Goal: Task Accomplishment & Management: Complete application form

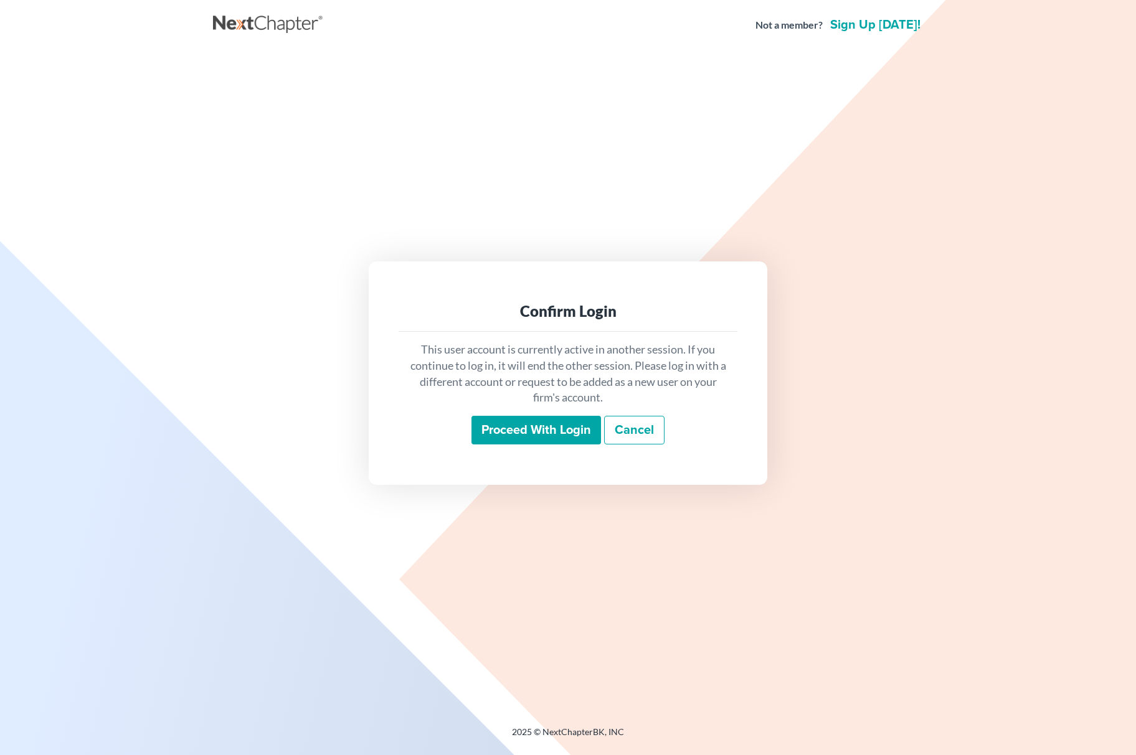
click at [516, 431] on input "Proceed with login" at bounding box center [536, 430] width 130 height 29
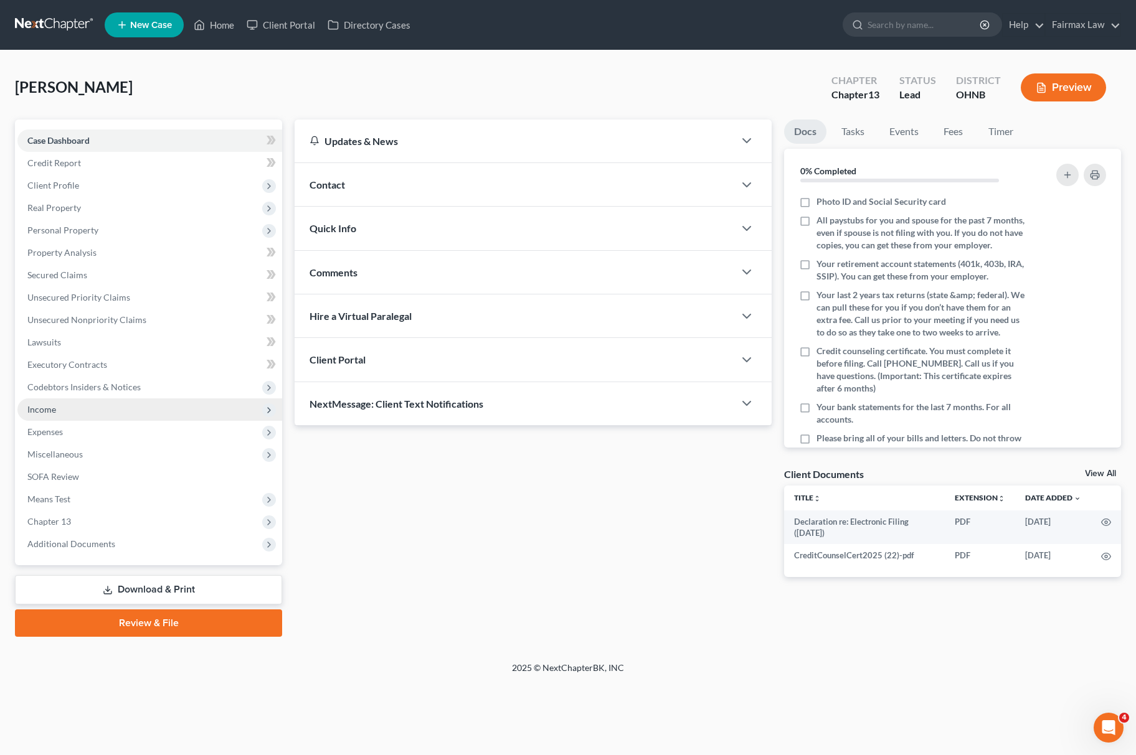
click at [75, 409] on span "Income" at bounding box center [149, 410] width 265 height 22
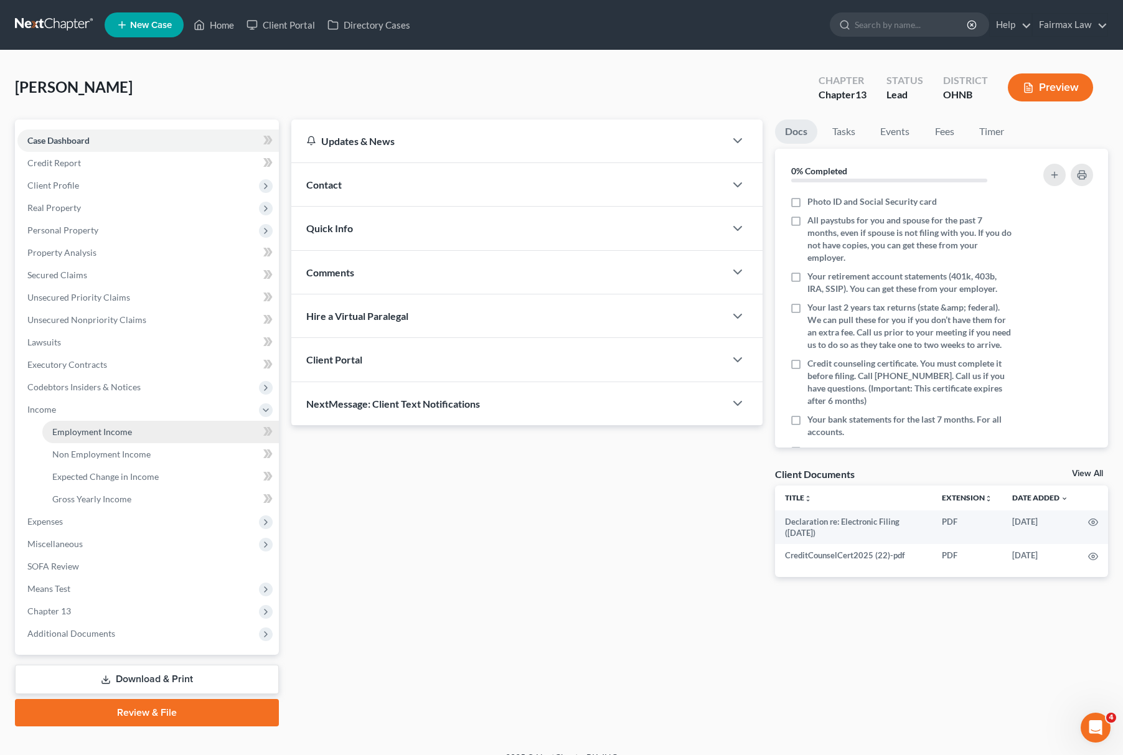
click at [122, 441] on link "Employment Income" at bounding box center [160, 432] width 237 height 22
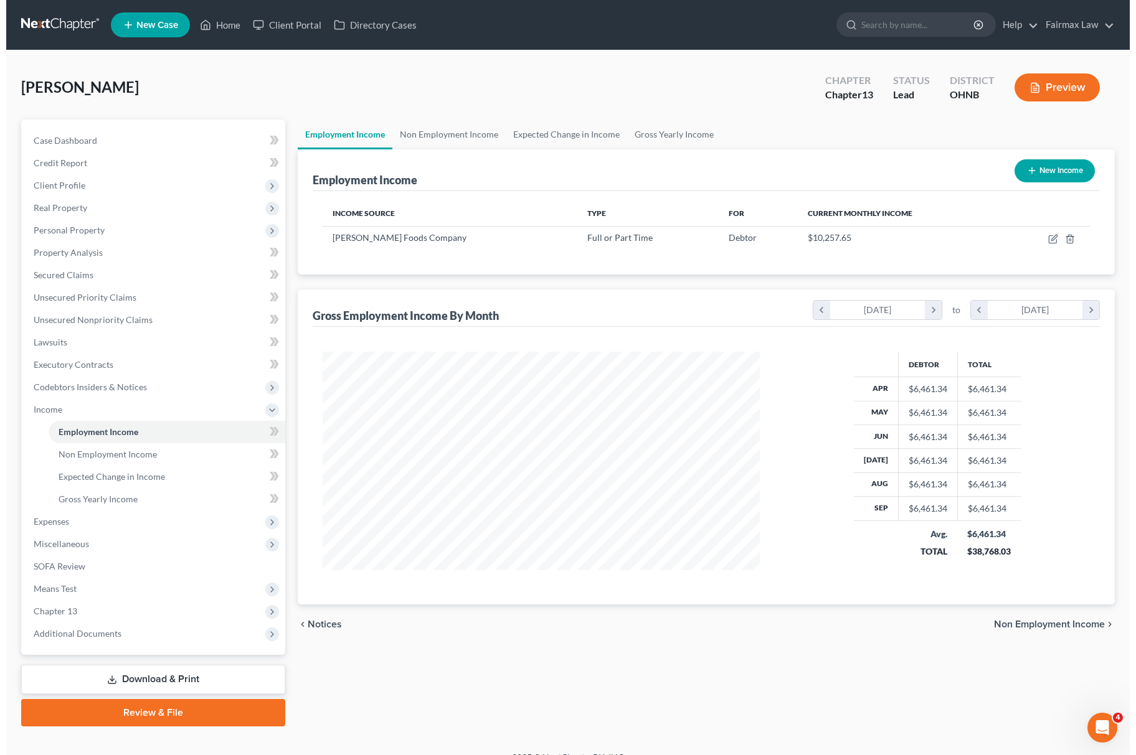
scroll to position [225, 461]
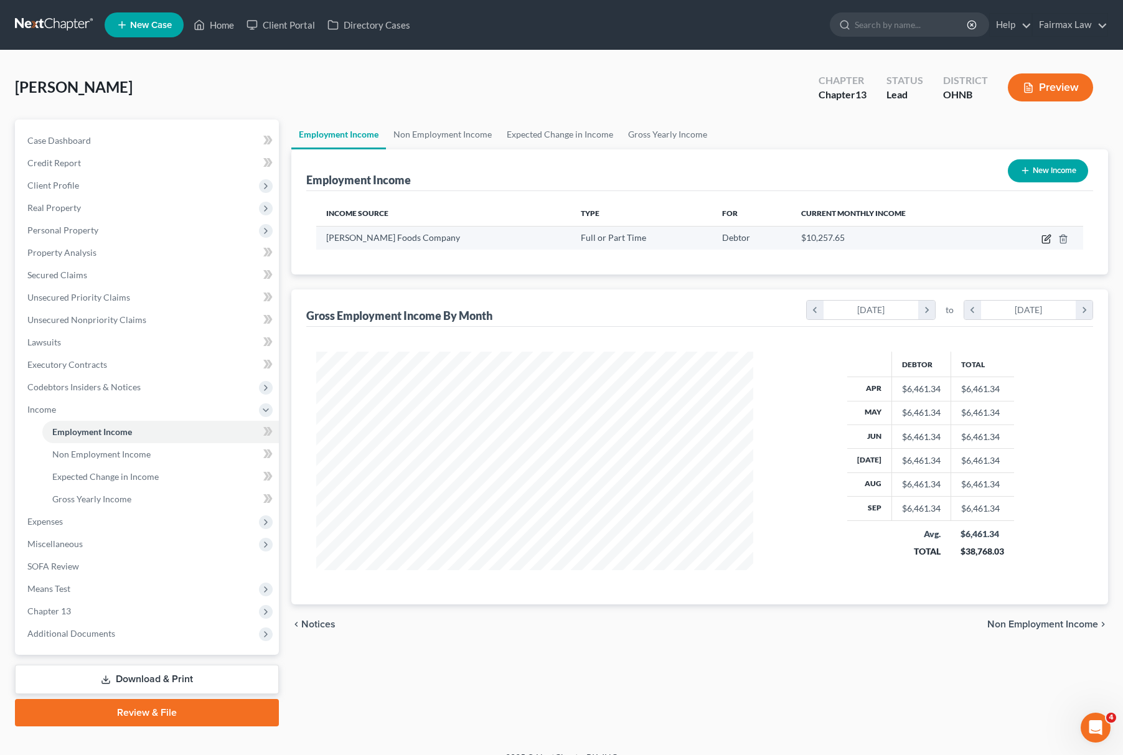
click at [1044, 237] on icon "button" at bounding box center [1047, 239] width 10 height 10
select select "0"
select select "12"
select select "3"
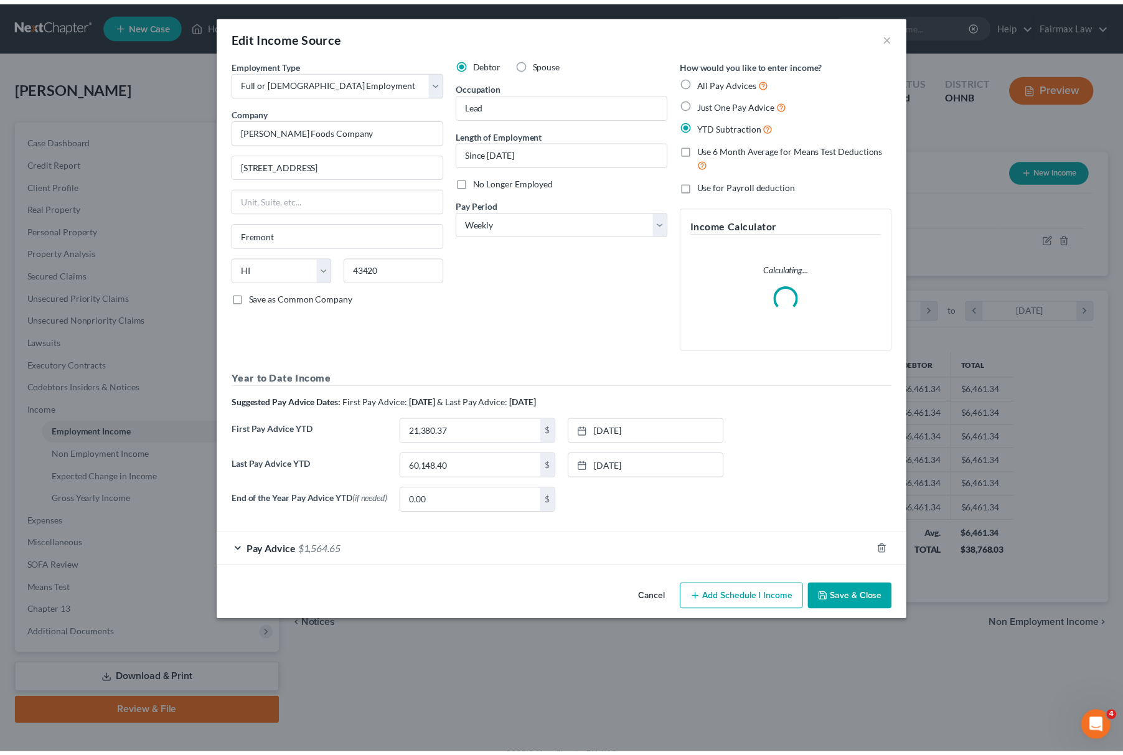
scroll to position [225, 467]
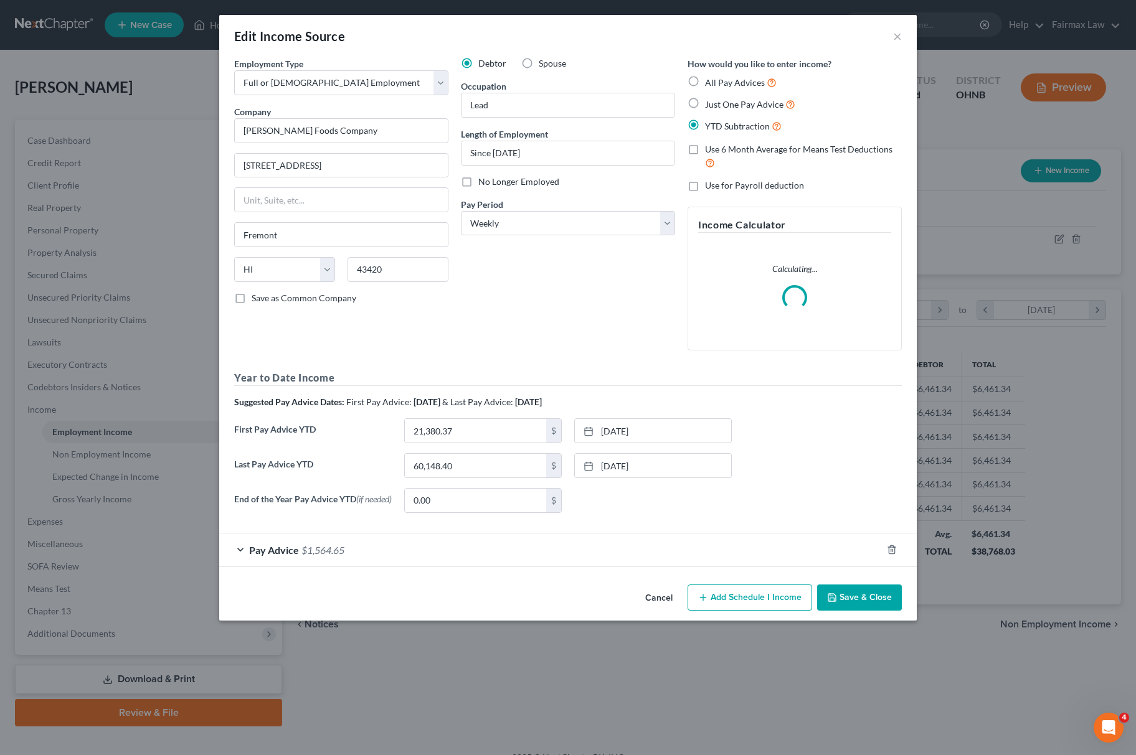
click at [846, 605] on button "Save & Close" at bounding box center [859, 598] width 85 height 26
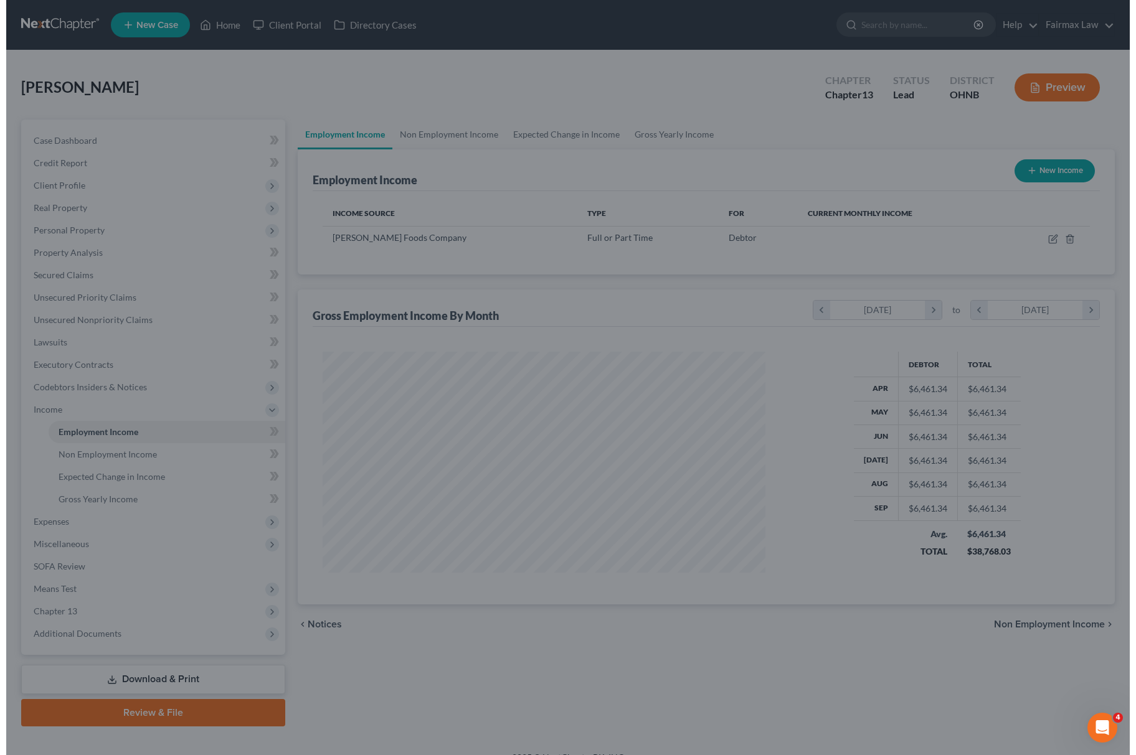
scroll to position [622482, 622244]
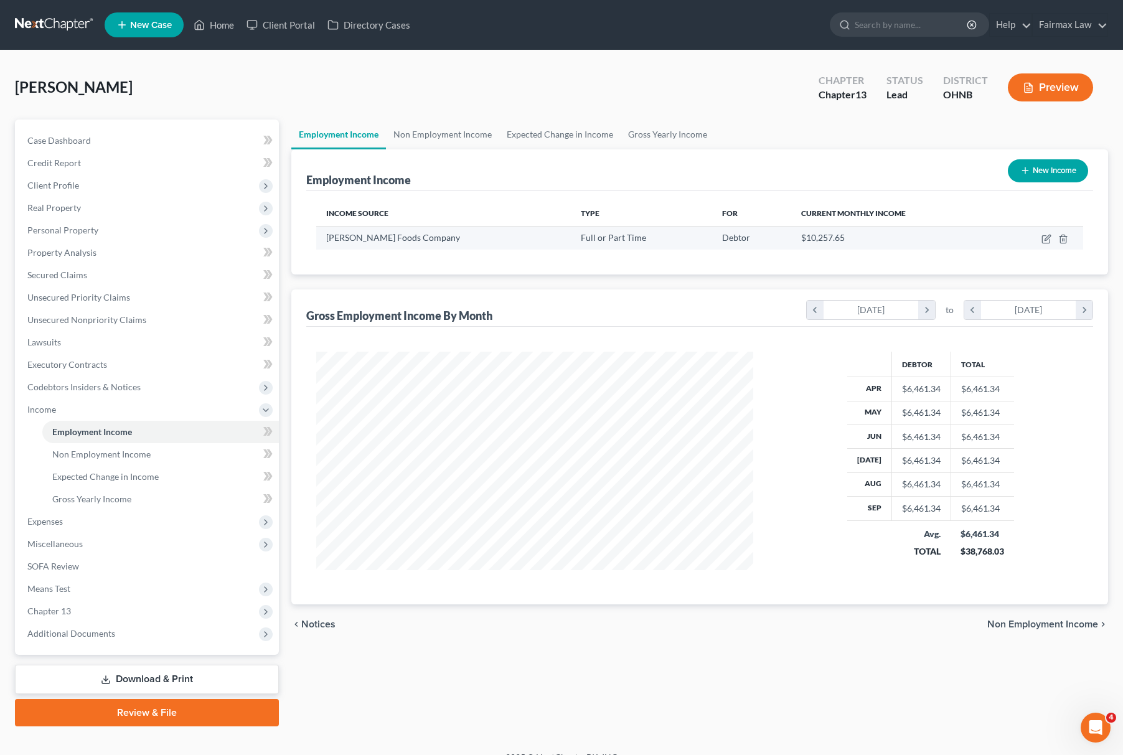
click at [1047, 232] on td at bounding box center [1040, 238] width 85 height 24
click at [1044, 242] on icon "button" at bounding box center [1045, 239] width 7 height 7
select select "0"
select select "12"
select select "3"
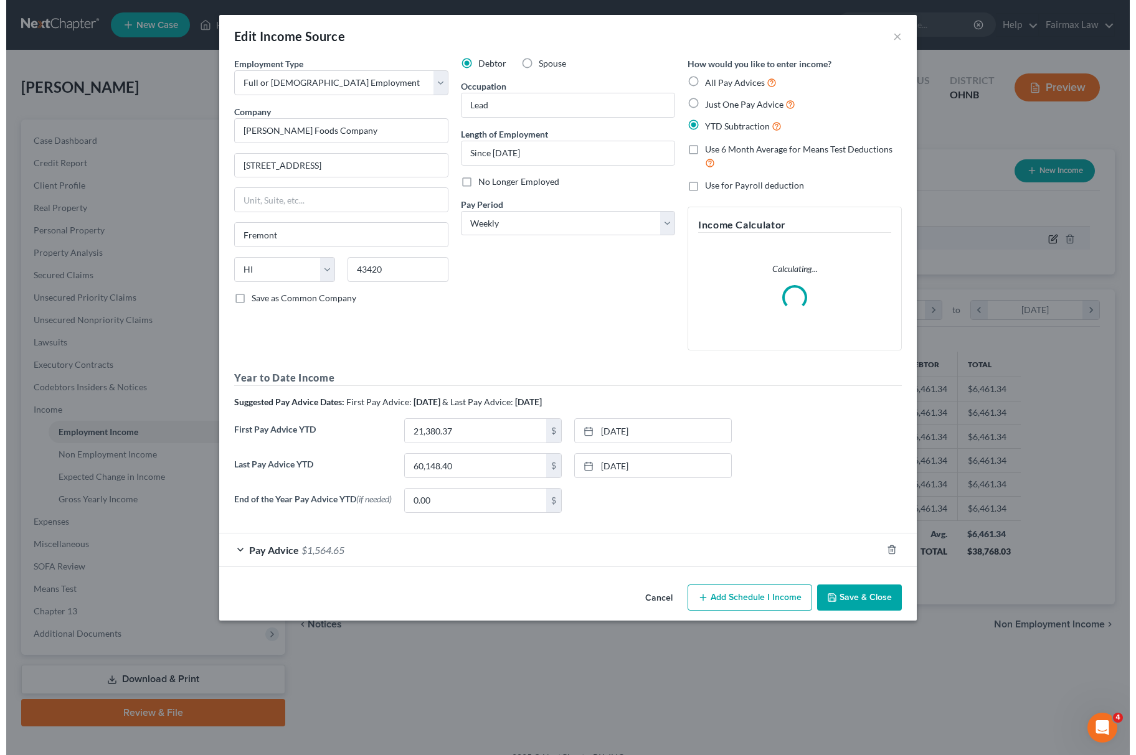
scroll to position [225, 467]
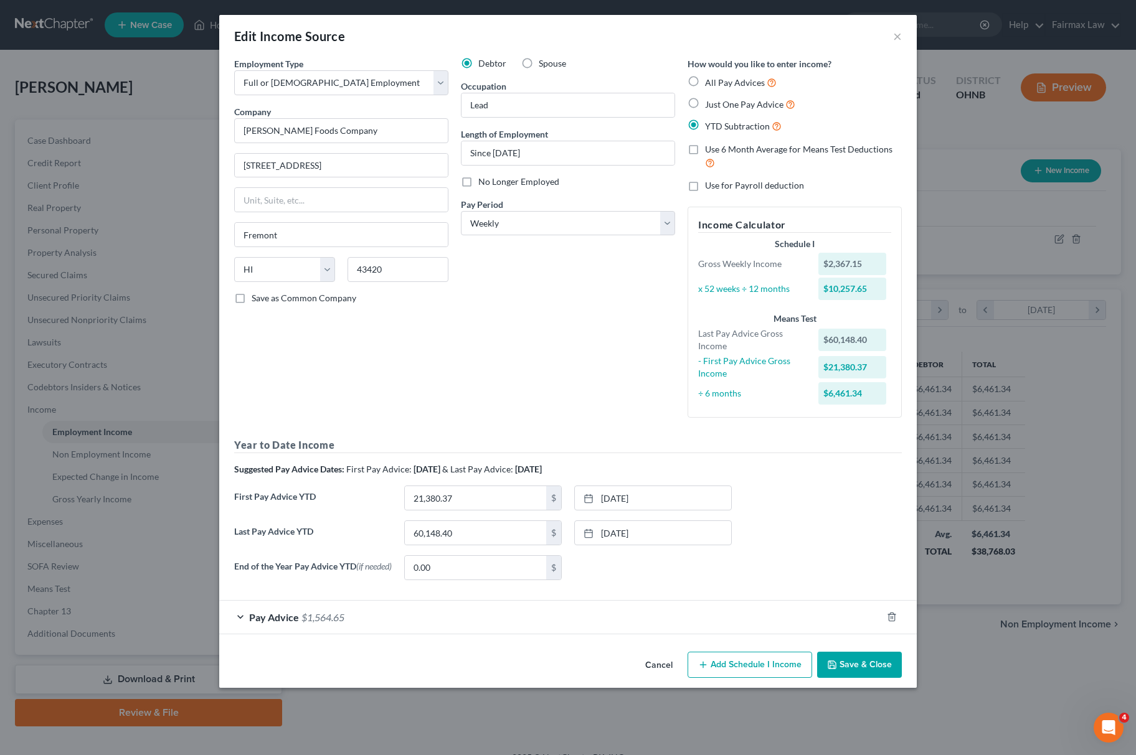
click at [557, 625] on div "Pay Advice $1,564.65" at bounding box center [550, 617] width 663 height 33
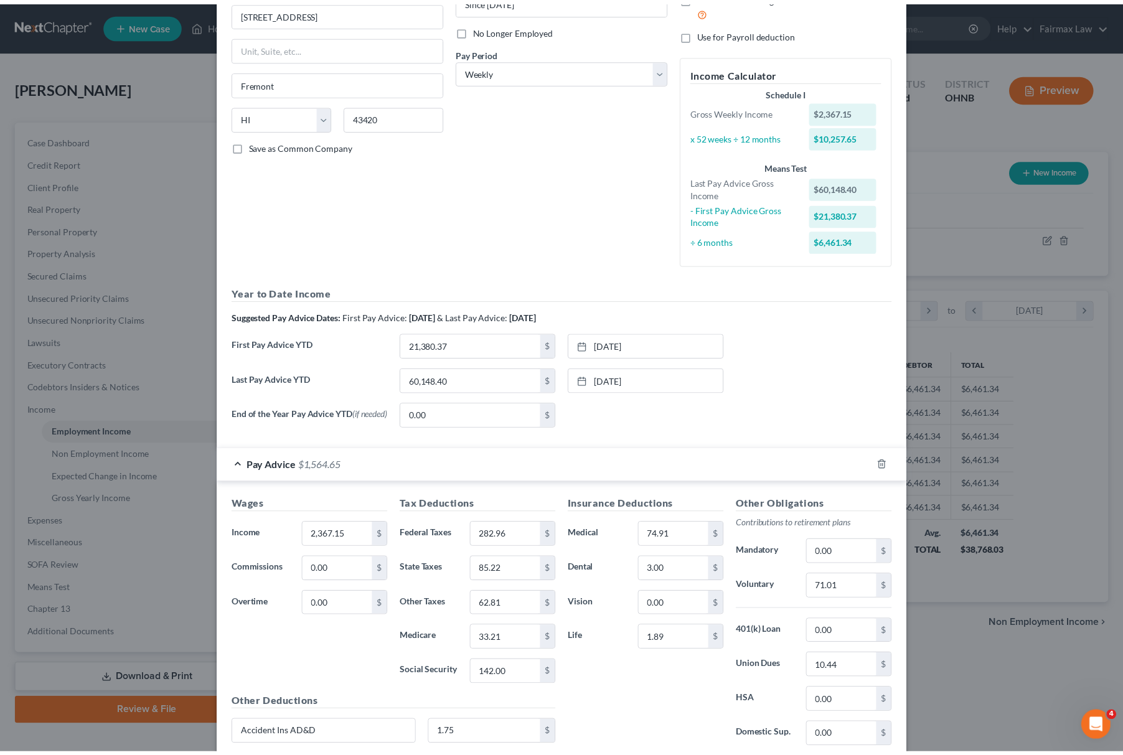
scroll to position [329, 0]
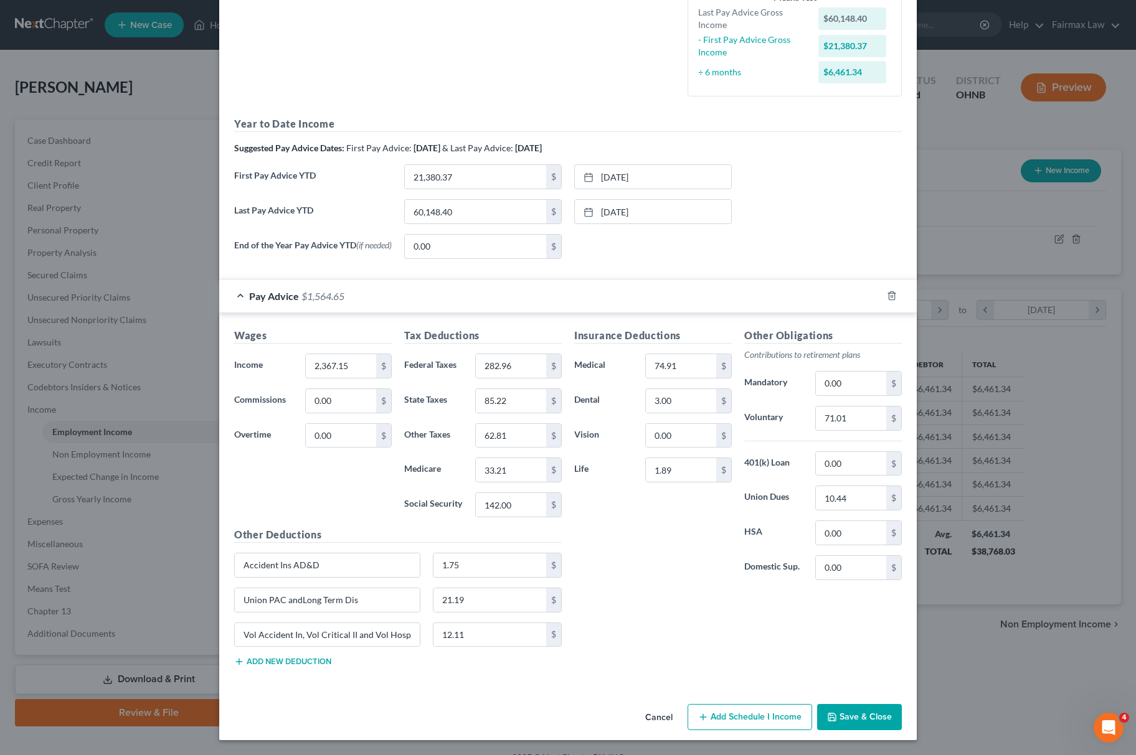
click at [826, 710] on button "Save & Close" at bounding box center [859, 717] width 85 height 26
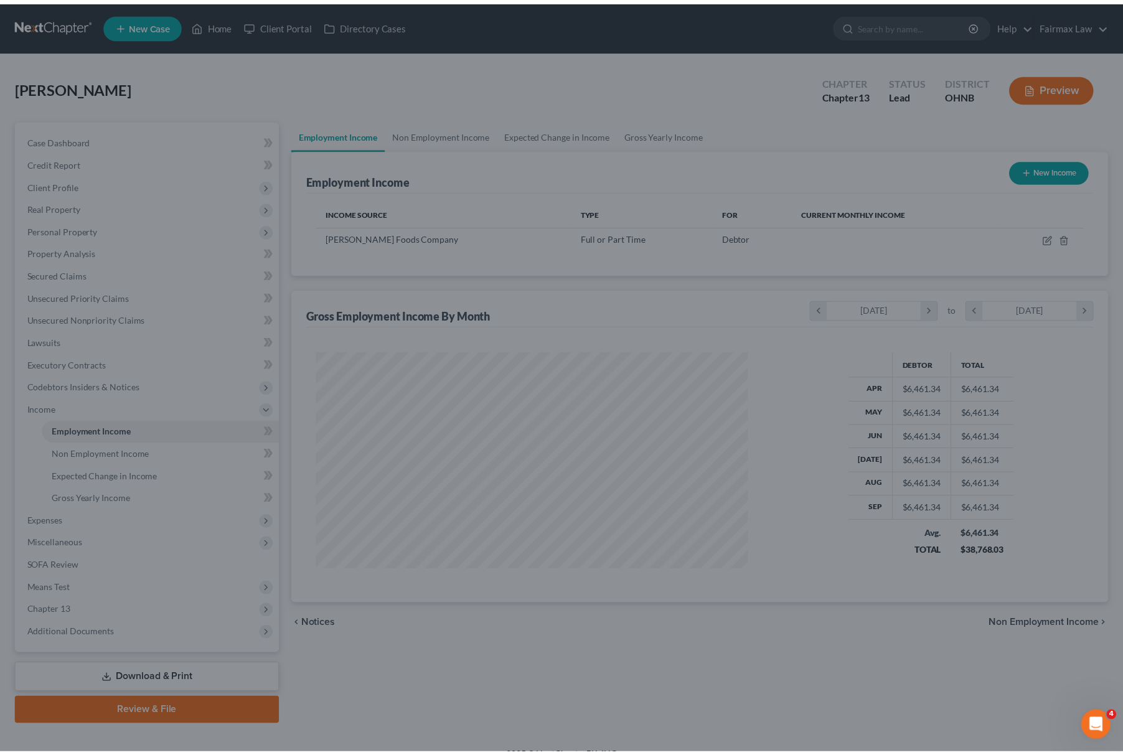
scroll to position [622482, 622244]
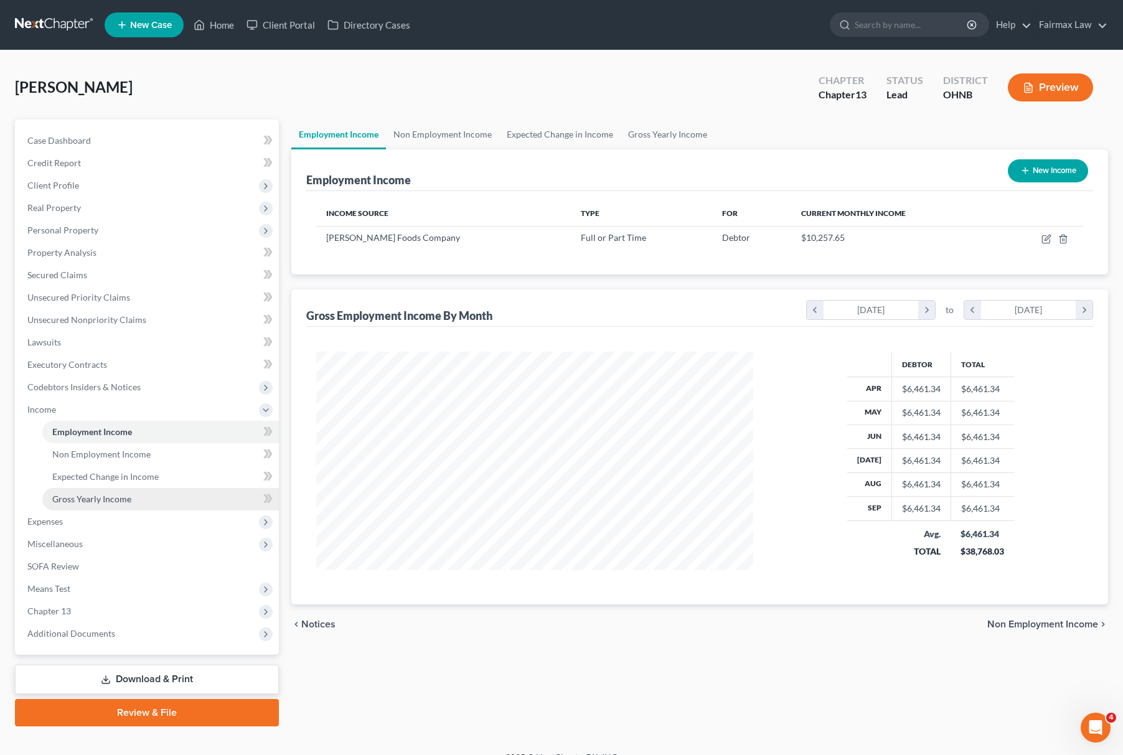
click at [135, 504] on link "Gross Yearly Income" at bounding box center [160, 499] width 237 height 22
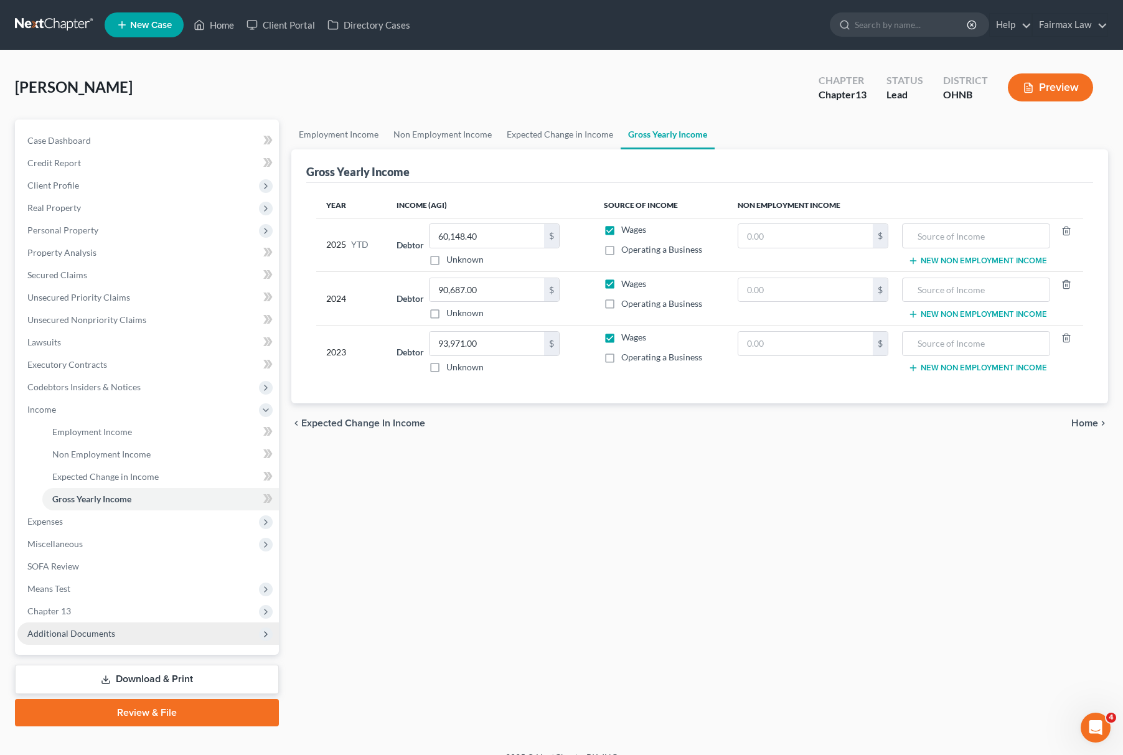
click at [108, 633] on span "Additional Documents" at bounding box center [71, 633] width 88 height 11
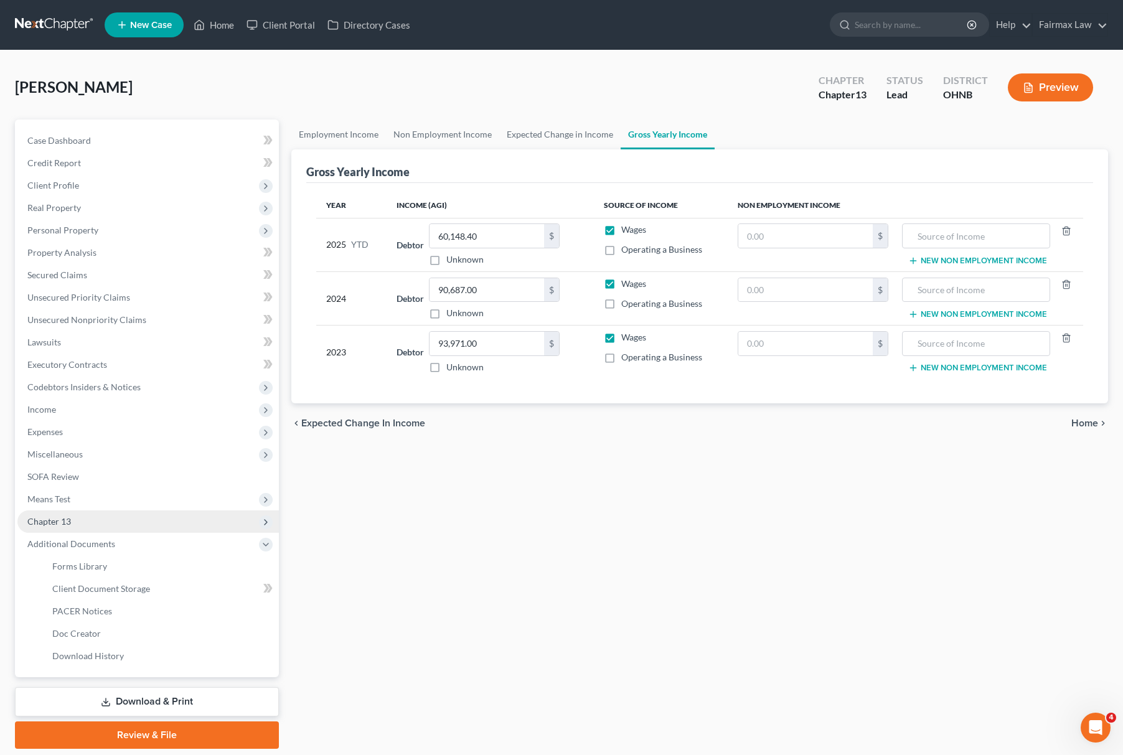
click at [120, 524] on span "Chapter 13" at bounding box center [148, 522] width 262 height 22
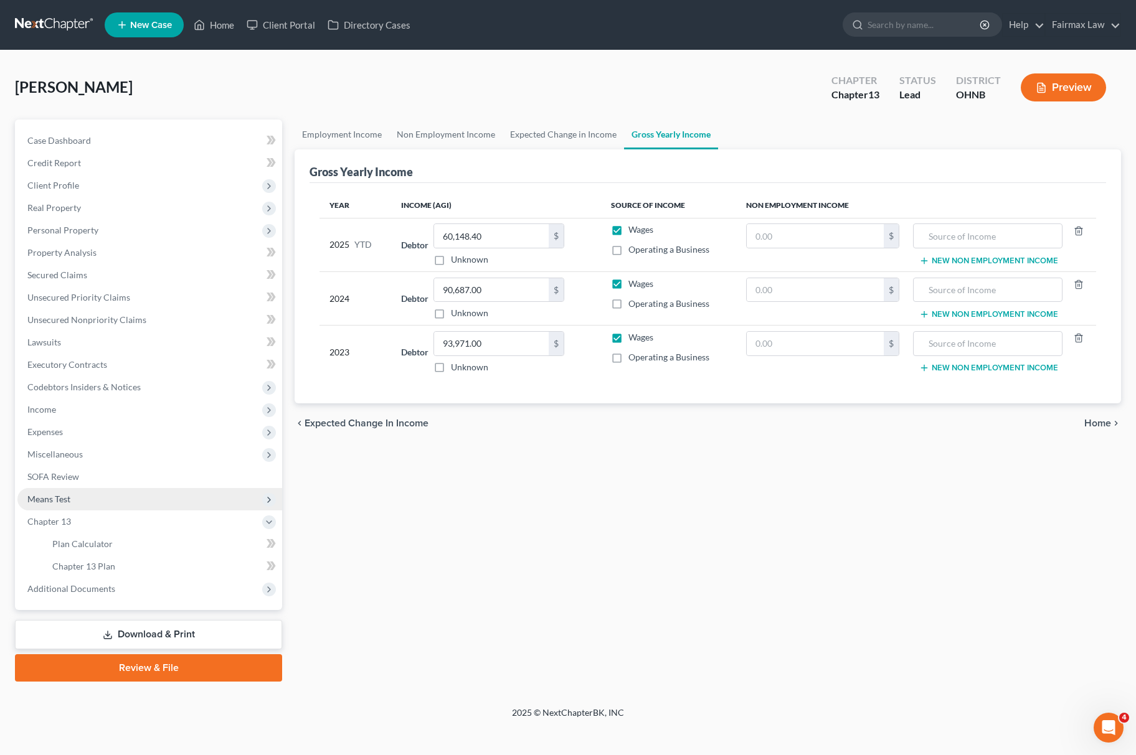
click at [122, 501] on span "Means Test" at bounding box center [149, 499] width 265 height 22
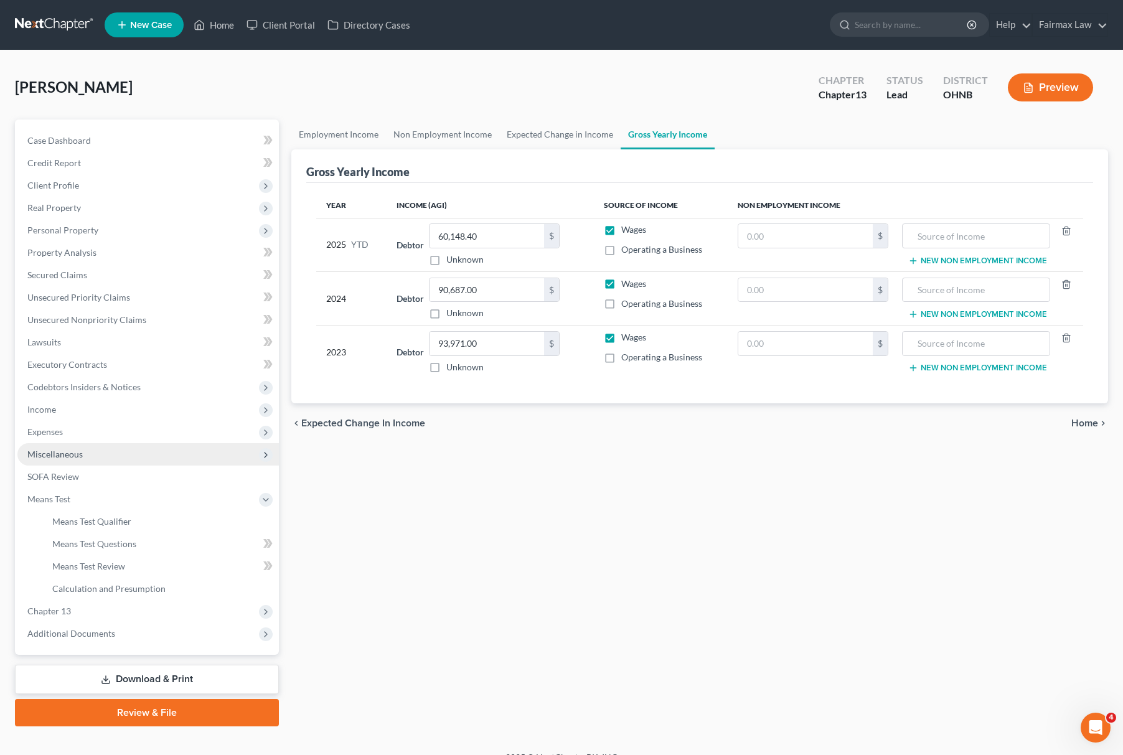
click at [130, 456] on span "Miscellaneous" at bounding box center [148, 454] width 262 height 22
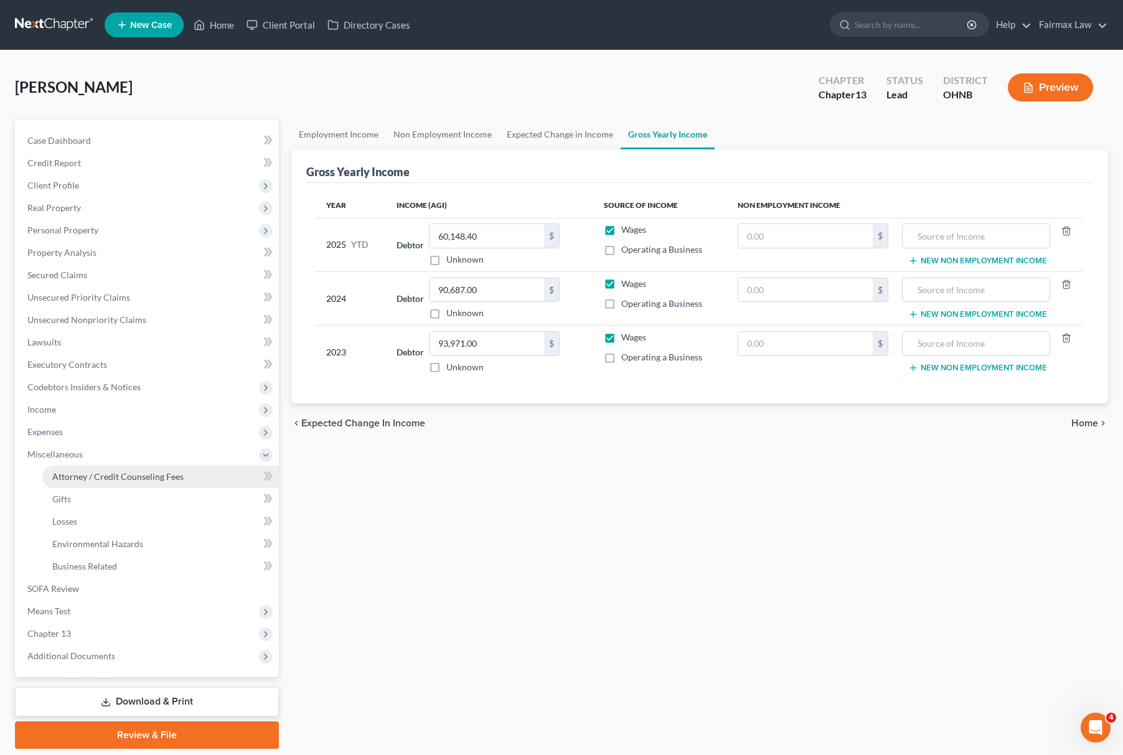
click at [123, 477] on span "Attorney / Credit Counseling Fees" at bounding box center [117, 476] width 131 height 11
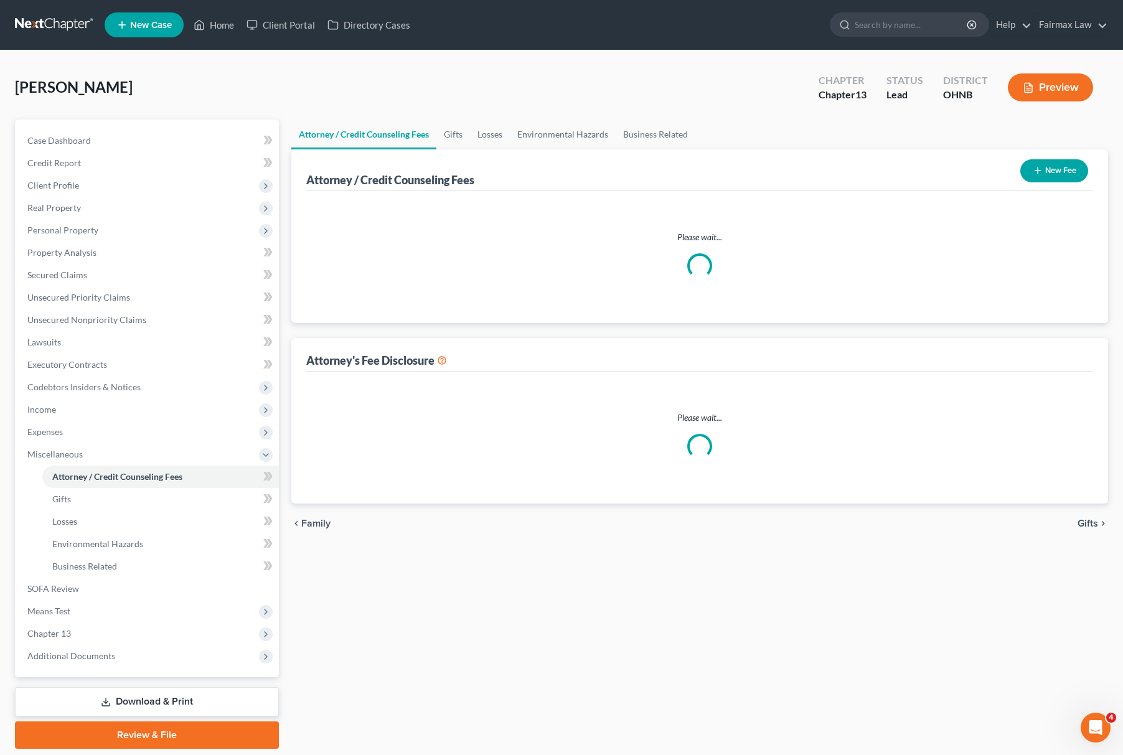
select select "4"
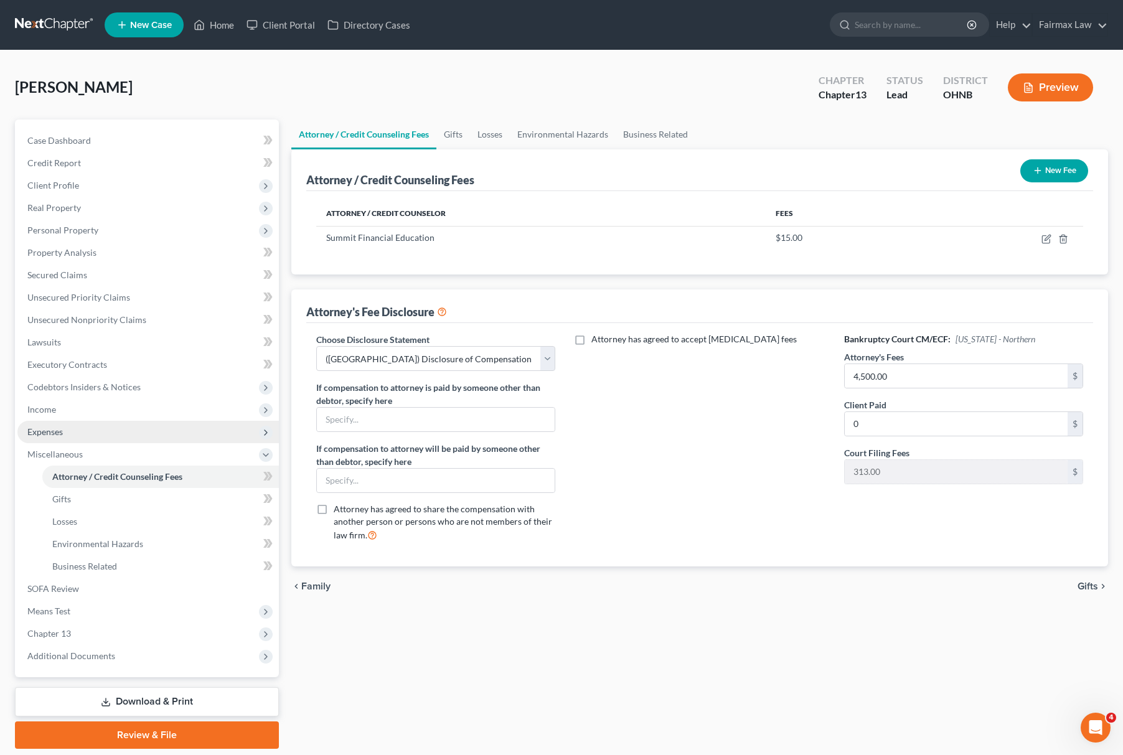
click at [131, 421] on span "Expenses" at bounding box center [148, 432] width 262 height 22
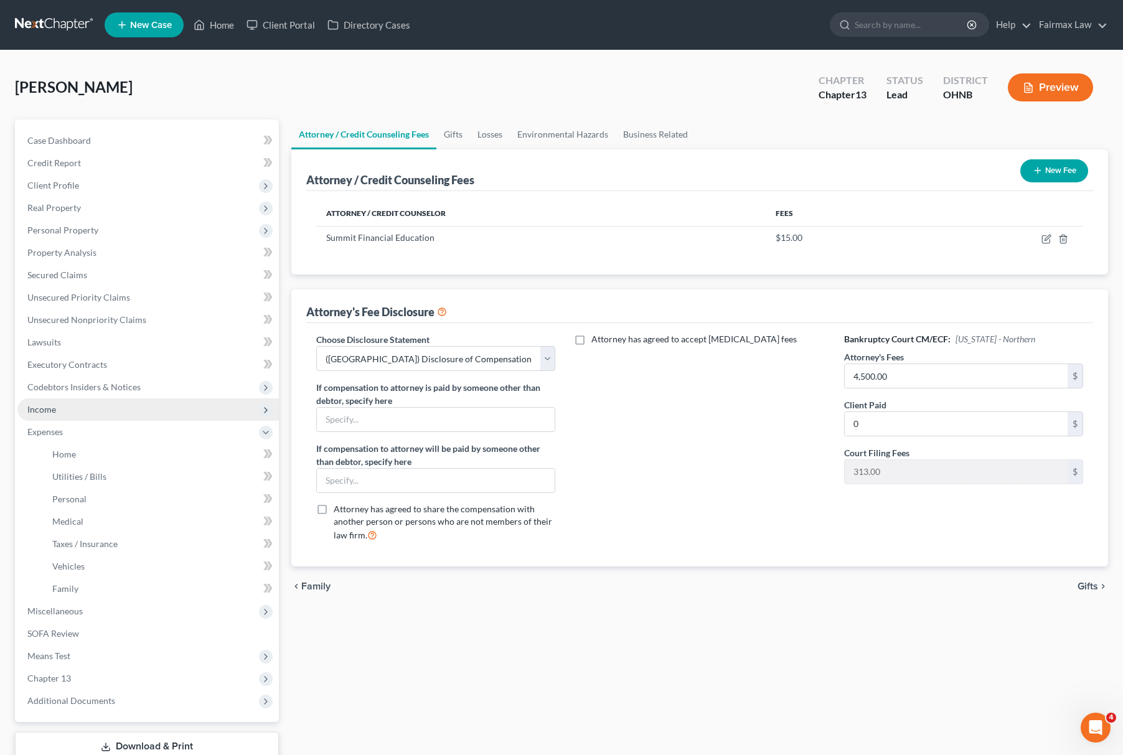
click at [159, 412] on span "Income" at bounding box center [148, 410] width 262 height 22
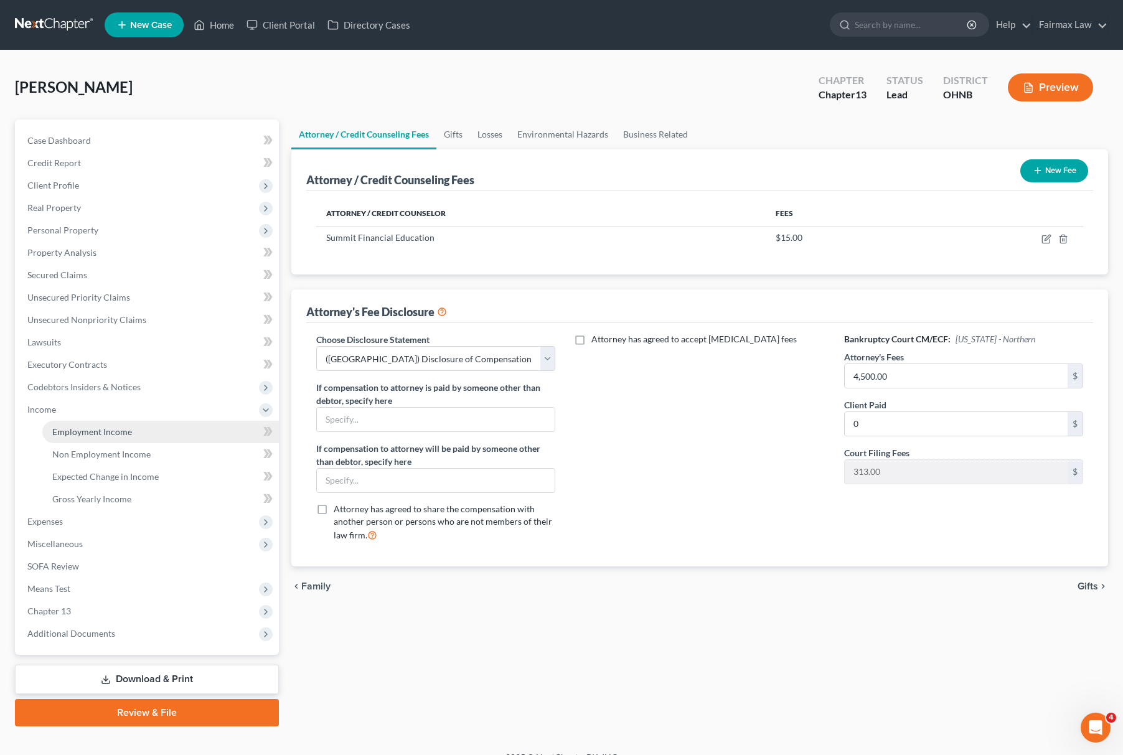
click at [113, 432] on span "Employment Income" at bounding box center [92, 432] width 80 height 11
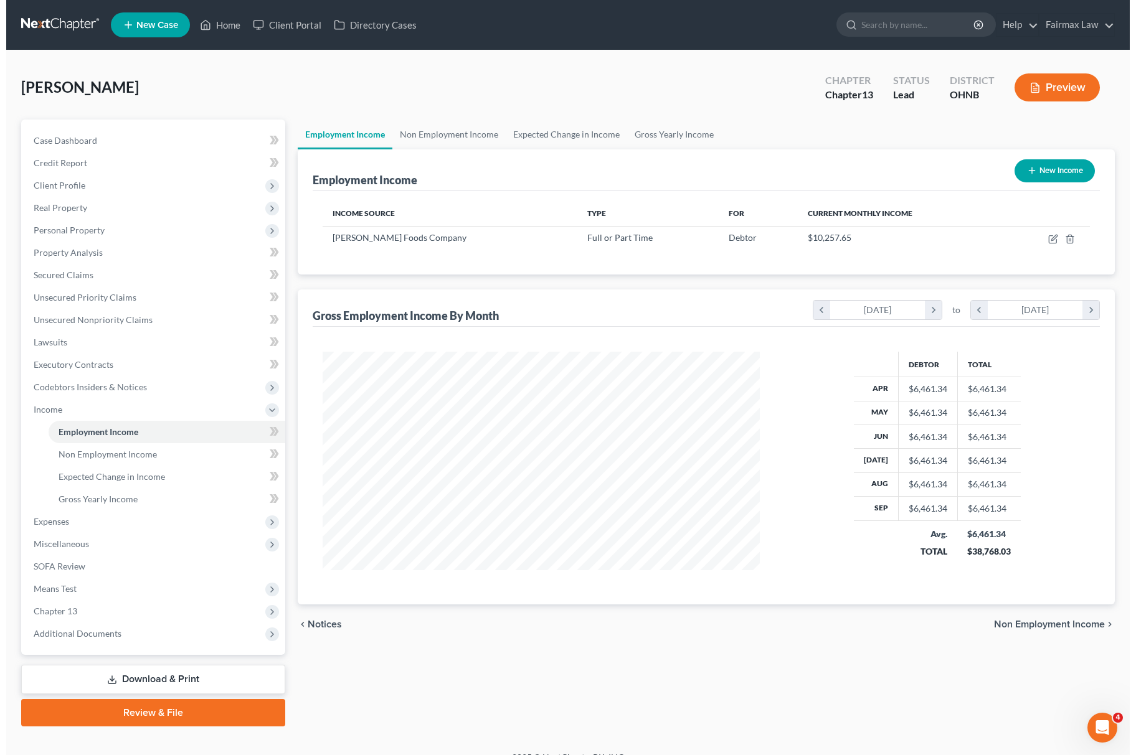
scroll to position [225, 461]
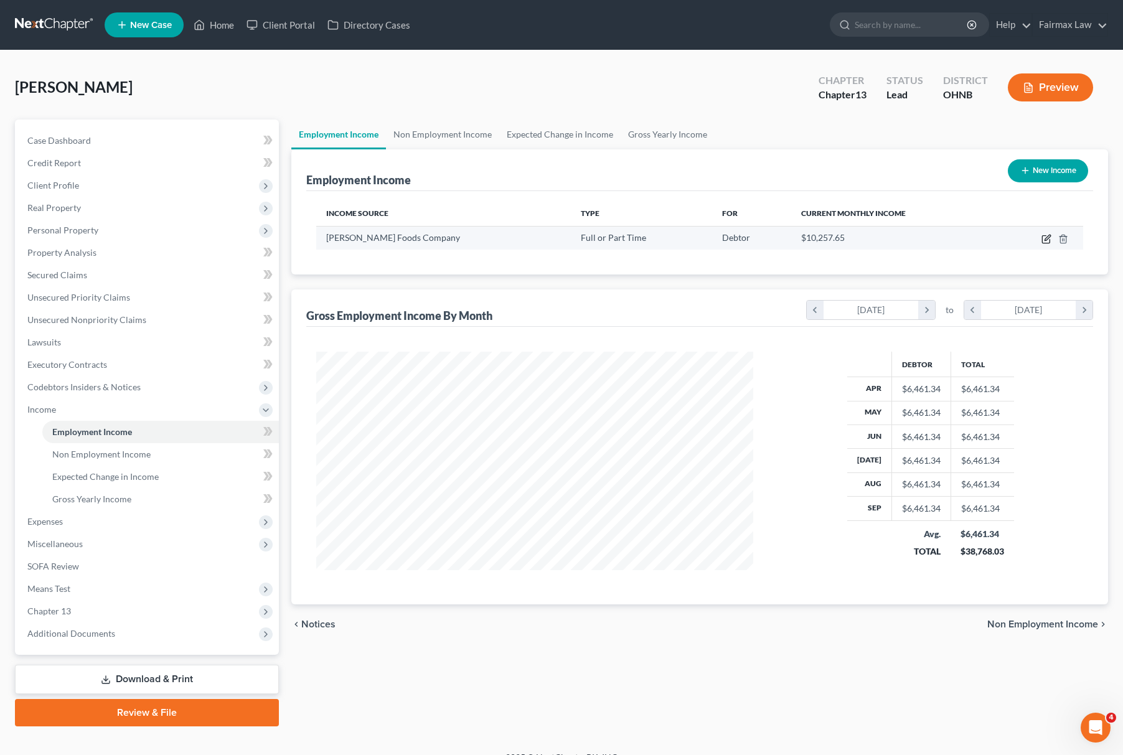
click at [1044, 239] on icon "button" at bounding box center [1047, 239] width 10 height 10
select select "0"
select select "12"
select select "3"
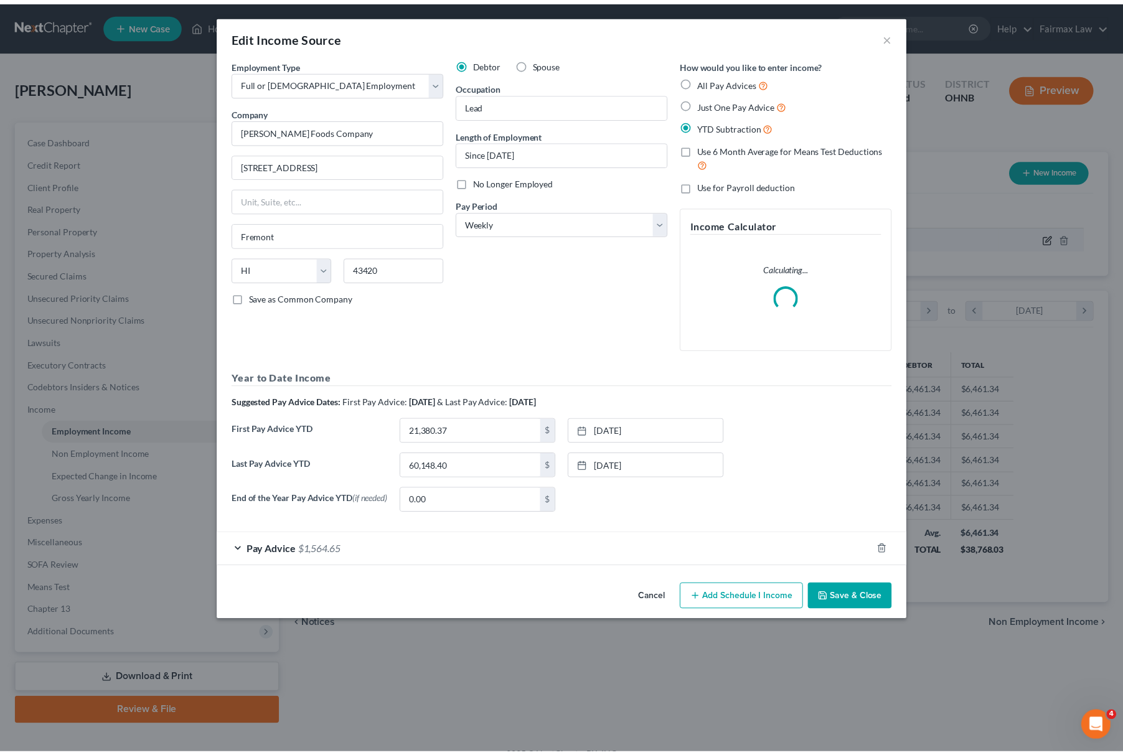
scroll to position [225, 467]
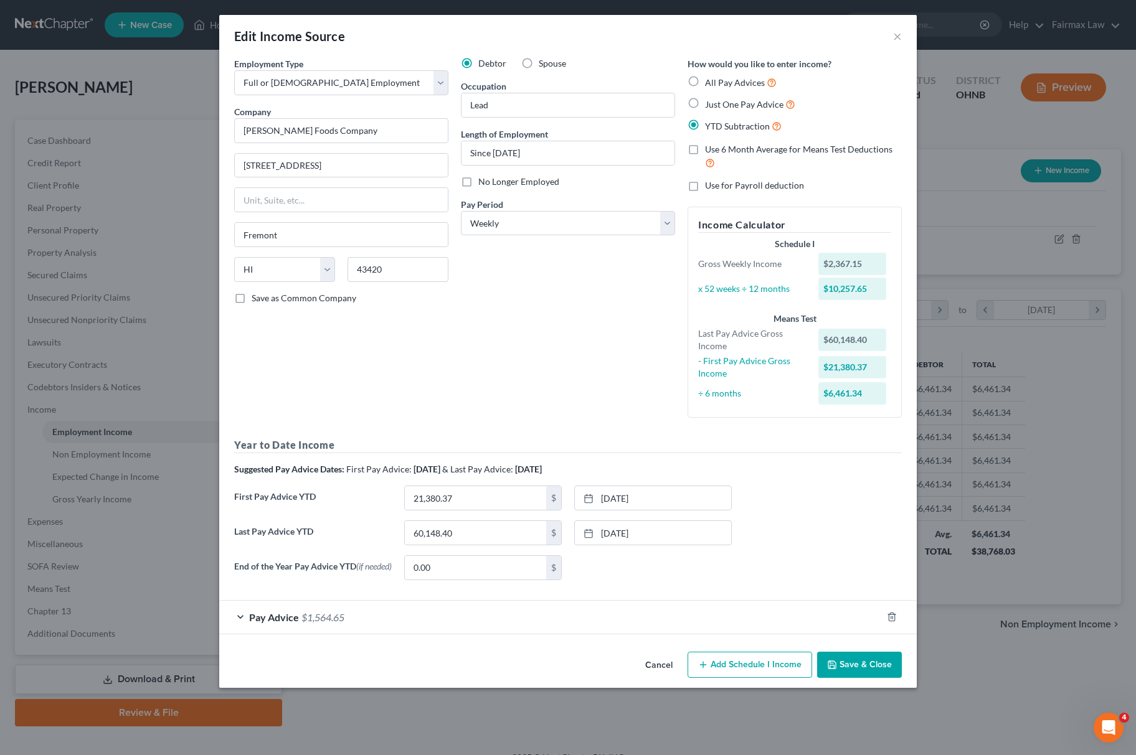
click at [877, 651] on div "Cancel Add Schedule I Income Save & Close" at bounding box center [567, 667] width 697 height 41
click at [871, 676] on button "Save & Close" at bounding box center [859, 665] width 85 height 26
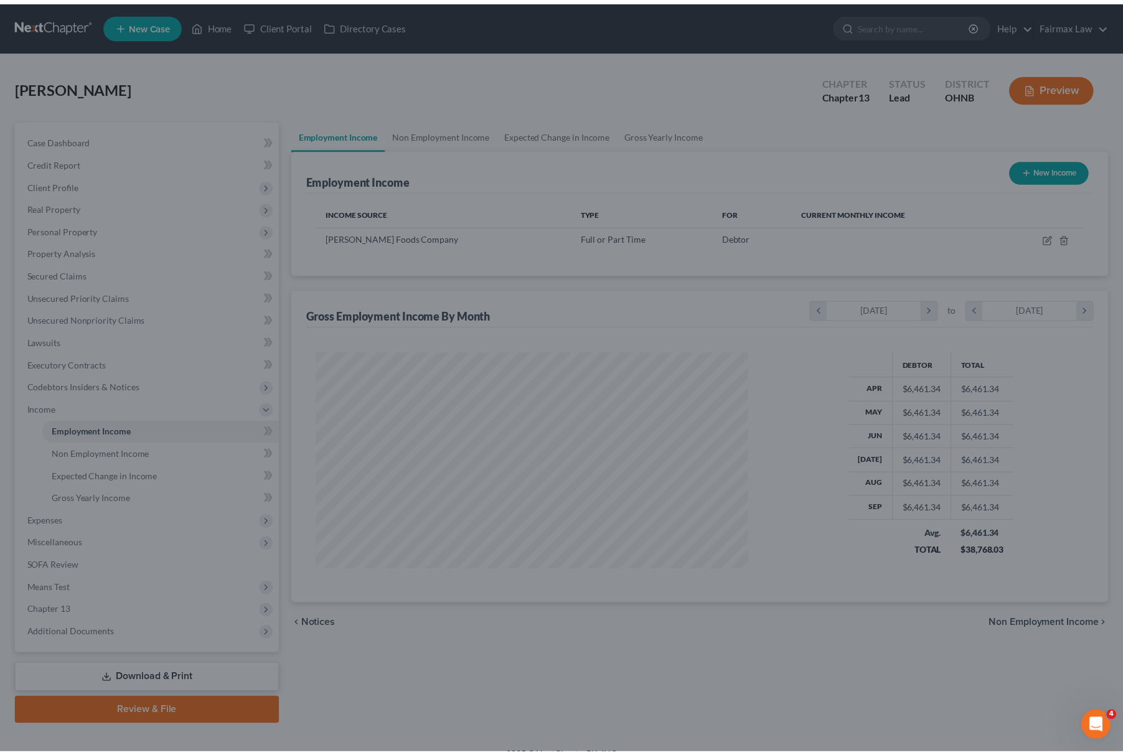
scroll to position [622482, 622244]
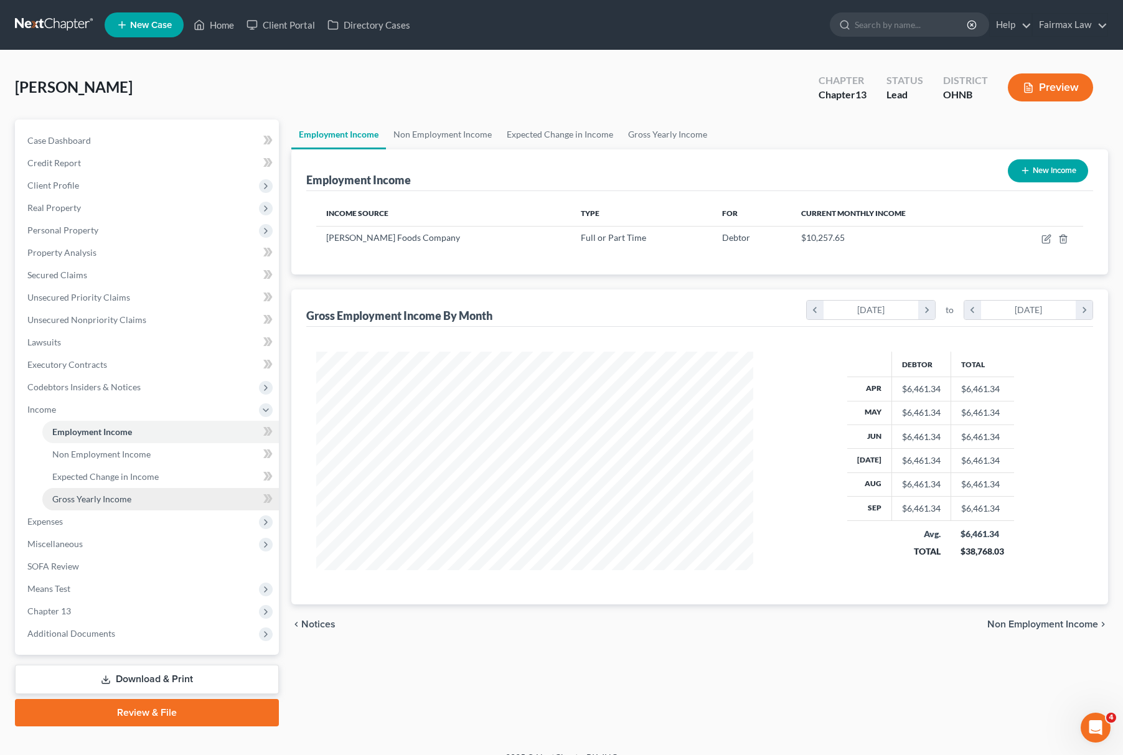
click at [154, 497] on link "Gross Yearly Income" at bounding box center [160, 499] width 237 height 22
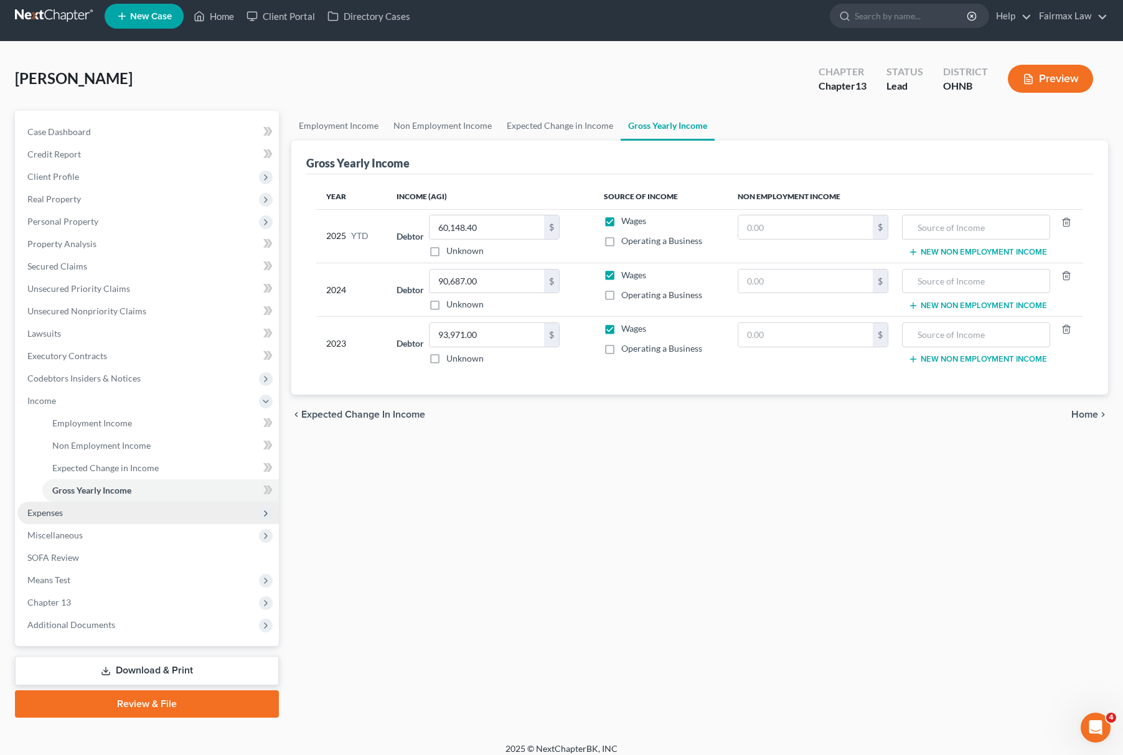
scroll to position [18, 0]
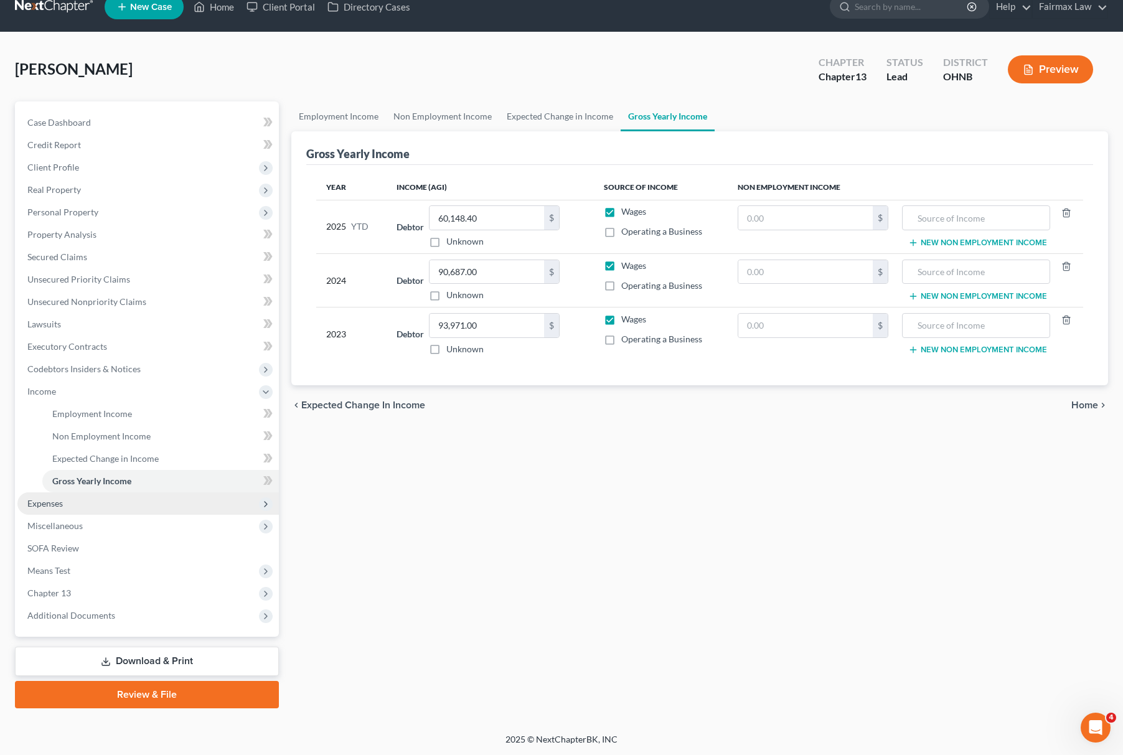
click at [68, 501] on span "Expenses" at bounding box center [148, 504] width 262 height 22
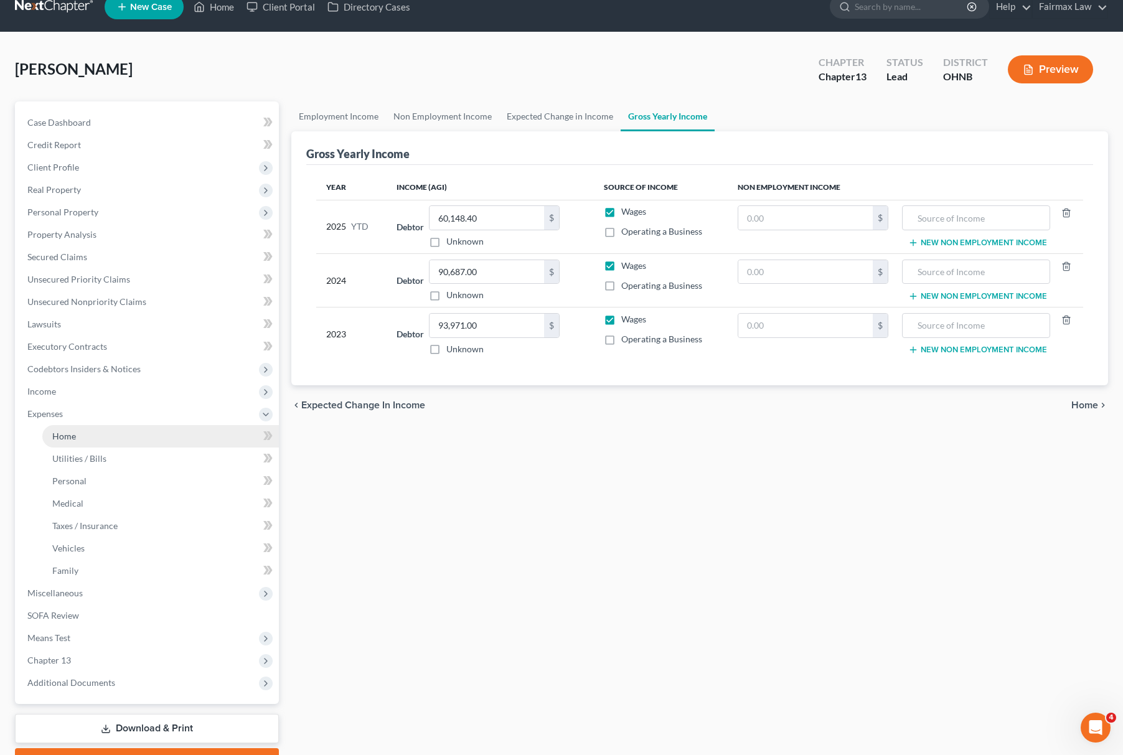
click at [98, 433] on link "Home" at bounding box center [160, 436] width 237 height 22
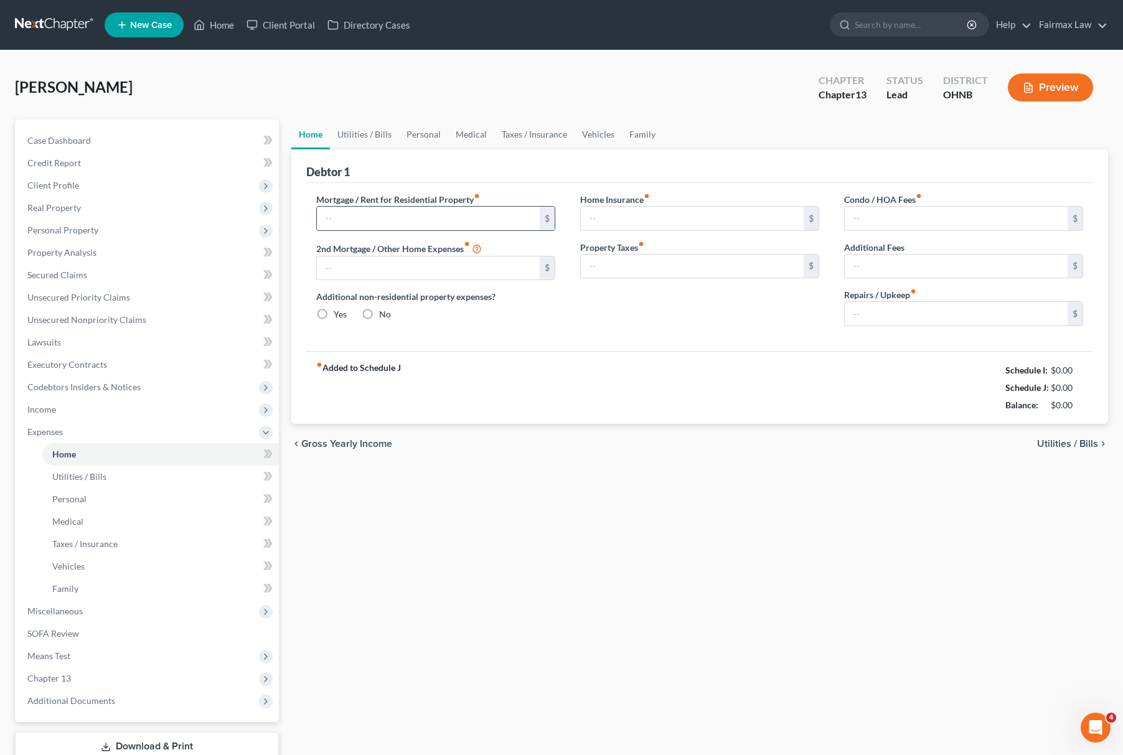
type input "0.00"
radio input "true"
type input "86.00"
type input "83.00"
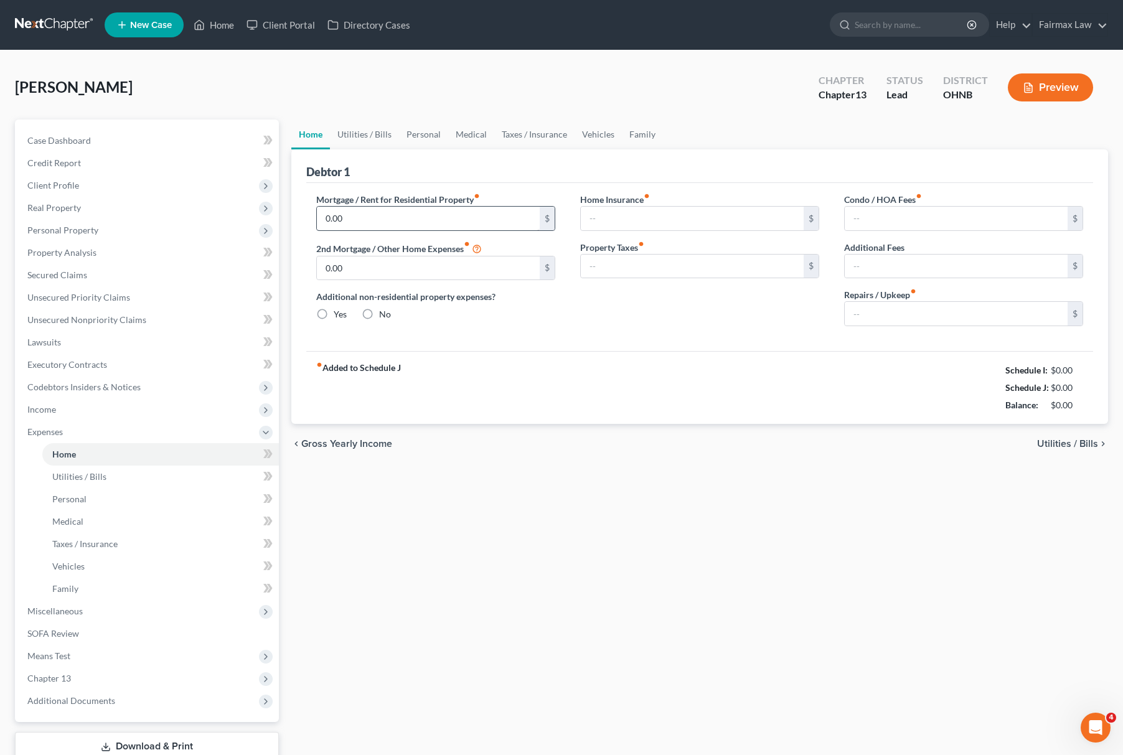
type input "0.00"
type input "125.00"
click at [356, 125] on link "Utilities / Bills" at bounding box center [364, 135] width 69 height 30
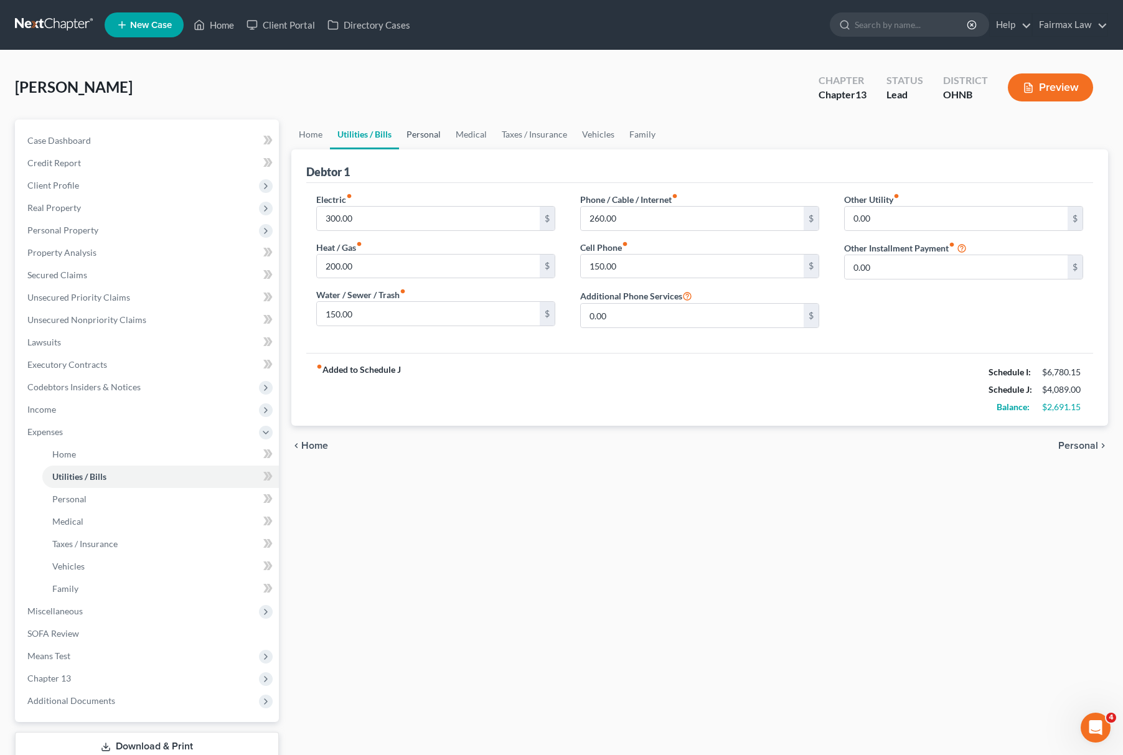
click at [417, 128] on link "Personal" at bounding box center [423, 135] width 49 height 30
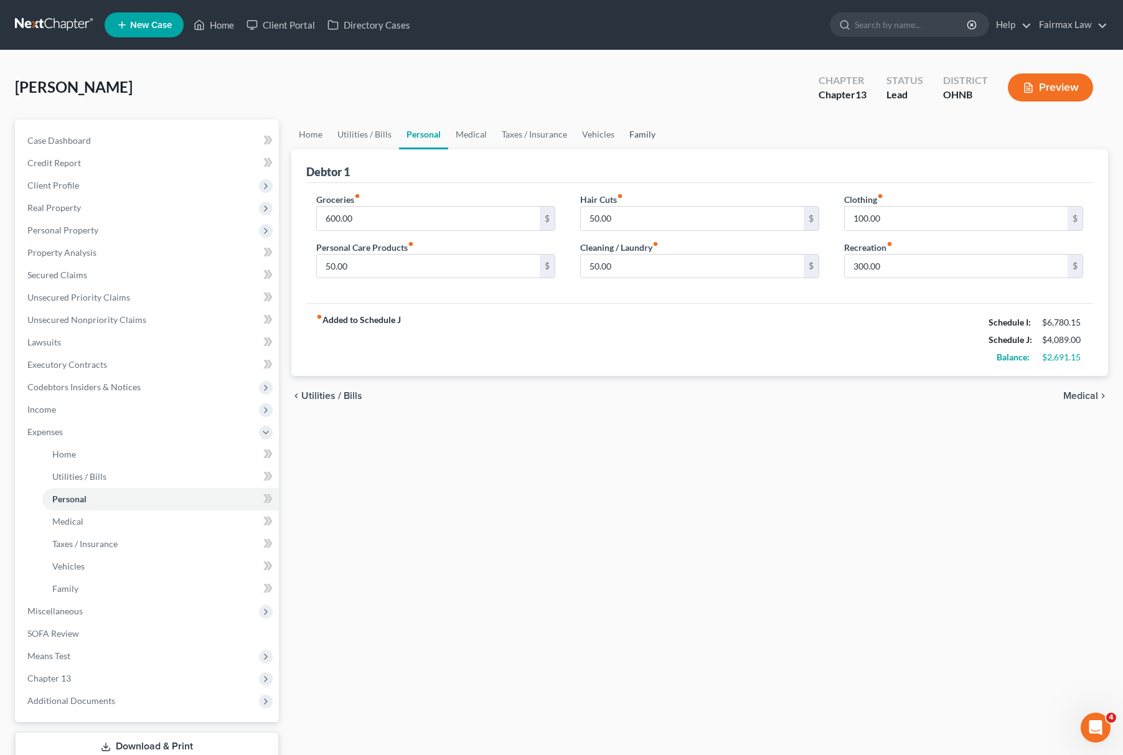
click at [633, 122] on link "Family" at bounding box center [642, 135] width 41 height 30
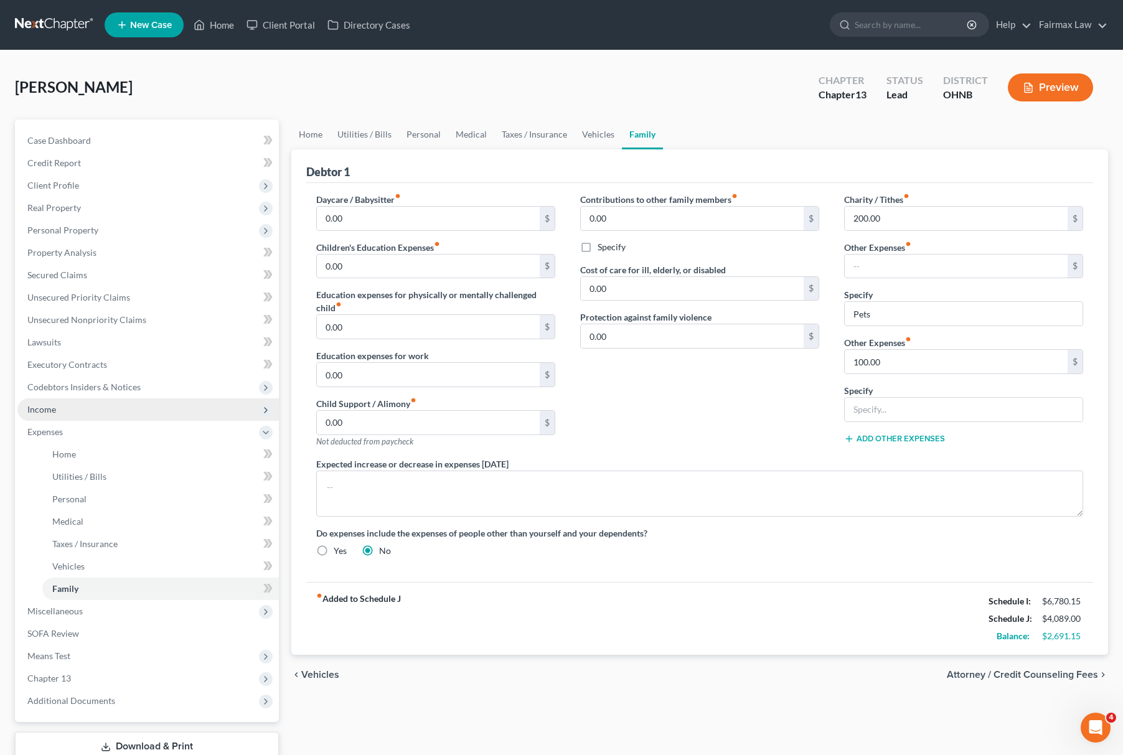
click at [105, 414] on span "Income" at bounding box center [148, 410] width 262 height 22
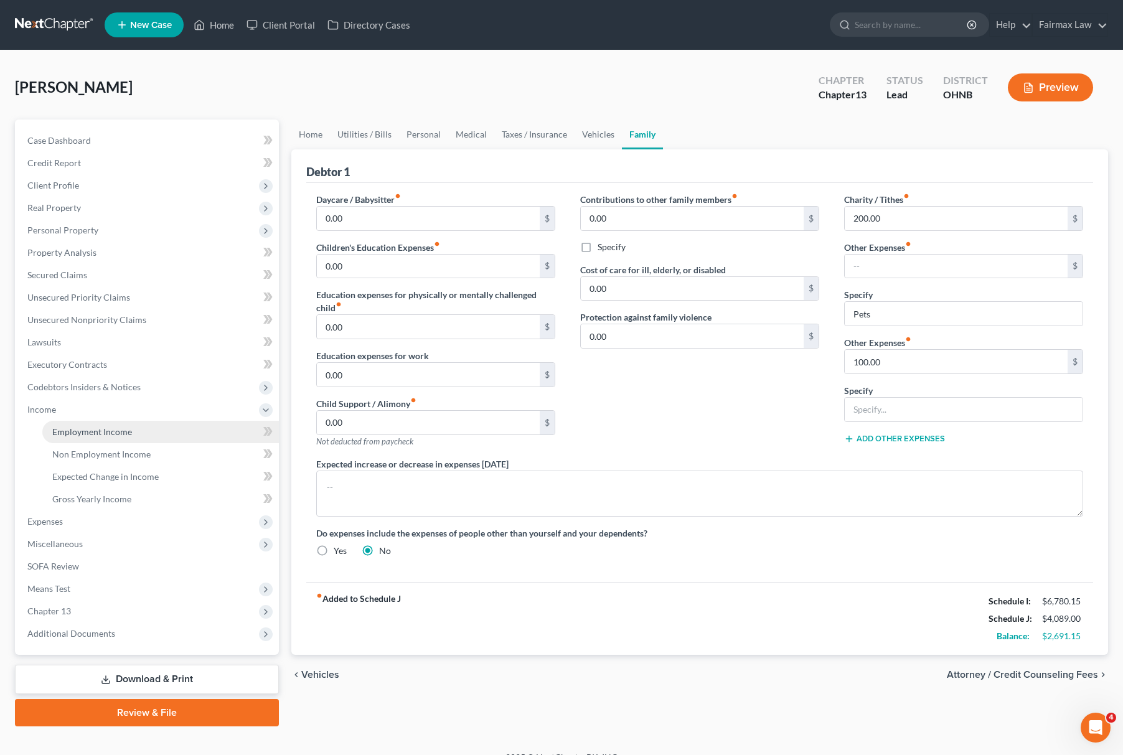
click at [123, 438] on link "Employment Income" at bounding box center [160, 432] width 237 height 22
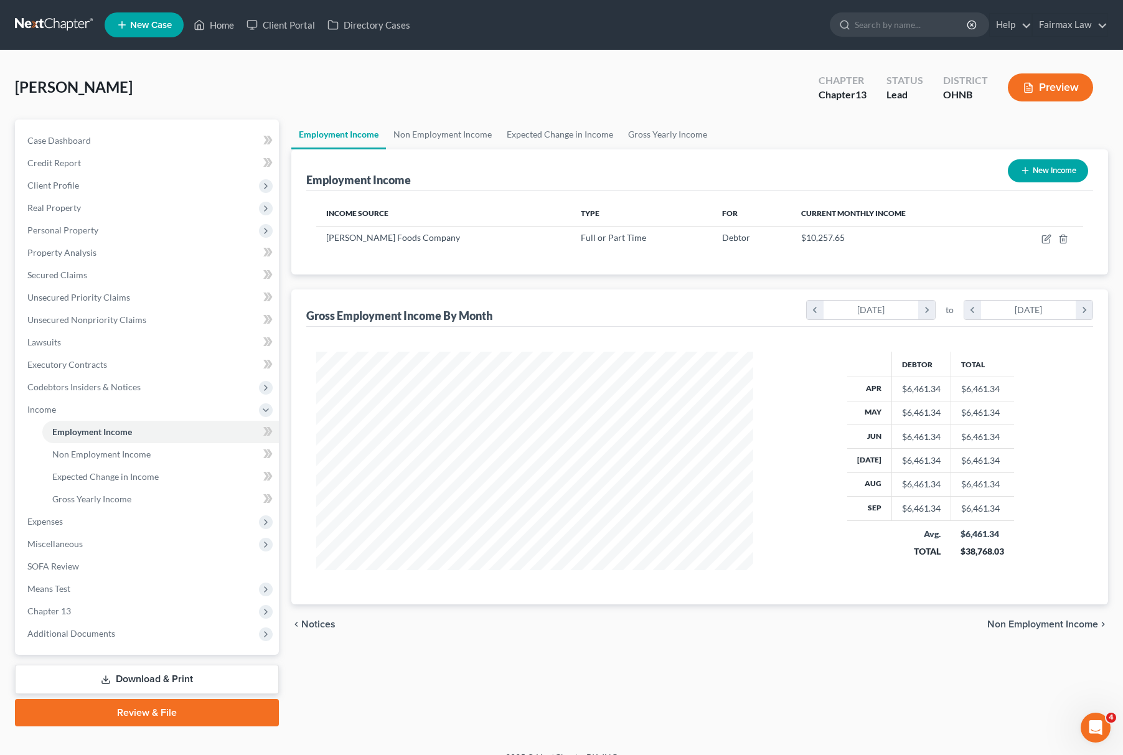
scroll to position [225, 461]
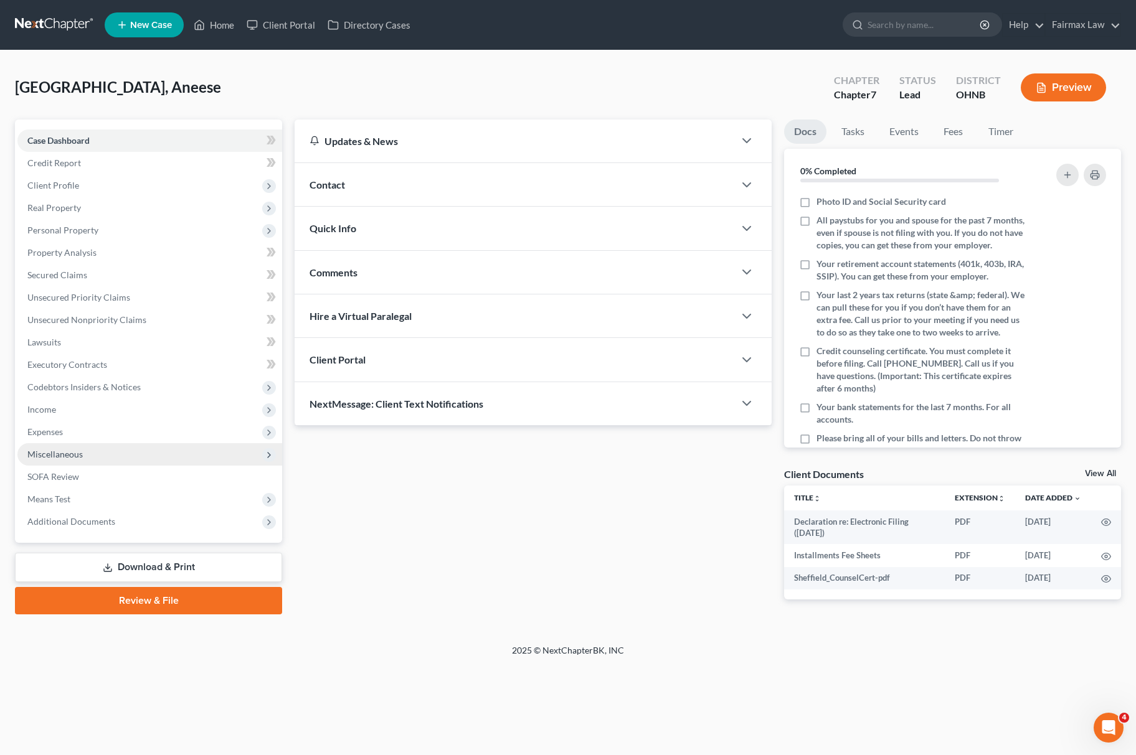
drag, startPoint x: 100, startPoint y: 446, endPoint x: 107, endPoint y: 449, distance: 8.1
click at [100, 446] on span "Miscellaneous" at bounding box center [149, 454] width 265 height 22
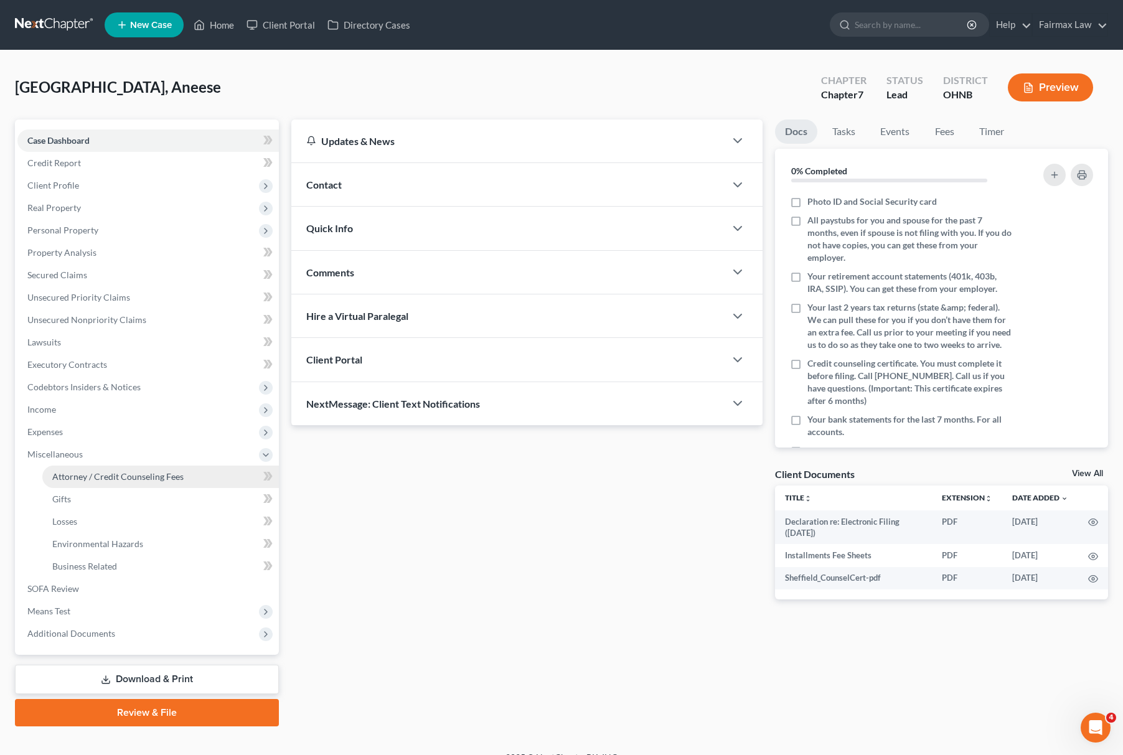
click at [126, 473] on span "Attorney / Credit Counseling Fees" at bounding box center [117, 476] width 131 height 11
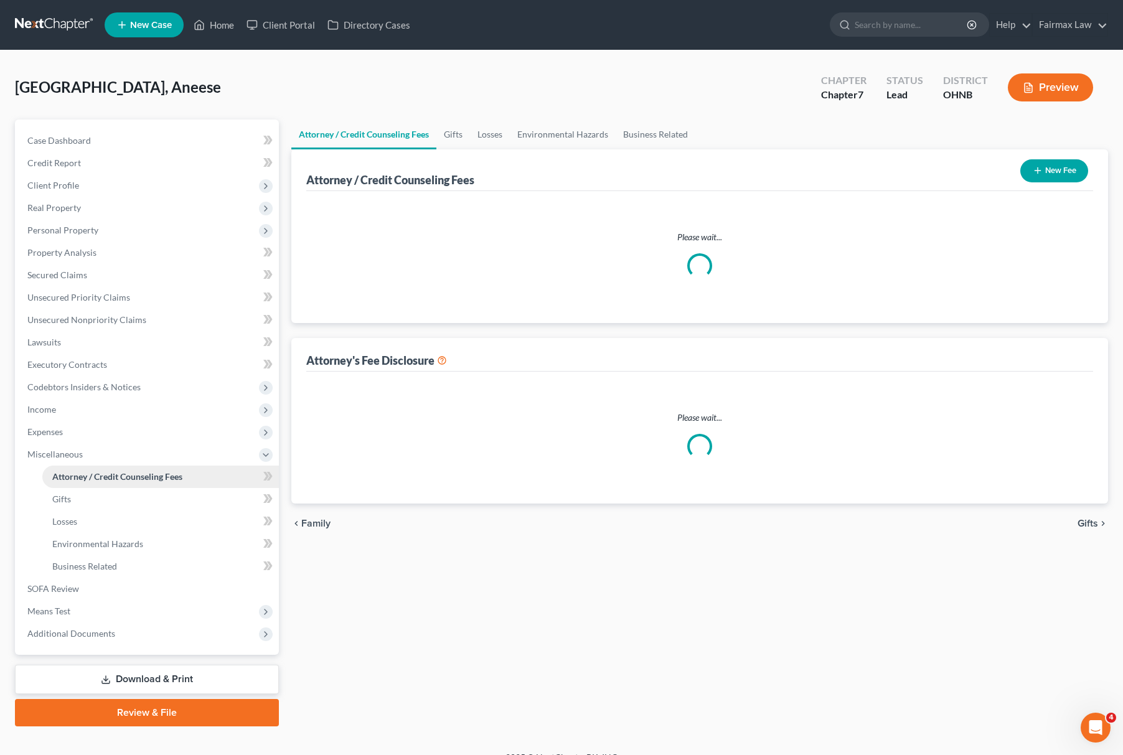
select select "5"
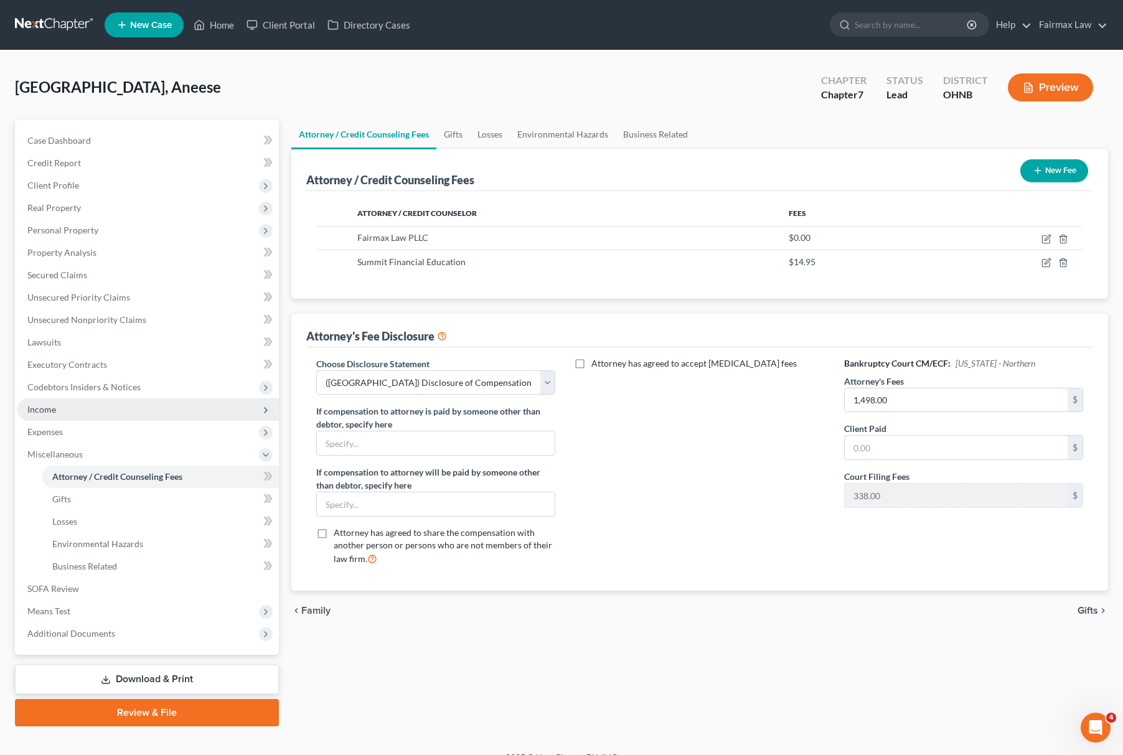
click at [88, 411] on span "Income" at bounding box center [148, 410] width 262 height 22
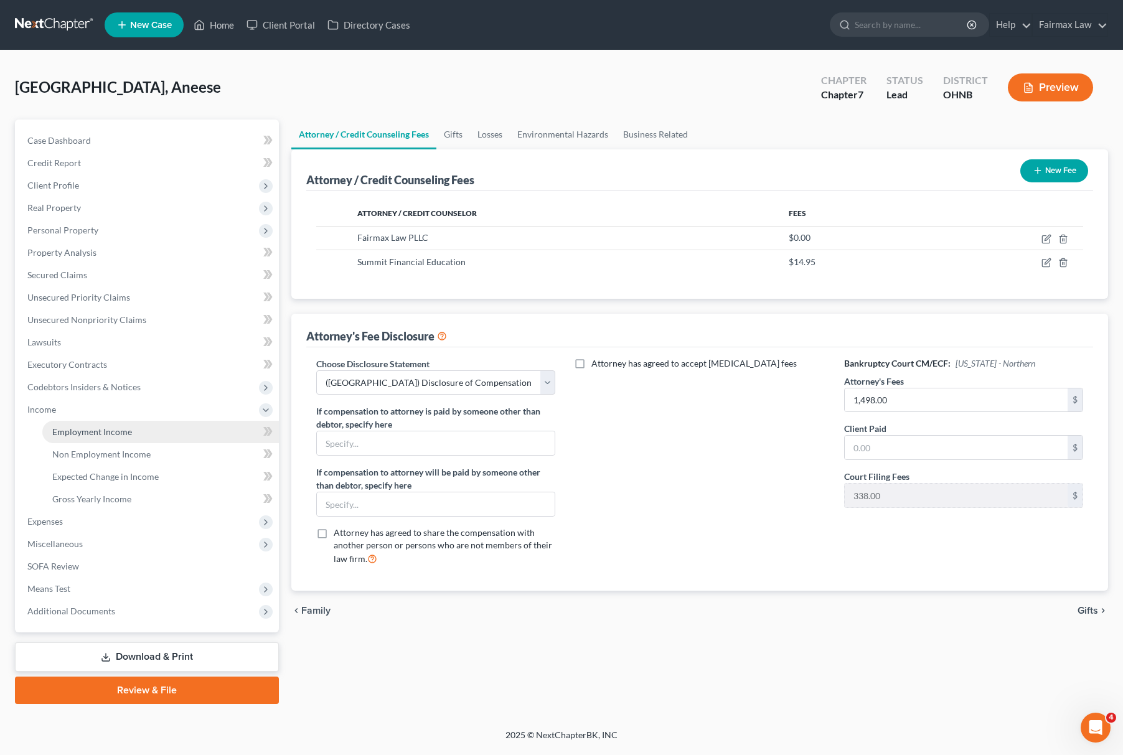
click at [83, 429] on span "Employment Income" at bounding box center [92, 432] width 80 height 11
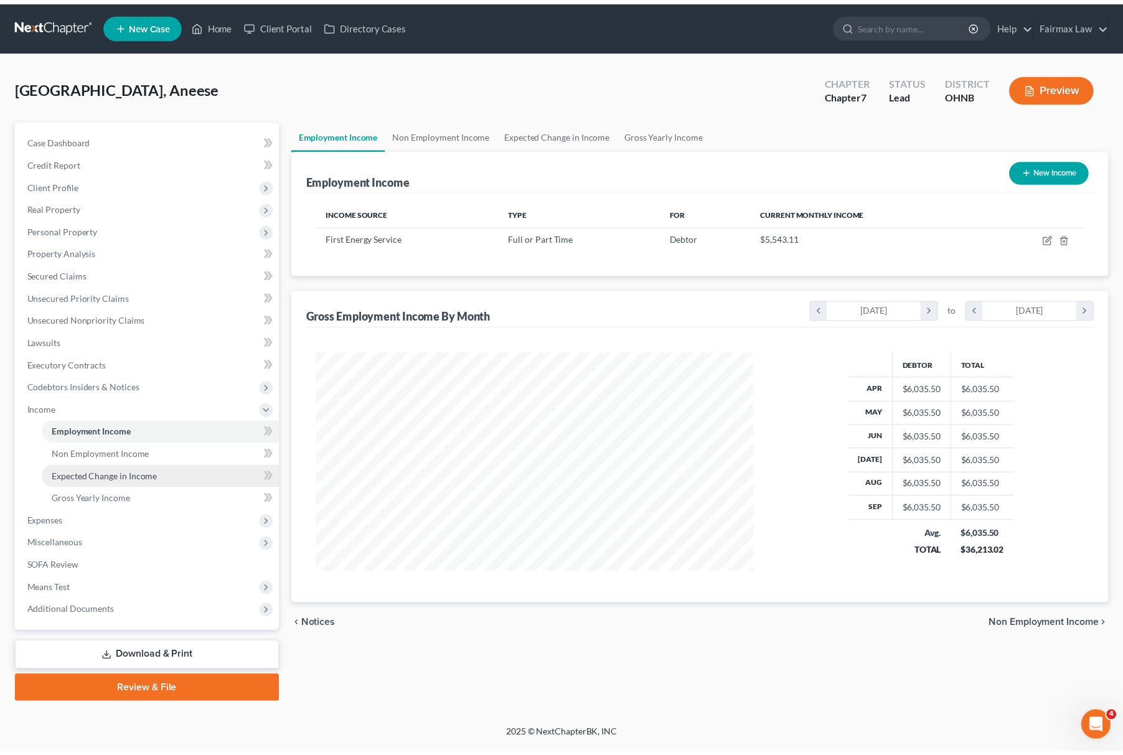
scroll to position [225, 467]
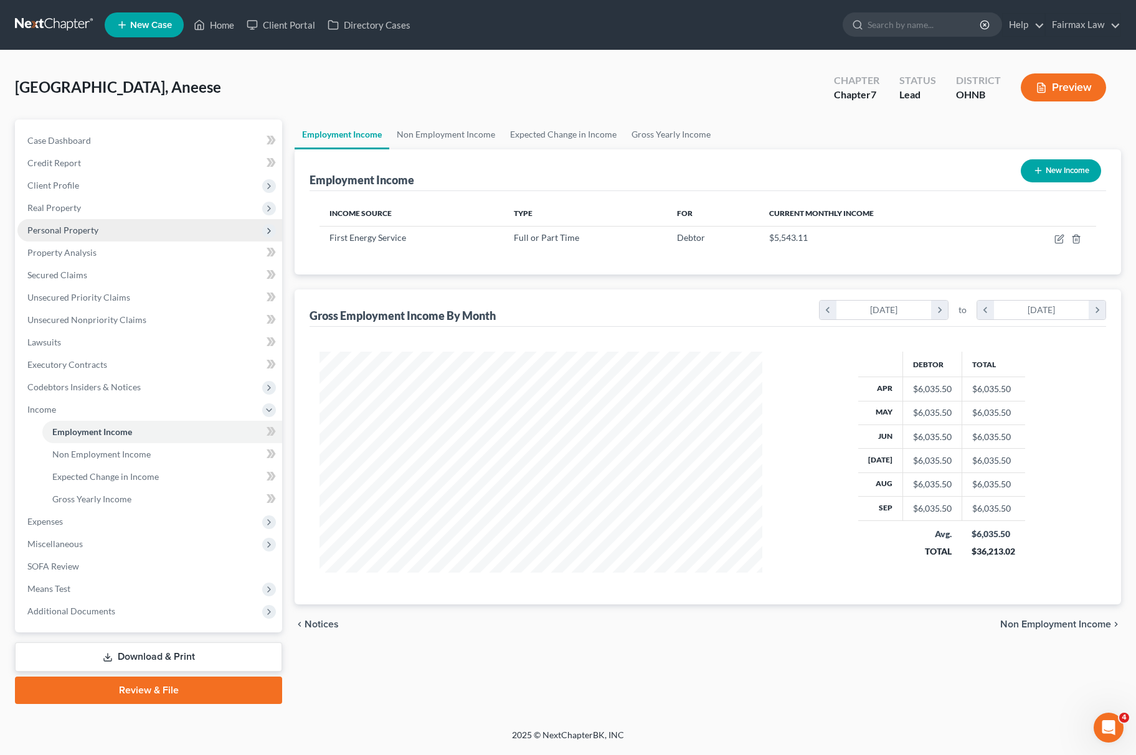
click at [130, 230] on span "Personal Property" at bounding box center [149, 230] width 265 height 22
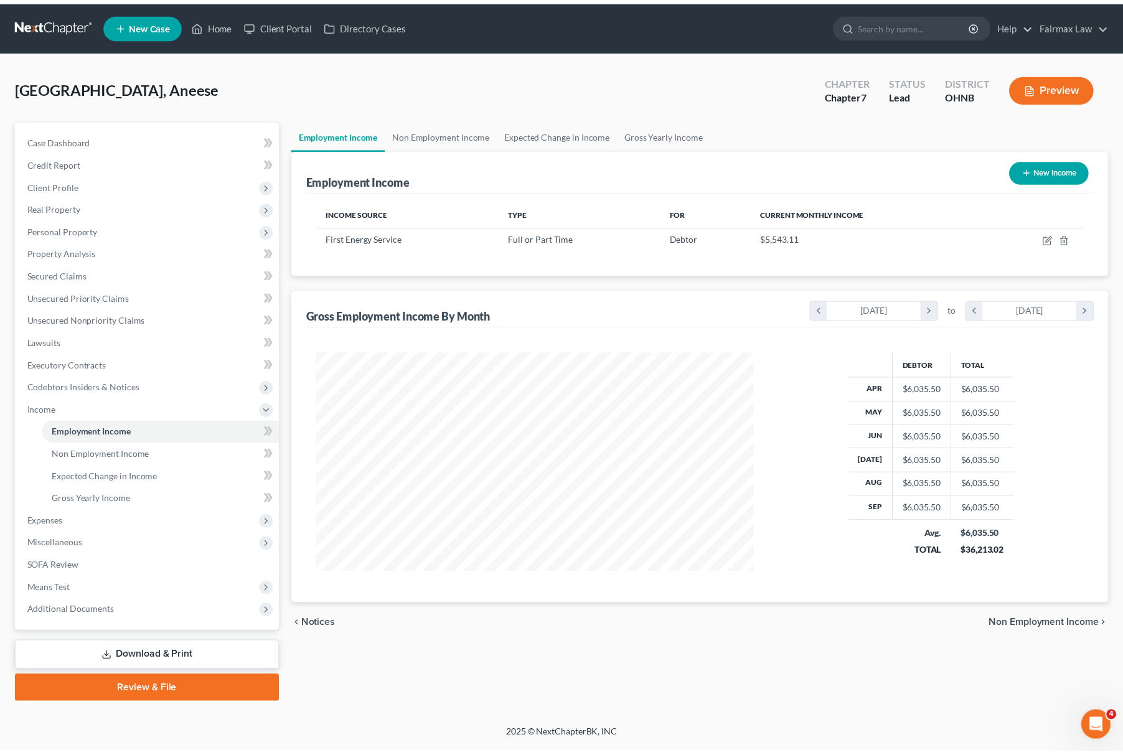
scroll to position [622482, 622244]
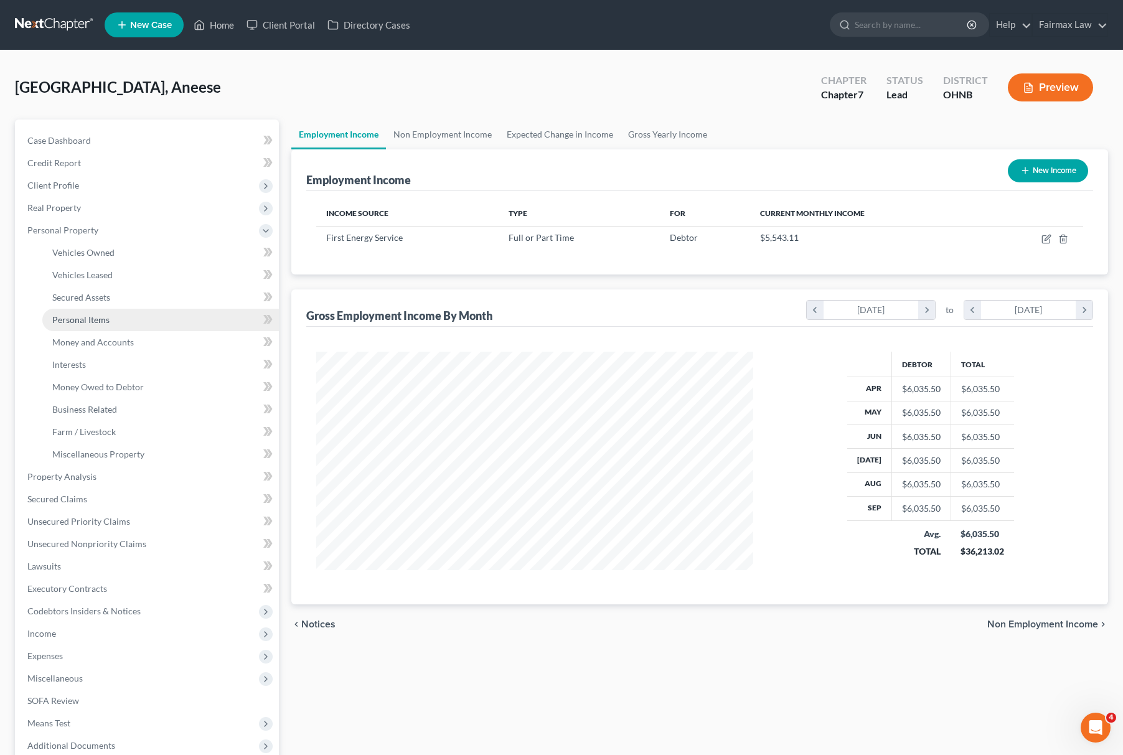
click at [168, 323] on link "Personal Items" at bounding box center [160, 320] width 237 height 22
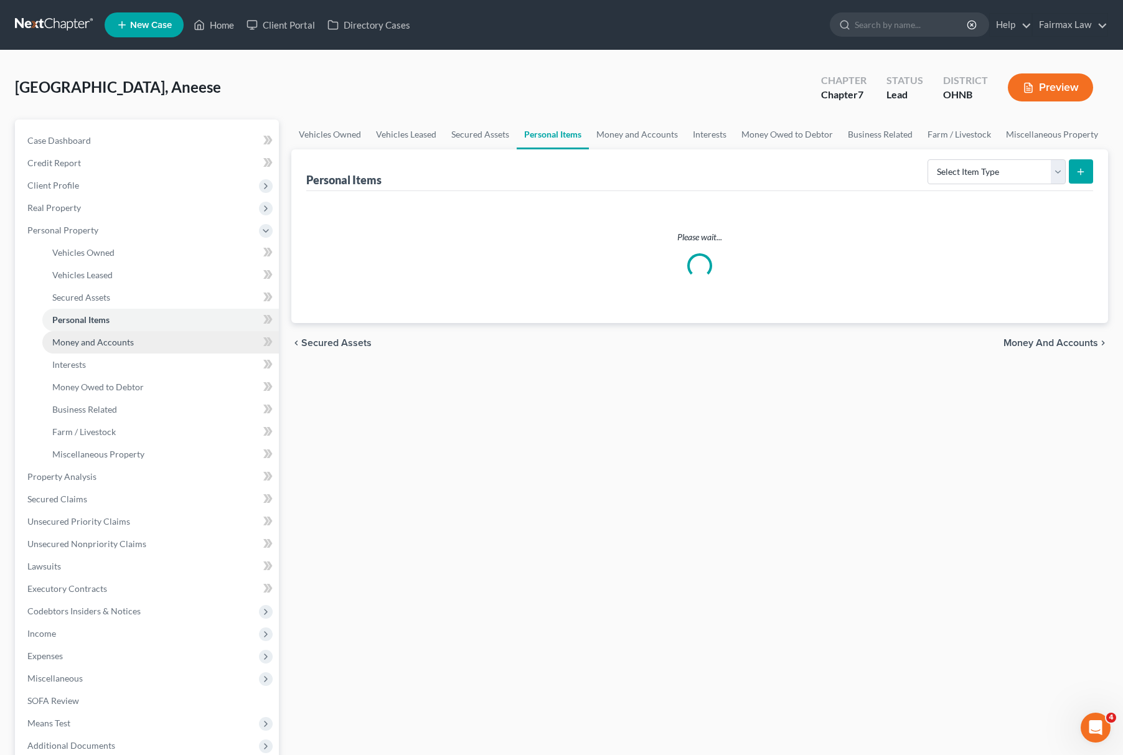
click at [168, 351] on link "Money and Accounts" at bounding box center [160, 342] width 237 height 22
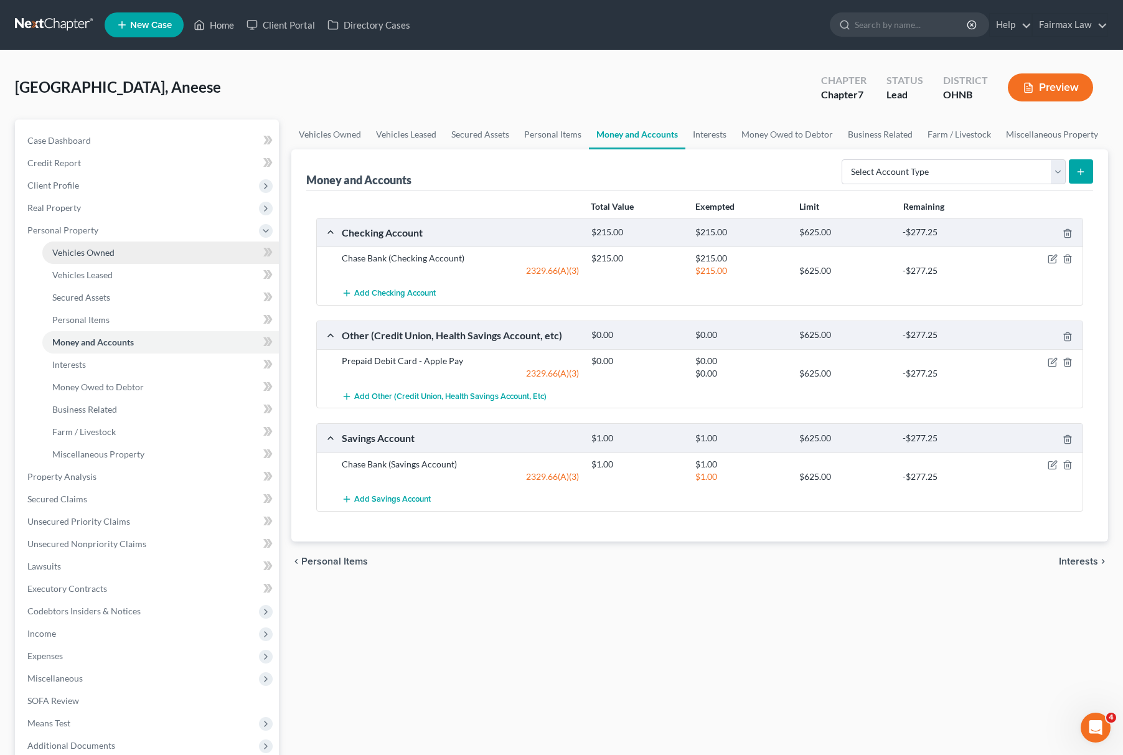
click at [120, 255] on link "Vehicles Owned" at bounding box center [160, 253] width 237 height 22
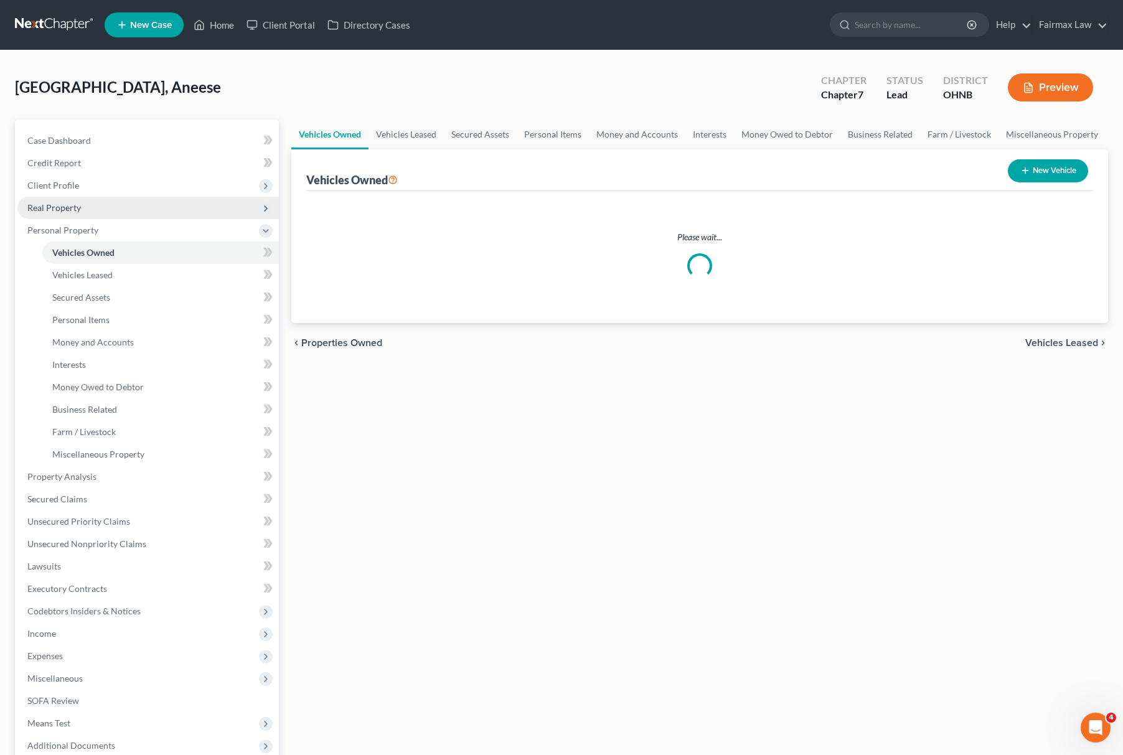
click at [98, 212] on span "Real Property" at bounding box center [148, 208] width 262 height 22
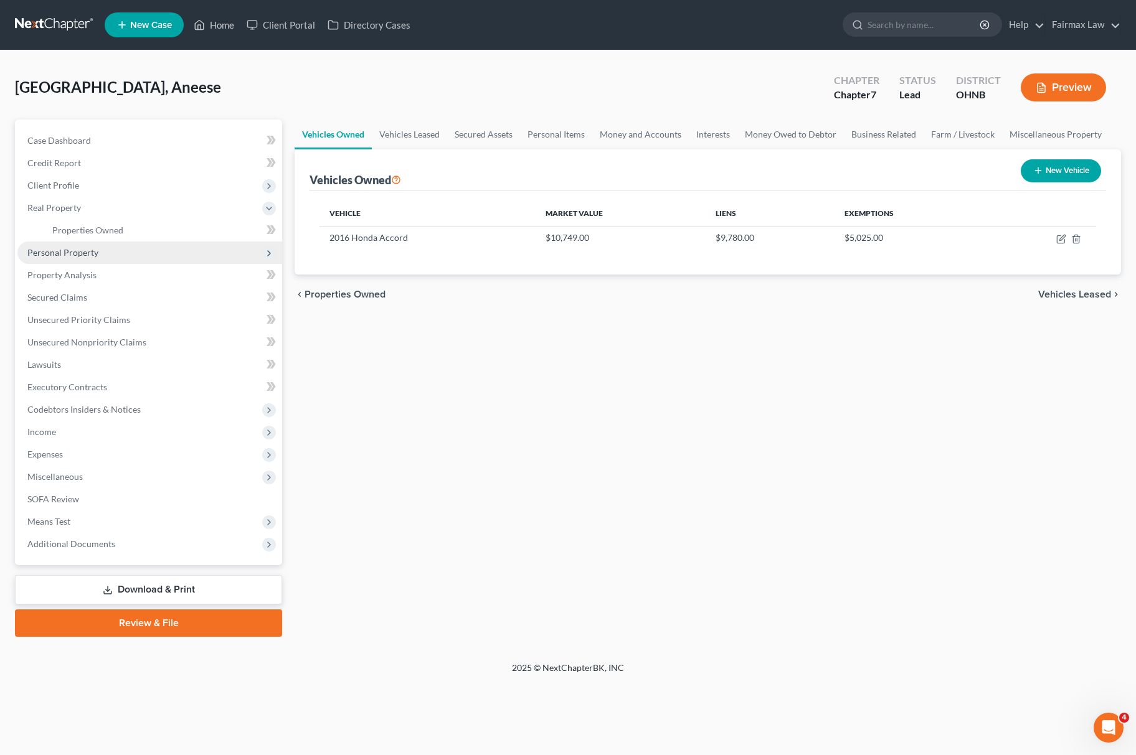
click at [123, 247] on span "Personal Property" at bounding box center [149, 253] width 265 height 22
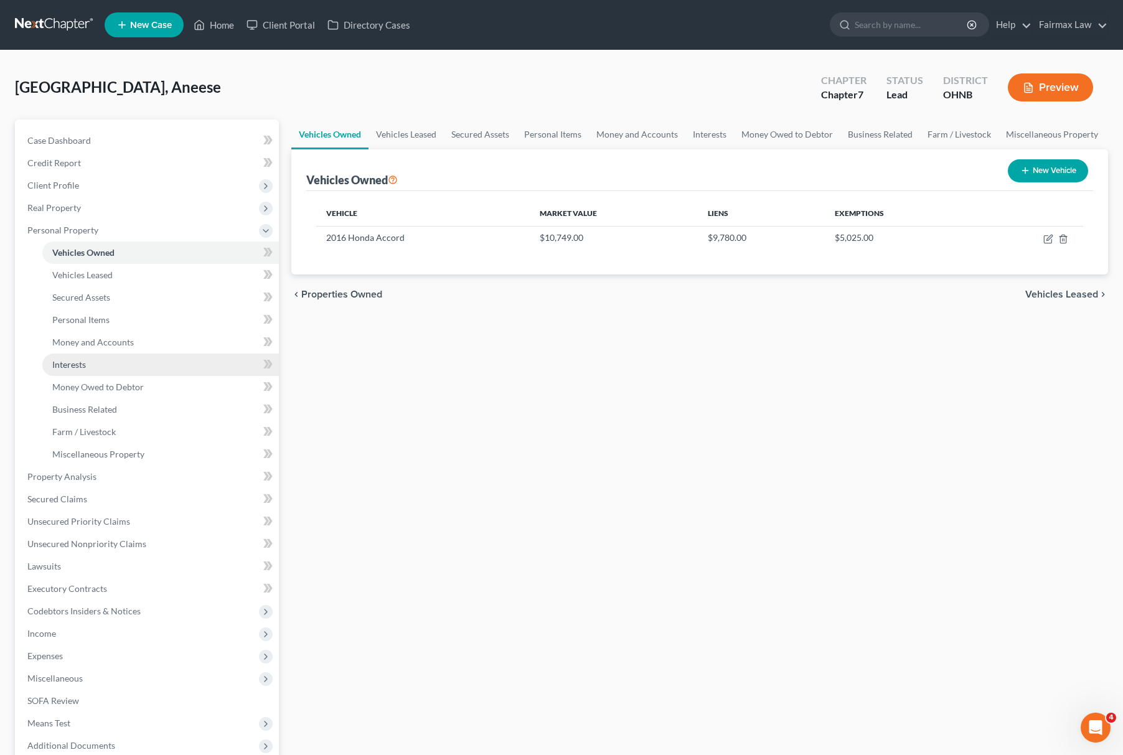
click at [106, 364] on link "Interests" at bounding box center [160, 365] width 237 height 22
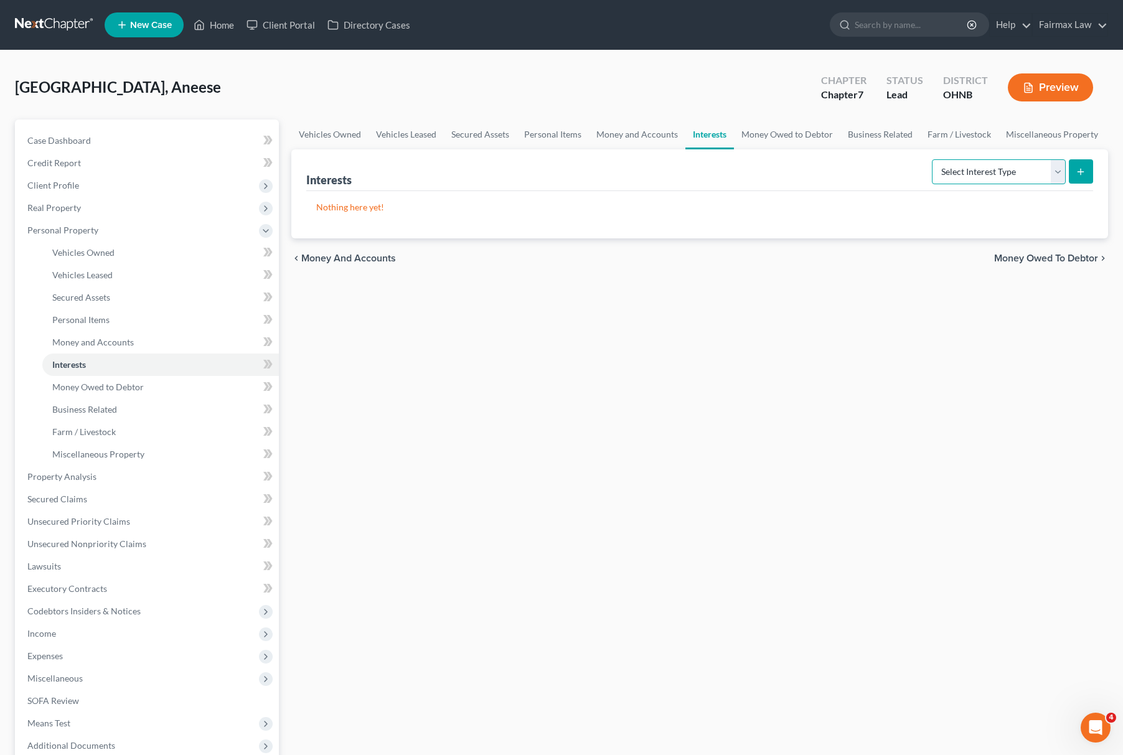
click at [962, 168] on select "Select Interest Type 401K Annuity Bond Education IRA Government Bond Government…" at bounding box center [999, 171] width 134 height 25
select select "401k"
click at [933, 159] on select "Select Interest Type 401K Annuity Bond Education IRA Government Bond Government…" at bounding box center [999, 171] width 134 height 25
click at [1084, 168] on icon "submit" at bounding box center [1081, 172] width 10 height 10
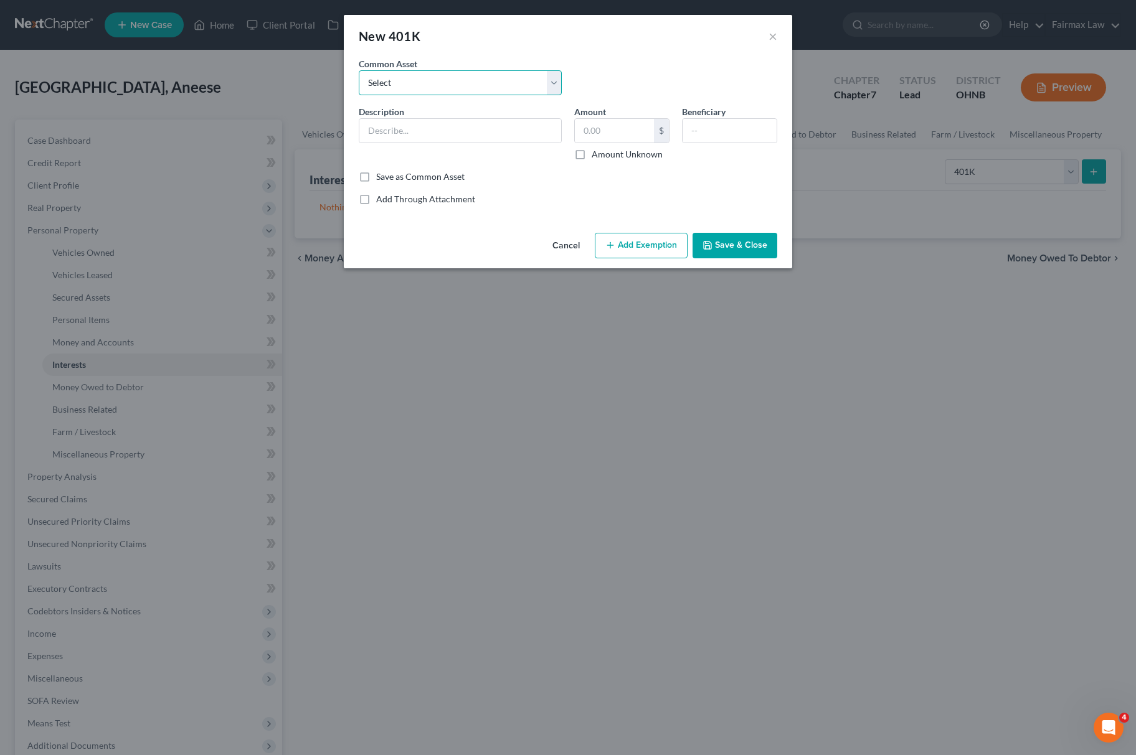
click at [395, 75] on select "Select Mission Square State of Michigan Empower Paychex Flex Alight OPERS Sentr…" at bounding box center [460, 82] width 203 height 25
click at [430, 82] on select "Select Mission Square State of Michigan Empower Paychex Flex Alight OPERS Sentr…" at bounding box center [460, 82] width 203 height 25
click at [430, 128] on input "text" at bounding box center [460, 131] width 202 height 24
click at [663, 123] on div "$" at bounding box center [661, 131] width 15 height 24
click at [636, 139] on input "text" at bounding box center [614, 131] width 79 height 24
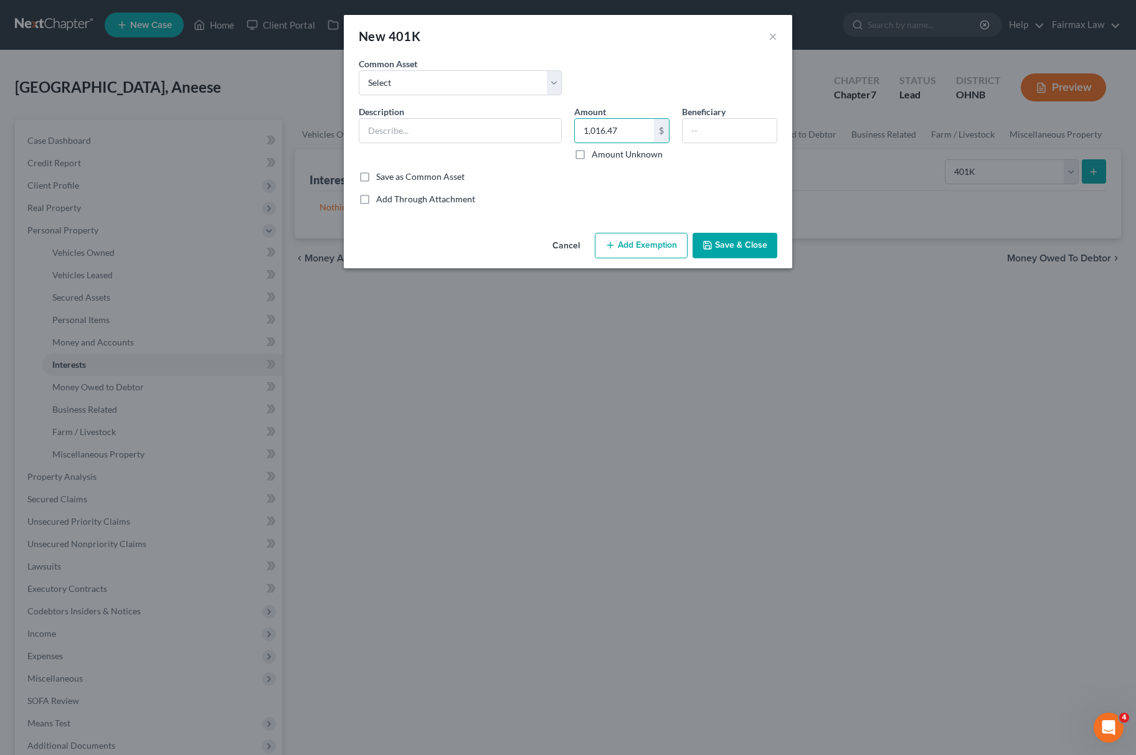
type input "1,016.47"
click at [638, 276] on div "New 401K × An exemption set must first be selected from the Filing Information …" at bounding box center [568, 377] width 1136 height 755
drag, startPoint x: 651, startPoint y: 269, endPoint x: 658, endPoint y: 253, distance: 17.6
click at [653, 269] on div "Cancel Add Exemption Save & Close" at bounding box center [568, 248] width 448 height 41
click at [659, 252] on button "Add Exemption" at bounding box center [641, 246] width 93 height 26
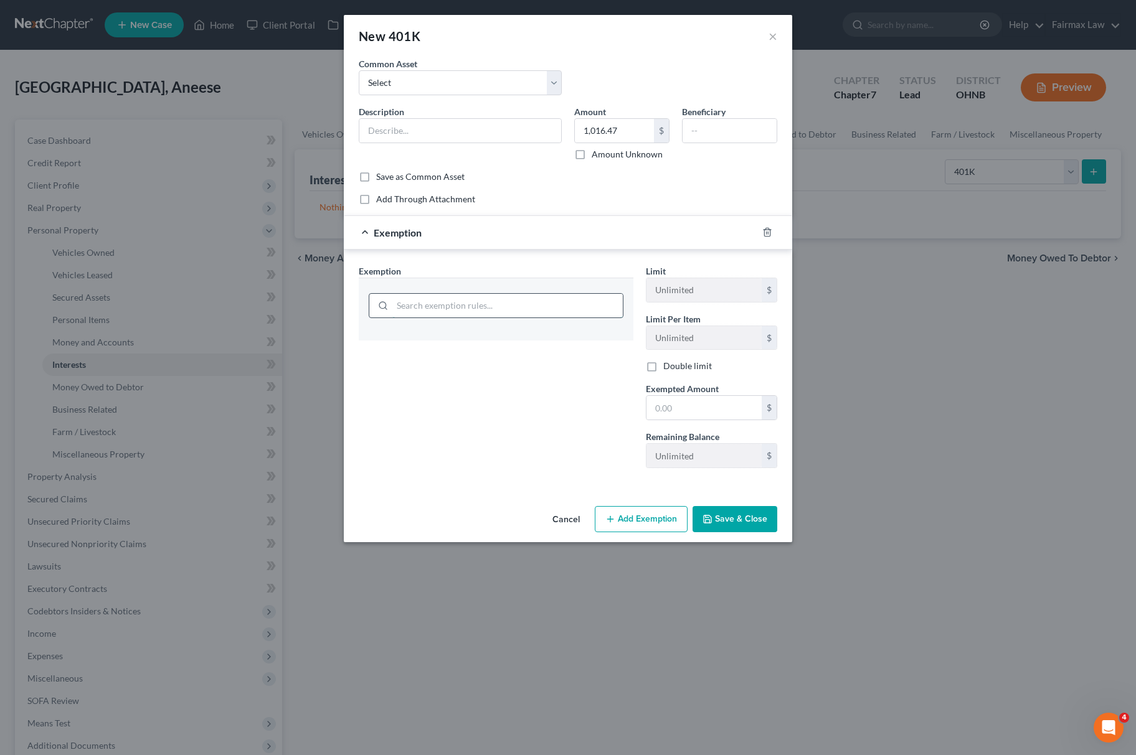
click at [494, 303] on input "search" at bounding box center [507, 306] width 230 height 24
type input "tax exe"
click at [551, 353] on li "21 - Tax Exempt Retirement Accounts - 11 U.S.C. § 522" at bounding box center [496, 342] width 255 height 22
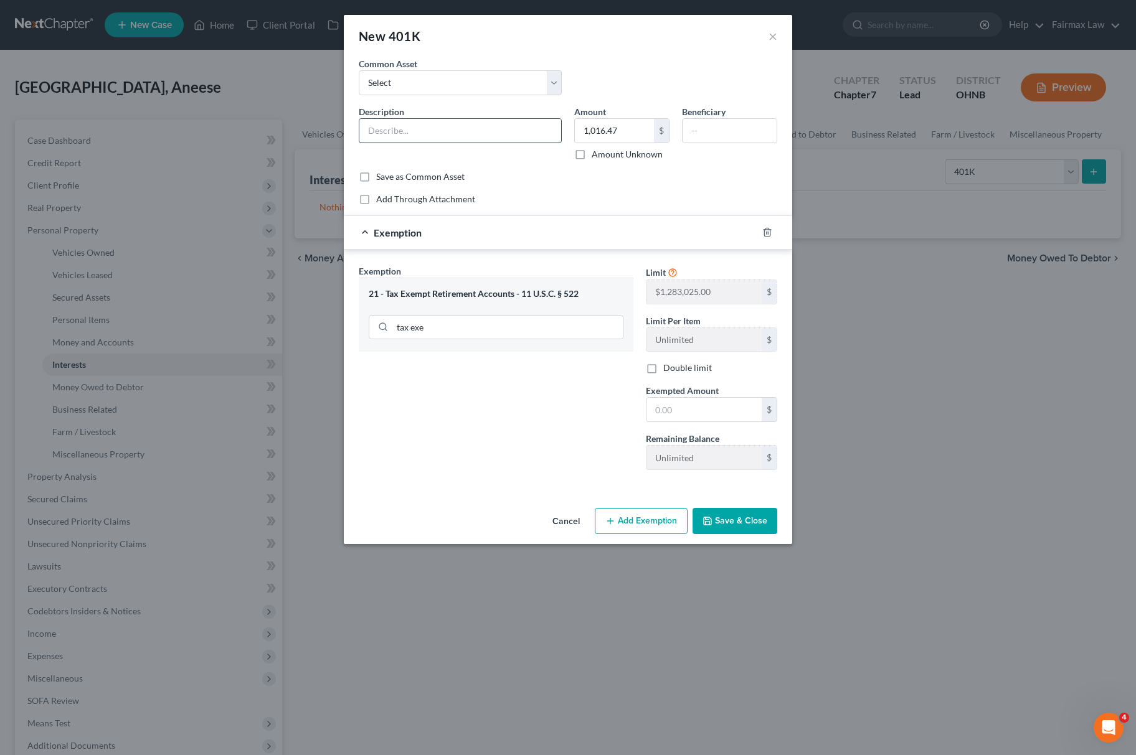
click at [476, 127] on input "text" at bounding box center [460, 131] width 202 height 24
type input "First Energy"
click at [626, 120] on input "1,016.47" at bounding box center [614, 131] width 79 height 24
click at [694, 438] on label "Remaining Balance" at bounding box center [682, 438] width 73 height 13
click at [696, 408] on input "text" at bounding box center [703, 410] width 115 height 24
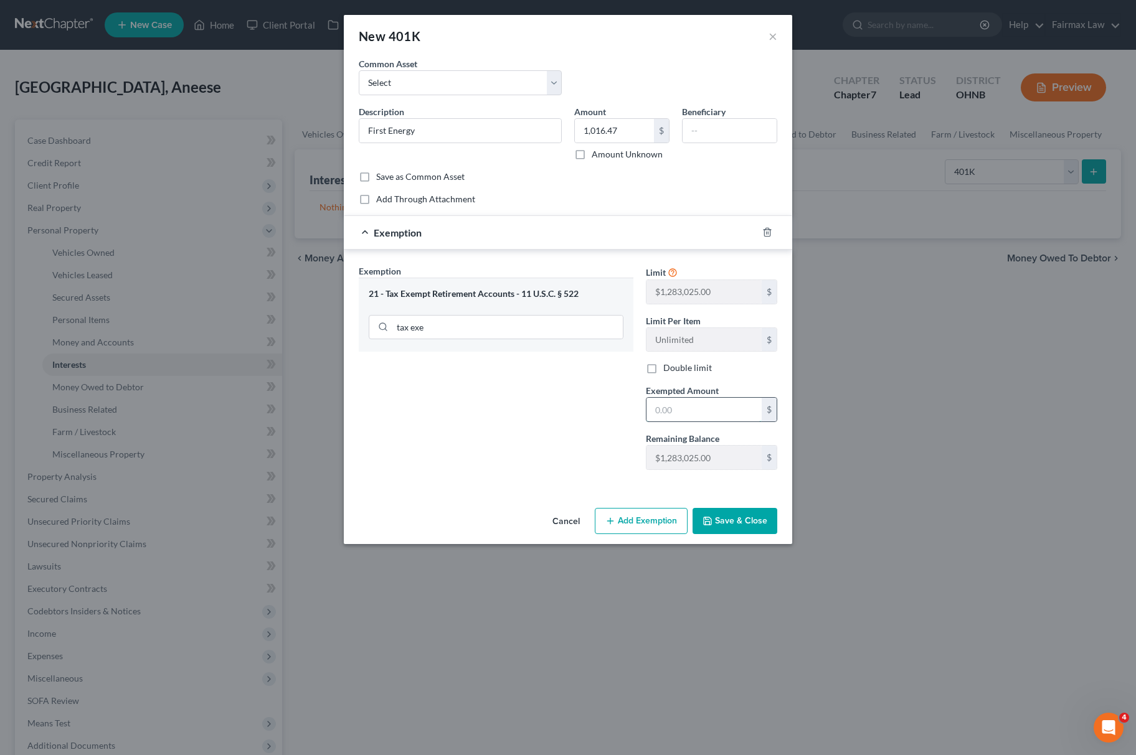
paste input "1,016.47"
type input "1,016.47"
drag, startPoint x: 524, startPoint y: 410, endPoint x: 690, endPoint y: 477, distance: 179.3
click at [526, 411] on div "Exemption Set must be selected for CA. Exemption * 21 - Tax Exempt Retirement A…" at bounding box center [495, 372] width 287 height 215
click at [730, 526] on button "Save & Close" at bounding box center [734, 521] width 85 height 26
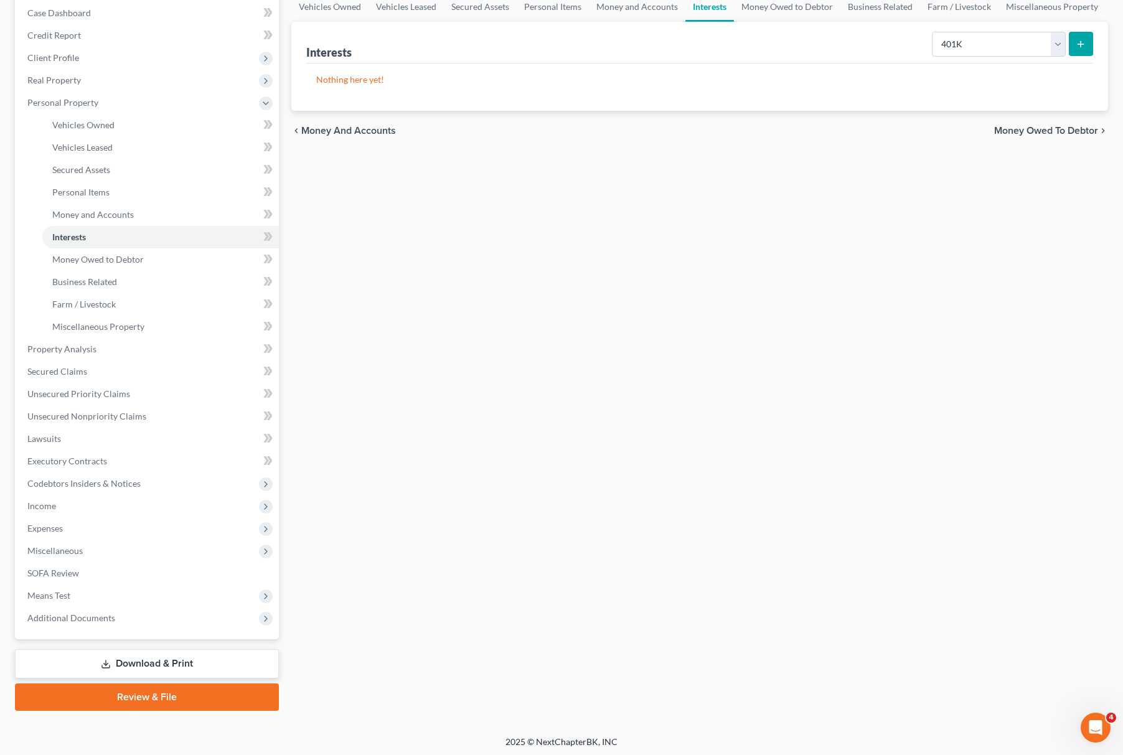
scroll to position [130, 0]
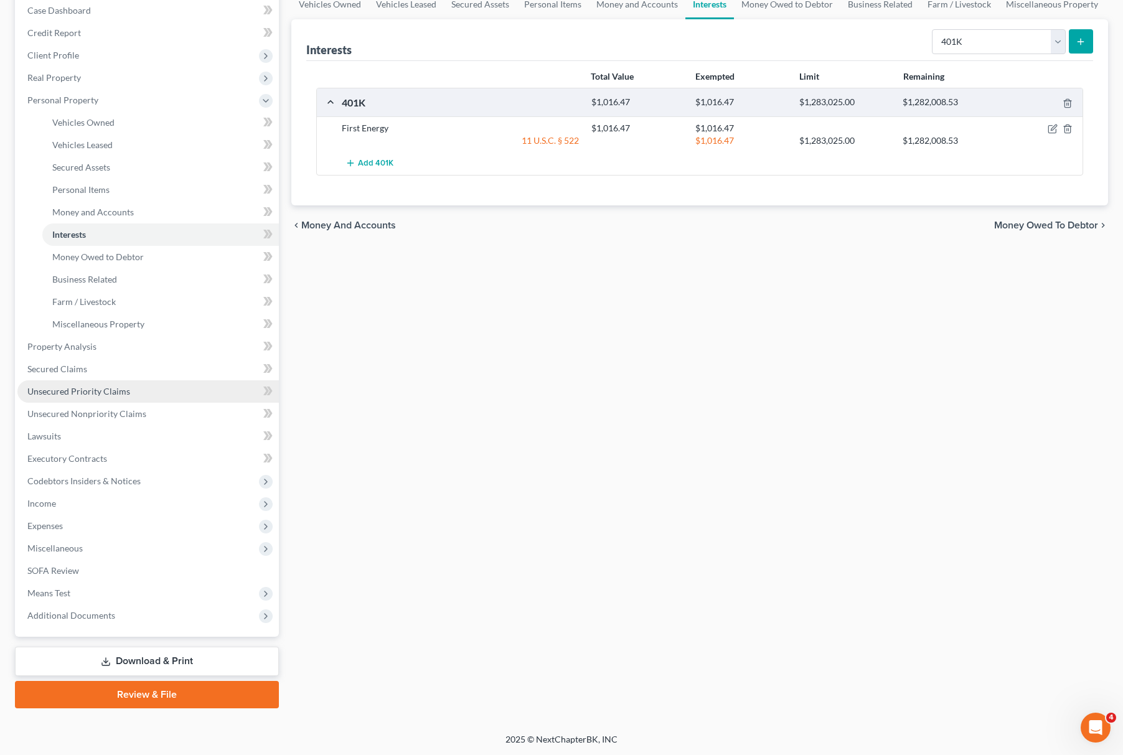
click at [78, 382] on link "Unsecured Priority Claims" at bounding box center [148, 391] width 262 height 22
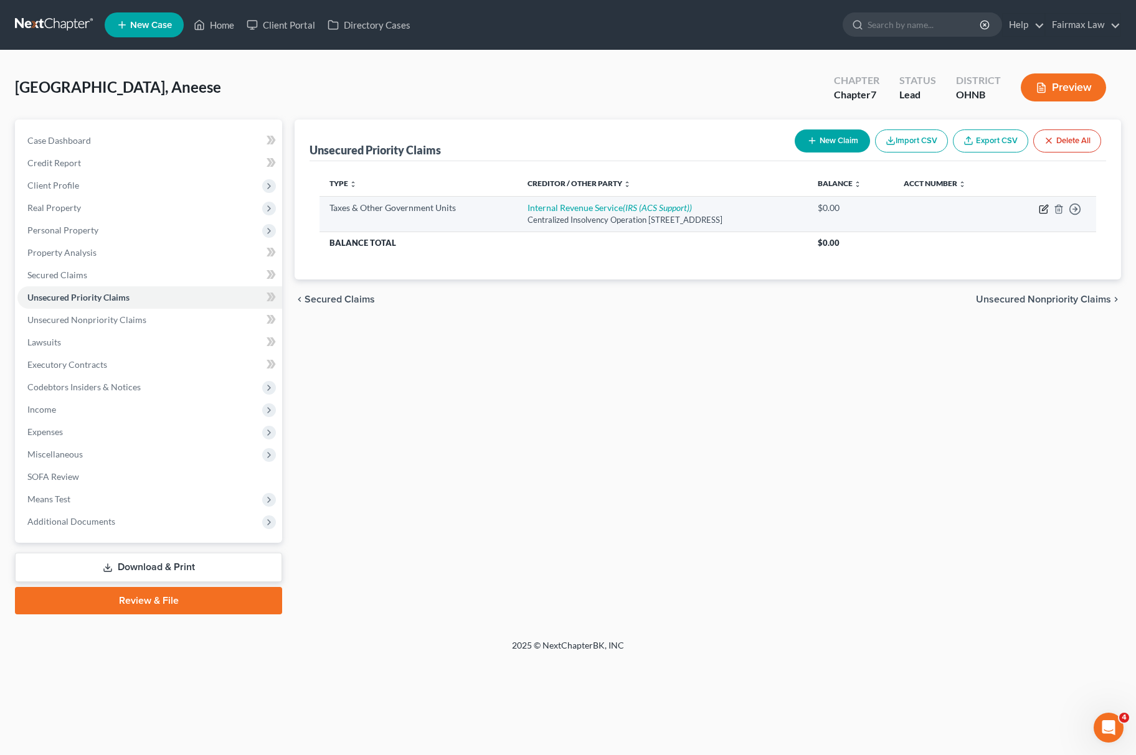
click at [1044, 205] on icon "button" at bounding box center [1044, 209] width 10 height 10
select select "0"
select select "39"
select select "0"
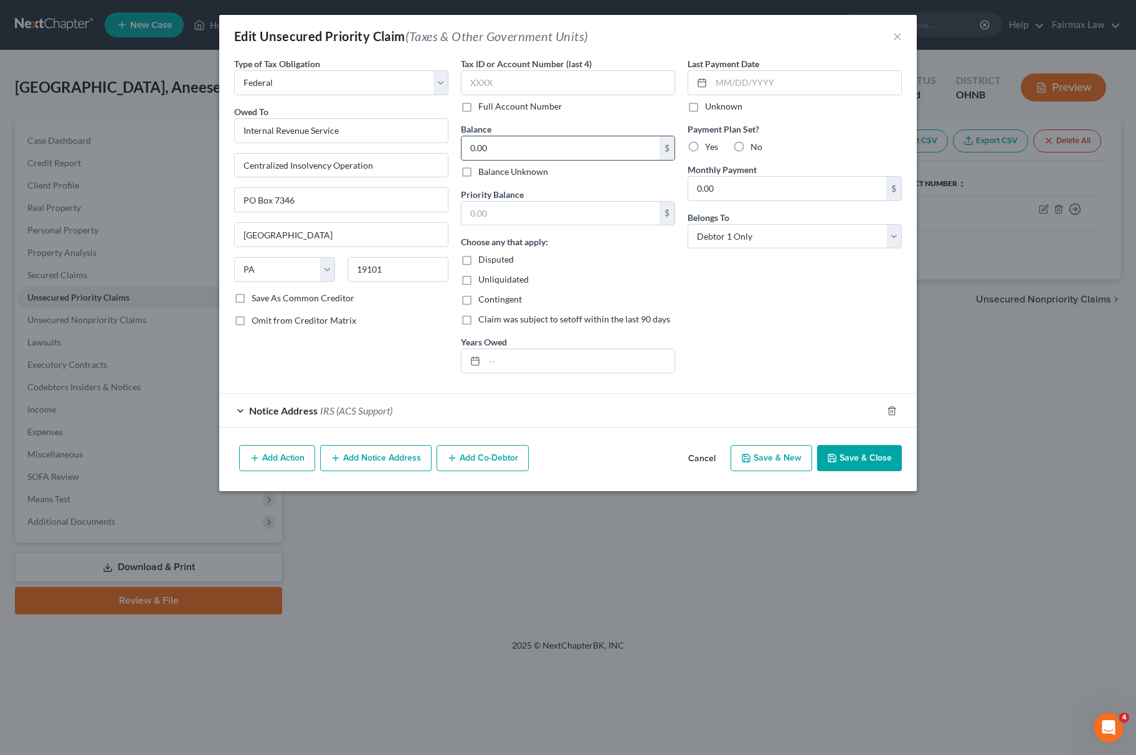
click at [557, 152] on input "0.00" at bounding box center [560, 148] width 198 height 24
type input "5,500"
click at [519, 359] on input "text" at bounding box center [579, 361] width 190 height 24
type input "2022"
click at [344, 411] on span "IRS (ACS Support)" at bounding box center [356, 411] width 72 height 12
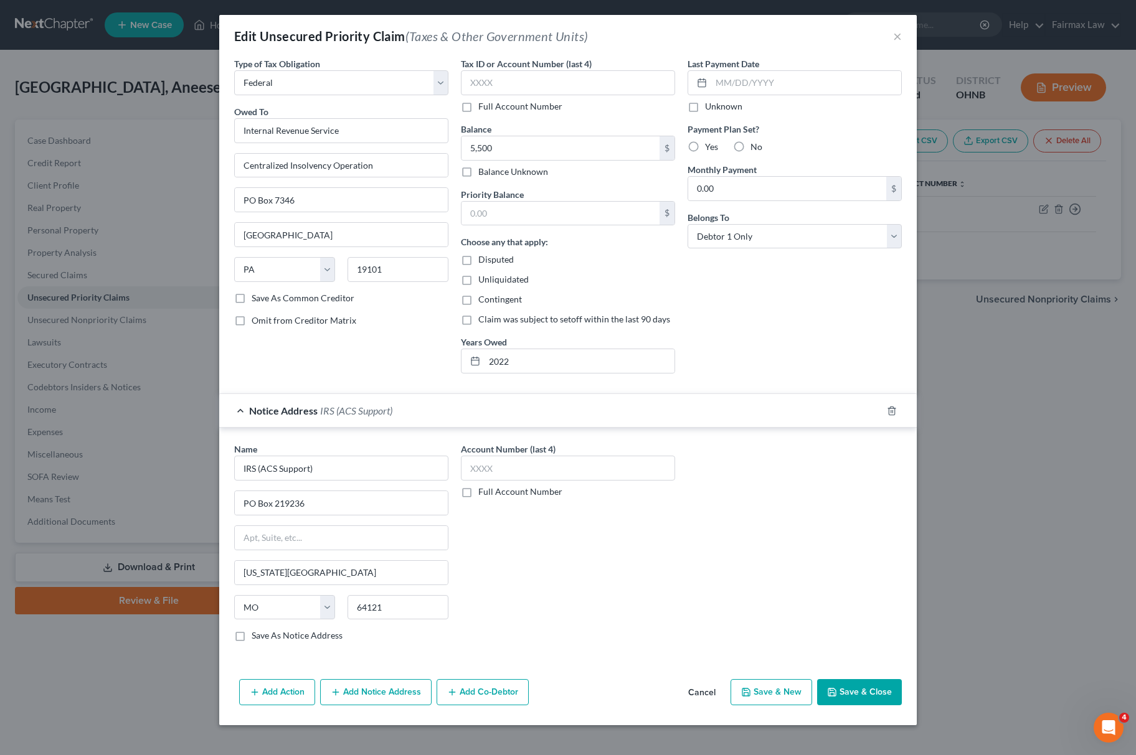
click at [380, 697] on button "Add Notice Address" at bounding box center [375, 692] width 111 height 26
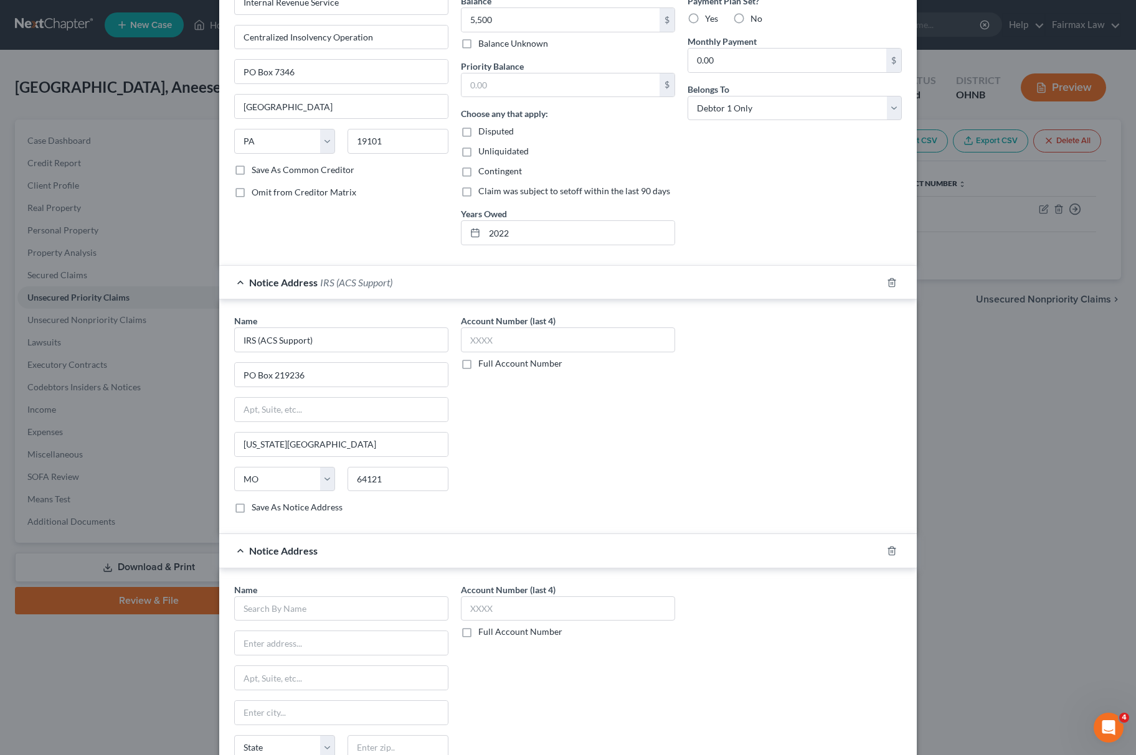
scroll to position [260, 0]
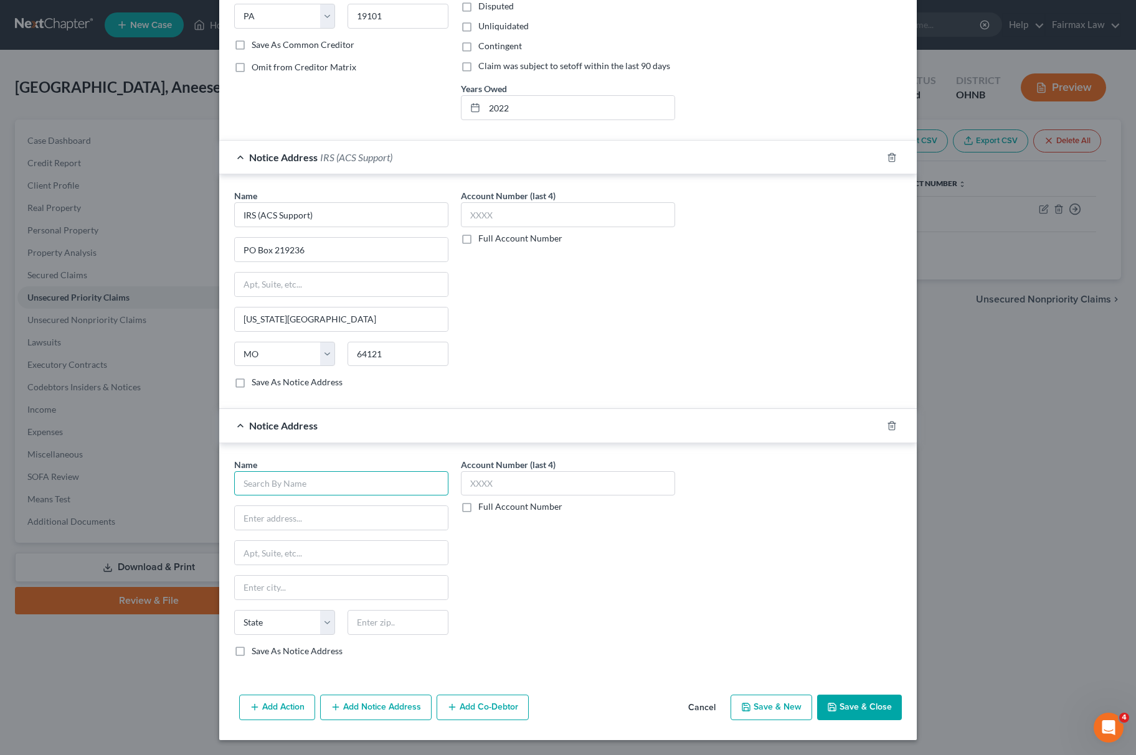
click at [379, 491] on input "text" at bounding box center [341, 483] width 214 height 25
paste input "US Attorney, Attn: Civil Division"
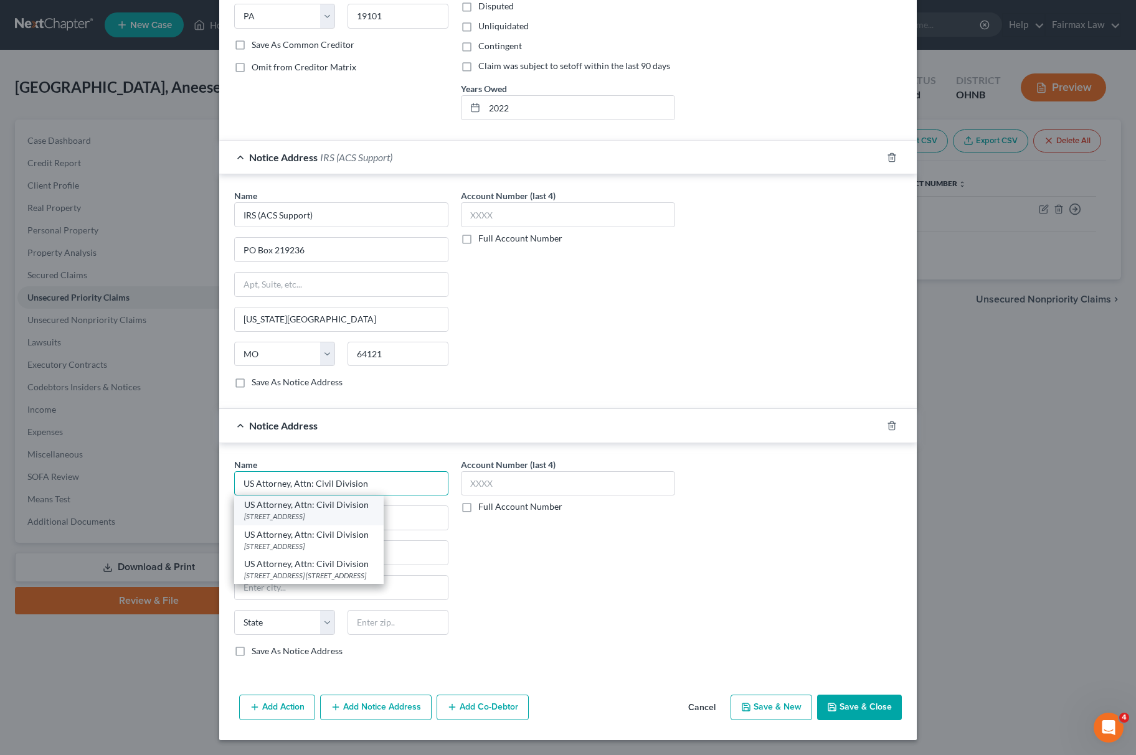
type input "US Attorney, Attn: Civil Division"
drag, startPoint x: 288, startPoint y: 509, endPoint x: 317, endPoint y: 492, distance: 34.1
click at [288, 511] on div "801 W Superior Ave #400, Cleveland, OH 44113" at bounding box center [309, 516] width 130 height 11
type input "801 W Superior Ave #400"
type input "Cleveland"
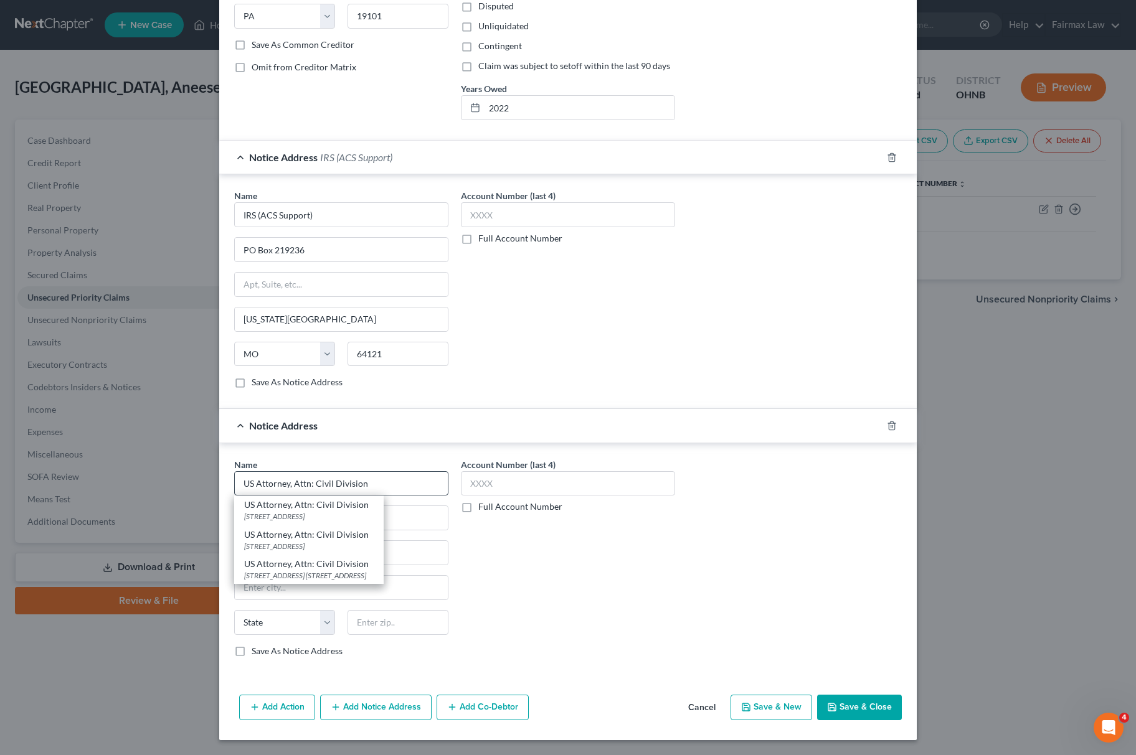
select select "36"
type input "44113"
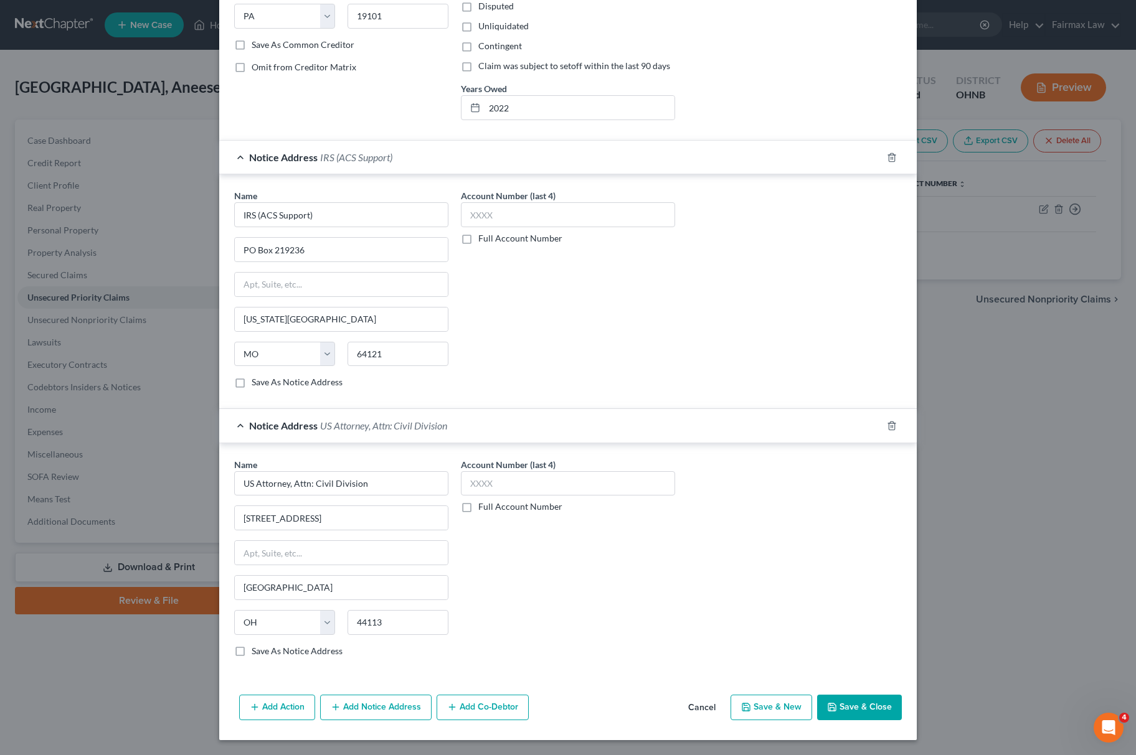
drag, startPoint x: 384, startPoint y: 702, endPoint x: 405, endPoint y: 686, distance: 26.2
click at [394, 693] on div "Add Action Add Notice Address Add Co-Debtor Cancel Save & New Save & Close" at bounding box center [567, 710] width 697 height 41
click at [366, 700] on button "Add Notice Address" at bounding box center [375, 708] width 111 height 26
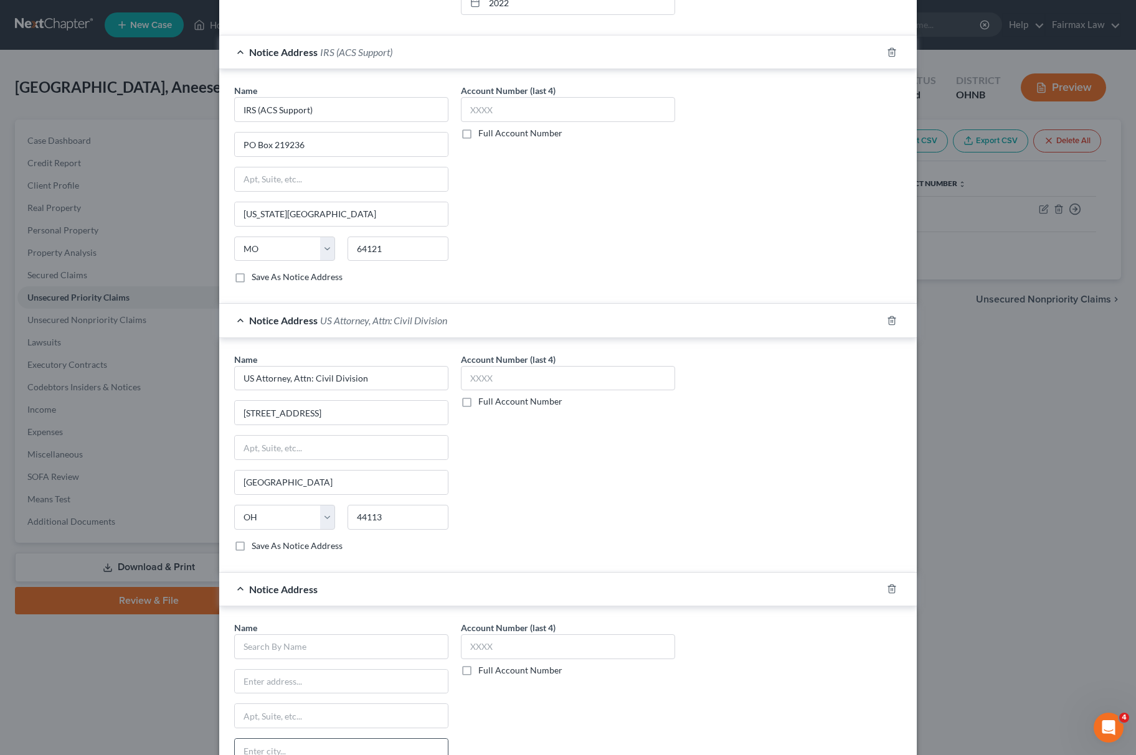
scroll to position [531, 0]
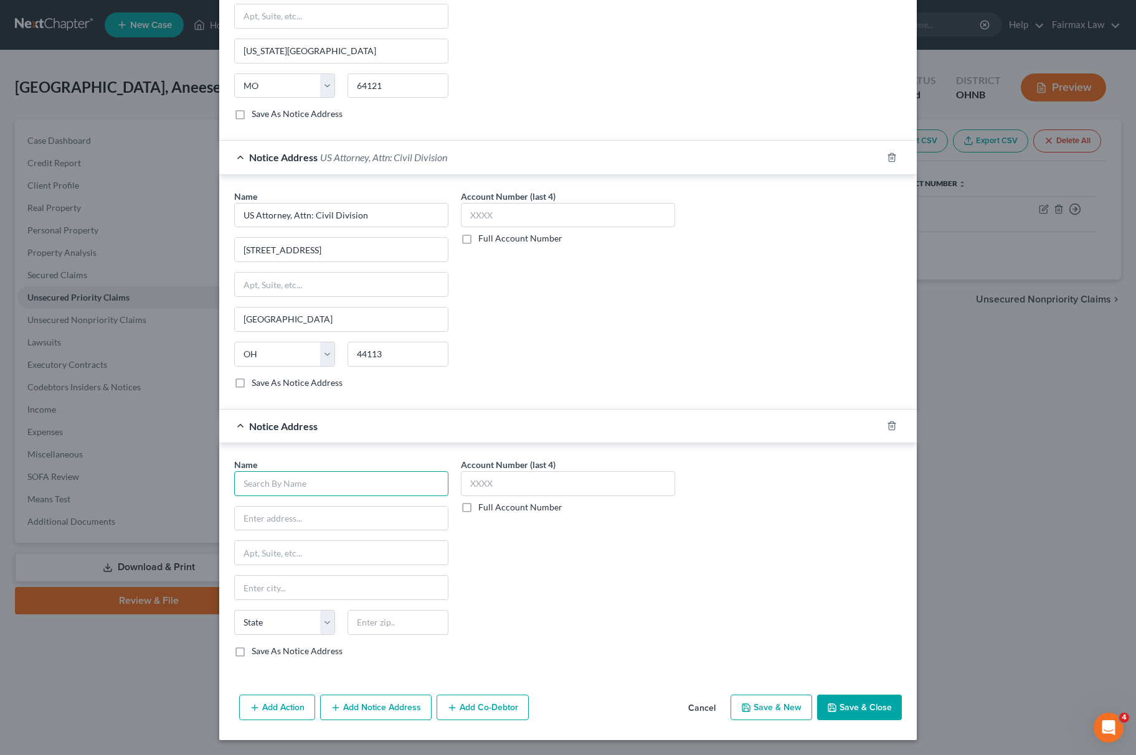
paste input "US Department of Justice"
click at [427, 488] on input "text" at bounding box center [341, 483] width 214 height 25
type input "US Department of Justice"
click at [287, 499] on div "US Department of Justice" at bounding box center [309, 505] width 130 height 12
type input "950 Pennsylvania"
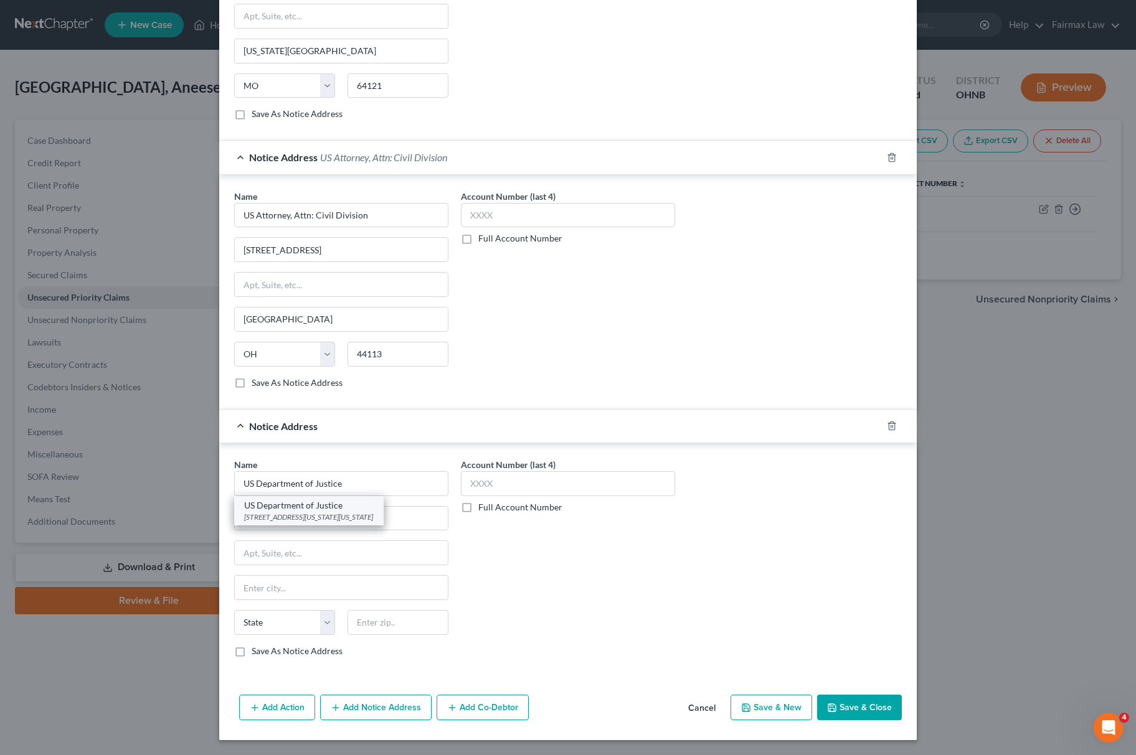
type input "NW"
type input "Washington"
select select "8"
type input "20530-0001"
click at [849, 693] on div "Add Action Add Notice Address Add Co-Debtor Cancel Save & New Save & Close" at bounding box center [567, 710] width 697 height 41
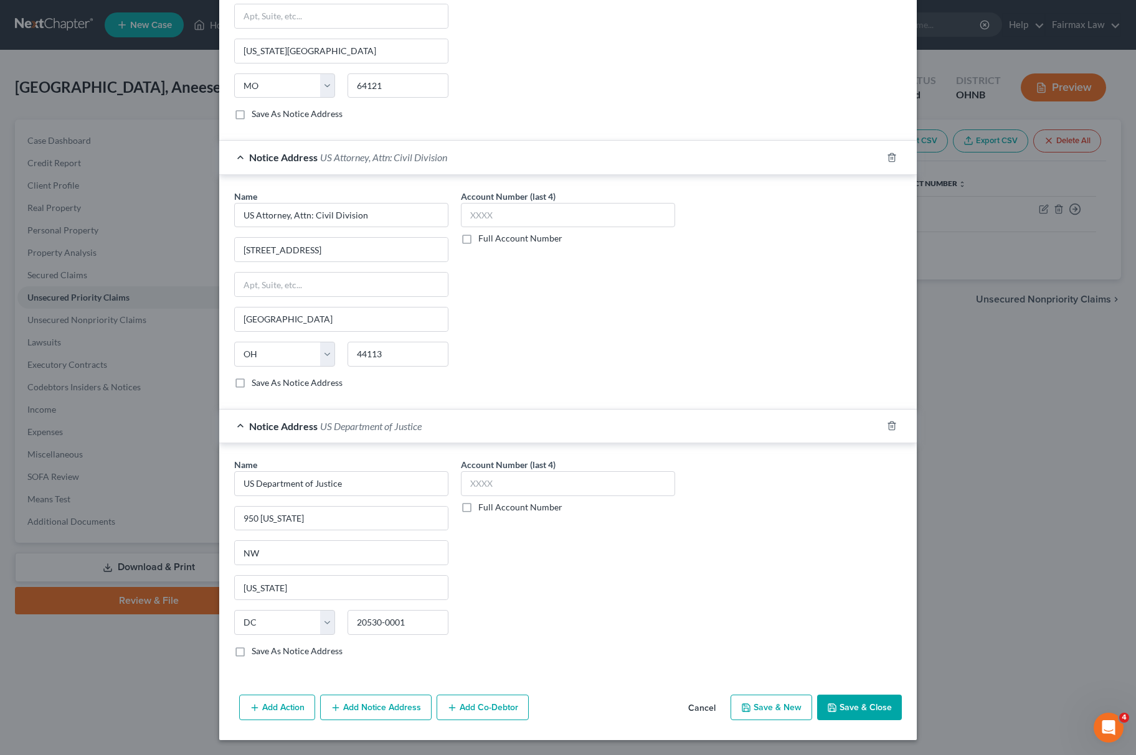
click at [864, 702] on button "Save & Close" at bounding box center [859, 708] width 85 height 26
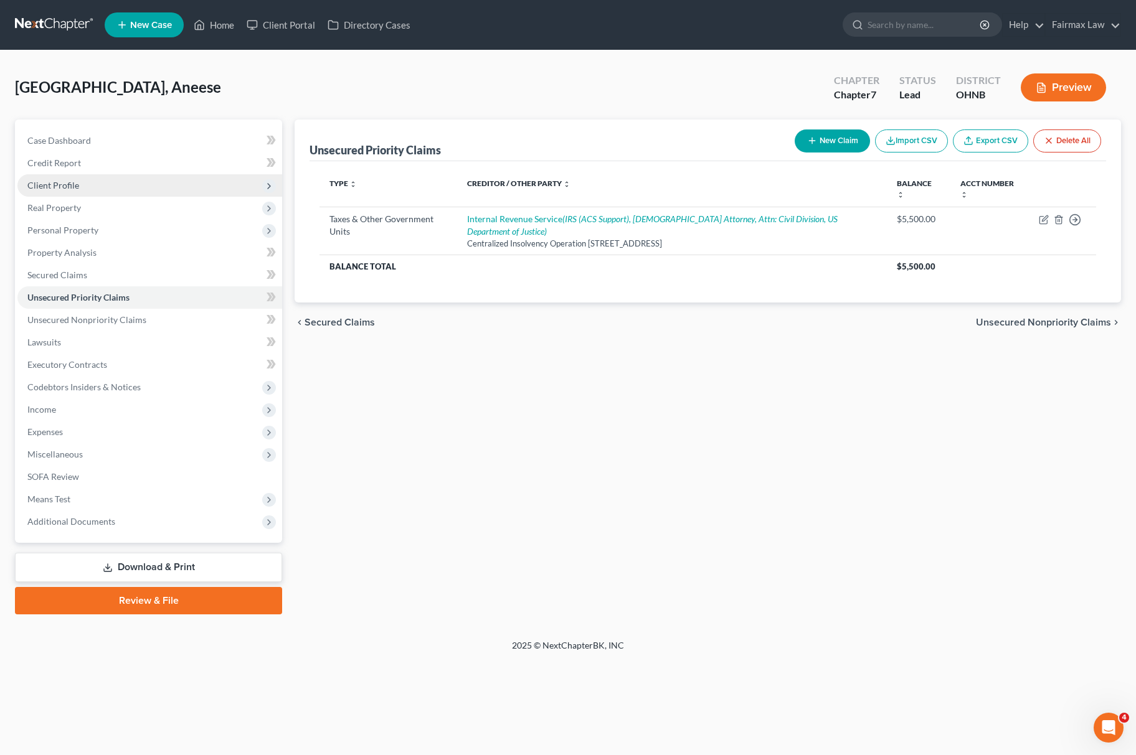
click at [103, 183] on span "Client Profile" at bounding box center [149, 185] width 265 height 22
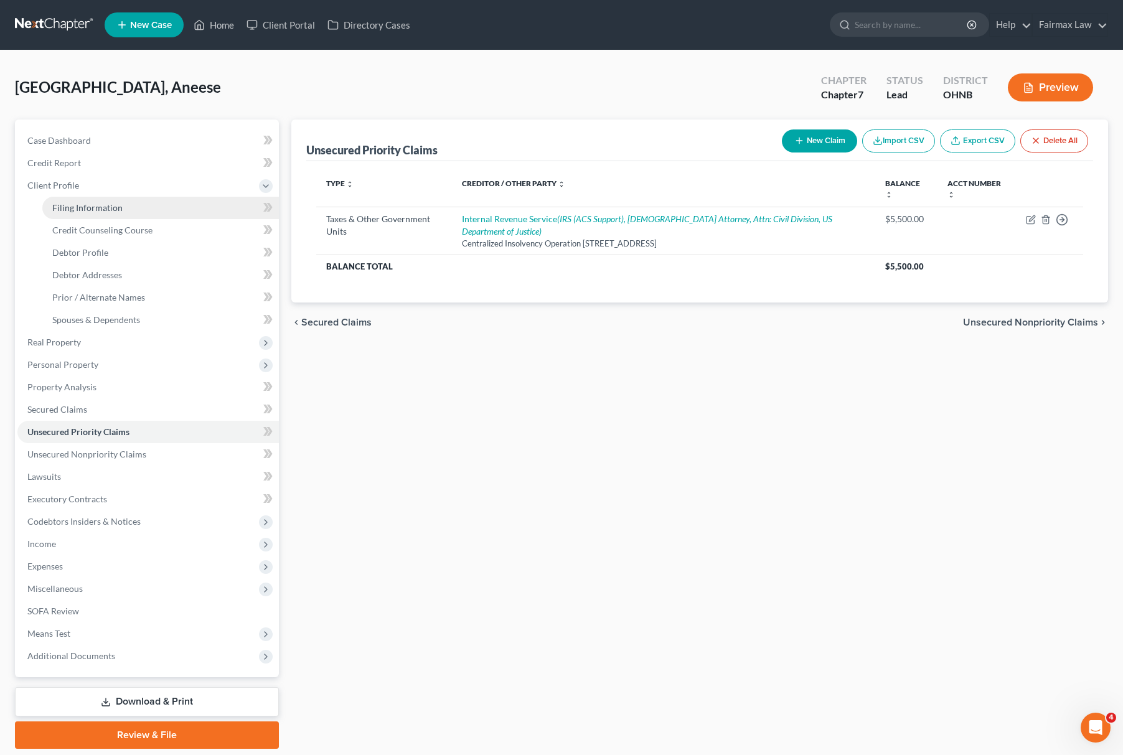
click at [65, 208] on span "Filing Information" at bounding box center [87, 207] width 70 height 11
select select "1"
select select "0"
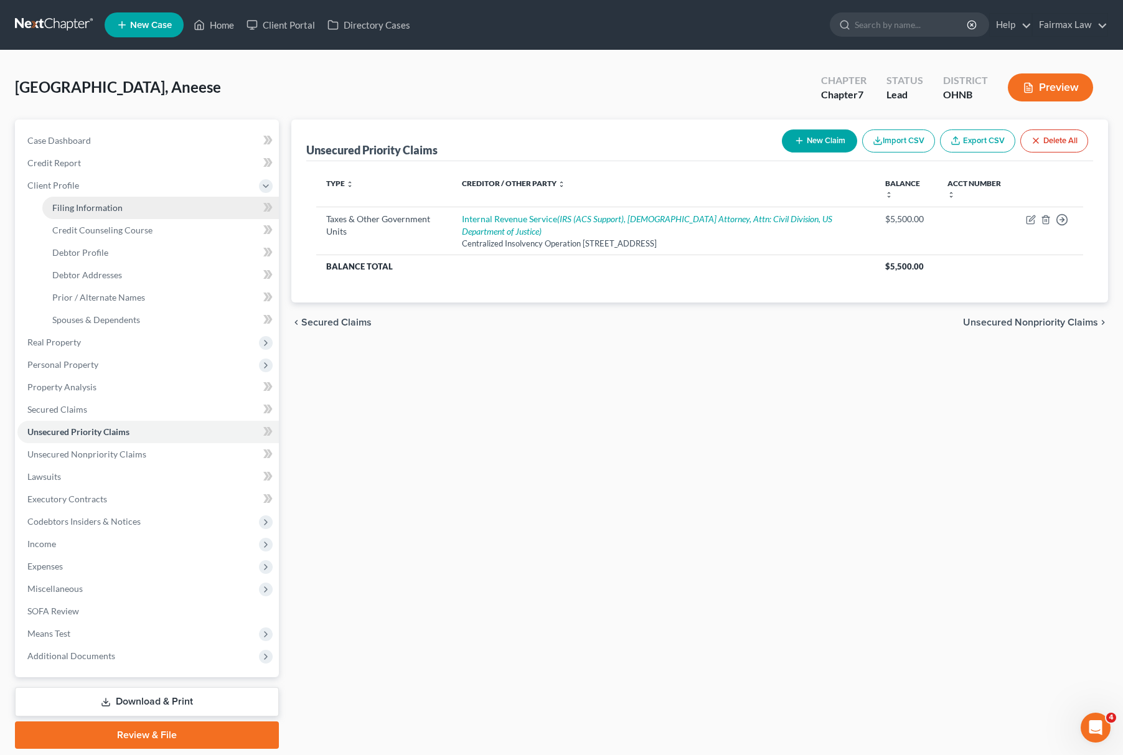
select select "36"
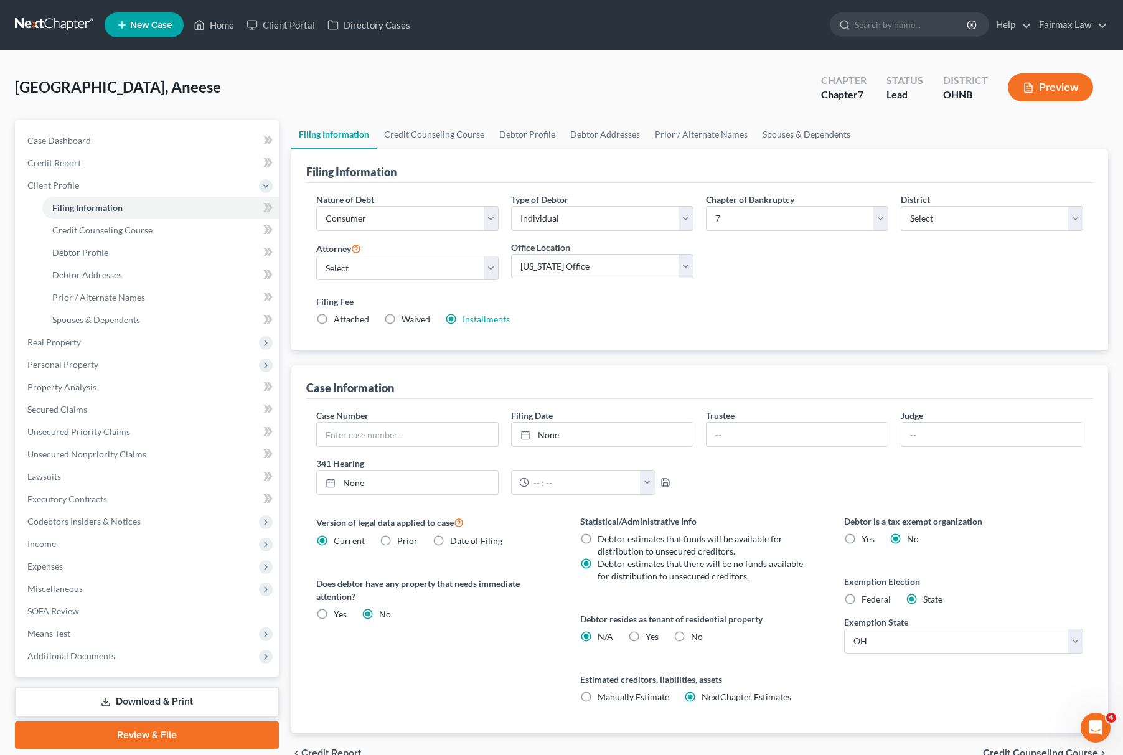
click at [646, 639] on label "Yes Yes" at bounding box center [652, 637] width 13 height 12
click at [651, 639] on input "Yes Yes" at bounding box center [655, 635] width 8 height 8
radio input "true"
radio input "false"
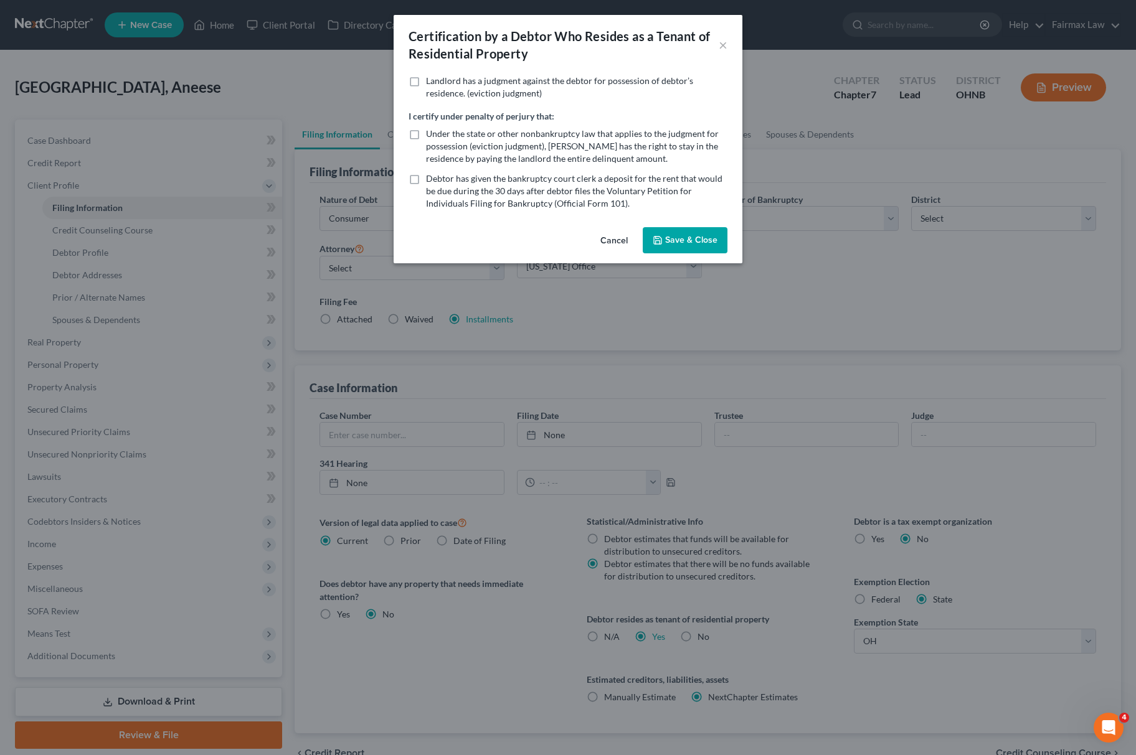
click at [691, 240] on button "Save & Close" at bounding box center [685, 240] width 85 height 26
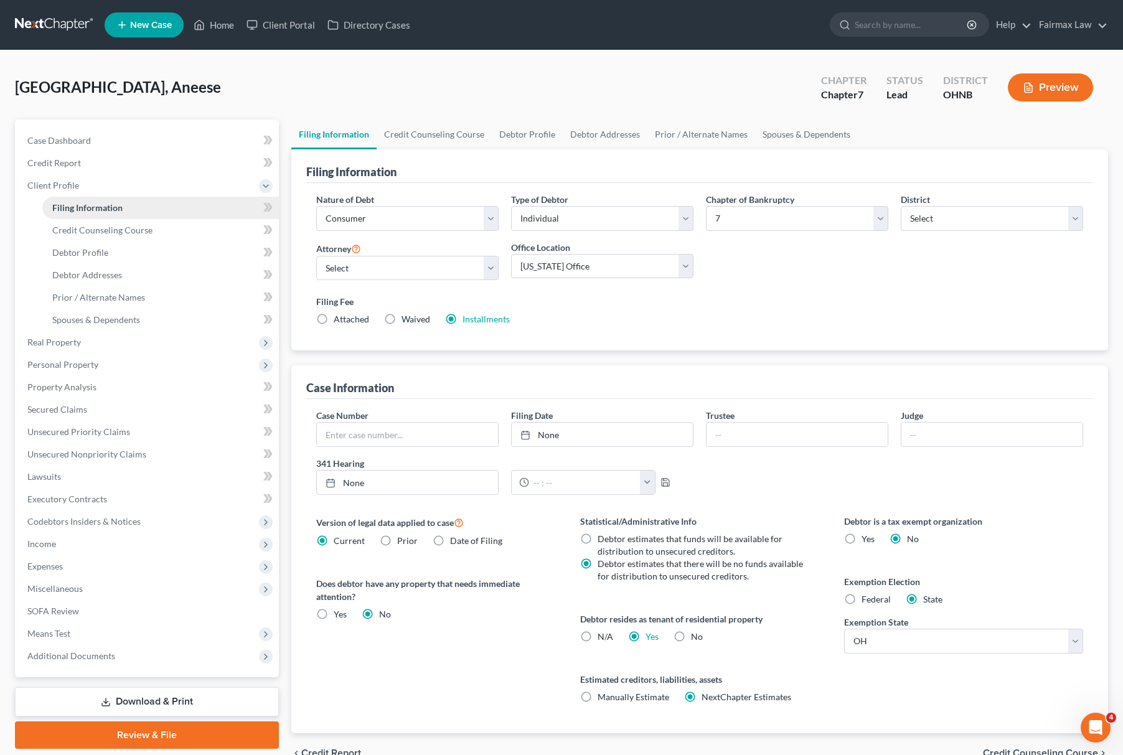
click at [96, 217] on link "Filing Information" at bounding box center [160, 208] width 237 height 22
click at [110, 225] on span "Credit Counseling Course" at bounding box center [102, 230] width 100 height 11
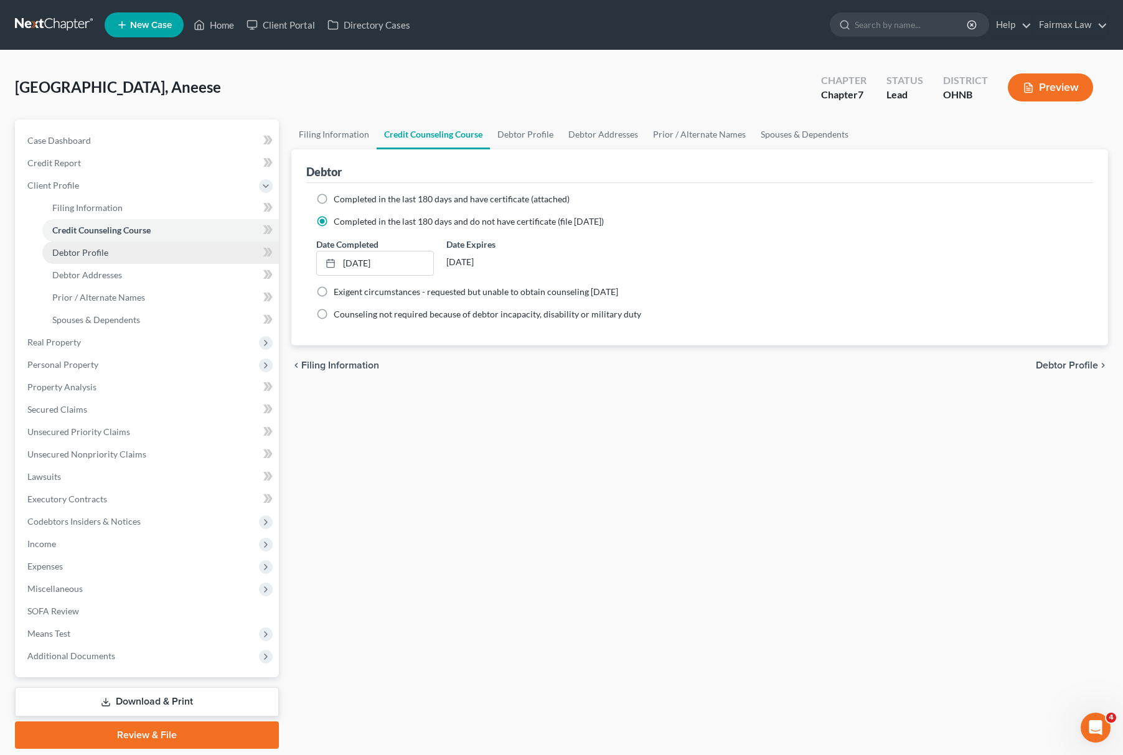
click at [88, 255] on span "Debtor Profile" at bounding box center [80, 252] width 56 height 11
select select "0"
select select "1"
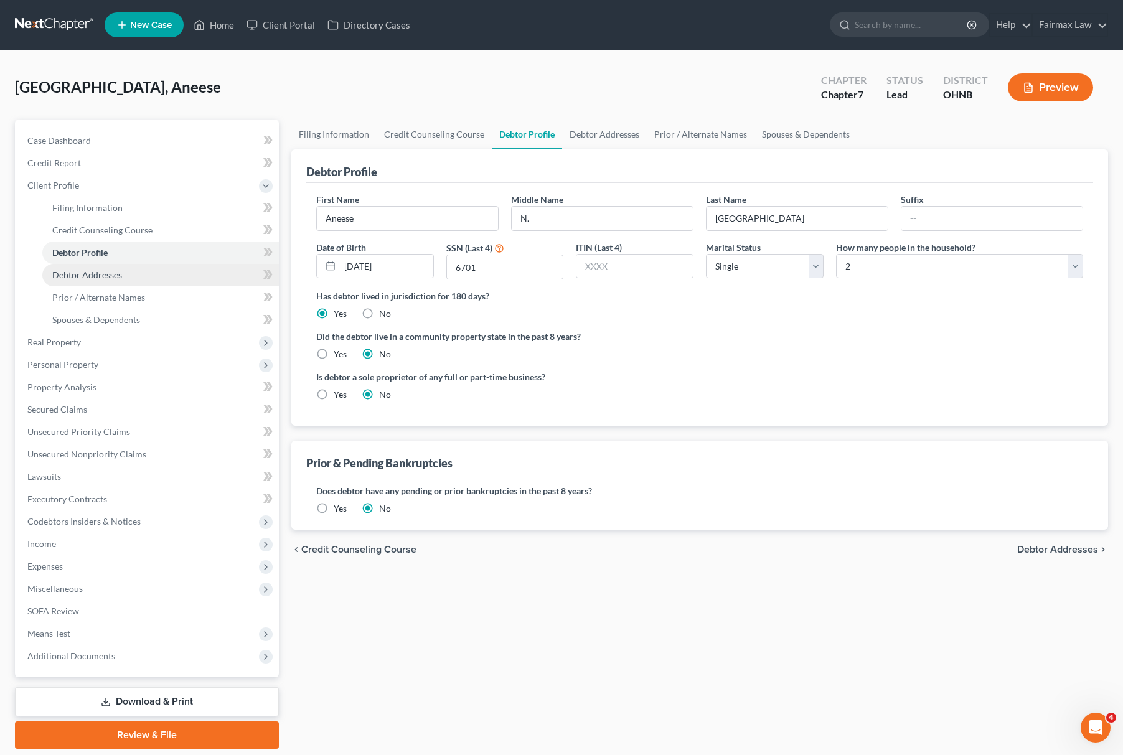
click at [85, 278] on span "Debtor Addresses" at bounding box center [87, 275] width 70 height 11
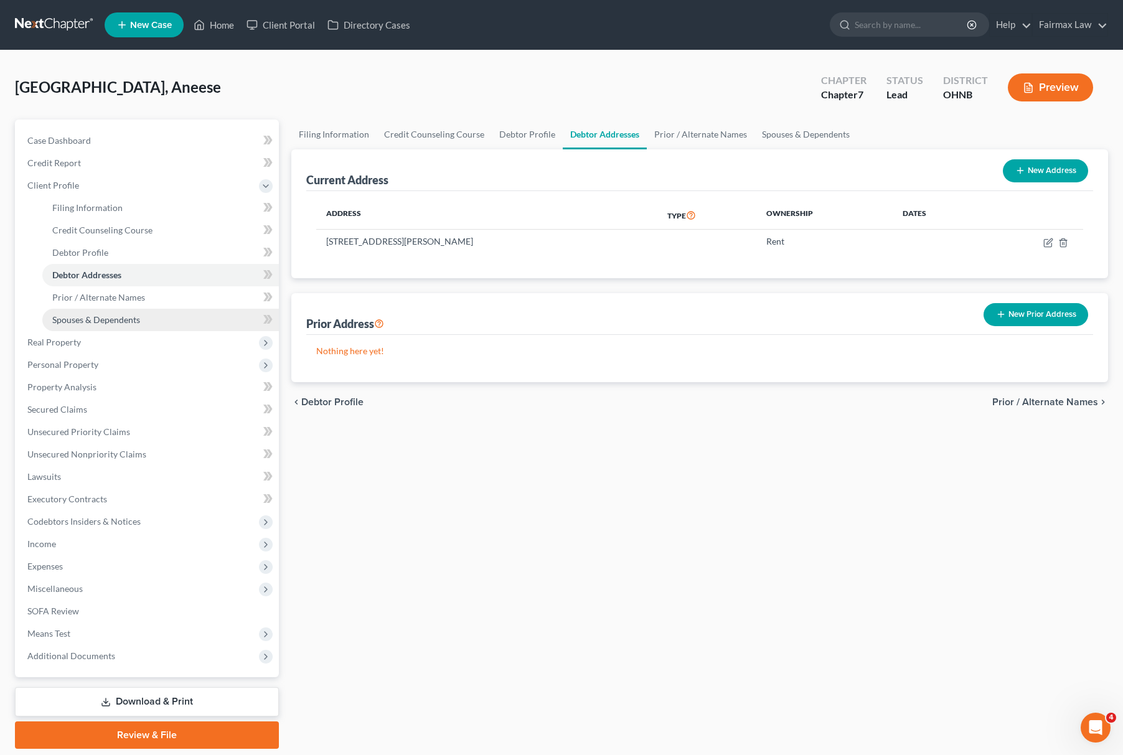
click at [125, 320] on span "Spouses & Dependents" at bounding box center [96, 319] width 88 height 11
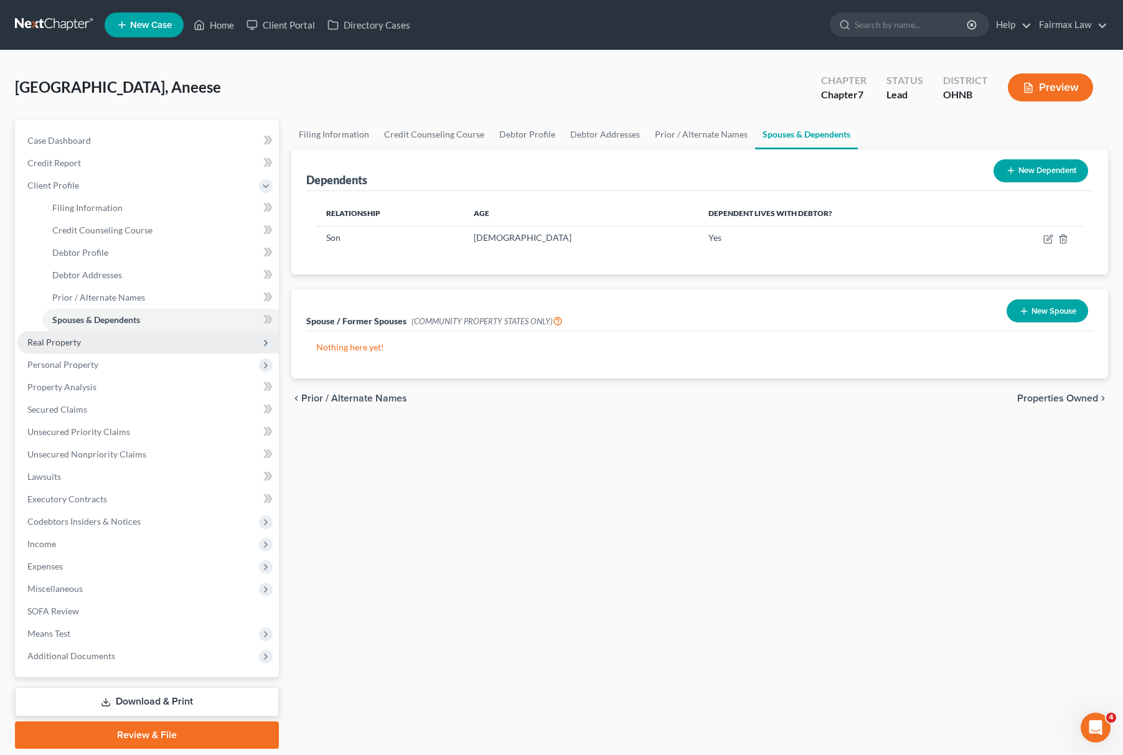
click at [88, 342] on span "Real Property" at bounding box center [148, 342] width 262 height 22
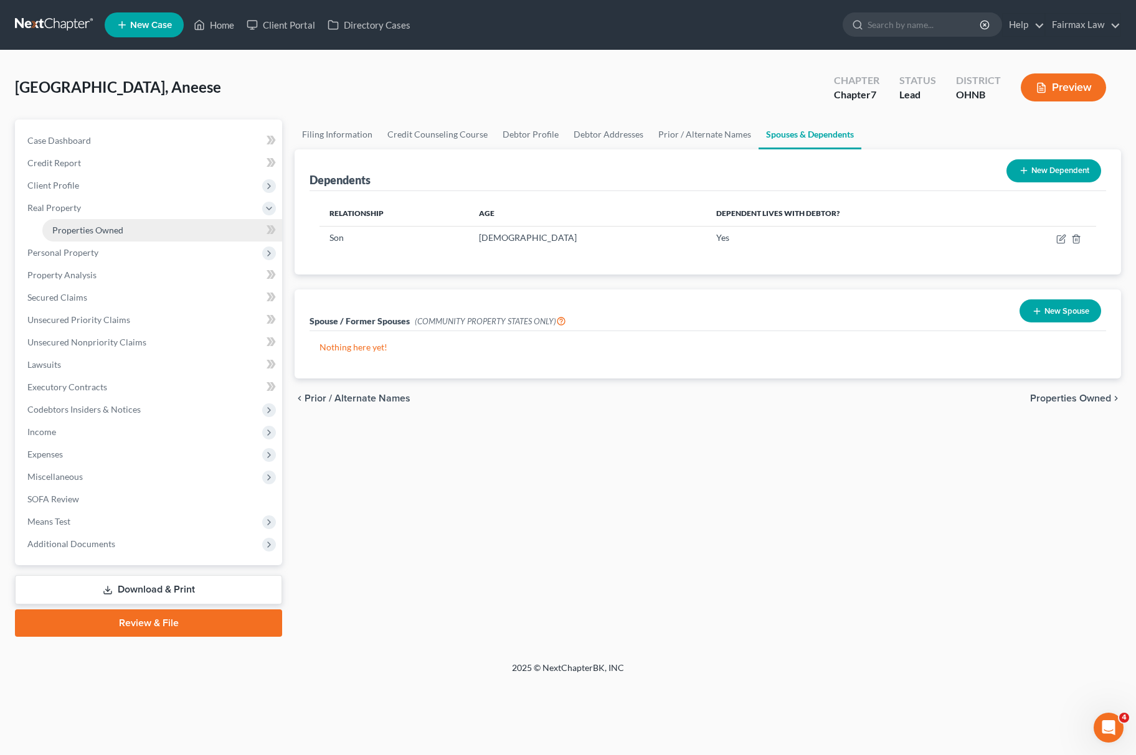
click at [158, 228] on link "Properties Owned" at bounding box center [162, 230] width 240 height 22
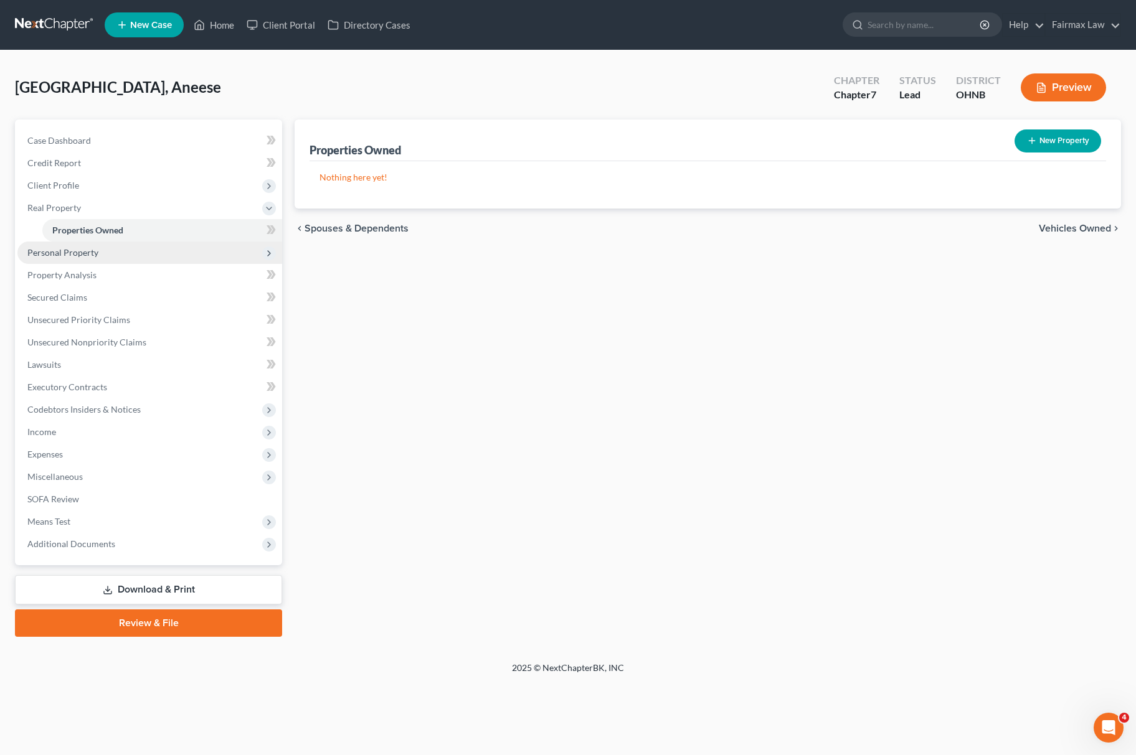
click at [60, 259] on span "Personal Property" at bounding box center [149, 253] width 265 height 22
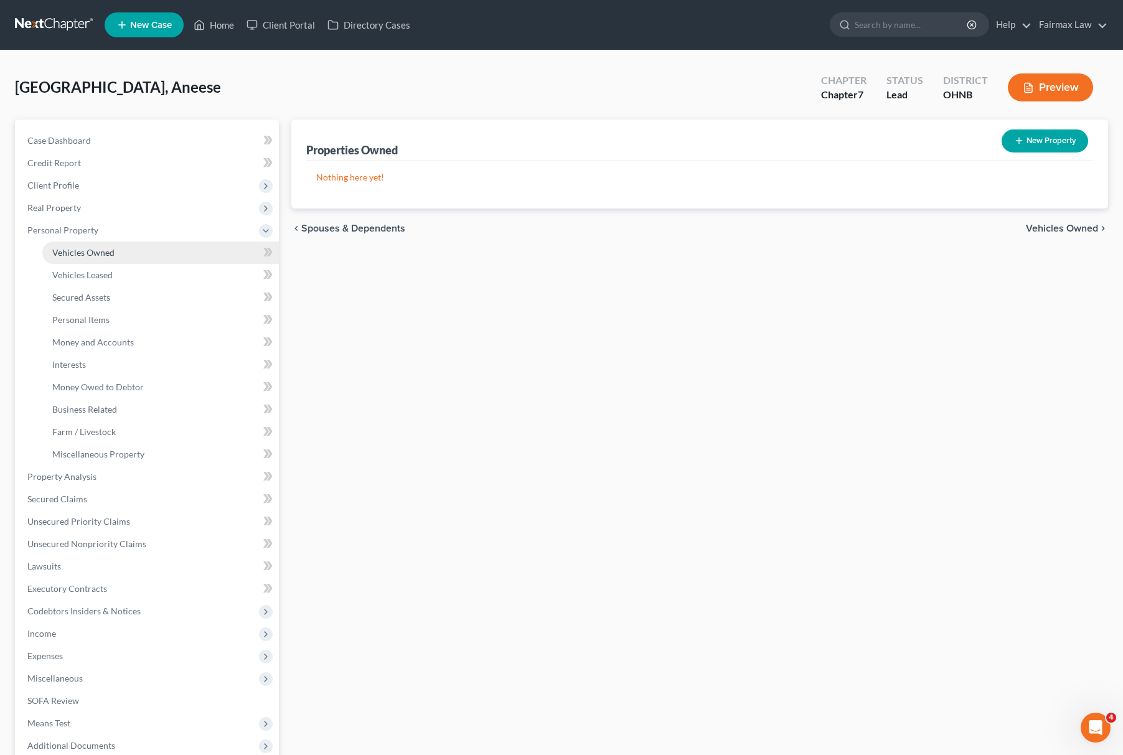
click at [103, 257] on link "Vehicles Owned" at bounding box center [160, 253] width 237 height 22
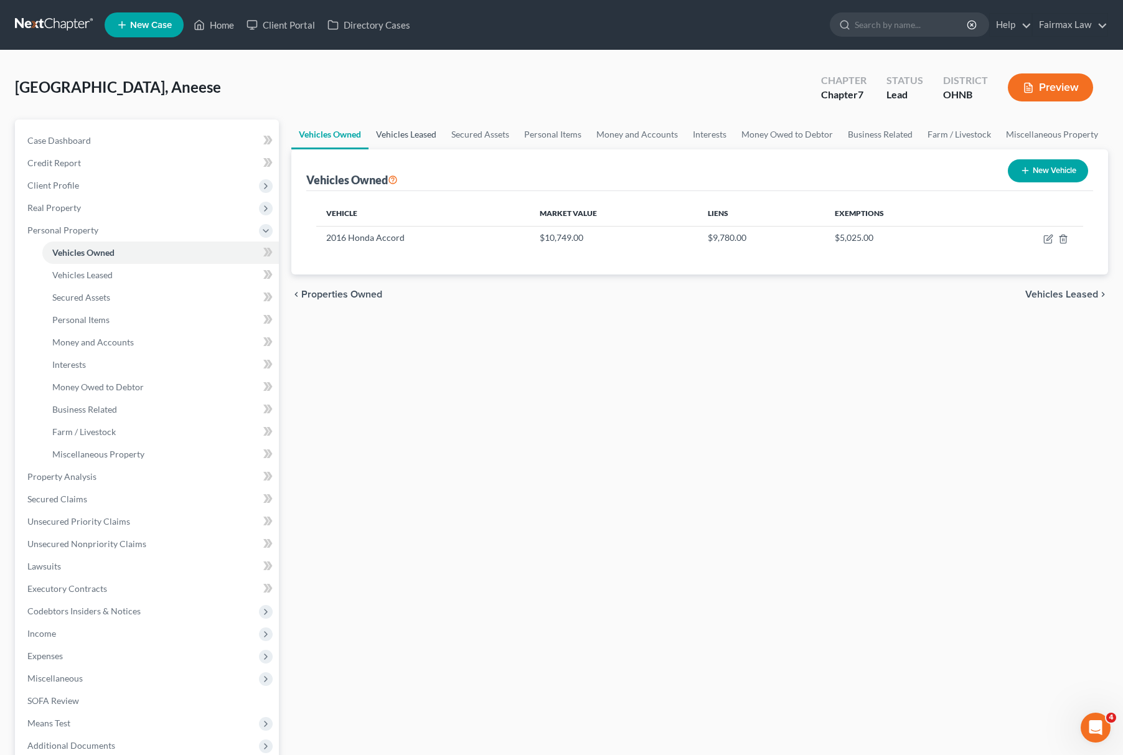
click at [394, 122] on link "Vehicles Leased" at bounding box center [406, 135] width 75 height 30
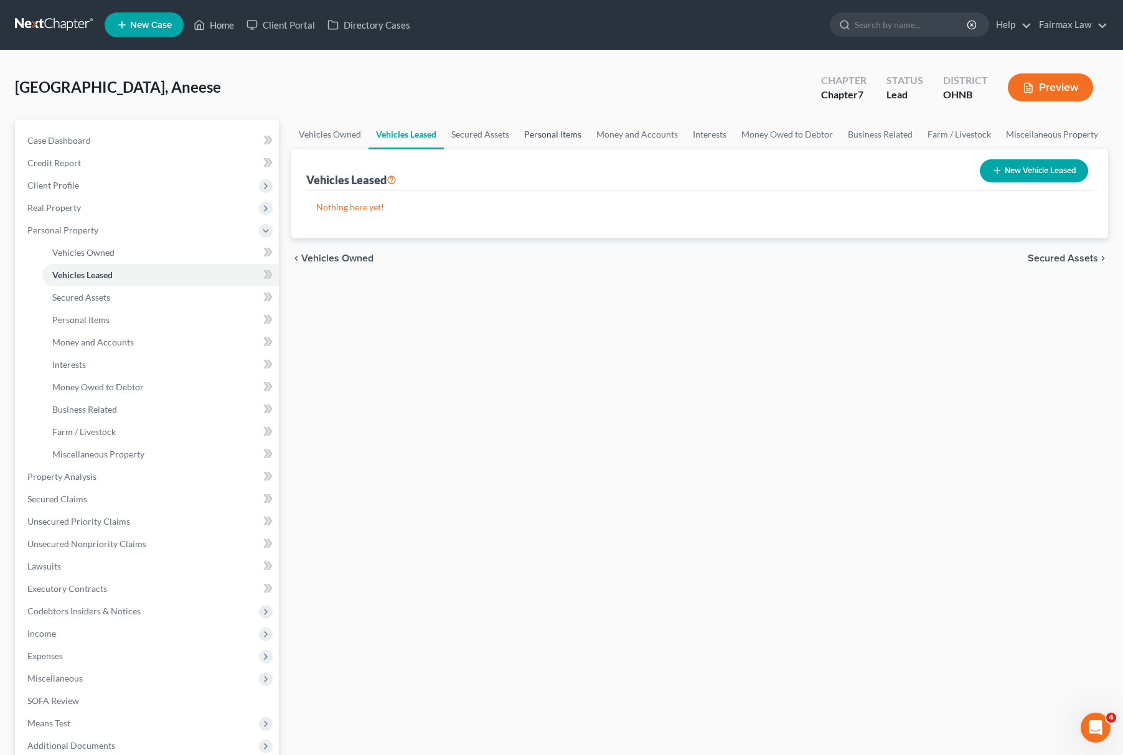
click at [545, 133] on link "Personal Items" at bounding box center [553, 135] width 72 height 30
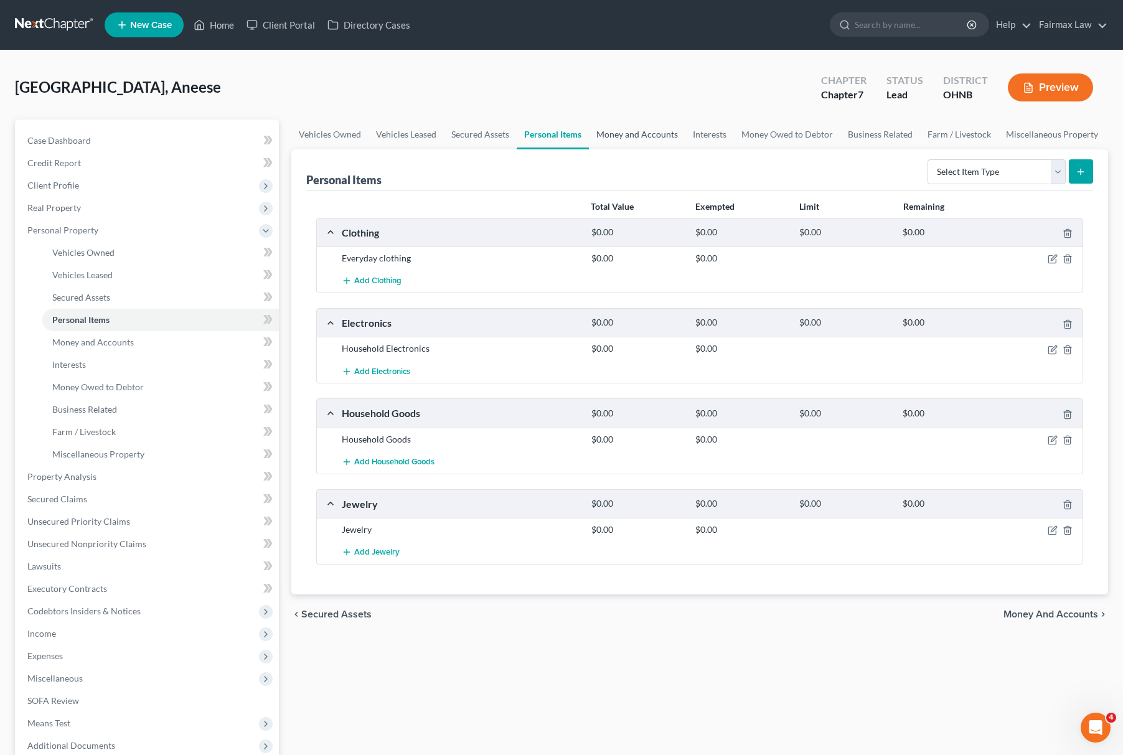
click at [656, 128] on link "Money and Accounts" at bounding box center [637, 135] width 97 height 30
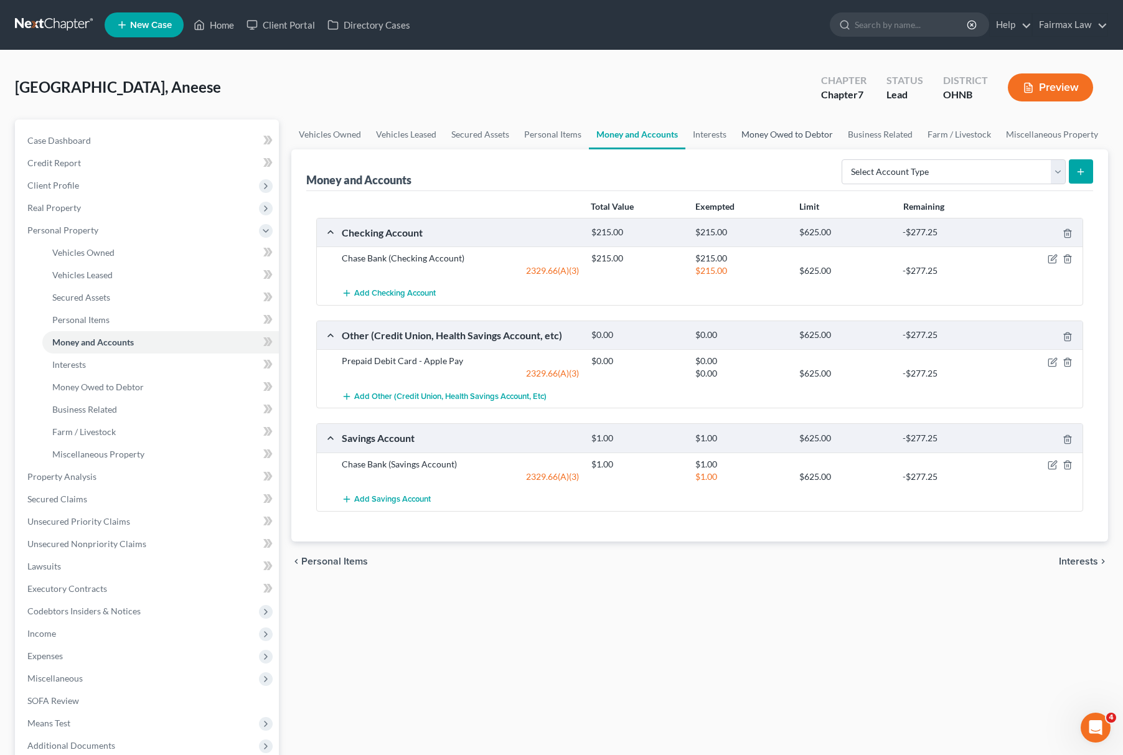
click at [765, 130] on link "Money Owed to Debtor" at bounding box center [787, 135] width 106 height 30
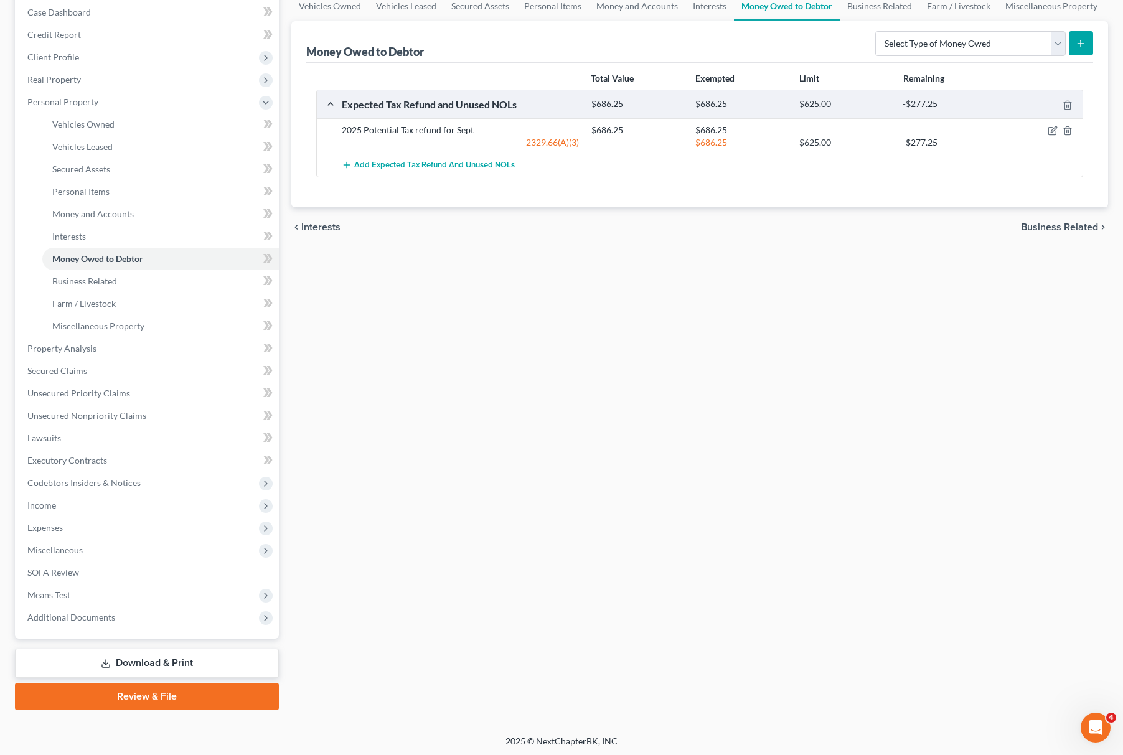
scroll to position [130, 0]
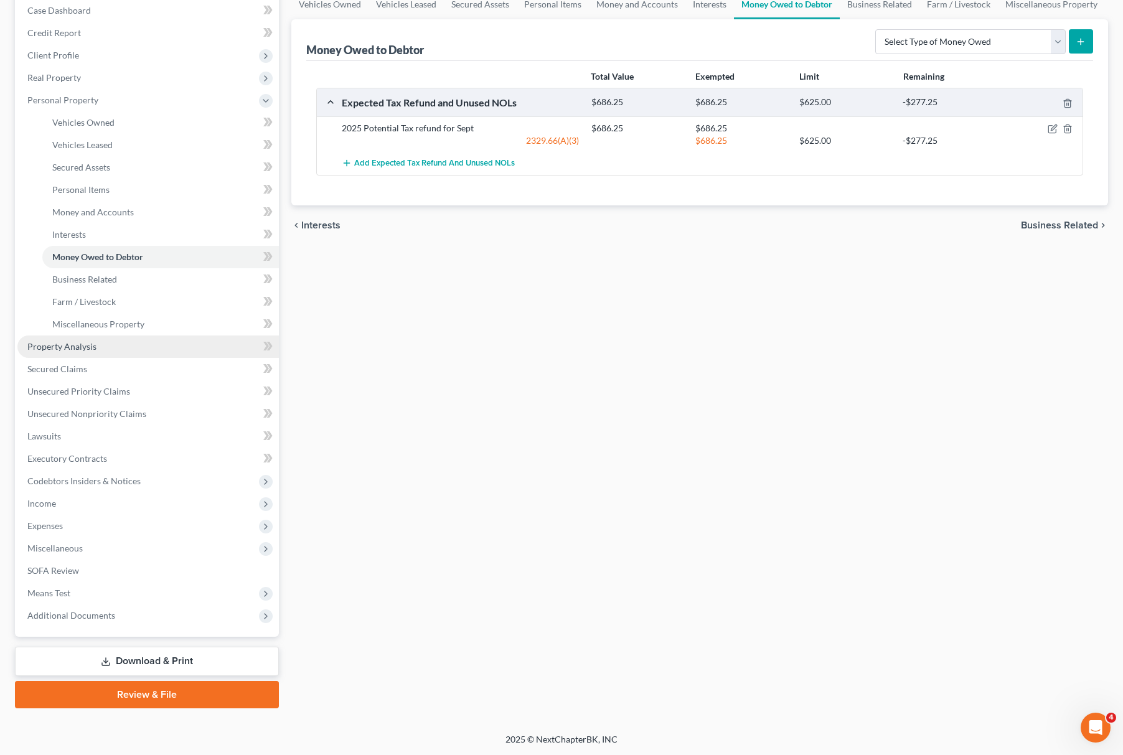
click at [118, 349] on link "Property Analysis" at bounding box center [148, 347] width 262 height 22
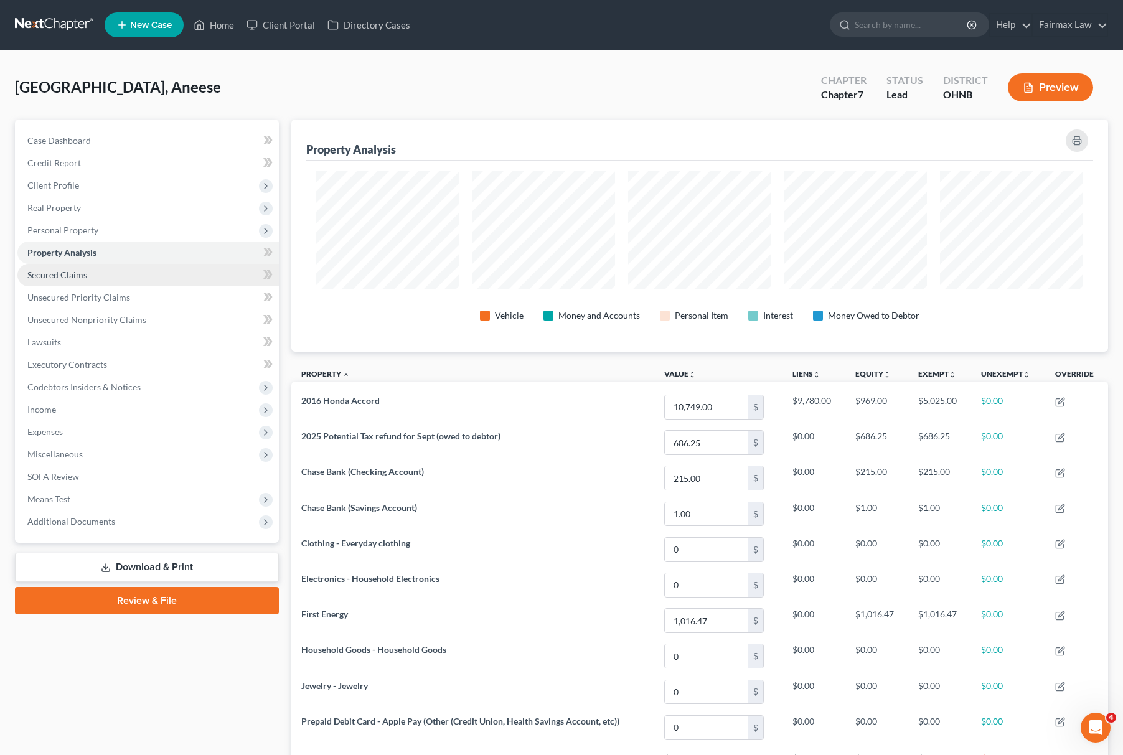
click at [125, 268] on link "Secured Claims" at bounding box center [148, 275] width 262 height 22
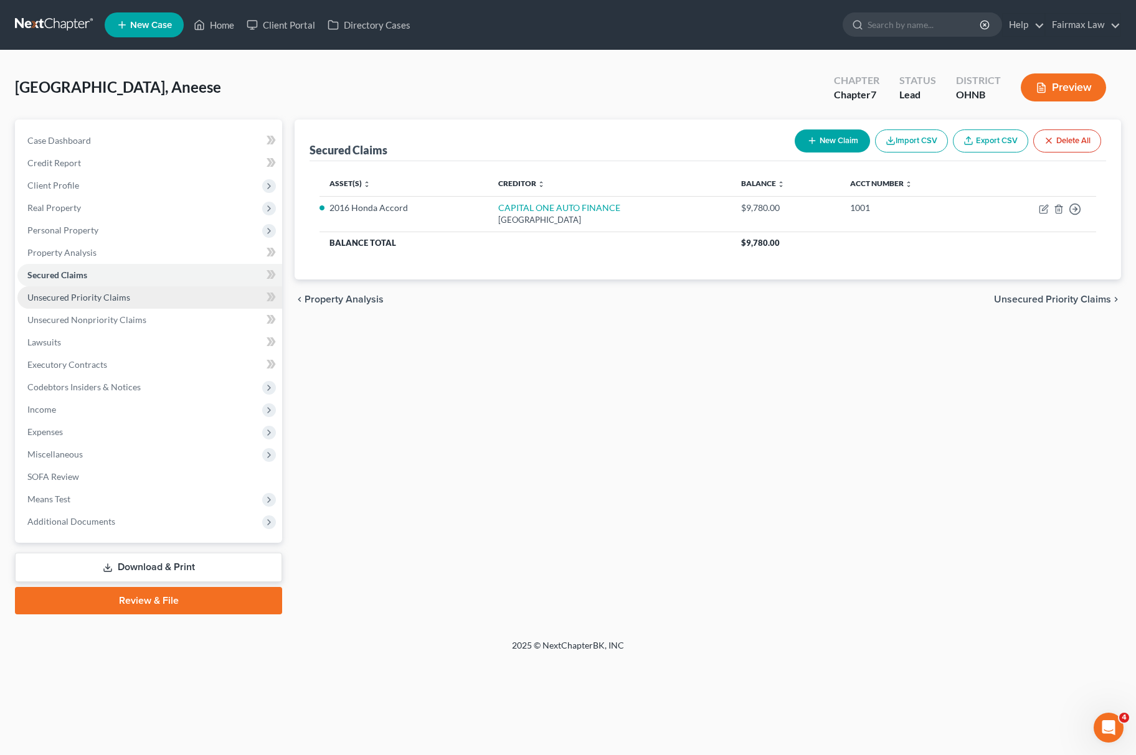
click at [118, 292] on span "Unsecured Priority Claims" at bounding box center [78, 297] width 103 height 11
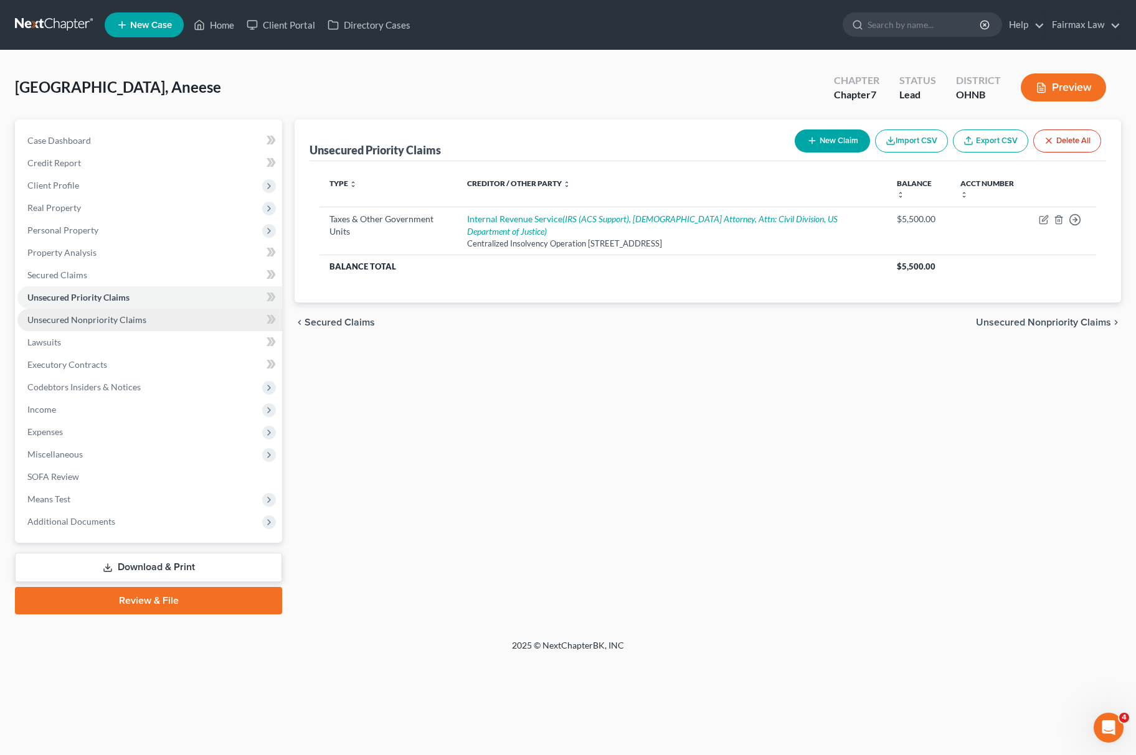
click at [117, 319] on span "Unsecured Nonpriority Claims" at bounding box center [86, 319] width 119 height 11
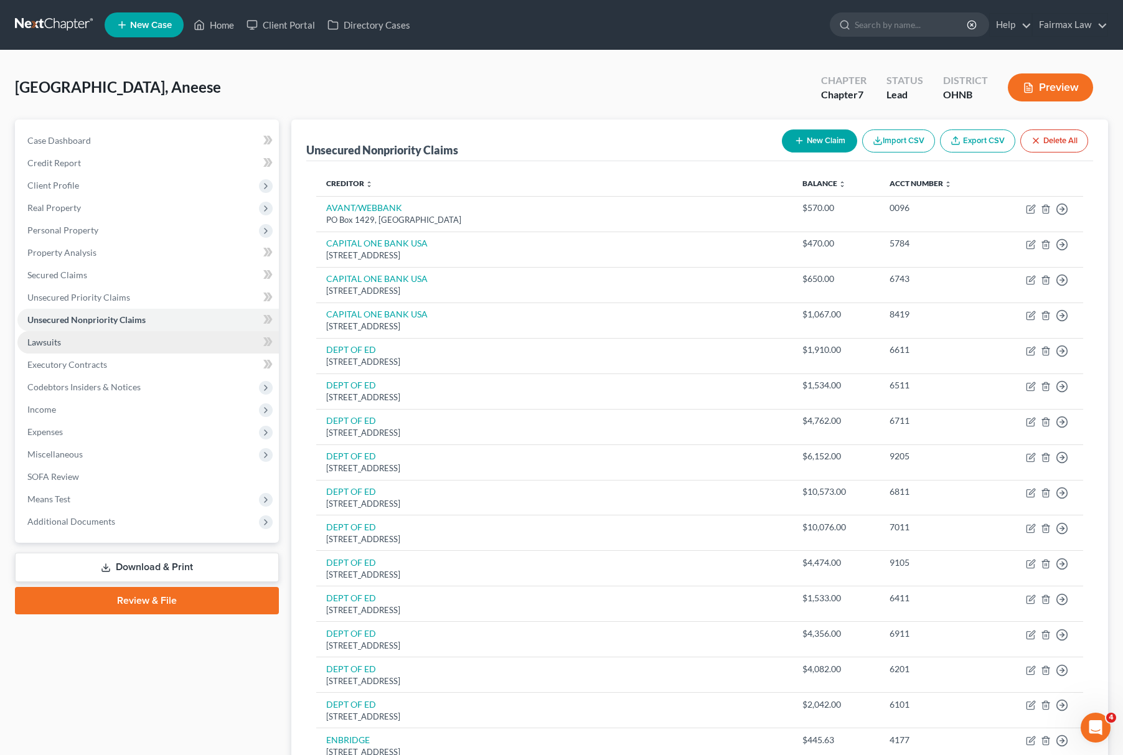
click at [96, 349] on link "Lawsuits" at bounding box center [148, 342] width 262 height 22
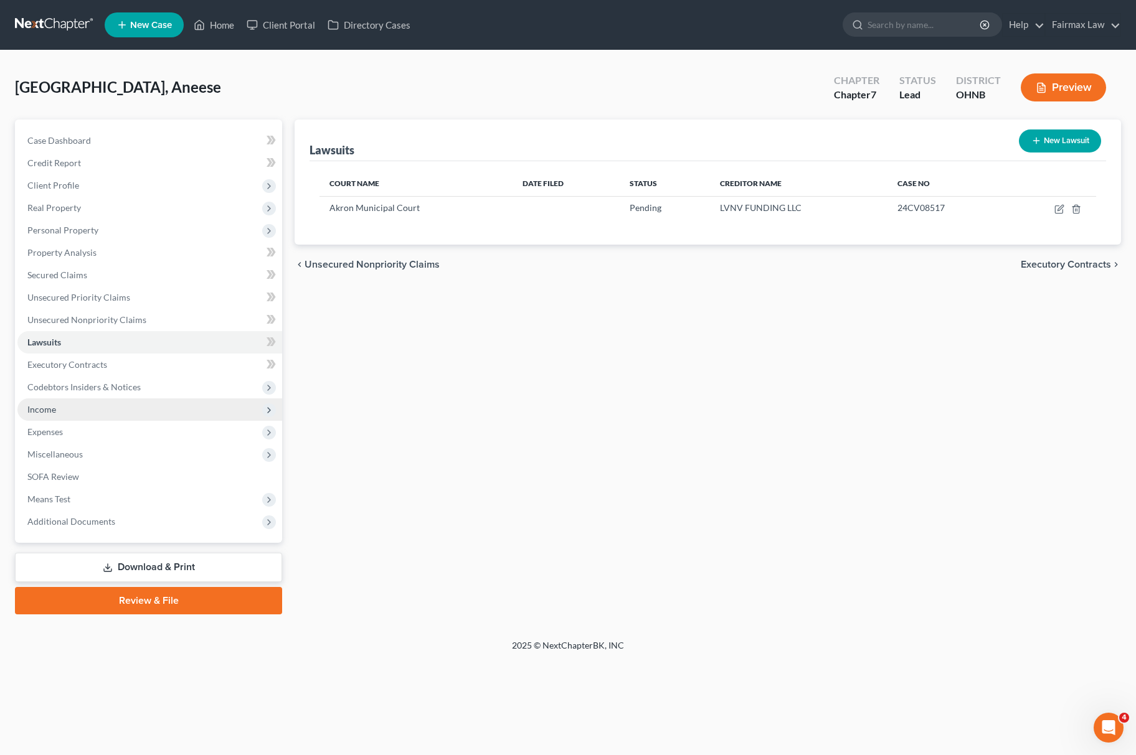
click at [82, 415] on span "Income" at bounding box center [149, 410] width 265 height 22
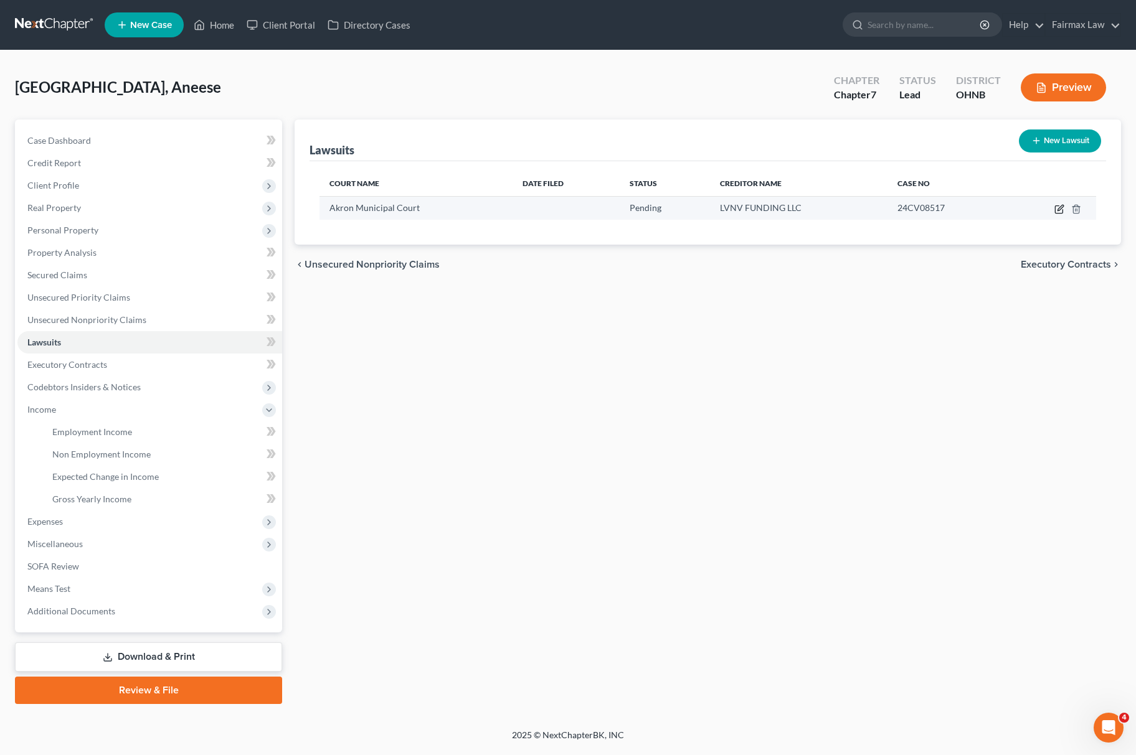
click at [1059, 212] on icon "button" at bounding box center [1059, 209] width 10 height 10
select select "36"
select select "0"
select select "1"
select select "42"
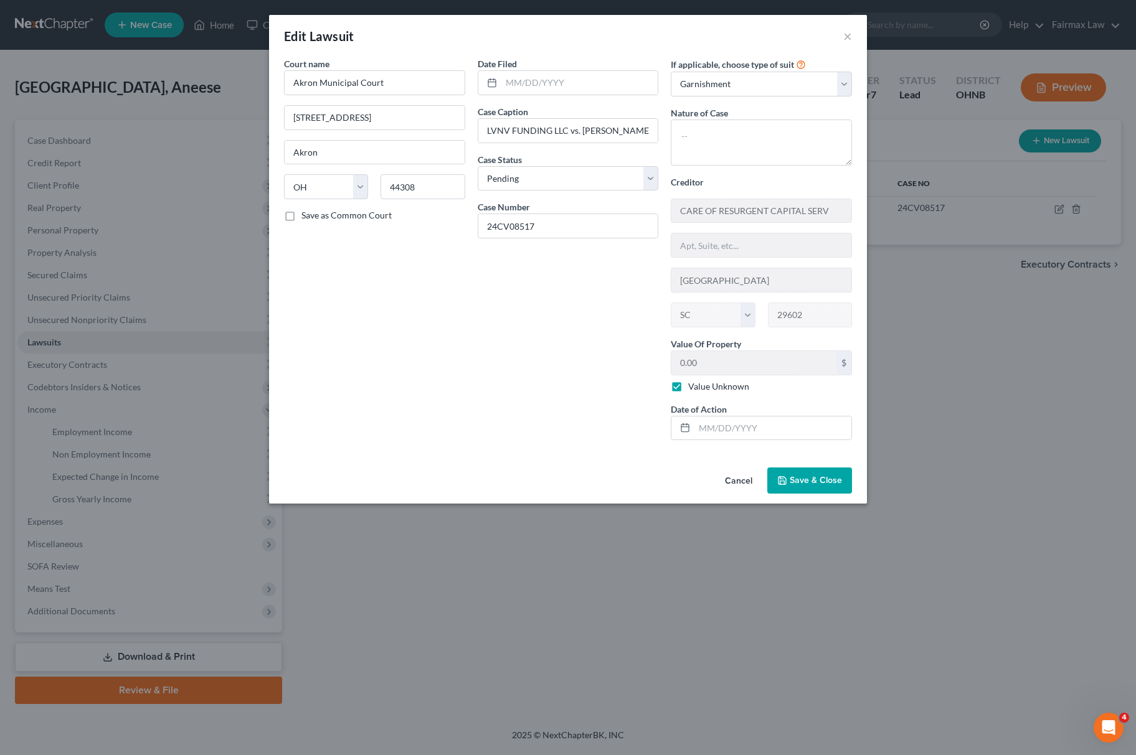
click at [831, 486] on span "Save & Close" at bounding box center [816, 480] width 52 height 11
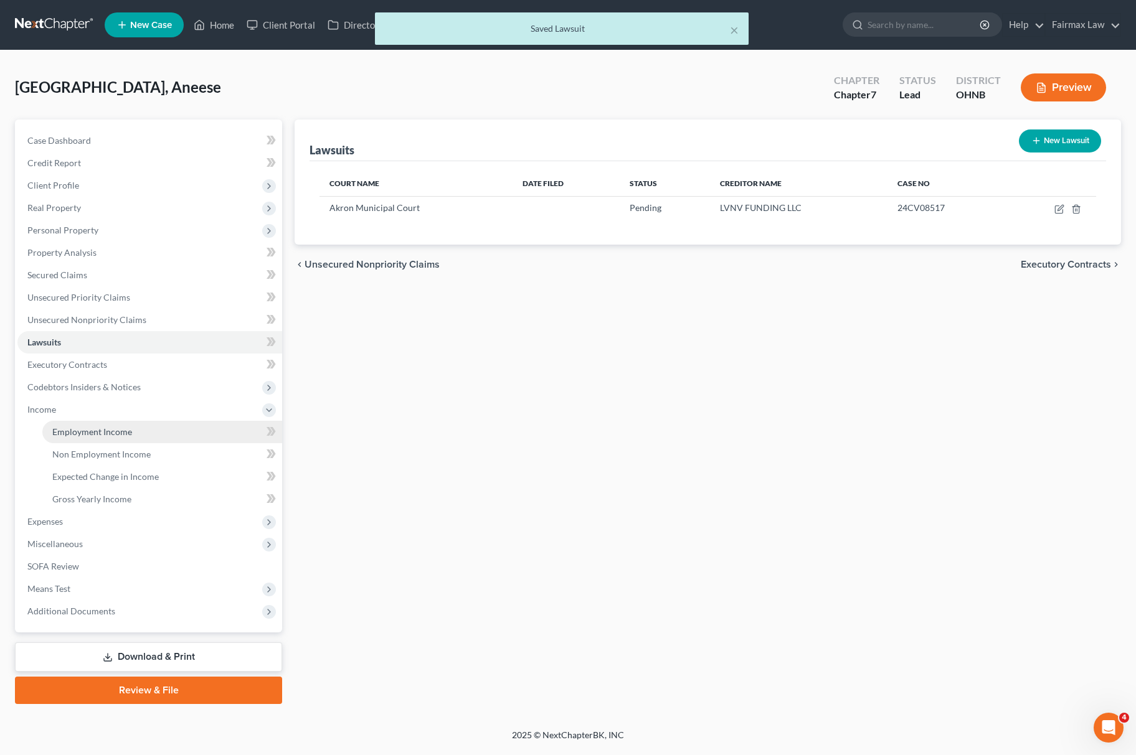
click at [93, 423] on link "Employment Income" at bounding box center [162, 432] width 240 height 22
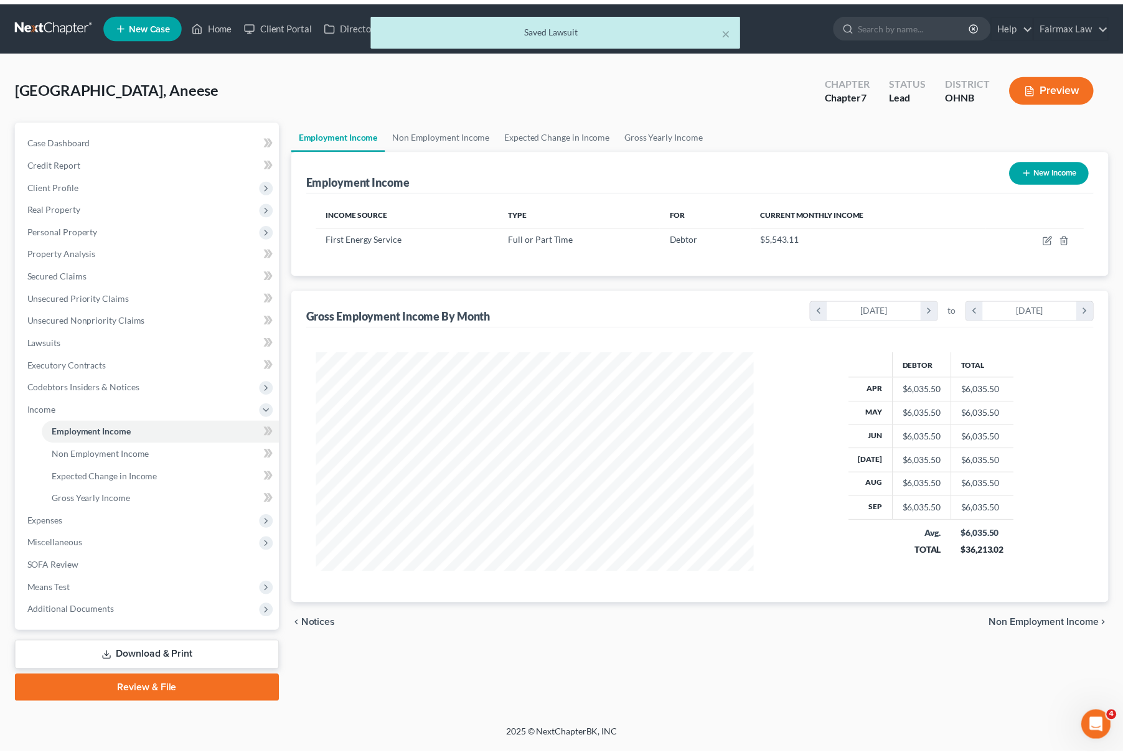
scroll to position [225, 467]
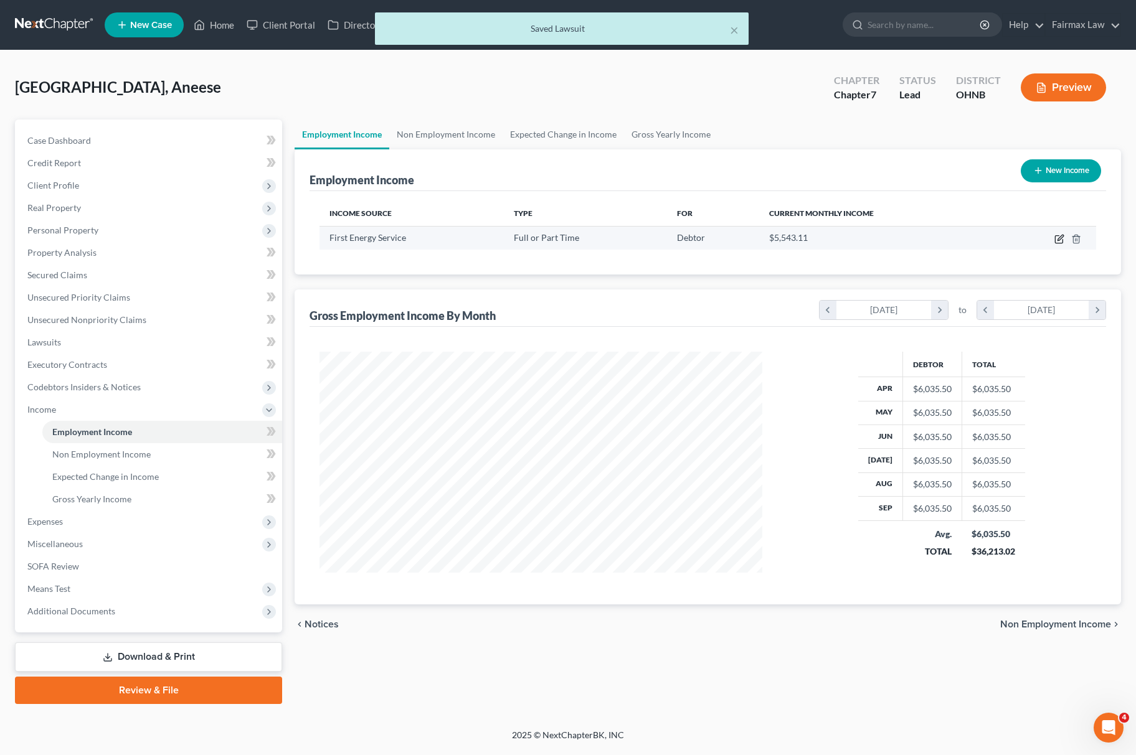
click at [1060, 238] on icon "button" at bounding box center [1060, 238] width 6 height 6
select select "0"
select select "36"
select select "2"
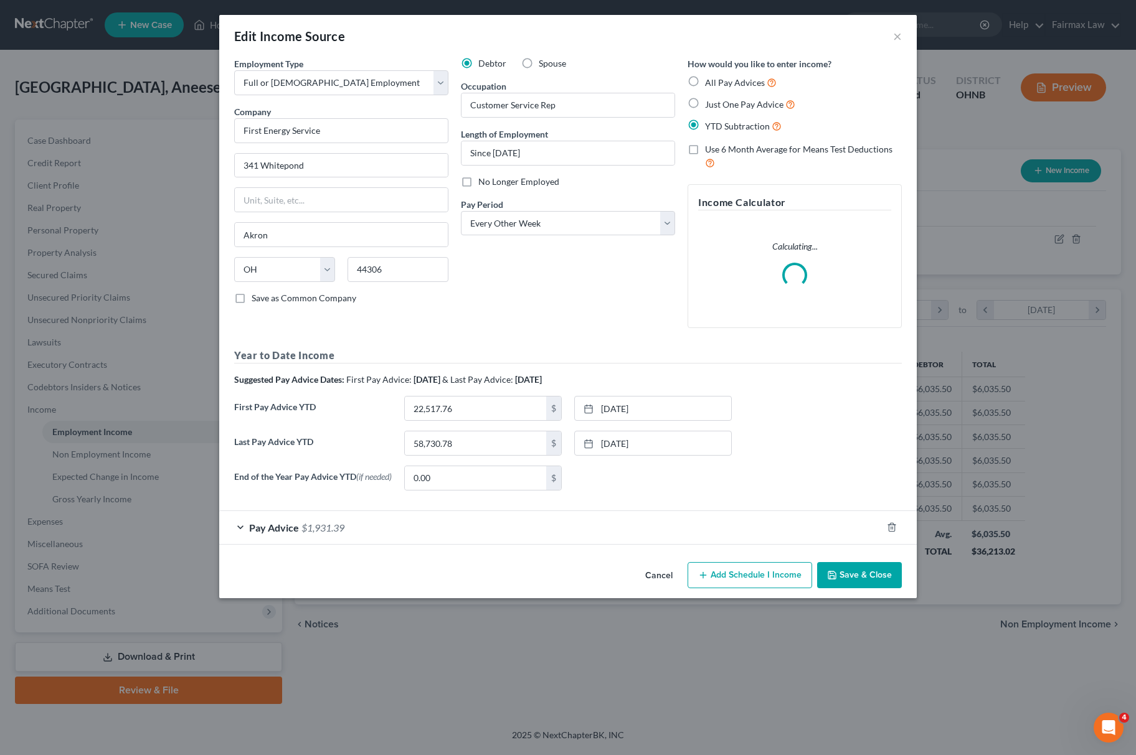
drag, startPoint x: 877, startPoint y: 590, endPoint x: 870, endPoint y: 588, distance: 7.9
click at [877, 588] on button "Save & Close" at bounding box center [859, 575] width 85 height 26
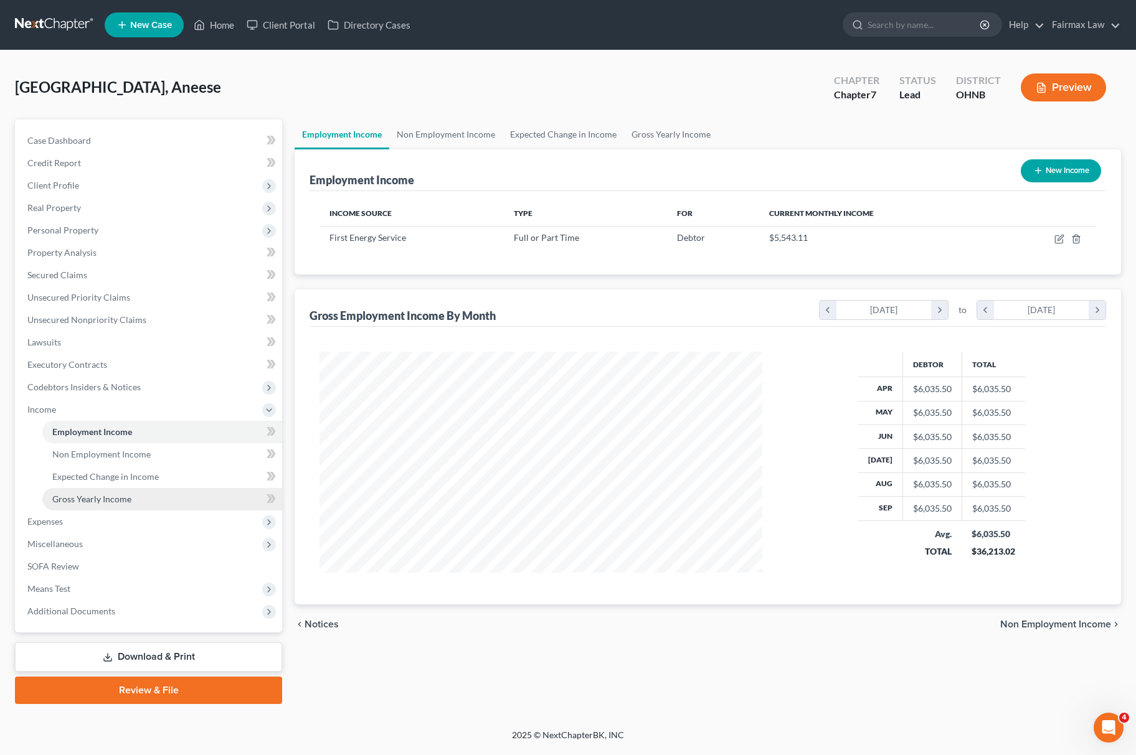
click at [145, 497] on link "Gross Yearly Income" at bounding box center [162, 499] width 240 height 22
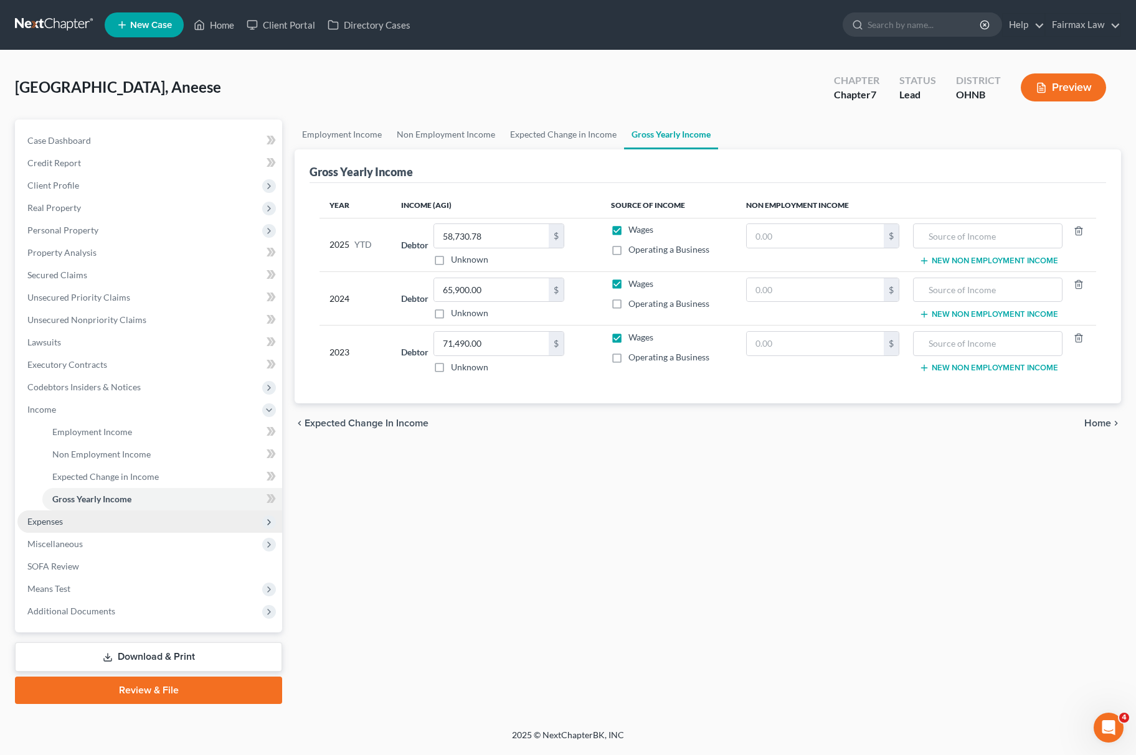
click at [144, 524] on span "Expenses" at bounding box center [149, 522] width 265 height 22
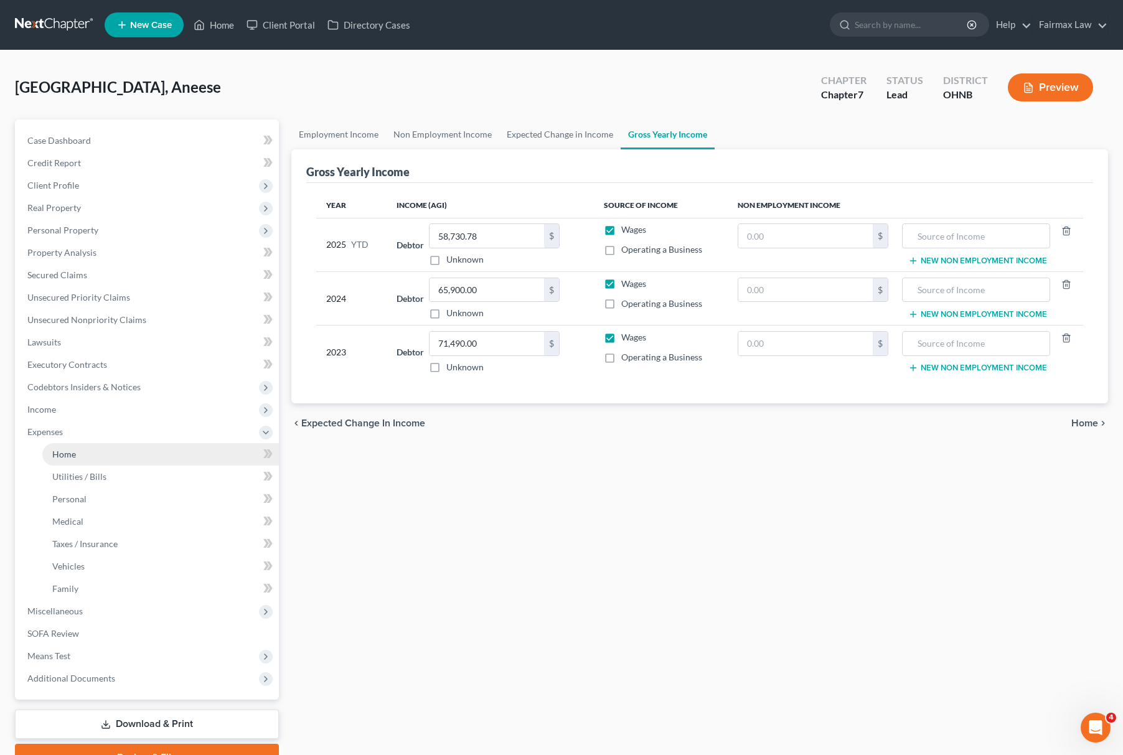
click at [78, 456] on link "Home" at bounding box center [160, 454] width 237 height 22
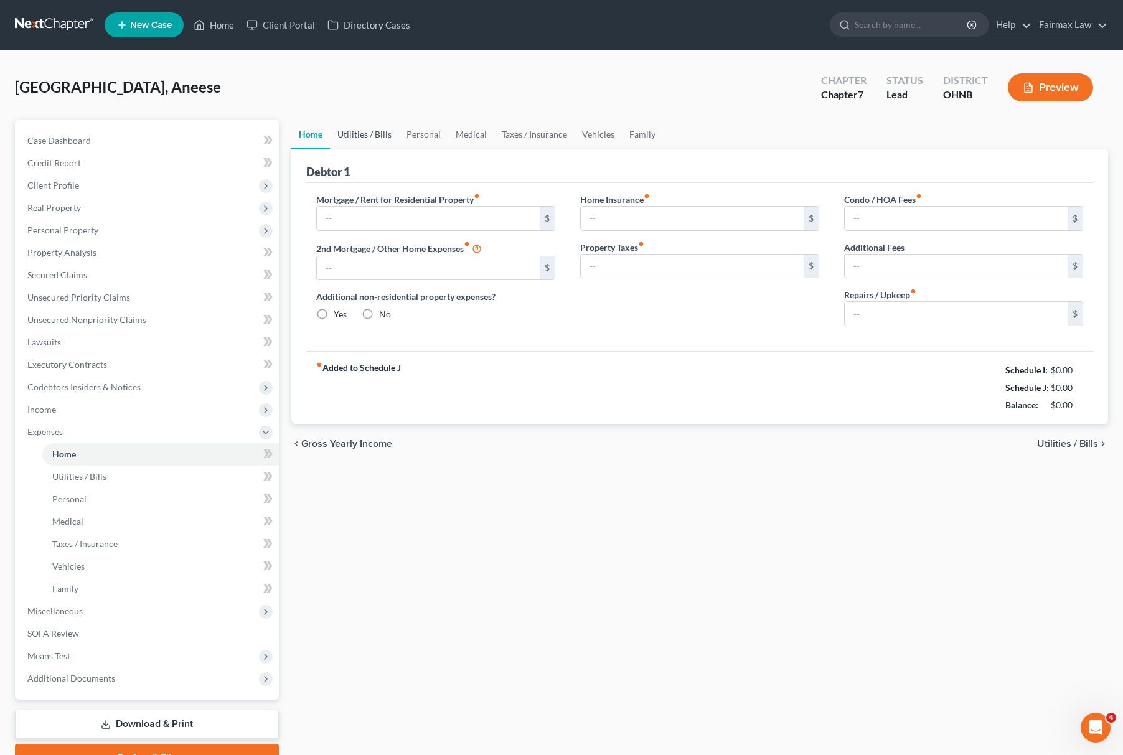
type input "700.00"
type input "0.00"
radio input "true"
type input "0.00"
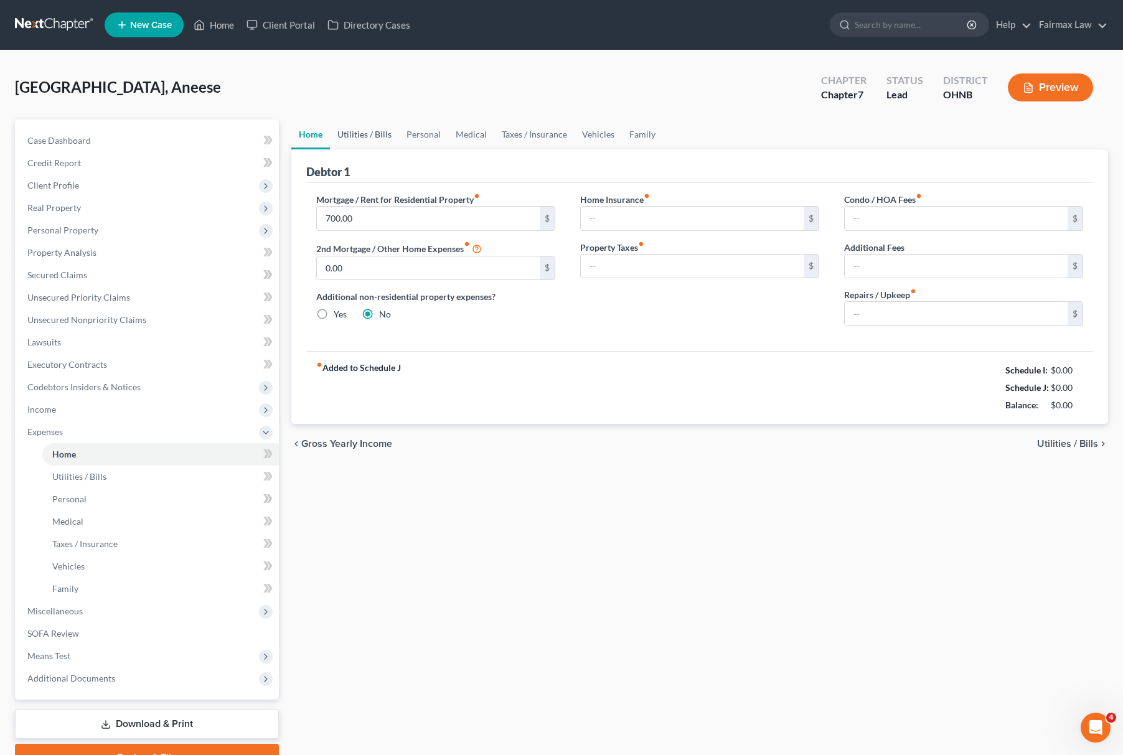
type input "0.00"
click at [372, 131] on link "Utilities / Bills" at bounding box center [364, 135] width 69 height 30
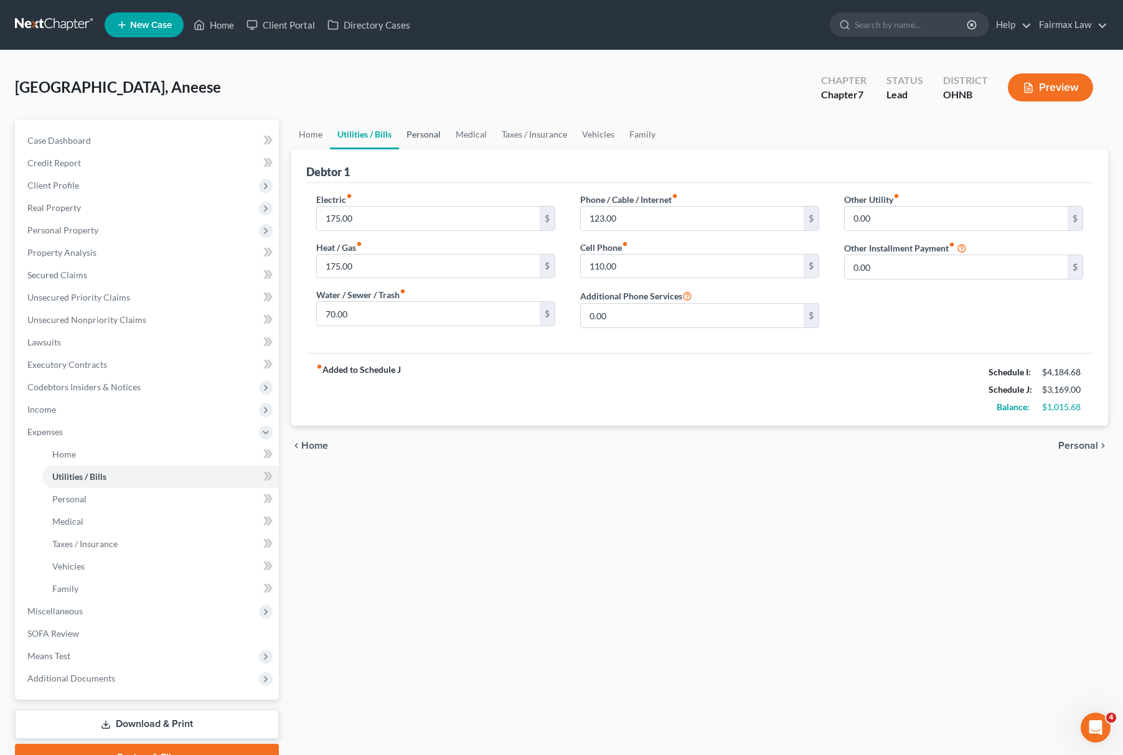
click at [427, 127] on link "Personal" at bounding box center [423, 135] width 49 height 30
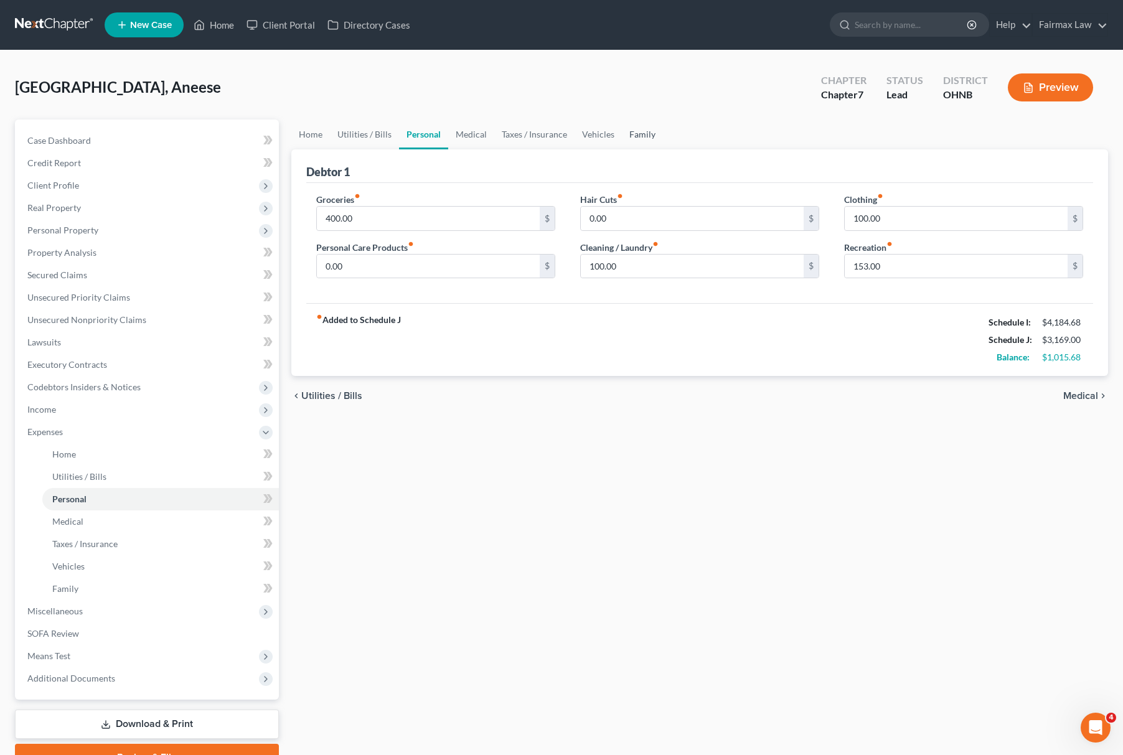
click at [638, 132] on link "Family" at bounding box center [642, 135] width 41 height 30
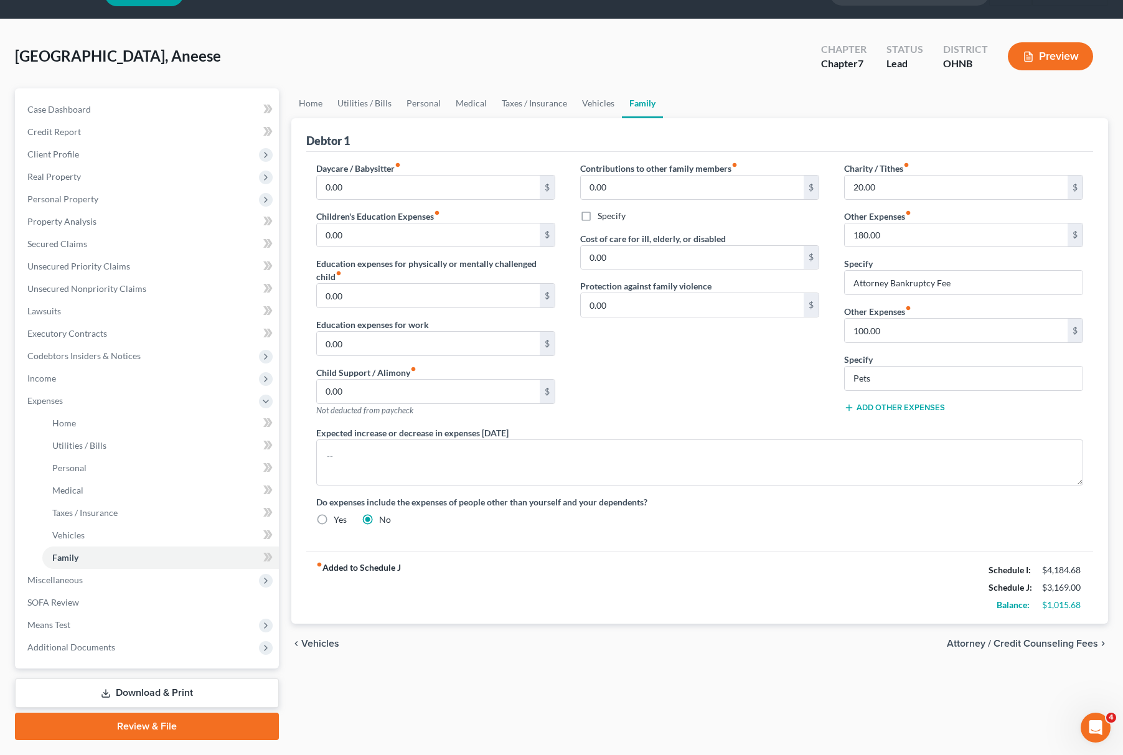
scroll to position [63, 0]
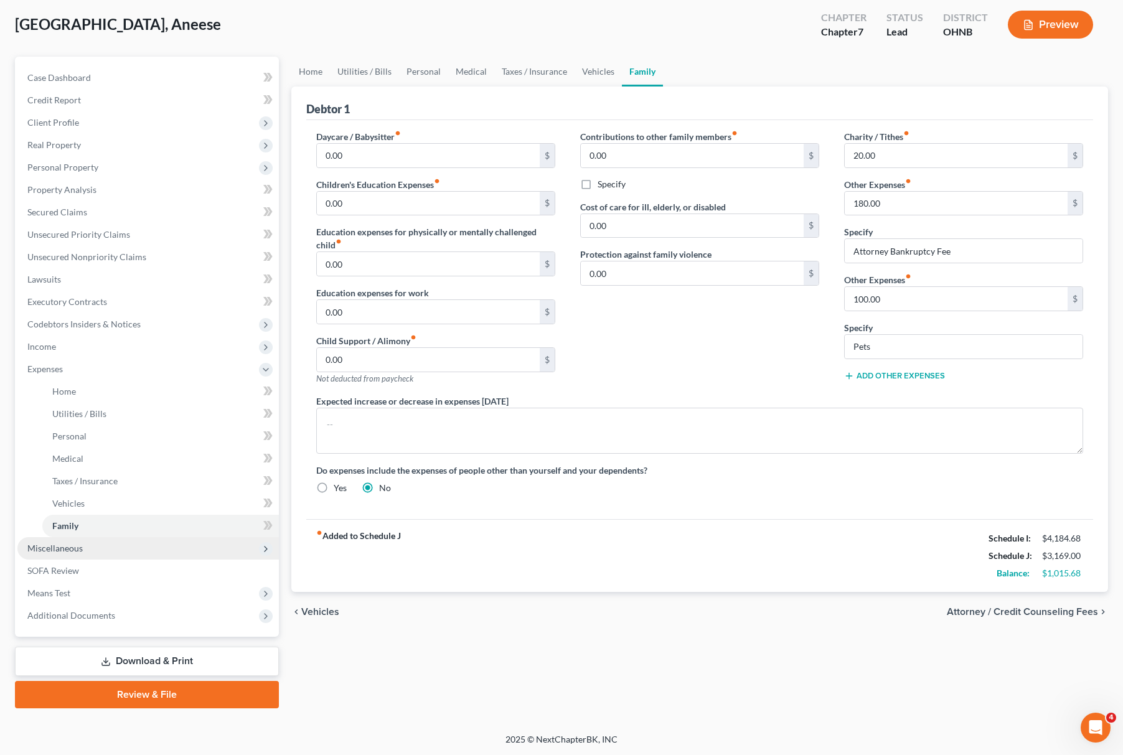
click at [75, 556] on span "Miscellaneous" at bounding box center [148, 548] width 262 height 22
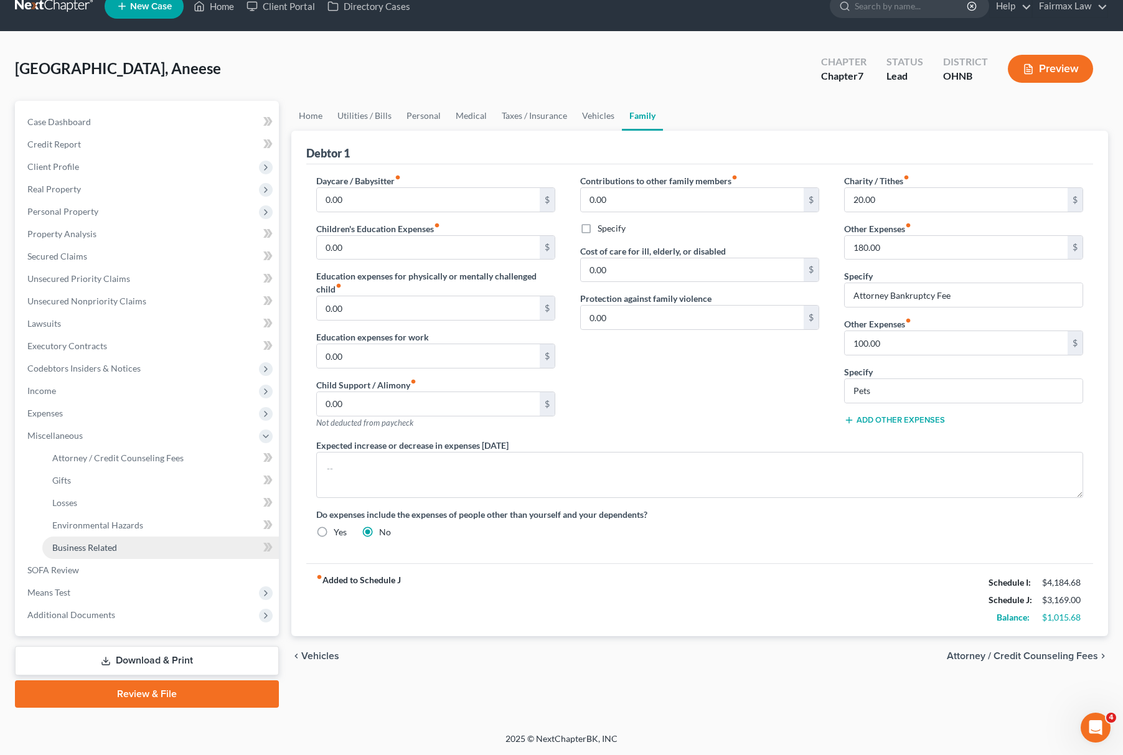
scroll to position [18, 0]
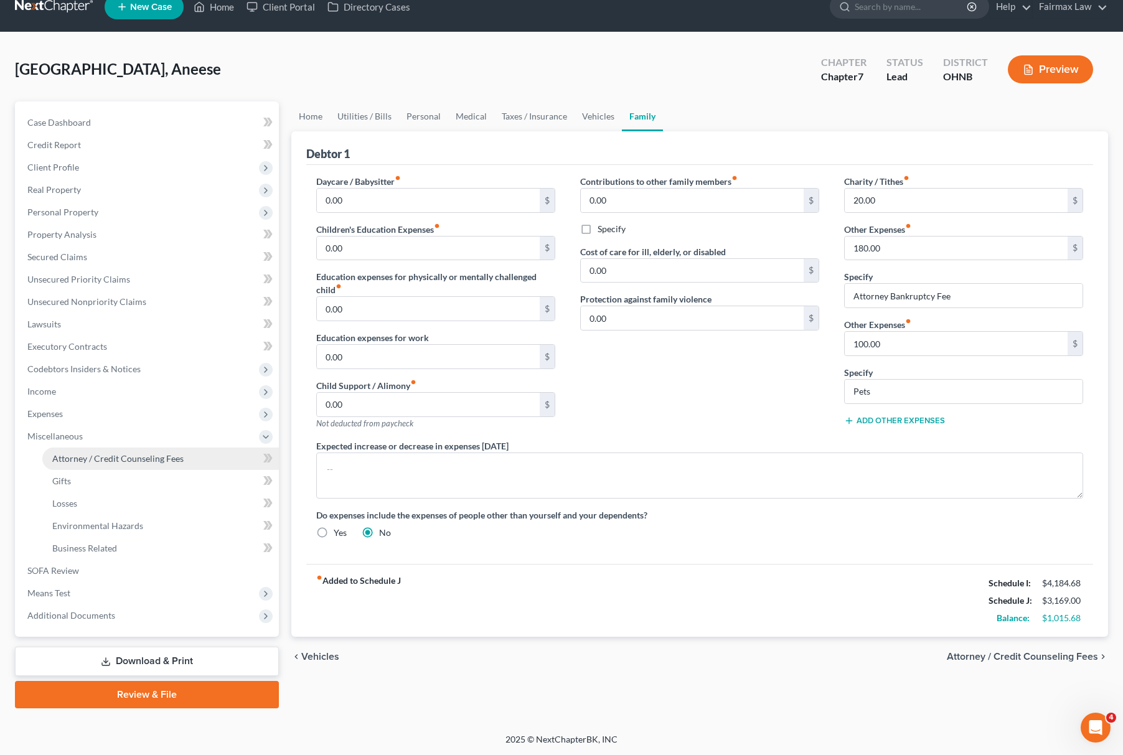
click at [143, 461] on span "Attorney / Credit Counseling Fees" at bounding box center [117, 458] width 131 height 11
select select "5"
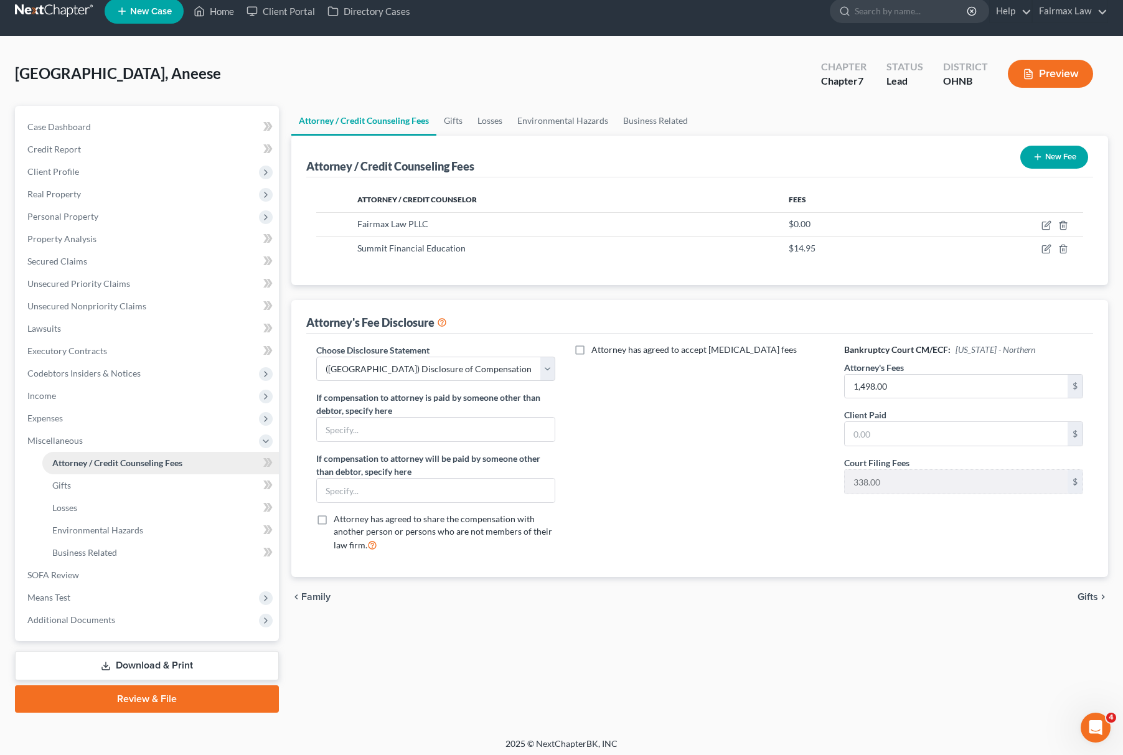
scroll to position [18, 0]
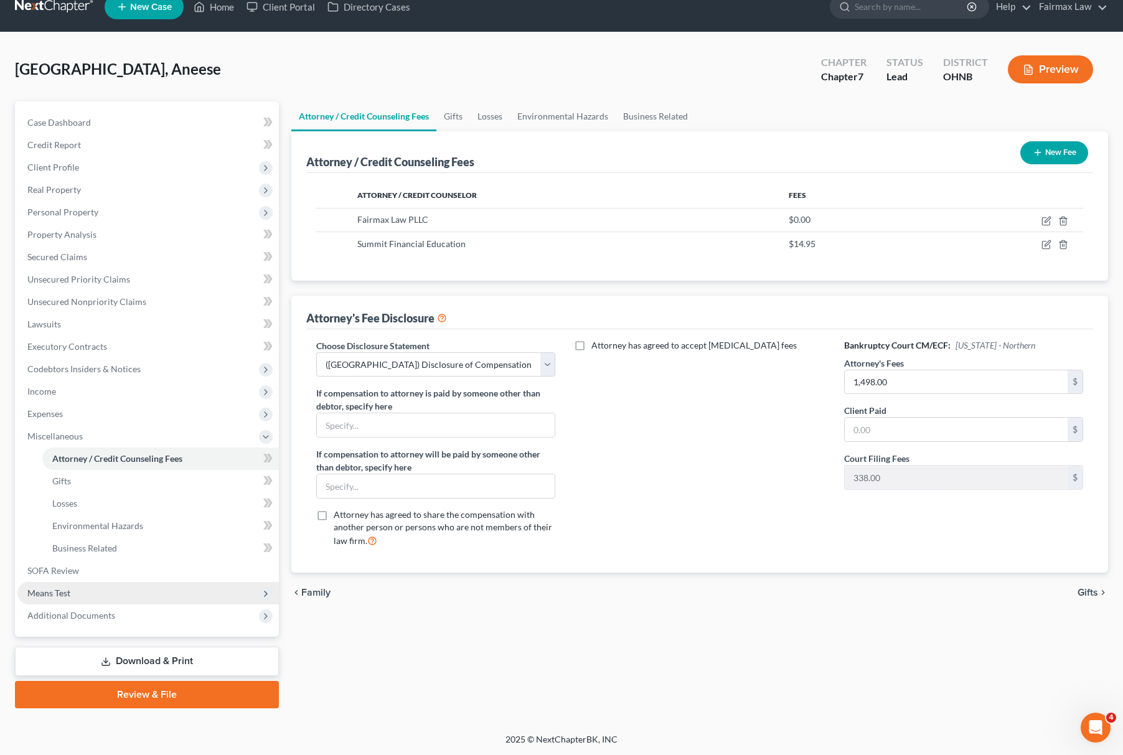
click at [64, 582] on span "Means Test" at bounding box center [148, 593] width 262 height 22
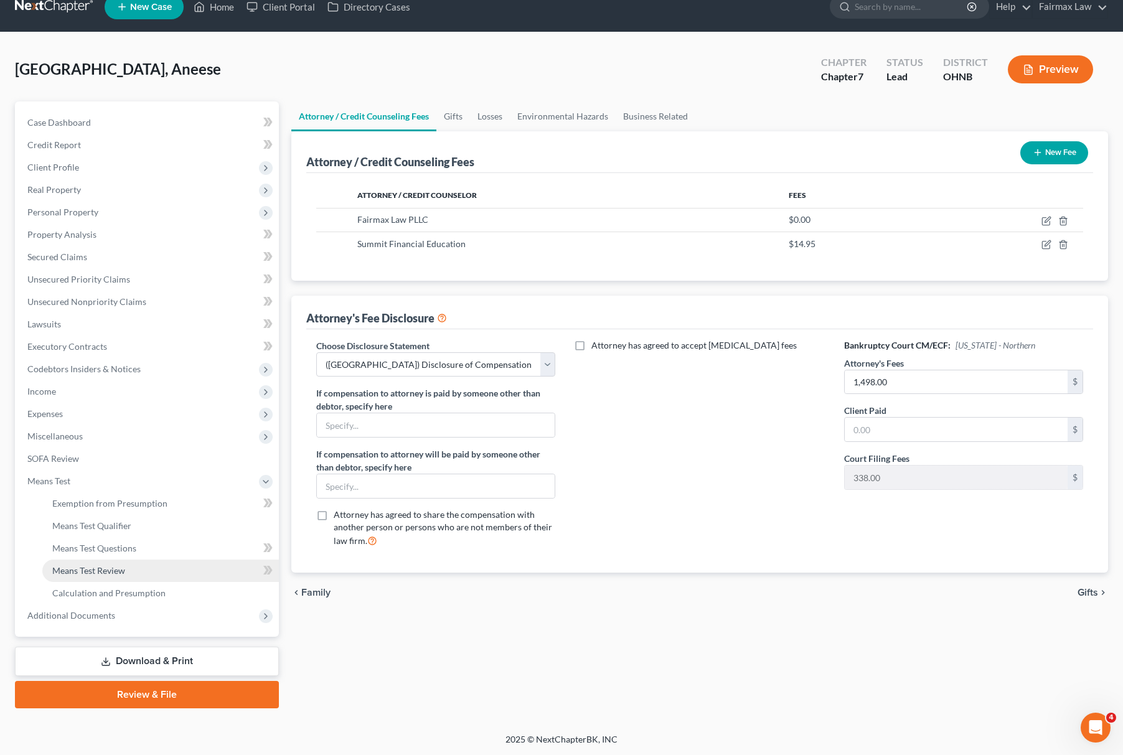
click at [113, 577] on link "Means Test Review" at bounding box center [160, 571] width 237 height 22
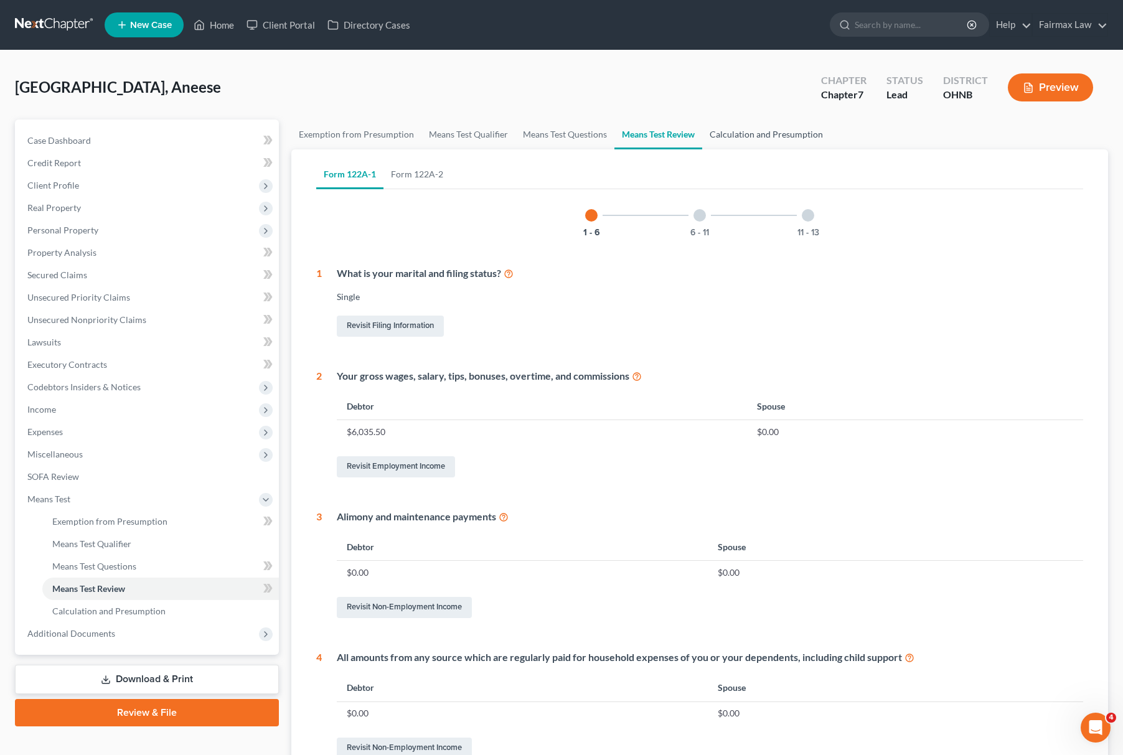
click at [758, 125] on link "Calculation and Presumption" at bounding box center [766, 135] width 128 height 30
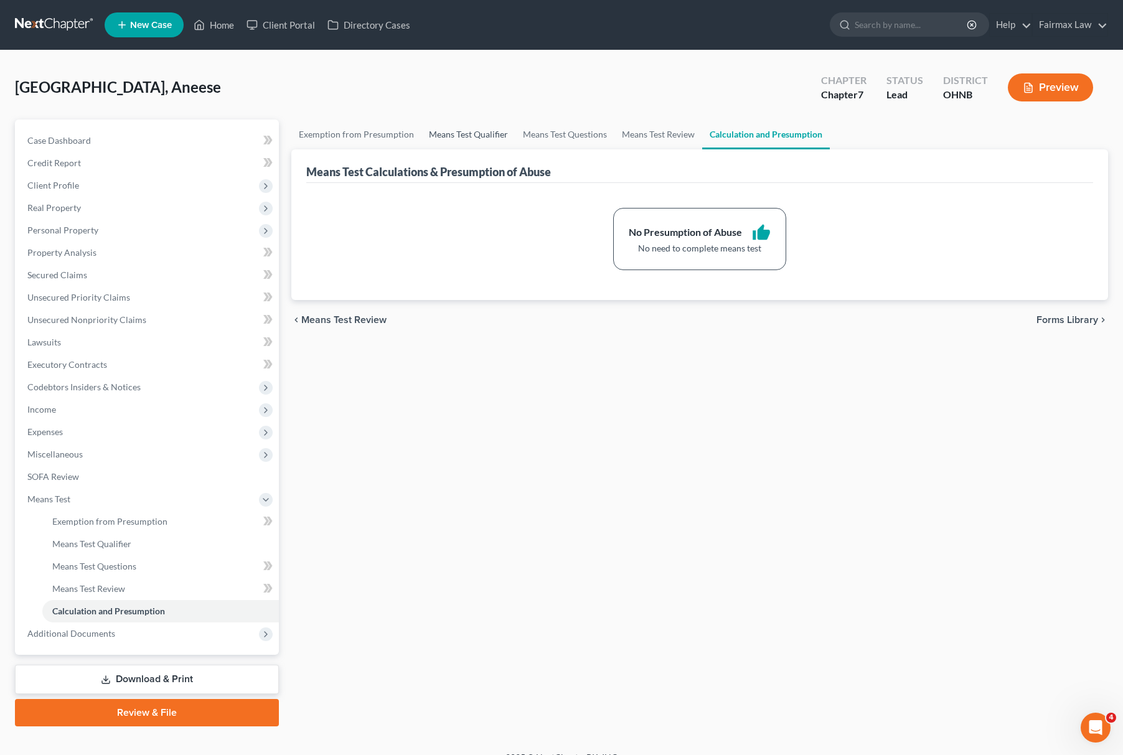
click at [443, 139] on link "Means Test Qualifier" at bounding box center [469, 135] width 94 height 30
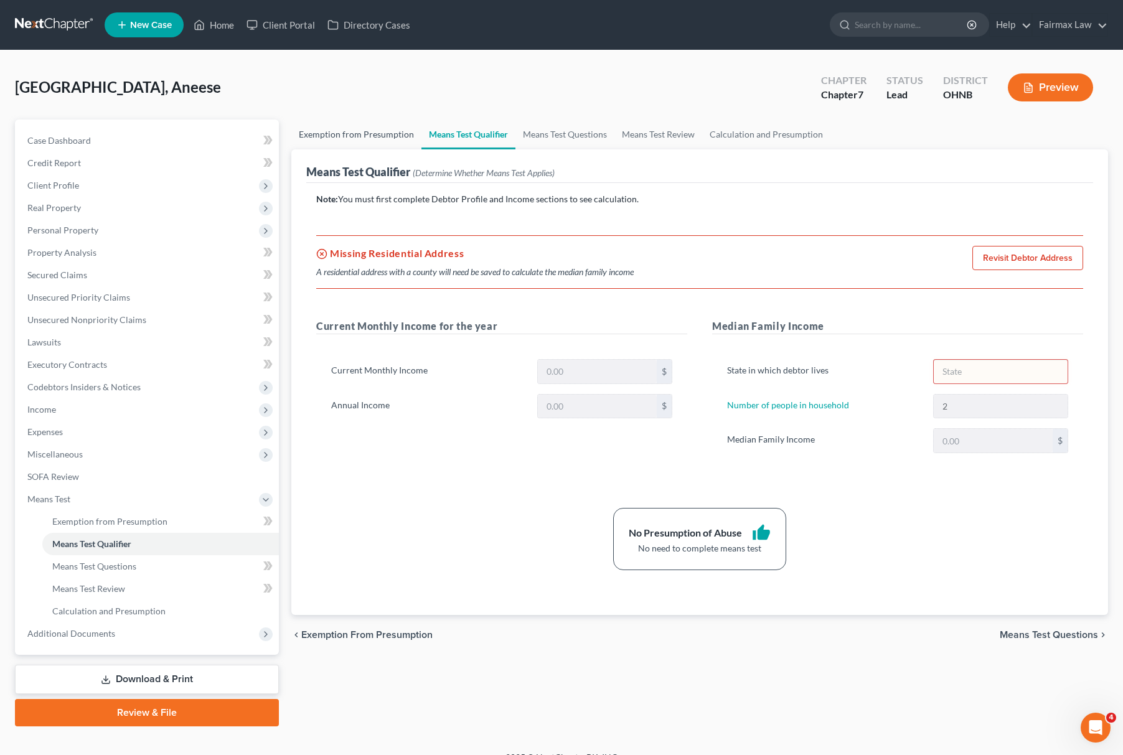
click at [347, 145] on link "Exemption from Presumption" at bounding box center [356, 135] width 130 height 30
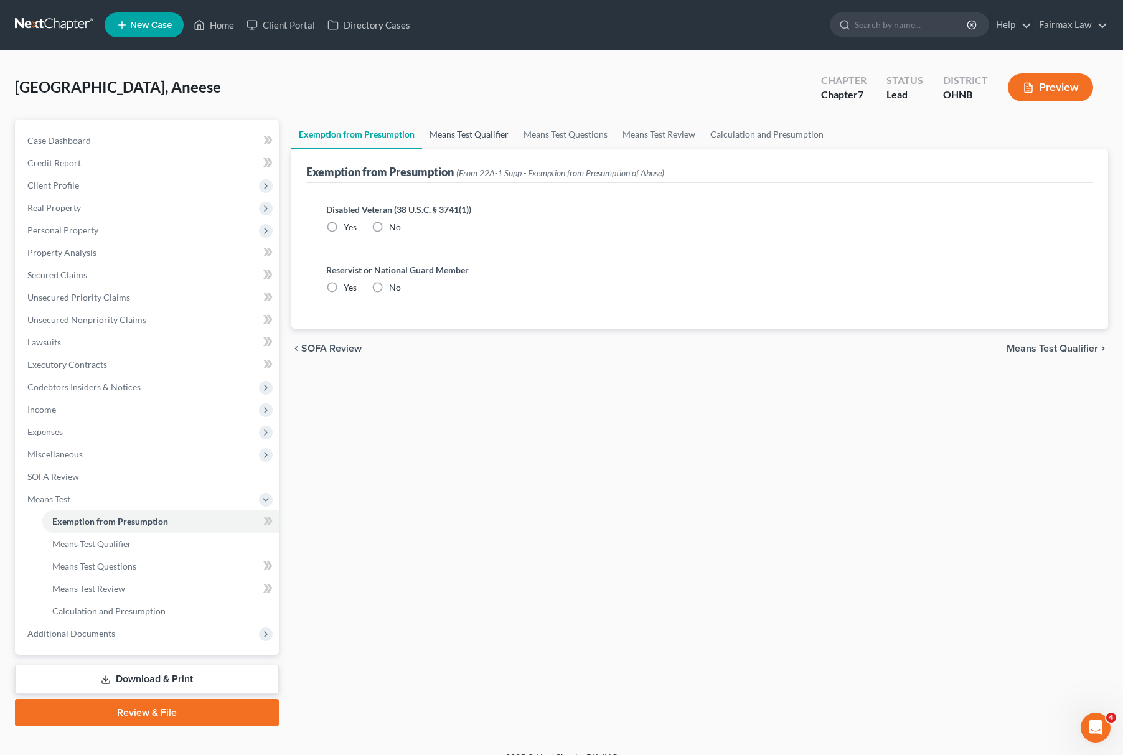
click at [470, 136] on link "Means Test Qualifier" at bounding box center [469, 135] width 94 height 30
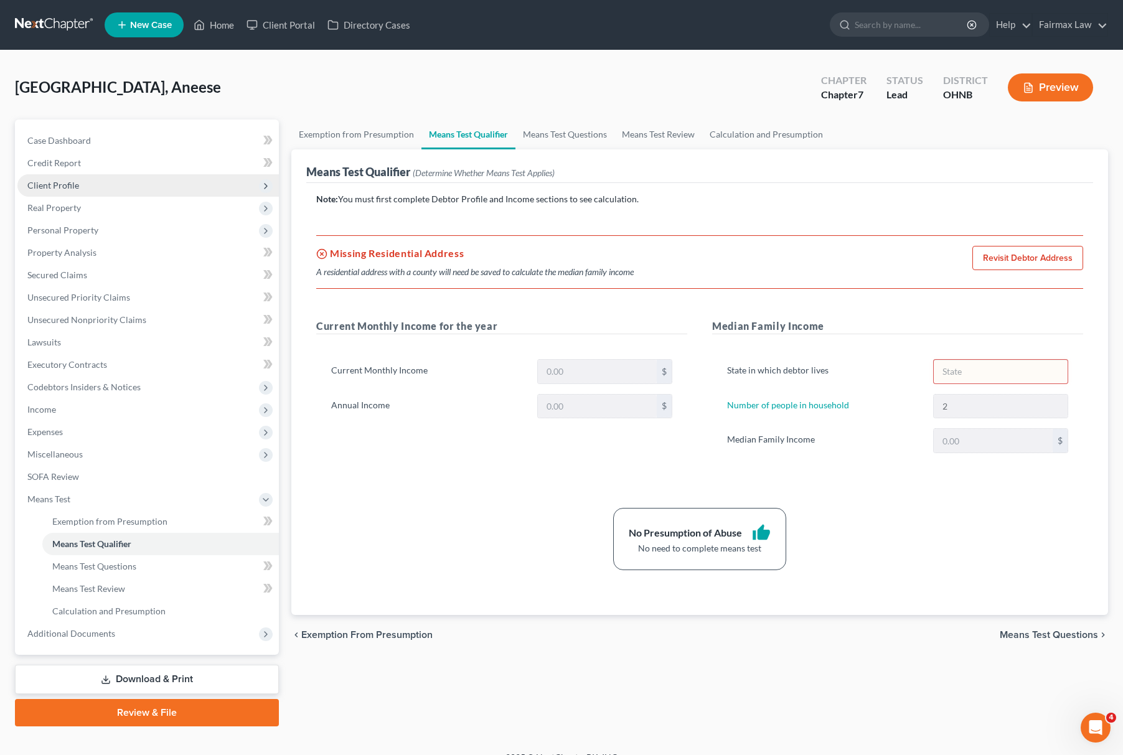
click at [118, 191] on span "Client Profile" at bounding box center [148, 185] width 262 height 22
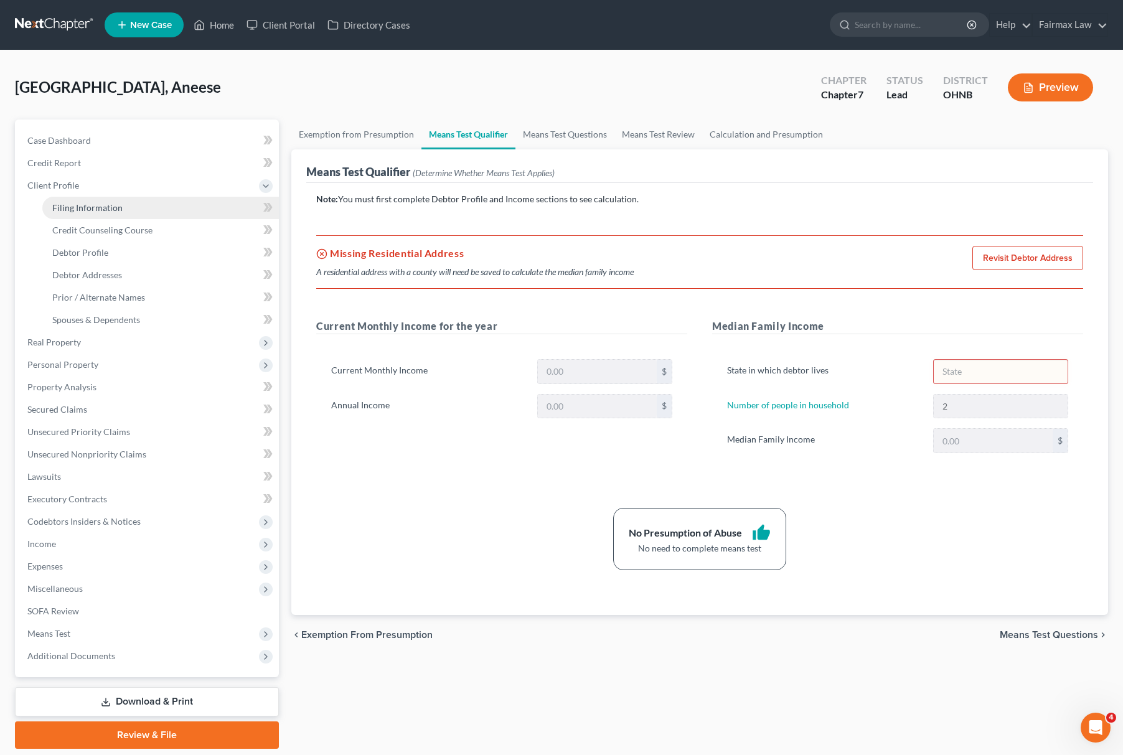
click at [111, 204] on span "Filing Information" at bounding box center [87, 207] width 70 height 11
select select "1"
select select "0"
select select "61"
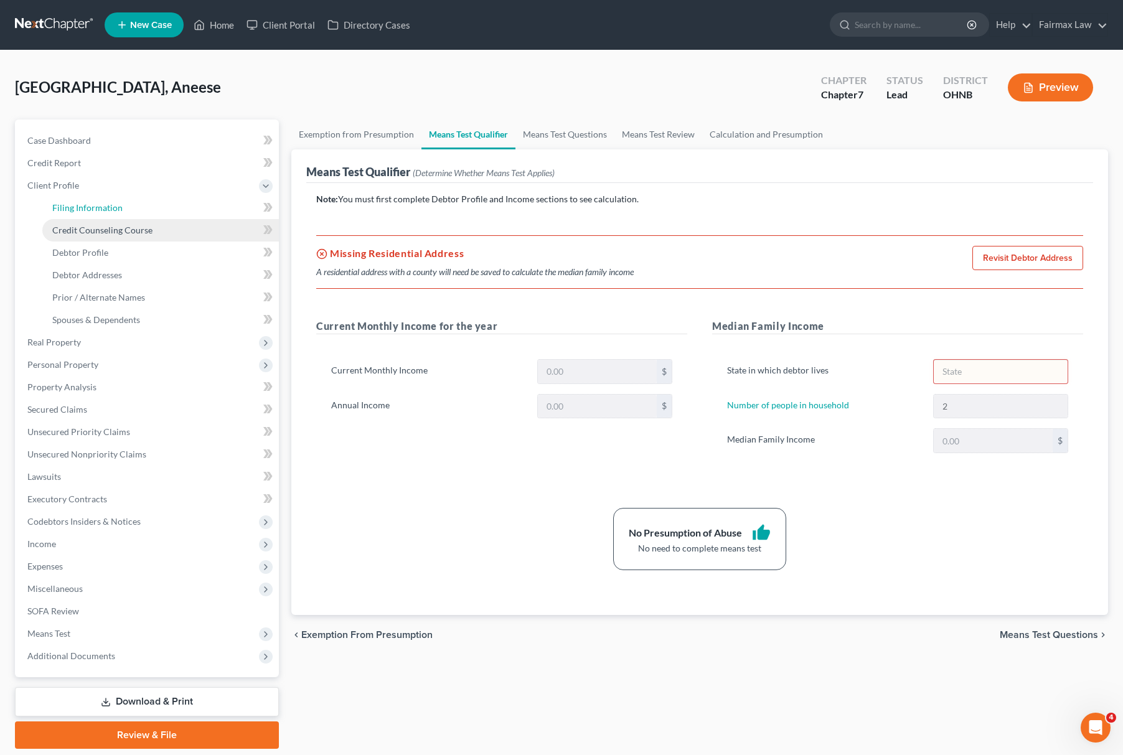
select select "12"
select select "0"
select select "36"
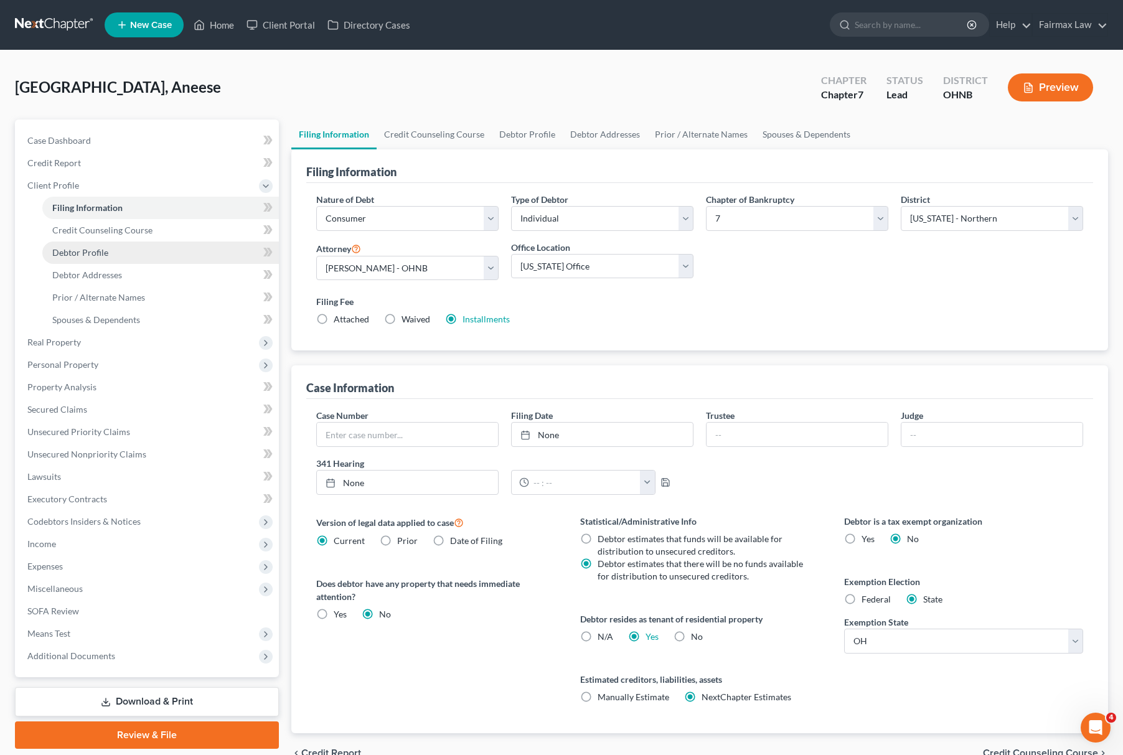
click at [115, 257] on link "Debtor Profile" at bounding box center [160, 253] width 237 height 22
select select "0"
select select "1"
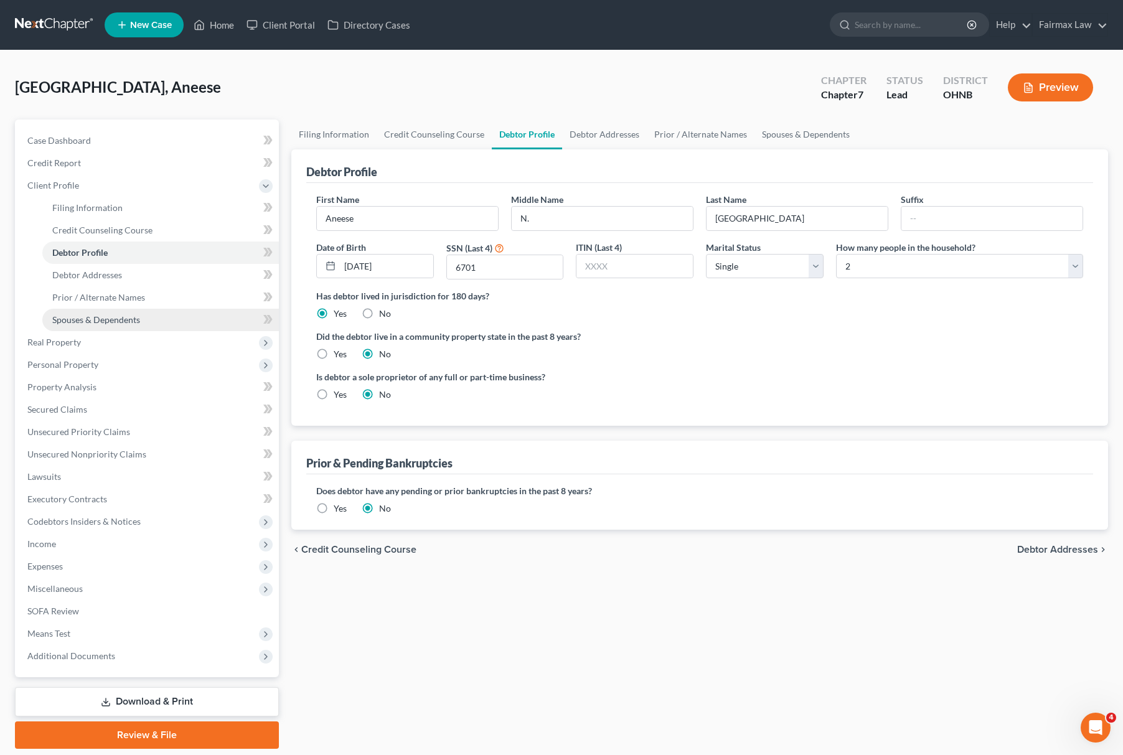
click at [121, 324] on link "Spouses & Dependents" at bounding box center [160, 320] width 237 height 22
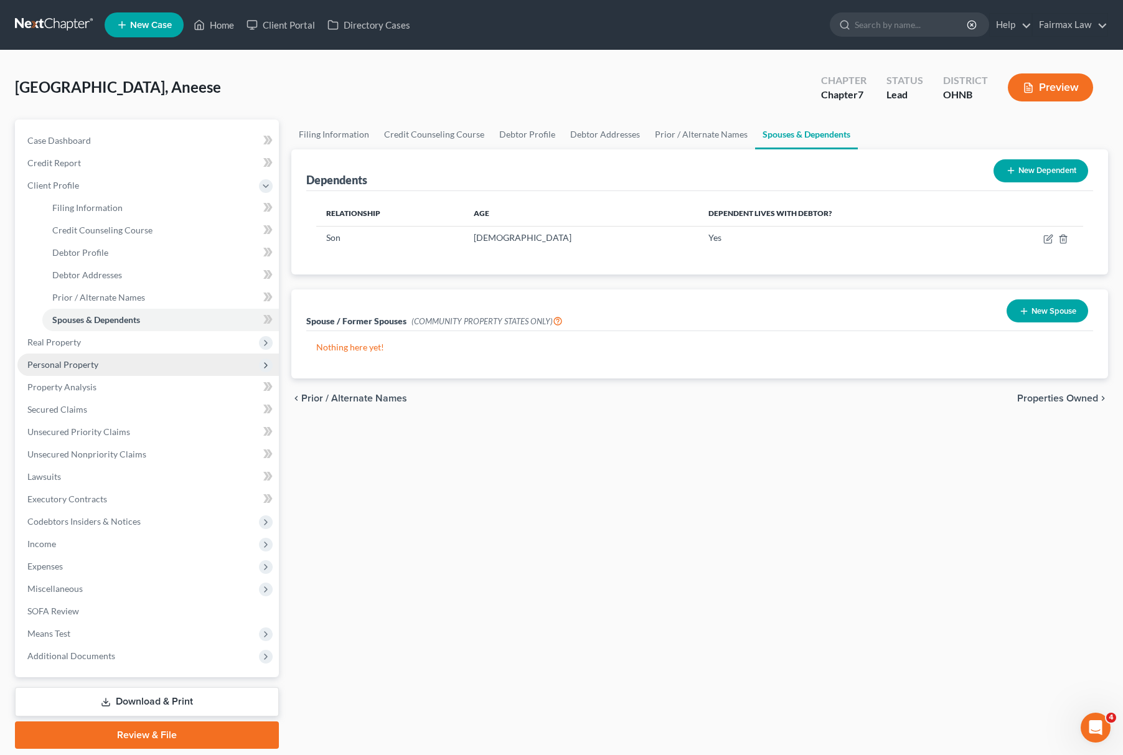
click at [108, 364] on span "Personal Property" at bounding box center [148, 365] width 262 height 22
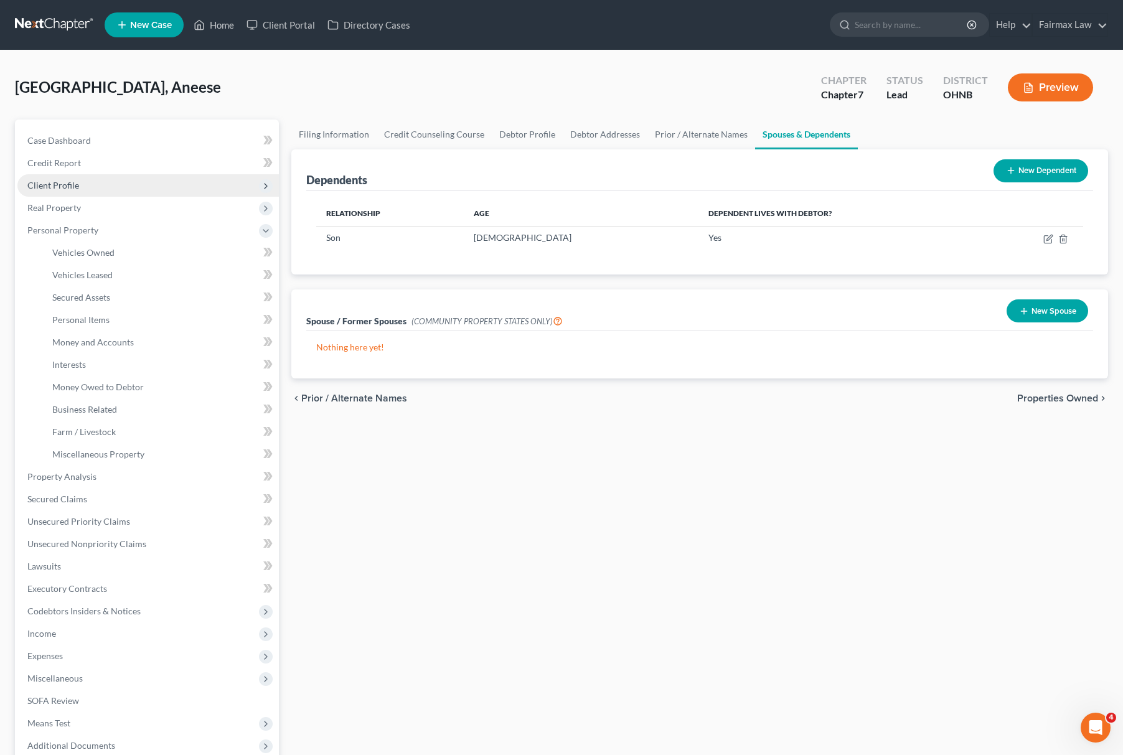
click at [116, 185] on span "Client Profile" at bounding box center [148, 185] width 262 height 22
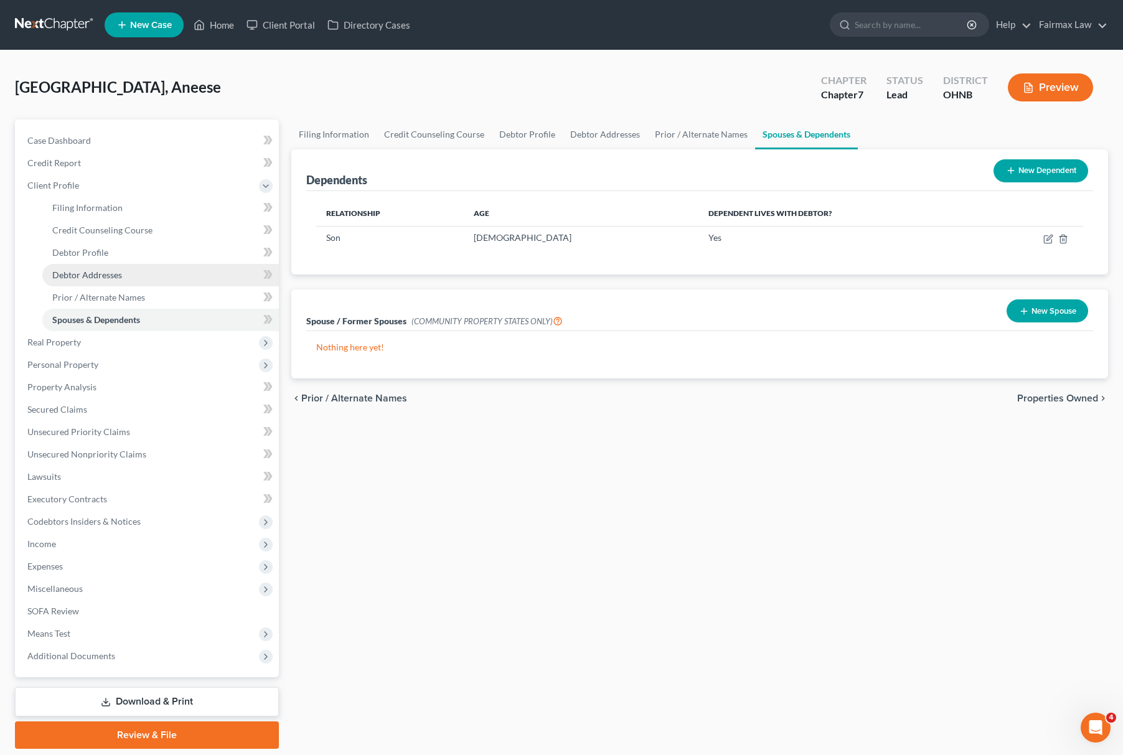
click at [130, 278] on link "Debtor Addresses" at bounding box center [160, 275] width 237 height 22
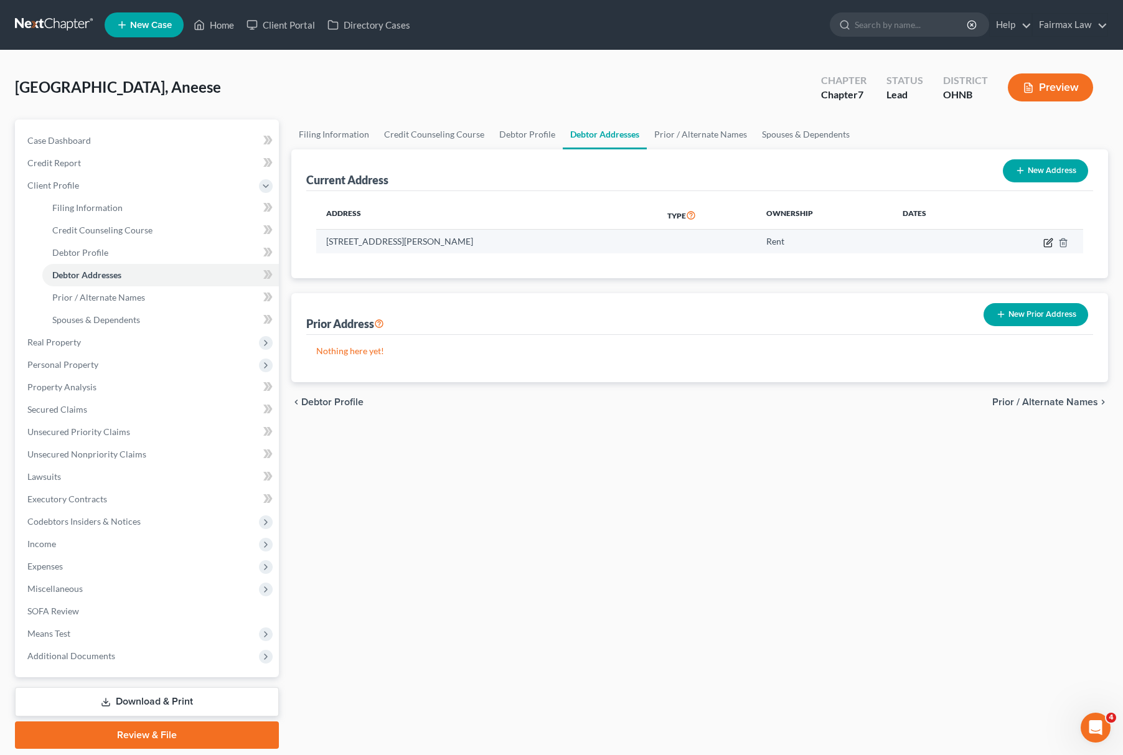
click at [1050, 240] on icon "button" at bounding box center [1049, 243] width 10 height 10
select select "36"
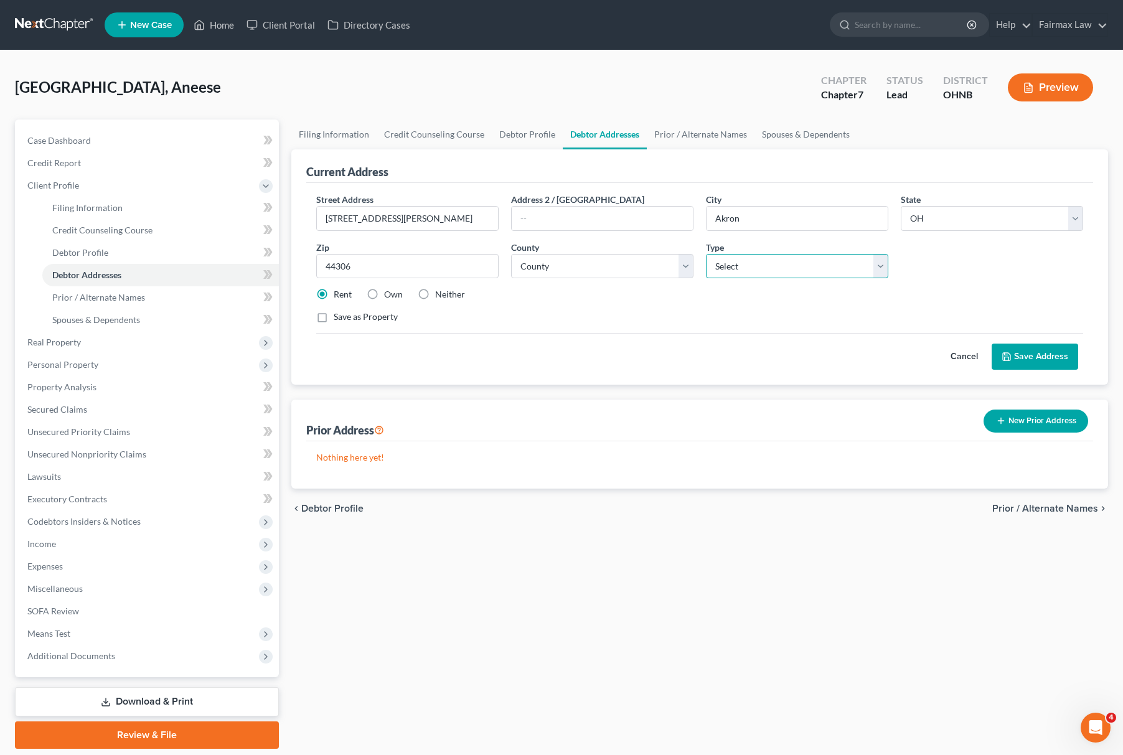
click at [765, 269] on select "Select Residential Mailing Rental Business" at bounding box center [797, 266] width 182 height 25
select select "0"
click at [706, 254] on select "Select Residential Mailing Rental Business" at bounding box center [797, 266] width 182 height 25
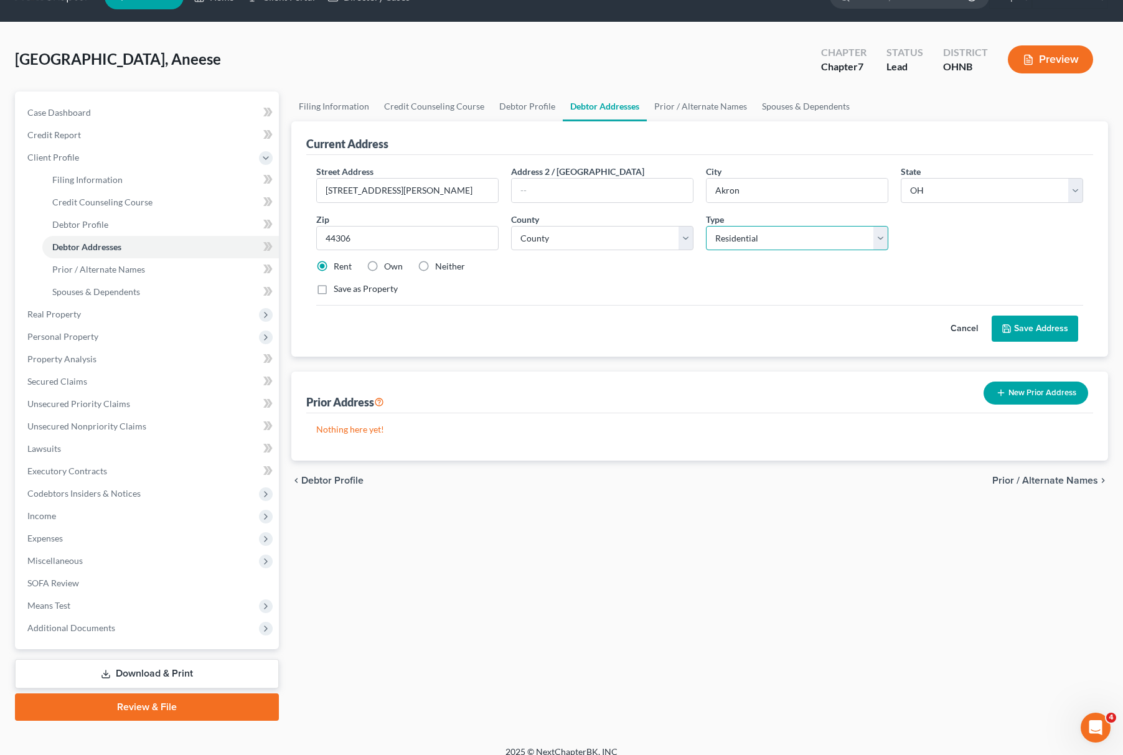
scroll to position [40, 0]
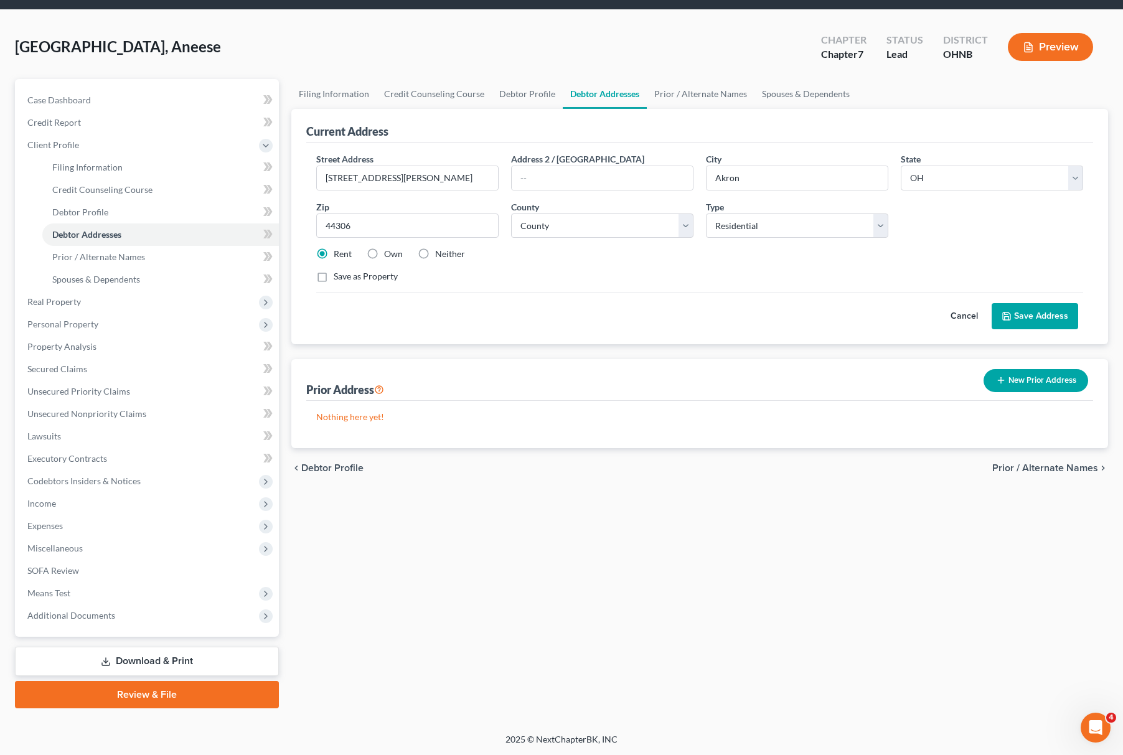
click at [1010, 323] on button "Save Address" at bounding box center [1035, 316] width 87 height 26
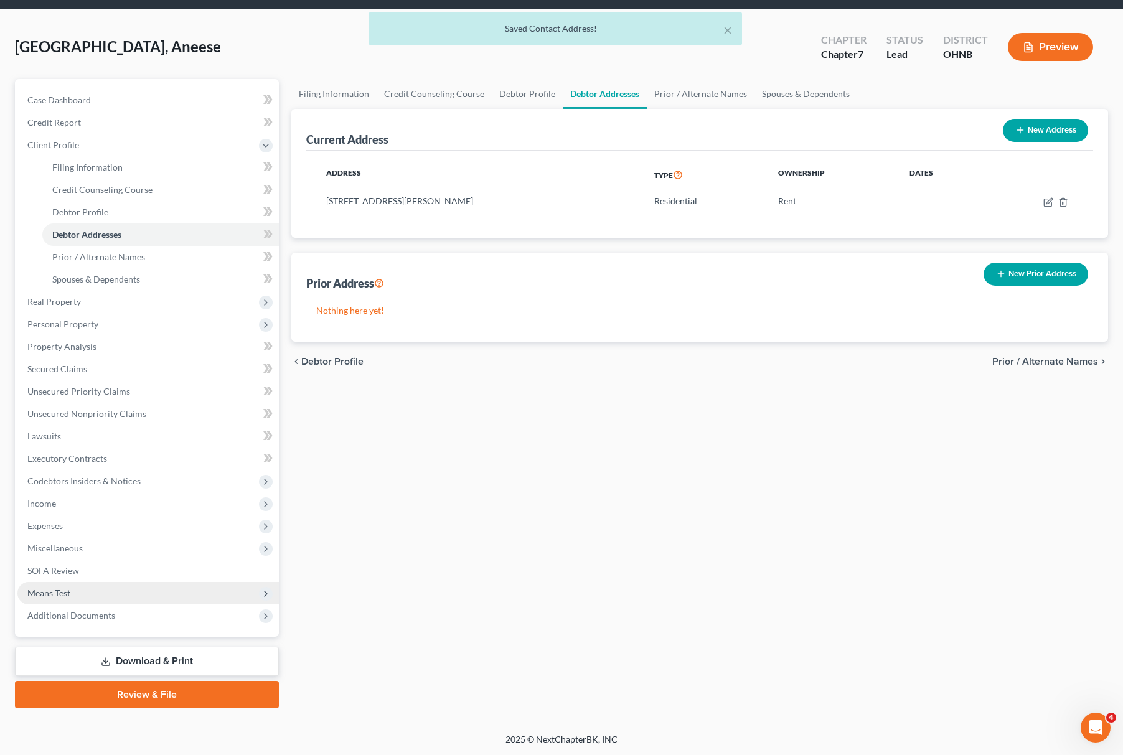
click at [91, 592] on span "Means Test" at bounding box center [148, 593] width 262 height 22
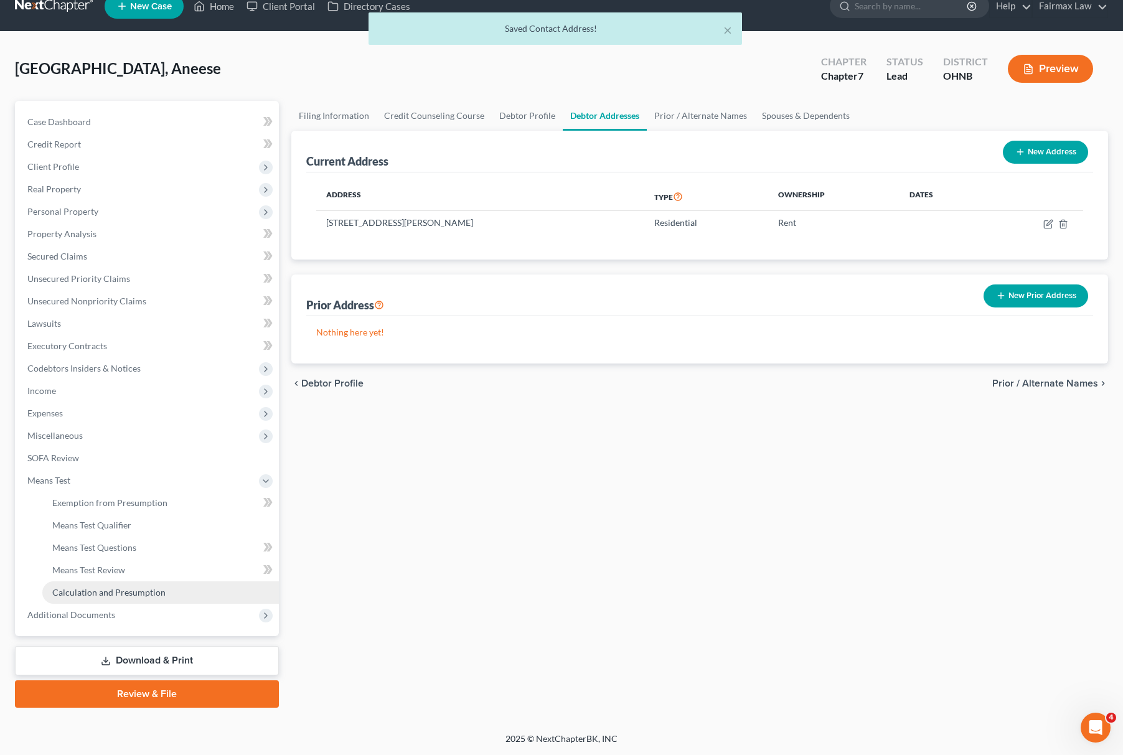
scroll to position [18, 0]
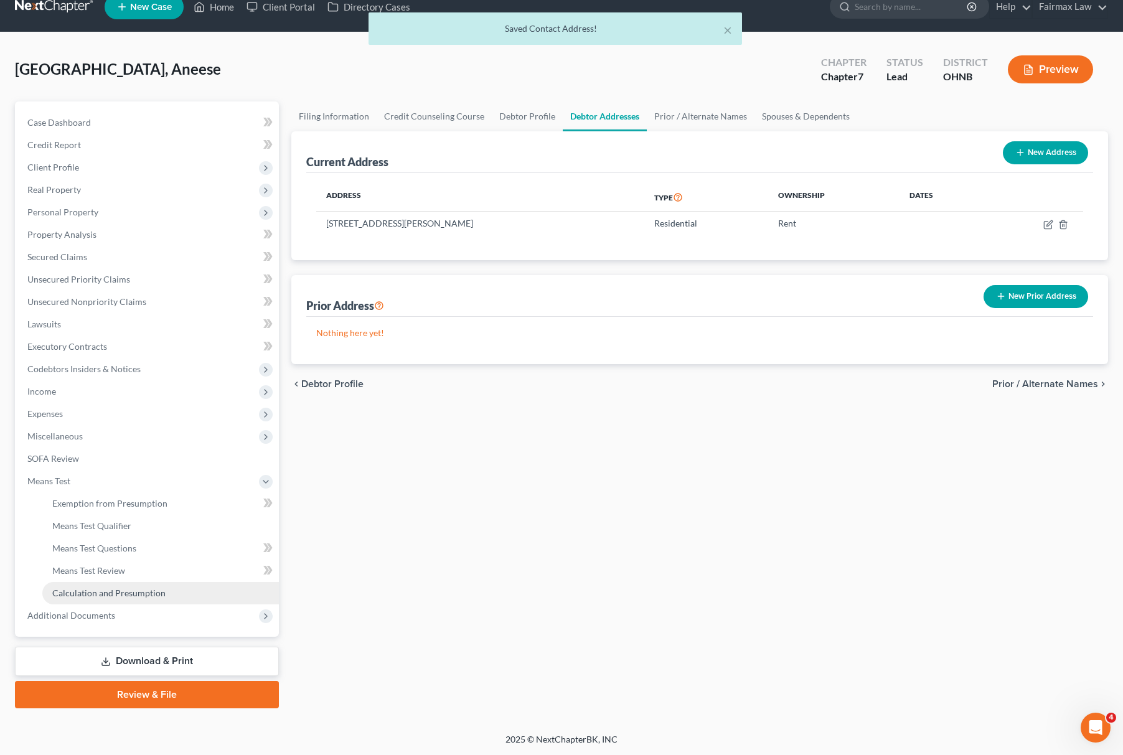
click at [108, 591] on span "Calculation and Presumption" at bounding box center [108, 593] width 113 height 11
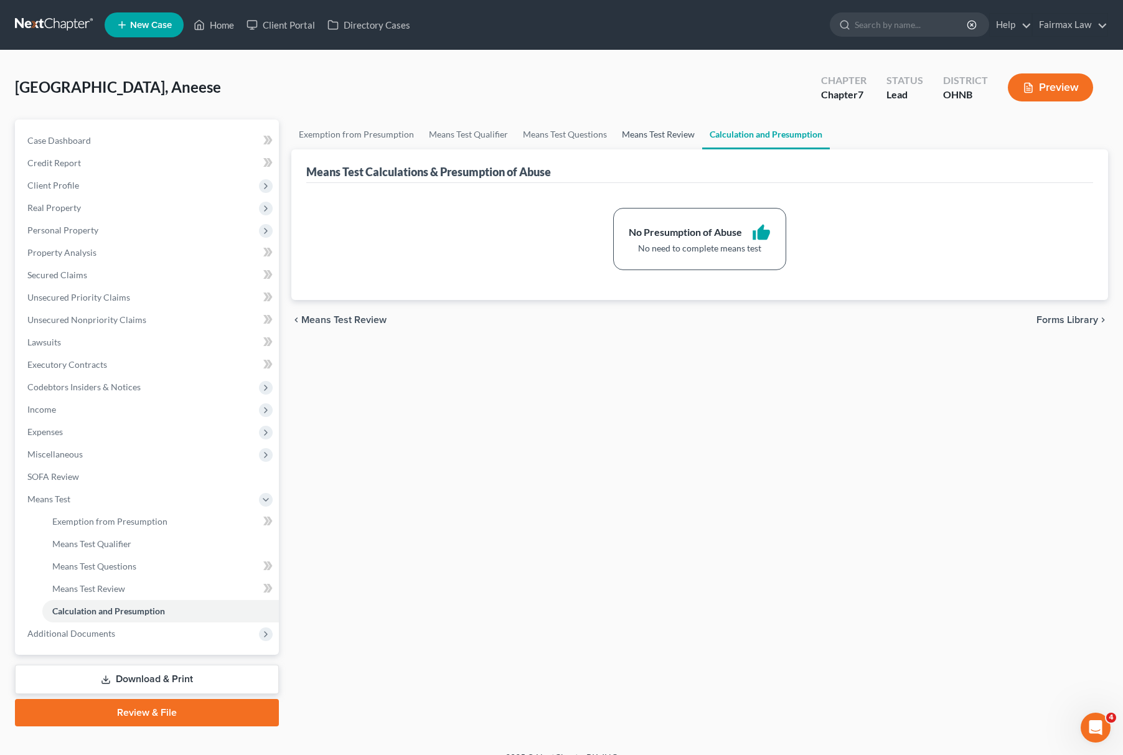
click at [678, 136] on link "Means Test Review" at bounding box center [659, 135] width 88 height 30
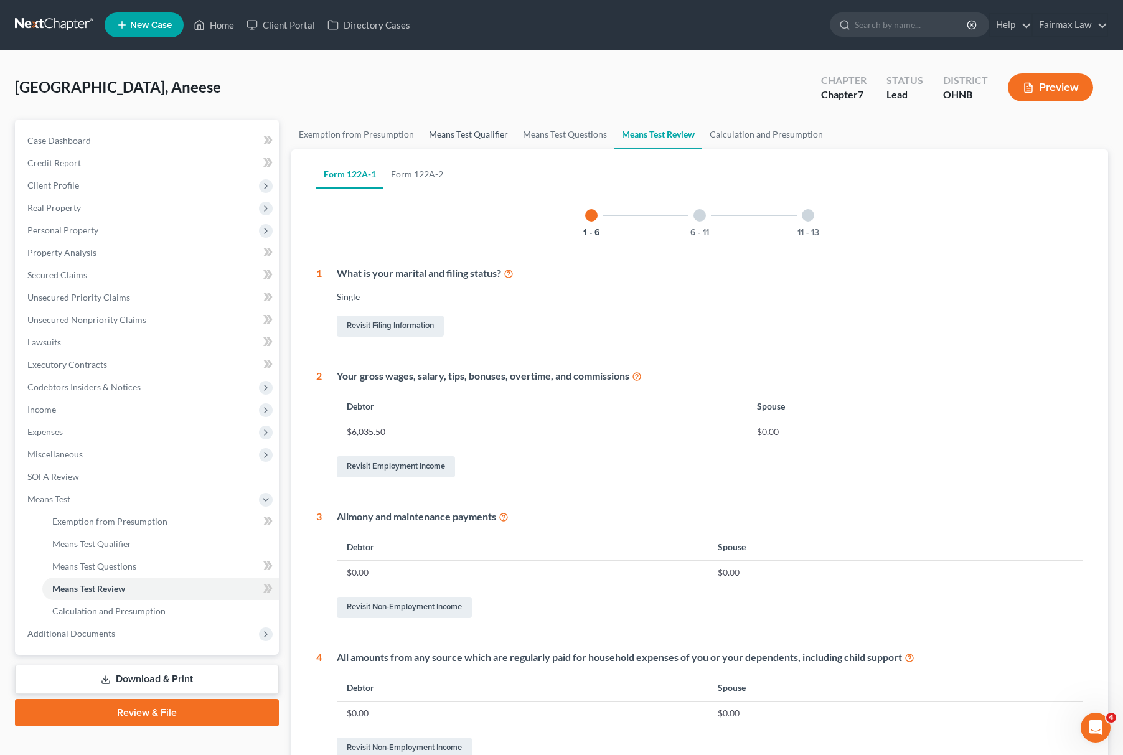
click at [469, 139] on link "Means Test Qualifier" at bounding box center [469, 135] width 94 height 30
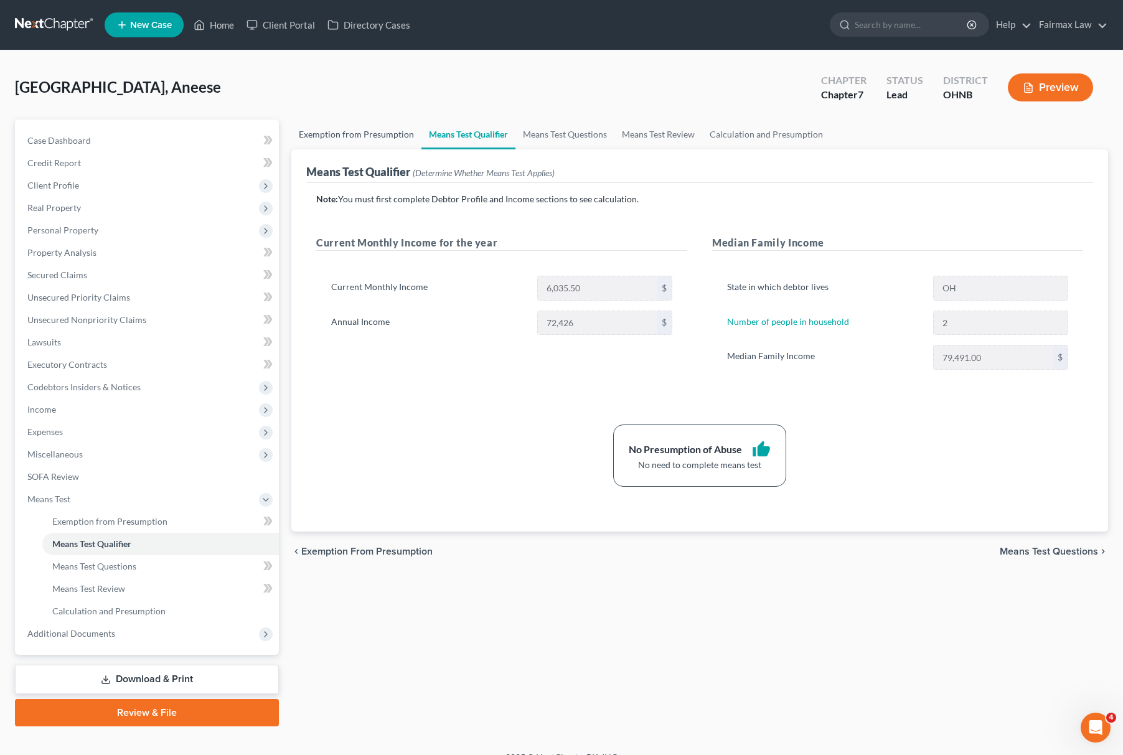
click at [352, 138] on link "Exemption from Presumption" at bounding box center [356, 135] width 130 height 30
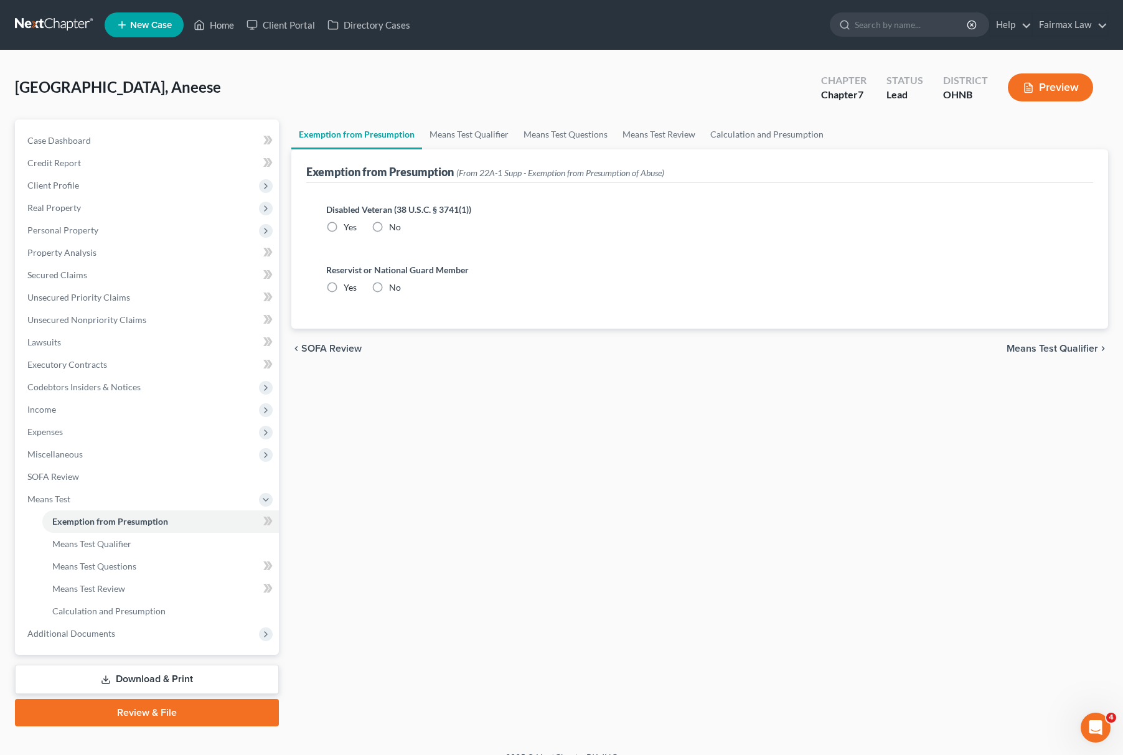
click at [389, 290] on label "No" at bounding box center [395, 287] width 12 height 12
click at [394, 290] on input "No" at bounding box center [398, 285] width 8 height 8
radio input "true"
click at [384, 237] on div "Disabled Veteran (38 U.S.C. § 3741(1)) Yes No" at bounding box center [699, 223] width 767 height 60
click at [384, 235] on div "Disabled Veteran (38 U.S.C. § 3741(1)) Yes No" at bounding box center [699, 223] width 767 height 60
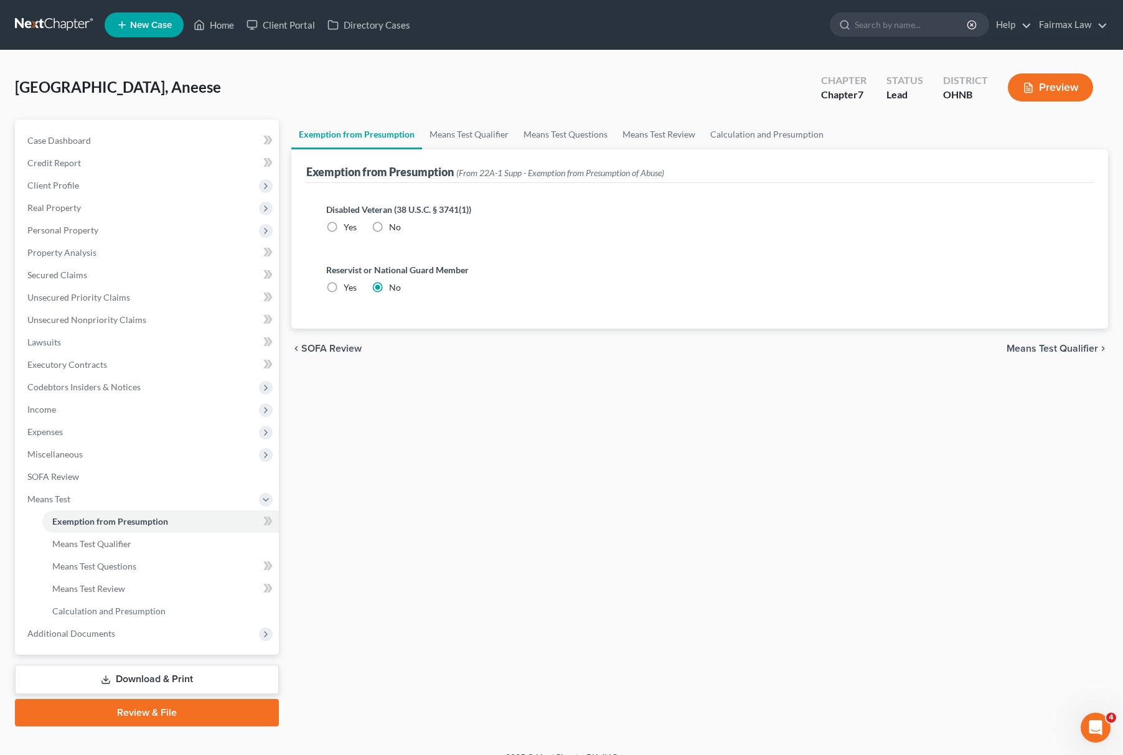
click at [389, 224] on label "No" at bounding box center [395, 227] width 12 height 12
click at [394, 224] on input "No" at bounding box center [398, 225] width 8 height 8
radio input "true"
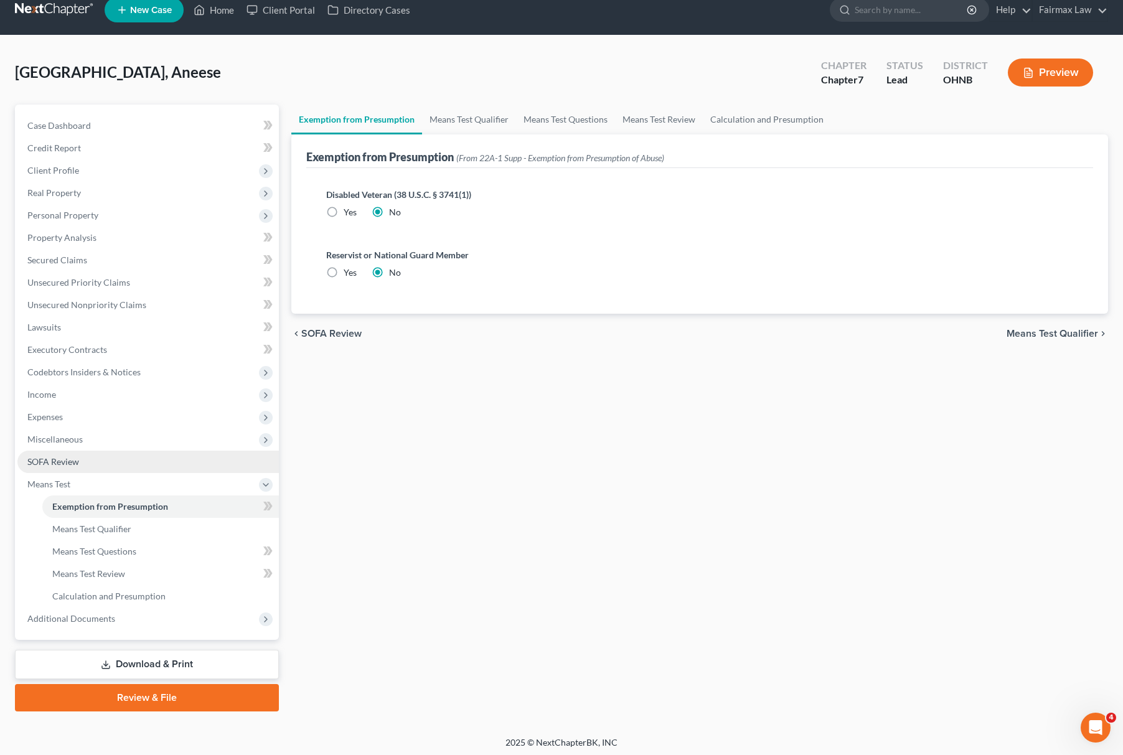
scroll to position [18, 0]
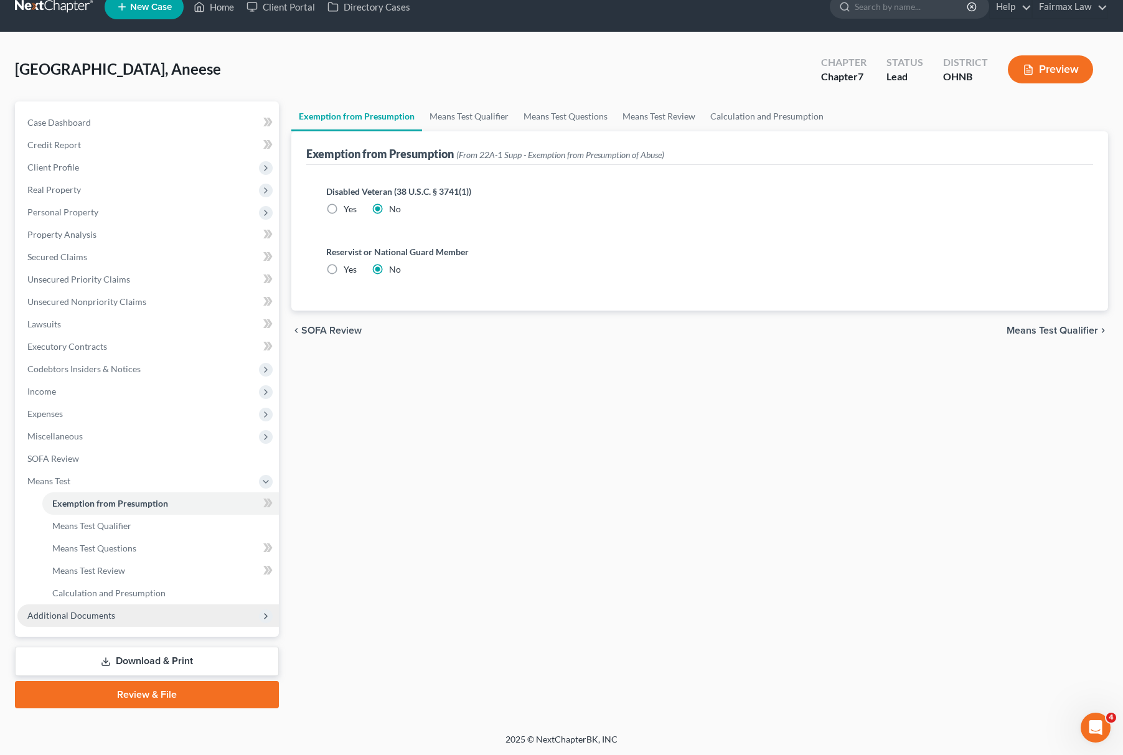
click at [68, 605] on span "Additional Documents" at bounding box center [148, 616] width 262 height 22
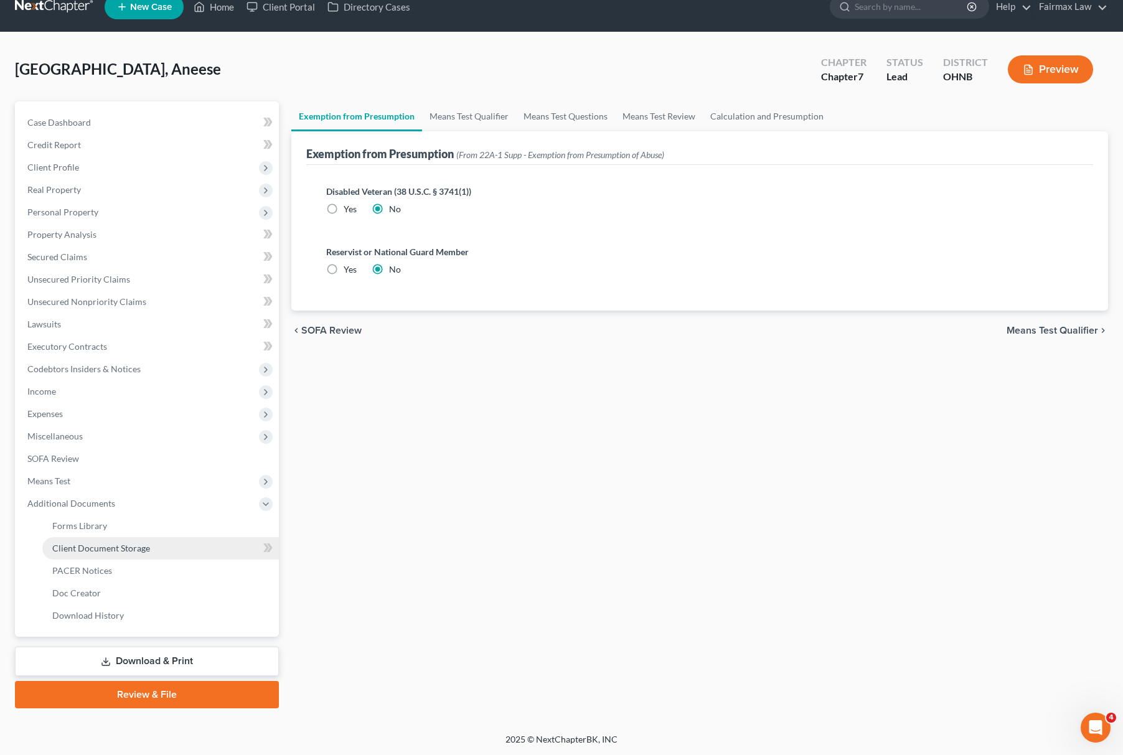
click at [164, 552] on link "Client Document Storage" at bounding box center [160, 548] width 237 height 22
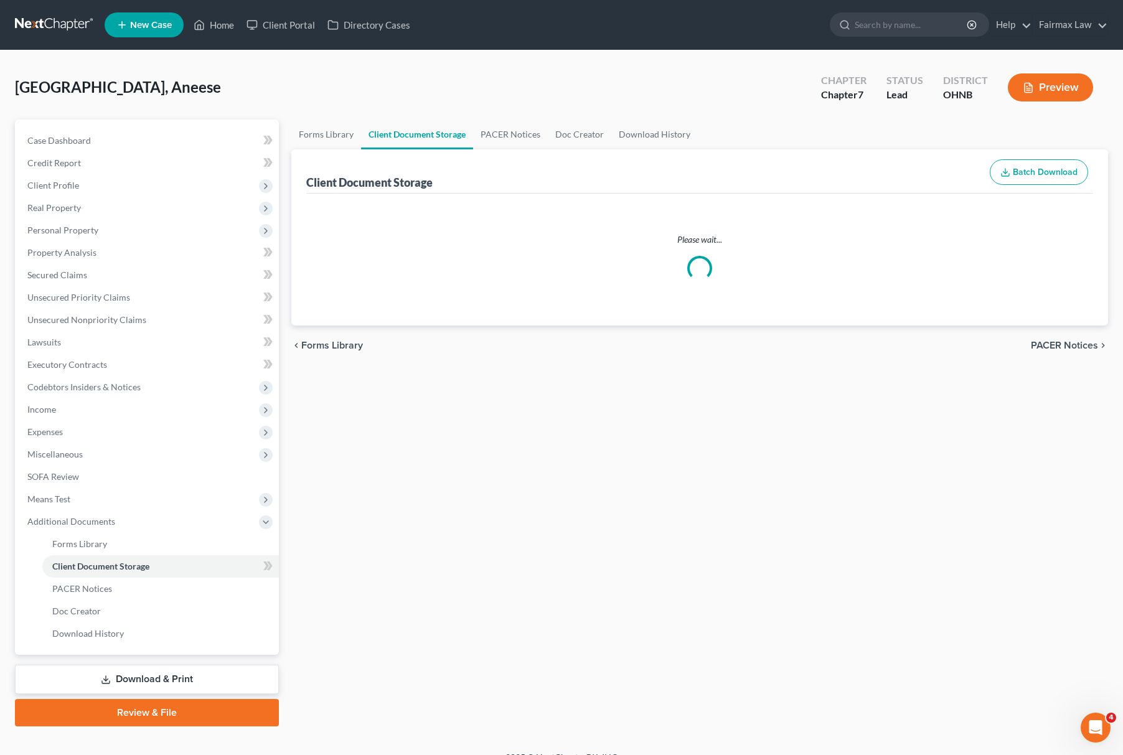
select select "5"
select select "24"
select select "16"
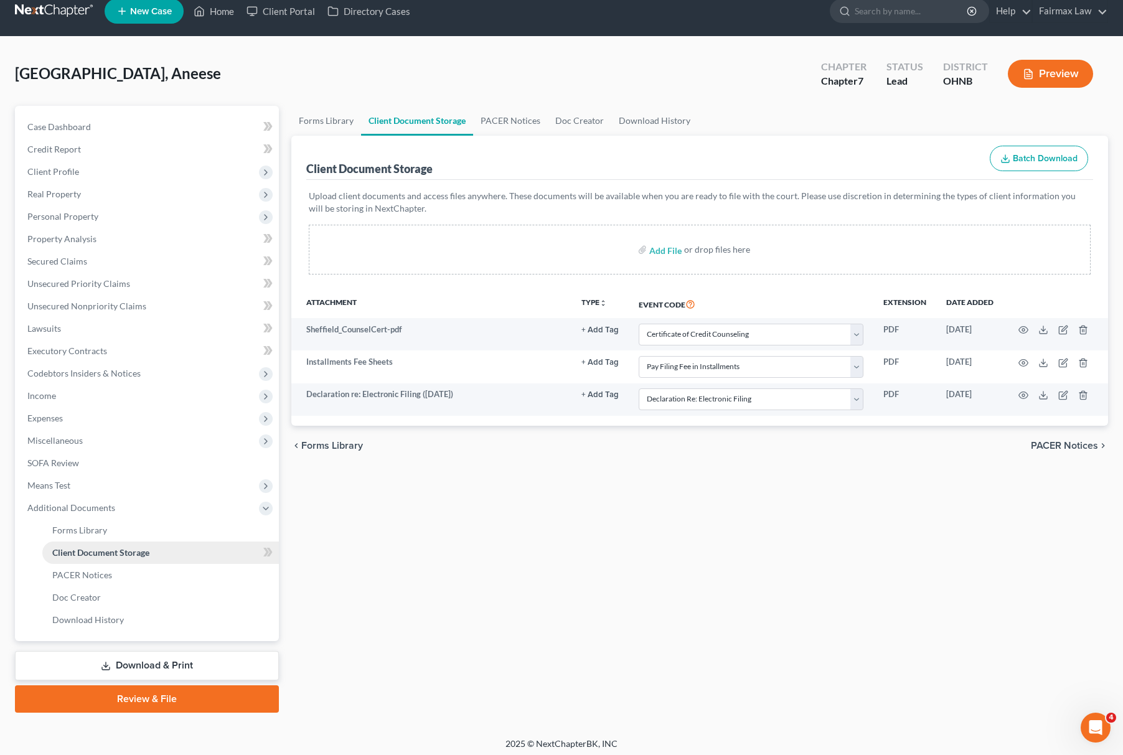
scroll to position [18, 0]
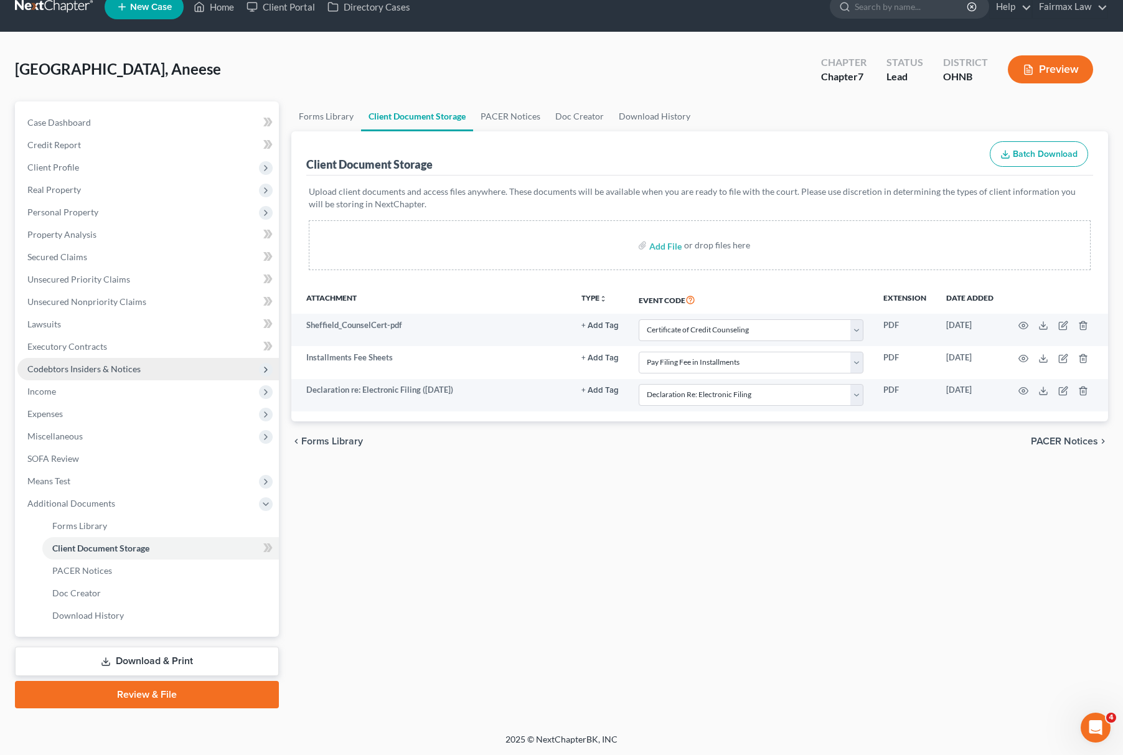
click at [108, 374] on span "Codebtors Insiders & Notices" at bounding box center [148, 369] width 262 height 22
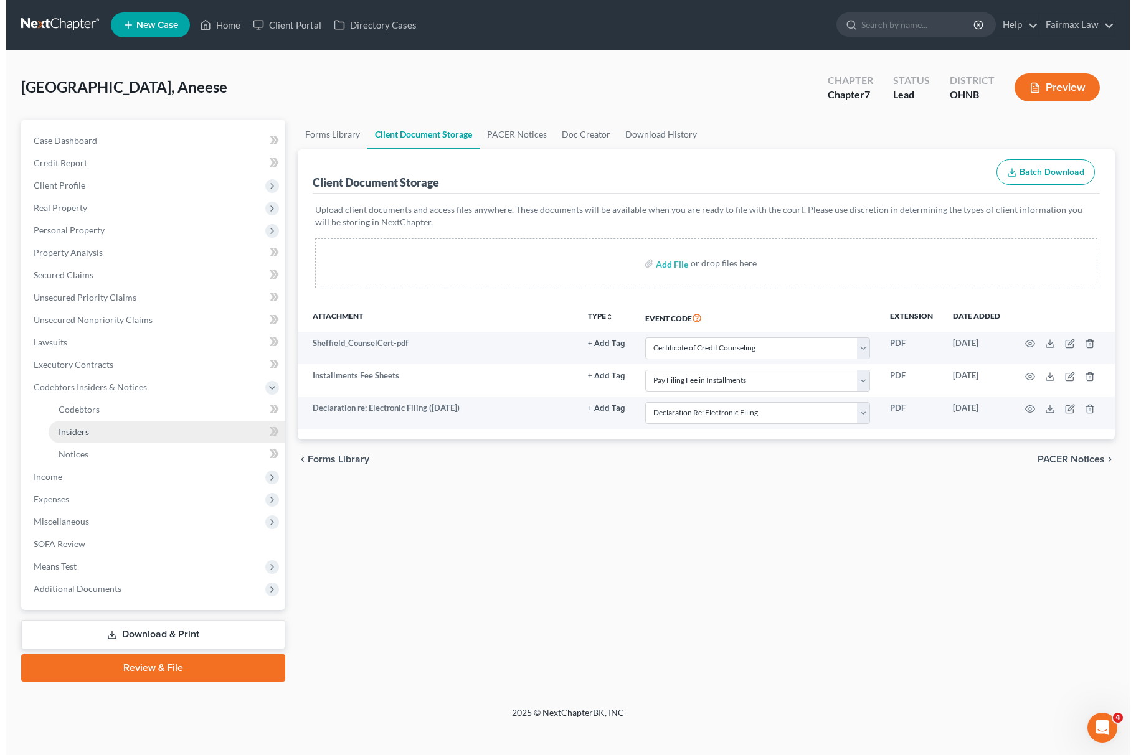
scroll to position [0, 0]
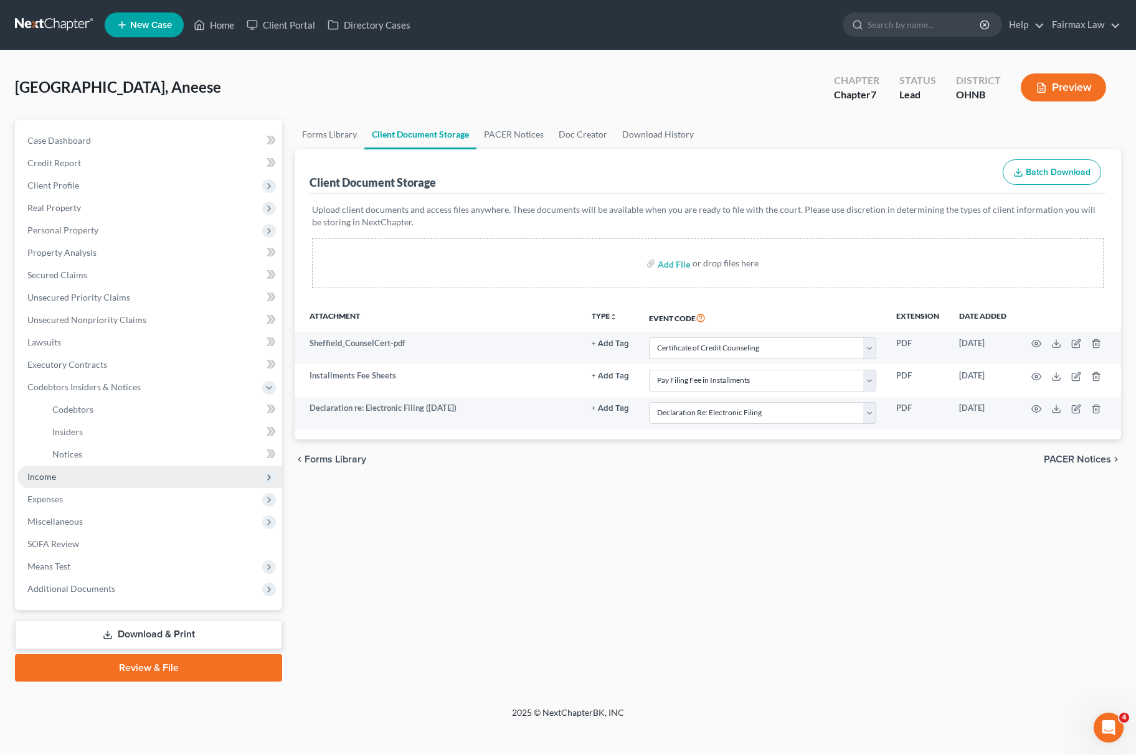
click at [65, 478] on span "Income" at bounding box center [149, 477] width 265 height 22
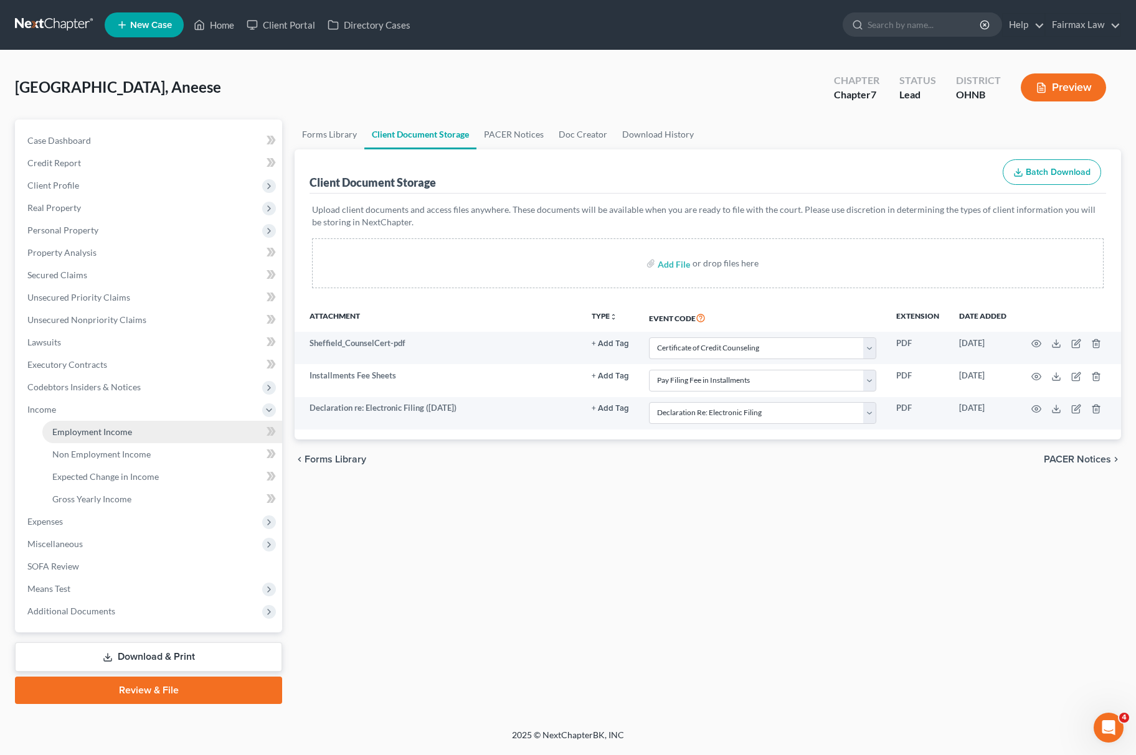
click at [123, 436] on link "Employment Income" at bounding box center [162, 432] width 240 height 22
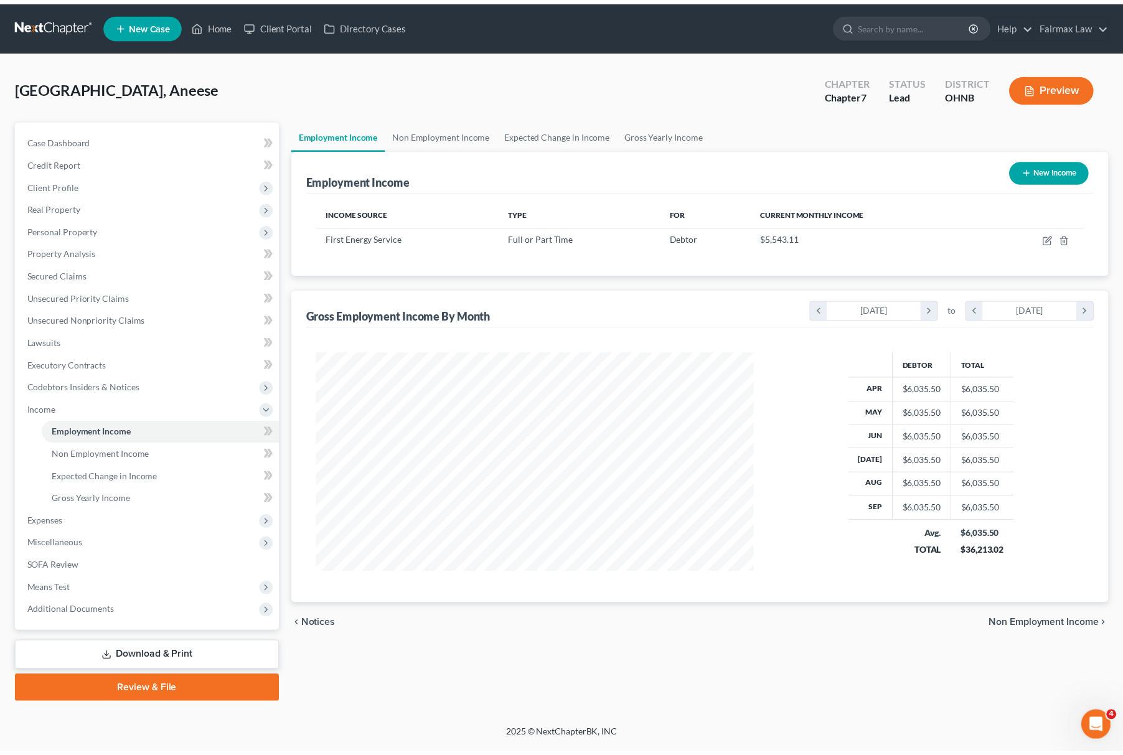
scroll to position [225, 467]
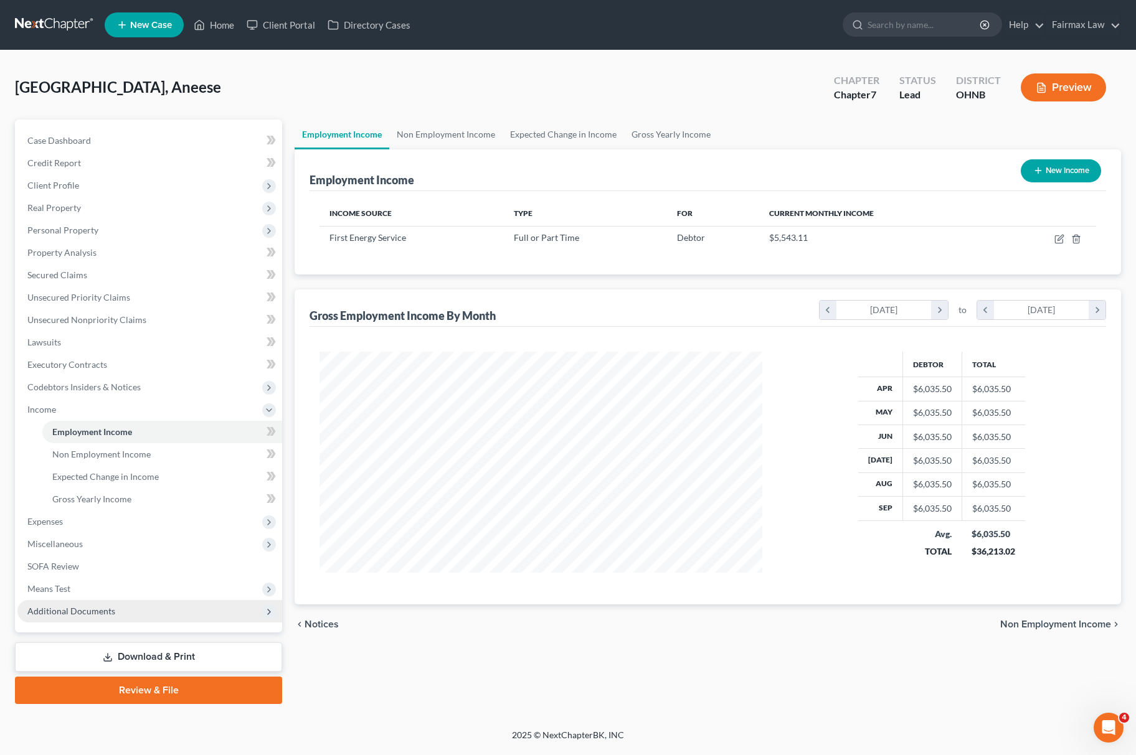
click at [88, 610] on span "Additional Documents" at bounding box center [71, 611] width 88 height 11
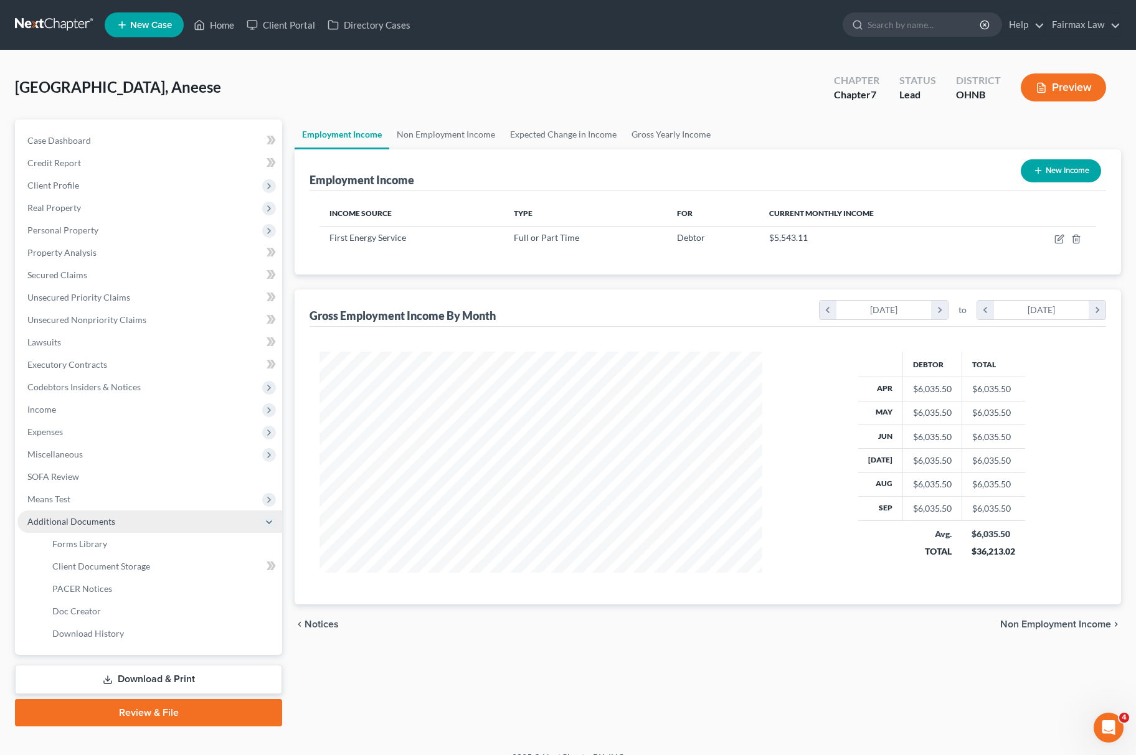
scroll to position [622482, 622244]
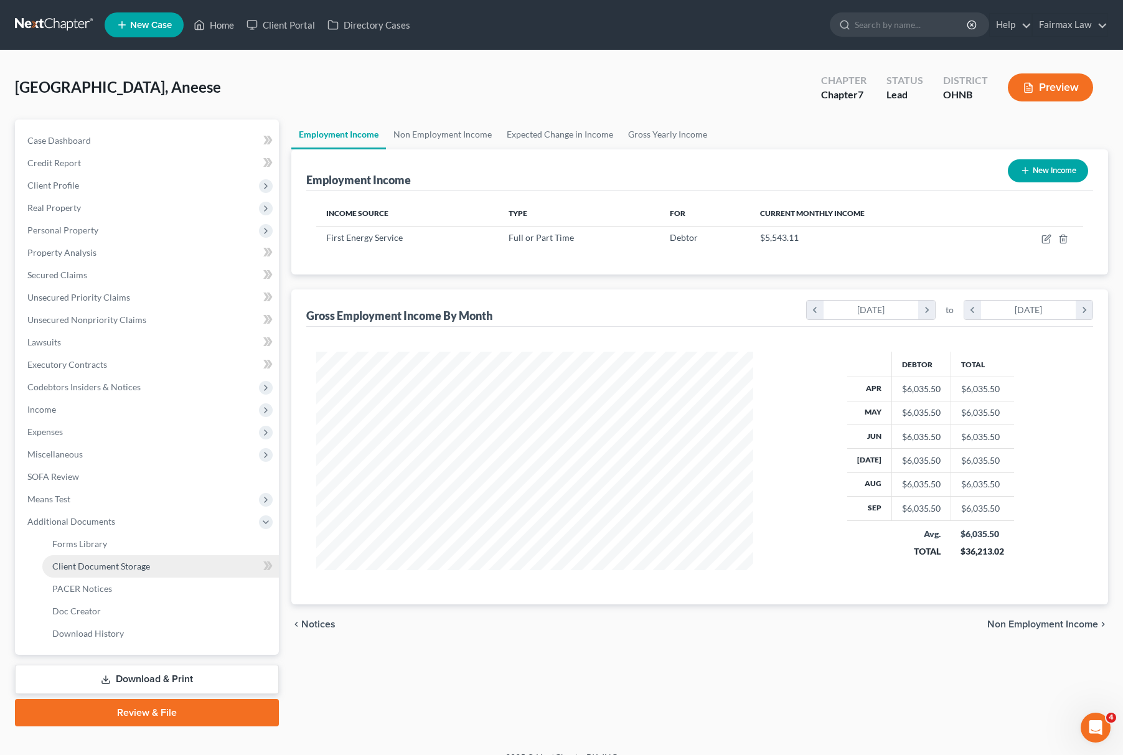
click at [143, 565] on span "Client Document Storage" at bounding box center [101, 566] width 98 height 11
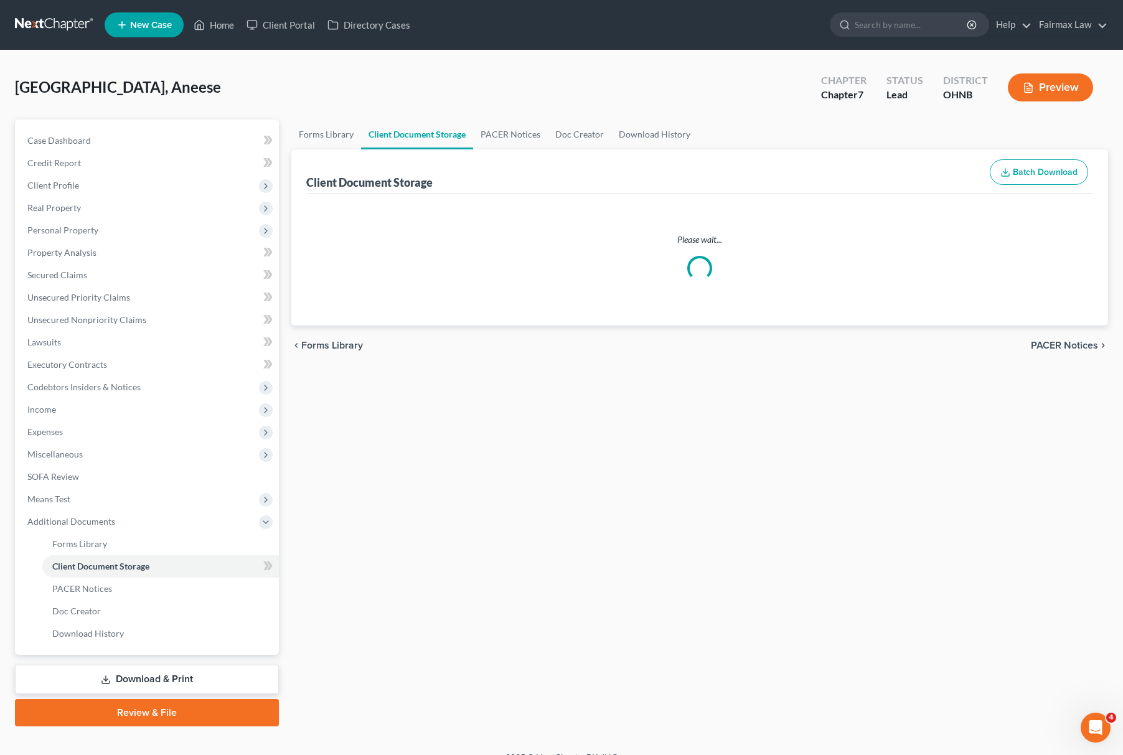
select select "5"
select select "24"
select select "16"
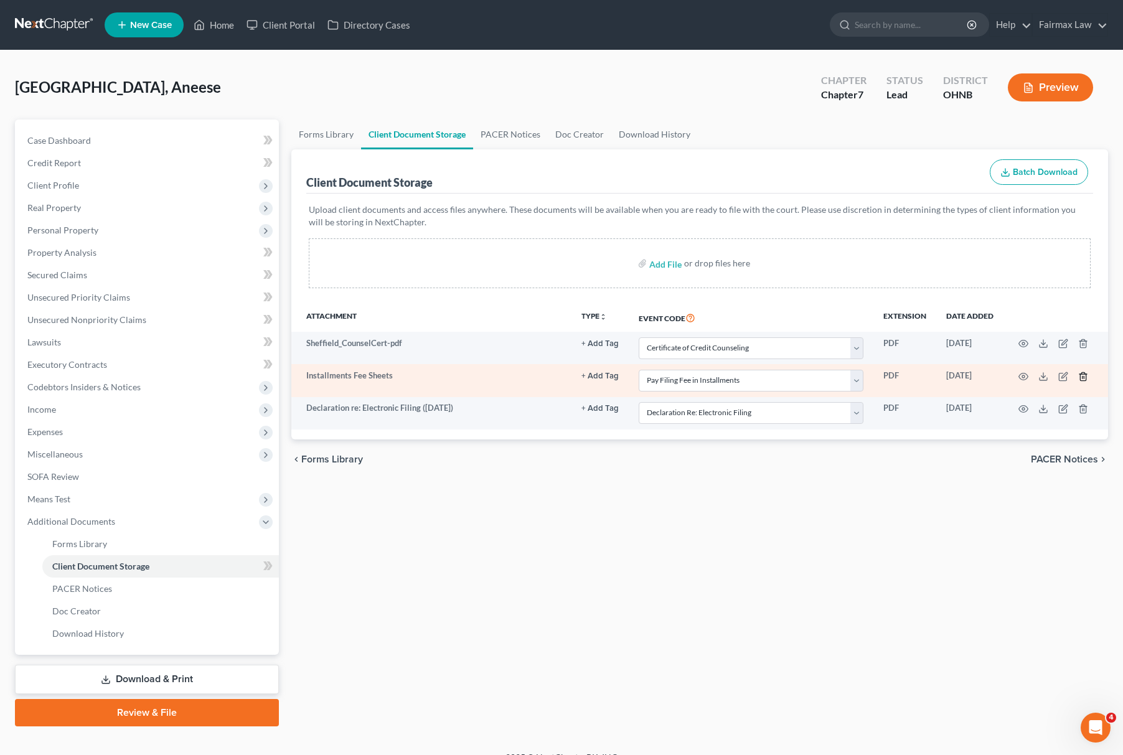
click at [1084, 379] on icon "button" at bounding box center [1084, 377] width 10 height 10
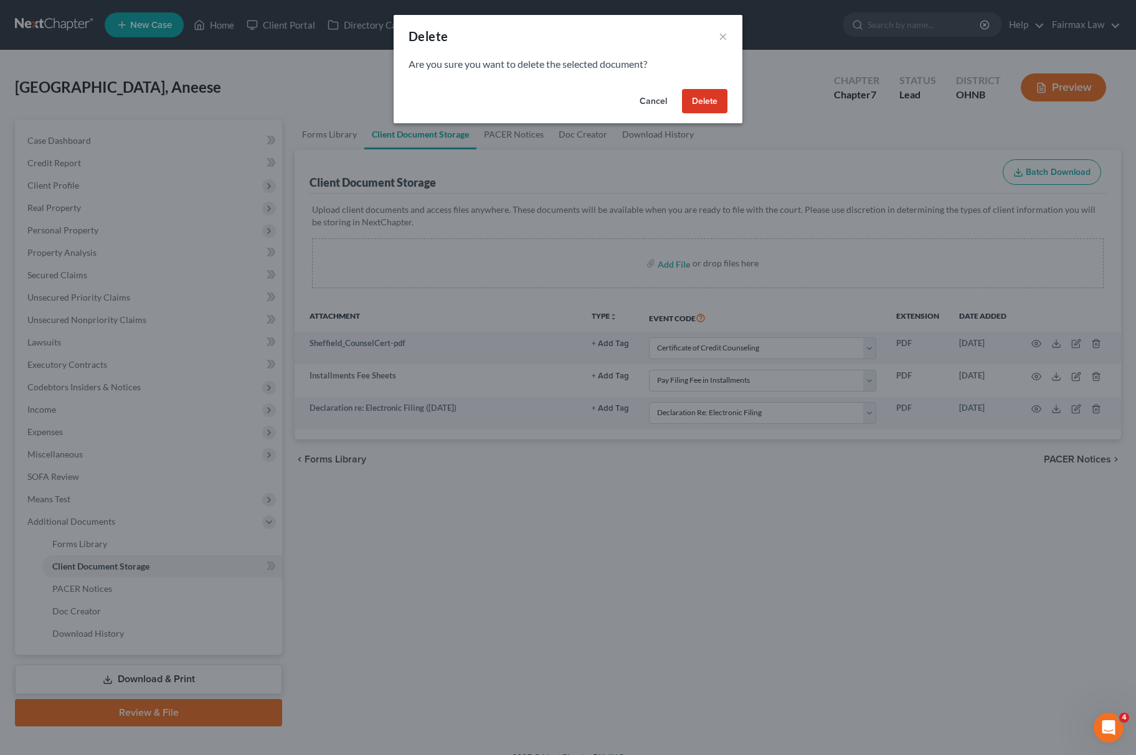
click at [711, 98] on button "Delete" at bounding box center [704, 101] width 45 height 25
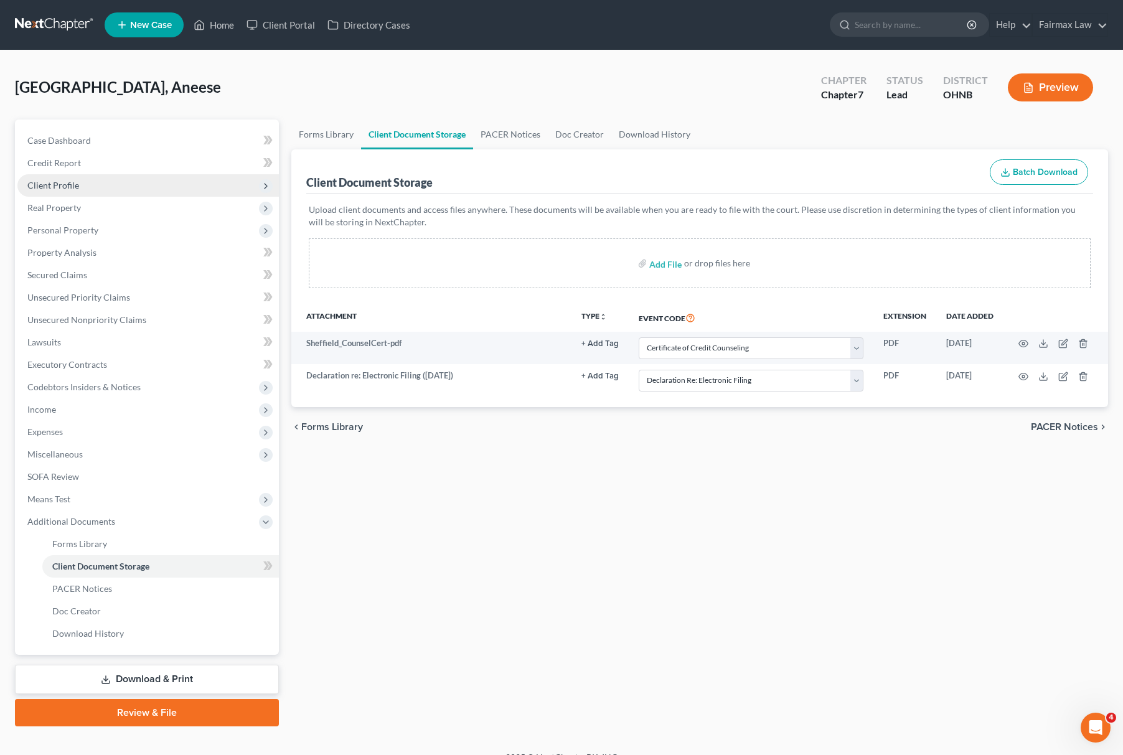
click at [56, 175] on span "Client Profile" at bounding box center [148, 185] width 262 height 22
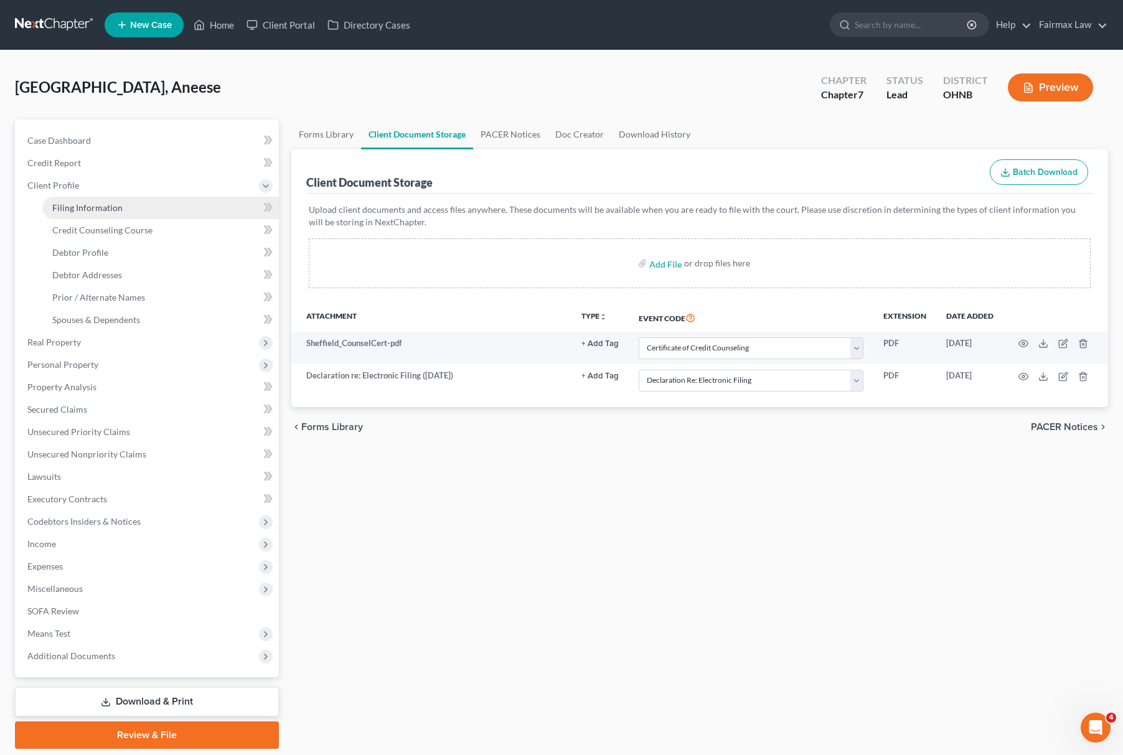
click at [98, 202] on span "Filing Information" at bounding box center [87, 207] width 70 height 11
select select "1"
select select "0"
select select "61"
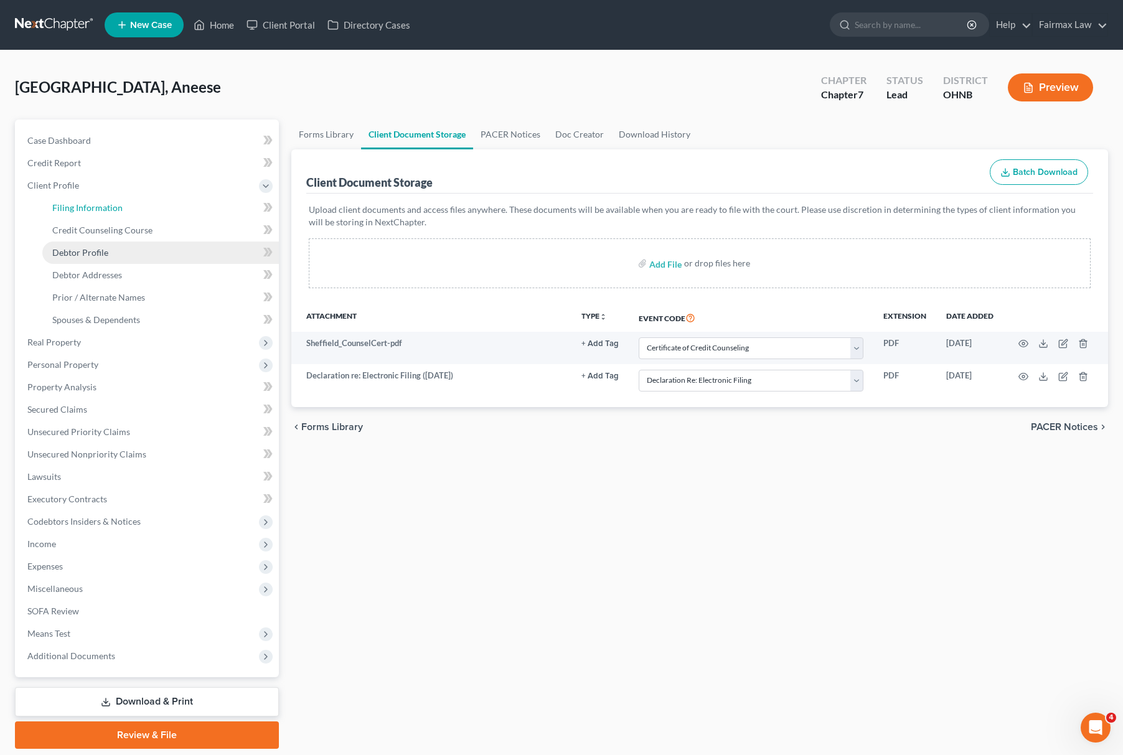
select select "12"
select select "0"
select select "36"
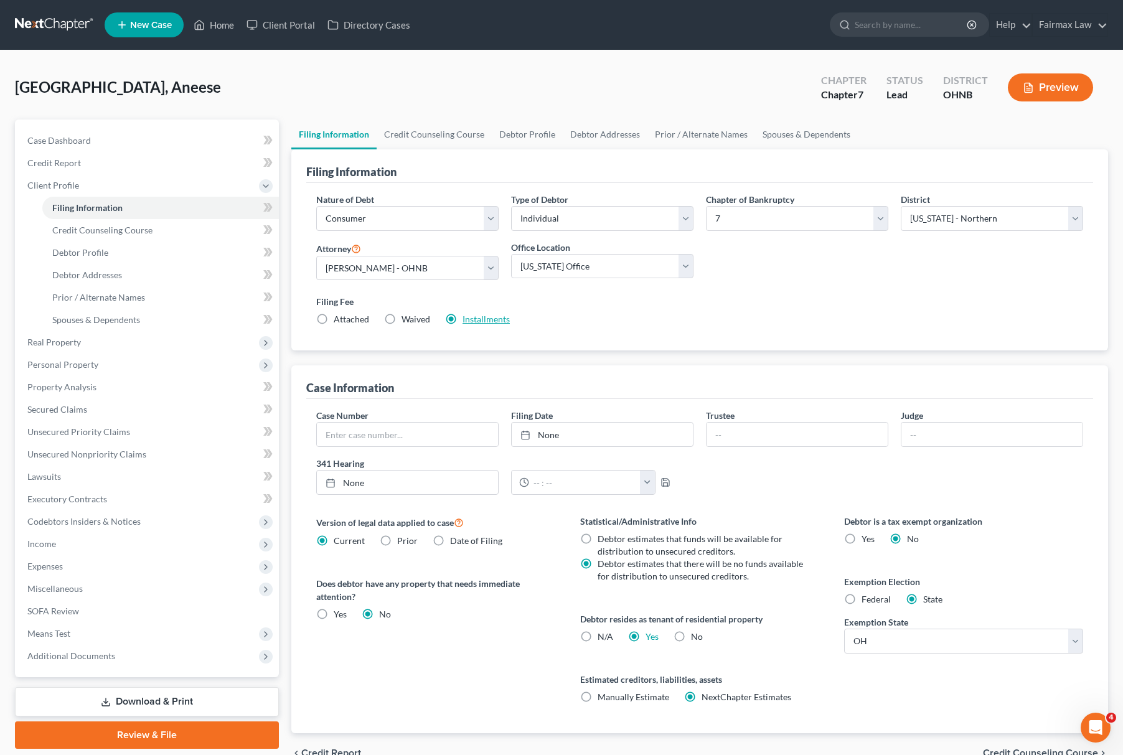
click at [466, 319] on link "Installments" at bounding box center [486, 319] width 47 height 11
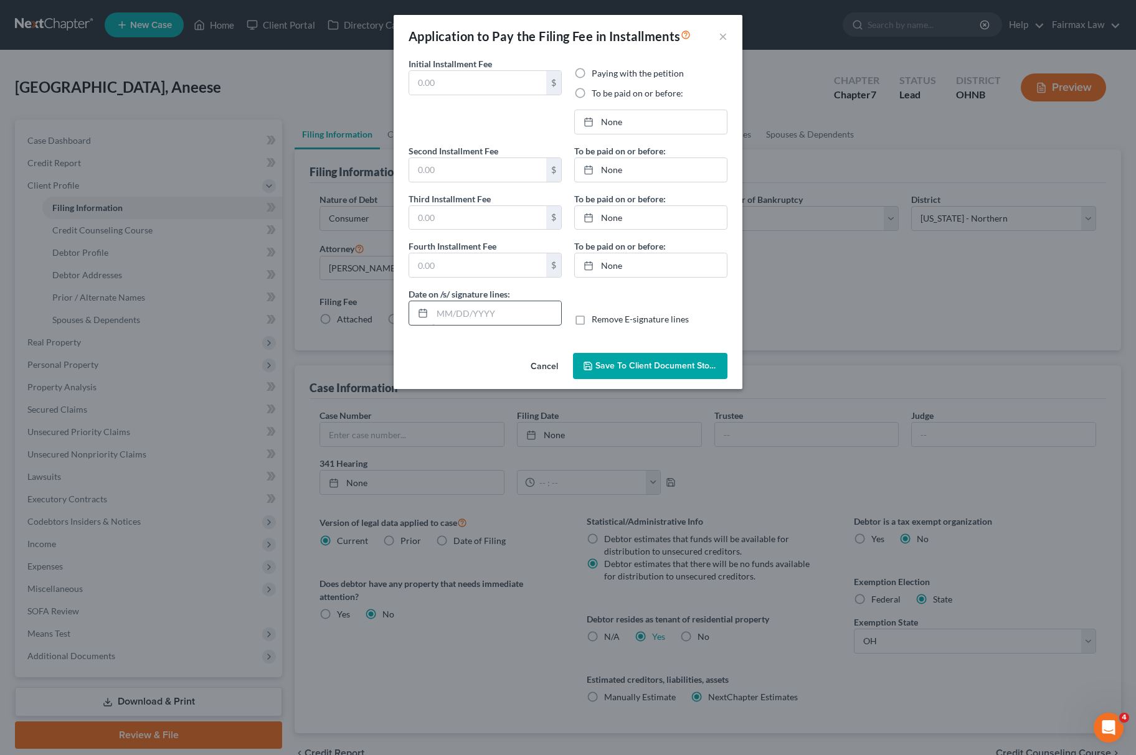
type input "84.50"
radio input "true"
type input "84.50"
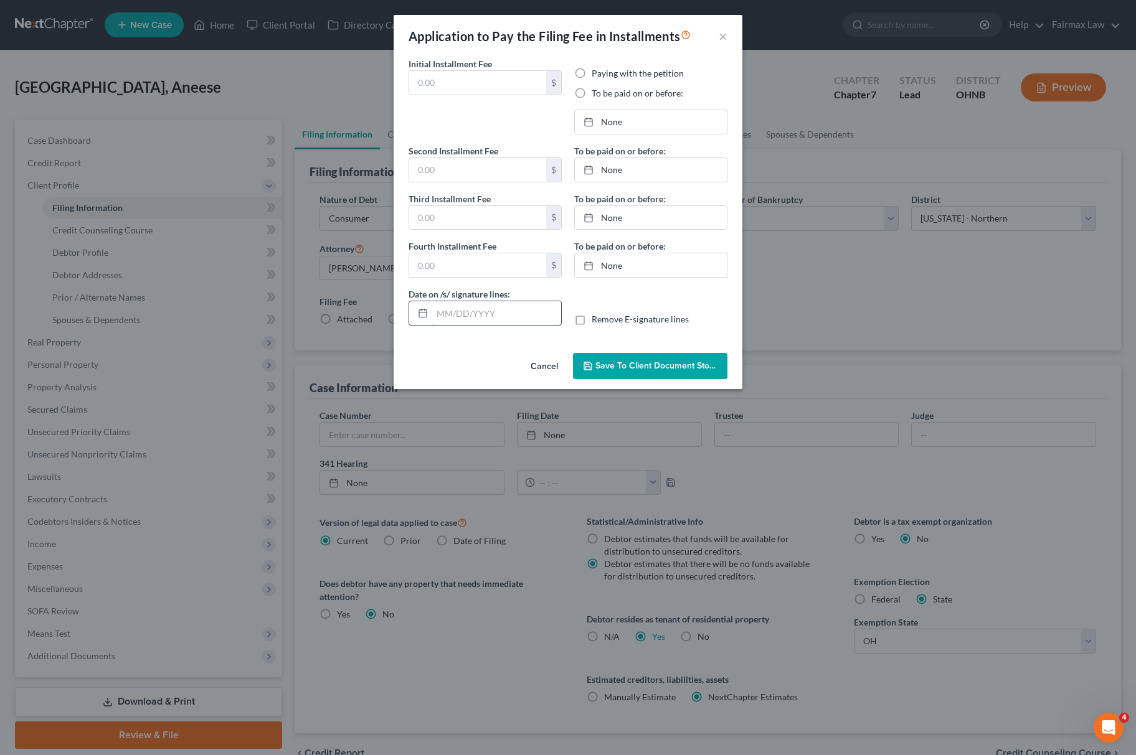
type input "12/3/2025"
type input "10/06/2025"
click at [656, 111] on link "11/3/2025" at bounding box center [651, 122] width 152 height 24
click at [641, 163] on link "12/3/2025" at bounding box center [651, 170] width 152 height 24
click at [636, 208] on link "1/2/2026" at bounding box center [651, 218] width 152 height 24
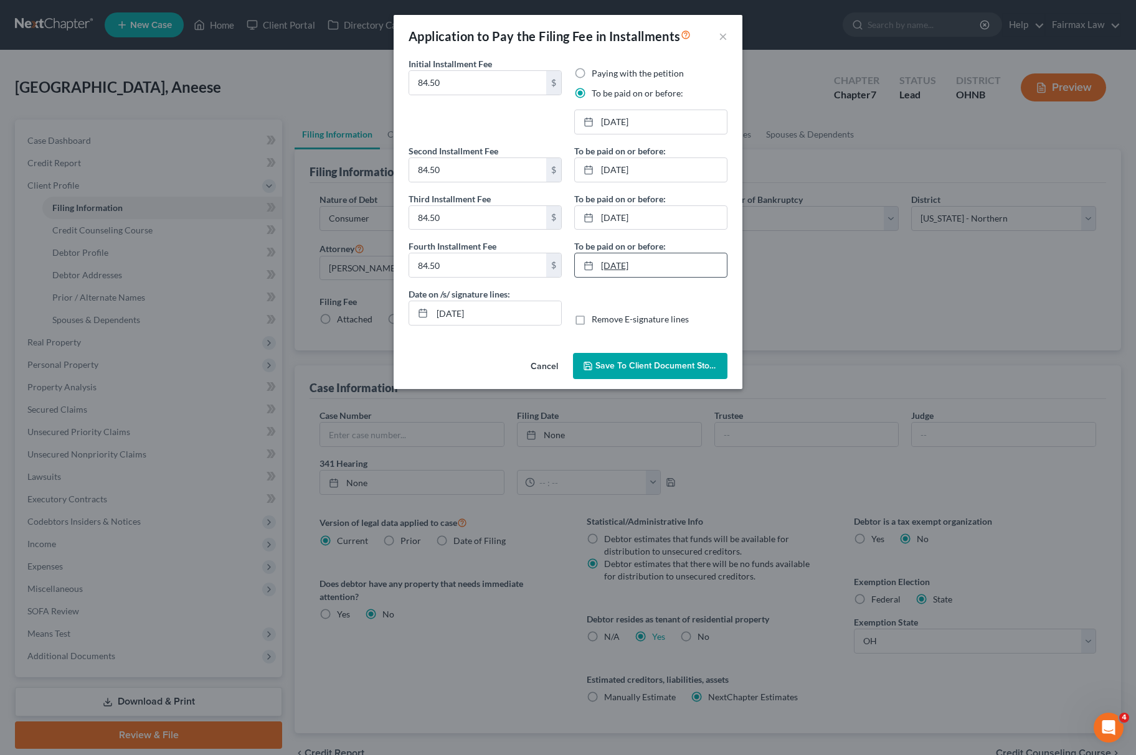
click at [651, 274] on link "1/30/2026" at bounding box center [651, 265] width 152 height 24
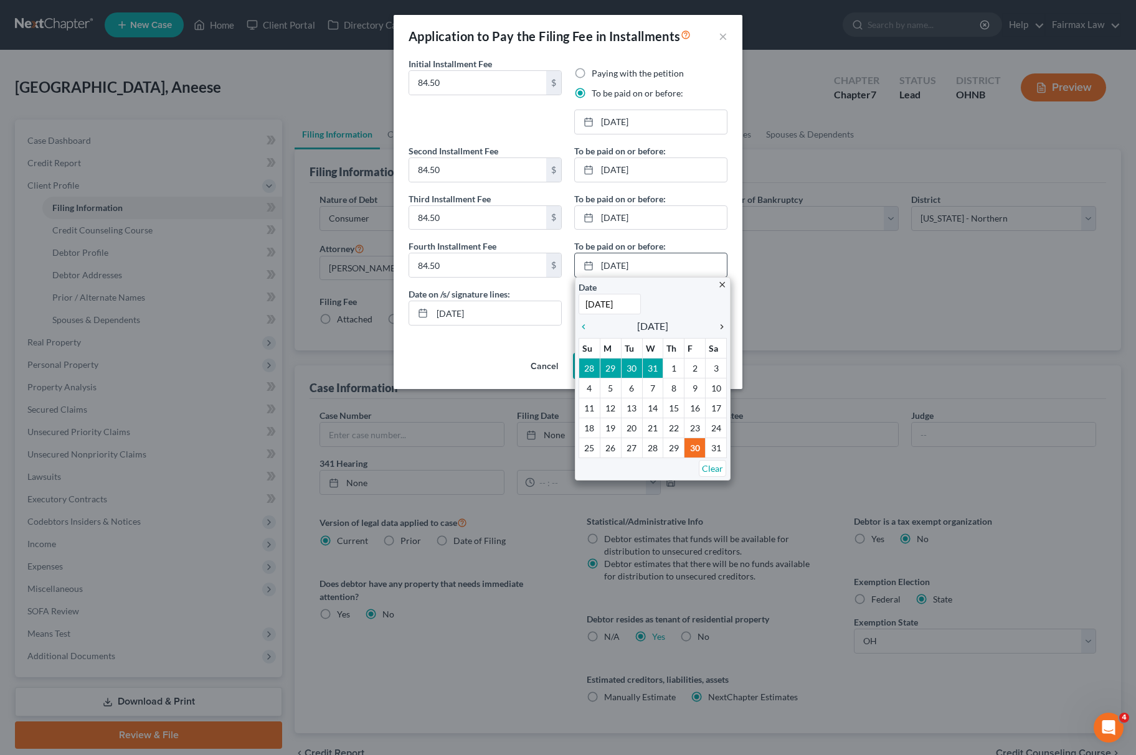
click at [715, 323] on icon "chevron_right" at bounding box center [719, 327] width 16 height 10
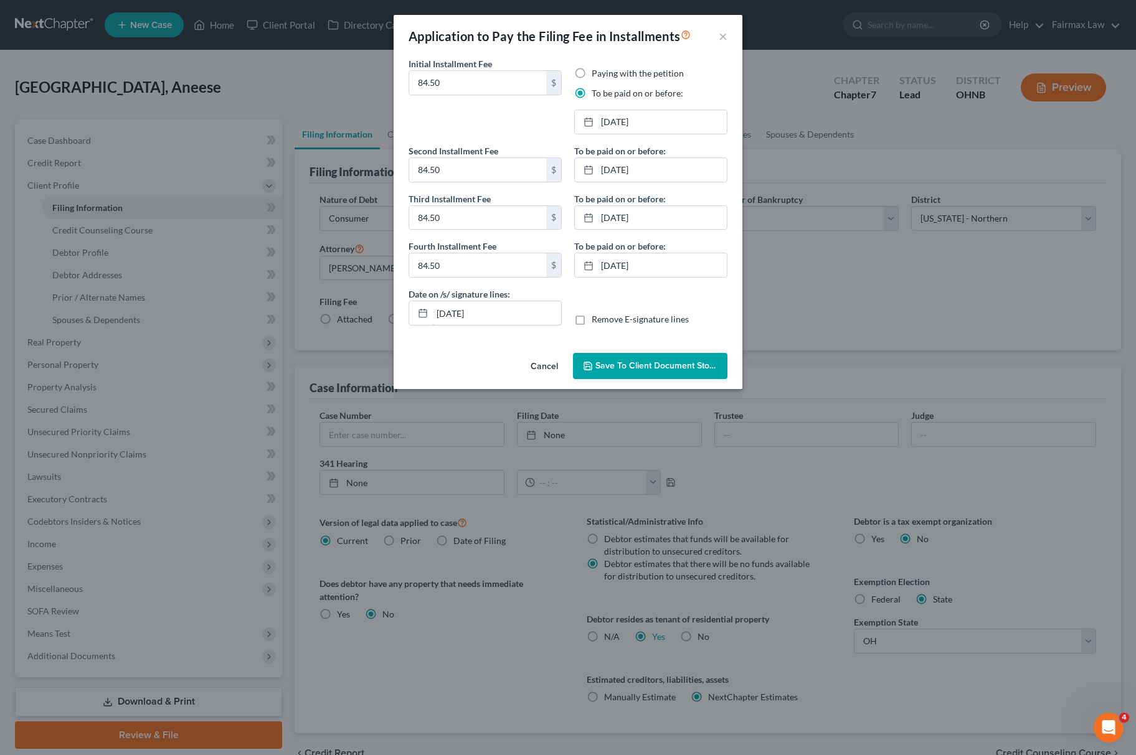
drag, startPoint x: 324, startPoint y: 300, endPoint x: 281, endPoint y: 304, distance: 43.1
click at [294, 300] on div "Application to Pay the Filing Fee in Installments × Initial Installment Fee 84.…" at bounding box center [568, 377] width 1136 height 755
click at [596, 359] on button "Save to Client Document Storage" at bounding box center [650, 366] width 154 height 26
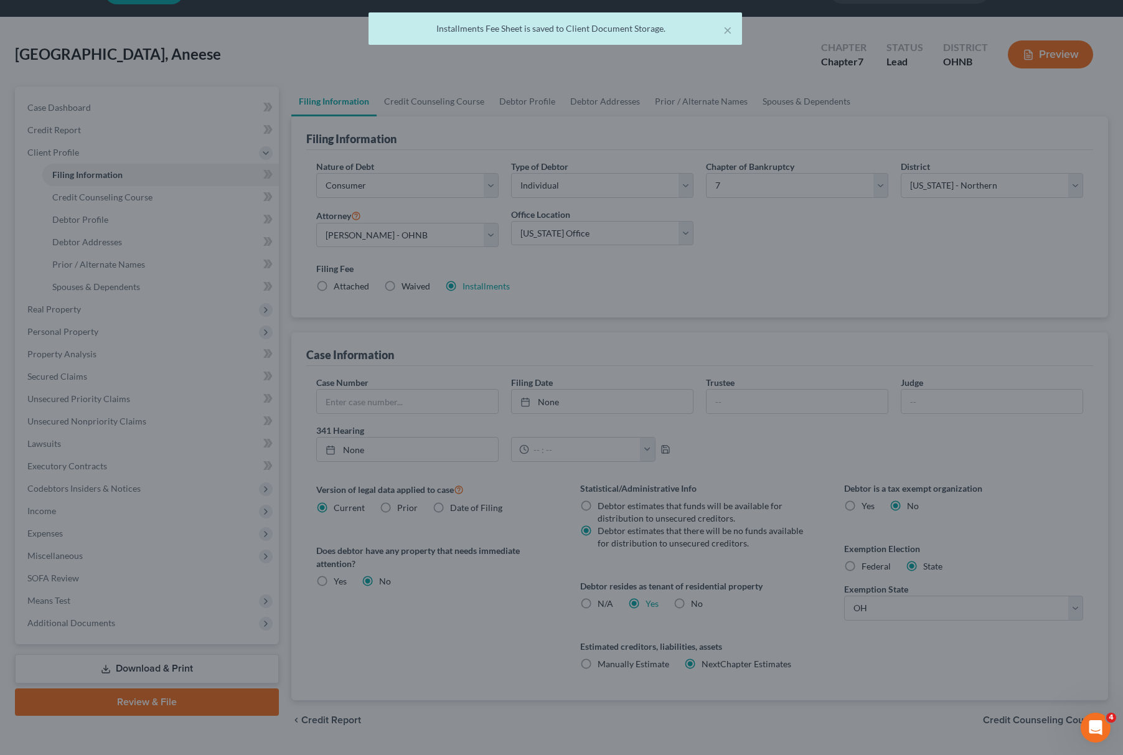
scroll to position [66, 0]
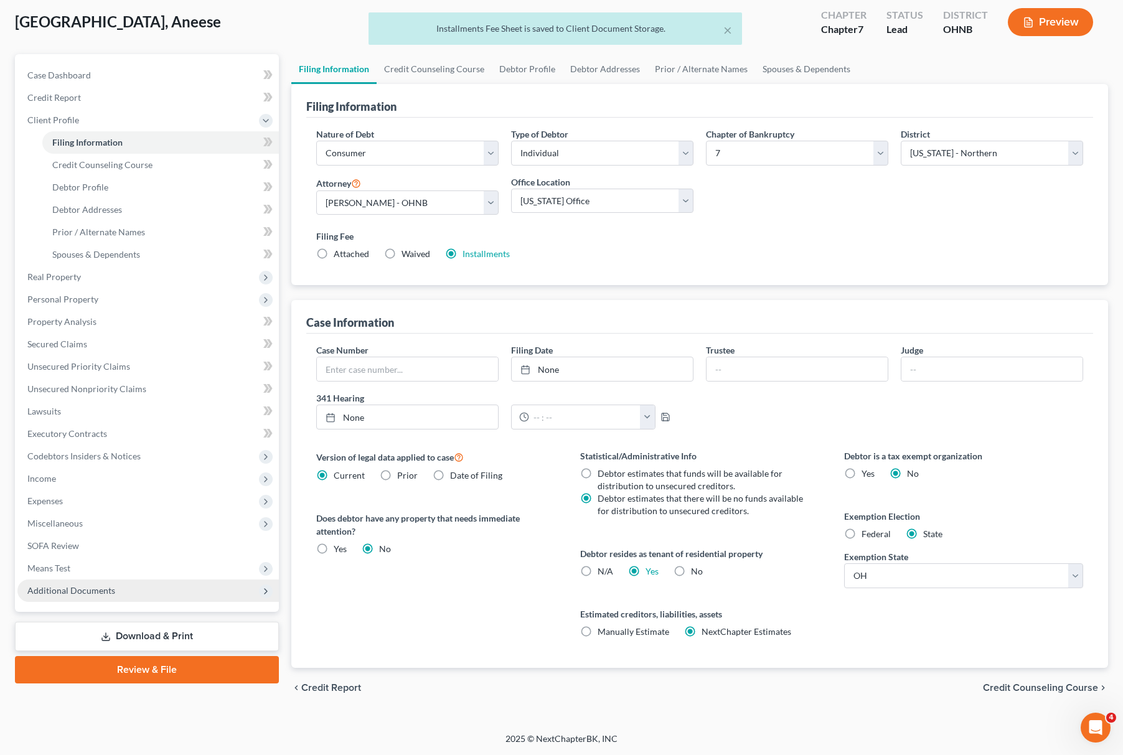
click at [125, 598] on span "Additional Documents" at bounding box center [148, 591] width 262 height 22
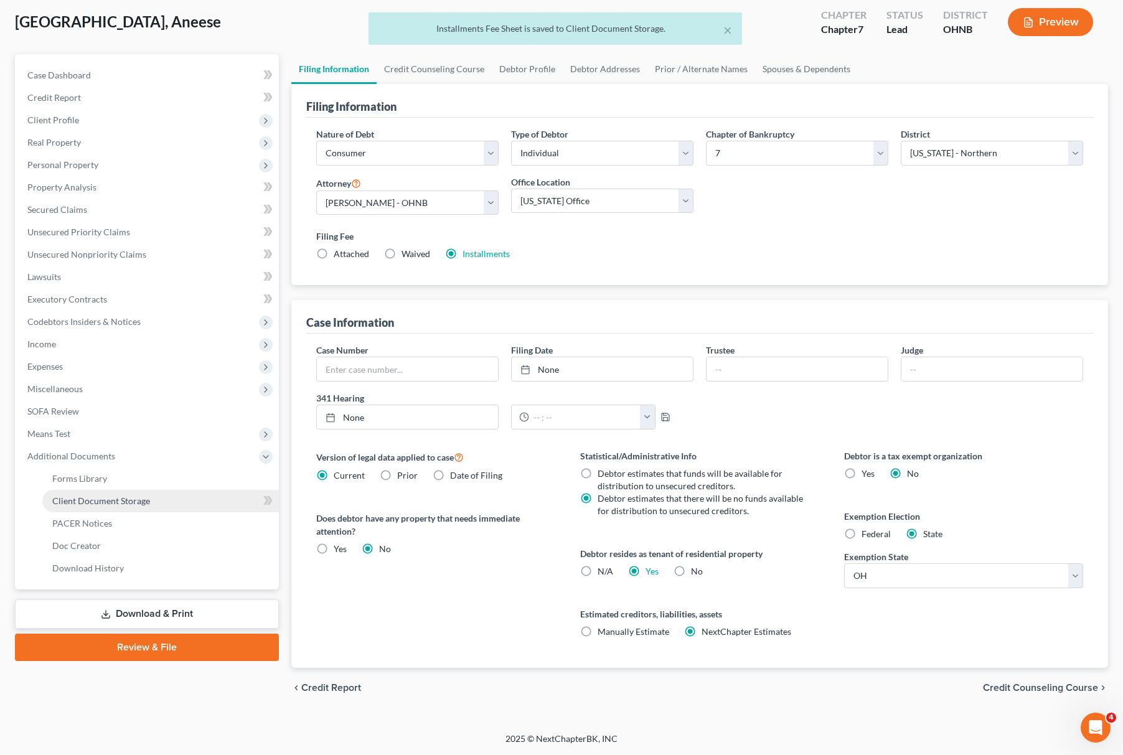
click at [193, 504] on link "Client Document Storage" at bounding box center [160, 501] width 237 height 22
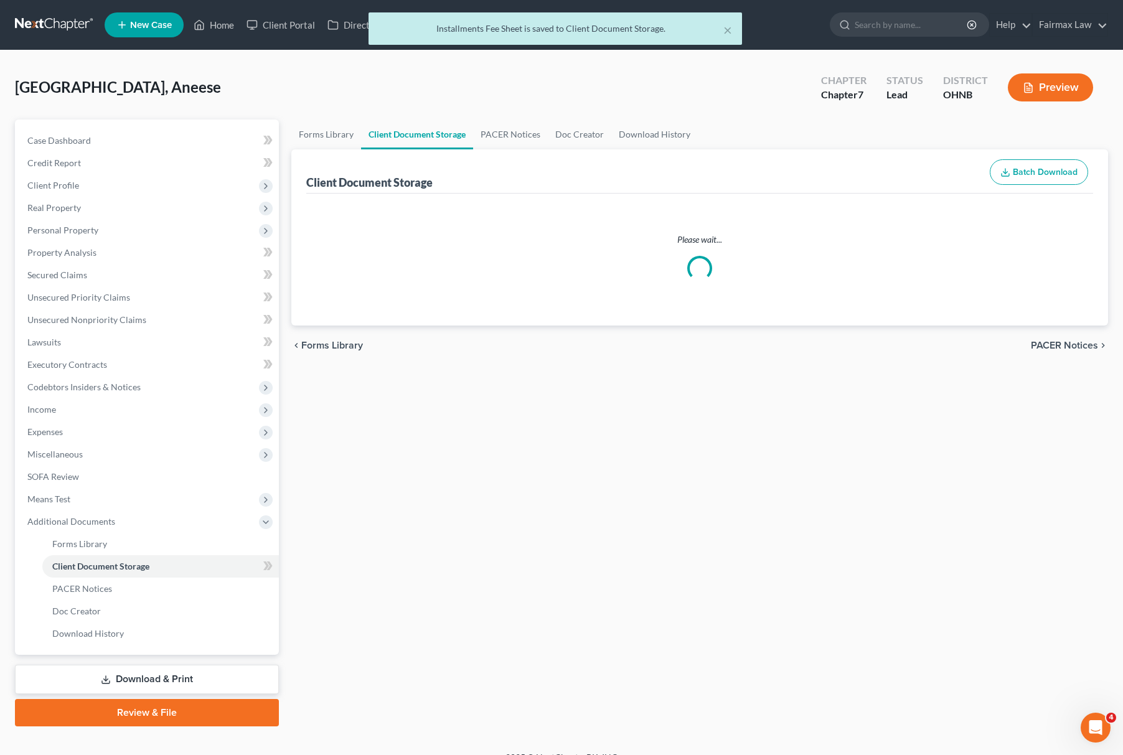
select select "5"
select select "16"
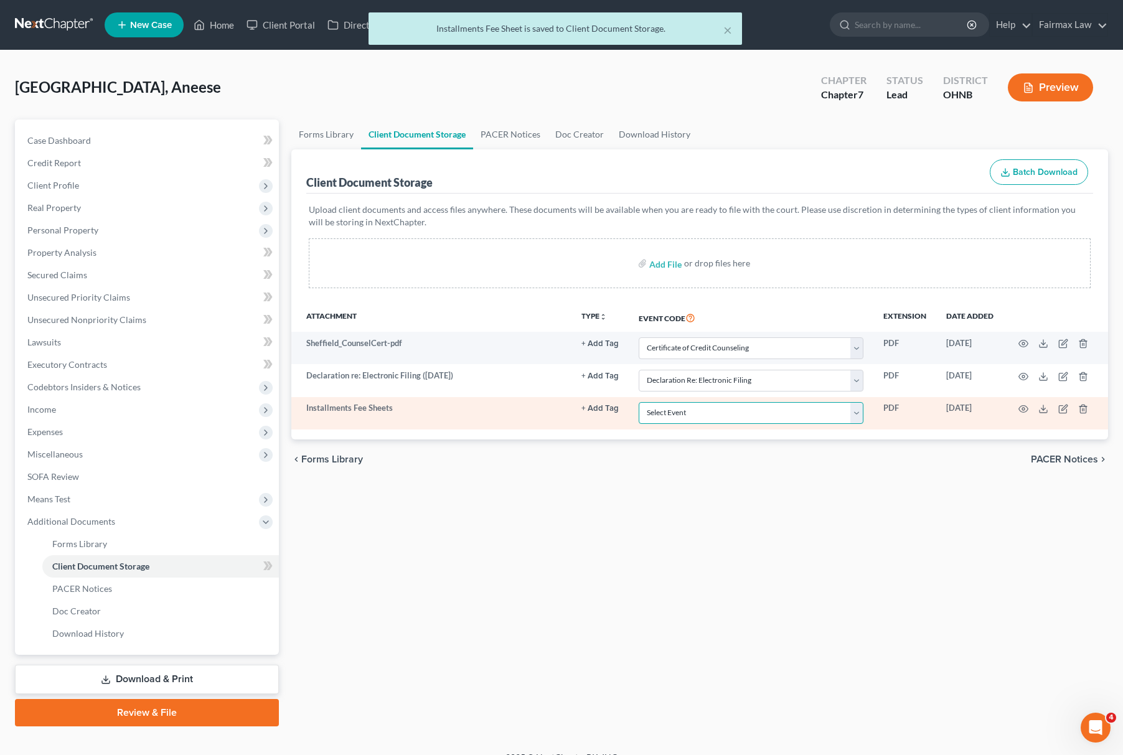
click at [690, 409] on select "Select Event 20 Largest Unsecured Creditors Amended List of Creditors (Fee) Ame…" at bounding box center [751, 413] width 225 height 22
select select "24"
click at [639, 403] on select "Select Event 20 Largest Unsecured Creditors Amended List of Creditors (Fee) Ame…" at bounding box center [751, 413] width 225 height 22
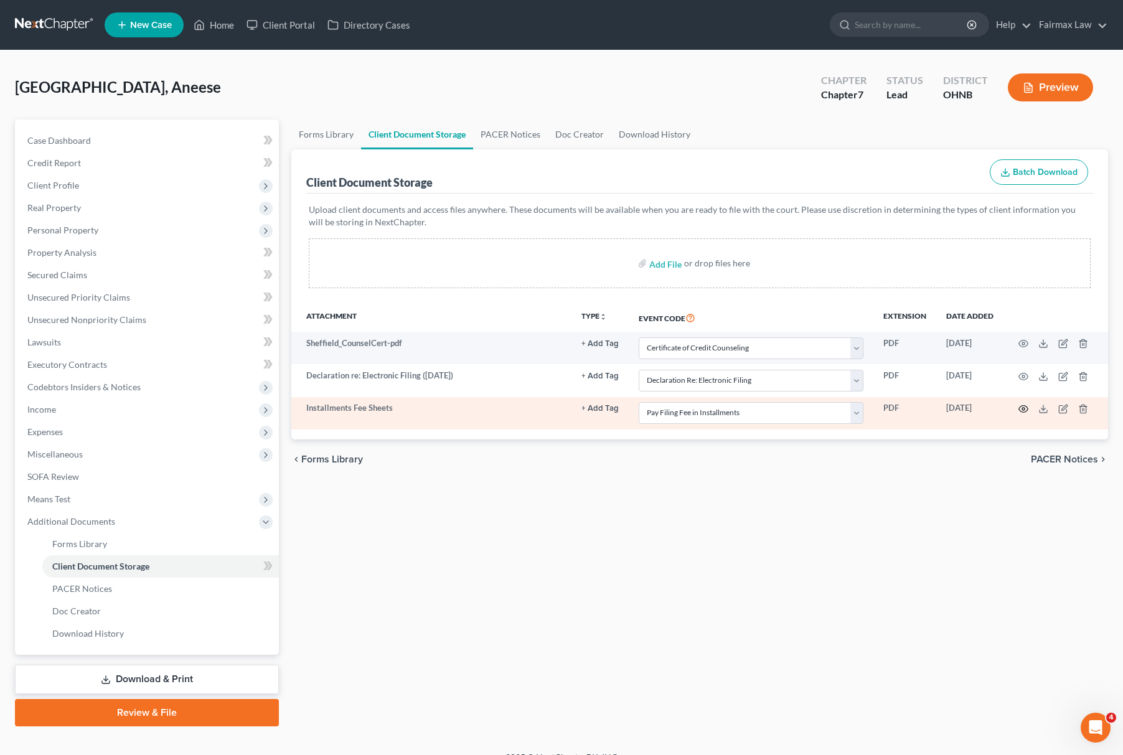
click at [1025, 409] on icon "button" at bounding box center [1024, 409] width 10 height 10
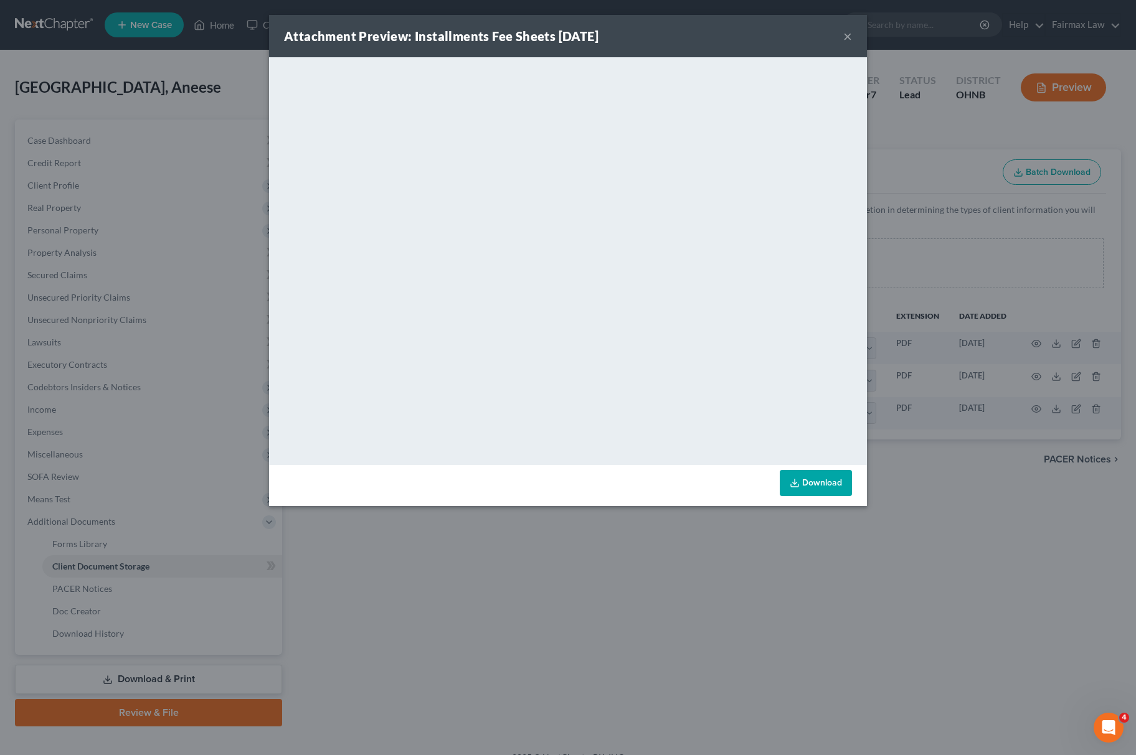
click at [641, 653] on div "Attachment Preview: Installments Fee Sheets 10/06/2025 × <object ng-attr-data='…" at bounding box center [568, 377] width 1136 height 755
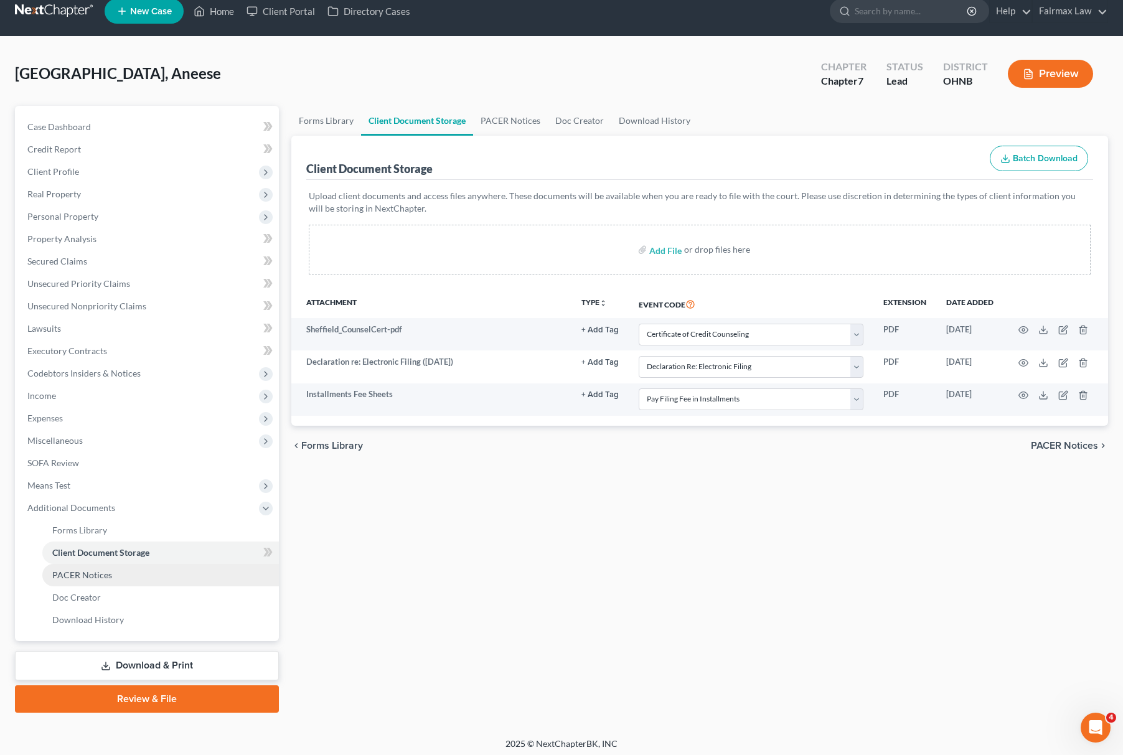
scroll to position [18, 0]
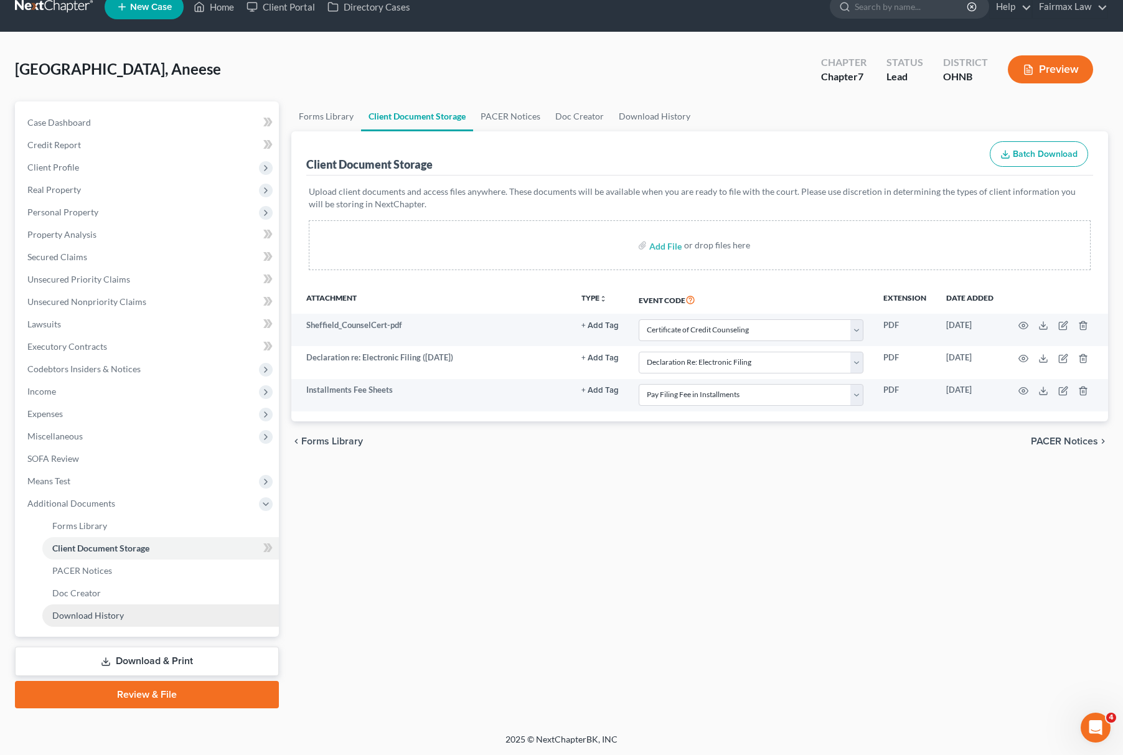
click at [135, 607] on link "Download History" at bounding box center [160, 616] width 237 height 22
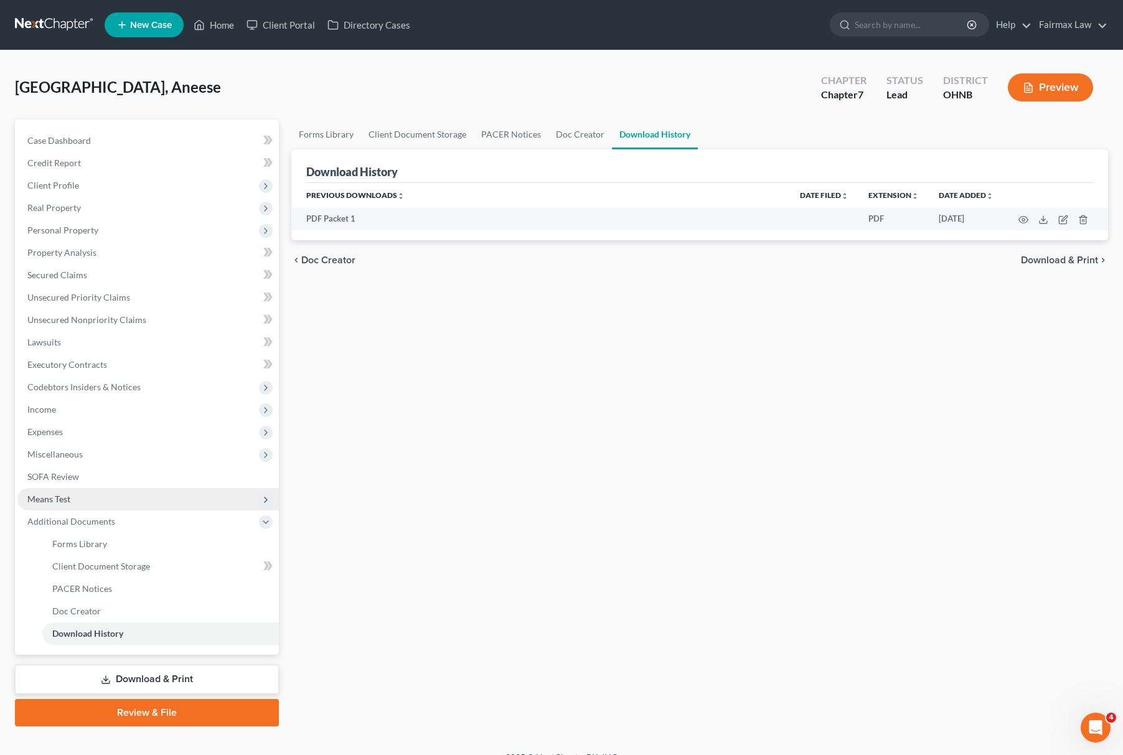
click at [78, 497] on span "Means Test" at bounding box center [148, 499] width 262 height 22
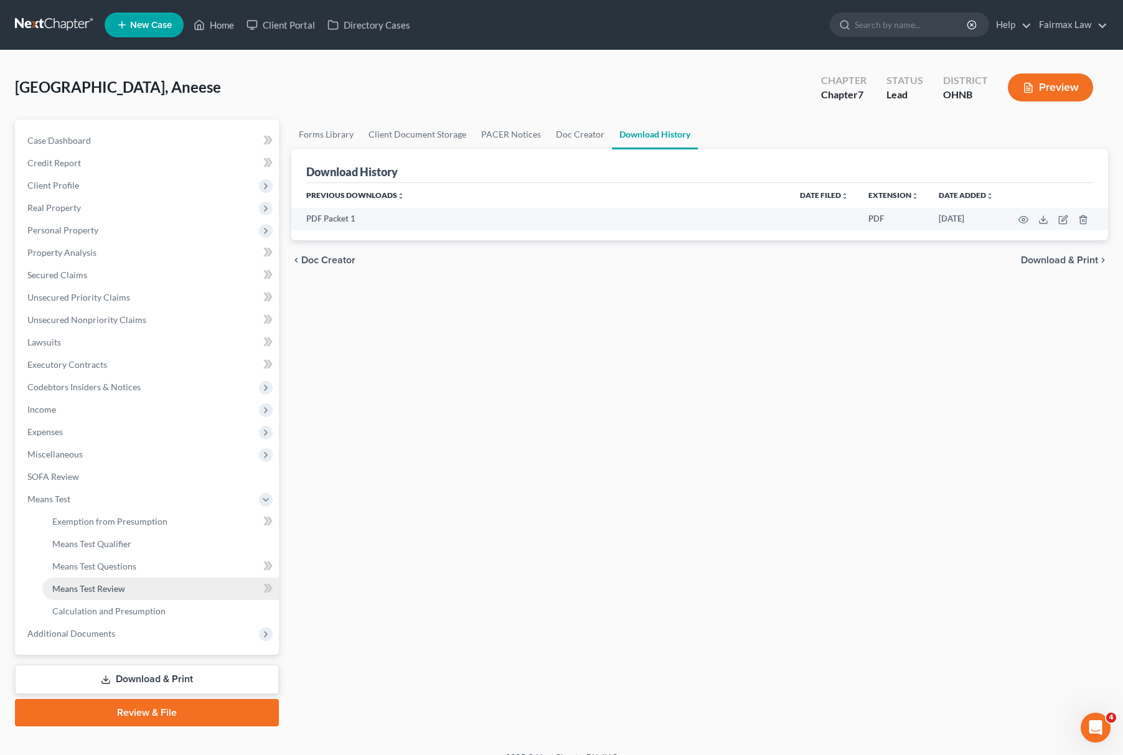
click at [126, 588] on link "Means Test Review" at bounding box center [160, 589] width 237 height 22
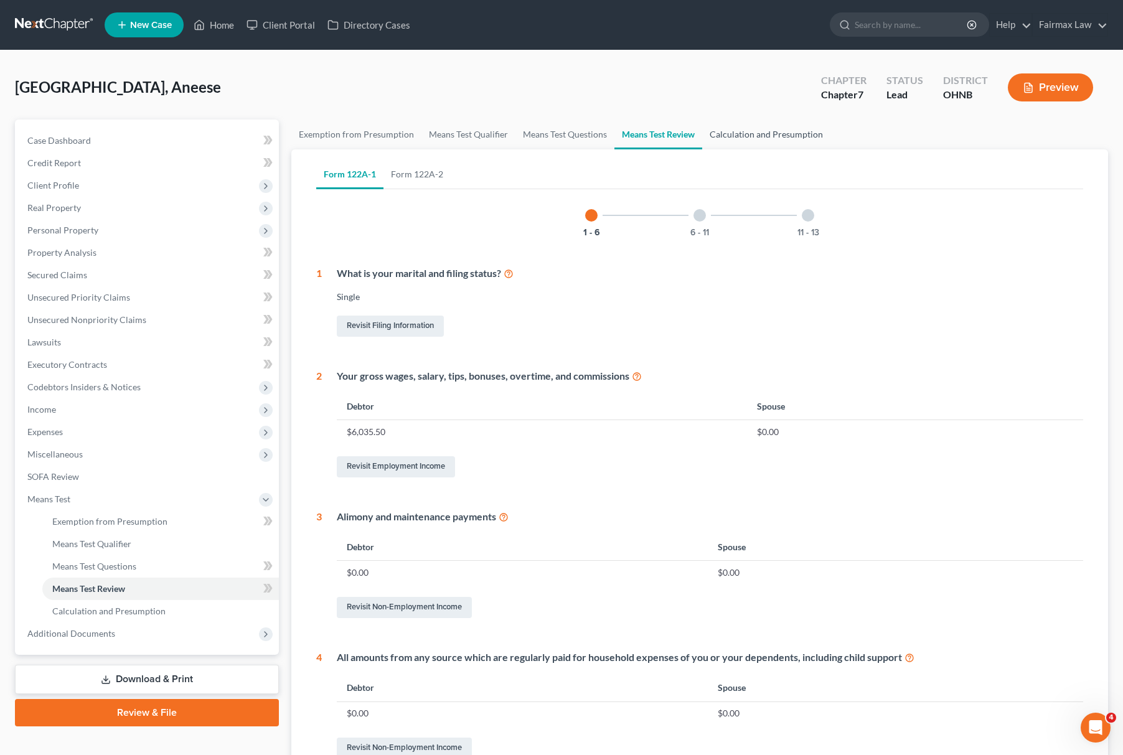
click at [775, 140] on link "Calculation and Presumption" at bounding box center [766, 135] width 128 height 30
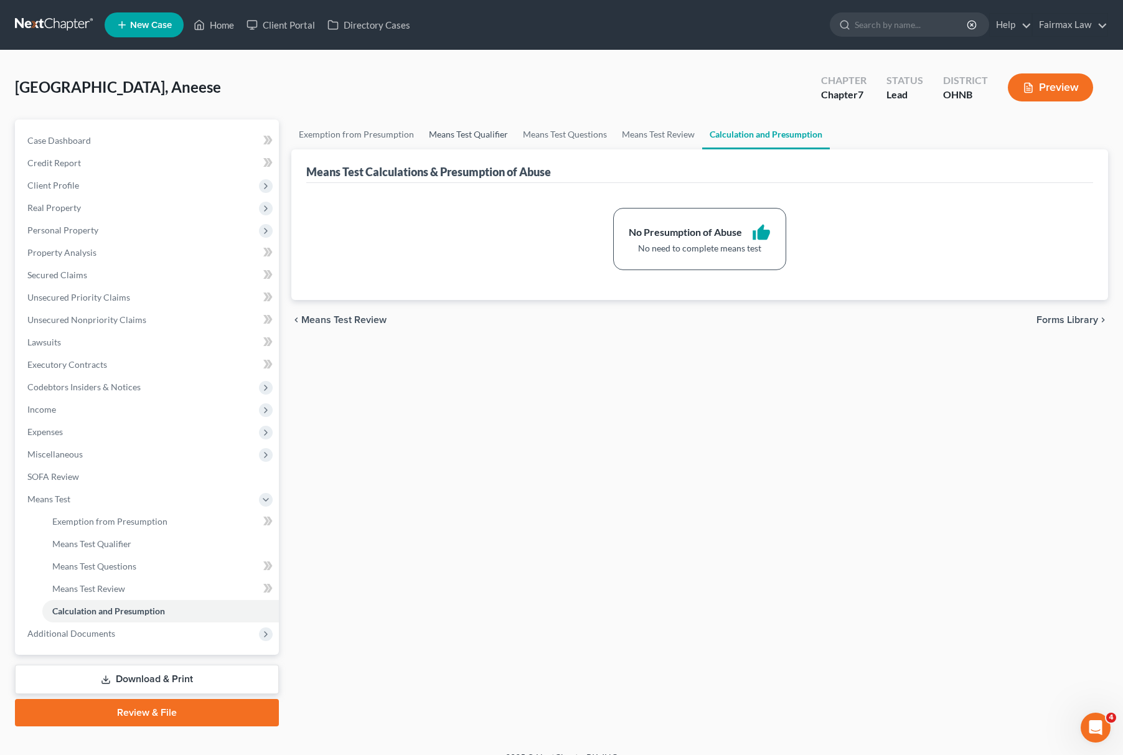
click at [457, 127] on link "Means Test Qualifier" at bounding box center [469, 135] width 94 height 30
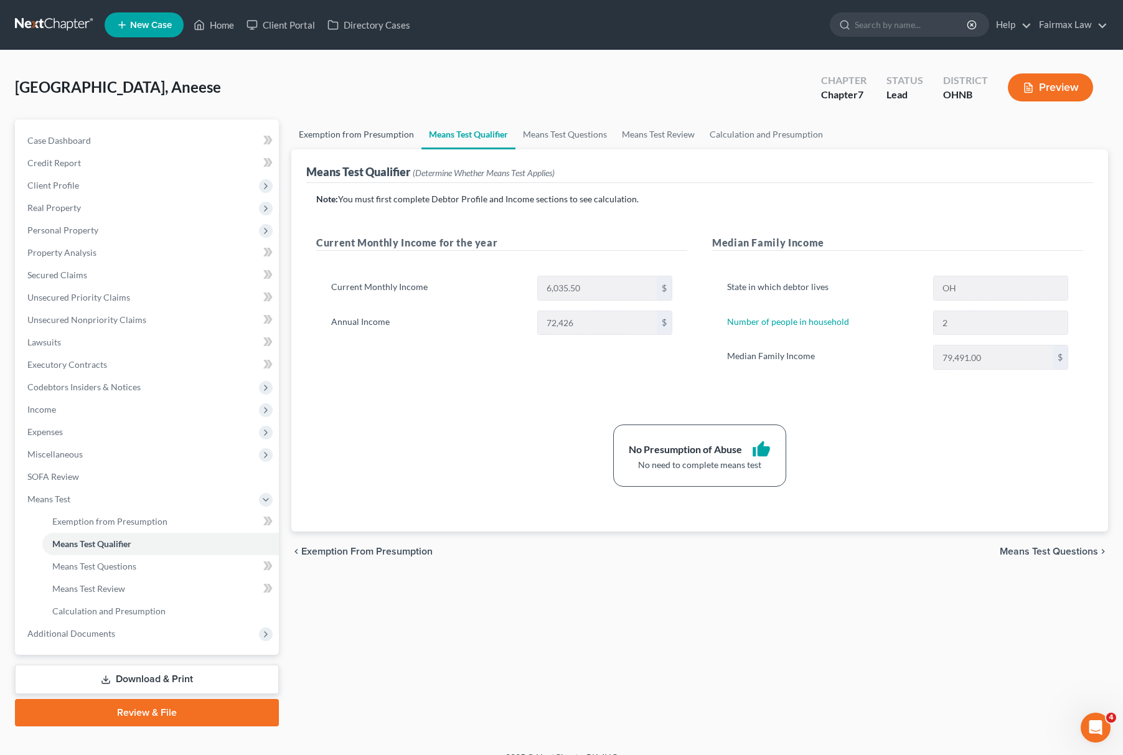
click at [354, 135] on link "Exemption from Presumption" at bounding box center [356, 135] width 130 height 30
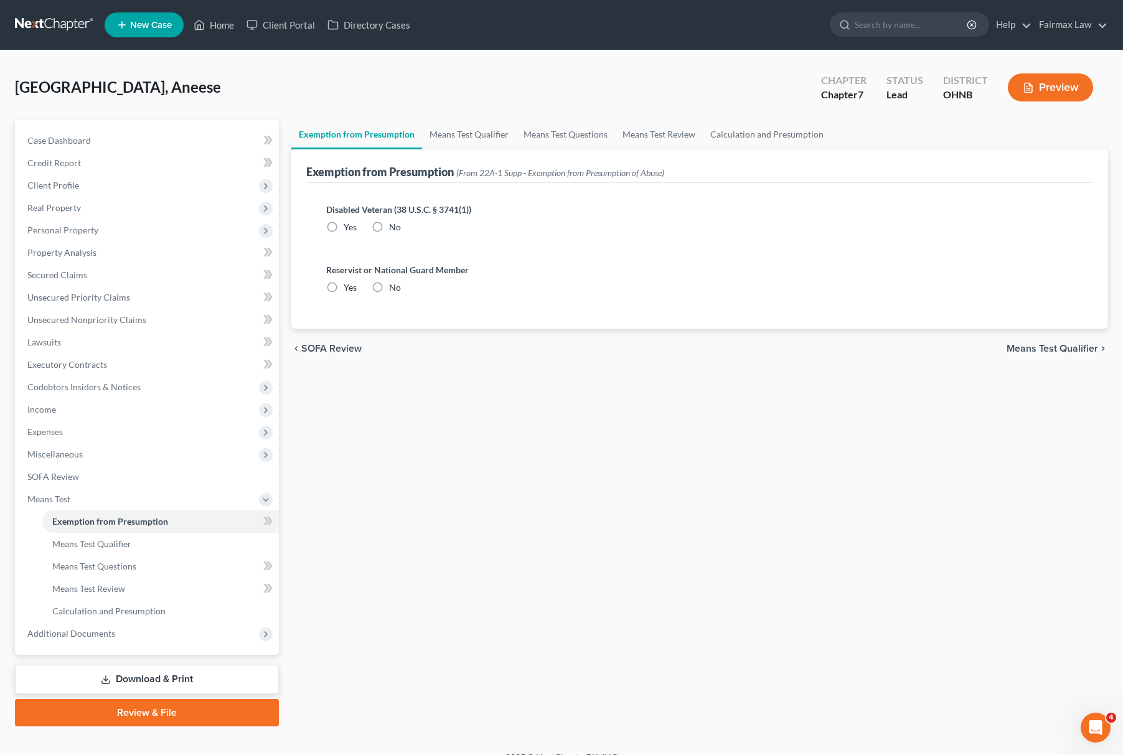
radio input "true"
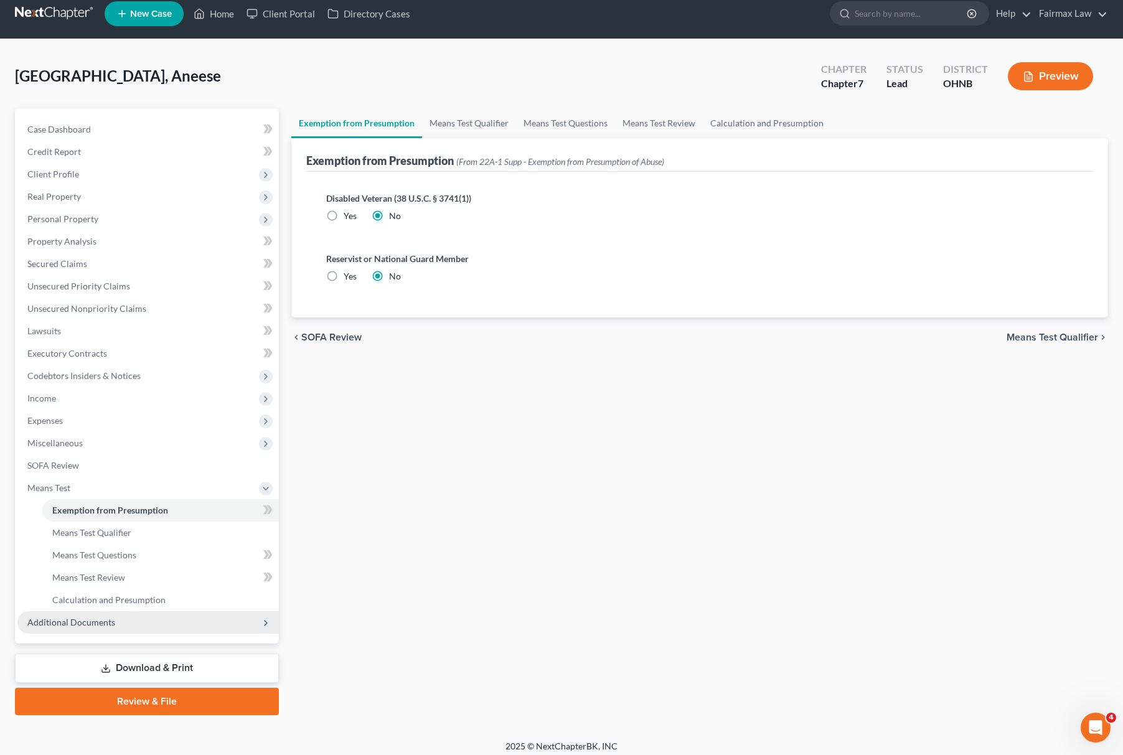
scroll to position [18, 0]
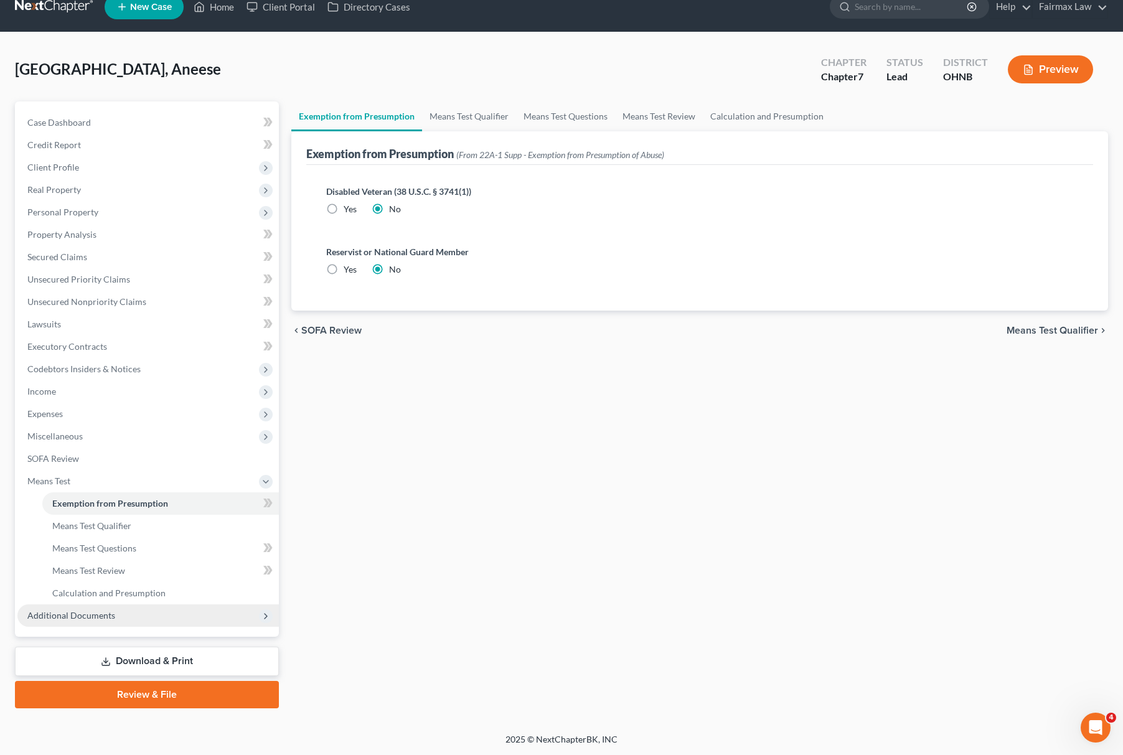
click at [61, 605] on span "Additional Documents" at bounding box center [148, 616] width 262 height 22
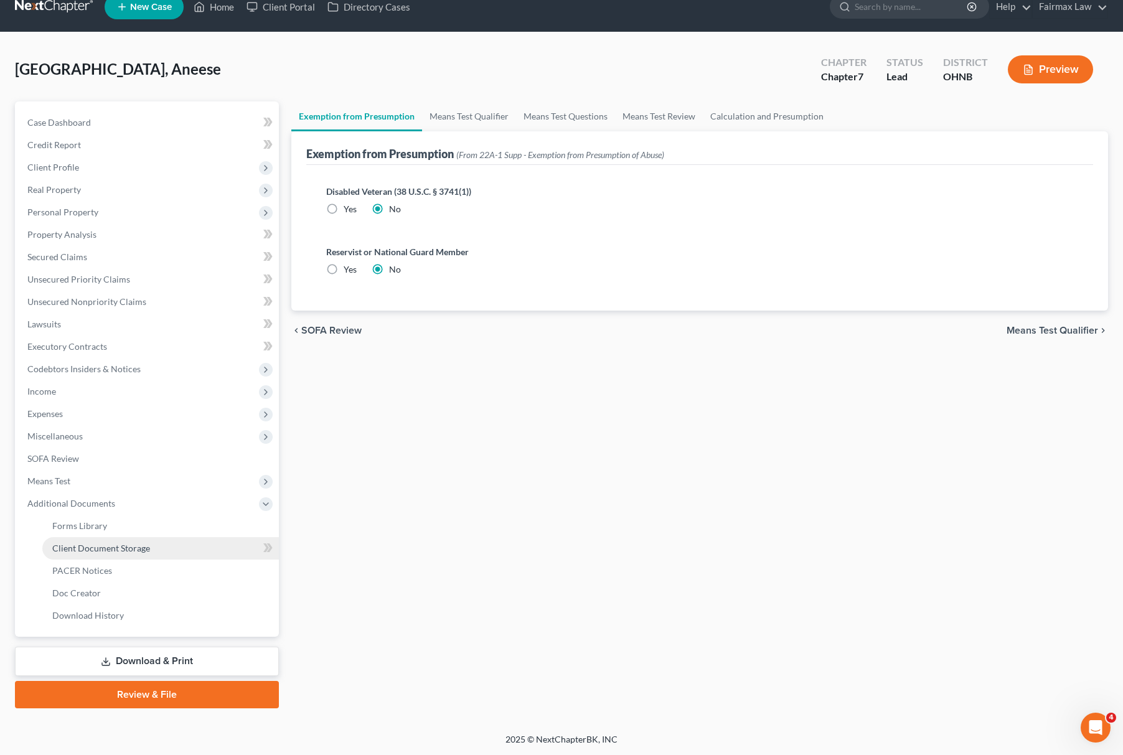
click at [152, 549] on link "Client Document Storage" at bounding box center [160, 548] width 237 height 22
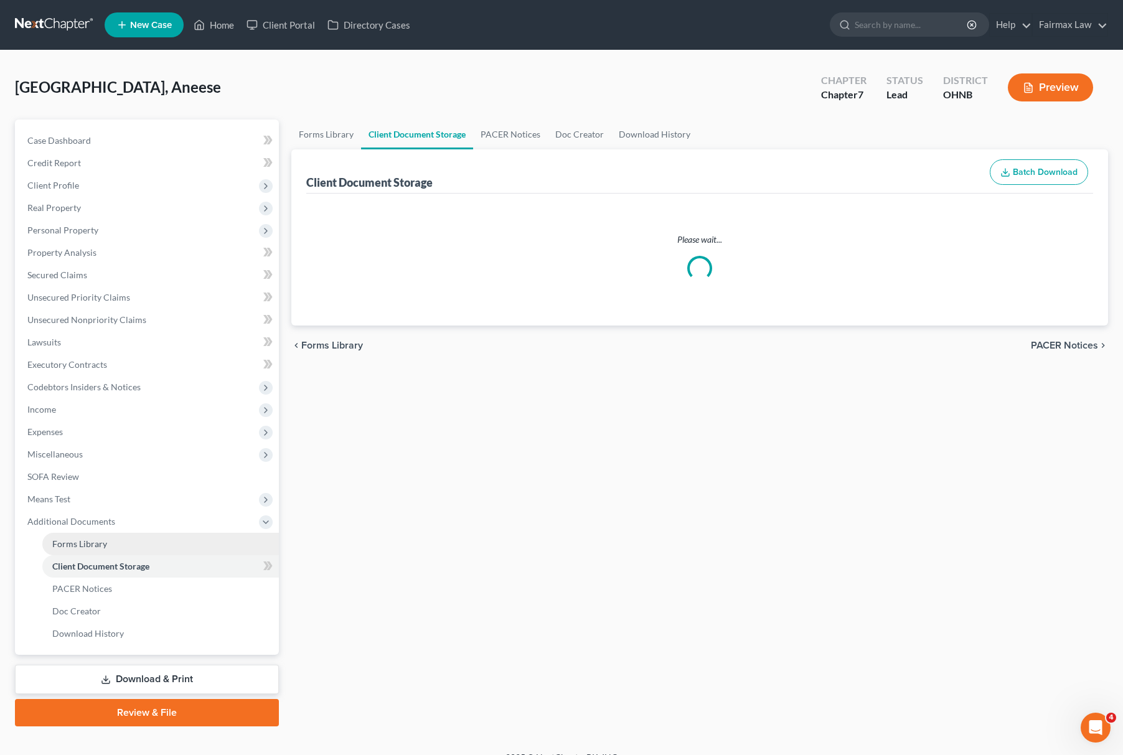
select select "5"
select select "16"
select select "24"
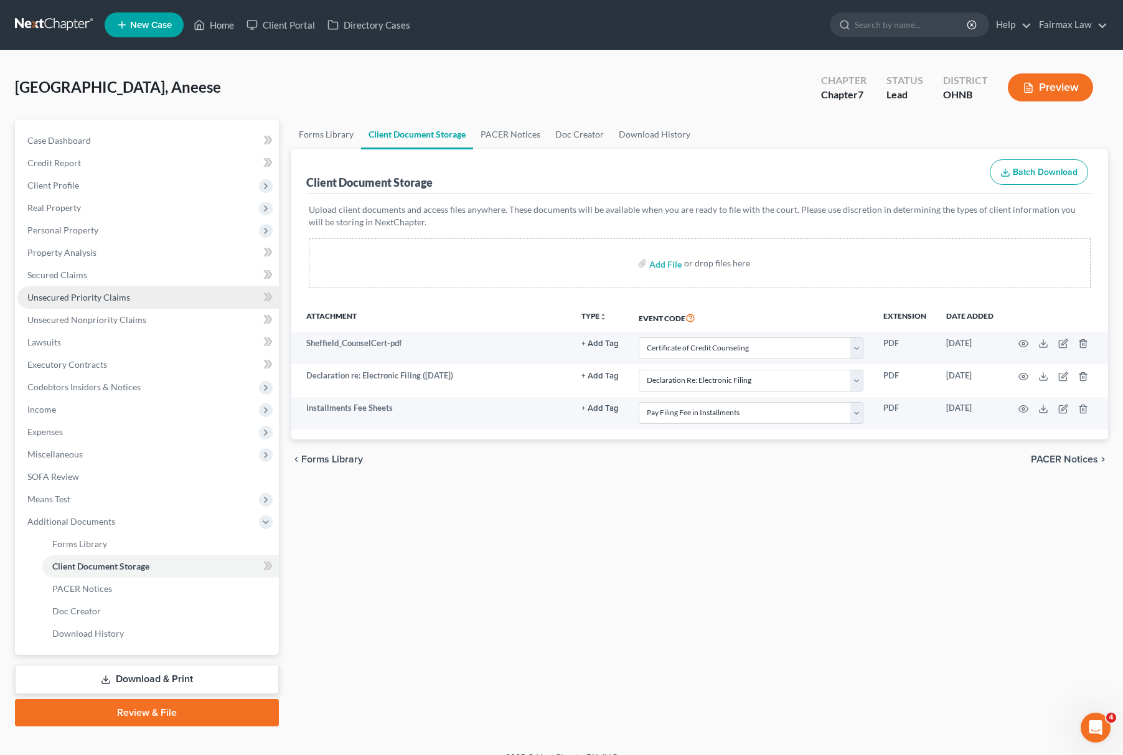
drag, startPoint x: 180, startPoint y: 228, endPoint x: 181, endPoint y: 285, distance: 56.7
click at [180, 228] on span "Personal Property" at bounding box center [148, 230] width 262 height 22
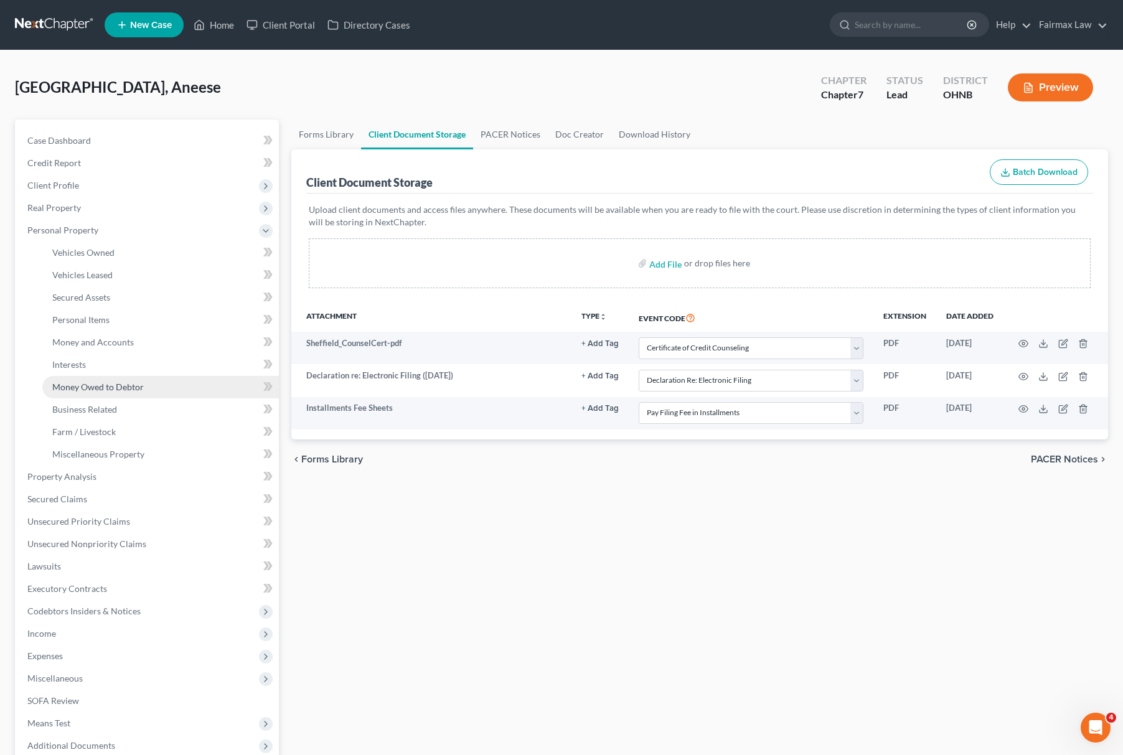
click at [176, 384] on link "Money Owed to Debtor" at bounding box center [160, 387] width 237 height 22
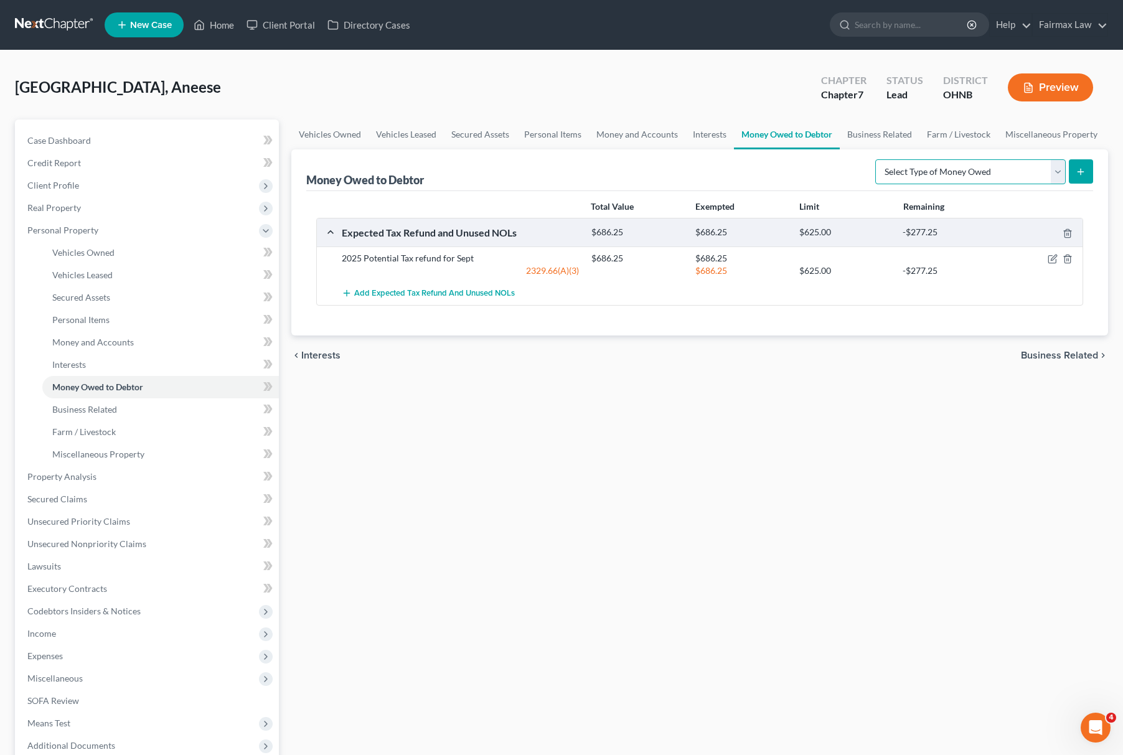
click at [939, 172] on select "Select Type of Money Owed Accounts Receivable Alimony Child Support Claims Agai…" at bounding box center [971, 171] width 191 height 25
select select "expected_tax_refund"
click at [877, 159] on select "Select Type of Money Owed Accounts Receivable Alimony Child Support Claims Agai…" at bounding box center [971, 171] width 191 height 25
click at [1084, 173] on icon "submit" at bounding box center [1081, 172] width 10 height 10
select select "0"
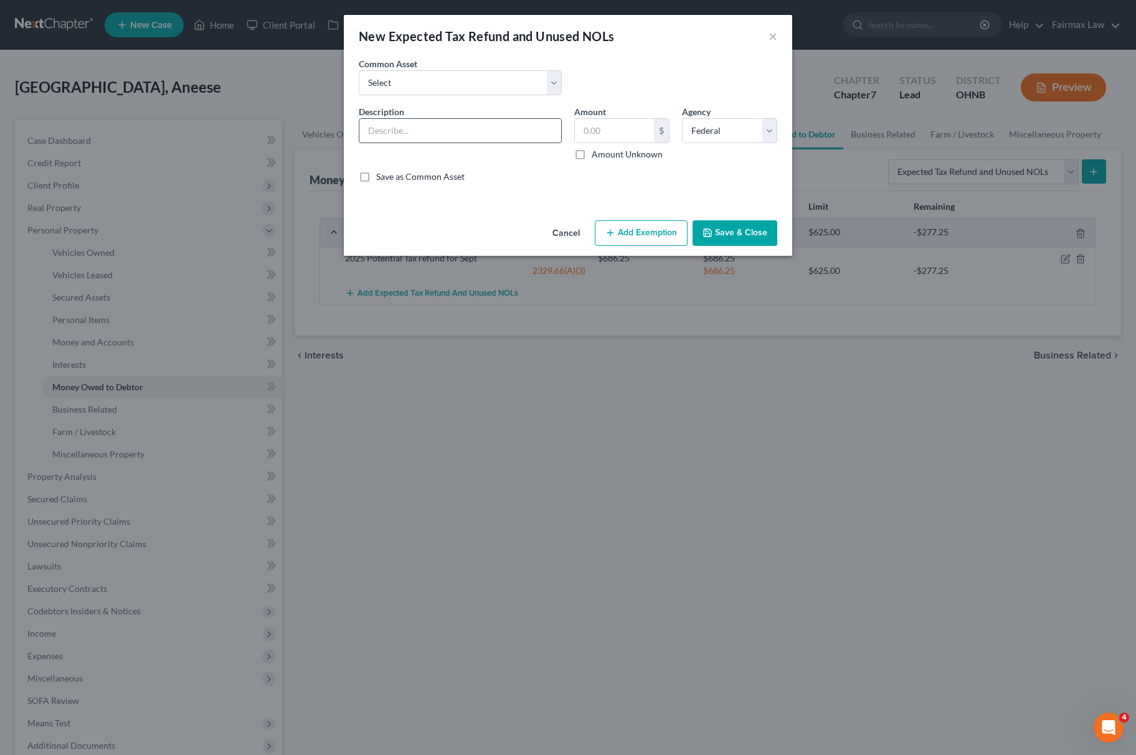
click at [431, 133] on input "text" at bounding box center [460, 131] width 202 height 24
type input "2025 Potential Tax refund for Jul"
click at [641, 359] on div "New Expected Tax Refund and Unused NOLs × An exemption set must first be select…" at bounding box center [568, 377] width 1136 height 755
click at [564, 237] on button "Cancel" at bounding box center [565, 234] width 47 height 25
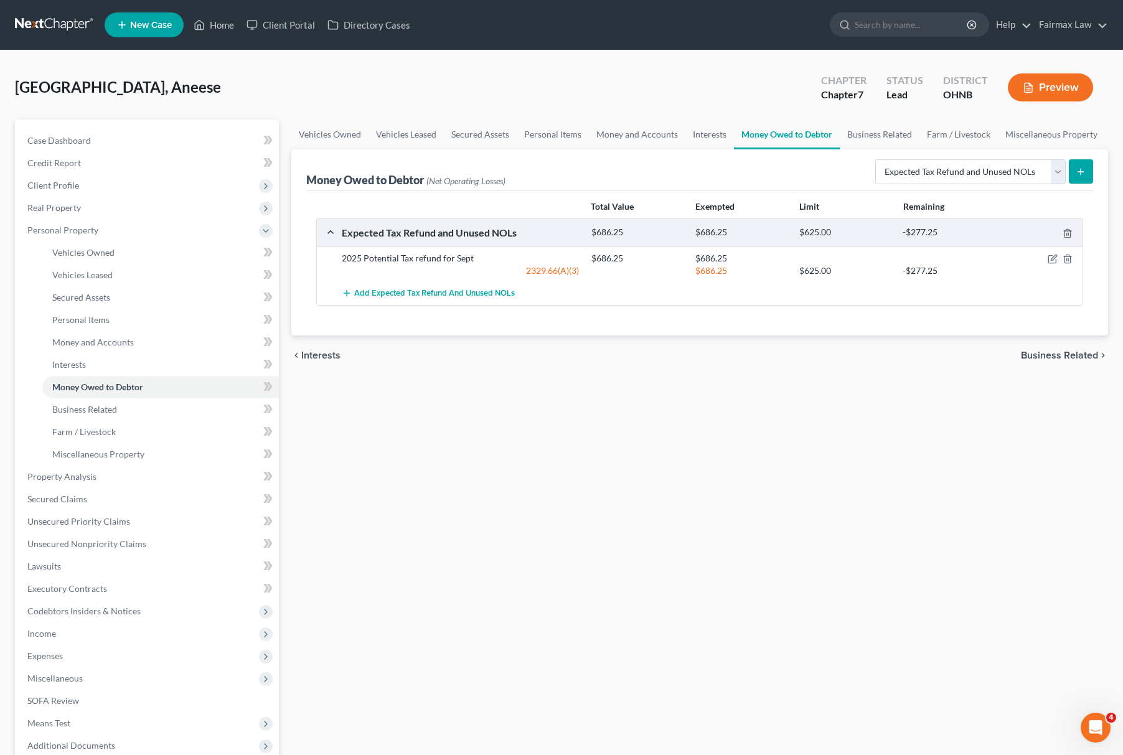
click at [1017, 157] on div "Select Type of Money Owed Accounts Receivable Alimony Child Support Claims Agai…" at bounding box center [982, 170] width 223 height 33
click at [999, 165] on select "Select Type of Money Owed Accounts Receivable Alimony Child Support Claims Agai…" at bounding box center [971, 171] width 191 height 25
select select "other_contingent_and_unliquidated_claims"
click at [877, 159] on select "Select Type of Money Owed Accounts Receivable Alimony Child Support Claims Agai…" at bounding box center [971, 171] width 191 height 25
click at [1072, 168] on button "submit" at bounding box center [1081, 171] width 24 height 24
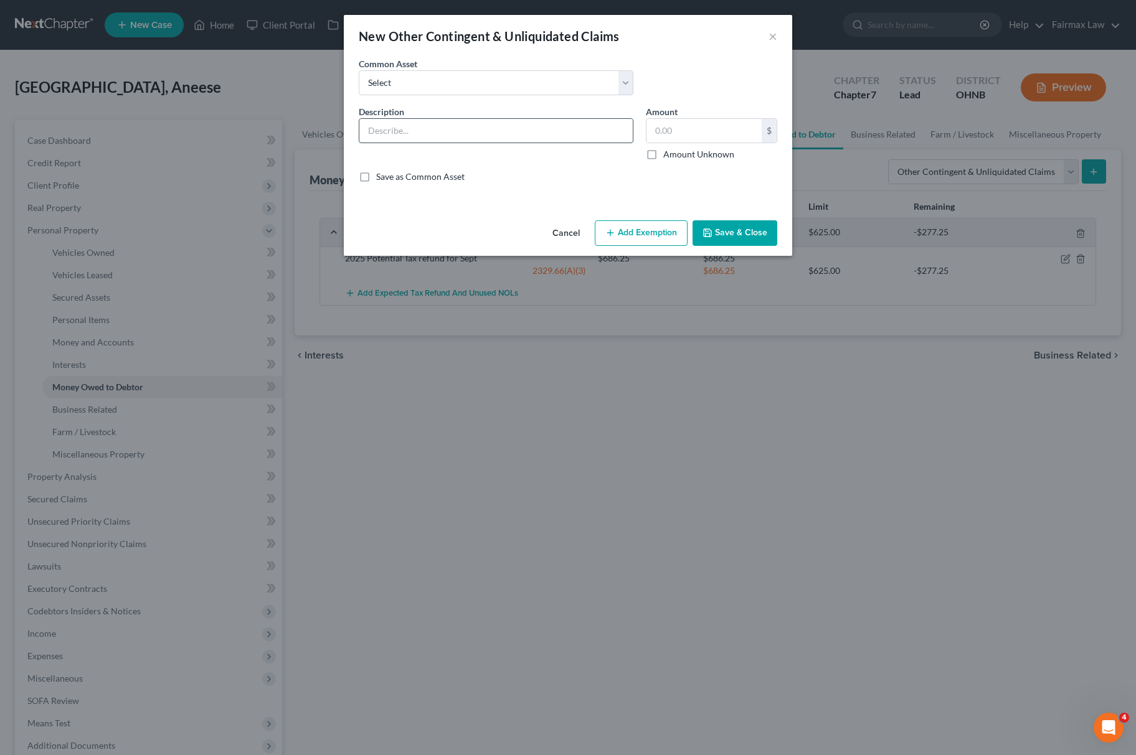
click at [394, 122] on input "text" at bounding box center [495, 131] width 273 height 24
type input "Garnished wages within 90 days of filing"
click at [696, 137] on input "text" at bounding box center [703, 131] width 115 height 24
type input "556.39"
click at [625, 220] on div "Cancel Add Exemption Save & Close" at bounding box center [568, 235] width 448 height 41
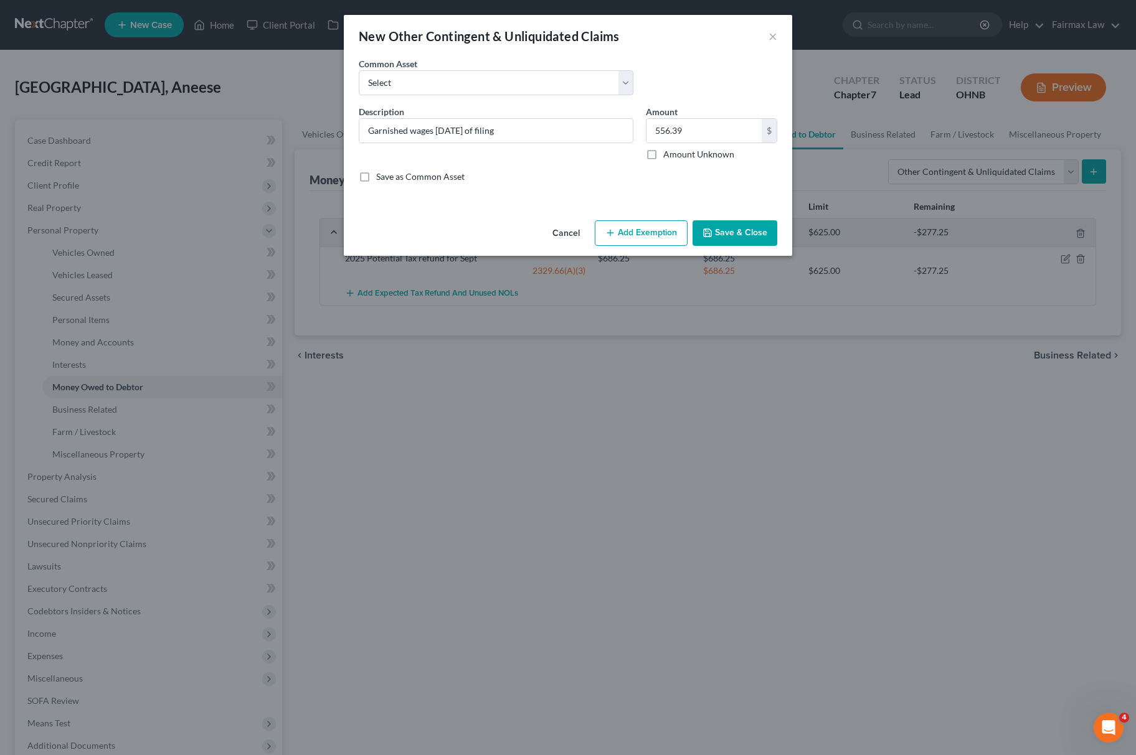
click at [626, 232] on button "Add Exemption" at bounding box center [641, 233] width 93 height 26
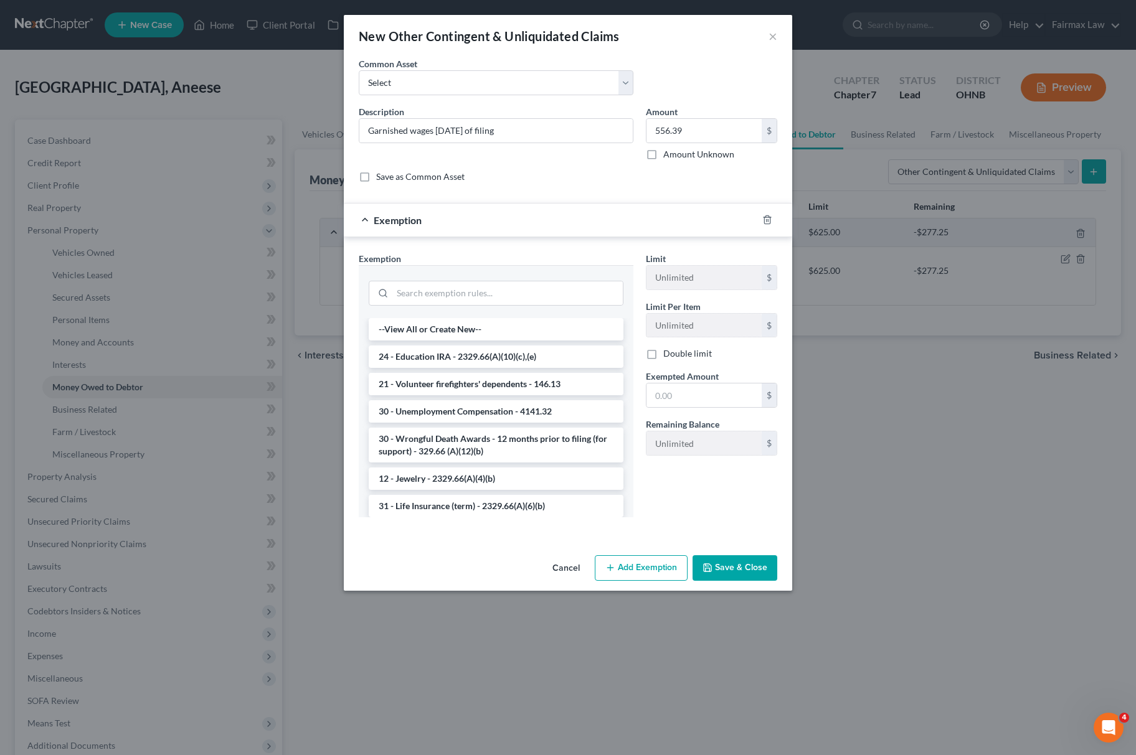
click at [473, 279] on div at bounding box center [496, 292] width 255 height 32
click at [473, 283] on input "search" at bounding box center [507, 293] width 230 height 24
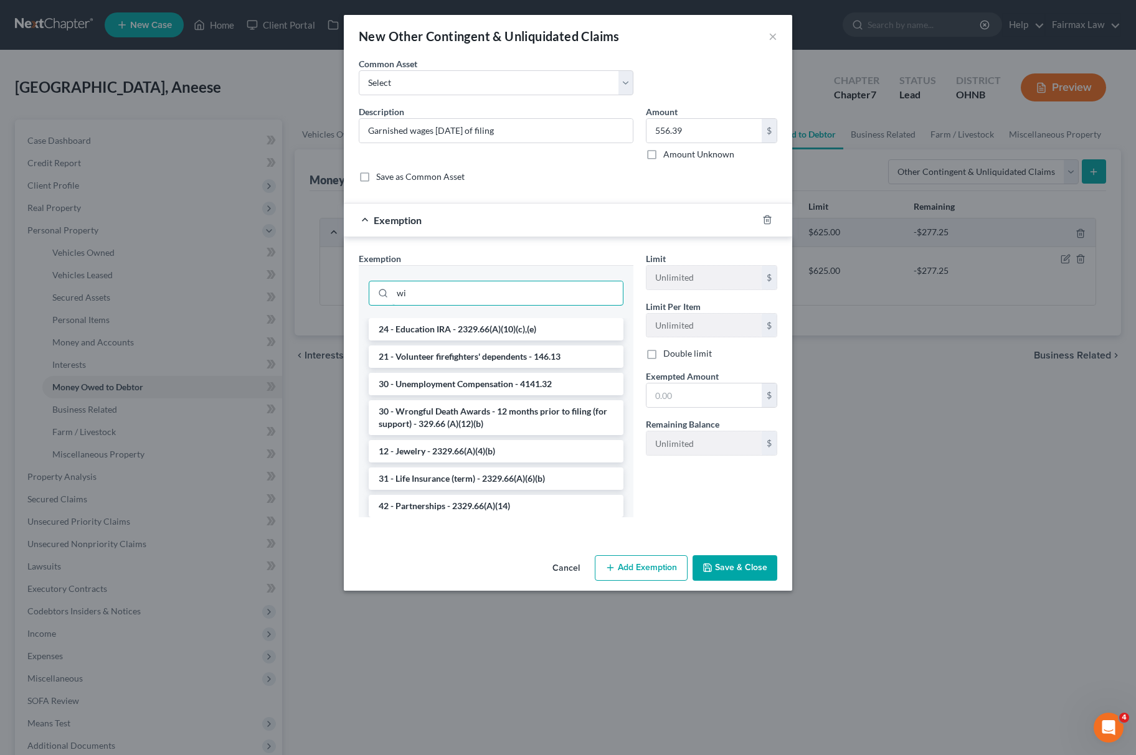
type input "w"
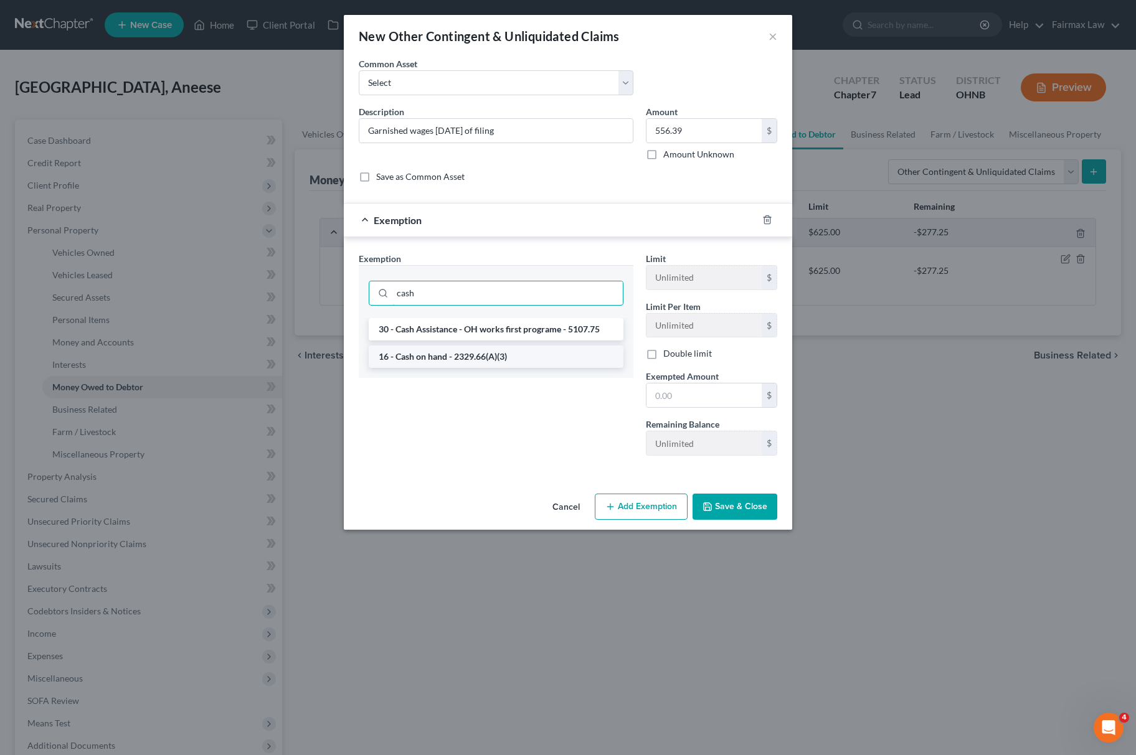
type input "cash"
click at [440, 350] on li "16 - Cash on hand - 2329.66(A)(3)" at bounding box center [496, 357] width 255 height 22
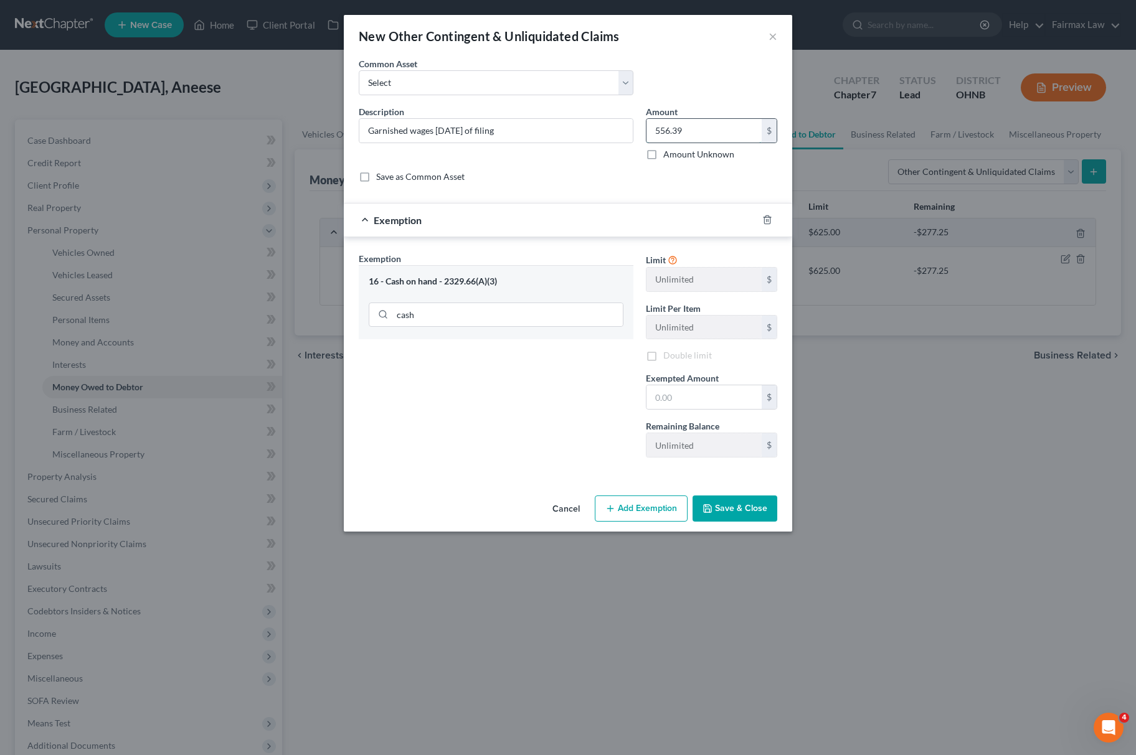
click at [683, 133] on input "556.39" at bounding box center [703, 131] width 115 height 24
click at [696, 401] on input "text" at bounding box center [703, 397] width 115 height 24
paste input "556.39"
type input "556.39"
click at [600, 400] on div "Exemption Set must be selected for CA. Exemption * 16 - Cash on hand - 2329.66(…" at bounding box center [495, 359] width 287 height 215
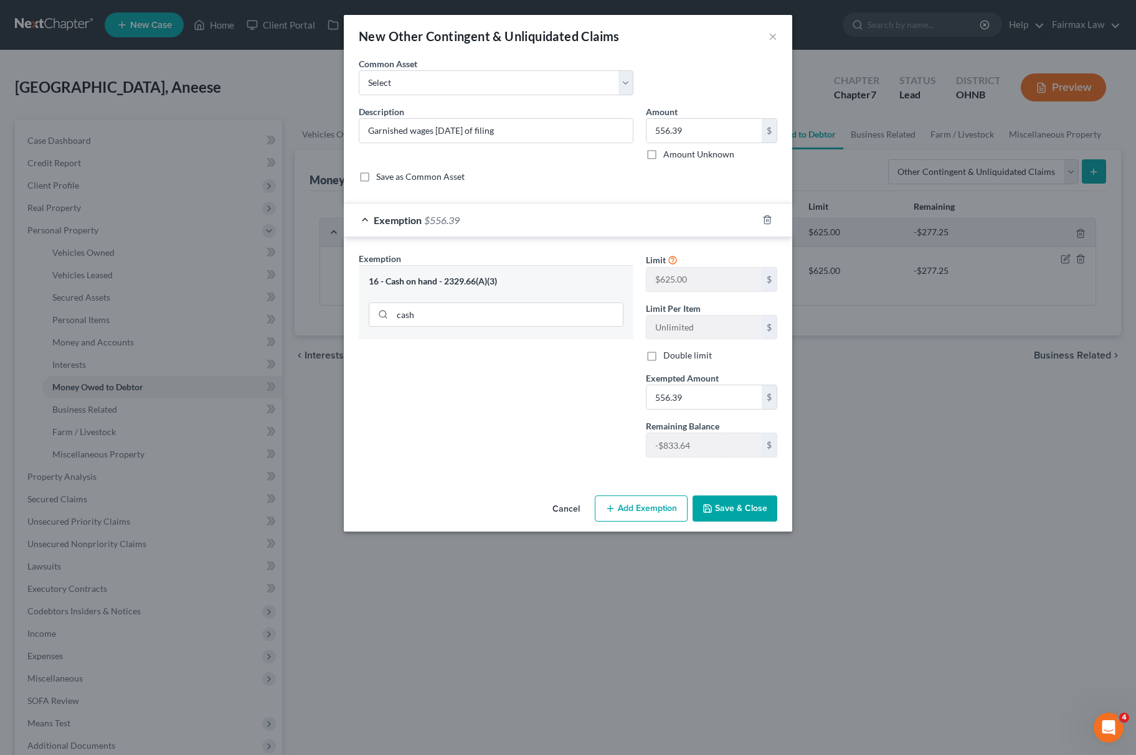
click at [722, 521] on button "Save & Close" at bounding box center [734, 509] width 85 height 26
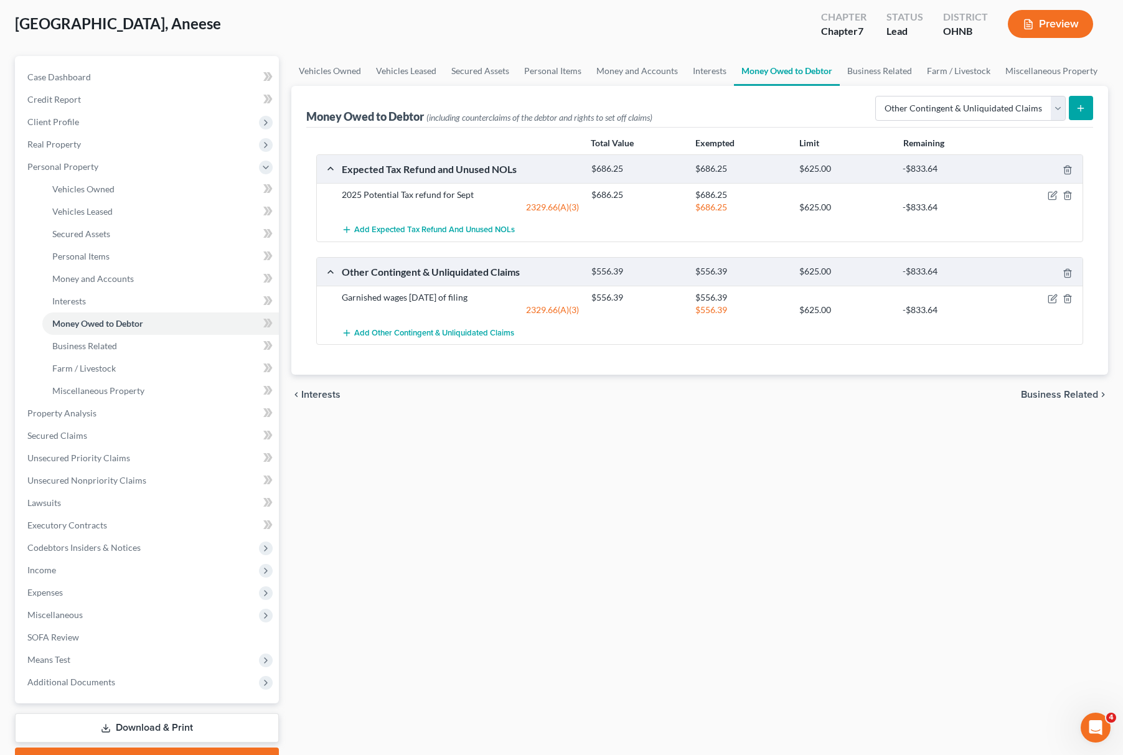
scroll to position [130, 0]
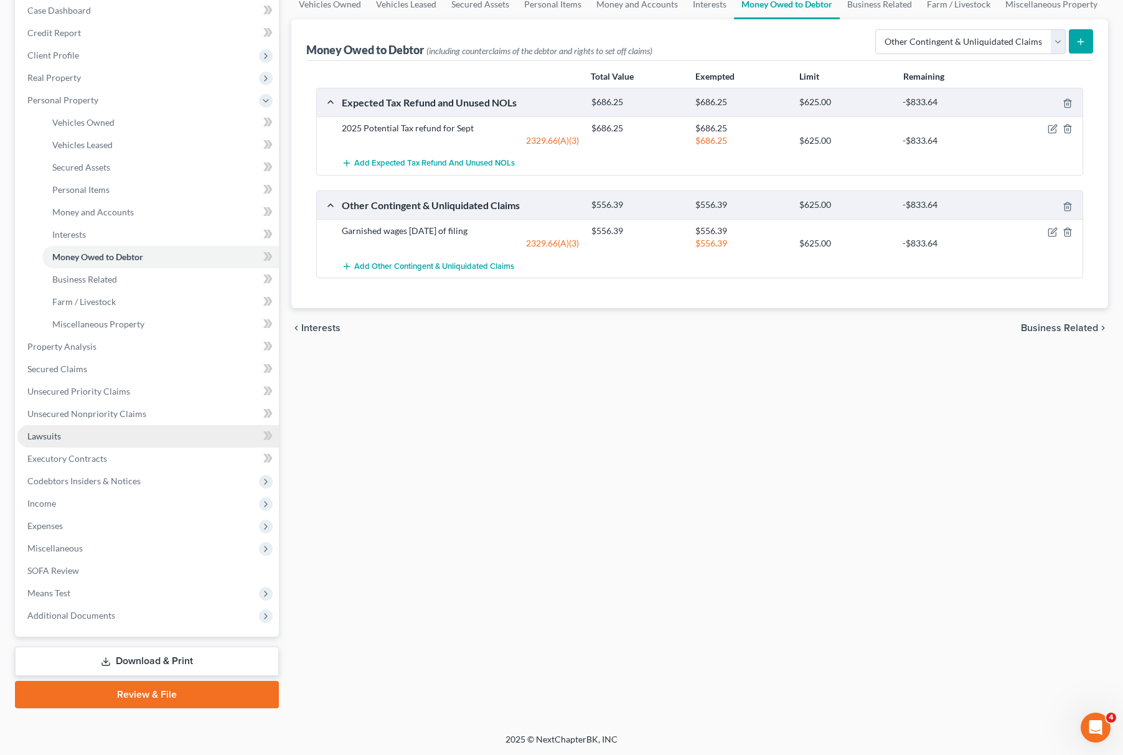
click at [130, 433] on link "Lawsuits" at bounding box center [148, 436] width 262 height 22
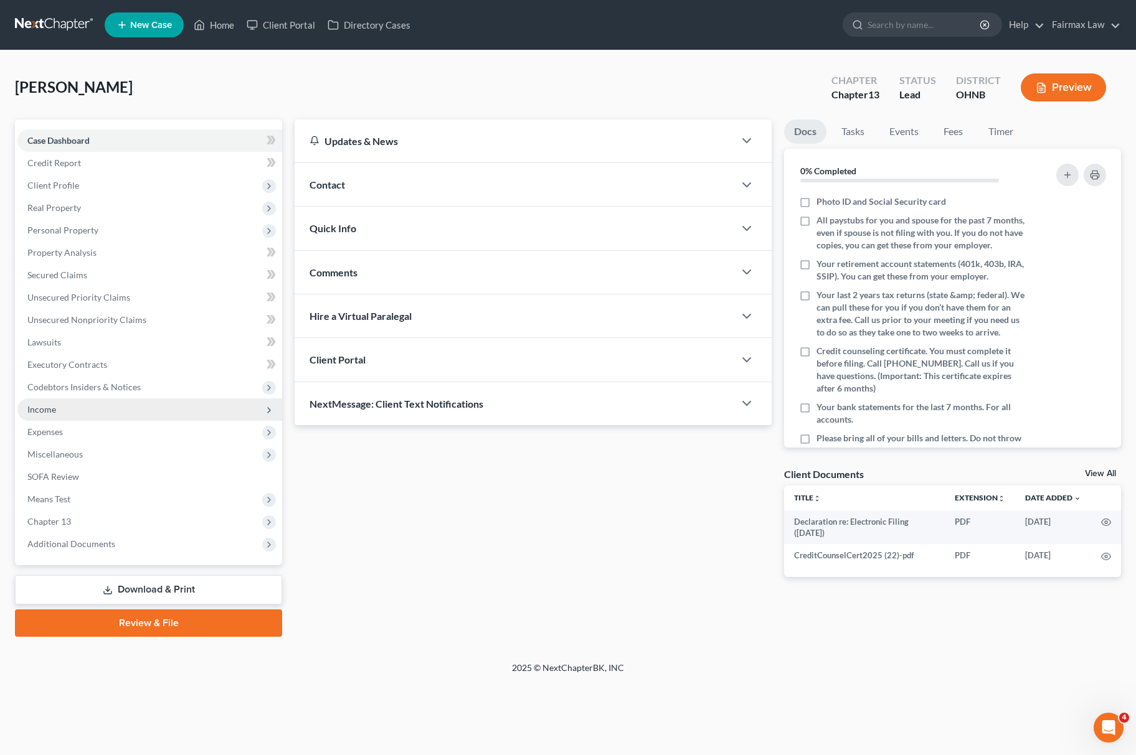
click at [142, 407] on span "Income" at bounding box center [149, 410] width 265 height 22
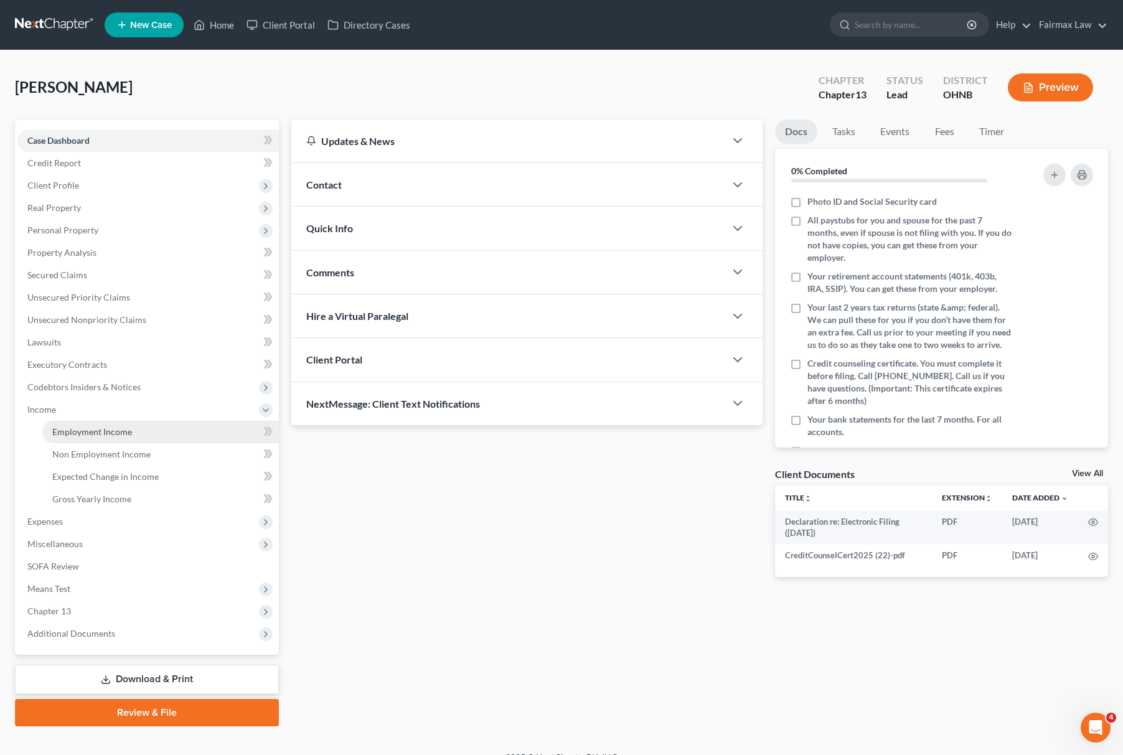
click at [130, 433] on span "Employment Income" at bounding box center [92, 432] width 80 height 11
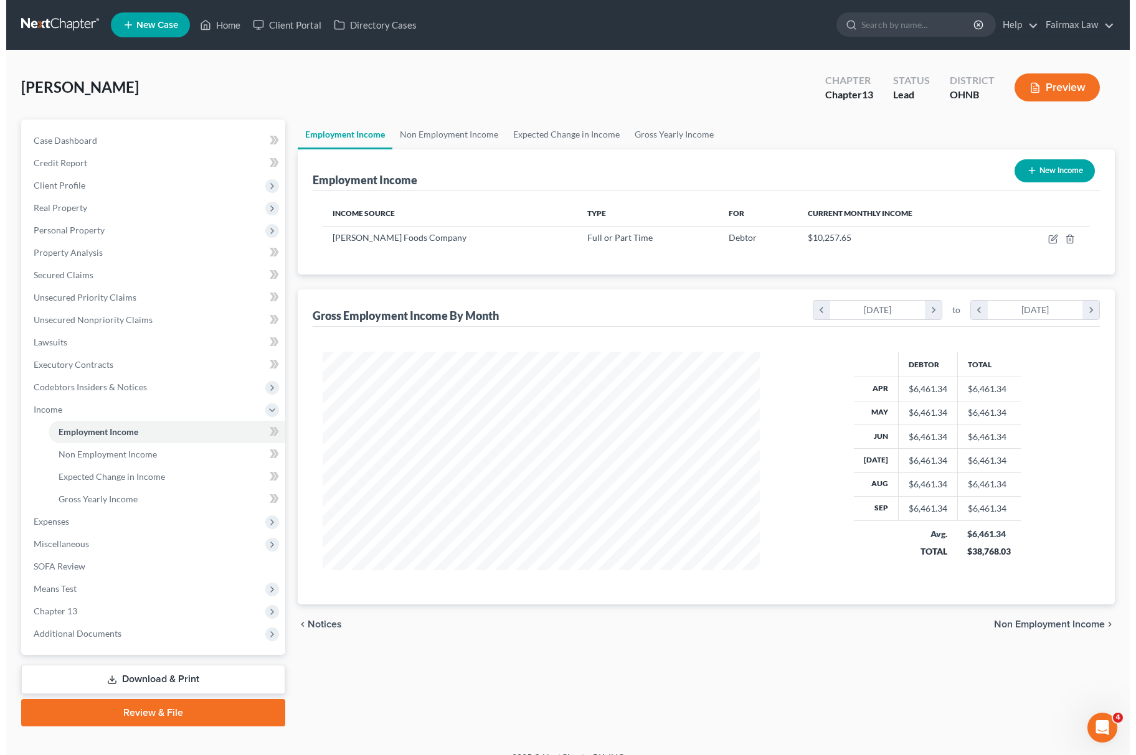
scroll to position [225, 461]
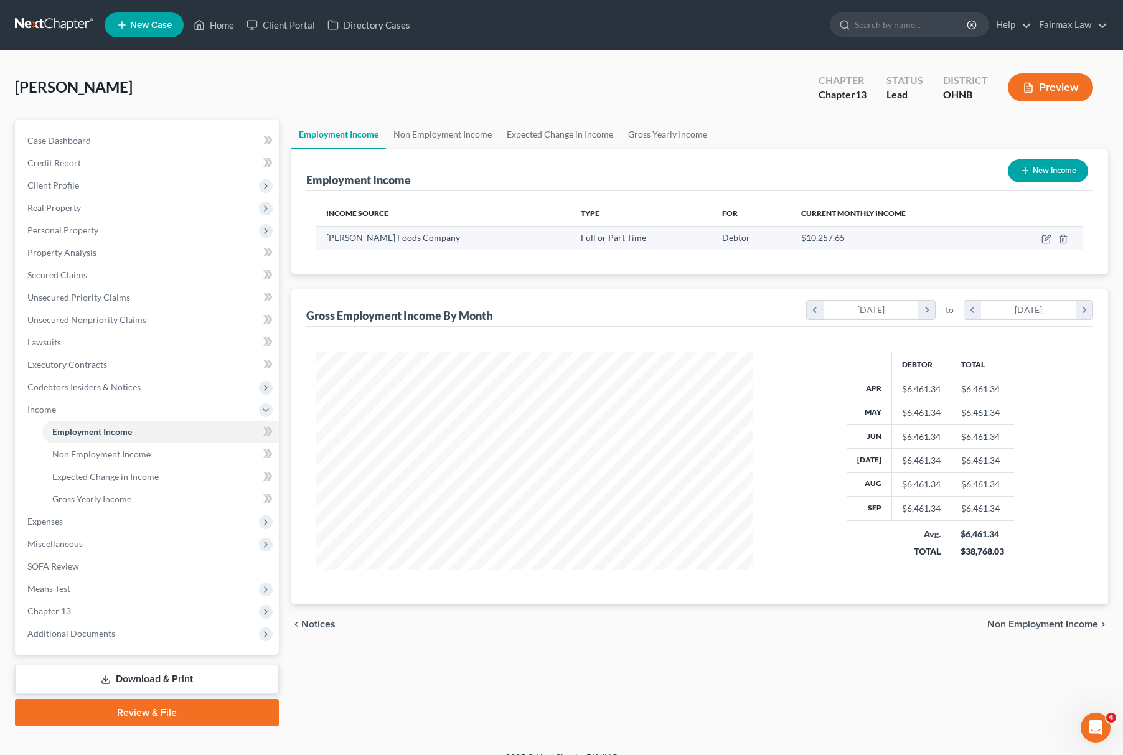
click at [1044, 232] on td at bounding box center [1040, 238] width 85 height 24
click at [1047, 237] on icon "button" at bounding box center [1047, 239] width 10 height 10
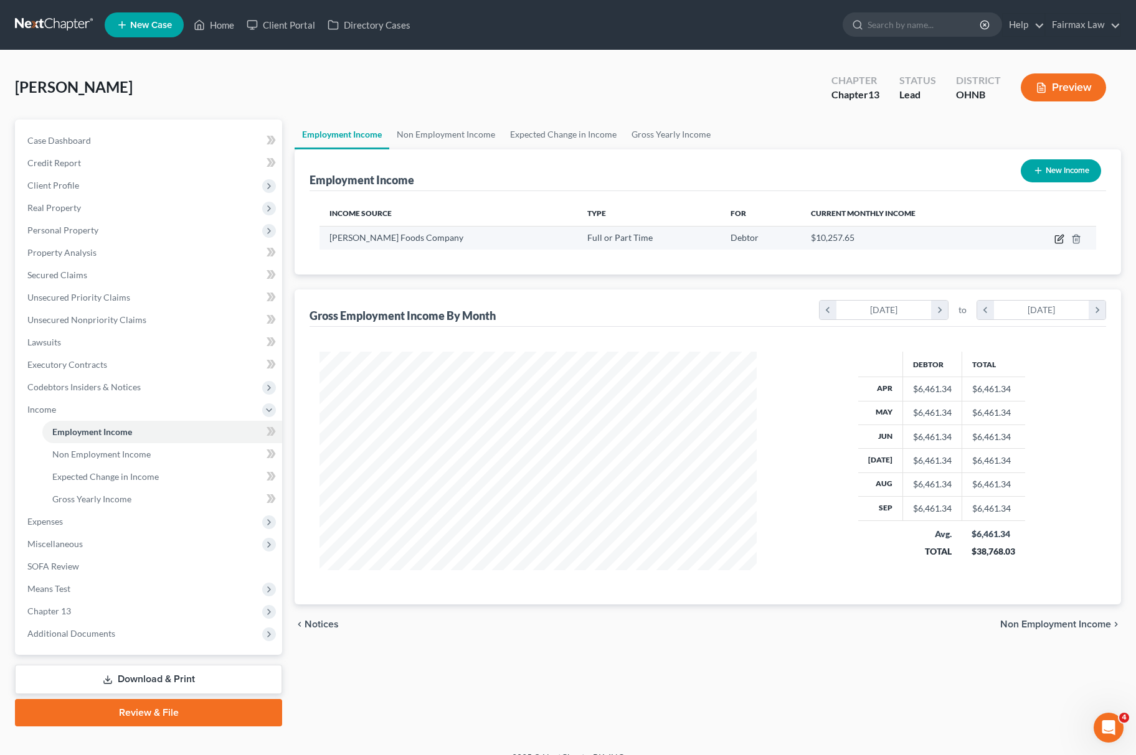
select select "0"
select select "12"
select select "3"
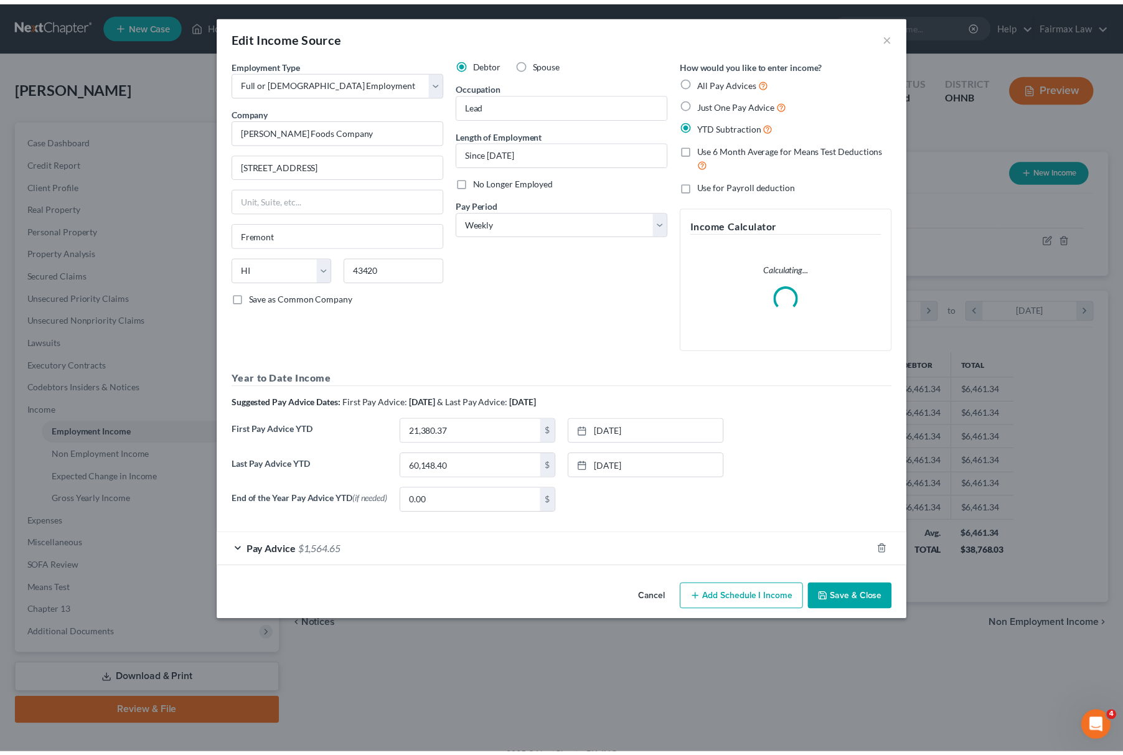
scroll to position [225, 467]
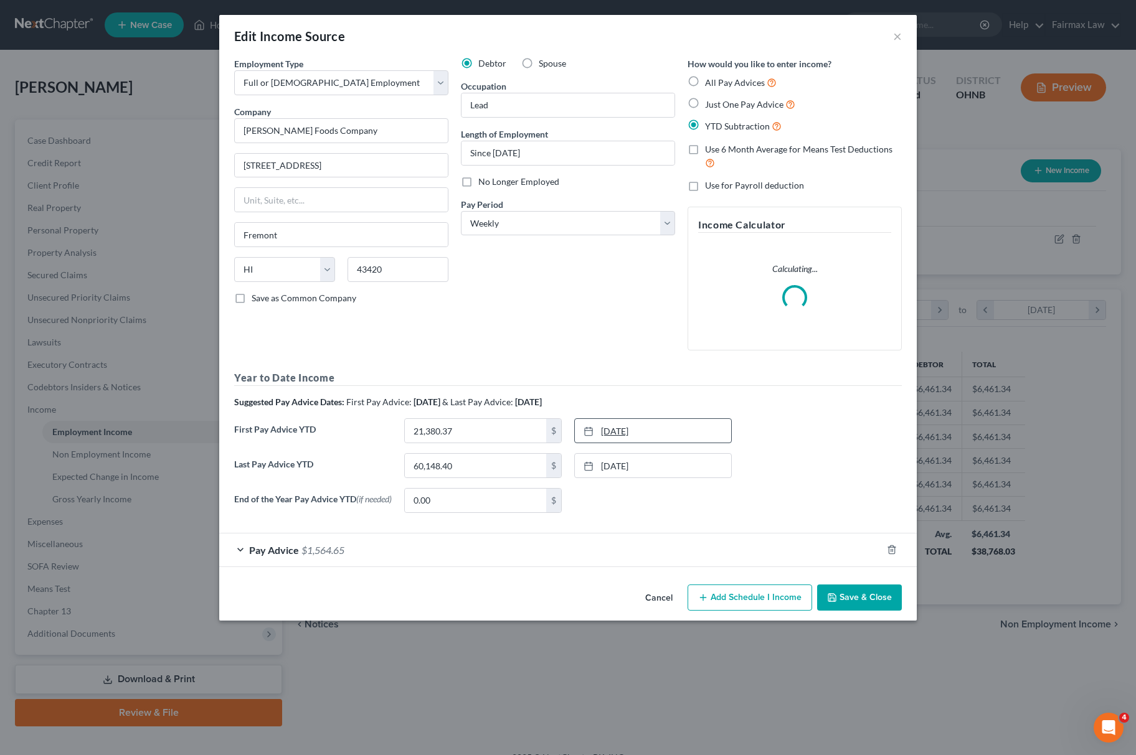
click at [621, 424] on link "3/7/2025" at bounding box center [653, 431] width 156 height 24
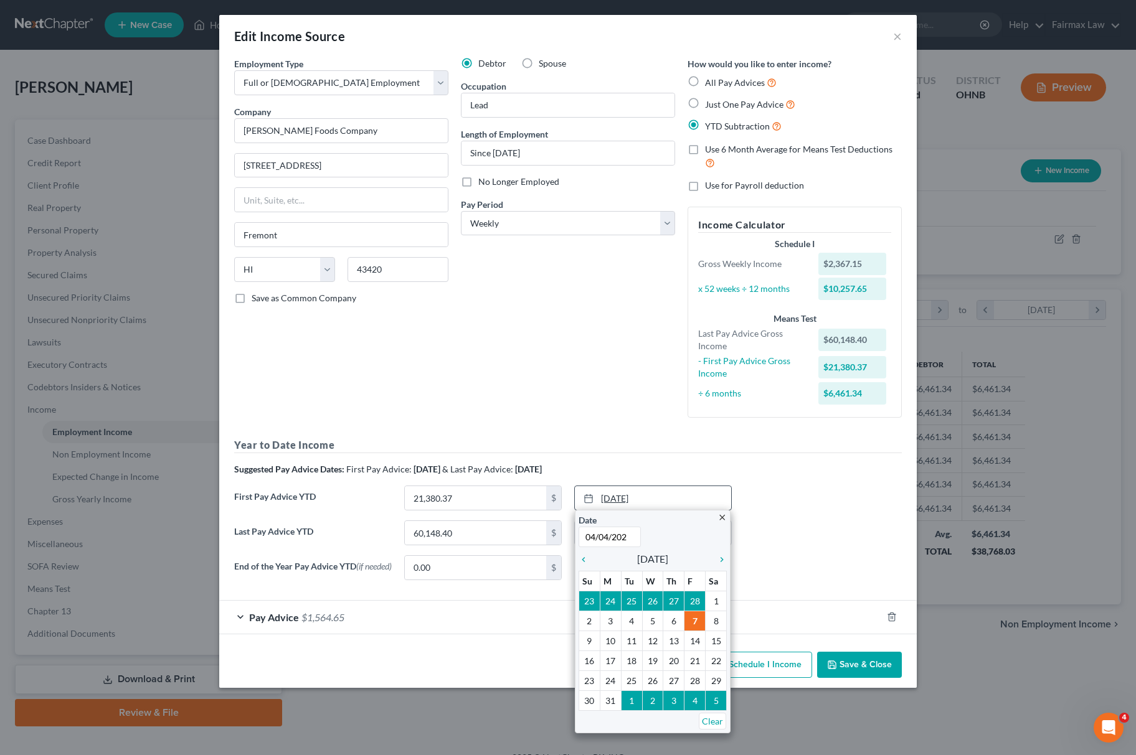
type input "04/04/2025"
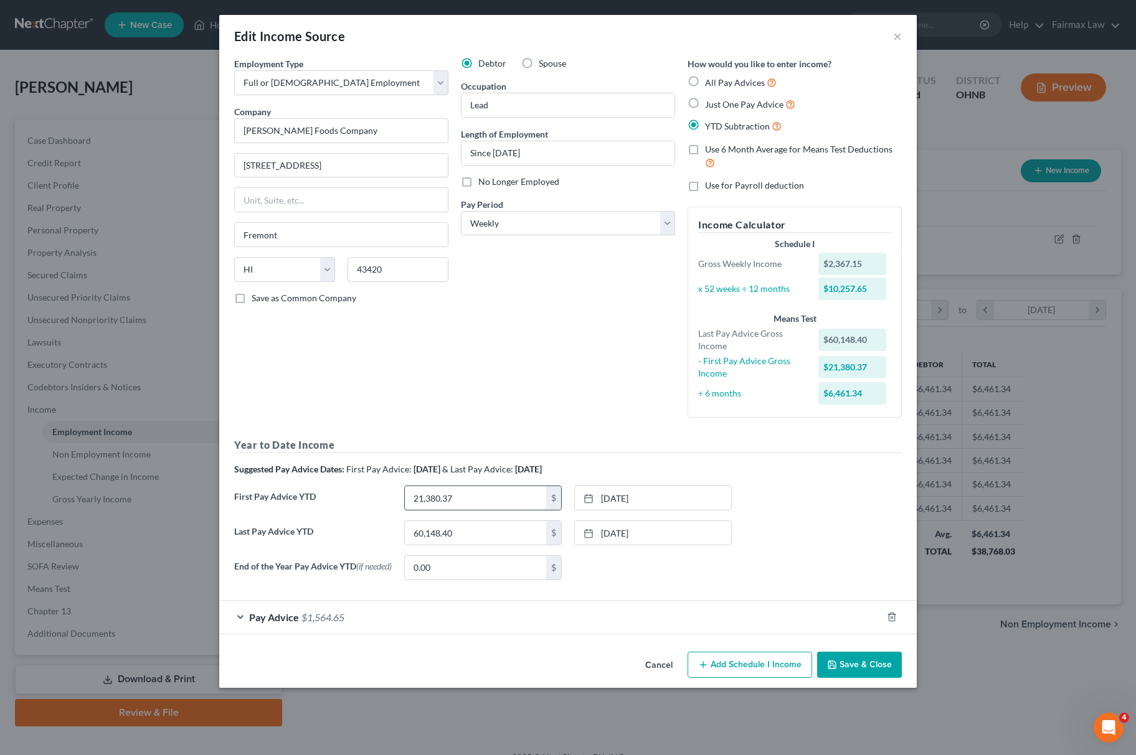
click at [522, 494] on input "21,380.37" at bounding box center [475, 498] width 141 height 24
type input "30,281.24"
click at [867, 678] on button "Save & Close" at bounding box center [859, 665] width 85 height 26
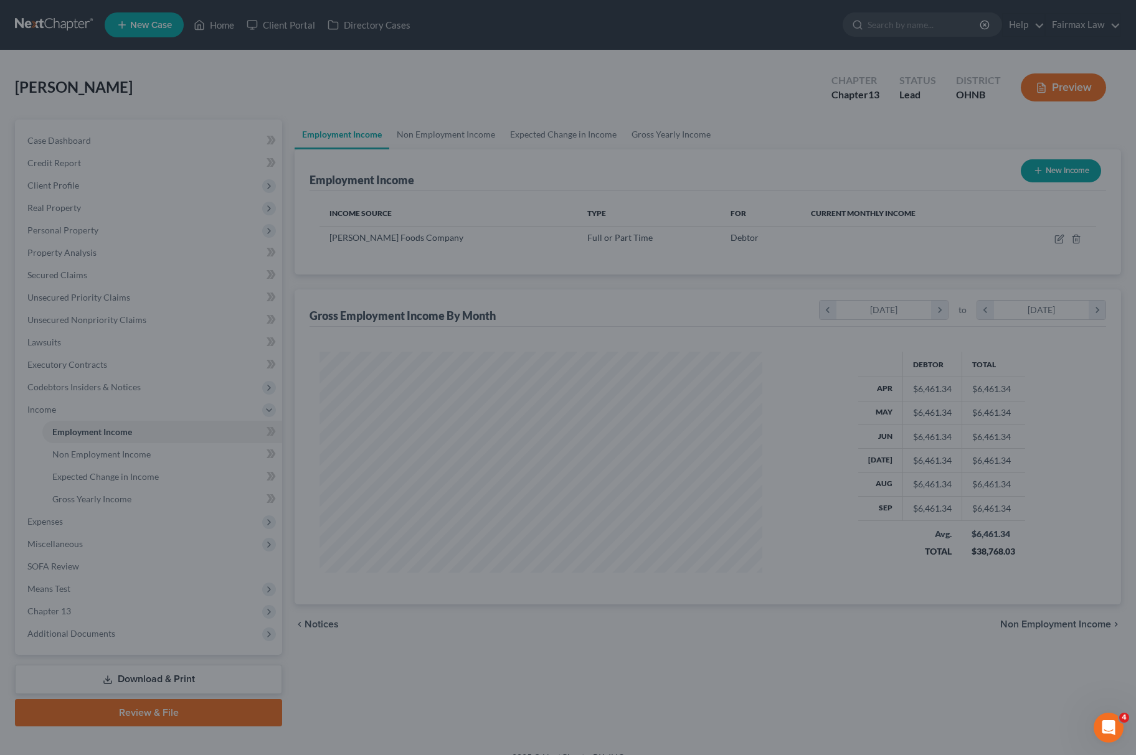
scroll to position [622482, 622244]
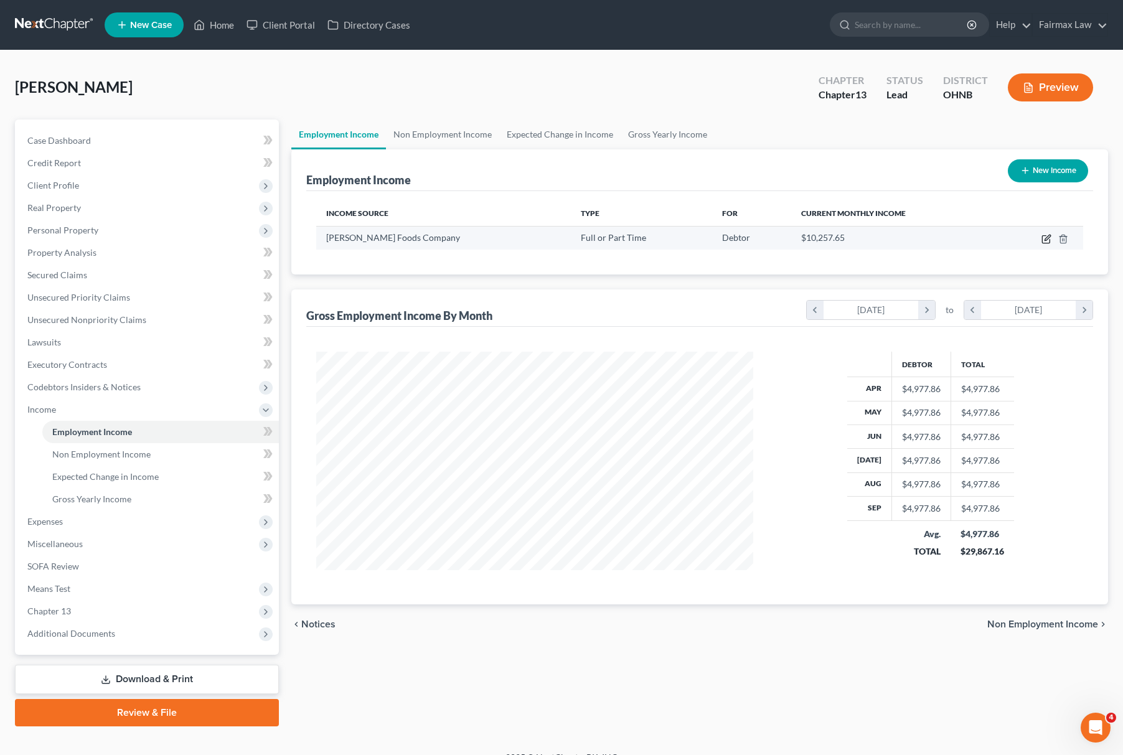
click at [1046, 240] on icon "button" at bounding box center [1047, 239] width 10 height 10
select select "0"
select select "12"
select select "3"
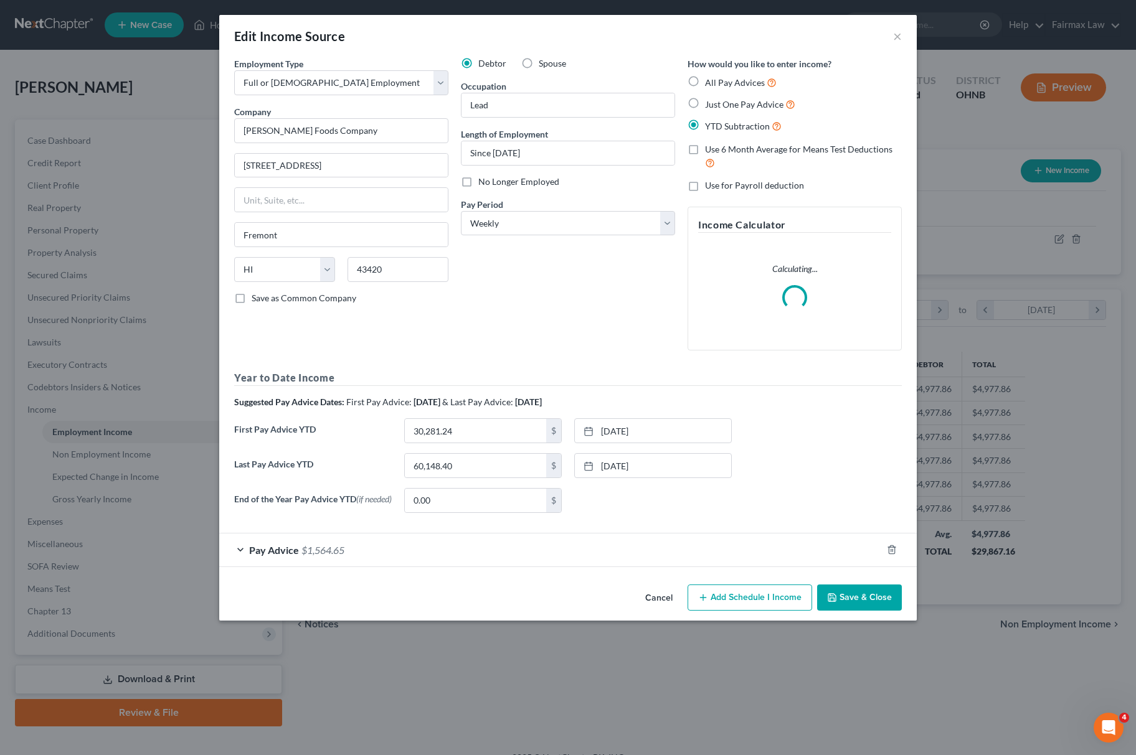
scroll to position [225, 467]
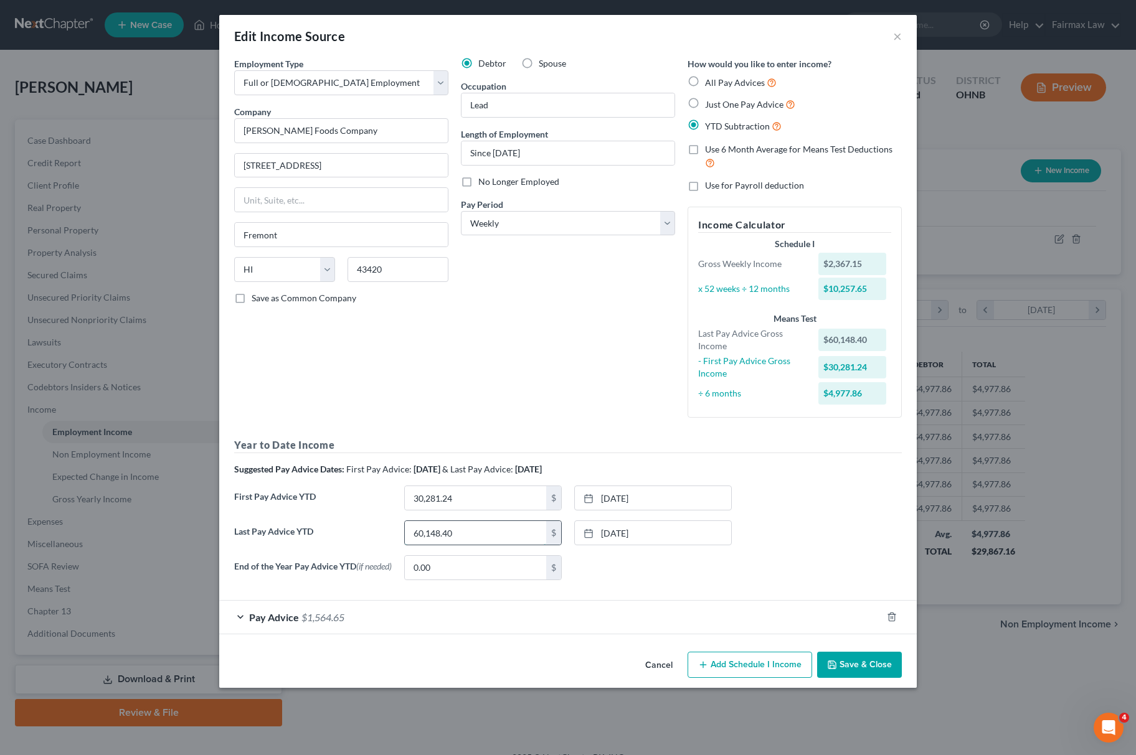
click at [470, 524] on input "60,148.40" at bounding box center [475, 533] width 141 height 24
type input "91,150.85"
click at [362, 600] on form "Employment Type * Select Full or Part Time Employment Self Employment Company *…" at bounding box center [568, 345] width 668 height 577
click at [360, 616] on div "Pay Advice $1,564.65" at bounding box center [550, 617] width 663 height 33
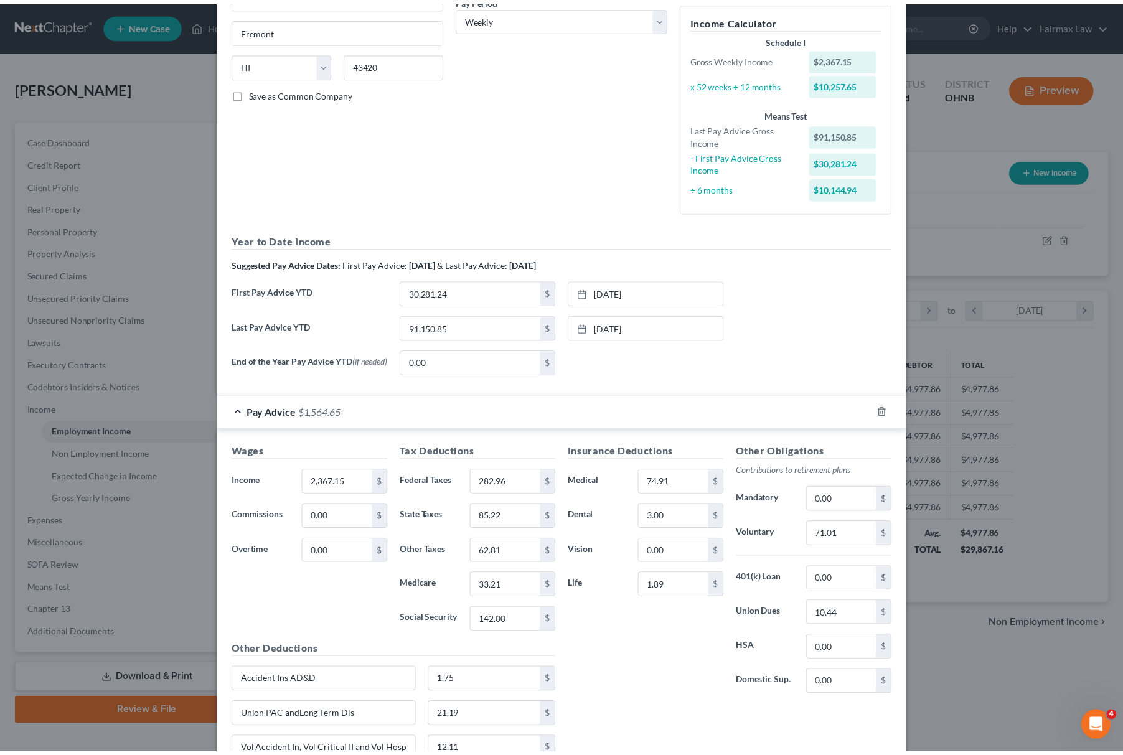
scroll to position [329, 0]
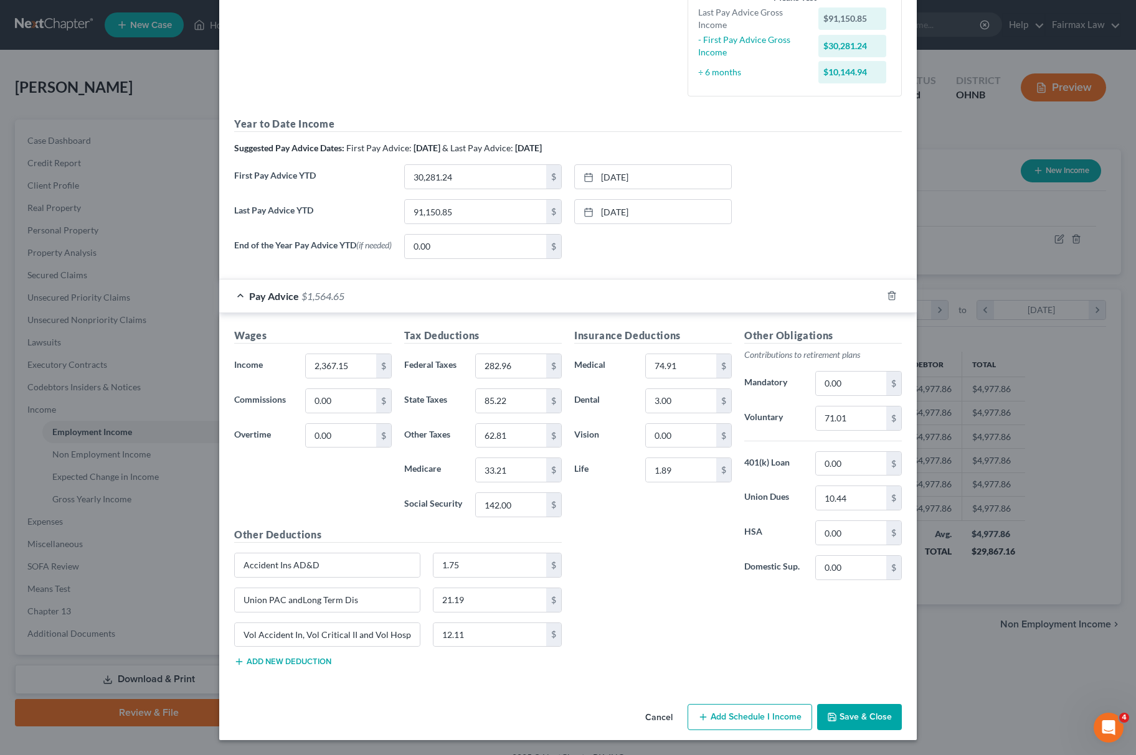
click at [866, 726] on button "Save & Close" at bounding box center [859, 717] width 85 height 26
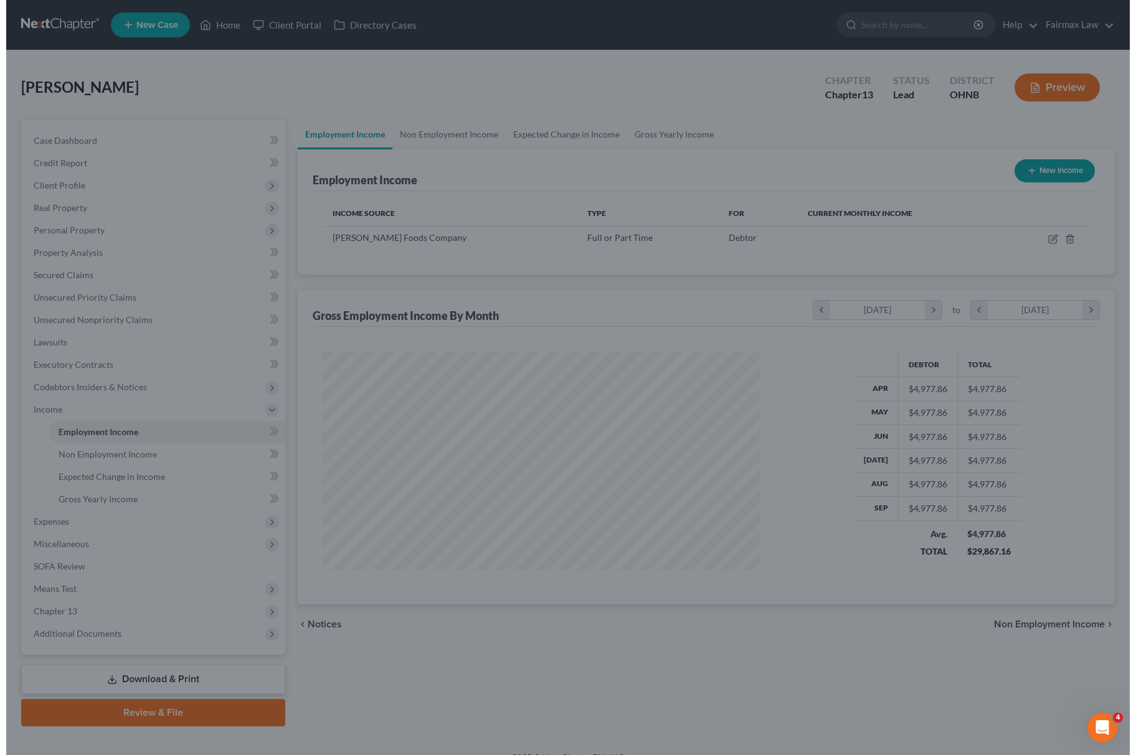
scroll to position [622482, 622244]
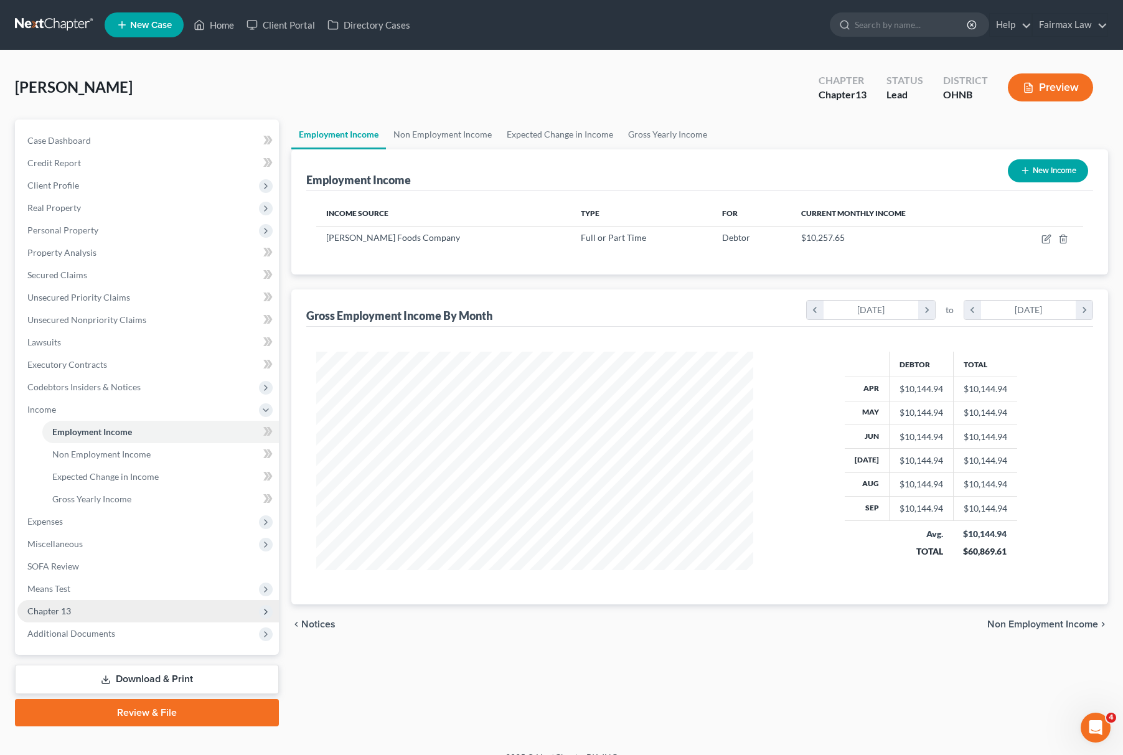
click at [66, 608] on span "Chapter 13" at bounding box center [49, 611] width 44 height 11
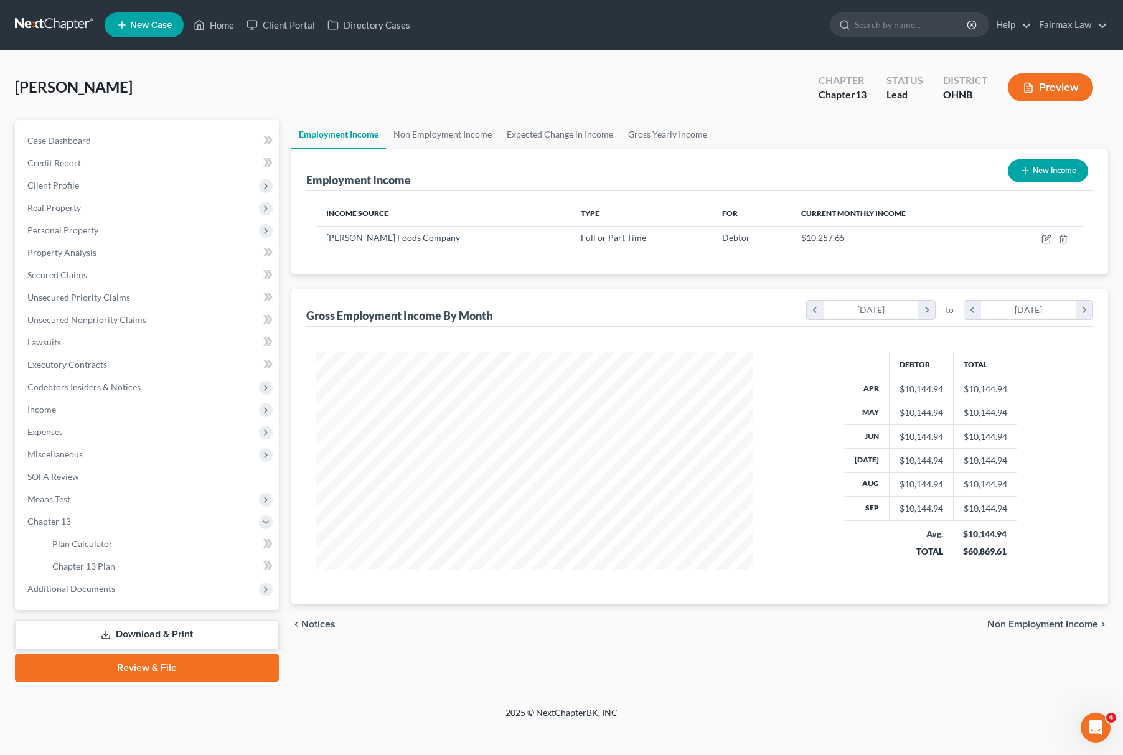
scroll to position [225, 467]
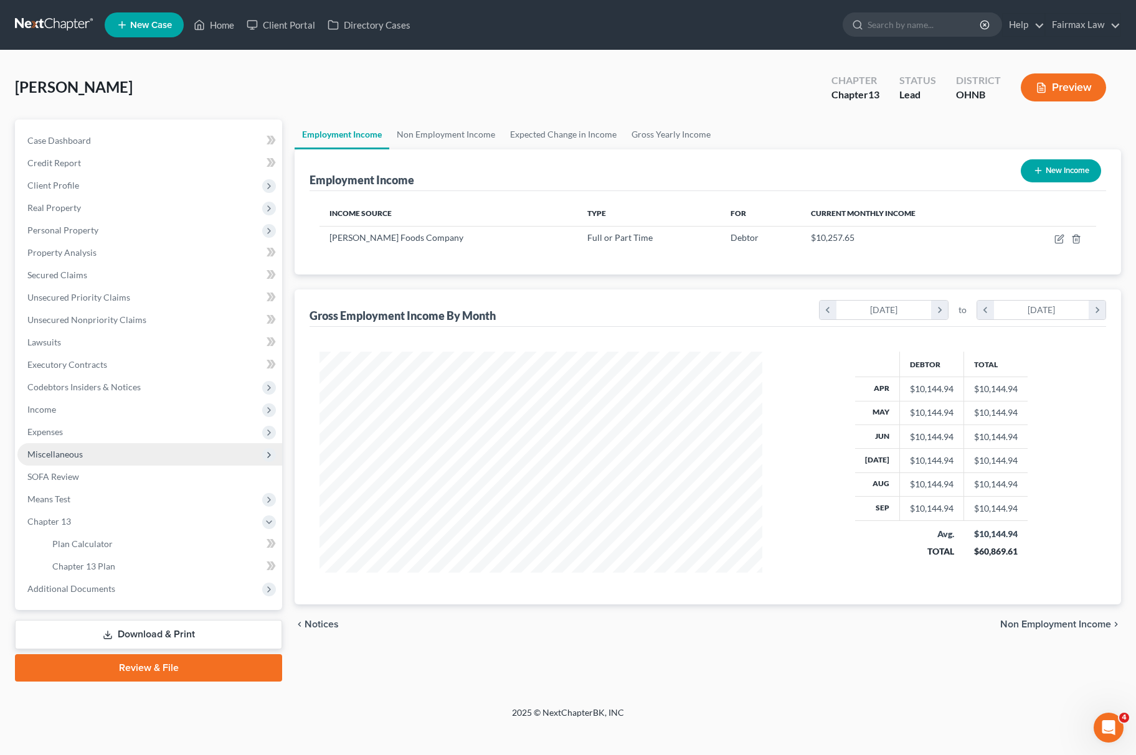
click at [108, 444] on span "Miscellaneous" at bounding box center [149, 454] width 265 height 22
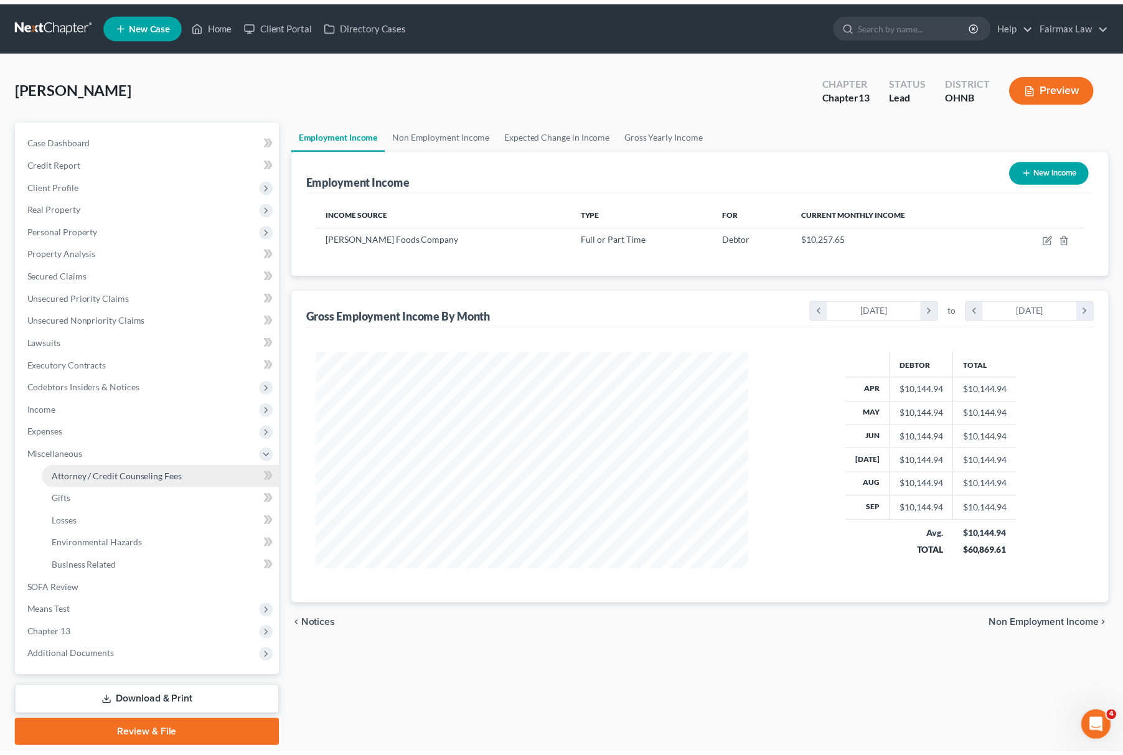
scroll to position [622482, 622244]
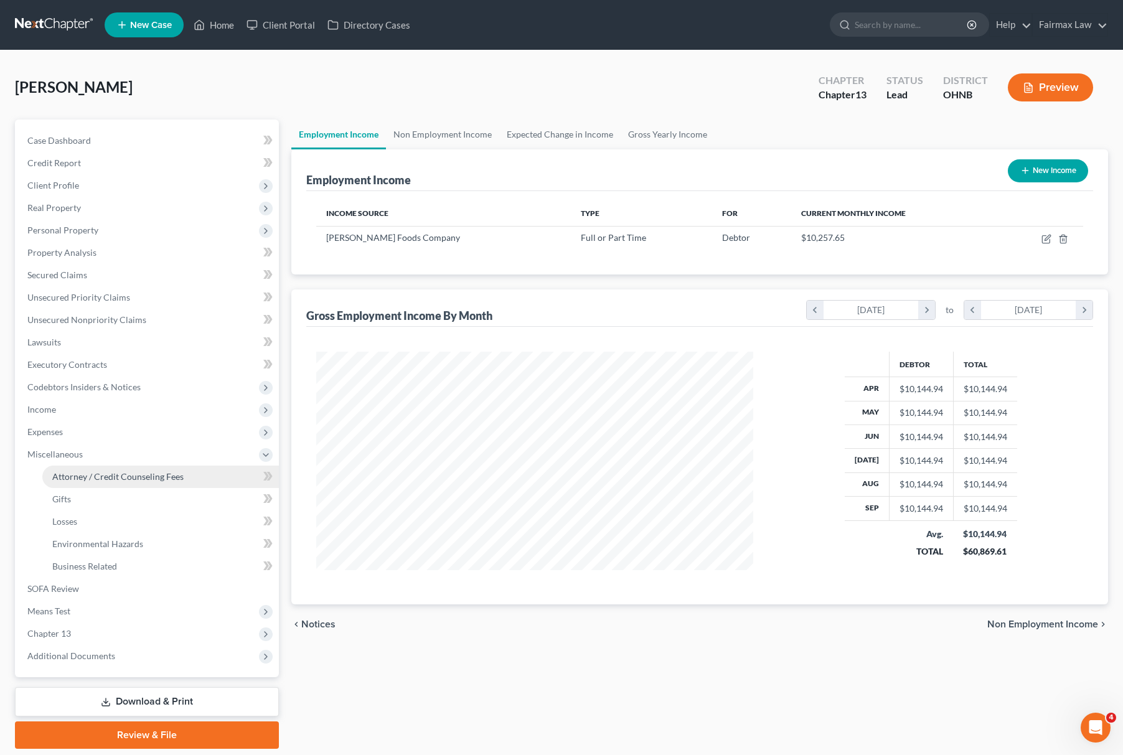
click at [113, 472] on span "Attorney / Credit Counseling Fees" at bounding box center [117, 476] width 131 height 11
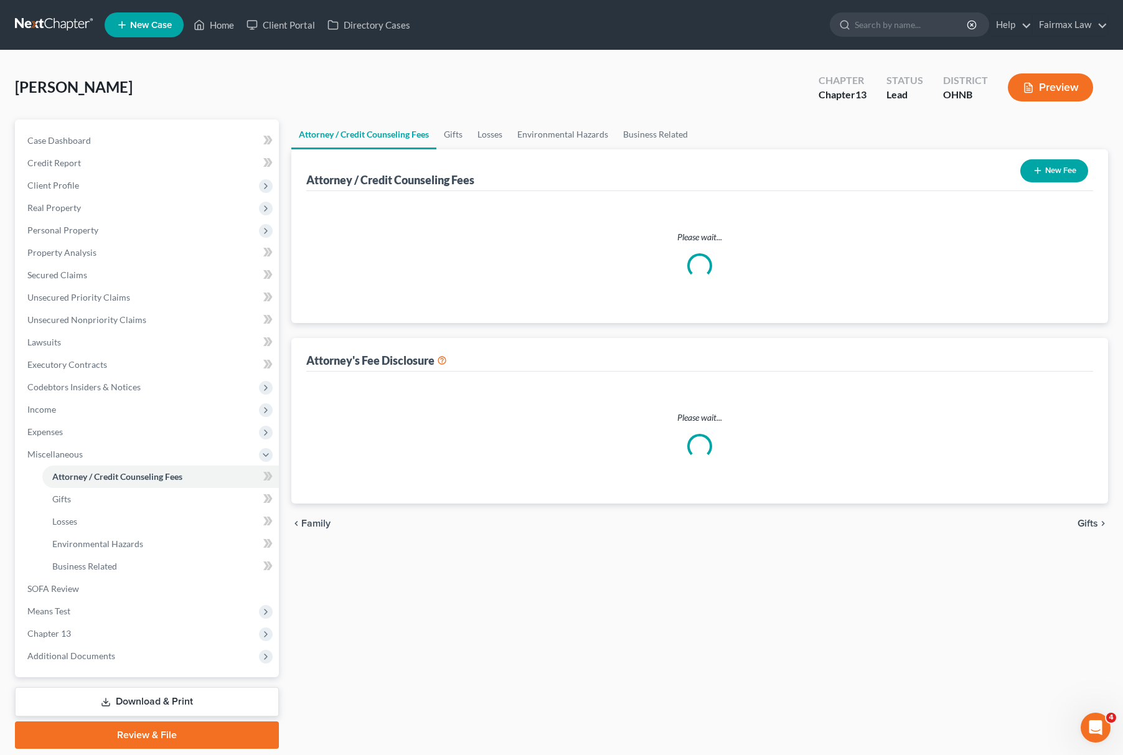
select select "4"
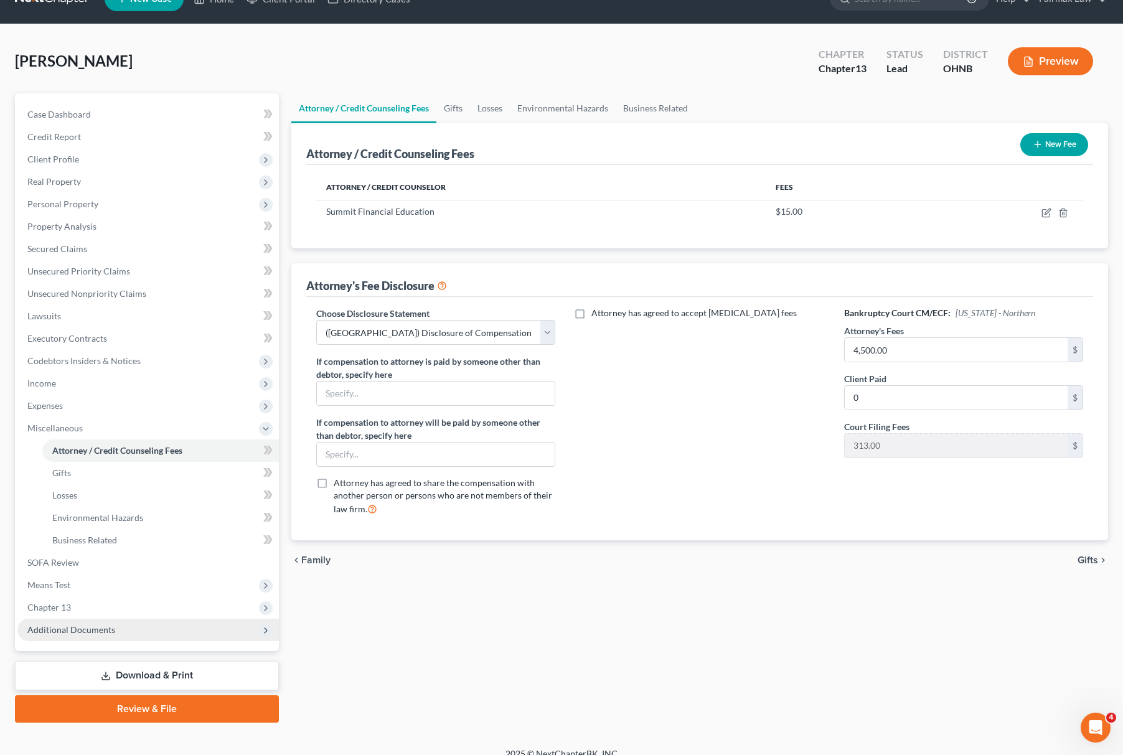
scroll to position [40, 0]
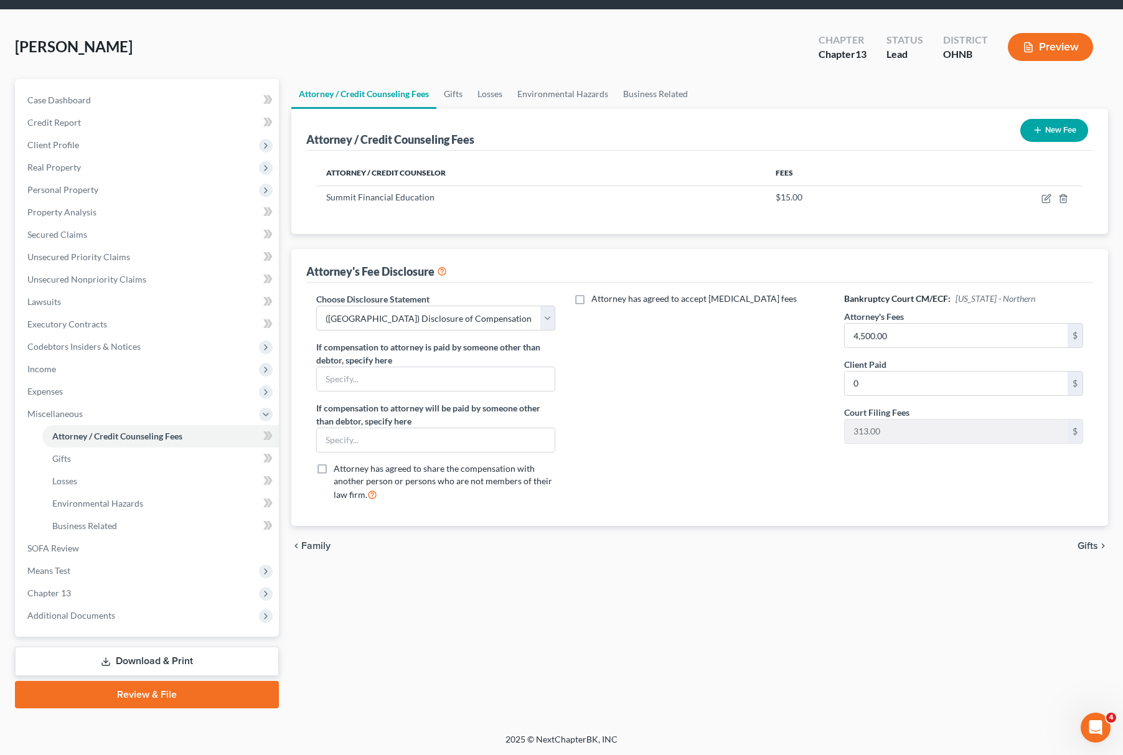
click at [101, 631] on div "Case Dashboard Payments Invoices Payments Payments Credit Report Client Profile…" at bounding box center [147, 358] width 264 height 558
click at [103, 616] on span "Additional Documents" at bounding box center [71, 615] width 88 height 11
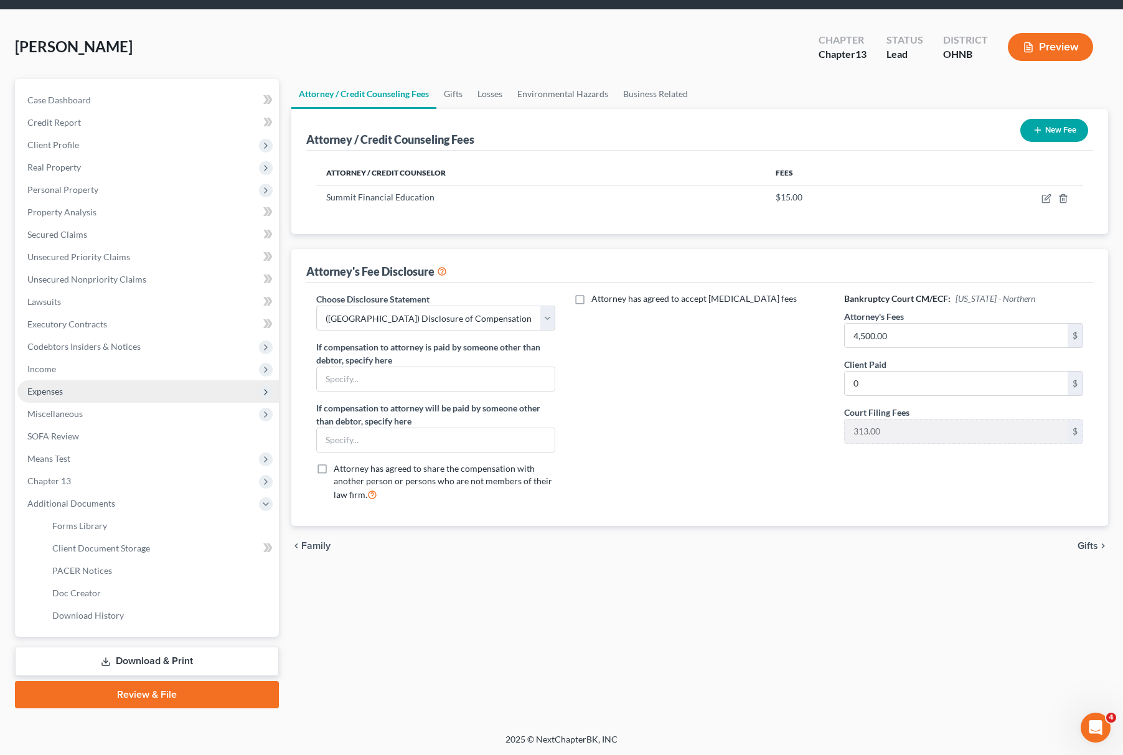
click at [90, 395] on span "Expenses" at bounding box center [148, 391] width 262 height 22
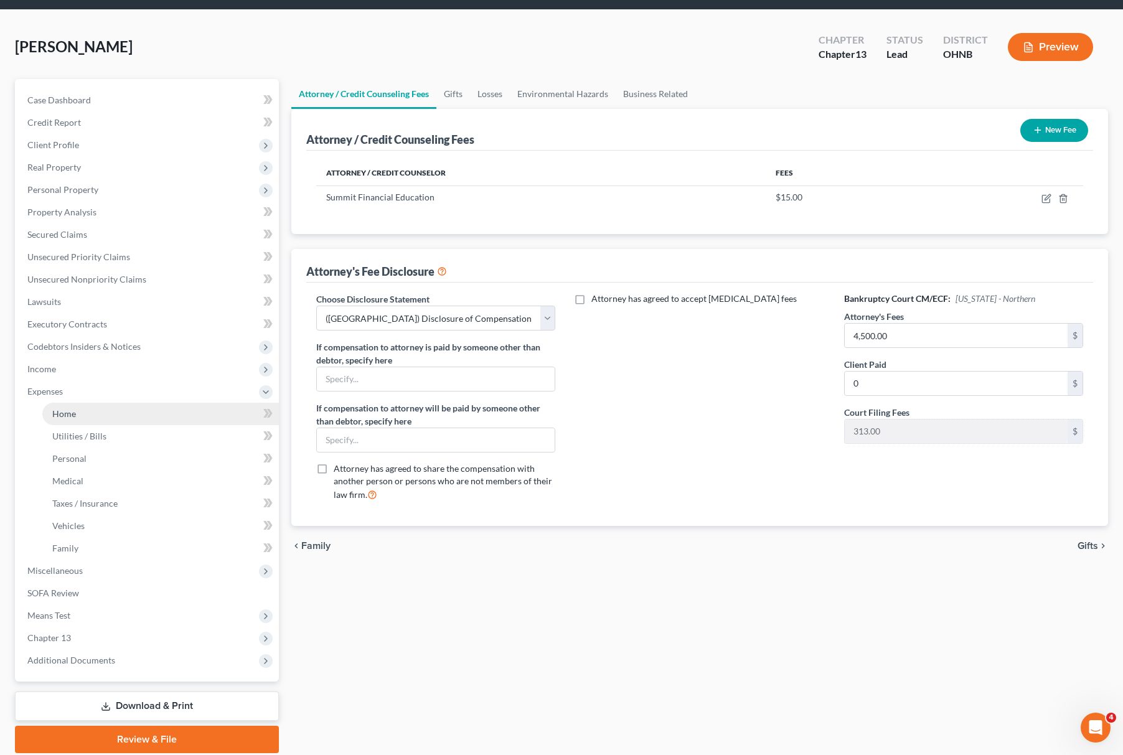
click at [61, 414] on span "Home" at bounding box center [64, 413] width 24 height 11
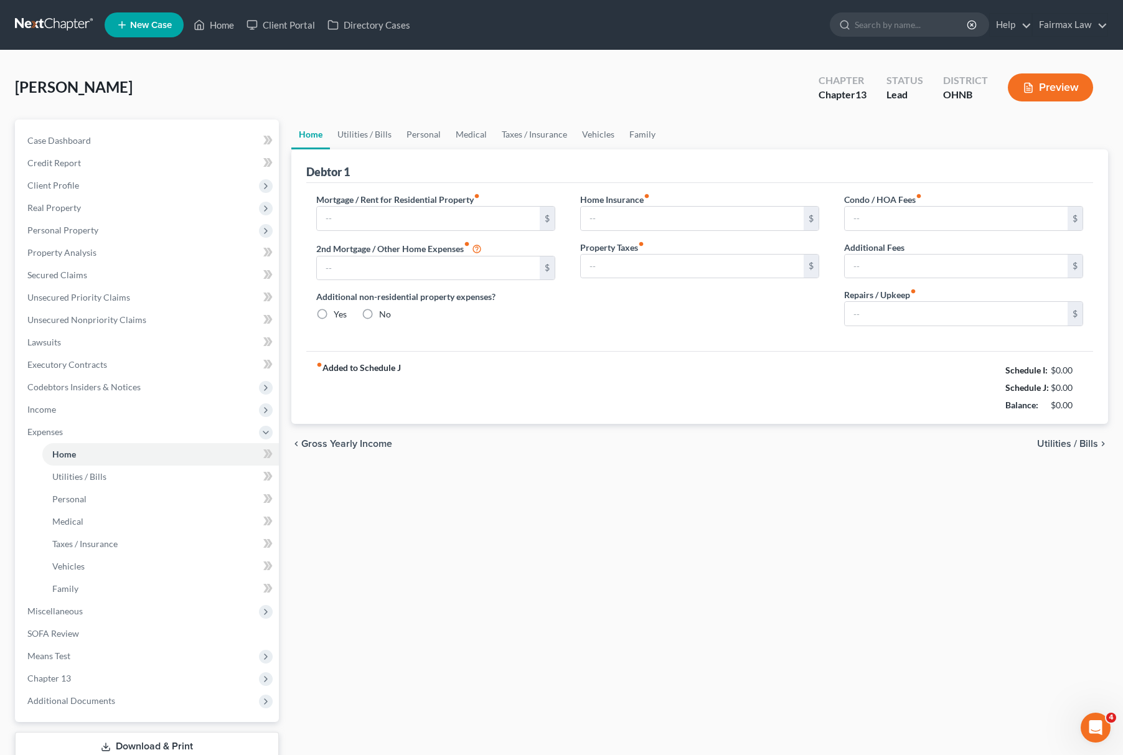
type input "0.00"
radio input "true"
type input "86.00"
type input "83.00"
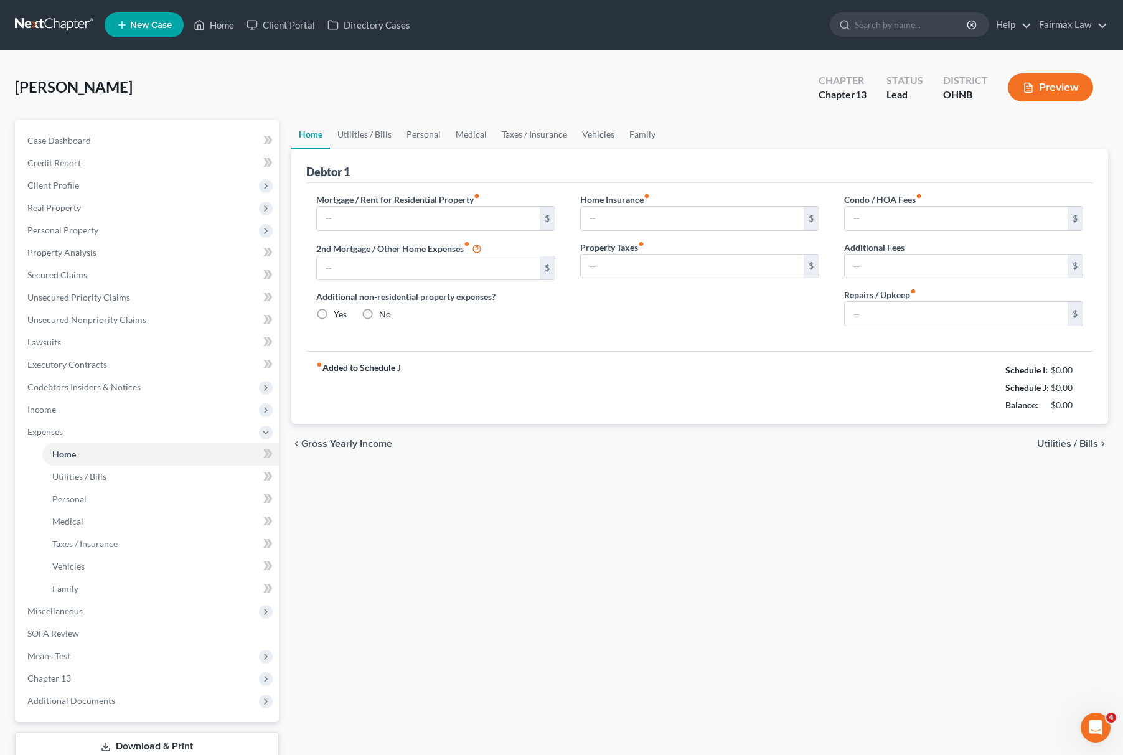
type input "0.00"
type input "125.00"
drag, startPoint x: 975, startPoint y: 365, endPoint x: 1088, endPoint y: 404, distance: 119.9
click at [1088, 404] on div "fiber_manual_record Added to Schedule J Schedule I: $6,780.15 Schedule J: $4,08…" at bounding box center [699, 387] width 787 height 73
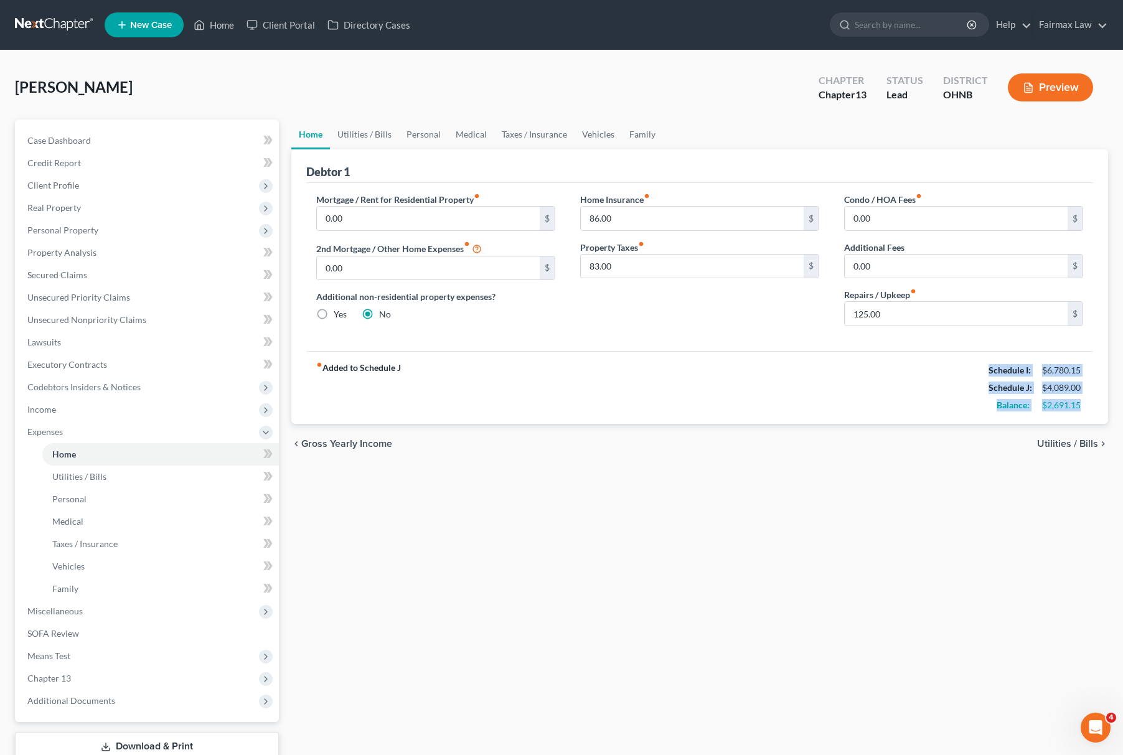
copy div "Schedule I: $6,780.15 Schedule J: $4,089.00 Balance: $2,691.15"
click at [935, 389] on div "fiber_manual_record Added to Schedule J Schedule I: $6,780.15 Schedule J: $4,08…" at bounding box center [699, 387] width 787 height 73
drag, startPoint x: 990, startPoint y: 365, endPoint x: 1101, endPoint y: 413, distance: 121.0
click at [1101, 413] on div "Debtor 1 Mortgage / Rent for Residential Property fiber_manual_record 0.00 $ 2n…" at bounding box center [699, 286] width 817 height 275
copy div "Schedule I: $6,780.15 Schedule J: $4,089.00 Balance: $2,691.15"
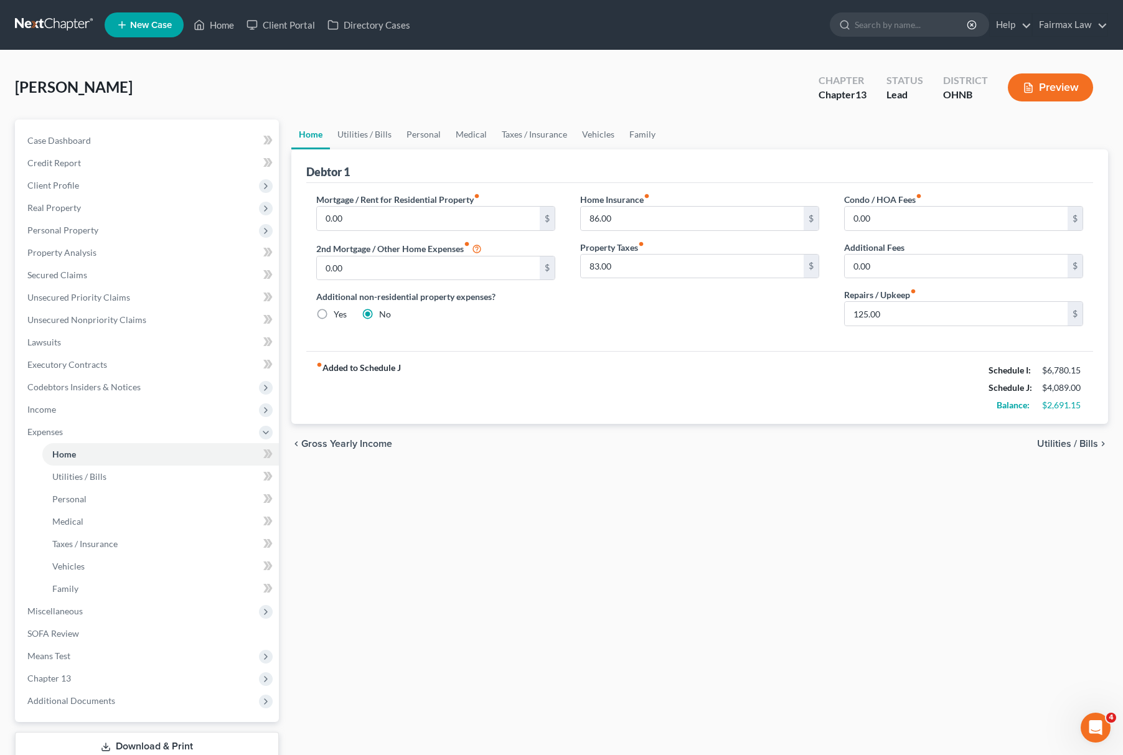
click at [628, 509] on div "Home Utilities / Bills Personal Medical Taxes / Insurance Vehicles Family Debto…" at bounding box center [699, 457] width 829 height 674
click at [195, 26] on icon at bounding box center [199, 24] width 11 height 15
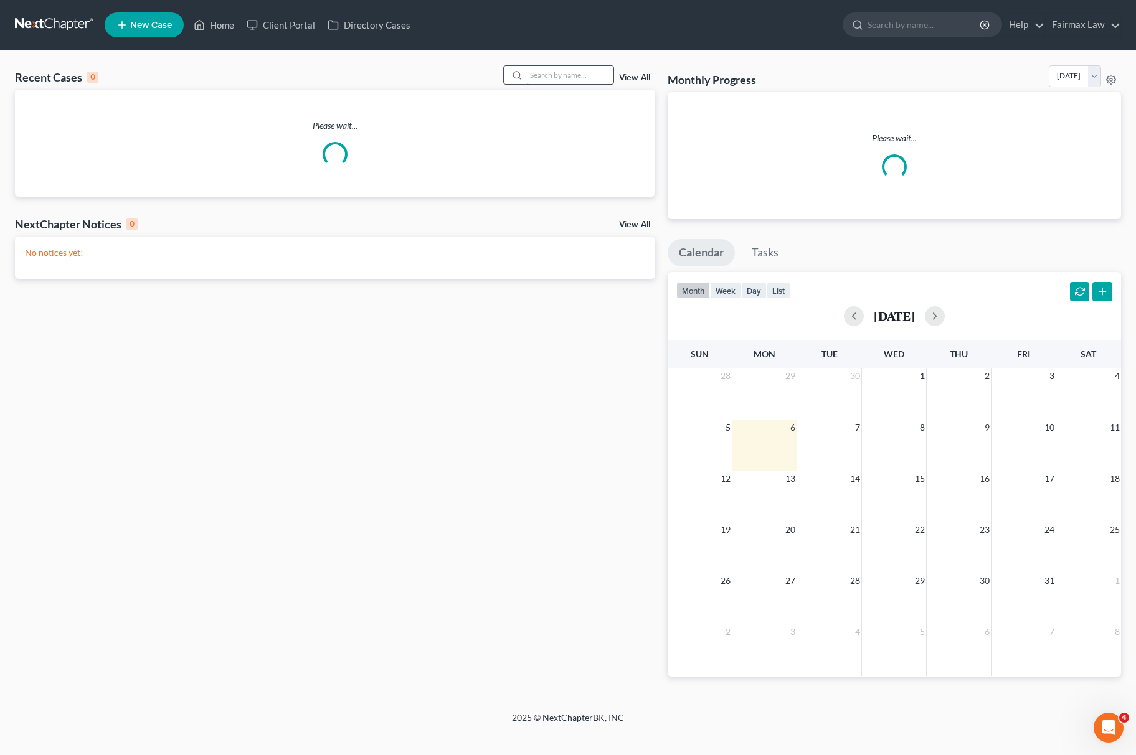
click at [527, 78] on input "search" at bounding box center [569, 75] width 87 height 18
type input "c"
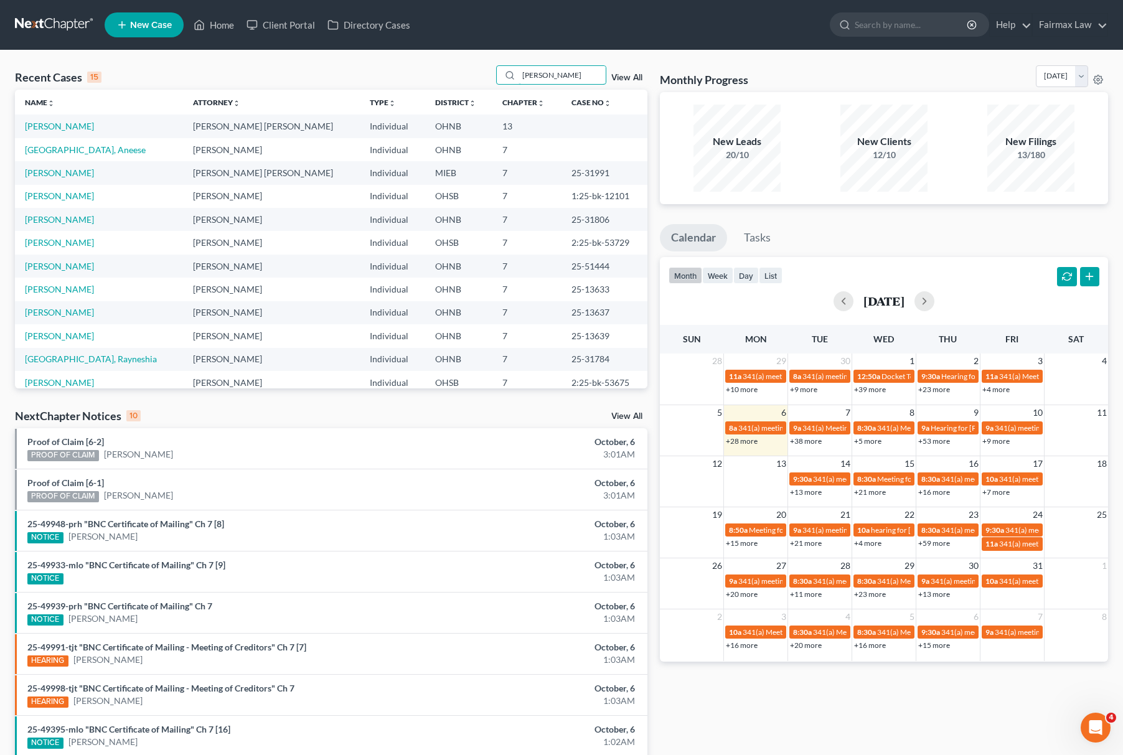
type input "Charles Chami"
click at [148, 21] on span "New Case" at bounding box center [151, 25] width 42 height 9
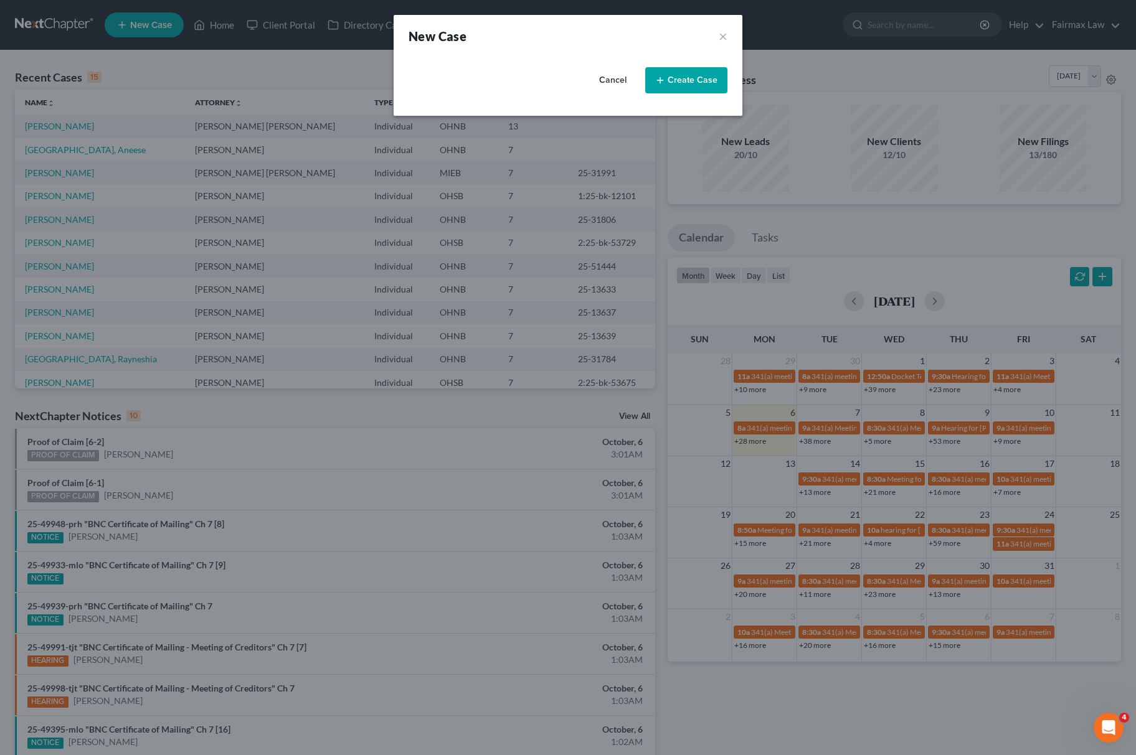
select select "40"
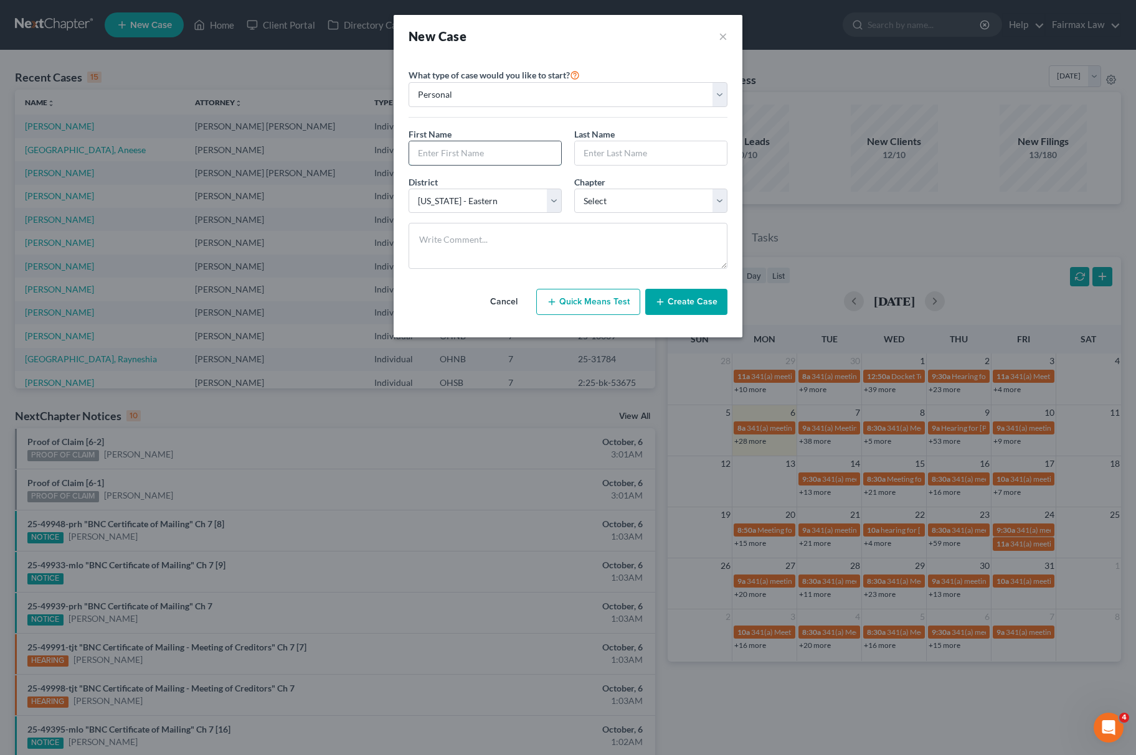
click at [454, 156] on input "text" at bounding box center [485, 153] width 152 height 24
type input "Charles"
click at [680, 161] on input "text" at bounding box center [651, 153] width 152 height 24
type input "Chami"
drag, startPoint x: 605, startPoint y: 198, endPoint x: 608, endPoint y: 208, distance: 10.4
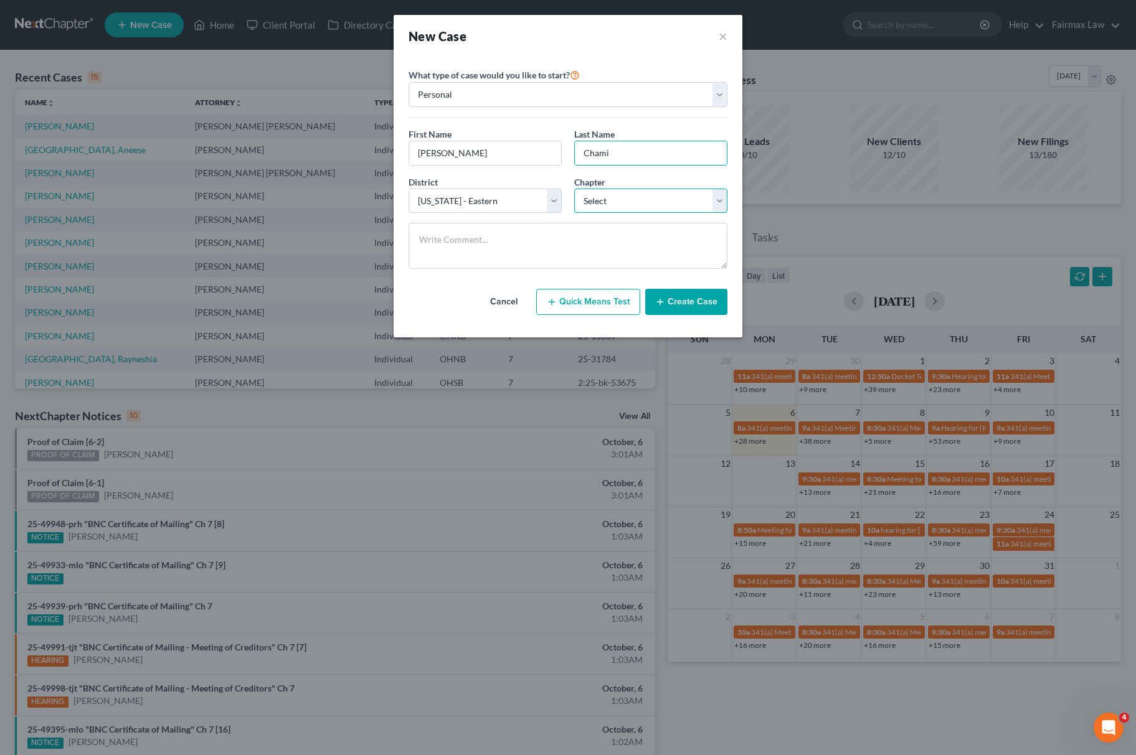
click at [605, 198] on select "Select 7 11 12 13" at bounding box center [650, 201] width 153 height 25
select select "3"
click at [574, 189] on select "Select 7 11 12 13" at bounding box center [650, 201] width 153 height 25
click at [671, 313] on button "Create Case" at bounding box center [686, 302] width 82 height 26
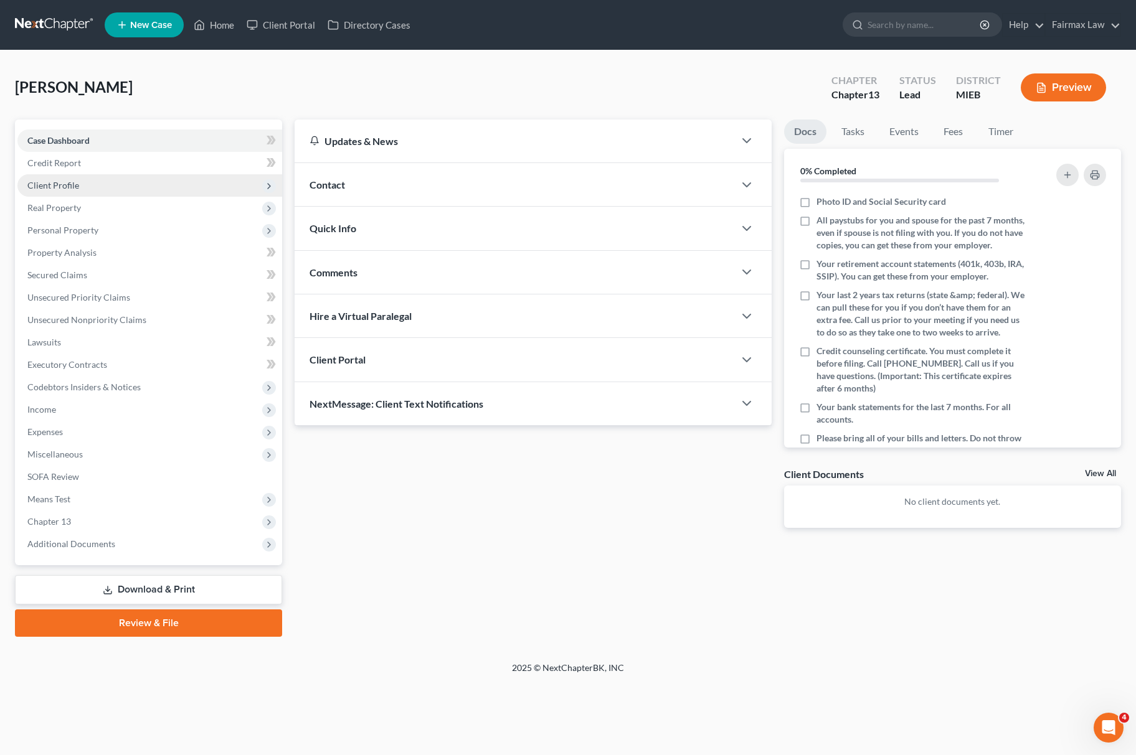
click at [197, 175] on span "Client Profile" at bounding box center [149, 185] width 265 height 22
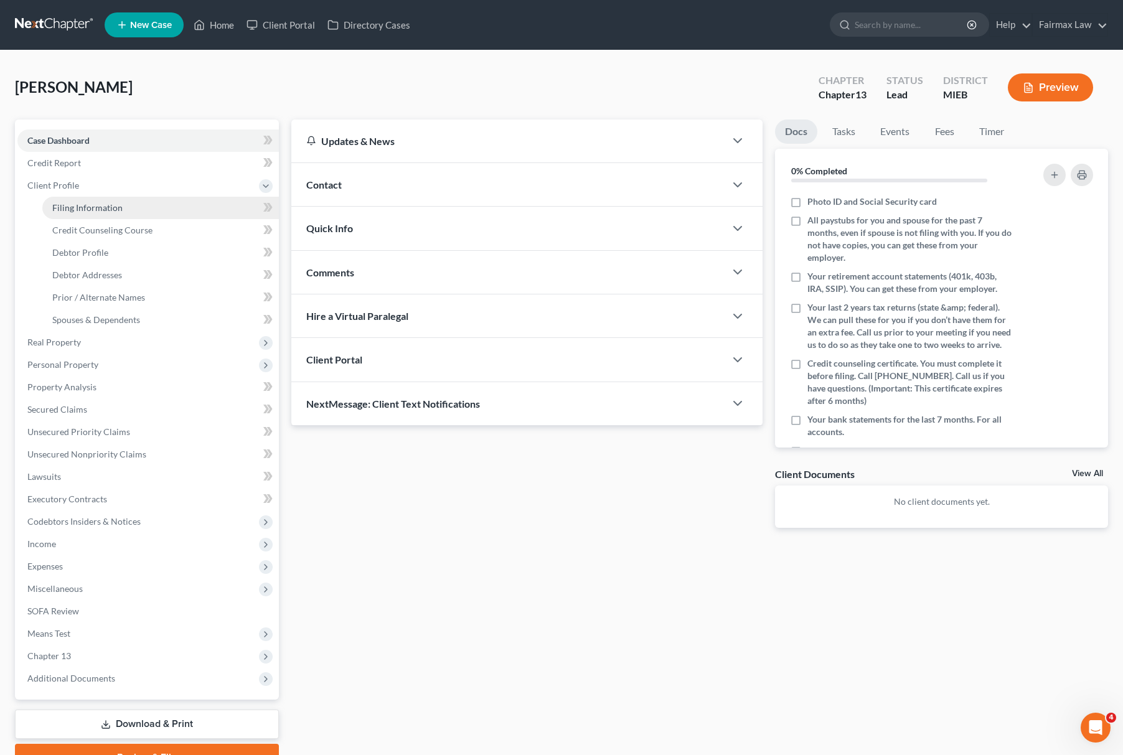
click at [123, 209] on link "Filing Information" at bounding box center [160, 208] width 237 height 22
select select "1"
select select "0"
select select "3"
select select "40"
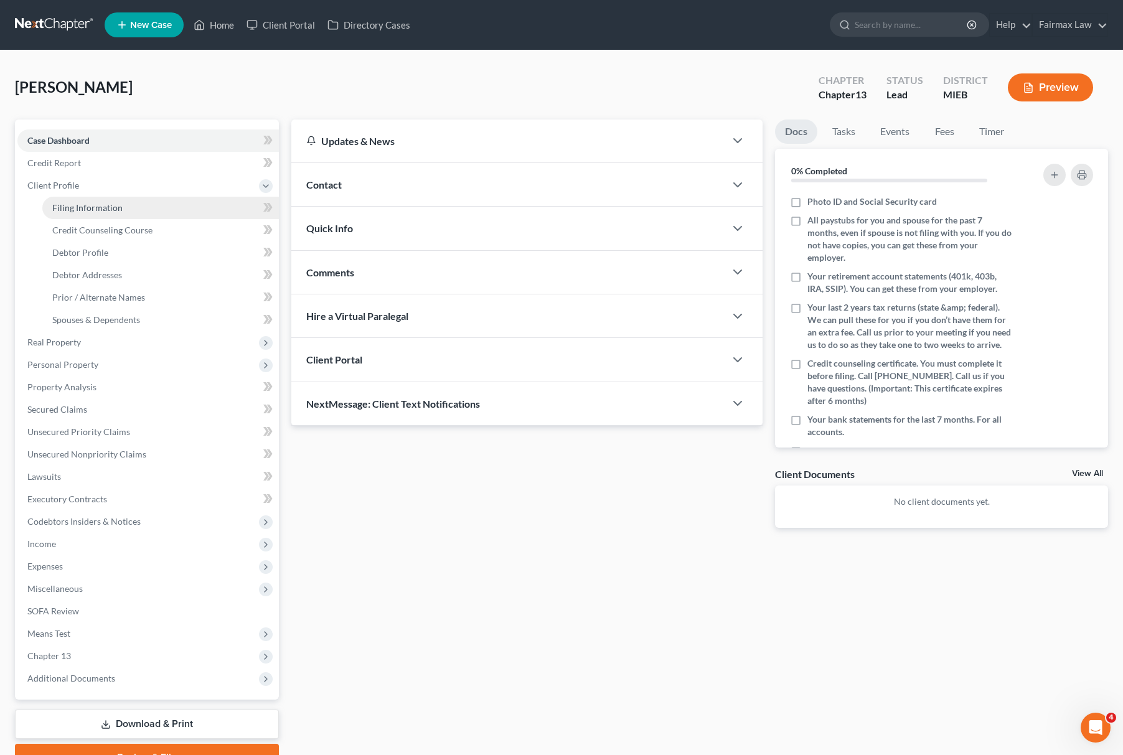
select select "23"
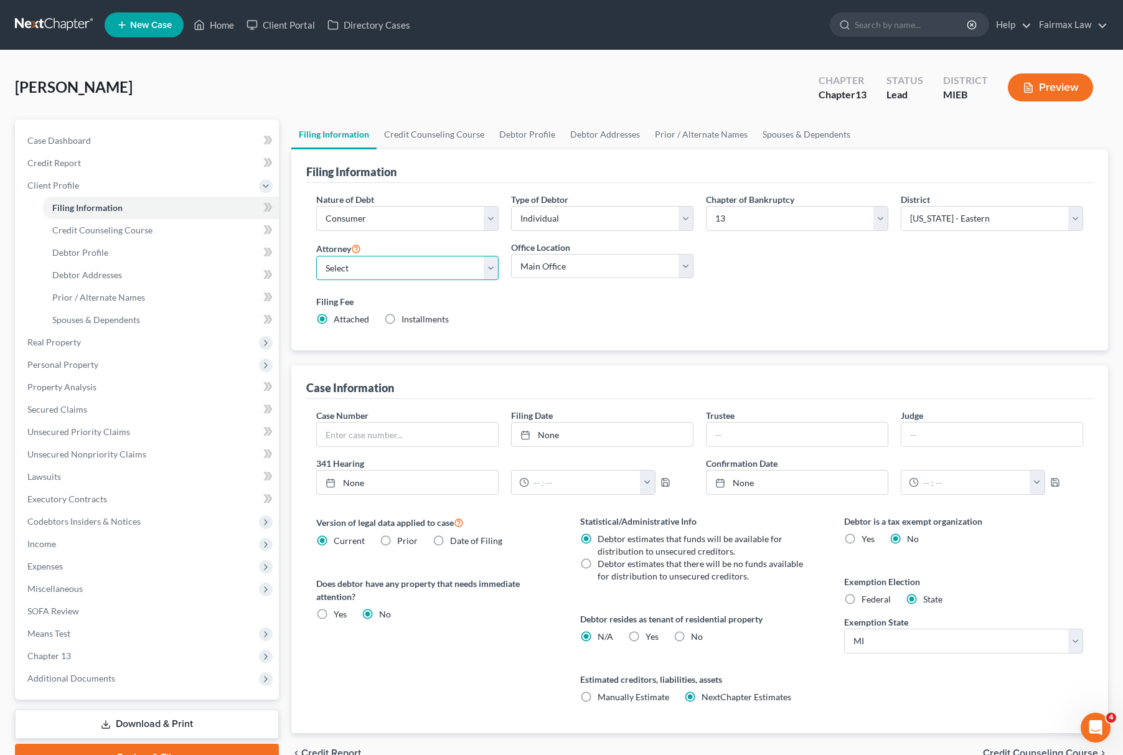
click at [425, 267] on select "Select David Ross Ienna - MIEB David Ross Ienna - OHNB David Ross Ienna - MIWB …" at bounding box center [407, 268] width 182 height 25
select select "0"
click at [316, 256] on select "Select David Ross Ienna - MIEB David Ross Ienna - OHNB David Ross Ienna - MIWB …" at bounding box center [407, 268] width 182 height 25
click at [68, 232] on span "Credit Counseling Course" at bounding box center [102, 230] width 100 height 11
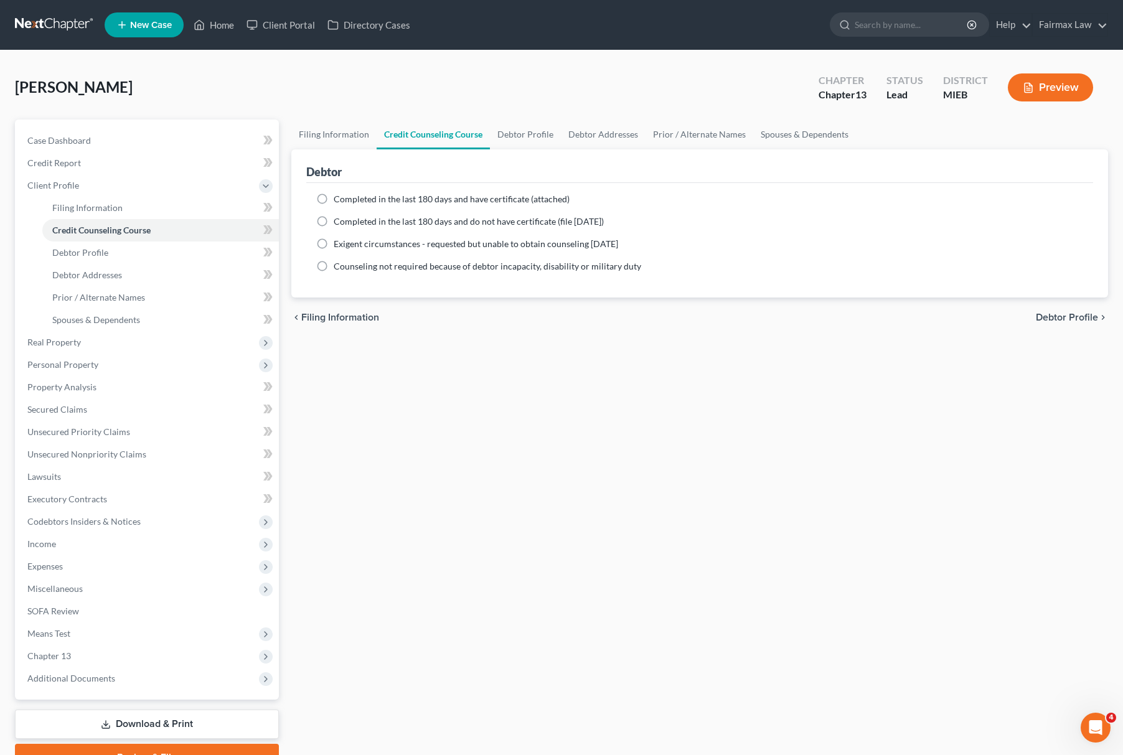
click at [334, 215] on label "Completed in the last 180 days and do not have certificate (file within 14 days)" at bounding box center [469, 221] width 270 height 12
click at [339, 215] on input "Completed in the last 180 days and do not have certificate (file within 14 days)" at bounding box center [343, 219] width 8 height 8
radio input "true"
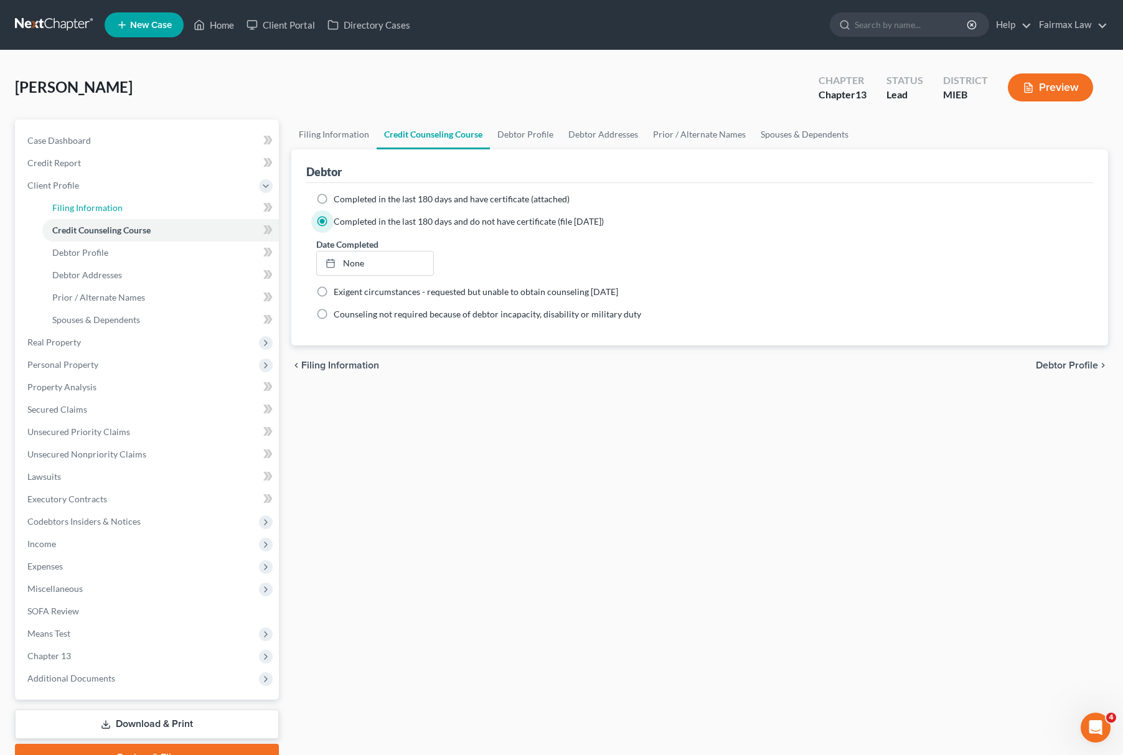
drag, startPoint x: 113, startPoint y: 205, endPoint x: 273, endPoint y: 229, distance: 161.2
click at [113, 205] on span "Filing Information" at bounding box center [87, 207] width 70 height 11
select select "1"
select select "0"
select select "3"
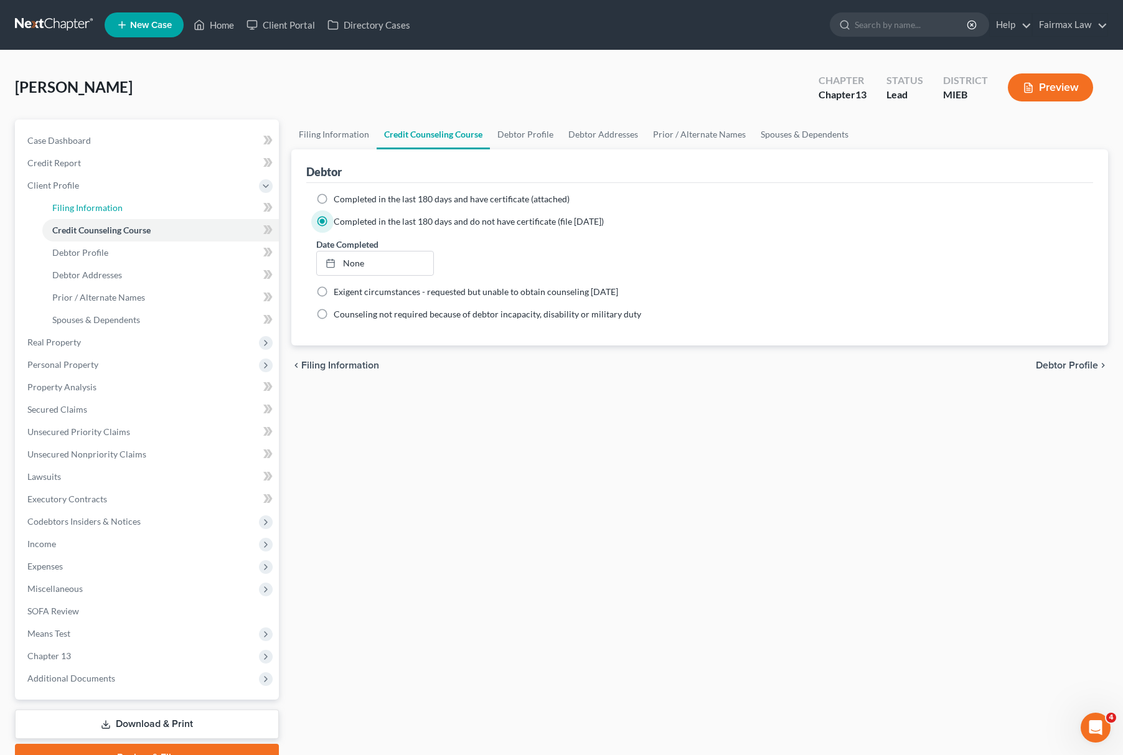
select select "40"
select select "0"
select select "23"
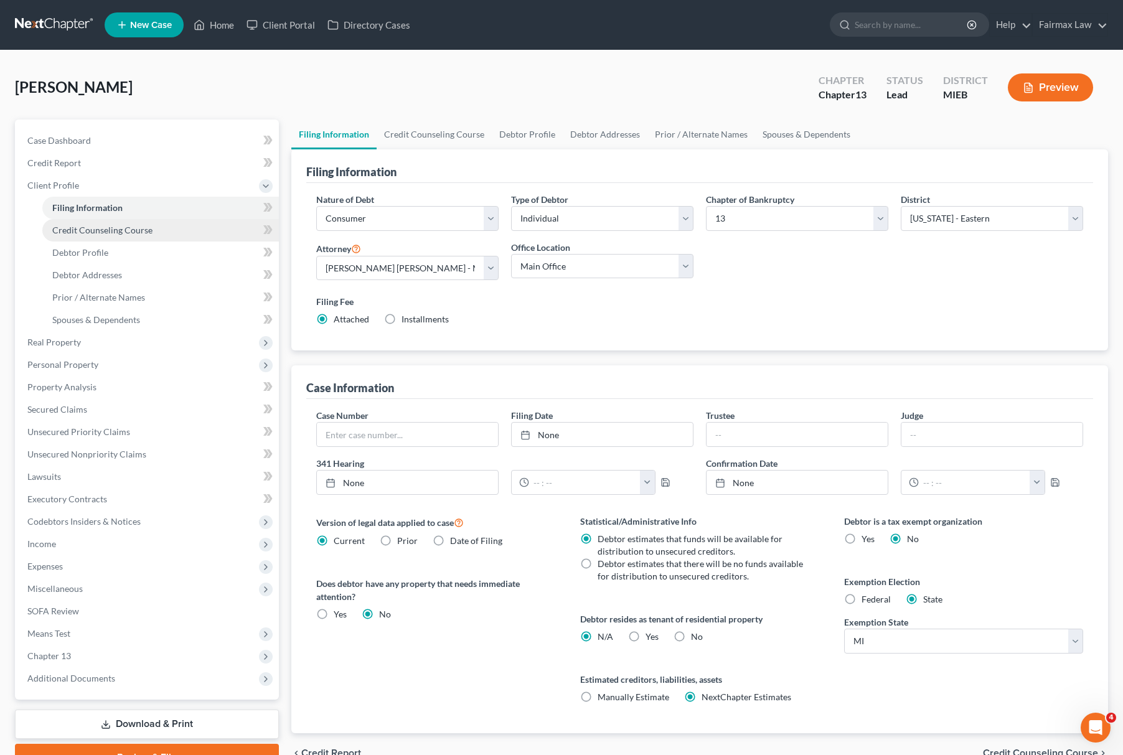
click at [115, 239] on link "Credit Counseling Course" at bounding box center [160, 230] width 237 height 22
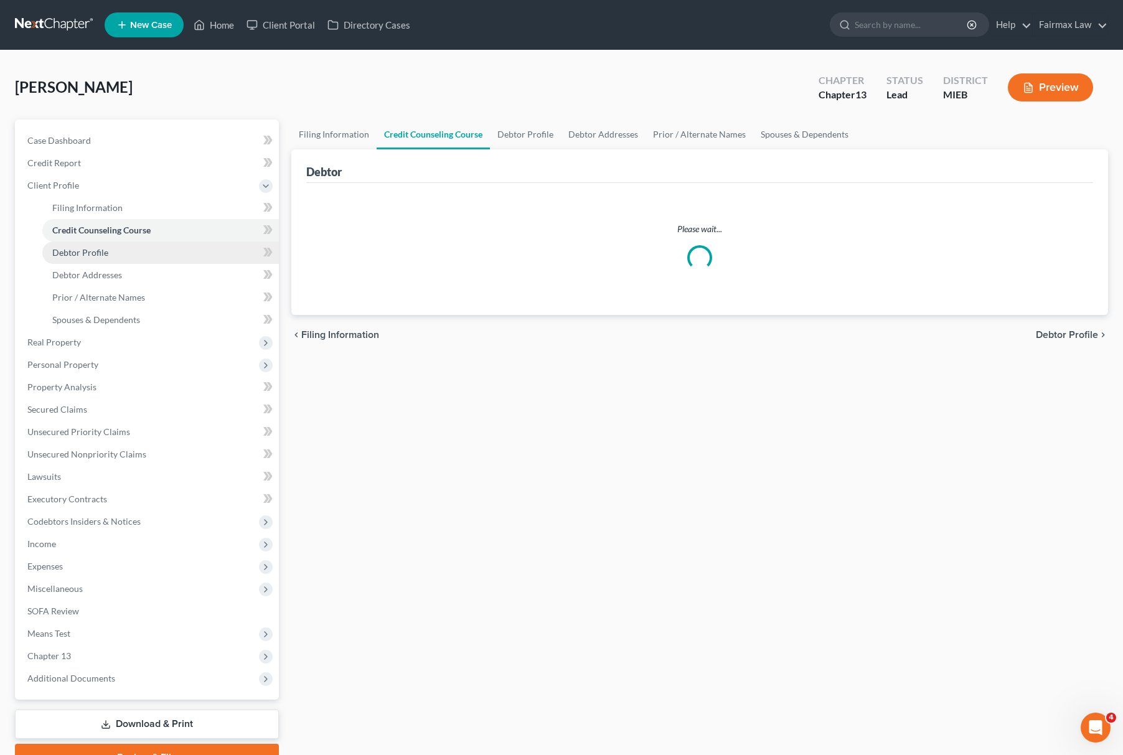
click at [105, 255] on span "Debtor Profile" at bounding box center [80, 252] width 56 height 11
select select "0"
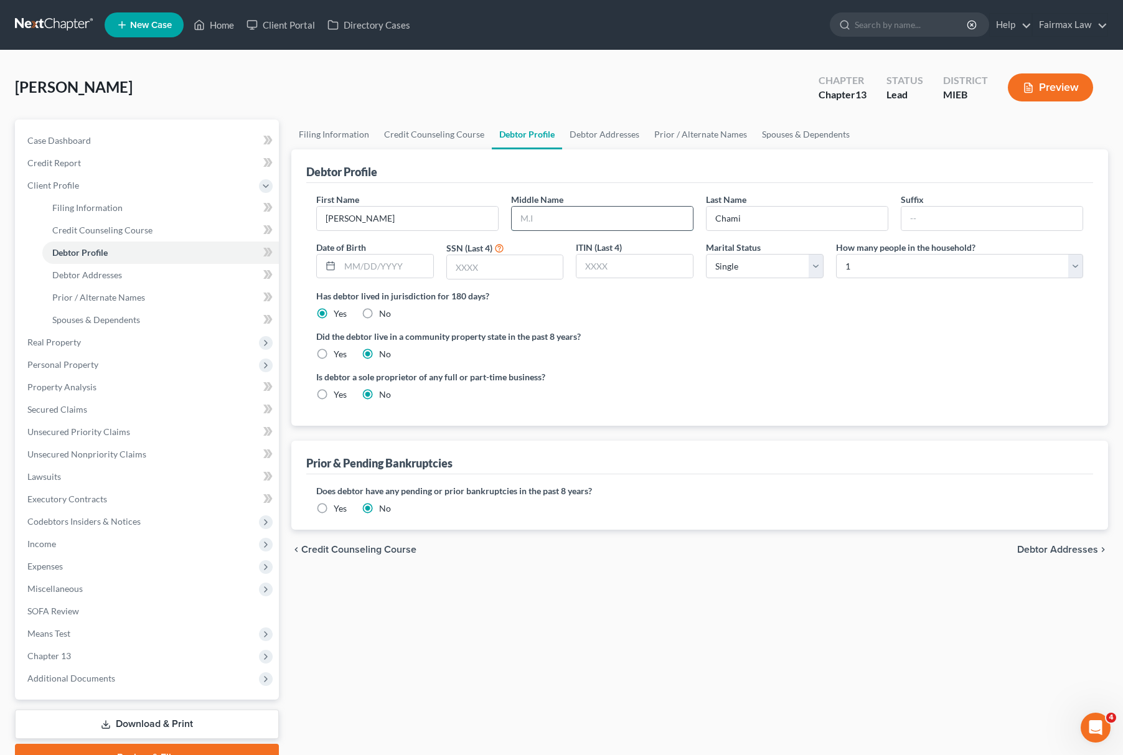
click at [562, 215] on input "text" at bounding box center [602, 219] width 181 height 24
type input "K."
click at [369, 269] on input "text" at bounding box center [386, 267] width 93 height 24
type input "10/11/1978"
click at [740, 265] on select "Select Single Married Separated Divorced Widowed" at bounding box center [765, 266] width 118 height 25
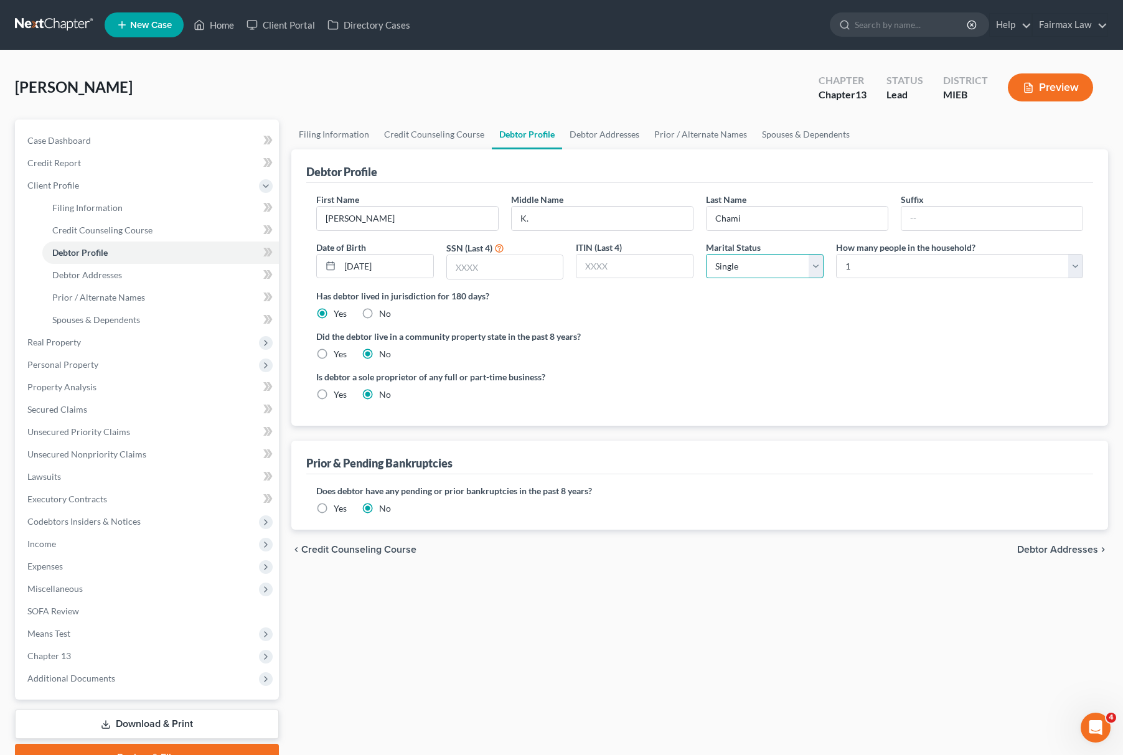
select select "1"
click at [706, 254] on select "Select Single Married Separated Divorced Widowed" at bounding box center [765, 266] width 118 height 25
click at [508, 265] on input "text" at bounding box center [505, 267] width 116 height 24
paste input "1502"
type input "1502"
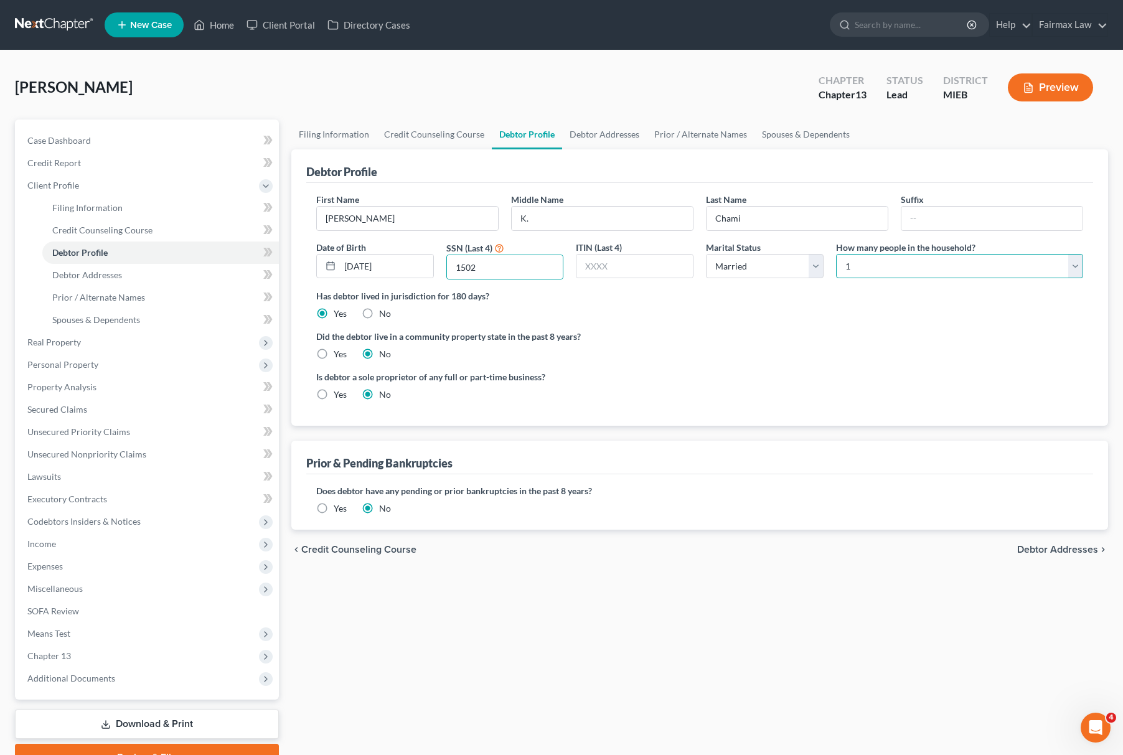
click at [897, 257] on select "Select 1 2 3 4 5 6 7 8 9 10 11 12 13 14 15 16 17 18 19 20" at bounding box center [959, 266] width 247 height 25
select select "5"
click at [836, 254] on select "Select 1 2 3 4 5 6 7 8 9 10 11 12 13 14 15 16 17 18 19 20" at bounding box center [959, 266] width 247 height 25
click at [180, 270] on link "Debtor Addresses" at bounding box center [160, 275] width 237 height 22
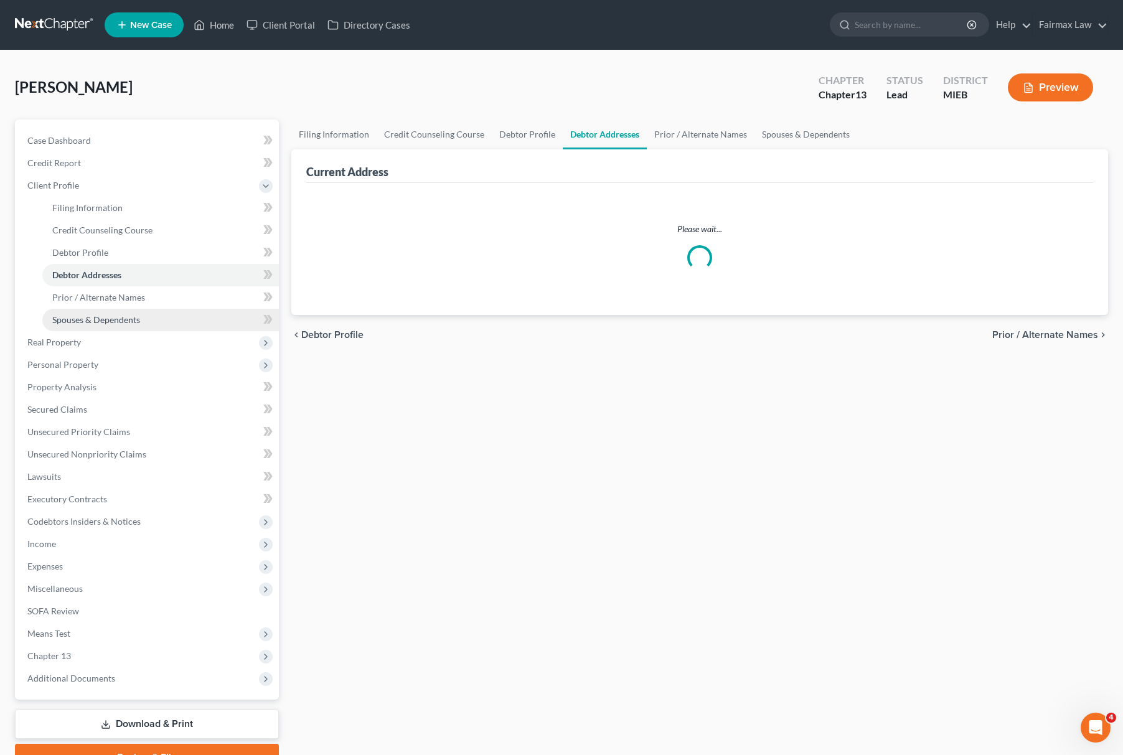
select select "0"
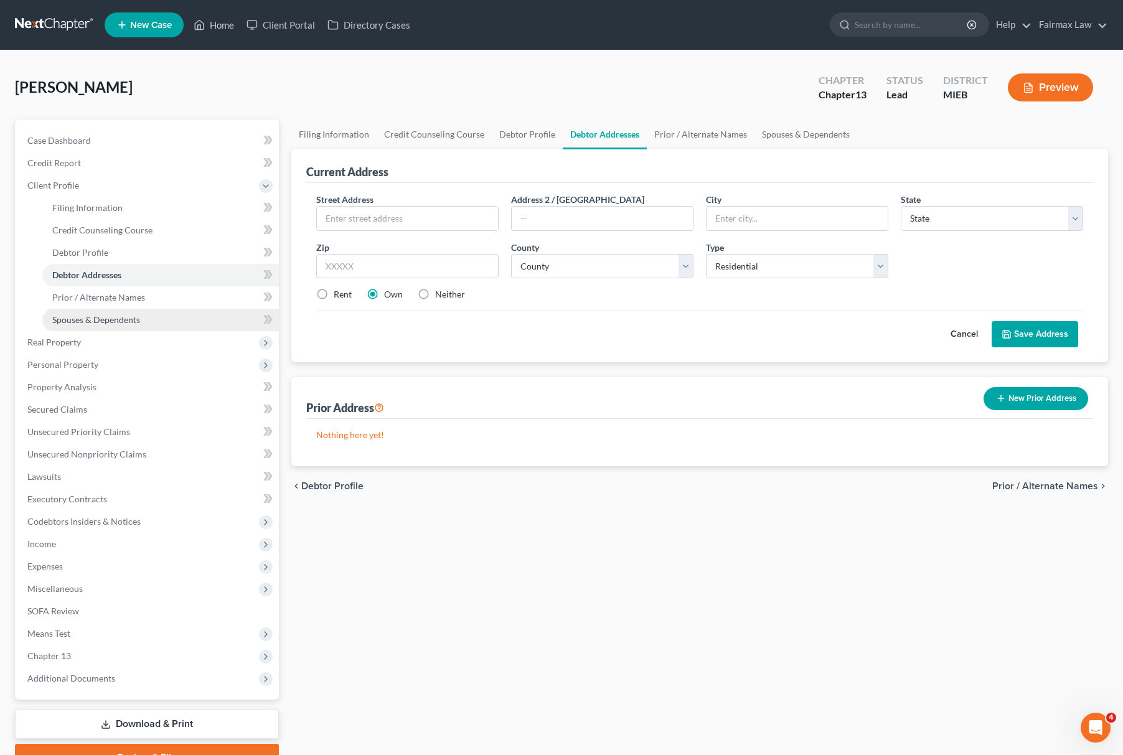
click at [90, 324] on link "Spouses & Dependents" at bounding box center [160, 320] width 237 height 22
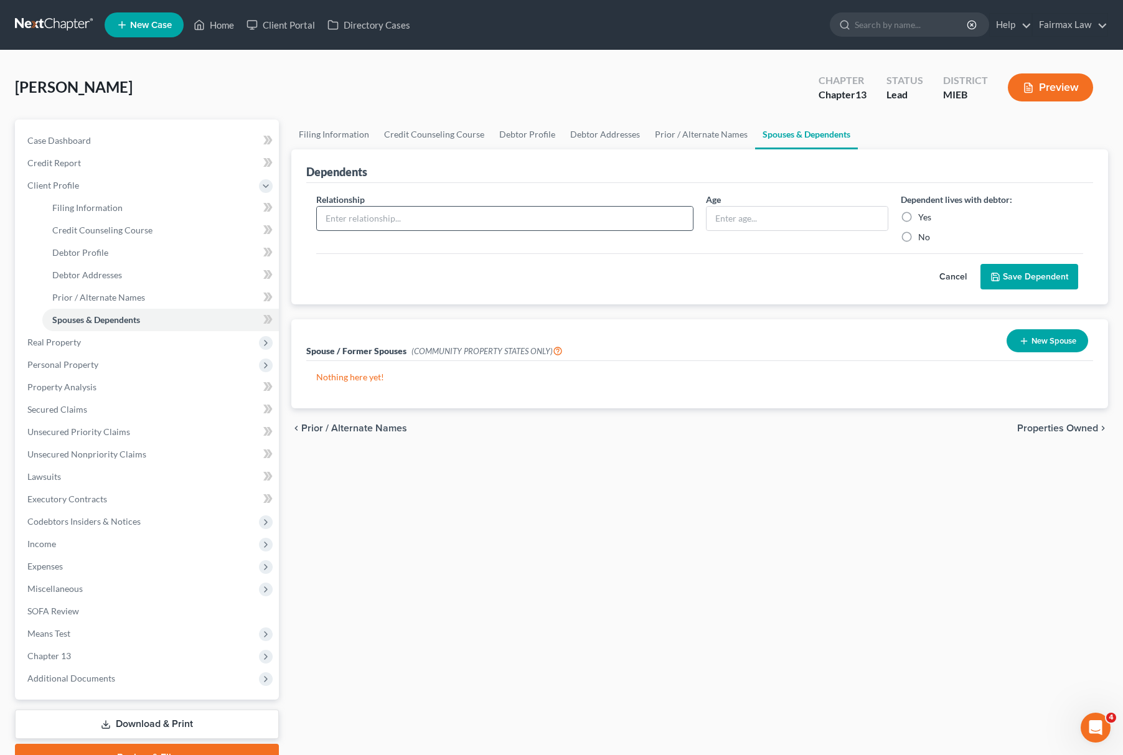
click at [581, 228] on div "Relationship *" at bounding box center [505, 218] width 390 height 50
click at [498, 218] on input "text" at bounding box center [505, 219] width 376 height 24
paste input "Son - 17 years old"
drag, startPoint x: 347, startPoint y: 215, endPoint x: 478, endPoint y: 220, distance: 131.5
click at [478, 220] on input "Son - 17 years old" at bounding box center [505, 219] width 376 height 24
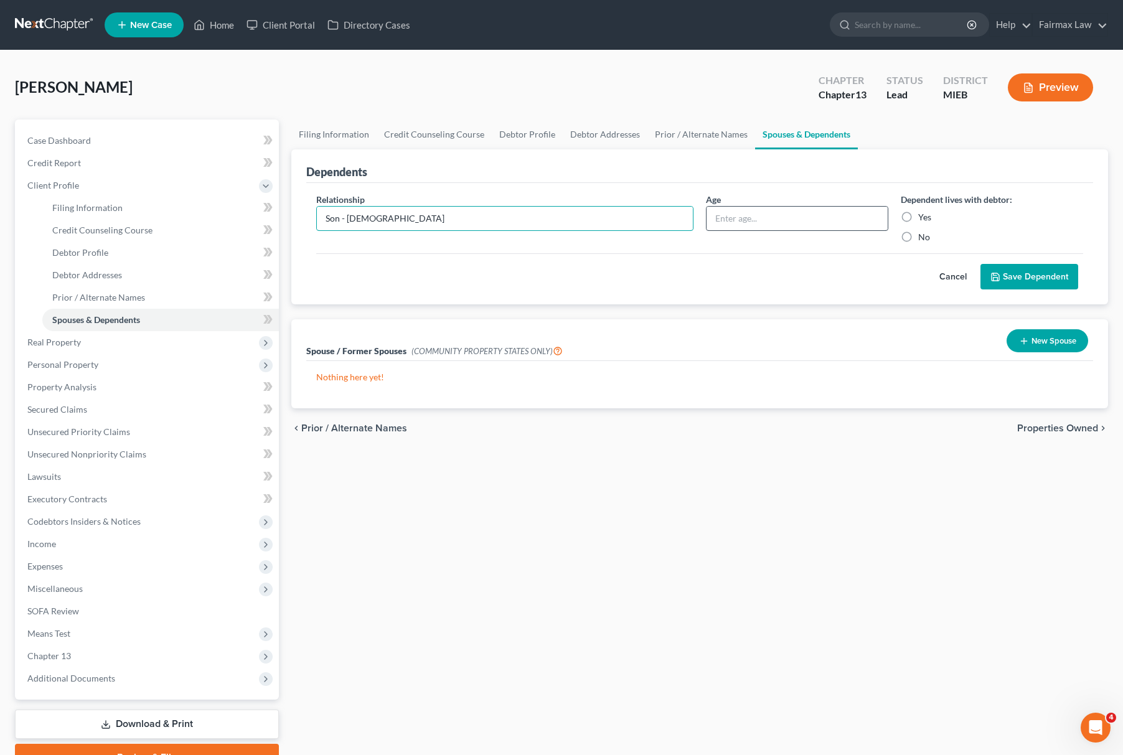
type input "Son - 17 years old"
click at [730, 218] on input "text" at bounding box center [797, 219] width 181 height 24
paste input "17 years old"
type input "17 years old"
drag, startPoint x: 344, startPoint y: 215, endPoint x: 610, endPoint y: 215, distance: 266.5
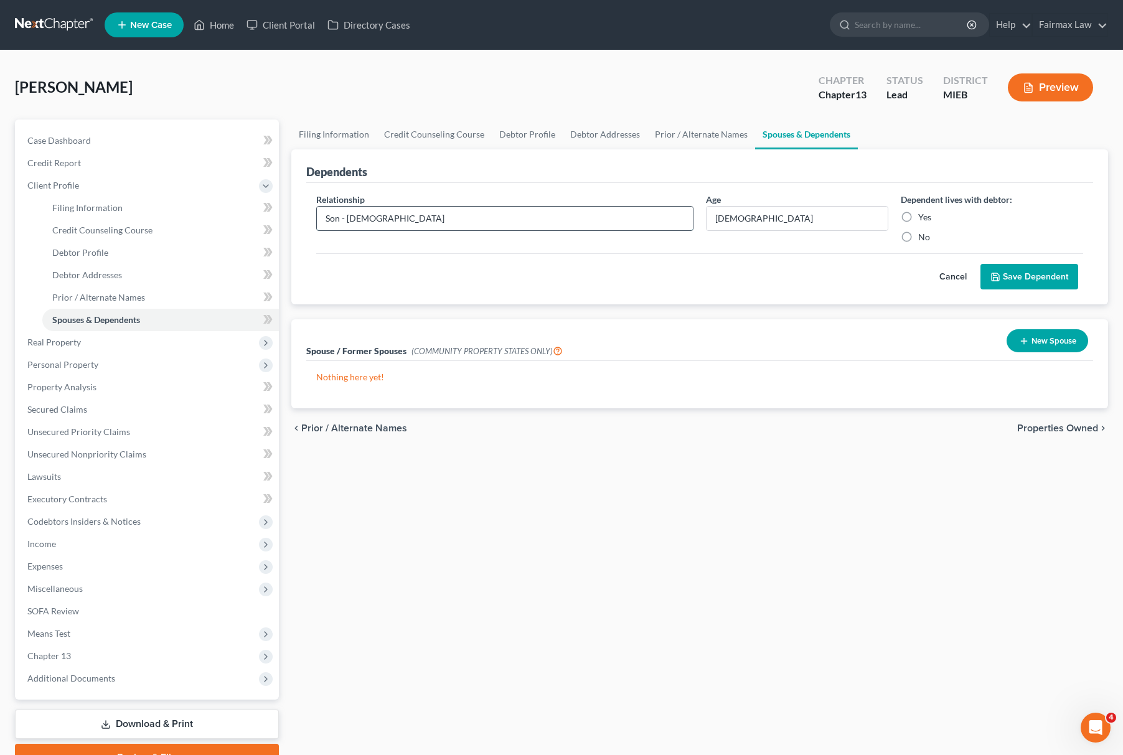
click at [610, 215] on input "Son - 17 years old" at bounding box center [505, 219] width 376 height 24
type input "Son"
click at [1003, 272] on button "Save Dependent" at bounding box center [1030, 277] width 98 height 26
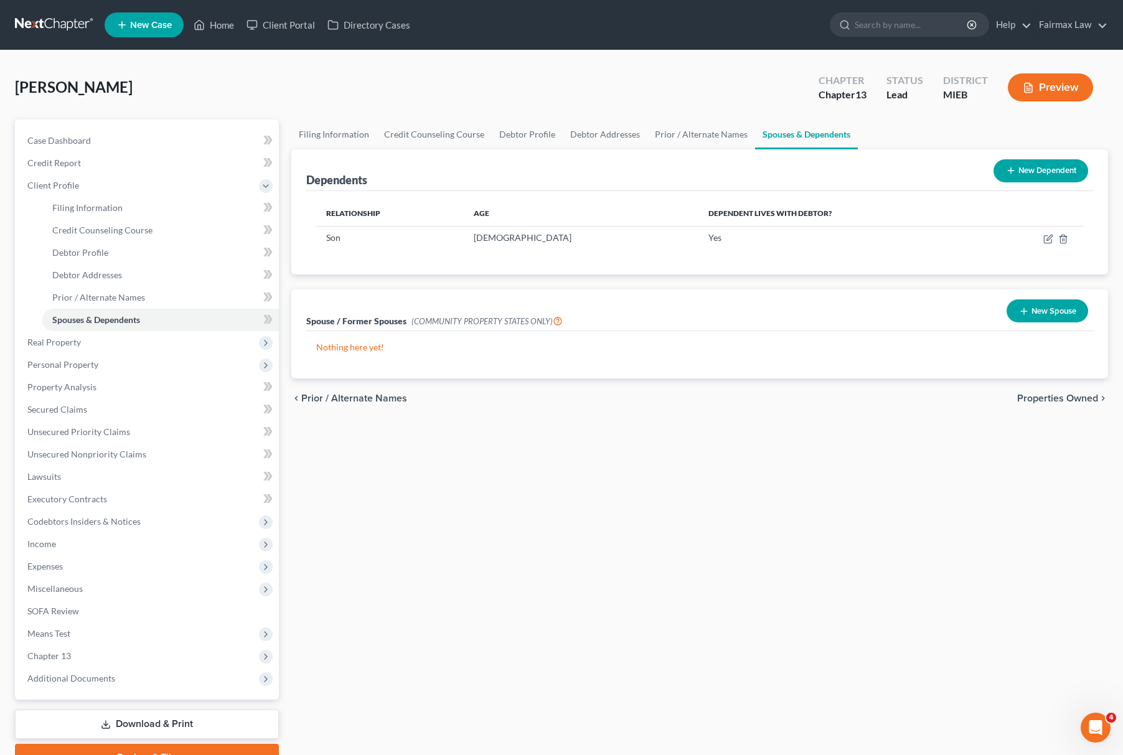
click at [999, 160] on button "New Dependent" at bounding box center [1041, 170] width 95 height 23
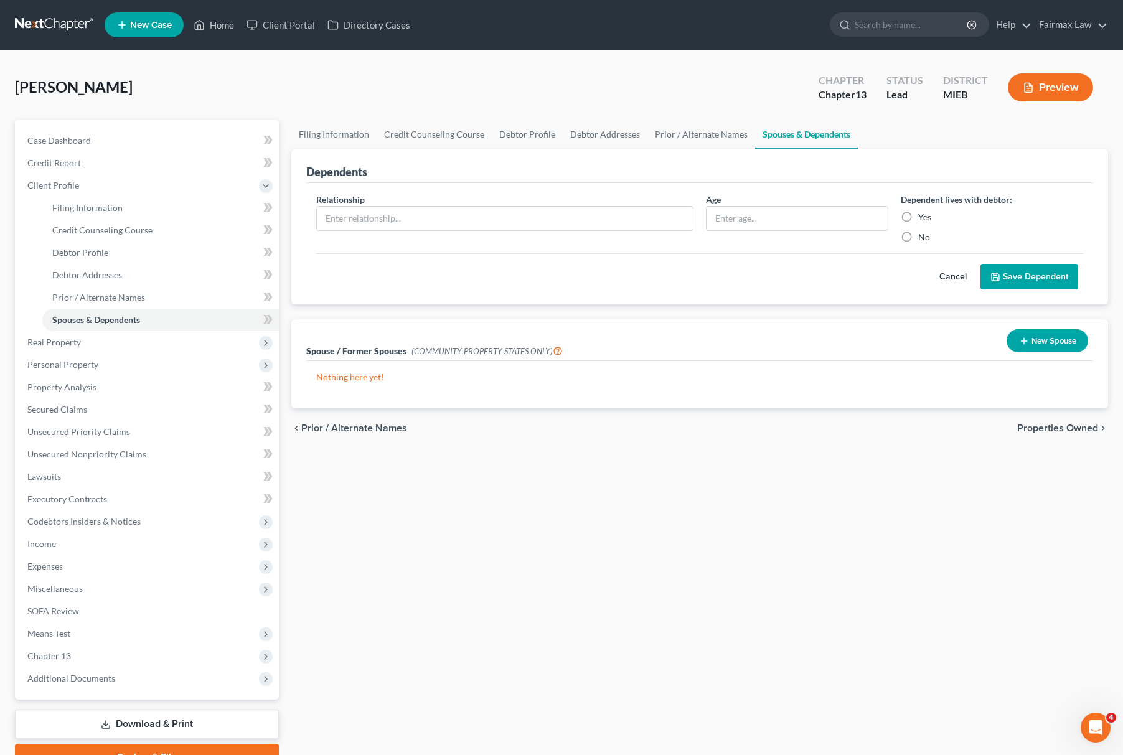
click at [456, 198] on div "Relationship *" at bounding box center [505, 218] width 390 height 50
click at [445, 207] on input "text" at bounding box center [505, 219] width 376 height 24
paste input "Daughter - 14 years old"
drag, startPoint x: 370, startPoint y: 217, endPoint x: 486, endPoint y: 213, distance: 115.9
click at [478, 213] on input "Daughter - 14 years old" at bounding box center [505, 219] width 376 height 24
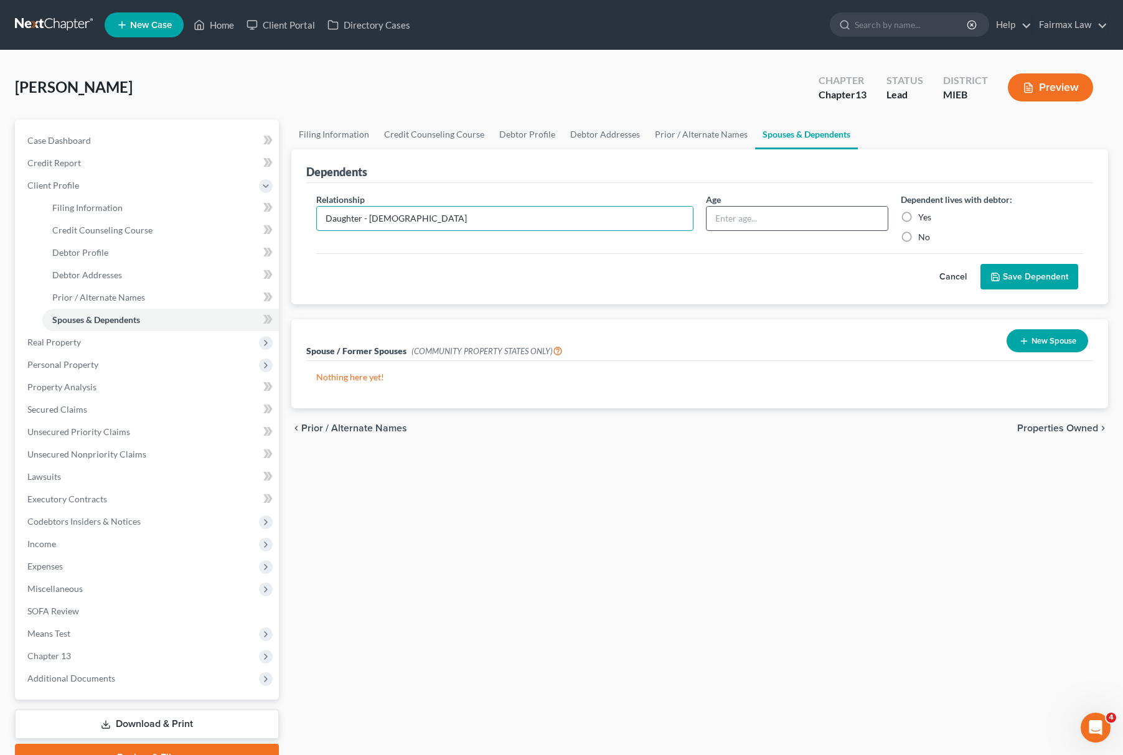
type input "Daughter - 14 years old"
click at [763, 220] on input "text" at bounding box center [797, 219] width 181 height 24
paste input "14 years old"
type input "14 years old"
drag, startPoint x: 367, startPoint y: 215, endPoint x: 469, endPoint y: 218, distance: 101.5
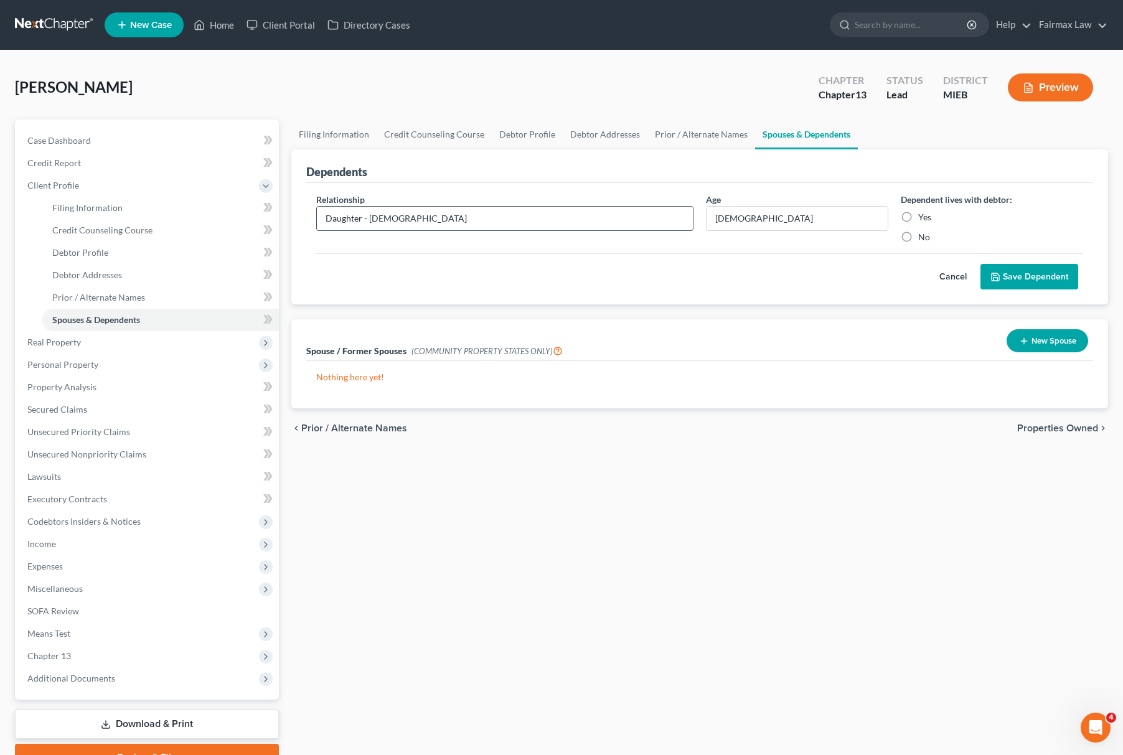
click at [468, 218] on input "Daughter - 14 years old" at bounding box center [505, 219] width 376 height 24
type input "Daughter"
click at [1027, 262] on div "Cancel Save Dependent" at bounding box center [699, 271] width 767 height 37
drag, startPoint x: 1030, startPoint y: 288, endPoint x: 1030, endPoint y: 295, distance: 7.5
click at [1030, 295] on div "Relationship * Daughter Age 14 years old Dependent lives with debtor: Yes No Ca…" at bounding box center [699, 244] width 787 height 122
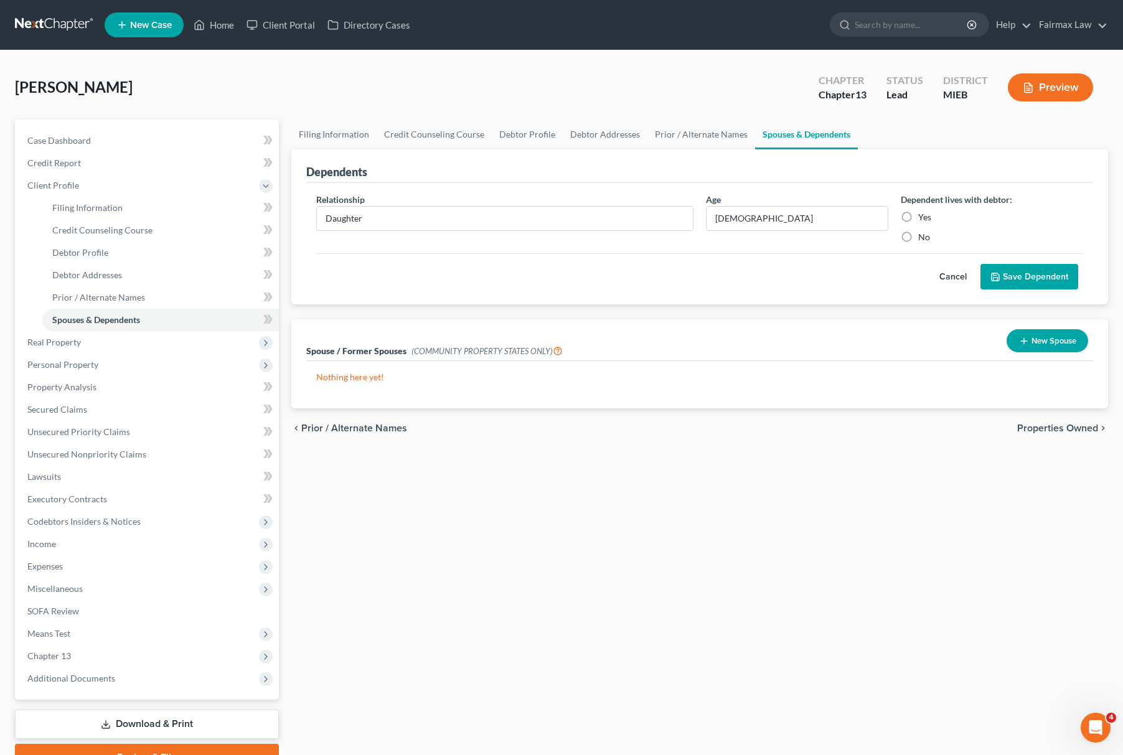
click at [1009, 280] on button "Save Dependent" at bounding box center [1030, 277] width 98 height 26
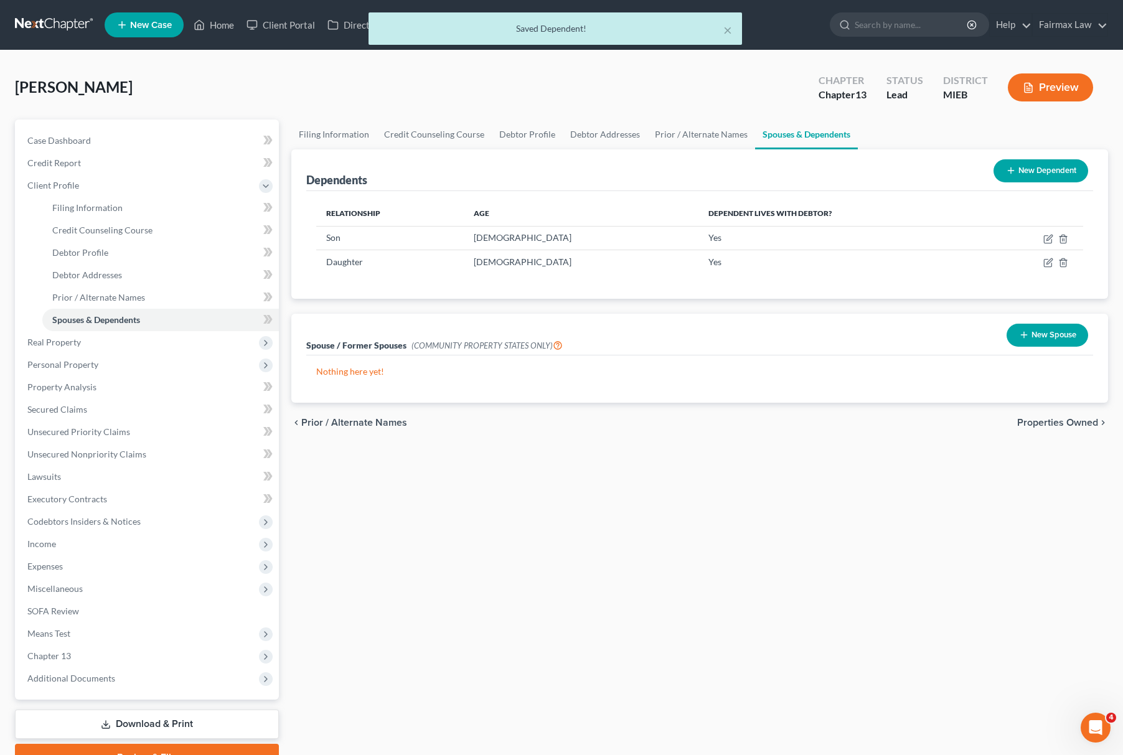
click at [1029, 163] on button "New Dependent" at bounding box center [1041, 170] width 95 height 23
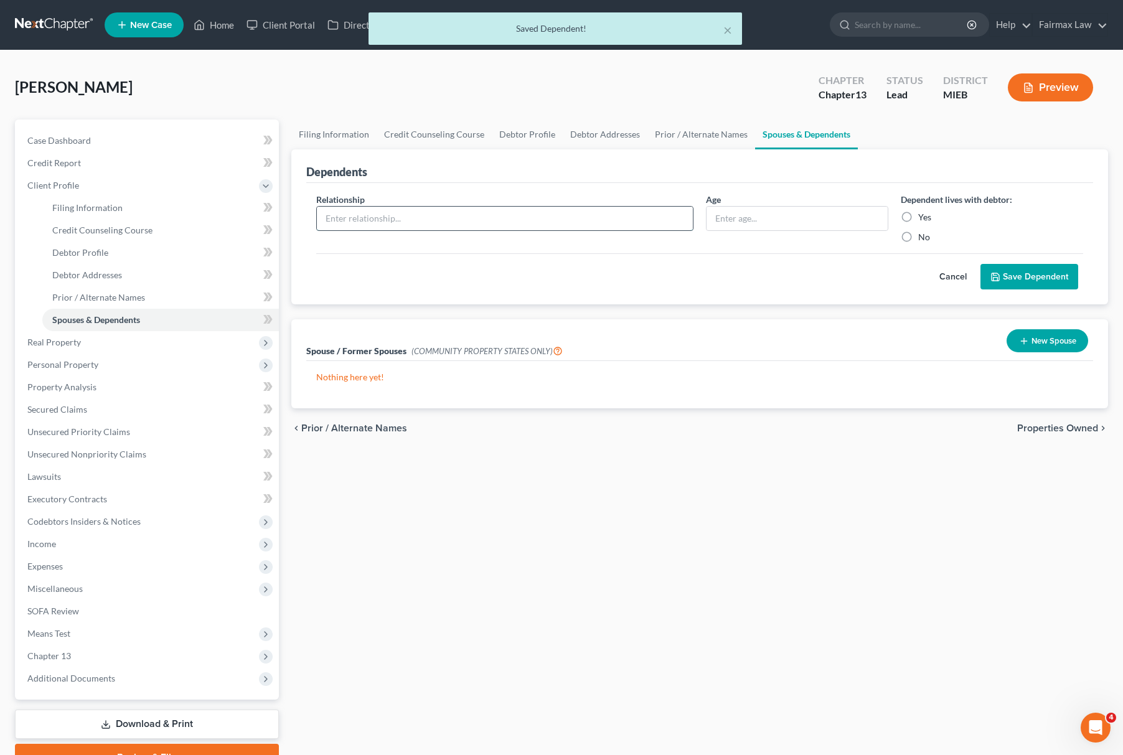
click at [511, 220] on input "text" at bounding box center [505, 219] width 376 height 24
paste input "Son - 20 years old"
drag, startPoint x: 347, startPoint y: 220, endPoint x: 442, endPoint y: 228, distance: 95.0
click at [441, 228] on input "Son - 20 years old" at bounding box center [505, 219] width 376 height 24
type input "Son - 20 years old"
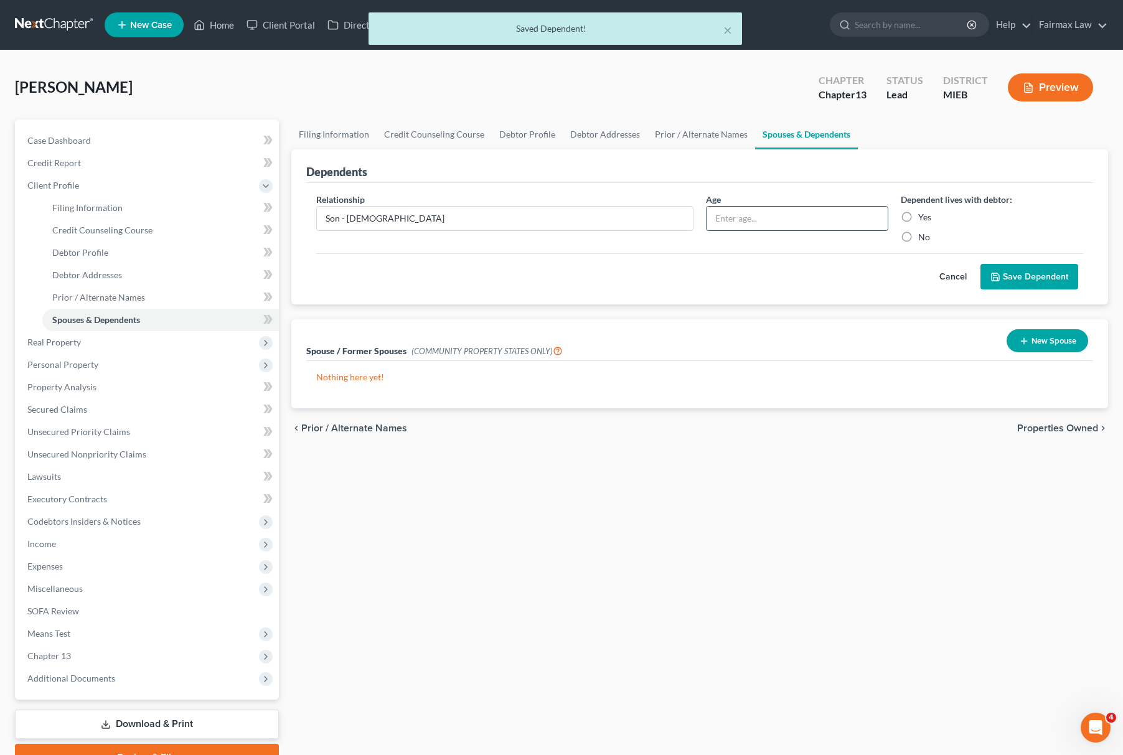
click at [737, 225] on input "text" at bounding box center [797, 219] width 181 height 24
paste input "20 years old"
type input "20 years old"
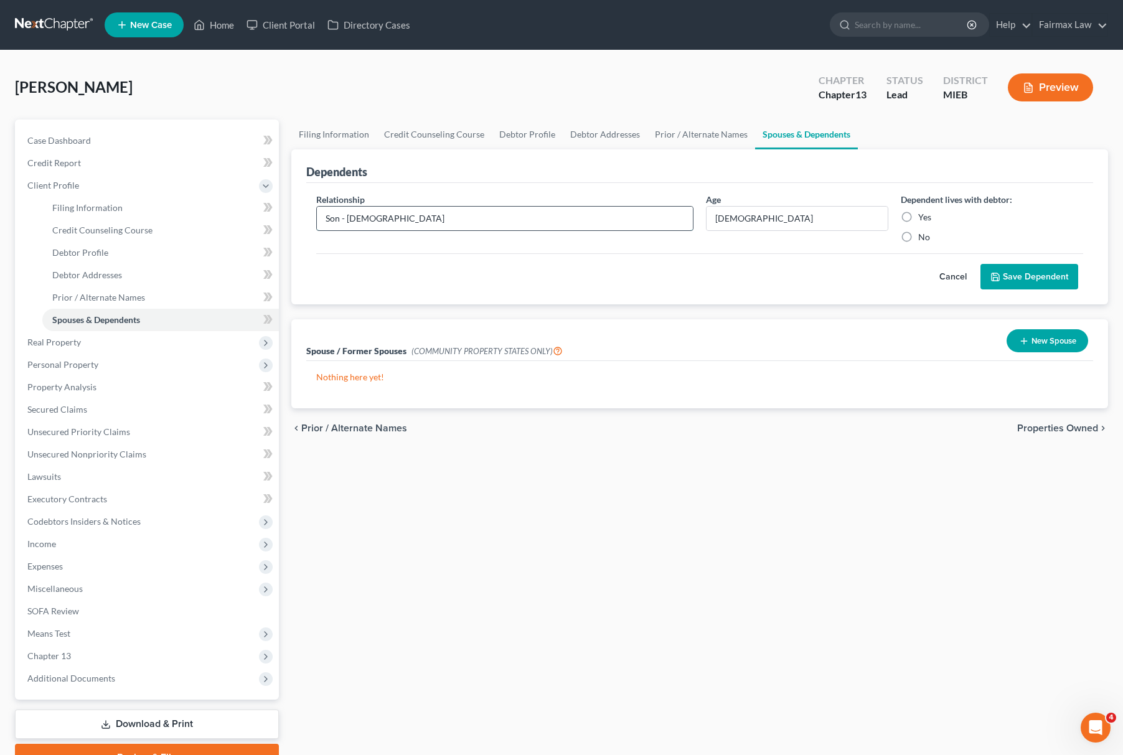
drag, startPoint x: 338, startPoint y: 220, endPoint x: 643, endPoint y: 220, distance: 305.1
click at [643, 220] on input "Son - 20 years old" at bounding box center [505, 219] width 376 height 24
type input "Son"
click at [1011, 273] on button "Save Dependent" at bounding box center [1030, 277] width 98 height 26
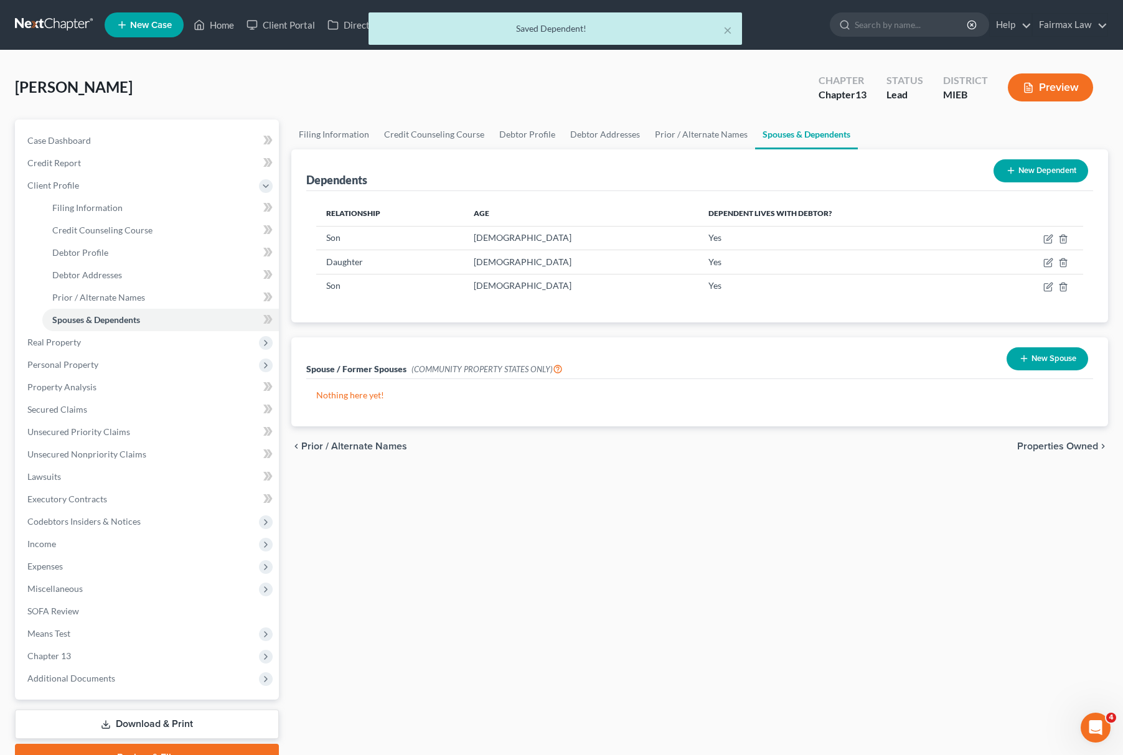
click at [1009, 166] on icon at bounding box center [1011, 171] width 10 height 10
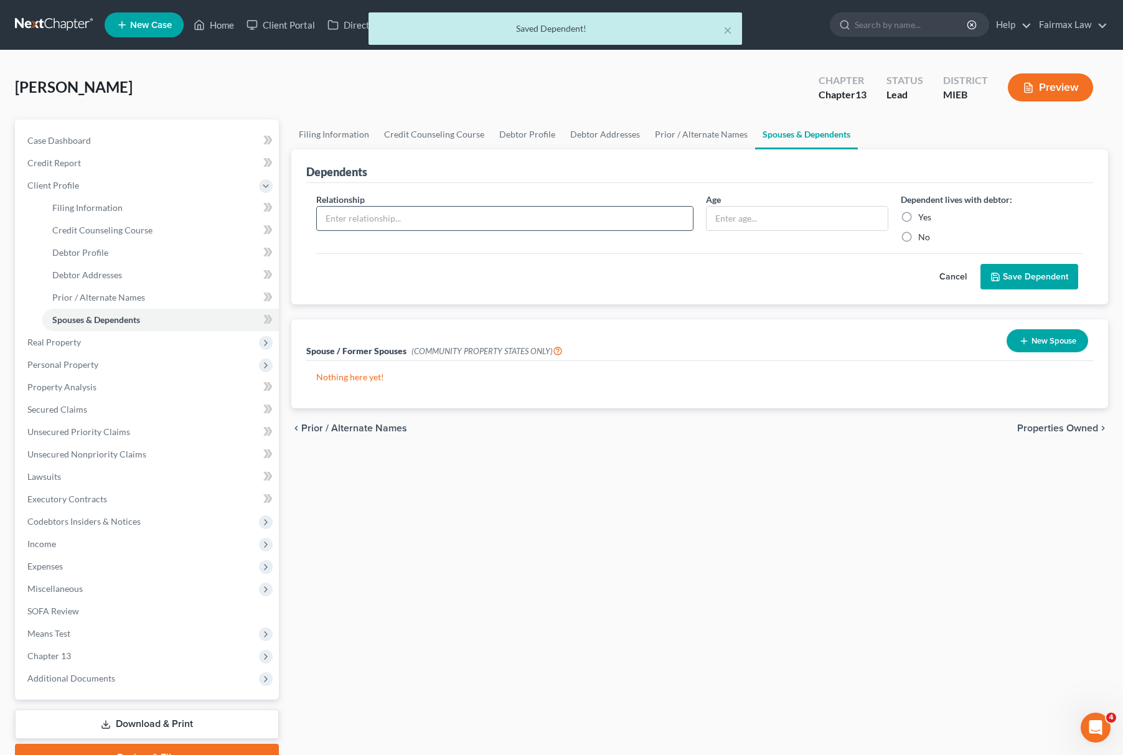
click at [524, 229] on input "text" at bounding box center [505, 219] width 376 height 24
paste input "Daughter - 14 years old"
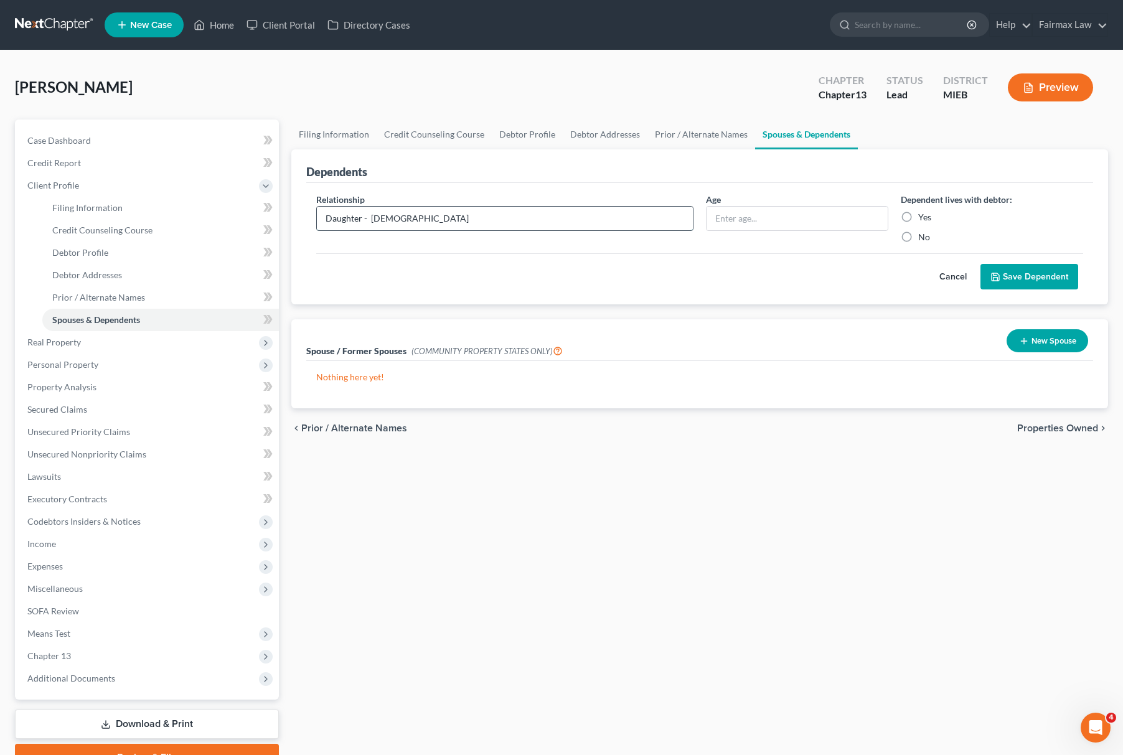
drag, startPoint x: 372, startPoint y: 218, endPoint x: 486, endPoint y: 219, distance: 114.0
click at [479, 218] on input "Daughter - 14 years old" at bounding box center [505, 219] width 376 height 24
type input "Daughter - 14 years old"
click at [830, 232] on div "Age" at bounding box center [797, 218] width 195 height 50
paste input "14 years old"
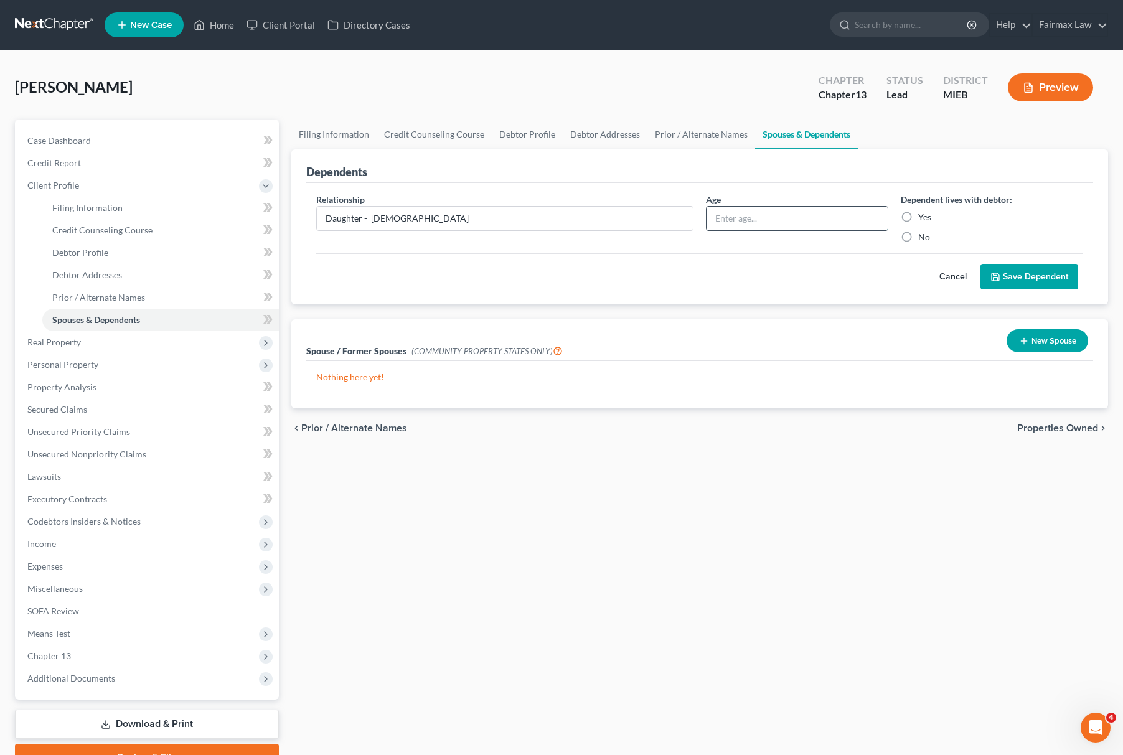
click at [823, 219] on input "text" at bounding box center [797, 219] width 181 height 24
type input "14 years old"
drag, startPoint x: 372, startPoint y: 214, endPoint x: 577, endPoint y: 225, distance: 205.2
click at [577, 225] on input "Daughter - 14 years old" at bounding box center [505, 219] width 376 height 24
type input "Daughter"
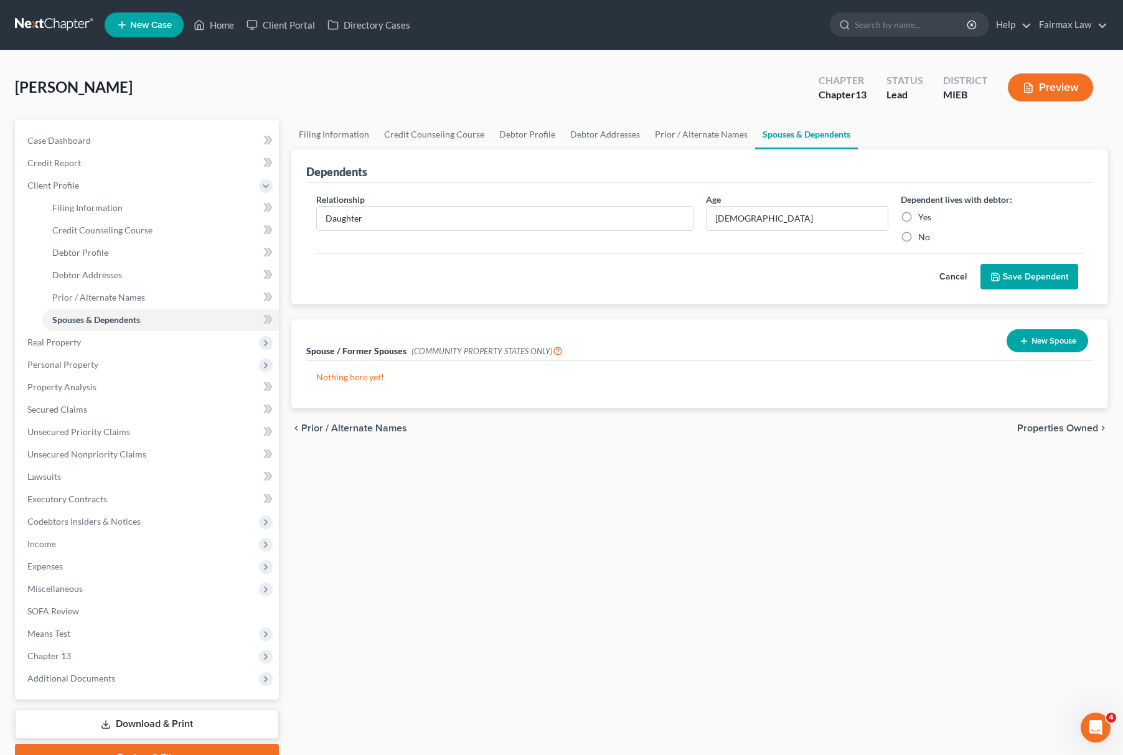
click at [1032, 269] on button "Save Dependent" at bounding box center [1030, 277] width 98 height 26
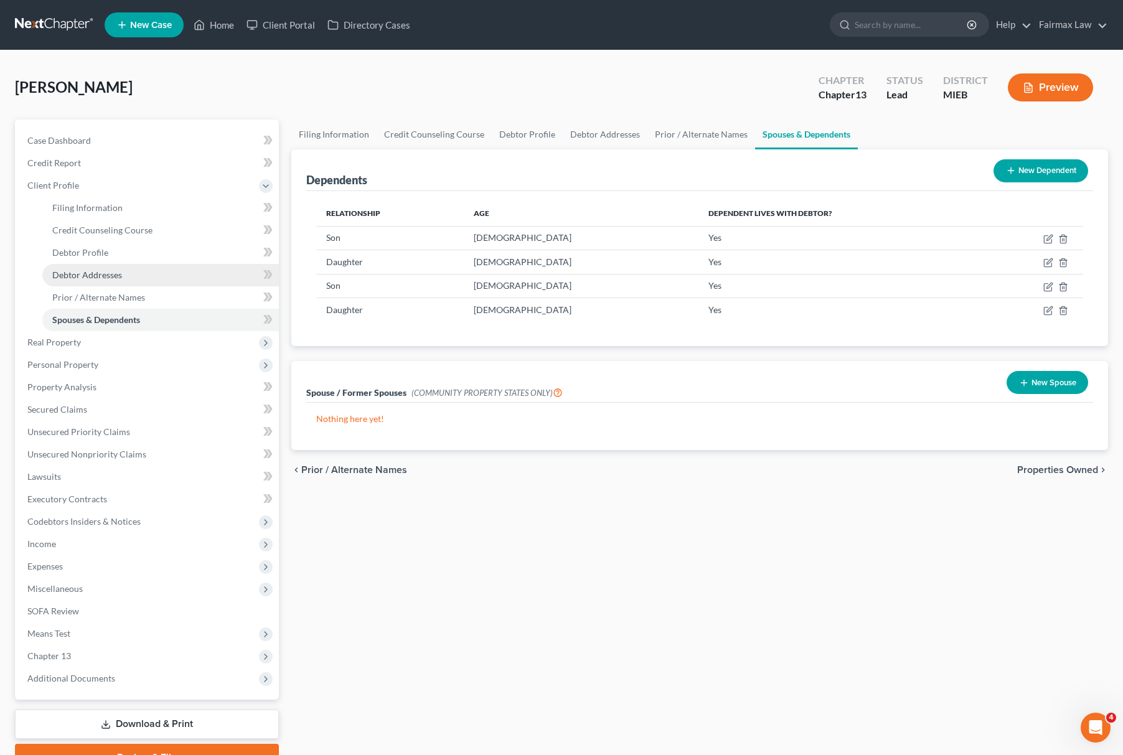
click at [152, 269] on link "Debtor Addresses" at bounding box center [160, 275] width 237 height 22
select select "0"
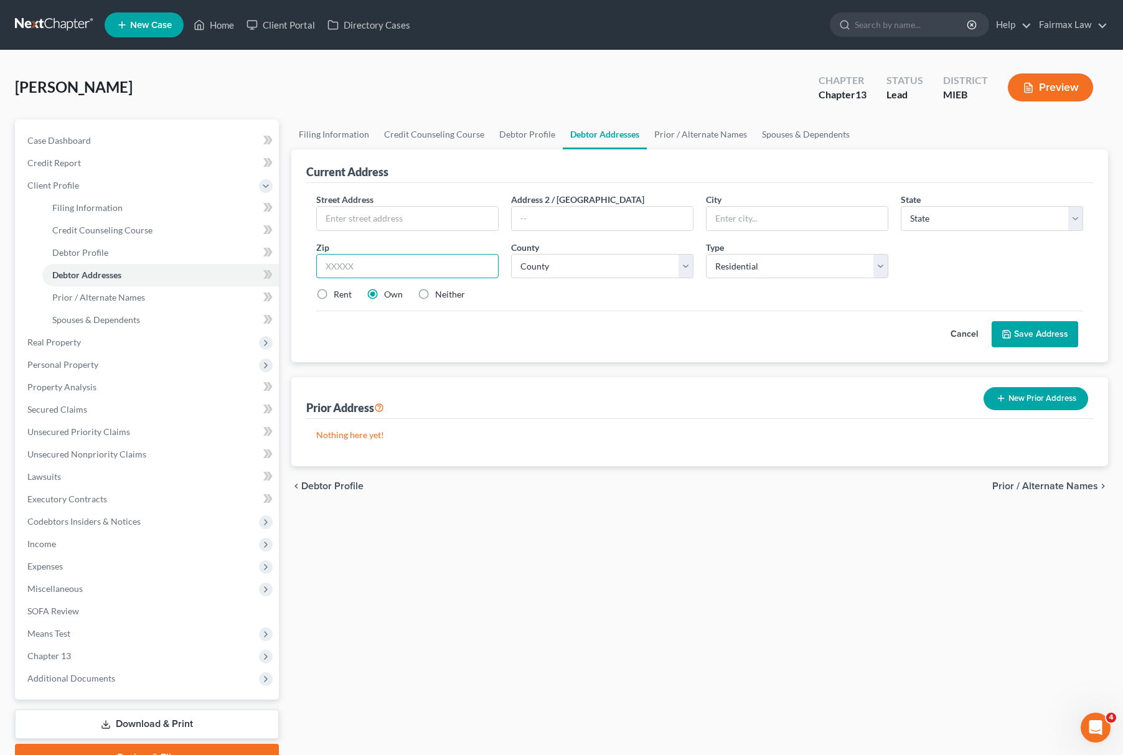
click at [379, 271] on input "text" at bounding box center [407, 266] width 182 height 25
paste input "21742 Garrison St #9, Dearborn, MI 48124"
drag, startPoint x: 507, startPoint y: 270, endPoint x: 534, endPoint y: 270, distance: 26.8
click at [534, 270] on div "Street Address * Address 2 / PO Box City * State * State AL AK AR AZ CA CO CT D…" at bounding box center [700, 252] width 780 height 118
click at [456, 257] on input "21742 Garrison St #9, Dearborn, MI 48124" at bounding box center [407, 266] width 182 height 25
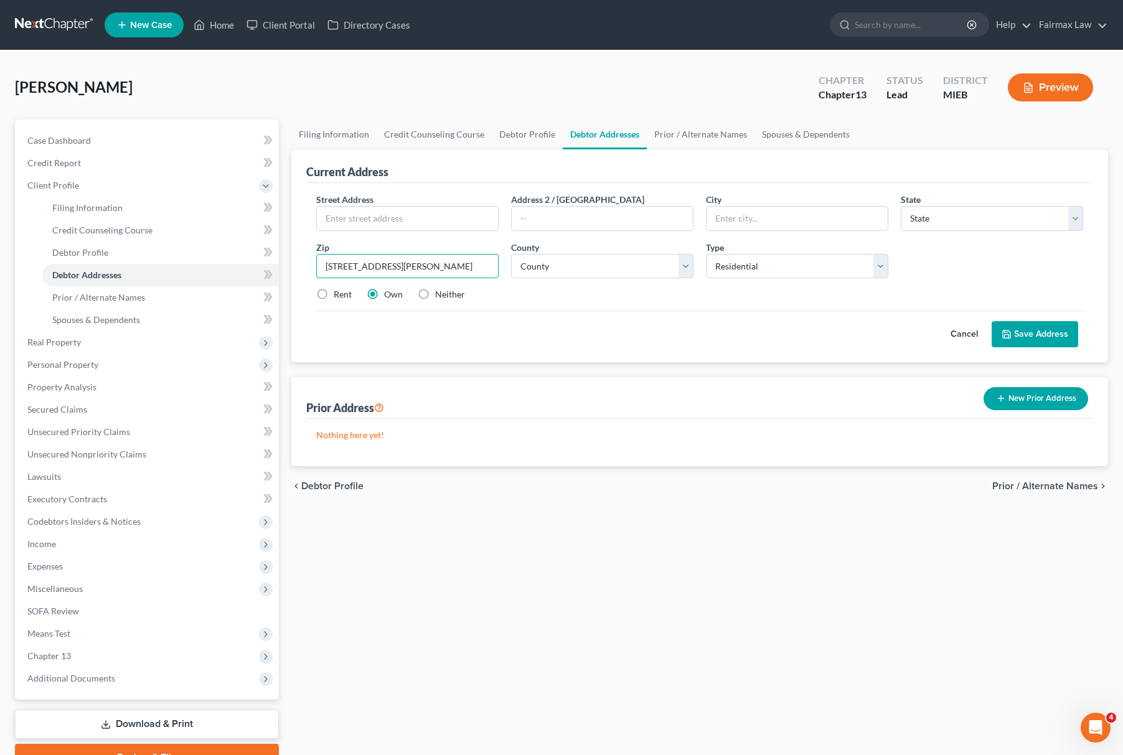
drag, startPoint x: 450, startPoint y: 262, endPoint x: 318, endPoint y: 263, distance: 132.0
click at [319, 270] on input "21742 Garrison St #9, Dearborn, MI 48124" at bounding box center [407, 266] width 182 height 25
type input "21742 Garrison St #9, Dearborn, MI 48124"
click at [394, 207] on input "text" at bounding box center [407, 219] width 181 height 24
paste input "21742 Garrison St #9, Dearborn,"
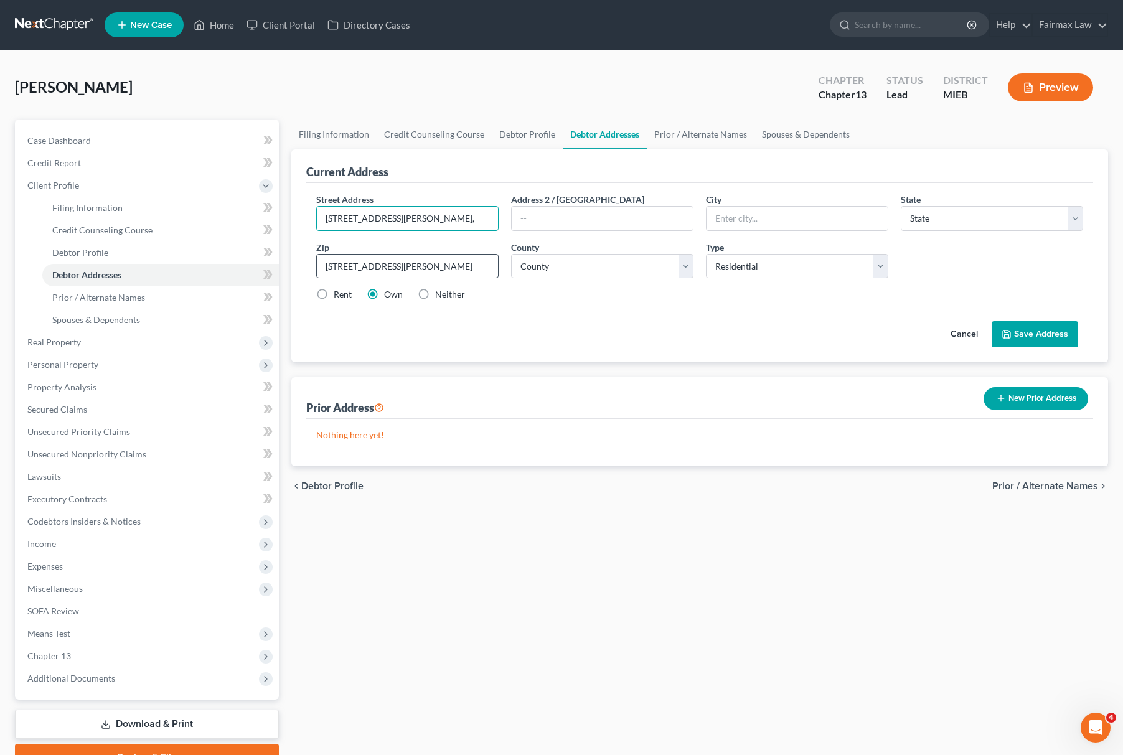
type input "21742 Garrison St #9, Dearborn,"
drag, startPoint x: 326, startPoint y: 265, endPoint x: 461, endPoint y: 265, distance: 134.5
click at [461, 265] on input "21742 Garrison St #9, Dearborn, MI 48124" at bounding box center [407, 266] width 182 height 25
click at [331, 259] on input "I 48124" at bounding box center [407, 266] width 182 height 25
type input "48124"
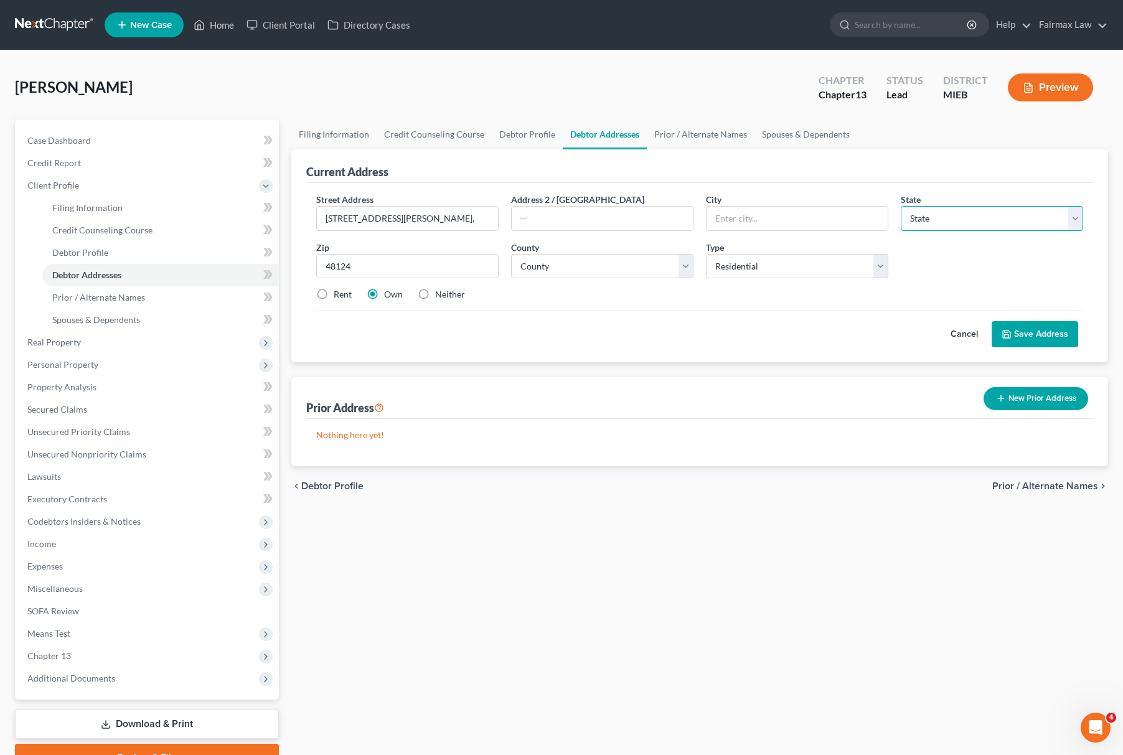
click at [917, 217] on select "State AL AK AR AZ CA CO CT DE DC FL GA GU HI ID IL IN IA KS KY LA ME MD MA MI M…" at bounding box center [992, 218] width 182 height 25
type input "Dearborn"
select select "23"
click at [901, 206] on select "State AL AK AR AZ CA CO CT DE DC FL GA GU HI ID IL IN IA KS KY LA ME MD MA MI M…" at bounding box center [992, 218] width 182 height 25
click at [466, 218] on input "21742 Garrison St #9, Dearborn," at bounding box center [407, 219] width 181 height 24
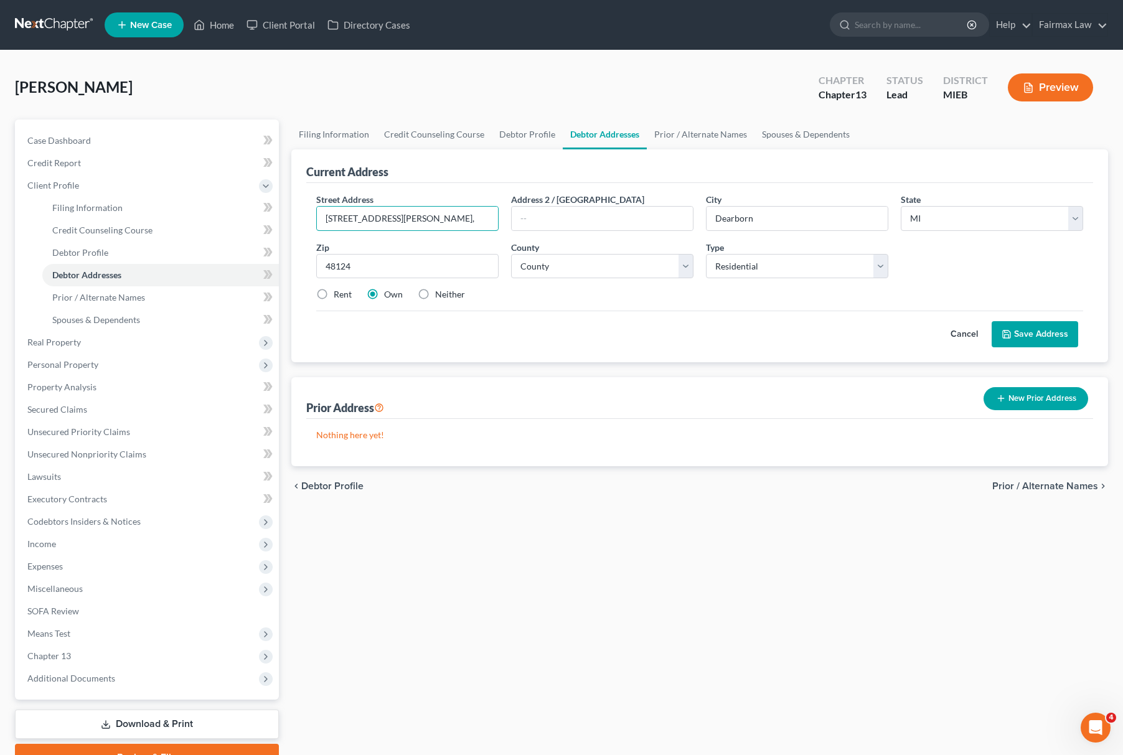
drag, startPoint x: 414, startPoint y: 217, endPoint x: 501, endPoint y: 220, distance: 87.2
click at [501, 220] on div "Street Address * 21742 Garrison St #9, Dearborn," at bounding box center [407, 212] width 195 height 38
drag, startPoint x: 428, startPoint y: 218, endPoint x: 210, endPoint y: 225, distance: 218.1
click at [210, 225] on div "Petition Navigation Case Dashboard Payments Invoices Payments Payments Credit R…" at bounding box center [562, 446] width 1106 height 652
type input "21742 Garrison St #9"
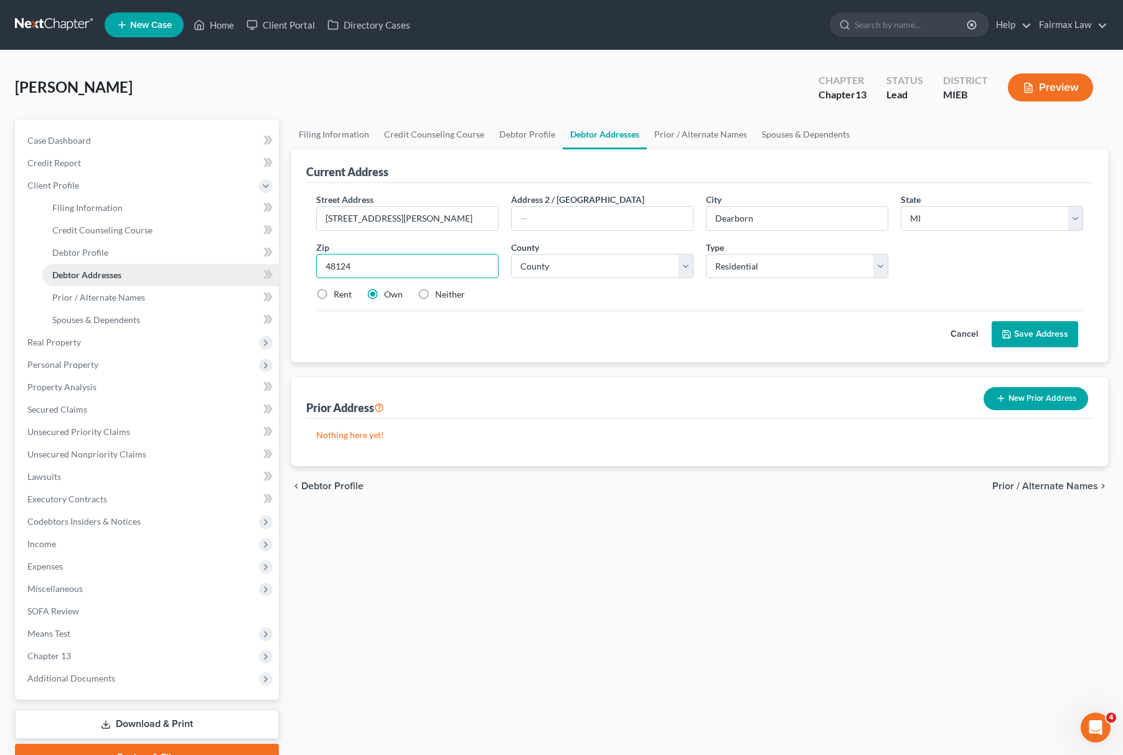
drag, startPoint x: 374, startPoint y: 265, endPoint x: 210, endPoint y: 274, distance: 163.4
click at [210, 274] on div "Petition Navigation Case Dashboard Payments Invoices Payments Payments Credit R…" at bounding box center [562, 446] width 1106 height 652
click at [555, 267] on select "County Alcona County Alger County Allegan County Alpena County Antrim County Ar…" at bounding box center [602, 266] width 182 height 25
select select "81"
click at [511, 254] on select "County Alcona County Alger County Allegan County Alpena County Antrim County Ar…" at bounding box center [602, 266] width 182 height 25
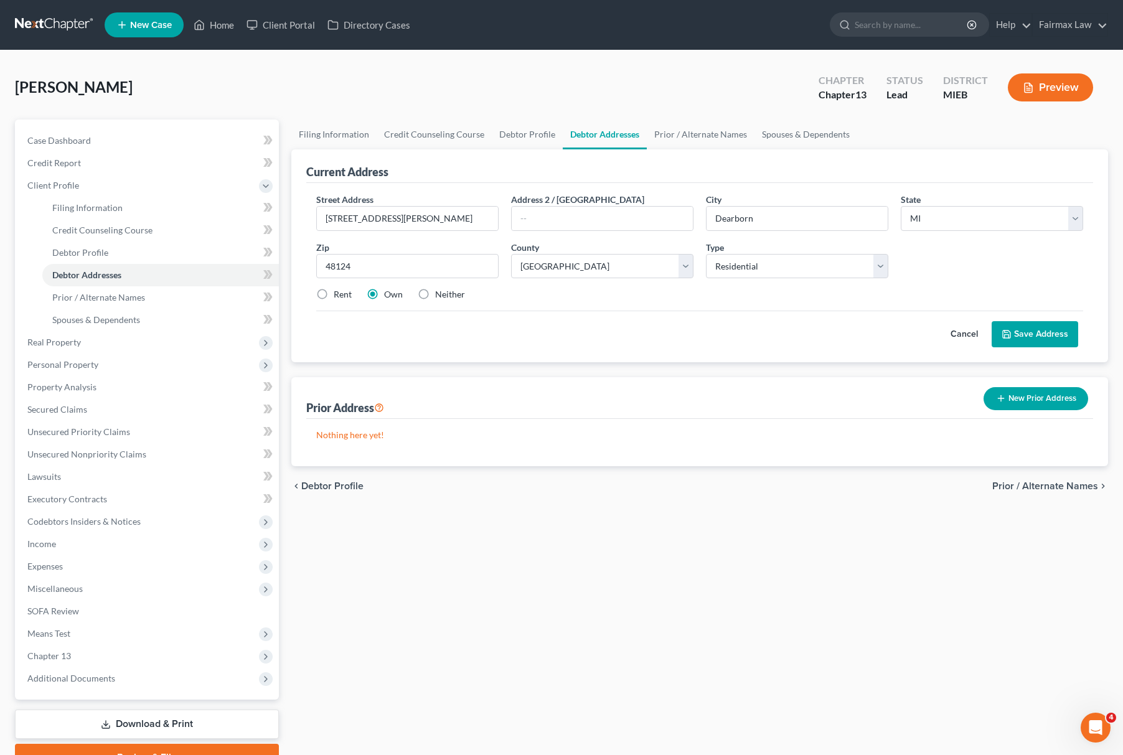
click at [1000, 336] on button "Save Address" at bounding box center [1035, 334] width 87 height 26
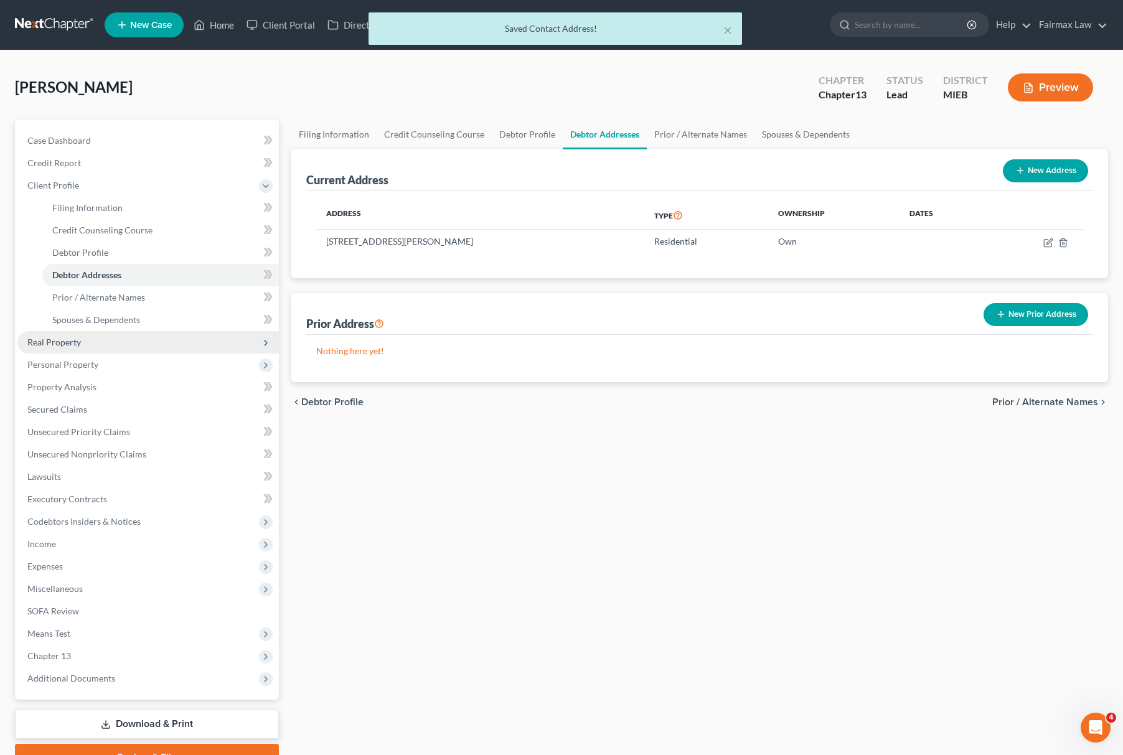
click at [131, 332] on span "Real Property" at bounding box center [148, 342] width 262 height 22
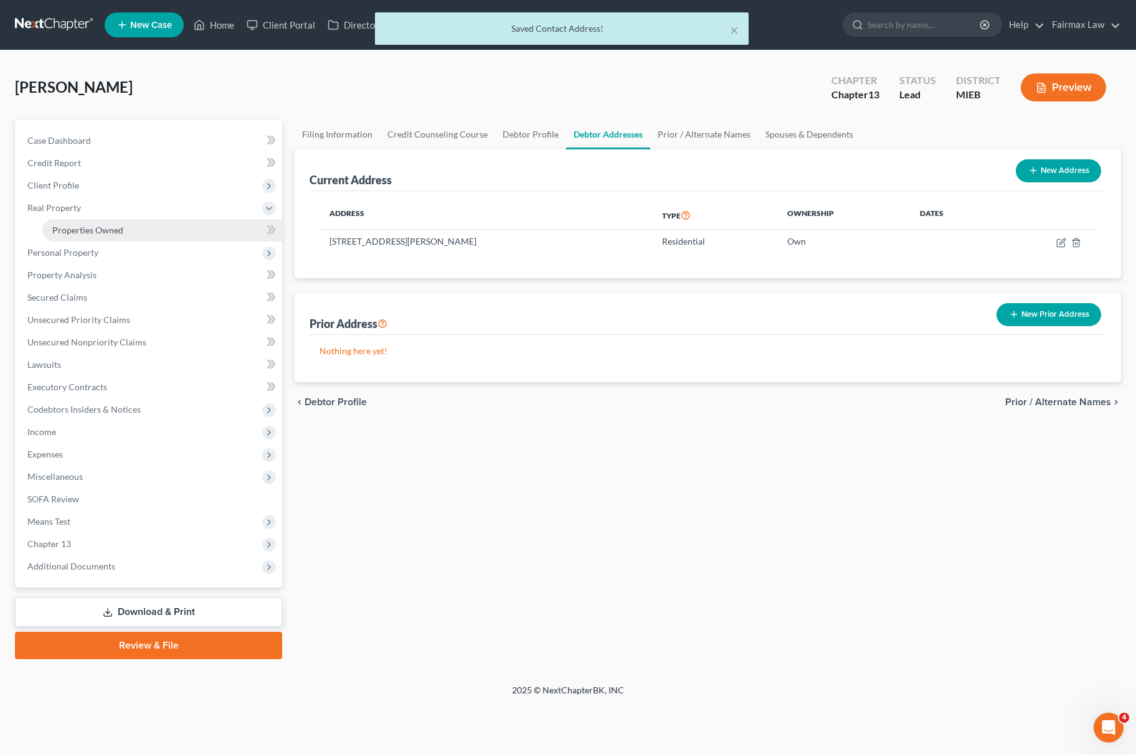
click at [130, 225] on link "Properties Owned" at bounding box center [162, 230] width 240 height 22
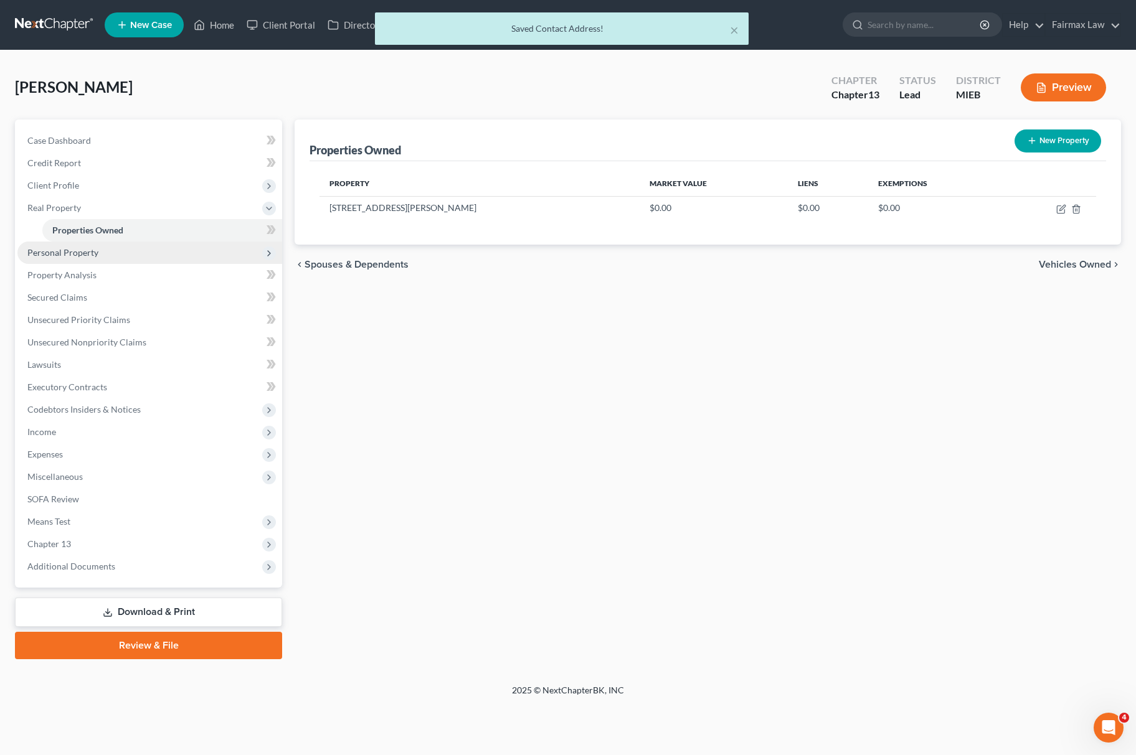
click at [105, 255] on span "Personal Property" at bounding box center [149, 253] width 265 height 22
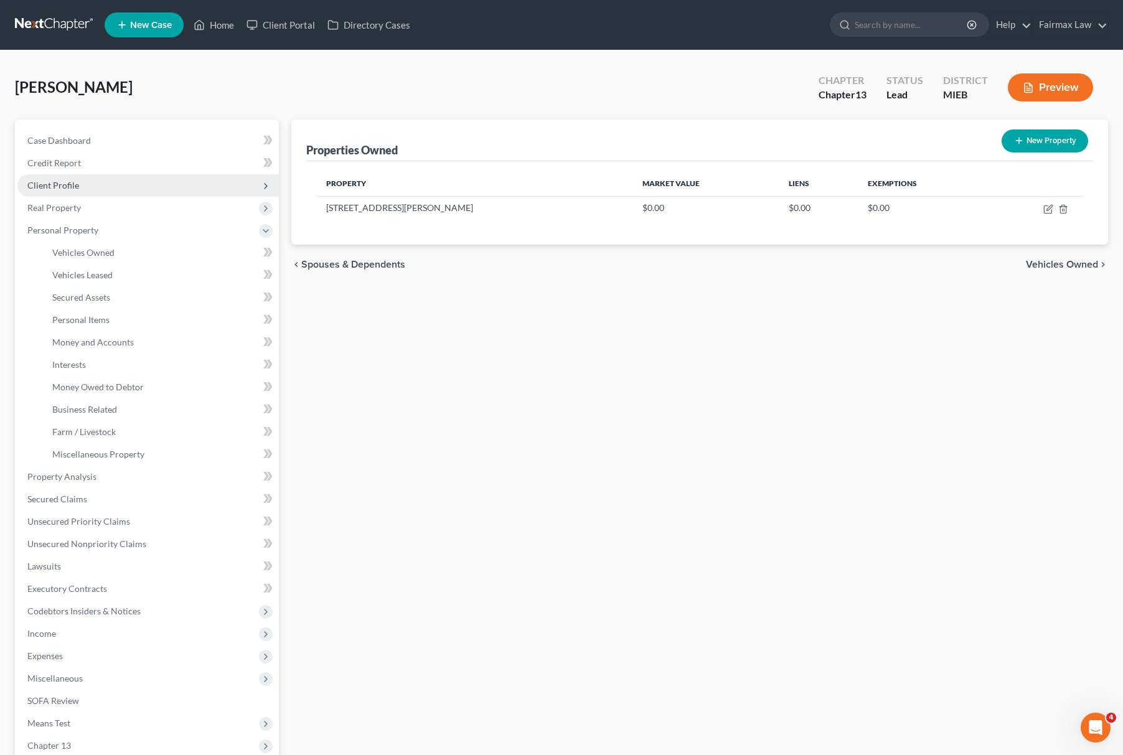
click at [125, 187] on span "Client Profile" at bounding box center [148, 185] width 262 height 22
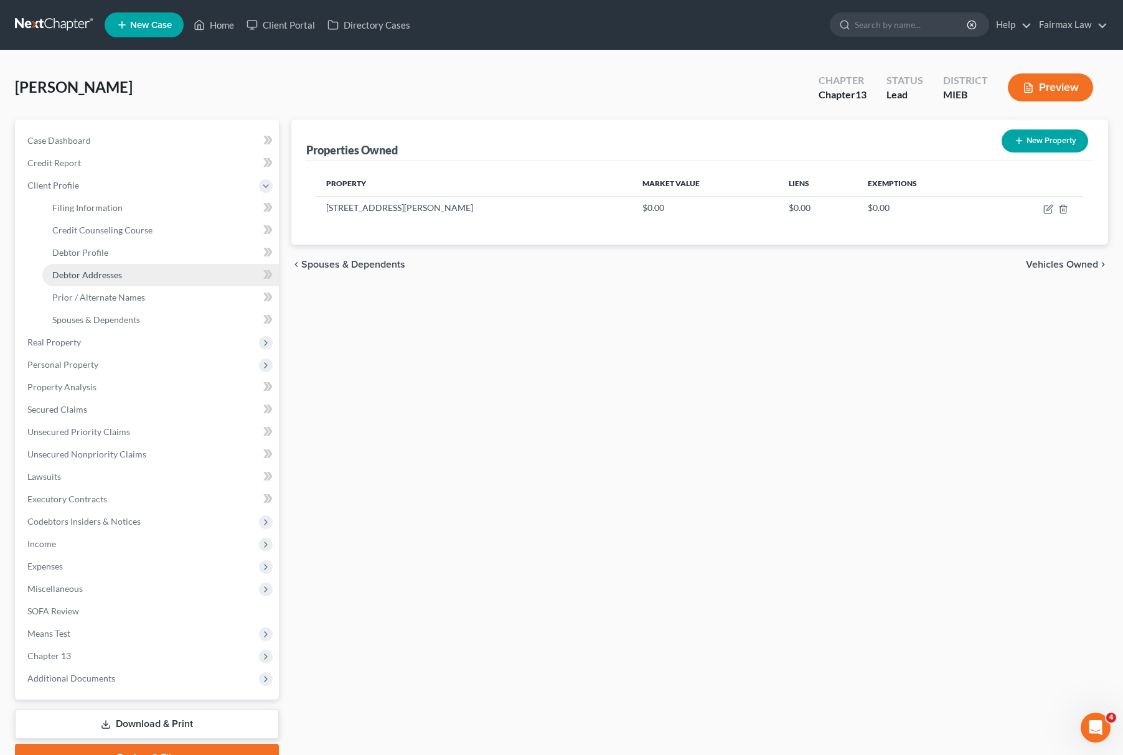
click at [130, 276] on link "Debtor Addresses" at bounding box center [160, 275] width 237 height 22
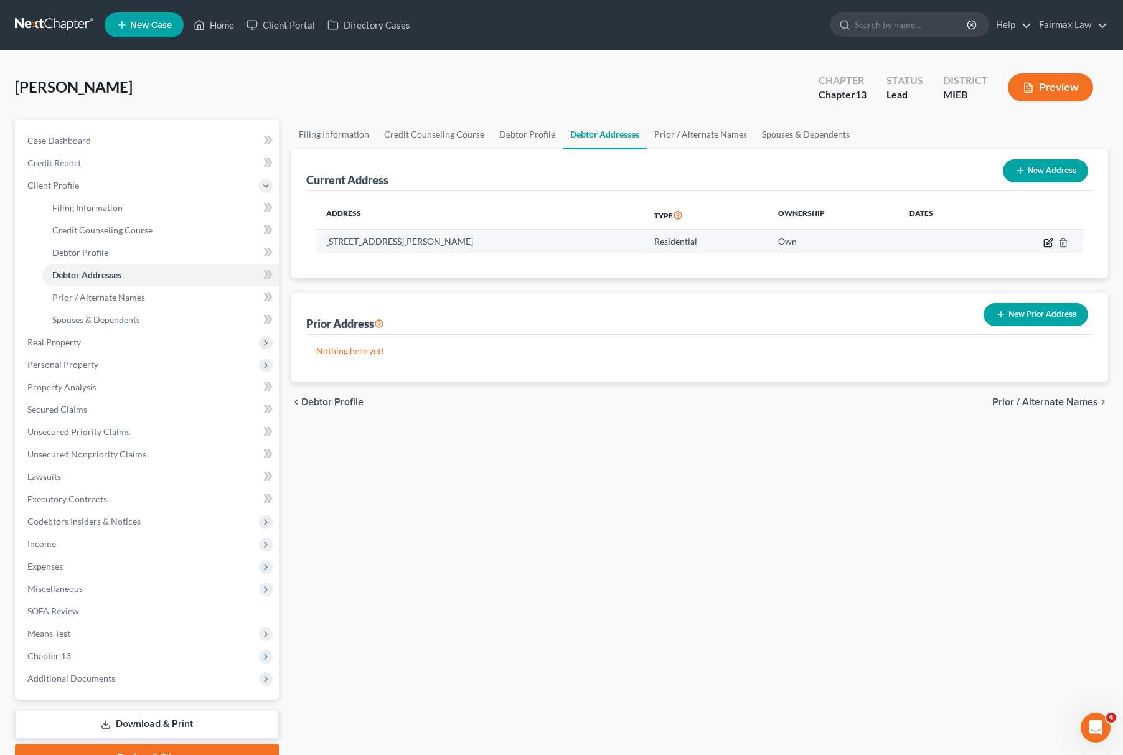
click at [1047, 242] on icon "button" at bounding box center [1049, 243] width 10 height 10
select select "23"
select select "81"
select select "0"
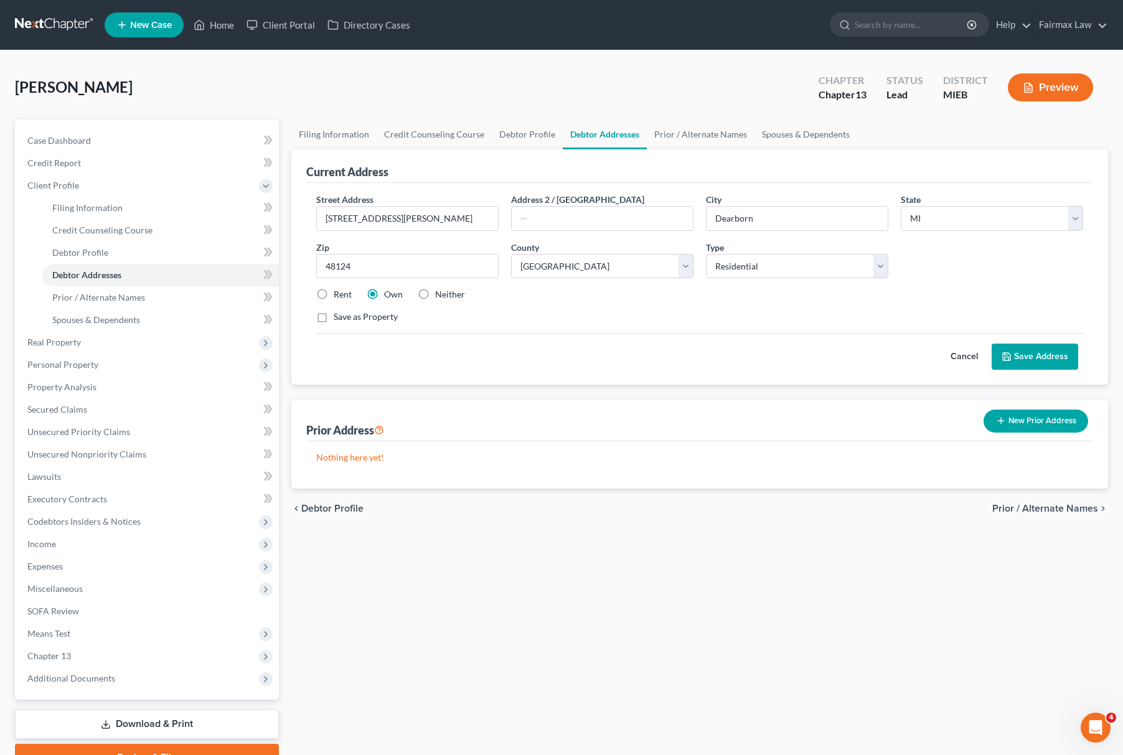
click at [1044, 349] on button "Save Address" at bounding box center [1035, 357] width 87 height 26
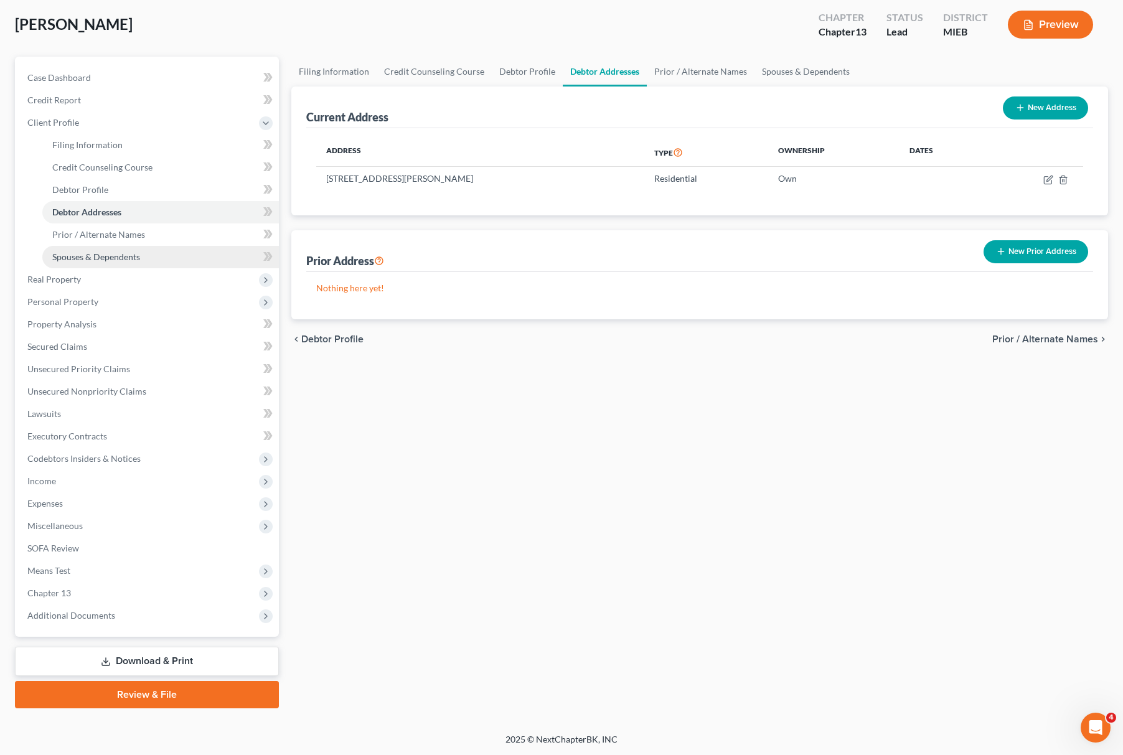
click at [144, 265] on link "Spouses & Dependents" at bounding box center [160, 257] width 237 height 22
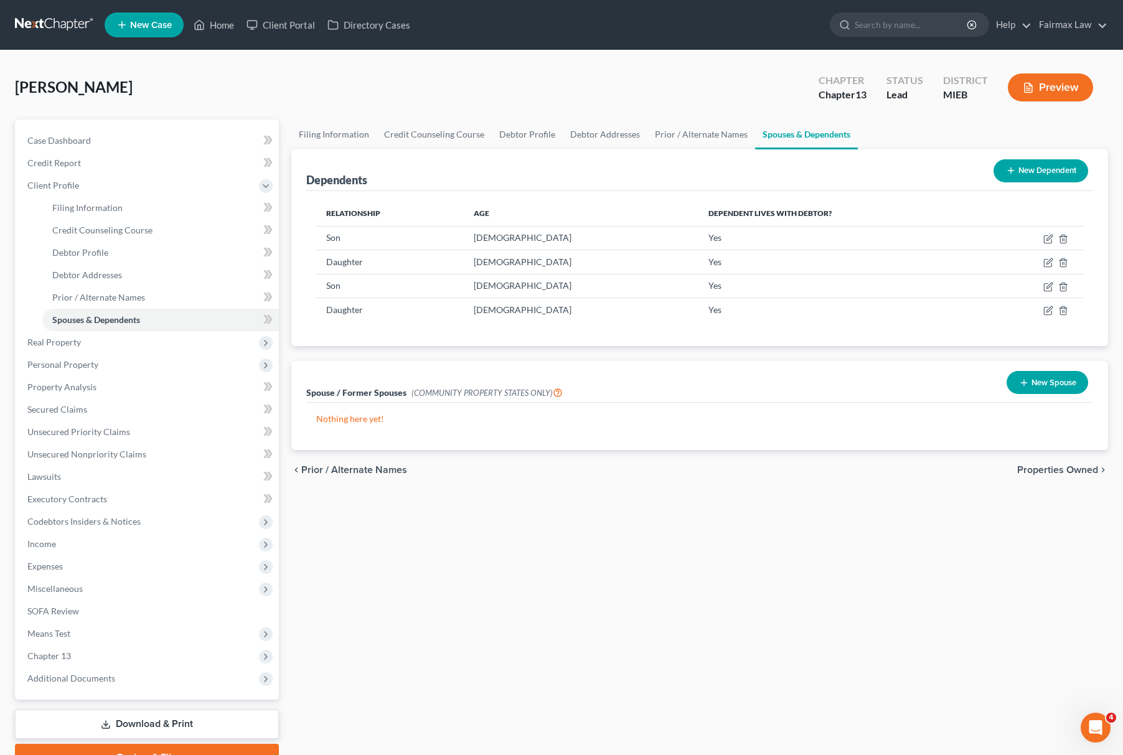
click at [626, 544] on div "Filing Information Credit Counseling Course Debtor Profile Debtor Addresses Pri…" at bounding box center [699, 446] width 829 height 652
click at [80, 552] on ul "Case Dashboard Payments Invoices Payments Payments Credit Report Client Profile" at bounding box center [148, 410] width 262 height 560
click at [91, 538] on span "Income" at bounding box center [148, 544] width 262 height 22
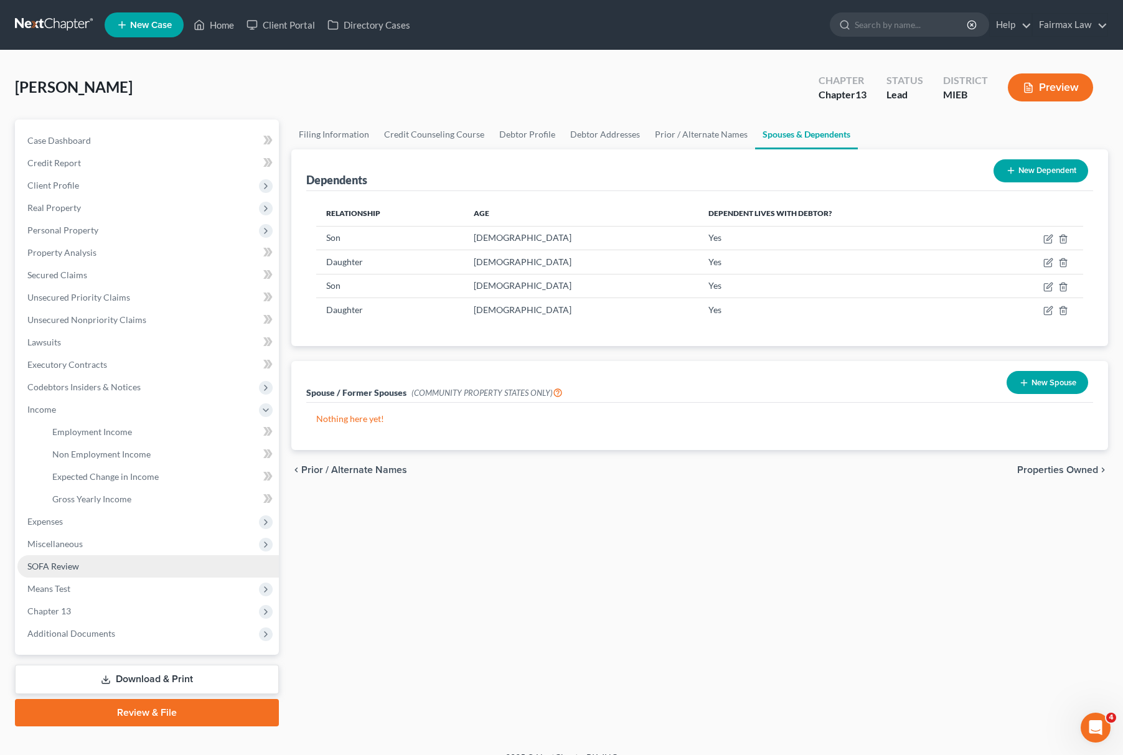
click at [90, 559] on link "SOFA Review" at bounding box center [148, 566] width 262 height 22
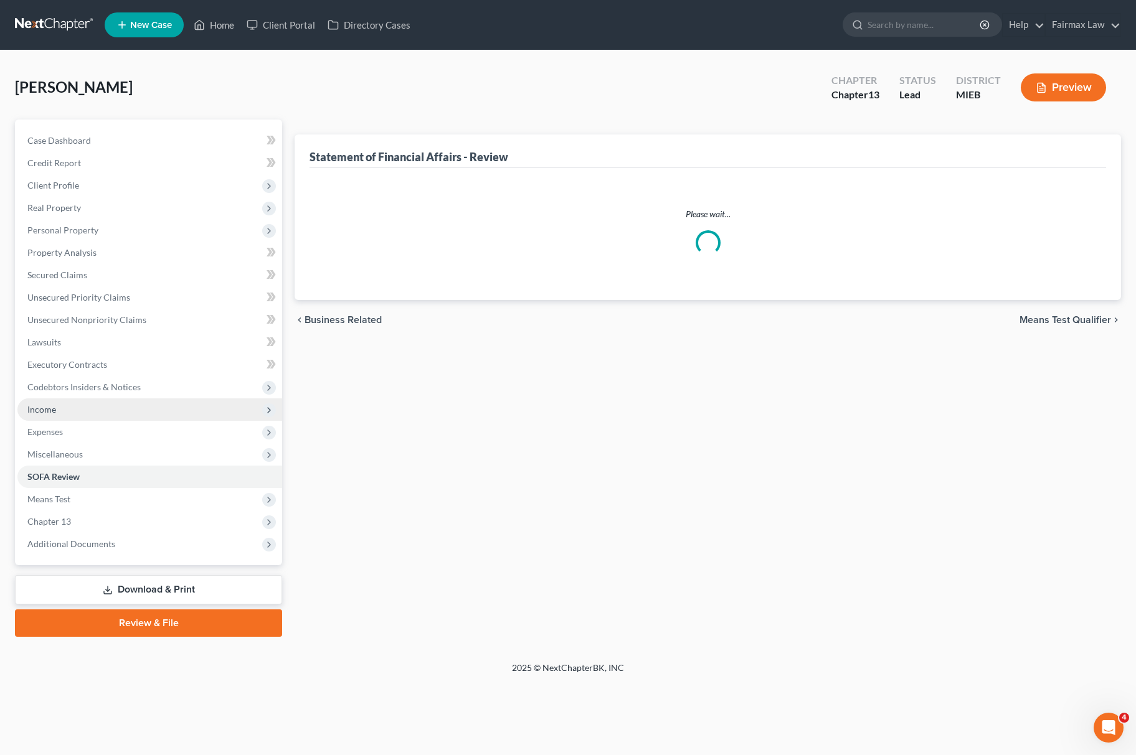
click at [105, 405] on span "Income" at bounding box center [149, 410] width 265 height 22
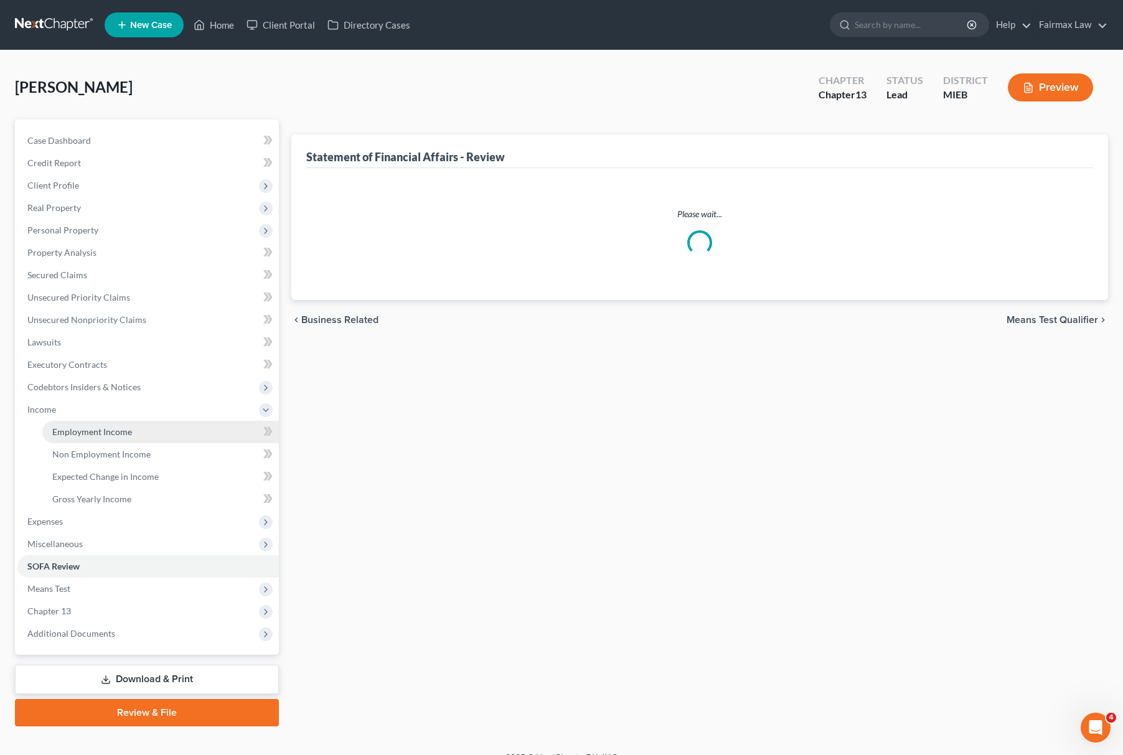
click at [101, 422] on link "Employment Income" at bounding box center [160, 432] width 237 height 22
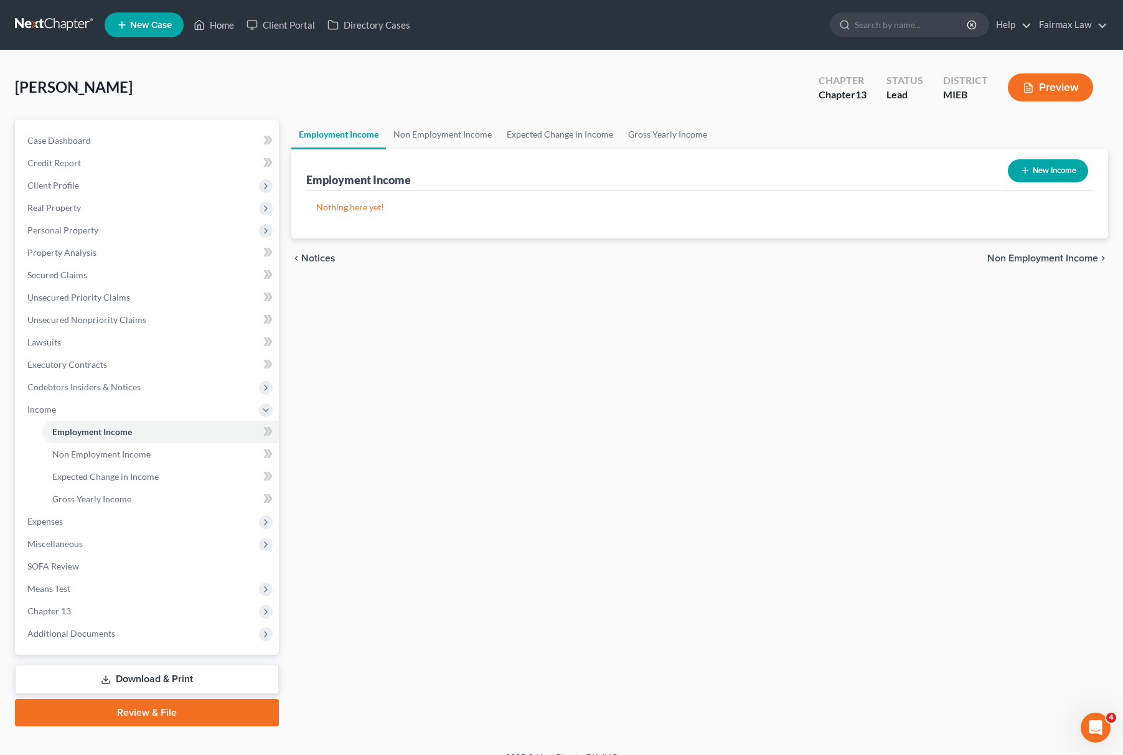
click at [1057, 154] on div "New Income" at bounding box center [1048, 170] width 90 height 33
click at [1045, 168] on button "New Income" at bounding box center [1048, 170] width 80 height 23
select select "0"
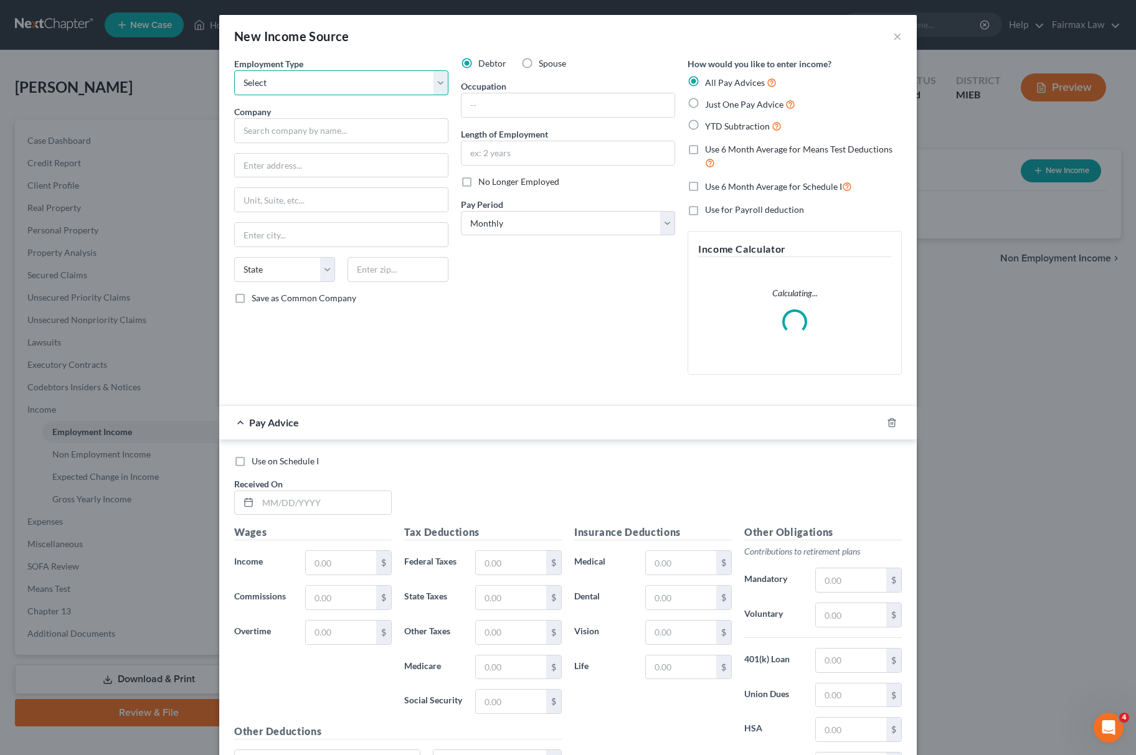
click at [318, 78] on select "Select Full or Part Time Employment Self Employment" at bounding box center [341, 82] width 214 height 25
select select "0"
click at [234, 70] on select "Select Full or Part Time Employment Self Employment" at bounding box center [341, 82] width 214 height 25
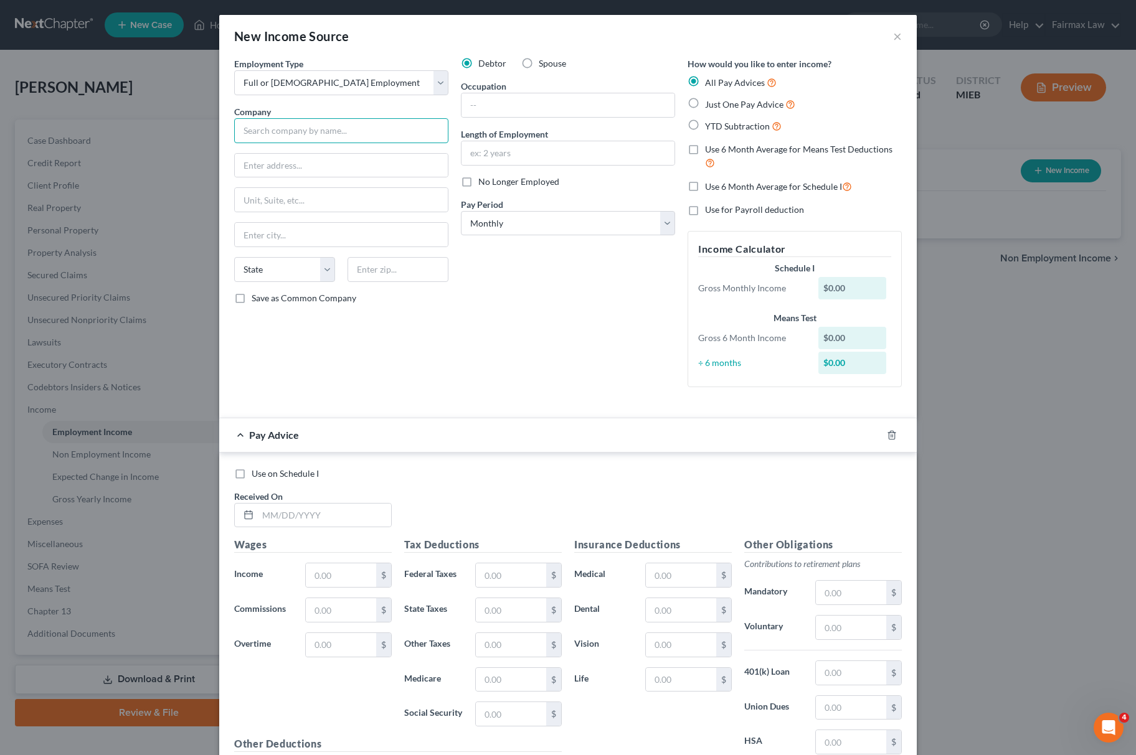
click at [271, 130] on input "text" at bounding box center [341, 130] width 214 height 25
drag, startPoint x: 365, startPoint y: 128, endPoint x: -4, endPoint y: 145, distance: 369.6
click at [0, 145] on html "Home New Case Client Portal Directory Cases Fairmax Law mary@fairmaxlaw.com My …" at bounding box center [568, 387] width 1136 height 774
type input "Fairway Appraisal LLC"
click at [308, 168] on input "text" at bounding box center [341, 166] width 213 height 24
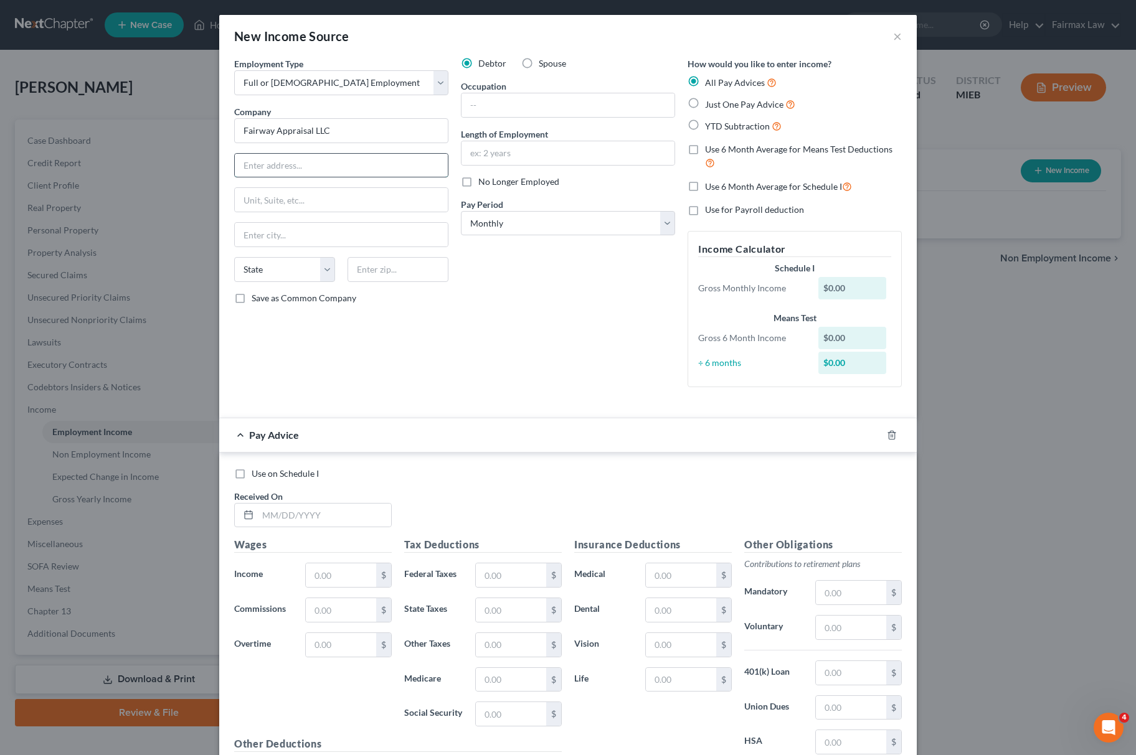
paste input "3800 N Calhoun Rd Brookfield, Wisconsin 53005"
drag, startPoint x: 396, startPoint y: 165, endPoint x: 457, endPoint y: 173, distance: 61.6
click at [457, 173] on div "Employment Type * Select Full or Part Time Employment Self Employment Company *…" at bounding box center [568, 232] width 680 height 351
type input "3800 N Calhoun Rd Brookfield, Wisconsin 53005"
click at [389, 267] on input "text" at bounding box center [397, 269] width 101 height 25
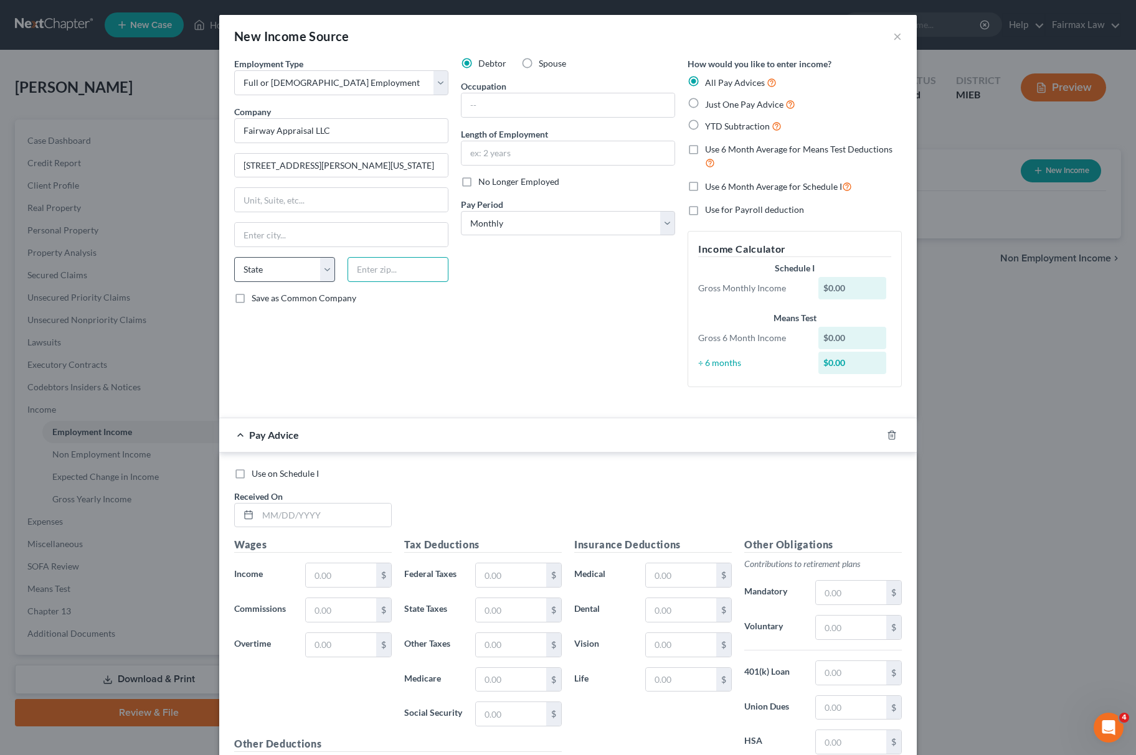
paste input "53005"
type input "53005"
click at [238, 275] on select "State AL AK AR AZ CA CO CT DE DC FL GA GU HI ID IL IN IA KS KY LA ME MD MA MI M…" at bounding box center [284, 269] width 101 height 25
type input "Brookfield"
select select "52"
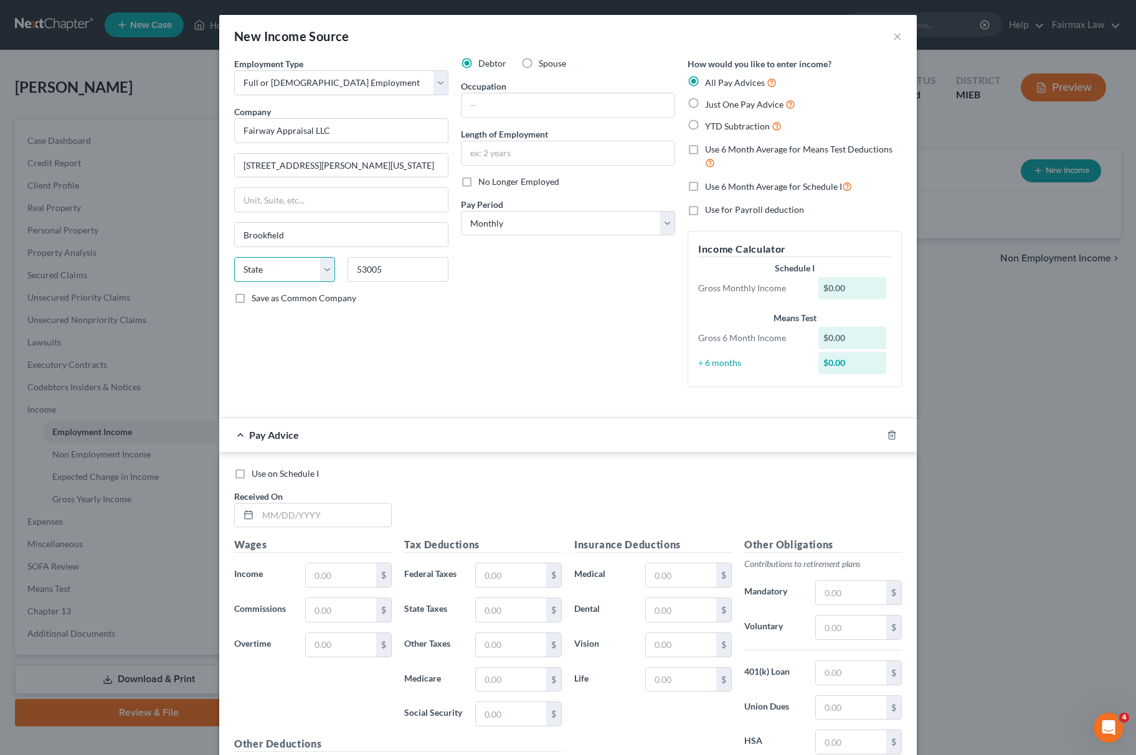
click at [240, 276] on select "State AL AK AR AZ CA CO CT DE DC FL GA GU HI ID IL IN IA KS KY LA ME MD MA MI M…" at bounding box center [284, 269] width 101 height 25
select select "52"
click at [234, 259] on select "State AL AK AR AZ CA CO CT DE DC FL GA GU HI ID IL IN IA KS KY LA ME MD MA MI M…" at bounding box center [284, 269] width 101 height 25
drag, startPoint x: 314, startPoint y: 163, endPoint x: 486, endPoint y: 165, distance: 172.5
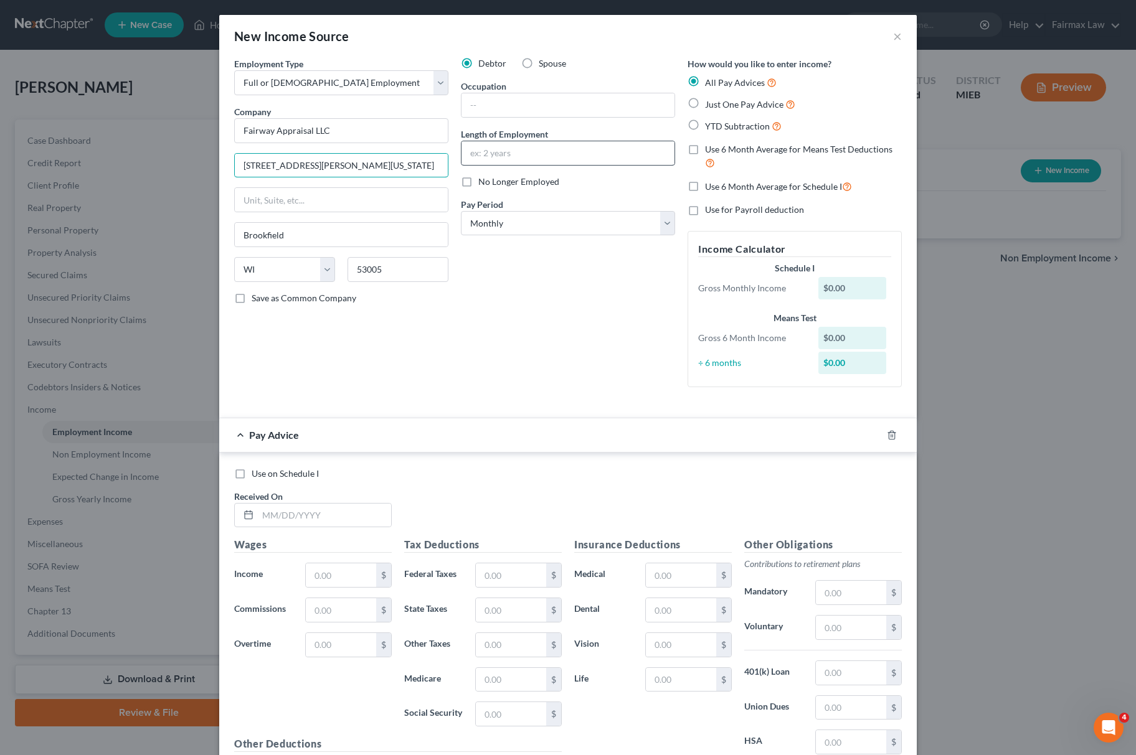
click at [486, 165] on div "Employment Type * Select Full or Part Time Employment Self Employment Company *…" at bounding box center [568, 232] width 680 height 351
type input "3800 N Calhoun Rd"
click at [527, 157] on input "text" at bounding box center [567, 153] width 213 height 24
paste input "Since 10/01/2023"
type input "Since 10/01/2023"
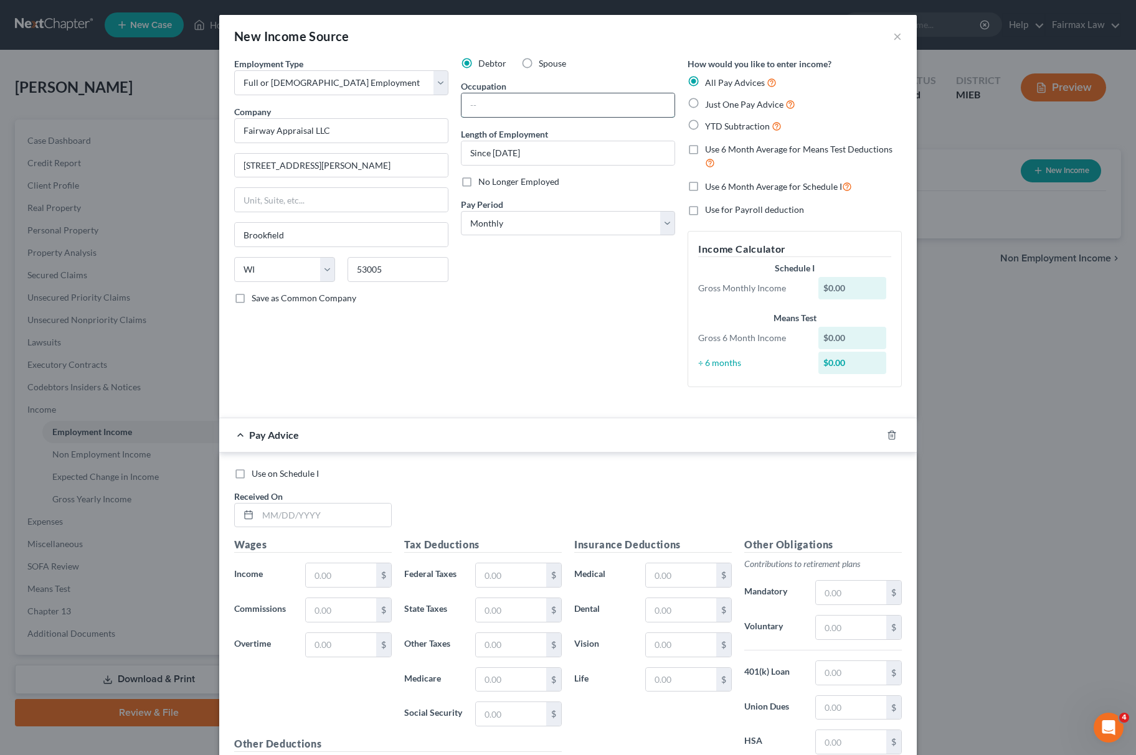
click at [574, 111] on input "text" at bounding box center [567, 105] width 213 height 24
paste input "Residential Appraiser"
type input "Residential Appraiser"
drag, startPoint x: 309, startPoint y: 77, endPoint x: 316, endPoint y: 78, distance: 7.6
click at [309, 77] on select "Select Full or Part Time Employment Self Employment" at bounding box center [341, 82] width 214 height 25
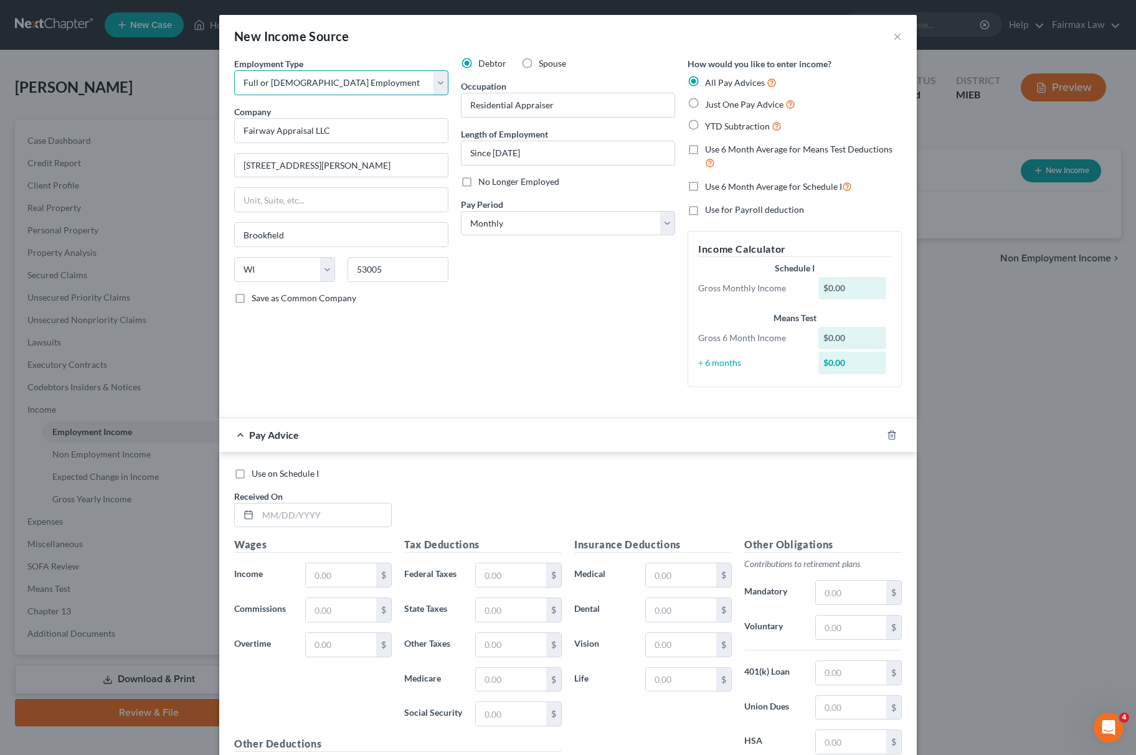
select select "1"
click at [234, 70] on select "Select Full or Part Time Employment Self Employment" at bounding box center [341, 82] width 214 height 25
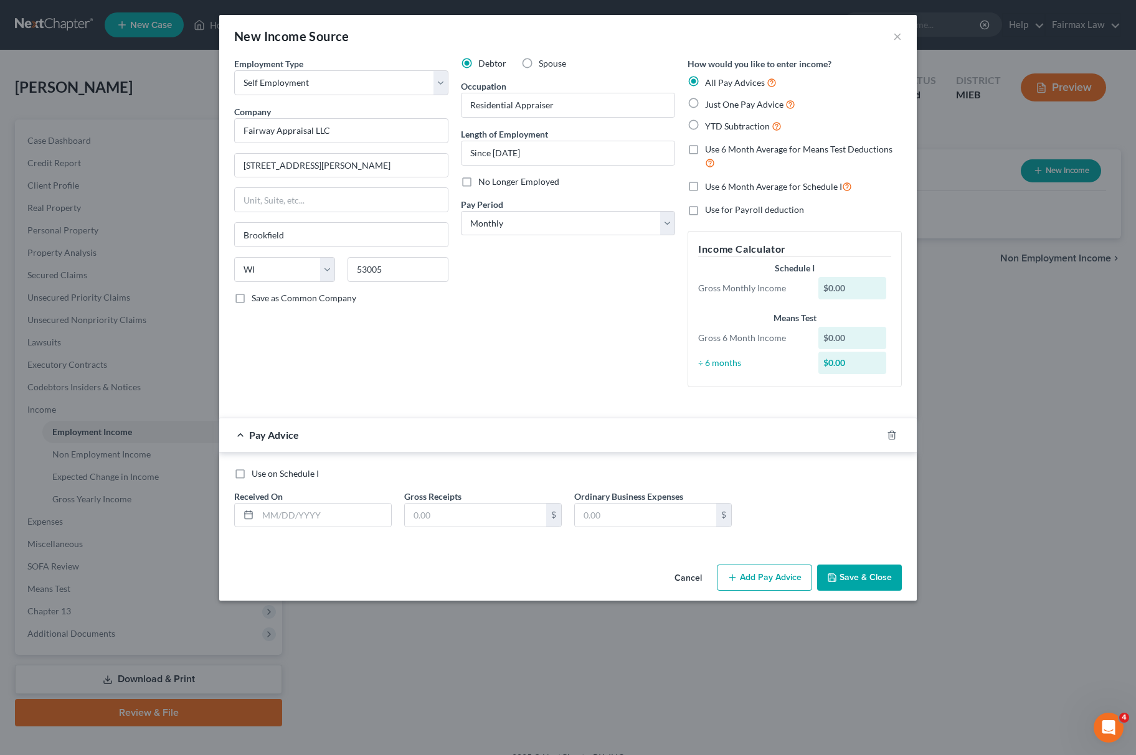
click at [339, 499] on div "Received On *" at bounding box center [313, 509] width 170 height 38
click at [335, 512] on input "text" at bounding box center [324, 516] width 133 height 24
type input "03/30/2025"
click at [479, 519] on input "text" at bounding box center [475, 516] width 141 height 24
type input "12,000"
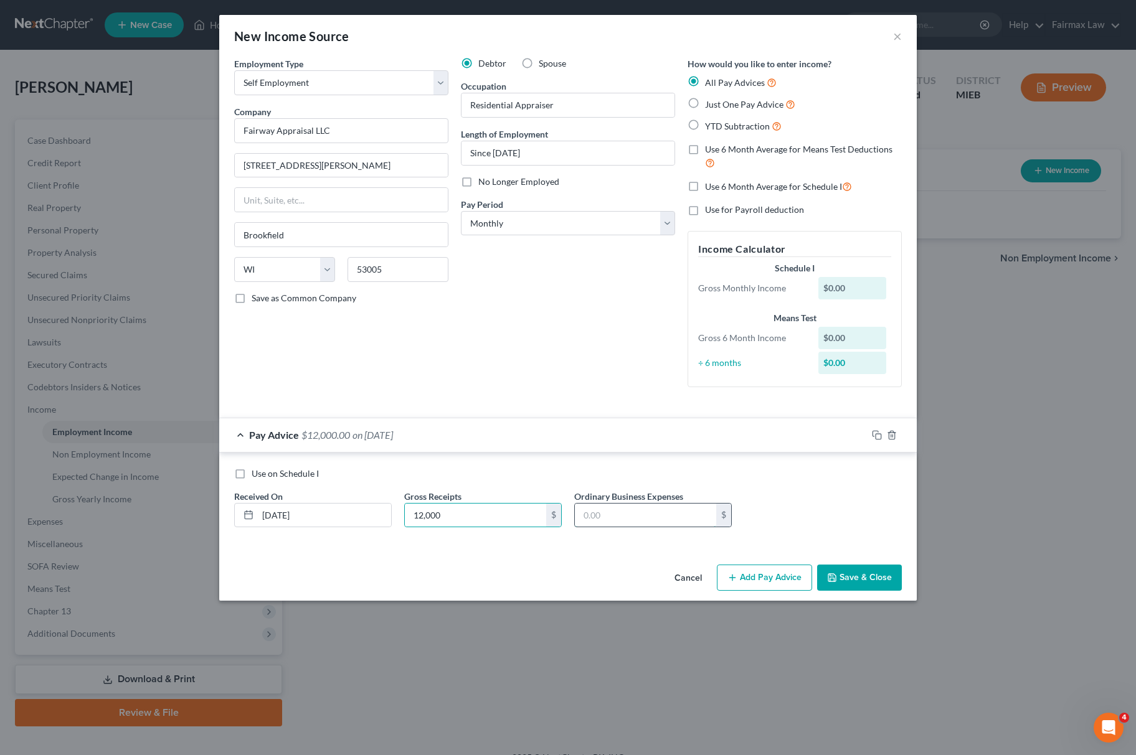
click at [631, 511] on input "text" at bounding box center [645, 516] width 141 height 24
type input "6,000"
click at [770, 574] on button "Add Pay Advice" at bounding box center [764, 578] width 95 height 26
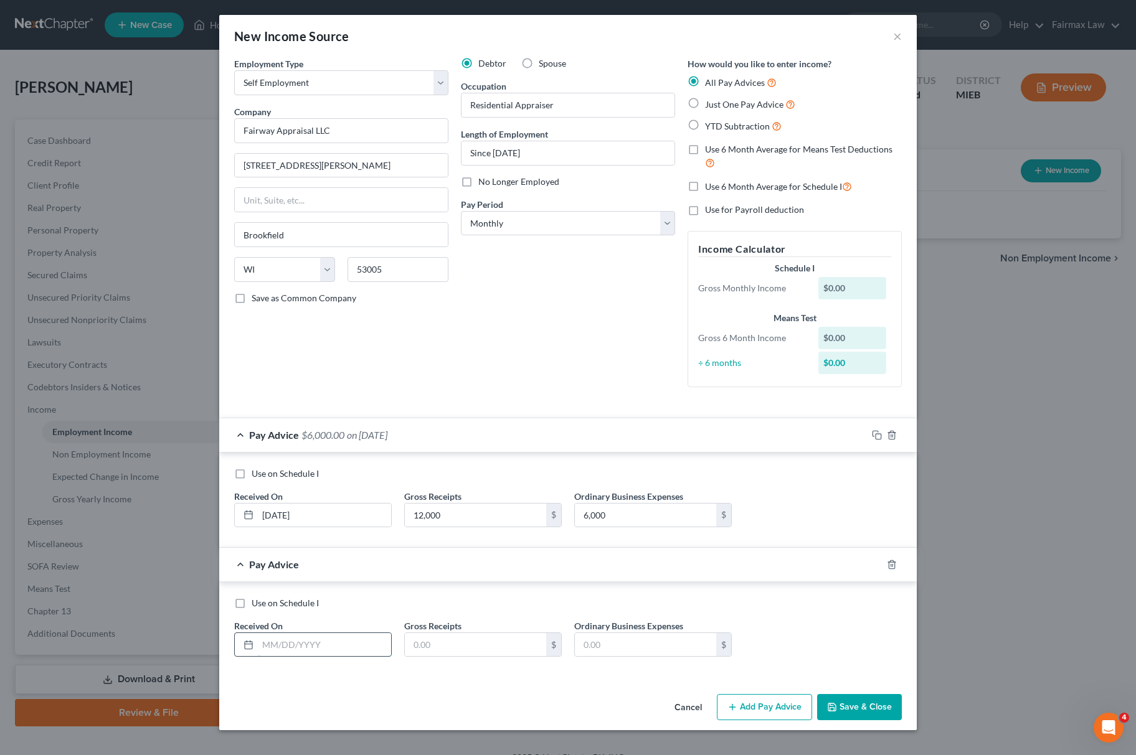
click at [318, 651] on input "text" at bounding box center [324, 645] width 133 height 24
click at [278, 648] on input "text" at bounding box center [324, 645] width 133 height 24
type input "1"
type input "04/30/2025"
click at [422, 643] on input "text" at bounding box center [475, 645] width 141 height 24
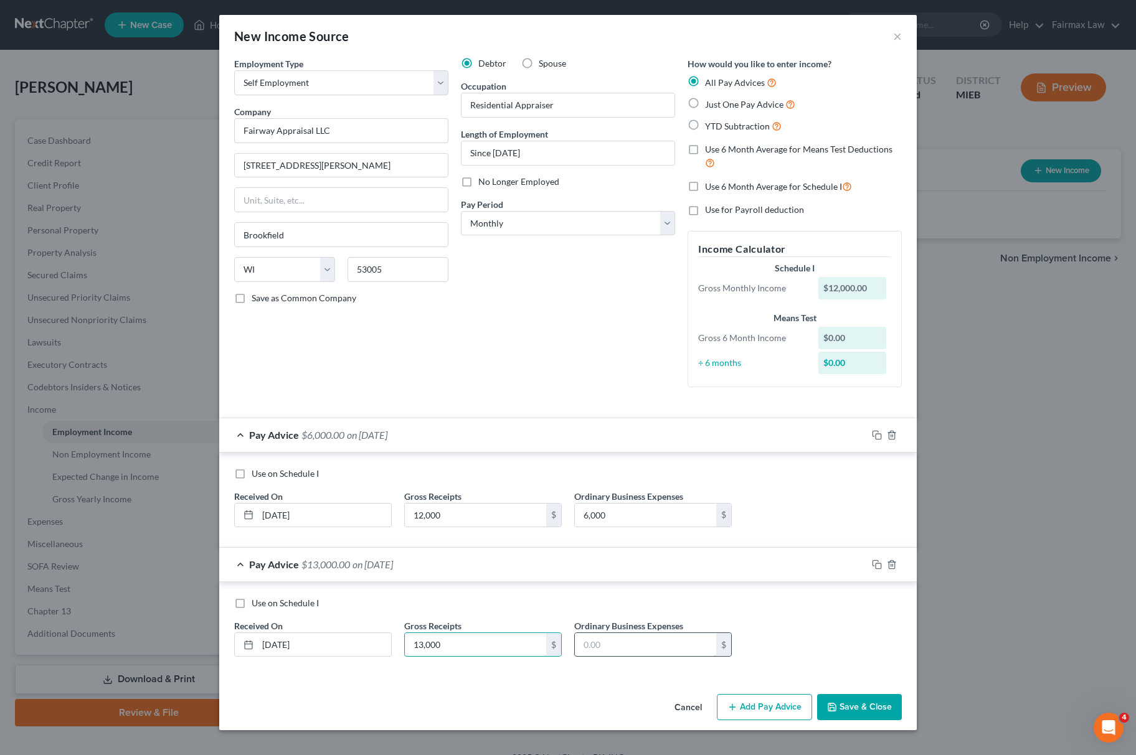
type input "13,000"
click at [616, 653] on input "text" at bounding box center [645, 645] width 141 height 24
type input "5,800"
click at [748, 711] on button "Add Pay Advice" at bounding box center [764, 707] width 95 height 26
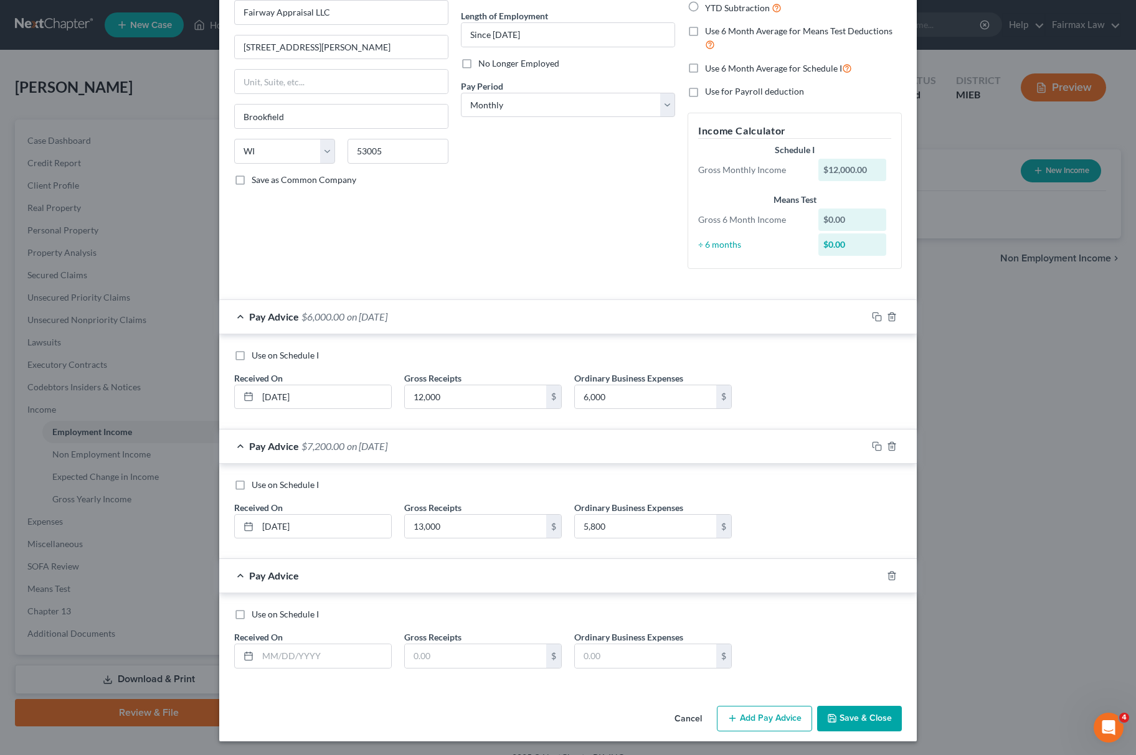
scroll to position [123, 0]
click at [305, 646] on input "text" at bounding box center [324, 655] width 133 height 24
type input "05/30/2025"
click at [455, 666] on div "$" at bounding box center [483, 655] width 158 height 25
click at [492, 645] on input "text" at bounding box center [475, 655] width 141 height 24
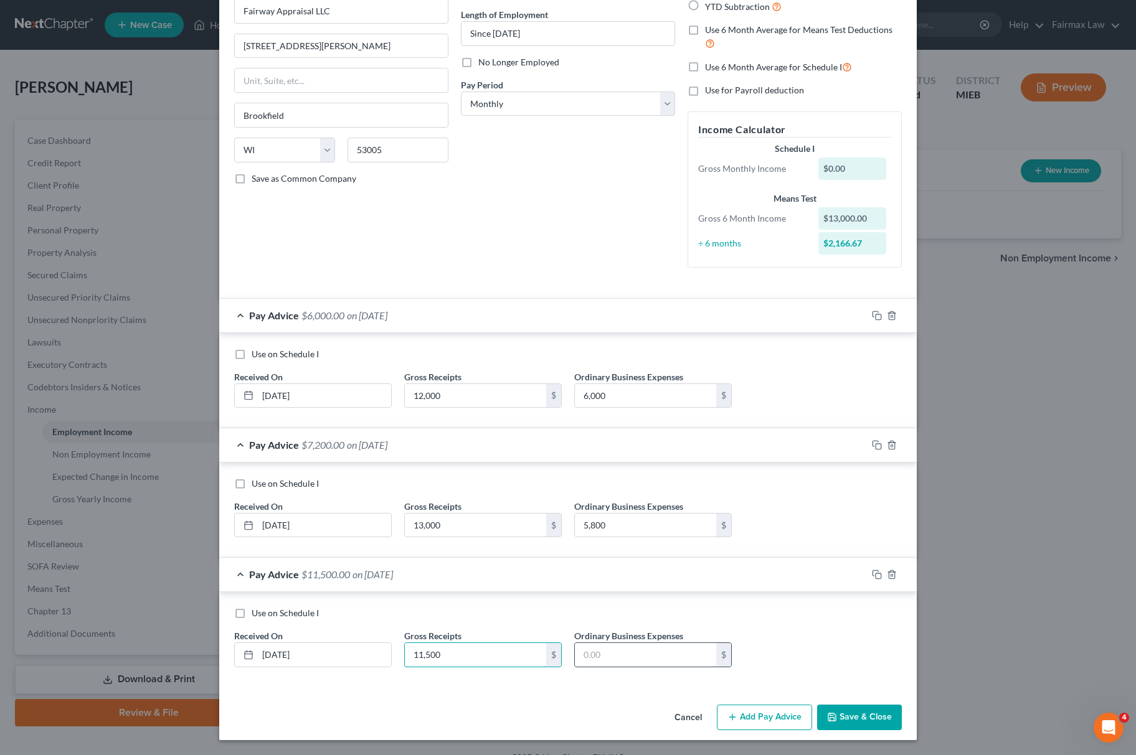
type input "11,500"
click at [633, 661] on input "text" at bounding box center [645, 655] width 141 height 24
type input "4,900"
click at [728, 696] on div "Employment Type * Select Full or Part Time Employment Self Employment Company *…" at bounding box center [567, 319] width 697 height 762
click at [740, 714] on button "Add Pay Advice" at bounding box center [764, 718] width 95 height 26
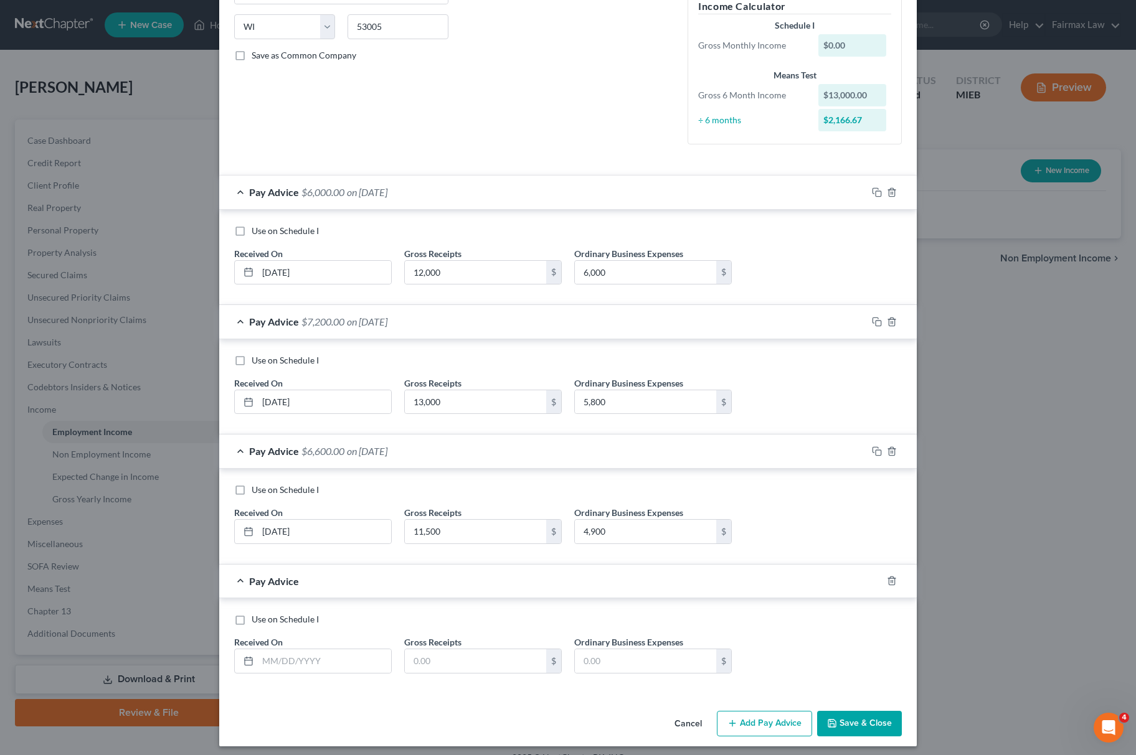
scroll to position [253, 0]
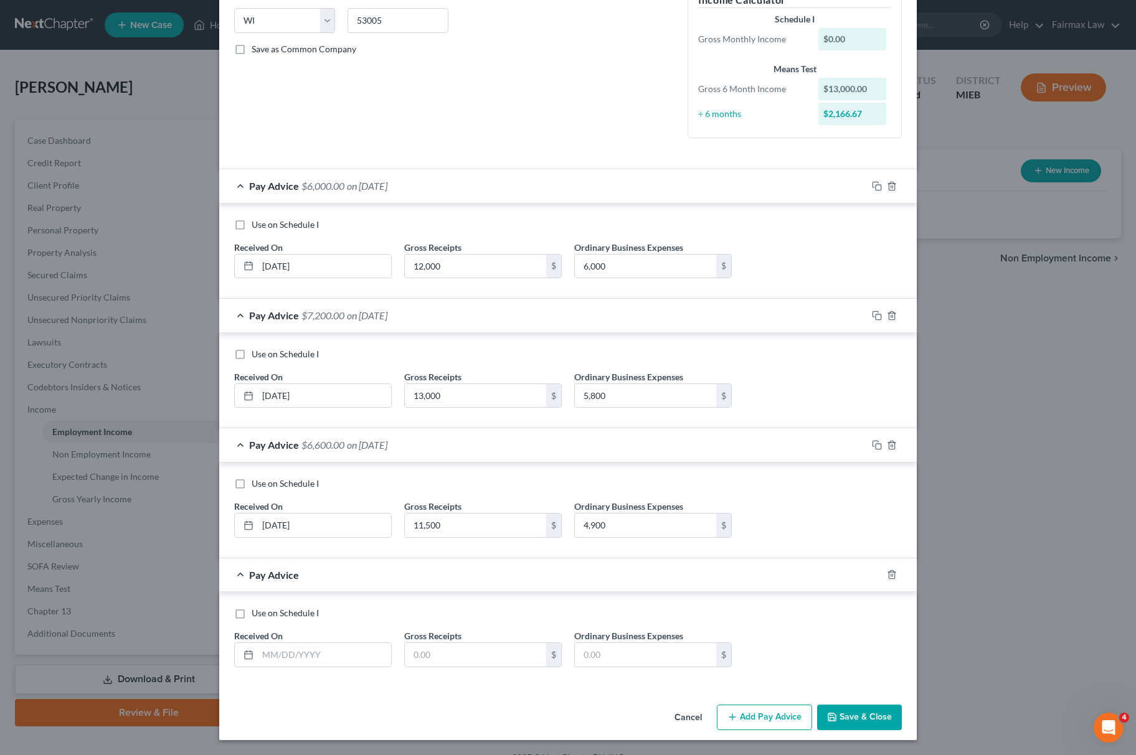
drag, startPoint x: 322, startPoint y: 673, endPoint x: 331, endPoint y: 663, distance: 14.1
click at [322, 674] on div "Use on Schedule I Received On * Gross Receipts $ Ordinary Business Expenses $" at bounding box center [568, 642] width 680 height 70
click at [331, 663] on input "text" at bounding box center [324, 655] width 133 height 24
type input "06/30/2025"
click at [422, 643] on input "text" at bounding box center [475, 655] width 141 height 24
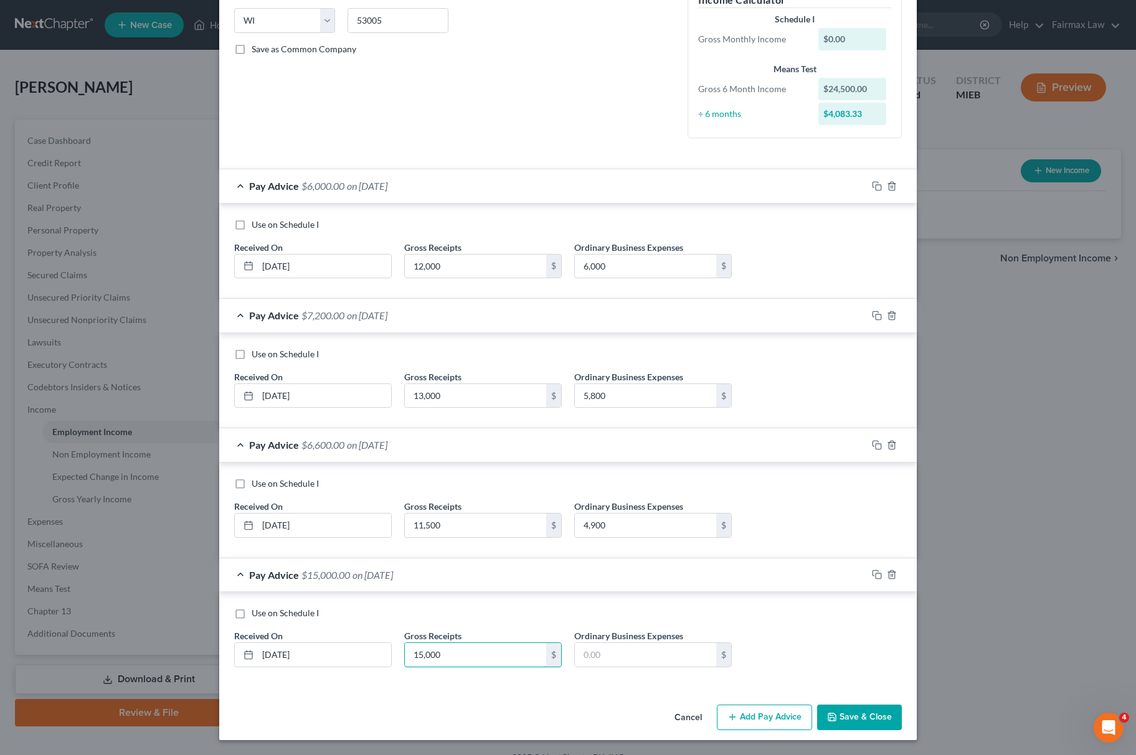
type input "15,000"
click at [636, 639] on label "Ordinary Business Expenses" at bounding box center [628, 636] width 109 height 13
click at [623, 648] on input "text" at bounding box center [645, 655] width 141 height 24
click at [628, 656] on input "text" at bounding box center [645, 655] width 141 height 24
type input "5"
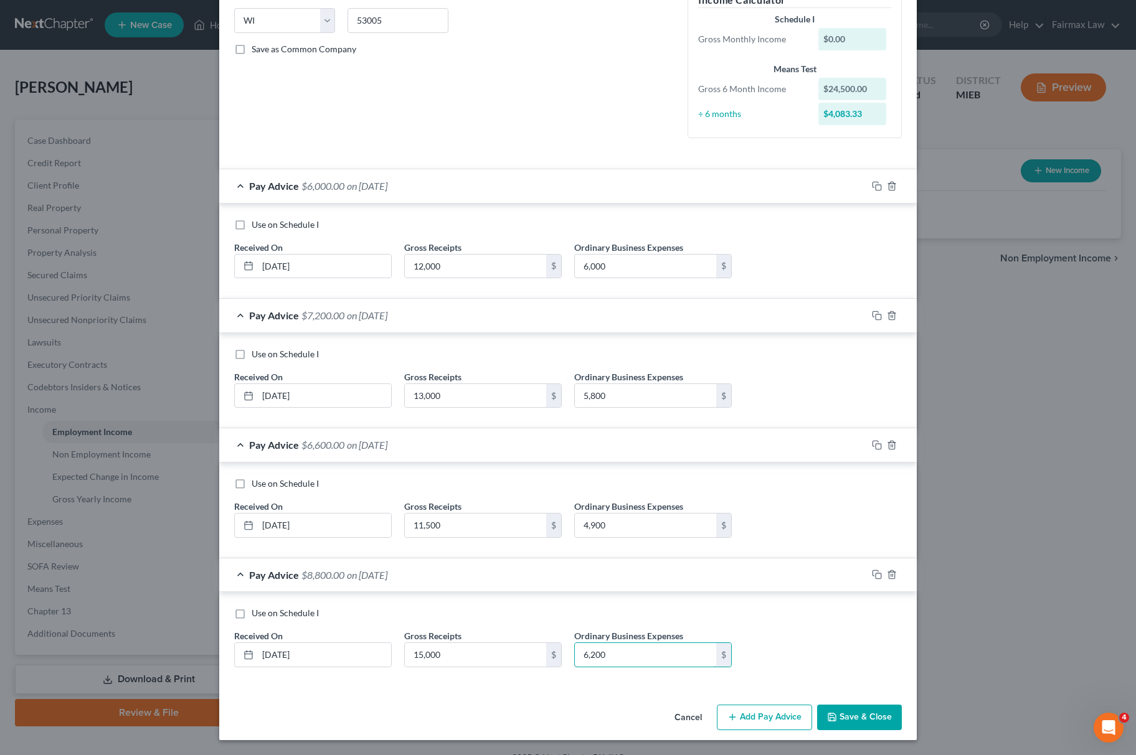
type input "6,200"
click at [735, 706] on button "Add Pay Advice" at bounding box center [764, 718] width 95 height 26
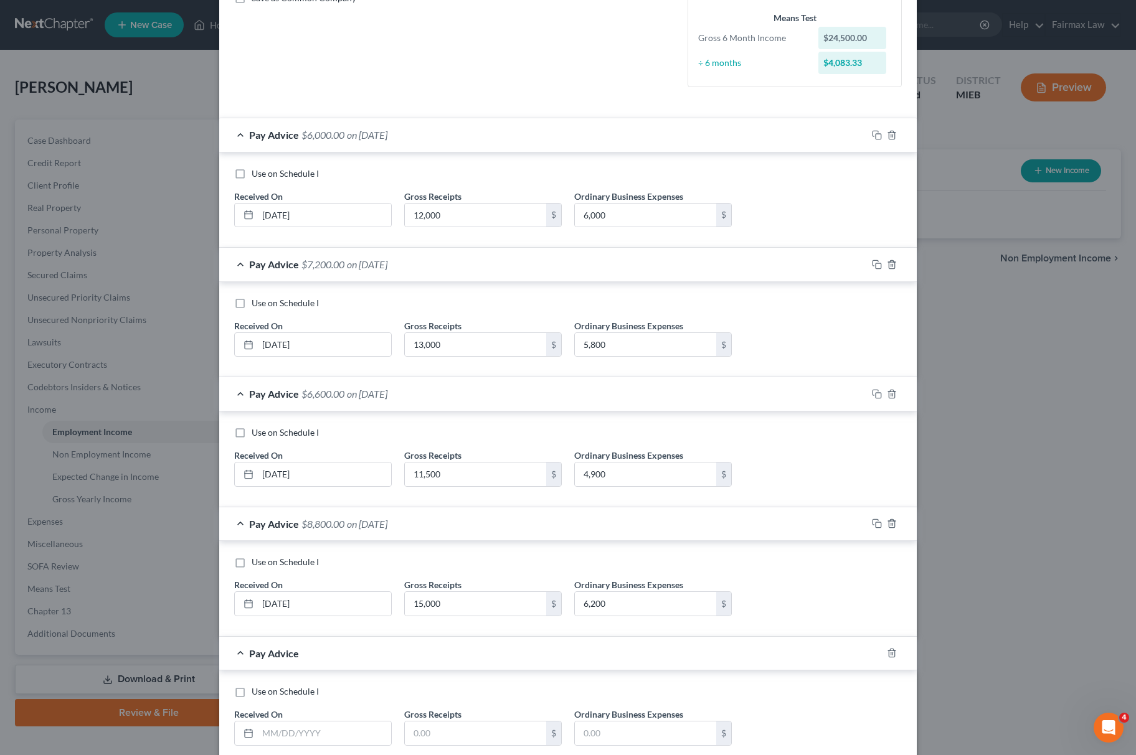
scroll to position [384, 0]
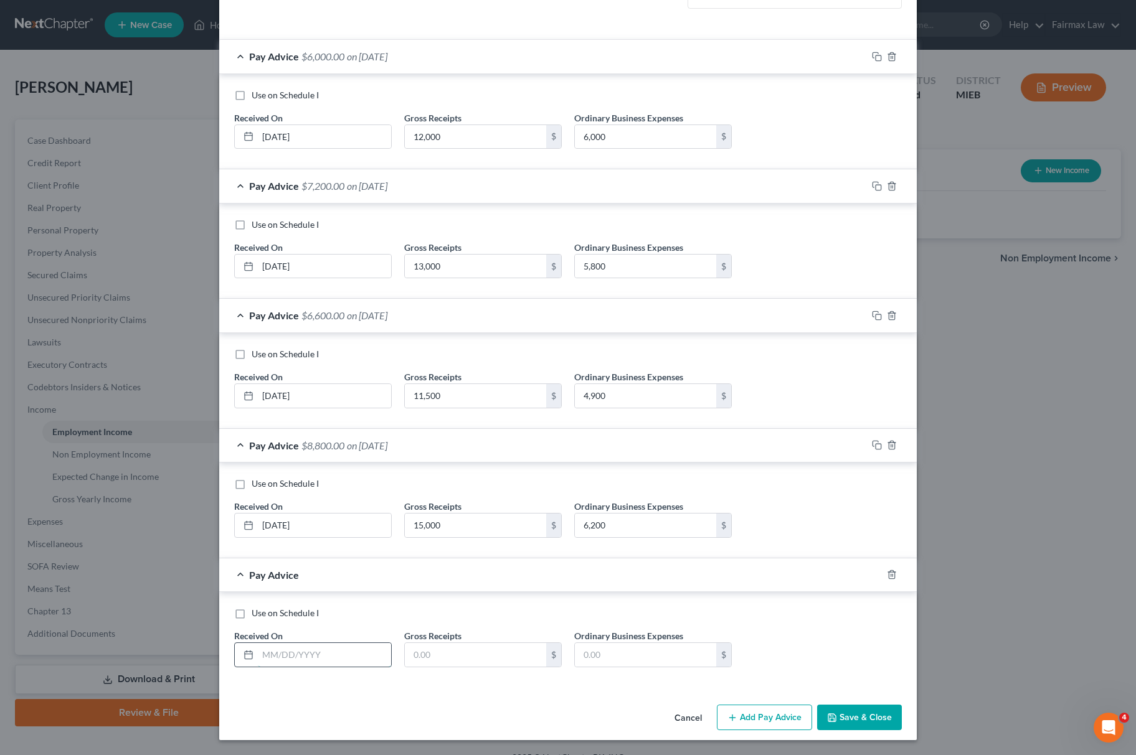
click at [271, 648] on input "text" at bounding box center [324, 655] width 133 height 24
type input "07/30/2025"
click at [484, 651] on input "text" at bounding box center [475, 655] width 141 height 24
type input "14,250"
click at [610, 646] on input "text" at bounding box center [645, 655] width 141 height 24
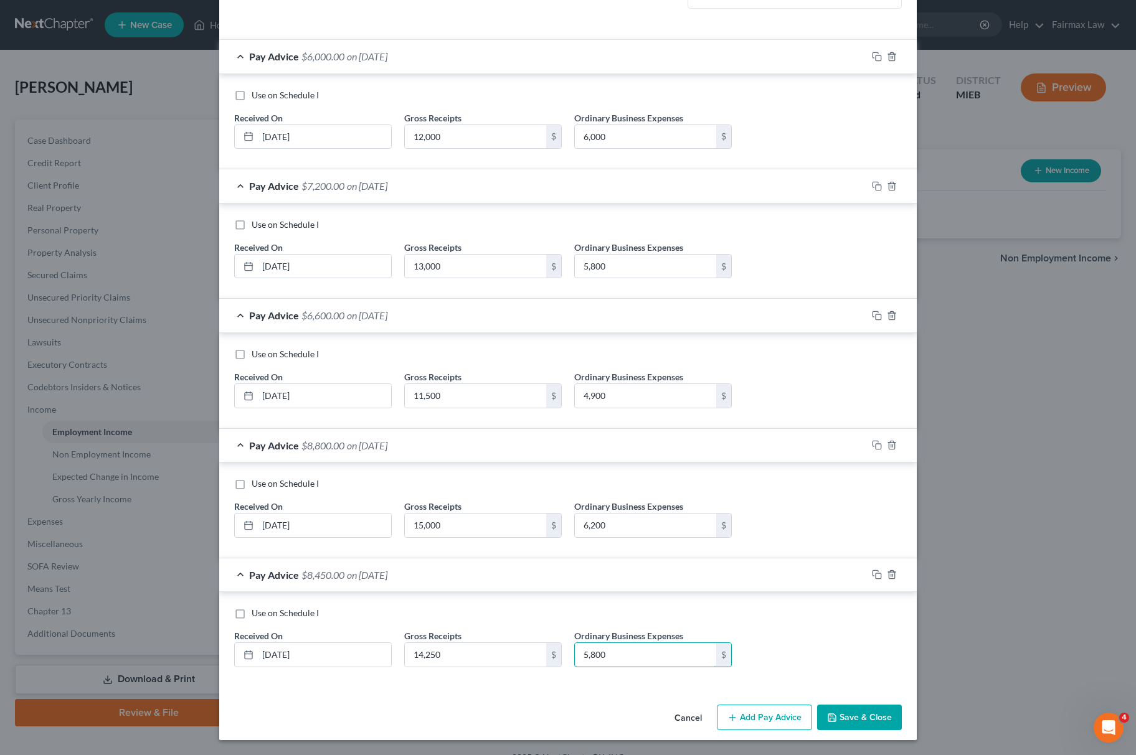
type input "5,800"
click at [748, 730] on button "Add Pay Advice" at bounding box center [764, 718] width 95 height 26
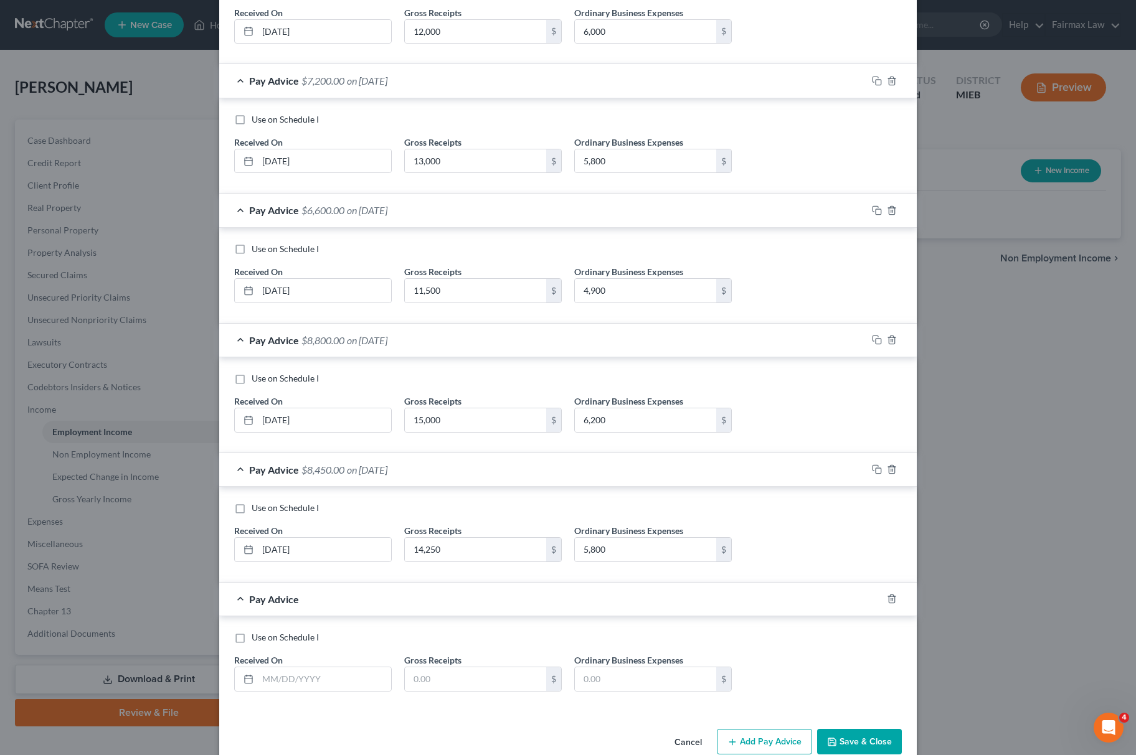
scroll to position [514, 0]
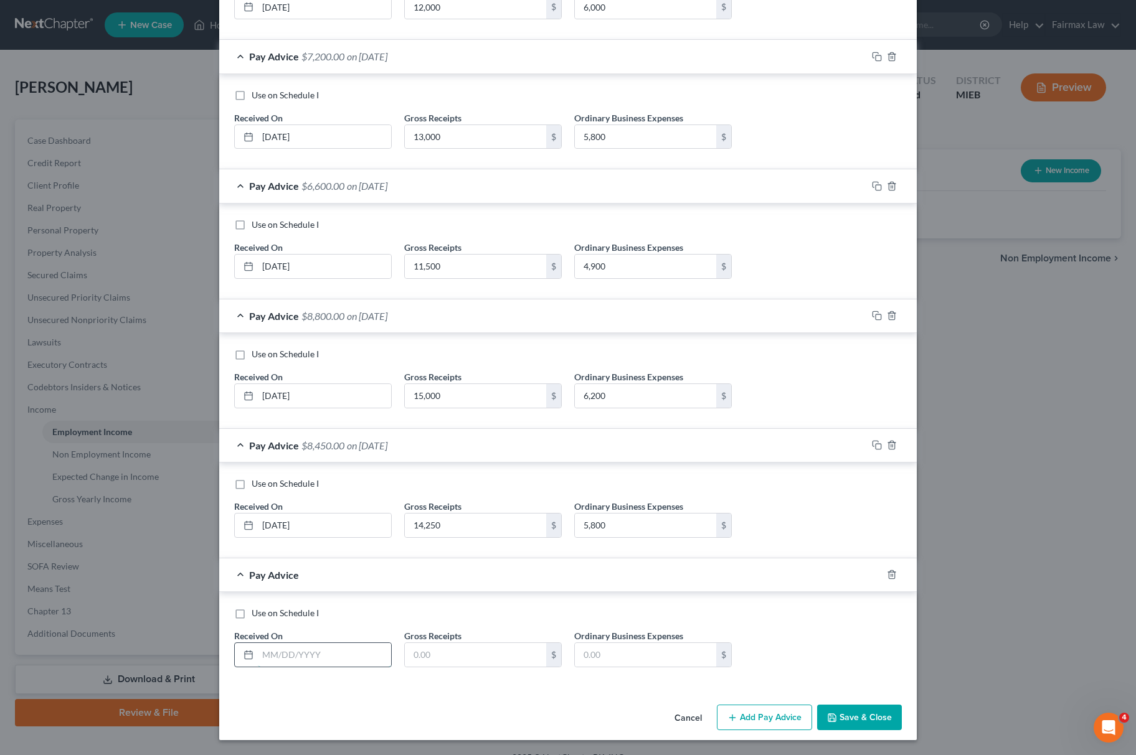
click at [330, 665] on input "text" at bounding box center [324, 655] width 133 height 24
type input "08/30/2025"
click at [441, 640] on label "Gross Receipts" at bounding box center [432, 636] width 57 height 13
click at [466, 676] on div "Use on Schedule I Received On * 08/30/2025 Gross Receipts $ Ordinary Business E…" at bounding box center [568, 642] width 680 height 70
click at [466, 666] on div "$" at bounding box center [483, 655] width 158 height 25
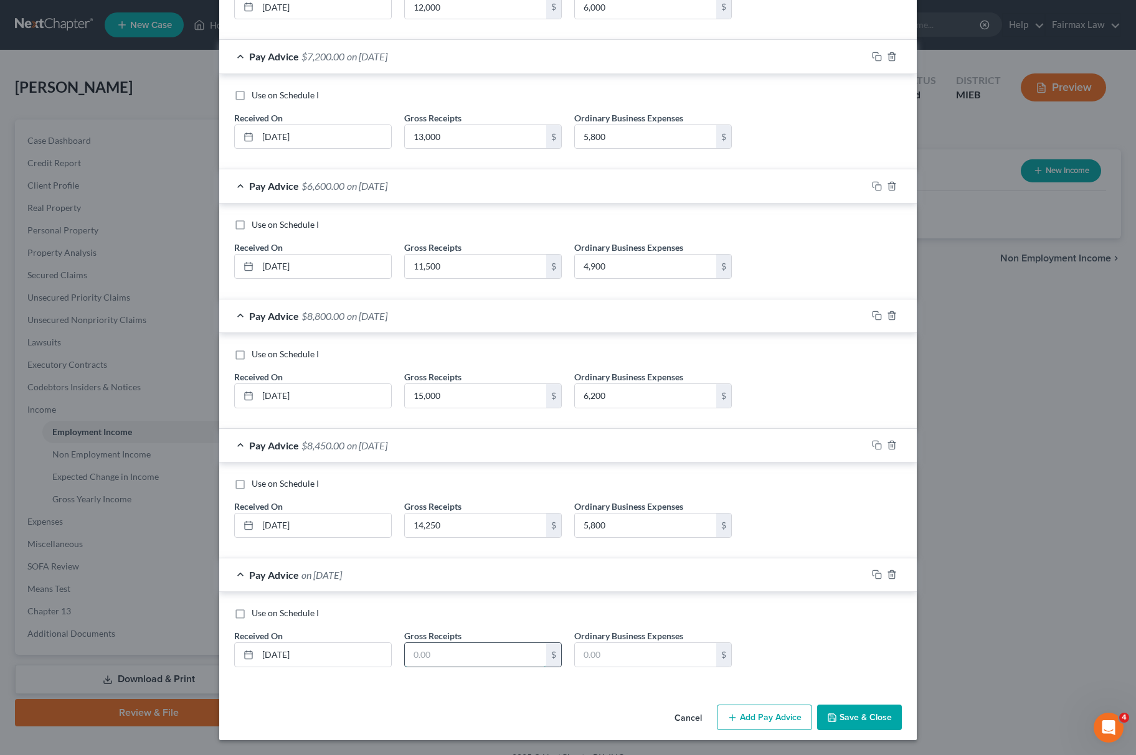
click at [469, 650] on input "text" at bounding box center [475, 655] width 141 height 24
type input "5,500"
drag, startPoint x: 633, startPoint y: 658, endPoint x: 633, endPoint y: 665, distance: 6.9
click at [633, 658] on input "text" at bounding box center [645, 655] width 141 height 24
type input "13,500"
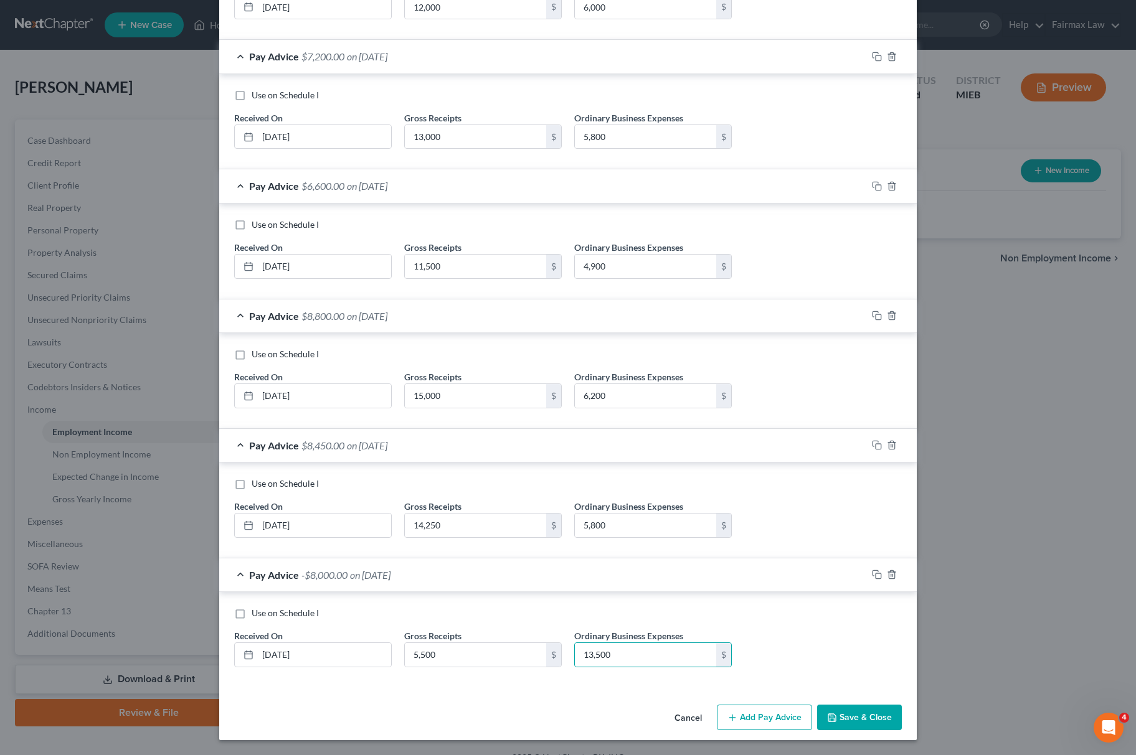
click at [843, 711] on button "Save & Close" at bounding box center [859, 718] width 85 height 26
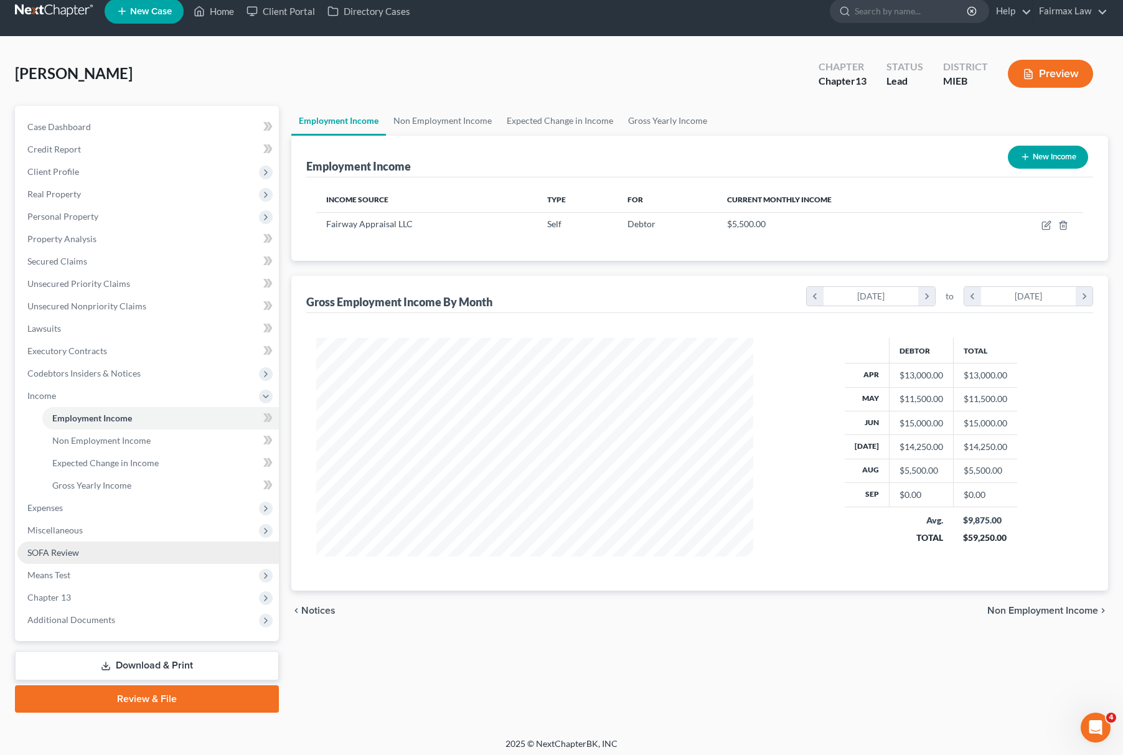
scroll to position [18, 0]
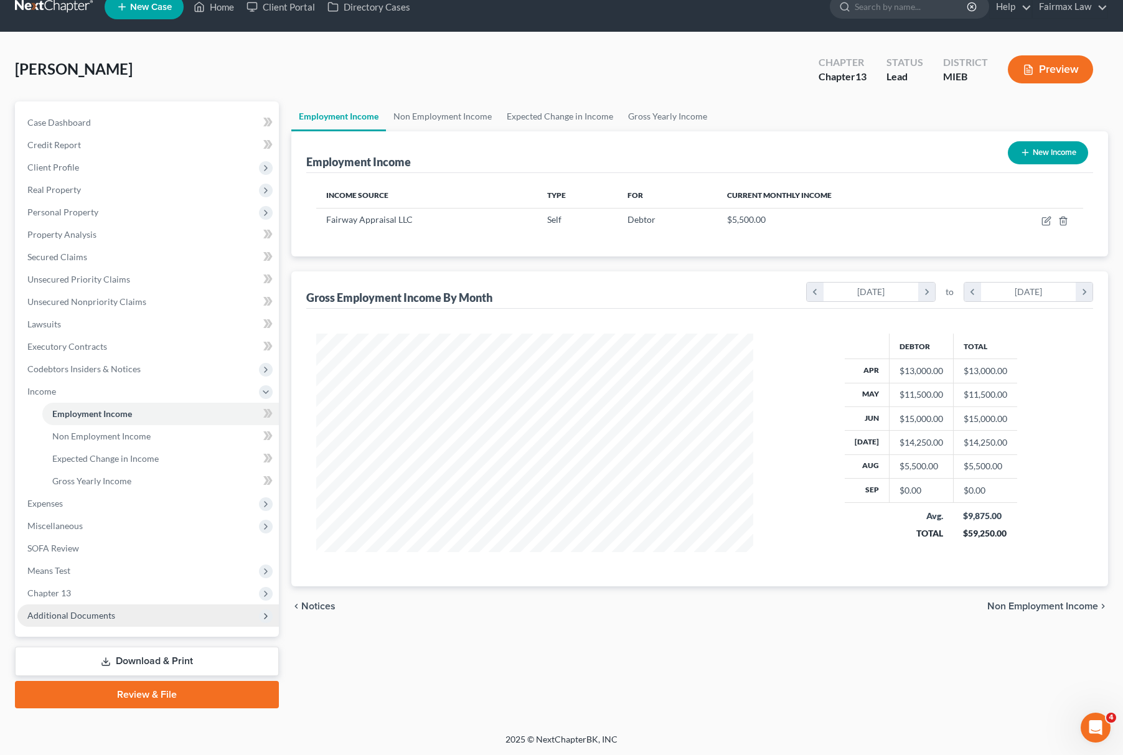
click at [98, 623] on span "Additional Documents" at bounding box center [148, 616] width 262 height 22
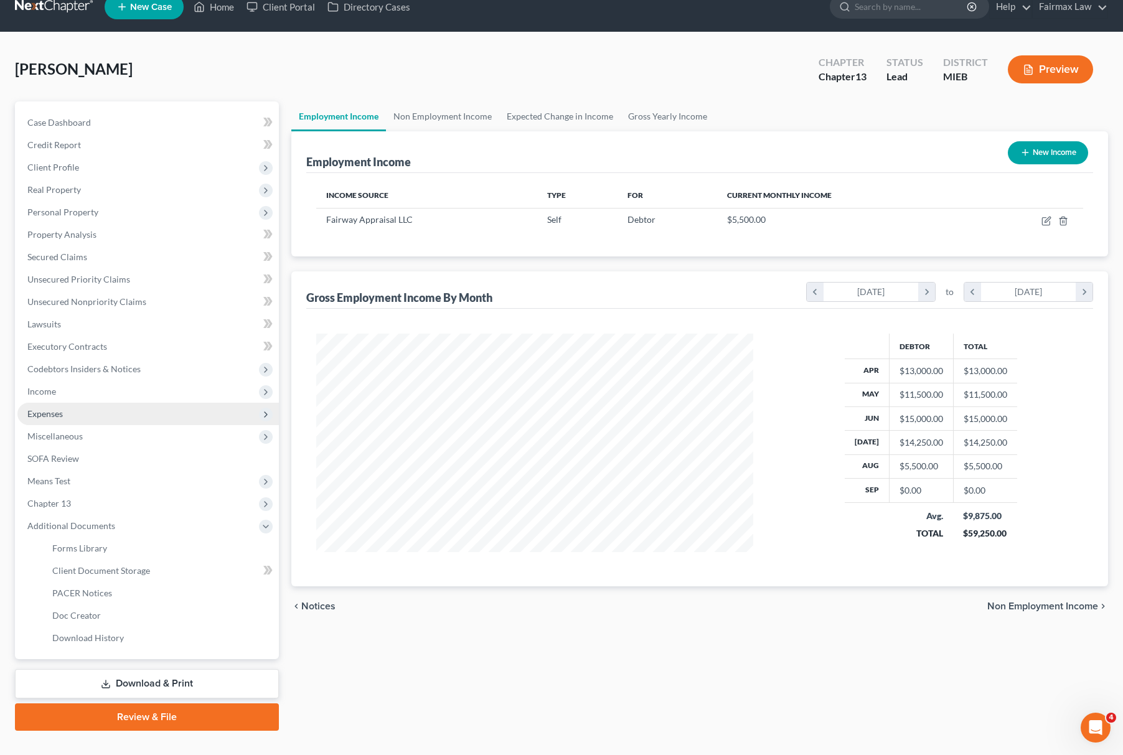
click at [88, 415] on span "Expenses" at bounding box center [148, 414] width 262 height 22
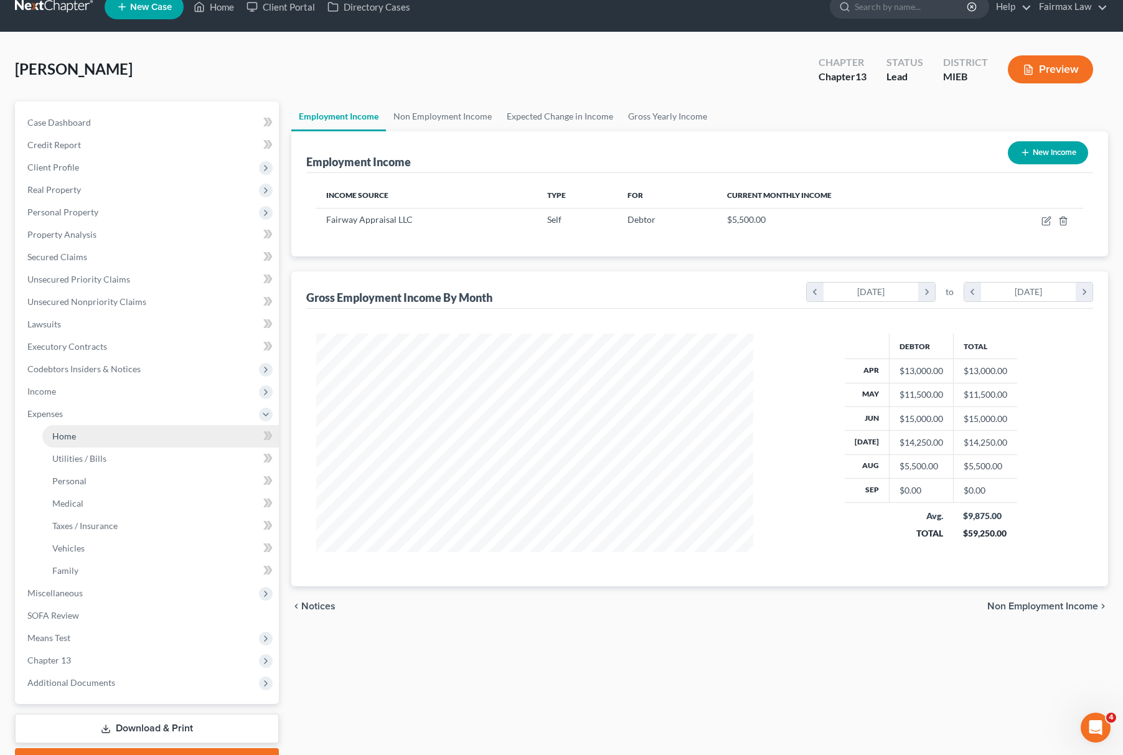
click at [68, 443] on link "Home" at bounding box center [160, 436] width 237 height 22
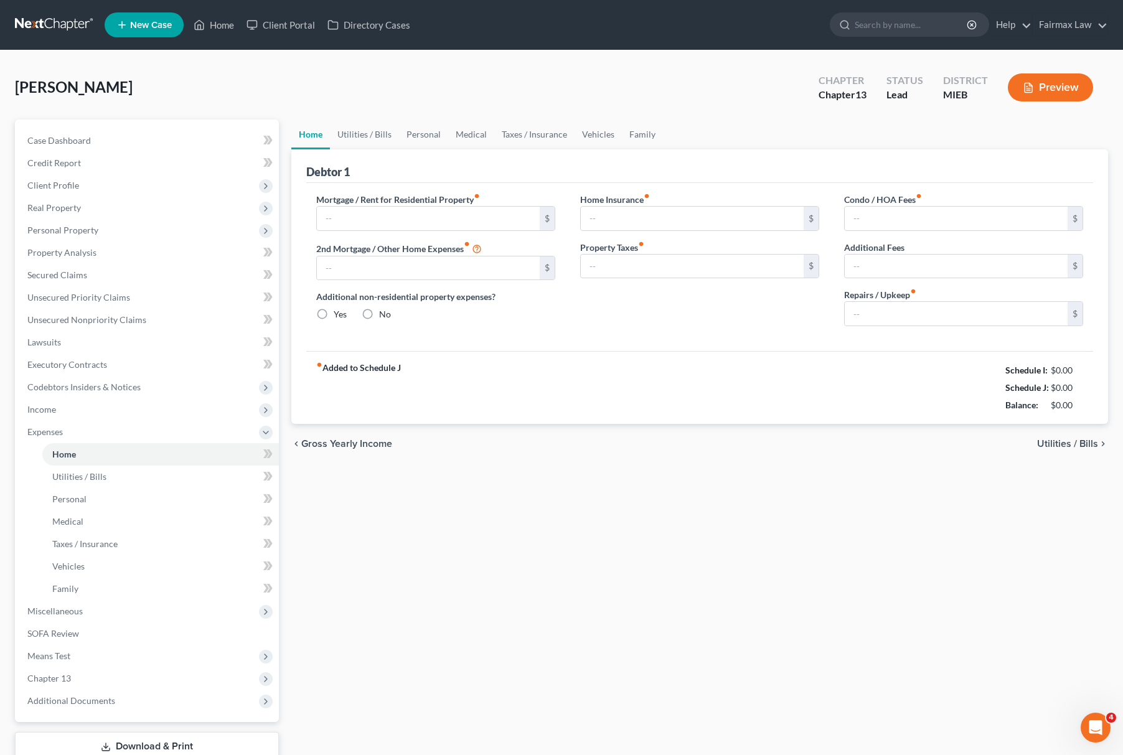
type input "0.00"
radio input "true"
type input "0.00"
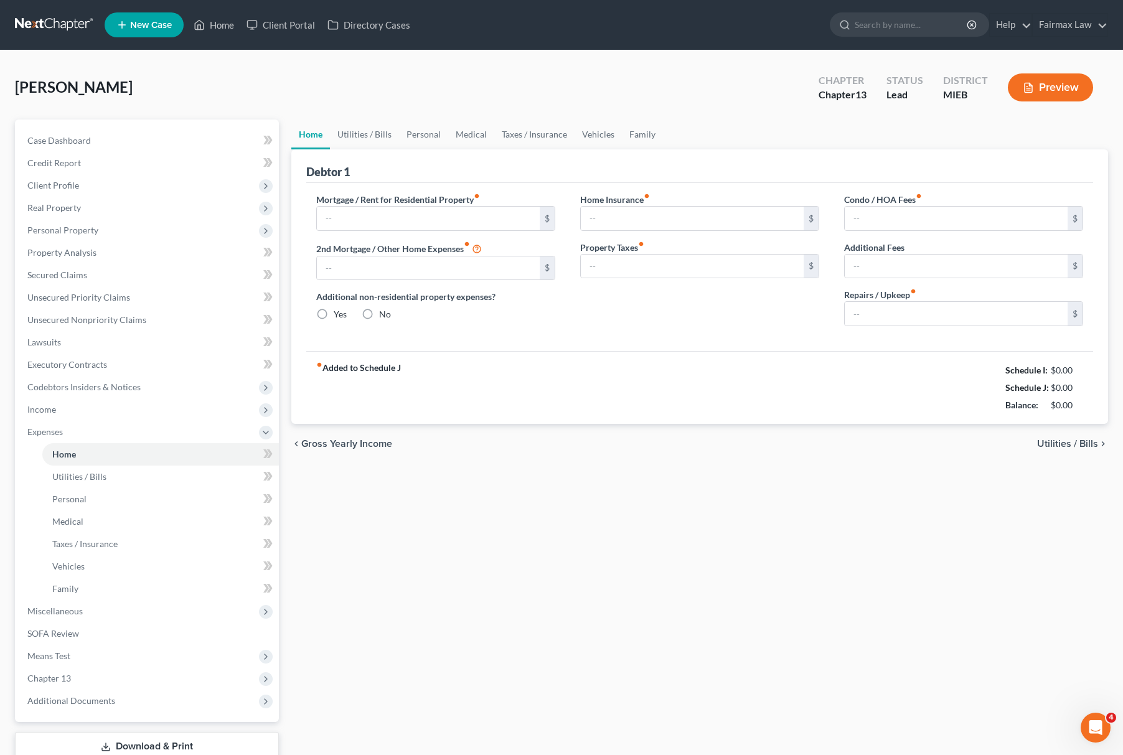
type input "0.00"
click at [468, 215] on input "text" at bounding box center [428, 219] width 223 height 24
paste input "3300.00"
type input "3,300"
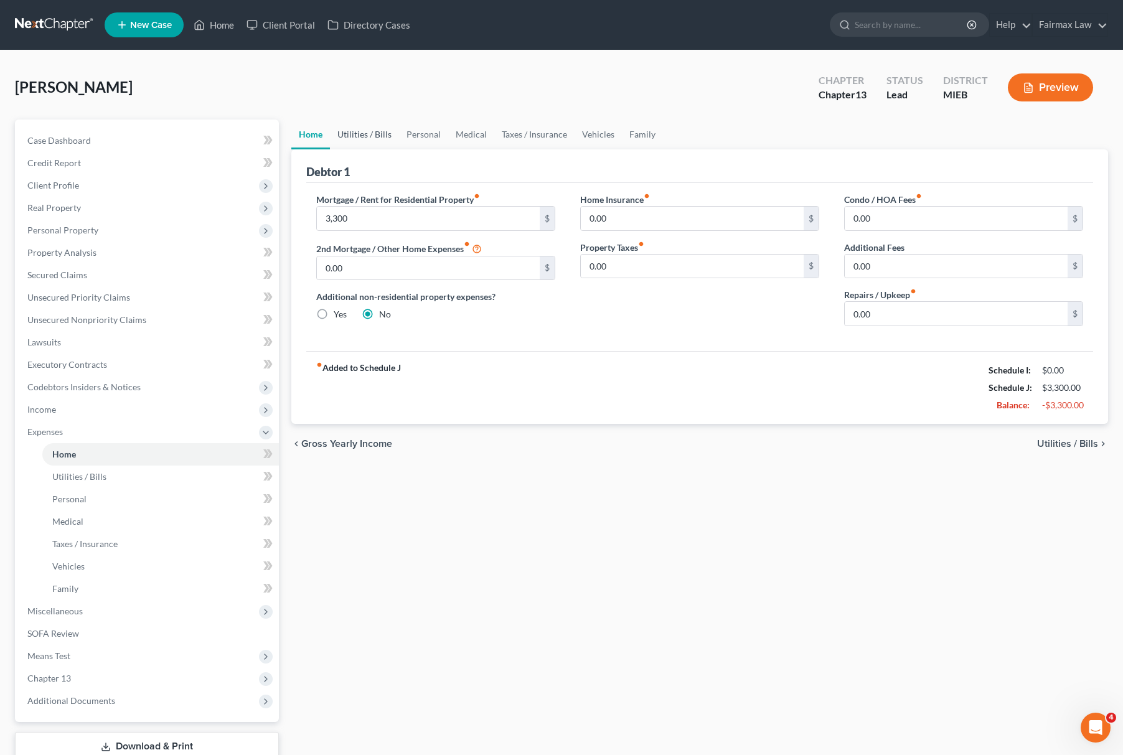
drag, startPoint x: 379, startPoint y: 125, endPoint x: 392, endPoint y: 142, distance: 21.3
click at [379, 125] on link "Utilities / Bills" at bounding box center [364, 135] width 69 height 30
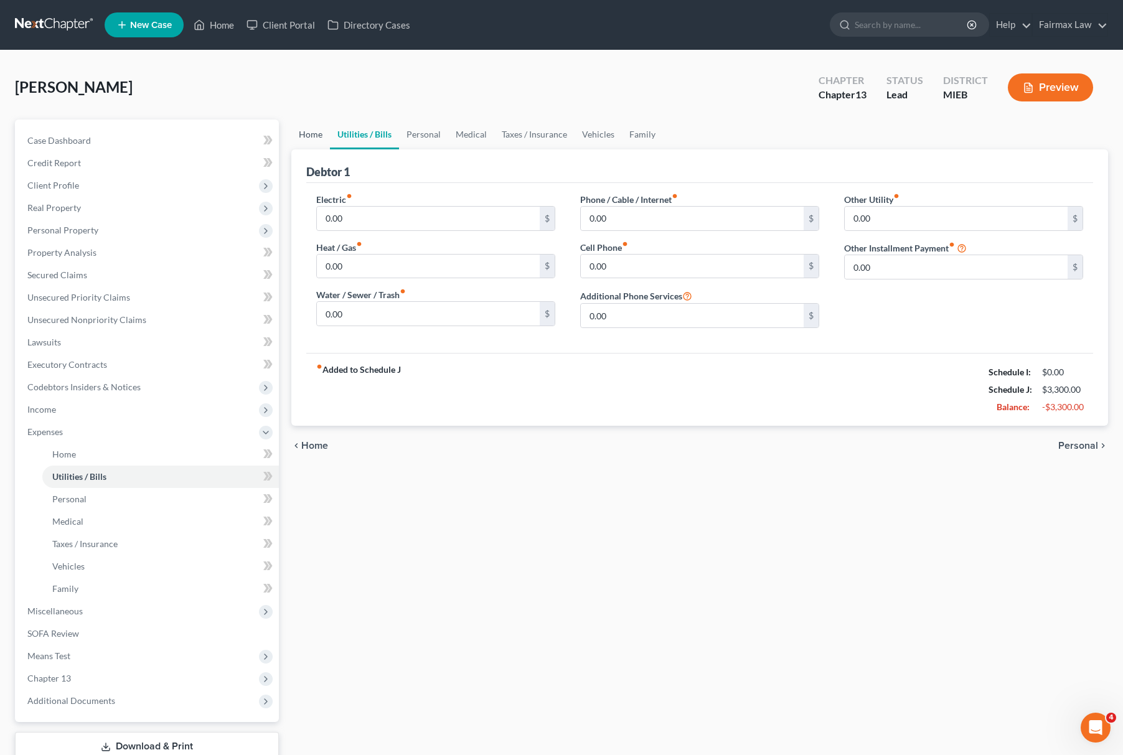
click at [303, 133] on link "Home" at bounding box center [310, 135] width 39 height 30
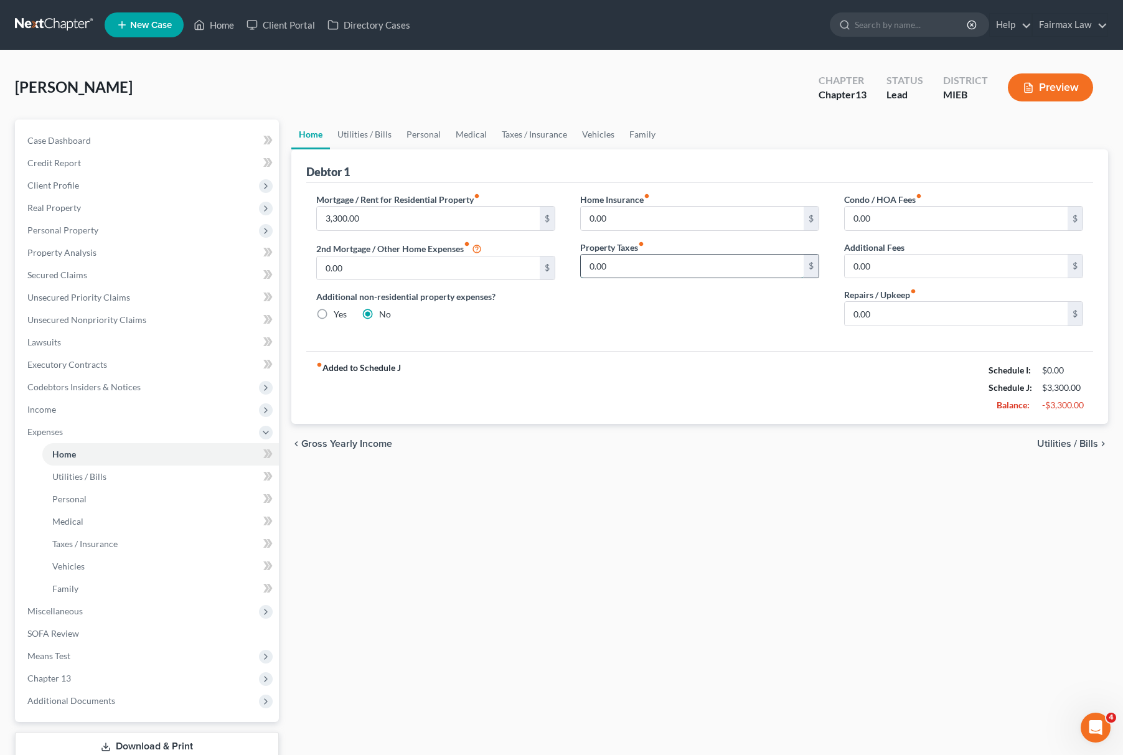
click at [618, 262] on input "0.00" at bounding box center [692, 267] width 223 height 24
paste input "- 700"
type input "7,000"
click at [646, 213] on input "0.00" at bounding box center [692, 219] width 223 height 24
paste input "80"
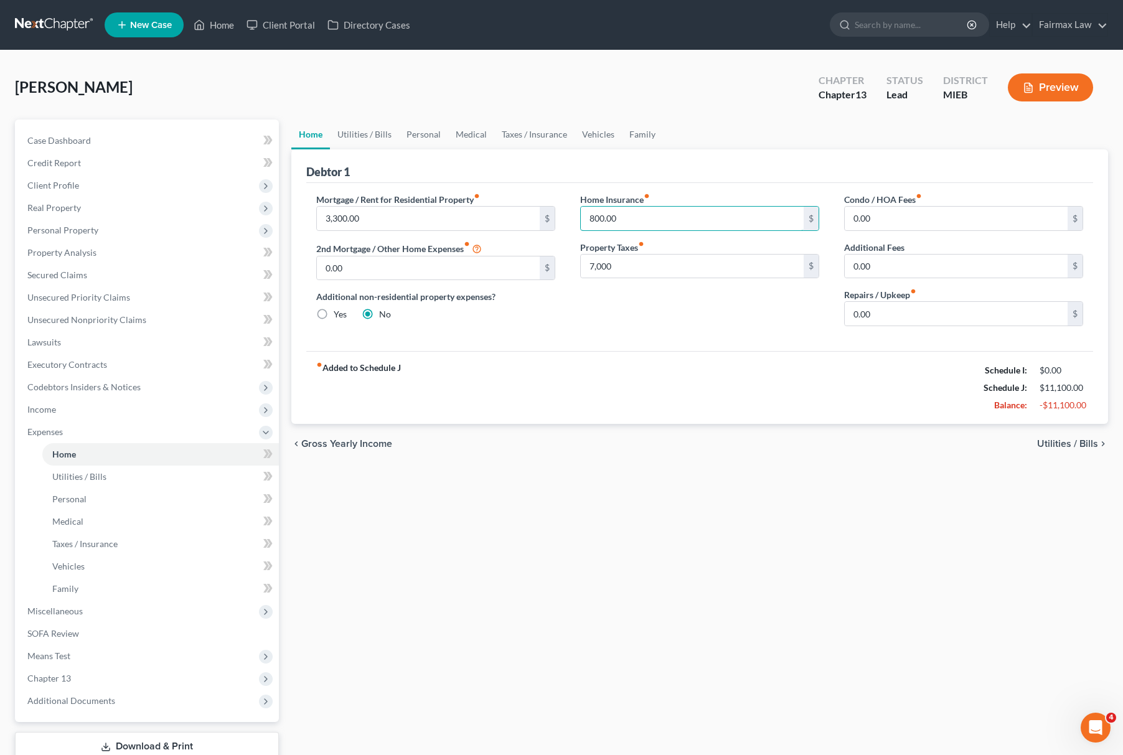
type input "800.00"
click at [947, 212] on input "0.00" at bounding box center [956, 219] width 223 height 24
paste input "30"
type input "300.00"
click at [588, 131] on link "Vehicles" at bounding box center [598, 135] width 47 height 30
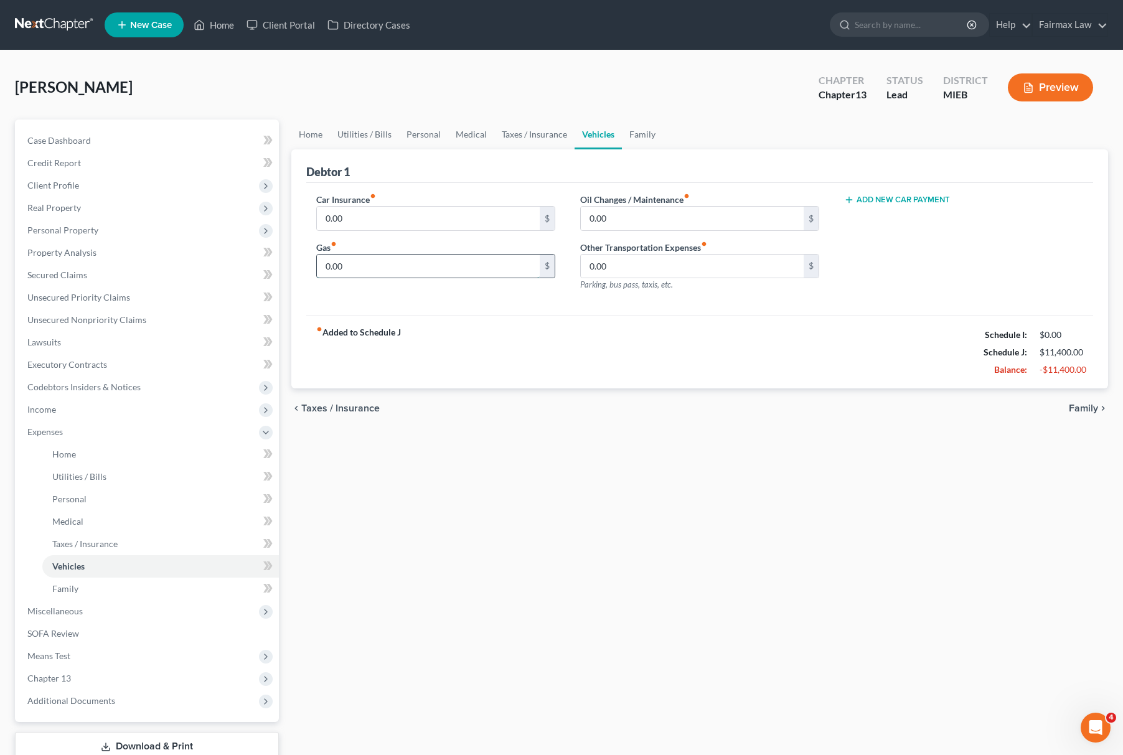
click at [404, 257] on input "0.00" at bounding box center [428, 267] width 223 height 24
paste input "30"
type input "300.00"
click at [427, 128] on link "Personal" at bounding box center [423, 135] width 49 height 30
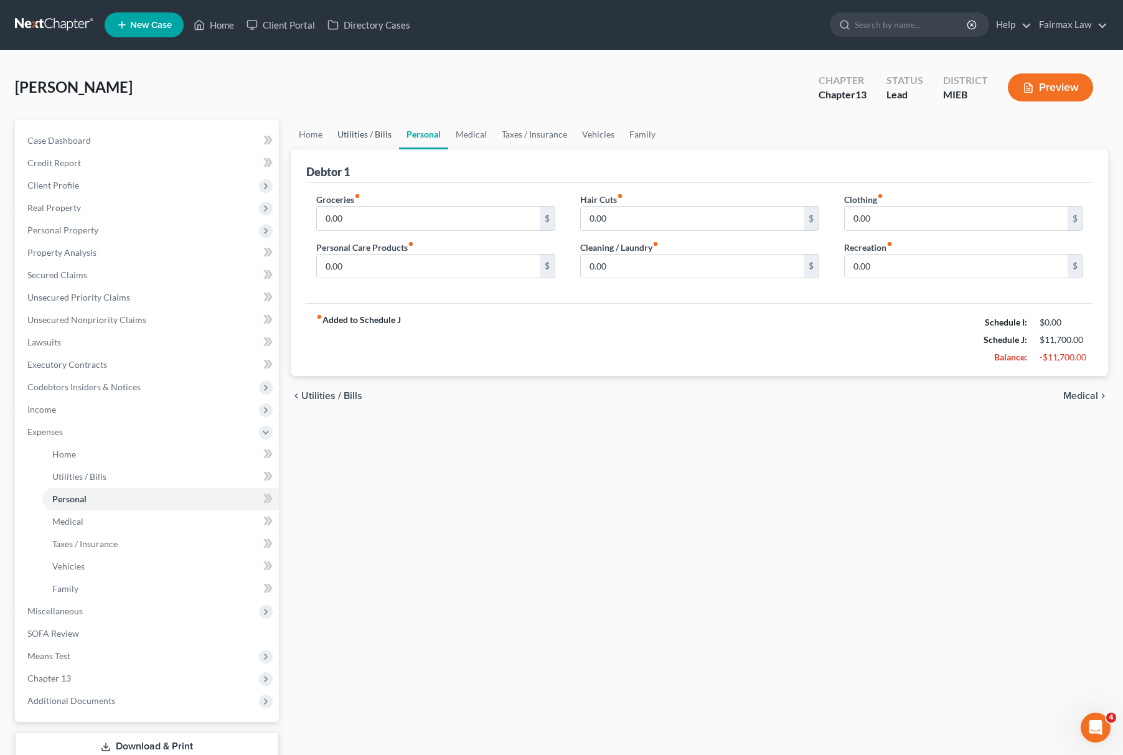
click at [365, 128] on link "Utilities / Bills" at bounding box center [364, 135] width 69 height 30
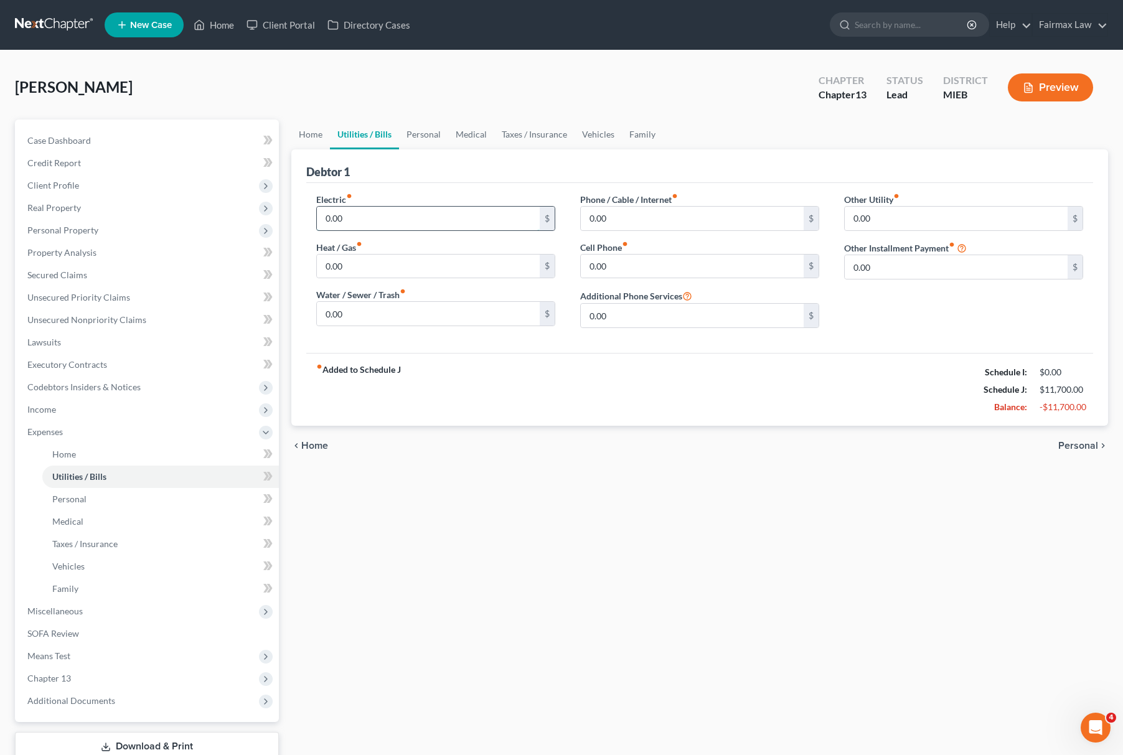
click at [384, 225] on input "0.00" at bounding box center [428, 219] width 223 height 24
drag, startPoint x: 379, startPoint y: 212, endPoint x: 207, endPoint y: 233, distance: 173.2
click at [208, 233] on div "Petition Navigation Case Dashboard Payments Invoices Payments Payments Credit R…" at bounding box center [562, 457] width 1106 height 674
type input "142.5"
click at [387, 277] on input "0.00" at bounding box center [428, 267] width 223 height 24
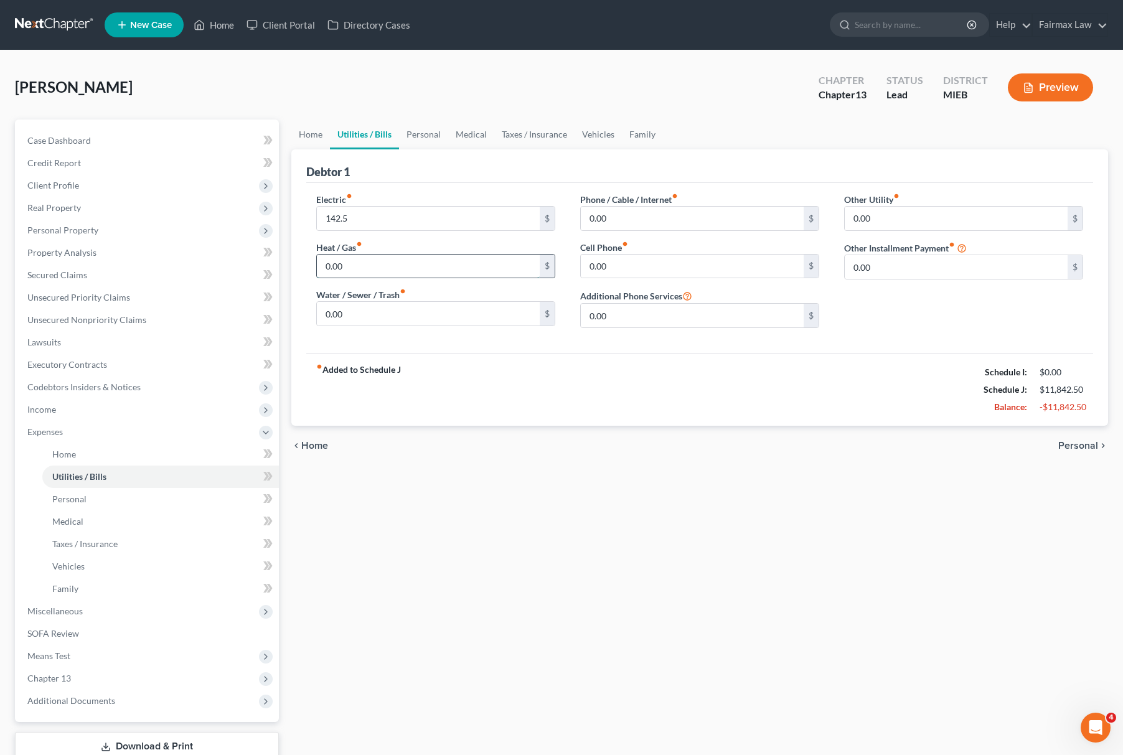
paste input "142.5"
type input "142.5"
click at [682, 297] on div "Phone / Cable / Internet fiber_manual_record 0.00 $ Cell Phone fiber_manual_rec…" at bounding box center [700, 265] width 264 height 145
click at [691, 264] on input "0.00" at bounding box center [692, 267] width 223 height 24
paste input "45"
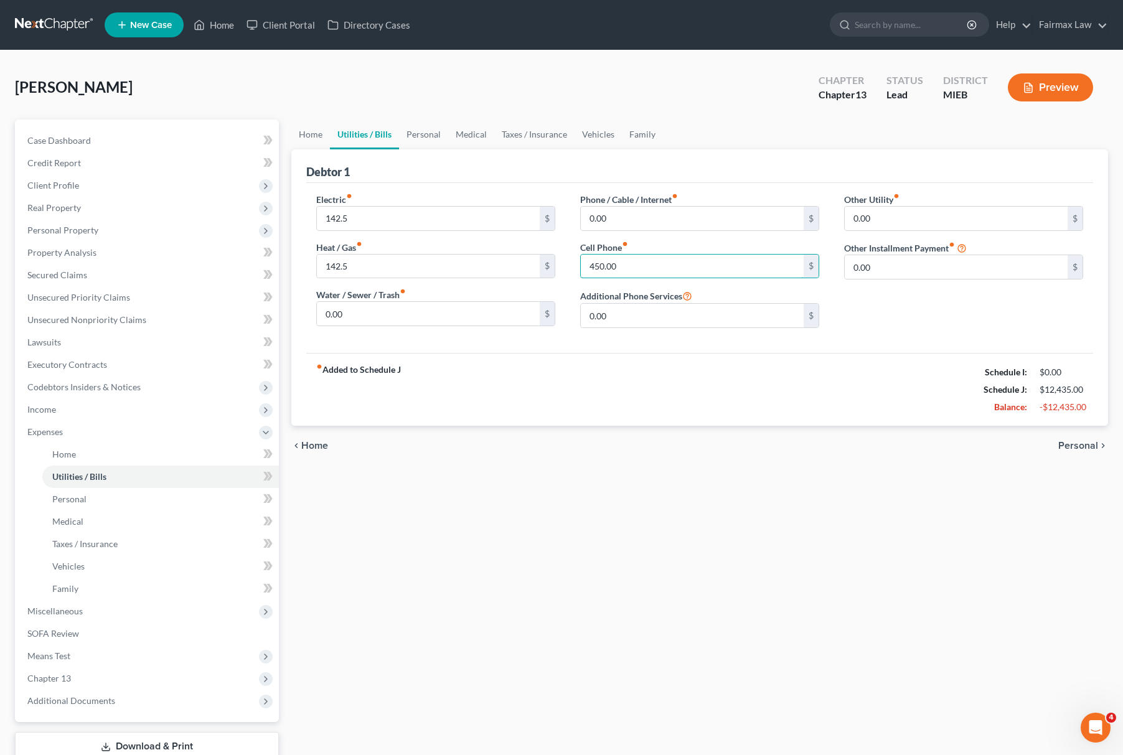
type input "450.00"
click at [681, 218] on input "0.00" at bounding box center [692, 219] width 223 height 24
paste input "285"
type input "285.00"
drag, startPoint x: 436, startPoint y: 135, endPoint x: 434, endPoint y: 143, distance: 8.9
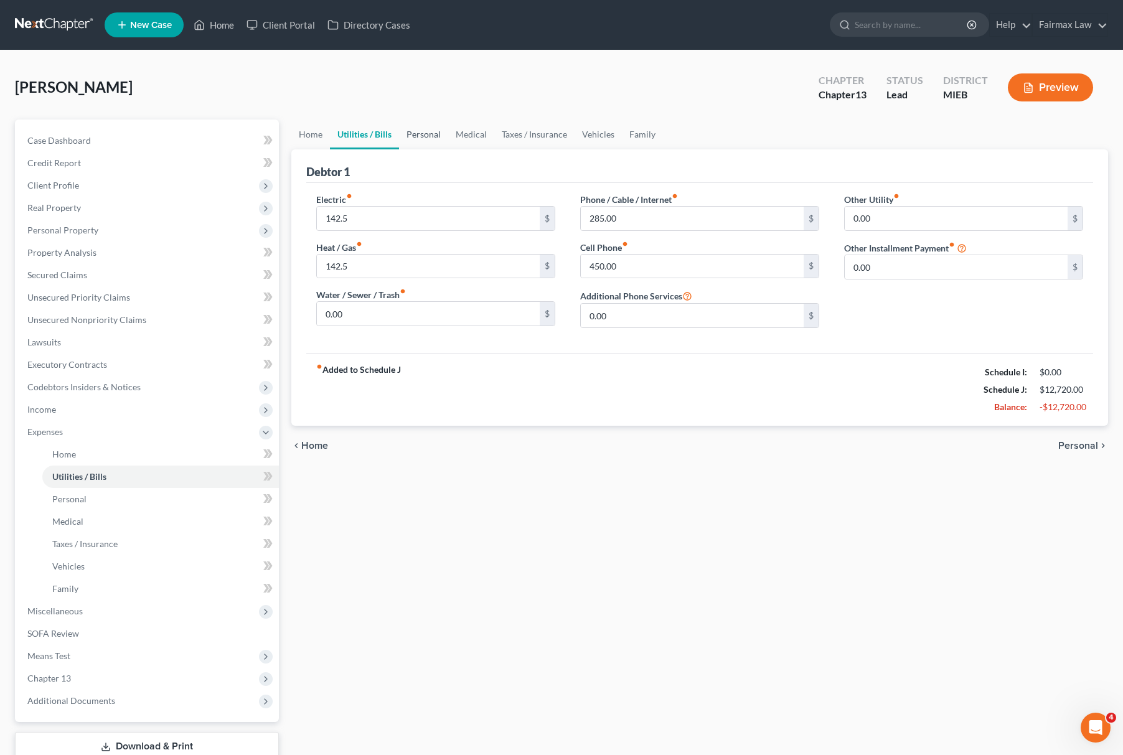
click at [436, 135] on link "Personal" at bounding box center [423, 135] width 49 height 30
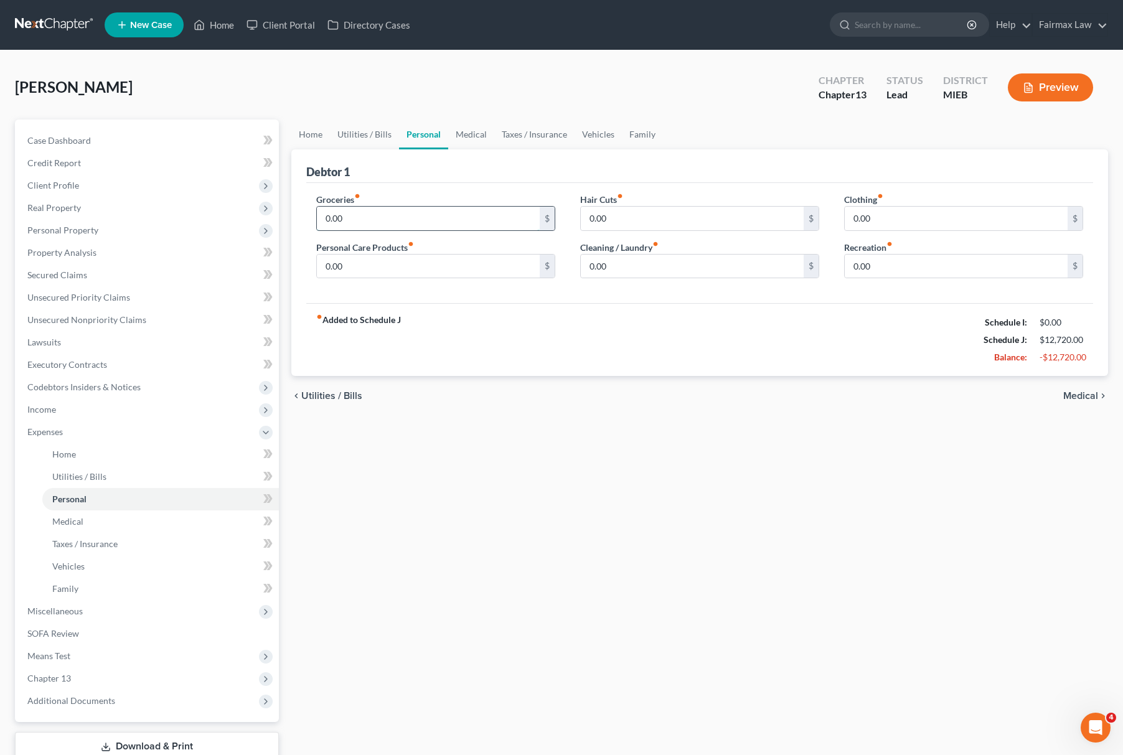
click at [389, 217] on input "0.00" at bounding box center [428, 219] width 223 height 24
paste input "200"
type input "2,000.00"
click at [910, 217] on input "0.00" at bounding box center [956, 219] width 223 height 24
type input "600.00"
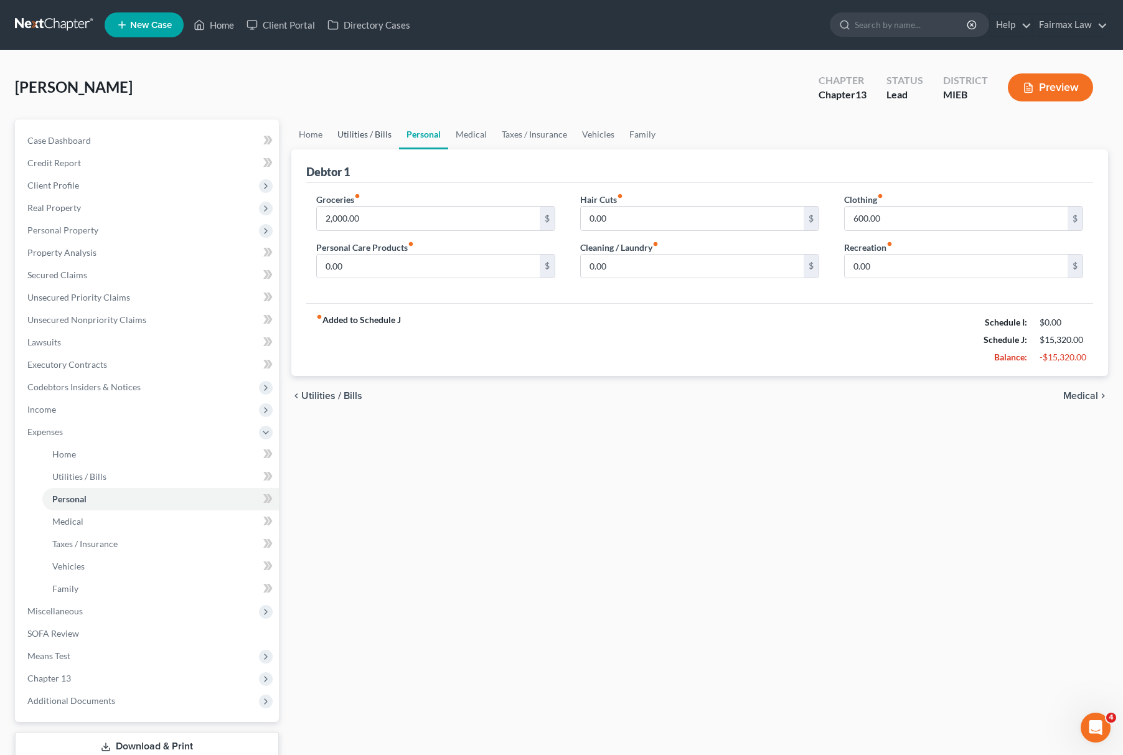
click at [372, 133] on link "Utilities / Bills" at bounding box center [364, 135] width 69 height 30
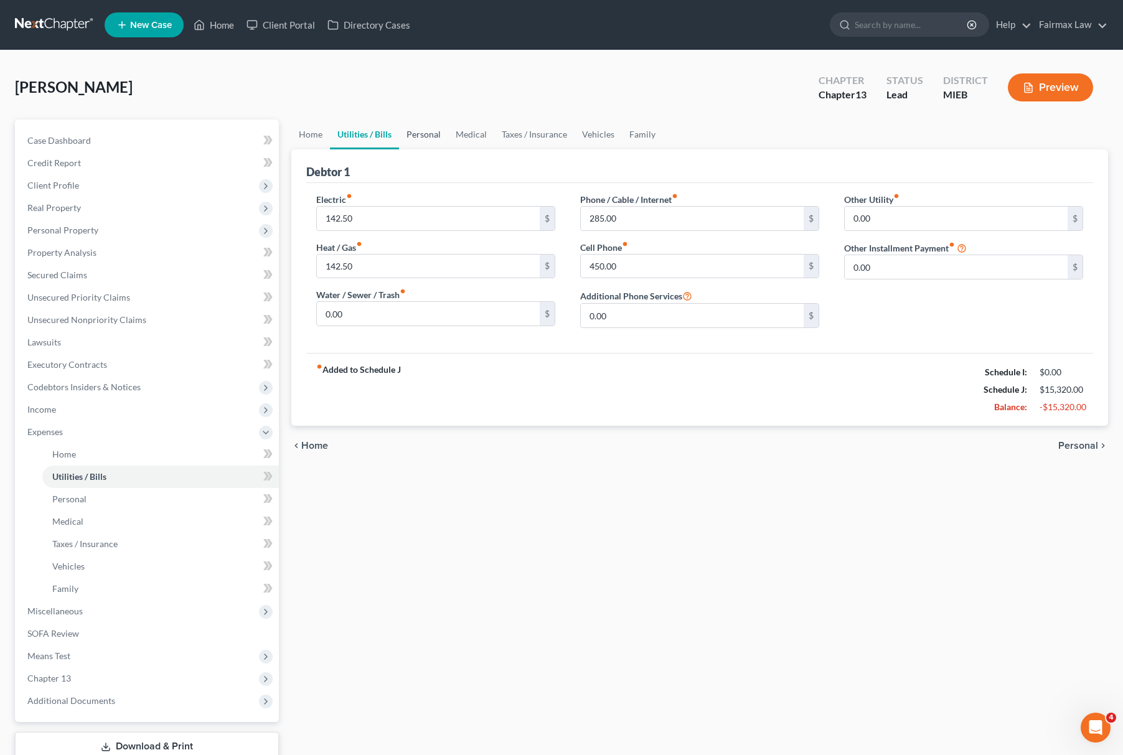
click at [409, 127] on link "Personal" at bounding box center [423, 135] width 49 height 30
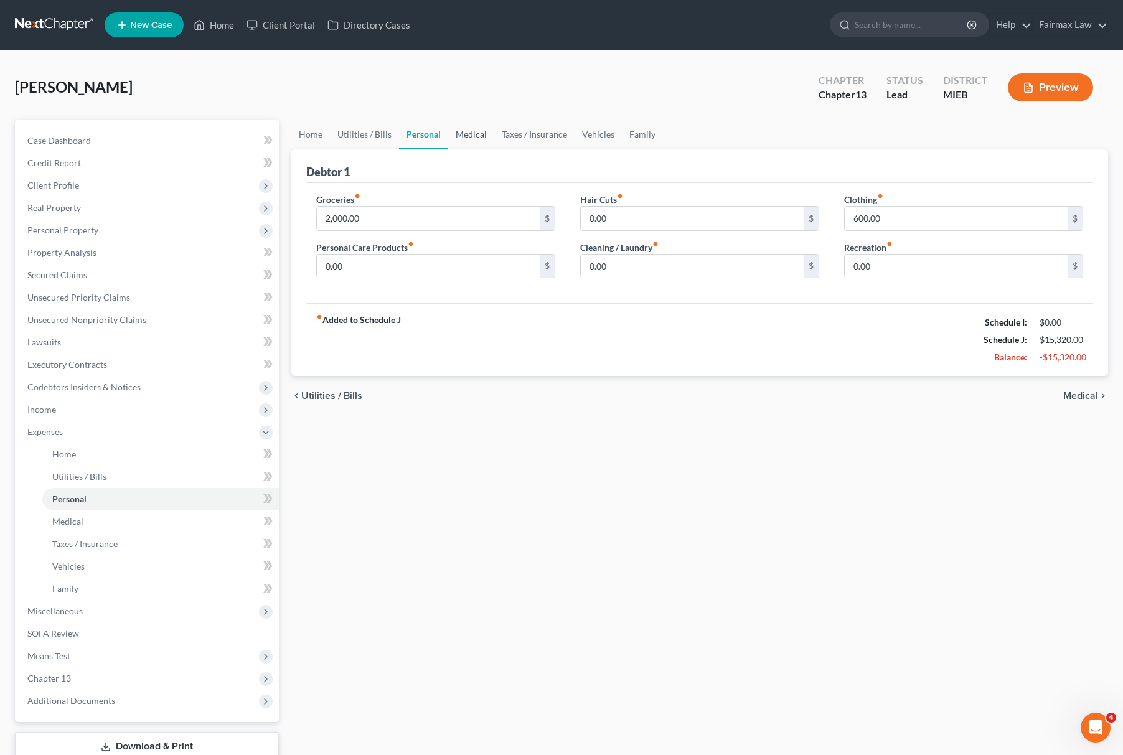
click at [461, 127] on link "Medical" at bounding box center [471, 135] width 46 height 30
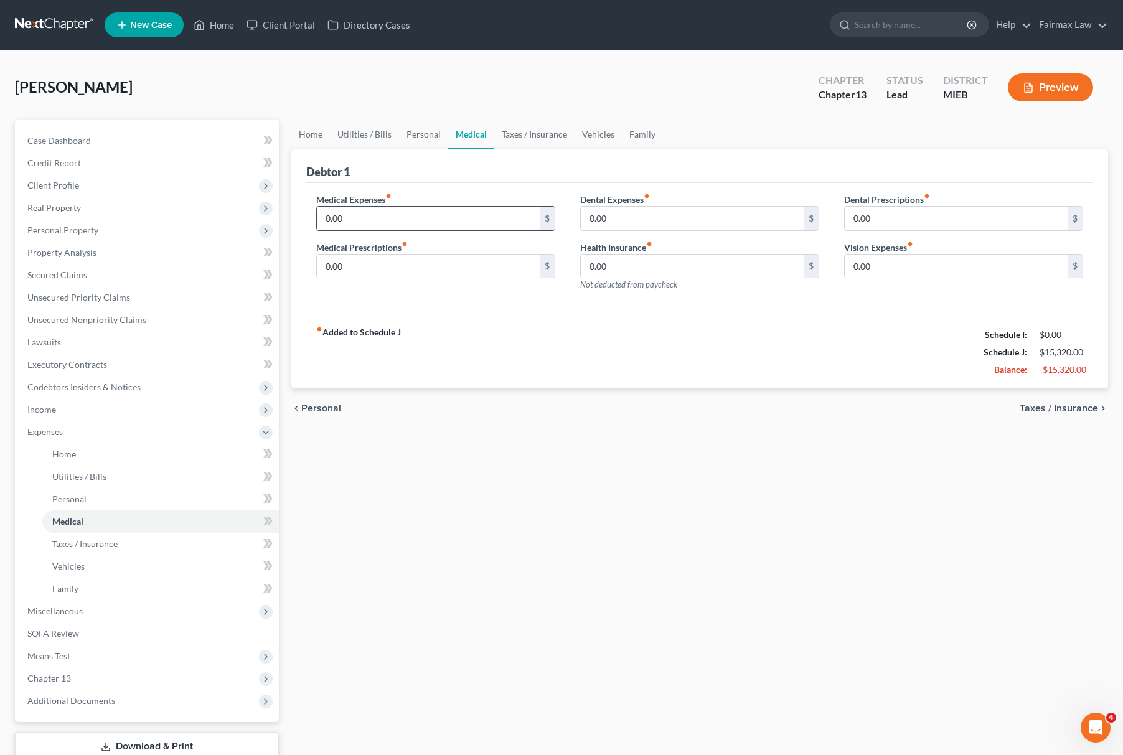
click at [399, 220] on input "0.00" at bounding box center [428, 219] width 223 height 24
type input "125"
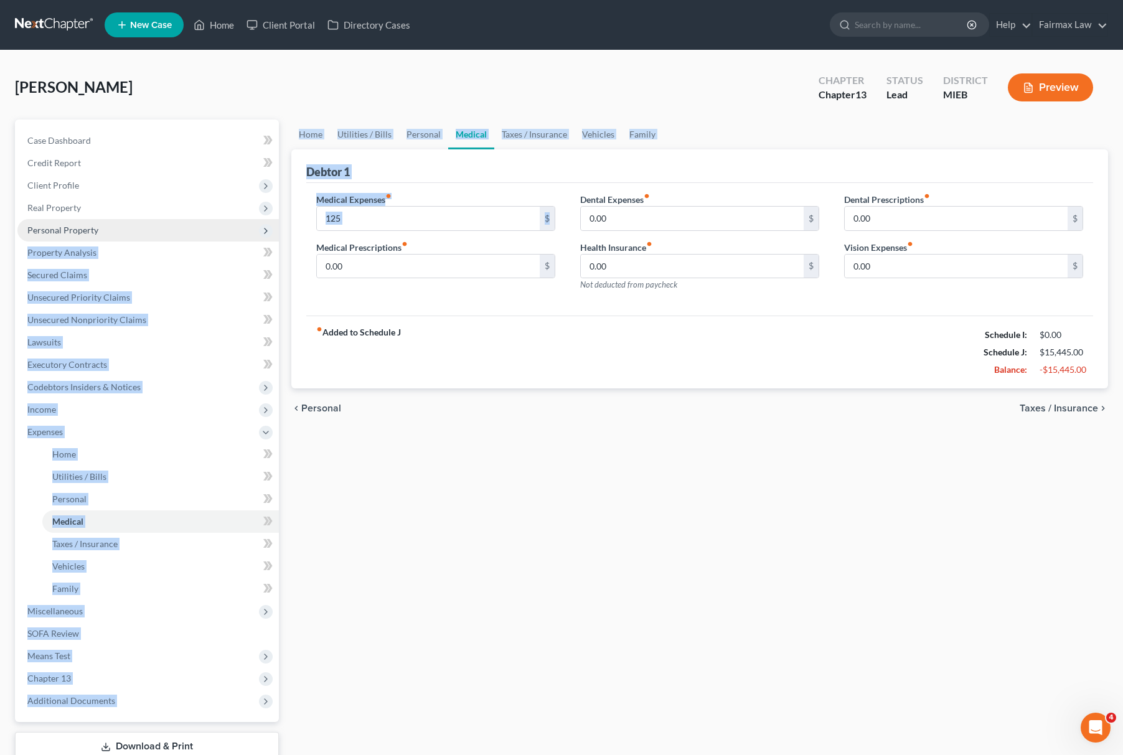
drag, startPoint x: 272, startPoint y: 228, endPoint x: 235, endPoint y: 223, distance: 37.1
click at [237, 224] on div "Petition Navigation Case Dashboard Payments Invoices Payments Payments Credit R…" at bounding box center [562, 457] width 1106 height 674
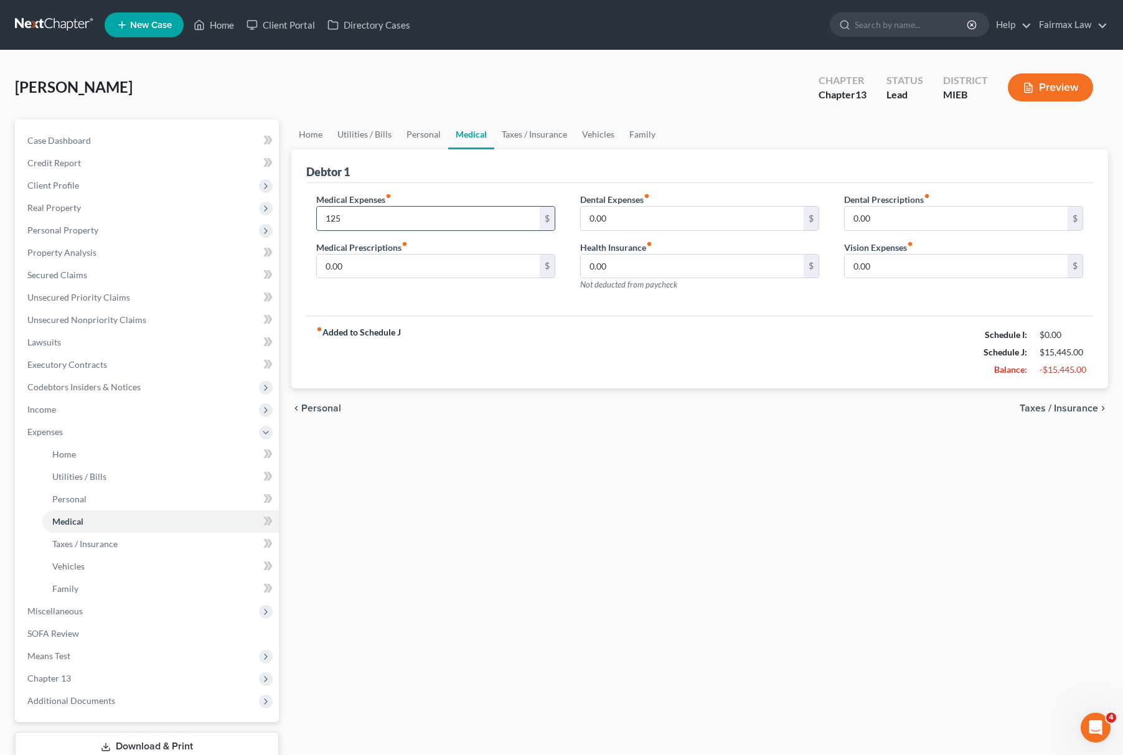
click at [367, 214] on input "125" at bounding box center [428, 219] width 223 height 24
click at [382, 214] on input "125" at bounding box center [428, 219] width 223 height 24
click at [370, 217] on input "125" at bounding box center [428, 219] width 223 height 24
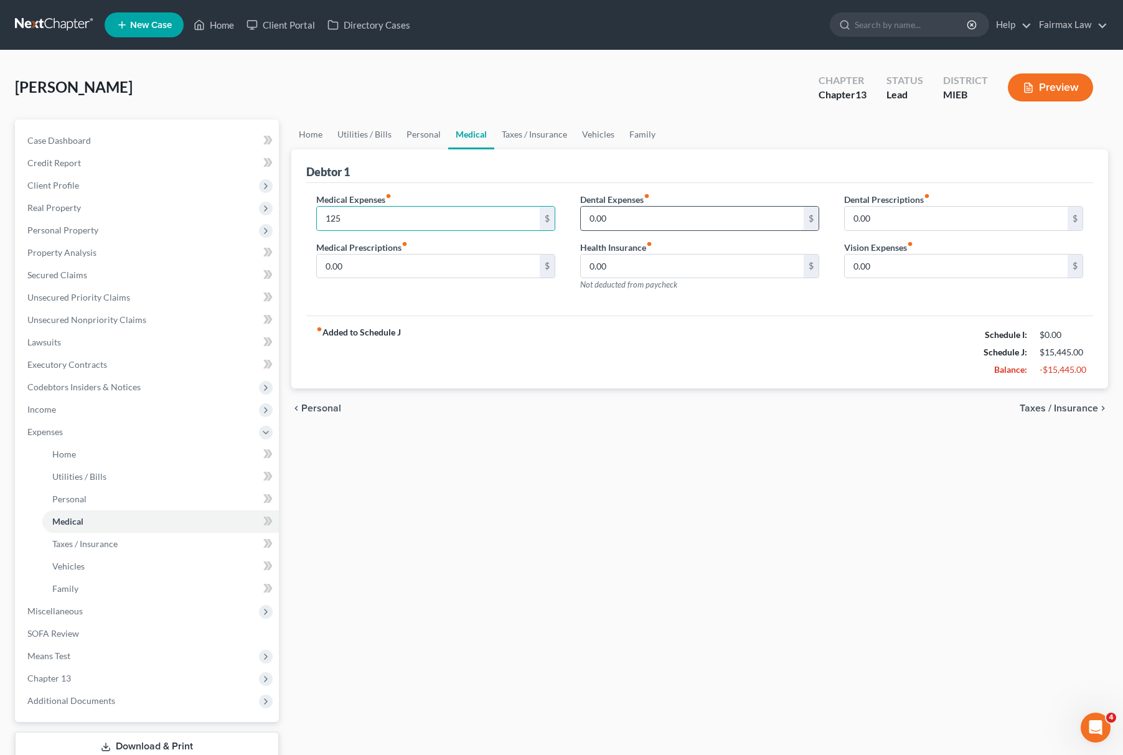
click at [641, 227] on input "0.00" at bounding box center [692, 219] width 223 height 24
paste input "125"
type input "125"
click at [603, 123] on link "Vehicles" at bounding box center [598, 135] width 47 height 30
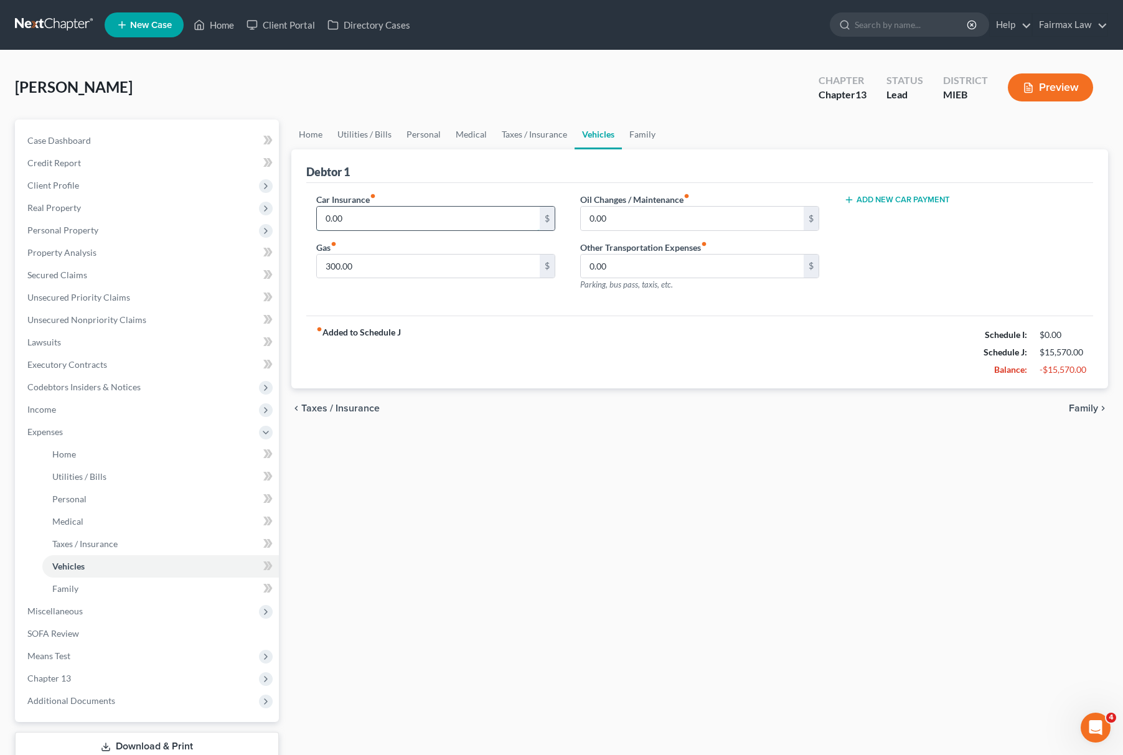
click at [408, 210] on input "0.00" at bounding box center [428, 219] width 223 height 24
paste input "85"
type input "850.00"
click at [534, 126] on link "Taxes / Insurance" at bounding box center [534, 135] width 80 height 30
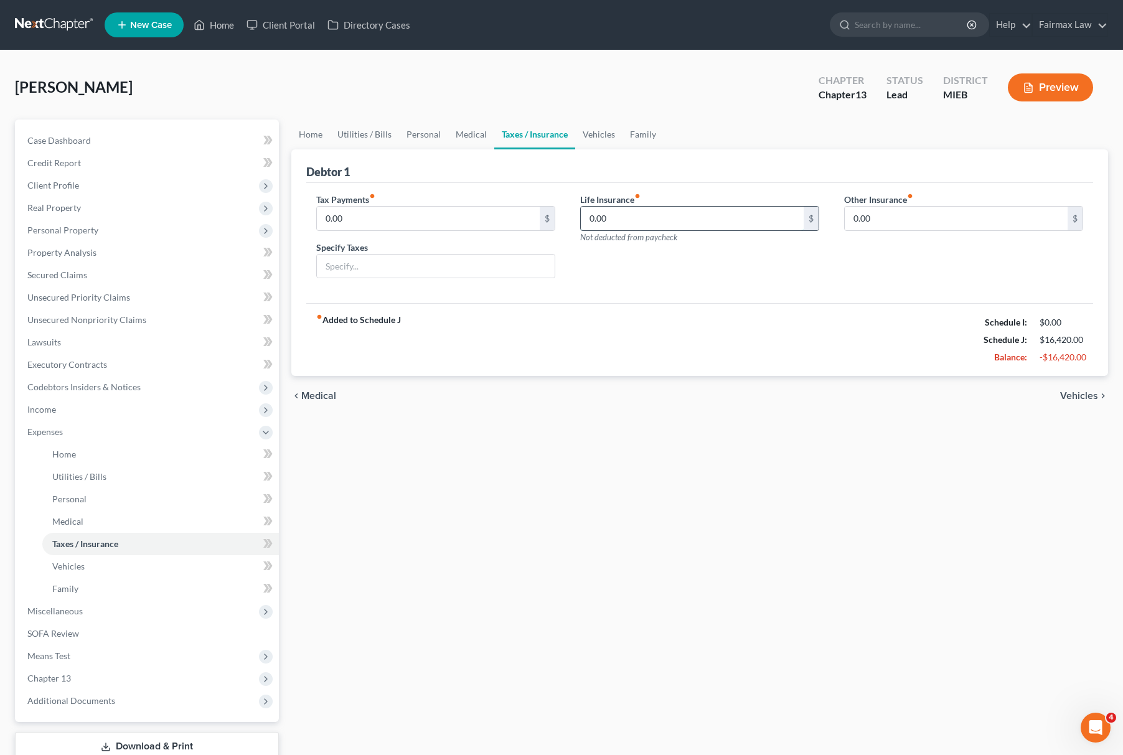
click at [626, 212] on input "0.00" at bounding box center [692, 219] width 223 height 24
paste input "- 255"
type input "255.00"
click at [640, 138] on link "Family" at bounding box center [643, 135] width 41 height 30
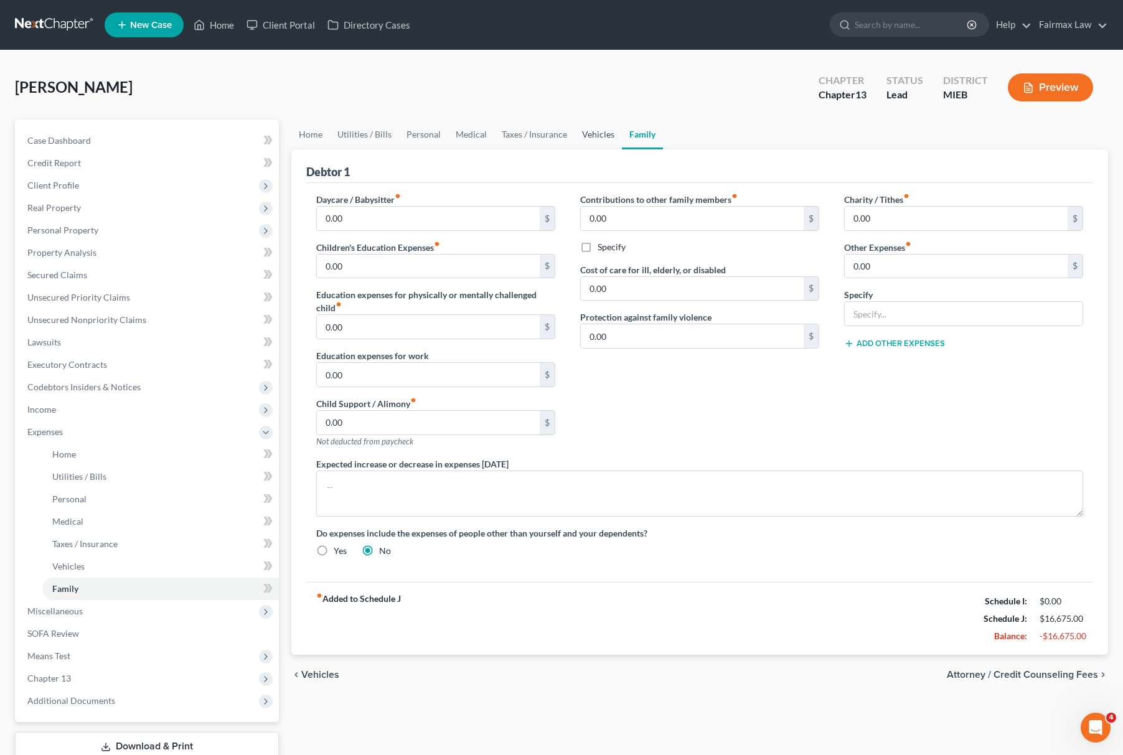
click at [598, 123] on link "Vehicles" at bounding box center [598, 135] width 47 height 30
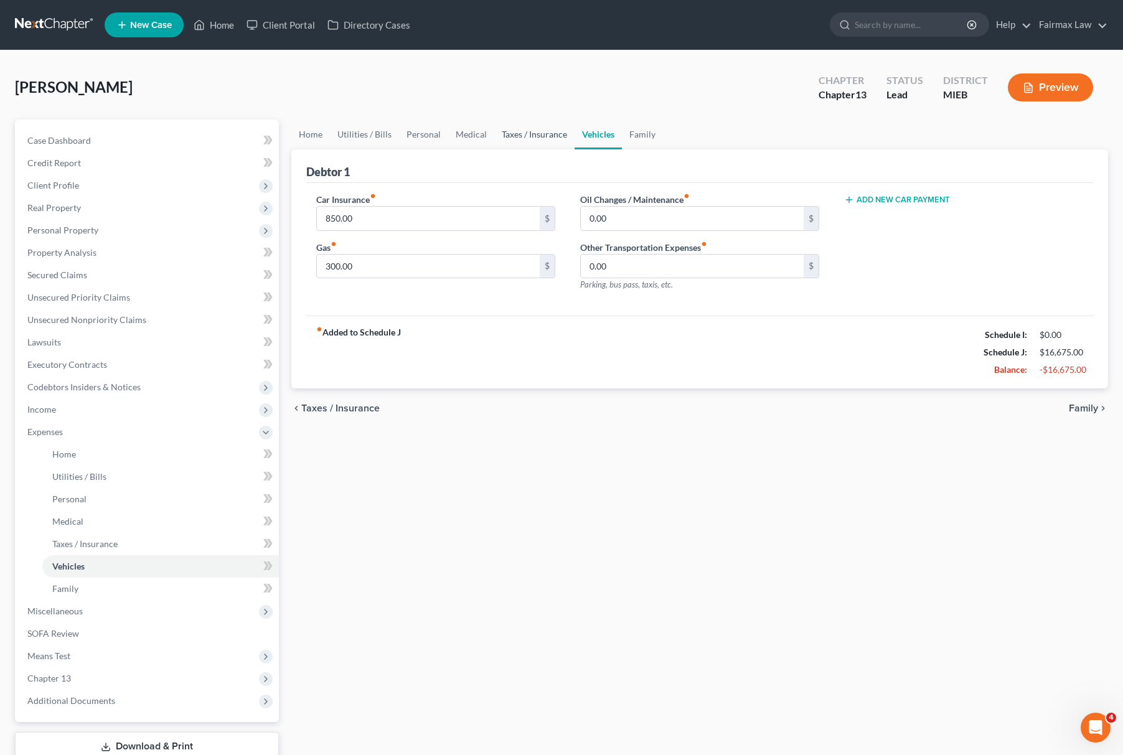
click at [534, 126] on link "Taxes / Insurance" at bounding box center [534, 135] width 80 height 30
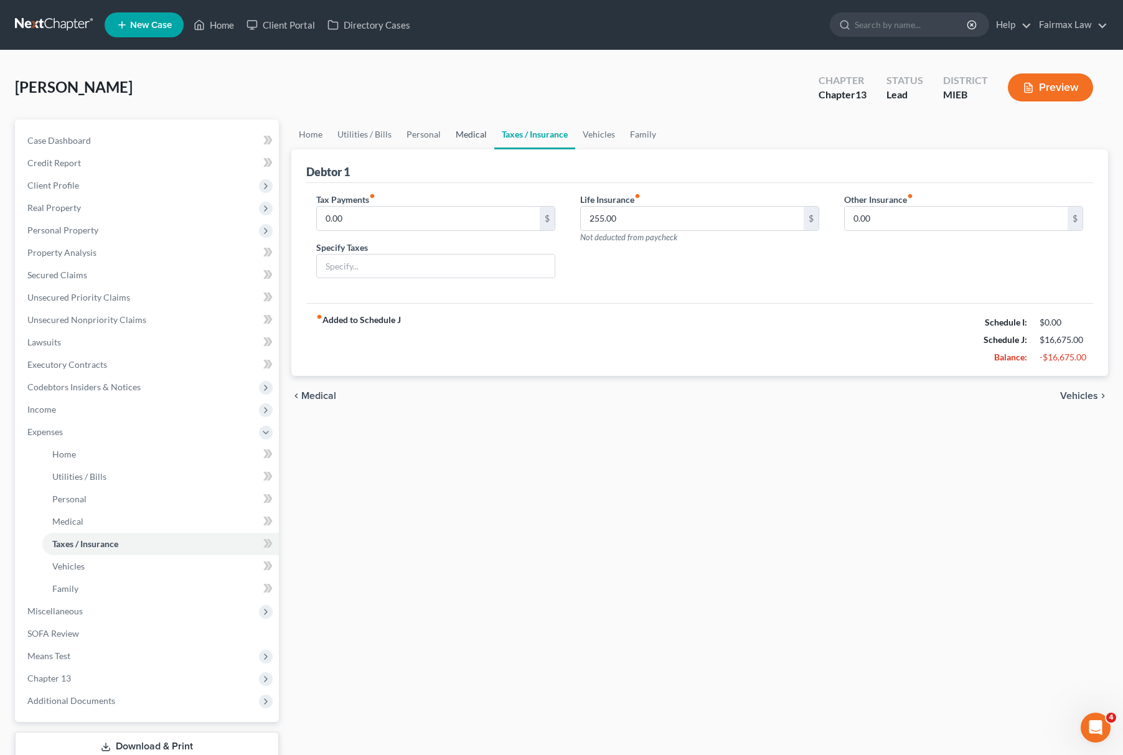
click at [461, 128] on link "Medical" at bounding box center [471, 135] width 46 height 30
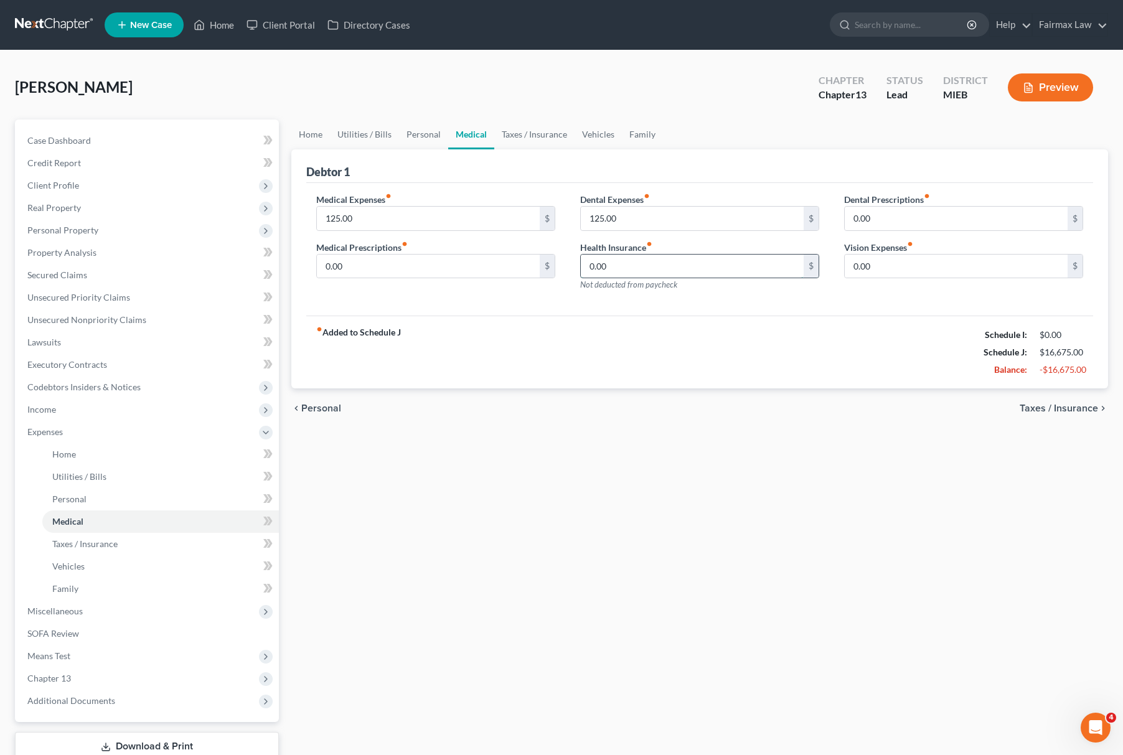
click at [678, 262] on input "0.00" at bounding box center [692, 267] width 223 height 24
paste input "- 135"
type input "1,350.00"
click at [649, 130] on link "Family" at bounding box center [642, 135] width 41 height 30
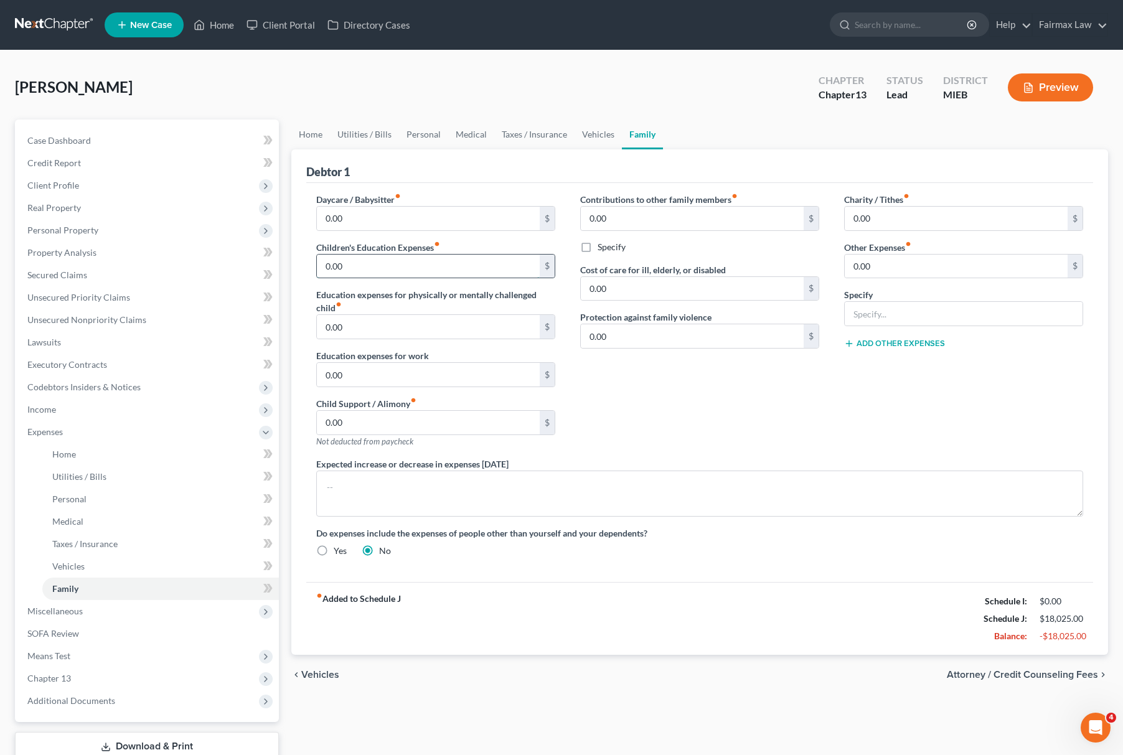
click at [399, 255] on input "0.00" at bounding box center [428, 267] width 223 height 24
click at [392, 320] on input "0.00" at bounding box center [428, 327] width 223 height 24
click at [371, 255] on input "0.00" at bounding box center [428, 267] width 223 height 24
paste input "200"
type input "2,000.00"
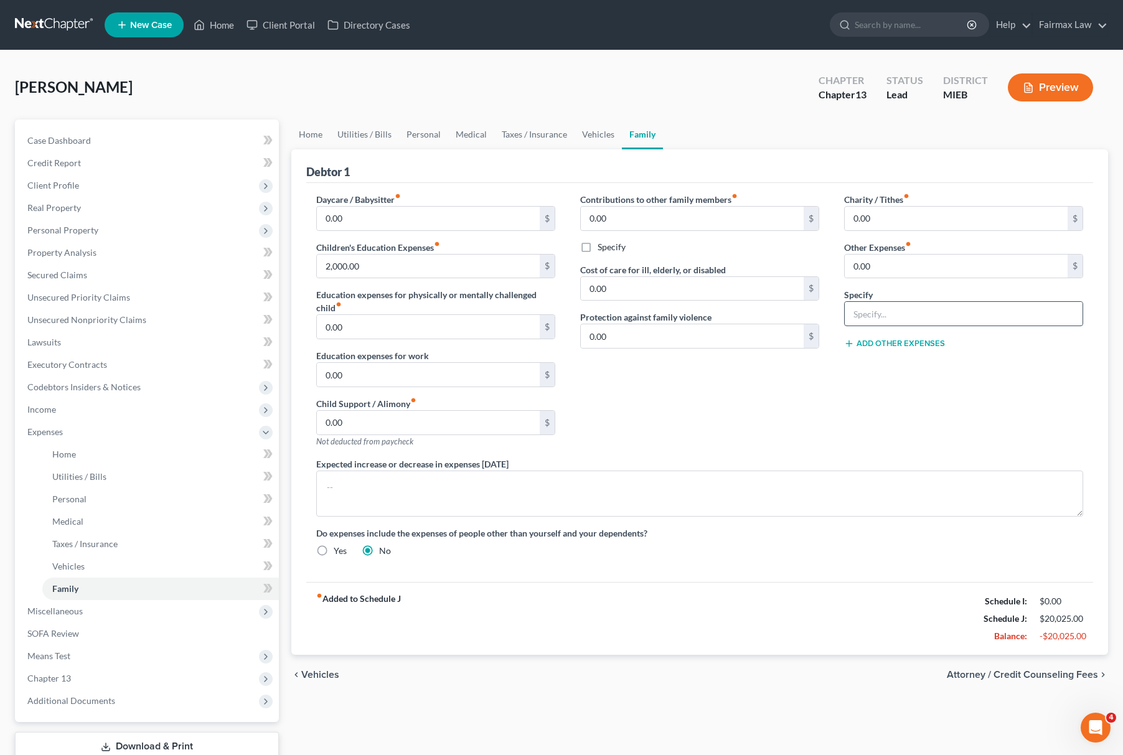
drag, startPoint x: 983, startPoint y: 308, endPoint x: 975, endPoint y: 308, distance: 7.5
click at [983, 308] on input "text" at bounding box center [964, 314] width 238 height 24
click at [361, 209] on input "0.00" at bounding box center [428, 219] width 223 height 24
click at [387, 335] on input "0.00" at bounding box center [428, 327] width 223 height 24
click at [395, 364] on input "0.00" at bounding box center [428, 375] width 223 height 24
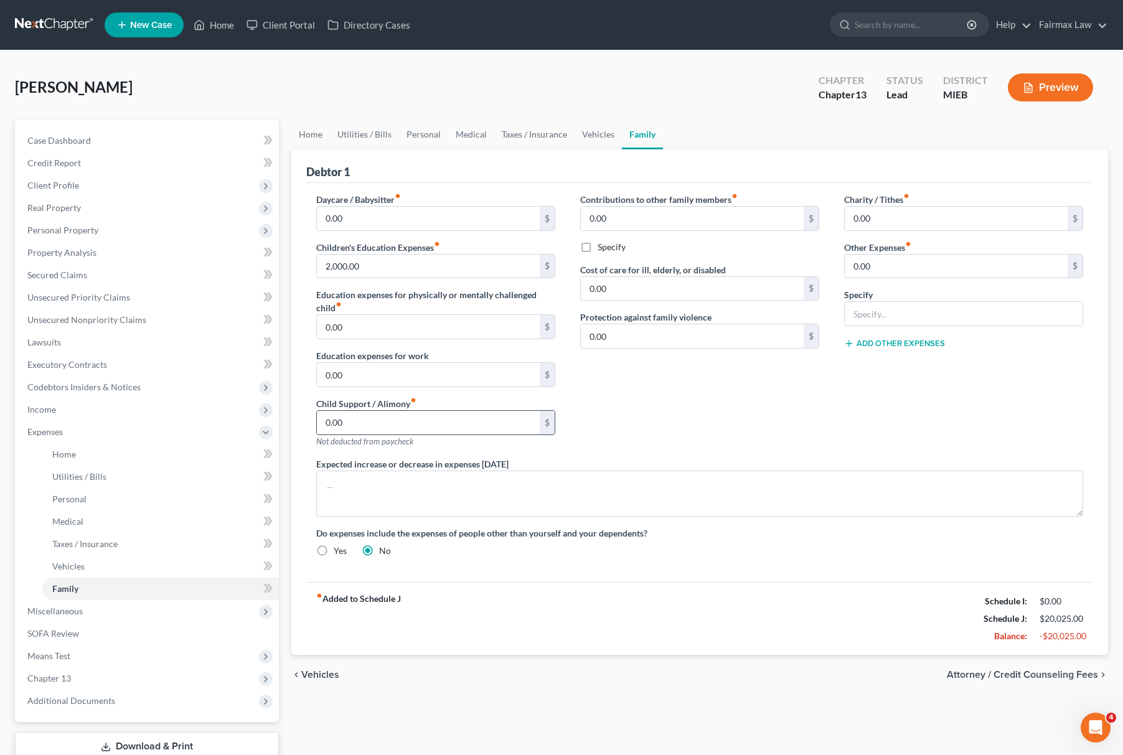
click at [413, 422] on input "0.00" at bounding box center [428, 423] width 223 height 24
click at [892, 316] on input "text" at bounding box center [964, 314] width 238 height 24
type input "2200"
click at [895, 339] on button "Add Other Expenses" at bounding box center [894, 344] width 101 height 10
click at [900, 404] on input "text" at bounding box center [964, 410] width 238 height 24
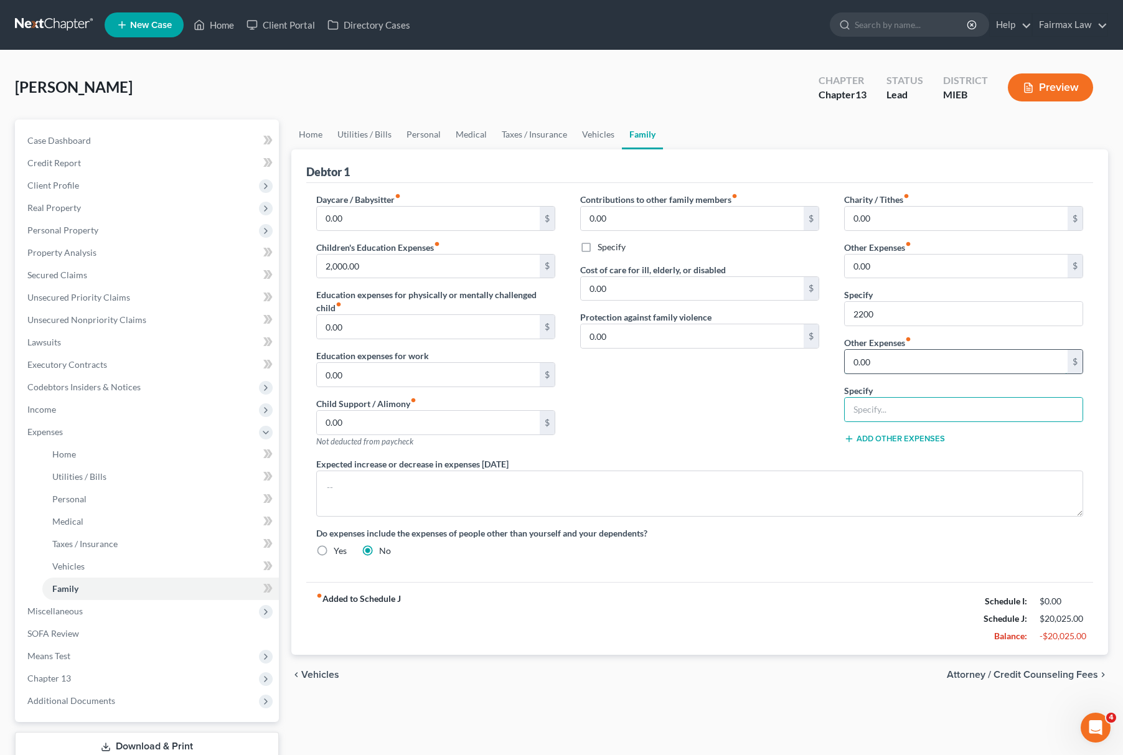
click at [902, 362] on input "0.00" at bounding box center [956, 362] width 223 height 24
type input "0"
click at [889, 309] on input "2200" at bounding box center [964, 314] width 238 height 24
click at [872, 379] on div "Charity / Tithes fiber_manual_record 0.00 $ Other Expenses fiber_manual_record …" at bounding box center [964, 325] width 264 height 265
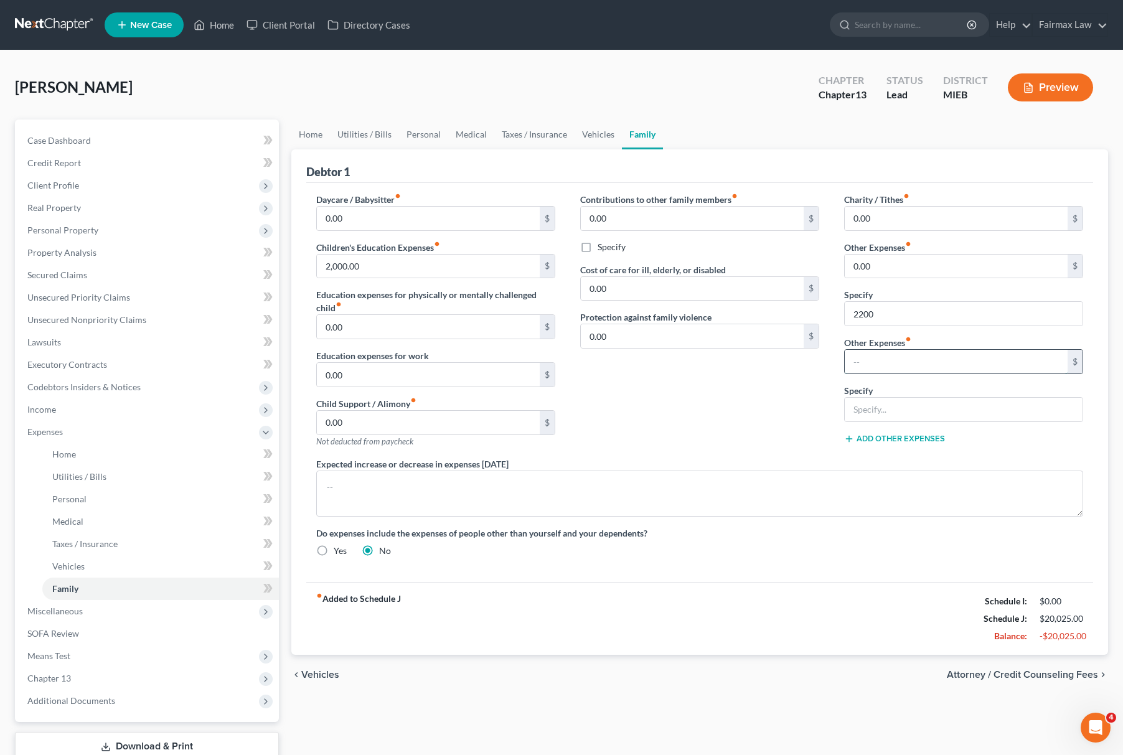
click at [888, 352] on input "text" at bounding box center [956, 362] width 223 height 24
paste input "2200"
type input "2,200"
click at [907, 324] on input "2200" at bounding box center [964, 314] width 238 height 24
click at [907, 322] on input "2200" at bounding box center [964, 314] width 238 height 24
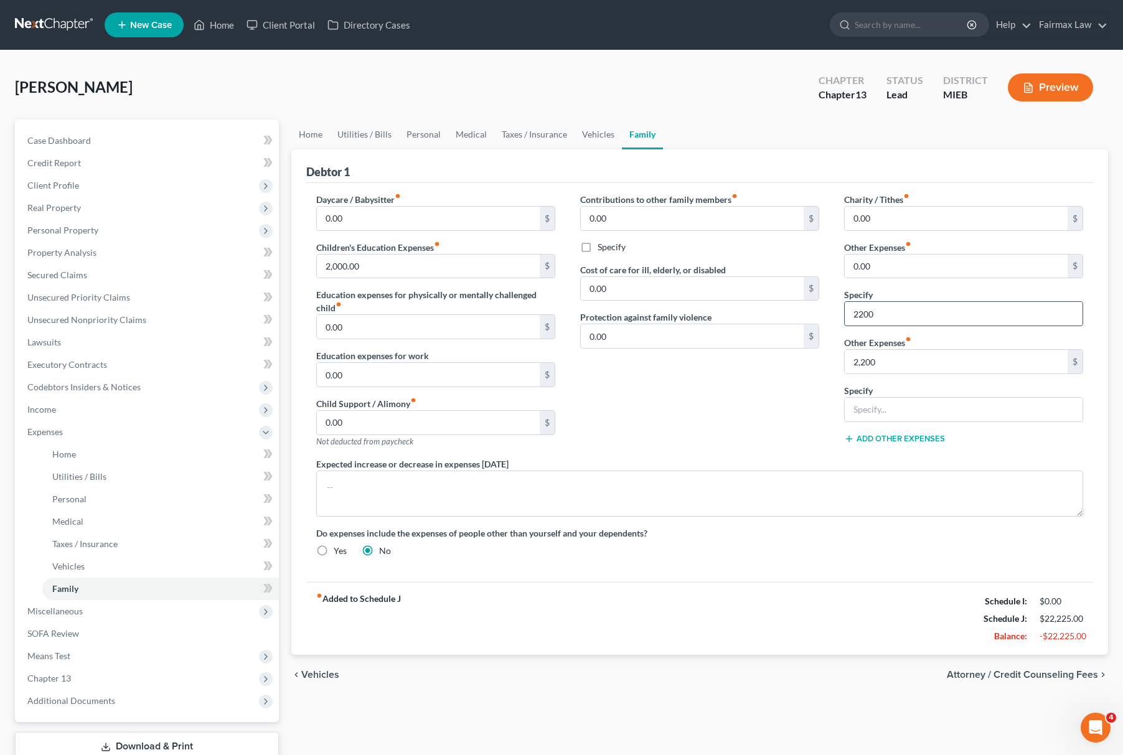
click at [907, 322] on input "2200" at bounding box center [964, 314] width 238 height 24
type input "c"
type input "College tuition"
click at [565, 128] on link "Taxes / Insurance" at bounding box center [534, 135] width 80 height 30
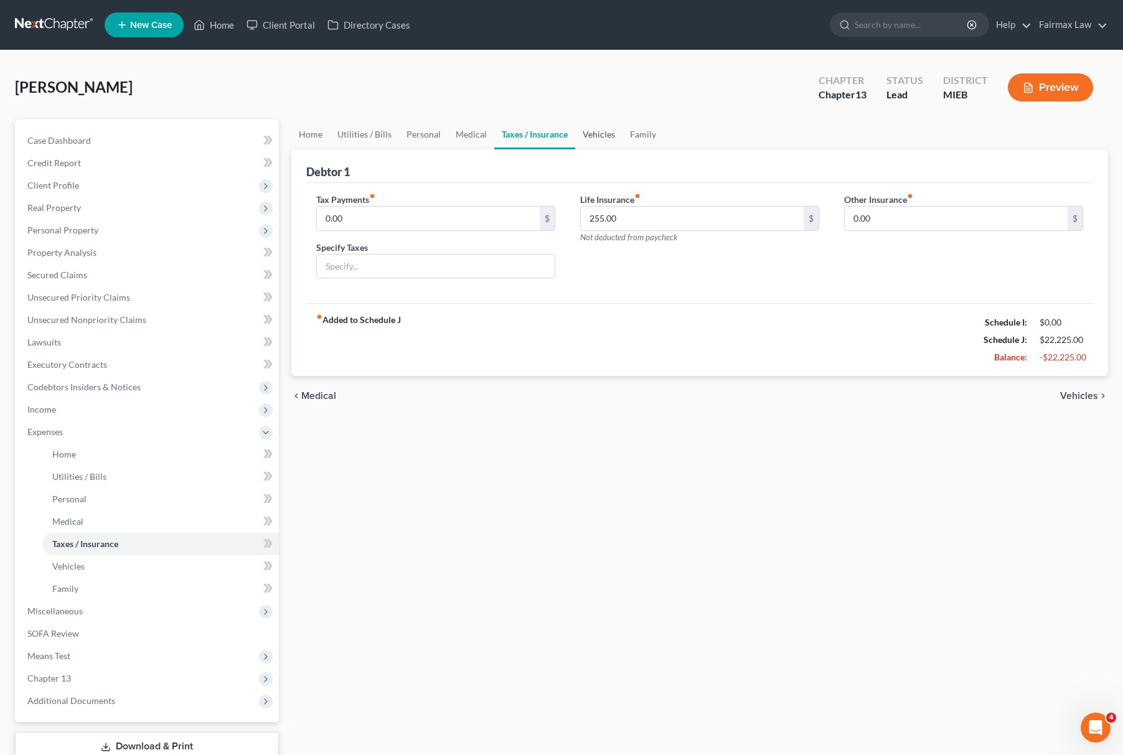
click at [586, 123] on link "Vehicles" at bounding box center [598, 135] width 47 height 30
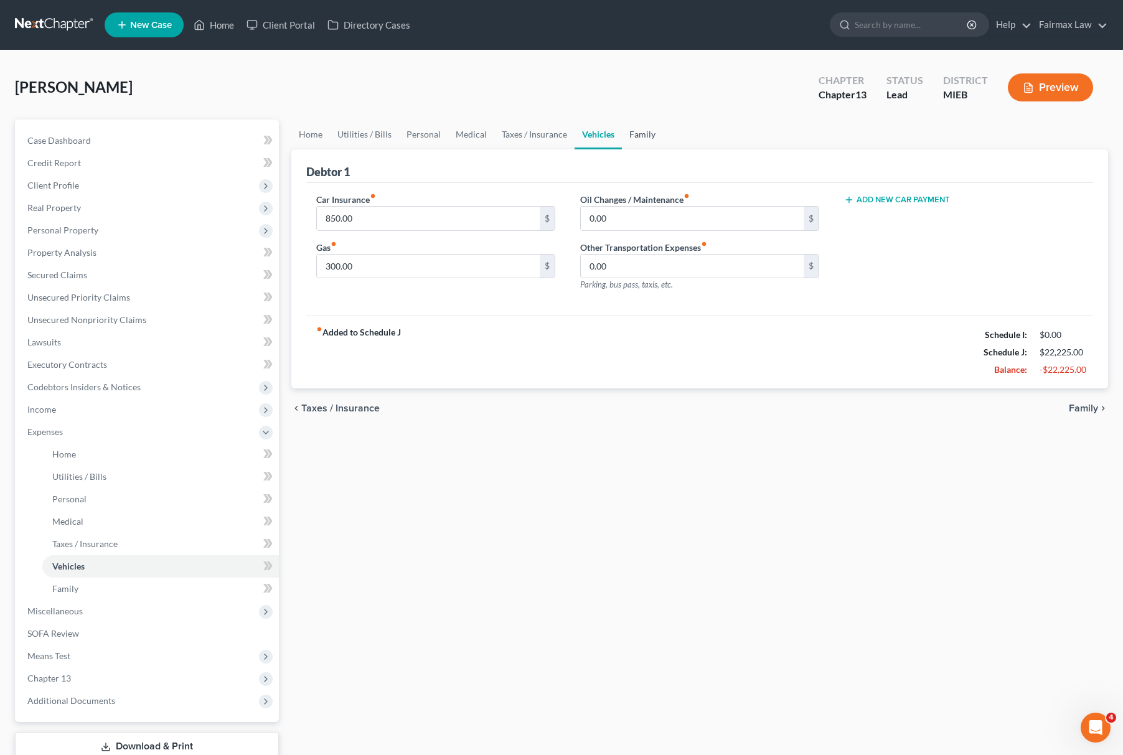
click at [633, 128] on link "Family" at bounding box center [642, 135] width 41 height 30
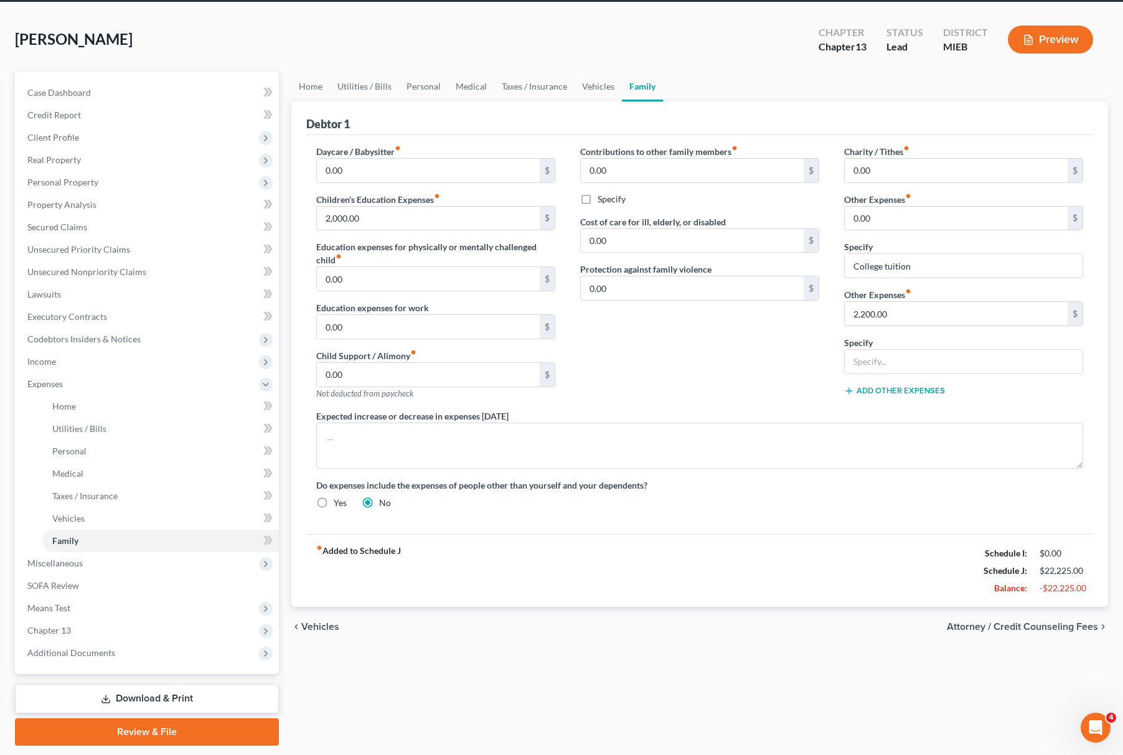
scroll to position [85, 0]
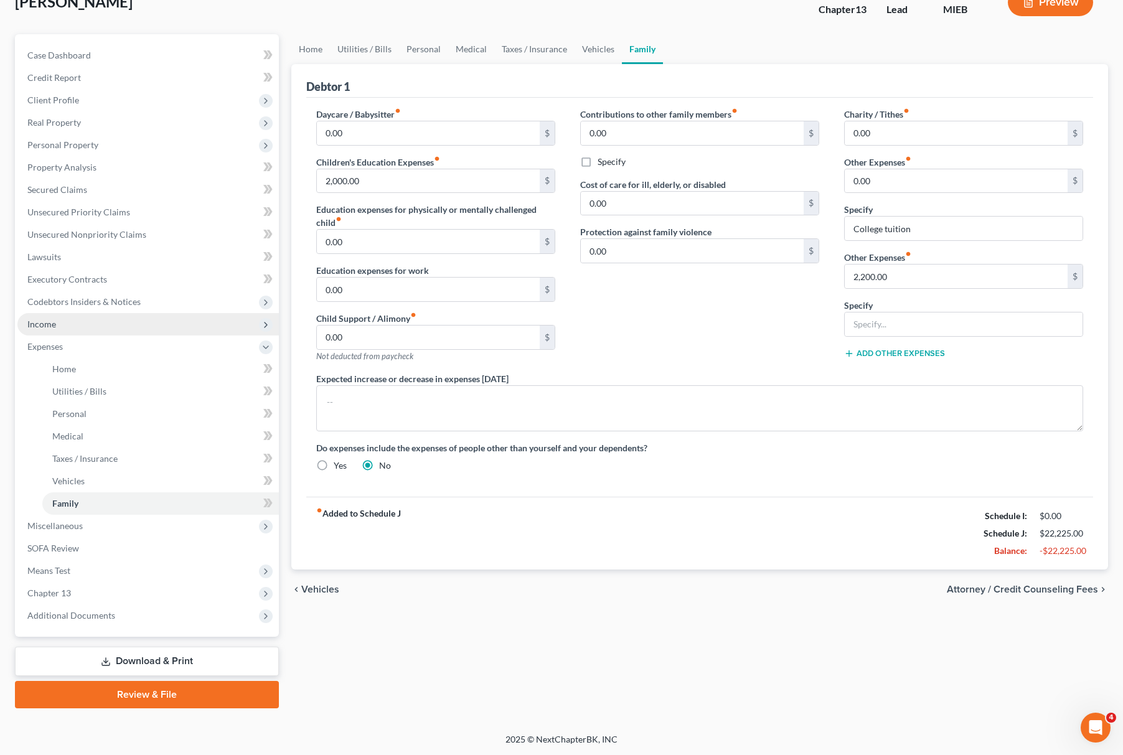
drag, startPoint x: 100, startPoint y: 324, endPoint x: 103, endPoint y: 332, distance: 8.1
click at [100, 324] on span "Income" at bounding box center [148, 324] width 262 height 22
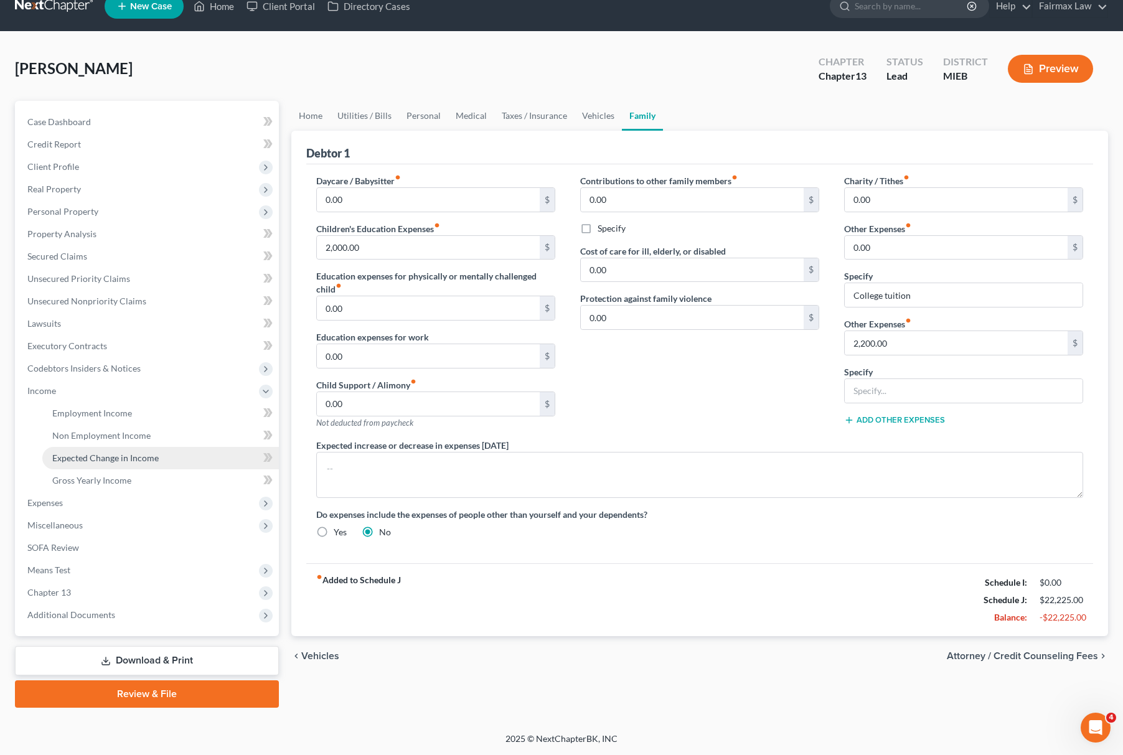
scroll to position [18, 0]
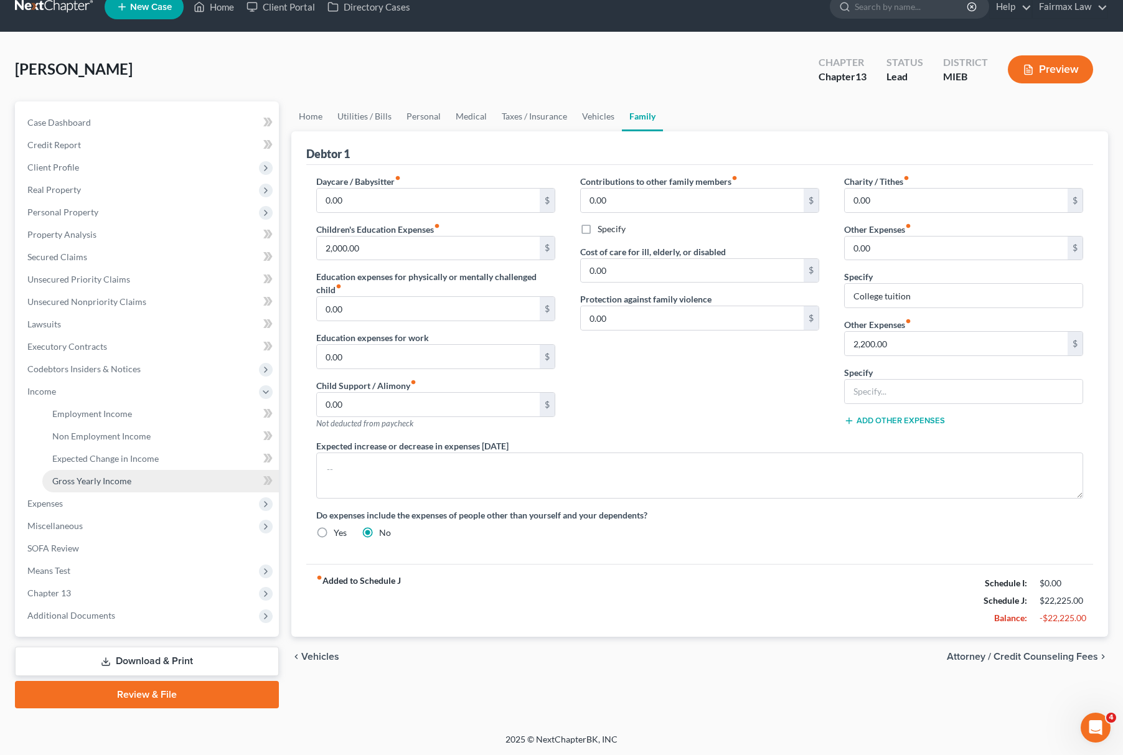
click at [107, 476] on span "Gross Yearly Income" at bounding box center [91, 481] width 79 height 11
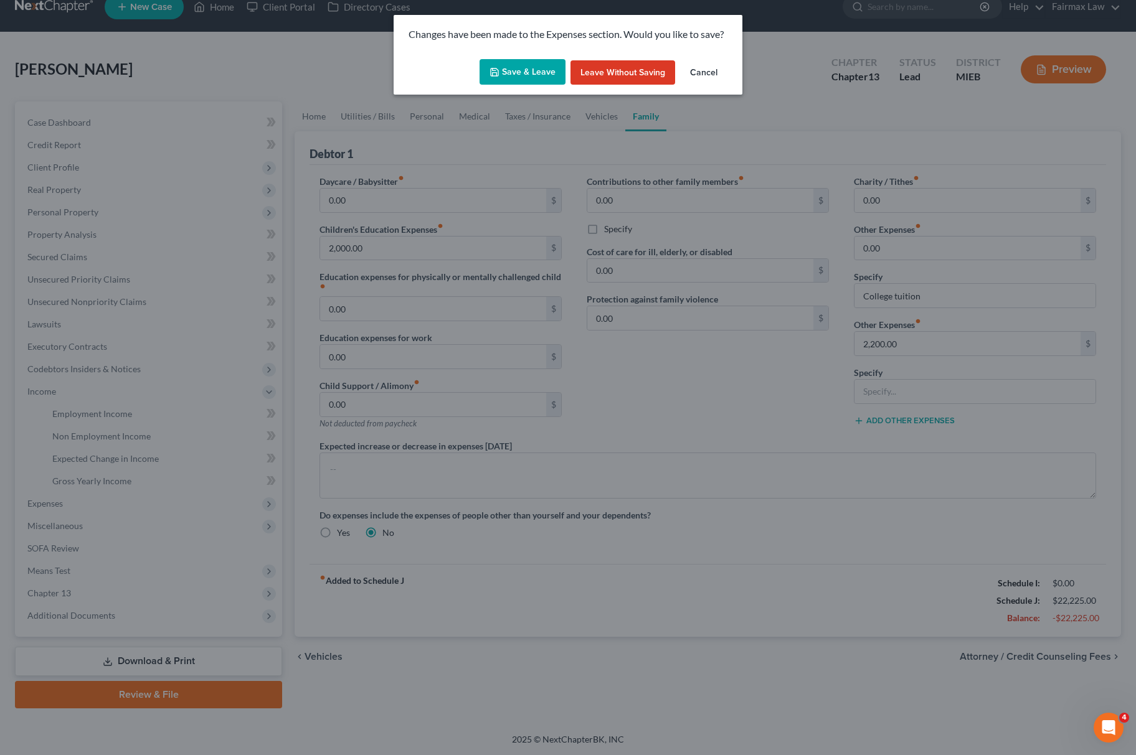
click at [512, 58] on div "Save & Leave Leave without Saving Cancel" at bounding box center [568, 74] width 349 height 41
click at [512, 72] on button "Save & Leave" at bounding box center [522, 72] width 86 height 26
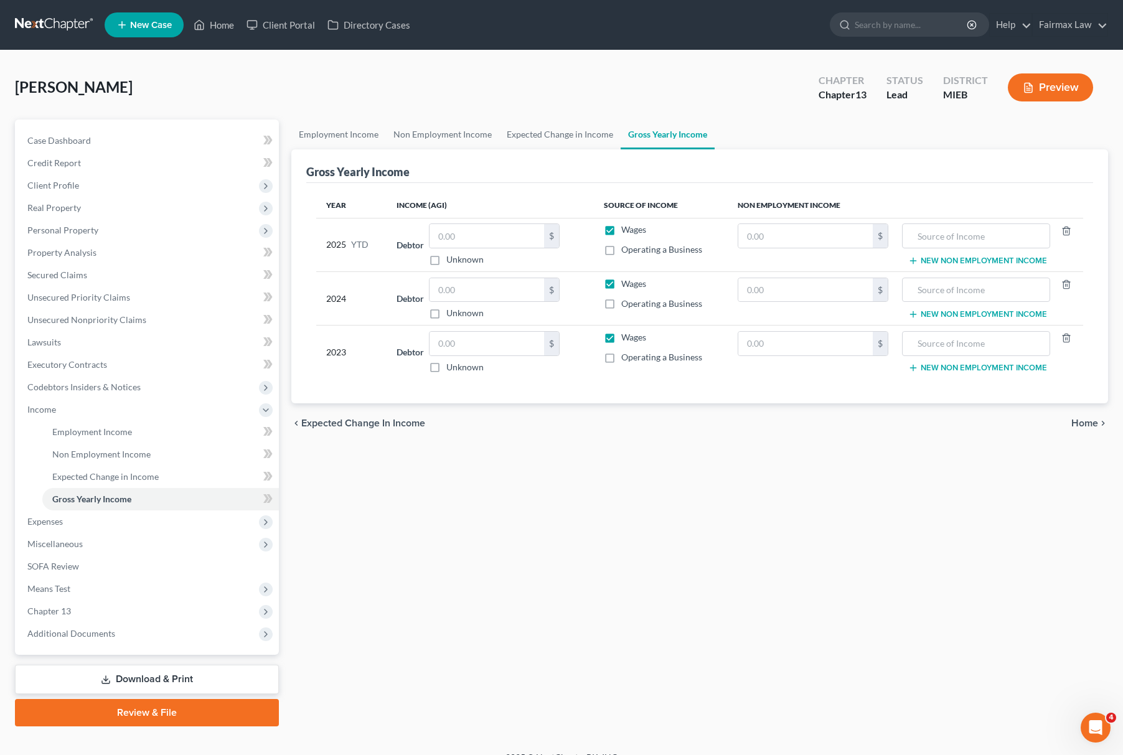
click at [452, 305] on div "$ Unknown" at bounding box center [494, 299] width 131 height 42
click at [456, 302] on div "$" at bounding box center [494, 290] width 131 height 25
click at [461, 298] on input "text" at bounding box center [487, 290] width 115 height 24
type input "115,529"
click at [511, 339] on input "text" at bounding box center [487, 344] width 115 height 24
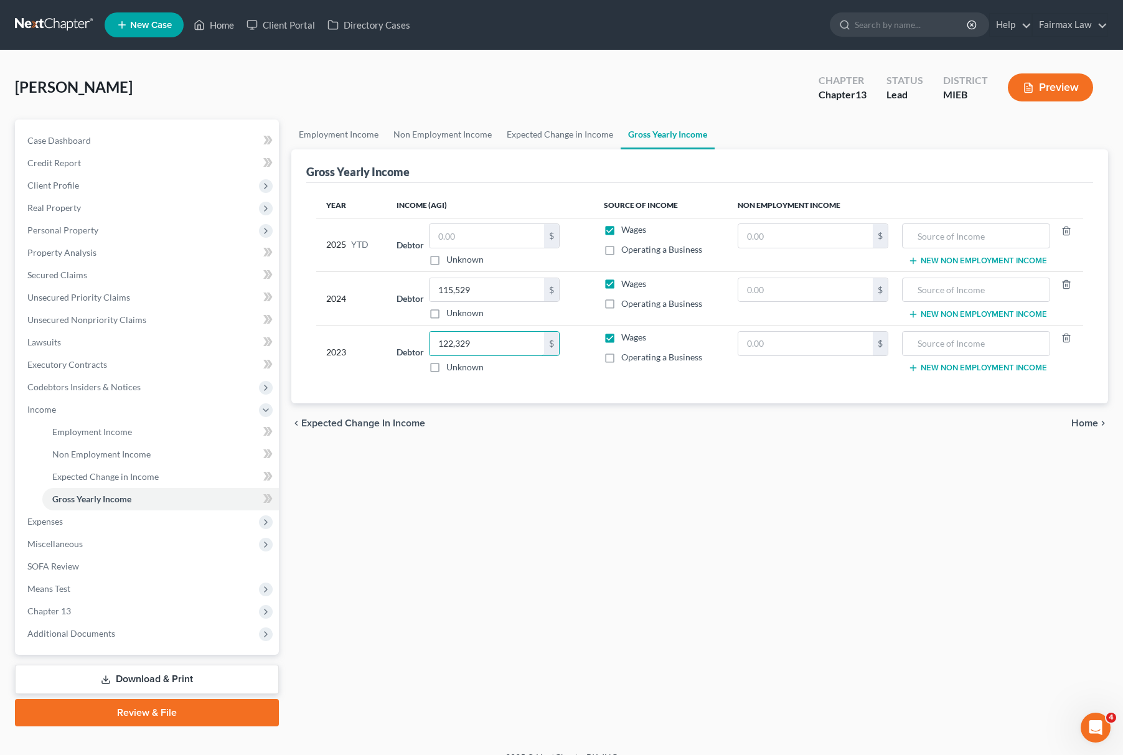
type input "122,329"
click at [516, 242] on input "text" at bounding box center [487, 236] width 115 height 24
type input "59,250"
click at [138, 454] on span "Non Employment Income" at bounding box center [101, 454] width 98 height 11
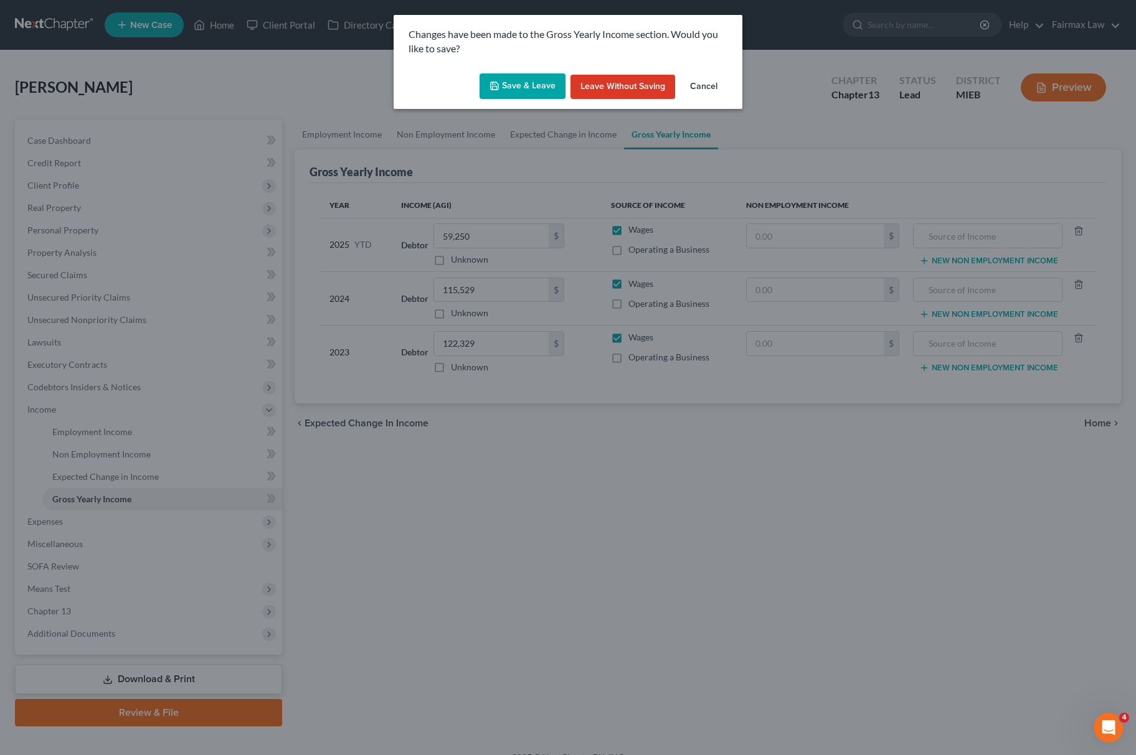
click at [536, 86] on button "Save & Leave" at bounding box center [522, 86] width 86 height 26
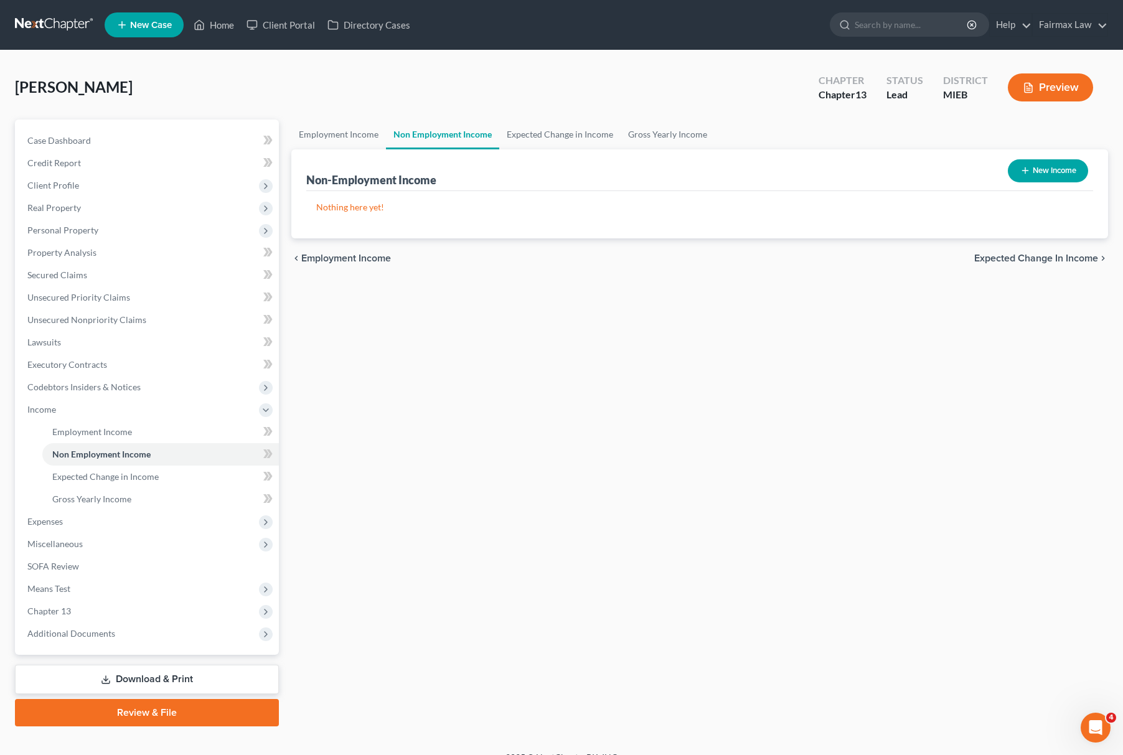
drag, startPoint x: 455, startPoint y: 435, endPoint x: 496, endPoint y: 438, distance: 41.3
click at [456, 436] on div "Employment Income Non Employment Income Expected Change in Income Gross Yearly …" at bounding box center [699, 423] width 829 height 607
click at [123, 466] on link "Expected Change in Income" at bounding box center [160, 477] width 237 height 22
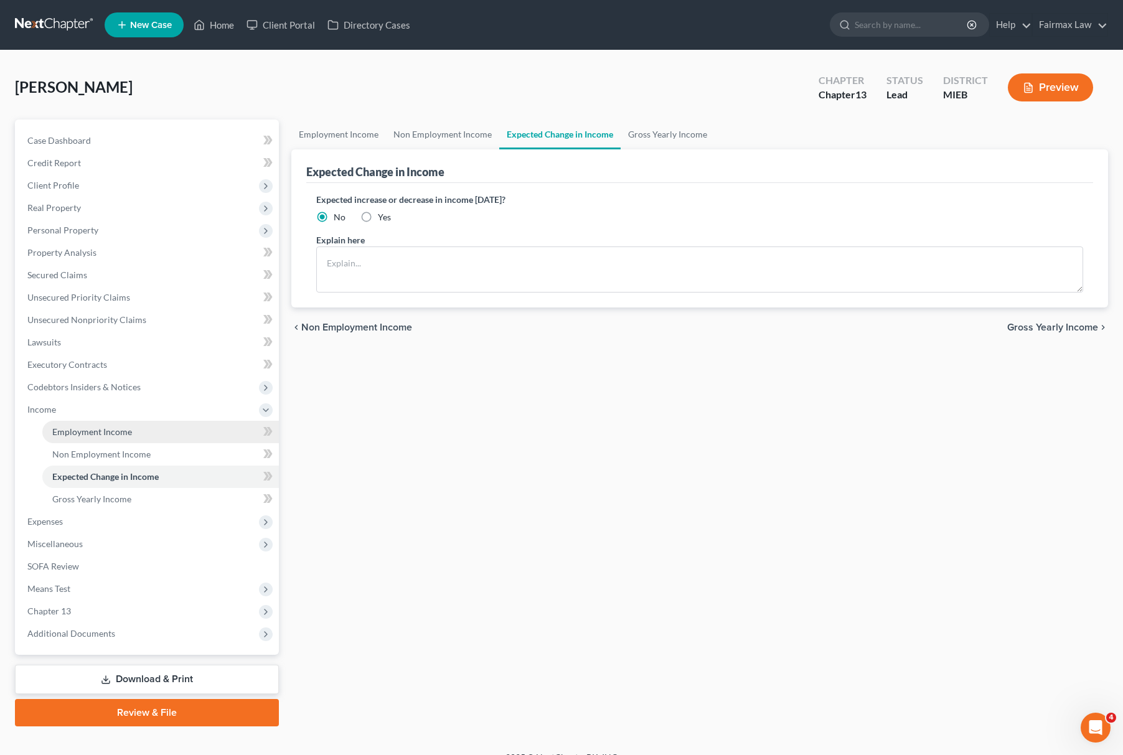
click at [118, 431] on span "Employment Income" at bounding box center [92, 432] width 80 height 11
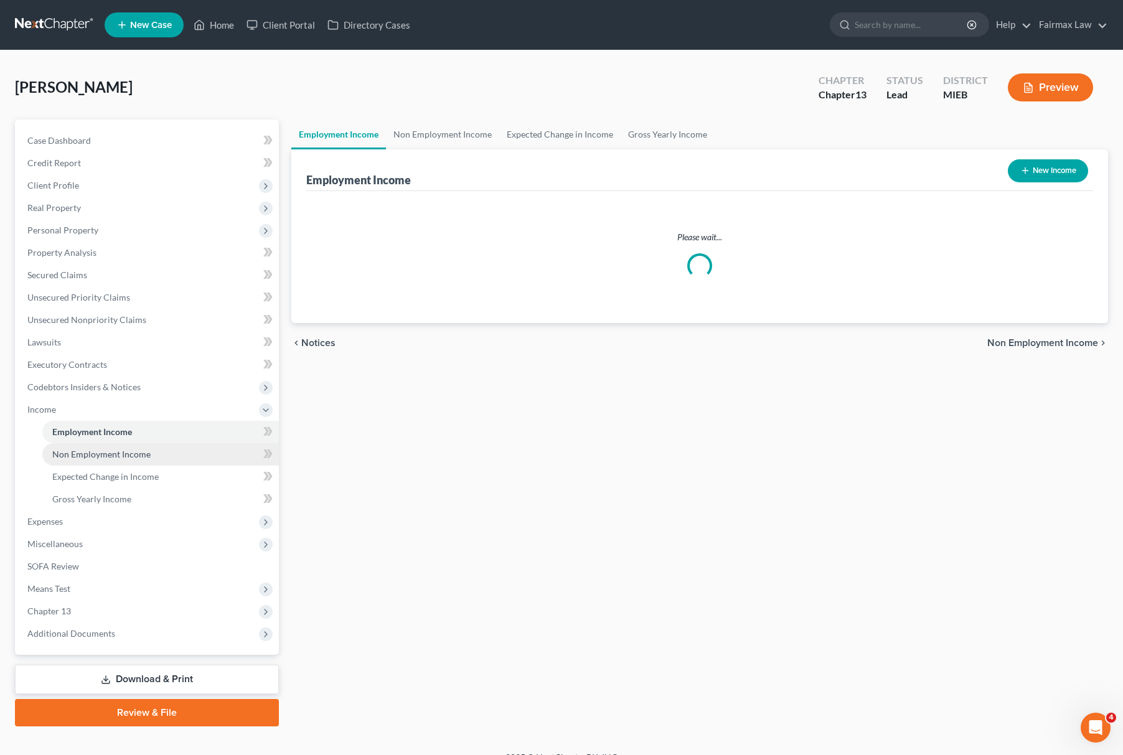
drag, startPoint x: 123, startPoint y: 449, endPoint x: 131, endPoint y: 450, distance: 7.5
click at [123, 450] on span "Non Employment Income" at bounding box center [101, 454] width 98 height 11
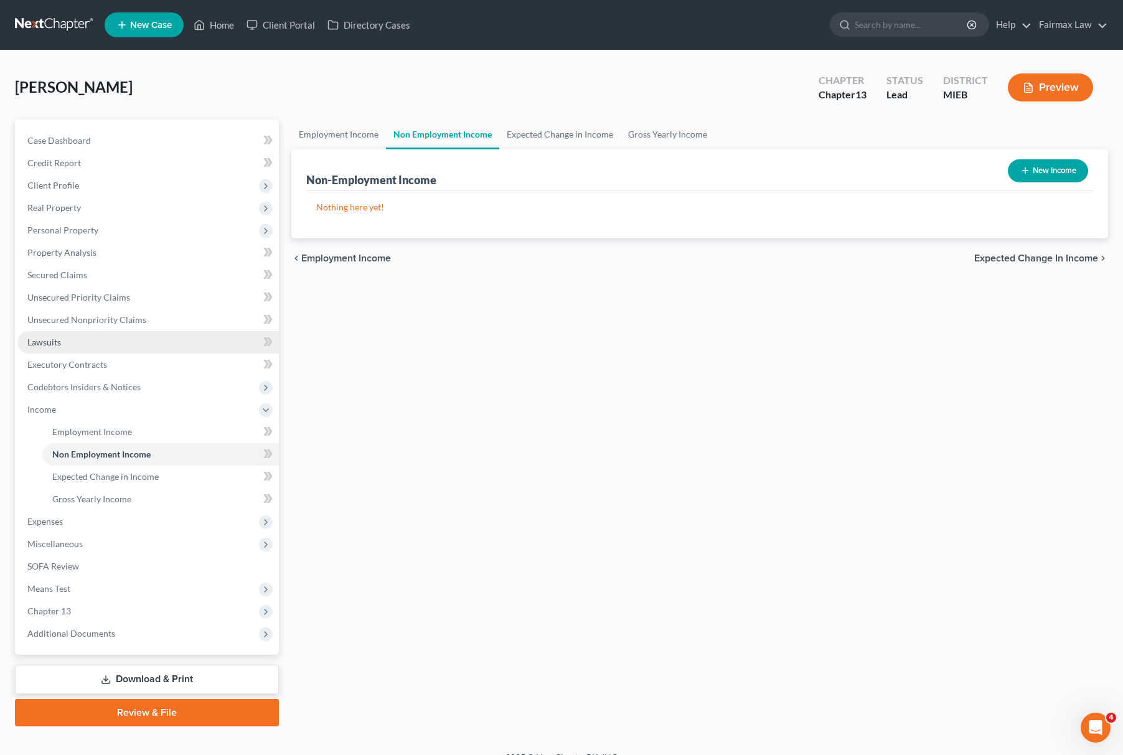
click at [155, 331] on link "Lawsuits" at bounding box center [148, 342] width 262 height 22
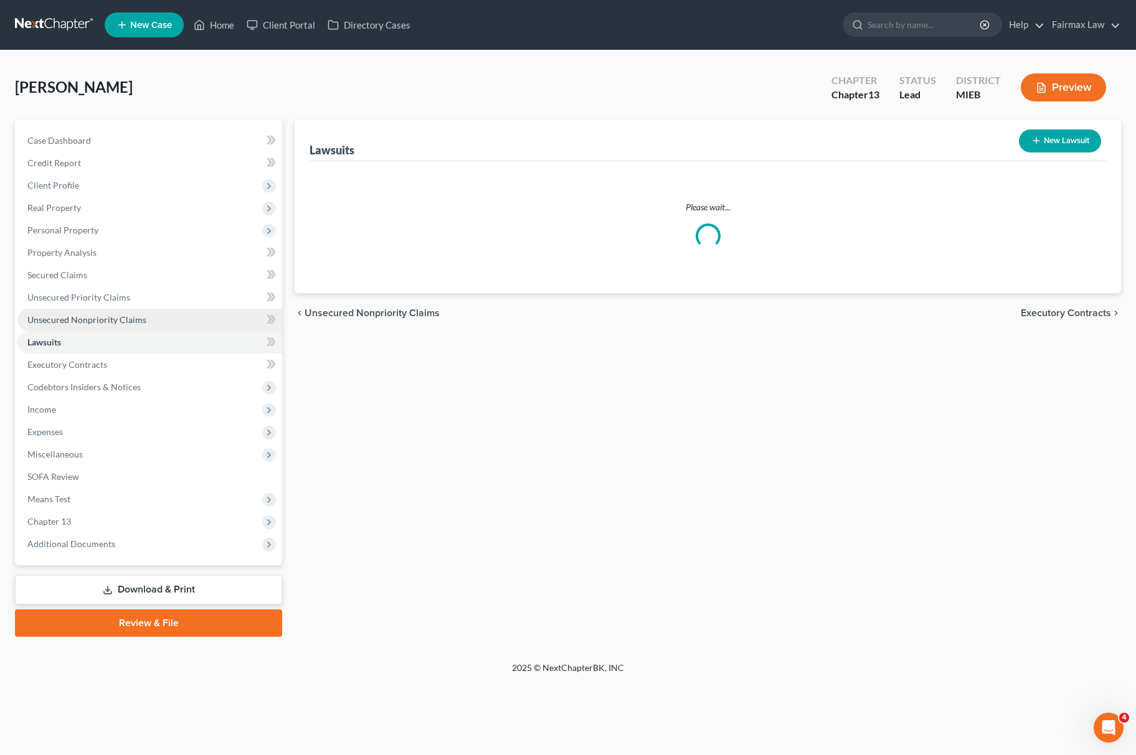
click at [166, 326] on link "Unsecured Nonpriority Claims" at bounding box center [149, 320] width 265 height 22
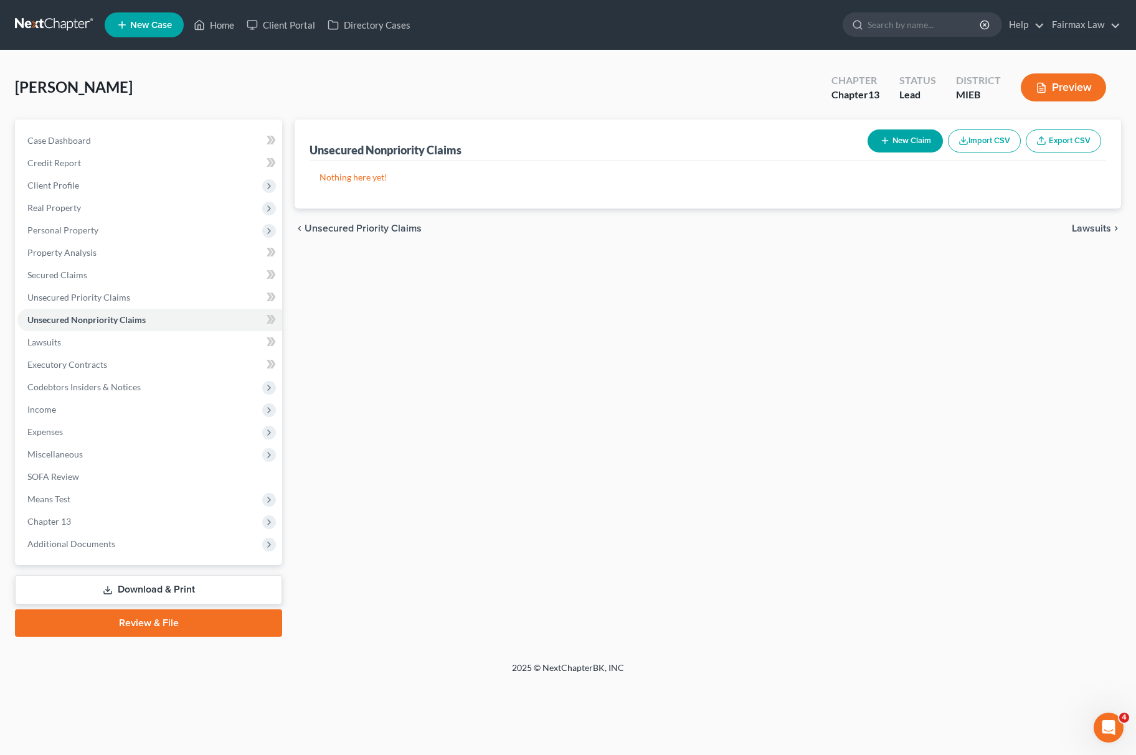
drag, startPoint x: 977, startPoint y: 123, endPoint x: 976, endPoint y: 133, distance: 9.4
click at [978, 125] on div "New Claim Import CSV Export CSV" at bounding box center [983, 141] width 243 height 33
click at [984, 138] on button "Import CSV" at bounding box center [984, 141] width 73 height 23
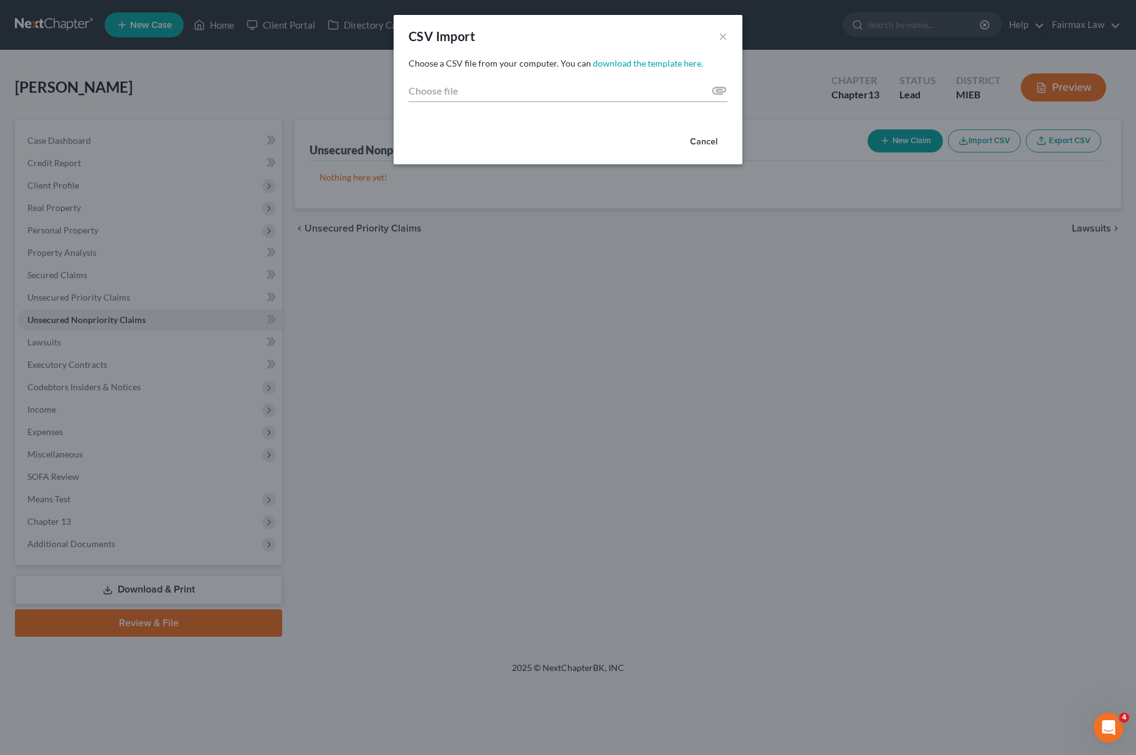
type input "C:\fakepath\2025 - 2025-10-06T072211.176.csv"
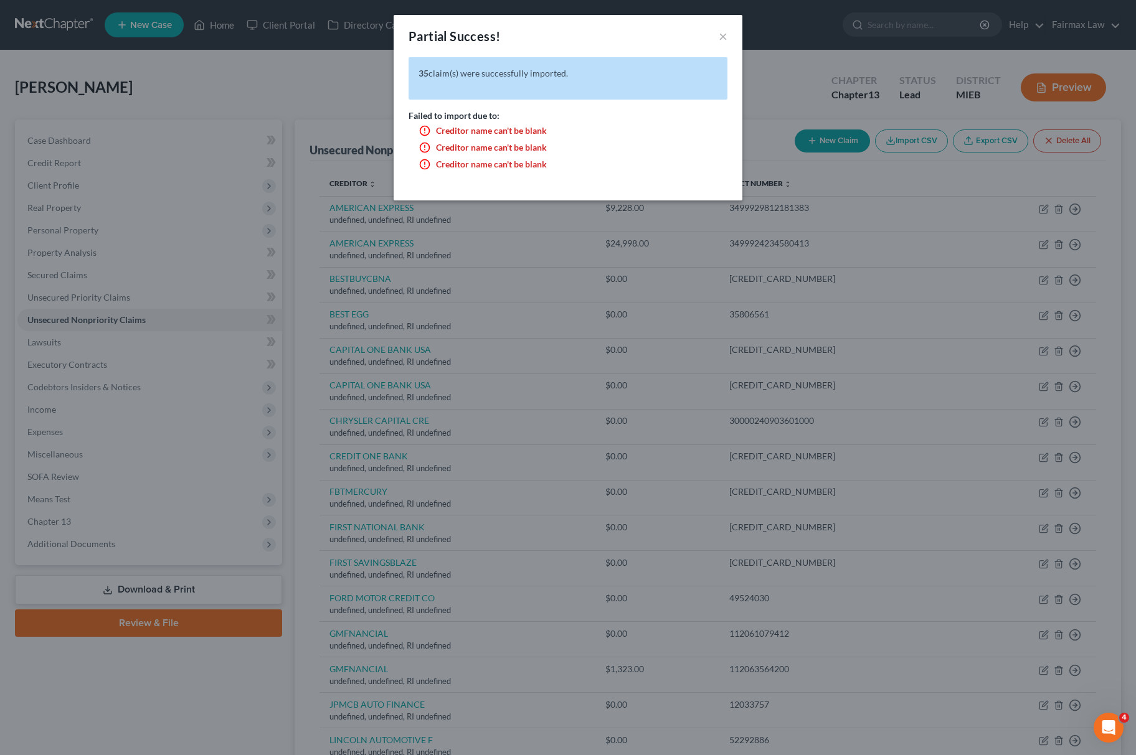
click at [783, 72] on div "Partial Success! × 35 claim(s) were successfully imported. Failed to import due…" at bounding box center [568, 377] width 1136 height 755
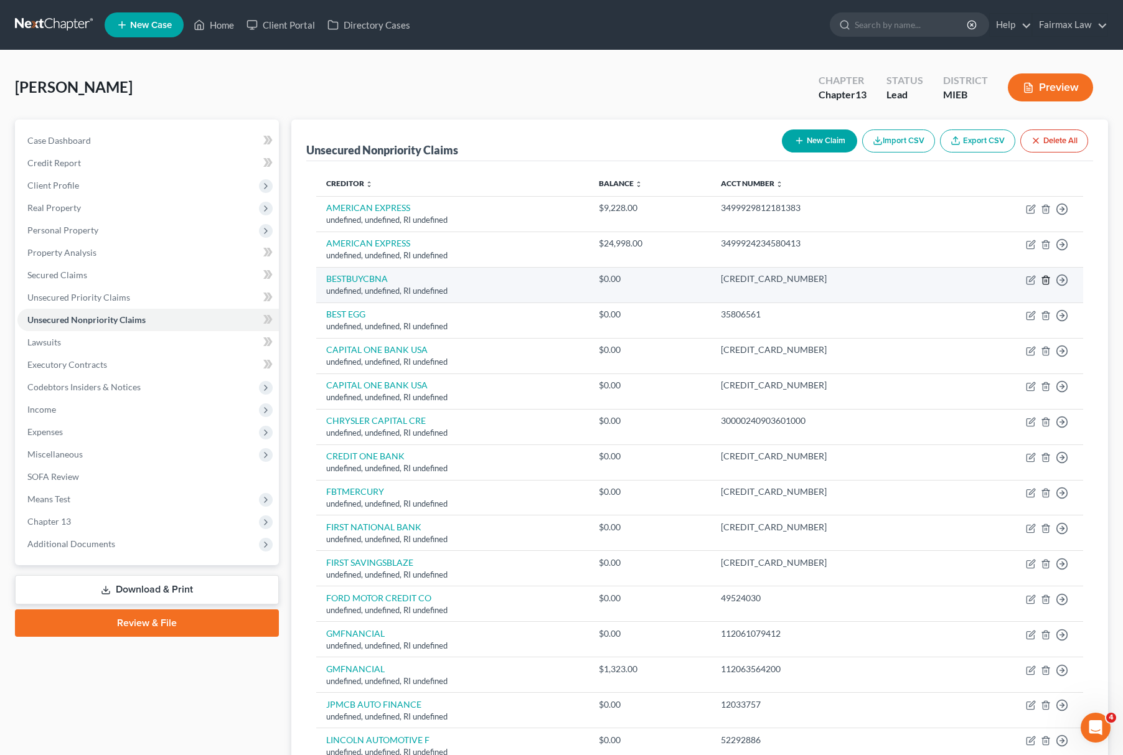
drag, startPoint x: 1037, startPoint y: 280, endPoint x: 1045, endPoint y: 285, distance: 9.0
click at [1039, 280] on td "Move to D Move to E Move to G Move to Notice Only" at bounding box center [1019, 284] width 130 height 35
click at [1045, 284] on icon "button" at bounding box center [1046, 280] width 6 height 8
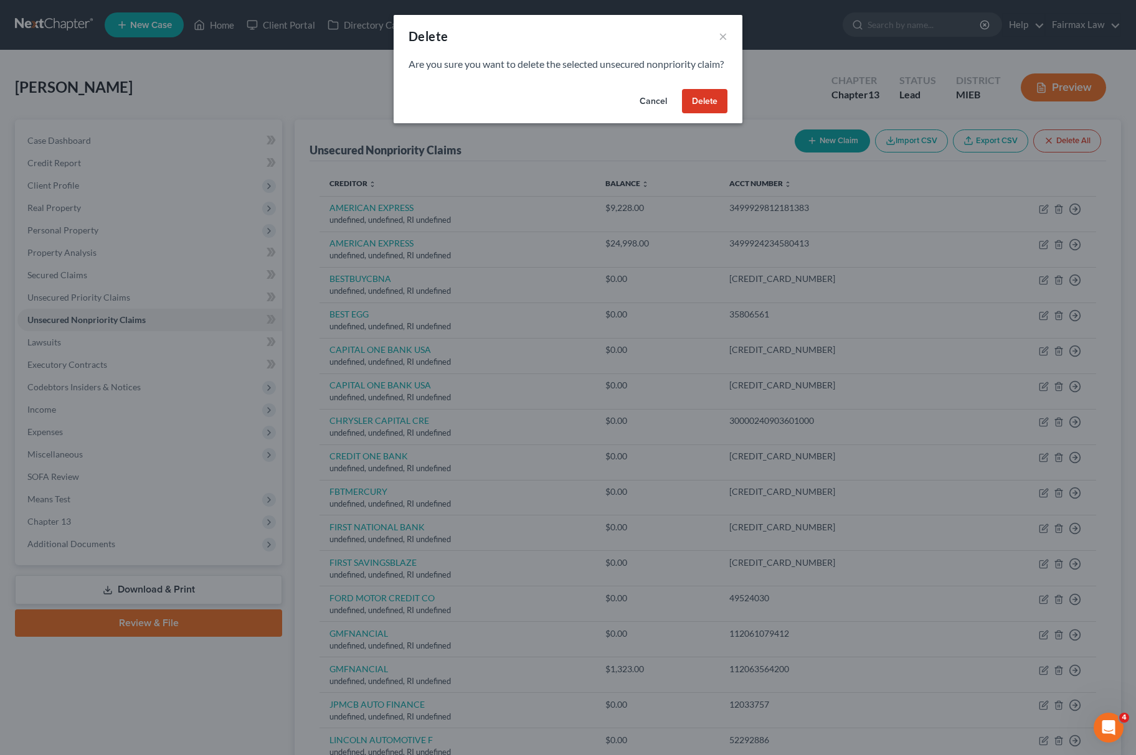
click at [706, 114] on button "Delete" at bounding box center [704, 101] width 45 height 25
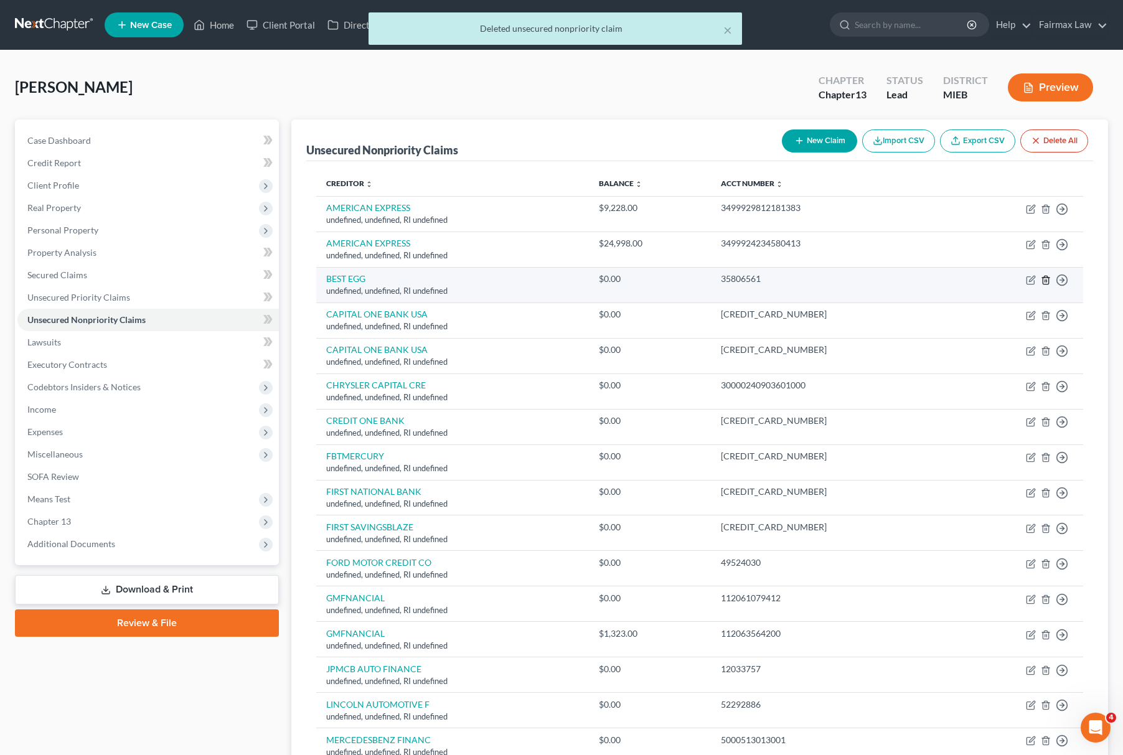
click at [1047, 277] on icon "button" at bounding box center [1046, 280] width 6 height 8
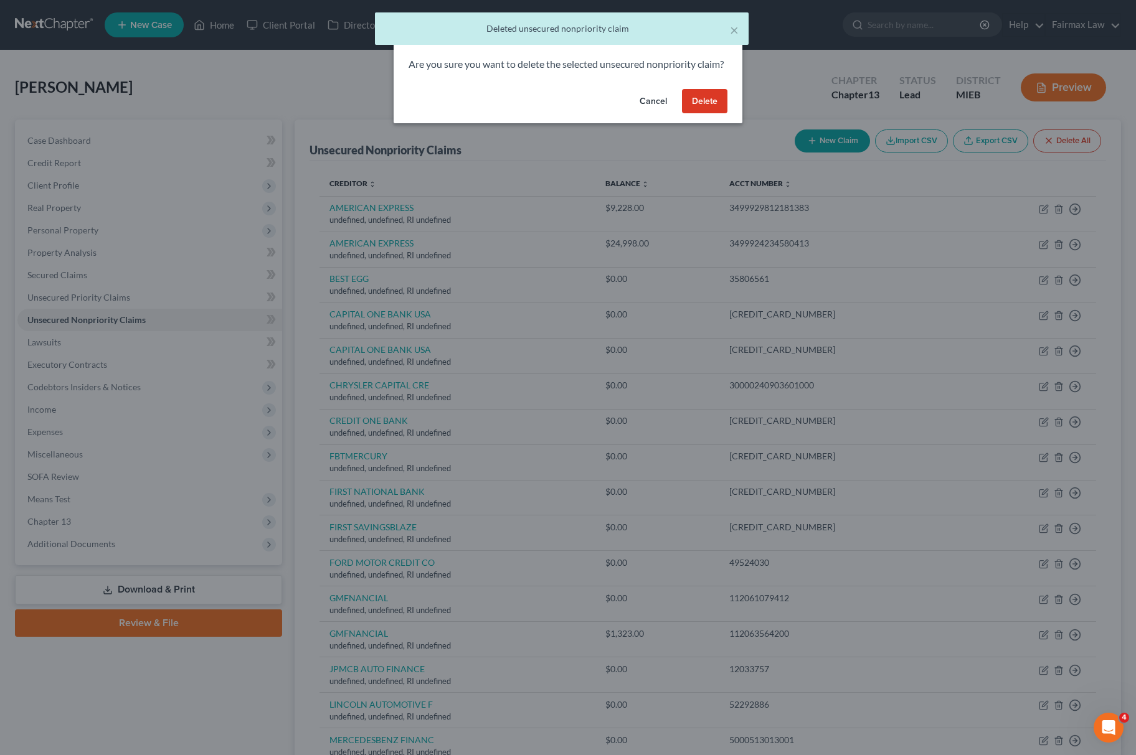
click at [714, 114] on button "Delete" at bounding box center [704, 101] width 45 height 25
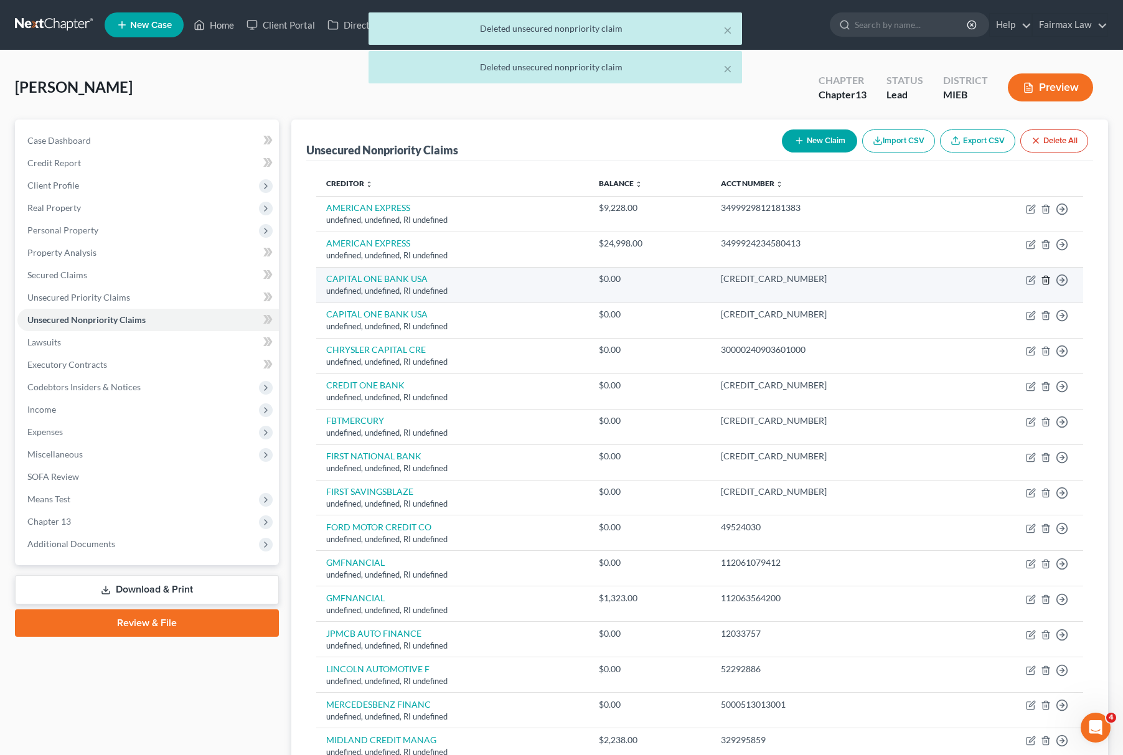
click at [1044, 282] on icon "button" at bounding box center [1046, 280] width 6 height 8
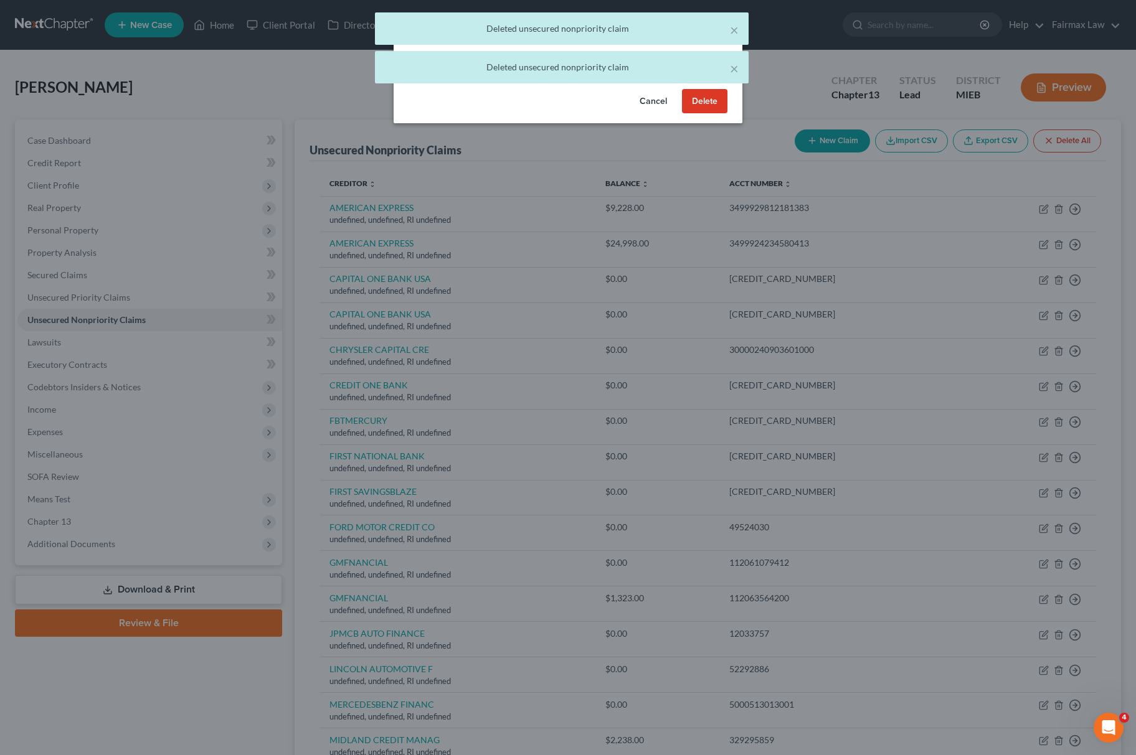
click at [703, 114] on button "Delete" at bounding box center [704, 101] width 45 height 25
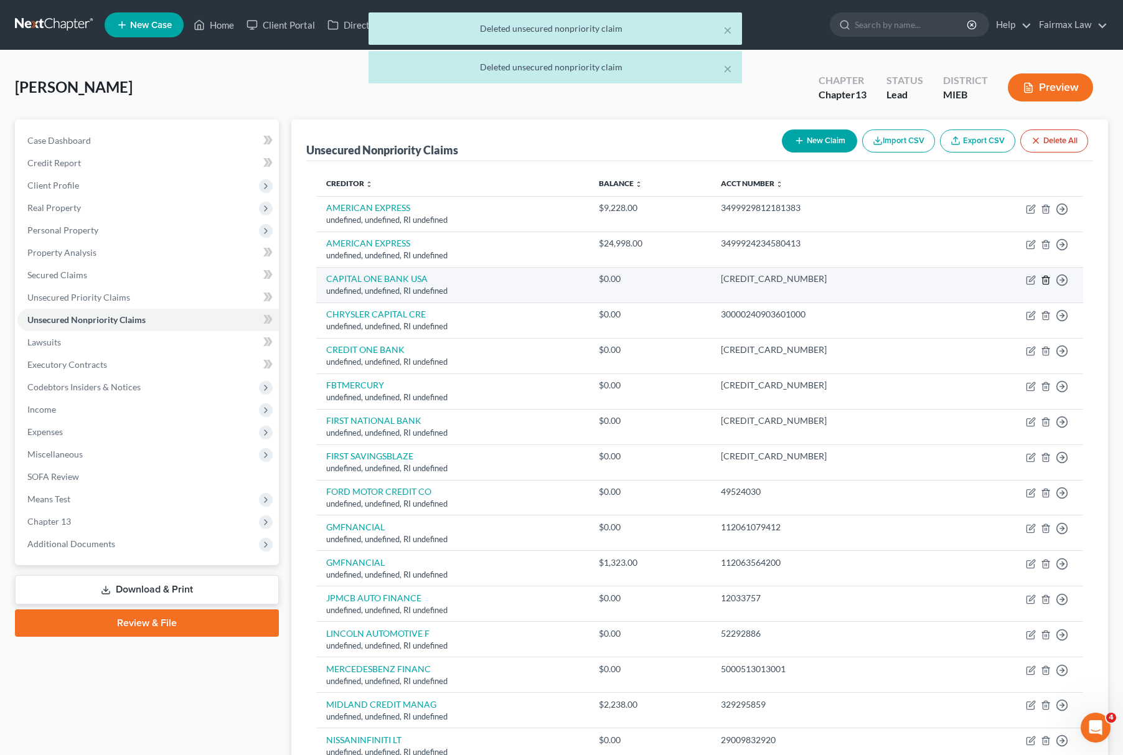
click at [1047, 276] on icon "button" at bounding box center [1046, 280] width 6 height 8
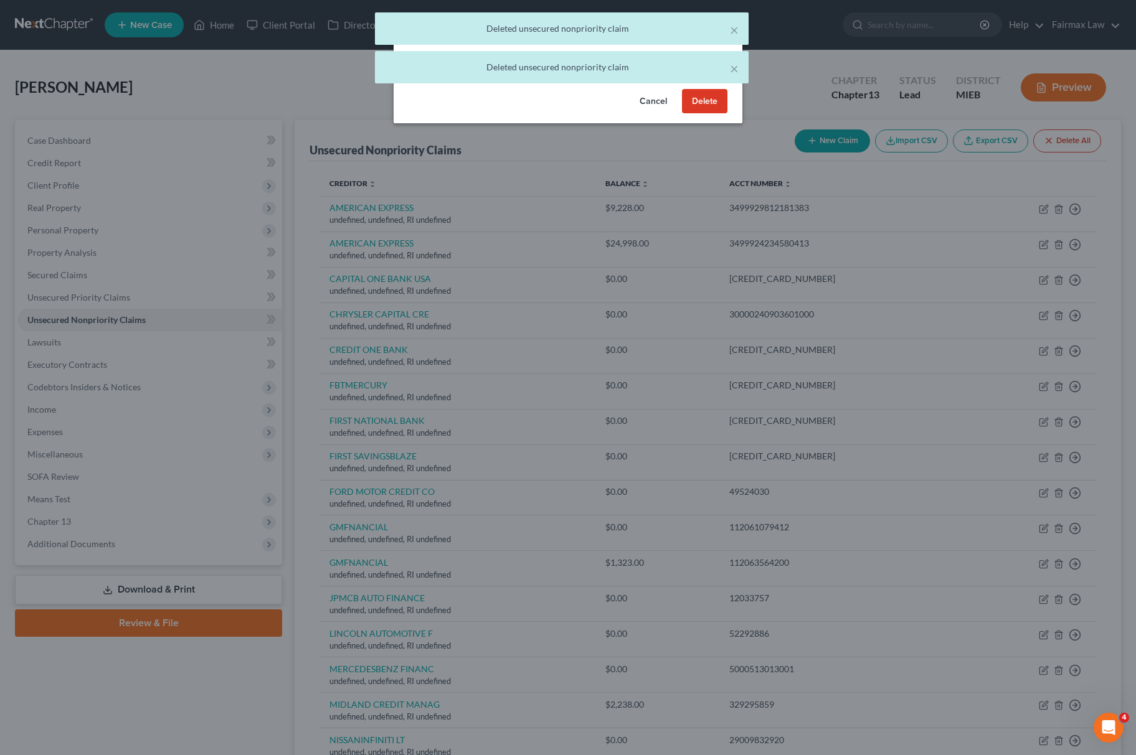
click at [706, 114] on button "Delete" at bounding box center [704, 101] width 45 height 25
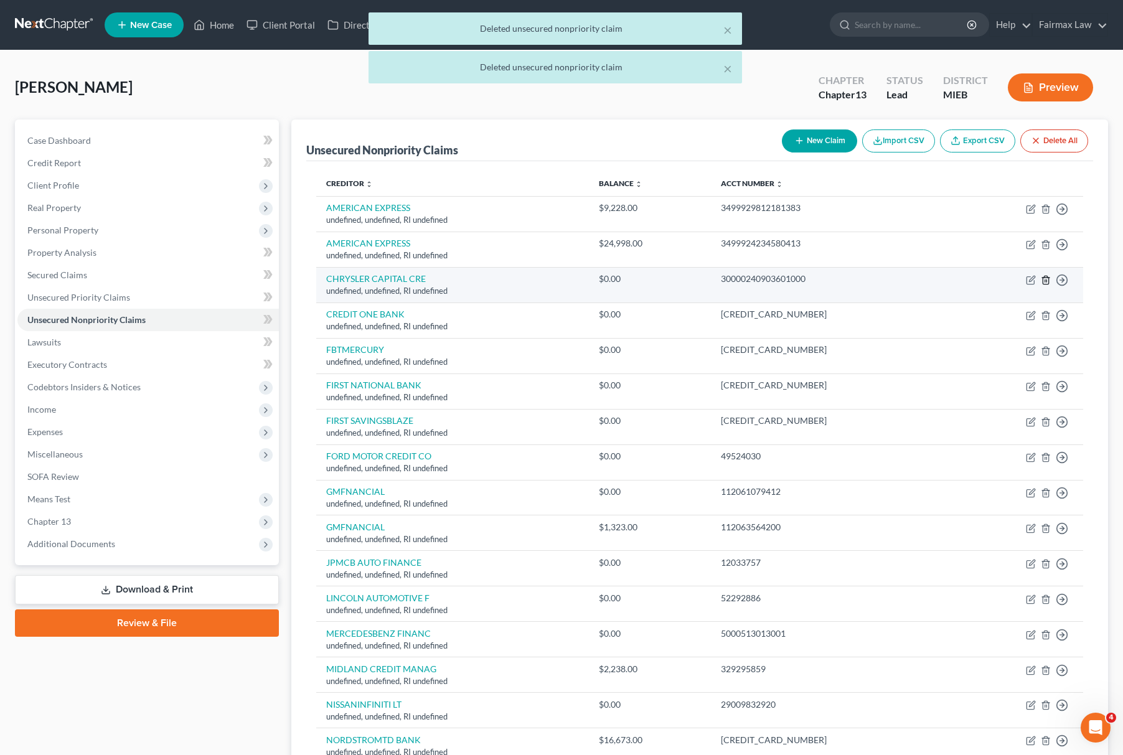
click at [1041, 278] on icon "button" at bounding box center [1046, 280] width 10 height 10
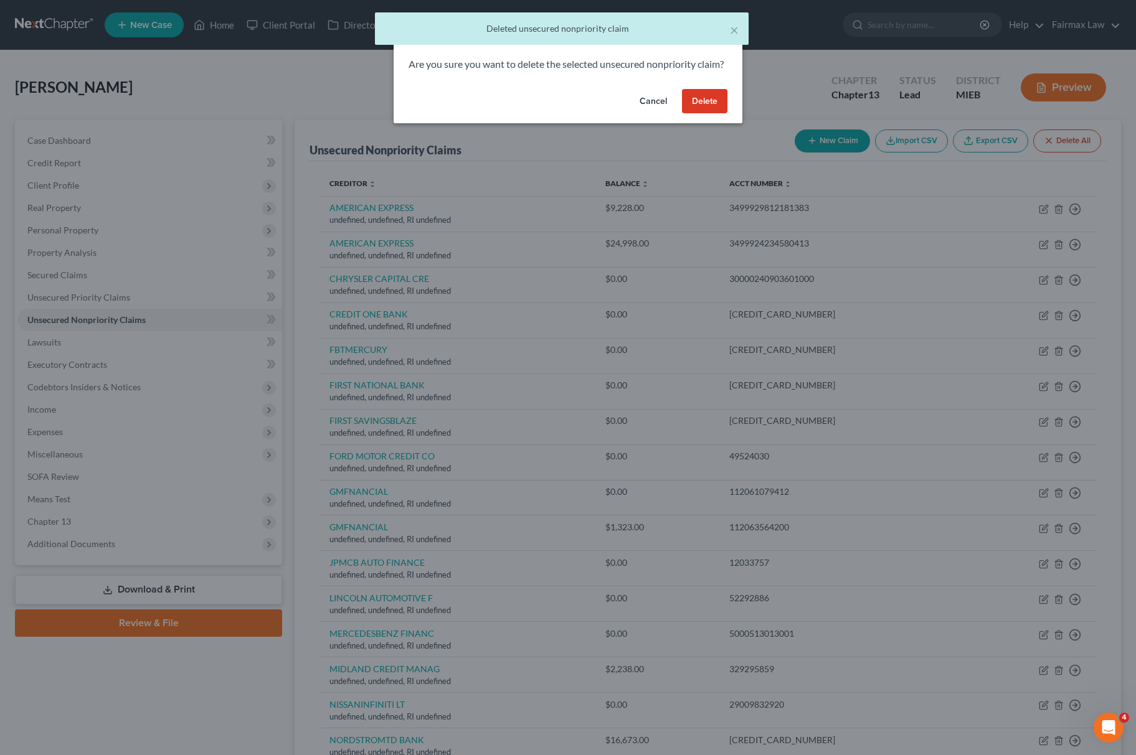
click at [692, 112] on button "Delete" at bounding box center [704, 101] width 45 height 25
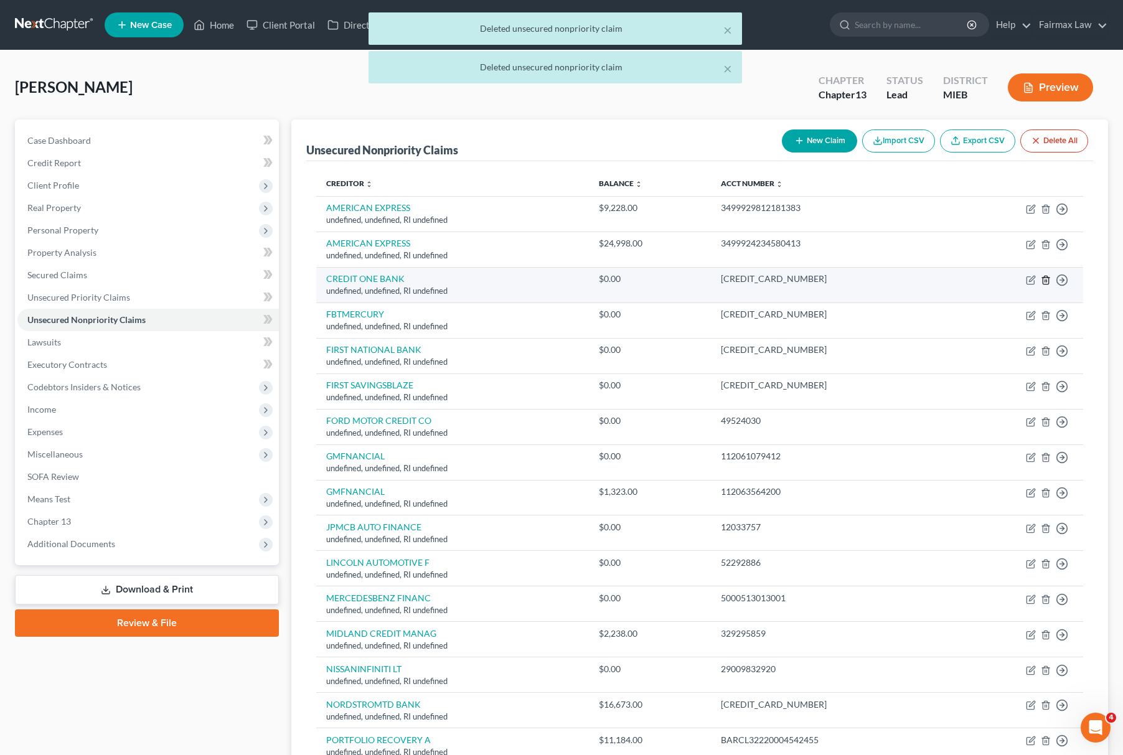
click at [1042, 281] on icon "button" at bounding box center [1046, 280] width 10 height 10
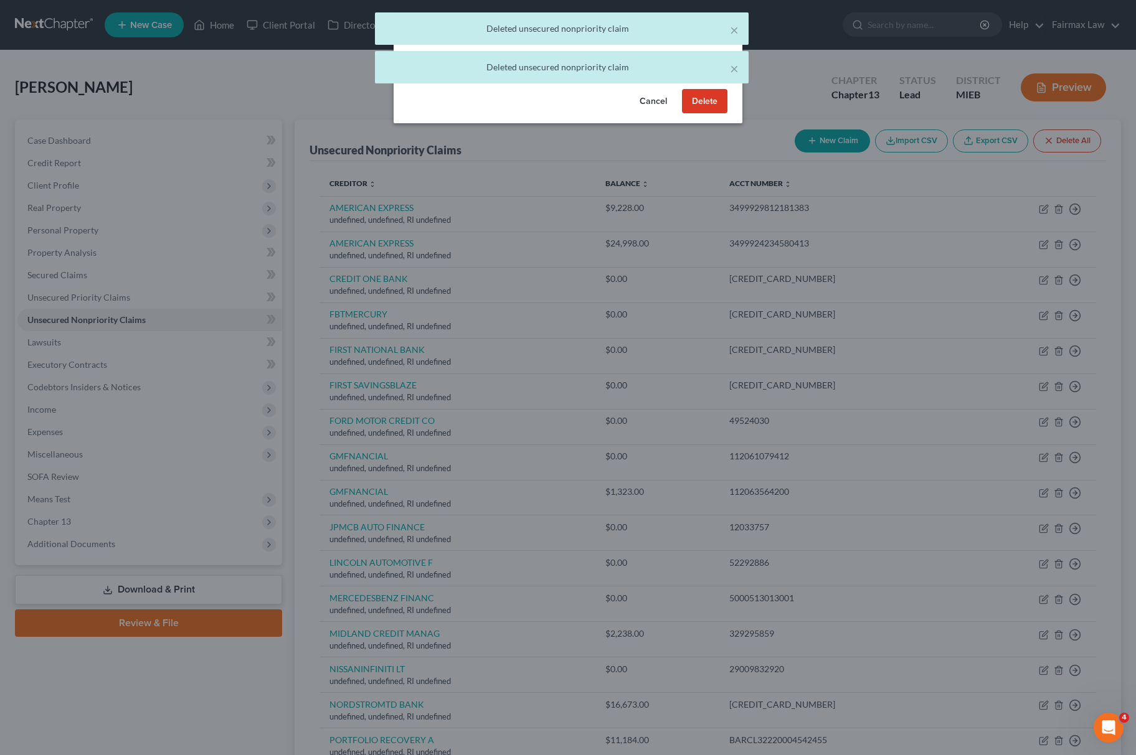
click at [709, 112] on button "Delete" at bounding box center [704, 101] width 45 height 25
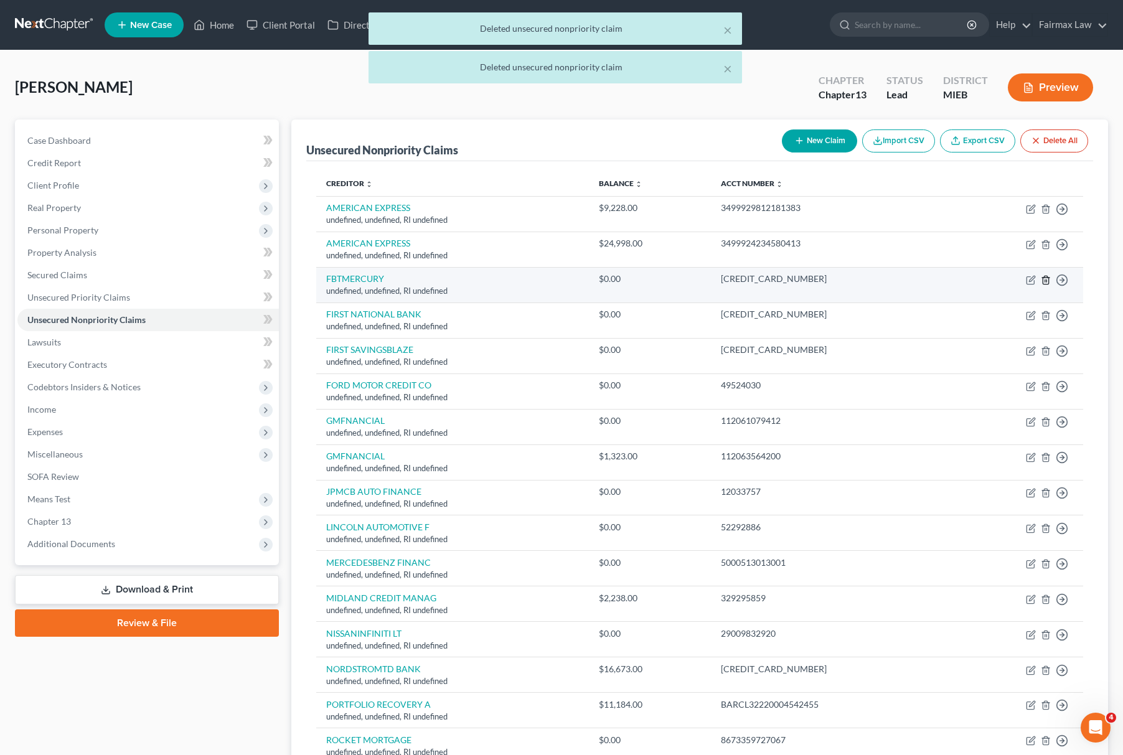
click at [1044, 284] on icon "button" at bounding box center [1046, 280] width 6 height 8
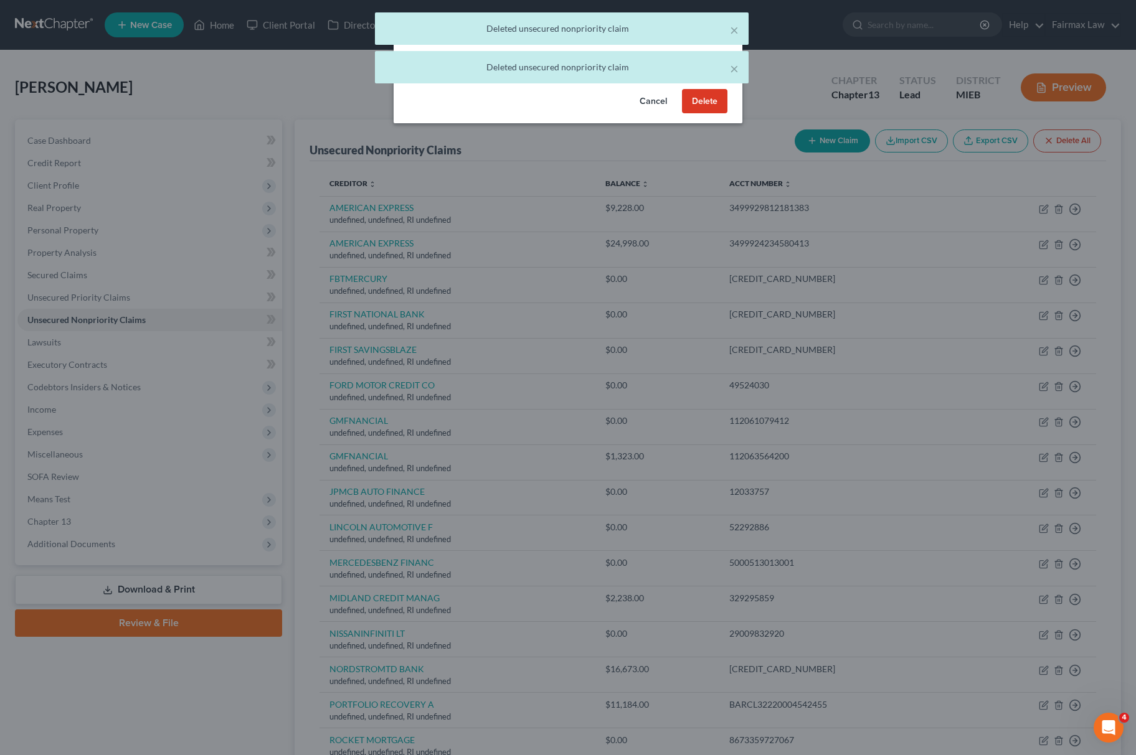
click at [704, 114] on button "Delete" at bounding box center [704, 101] width 45 height 25
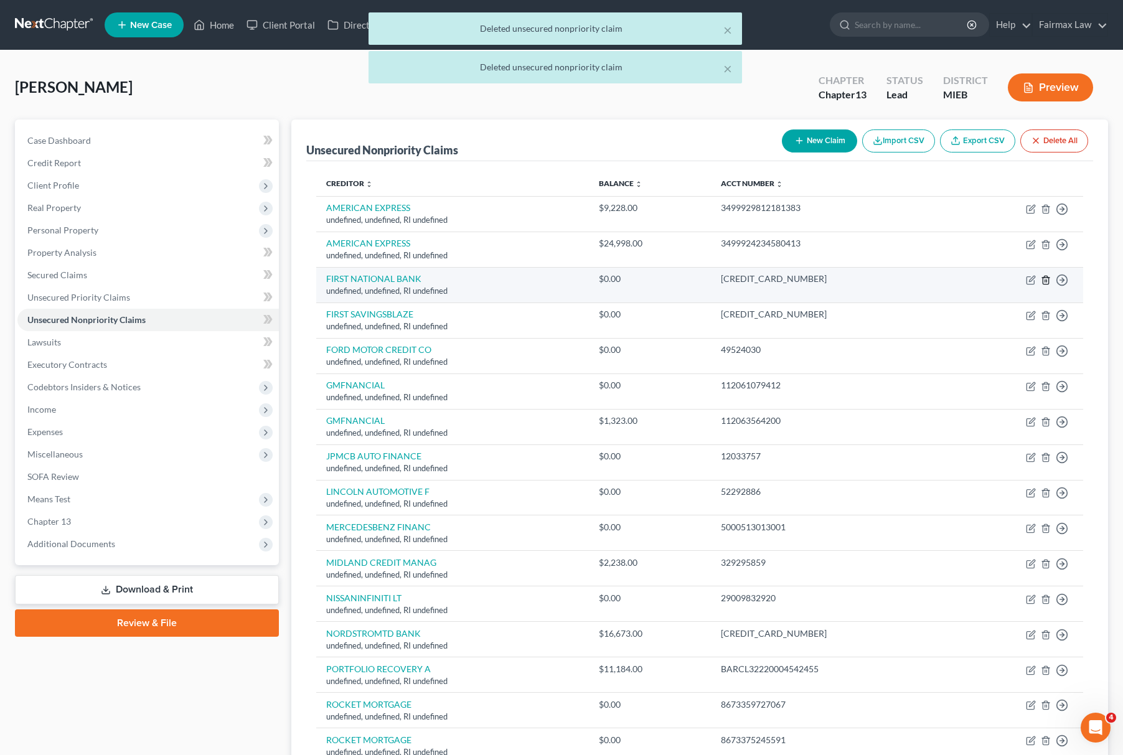
click at [1043, 280] on icon "button" at bounding box center [1046, 280] width 6 height 8
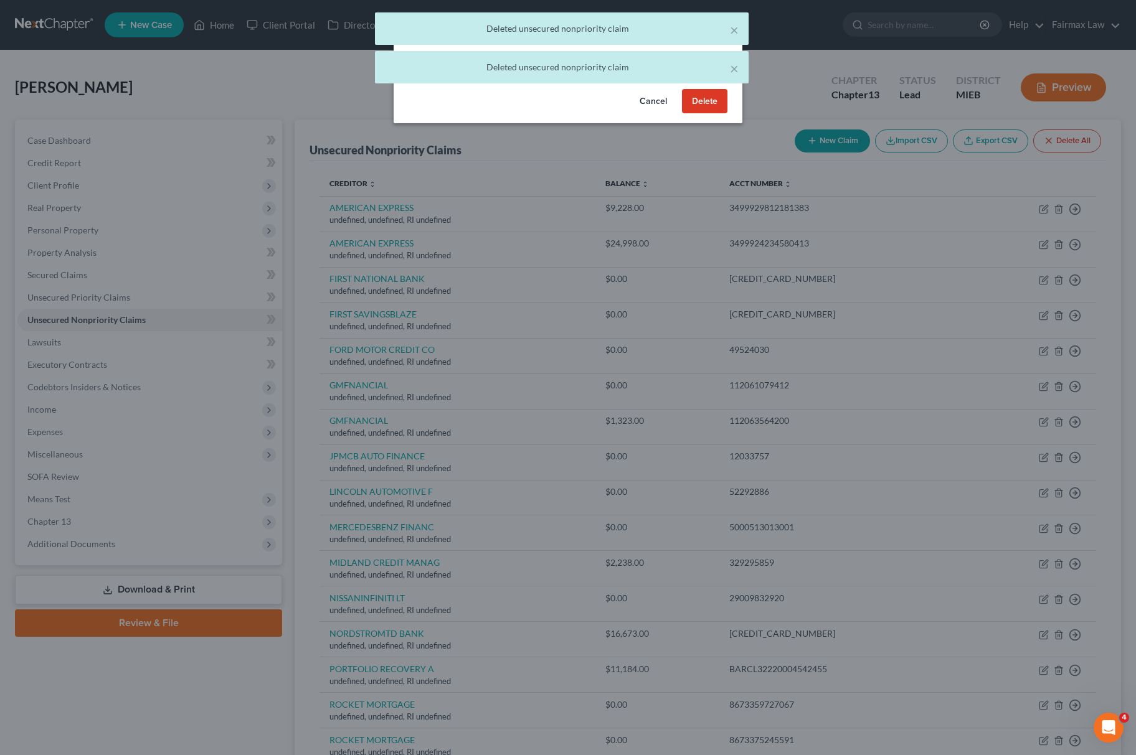
click at [711, 113] on button "Delete" at bounding box center [704, 101] width 45 height 25
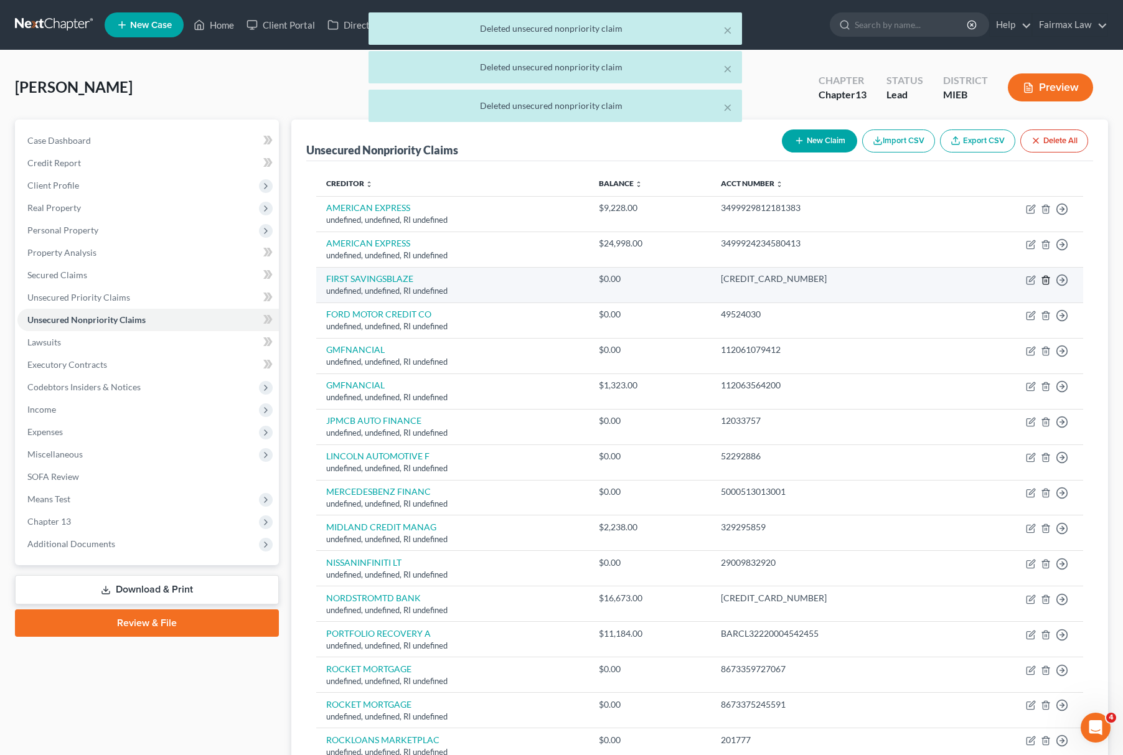
click at [1042, 276] on icon "button" at bounding box center [1046, 280] width 10 height 10
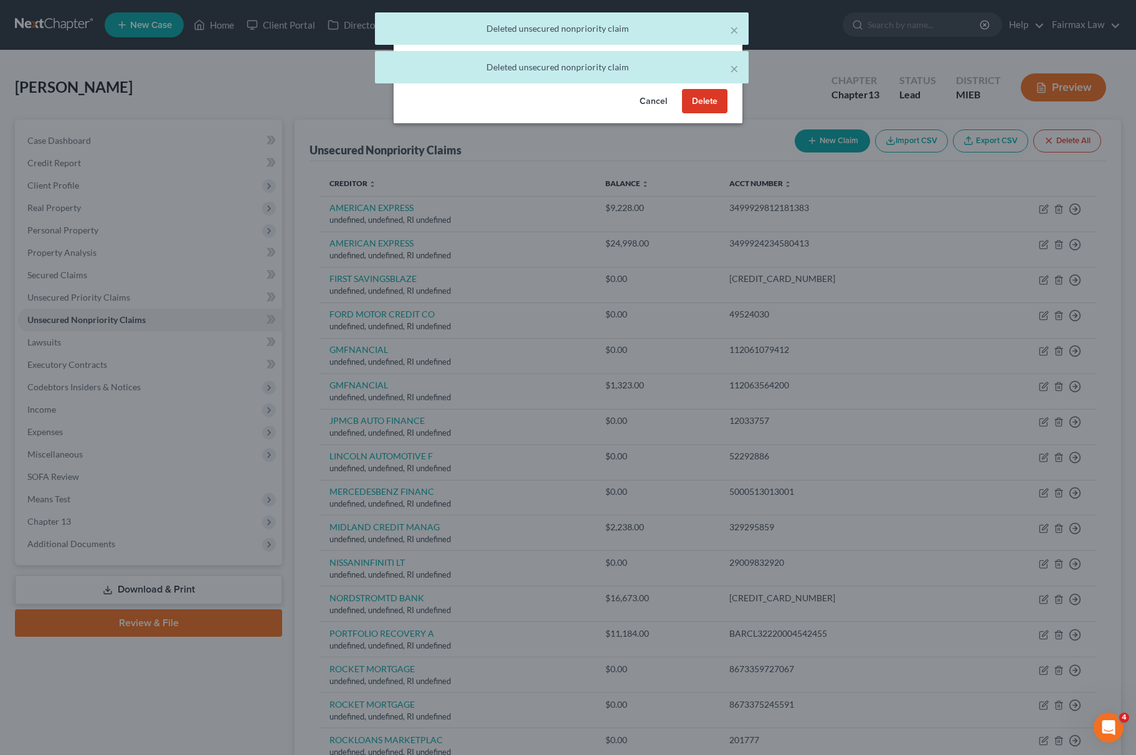
click at [692, 114] on button "Delete" at bounding box center [704, 101] width 45 height 25
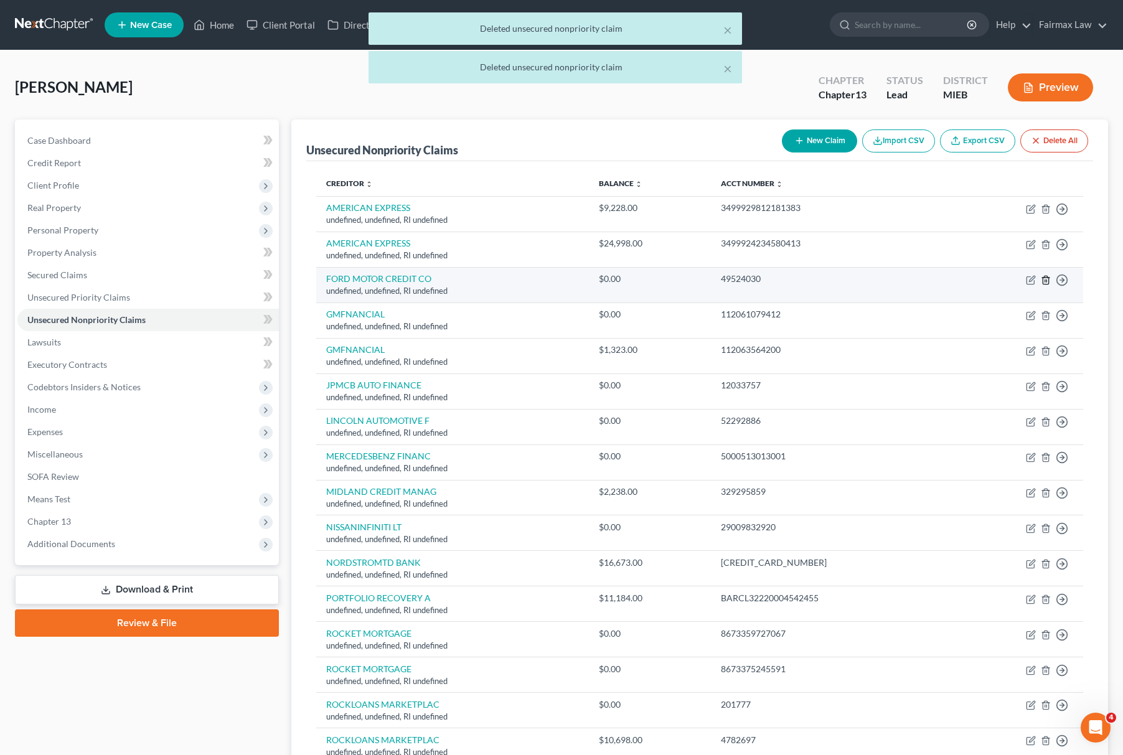
click at [1047, 279] on icon "button" at bounding box center [1046, 280] width 10 height 10
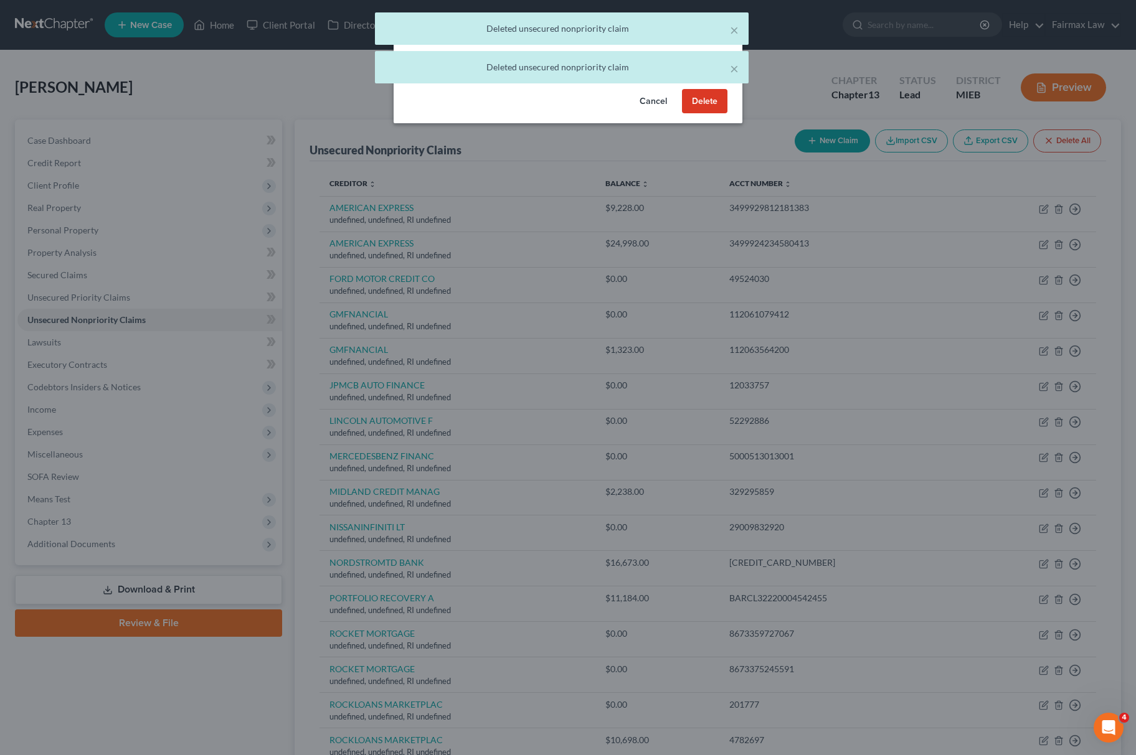
click at [697, 110] on button "Delete" at bounding box center [704, 101] width 45 height 25
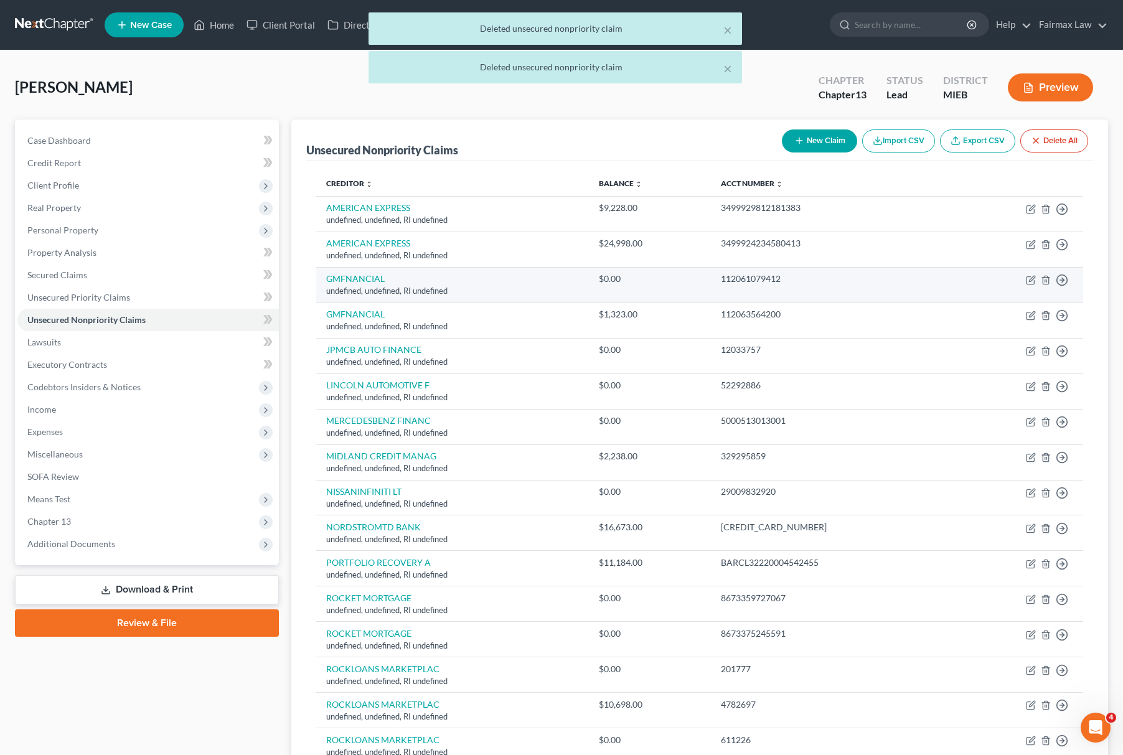
click at [1037, 276] on td "Move to D Move to E Move to G Move to Notice Only" at bounding box center [1019, 284] width 130 height 35
click at [1044, 276] on icon "button" at bounding box center [1046, 280] width 6 height 8
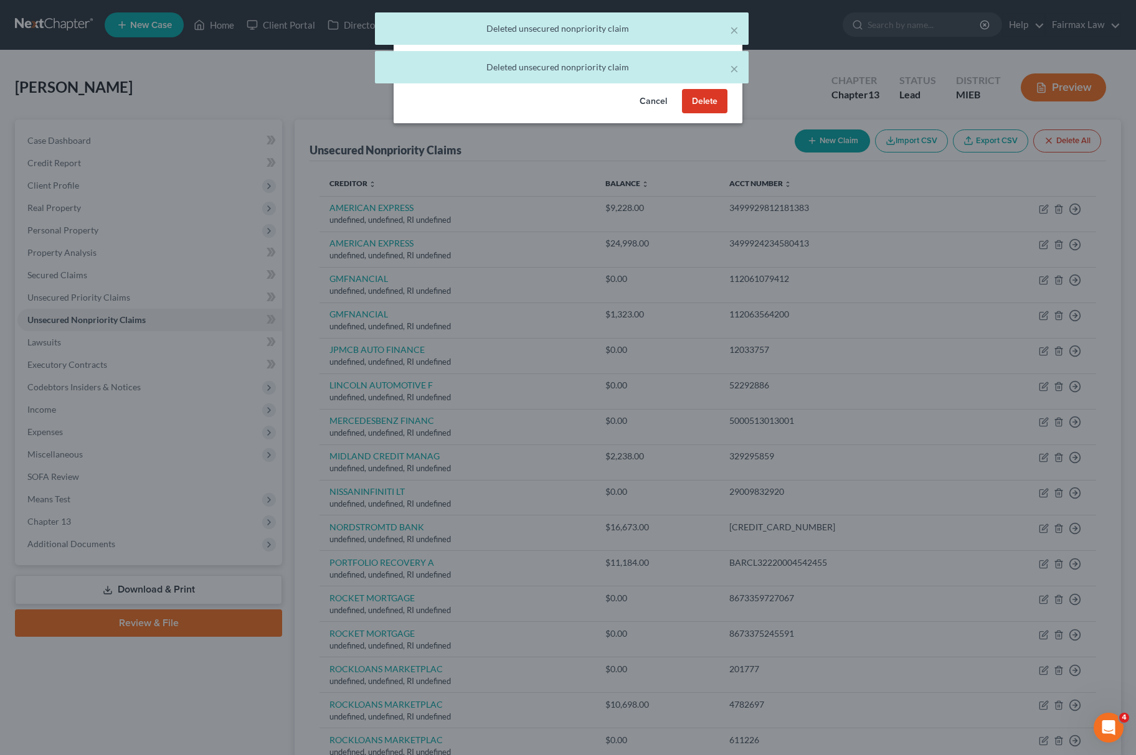
click at [721, 113] on button "Delete" at bounding box center [704, 101] width 45 height 25
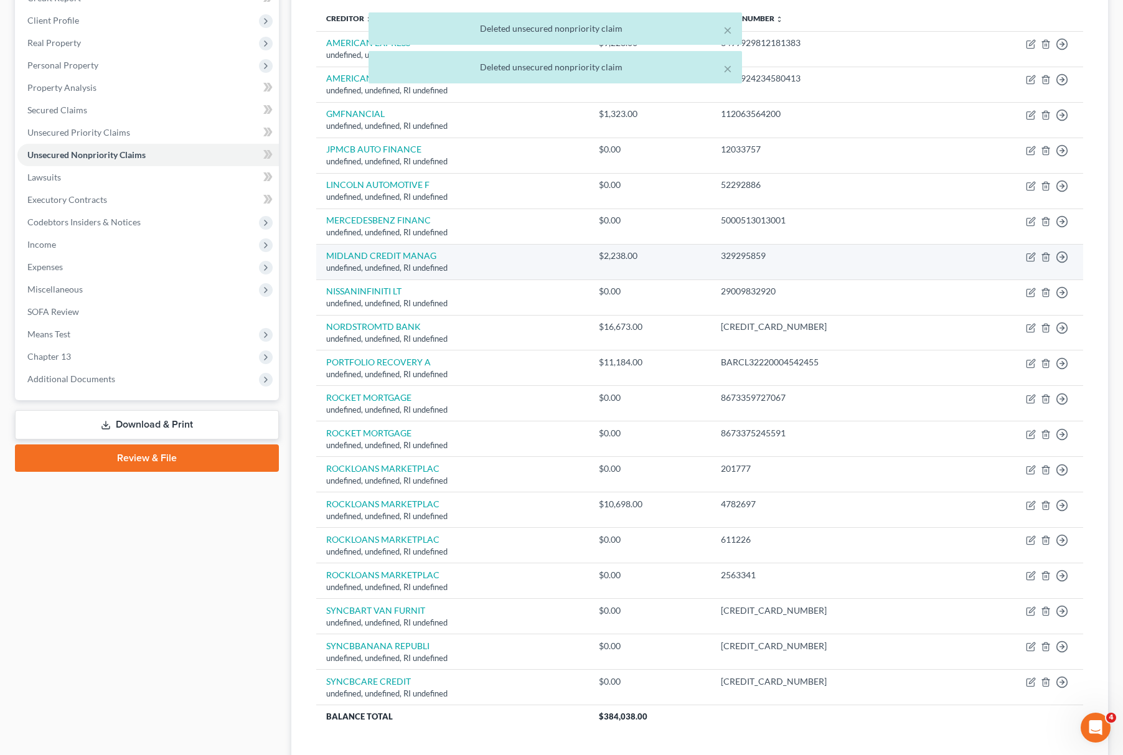
scroll to position [166, 0]
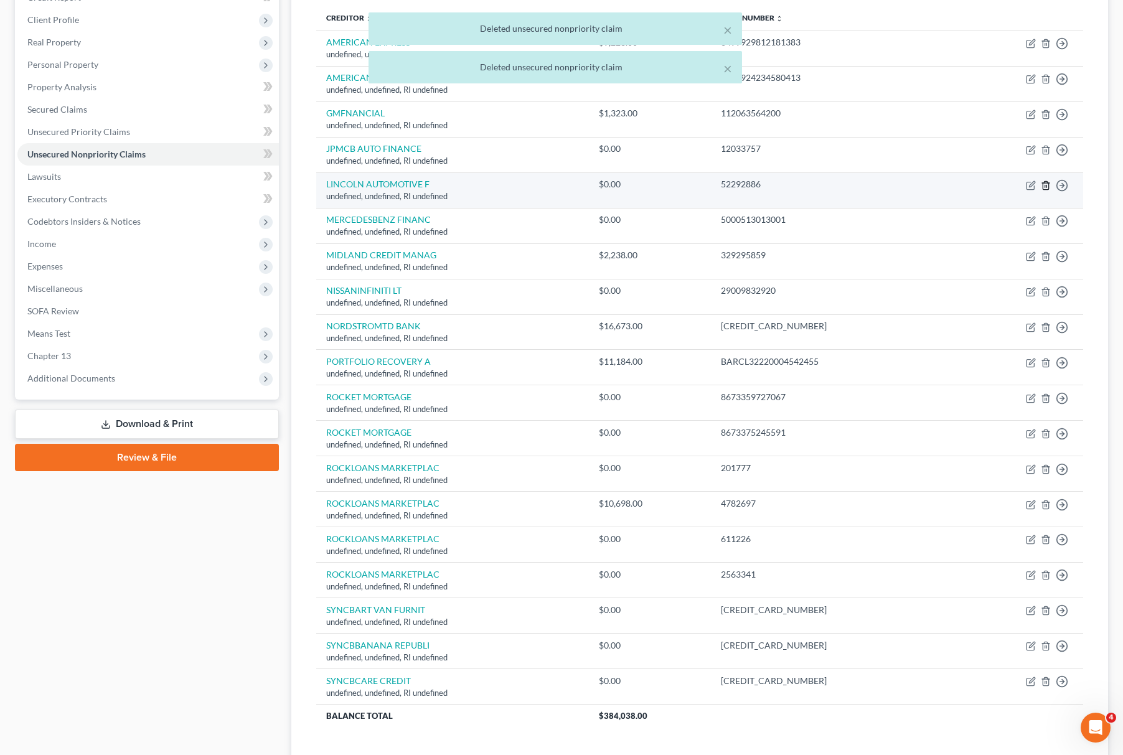
click at [1044, 187] on icon "button" at bounding box center [1046, 185] width 6 height 8
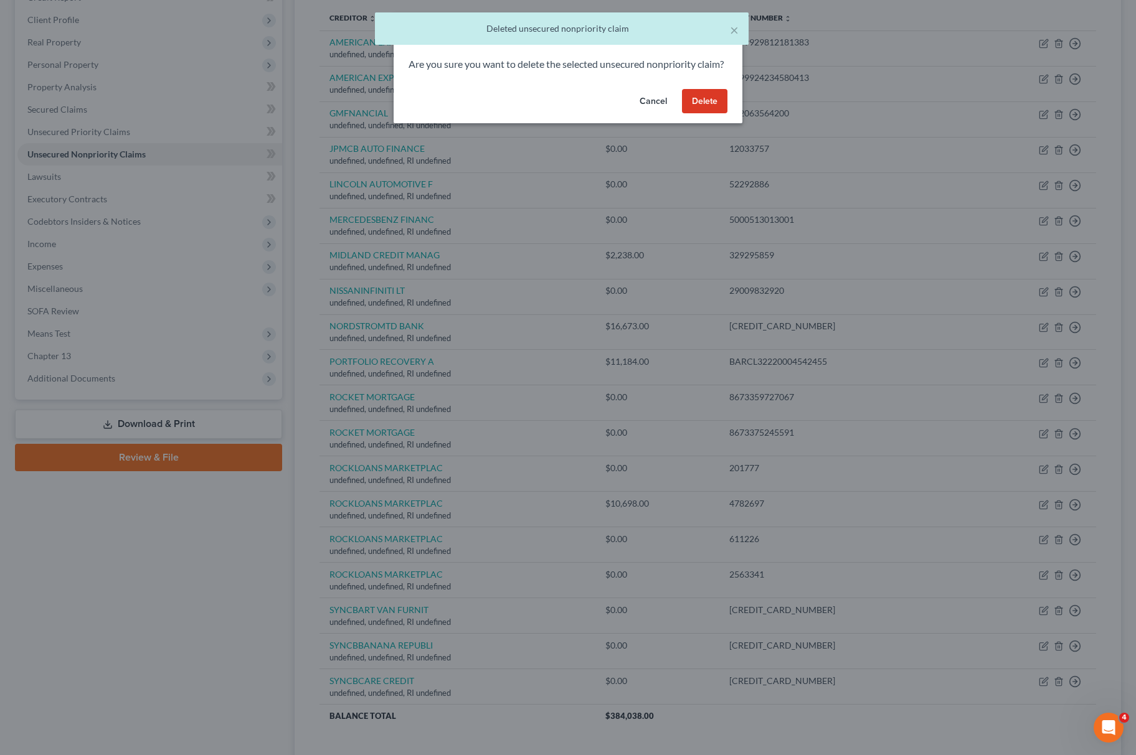
click at [719, 105] on button "Delete" at bounding box center [704, 101] width 45 height 25
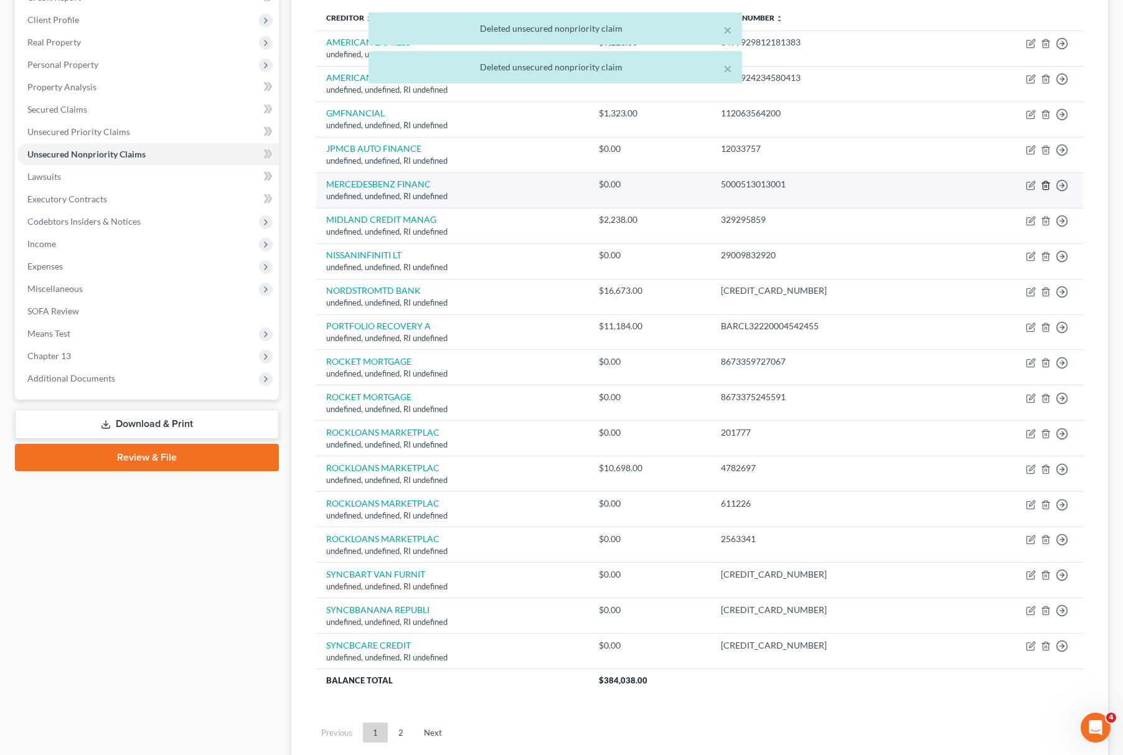
click at [1046, 187] on icon "button" at bounding box center [1046, 186] width 10 height 10
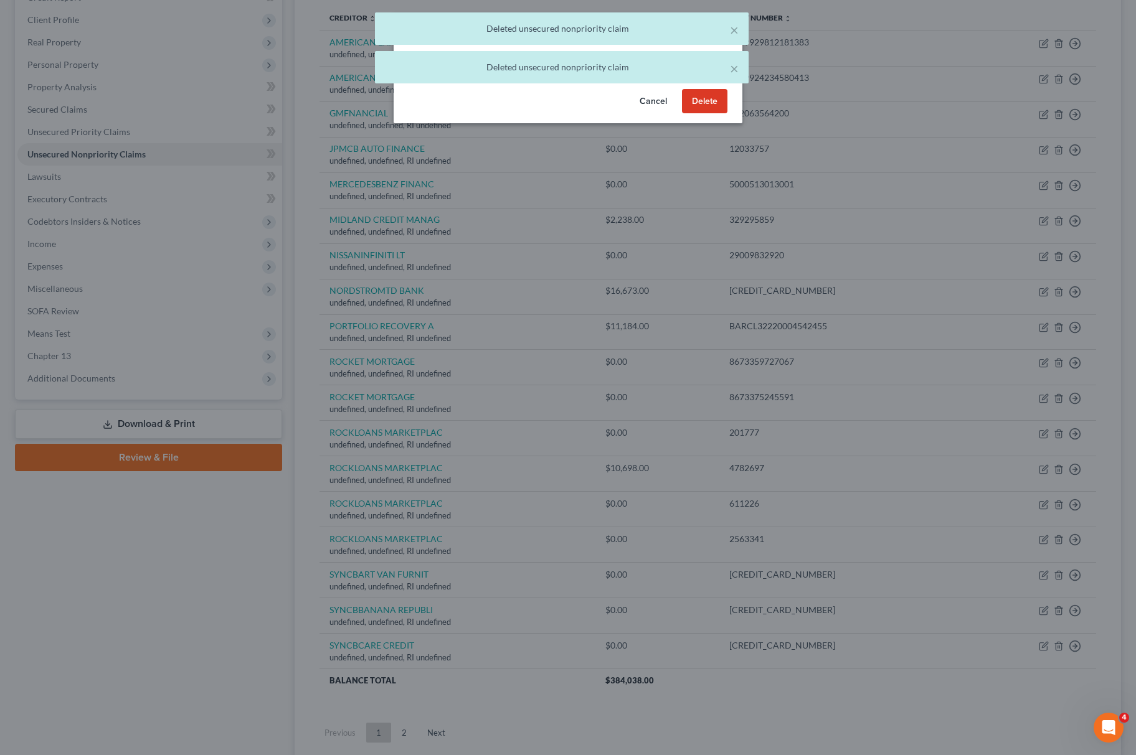
click at [712, 112] on button "Delete" at bounding box center [704, 101] width 45 height 25
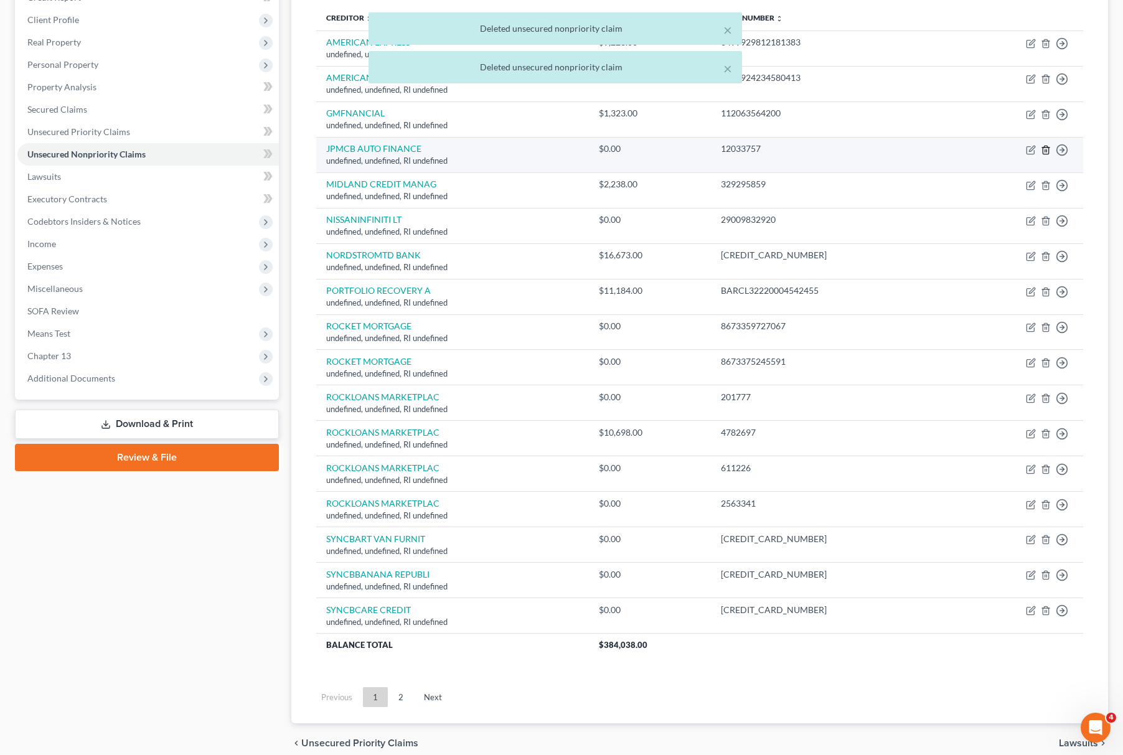
click at [1049, 150] on icon "button" at bounding box center [1046, 150] width 6 height 8
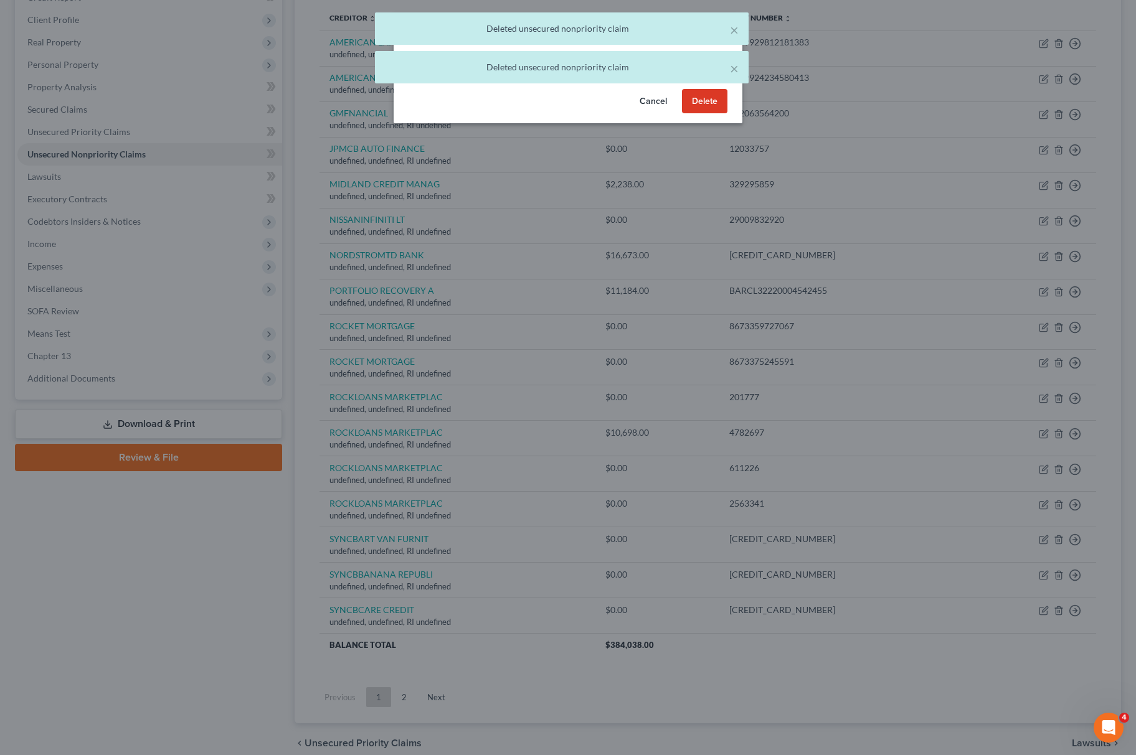
click at [696, 114] on button "Delete" at bounding box center [704, 101] width 45 height 25
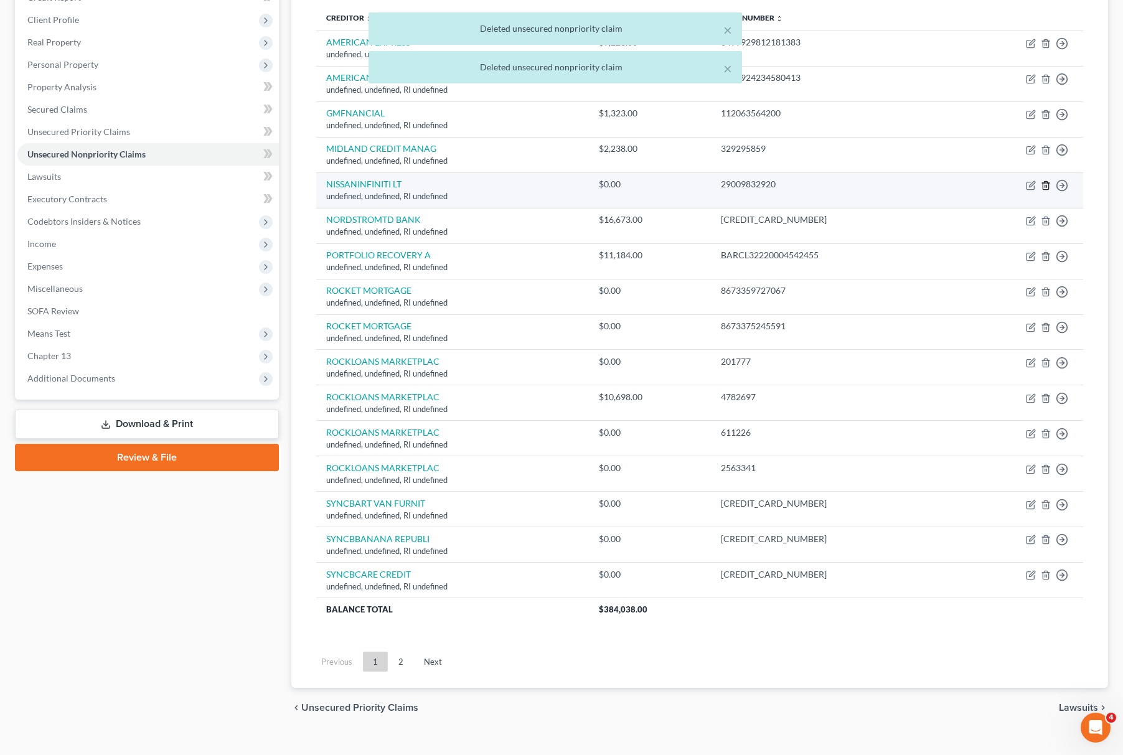
click at [1047, 186] on icon "button" at bounding box center [1046, 186] width 10 height 10
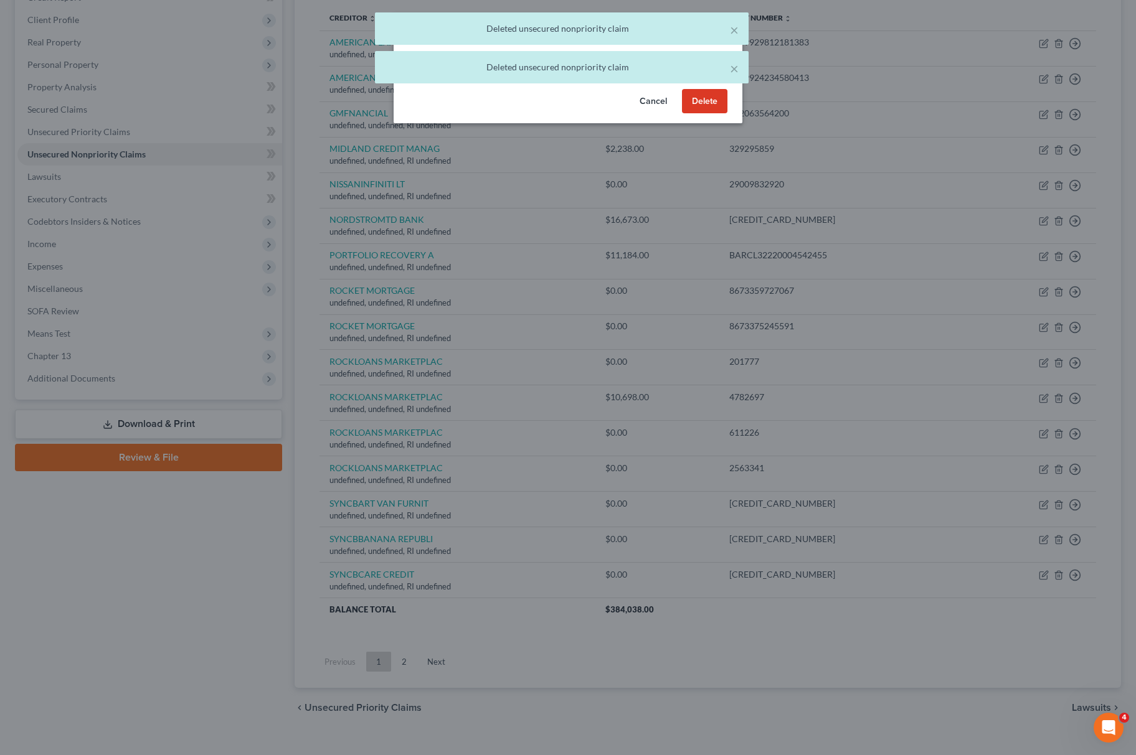
click at [711, 106] on button "Delete" at bounding box center [704, 101] width 45 height 25
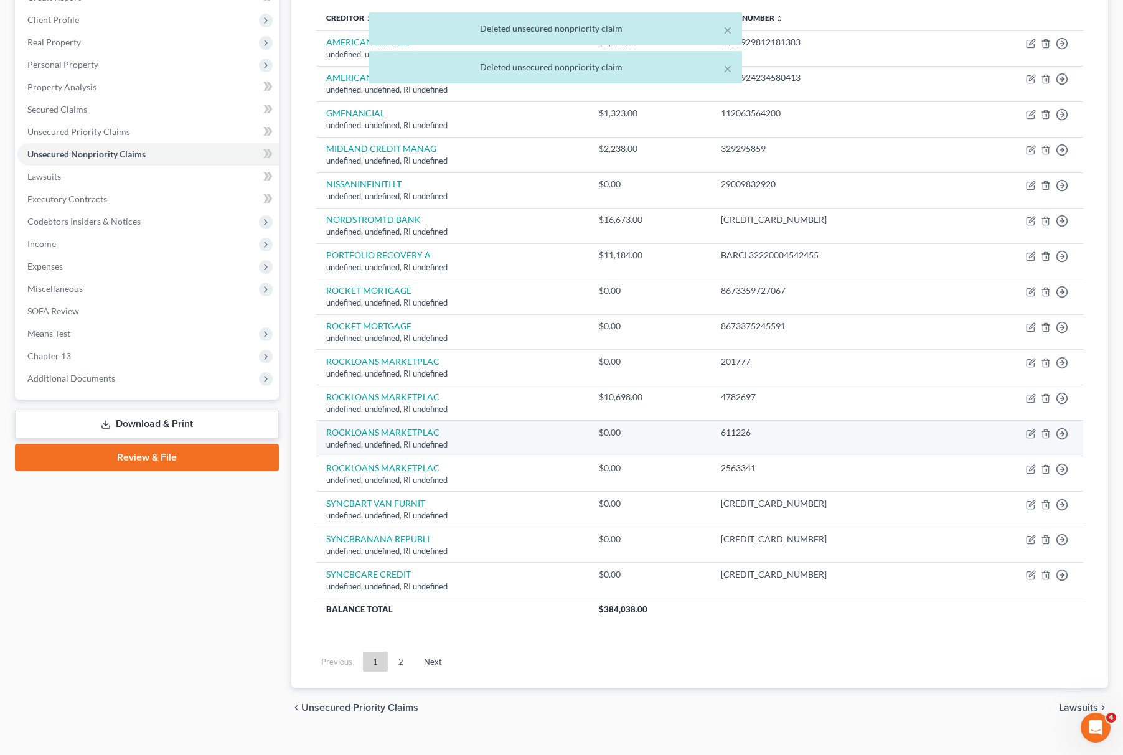
scroll to position [153, 0]
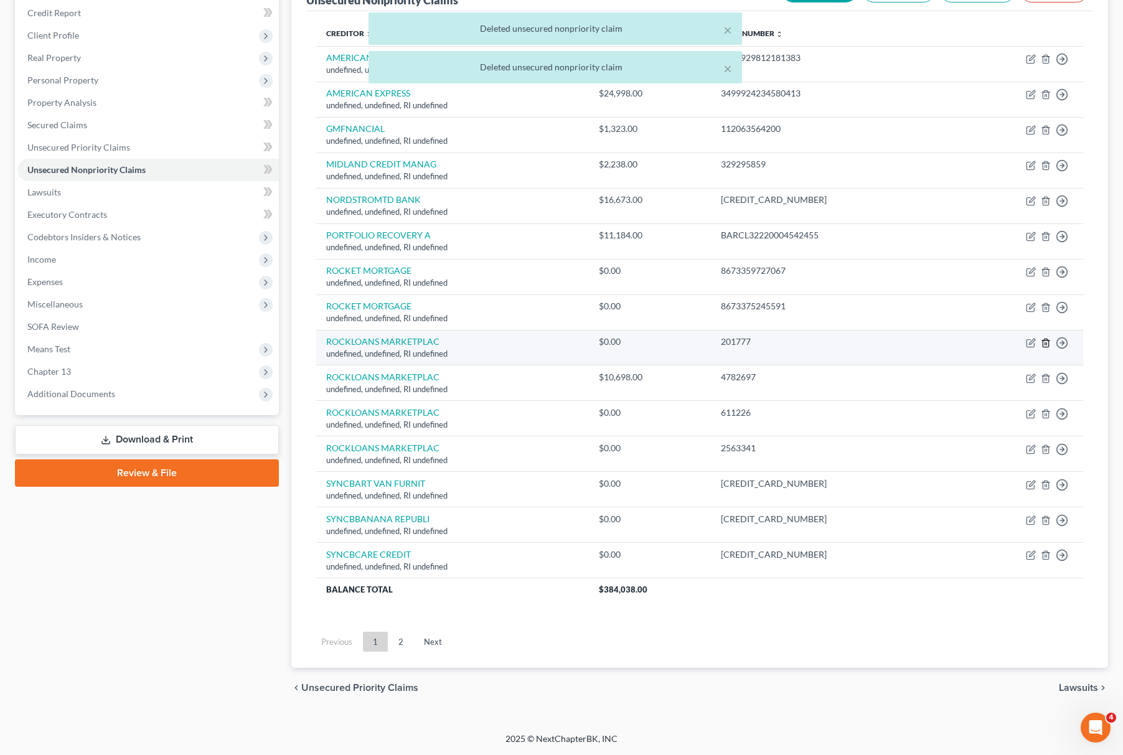
click at [1047, 340] on icon "button" at bounding box center [1046, 343] width 10 height 10
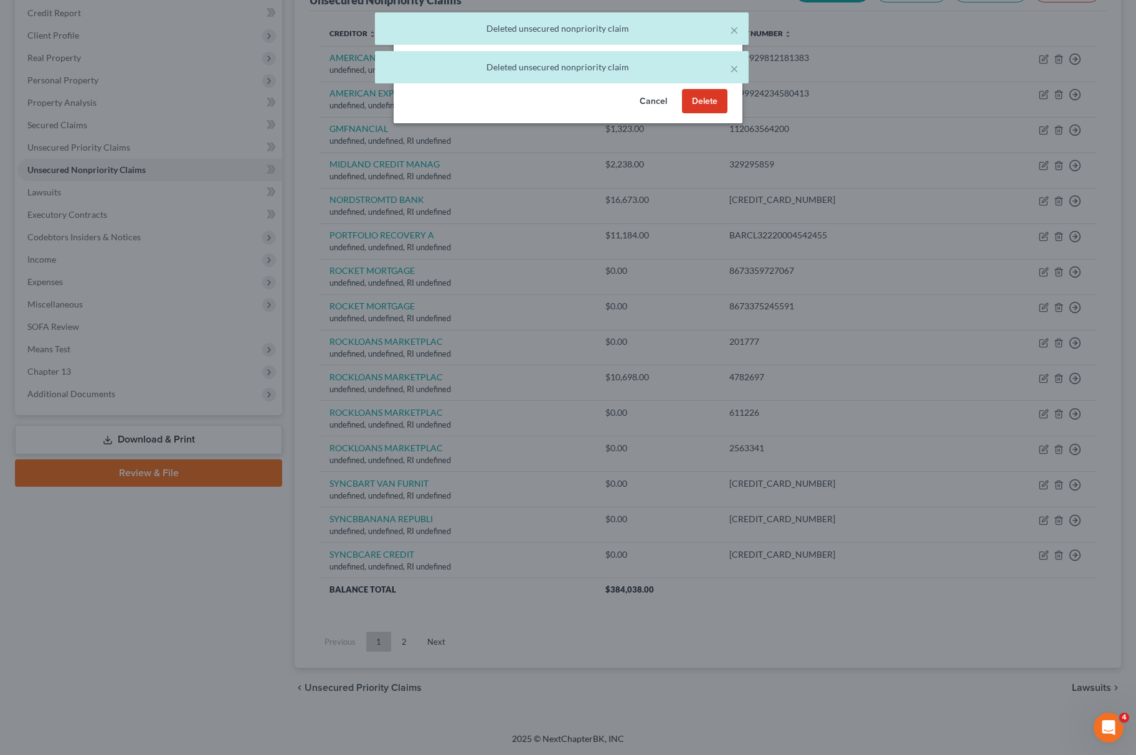
click at [720, 114] on button "Delete" at bounding box center [704, 101] width 45 height 25
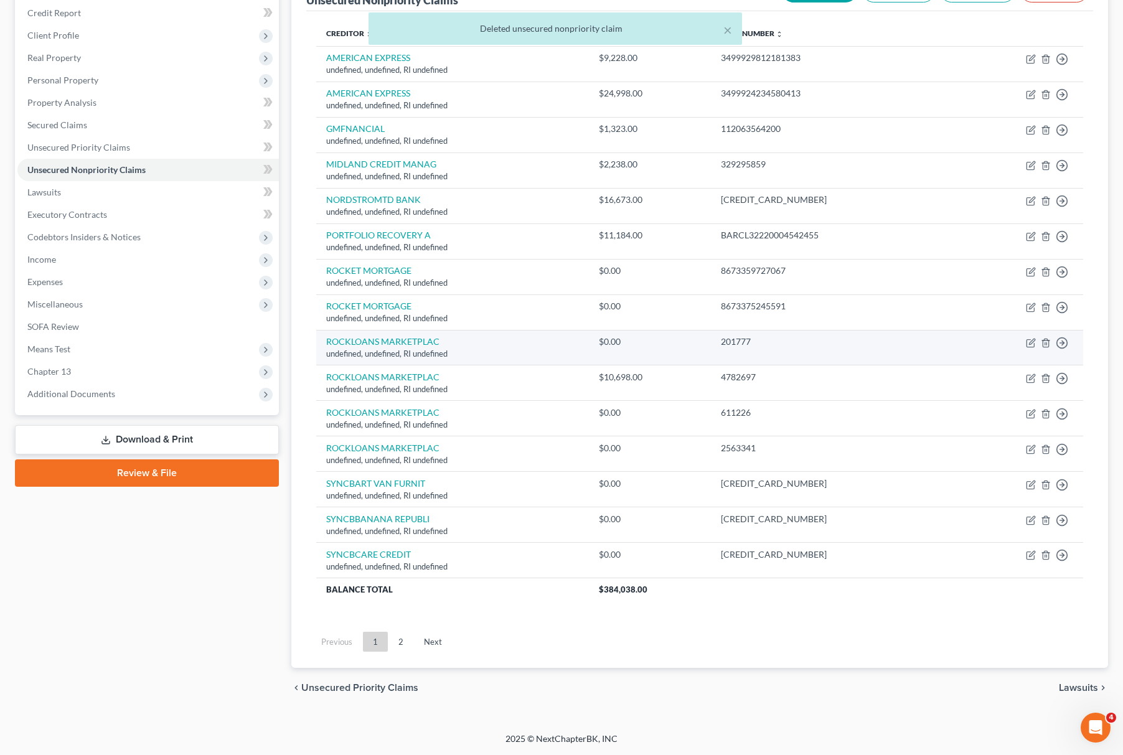
scroll to position [118, 0]
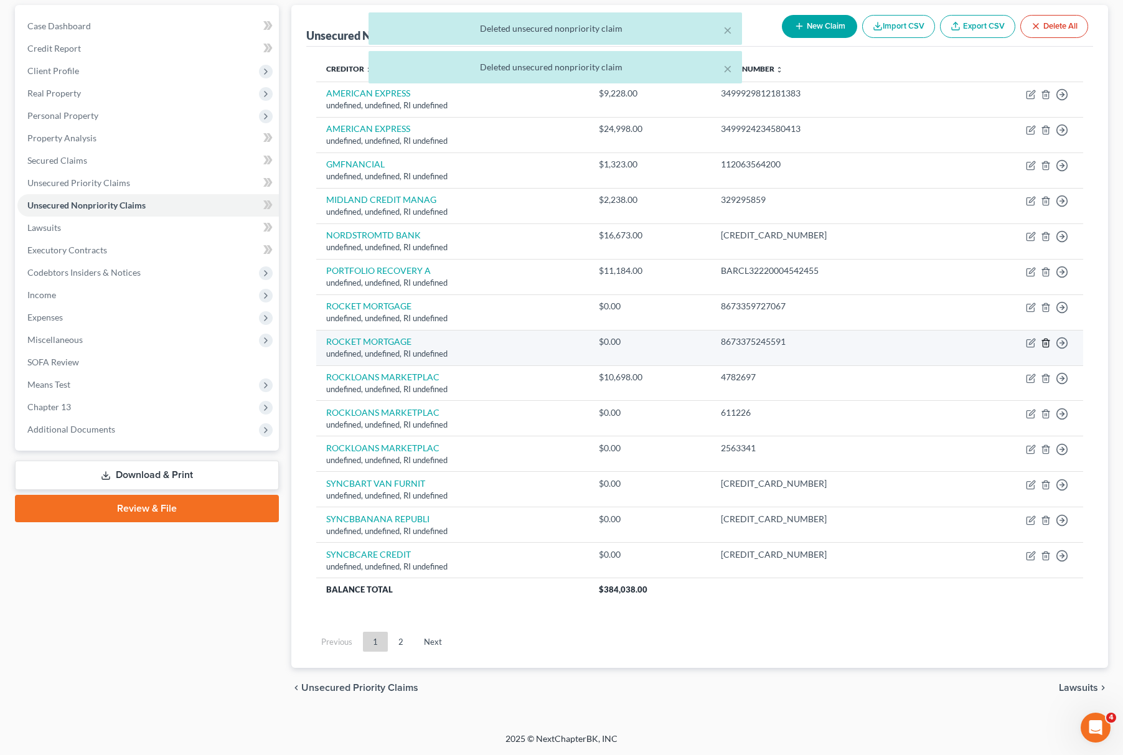
click at [1042, 338] on icon "button" at bounding box center [1046, 343] width 10 height 10
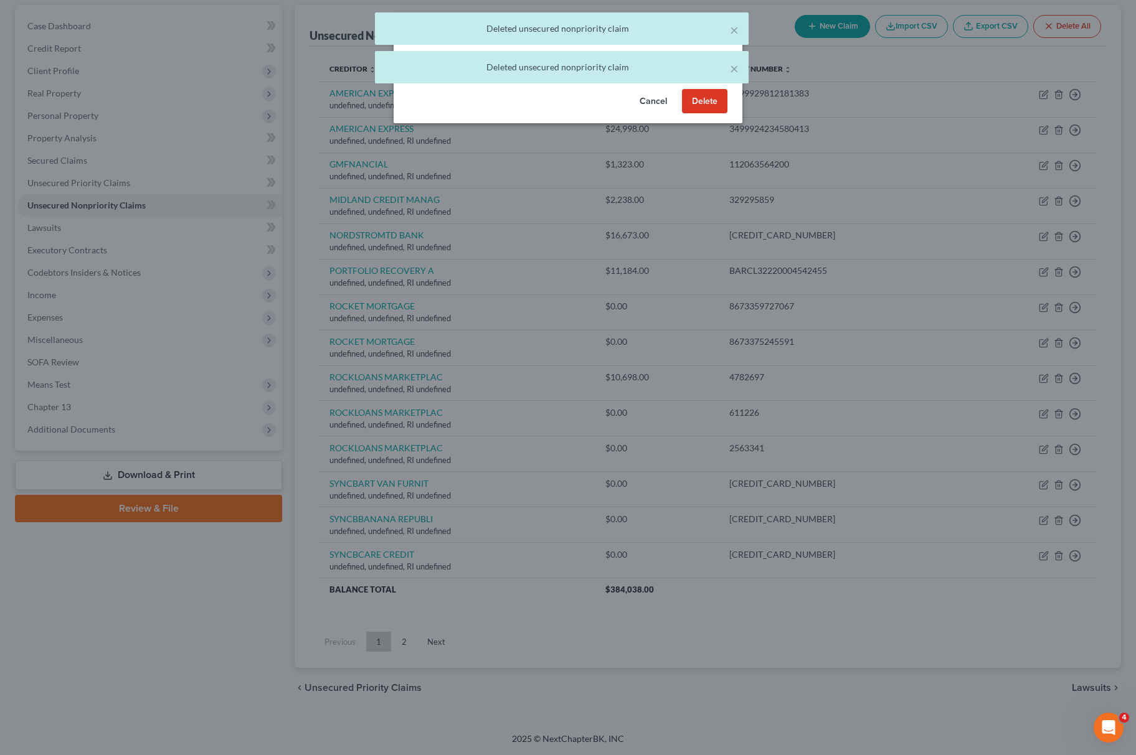
click at [720, 114] on button "Delete" at bounding box center [704, 101] width 45 height 25
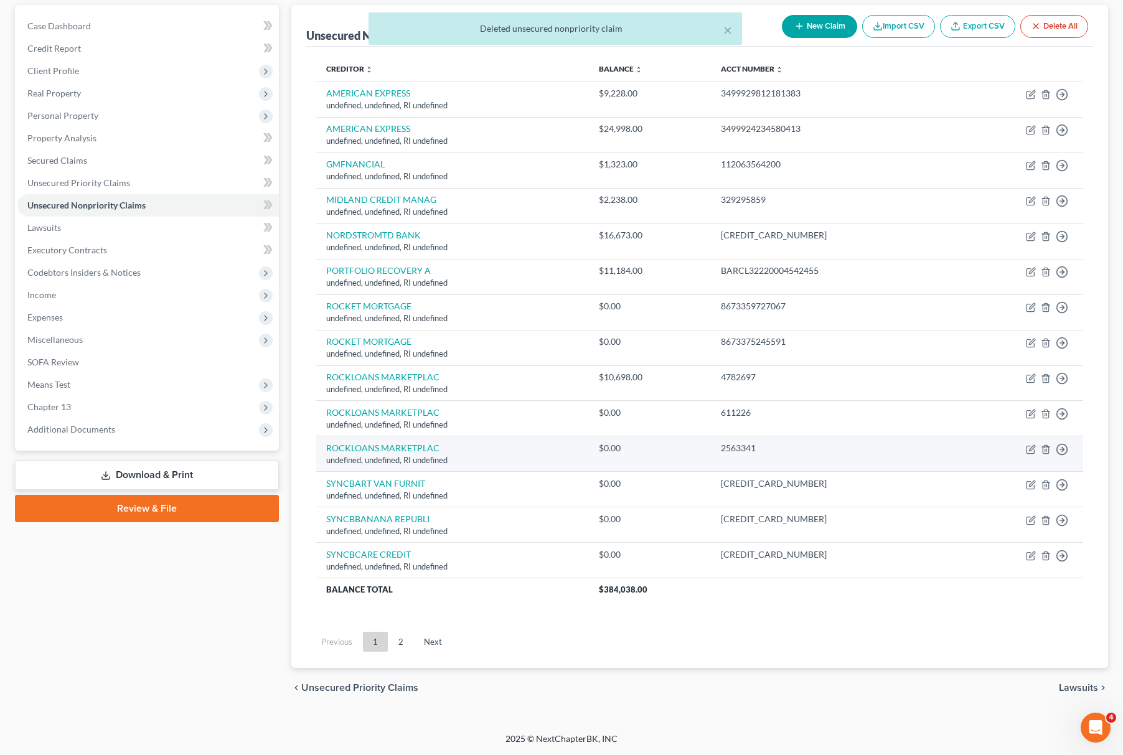
scroll to position [82, 0]
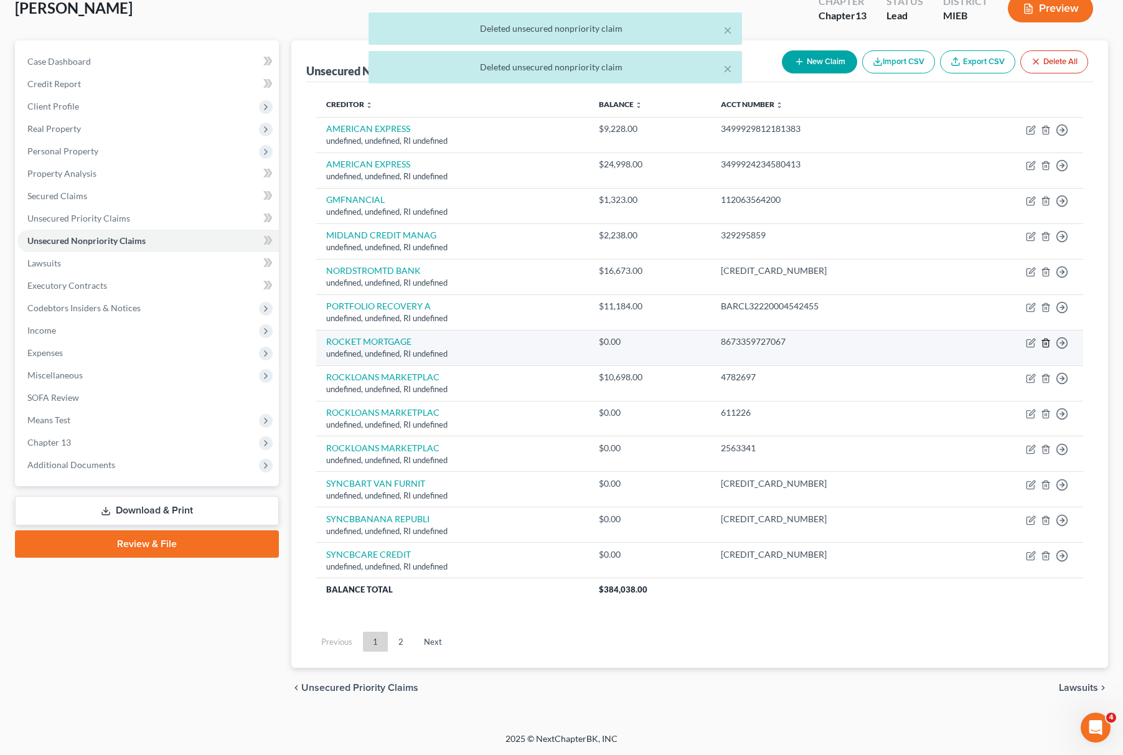
click at [1050, 344] on icon "button" at bounding box center [1046, 343] width 10 height 10
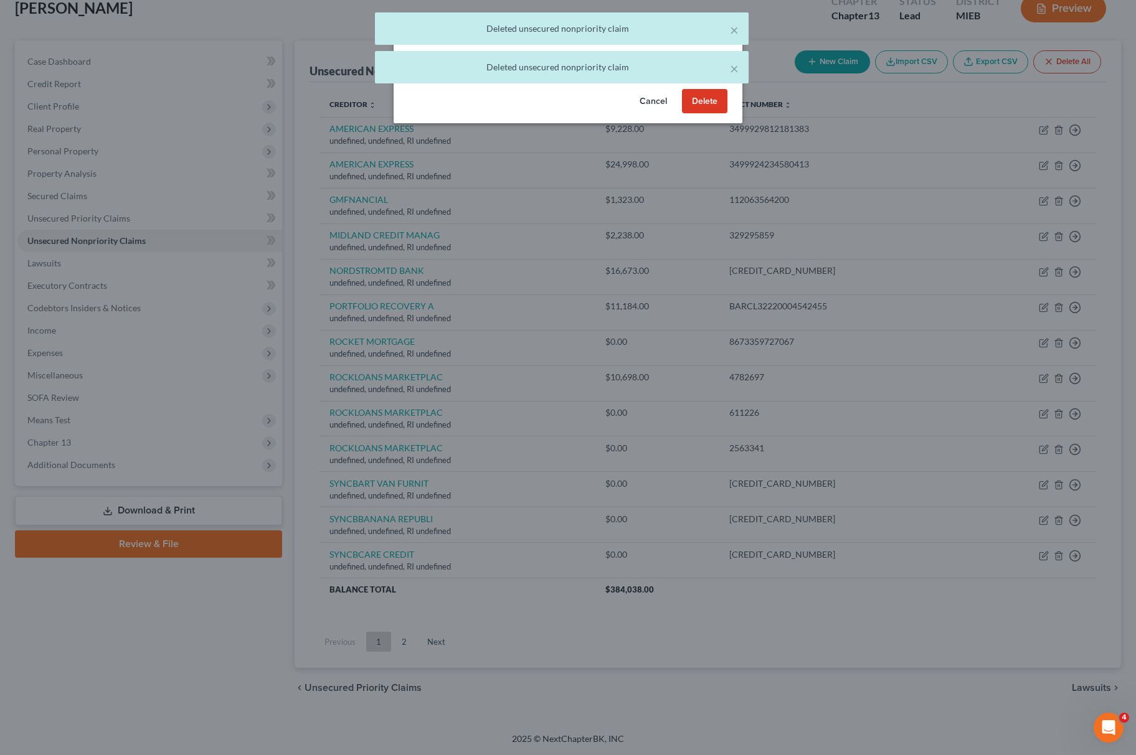
click at [721, 114] on button "Delete" at bounding box center [704, 101] width 45 height 25
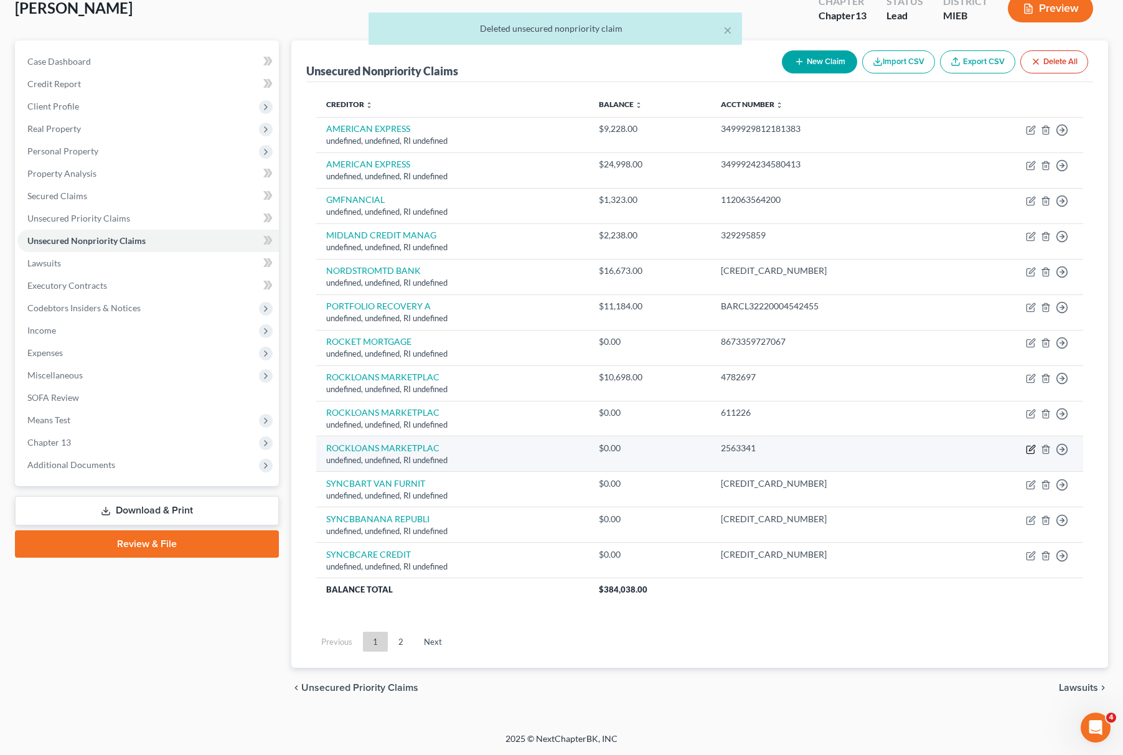
scroll to position [46, 0]
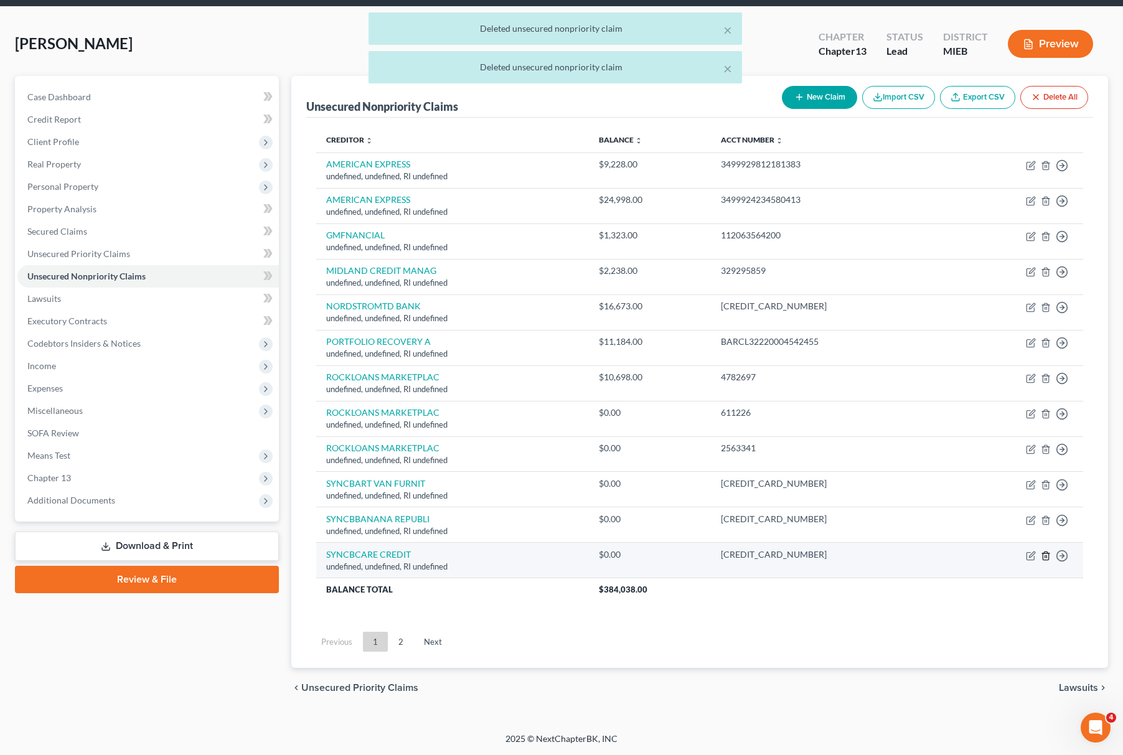
click at [1046, 551] on icon "button" at bounding box center [1046, 556] width 10 height 10
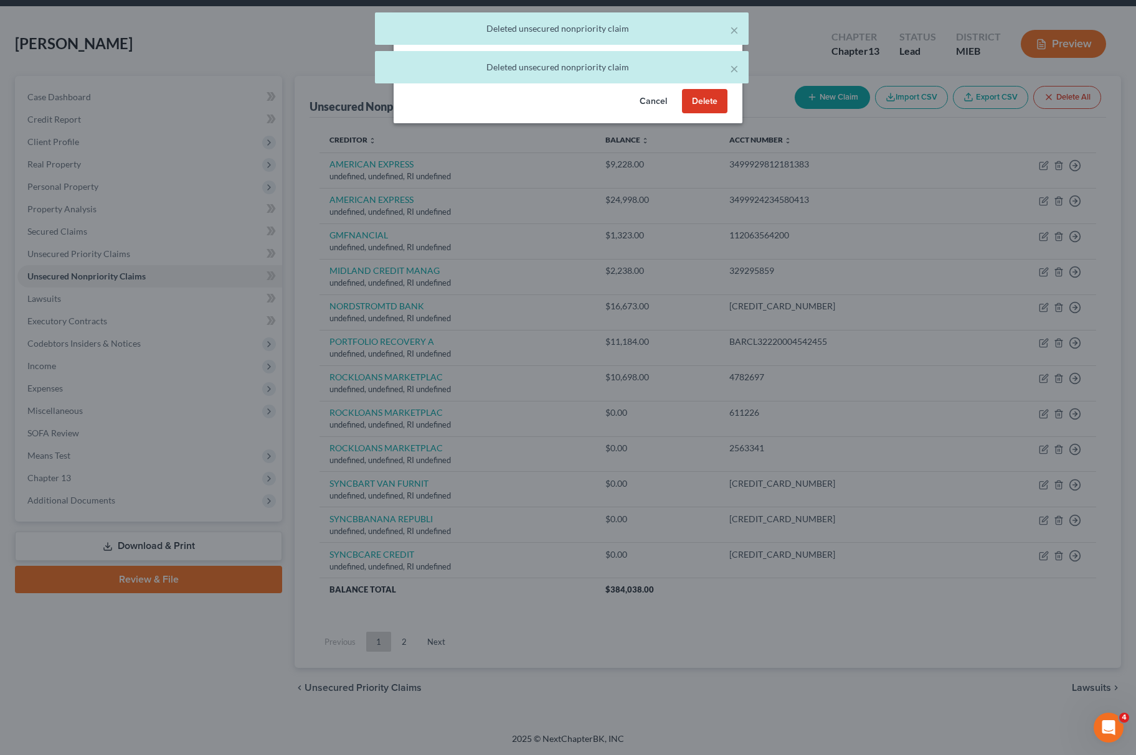
click at [698, 110] on button "Delete" at bounding box center [704, 101] width 45 height 25
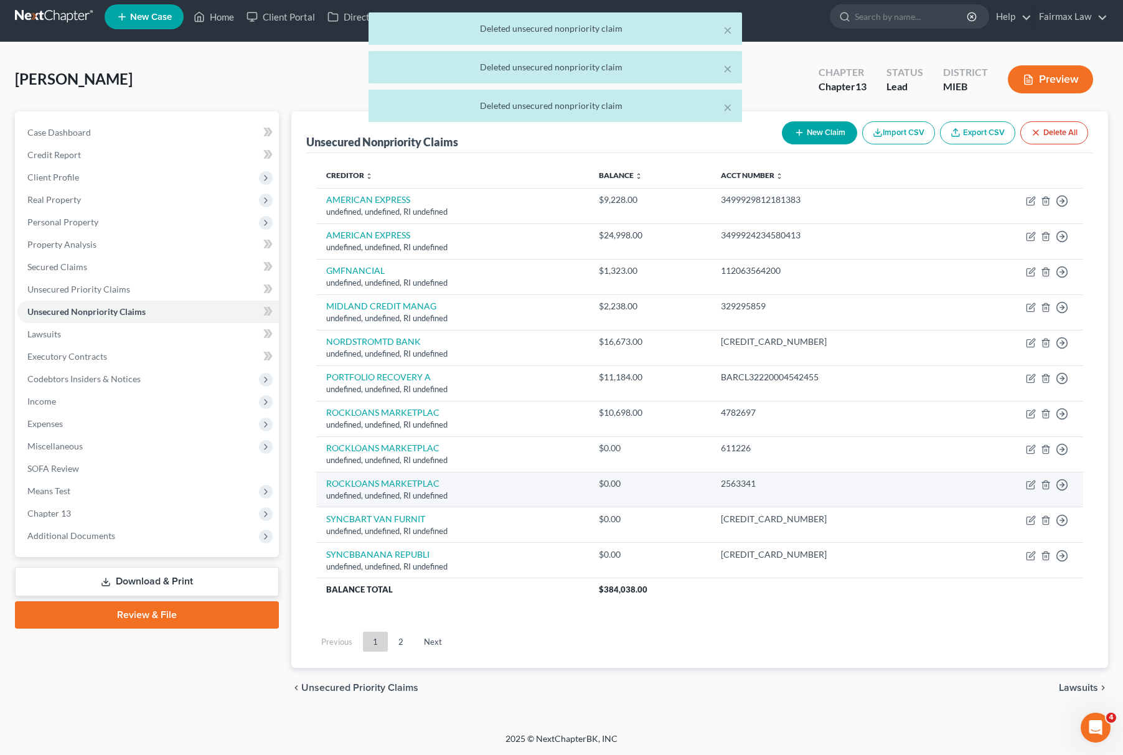
scroll to position [11, 0]
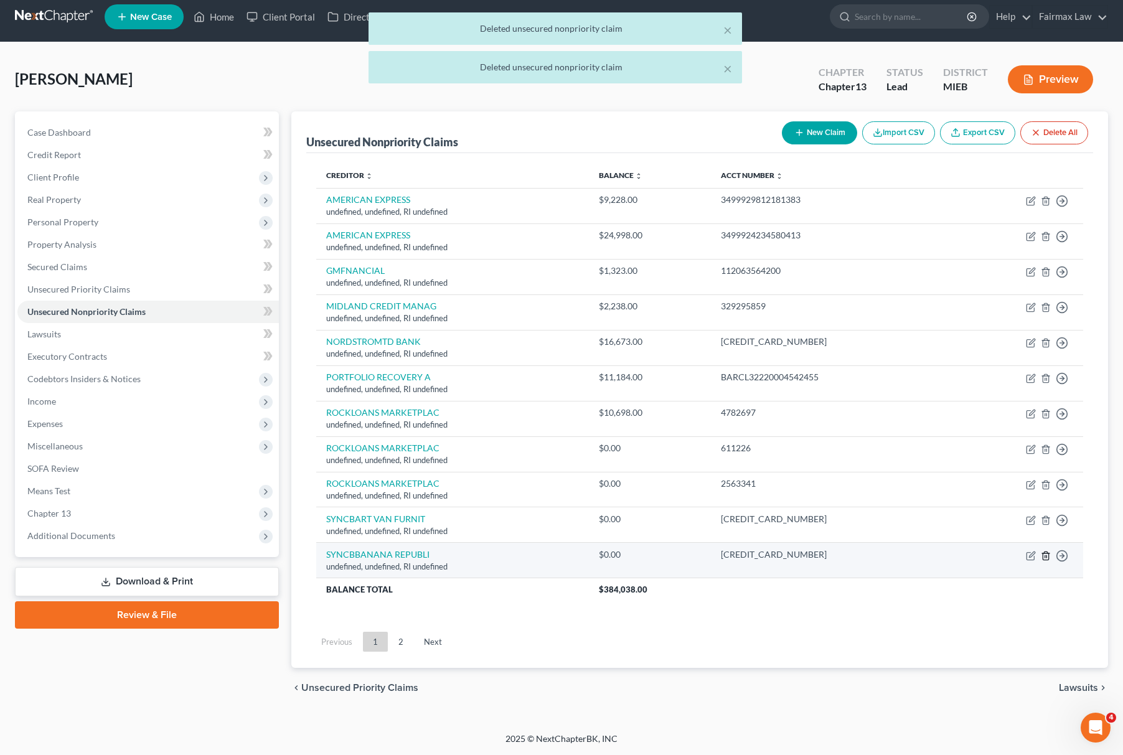
click at [1046, 558] on icon "button" at bounding box center [1046, 556] width 10 height 10
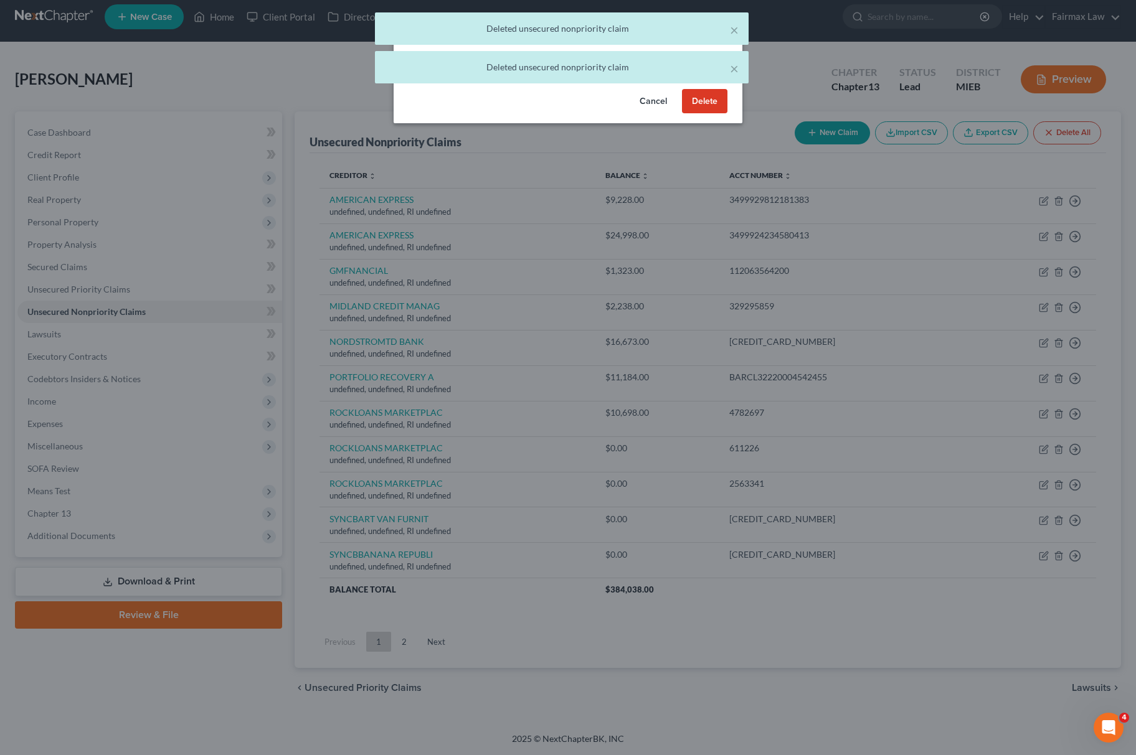
click at [701, 107] on button "Delete" at bounding box center [704, 101] width 45 height 25
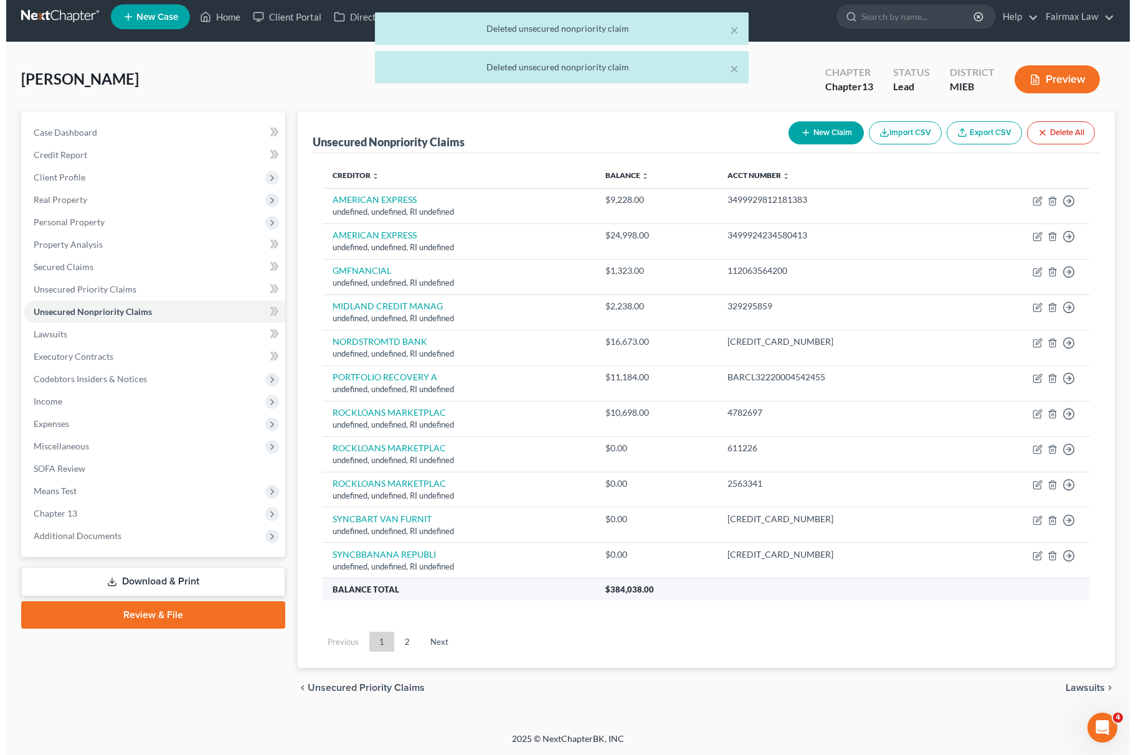
scroll to position [0, 0]
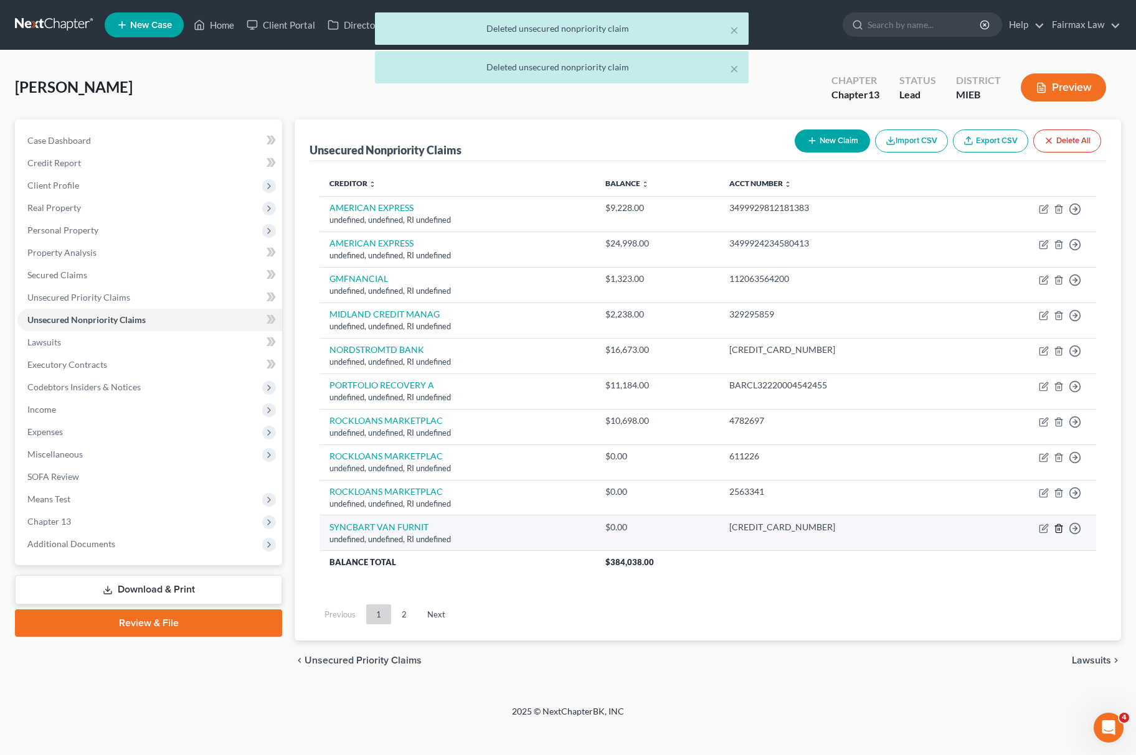
click at [1059, 527] on icon "button" at bounding box center [1059, 529] width 10 height 10
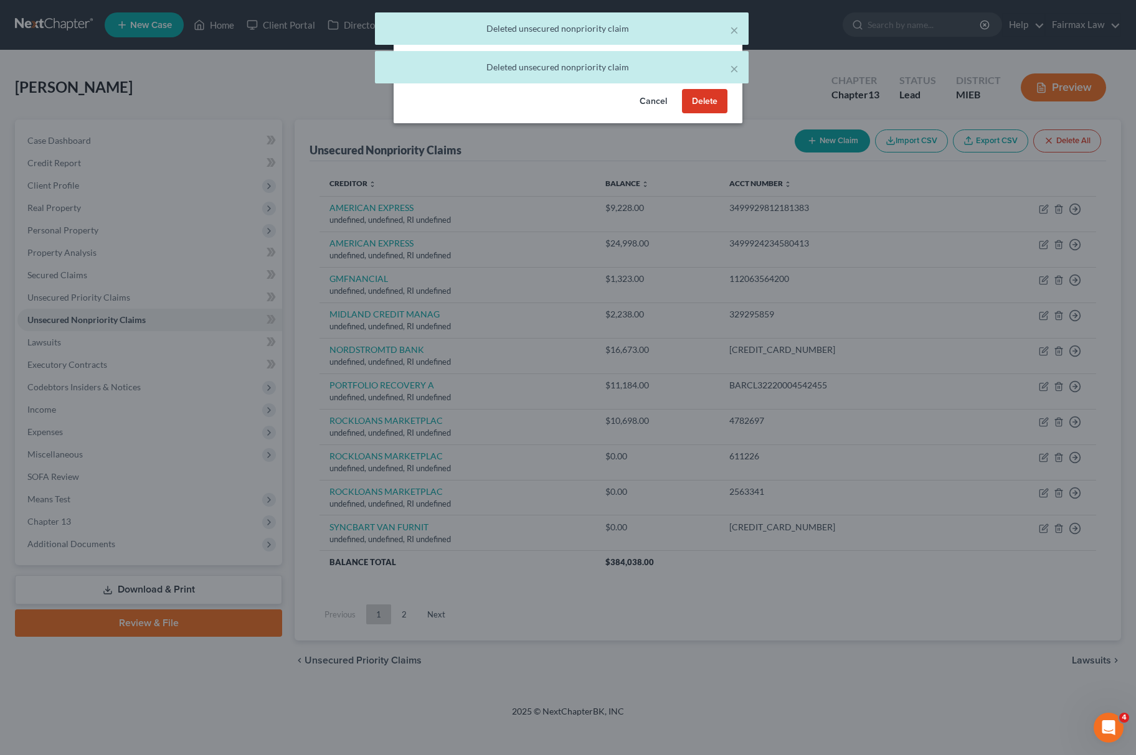
click at [691, 114] on button "Delete" at bounding box center [704, 101] width 45 height 25
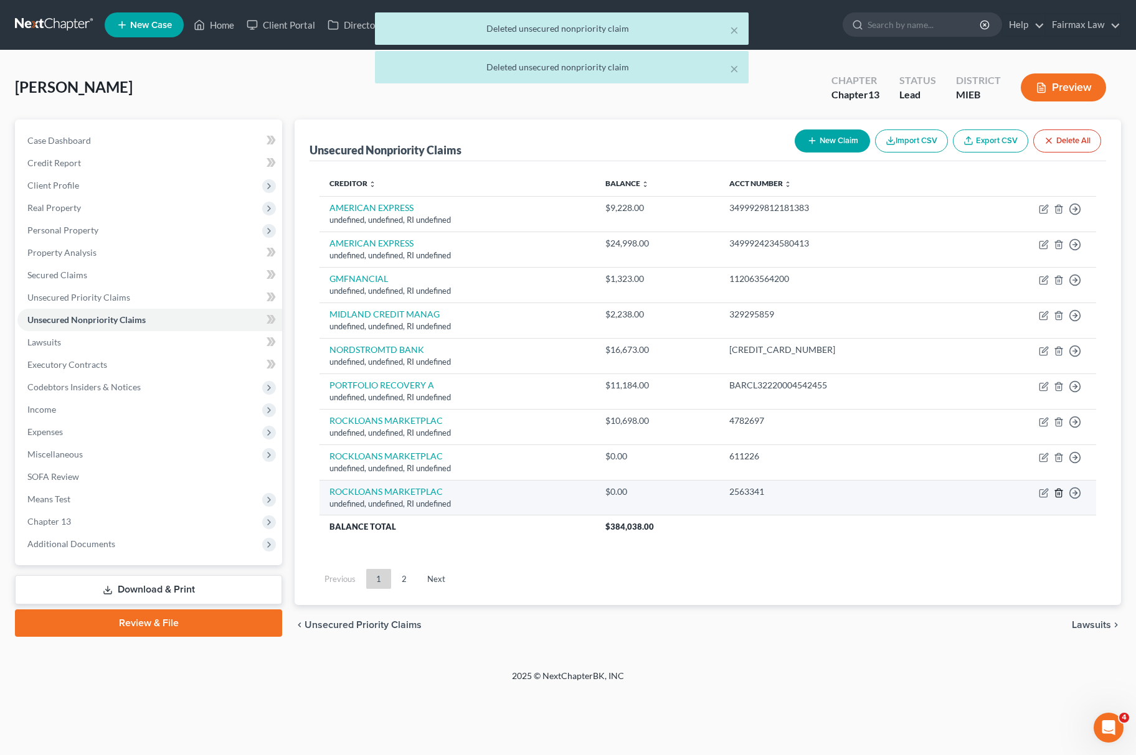
click at [1060, 496] on icon "button" at bounding box center [1059, 493] width 10 height 10
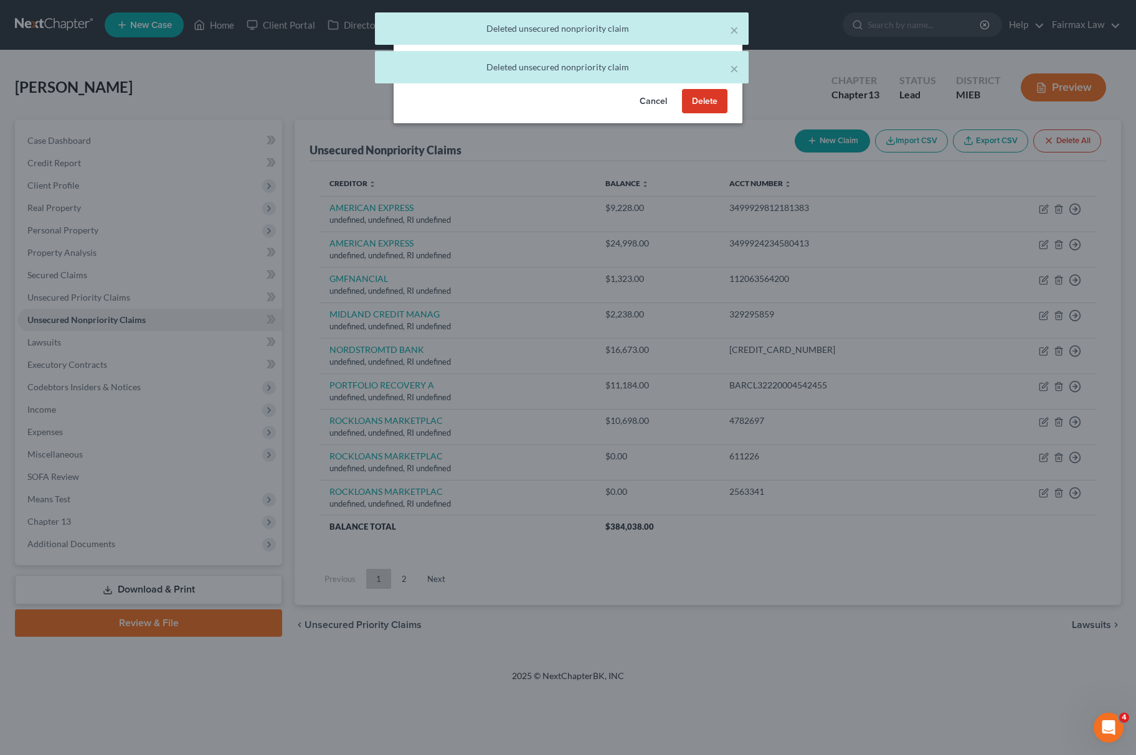
click at [706, 114] on button "Delete" at bounding box center [704, 101] width 45 height 25
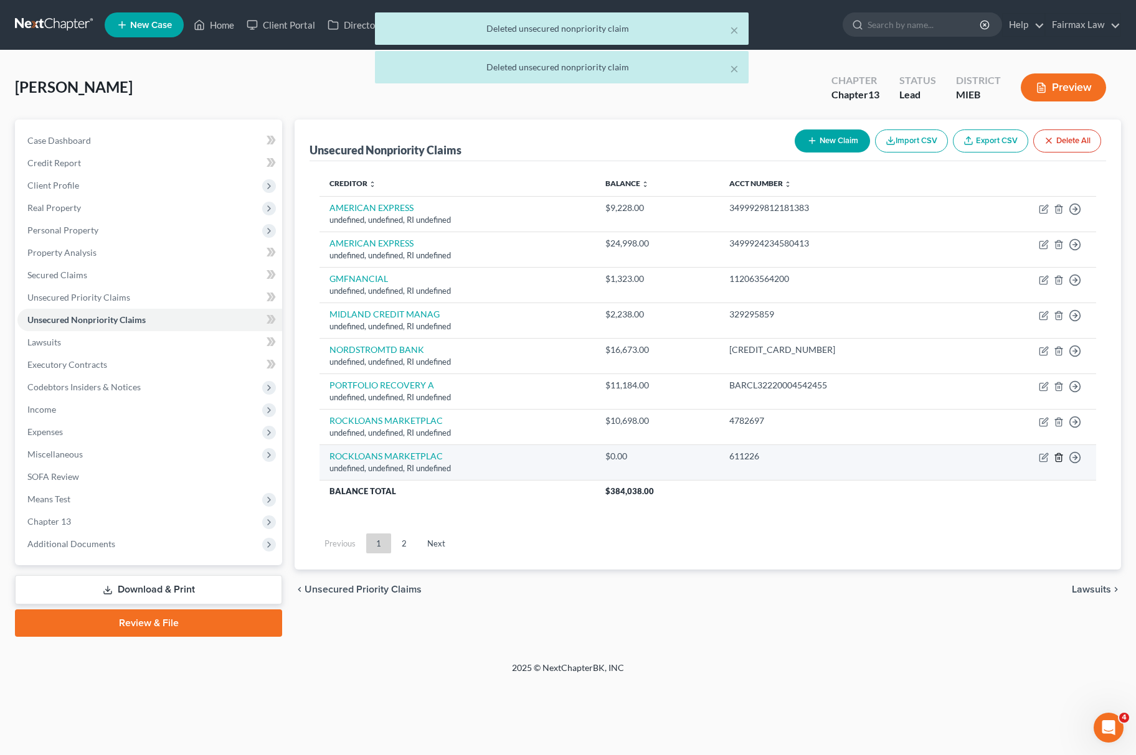
click at [1060, 460] on icon "button" at bounding box center [1059, 458] width 10 height 10
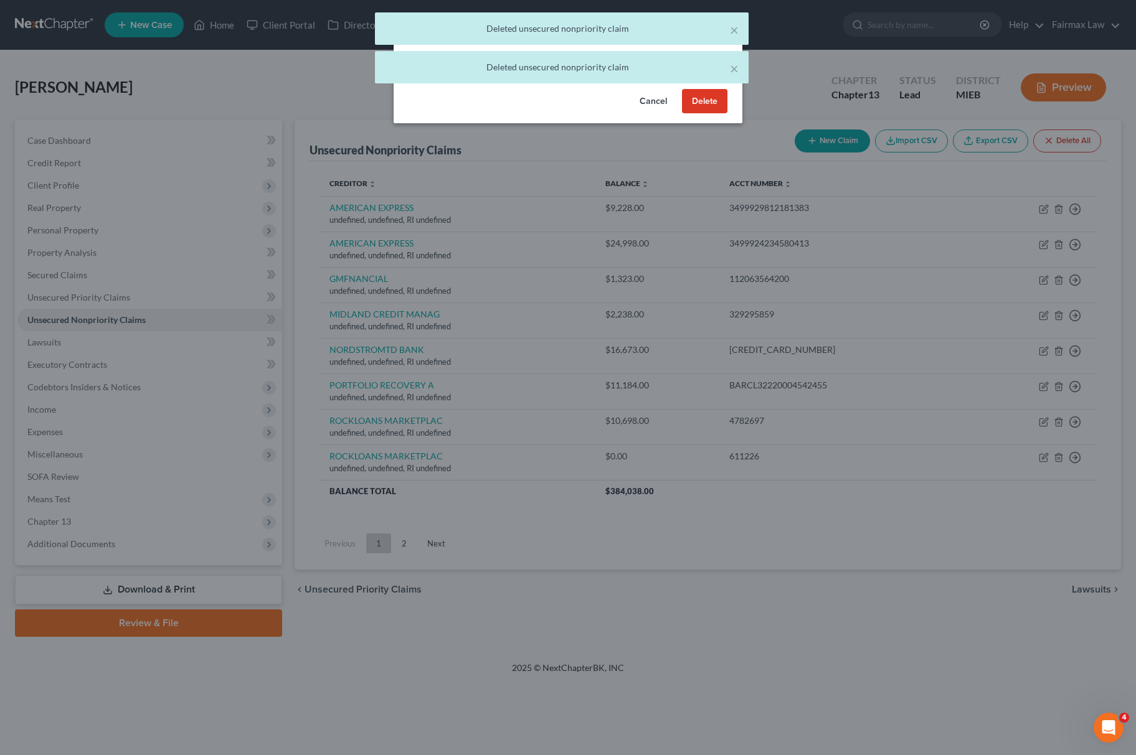
click at [704, 103] on button "Delete" at bounding box center [704, 101] width 45 height 25
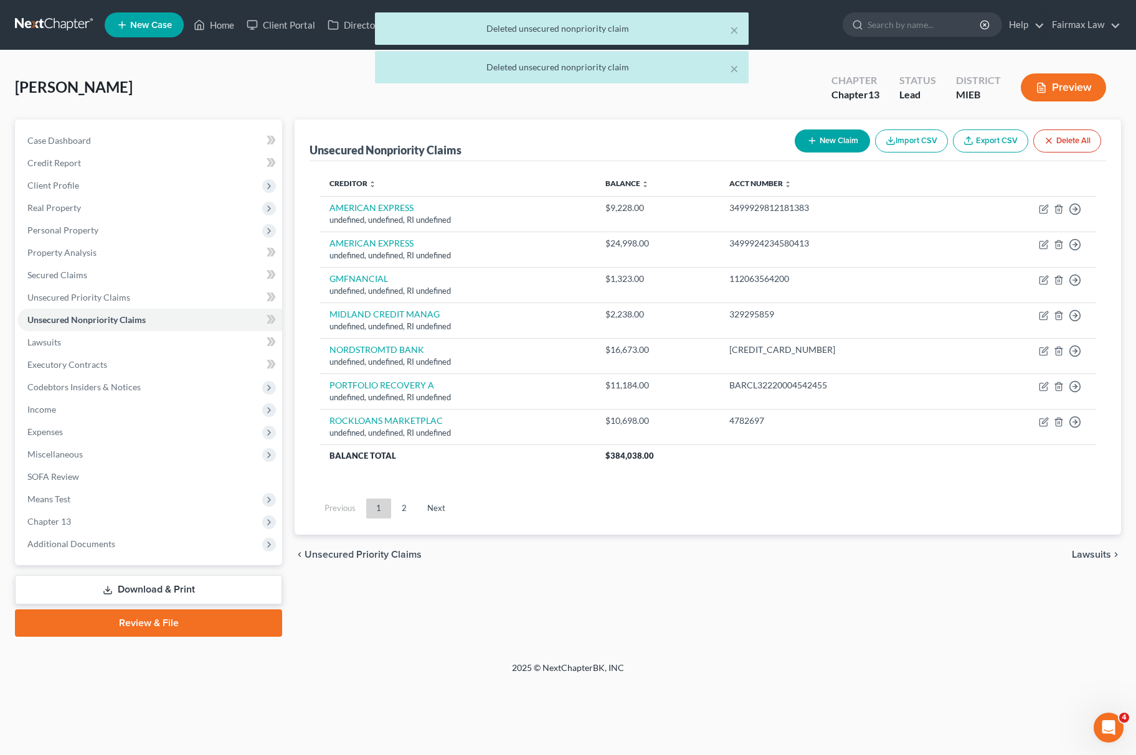
drag, startPoint x: 407, startPoint y: 501, endPoint x: 417, endPoint y: 504, distance: 10.9
click at [407, 501] on link "2" at bounding box center [404, 509] width 25 height 20
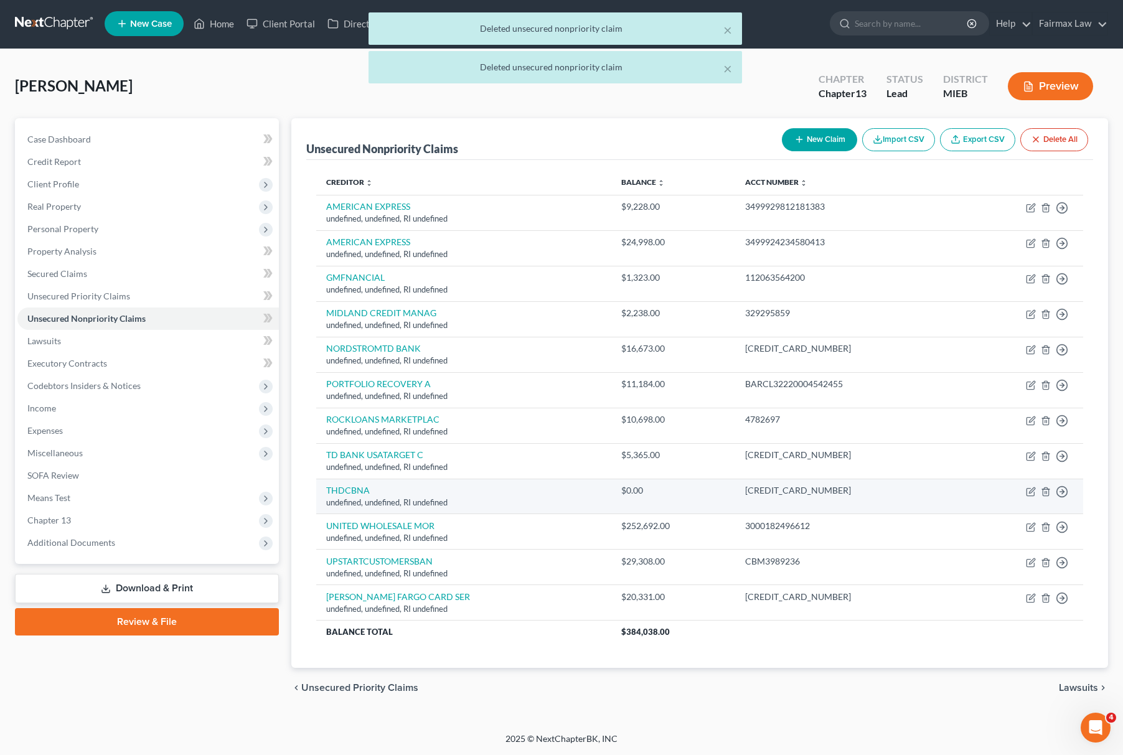
scroll to position [4, 0]
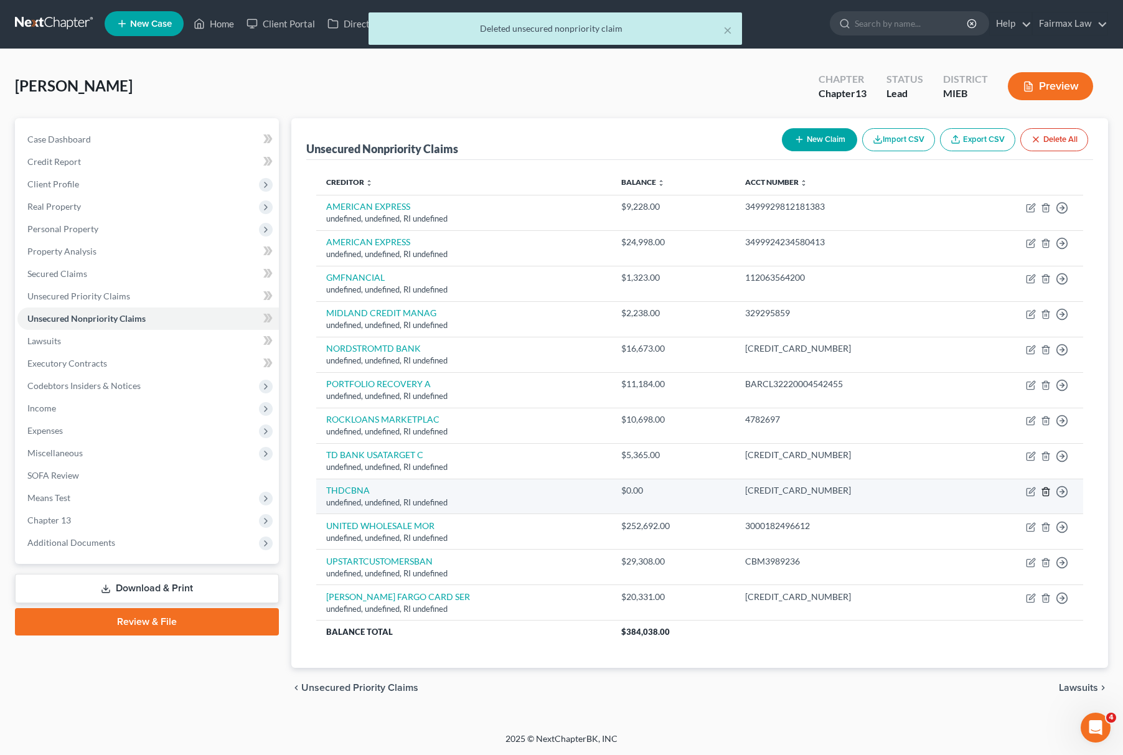
click at [1046, 491] on line "button" at bounding box center [1046, 492] width 0 height 2
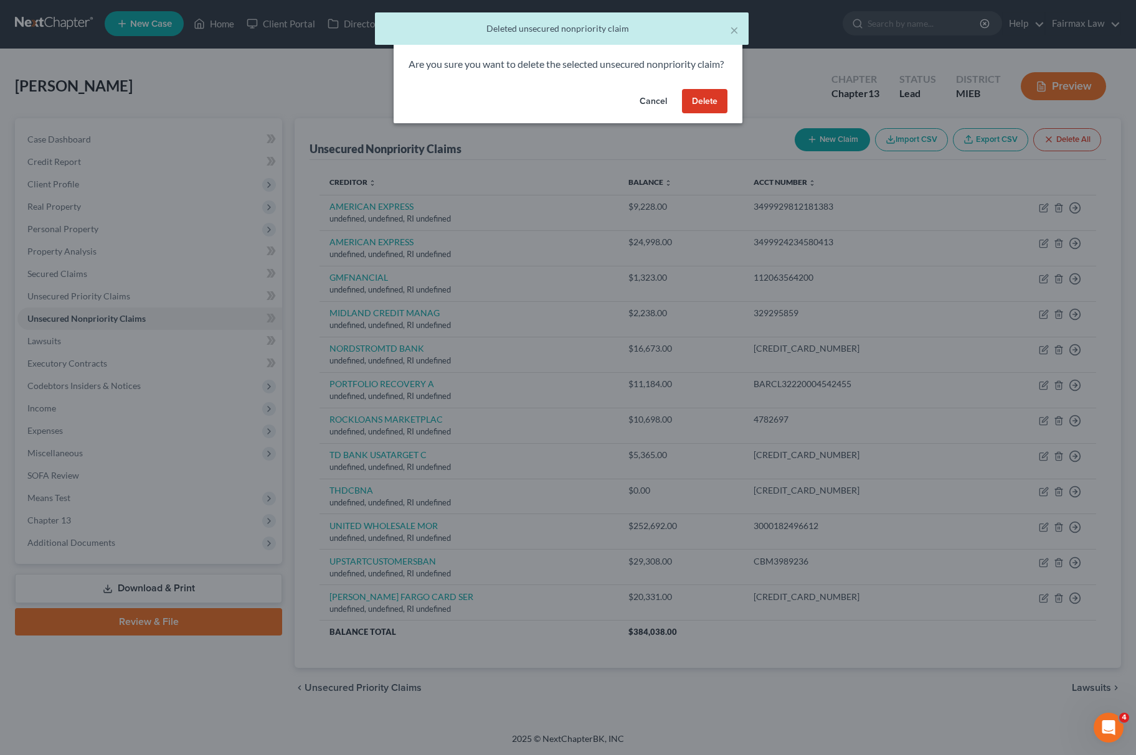
drag, startPoint x: 696, startPoint y: 106, endPoint x: 668, endPoint y: 110, distance: 27.7
click at [695, 105] on button "Delete" at bounding box center [704, 101] width 45 height 25
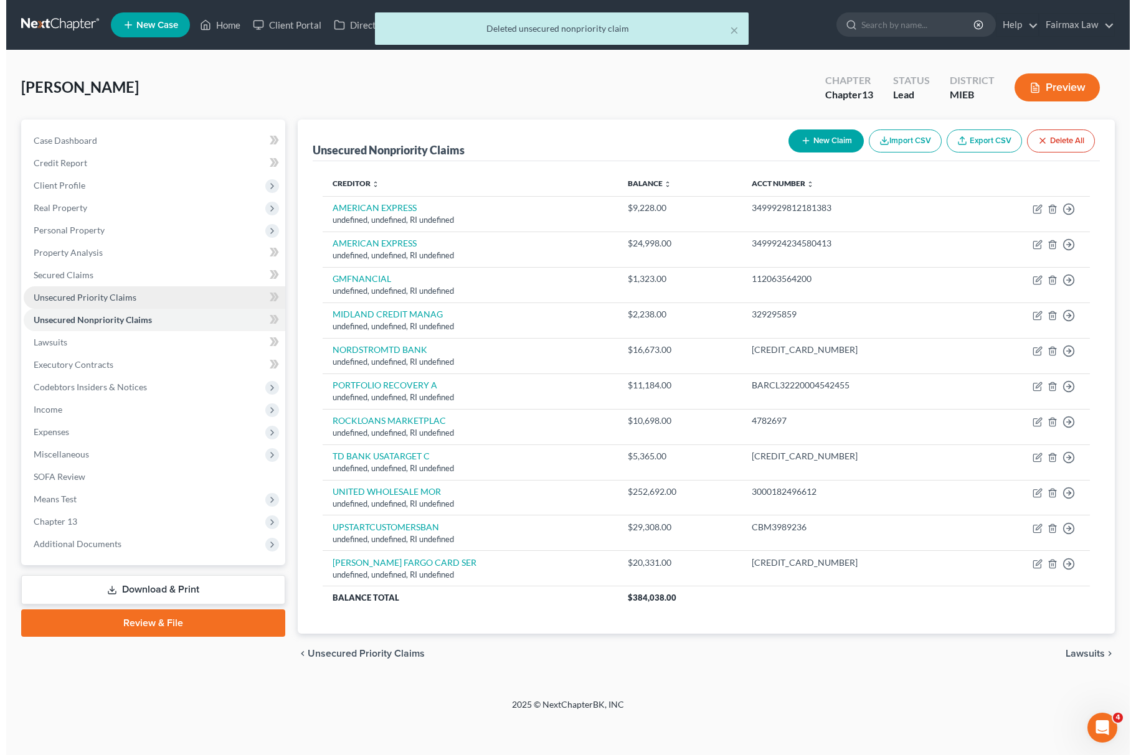
scroll to position [0, 0]
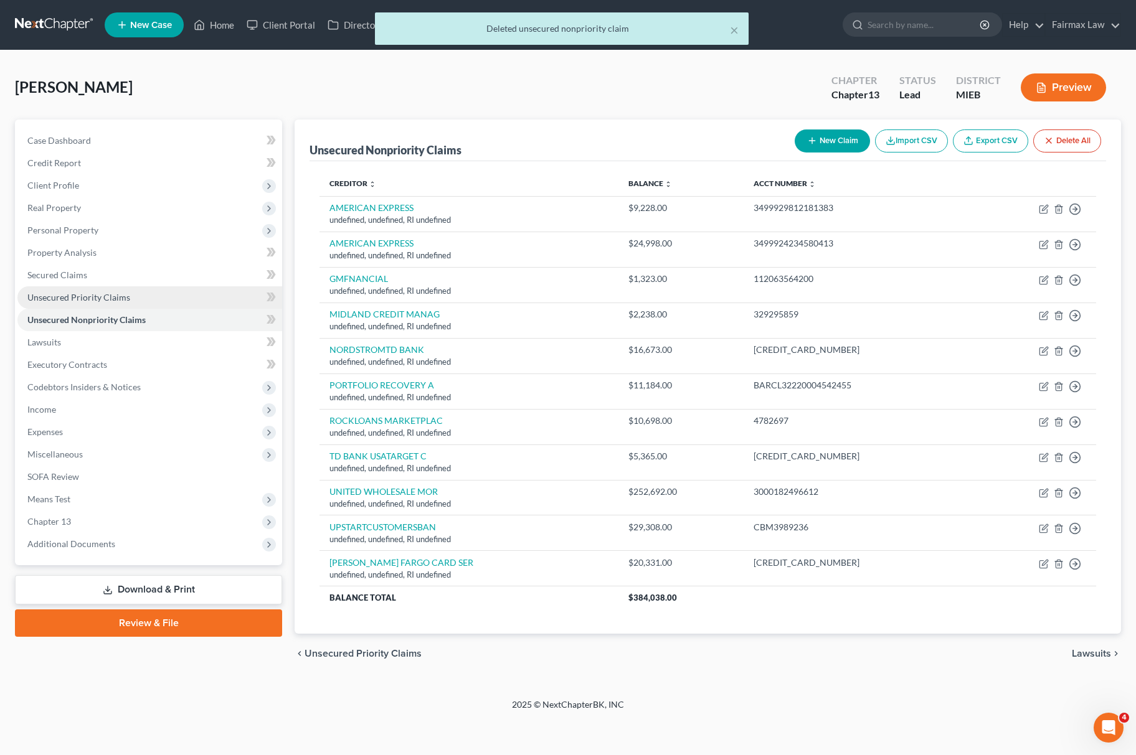
click at [103, 295] on span "Unsecured Priority Claims" at bounding box center [78, 297] width 103 height 11
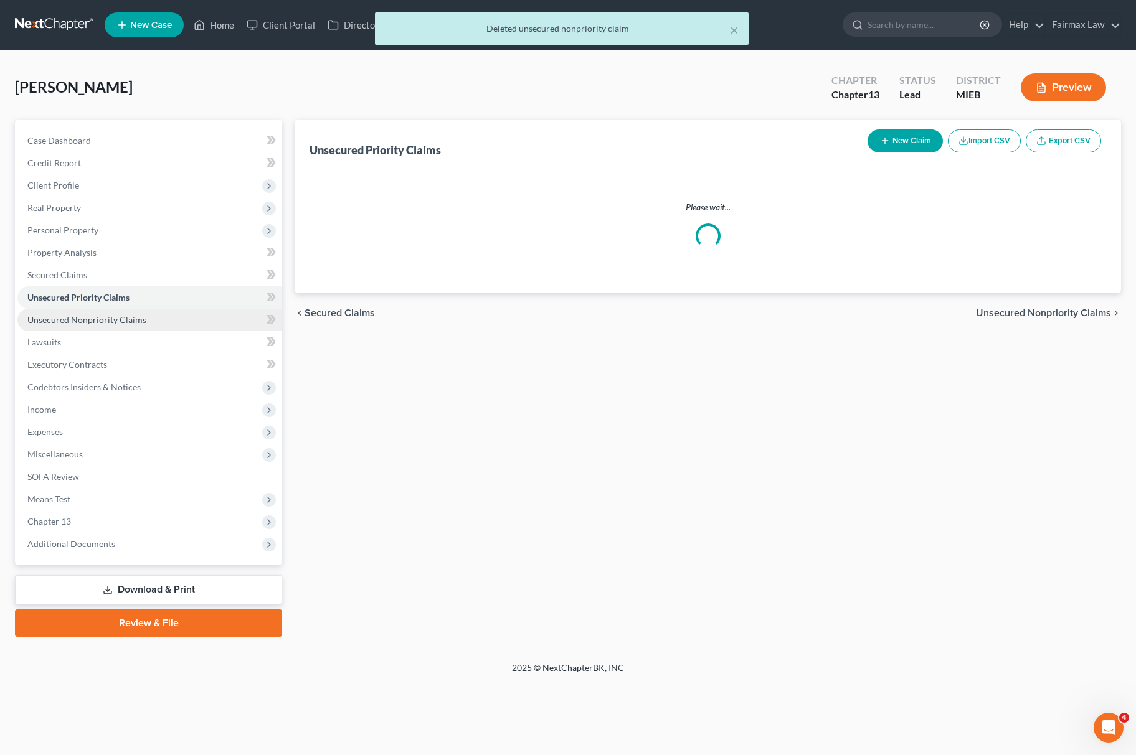
click at [106, 323] on span "Unsecured Nonpriority Claims" at bounding box center [86, 319] width 119 height 11
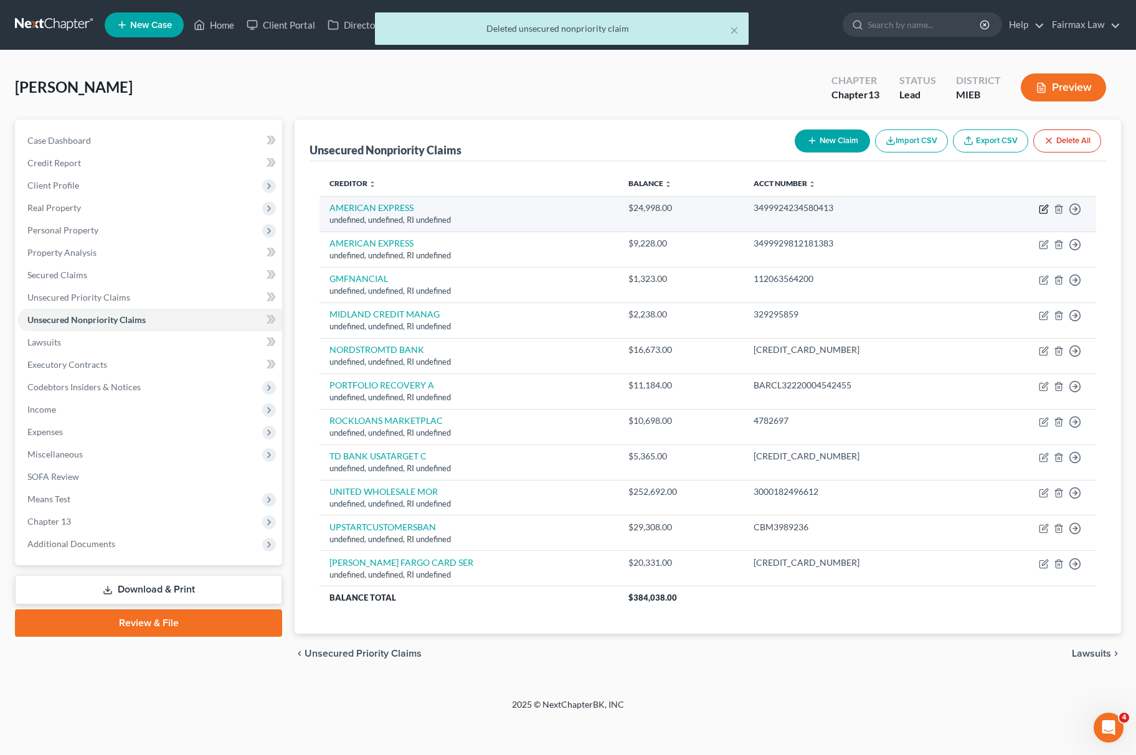
click at [1044, 205] on icon "button" at bounding box center [1044, 209] width 10 height 10
select select "41"
select select "14"
select select "0"
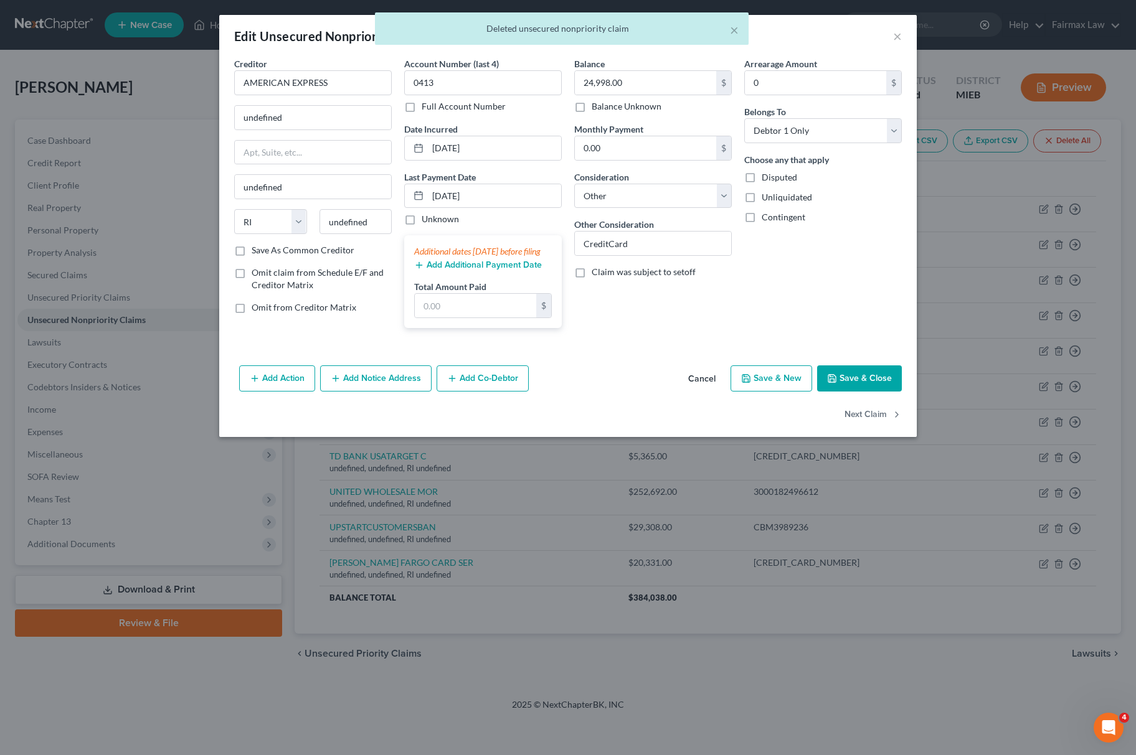
click at [307, 66] on div "Creditor * AMERICAN EXPRESS" at bounding box center [313, 76] width 158 height 38
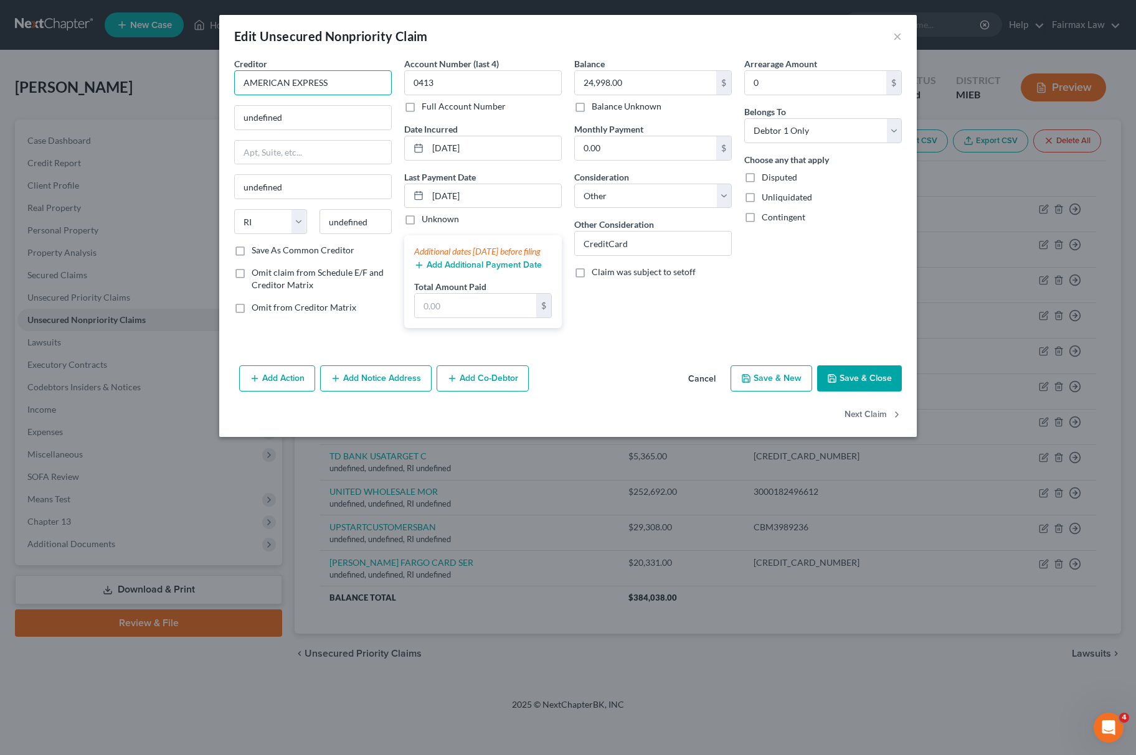
drag, startPoint x: 364, startPoint y: 88, endPoint x: 296, endPoint y: 83, distance: 67.4
click at [296, 83] on input "AMERICAN EXPRESS" at bounding box center [313, 82] width 158 height 25
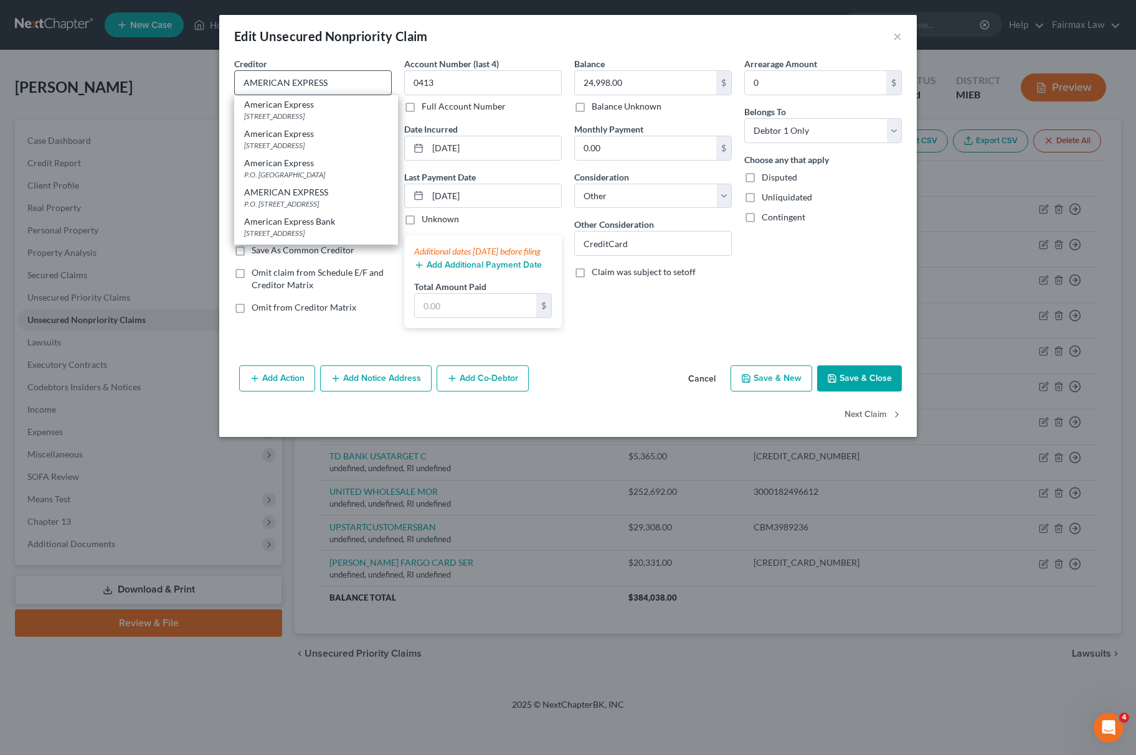
click at [295, 111] on div "PO Box 60189, City Of Industry, CA 91716" at bounding box center [316, 116] width 144 height 11
type input "American Express"
type input "PO Box 60189"
type input "City Of Industry"
select select "4"
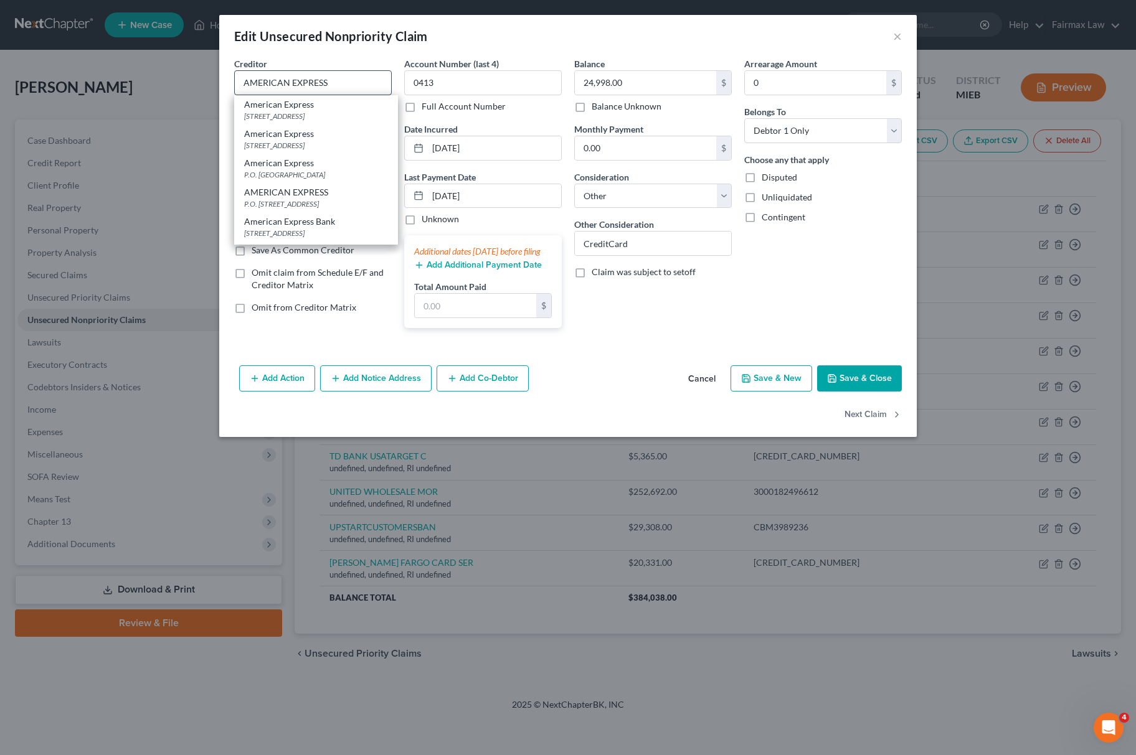
type input "91716"
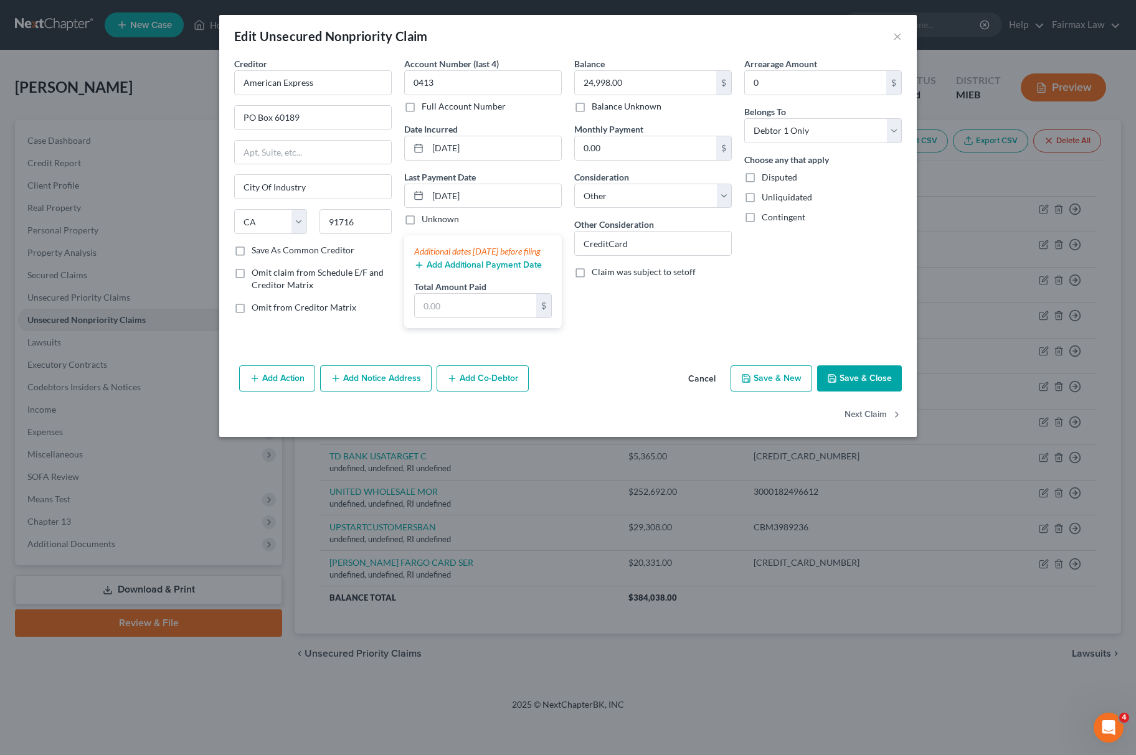
drag, startPoint x: 359, startPoint y: 68, endPoint x: 219, endPoint y: 90, distance: 141.9
click at [249, 90] on div "Creditor * American Express" at bounding box center [313, 76] width 158 height 38
drag, startPoint x: 324, startPoint y: 87, endPoint x: 165, endPoint y: 92, distance: 158.9
click at [177, 93] on div "Edit Unsecured Nonpriority Claim × Creditor * American Express PO Box 60189 Cit…" at bounding box center [568, 377] width 1136 height 755
type input "AMERICAN EXPRESS"
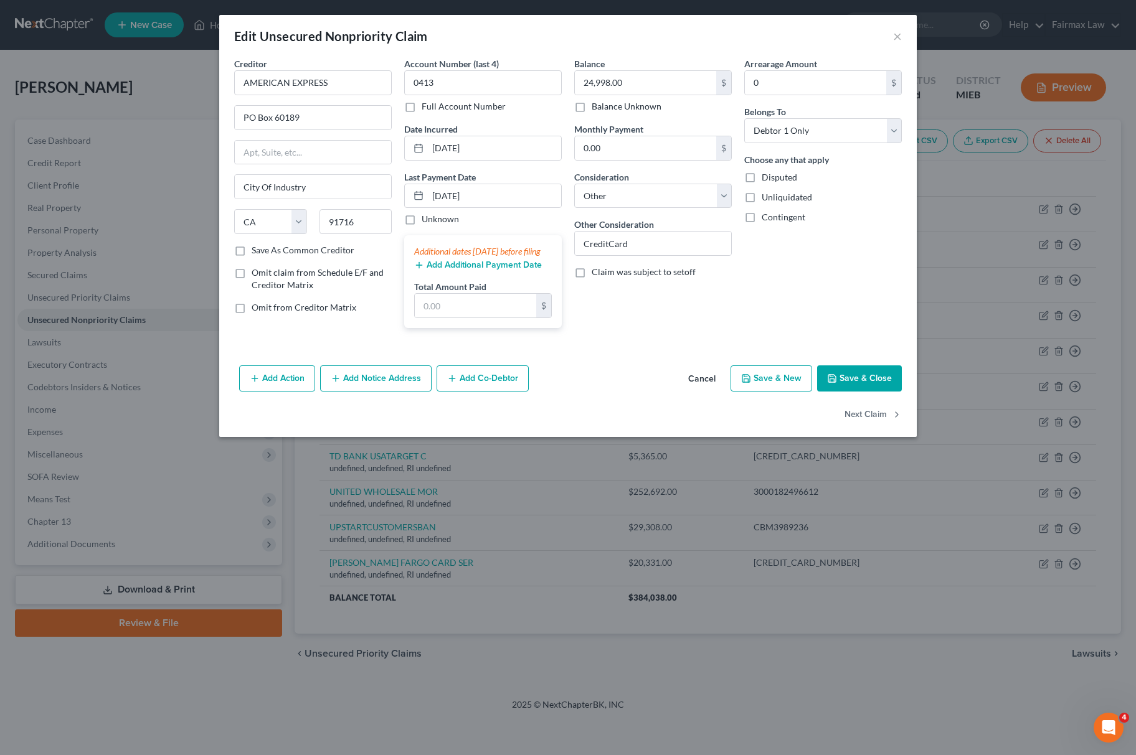
click at [876, 392] on button "Save & Close" at bounding box center [859, 379] width 85 height 26
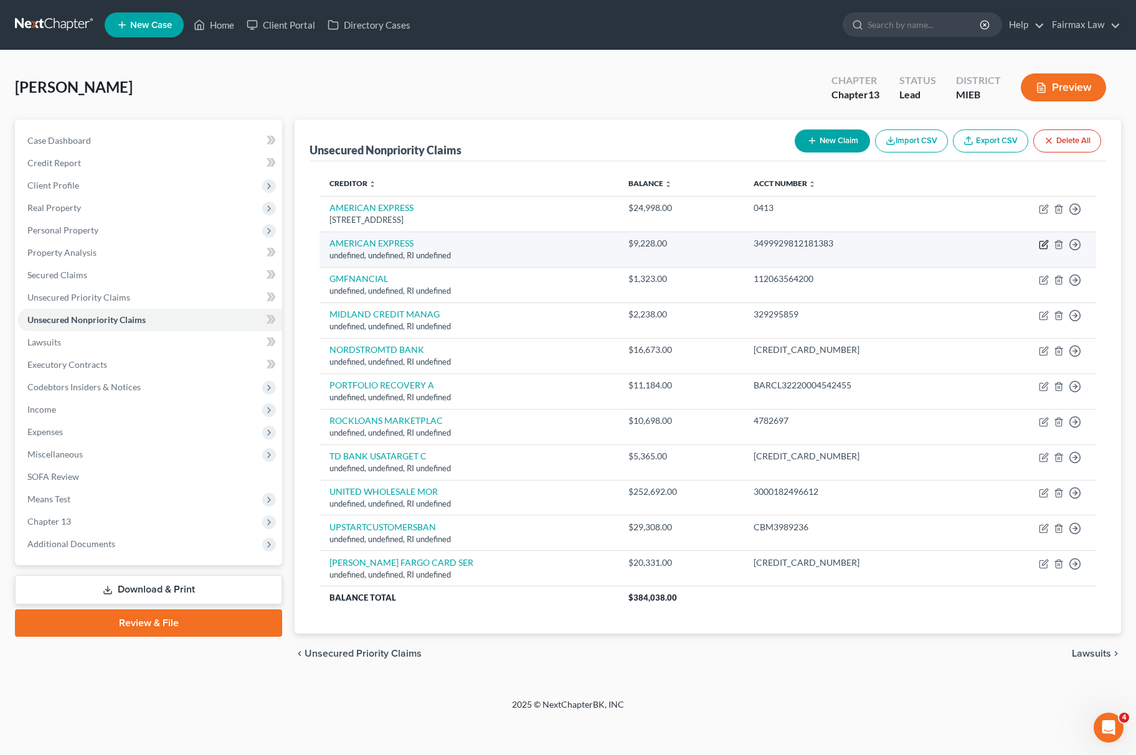
click at [1046, 244] on icon "button" at bounding box center [1044, 245] width 10 height 10
select select "41"
select select "14"
select select "0"
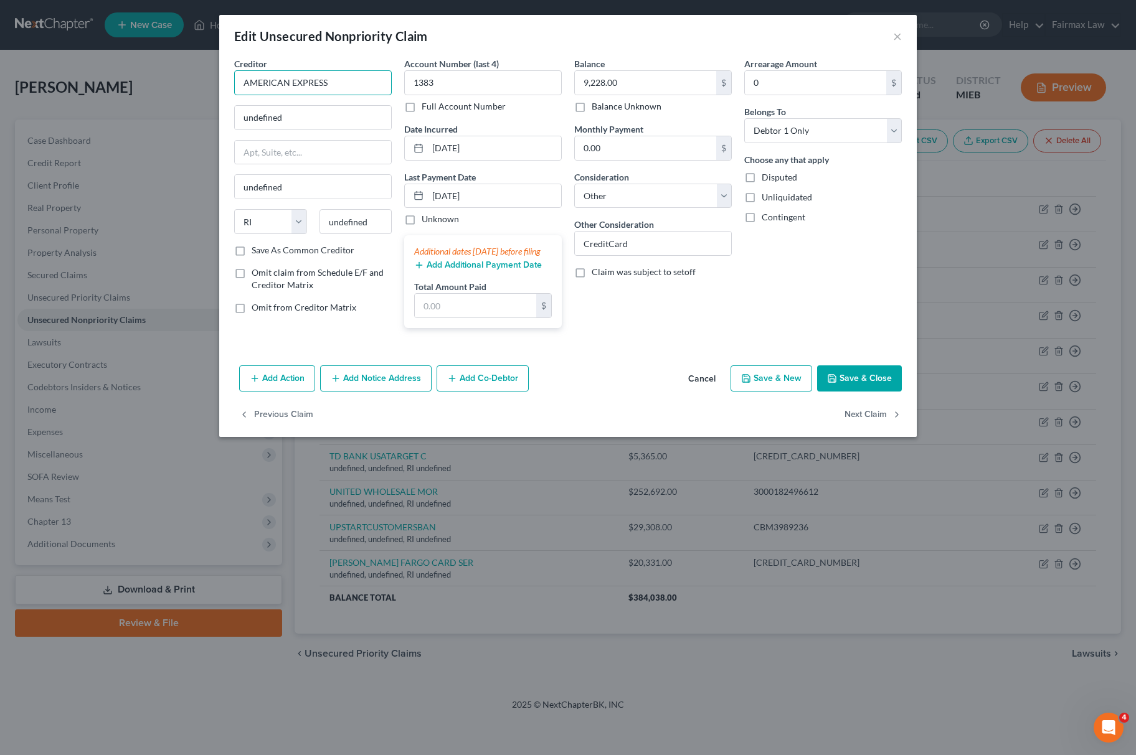
drag, startPoint x: 369, startPoint y: 88, endPoint x: 281, endPoint y: 101, distance: 88.8
click at [281, 101] on div "Creditor * AMERICAN EXPRESS undefined undefined State AL AK AR AZ CA CO CT DE D…" at bounding box center [313, 150] width 158 height 187
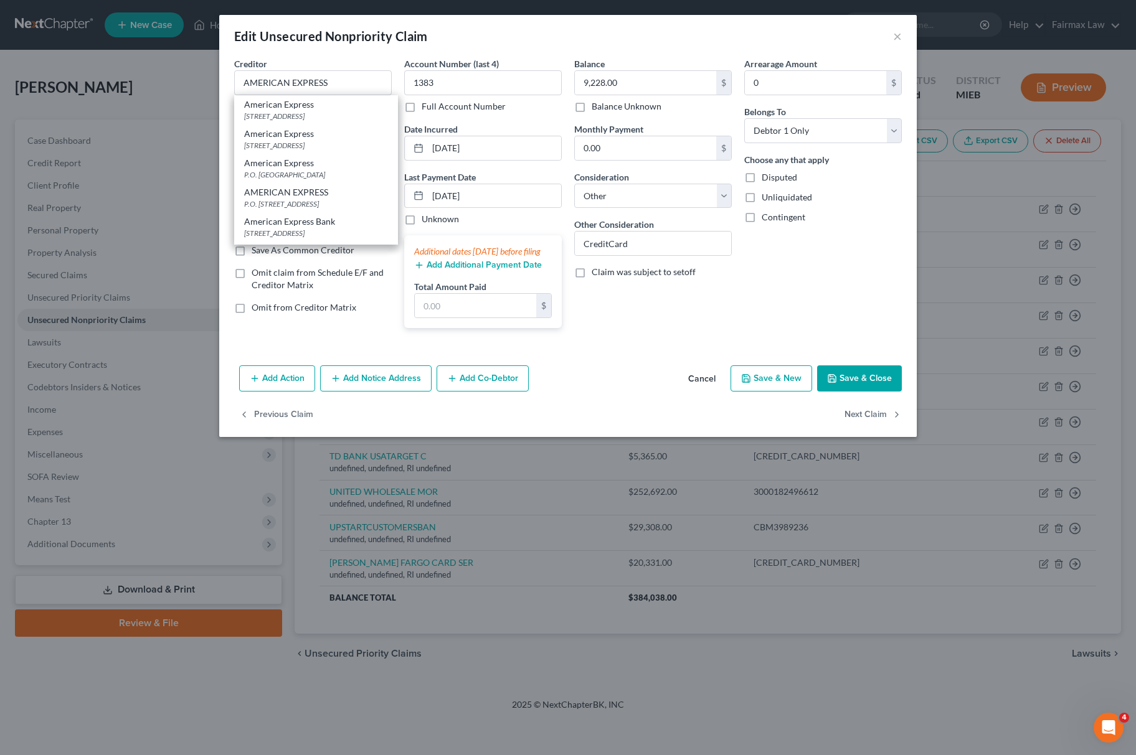
drag, startPoint x: 311, startPoint y: 108, endPoint x: 325, endPoint y: 97, distance: 17.3
click at [311, 108] on div "American Express" at bounding box center [316, 104] width 144 height 12
type input "American Express"
type input "PO Box 60189"
type input "City Of Industry"
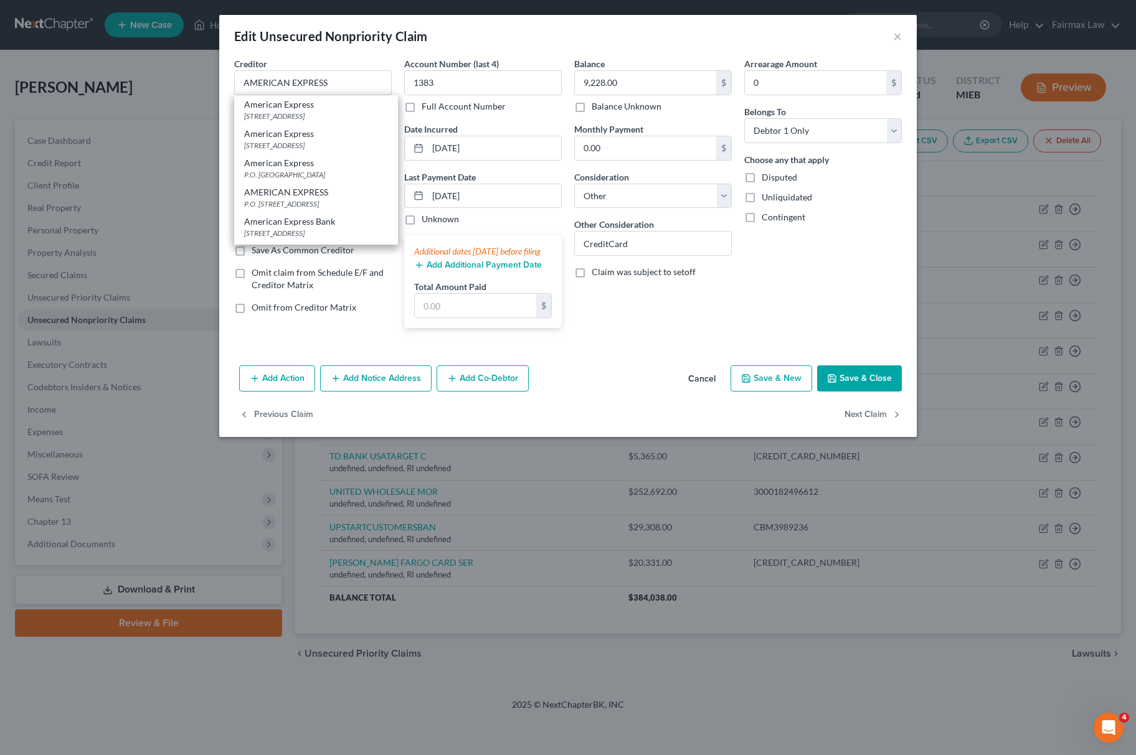
select select "4"
type input "91716"
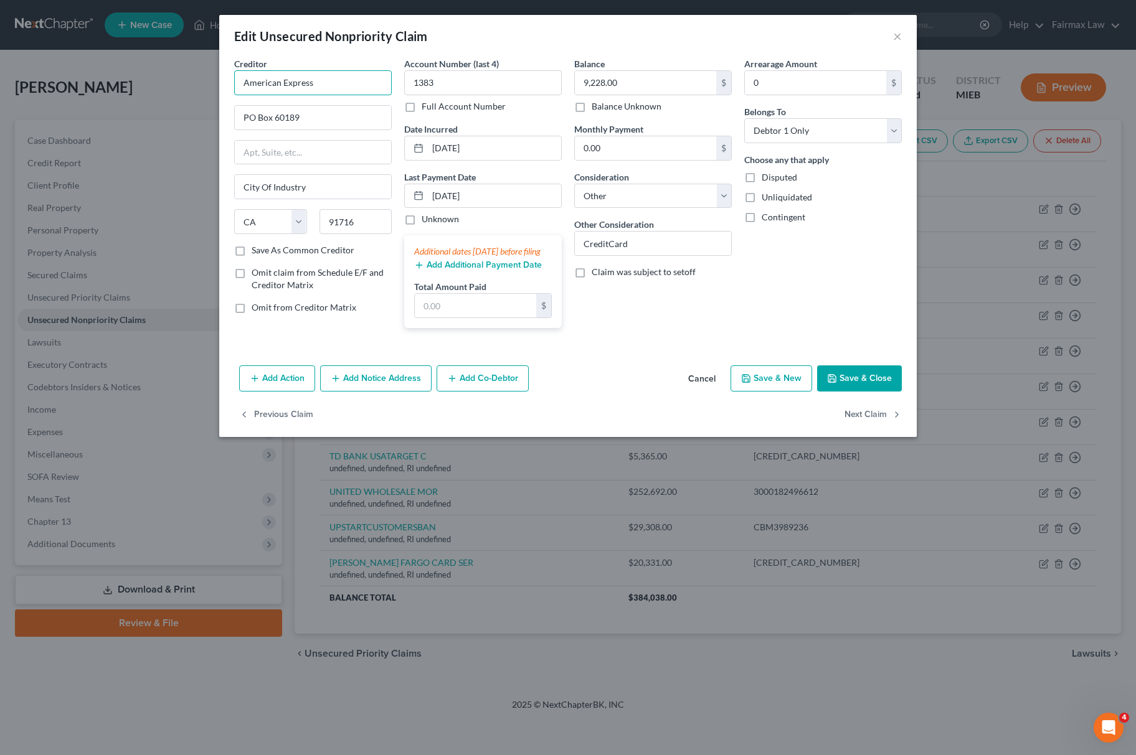
drag, startPoint x: 337, startPoint y: 90, endPoint x: 51, endPoint y: 52, distance: 288.3
click at [51, 52] on div "Edit Unsecured Nonpriority Claim × Creditor * American Express PO Box 60189 Cit…" at bounding box center [568, 377] width 1136 height 755
type input "AMERICAN EXPRESS"
click at [857, 390] on button "Save & Close" at bounding box center [859, 379] width 85 height 26
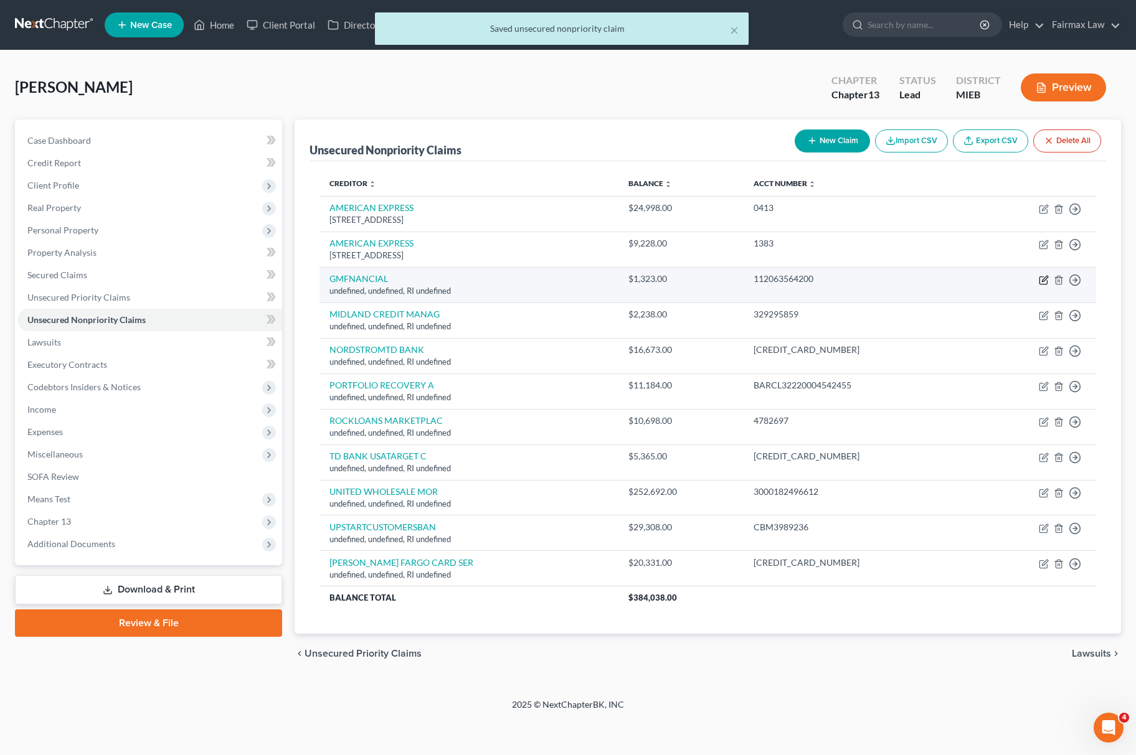
click at [1040, 280] on icon "button" at bounding box center [1044, 280] width 10 height 10
select select "41"
select select "14"
select select "0"
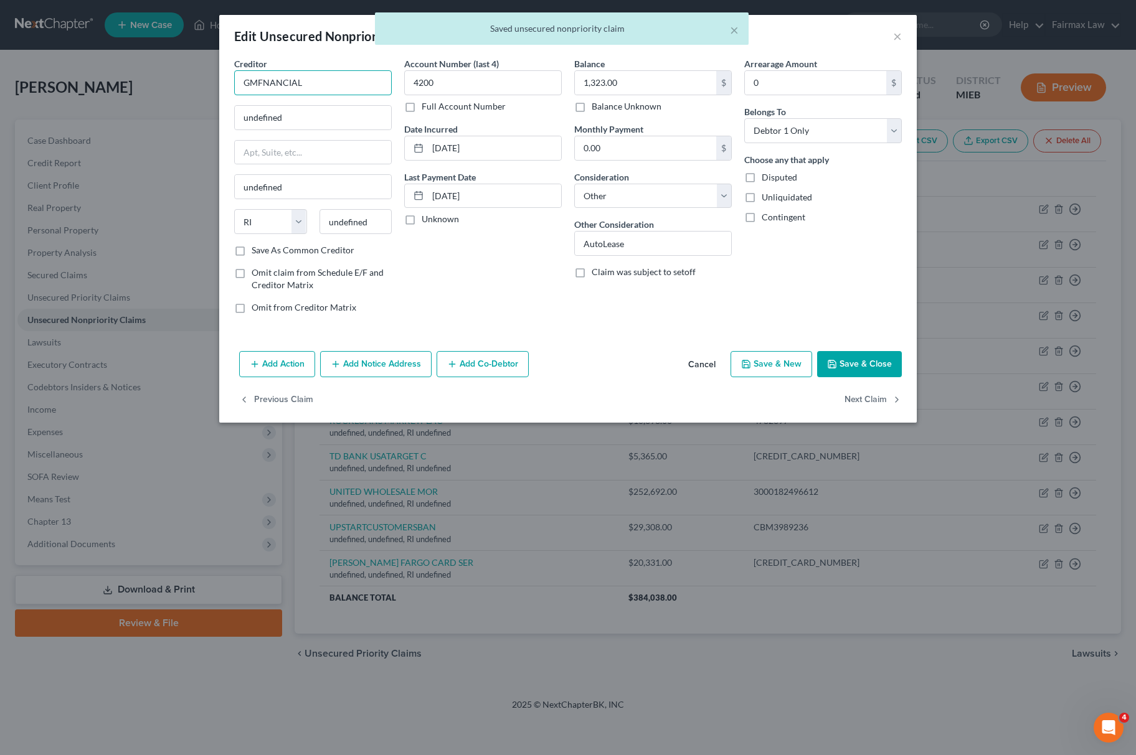
click at [260, 80] on input "GMFNANCIAL" at bounding box center [313, 82] width 158 height 25
click at [257, 80] on input "GMFNANCIAL" at bounding box center [313, 82] width 158 height 25
click at [262, 85] on input "GM FNANCIAL" at bounding box center [313, 82] width 158 height 25
click at [263, 85] on input "GM FNANCIAL" at bounding box center [313, 82] width 158 height 25
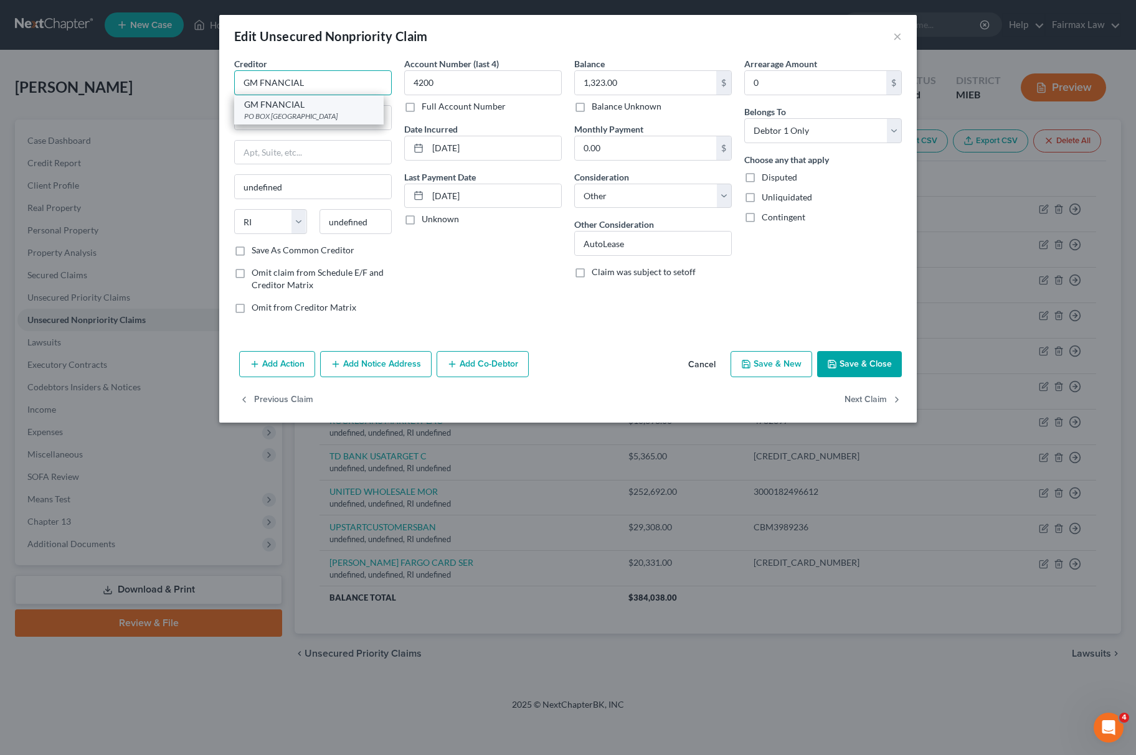
type input "GM FNANCIAL"
click at [287, 107] on div "GM FNANCIAL" at bounding box center [309, 104] width 130 height 12
type input "PO BOX 181145"
type input "Arlington"
select select "45"
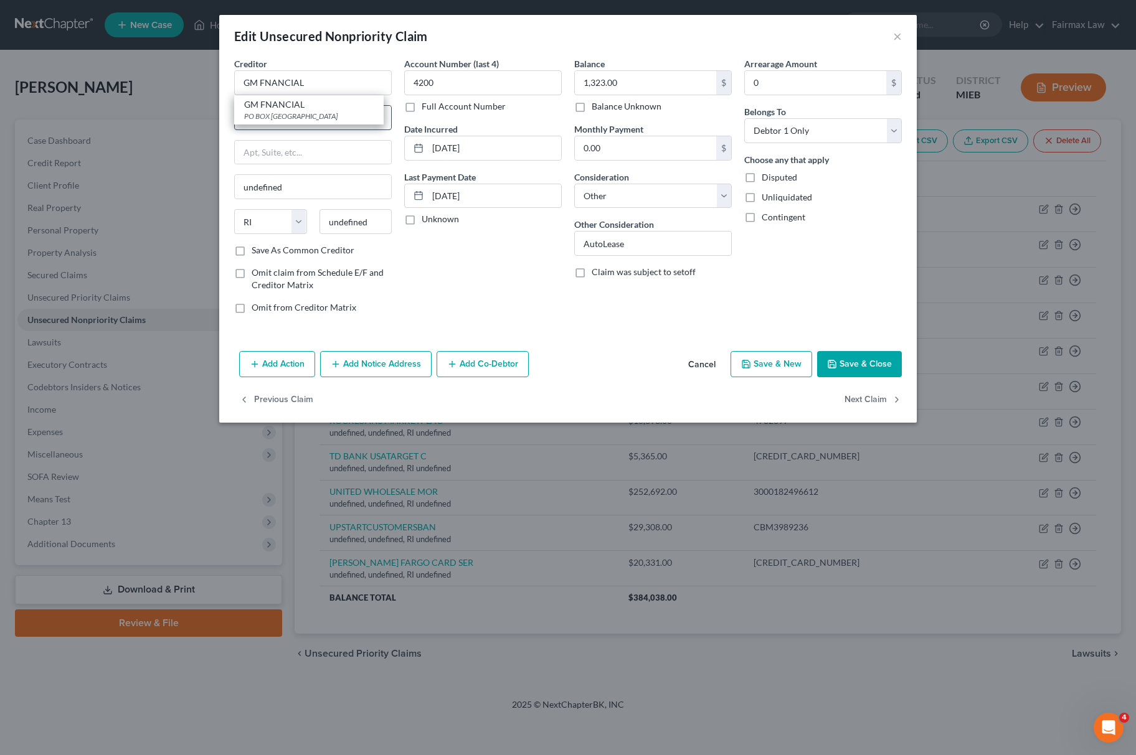
type input "76096"
click at [265, 81] on input "GM FNANCIAL" at bounding box center [313, 82] width 158 height 25
type input "GM FINANCIAL"
click at [860, 361] on button "Save & Close" at bounding box center [859, 364] width 85 height 26
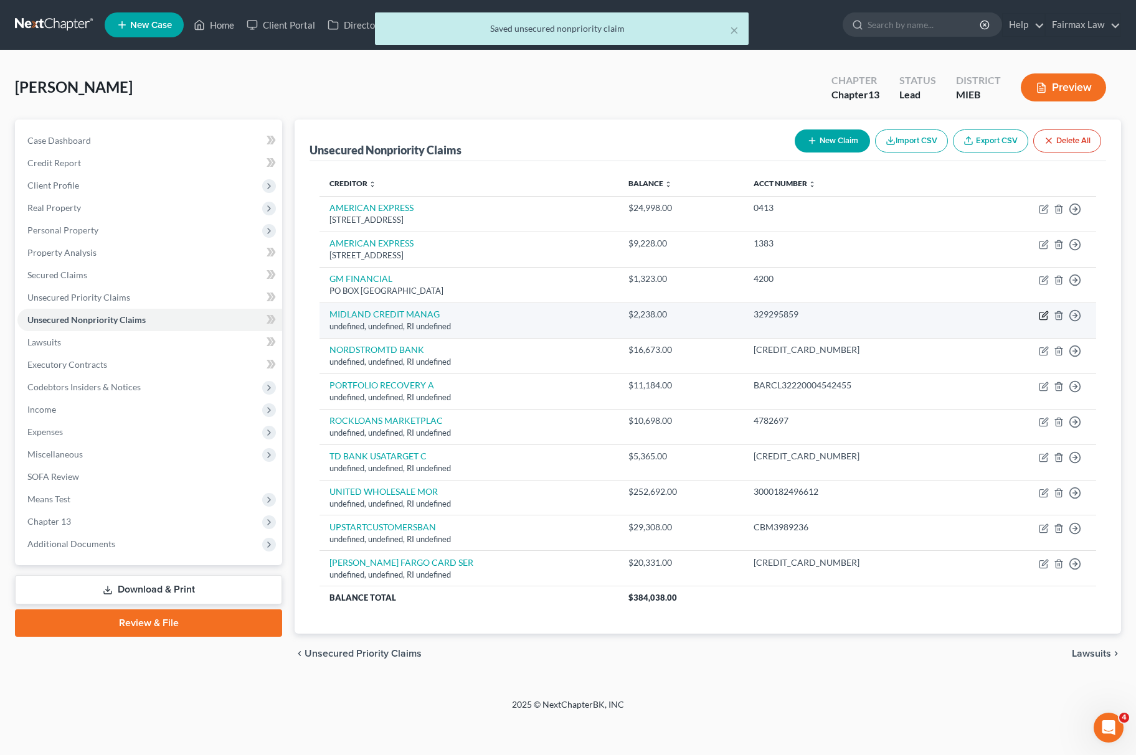
click at [1040, 318] on icon "button" at bounding box center [1044, 316] width 10 height 10
select select "41"
select select "14"
select select "0"
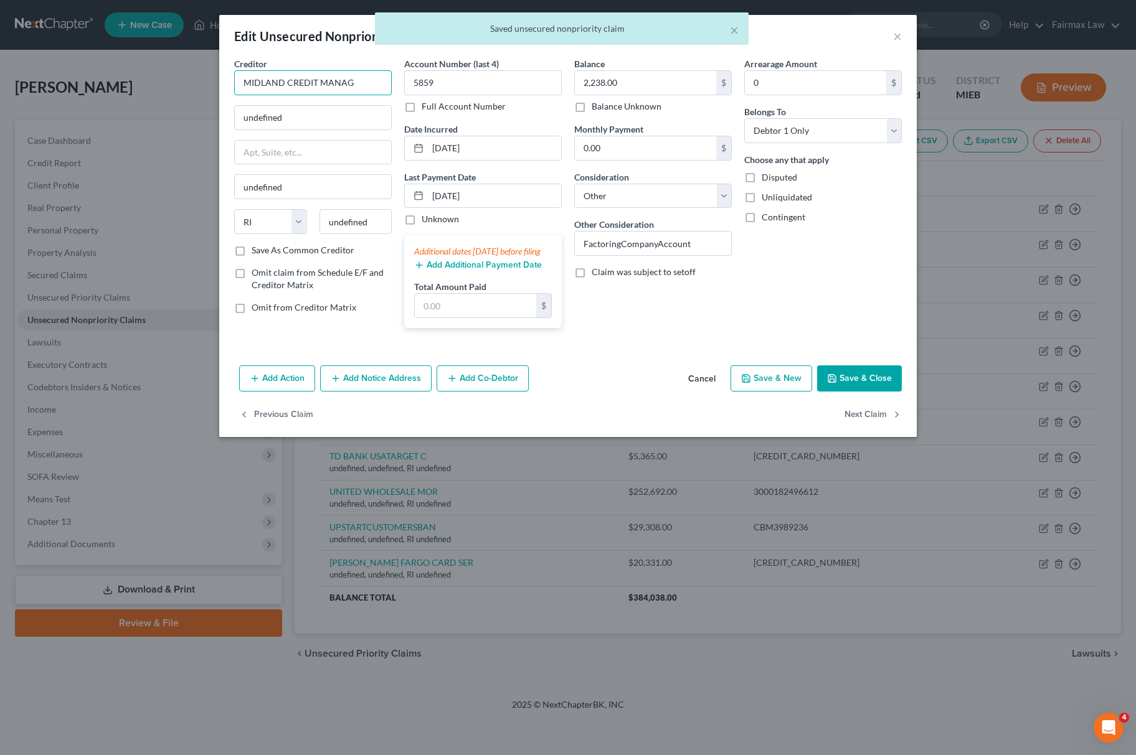
click at [362, 88] on input "MIDLAND CREDIT MANAG" at bounding box center [313, 82] width 158 height 25
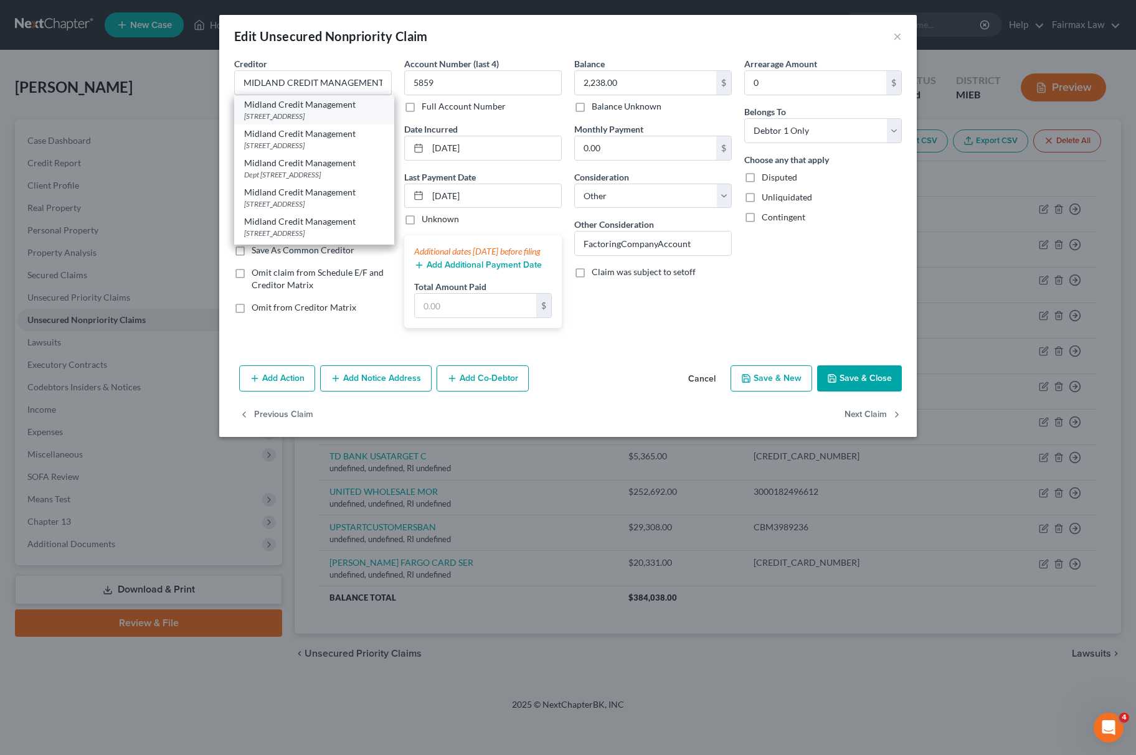
click at [263, 106] on div "Midland Credit Management" at bounding box center [314, 104] width 140 height 12
type input "Midland Credit Management"
type input "PO BOX 939069"
type input "San Diego"
select select "4"
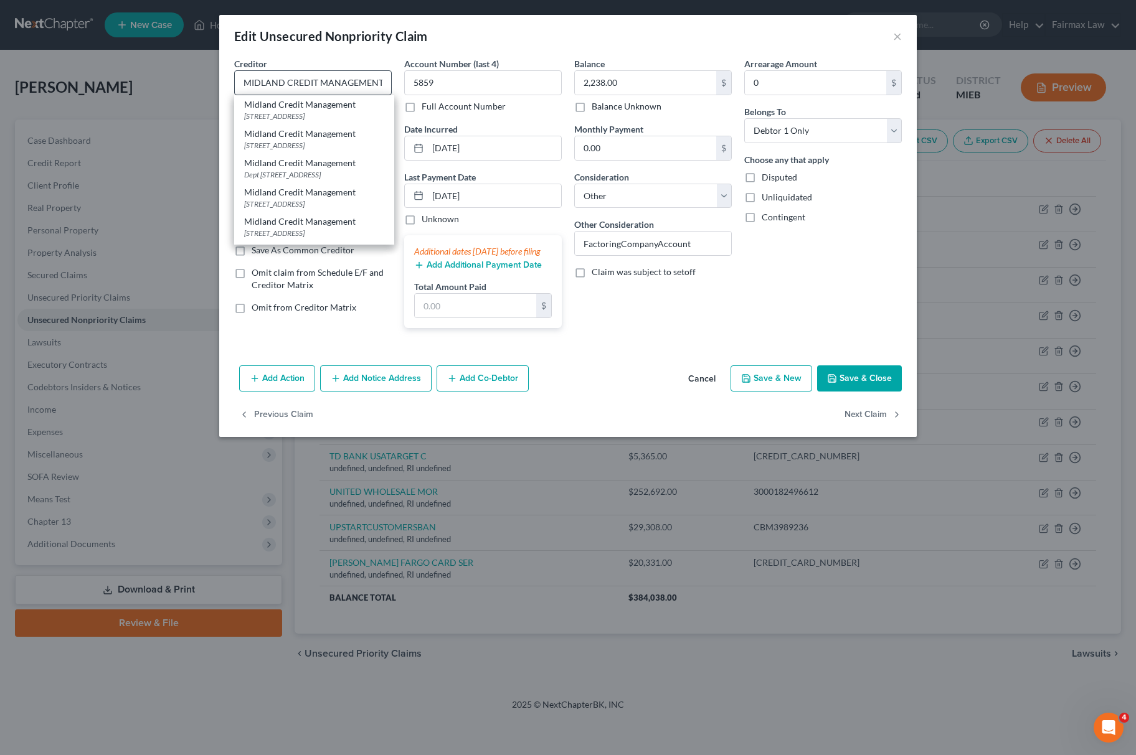
type input "92193"
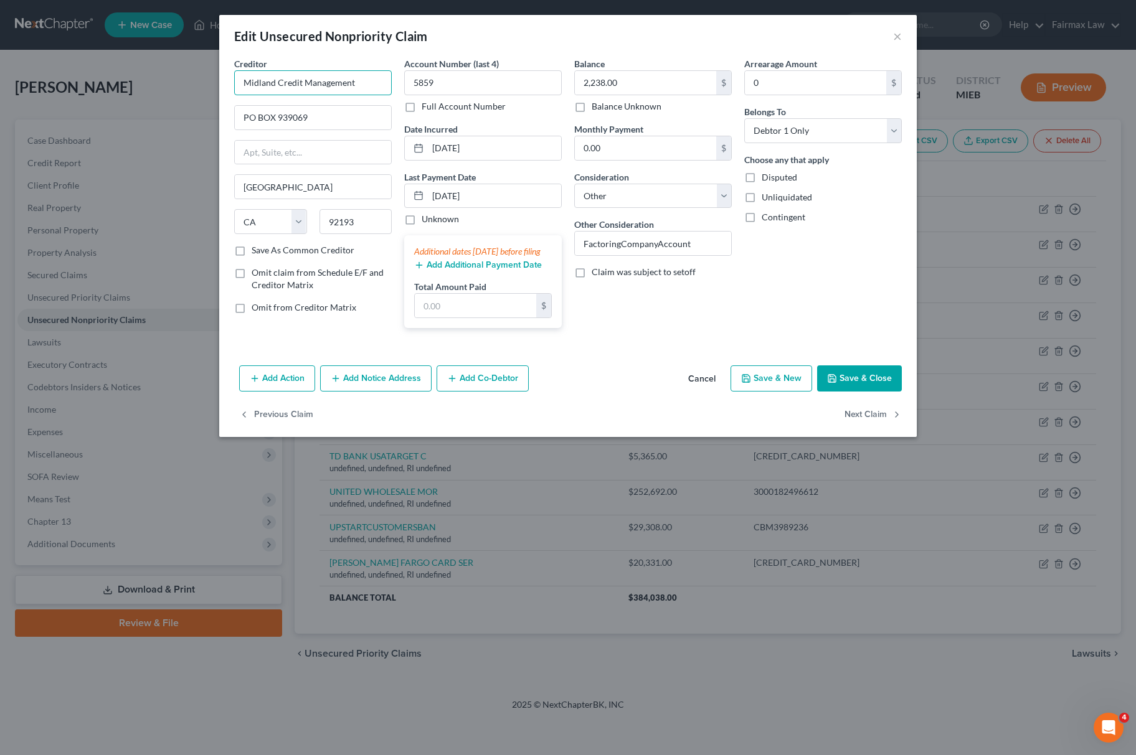
drag, startPoint x: 369, startPoint y: 80, endPoint x: -4, endPoint y: 40, distance: 375.7
click at [0, 40] on html "Home New Case Client Portal Directory Cases Fairmax Law mary@fairmaxlaw.com My …" at bounding box center [568, 377] width 1136 height 755
type input "MIDLAND CREDIT MANAGEMENT"
click at [892, 389] on button "Save & Close" at bounding box center [859, 379] width 85 height 26
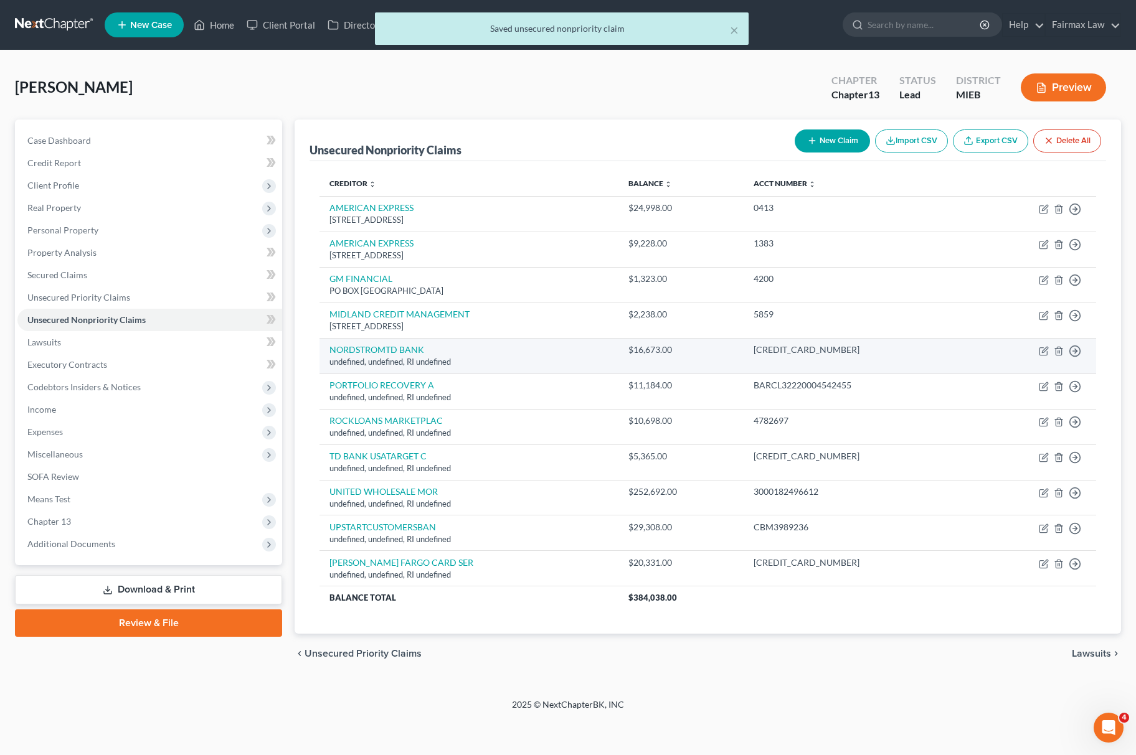
click at [1037, 349] on td "Move to D Move to E Move to G Move to Notice Only" at bounding box center [1034, 355] width 123 height 35
click at [1041, 354] on icon "button" at bounding box center [1044, 351] width 10 height 10
select select "41"
select select "14"
select select "0"
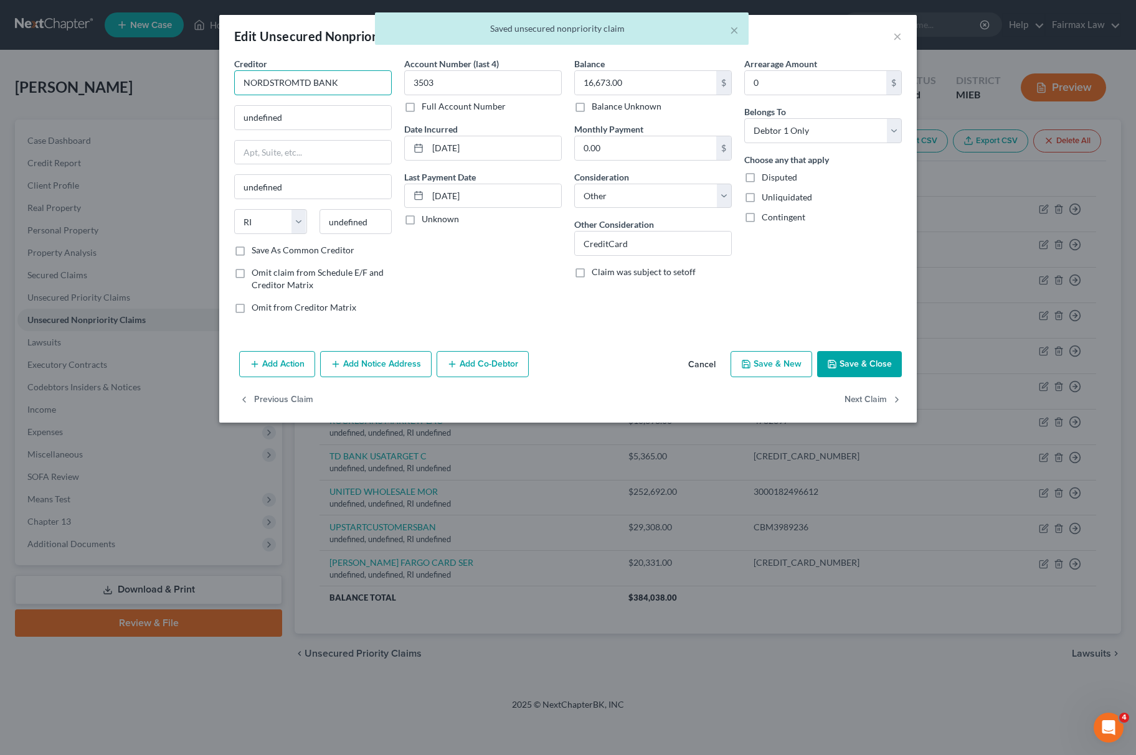
click at [364, 77] on input "NORDSTROMTD BANK" at bounding box center [313, 82] width 158 height 25
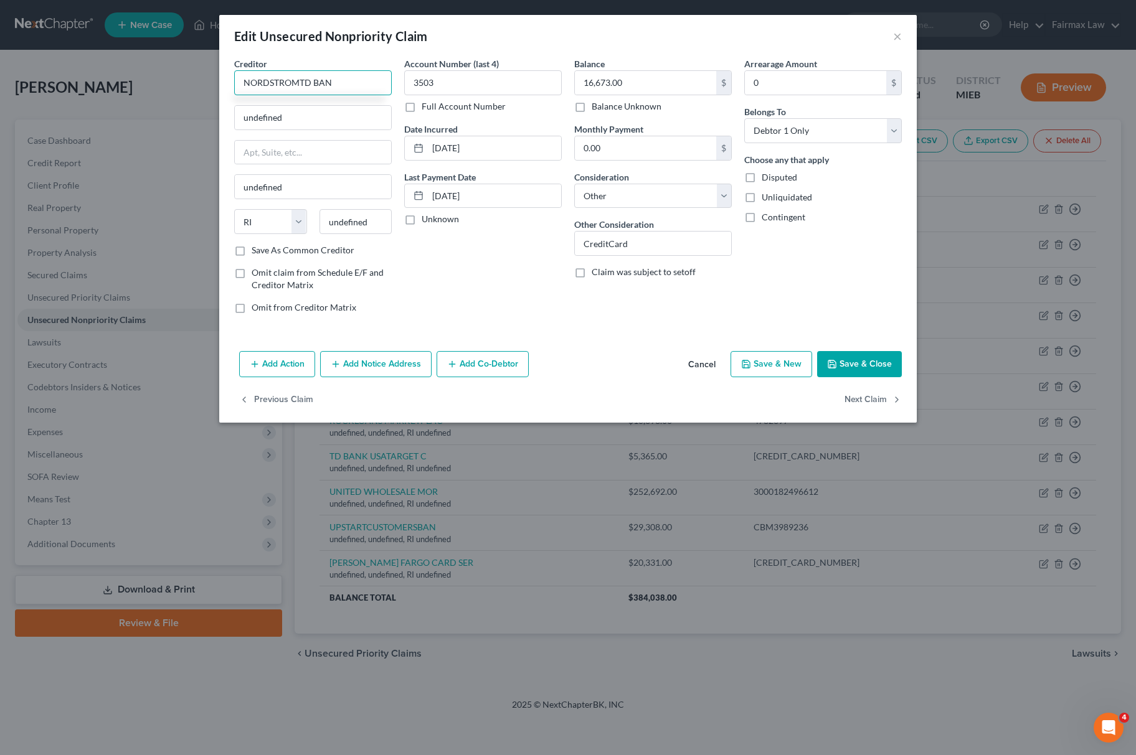
type input "NORDSTROMTD BANK"
drag, startPoint x: 354, startPoint y: 76, endPoint x: 255, endPoint y: 80, distance: 99.1
click at [55, 80] on div "Edit Unsecured Nonpriority Claim × Creditor * NORDSTROMTD BANK undefined undefi…" at bounding box center [568, 377] width 1136 height 755
drag, startPoint x: 323, startPoint y: 115, endPoint x: 155, endPoint y: 151, distance: 171.2
click at [138, 140] on div "Edit Unsecured Nonpriority Claim × Creditor * NORDSTROMTD BANK undefined undefi…" at bounding box center [568, 377] width 1136 height 755
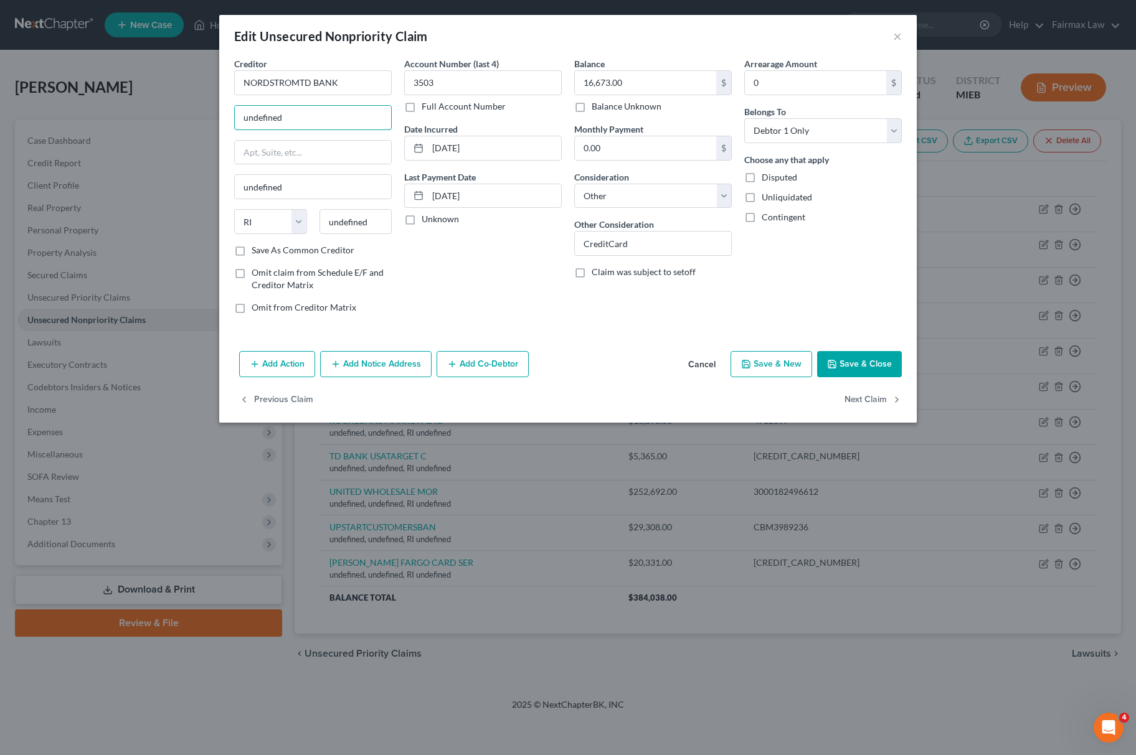
paste input "PO Box 6555 Englewood, CO 80155"
drag, startPoint x: 354, startPoint y: 113, endPoint x: 380, endPoint y: 232, distance: 122.4
click at [416, 125] on div "Creditor * NORDSTROMTD BANK PO Box 6555 Englewood, CO 80155 undefined State AL …" at bounding box center [568, 190] width 680 height 267
type input "PO Box 6555 Englewood, CO 80155"
drag, startPoint x: 374, startPoint y: 225, endPoint x: 260, endPoint y: 244, distance: 115.0
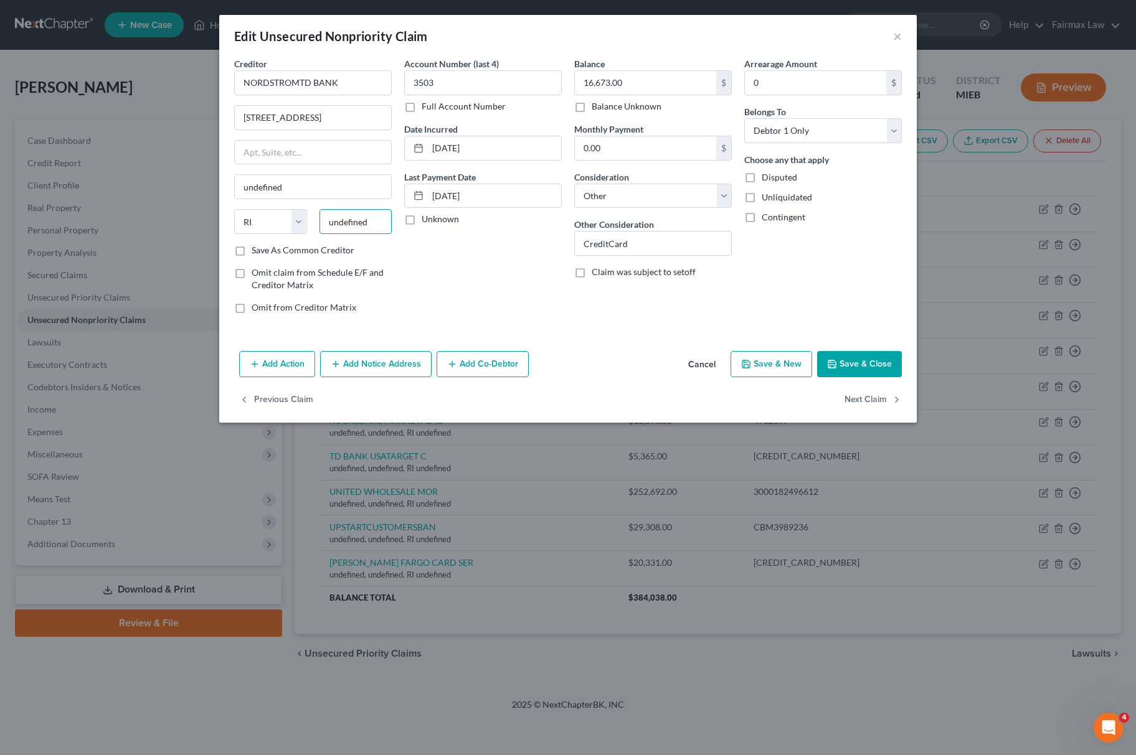
click at [262, 244] on div "State AL AK AR AZ CA CO CT DE DC FL GA GU HI ID IL IN IA KS KY LA ME MD MA MI M…" at bounding box center [313, 226] width 170 height 35
paste input "80155"
type input "80155"
drag, startPoint x: 199, startPoint y: 212, endPoint x: 208, endPoint y: 209, distance: 9.1
click at [202, 210] on div "Edit Unsecured Nonpriority Claim × Creditor * NORDSTROMTD BANK PO Box 6555 Engl…" at bounding box center [568, 377] width 1136 height 755
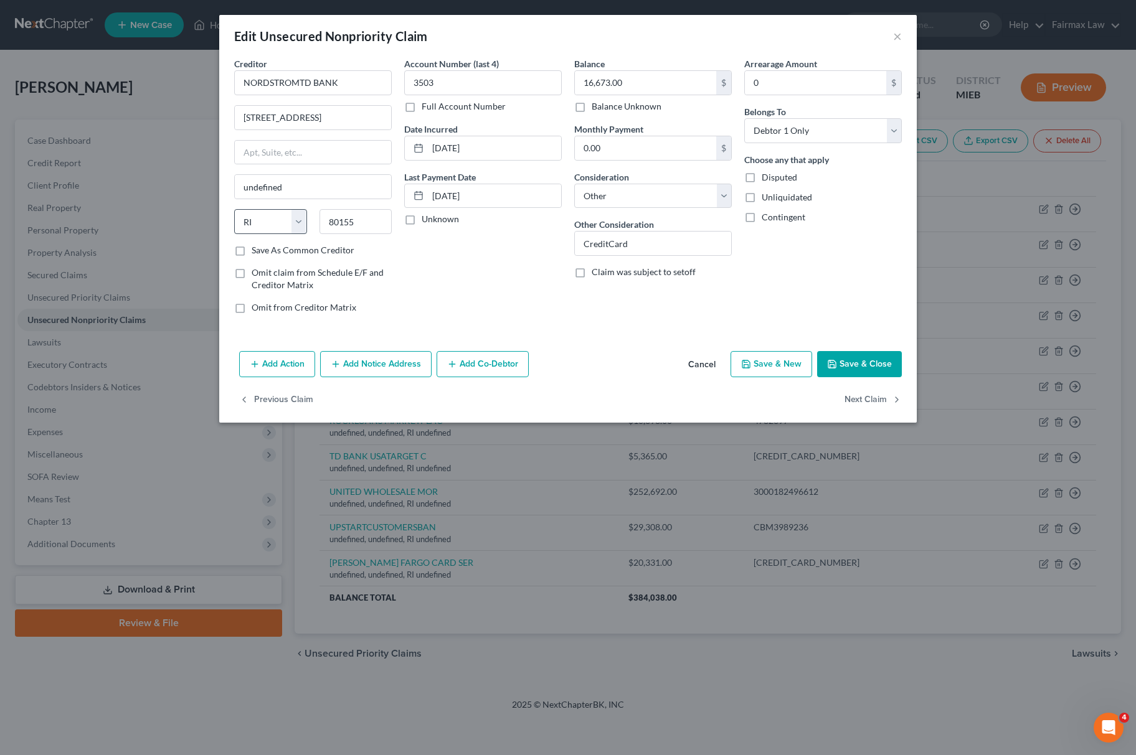
type input "Englewood"
click at [248, 222] on select "State AL AK AR AZ CA CO CT DE DC FL GA GU HI ID IL IN IA KS KY LA ME MD MA MI M…" at bounding box center [270, 221] width 73 height 25
click at [234, 210] on select "State AL AK AR AZ CA CO CT DE DC FL GA GU HI ID IL IN IA KS KY LA ME MD MA MI M…" at bounding box center [270, 221] width 73 height 25
click at [276, 230] on select "State AL AK AR AZ CA CO CT DE DC FL GA GU HI ID IL IN IA KS KY LA ME MD MA MI M…" at bounding box center [270, 221] width 73 height 25
select select "5"
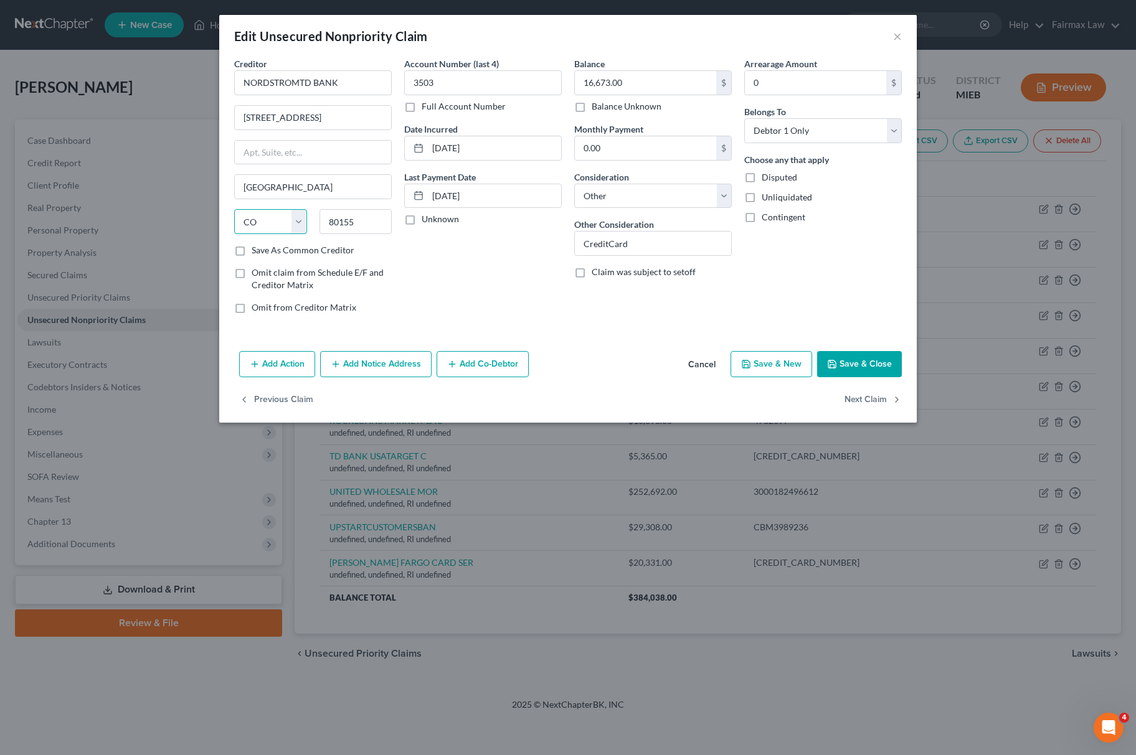
click at [234, 210] on select "State AL AK AR AZ CA CO CT DE DC FL GA GU HI ID IL IN IA KS KY LA ME MD MA MI M…" at bounding box center [270, 221] width 73 height 25
drag, startPoint x: 295, startPoint y: 113, endPoint x: 444, endPoint y: 123, distance: 149.8
click at [444, 123] on div "Creditor * NORDSTROMTD BANK PO Box 6555 Englewood, CO 80155 Englewood State AL …" at bounding box center [568, 190] width 680 height 267
click at [444, 123] on label "Date Incurred" at bounding box center [431, 129] width 54 height 13
drag, startPoint x: 295, startPoint y: 115, endPoint x: 411, endPoint y: 128, distance: 117.2
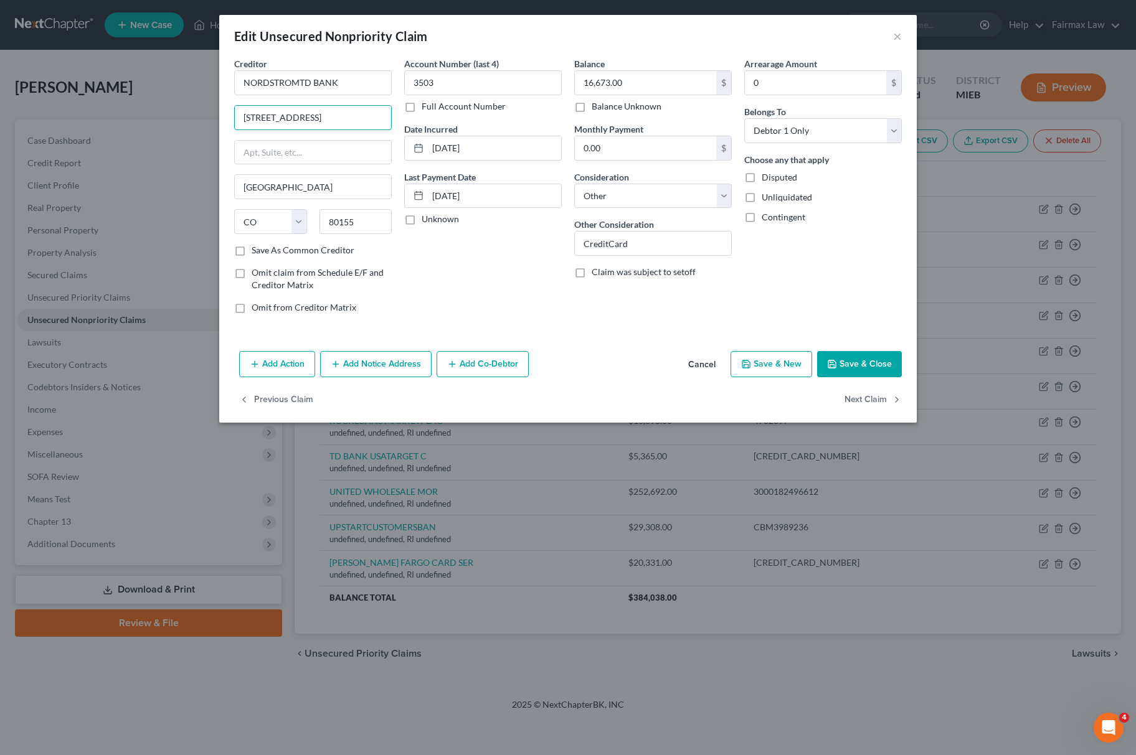
click at [411, 128] on div "Creditor * NORDSTROMTD BANK PO Box 6555 Englewood, CO 80155 Englewood State AL …" at bounding box center [568, 190] width 680 height 267
type input "PO Box 6555"
click at [850, 355] on button "Save & Close" at bounding box center [859, 364] width 85 height 26
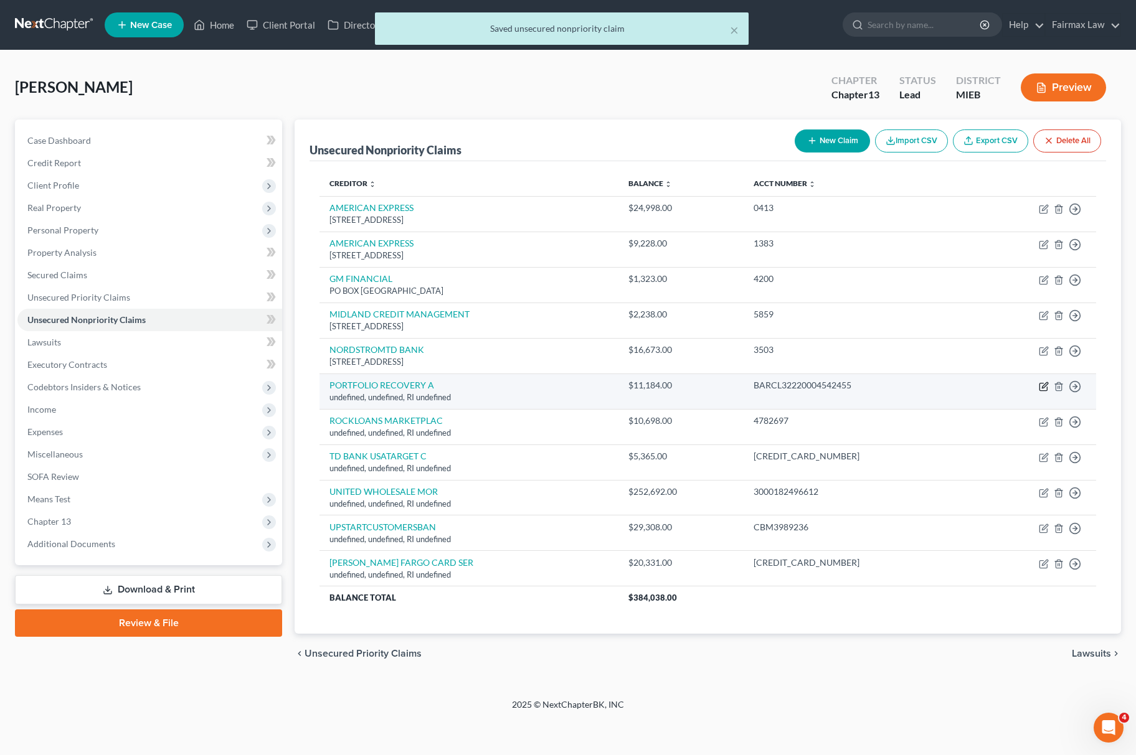
click at [1046, 386] on icon "button" at bounding box center [1045, 385] width 6 height 6
select select "41"
select select "14"
select select "0"
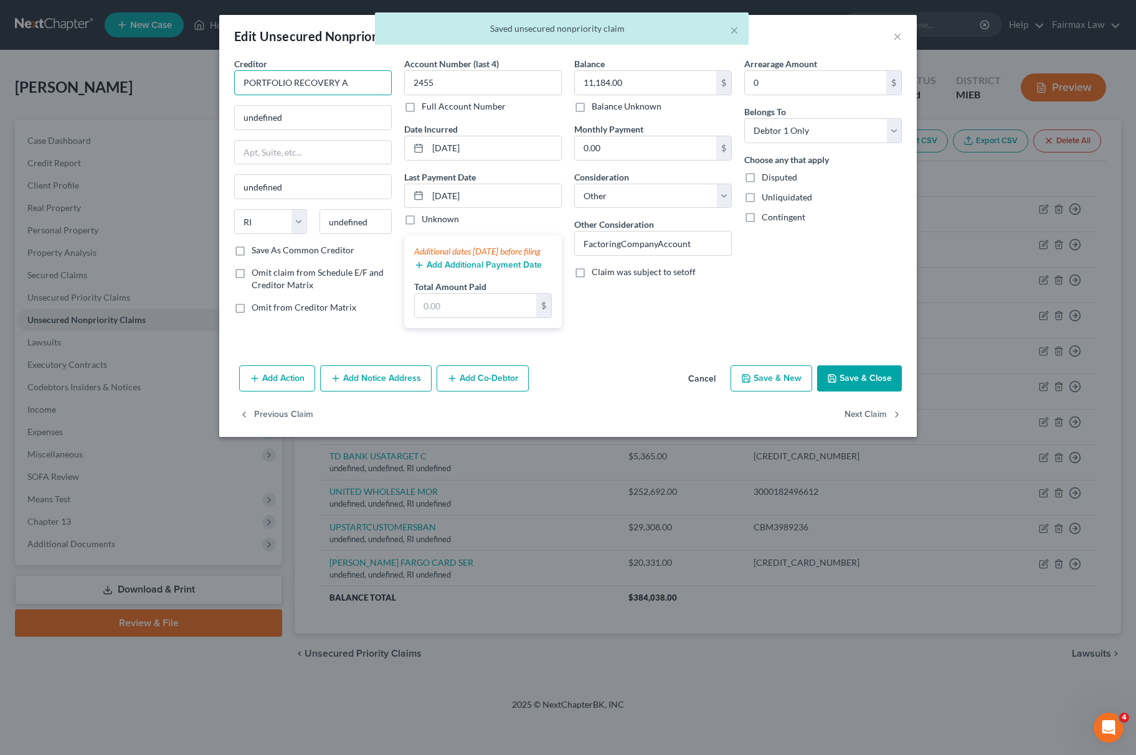
click at [375, 88] on input "PORTFOLIO RECOVERY A" at bounding box center [313, 82] width 158 height 25
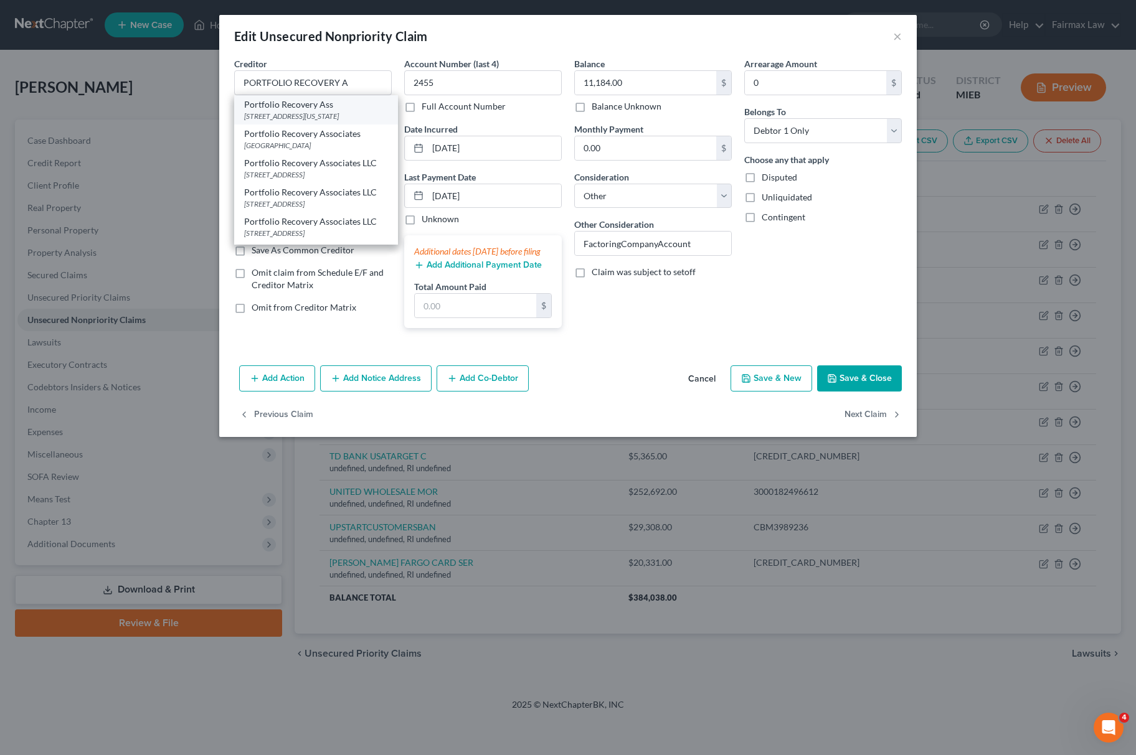
click at [294, 118] on div "287 Independence, Virginia Beach, VA 23462" at bounding box center [316, 116] width 144 height 11
type input "Portfolio Recovery Ass"
type input "287 Independence"
type input "Virginia Beach"
select select "48"
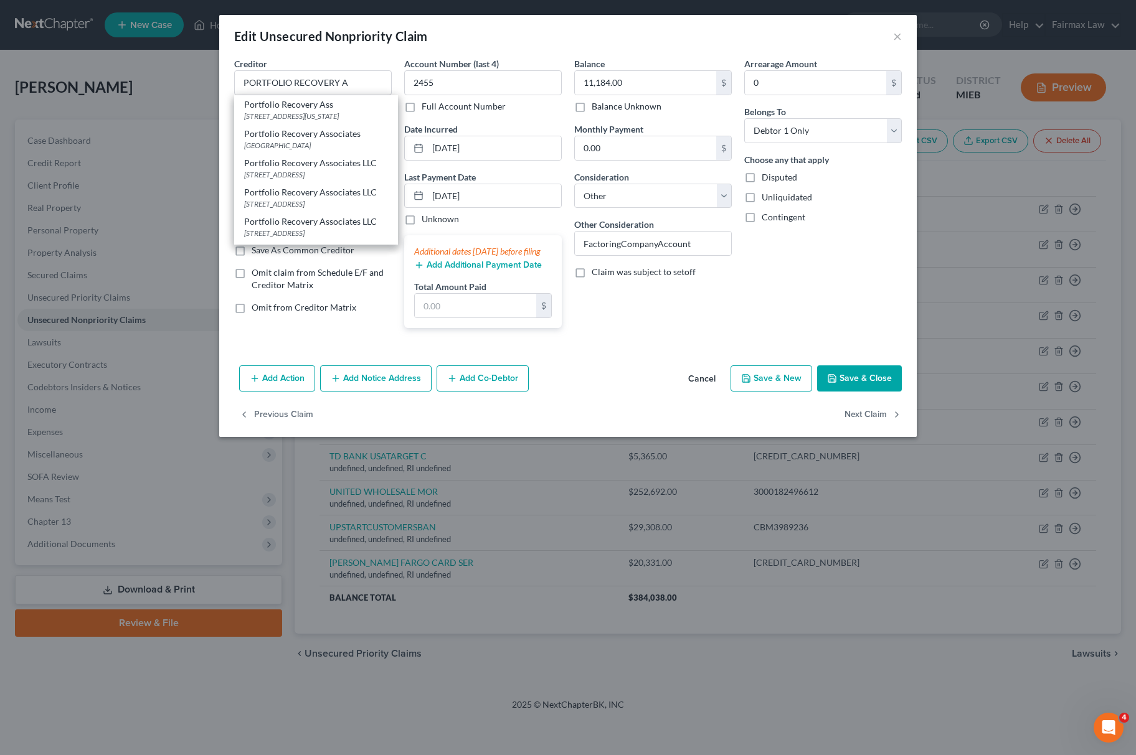
type input "23462"
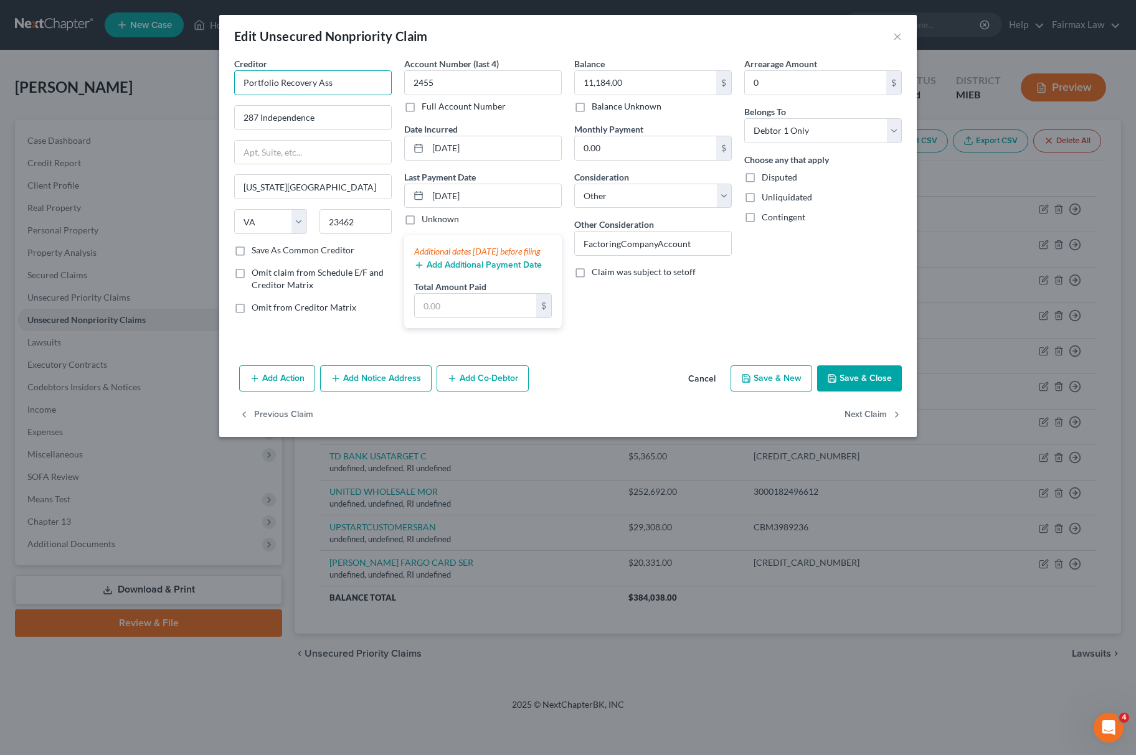
drag, startPoint x: 356, startPoint y: 85, endPoint x: 135, endPoint y: 77, distance: 221.2
click at [148, 80] on div "Edit Unsecured Nonpriority Claim × Creditor * Portfolio Recovery Ass 287 Indepe…" at bounding box center [568, 377] width 1136 height 755
type input "PORTFOLIO RECOVERY A"
click at [875, 361] on div "Creditor * PORTFOLIO RECOVERY A 287 Independence Virginia Beach State AL AK AR …" at bounding box center [567, 208] width 697 height 303
click at [873, 387] on button "Save & Close" at bounding box center [859, 379] width 85 height 26
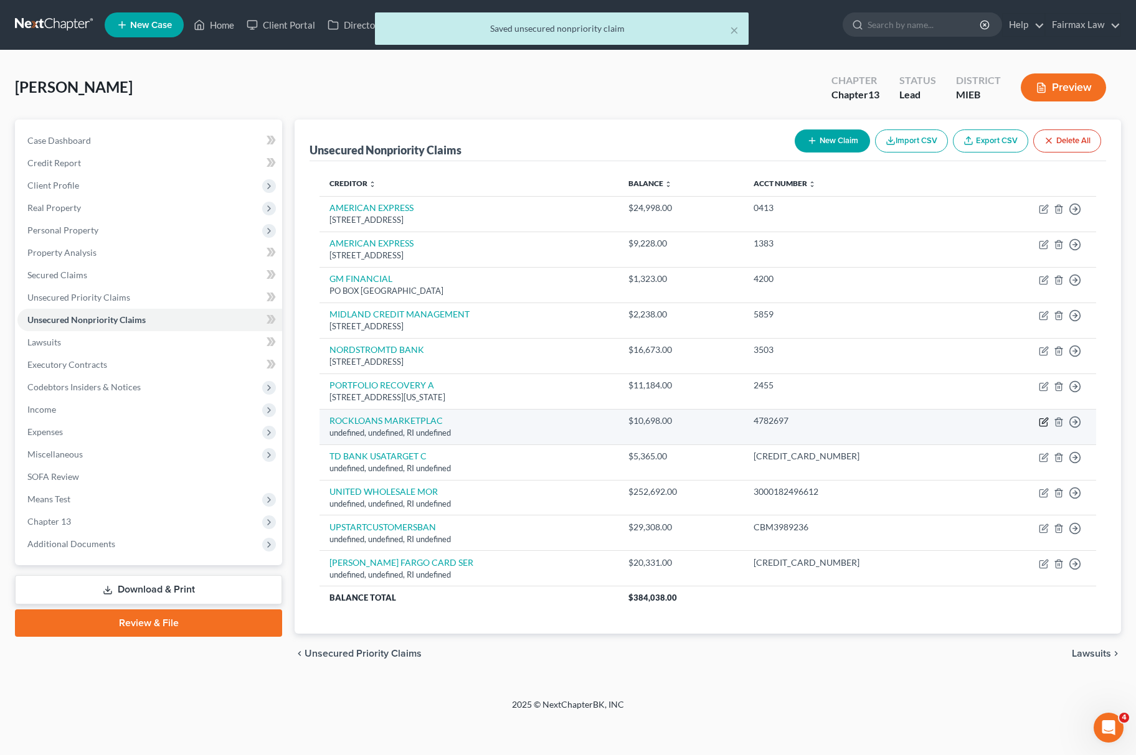
click at [1044, 425] on icon "button" at bounding box center [1044, 422] width 10 height 10
select select "41"
select select "14"
select select "0"
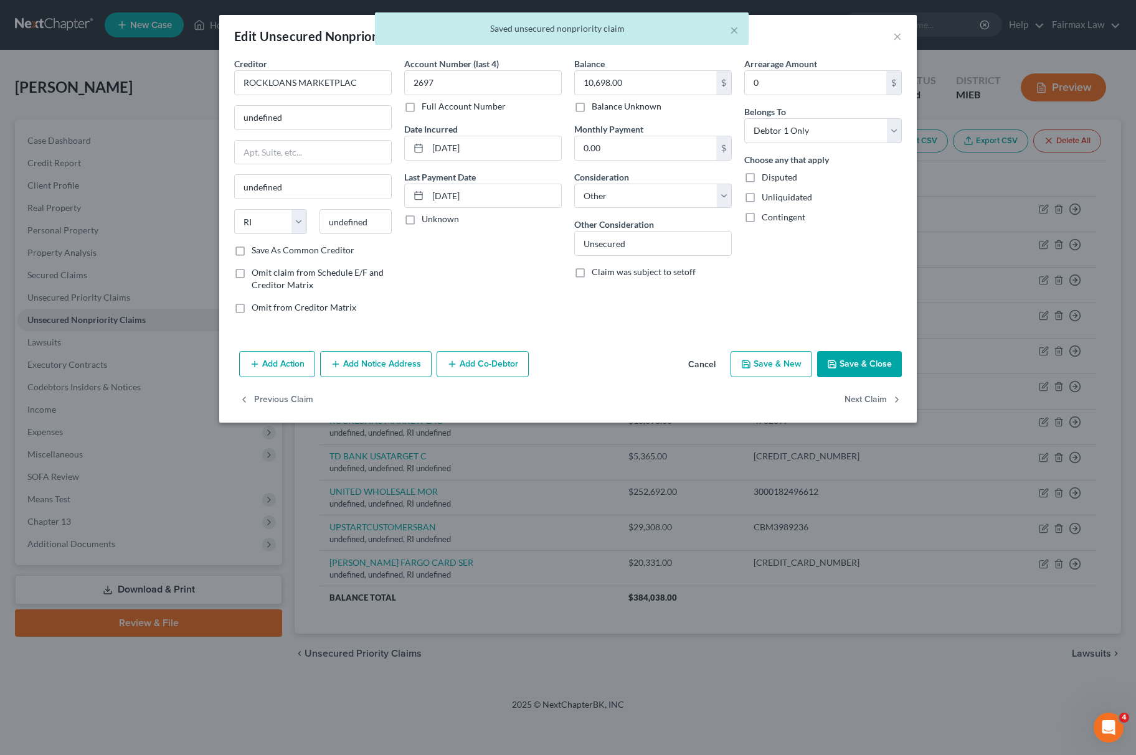
click at [370, 68] on div "Creditor * ROCKLOANS MARKETPLAC" at bounding box center [313, 76] width 158 height 38
click at [371, 81] on input "ROCKLOANS MARKETPLAC" at bounding box center [313, 82] width 158 height 25
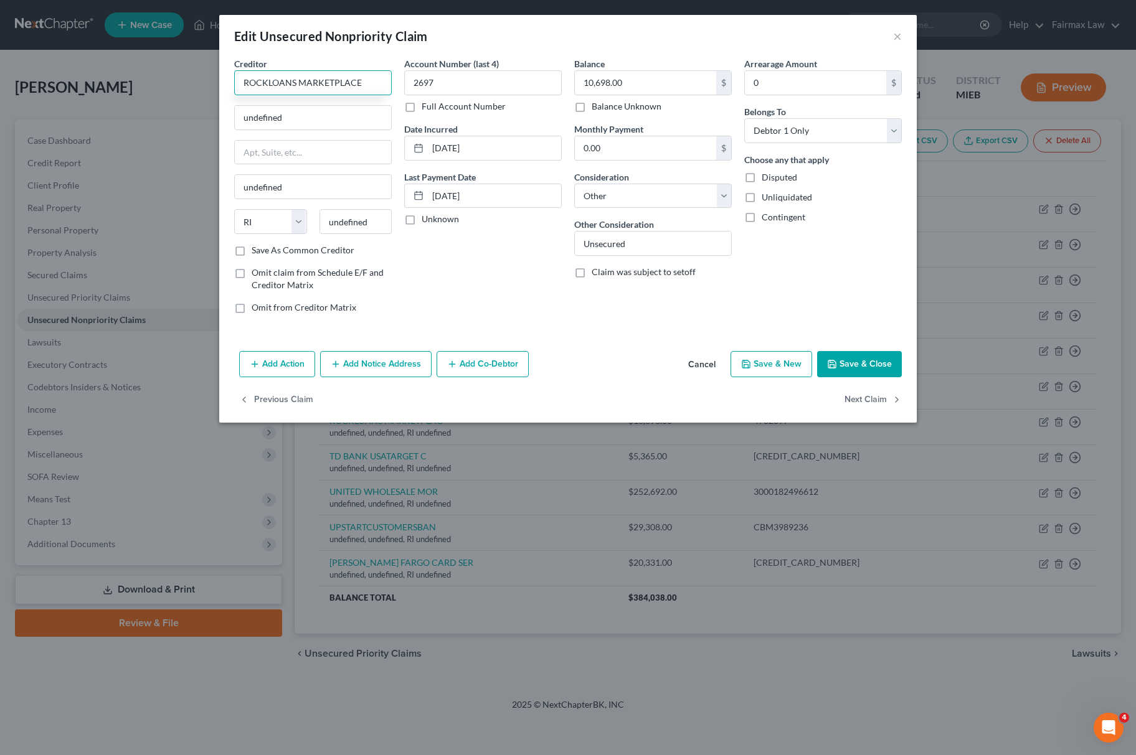
drag, startPoint x: 369, startPoint y: 83, endPoint x: 207, endPoint y: 73, distance: 162.8
click at [80, 86] on div "Edit Unsecured Nonpriority Claim × Creditor * ROCKLOANS MARKETPLACE undefined u…" at bounding box center [568, 377] width 1136 height 755
type input "ROCKLOANS MARKETPLACE"
drag, startPoint x: 312, startPoint y: 111, endPoint x: 123, endPoint y: 123, distance: 189.1
click at [123, 122] on div "Edit Unsecured Nonpriority Claim × Creditor * ROCKLOANS MARKETPLACE undefined u…" at bounding box center [568, 377] width 1136 height 755
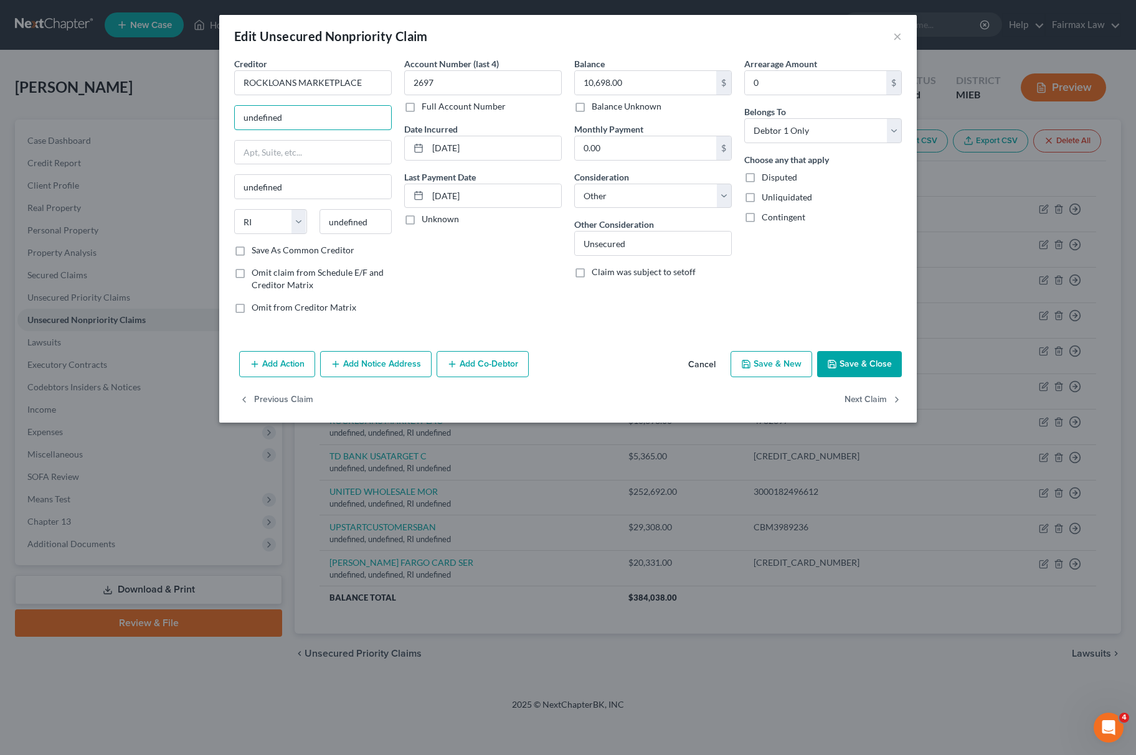
paste input "ROCKLOANS MARKETPLACE"
drag, startPoint x: 369, startPoint y: 118, endPoint x: 165, endPoint y: 115, distance: 204.3
click at [165, 115] on div "Edit Unsecured Nonpriority Claim × Creditor * ROCKLOANS MARKETPLACE ROCKLOANS M…" at bounding box center [568, 377] width 1136 height 755
drag, startPoint x: 377, startPoint y: 126, endPoint x: 219, endPoint y: 160, distance: 161.8
click at [227, 139] on div "Creditor * ROCKLOANS MARKETPLACE ROCKLOANS MARKETPLACE undefined State AL AK AR…" at bounding box center [567, 201] width 697 height 289
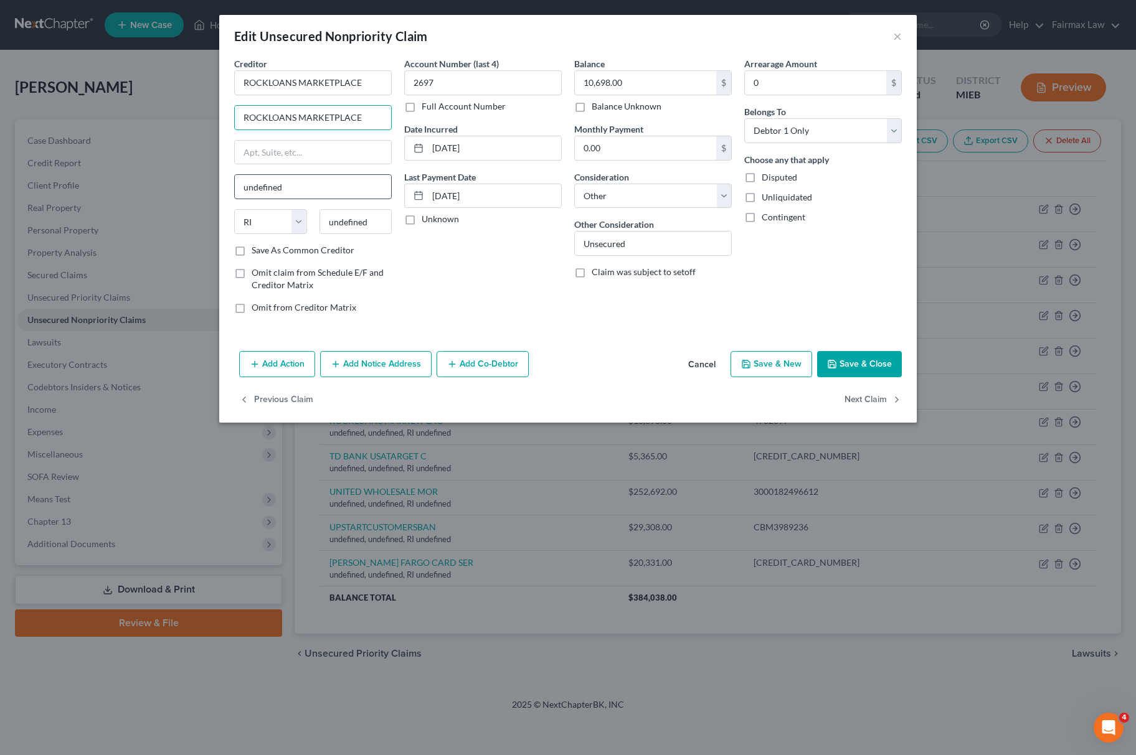
paste input "One Campus Martius, Detroit, MI 48226"
drag, startPoint x: 359, startPoint y: 113, endPoint x: 394, endPoint y: 116, distance: 35.0
click at [394, 116] on div "Creditor * ROCKLOANS MARKETPLACE One Campus Martius, Detroit, MI 48226 undefine…" at bounding box center [313, 190] width 170 height 267
type input "One Campus Martius, Detroit, MI 48226"
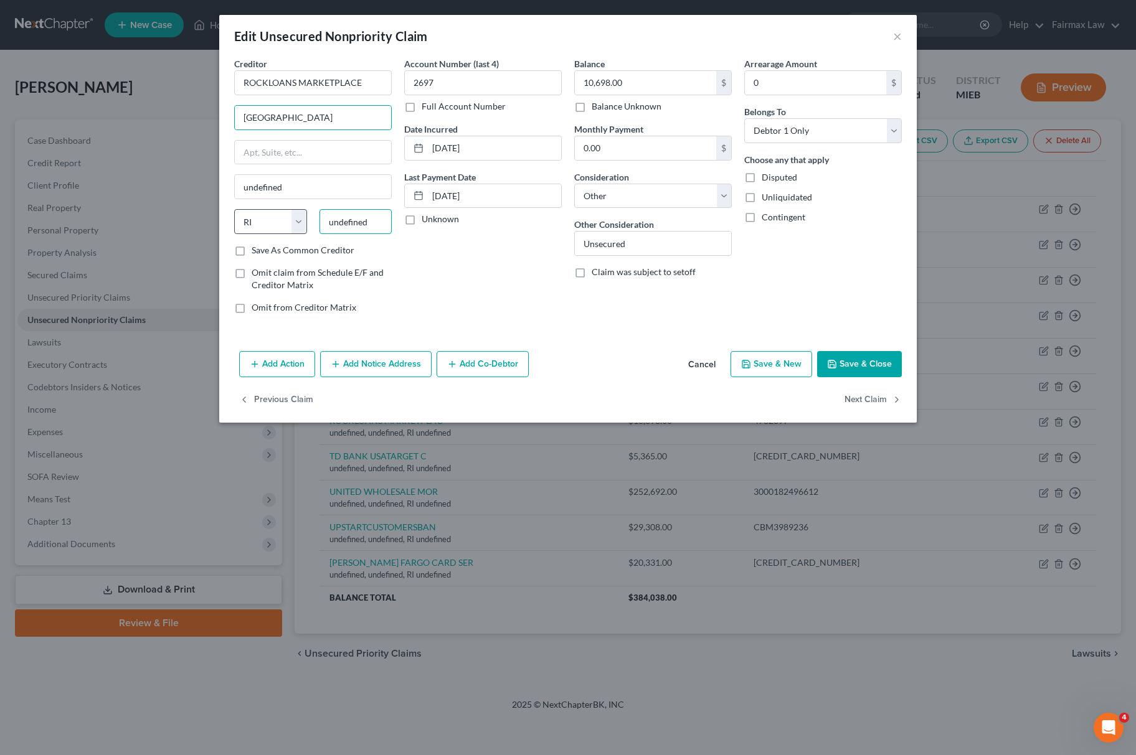
scroll to position [0, 0]
drag, startPoint x: 367, startPoint y: 215, endPoint x: 274, endPoint y: 217, distance: 92.8
click at [274, 217] on div "State AL AK AR AZ CA CO CT DE DC FL GA GU HI ID IL IN IA KS KY LA ME MD MA MI M…" at bounding box center [313, 226] width 170 height 35
paste input "48226"
type input "48226"
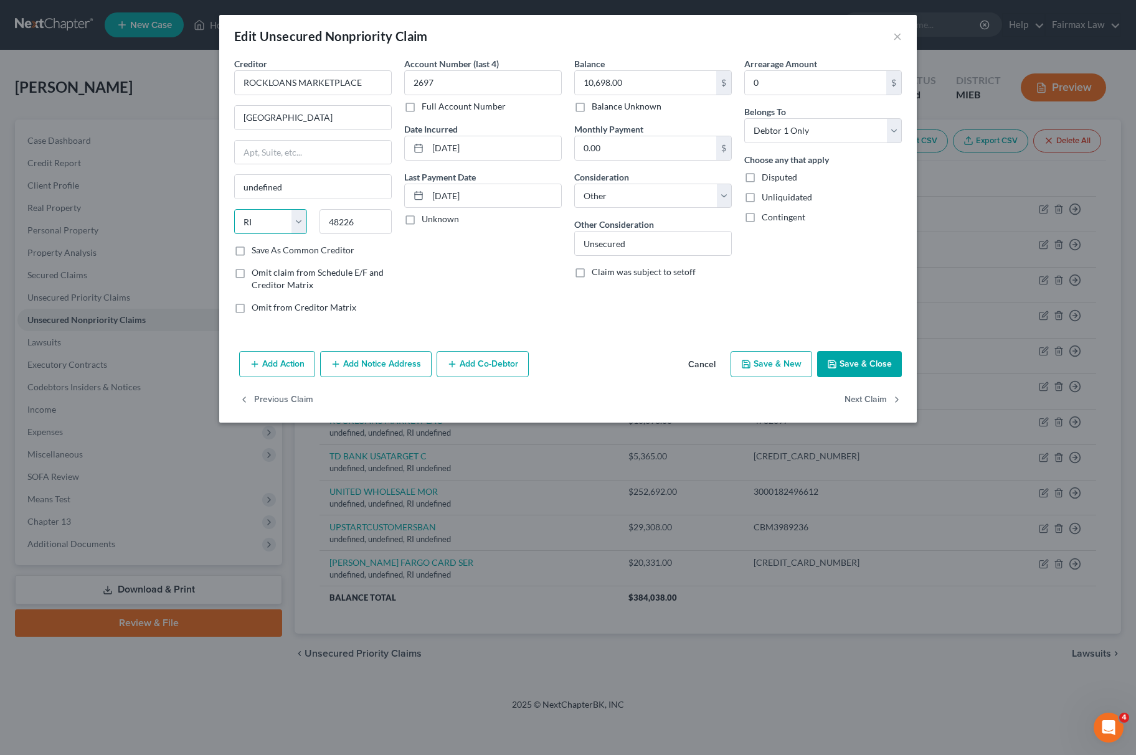
click at [275, 224] on select "State AL AK AR AZ CA CO CT DE DC FL GA GU HI ID IL IN IA KS KY LA ME MD MA MI M…" at bounding box center [270, 221] width 73 height 25
type input "Detroit"
select select "23"
click at [234, 210] on select "State AL AK AR AZ CA CO CT DE DC FL GA GU HI ID IL IN IA KS KY LA ME MD MA MI M…" at bounding box center [270, 221] width 73 height 25
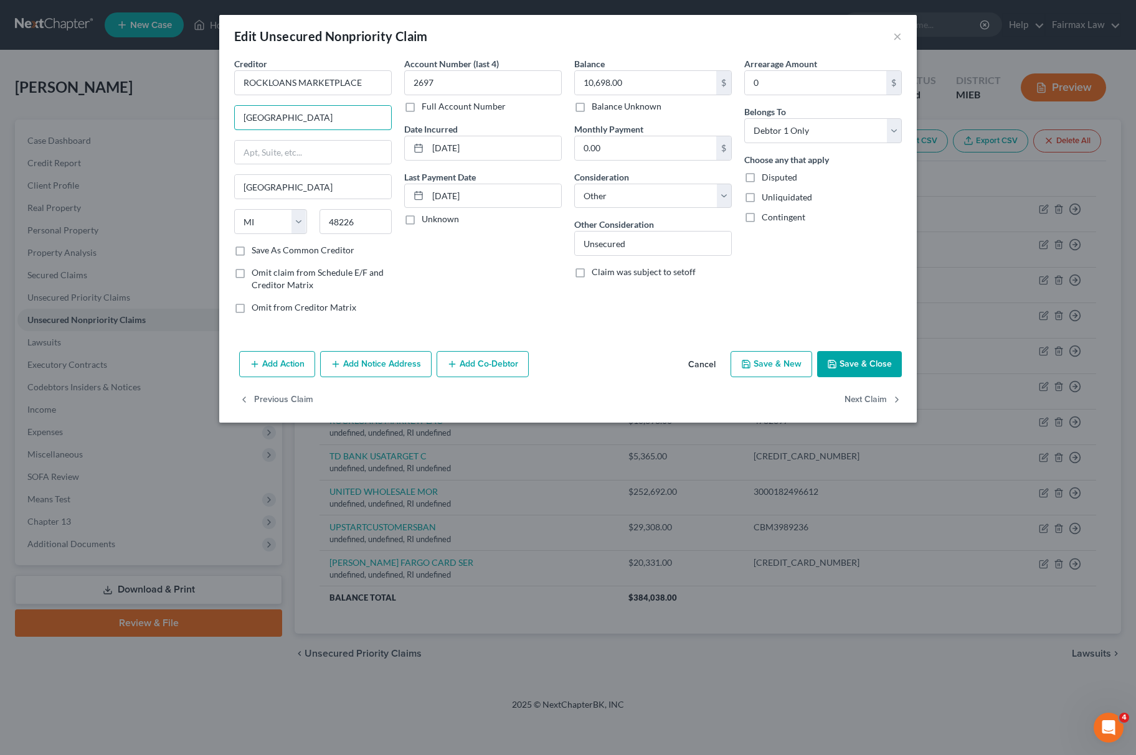
drag, startPoint x: 322, startPoint y: 115, endPoint x: 385, endPoint y: 131, distance: 64.8
click at [385, 131] on div "Creditor * ROCKLOANS MARKETPLACE One Campus Martius, Detroit, MI 48226 Detroit …" at bounding box center [313, 150] width 158 height 187
click at [304, 130] on div "One Campus Martius, Detroit, MI 48226" at bounding box center [313, 117] width 158 height 25
click at [335, 120] on input "One Campus Martius, Detroit, MI 48226" at bounding box center [313, 118] width 156 height 24
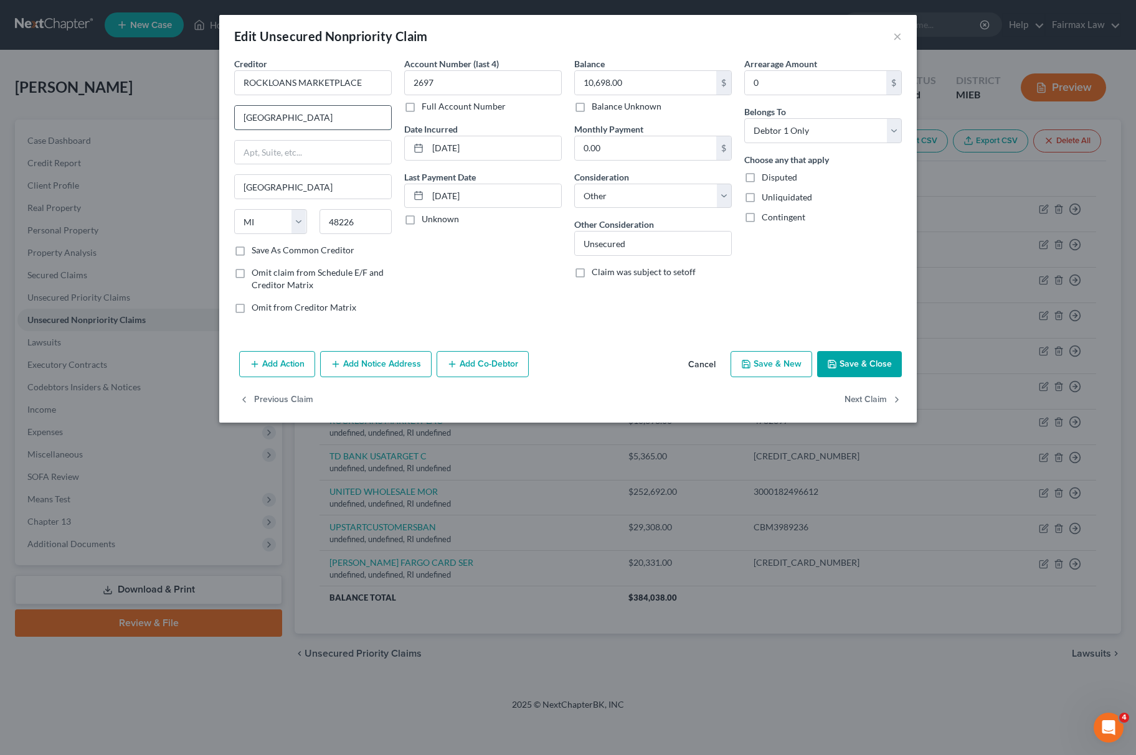
click at [335, 120] on input "One Campus Martius, Detroit, MI 48226" at bounding box center [313, 118] width 156 height 24
click at [329, 117] on input "One Campus Martius, Detroit, MI 48226" at bounding box center [313, 118] width 156 height 24
drag, startPoint x: 329, startPoint y: 118, endPoint x: 423, endPoint y: 130, distance: 94.8
click at [423, 130] on div "Creditor * ROCKLOANS MARKETPLACE One Campus Martius, Detroit, MI 48226 Detroit …" at bounding box center [568, 190] width 680 height 267
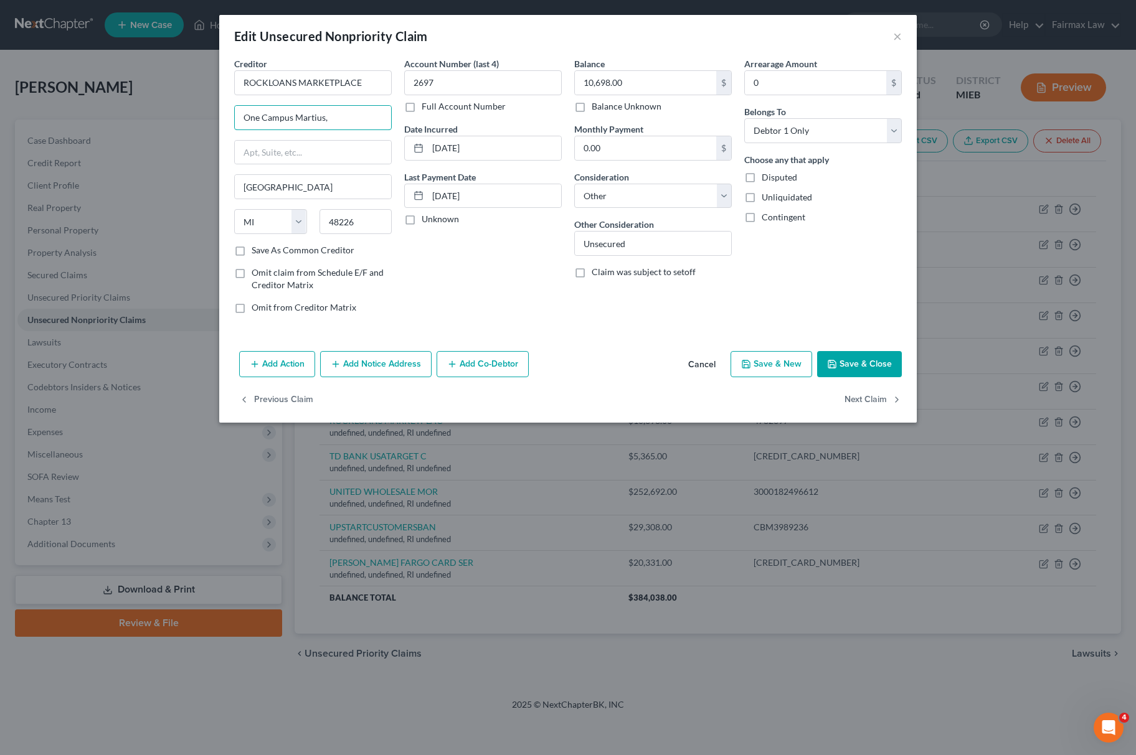
scroll to position [0, 0]
type input "One Campus Martius"
click at [877, 352] on div "Add Action Add Notice Address Add Co-Debtor Cancel Save & New Save & Close" at bounding box center [567, 366] width 697 height 41
click at [867, 357] on button "Save & Close" at bounding box center [859, 364] width 85 height 26
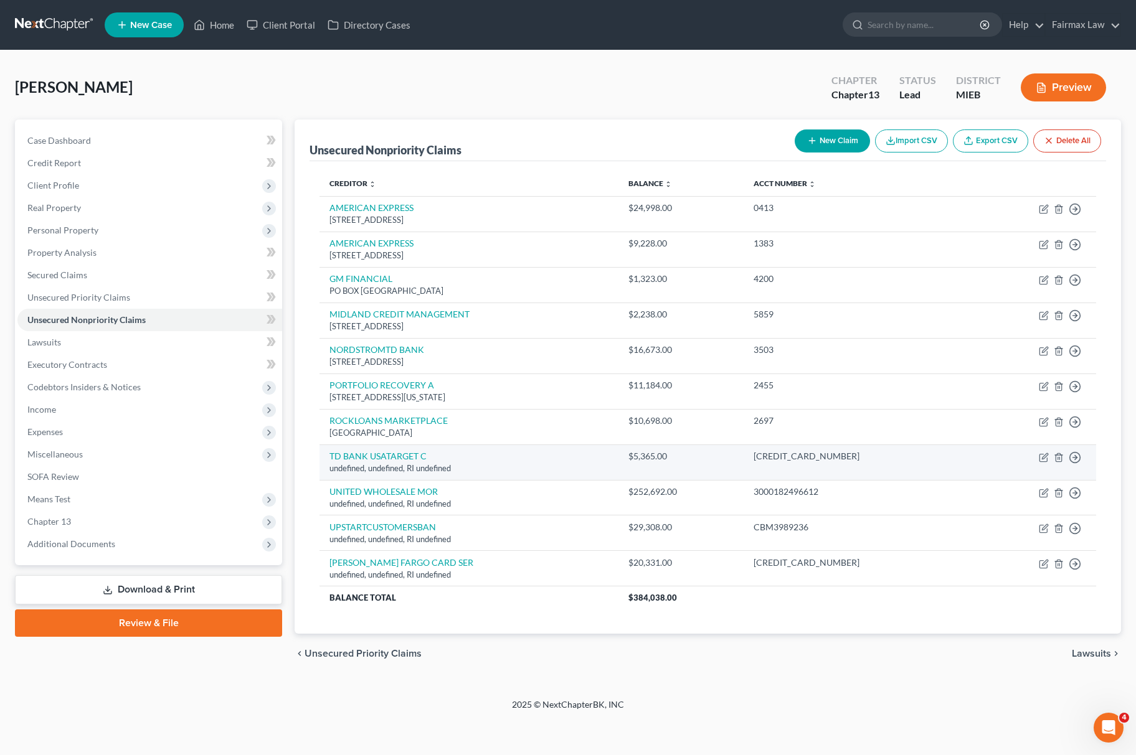
click at [1049, 459] on td "Move to D Move to E Move to G Move to Notice Only" at bounding box center [1034, 462] width 123 height 35
drag, startPoint x: 1034, startPoint y: 461, endPoint x: 1047, endPoint y: 461, distance: 13.1
click at [1037, 461] on td "Move to D Move to E Move to G Move to Notice Only" at bounding box center [1034, 462] width 123 height 35
click at [1047, 461] on icon "button" at bounding box center [1042, 457] width 7 height 7
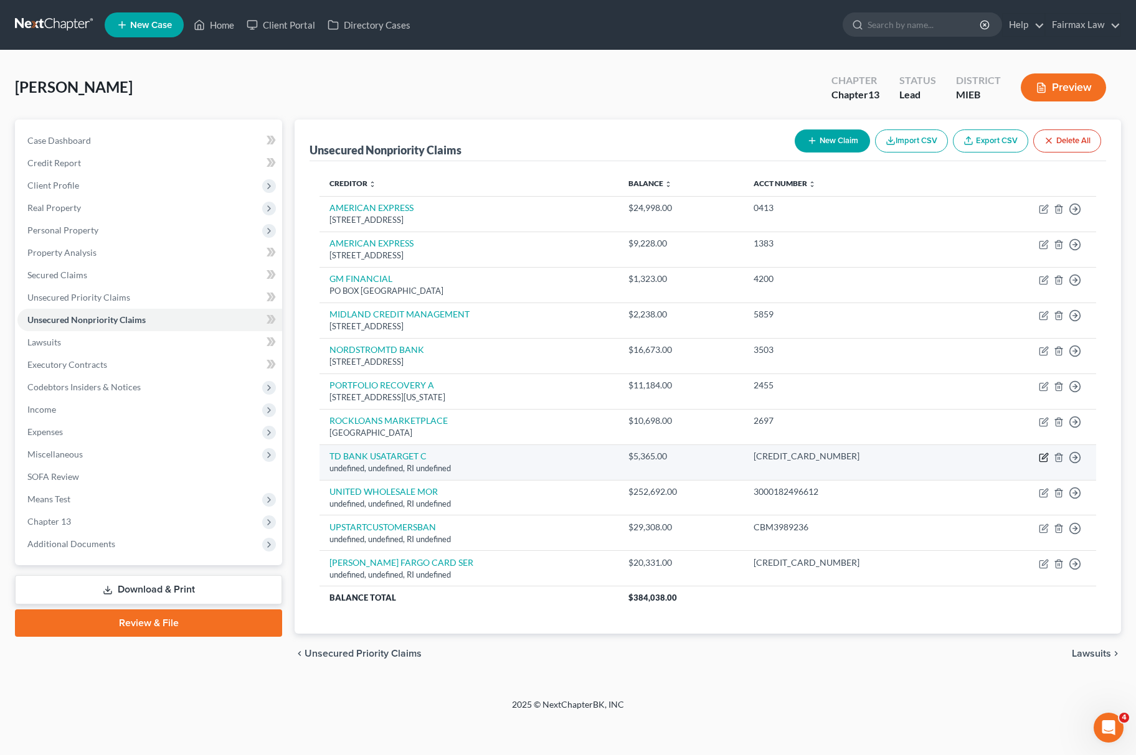
select select "41"
select select "14"
select select "0"
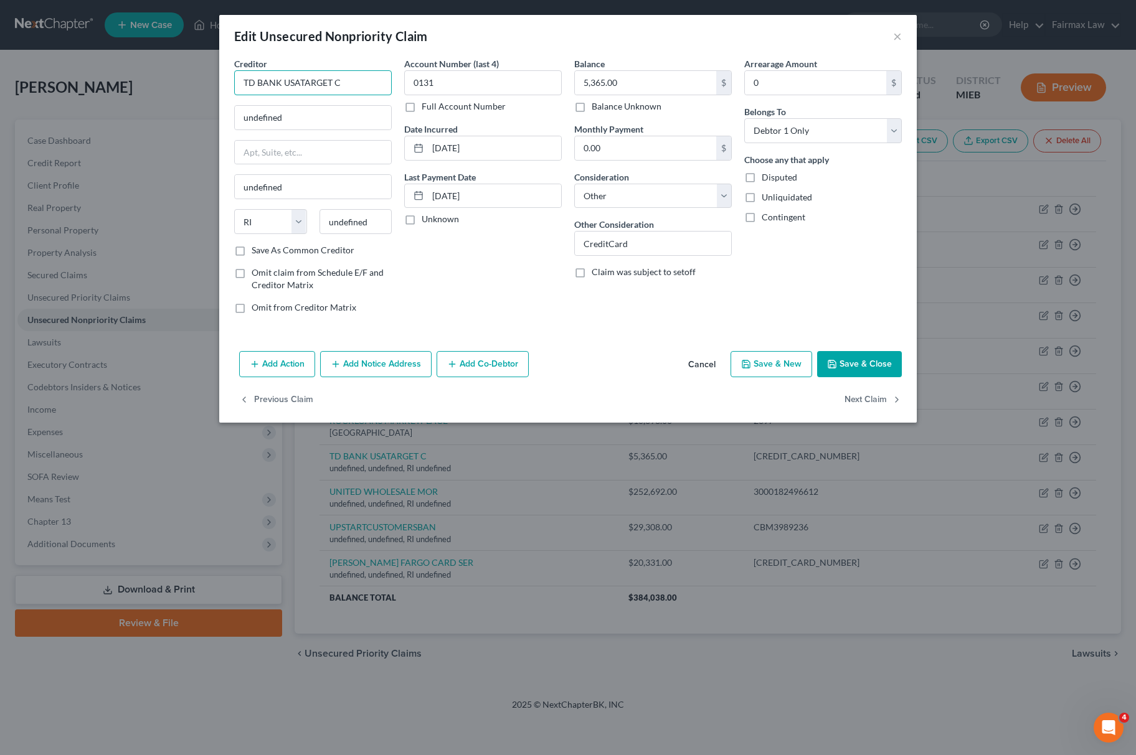
click at [302, 90] on input "TD BANK USATARGET C" at bounding box center [313, 82] width 158 height 25
click at [300, 88] on input "TD BANK USATARGET C" at bounding box center [313, 82] width 158 height 25
drag, startPoint x: 361, startPoint y: 80, endPoint x: 177, endPoint y: 78, distance: 184.3
click at [184, 75] on div "Edit Unsecured Nonpriority Claim × Creditor * TD BANK USA TARGET C undefined un…" at bounding box center [568, 377] width 1136 height 755
type input "TD BANK USA TARGET C"
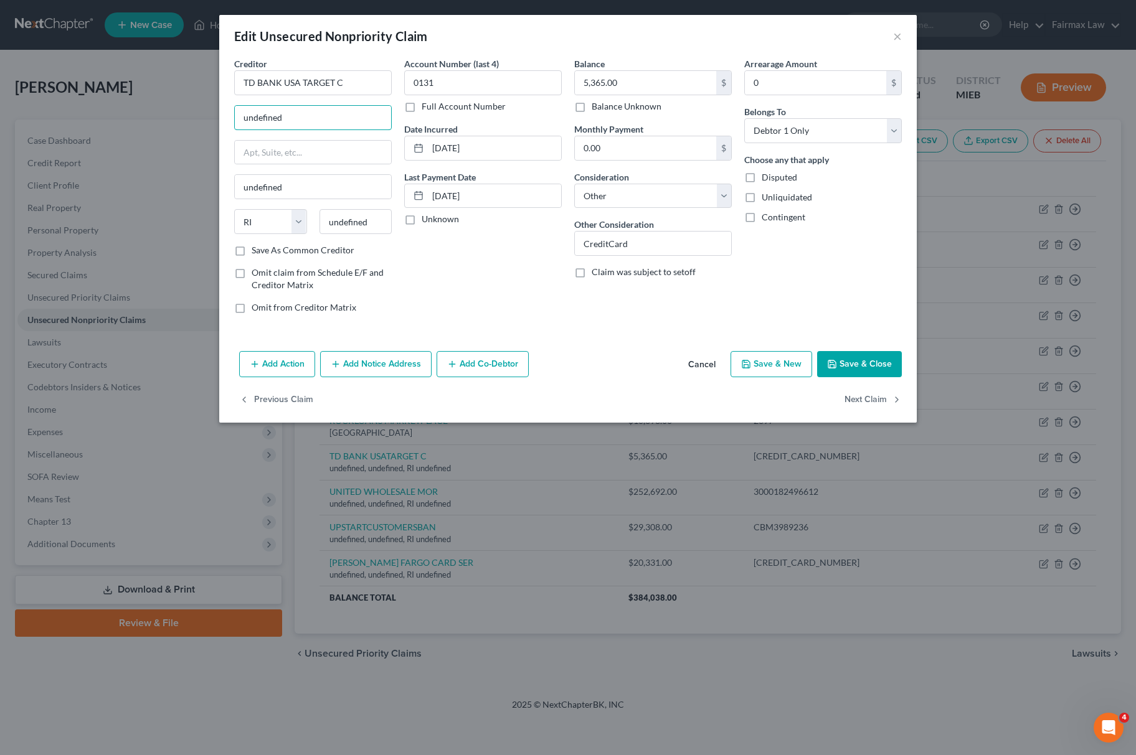
drag, startPoint x: 262, startPoint y: 123, endPoint x: -4, endPoint y: 125, distance: 265.9
click at [0, 125] on html "Home New Case Client Portal Directory Cases Fairmax Law mary@fairmaxlaw.com My …" at bounding box center [568, 377] width 1136 height 755
paste input "P.O. Box 660170 Dallas, TX 75266-0170"
drag, startPoint x: 334, startPoint y: 118, endPoint x: 357, endPoint y: 118, distance: 22.4
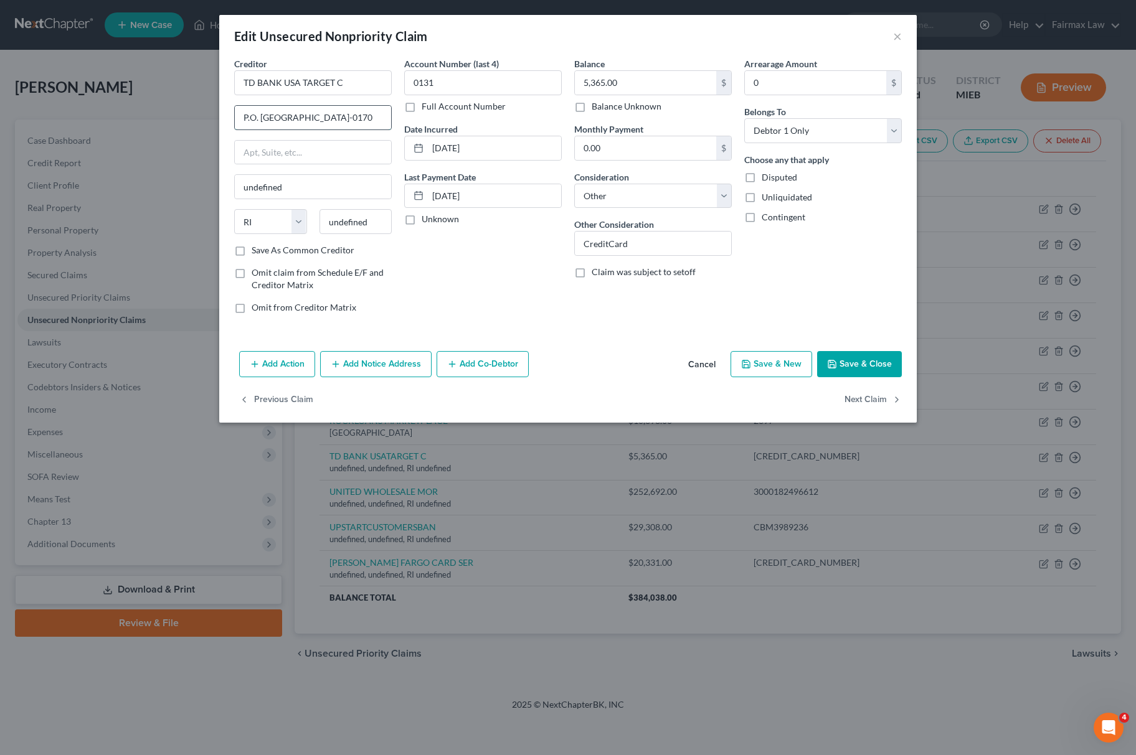
click at [357, 118] on input "P.O. Box 660170 Dallas, TX 75266-0170" at bounding box center [313, 118] width 156 height 24
drag, startPoint x: 386, startPoint y: 217, endPoint x: 55, endPoint y: 202, distance: 331.6
click at [42, 202] on div "Edit Unsecured Nonpriority Claim × Creditor * TD BANK USA TARGET C P.O. Box 660…" at bounding box center [568, 377] width 1136 height 755
paste input "75266"
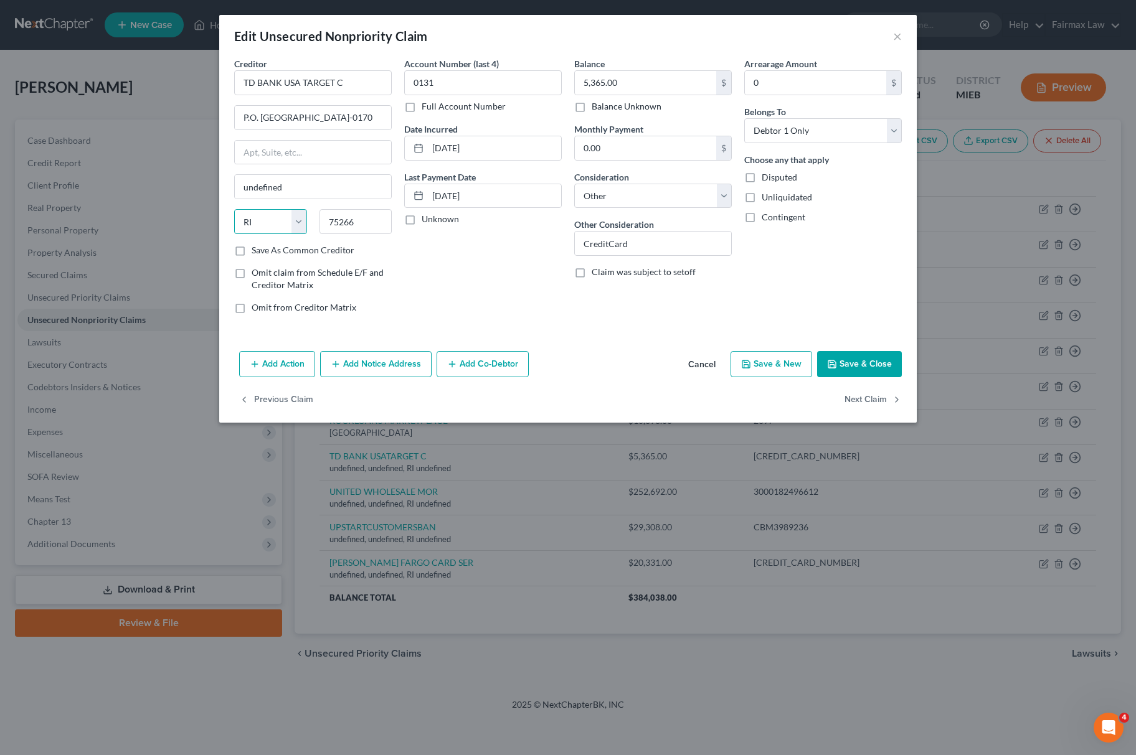
click at [259, 228] on select "State AL AK AR AZ CA CO CT DE DC FL GA GU HI ID IL IN IA KS KY LA ME MD MA MI M…" at bounding box center [270, 221] width 73 height 25
click at [234, 210] on select "State AL AK AR AZ CA CO CT DE DC FL GA GU HI ID IL IN IA KS KY LA ME MD MA MI M…" at bounding box center [270, 221] width 73 height 25
drag, startPoint x: 310, startPoint y: 120, endPoint x: 399, endPoint y: 127, distance: 89.3
click at [399, 127] on div "Creditor * TD BANK USA TARGET C P.O. Box 660170 Dallas, TX 75266-0170 Dallas St…" at bounding box center [568, 190] width 680 height 267
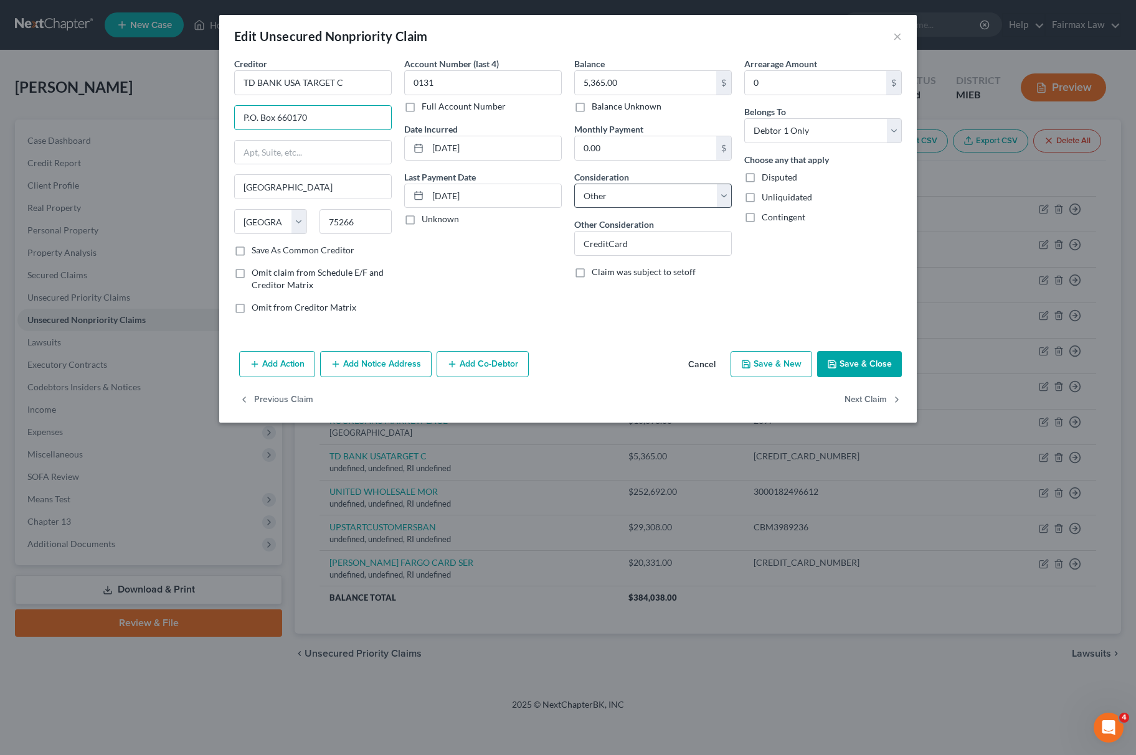
scroll to position [0, 0]
click at [852, 360] on button "Save & Close" at bounding box center [859, 364] width 85 height 26
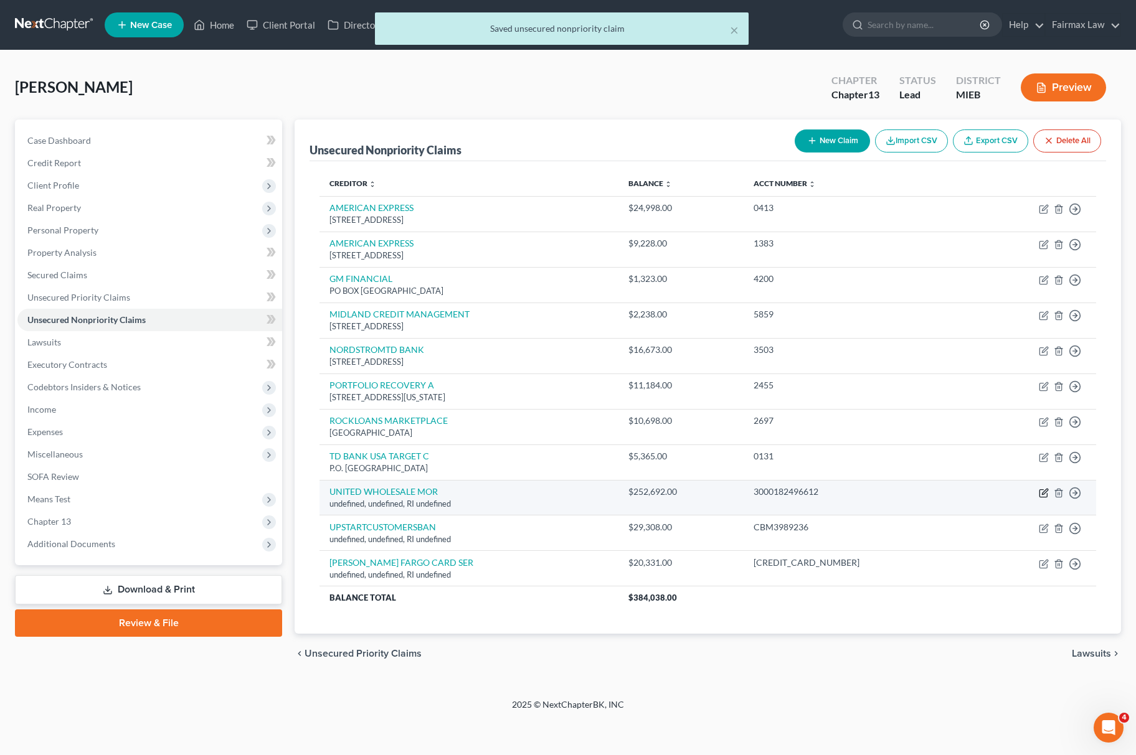
click at [1046, 497] on icon "button" at bounding box center [1042, 492] width 7 height 7
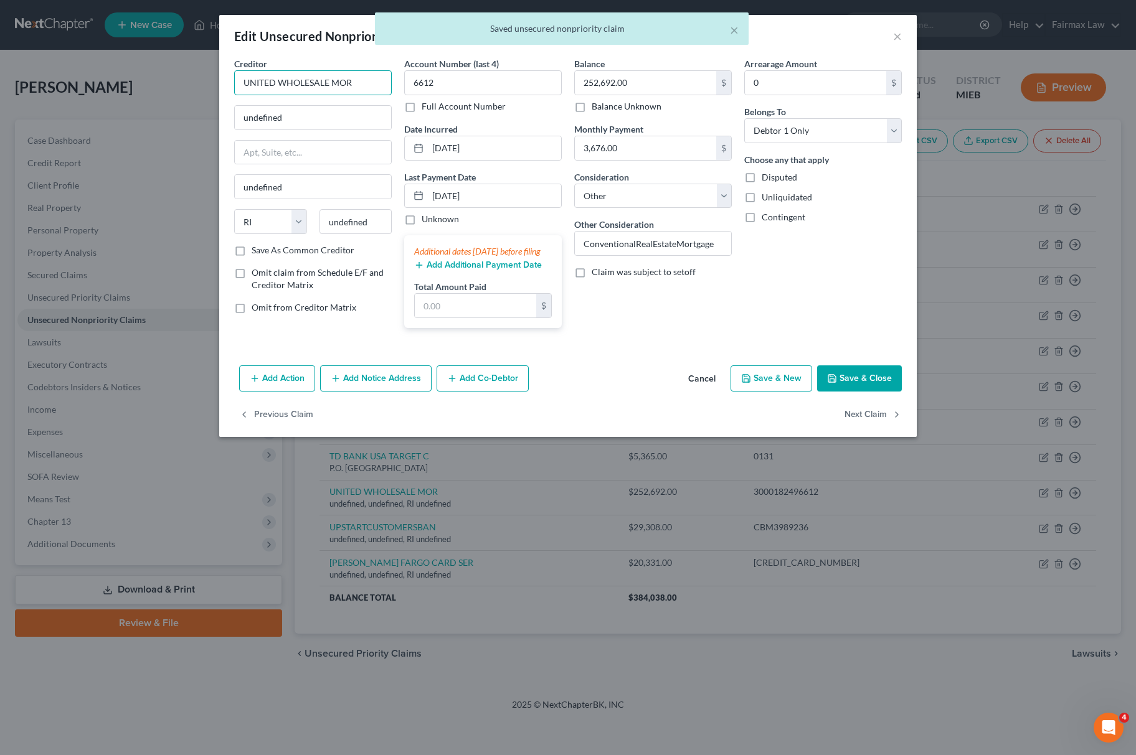
click at [351, 80] on input "UNITED WHOLESALE MOR" at bounding box center [313, 82] width 158 height 25
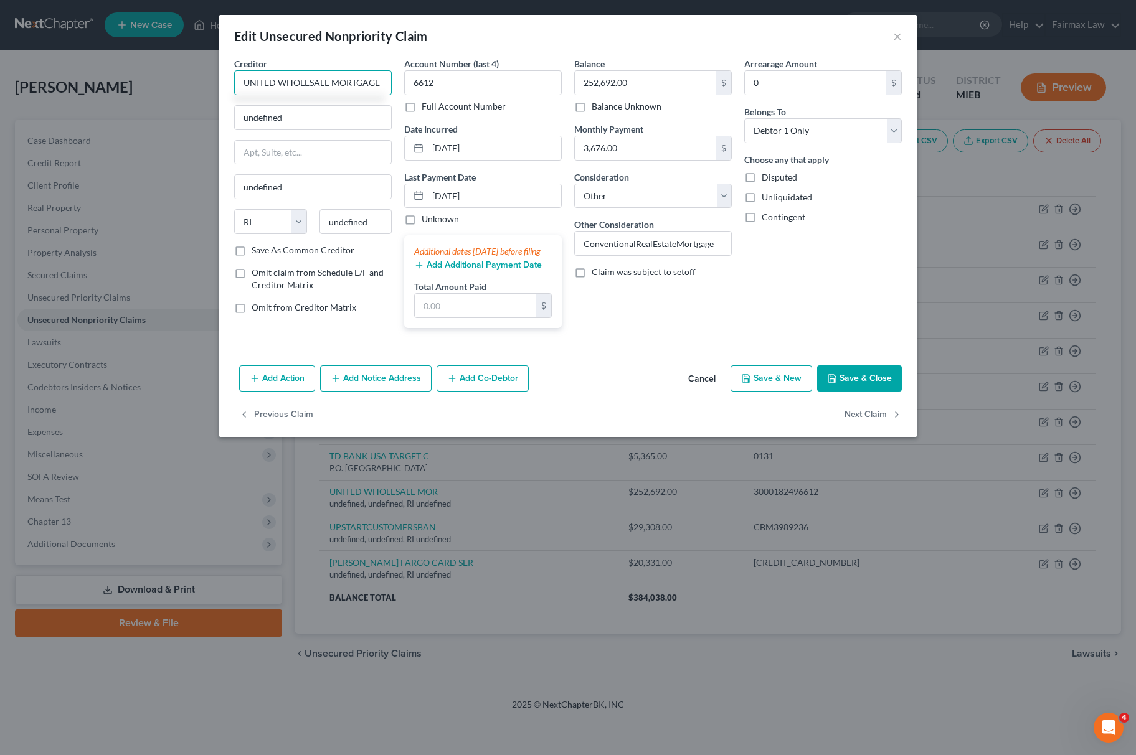
click at [300, 83] on input "UNITED WHOLESALE MORTGAGE" at bounding box center [313, 82] width 158 height 25
drag, startPoint x: 316, startPoint y: 121, endPoint x: 153, endPoint y: 125, distance: 163.8
click at [153, 125] on div "Edit Unsecured Nonpriority Claim × Creditor * UNITED WHOLESALE MORTGAGE undefin…" at bounding box center [568, 377] width 1136 height 755
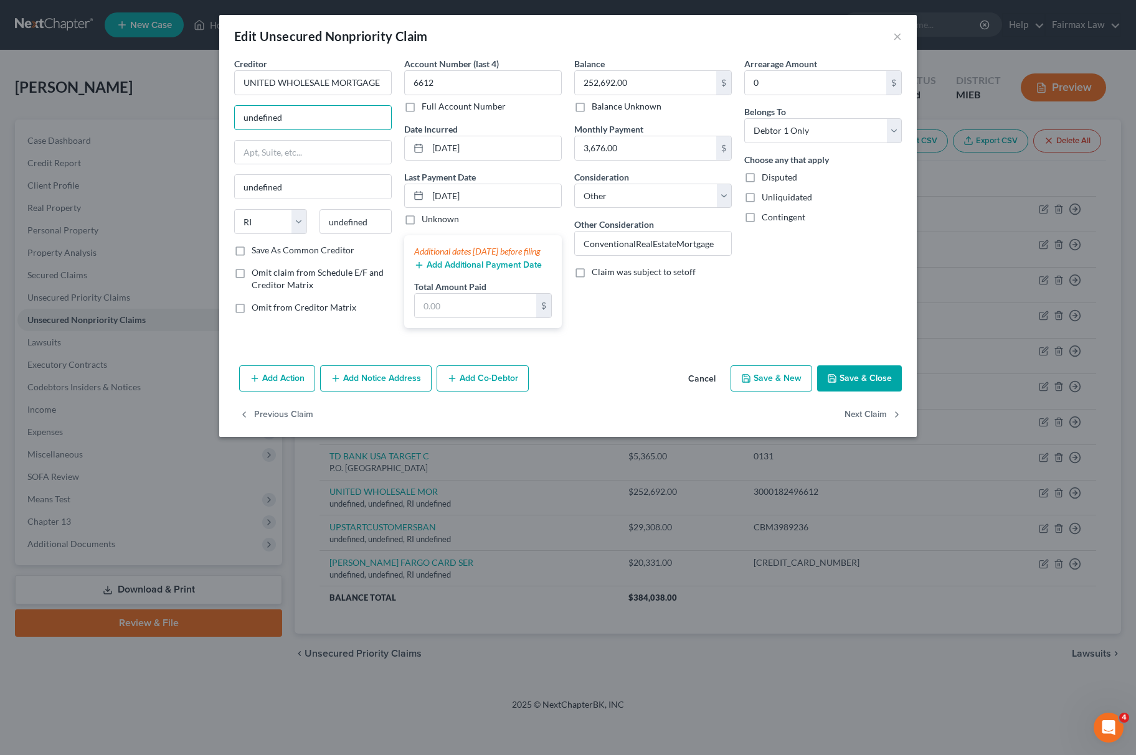
paste input "585 South Blvd E. Pontiac, MI 48341"
drag, startPoint x: 356, startPoint y: 116, endPoint x: 509, endPoint y: 116, distance: 153.2
click at [509, 116] on div "Creditor * UNITED WHOLESALE MORTGAGE 585 South Blvd E. Pontiac, MI 48341 undefi…" at bounding box center [568, 197] width 680 height 281
drag, startPoint x: 374, startPoint y: 222, endPoint x: 164, endPoint y: 225, distance: 209.3
click at [156, 225] on div "Edit Unsecured Nonpriority Claim × Creditor * UNITED WHOLESALE MORTGAGE 585 Sou…" at bounding box center [568, 377] width 1136 height 755
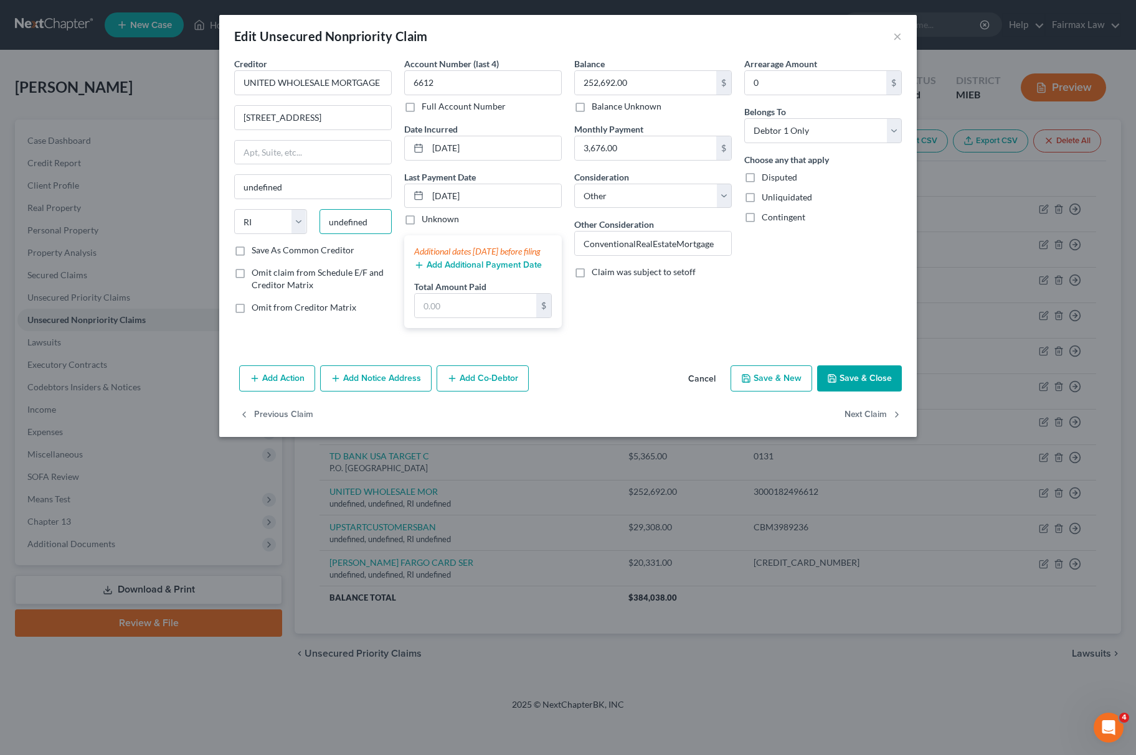
paste input "48341"
click at [267, 212] on select "State AL AK AR AZ CA CO CT DE DC FL GA GU HI ID IL IN IA KS KY LA ME MD MA MI M…" at bounding box center [270, 221] width 73 height 25
click at [234, 210] on select "State AL AK AR AZ CA CO CT DE DC FL GA GU HI ID IL IN IA KS KY LA ME MD MA MI M…" at bounding box center [270, 221] width 73 height 25
click at [308, 113] on input "585 South Blvd E. Pontiac, MI 48341" at bounding box center [313, 118] width 156 height 24
click at [311, 115] on input "585 South Blvd E. Pontiac, MI 48341" at bounding box center [313, 118] width 156 height 24
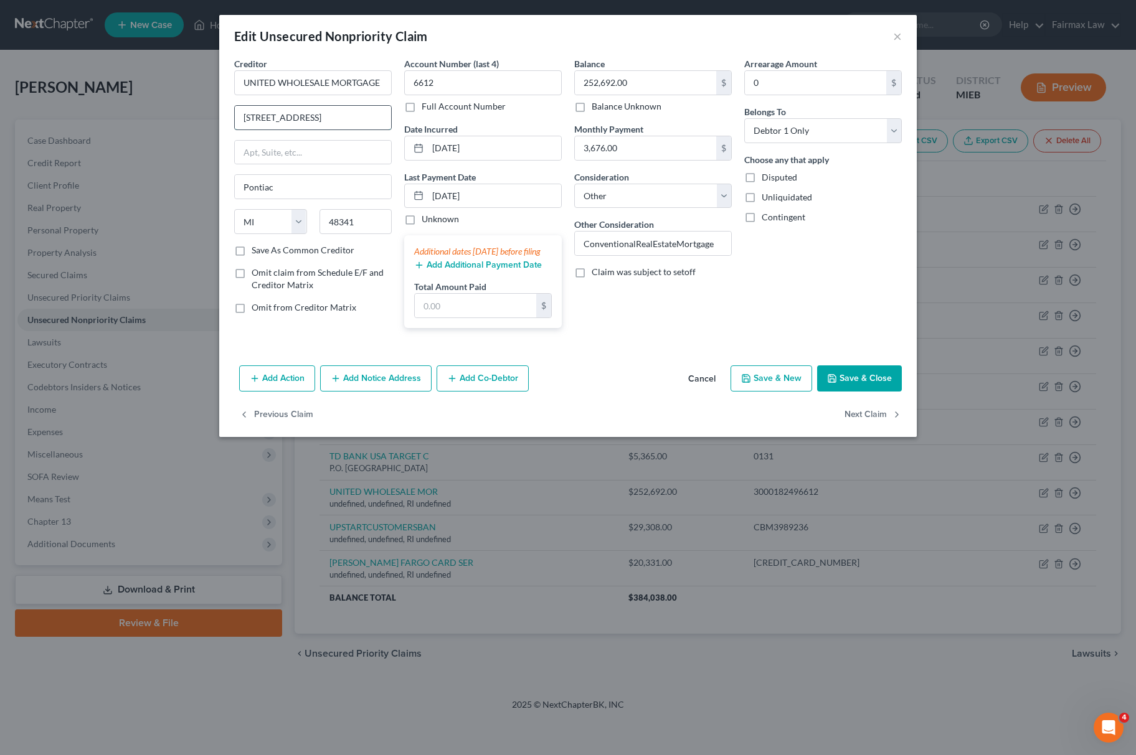
drag, startPoint x: 349, startPoint y: 118, endPoint x: 389, endPoint y: 118, distance: 39.9
click at [389, 118] on input "585 South Blvd E. Pontiac, MI 48341" at bounding box center [313, 118] width 156 height 24
click at [860, 392] on button "Save & Close" at bounding box center [859, 379] width 85 height 26
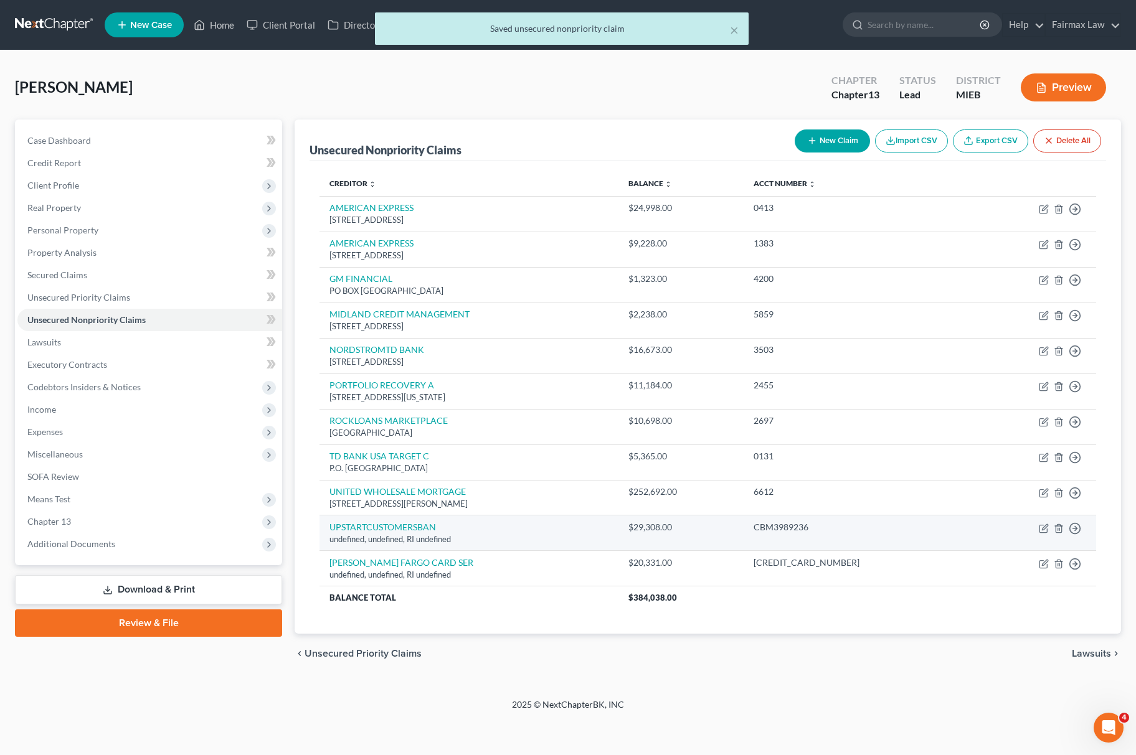
click at [1042, 537] on td "Move to D Move to E Move to G Move to Notice Only" at bounding box center [1034, 533] width 123 height 35
click at [1046, 527] on icon "button" at bounding box center [1044, 529] width 10 height 10
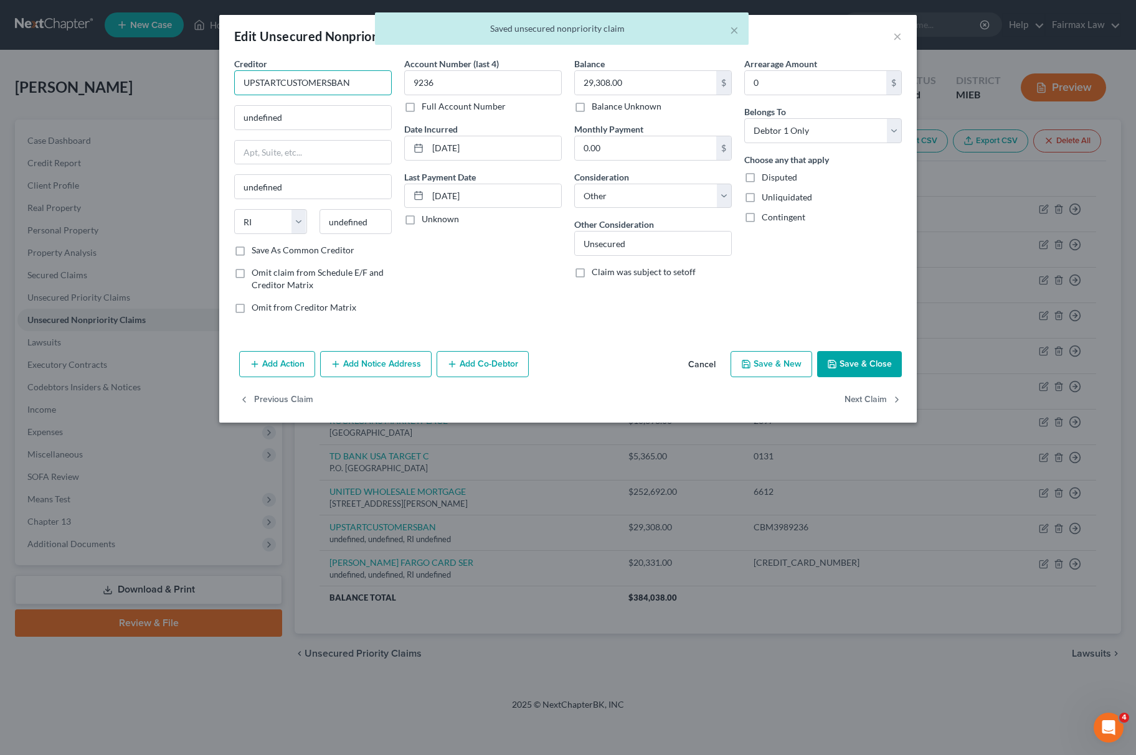
click at [279, 86] on input "UPSTARTCUSTOMERSBAN" at bounding box center [313, 82] width 158 height 25
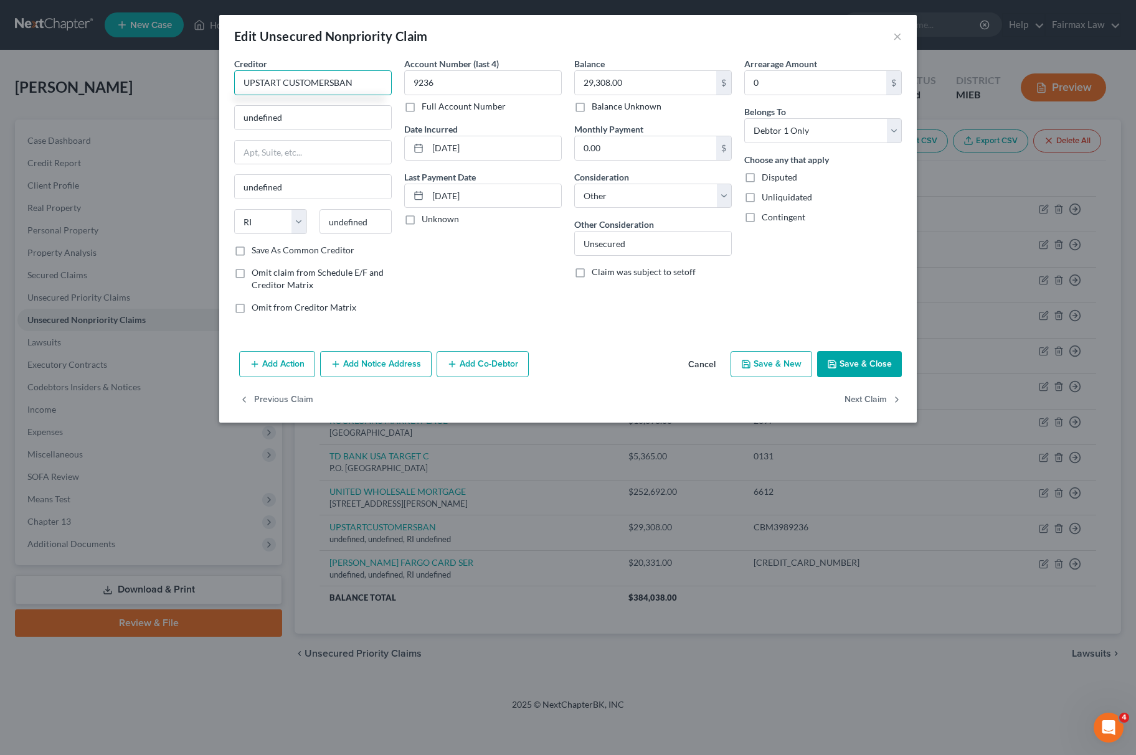
click at [332, 85] on input "UPSTART CUSTOMERSBAN" at bounding box center [313, 82] width 158 height 25
click at [336, 83] on input "UPSTART CUSTOMERSBAN" at bounding box center [313, 82] width 158 height 25
click at [376, 85] on input "UPSTART CUSTOMERS BAN" at bounding box center [313, 82] width 158 height 25
drag, startPoint x: 366, startPoint y: 76, endPoint x: 148, endPoint y: 78, distance: 218.0
click at [148, 78] on div "Edit Unsecured Nonpriority Claim × Creditor * UPSTART CUSTOMERS BANK undefined …" at bounding box center [568, 377] width 1136 height 755
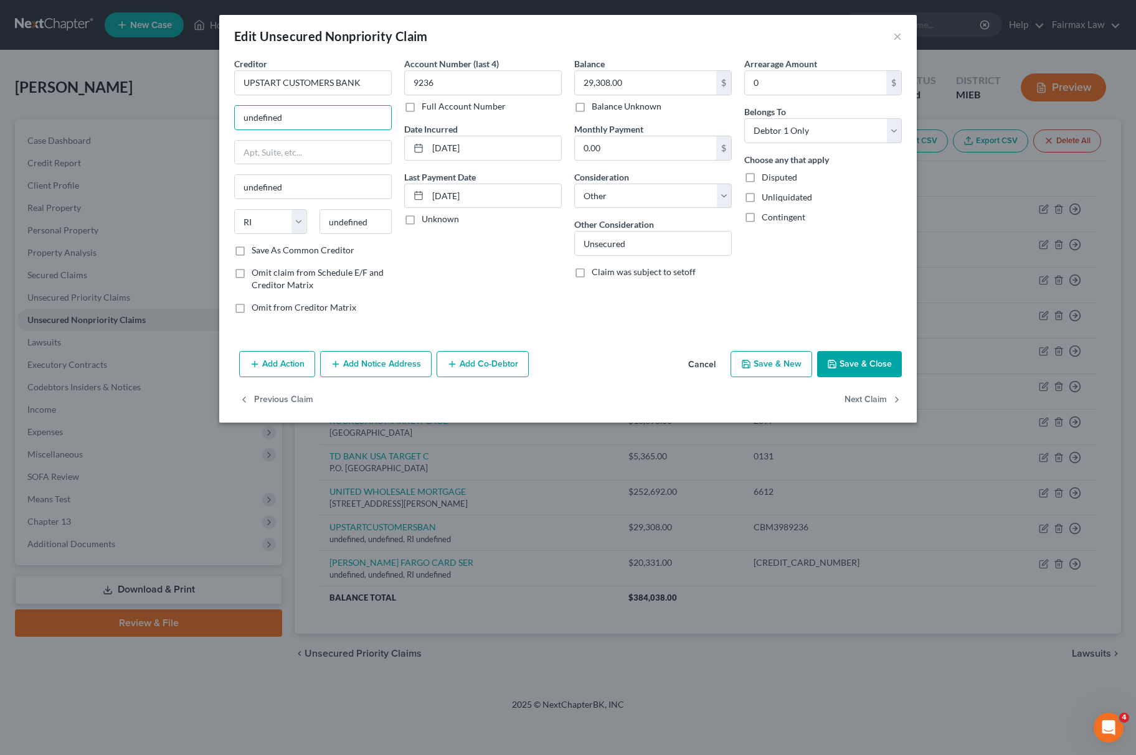
drag, startPoint x: 319, startPoint y: 117, endPoint x: 148, endPoint y: 103, distance: 172.5
click at [133, 103] on div "Edit Unsecured Nonpriority Claim × Creditor * UPSTART CUSTOMERS BANK undefined …" at bounding box center [568, 377] width 1136 height 755
paste input "40 General Warren Blvd, Suite 200, Malvern, PA 19355"
drag, startPoint x: 359, startPoint y: 115, endPoint x: 471, endPoint y: 115, distance: 112.1
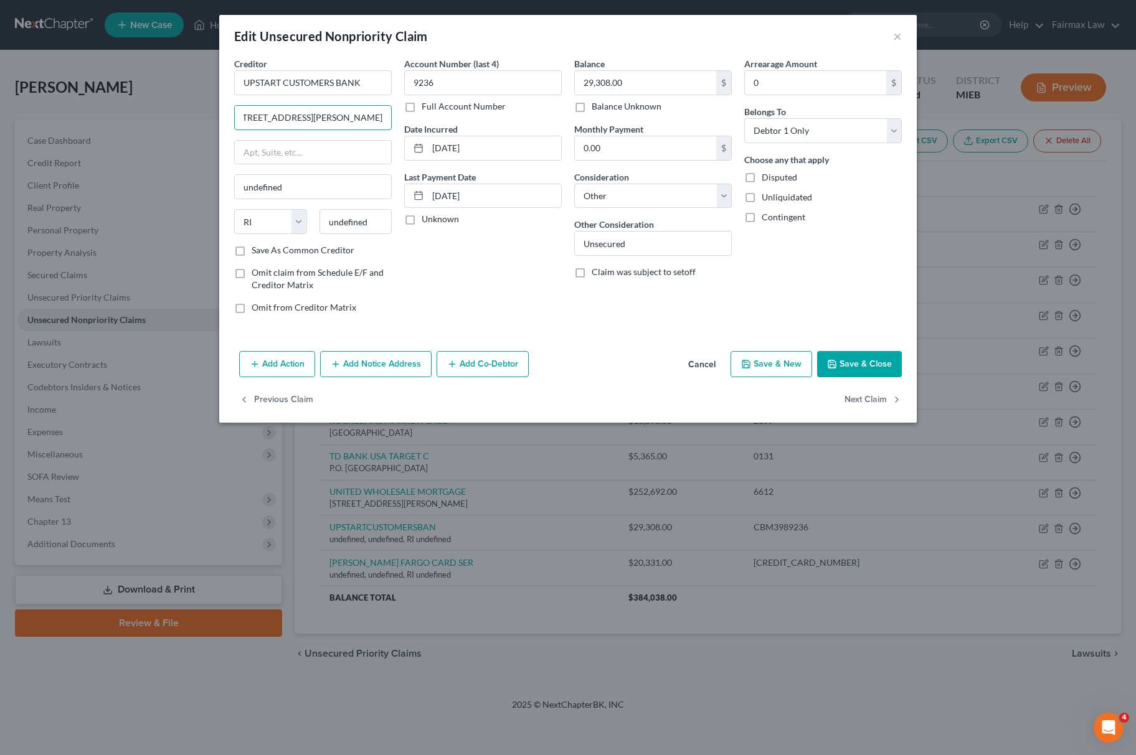
click at [471, 115] on div "Creditor * UPSTART CUSTOMERS BANK 40 General Warren Blvd, Suite 200, Malvern, P…" at bounding box center [568, 190] width 680 height 267
drag, startPoint x: 379, startPoint y: 210, endPoint x: 269, endPoint y: 223, distance: 110.9
click at [275, 225] on div "State AL AK AR AZ CA CO CT DE DC FL GA GU HI ID IL IN IA KS KY LA ME MD MA MI M…" at bounding box center [313, 226] width 170 height 35
paste input "19355"
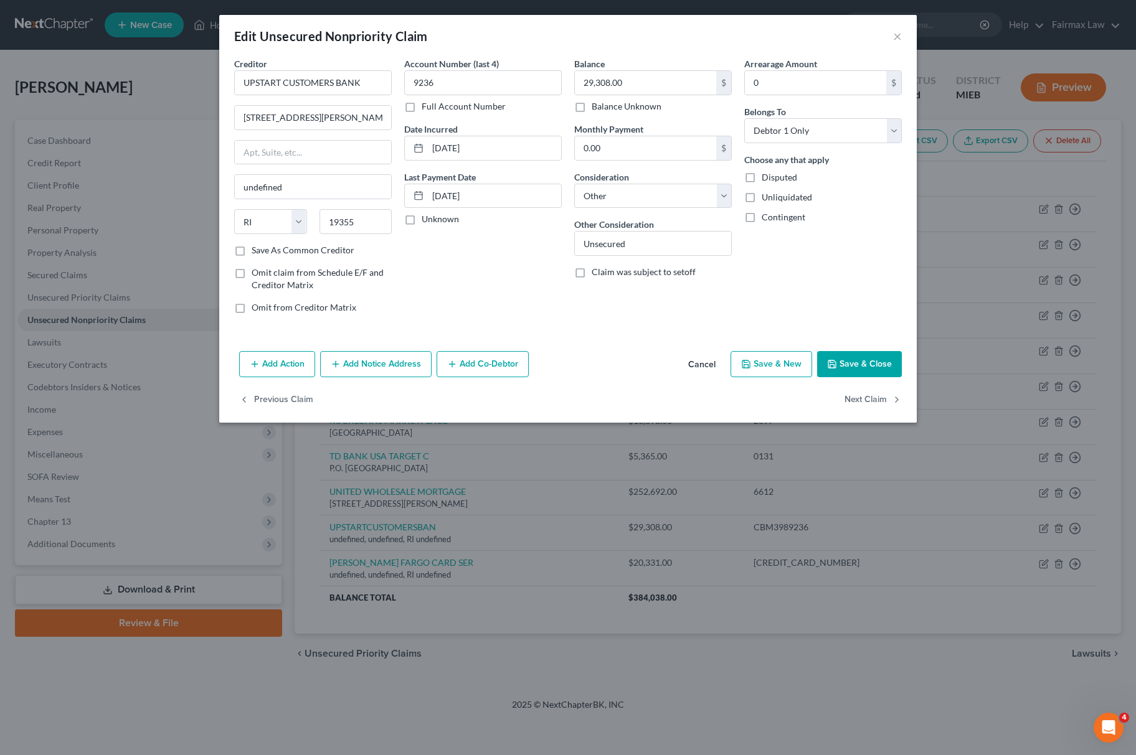
click at [252, 208] on div "Creditor * UPSTART CUSTOMERS BANK 40 General Warren Blvd, Suite 200, Malvern, P…" at bounding box center [313, 150] width 158 height 187
drag, startPoint x: 249, startPoint y: 215, endPoint x: 257, endPoint y: 218, distance: 8.5
click at [253, 217] on select "State AL AK AR AZ CA CO CT DE DC FL GA GU HI ID IL IN IA KS KY LA ME MD MA MI M…" at bounding box center [270, 221] width 73 height 25
click at [234, 210] on select "State AL AK AR AZ CA CO CT DE DC FL GA GU HI ID IL IN IA KS KY LA ME MD MA MI M…" at bounding box center [270, 221] width 73 height 25
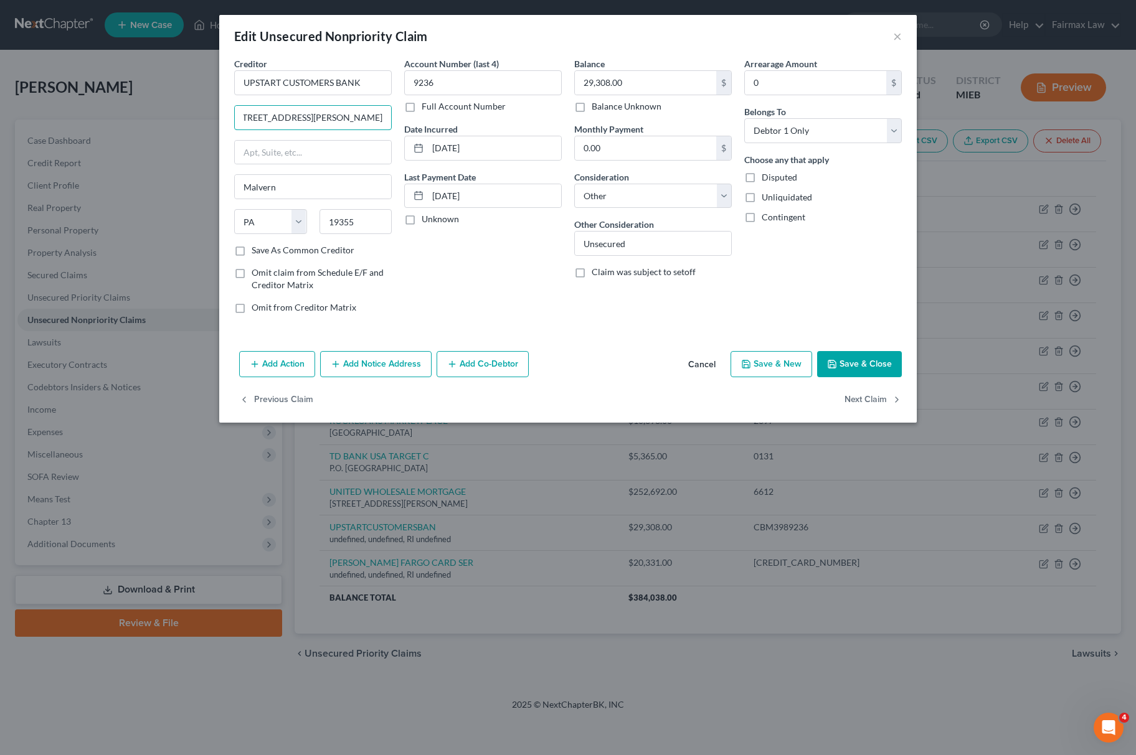
drag, startPoint x: 376, startPoint y: 120, endPoint x: 461, endPoint y: 133, distance: 85.7
click at [461, 133] on div "Creditor * UPSTART CUSTOMERS BANK 40 General Warren Blvd, Suite 200, Malvern, P…" at bounding box center [568, 190] width 680 height 267
click at [840, 362] on button "Save & Close" at bounding box center [859, 364] width 85 height 26
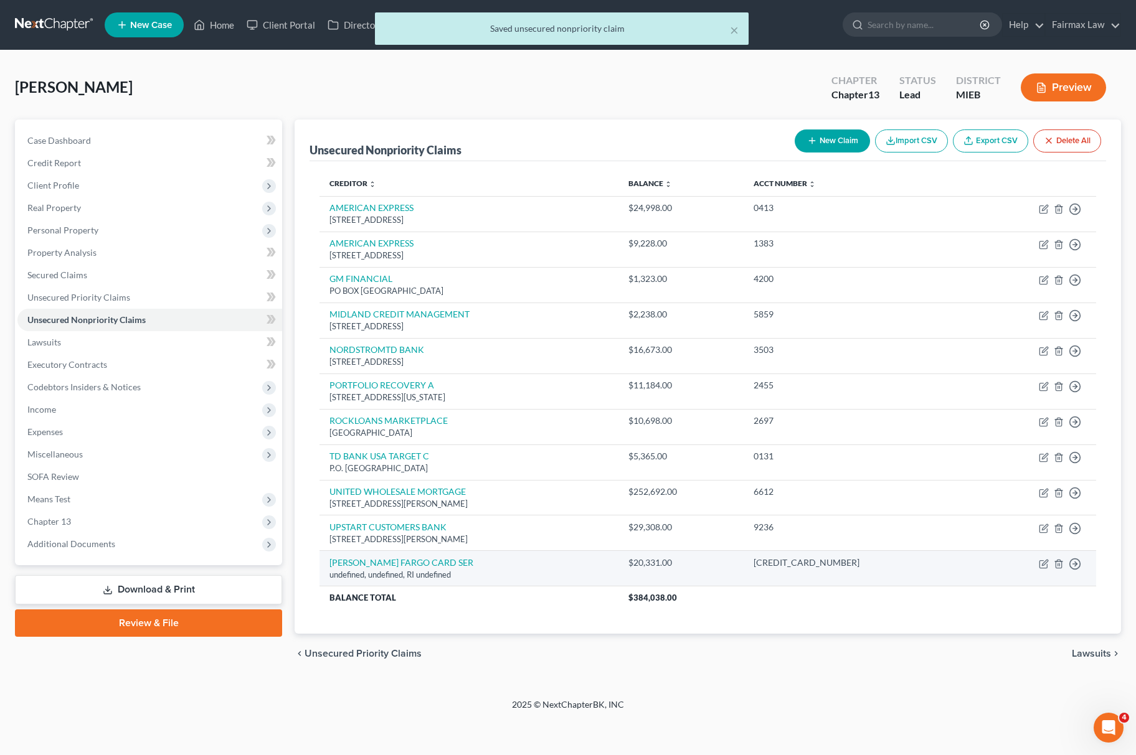
click at [1037, 565] on td "Move to D Move to E Move to G Move to Notice Only" at bounding box center [1034, 568] width 123 height 35
click at [1041, 565] on icon "button" at bounding box center [1044, 564] width 10 height 10
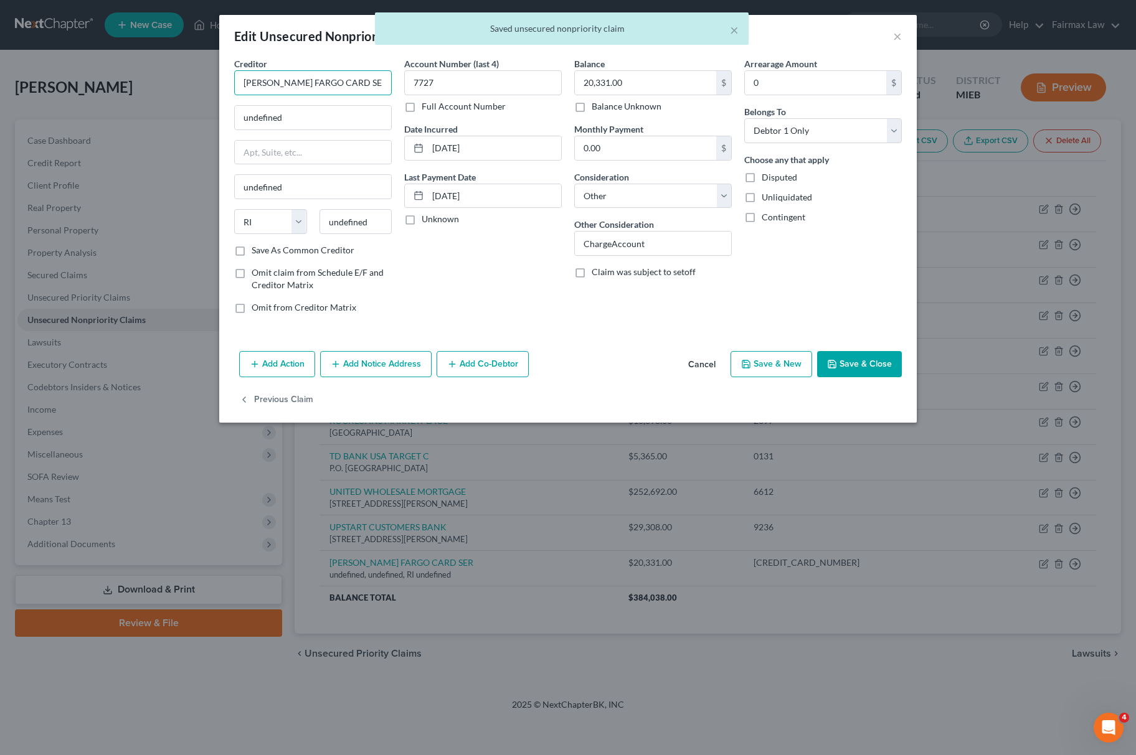
click at [376, 88] on input "WELLS FARGO CARD SER" at bounding box center [313, 82] width 158 height 25
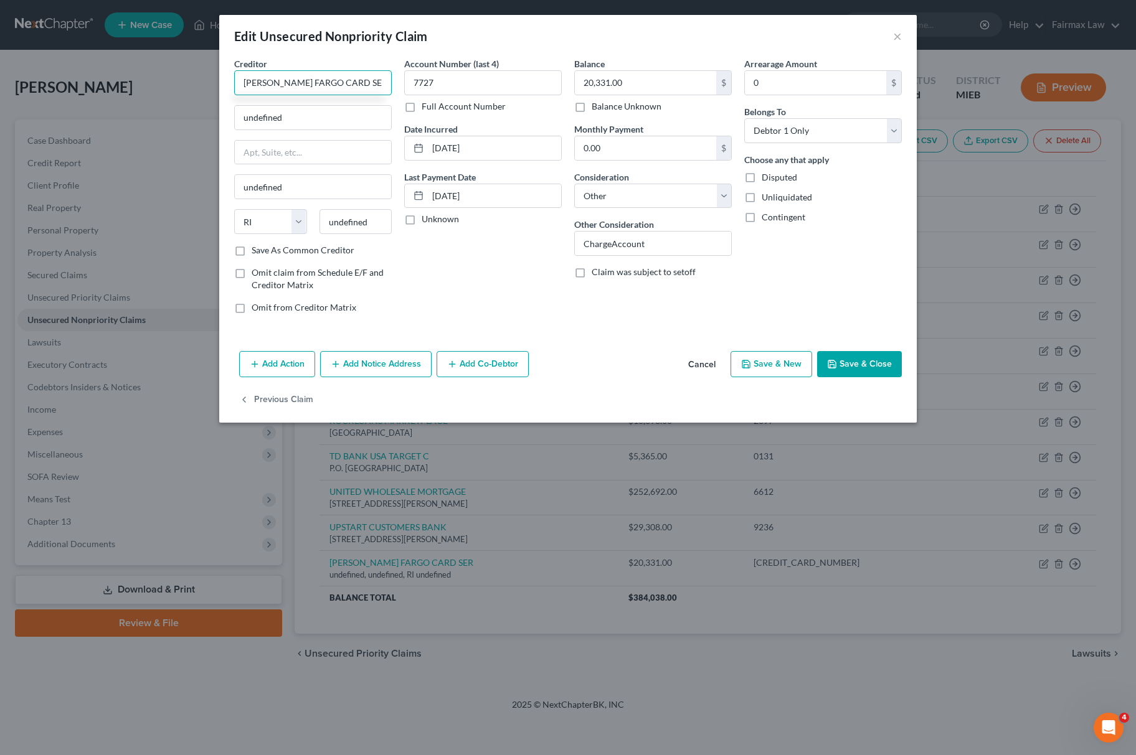
drag, startPoint x: 375, startPoint y: 81, endPoint x: 28, endPoint y: 81, distance: 346.8
click at [12, 81] on div "Edit Unsecured Nonpriority Claim × Creditor * WELLS FARGO CARD SERVICES undefin…" at bounding box center [568, 377] width 1136 height 755
drag, startPoint x: 312, startPoint y: 120, endPoint x: 282, endPoint y: 237, distance: 120.8
click at [167, 157] on div "Edit Unsecured Nonpriority Claim × Creditor * WELLS FARGO CARD SERVICES undefin…" at bounding box center [568, 377] width 1136 height 755
paste input "P.O. Box 51193. Los Angeles, CA 90051-5493"
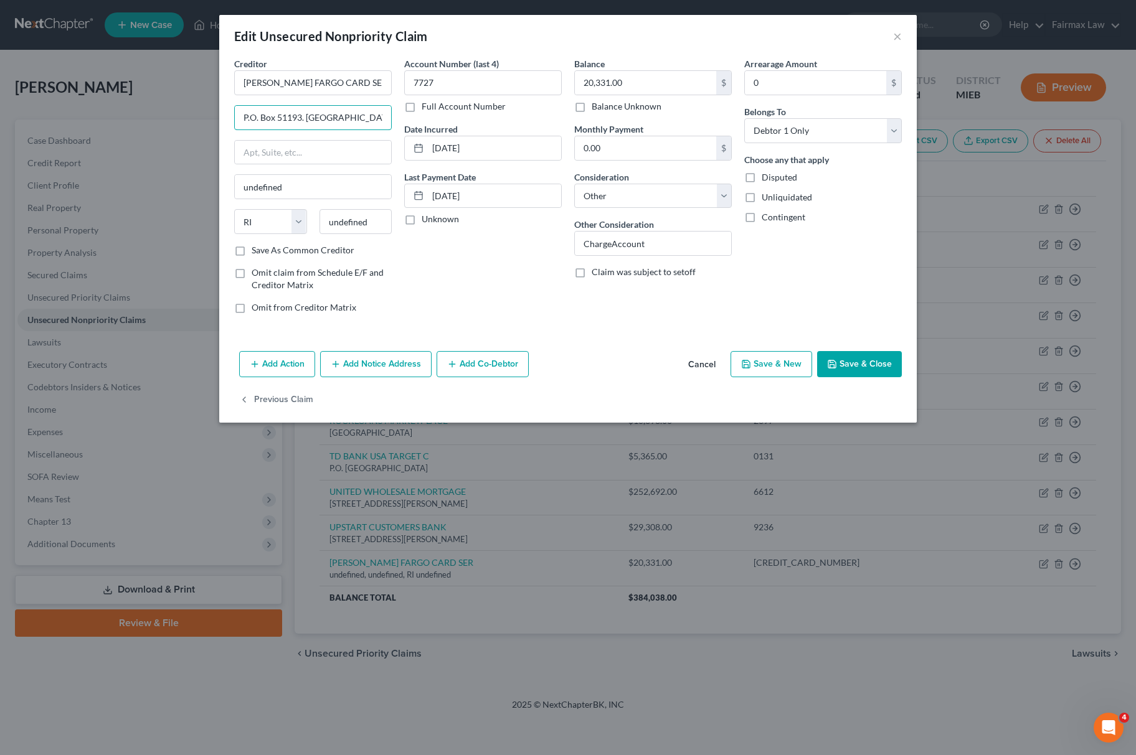
scroll to position [0, 33]
drag, startPoint x: 335, startPoint y: 112, endPoint x: 351, endPoint y: 138, distance: 30.8
click at [356, 103] on div "Creditor * WELLS FARGO CARD SERVICES P.O. Box 51193. Los Angeles, CA 90051-5493…" at bounding box center [313, 150] width 158 height 187
drag, startPoint x: 377, startPoint y: 224, endPoint x: 210, endPoint y: 232, distance: 167.1
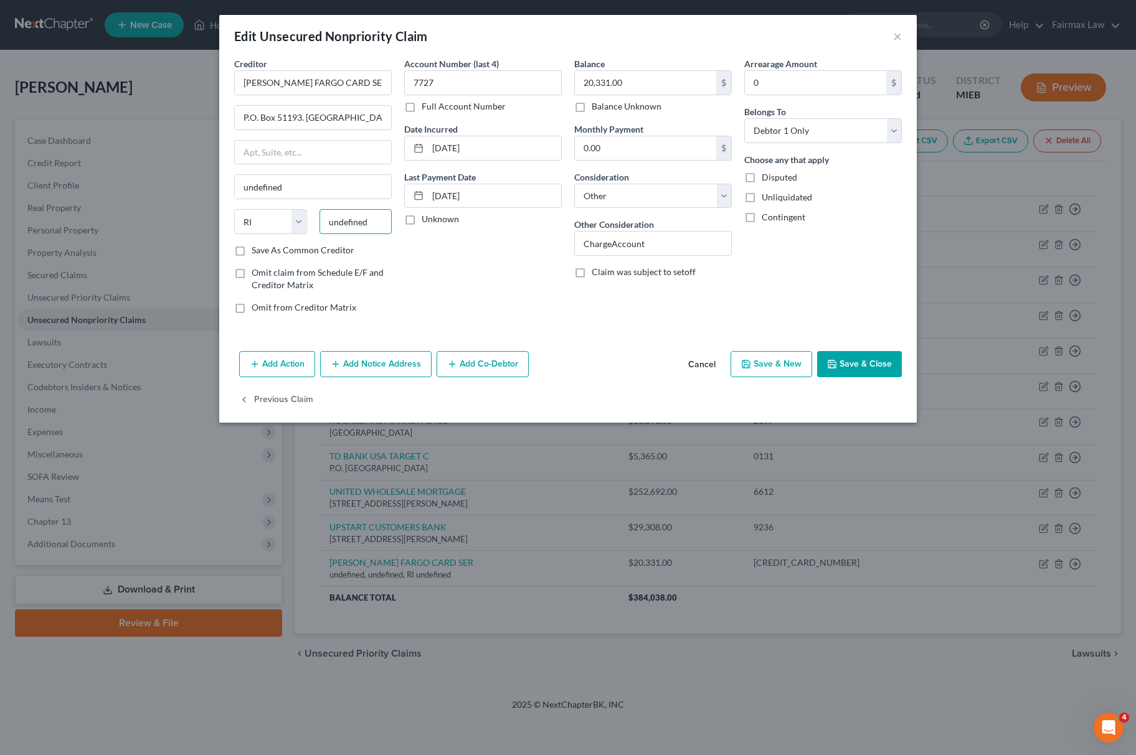
click at [209, 232] on div "Edit Unsecured Nonpriority Claim × Creditor * WELLS FARGO CARD SERVICES P.O. Bo…" at bounding box center [568, 377] width 1136 height 755
paste input "9005"
click at [275, 227] on select "State AL AK AR AZ CA CO CT DE DC FL GA GU HI ID IL IN IA KS KY LA ME MD MA MI M…" at bounding box center [270, 221] width 73 height 25
click at [234, 210] on select "State AL AK AR AZ CA CO CT DE DC FL GA GU HI ID IL IN IA KS KY LA ME MD MA MI M…" at bounding box center [270, 221] width 73 height 25
drag, startPoint x: 304, startPoint y: 121, endPoint x: 350, endPoint y: 118, distance: 46.1
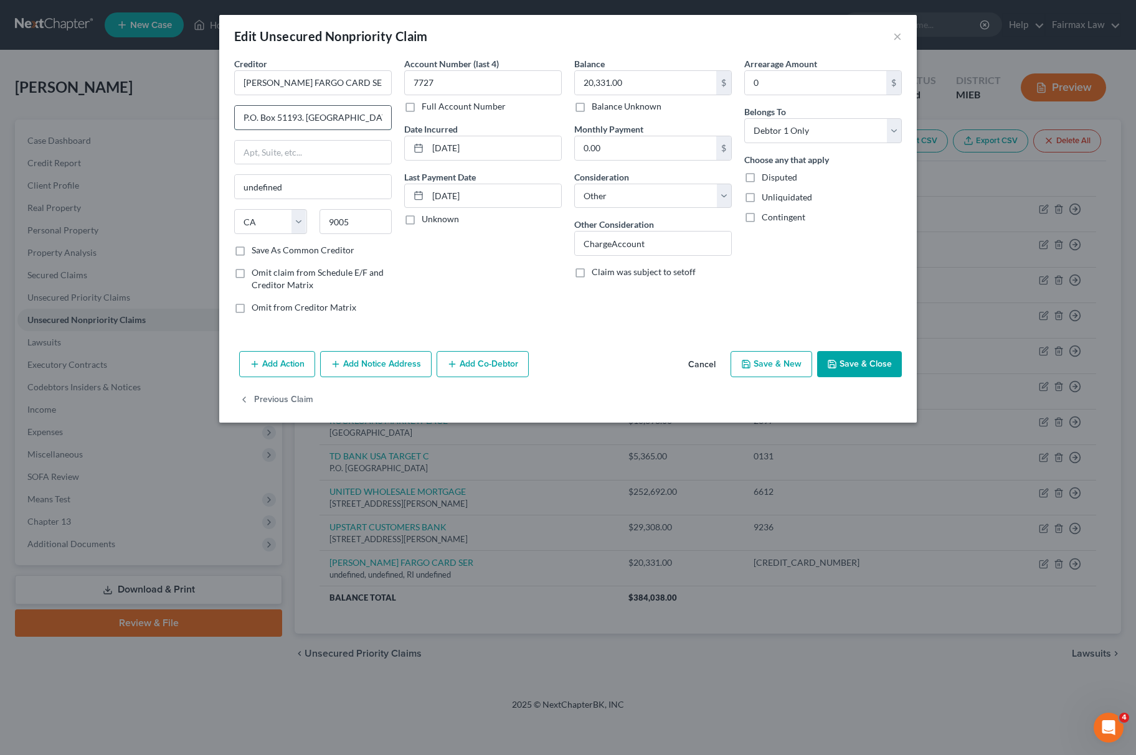
click at [350, 118] on input "P.O. Box 51193. Los Angeles, CA 90051-5493" at bounding box center [313, 118] width 156 height 24
drag, startPoint x: 300, startPoint y: 190, endPoint x: 136, endPoint y: 176, distance: 165.0
click at [130, 176] on div "Edit Unsecured Nonpriority Claim × Creditor * WELLS FARGO CARD SERVICES P.O. Bo…" at bounding box center [568, 377] width 1136 height 755
paste input "Los Angeles"
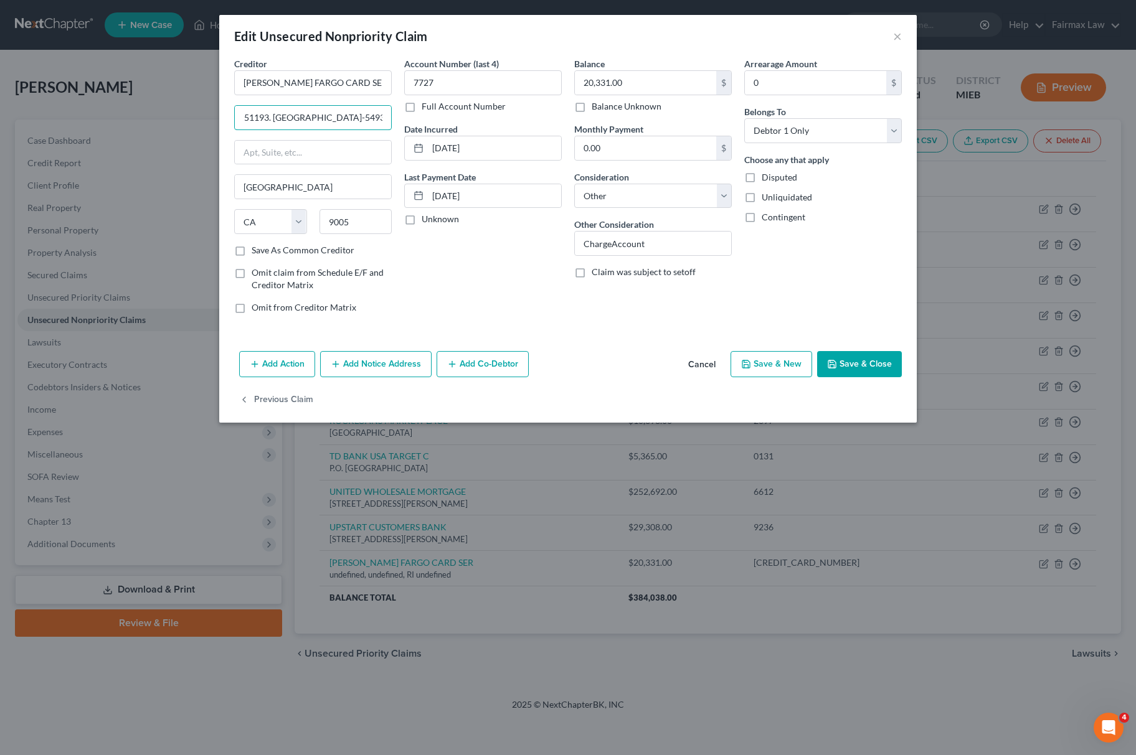
drag, startPoint x: 305, startPoint y: 112, endPoint x: 415, endPoint y: 121, distance: 109.9
click at [415, 121] on div "Creditor * WELLS FARGO CARD SERVICES P.O. Box 51193. Los Angeles, CA 90051-5493…" at bounding box center [568, 190] width 680 height 267
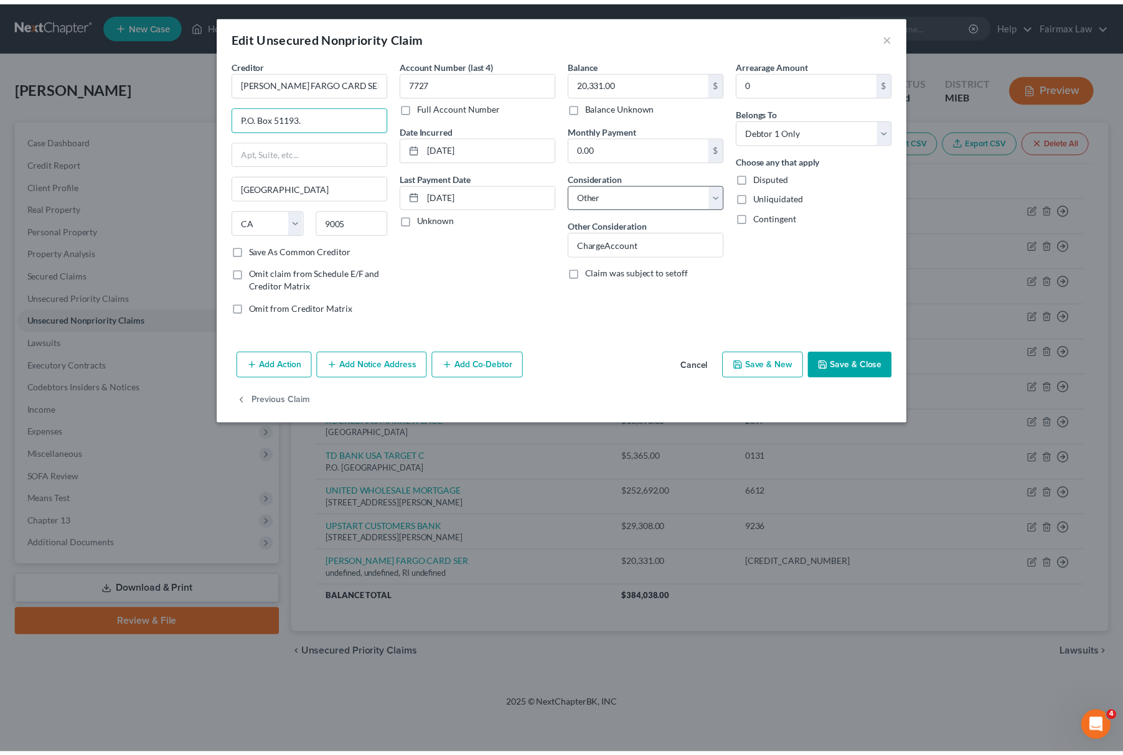
scroll to position [0, 0]
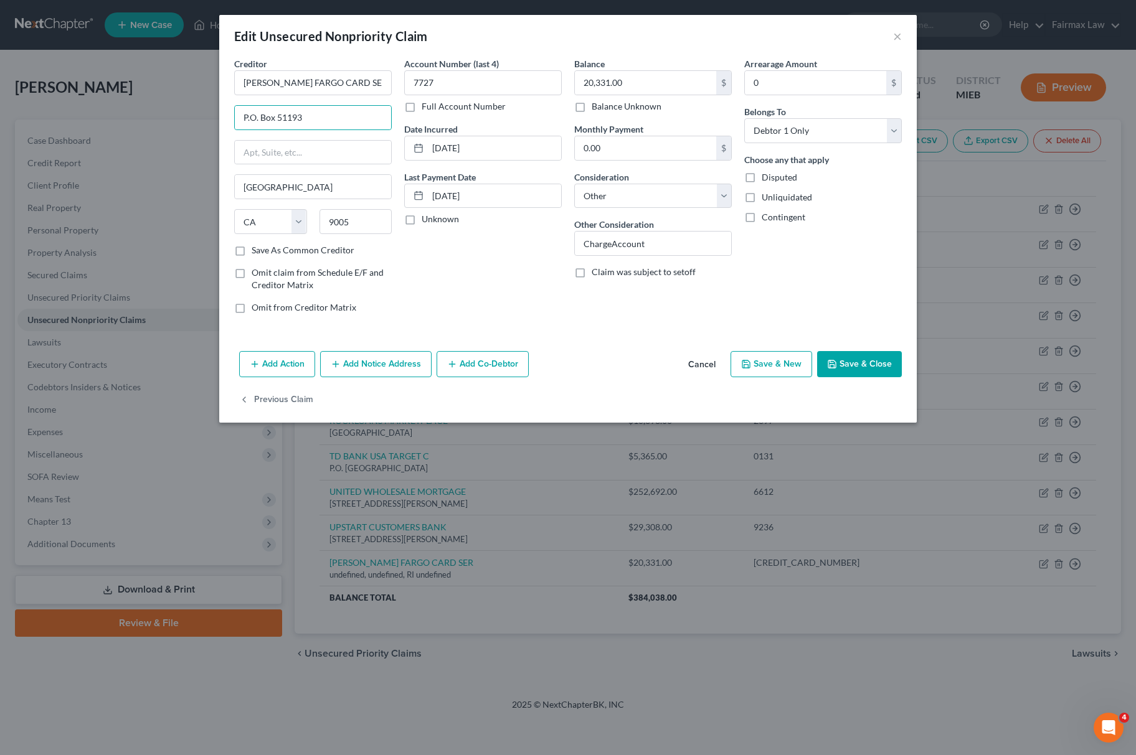
click at [875, 366] on button "Save & Close" at bounding box center [859, 364] width 85 height 26
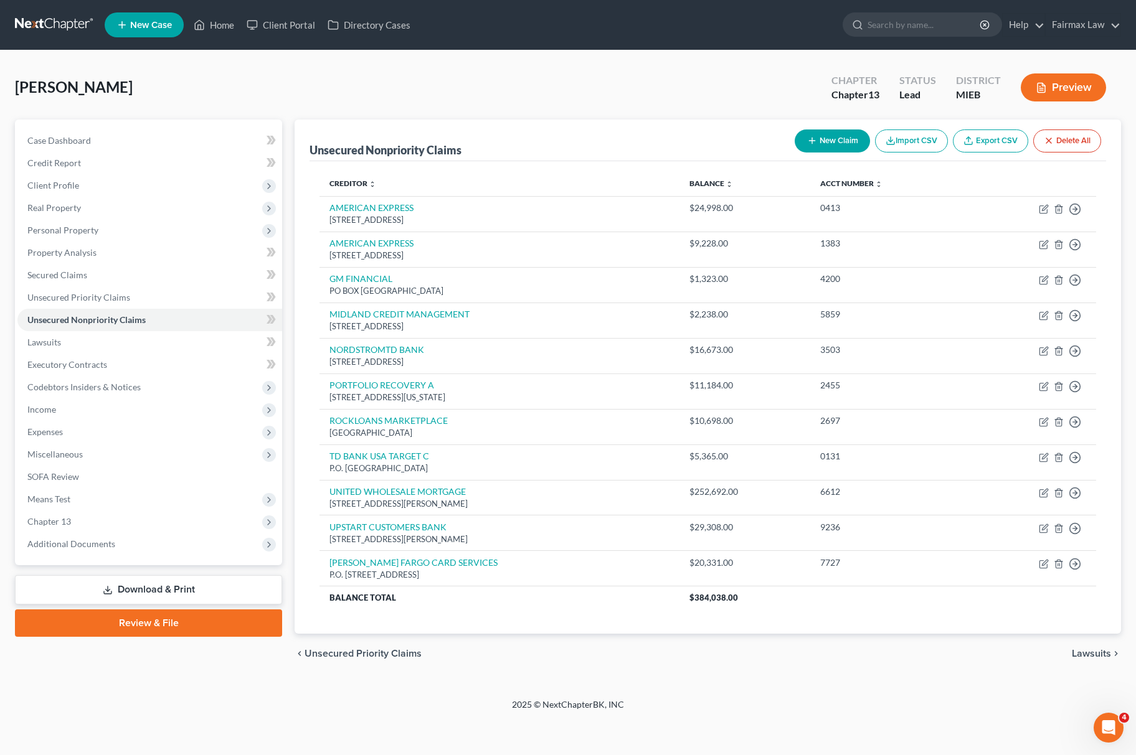
click at [914, 135] on button "Import CSV" at bounding box center [911, 141] width 73 height 23
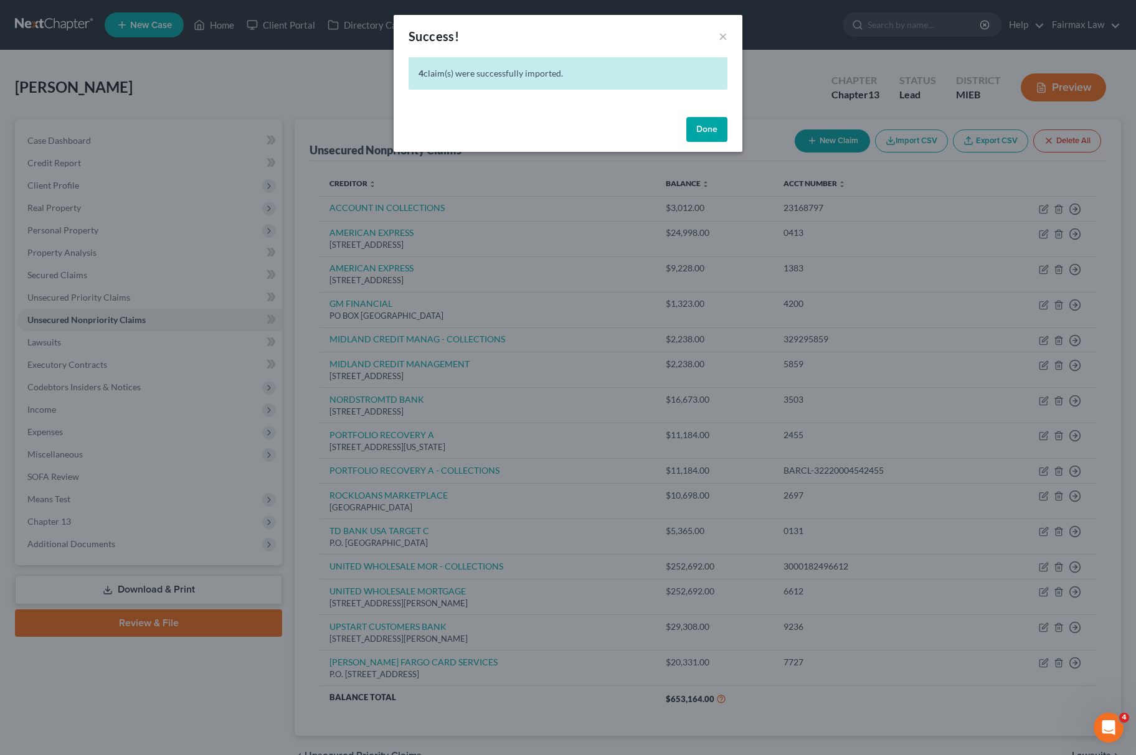
click at [703, 135] on button "Done" at bounding box center [706, 129] width 41 height 25
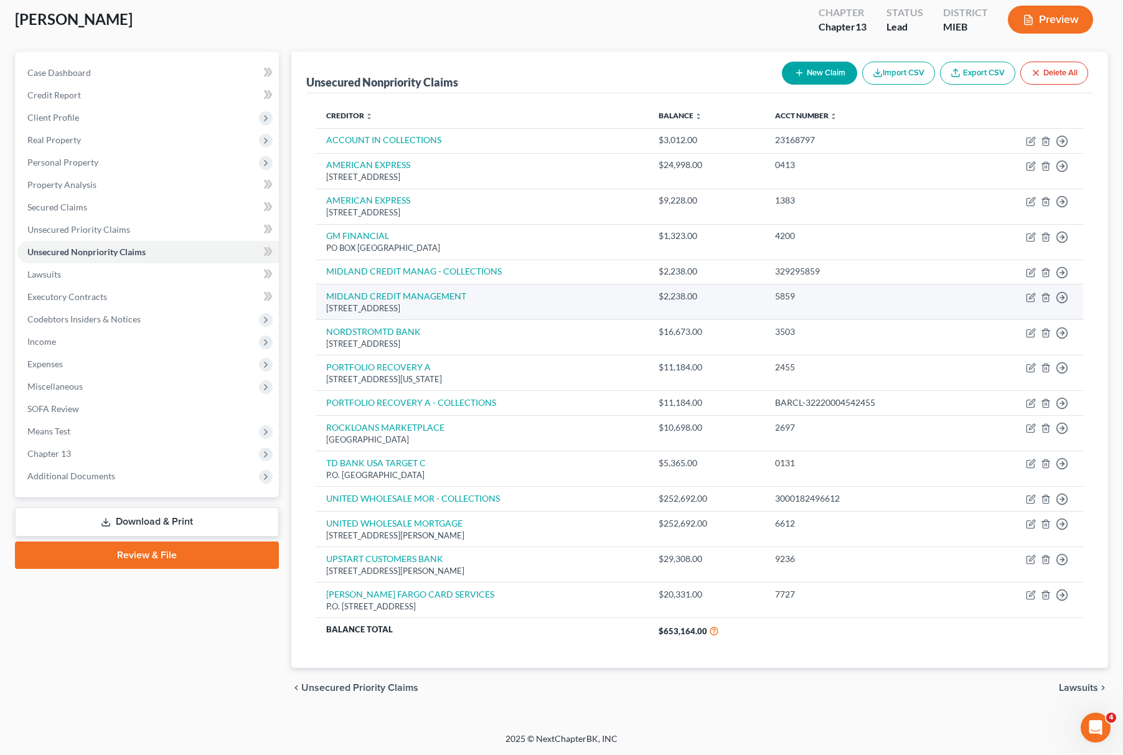
scroll to position [70, 0]
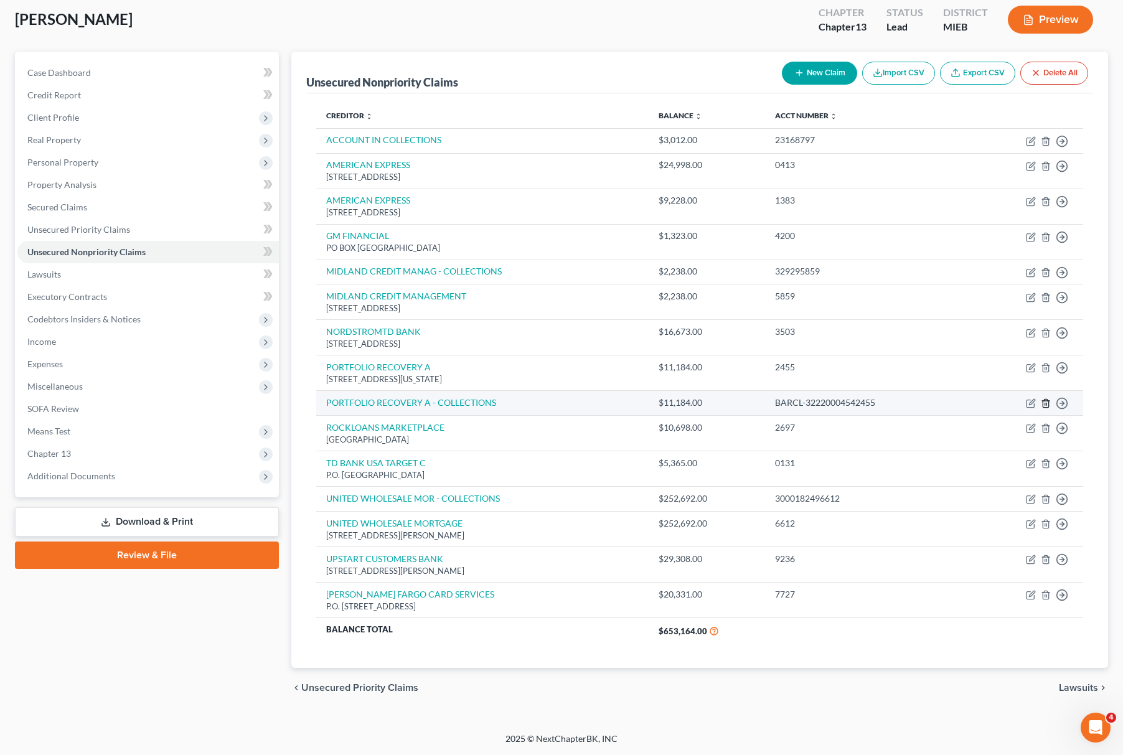
click at [1046, 399] on icon "button" at bounding box center [1046, 404] width 10 height 10
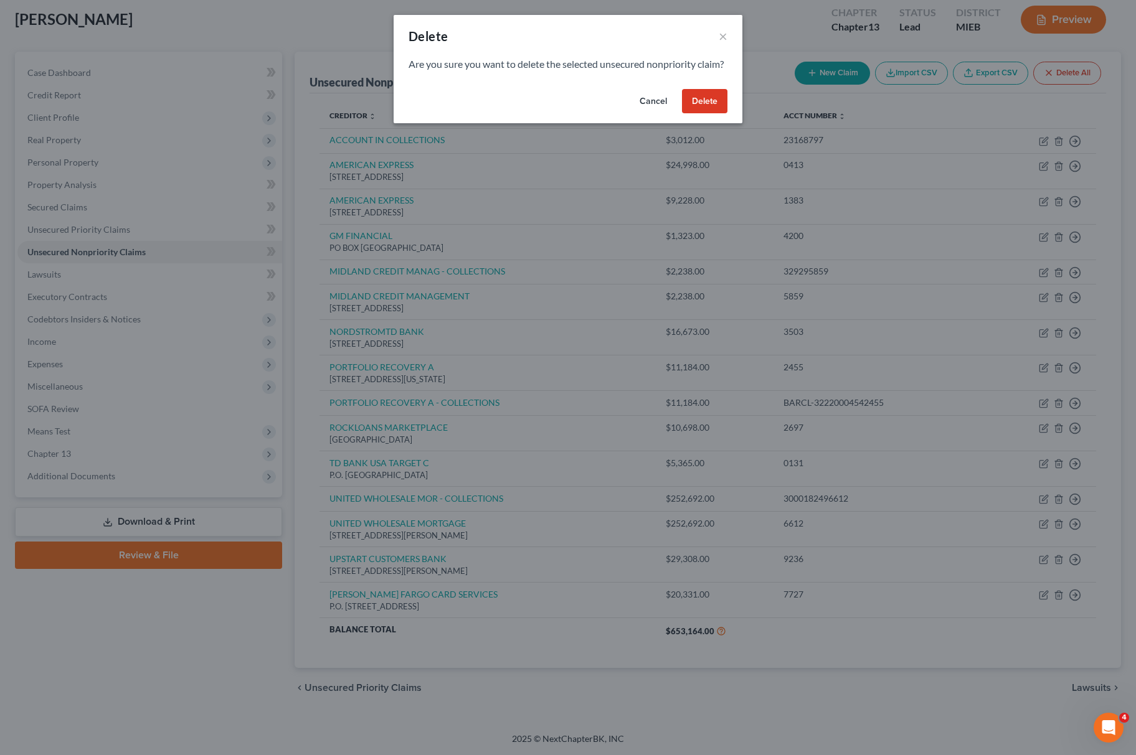
click at [710, 113] on button "Delete" at bounding box center [704, 101] width 45 height 25
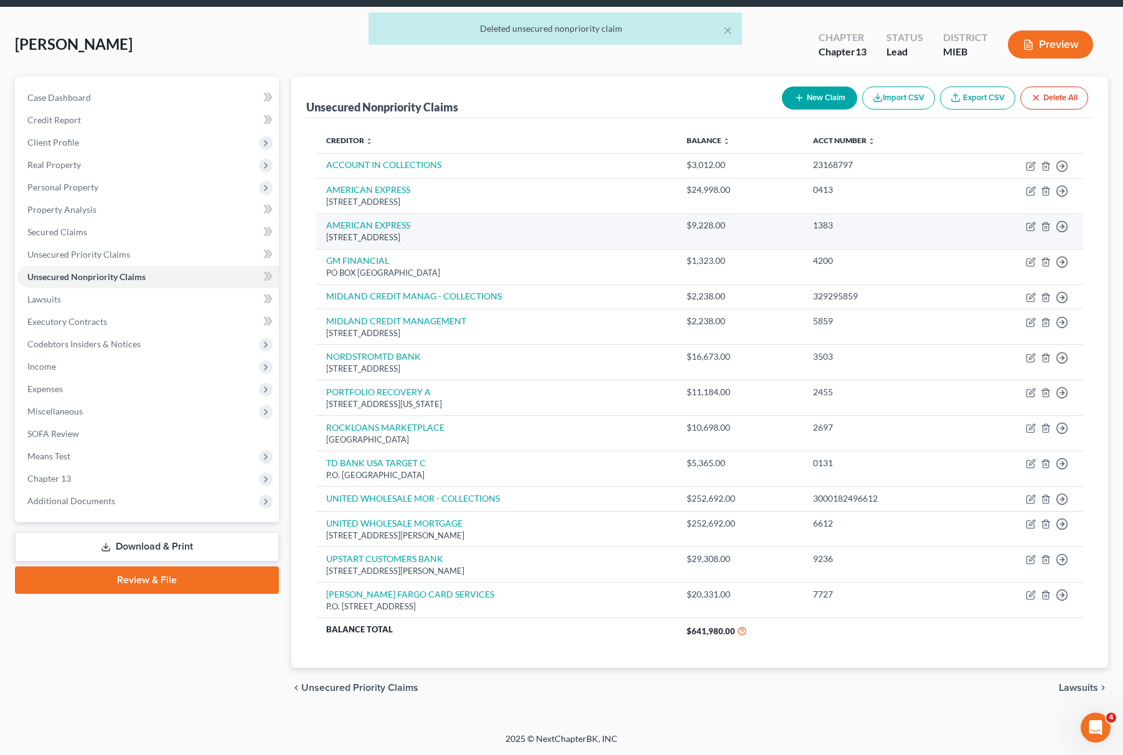
scroll to position [45, 0]
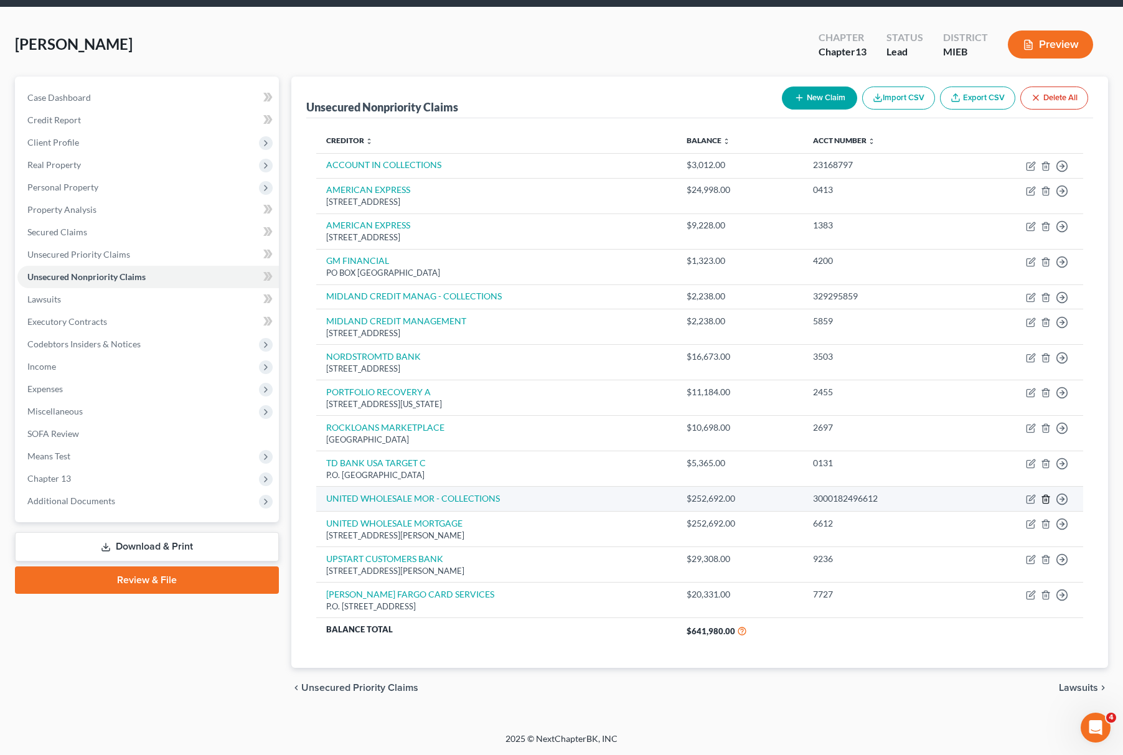
click at [1044, 496] on icon "button" at bounding box center [1046, 499] width 10 height 10
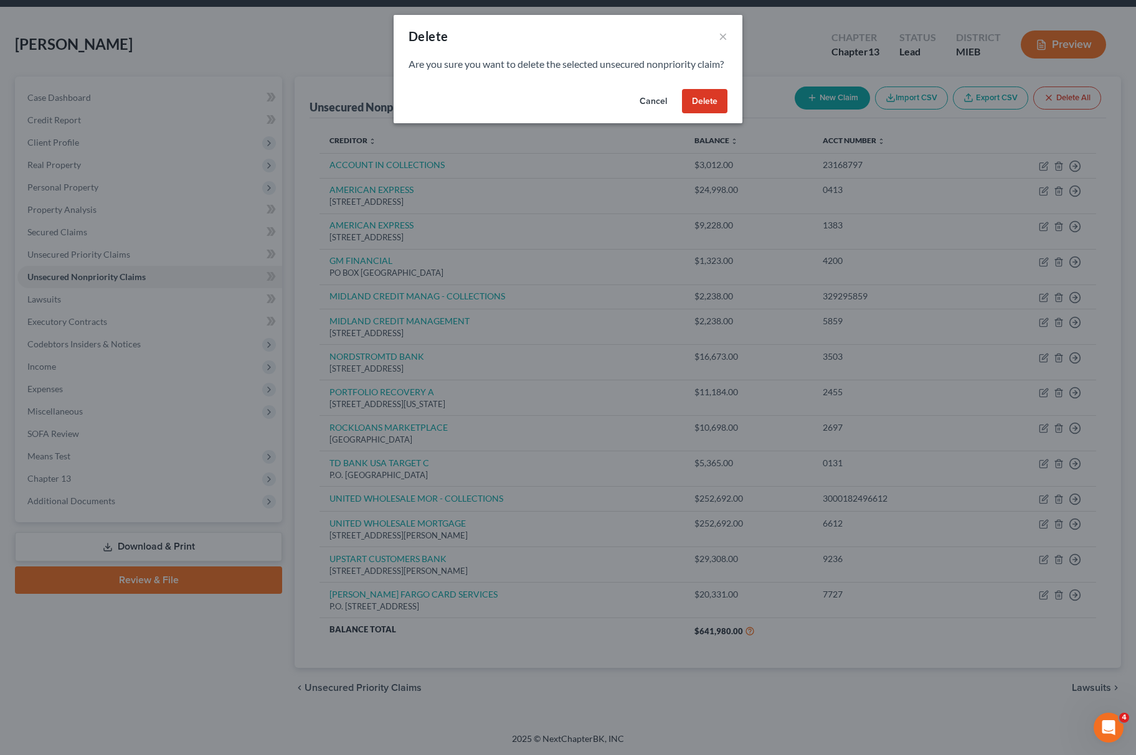
click at [720, 114] on button "Delete" at bounding box center [704, 101] width 45 height 25
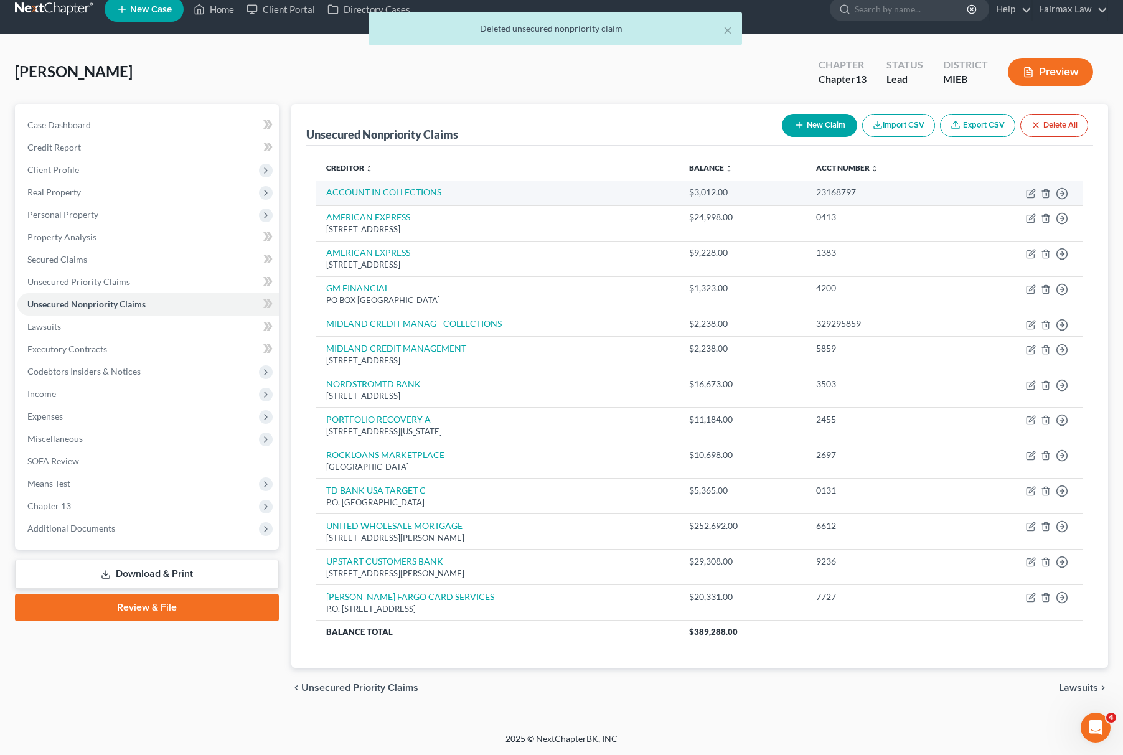
scroll to position [17, 0]
click at [1052, 186] on td "Move to D Move to E Move to G Move to Notice Only" at bounding box center [1021, 193] width 125 height 25
click at [1041, 189] on icon "button" at bounding box center [1046, 194] width 10 height 10
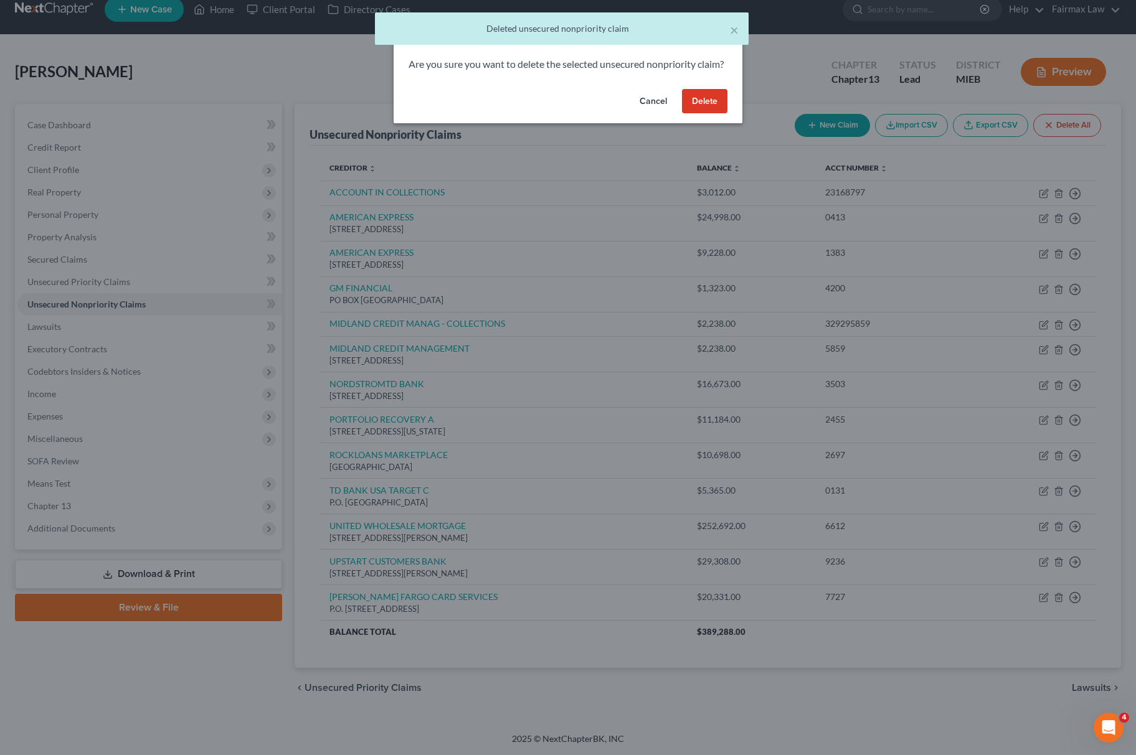
click at [728, 112] on div "Cancel Delete" at bounding box center [568, 104] width 349 height 40
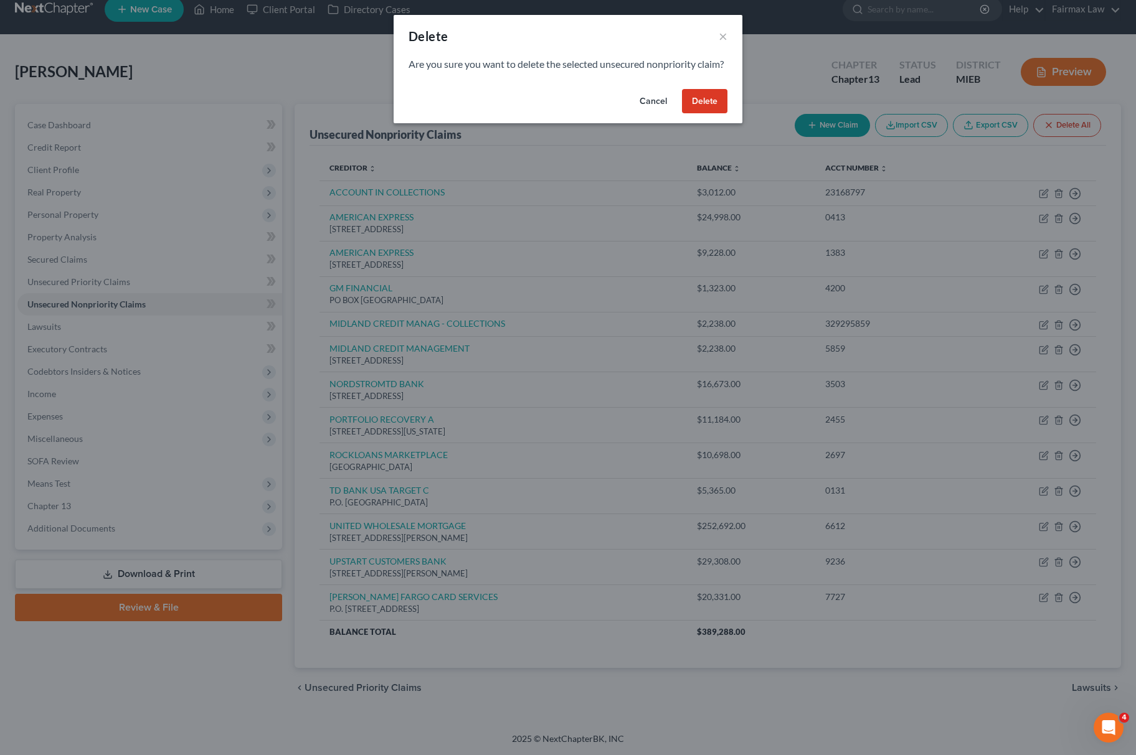
click at [710, 114] on button "Delete" at bounding box center [704, 101] width 45 height 25
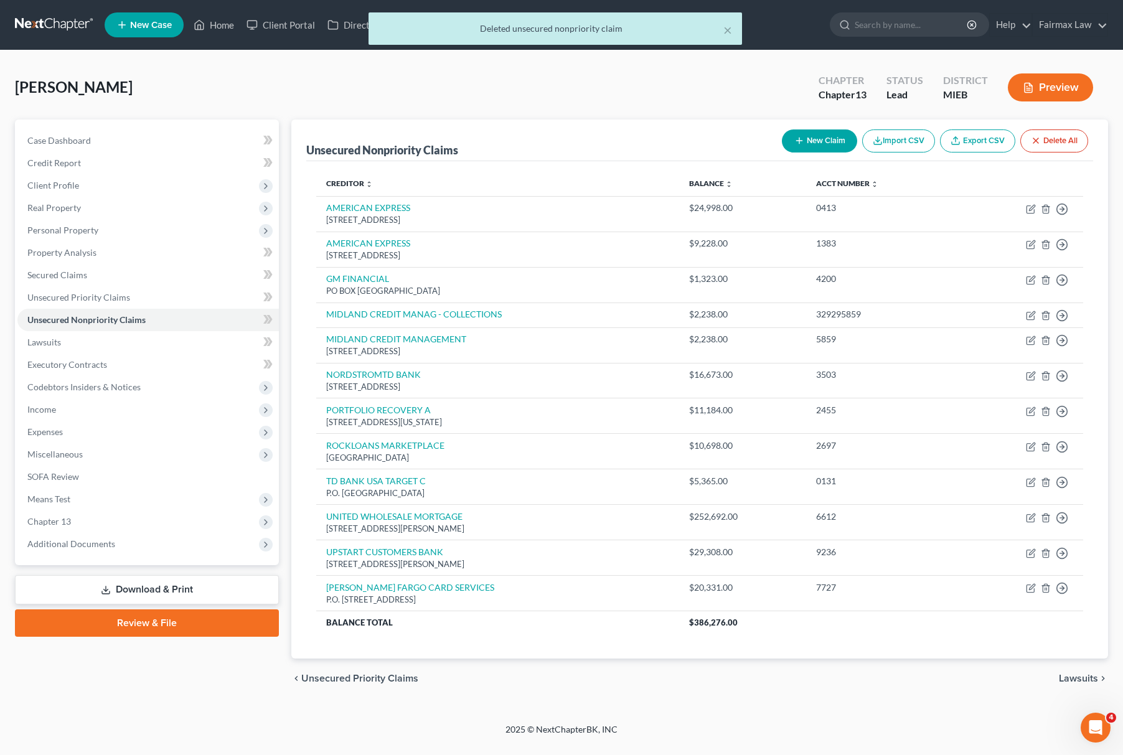
scroll to position [0, 0]
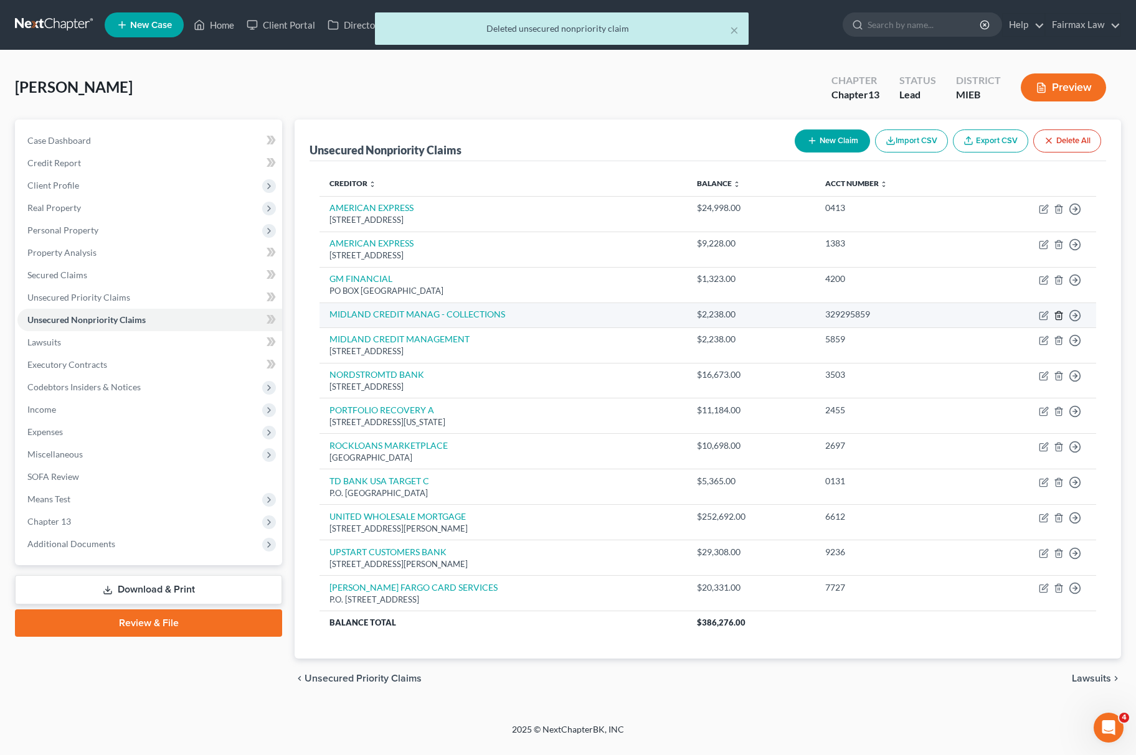
click at [1054, 316] on icon "button" at bounding box center [1059, 316] width 10 height 10
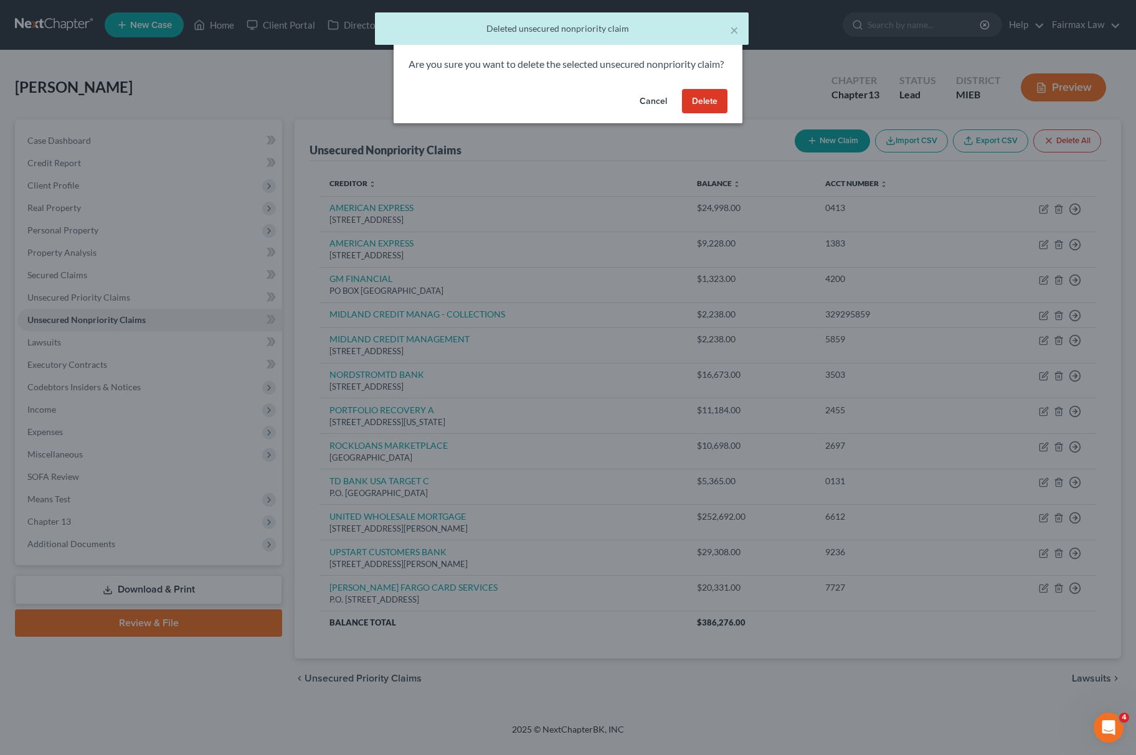
click at [709, 106] on button "Delete" at bounding box center [704, 101] width 45 height 25
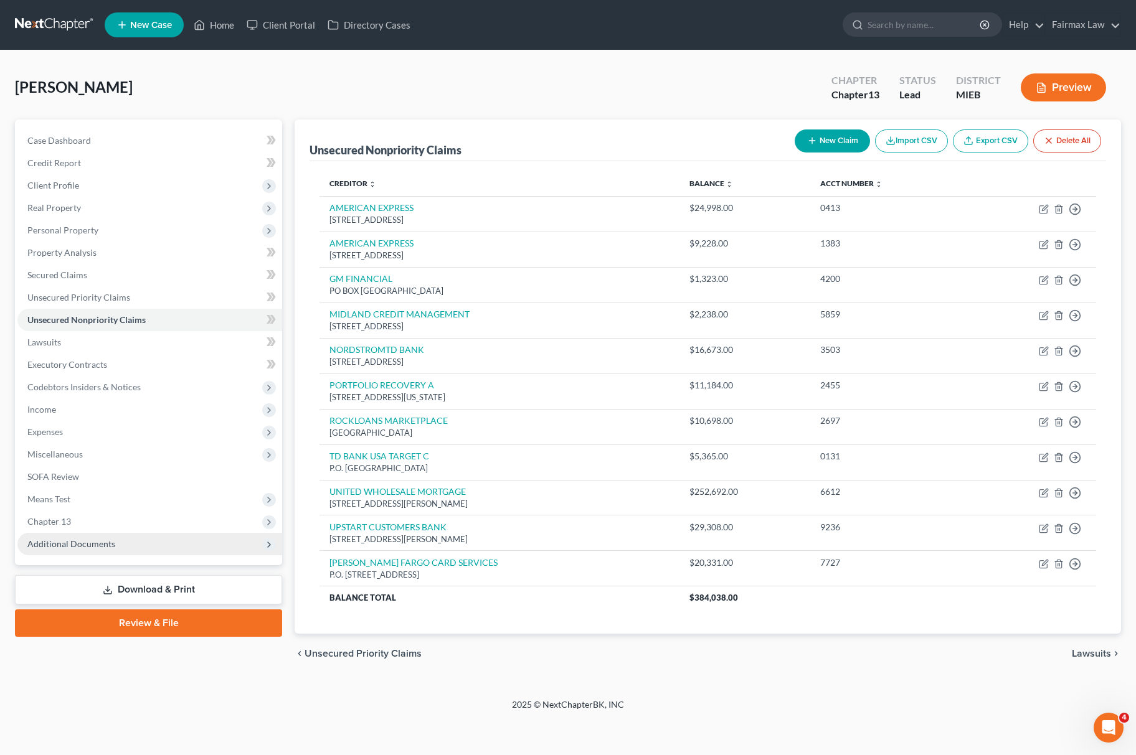
click at [112, 539] on span "Additional Documents" at bounding box center [71, 544] width 88 height 11
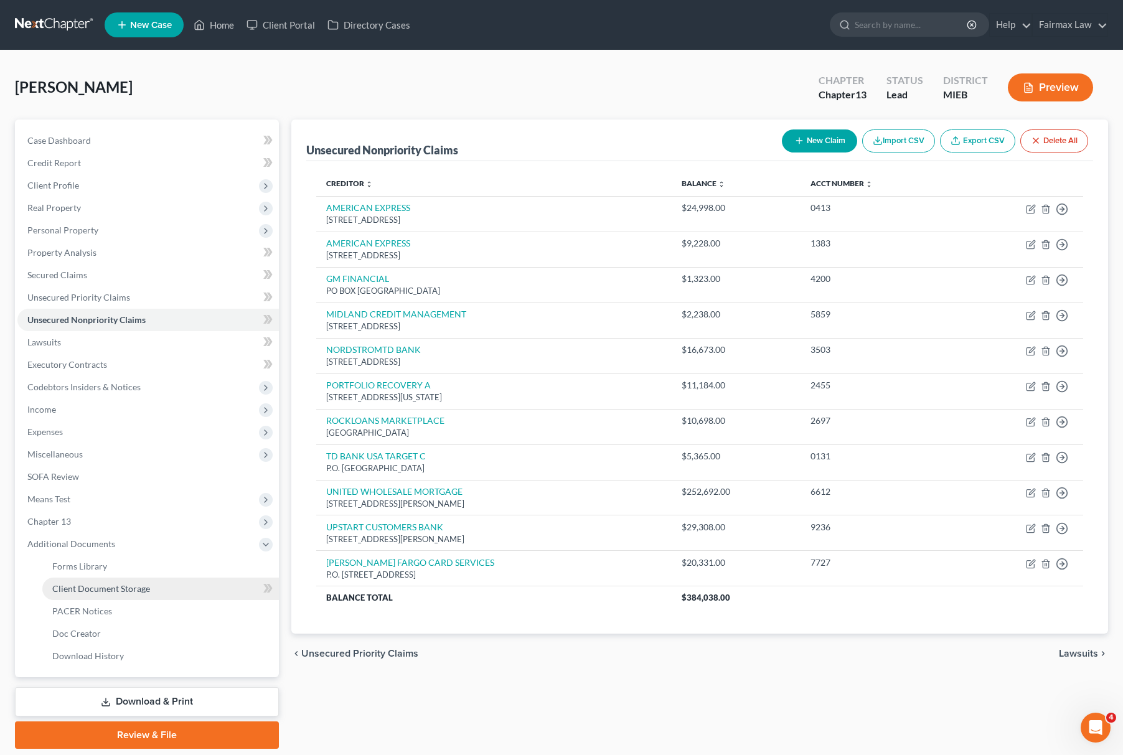
click at [143, 580] on link "Client Document Storage" at bounding box center [160, 589] width 237 height 22
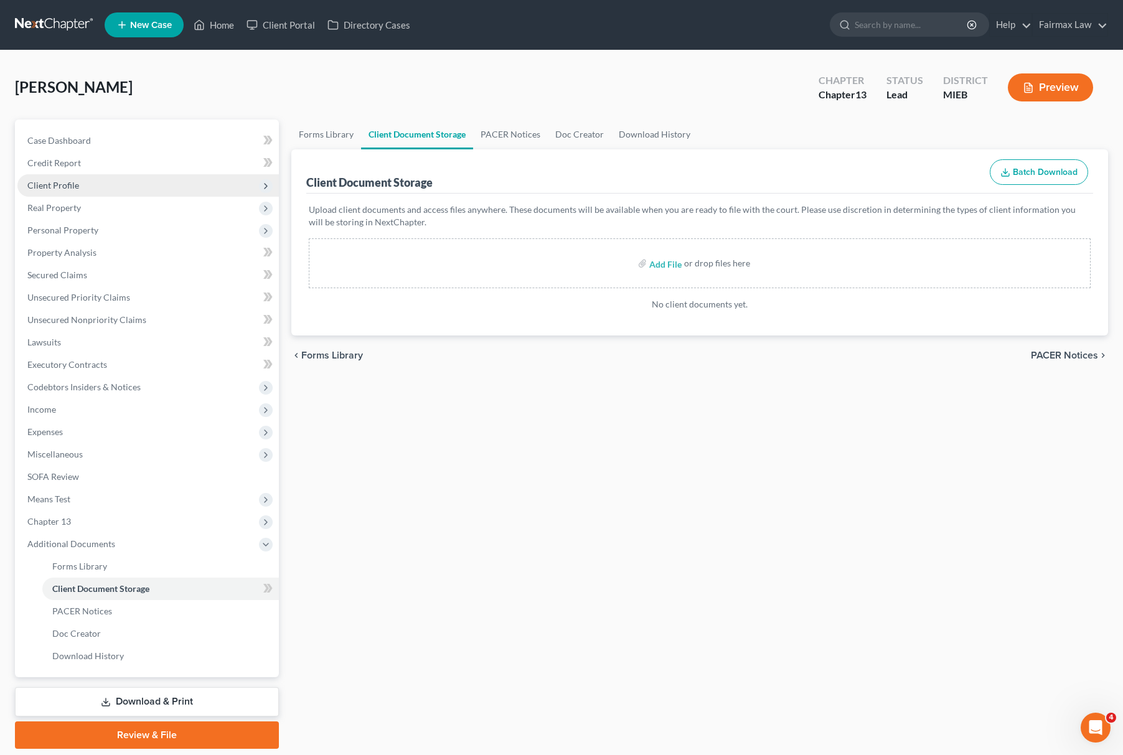
click at [110, 185] on span "Client Profile" at bounding box center [148, 185] width 262 height 22
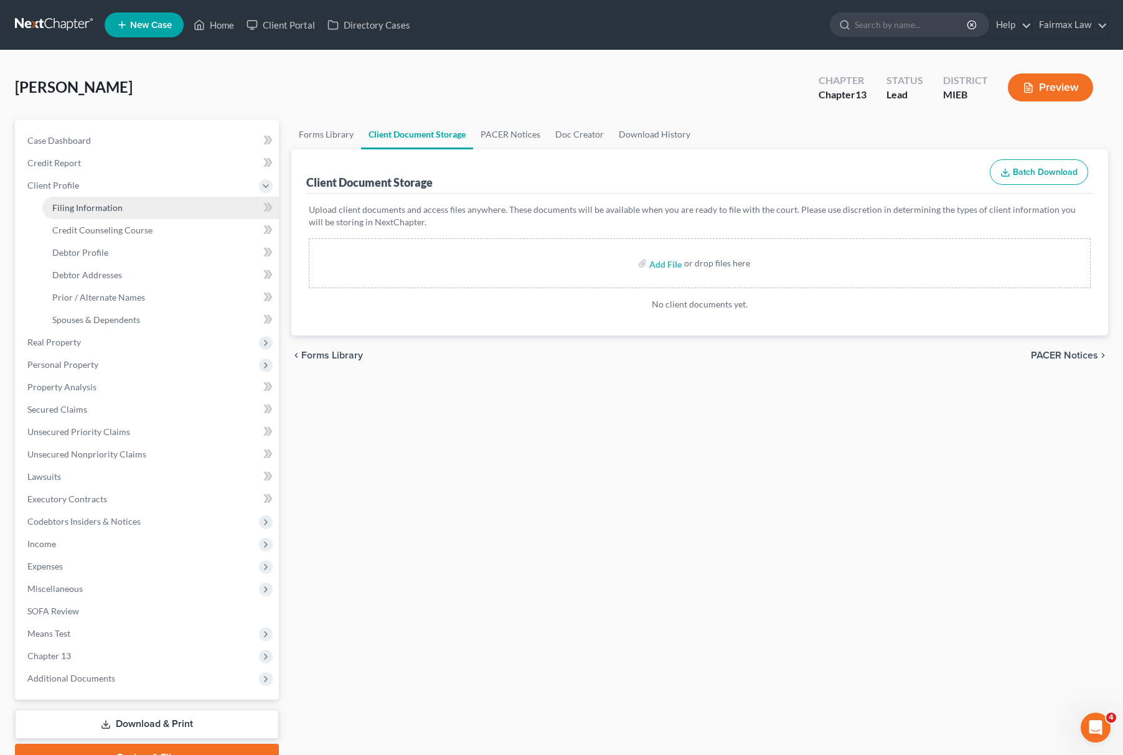
click at [95, 198] on link "Filing Information" at bounding box center [160, 208] width 237 height 22
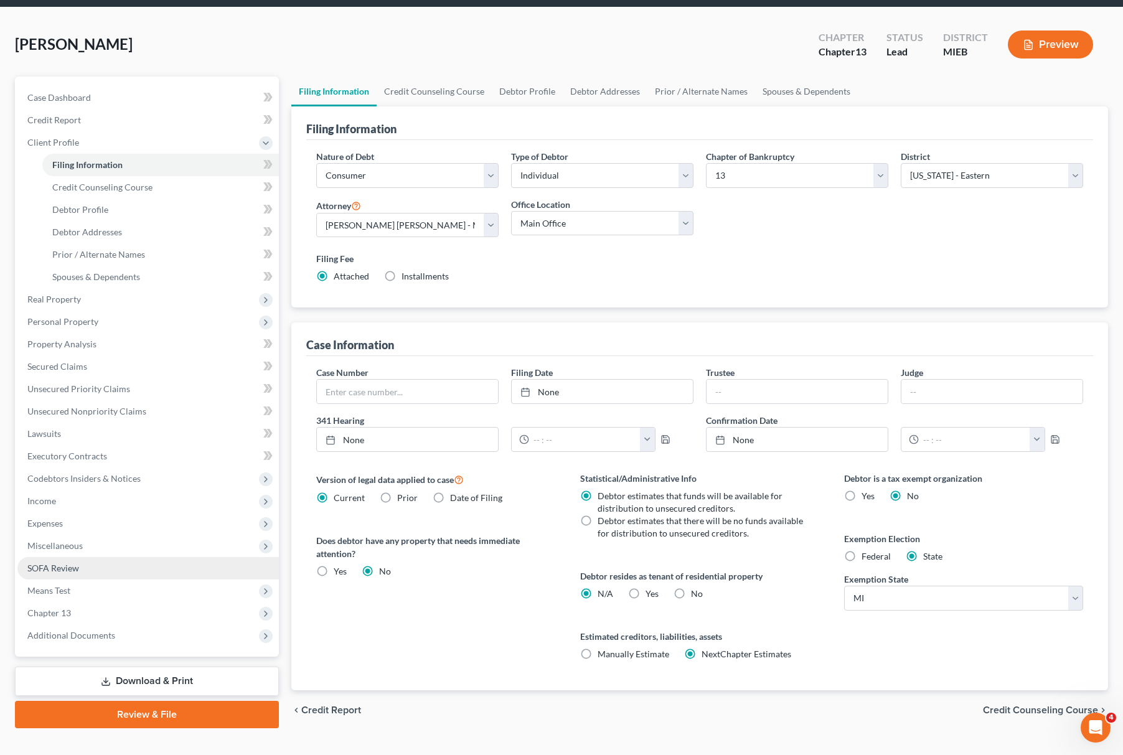
scroll to position [66, 0]
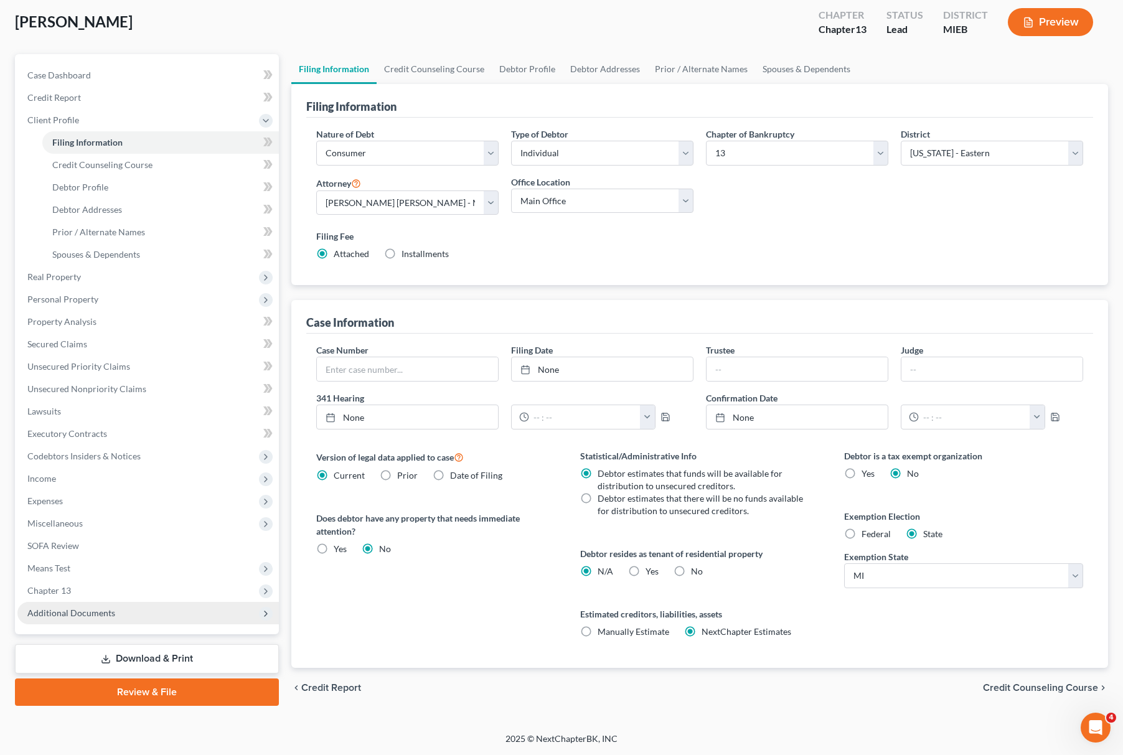
click at [108, 613] on span "Additional Documents" at bounding box center [71, 613] width 88 height 11
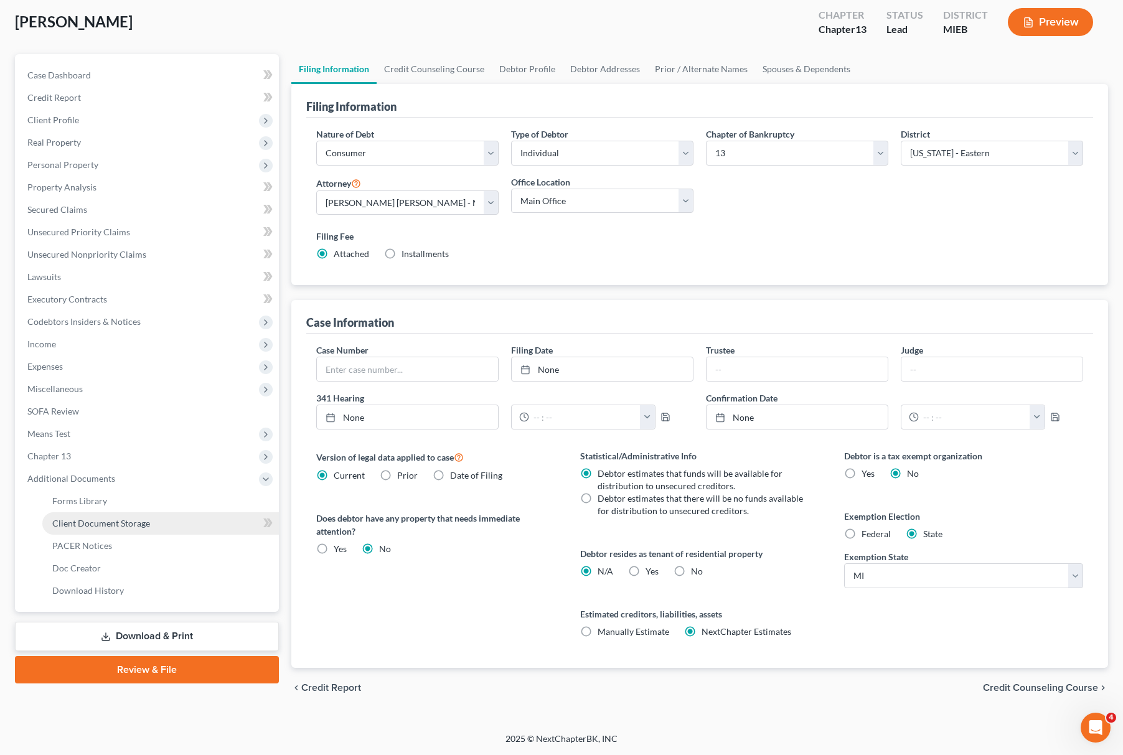
click at [131, 524] on span "Client Document Storage" at bounding box center [101, 523] width 98 height 11
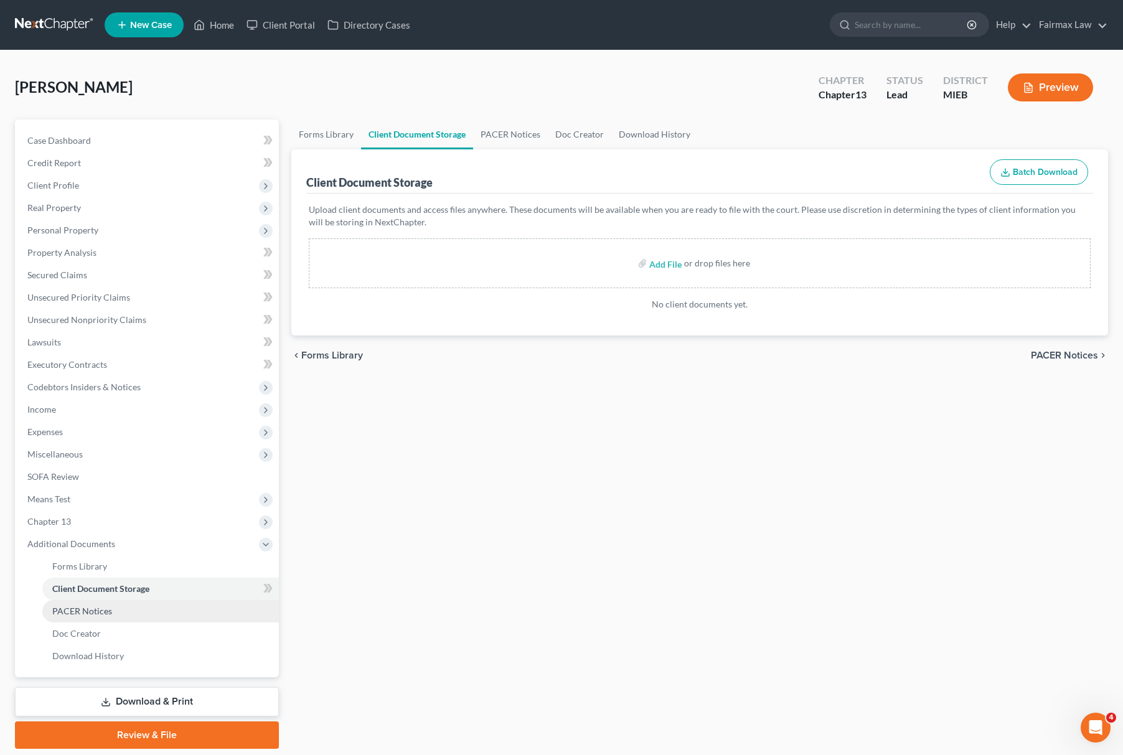
click at [93, 611] on span "PACER Notices" at bounding box center [82, 611] width 60 height 11
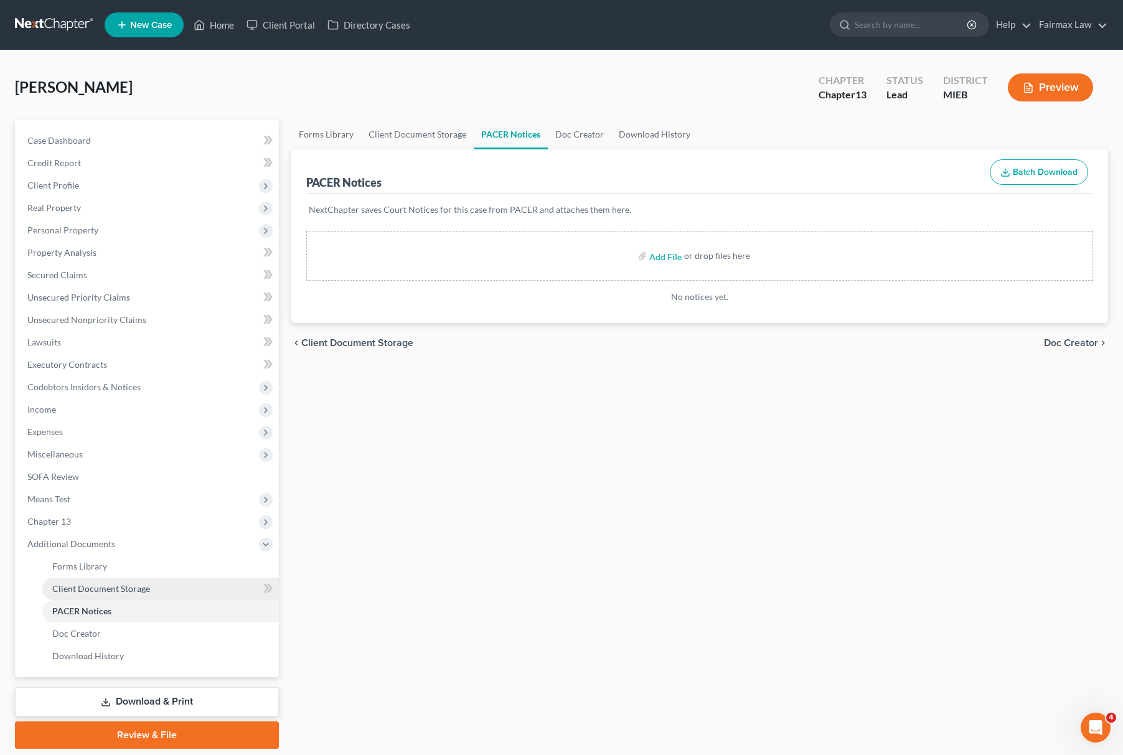
click at [135, 586] on span "Client Document Storage" at bounding box center [101, 588] width 98 height 11
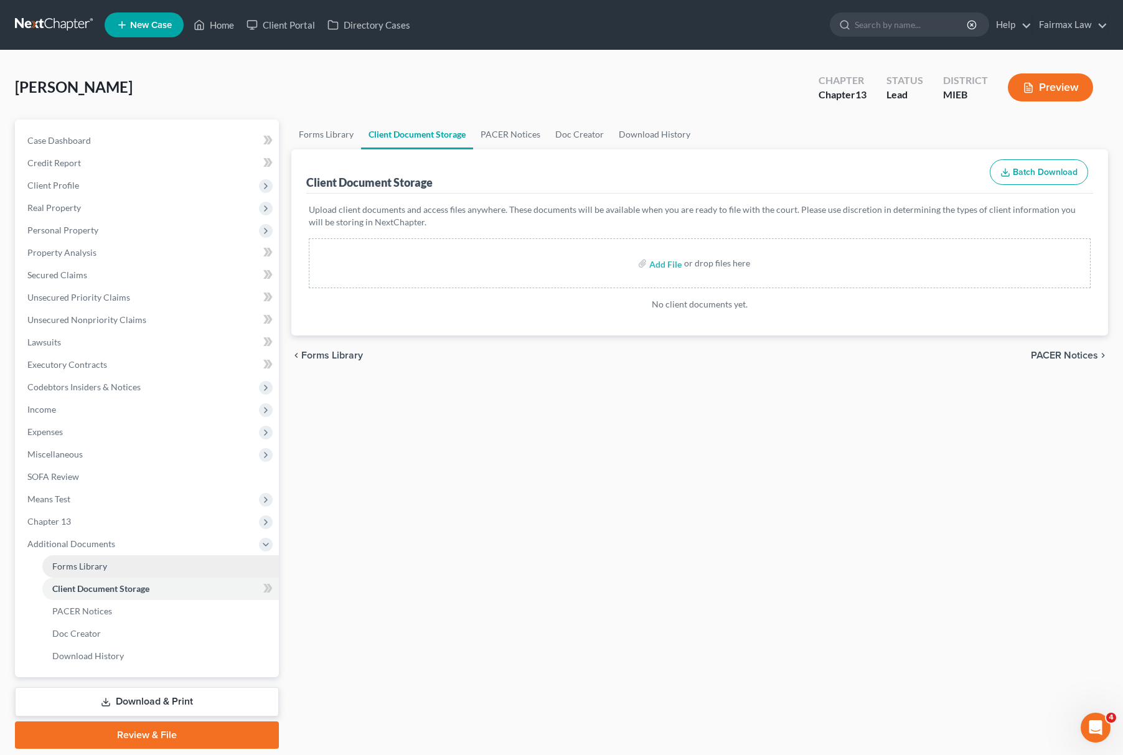
click at [139, 557] on link "Forms Library" at bounding box center [160, 566] width 237 height 22
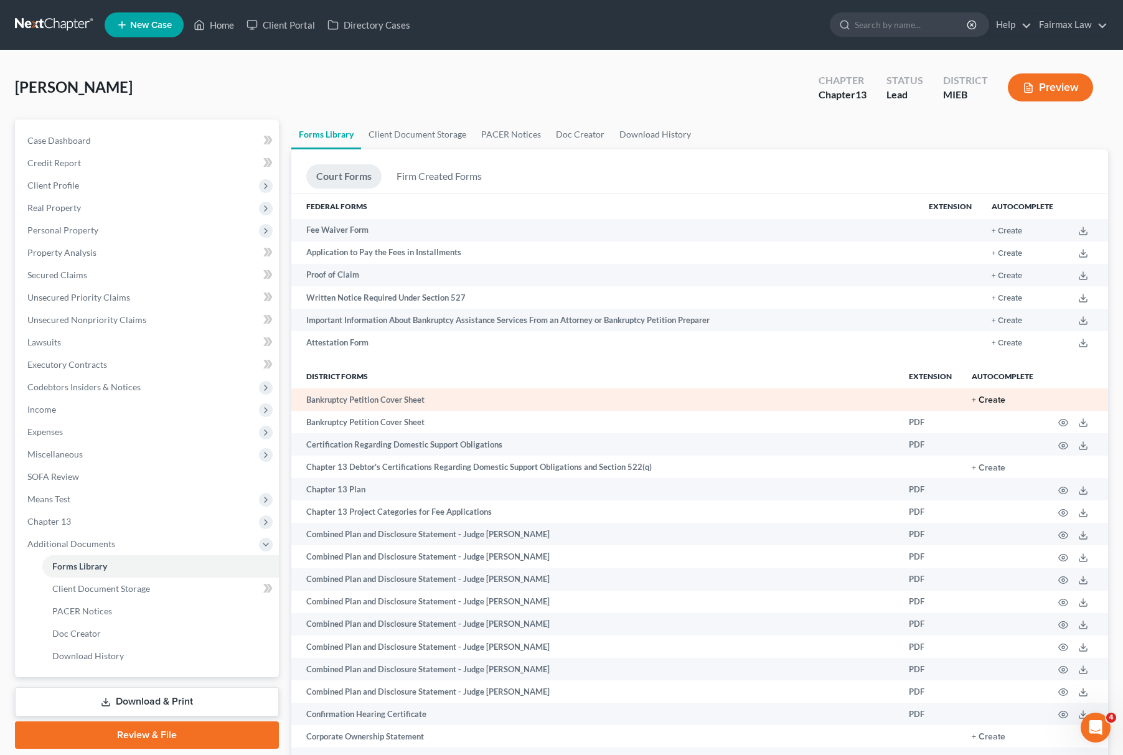
click at [995, 396] on button "+ Create" at bounding box center [989, 400] width 34 height 9
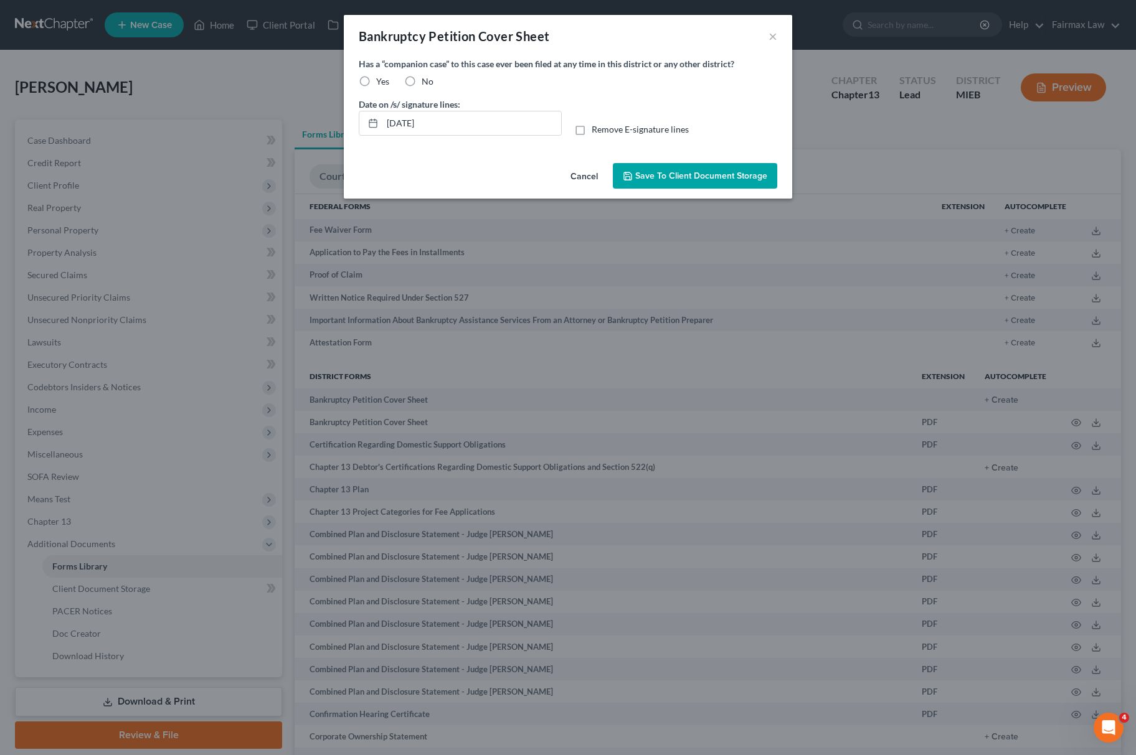
click at [376, 83] on label "Yes" at bounding box center [382, 81] width 13 height 12
click at [381, 83] on input "Yes" at bounding box center [385, 79] width 8 height 8
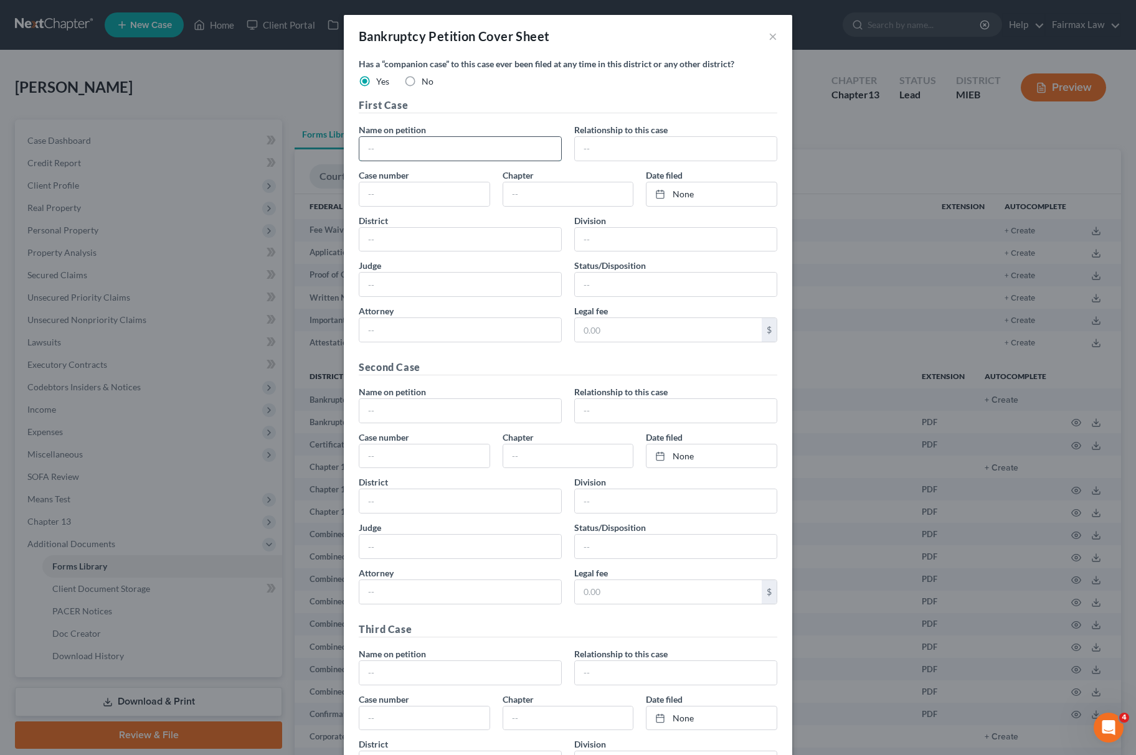
click at [397, 156] on input "text" at bounding box center [460, 149] width 202 height 24
click at [768, 35] on button "×" at bounding box center [772, 36] width 9 height 15
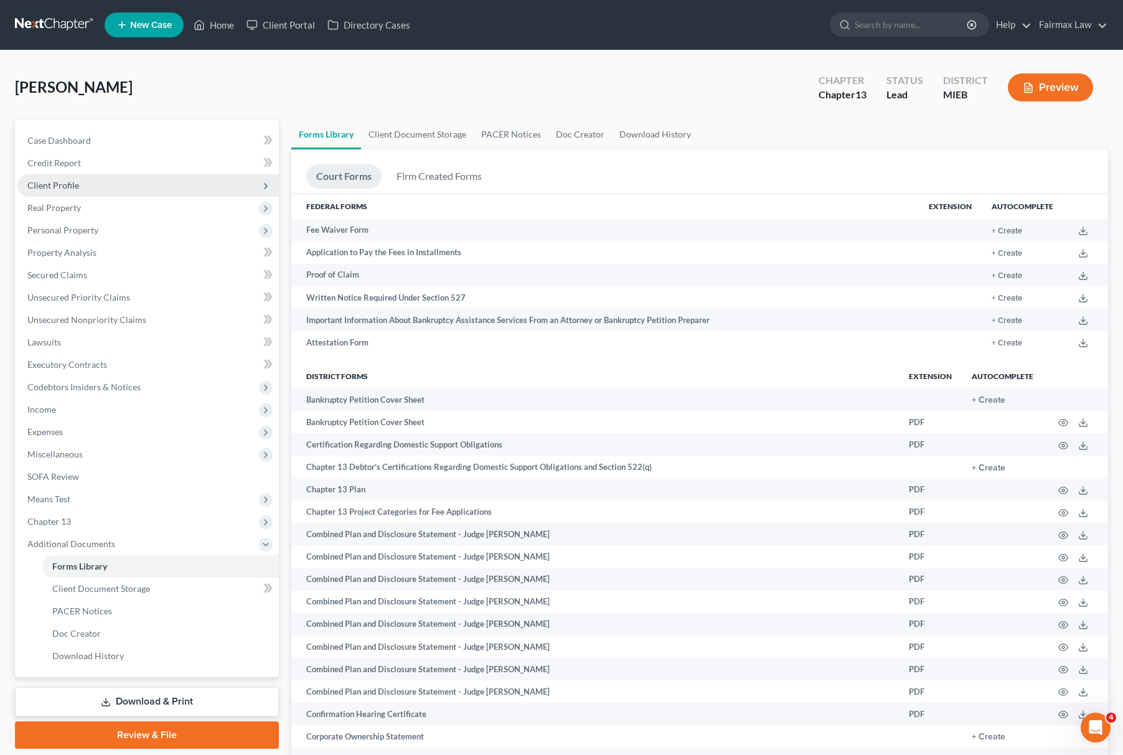
click at [51, 189] on span "Client Profile" at bounding box center [148, 185] width 262 height 22
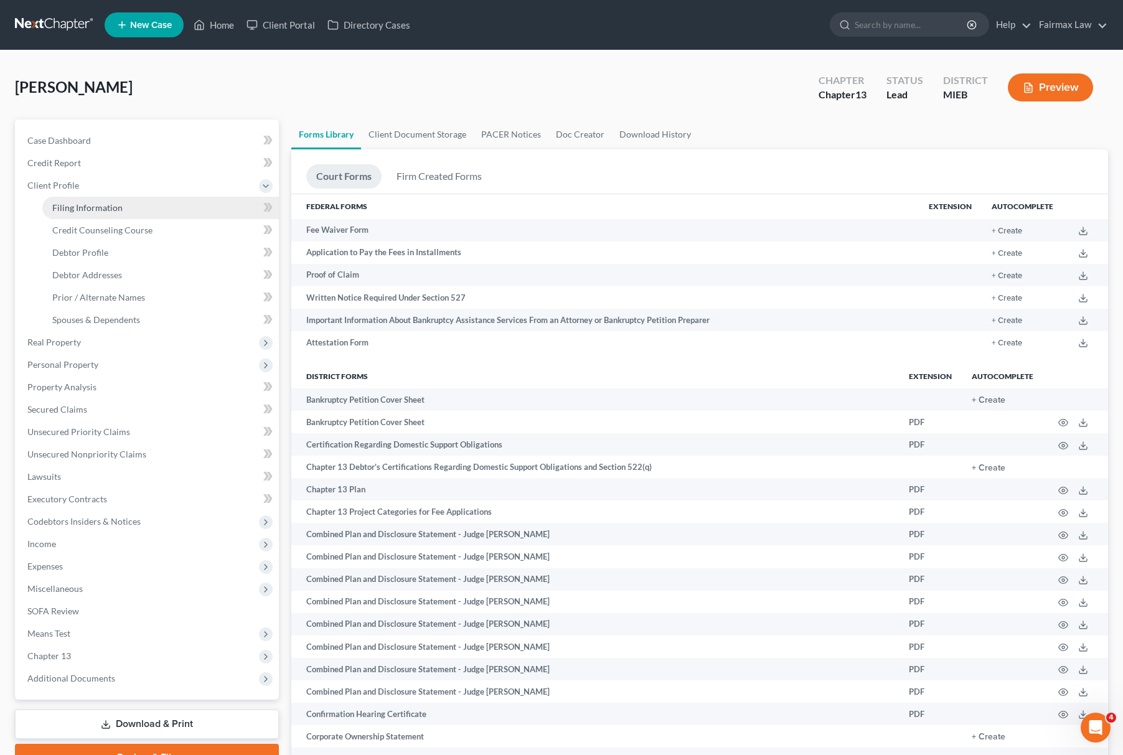
click at [90, 212] on link "Filing Information" at bounding box center [160, 208] width 237 height 22
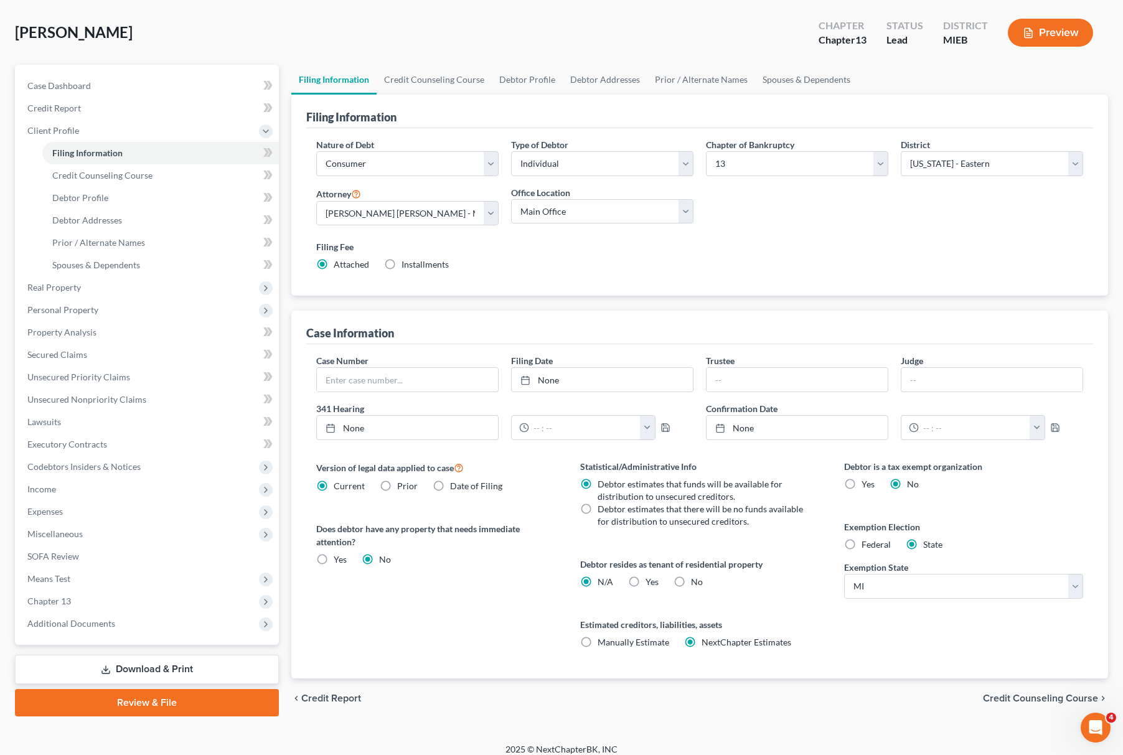
scroll to position [63, 0]
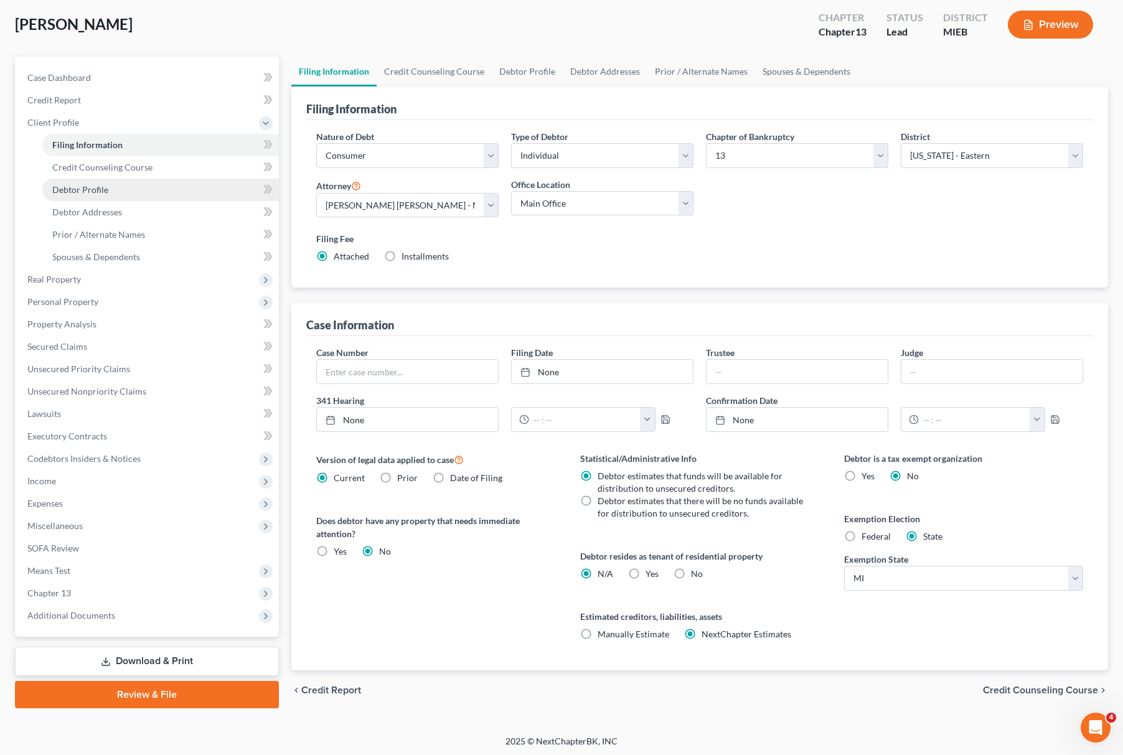
click at [73, 195] on link "Debtor Profile" at bounding box center [160, 190] width 237 height 22
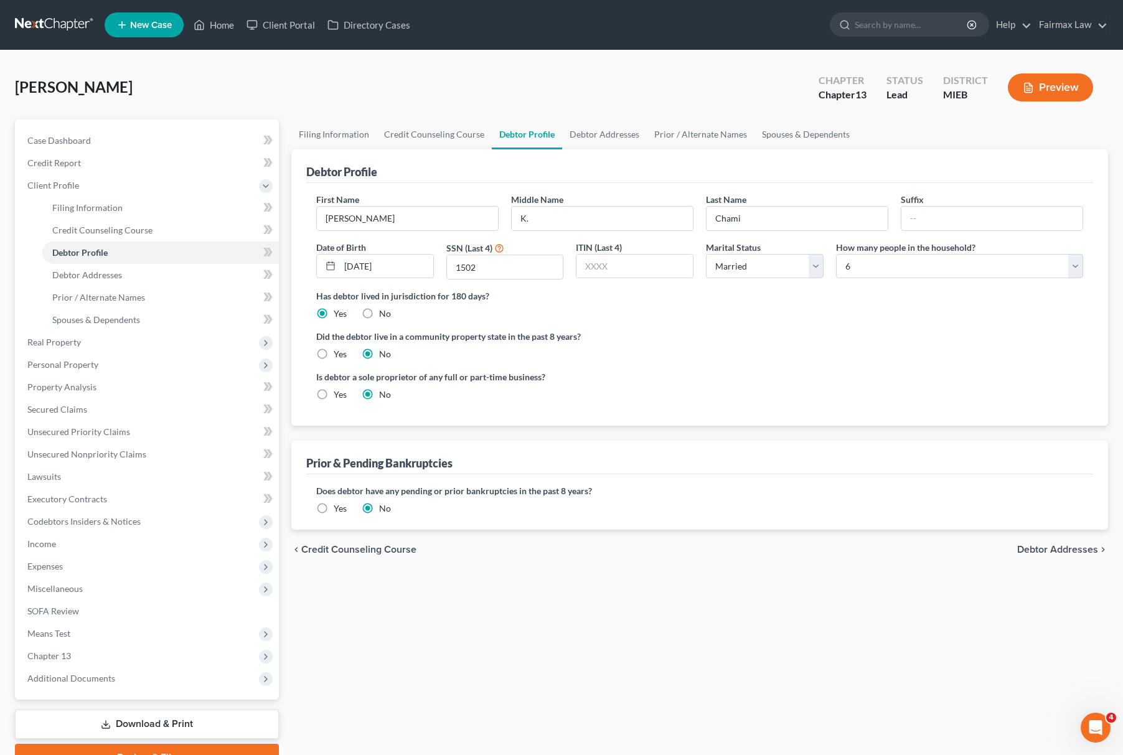
click at [332, 514] on div "Yes" at bounding box center [331, 509] width 31 height 12
click at [334, 512] on label "Yes" at bounding box center [340, 509] width 13 height 12
click at [339, 511] on input "Yes" at bounding box center [343, 507] width 8 height 8
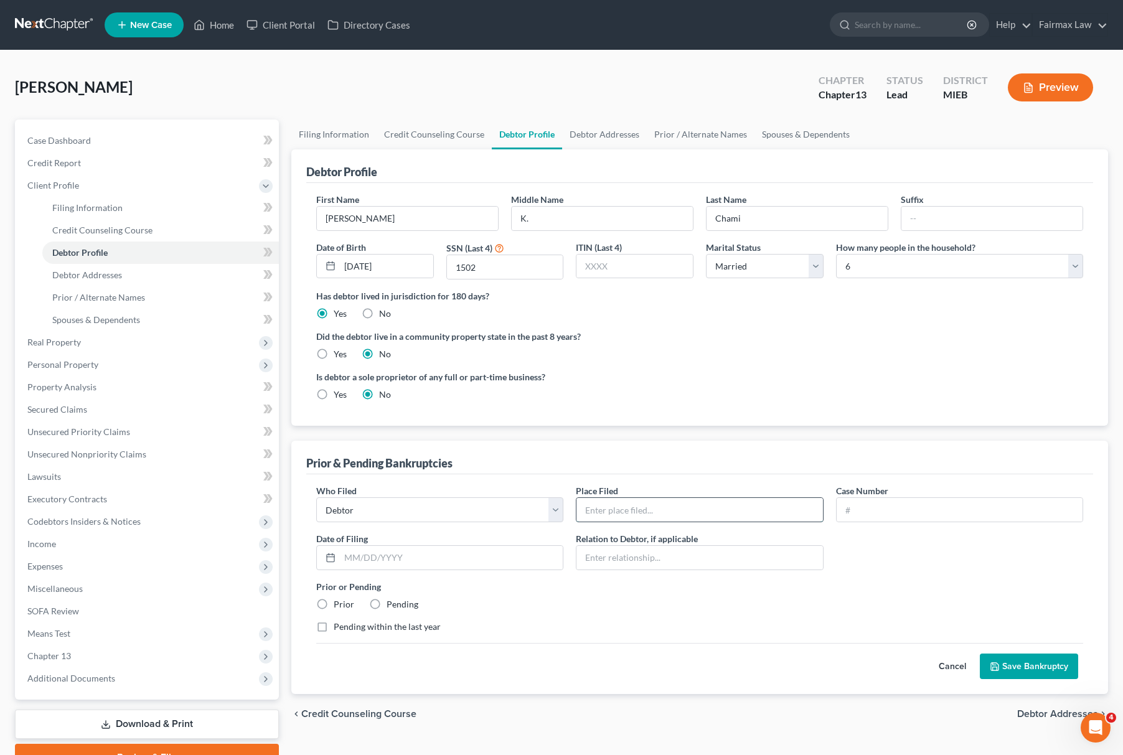
click at [616, 516] on input "text" at bounding box center [700, 510] width 246 height 24
click at [461, 561] on input "text" at bounding box center [451, 558] width 223 height 24
click at [1020, 509] on input "text" at bounding box center [960, 510] width 246 height 24
paste input "10-71953-mbm"
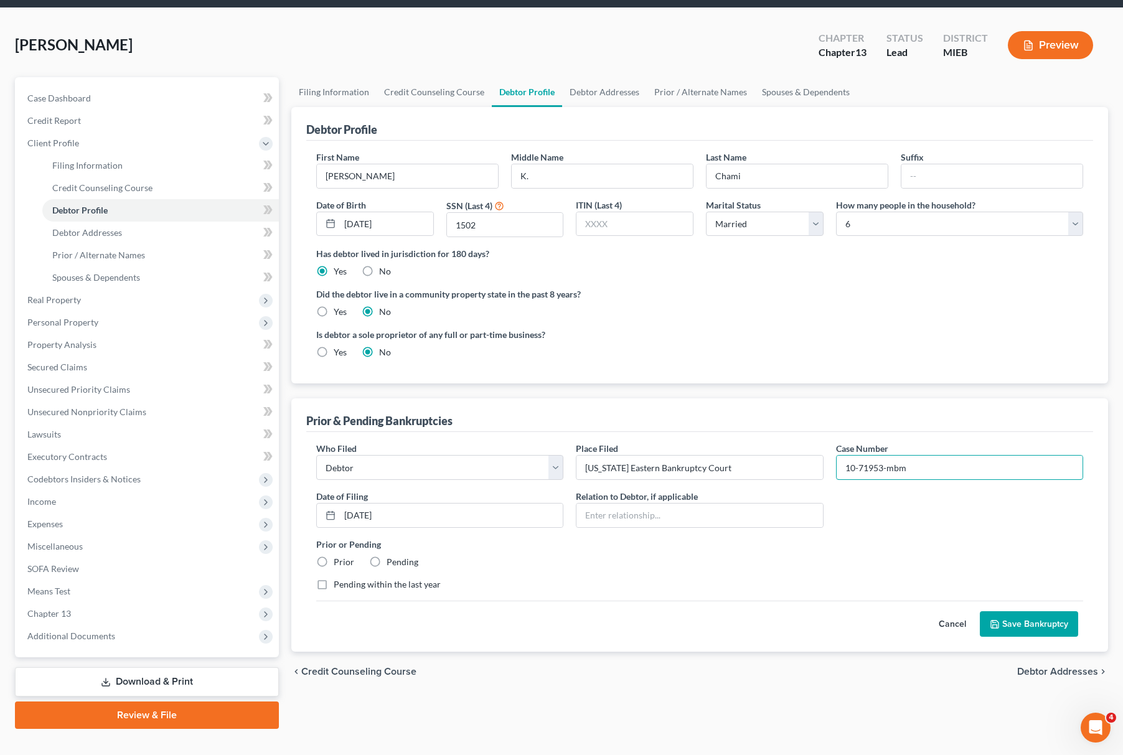
scroll to position [63, 0]
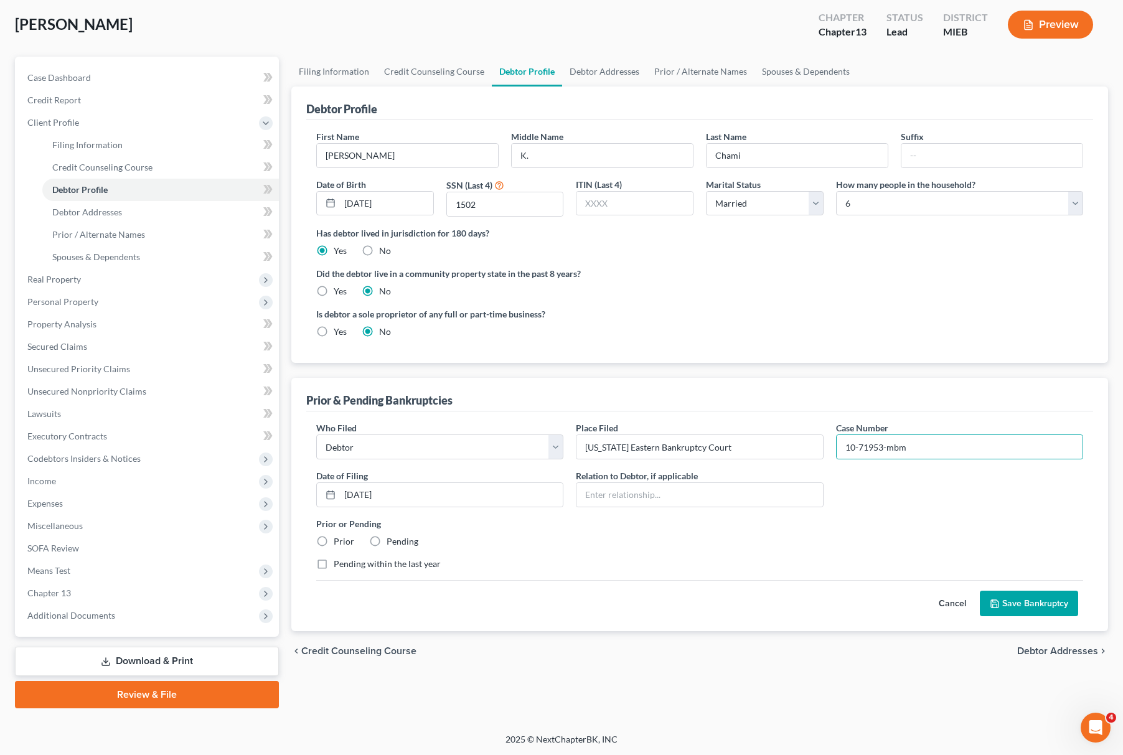
click at [1024, 602] on button "Save Bankruptcy" at bounding box center [1029, 604] width 98 height 26
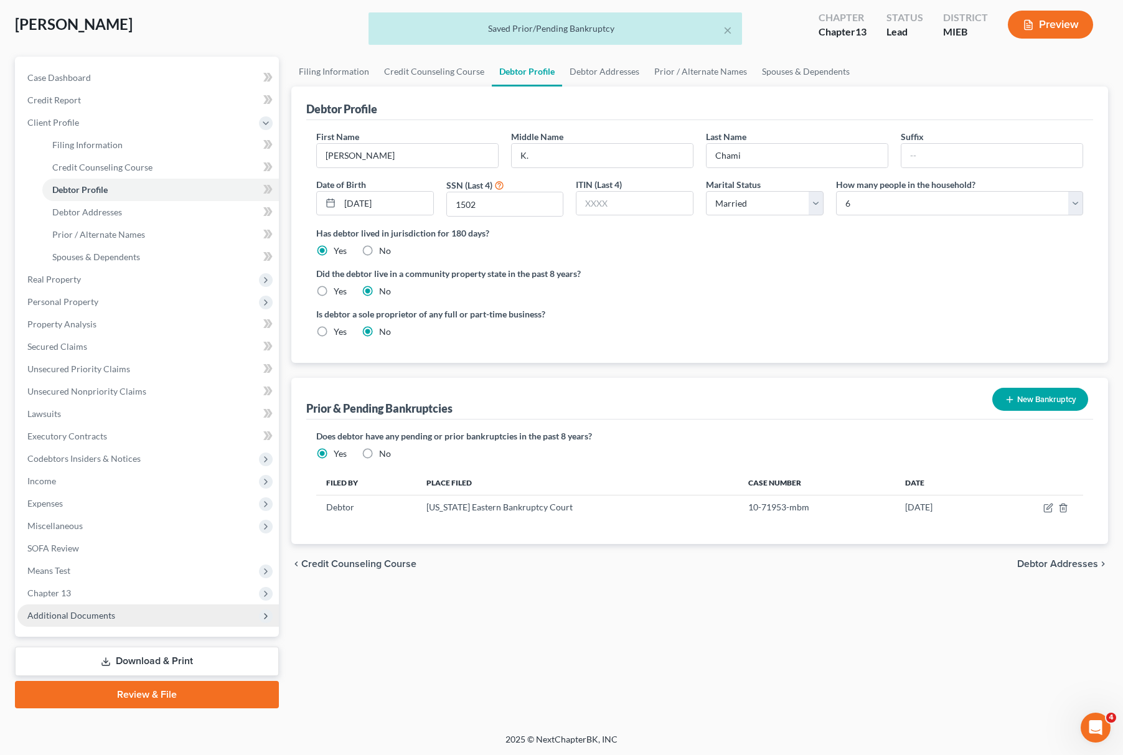
drag, startPoint x: 85, startPoint y: 616, endPoint x: 105, endPoint y: 621, distance: 20.4
click at [85, 616] on span "Additional Documents" at bounding box center [71, 615] width 88 height 11
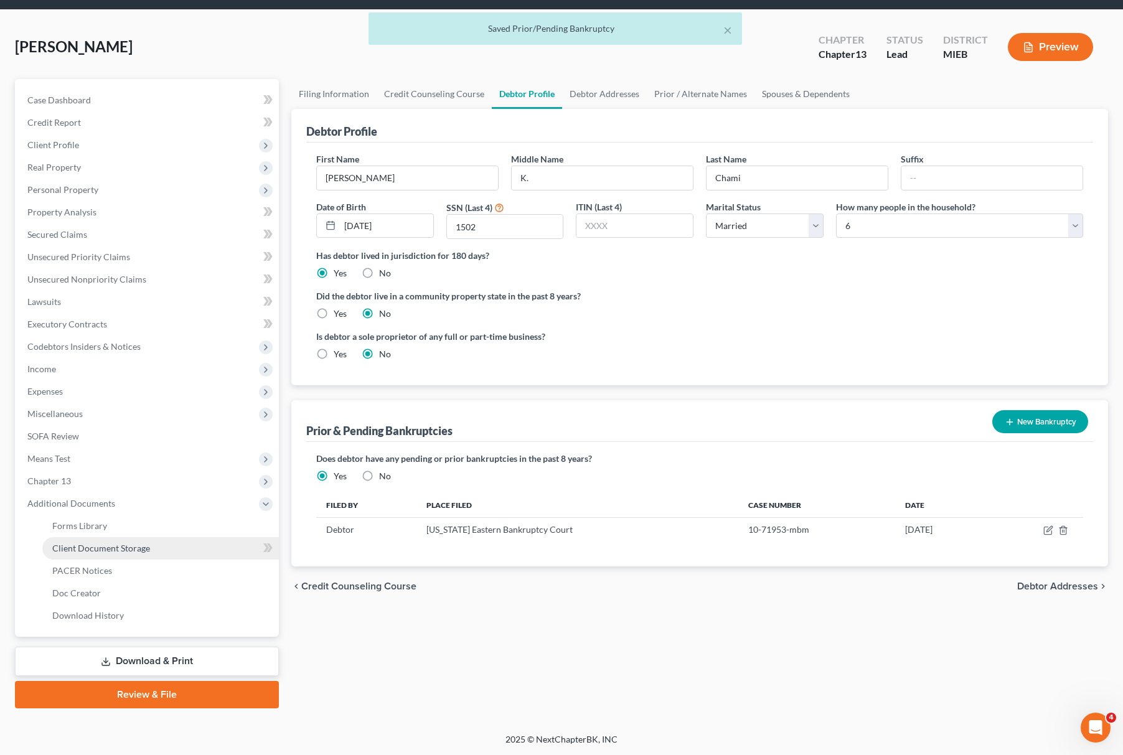
click at [158, 548] on link "Client Document Storage" at bounding box center [160, 548] width 237 height 22
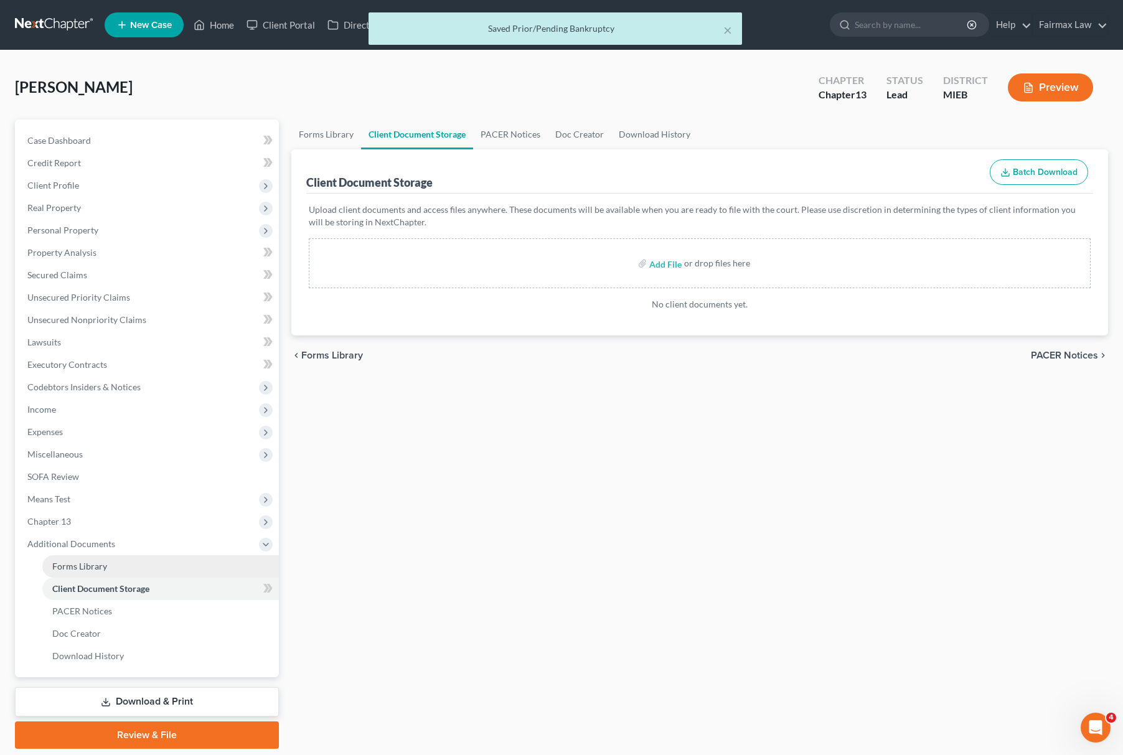
drag, startPoint x: 145, startPoint y: 564, endPoint x: 163, endPoint y: 564, distance: 17.4
click at [145, 563] on link "Forms Library" at bounding box center [160, 566] width 237 height 22
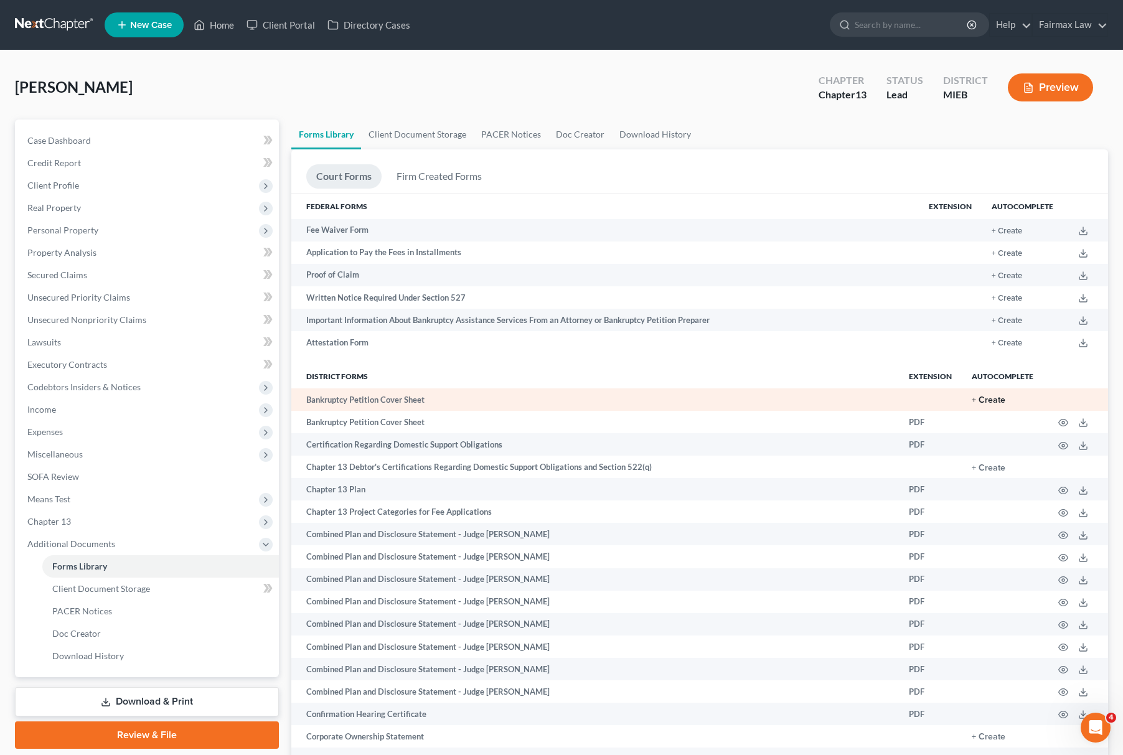
click at [991, 396] on button "+ Create" at bounding box center [989, 400] width 34 height 9
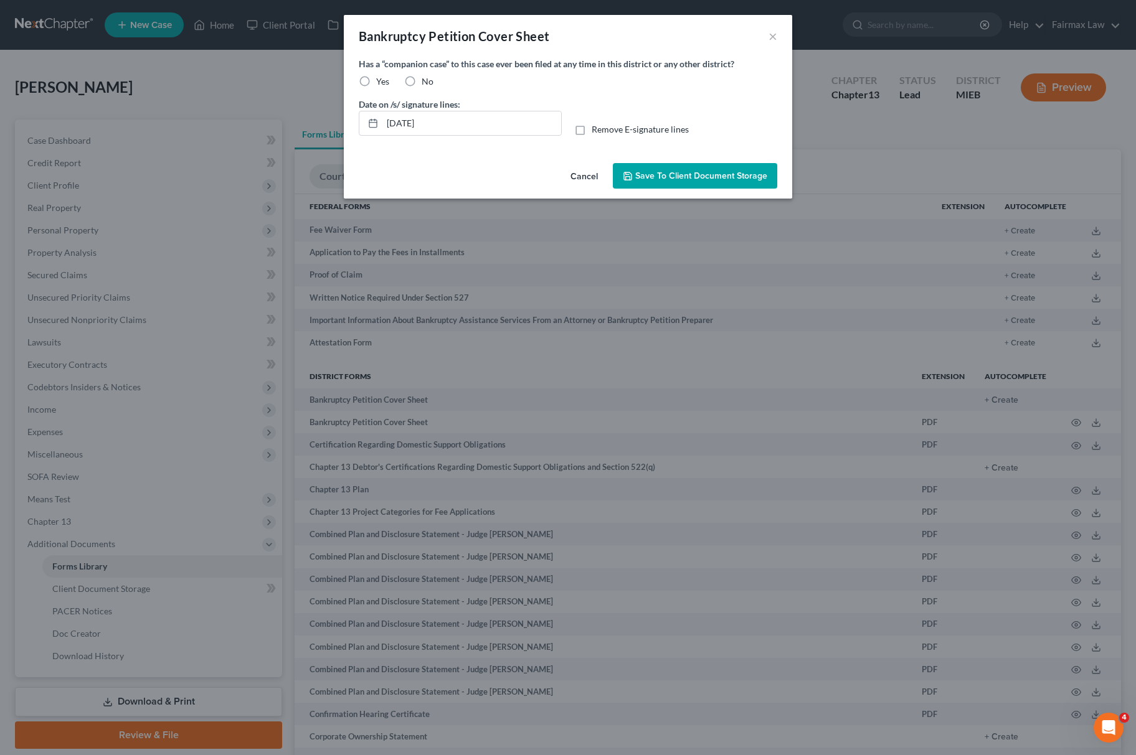
click at [376, 81] on label "Yes" at bounding box center [382, 81] width 13 height 12
click at [381, 81] on input "Yes" at bounding box center [385, 79] width 8 height 8
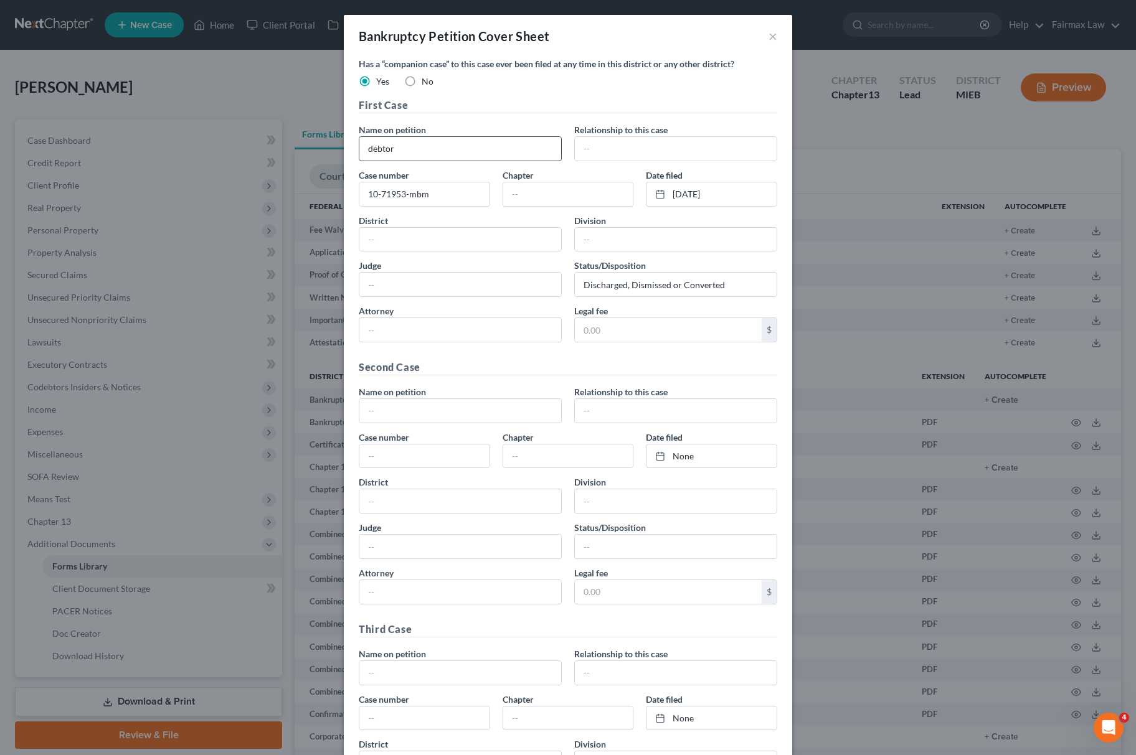
drag, startPoint x: 436, startPoint y: 147, endPoint x: 472, endPoint y: 158, distance: 37.6
click at [181, 158] on div "Bankruptcy Petition Cover Sheet × Has a “companion case” to this case ever been…" at bounding box center [568, 377] width 1136 height 755
paste input "Charles Chami"
click at [608, 148] on input "text" at bounding box center [676, 149] width 202 height 24
click at [511, 192] on input "text" at bounding box center [568, 194] width 130 height 24
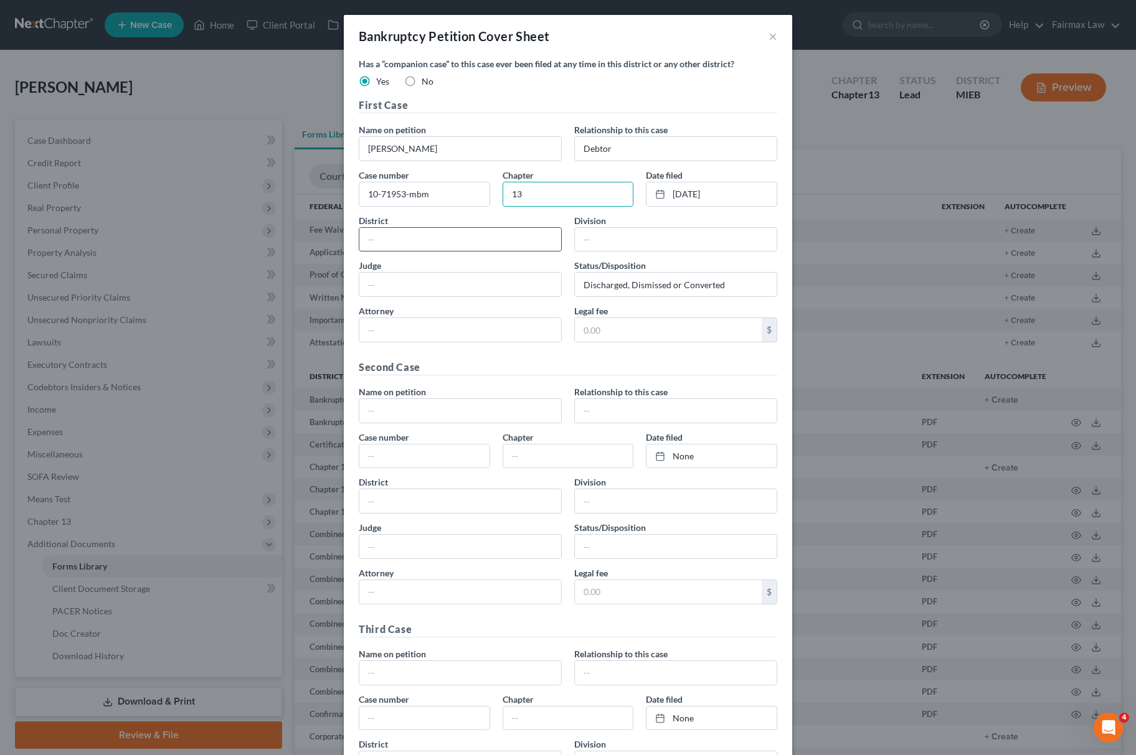
click at [492, 242] on input "text" at bounding box center [460, 240] width 202 height 24
click at [638, 248] on input "text" at bounding box center [676, 240] width 202 height 24
click at [501, 285] on input "text" at bounding box center [460, 285] width 202 height 24
paste input "Marci B McIvor"
drag, startPoint x: 671, startPoint y: 280, endPoint x: 893, endPoint y: 280, distance: 222.3
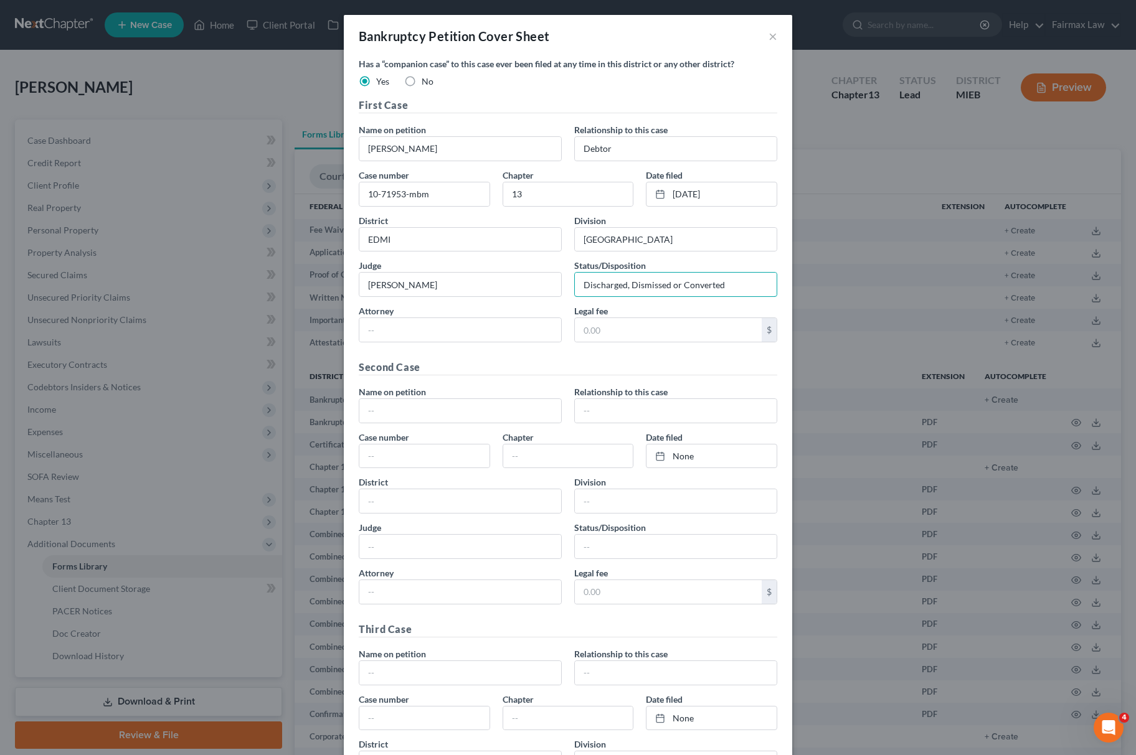
click at [893, 280] on div "Bankruptcy Petition Cover Sheet × Has a “companion case” to this case ever been…" at bounding box center [568, 377] width 1136 height 755
click at [404, 324] on input "text" at bounding box center [460, 330] width 202 height 24
paste input "Nemer Hadous"
click at [610, 328] on input "text" at bounding box center [668, 330] width 187 height 24
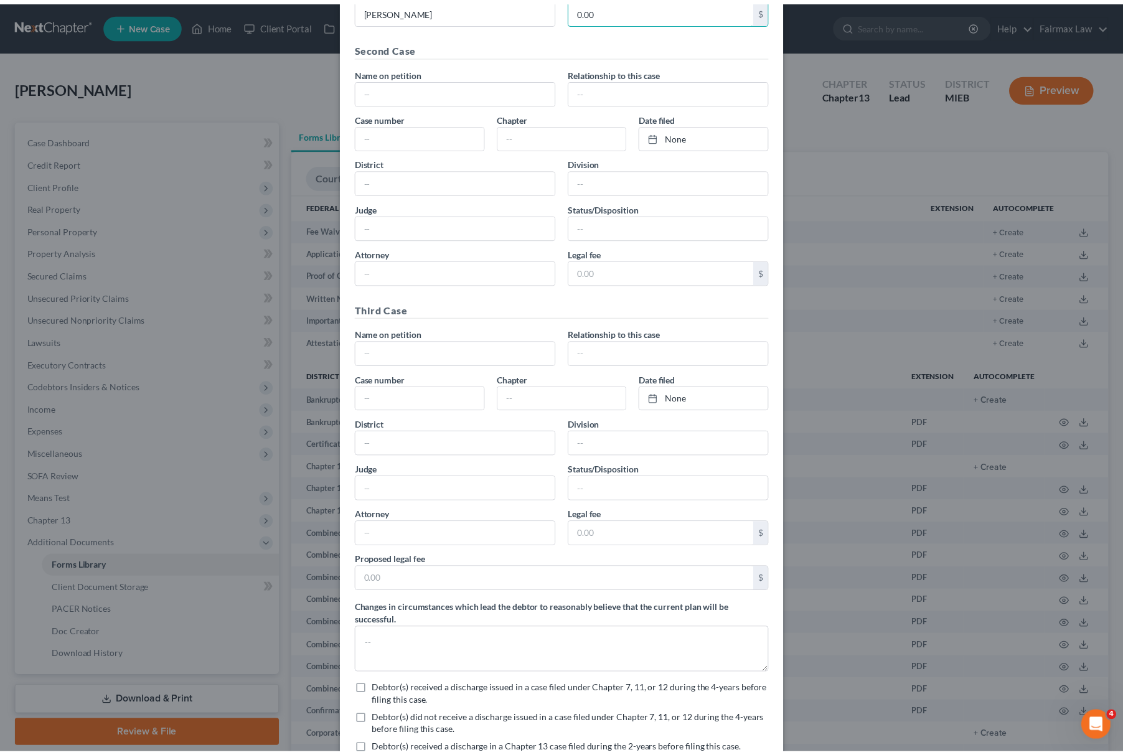
scroll to position [470, 0]
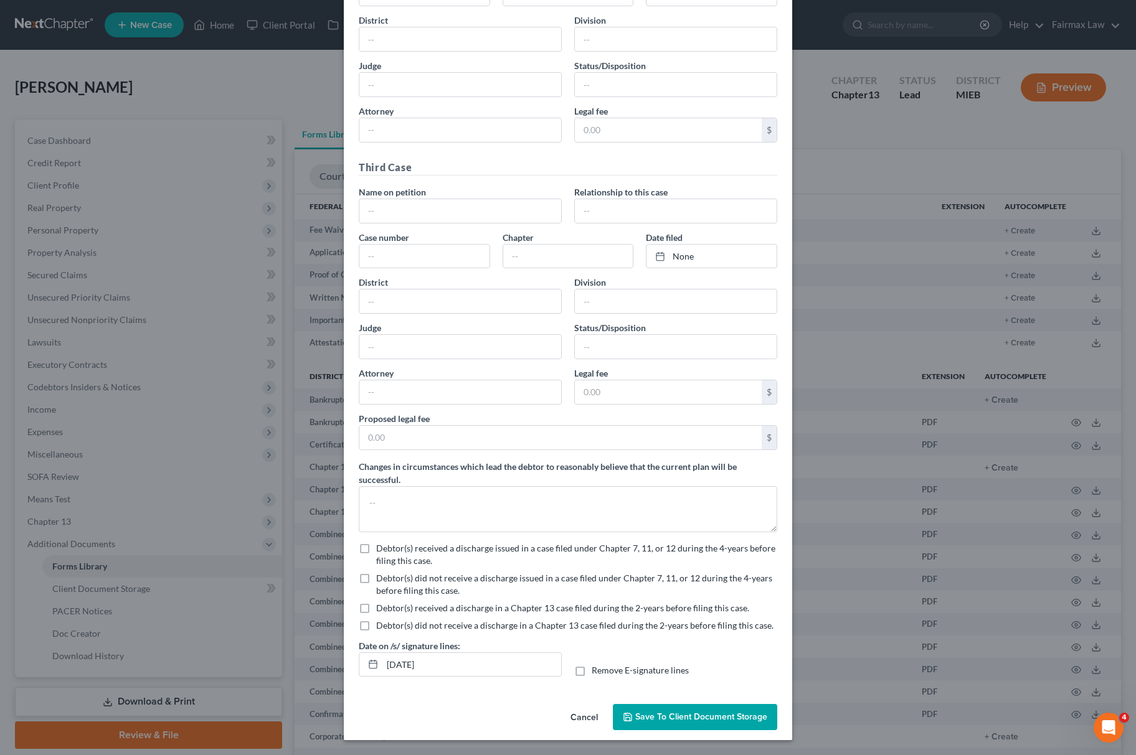
drag, startPoint x: 354, startPoint y: 575, endPoint x: 417, endPoint y: 643, distance: 91.7
click at [376, 575] on label "Debtor(s) did not receive a discharge issued in a case filed under Chapter 7, 1…" at bounding box center [576, 584] width 401 height 25
click at [381, 575] on input "Debtor(s) did not receive a discharge issued in a case filed under Chapter 7, 1…" at bounding box center [385, 576] width 8 height 8
click at [376, 620] on label "Debtor(s) did not receive a discharge in a Chapter 13 case filed during the 2-y…" at bounding box center [574, 626] width 397 height 12
click at [381, 620] on input "Debtor(s) did not receive a discharge in a Chapter 13 case filed during the 2-y…" at bounding box center [385, 624] width 8 height 8
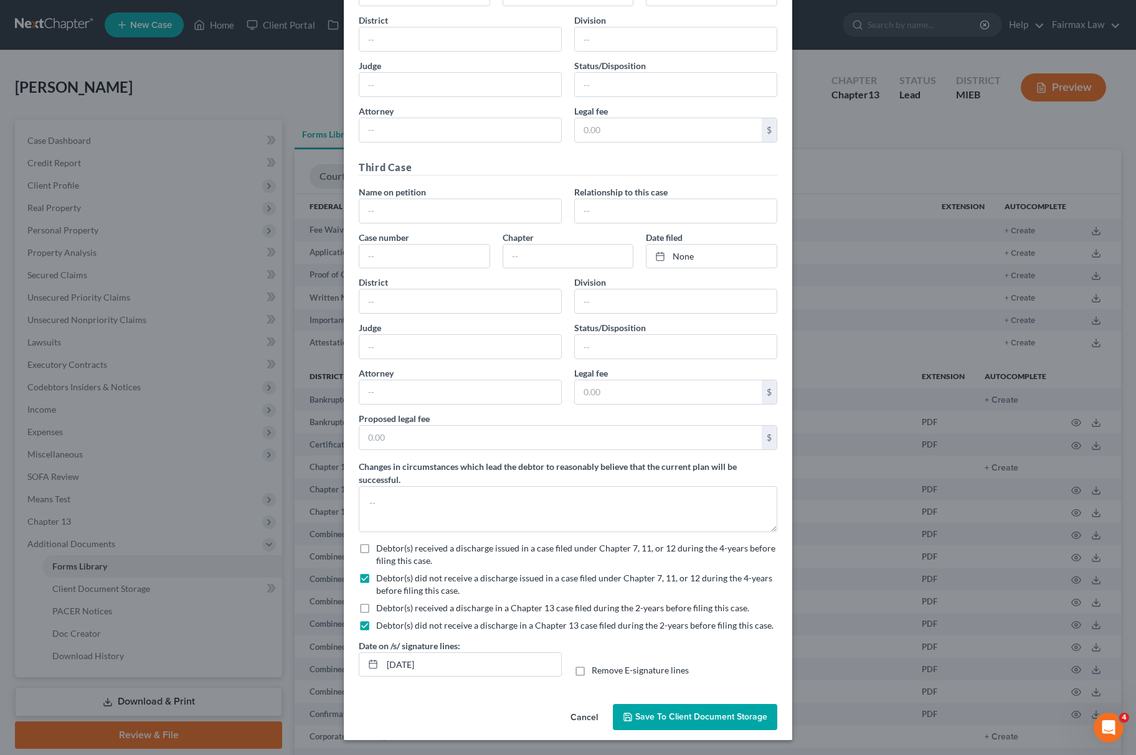
click at [679, 724] on button "Save to Client Document Storage" at bounding box center [695, 717] width 164 height 26
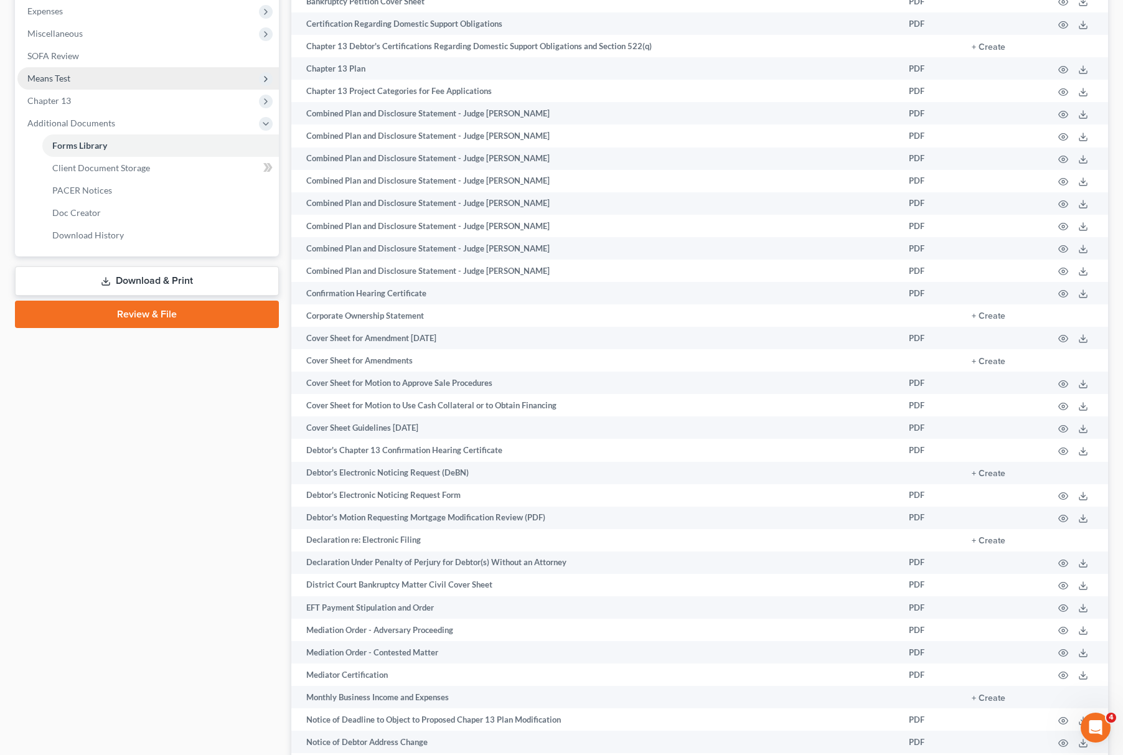
scroll to position [166, 0]
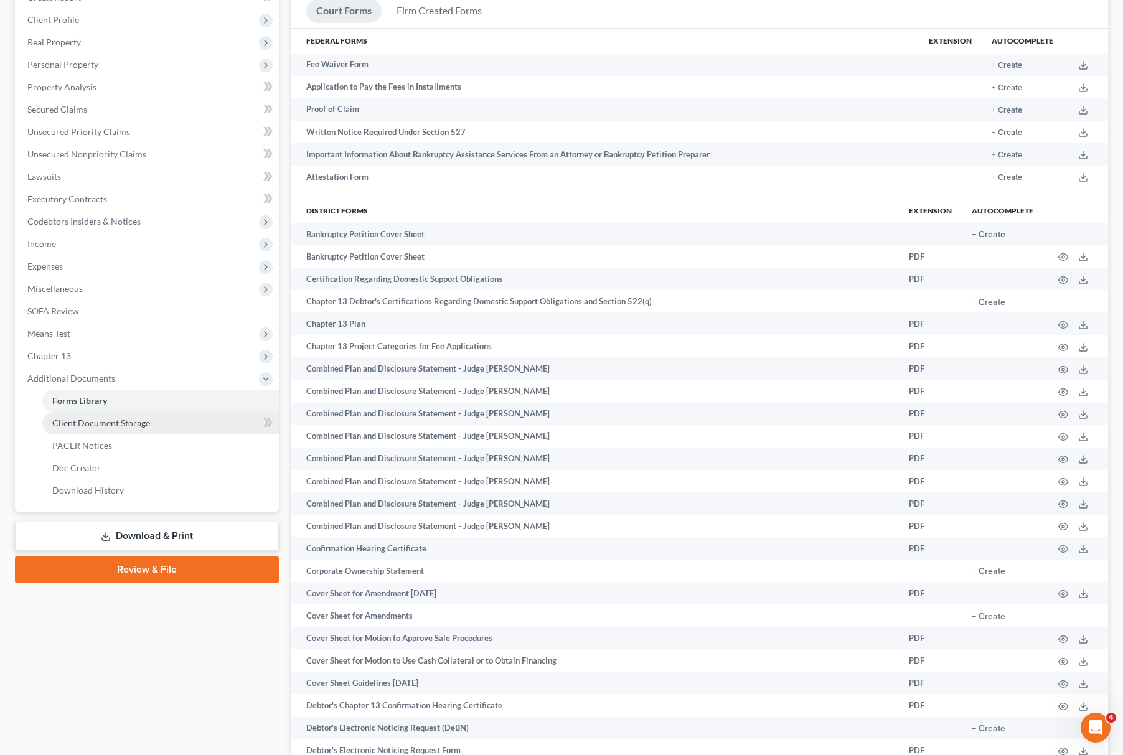
click at [144, 413] on link "Client Document Storage" at bounding box center [160, 423] width 237 height 22
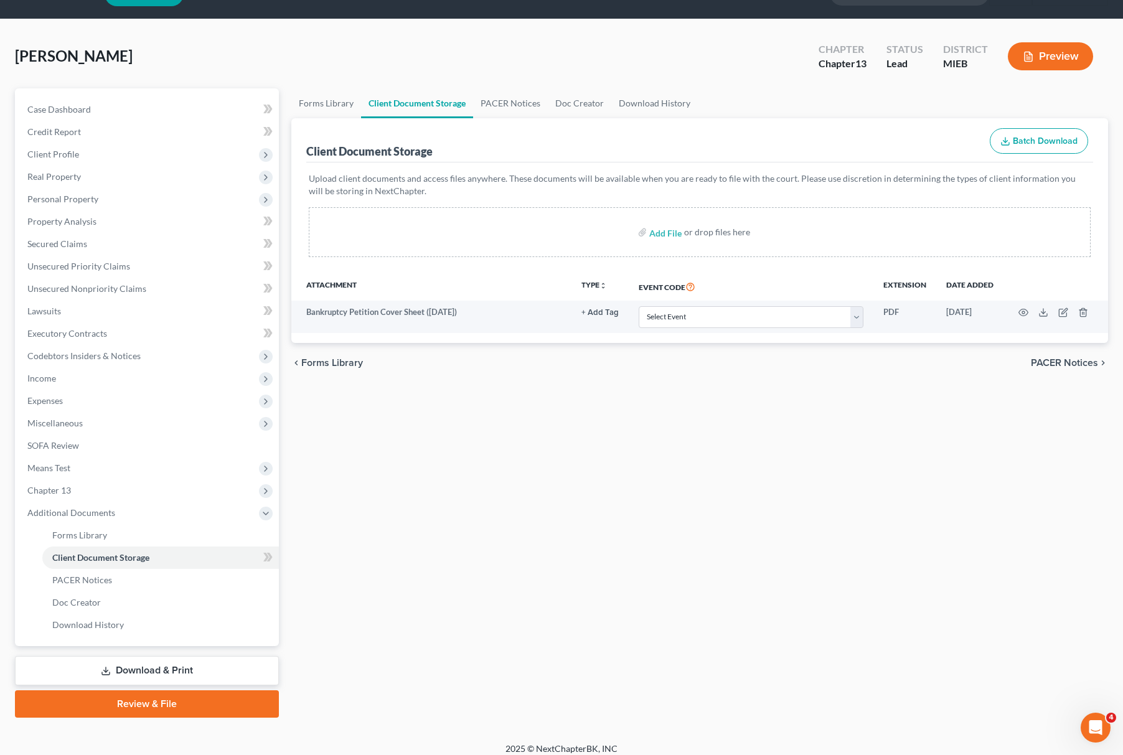
scroll to position [40, 0]
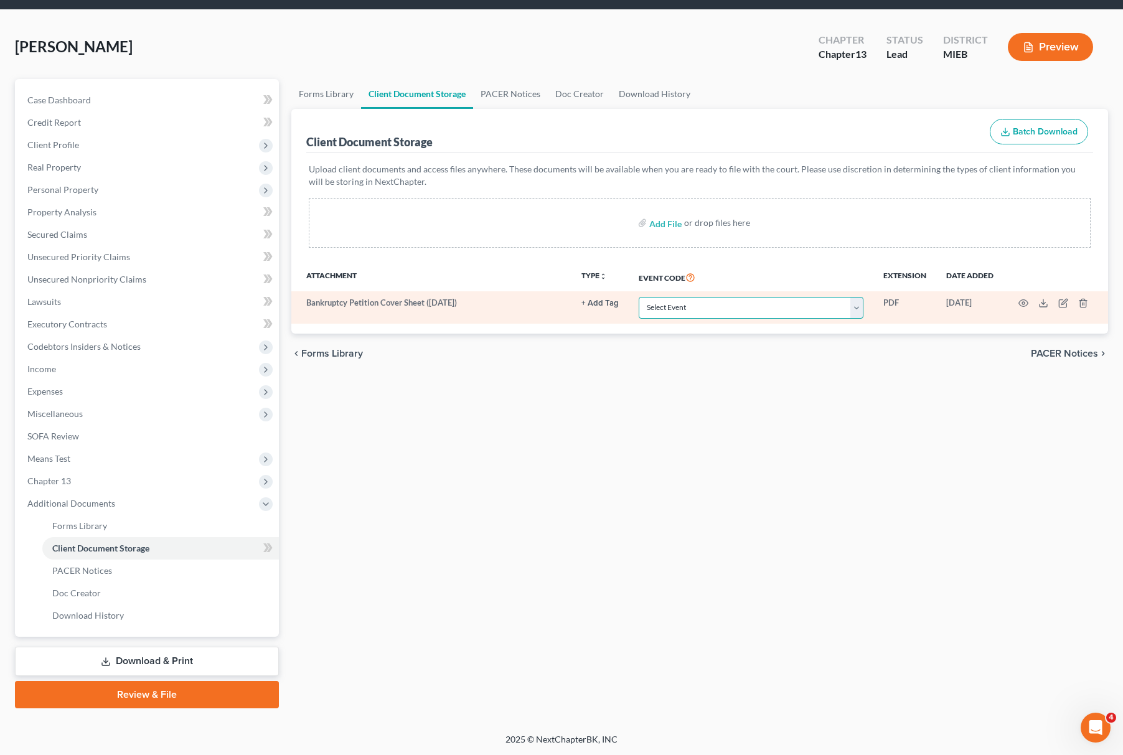
click at [726, 318] on select "Select Event 20 Largest Unsecured Creditors Amended Chapter 11 Plan Amended Cha…" at bounding box center [751, 308] width 225 height 22
click at [639, 297] on select "Select Event 20 Largest Unsecured Creditors Amended Chapter 11 Plan Amended Cha…" at bounding box center [751, 308] width 225 height 22
click at [800, 306] on select "Select Event 20 Largest Unsecured Creditors Amended Chapter 11 Plan Amended Cha…" at bounding box center [751, 308] width 225 height 22
click at [763, 310] on select "Select Event 20 Largest Unsecured Creditors Amended Chapter 11 Plan Amended Cha…" at bounding box center [751, 308] width 225 height 22
click at [639, 297] on select "Select Event 20 Largest Unsecured Creditors Amended Chapter 11 Plan Amended Cha…" at bounding box center [751, 308] width 225 height 22
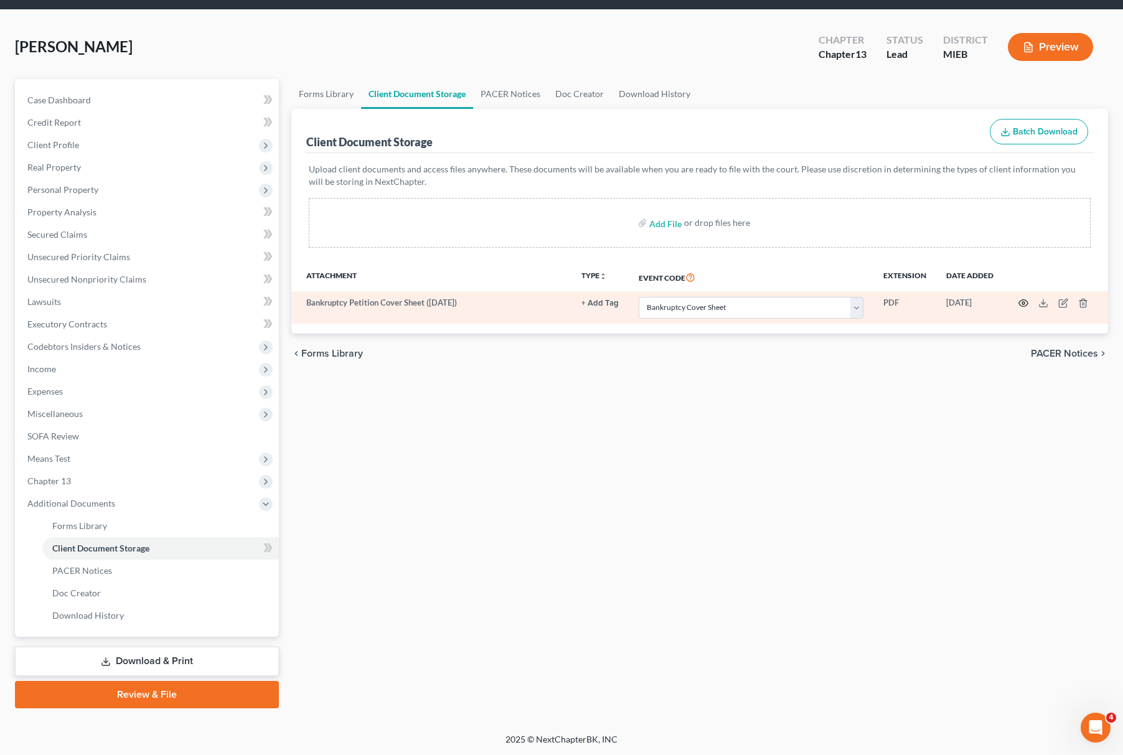
click at [1021, 305] on icon "button" at bounding box center [1024, 303] width 10 height 10
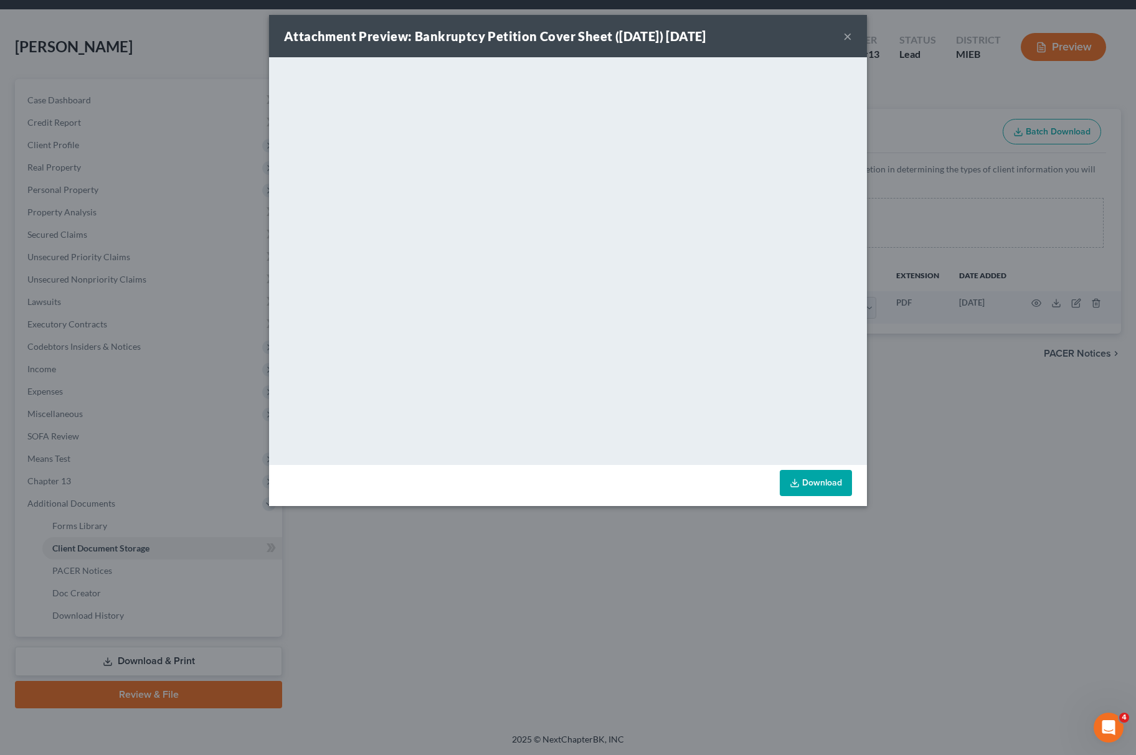
click at [913, 489] on div "Attachment Preview: Bankruptcy Petition Cover Sheet (10/06/2025) 10/06/2025 × <…" at bounding box center [568, 377] width 1136 height 755
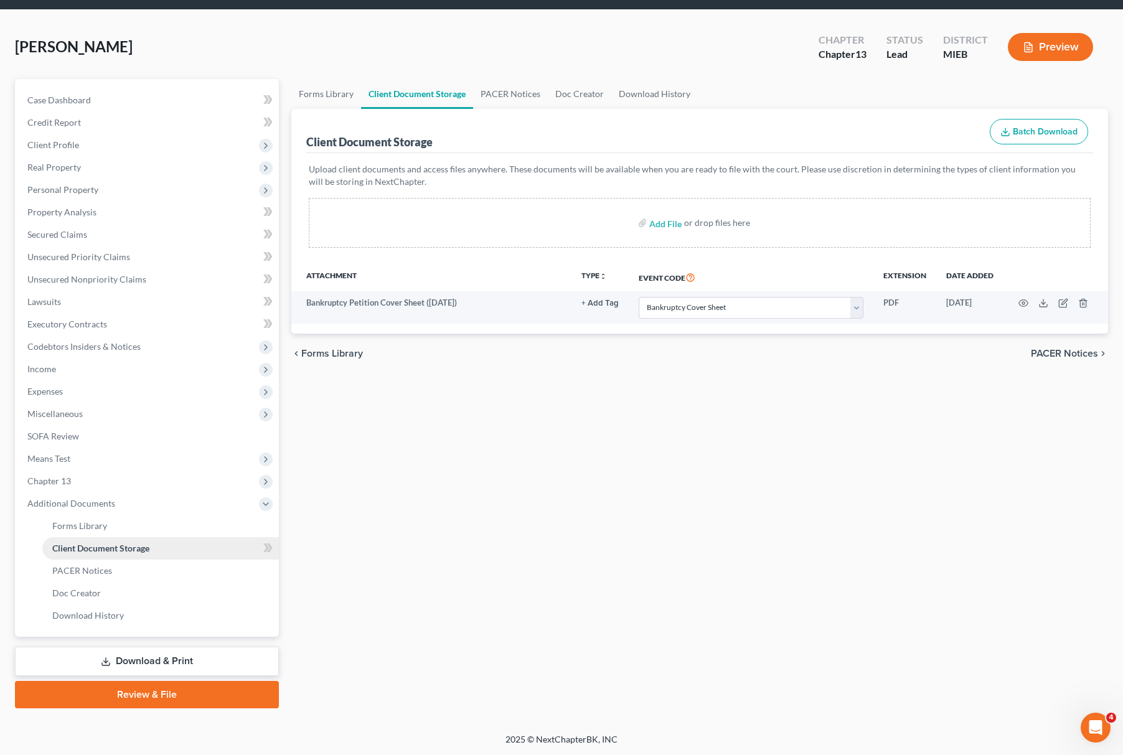
click at [147, 552] on link "Client Document Storage" at bounding box center [160, 548] width 237 height 22
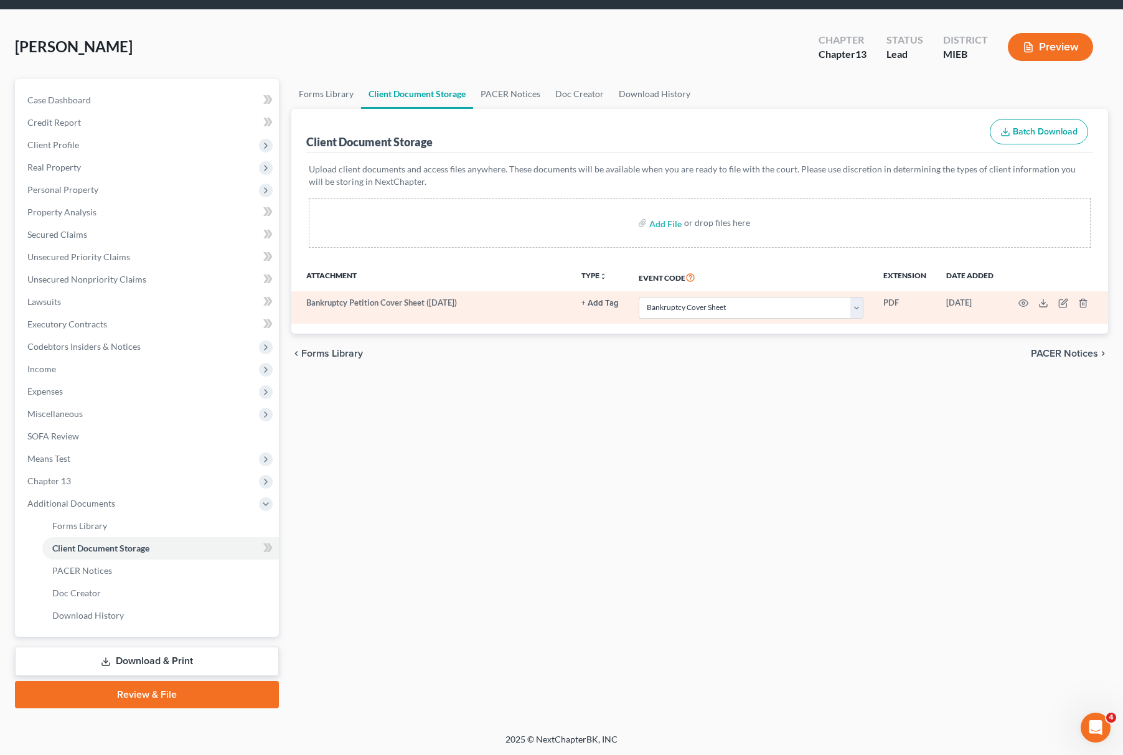
click at [1029, 298] on td at bounding box center [1056, 307] width 105 height 32
click at [1017, 301] on td at bounding box center [1056, 307] width 105 height 32
click at [1021, 304] on icon "button" at bounding box center [1024, 303] width 10 height 10
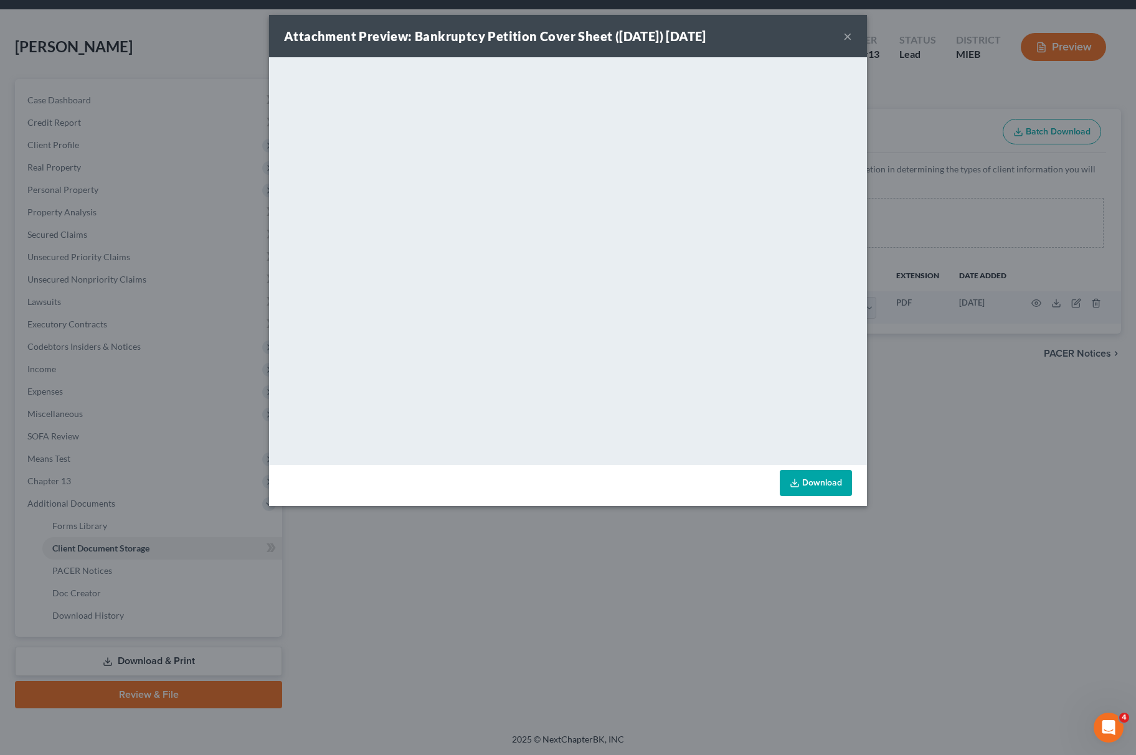
click at [640, 559] on div "Attachment Preview: Bankruptcy Petition Cover Sheet (10/06/2025) 10/06/2025 × <…" at bounding box center [568, 377] width 1136 height 755
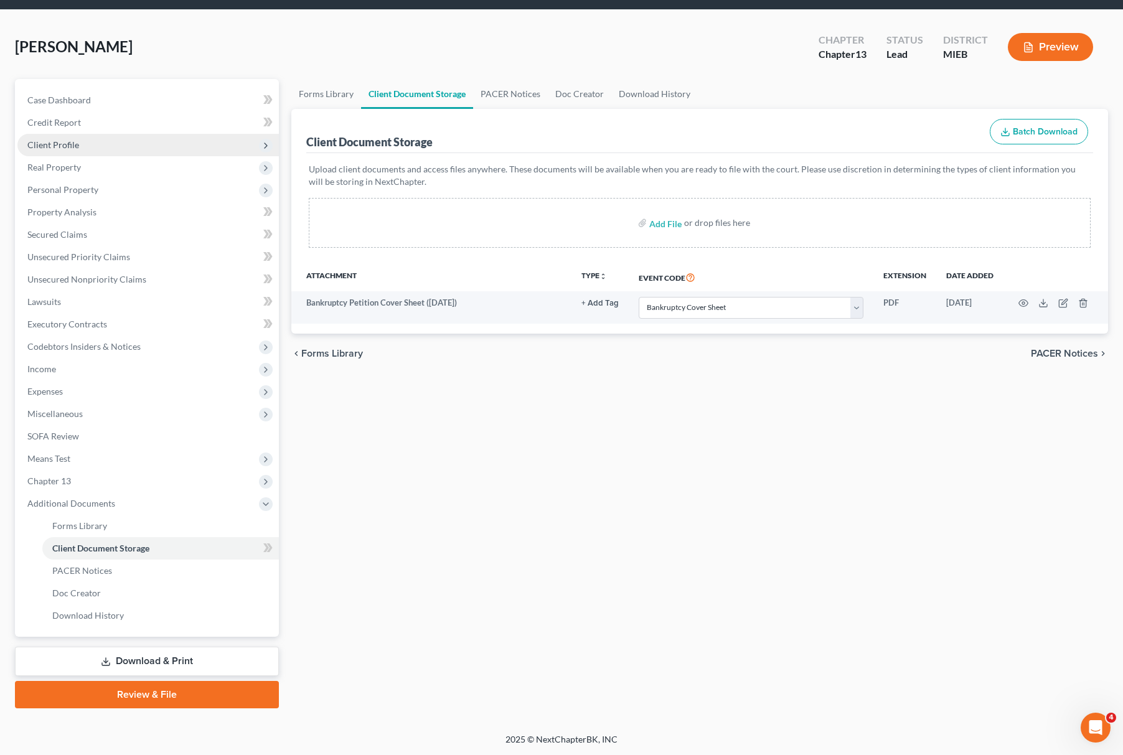
click at [135, 142] on span "Client Profile" at bounding box center [148, 145] width 262 height 22
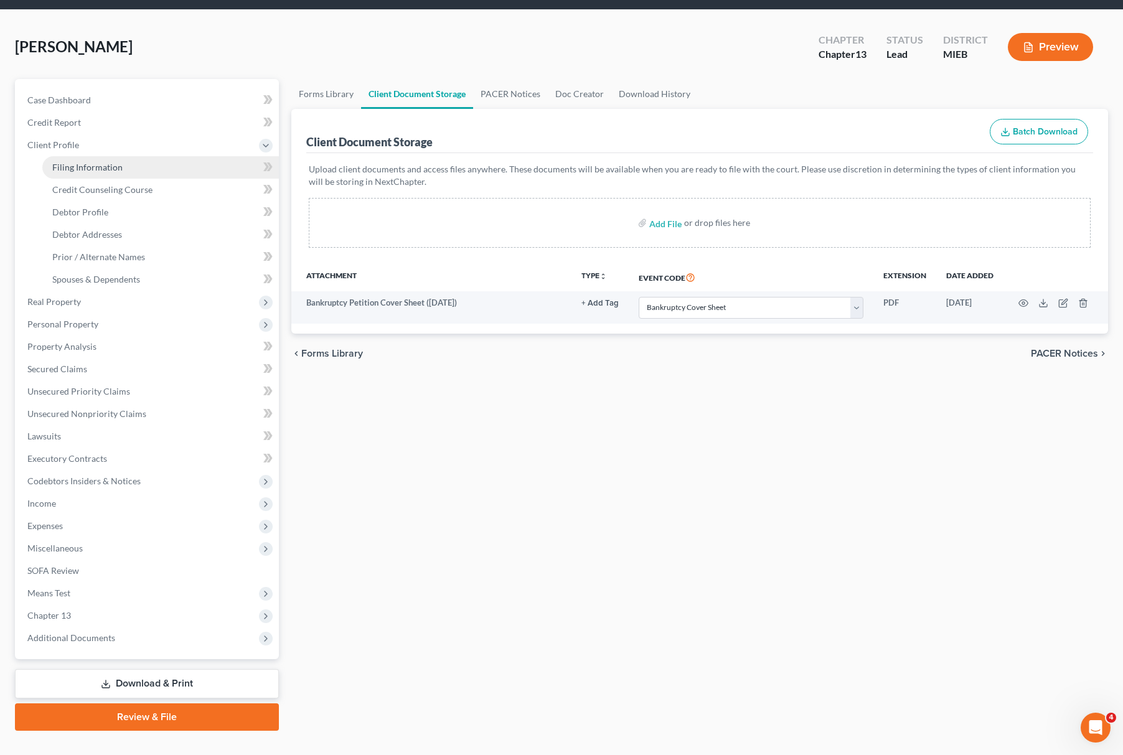
click at [121, 160] on link "Filing Information" at bounding box center [160, 167] width 237 height 22
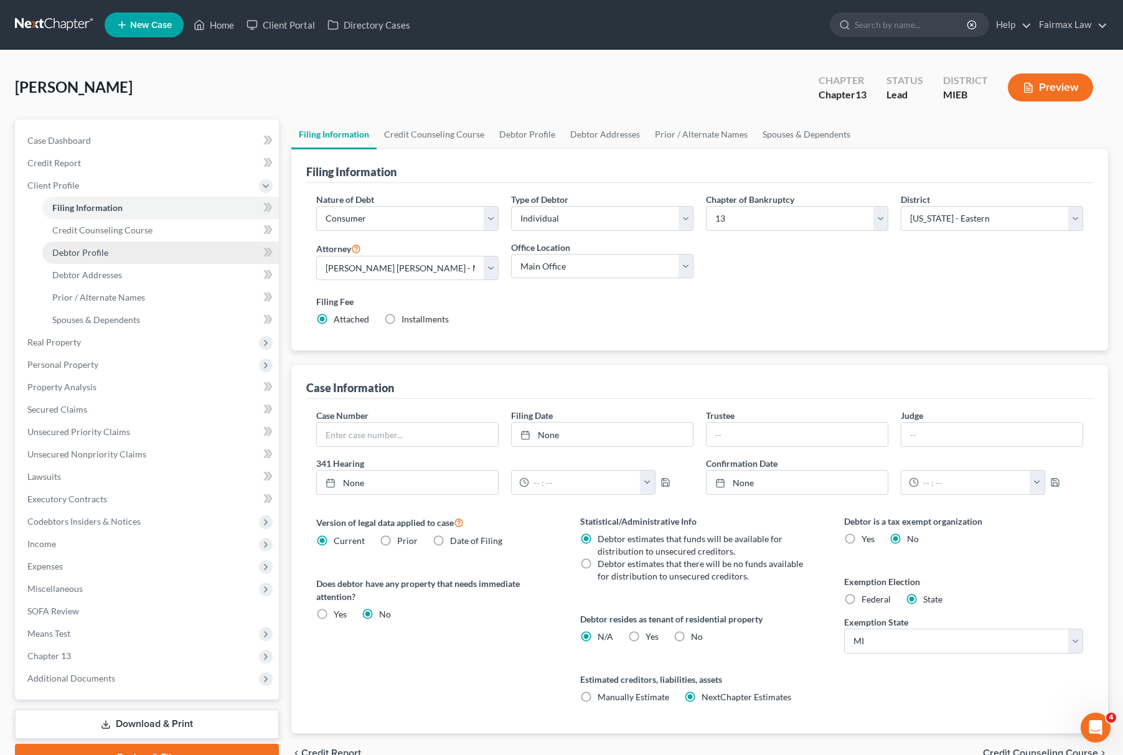
click at [76, 258] on link "Debtor Profile" at bounding box center [160, 253] width 237 height 22
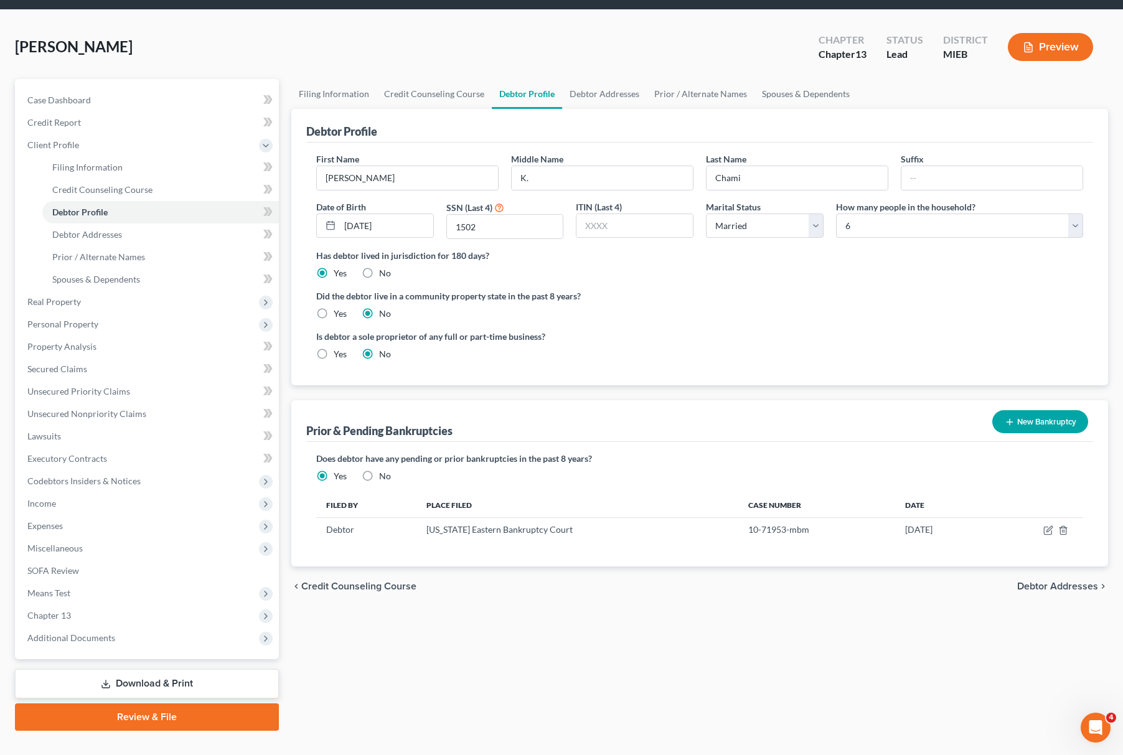
scroll to position [63, 0]
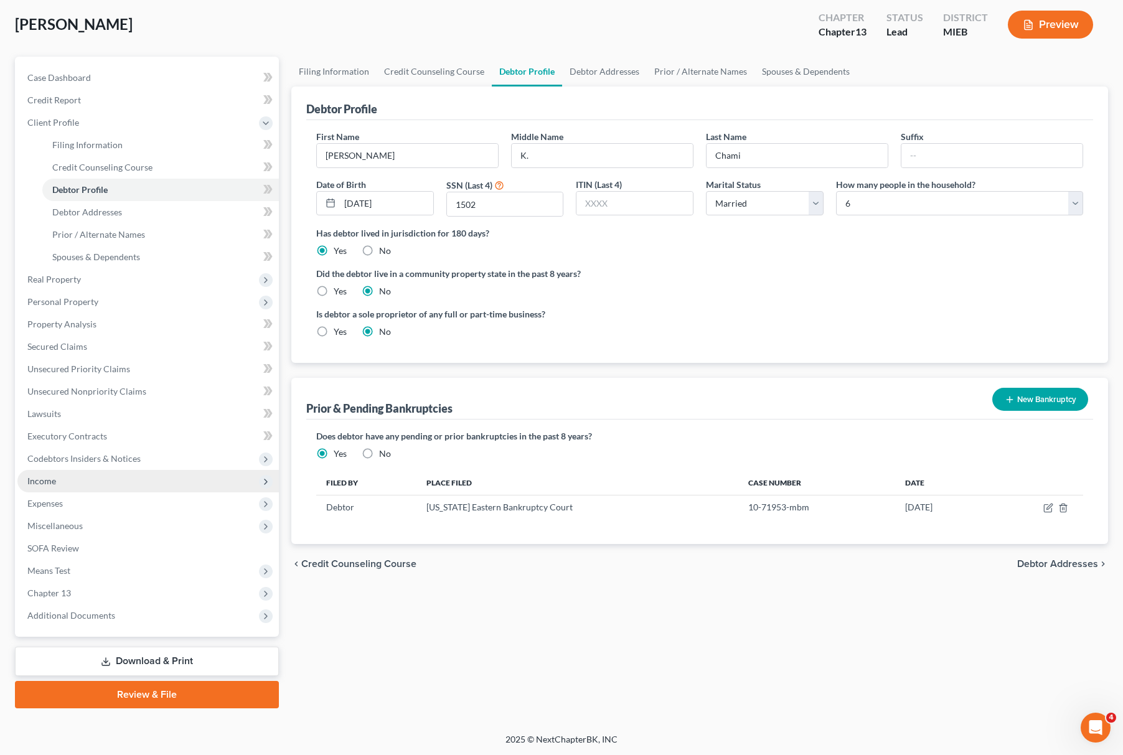
drag, startPoint x: 68, startPoint y: 471, endPoint x: 90, endPoint y: 471, distance: 22.4
click at [68, 471] on span "Income" at bounding box center [148, 481] width 262 height 22
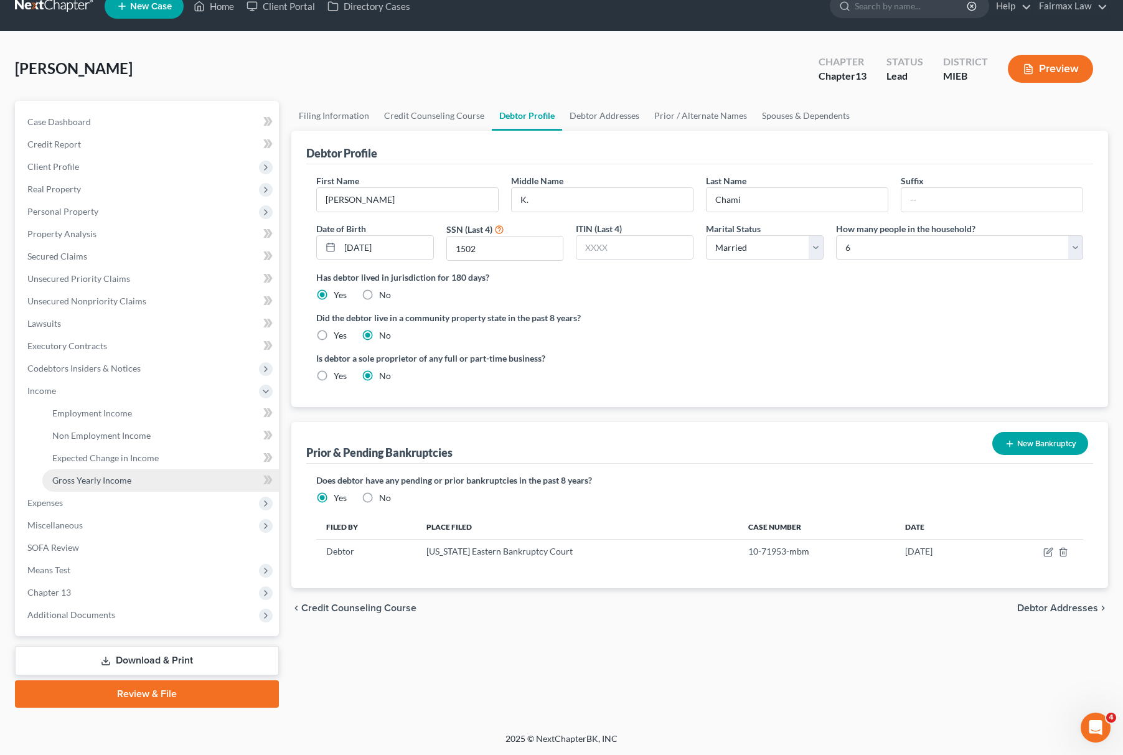
scroll to position [18, 0]
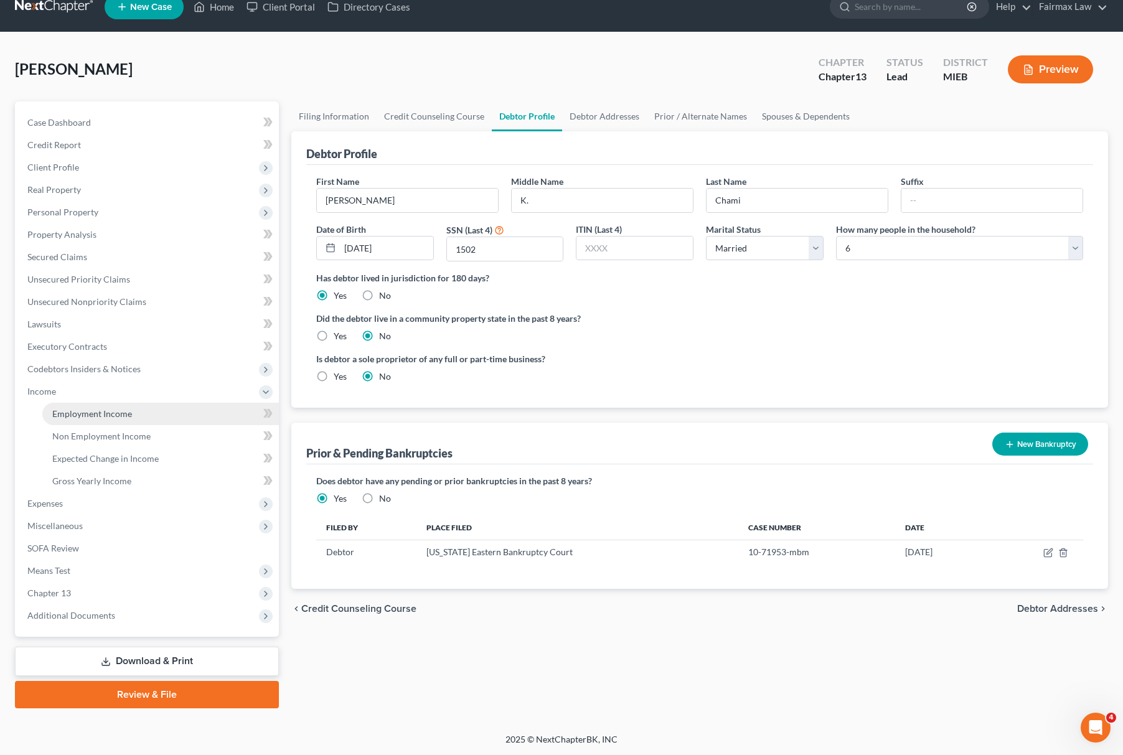
click at [133, 417] on link "Employment Income" at bounding box center [160, 414] width 237 height 22
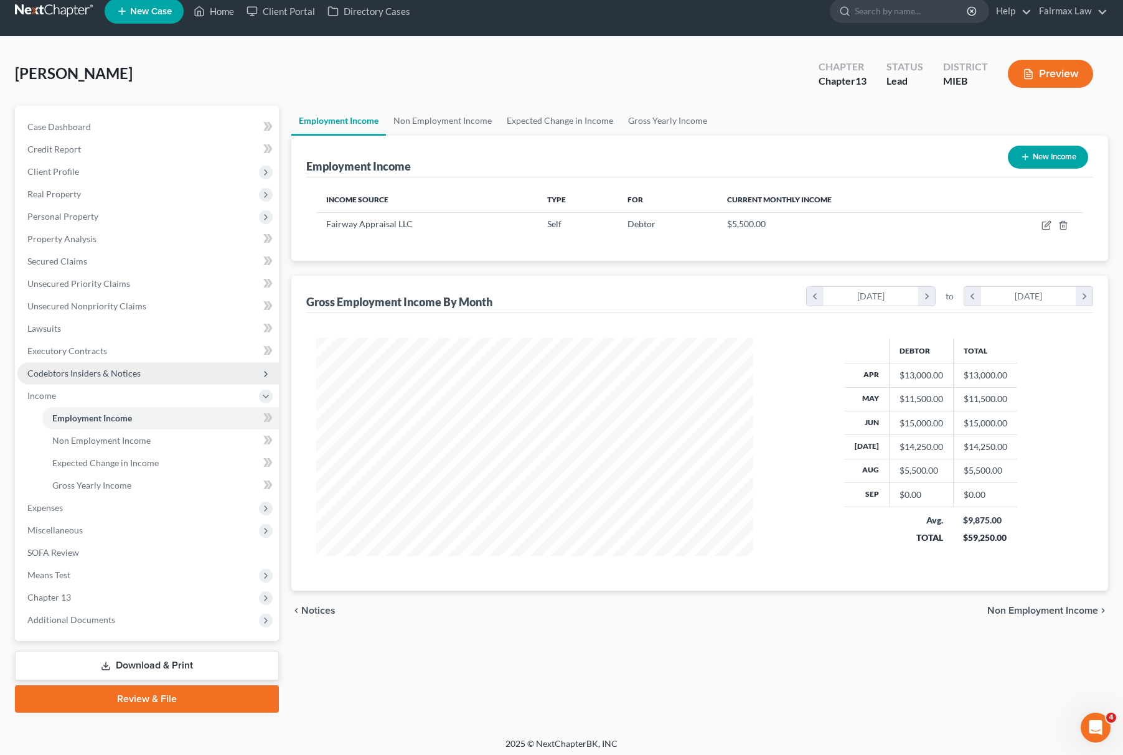
scroll to position [18, 0]
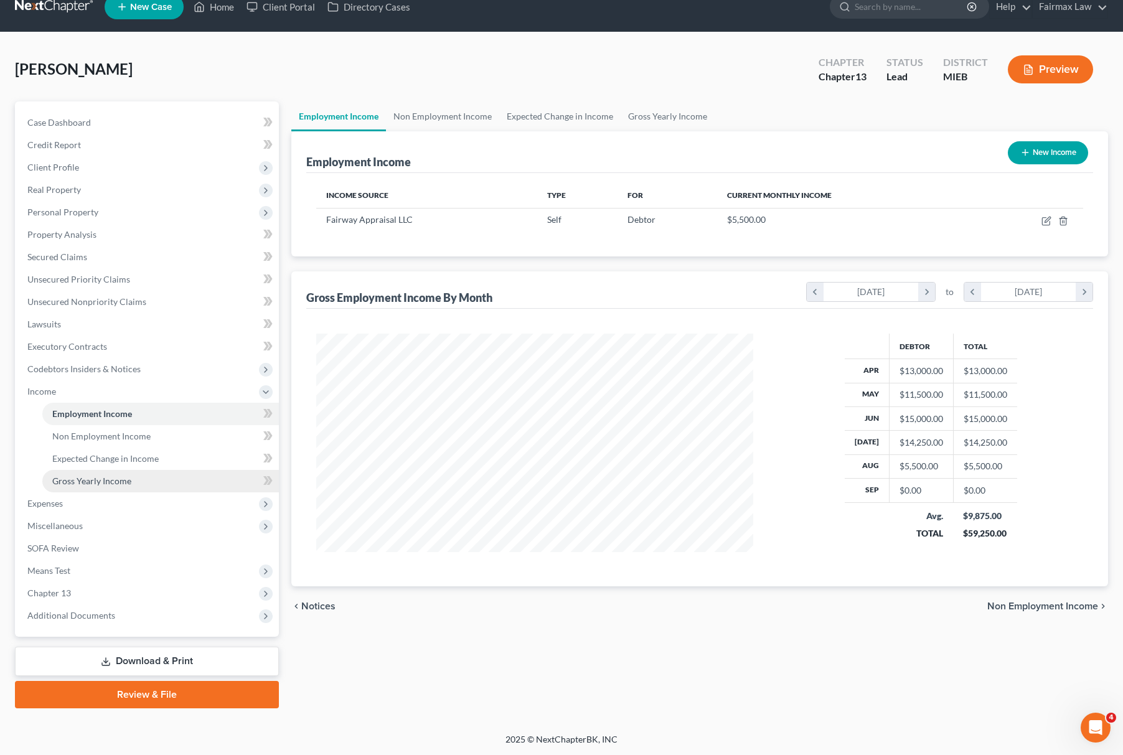
click at [95, 482] on span "Gross Yearly Income" at bounding box center [91, 481] width 79 height 11
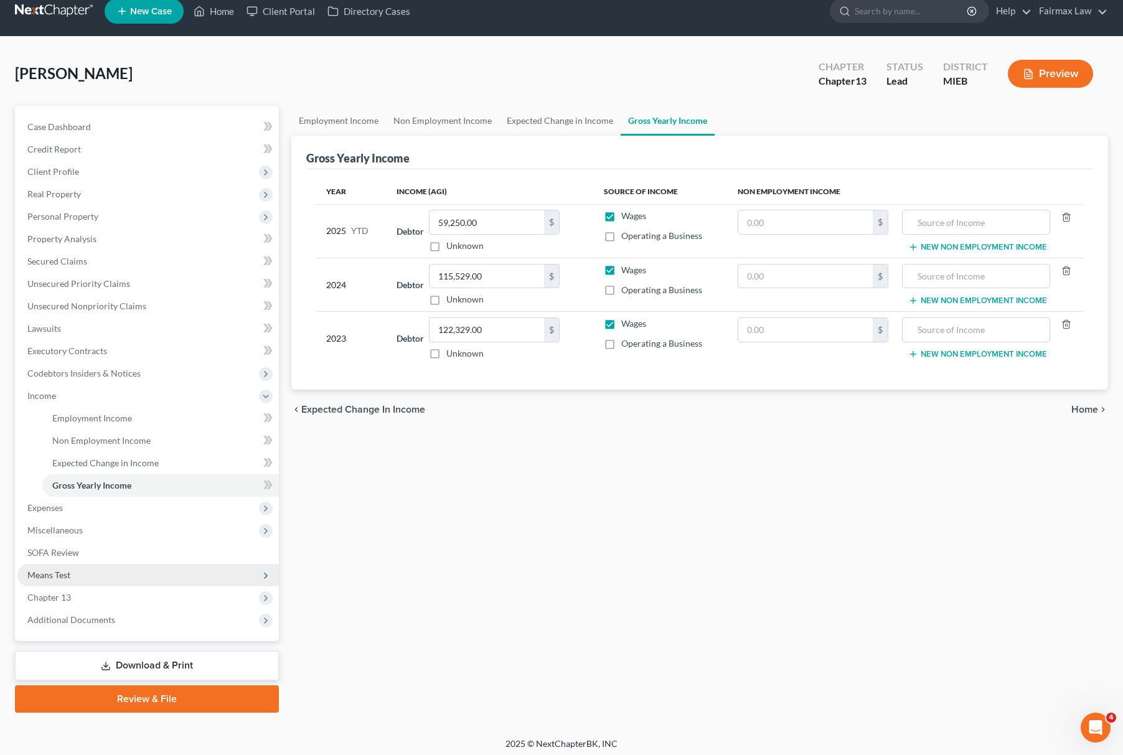
scroll to position [18, 0]
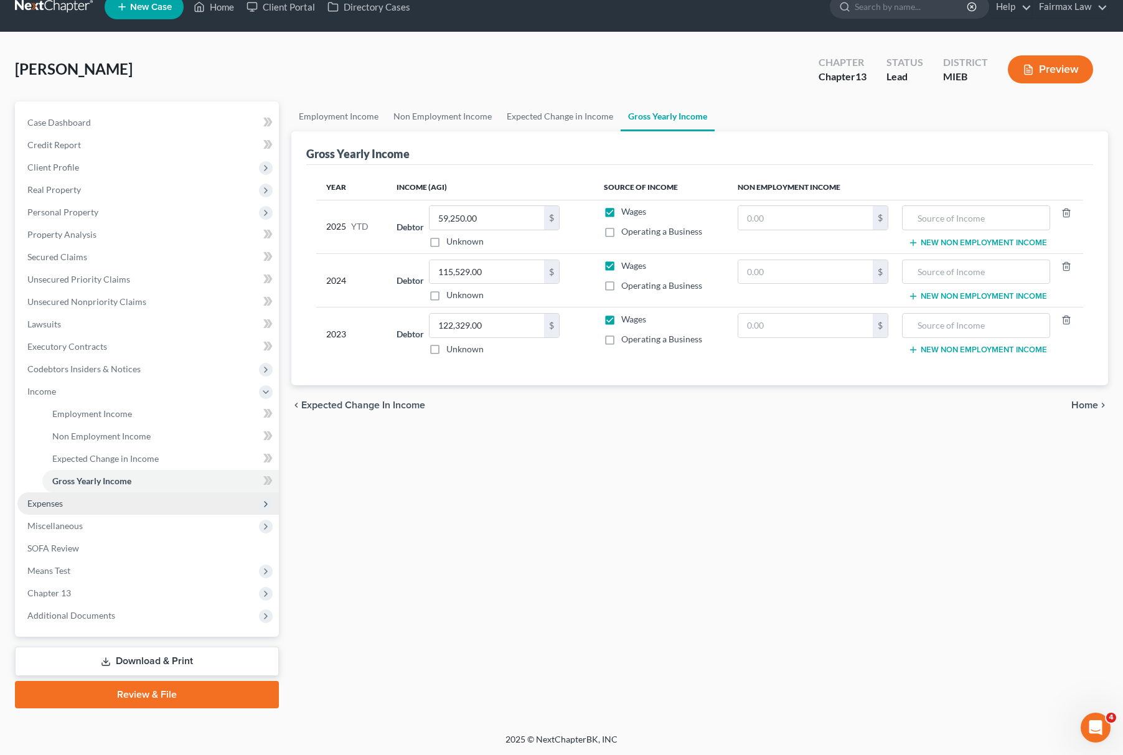
click at [139, 511] on span "Expenses" at bounding box center [148, 504] width 262 height 22
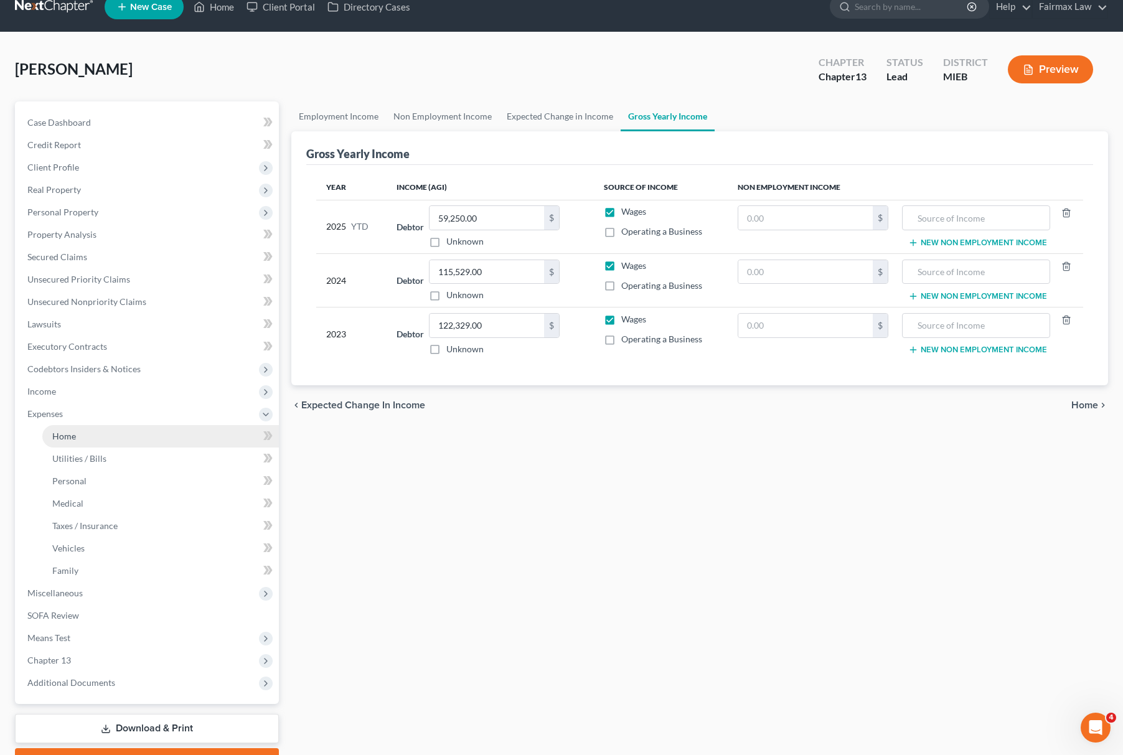
click at [70, 437] on span "Home" at bounding box center [64, 436] width 24 height 11
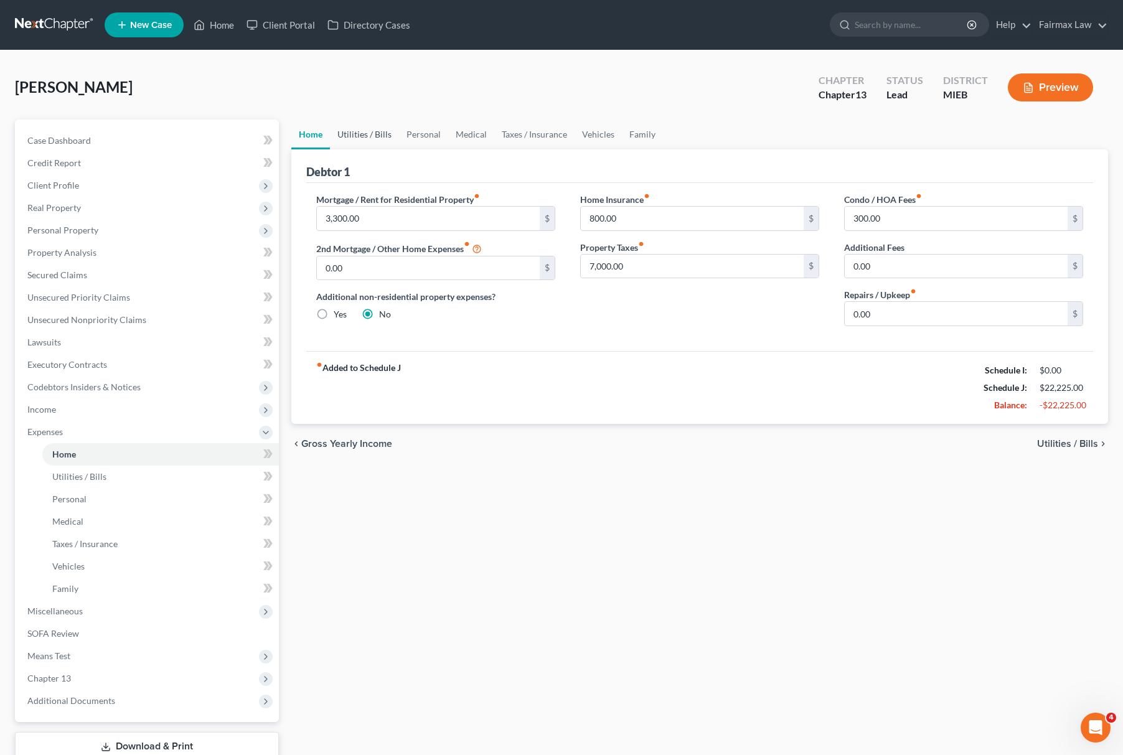
click at [359, 139] on link "Utilities / Bills" at bounding box center [364, 135] width 69 height 30
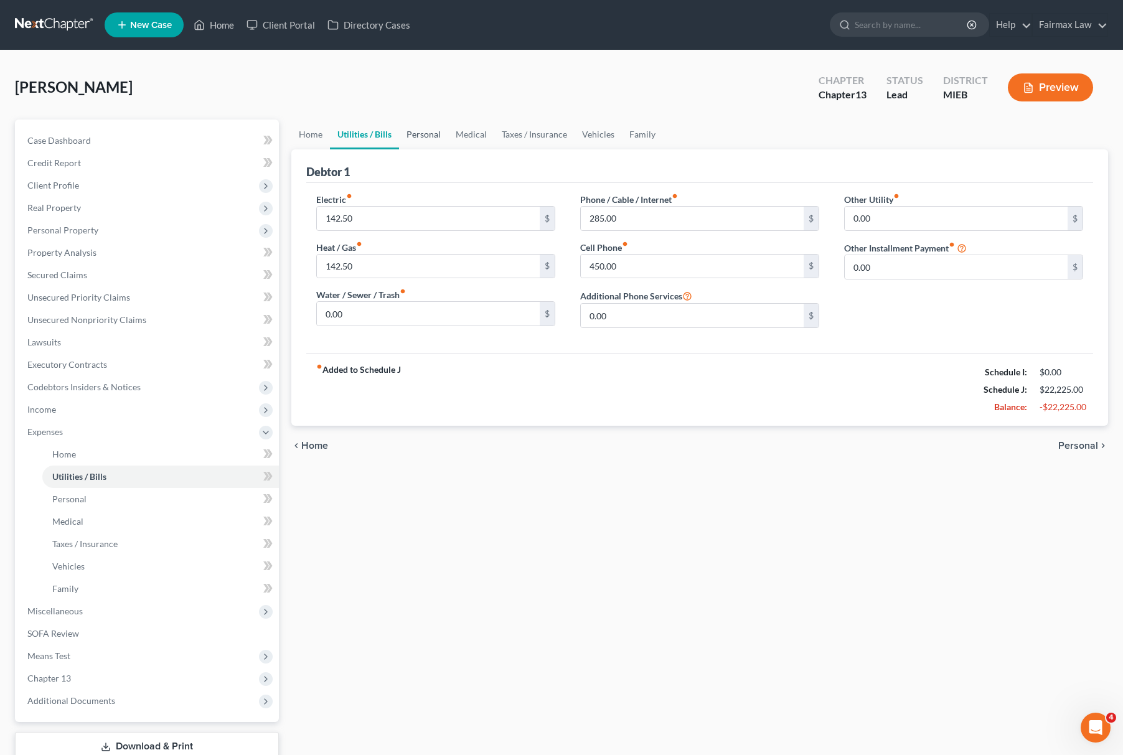
click at [404, 135] on link "Personal" at bounding box center [423, 135] width 49 height 30
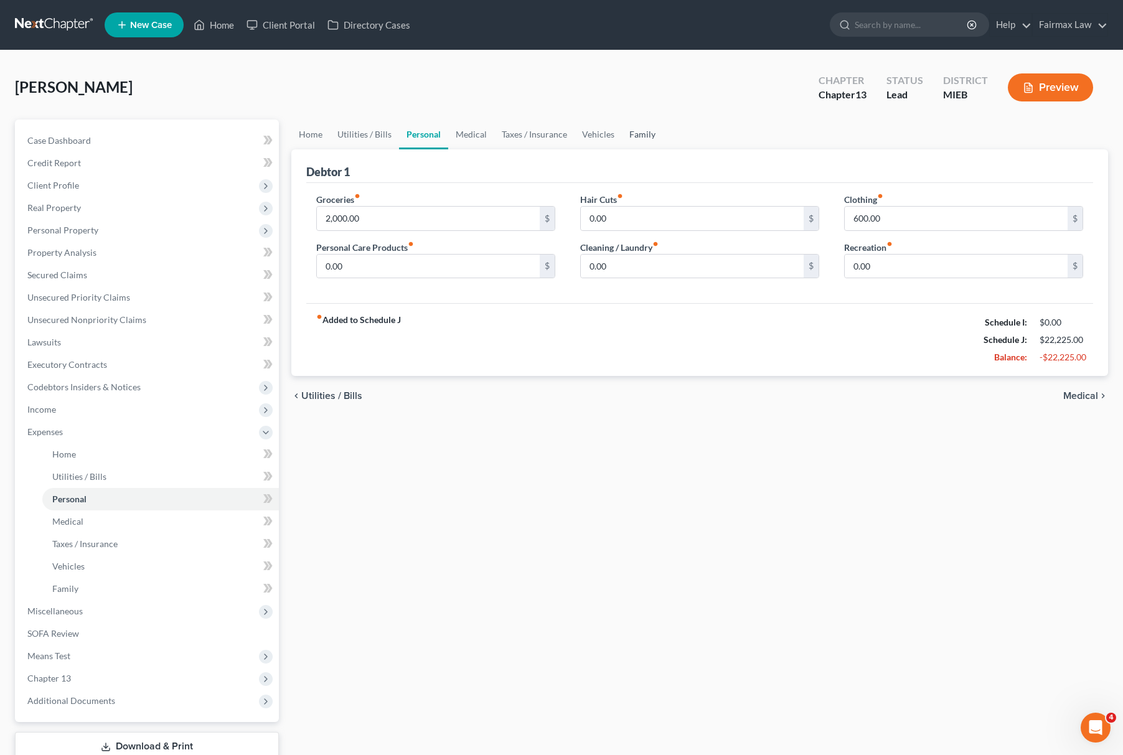
click at [645, 131] on link "Family" at bounding box center [642, 135] width 41 height 30
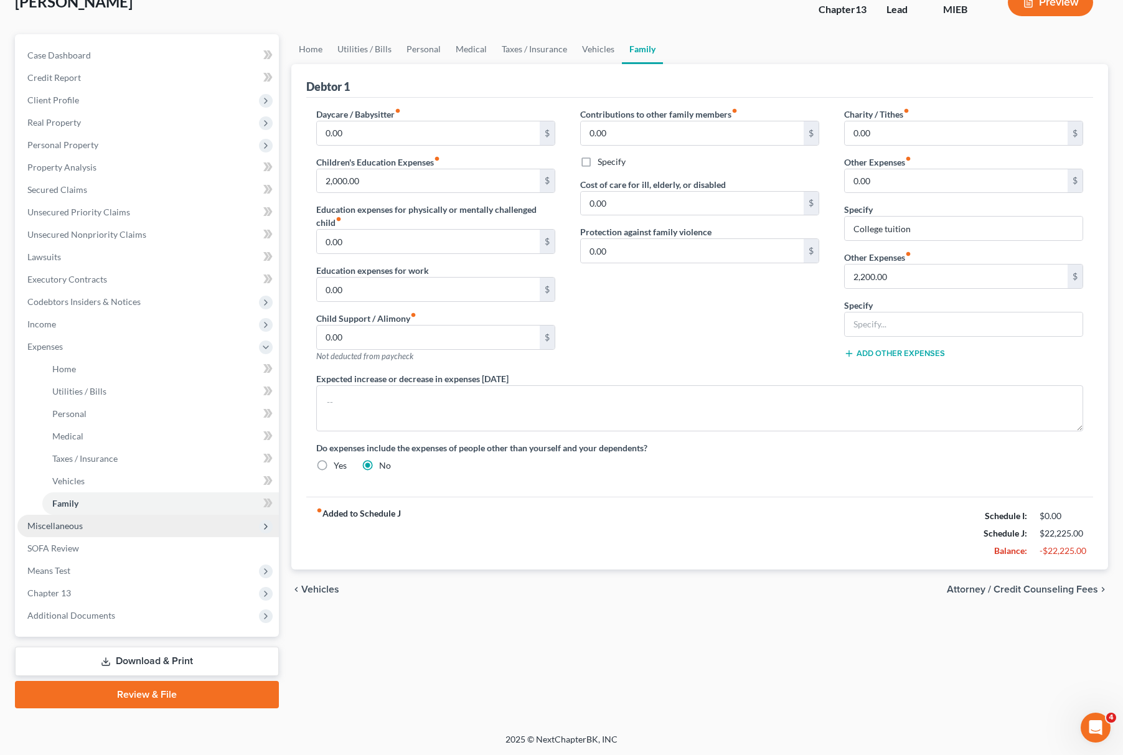
drag, startPoint x: 97, startPoint y: 519, endPoint x: 128, endPoint y: 524, distance: 30.8
click at [98, 519] on span "Miscellaneous" at bounding box center [148, 526] width 262 height 22
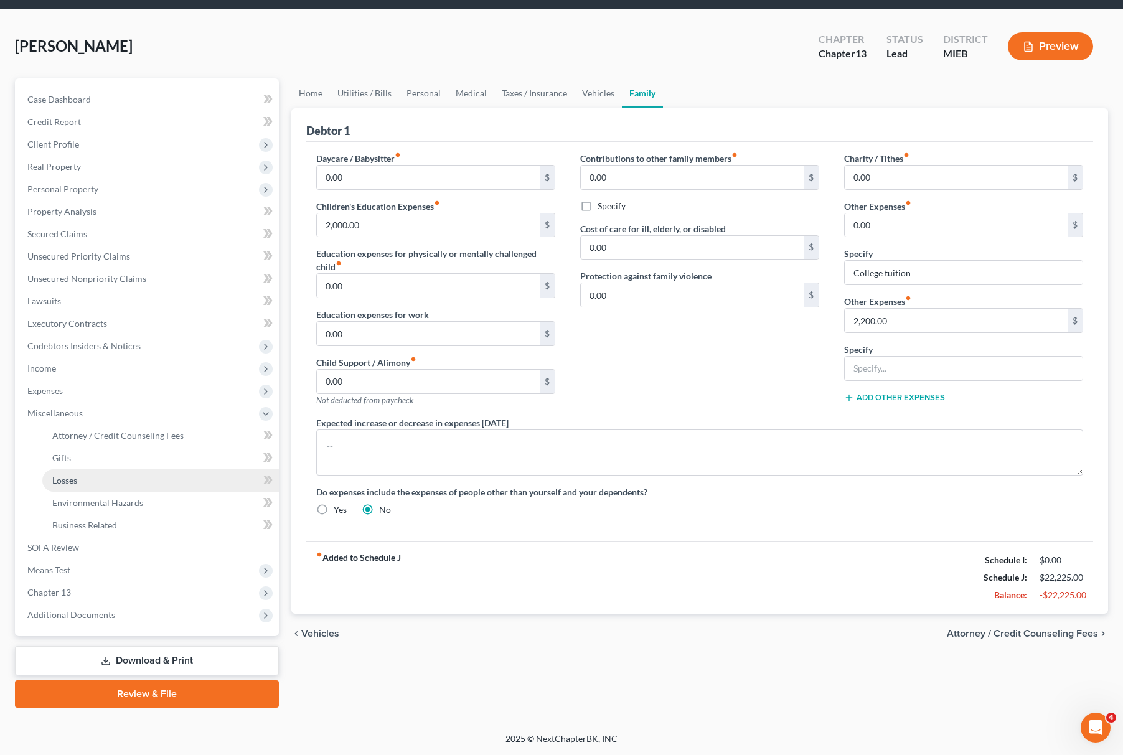
scroll to position [40, 0]
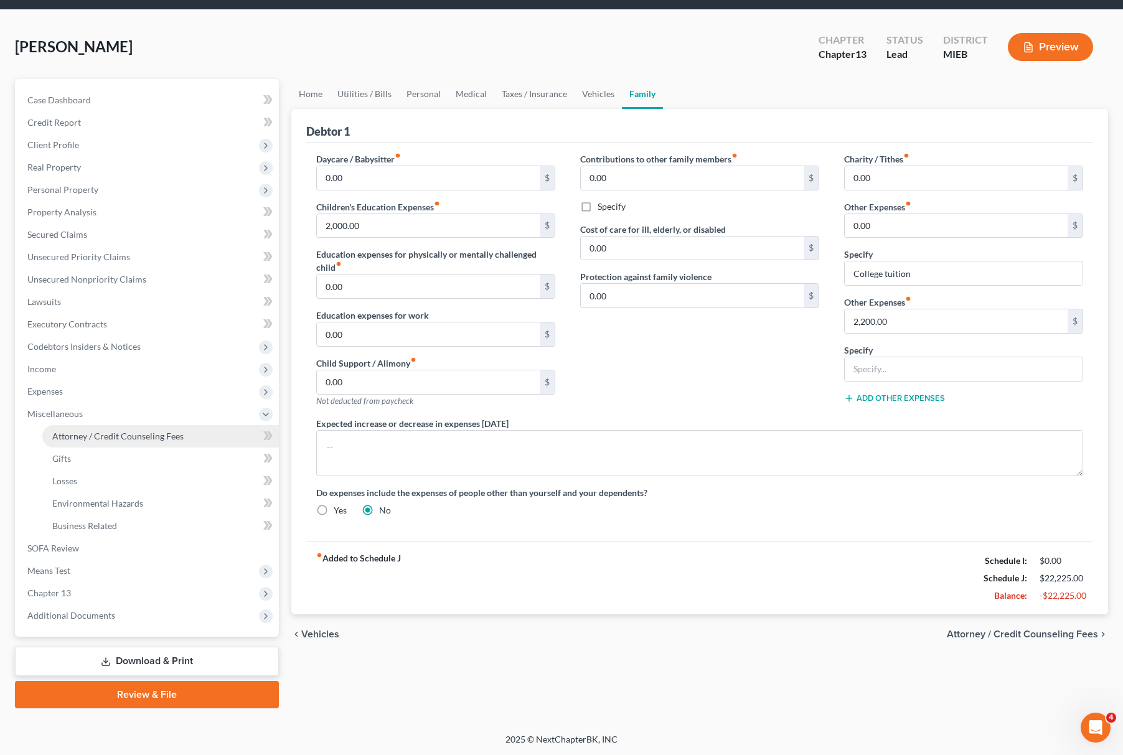
click at [164, 427] on link "Attorney / Credit Counseling Fees" at bounding box center [160, 436] width 237 height 22
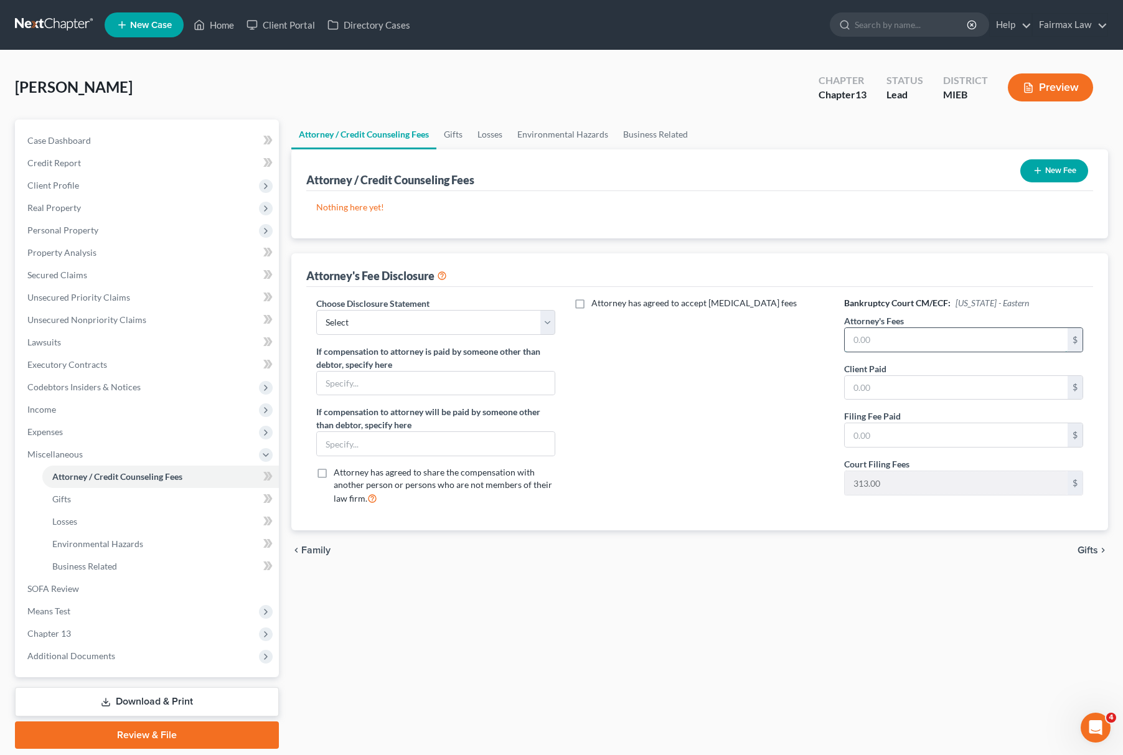
click at [912, 342] on input "text" at bounding box center [956, 340] width 223 height 24
click at [894, 394] on input "text" at bounding box center [956, 388] width 223 height 24
click at [895, 444] on input "text" at bounding box center [956, 435] width 223 height 24
click at [445, 306] on div "Choose Disclosure Statement Select WDMI - Chapter 13 - Disclosure of Attorney C…" at bounding box center [435, 316] width 239 height 38
click at [452, 326] on select "Select WDMI - Chapter 13 - Disclosure of Attorney Compensation OHNB & MIWB Disc…" at bounding box center [435, 322] width 239 height 25
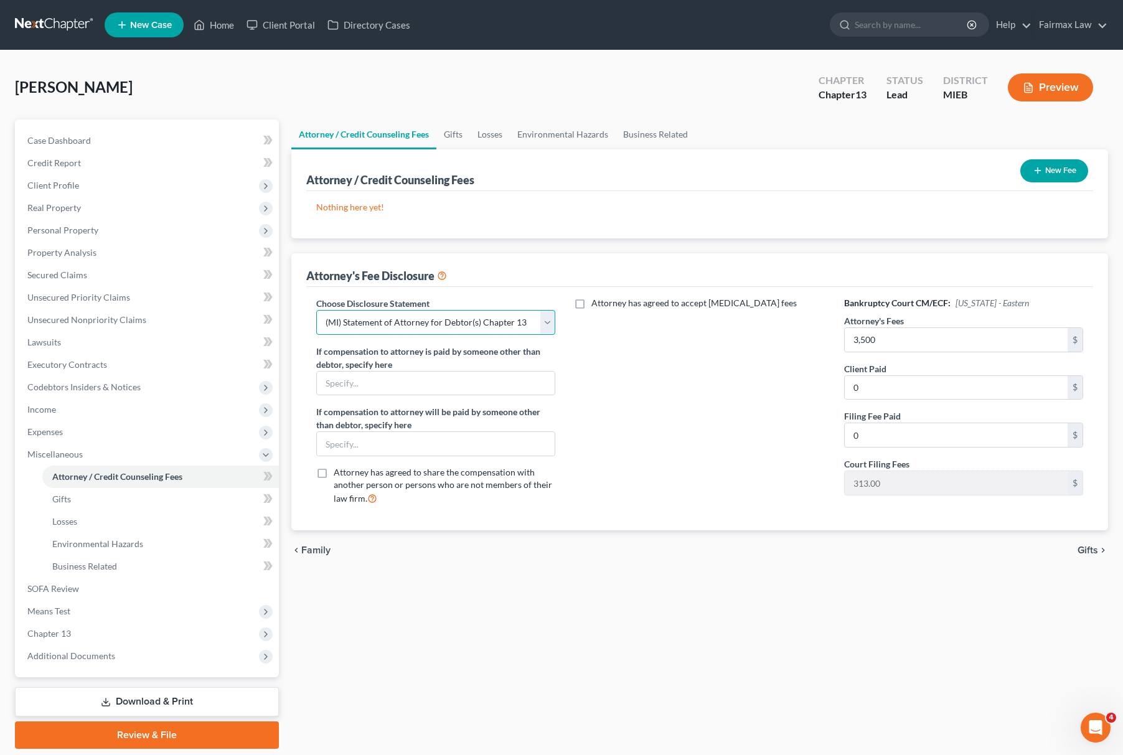
click at [316, 310] on select "Select WDMI - Chapter 13 - Disclosure of Attorney Compensation OHNB & MIWB Disc…" at bounding box center [435, 322] width 239 height 25
click at [1041, 172] on icon "button" at bounding box center [1038, 171] width 10 height 10
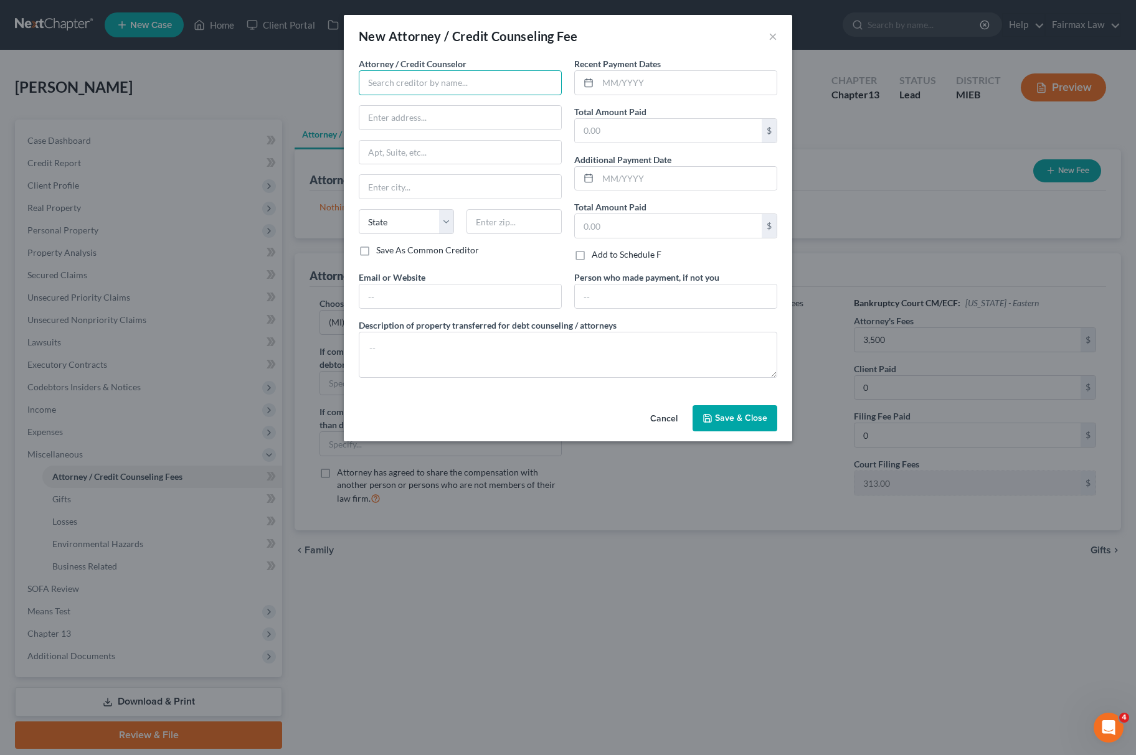
click at [422, 90] on input "text" at bounding box center [460, 82] width 203 height 25
click at [436, 110] on div "Summit Financial Education" at bounding box center [434, 104] width 130 height 12
click at [439, 369] on textarea at bounding box center [568, 355] width 418 height 46
click at [661, 136] on input "text" at bounding box center [668, 131] width 187 height 24
click at [758, 419] on span "Save & Close" at bounding box center [741, 418] width 52 height 11
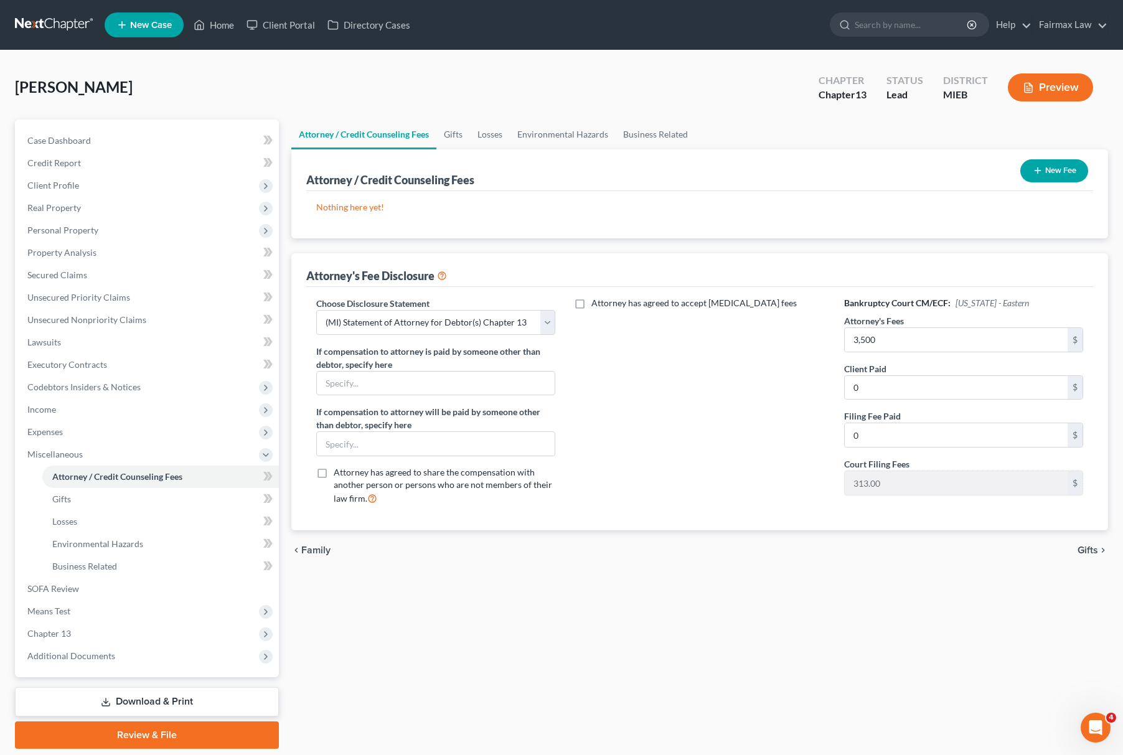
click at [1075, 168] on button "New Fee" at bounding box center [1055, 170] width 68 height 23
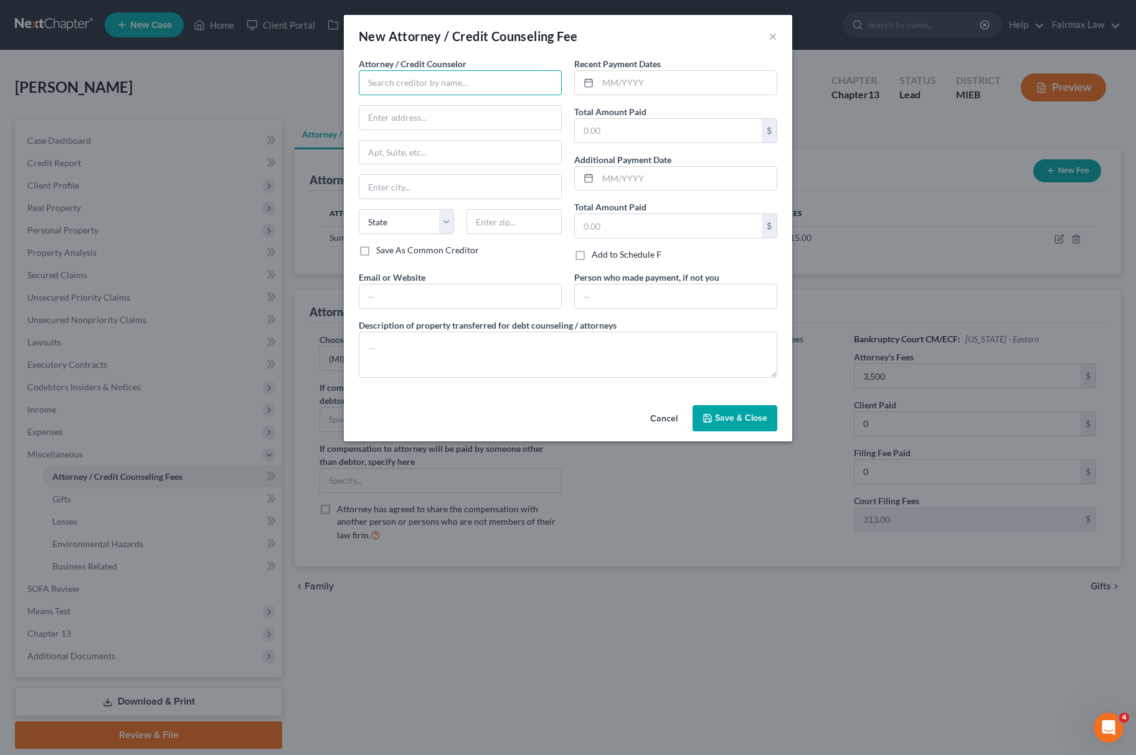
click at [467, 78] on input "text" at bounding box center [460, 82] width 203 height 25
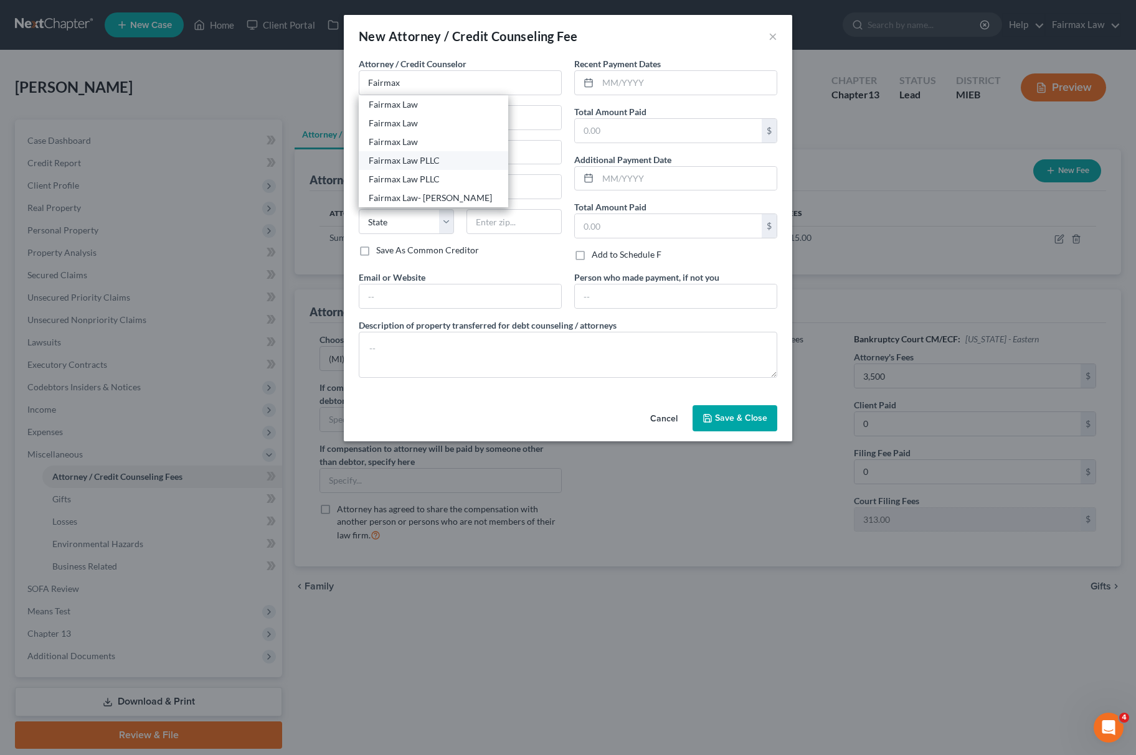
click at [435, 164] on div "Fairmax Law PLLC" at bounding box center [434, 160] width 130 height 12
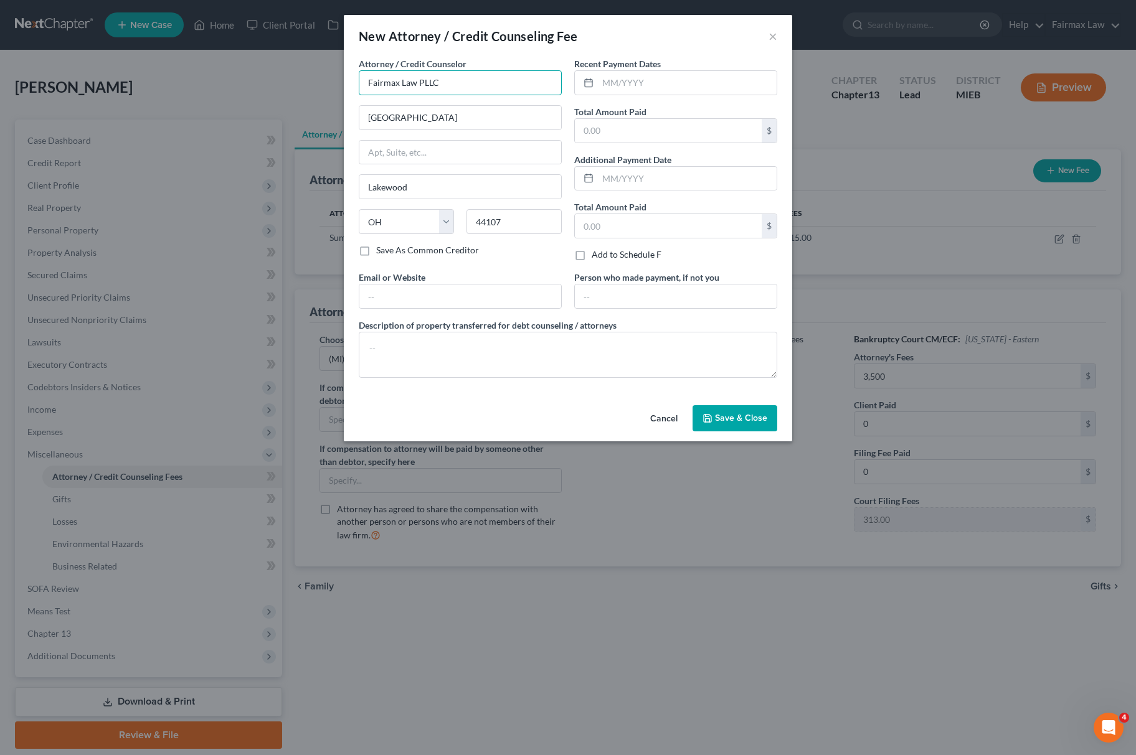
click at [476, 83] on input "Fairmax Law PLLC" at bounding box center [460, 82] width 203 height 25
click at [415, 116] on div "Fairmax Law PLLC" at bounding box center [433, 123] width 149 height 19
drag, startPoint x: 446, startPoint y: 182, endPoint x: 329, endPoint y: 197, distance: 118.0
click at [329, 197] on div "New Attorney / Credit Counseling Fee × Attorney / Credit Counselor * Fairmax La…" at bounding box center [568, 377] width 1136 height 755
click at [470, 185] on input "Dearborn Heights" at bounding box center [460, 187] width 202 height 24
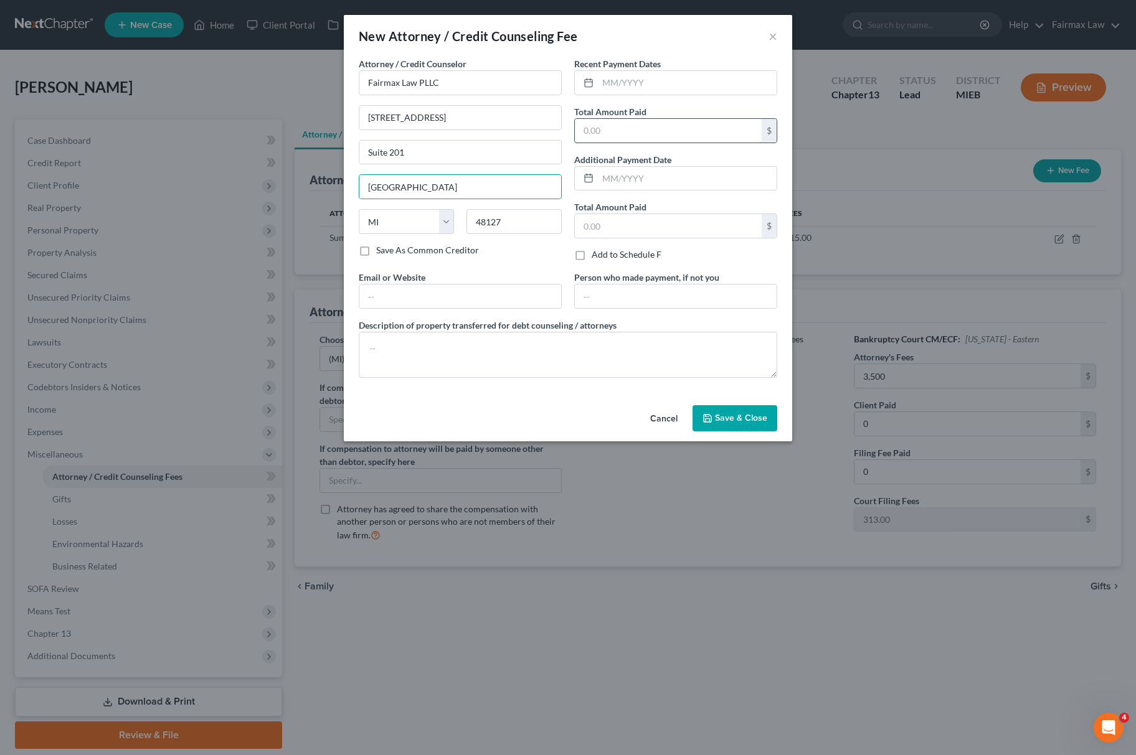
click at [619, 132] on input "text" at bounding box center [668, 131] width 187 height 24
click at [546, 347] on textarea at bounding box center [568, 355] width 418 height 46
paste textarea "Due to the debtor’s limited monthly budget surplus, they are unable to reasonab…"
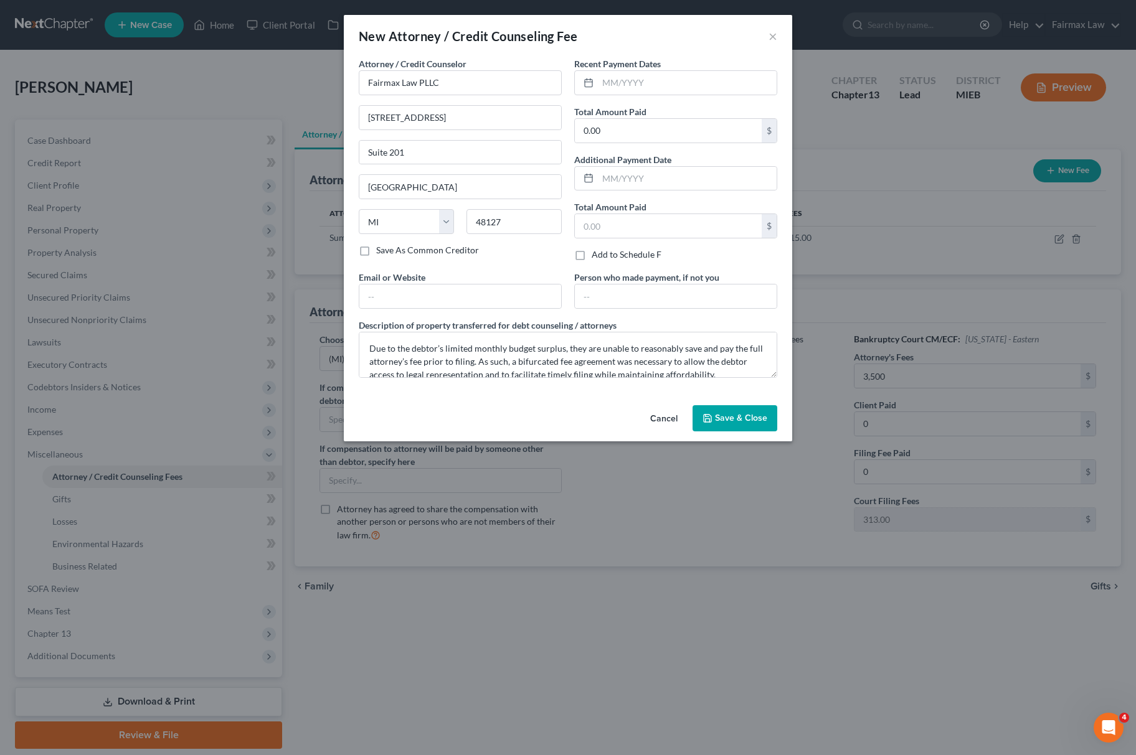
click at [741, 419] on span "Save & Close" at bounding box center [741, 418] width 52 height 11
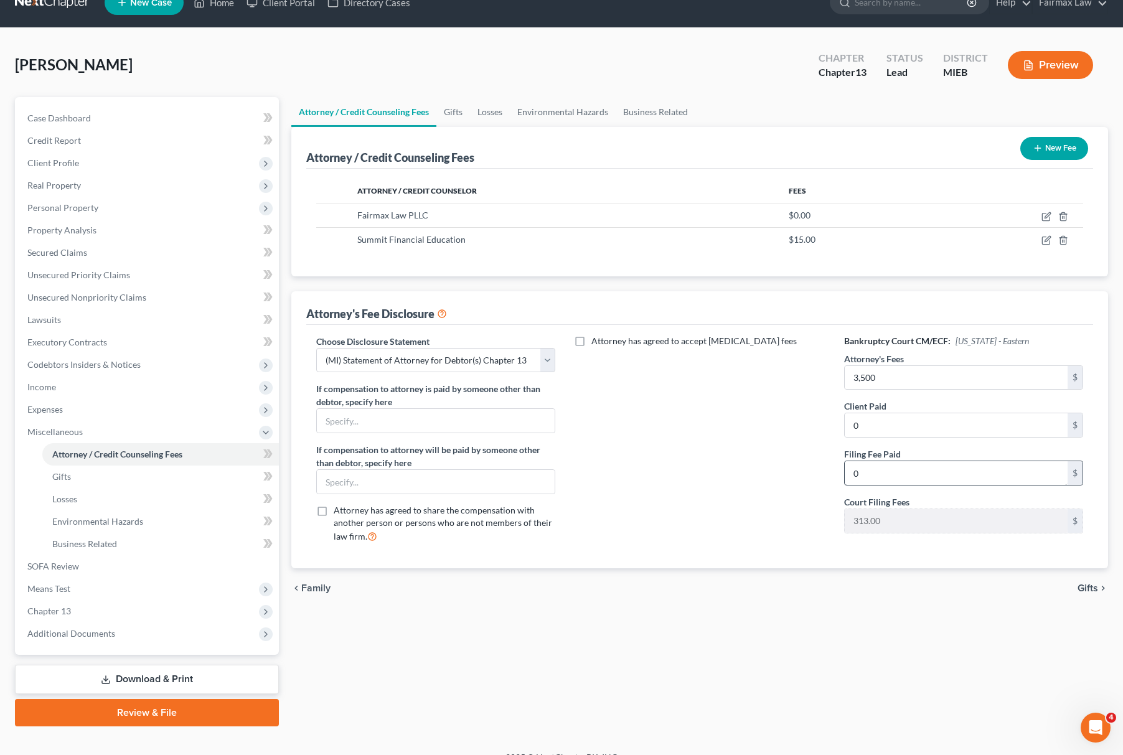
scroll to position [40, 0]
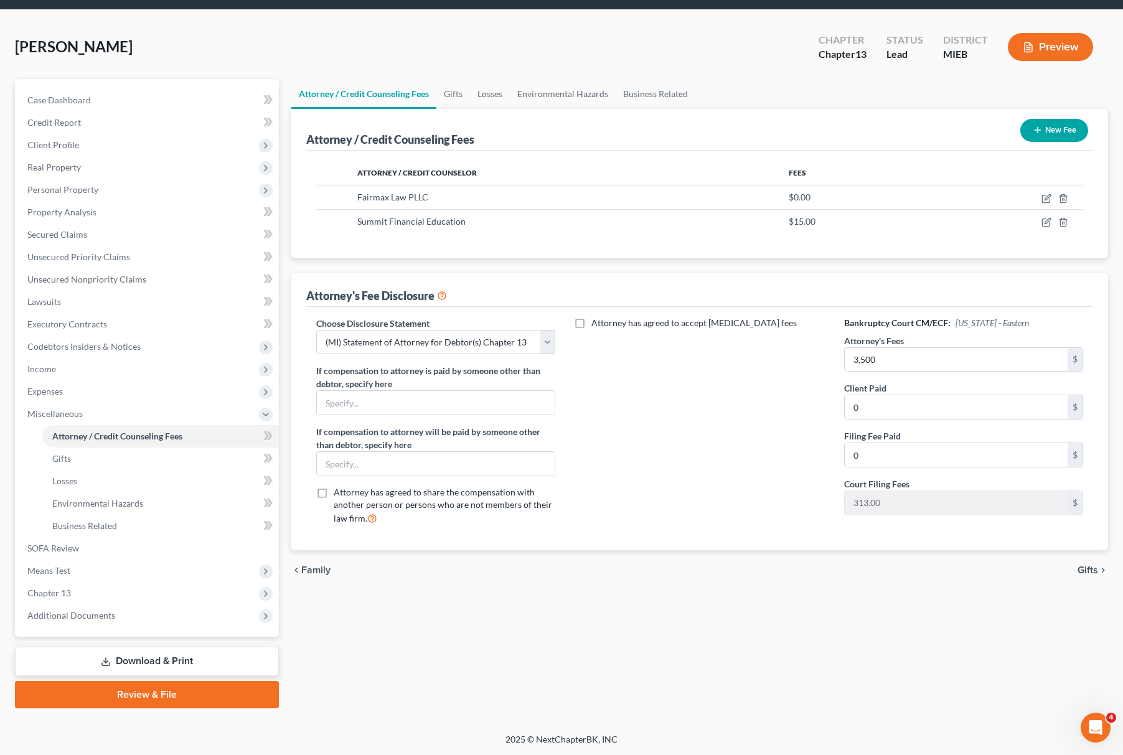
click at [747, 524] on div "Attorney has agreed to accept retainer fees" at bounding box center [700, 426] width 264 height 219
click at [93, 583] on span "Chapter 13" at bounding box center [148, 593] width 262 height 22
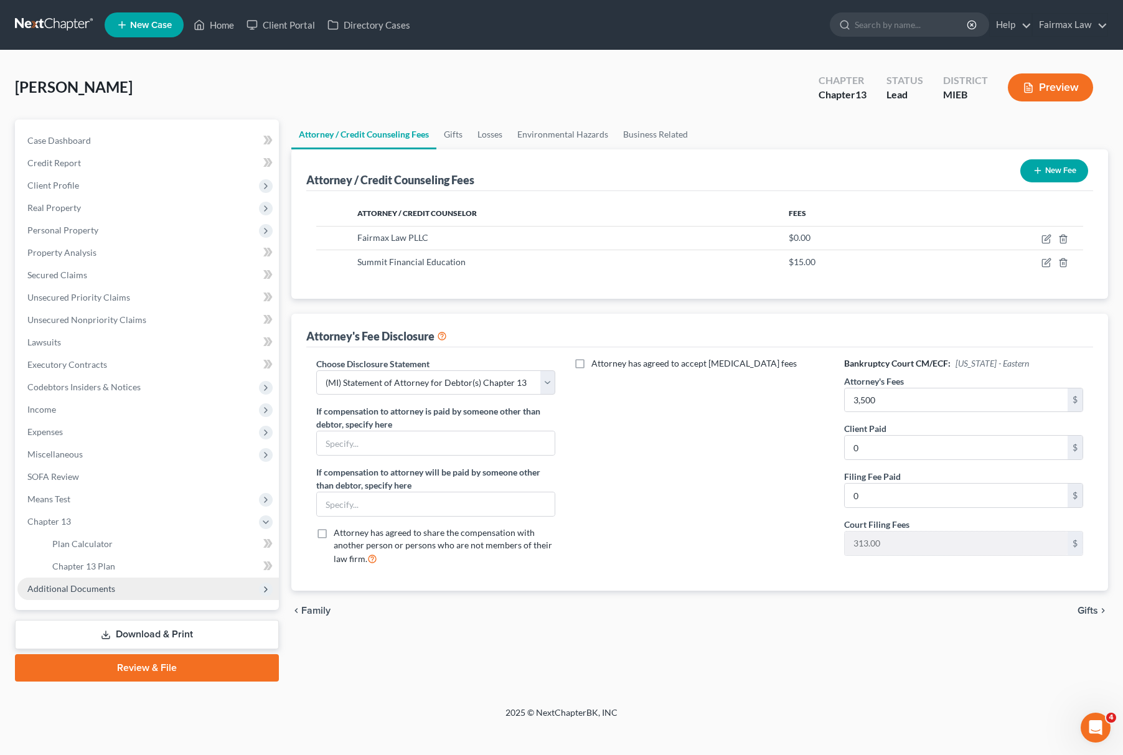
scroll to position [0, 0]
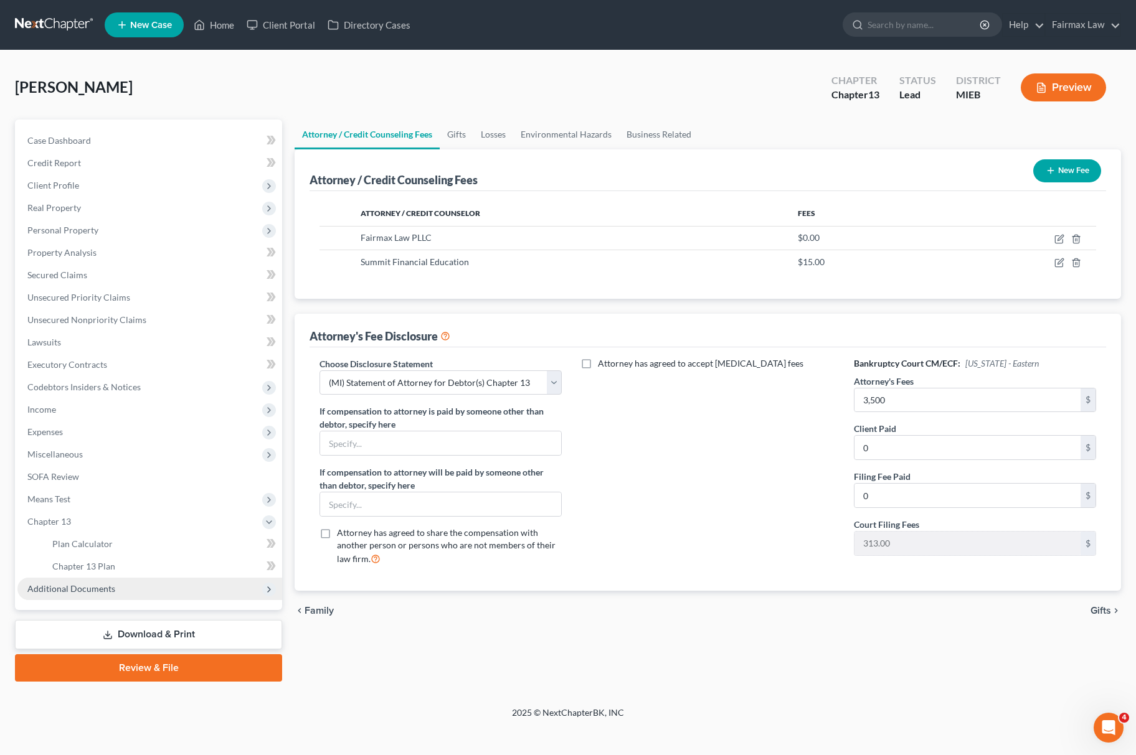
click at [110, 591] on span "Additional Documents" at bounding box center [71, 588] width 88 height 11
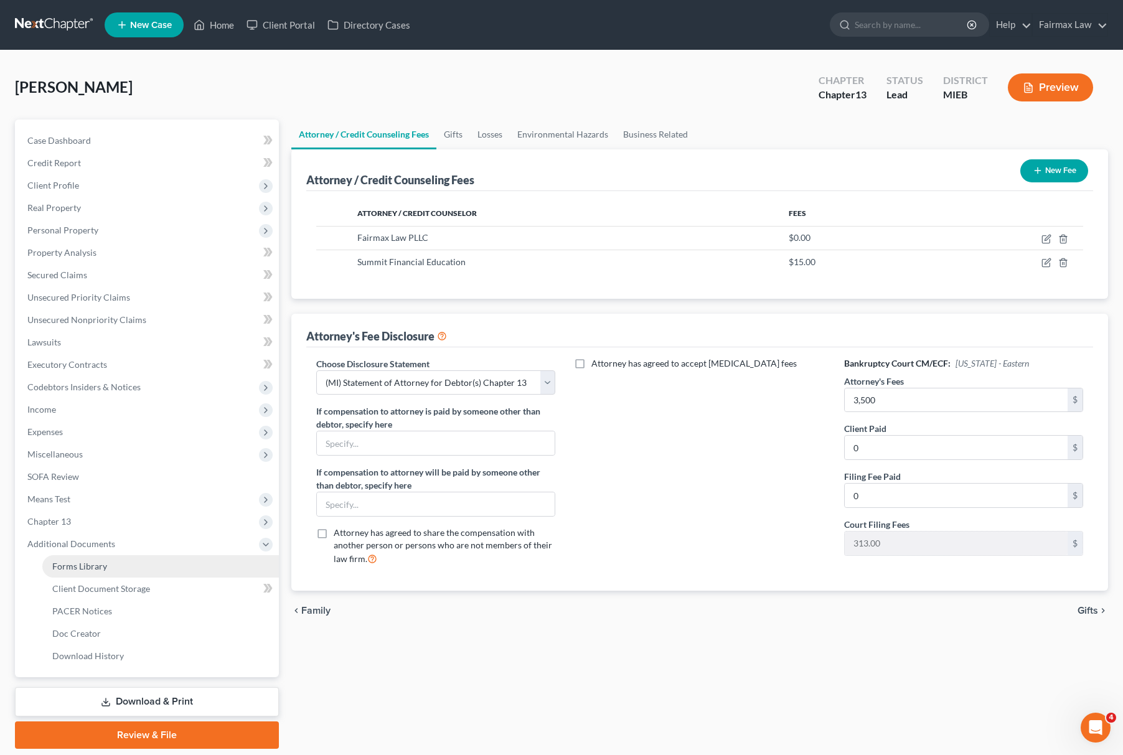
click at [130, 574] on link "Forms Library" at bounding box center [160, 566] width 237 height 22
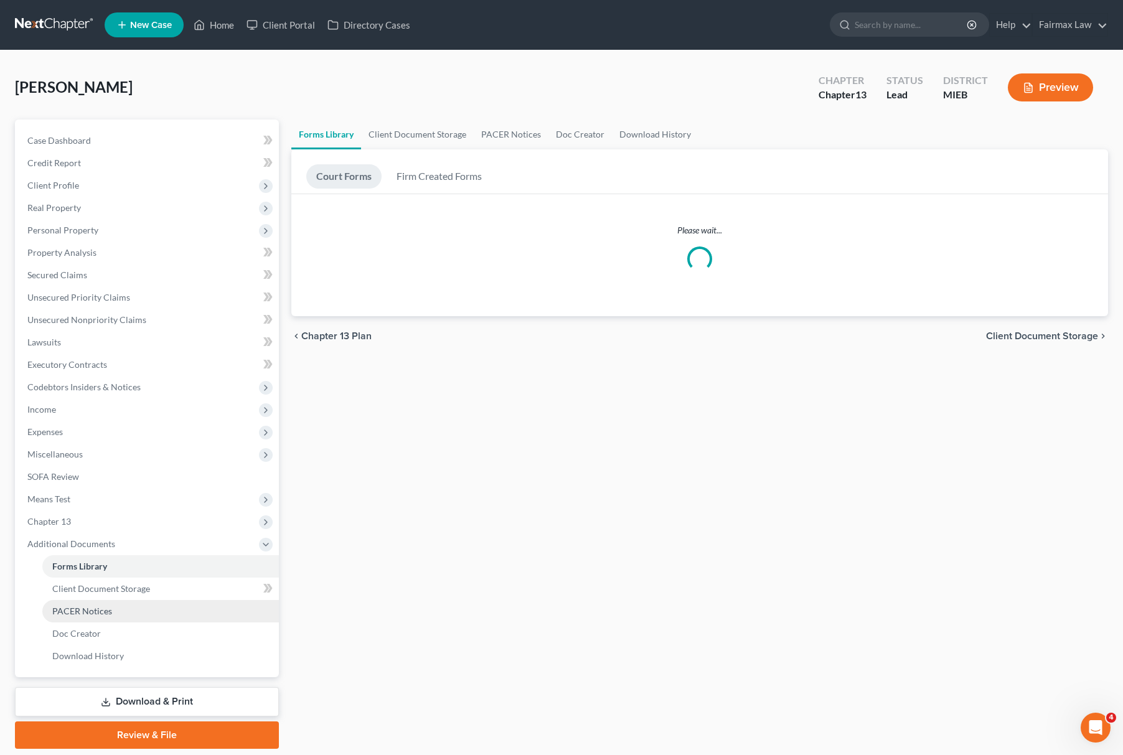
click at [141, 600] on link "PACER Notices" at bounding box center [160, 611] width 237 height 22
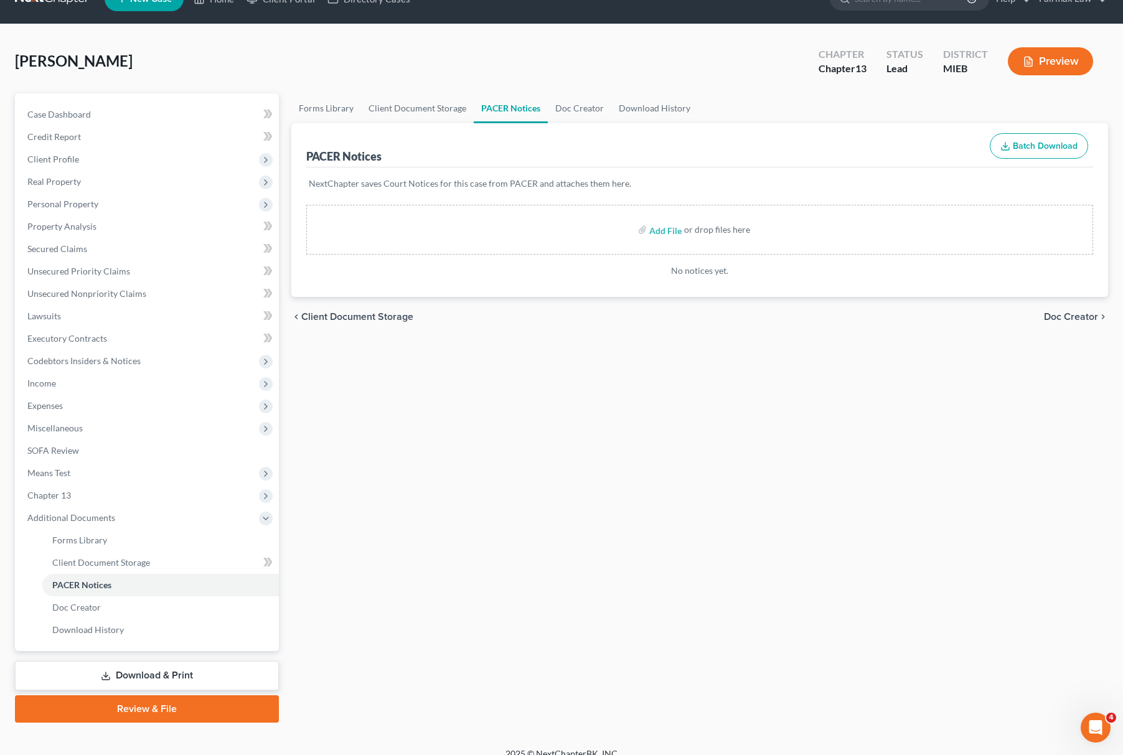
scroll to position [40, 0]
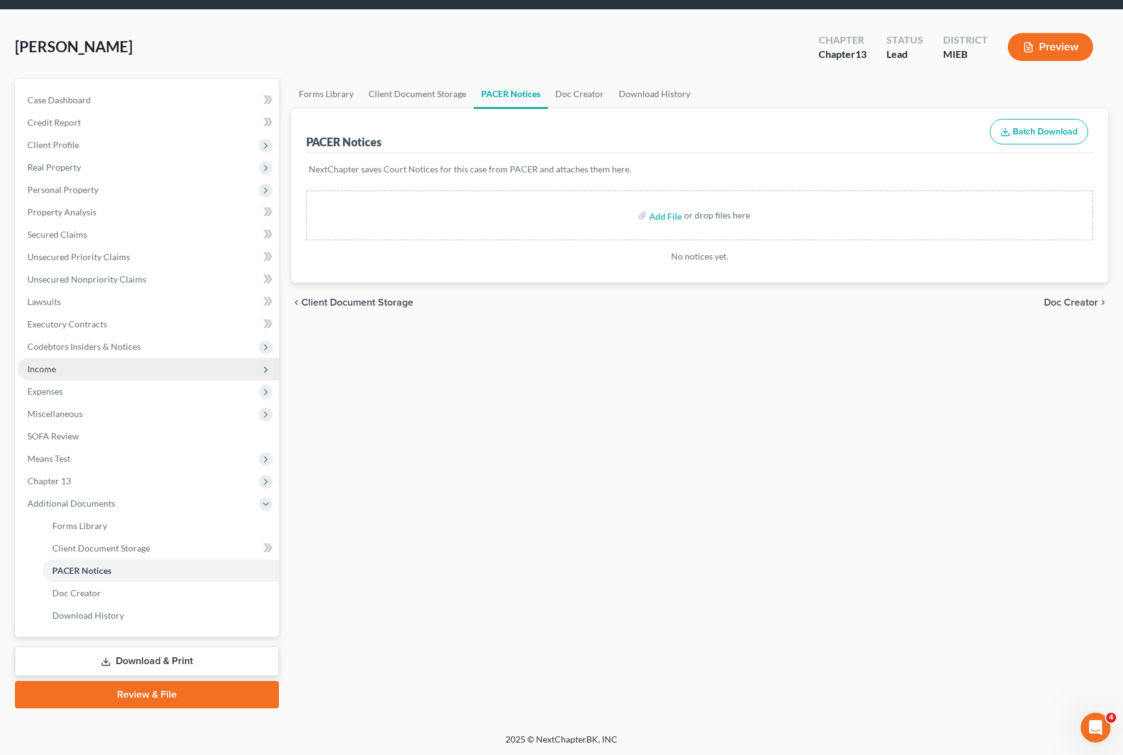
click at [83, 362] on span "Income" at bounding box center [148, 369] width 262 height 22
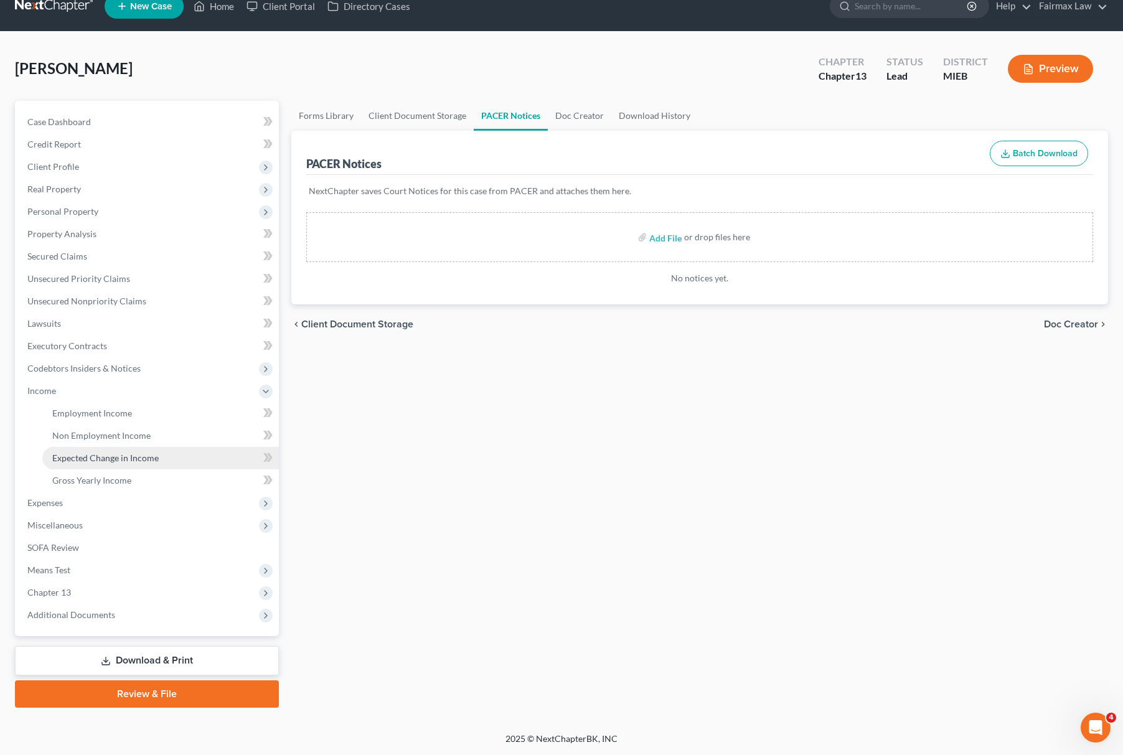
scroll to position [18, 0]
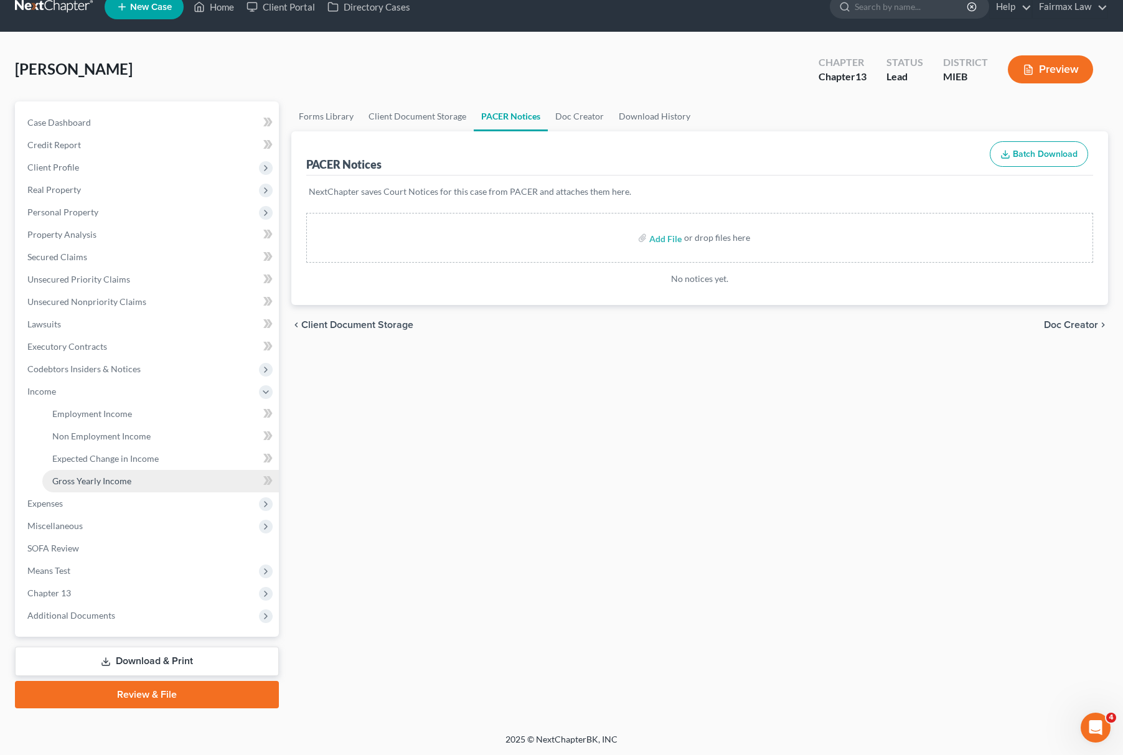
click at [112, 481] on span "Gross Yearly Income" at bounding box center [91, 481] width 79 height 11
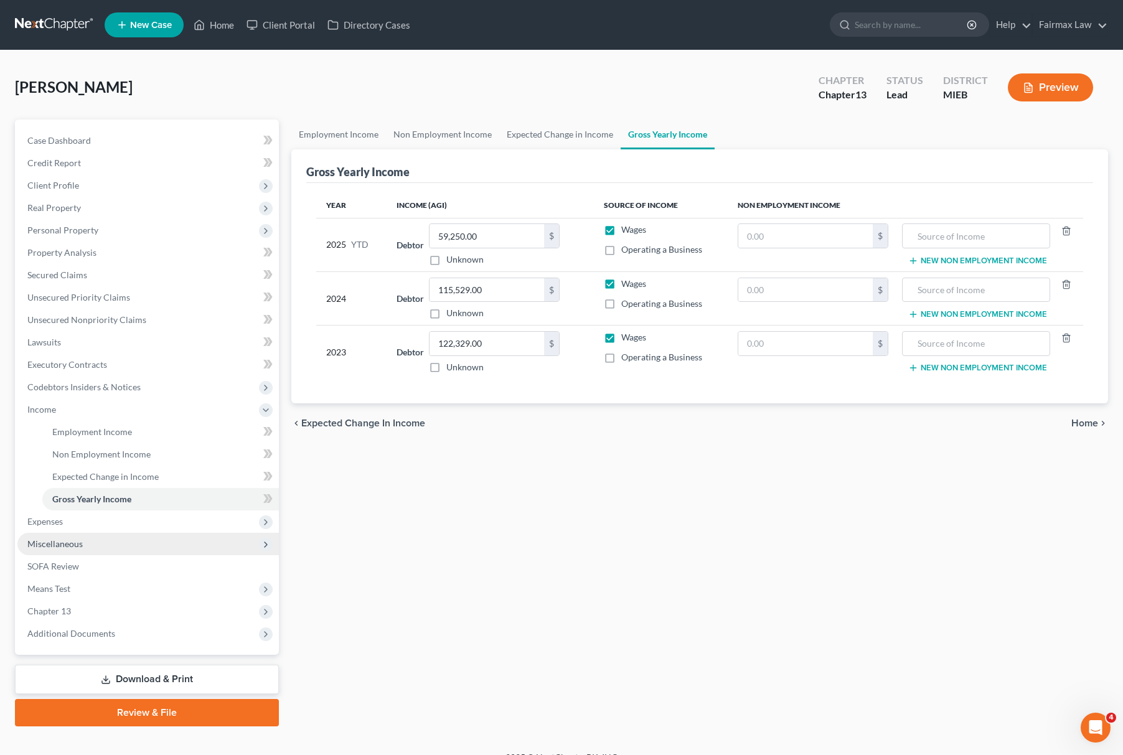
drag, startPoint x: 77, startPoint y: 544, endPoint x: 112, endPoint y: 550, distance: 35.5
click at [77, 544] on span "Miscellaneous" at bounding box center [54, 544] width 55 height 11
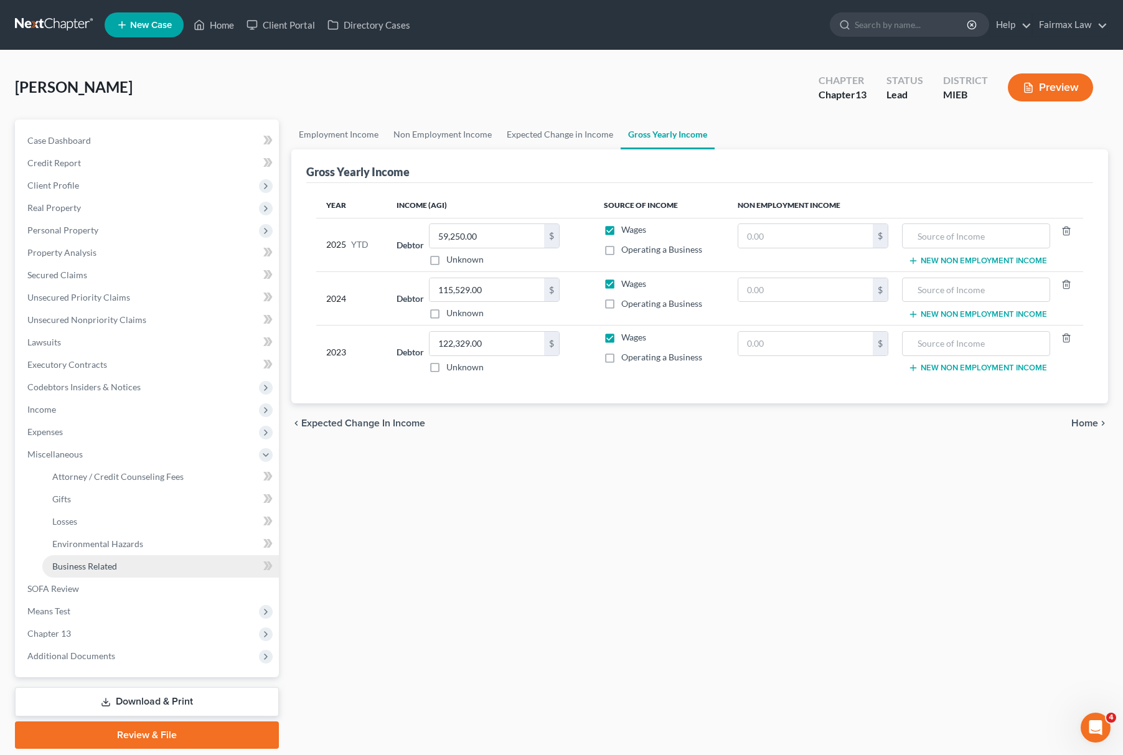
click at [96, 571] on link "Business Related" at bounding box center [160, 566] width 237 height 22
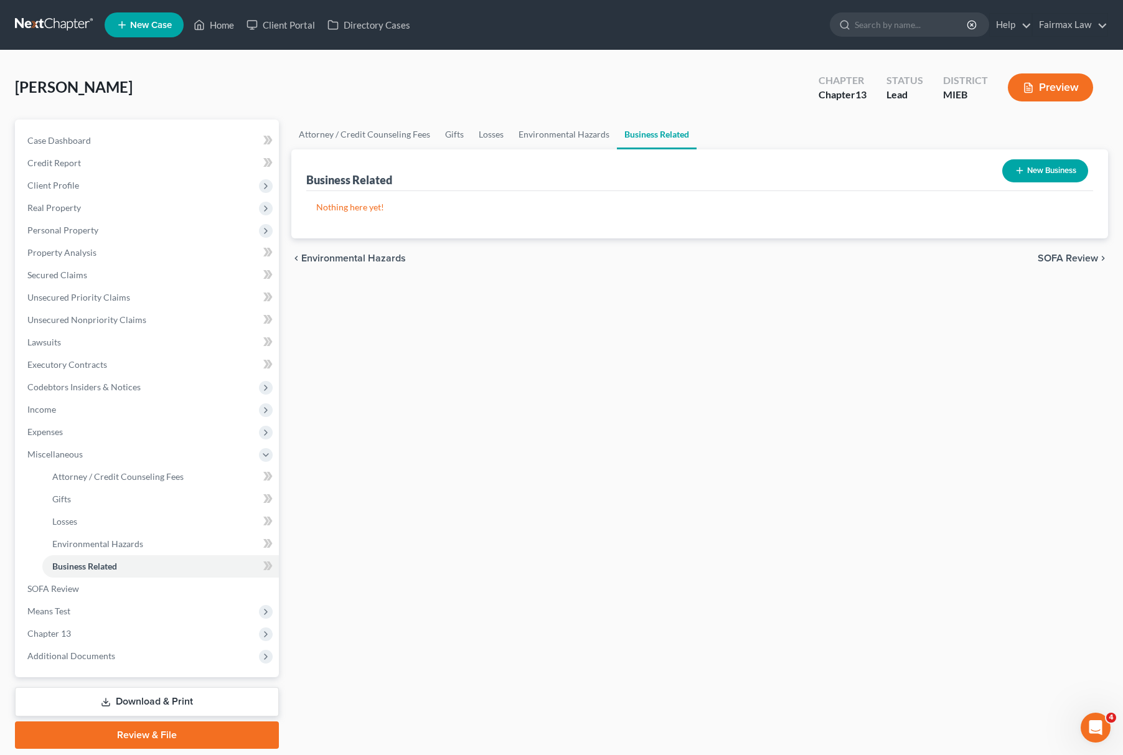
click at [1009, 177] on button "New Business" at bounding box center [1046, 170] width 86 height 23
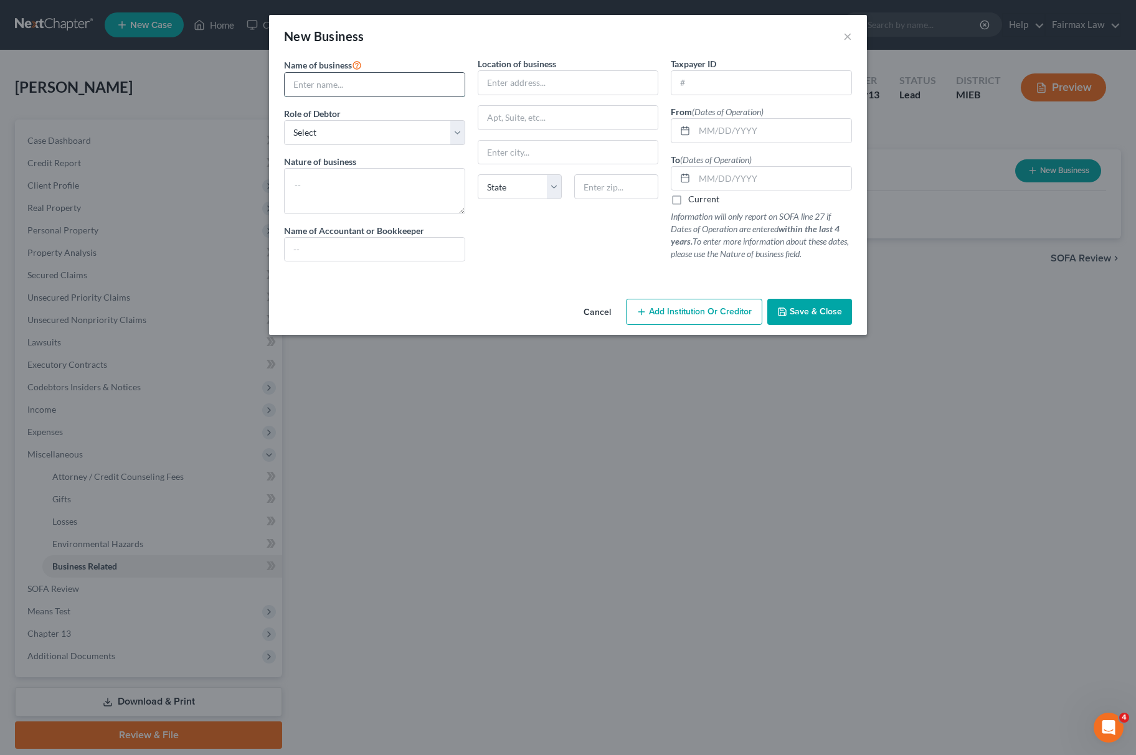
drag, startPoint x: 330, startPoint y: 77, endPoint x: 344, endPoint y: 95, distance: 23.0
click at [330, 77] on input "text" at bounding box center [375, 85] width 180 height 24
click at [297, 140] on select "Select A member of a limited liability company (LLC) or limited liability partn…" at bounding box center [374, 132] width 181 height 25
click at [284, 120] on select "Select A member of a limited liability company (LLC) or limited liability partn…" at bounding box center [374, 132] width 181 height 25
click at [389, 91] on input "text" at bounding box center [375, 85] width 180 height 24
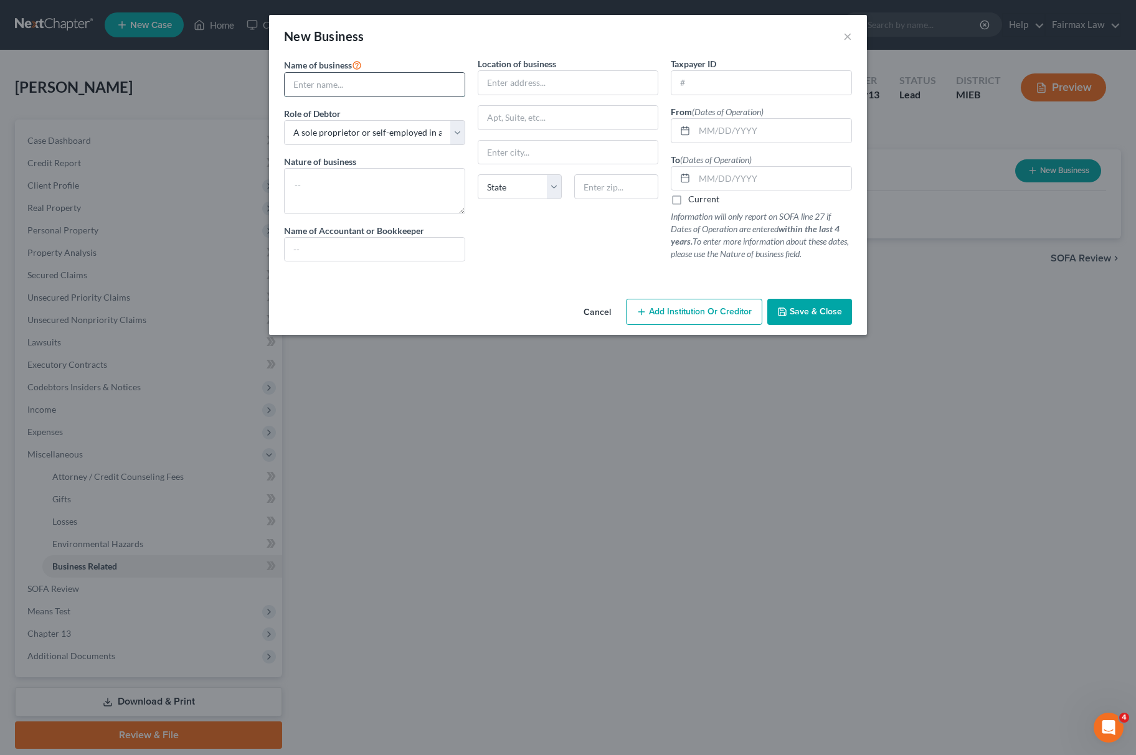
click at [347, 77] on input "text" at bounding box center [375, 85] width 180 height 24
paste input "Fairway Appraisal LLC"
click at [539, 77] on input "text" at bounding box center [568, 83] width 180 height 24
paste input "992137005 Since 10/01/2023"
drag, startPoint x: 623, startPoint y: 81, endPoint x: 310, endPoint y: 90, distance: 313.3
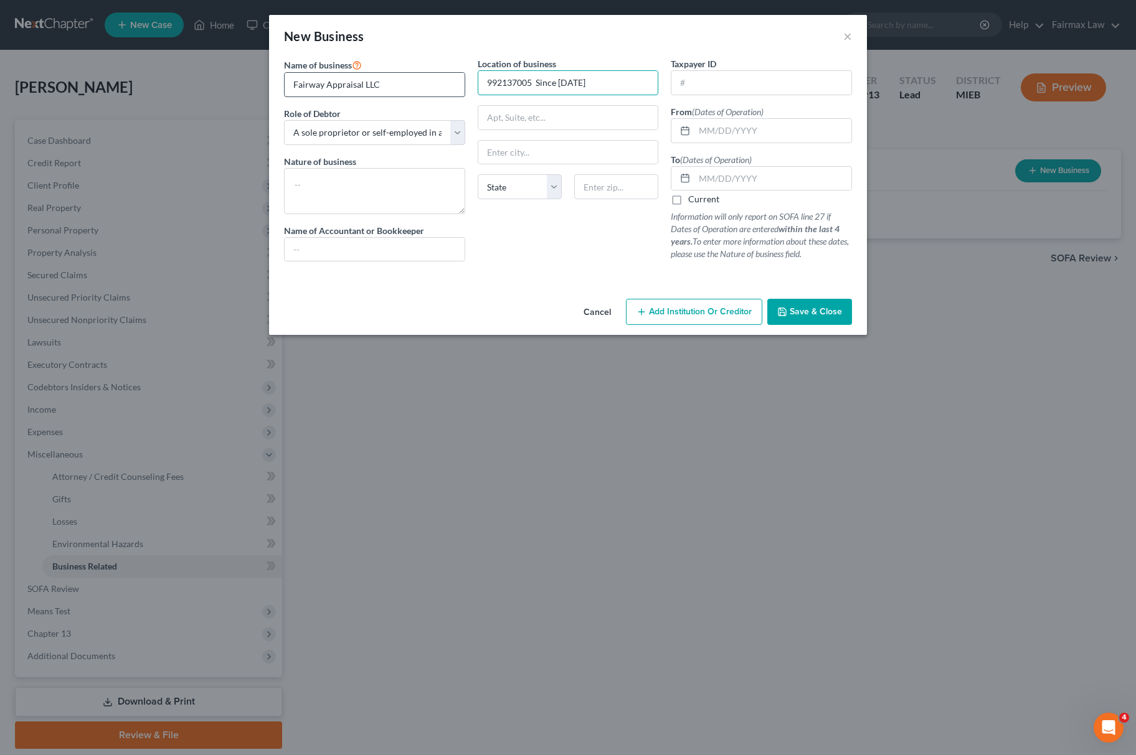
click at [310, 90] on div "Name of business * Fairway Appraisal LLC Role of Debtor * Select A member of a …" at bounding box center [568, 169] width 580 height 224
click at [798, 305] on button "Save & Close" at bounding box center [809, 312] width 85 height 26
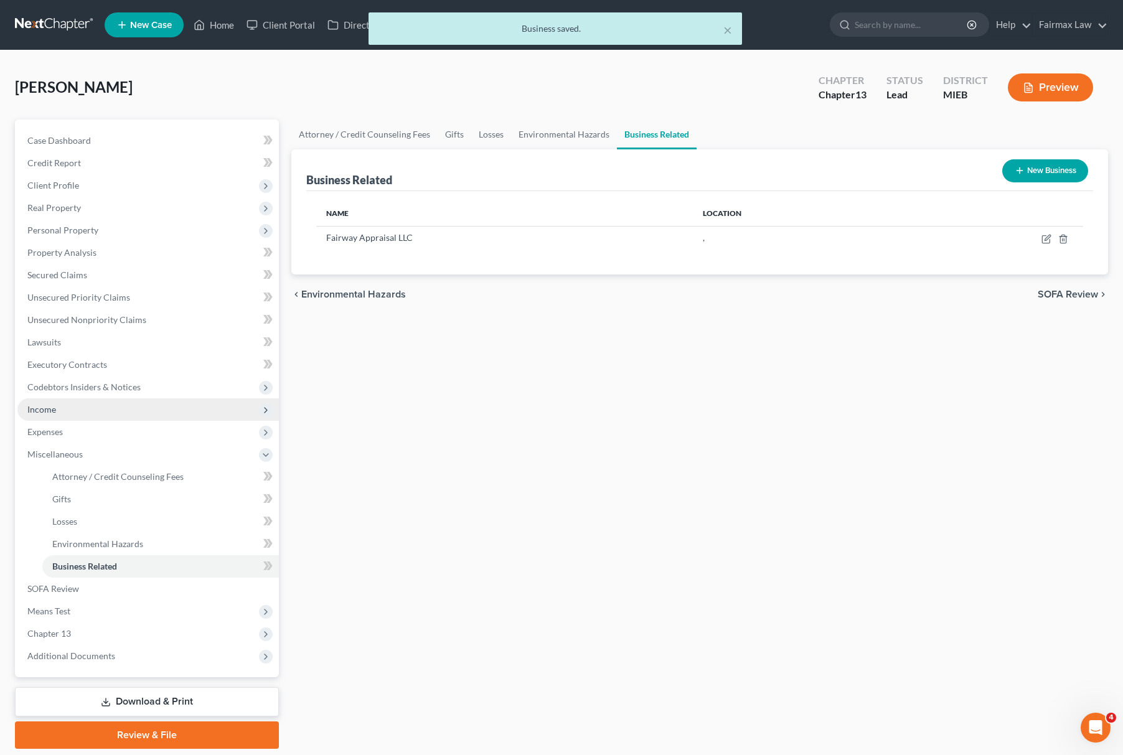
click at [101, 416] on span "Income" at bounding box center [148, 410] width 262 height 22
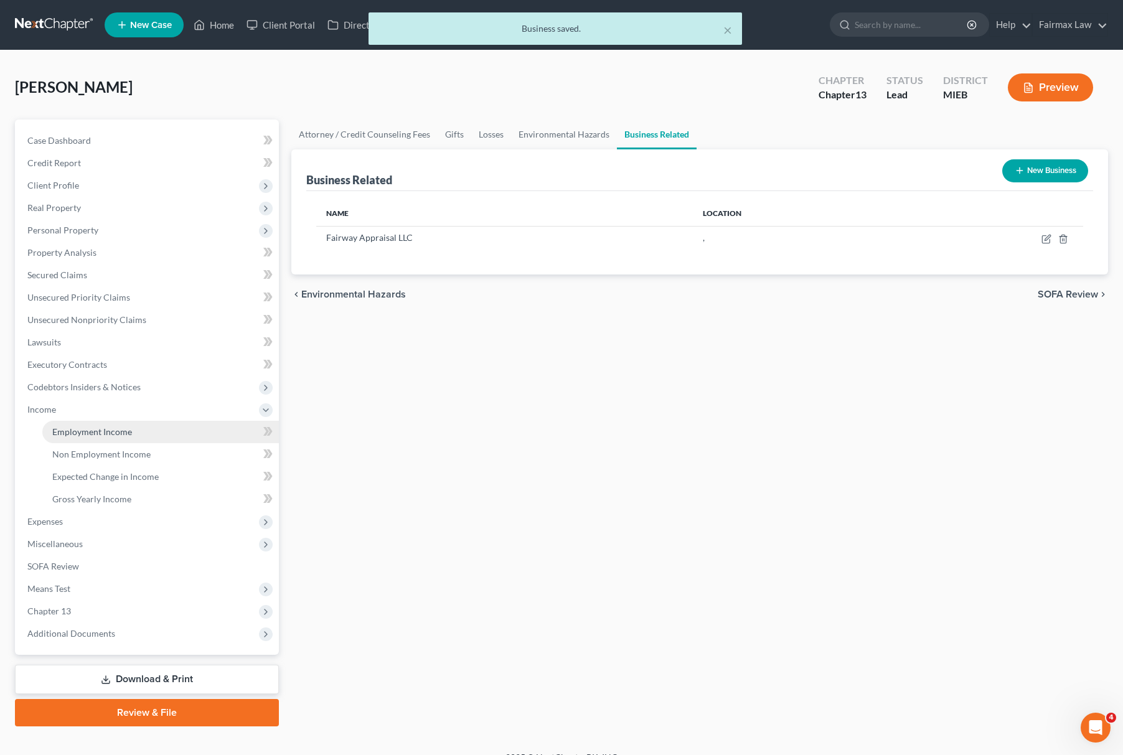
click at [108, 429] on span "Employment Income" at bounding box center [92, 432] width 80 height 11
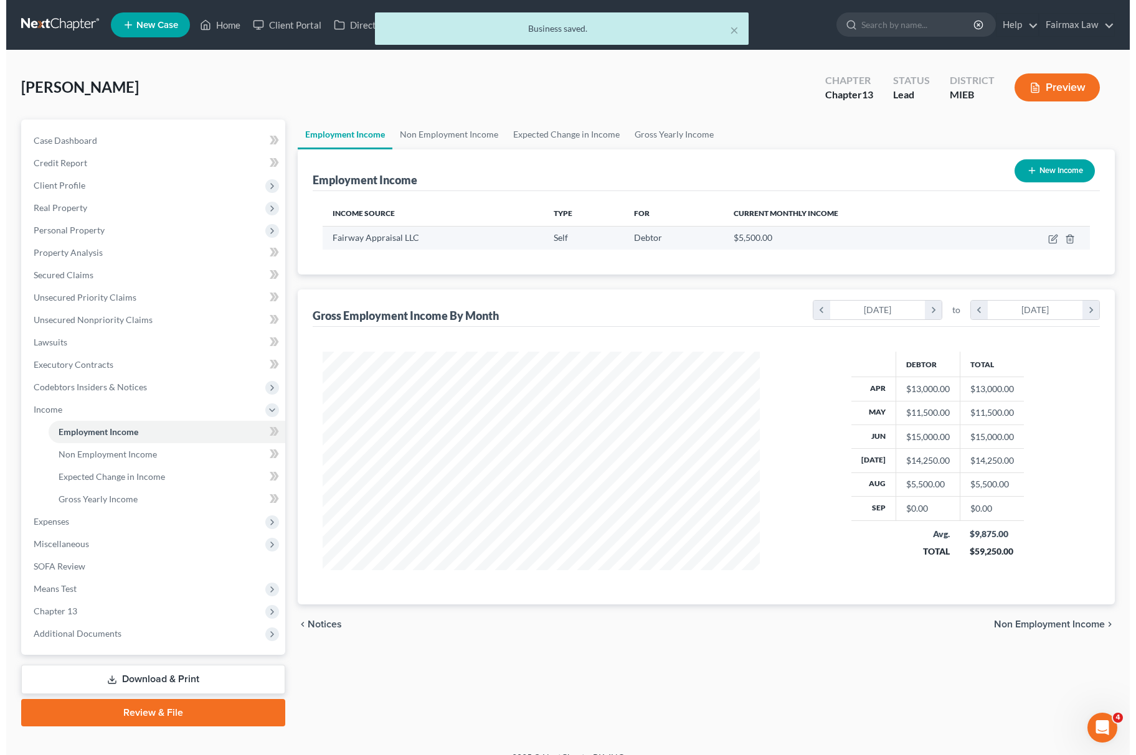
scroll to position [225, 461]
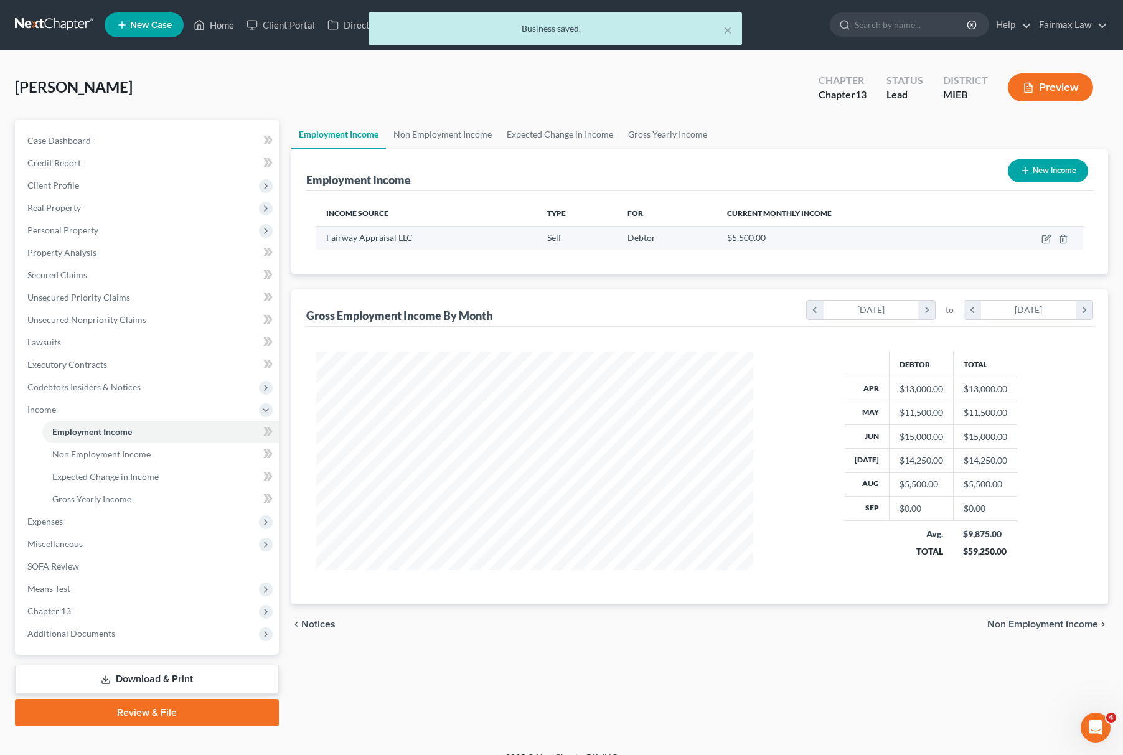
click at [1039, 235] on td at bounding box center [1029, 238] width 107 height 24
click at [1049, 239] on icon "button" at bounding box center [1047, 239] width 10 height 10
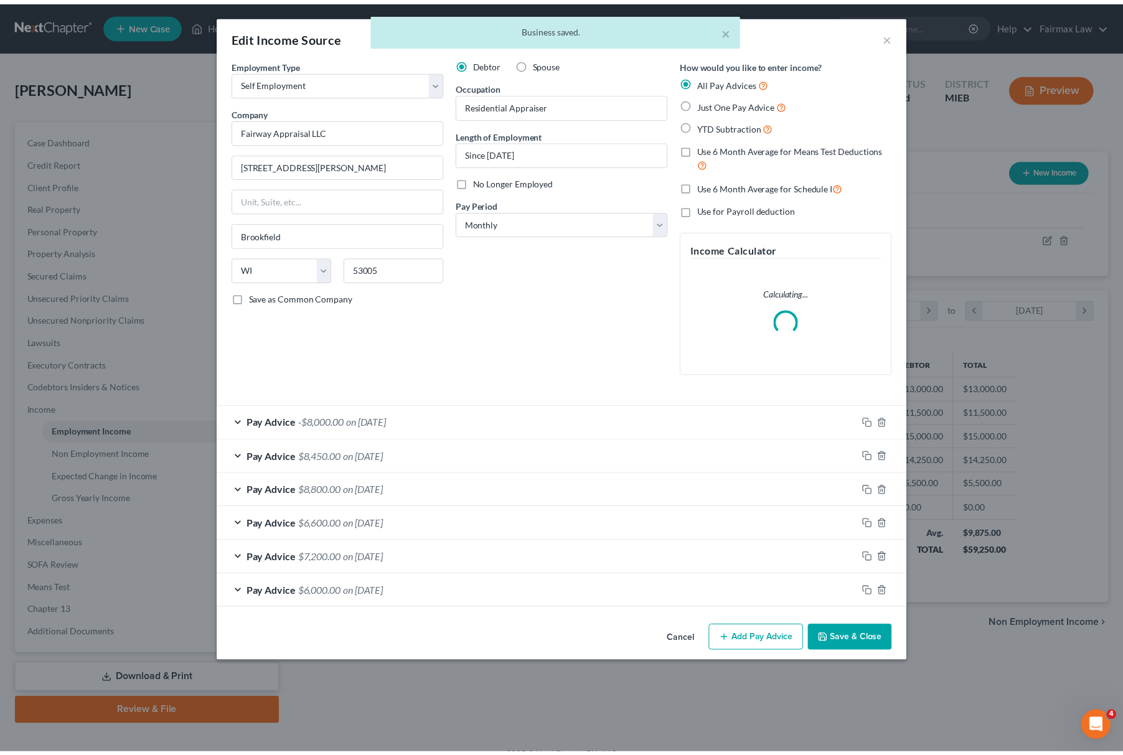
scroll to position [225, 467]
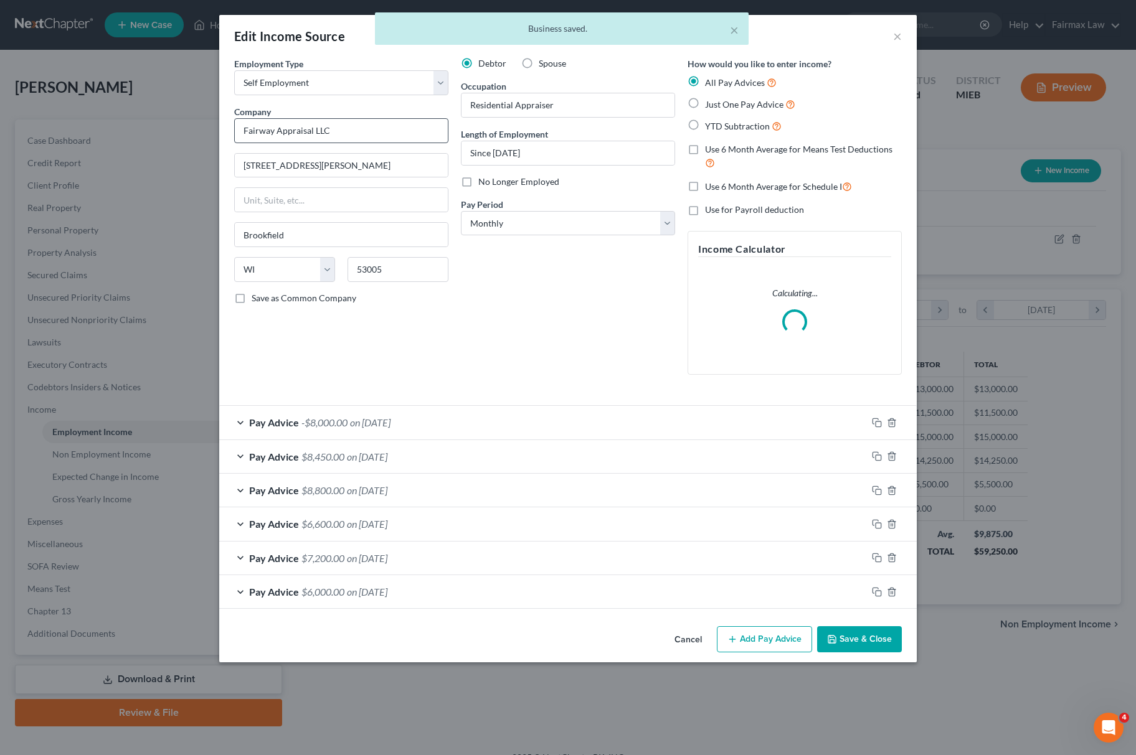
drag, startPoint x: 344, startPoint y: 115, endPoint x: 324, endPoint y: 143, distance: 34.7
click at [305, 121] on div "Company * Fairway Appraisal LLC" at bounding box center [341, 124] width 214 height 38
drag, startPoint x: 362, startPoint y: 178, endPoint x: 96, endPoint y: 177, distance: 265.9
click at [0, 174] on html "Home New Case Client Portal Directory Cases Fairmax Law mary@fairmaxlaw.com My …" at bounding box center [568, 387] width 1136 height 774
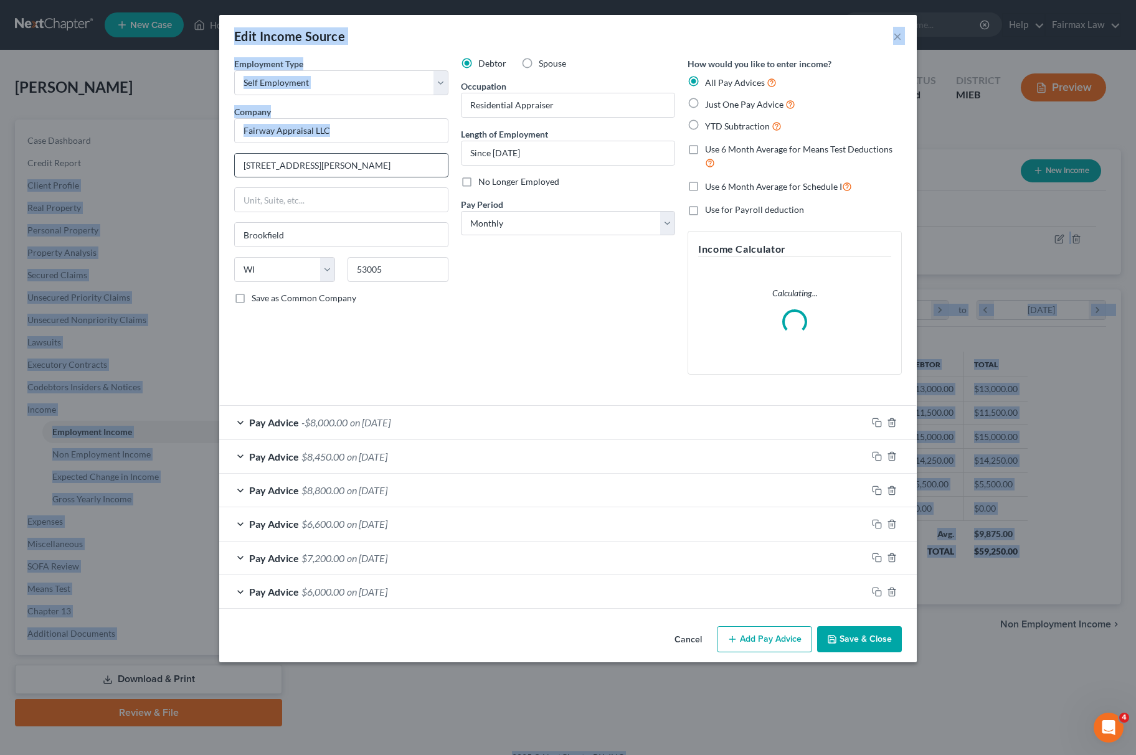
click at [270, 176] on input "3800 N Calhoun Rd" at bounding box center [341, 166] width 213 height 24
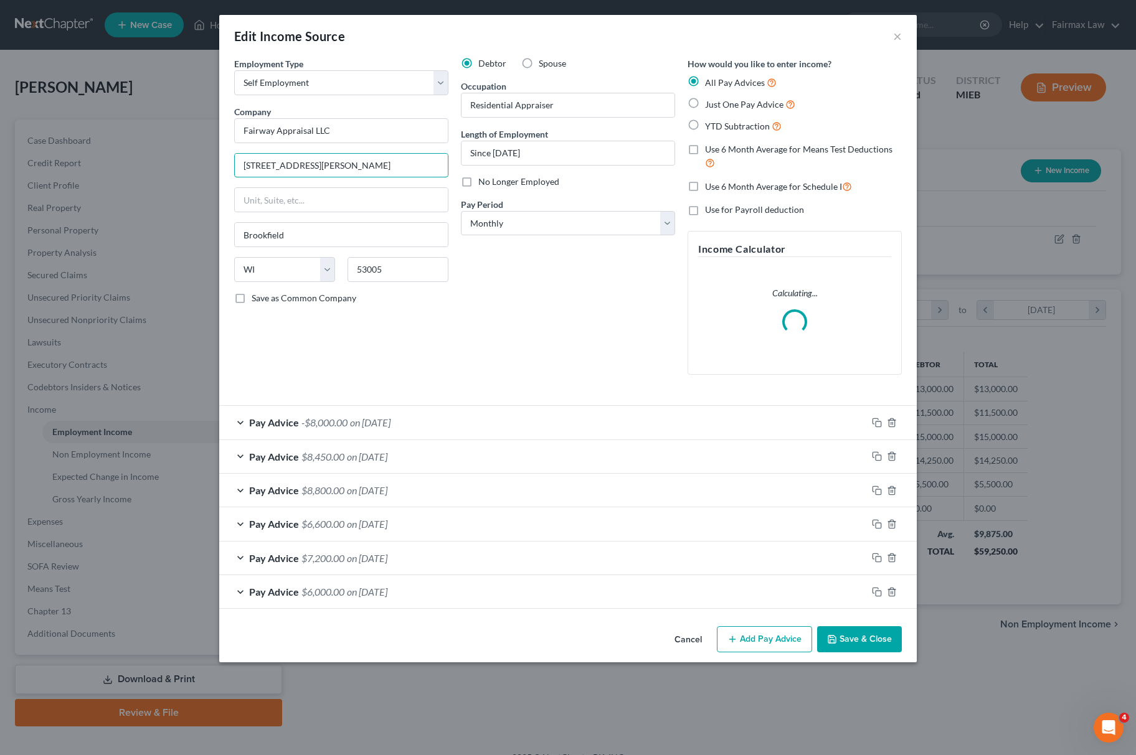
drag, startPoint x: 341, startPoint y: 174, endPoint x: 610, endPoint y: 252, distance: 280.0
click at [76, 174] on div "Edit Income Source × Employment Type * Select Full or Part Time Employment Self…" at bounding box center [568, 377] width 1136 height 755
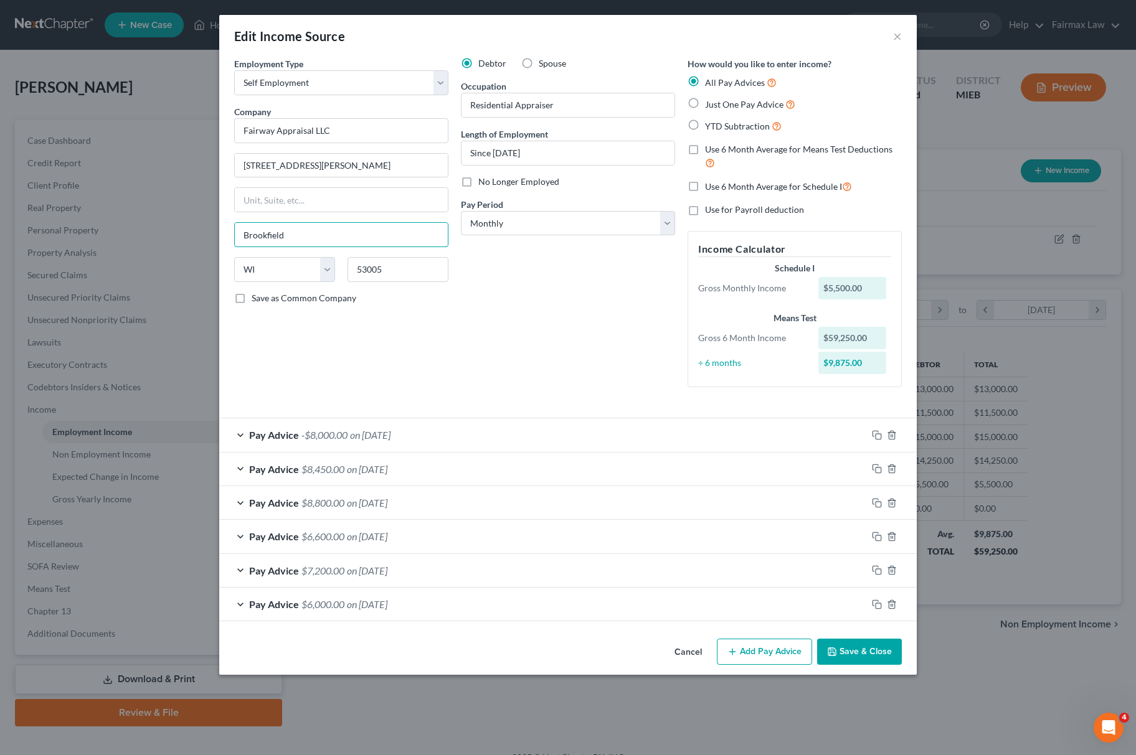
drag, startPoint x: 336, startPoint y: 242, endPoint x: 23, endPoint y: 247, distance: 313.3
click at [23, 247] on div "Edit Income Source × Employment Type * Select Full or Part Time Employment Self…" at bounding box center [568, 377] width 1136 height 755
click at [851, 639] on div "Cancel Add Pay Advice Save & Close" at bounding box center [567, 654] width 697 height 41
click at [863, 656] on button "Save & Close" at bounding box center [859, 652] width 85 height 26
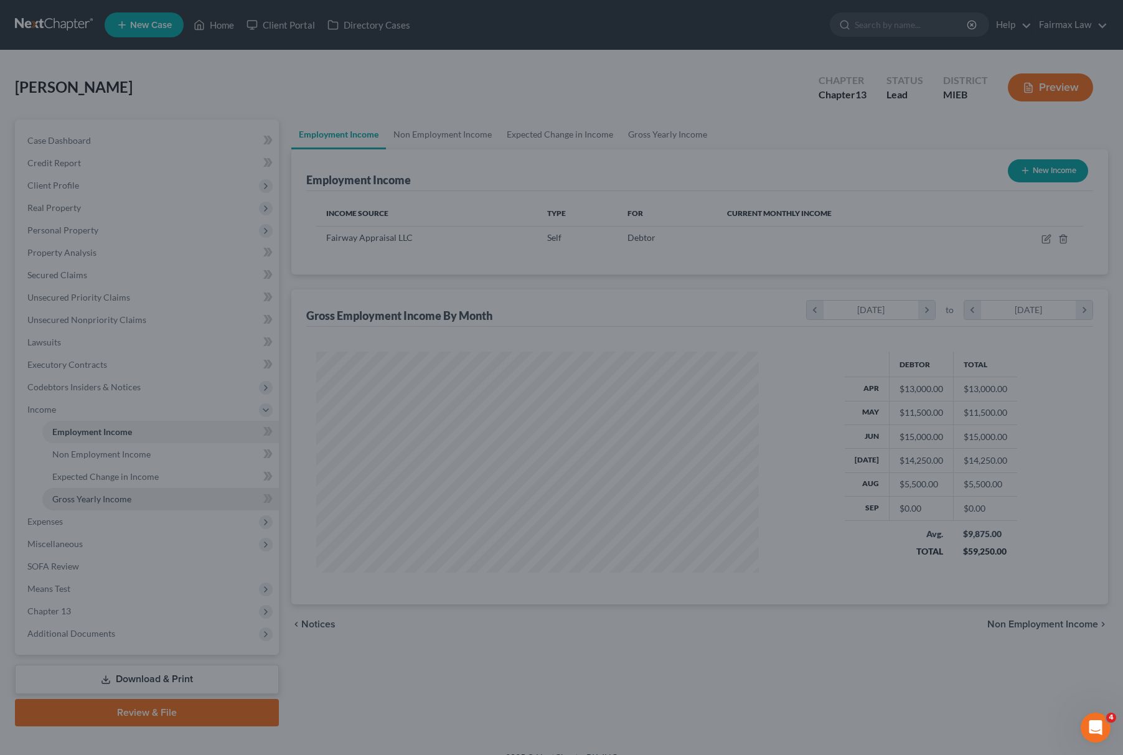
scroll to position [622482, 622244]
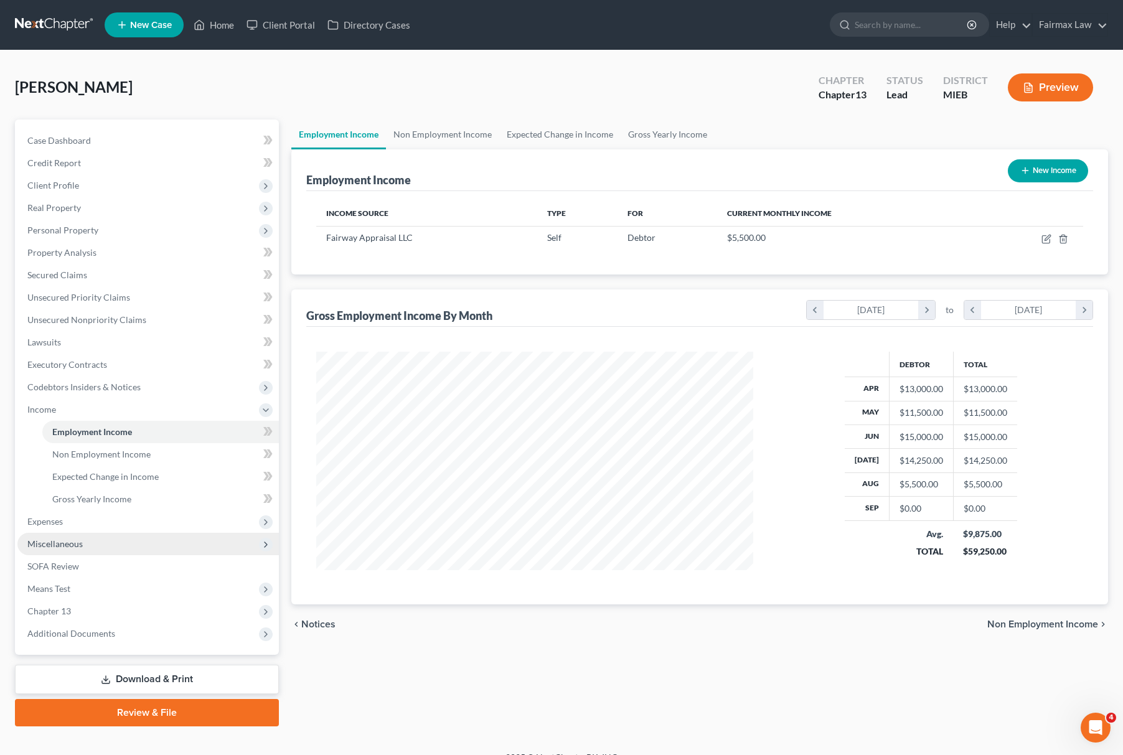
click at [85, 541] on span "Miscellaneous" at bounding box center [148, 544] width 262 height 22
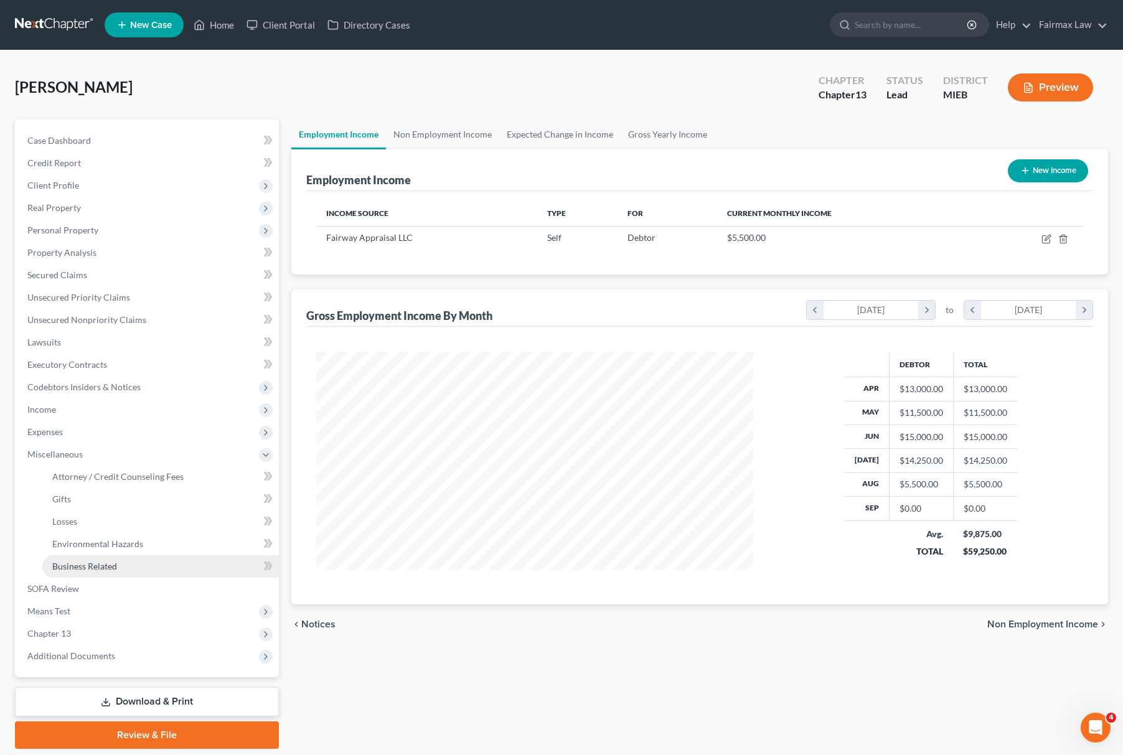
click at [110, 561] on span "Business Related" at bounding box center [84, 566] width 65 height 11
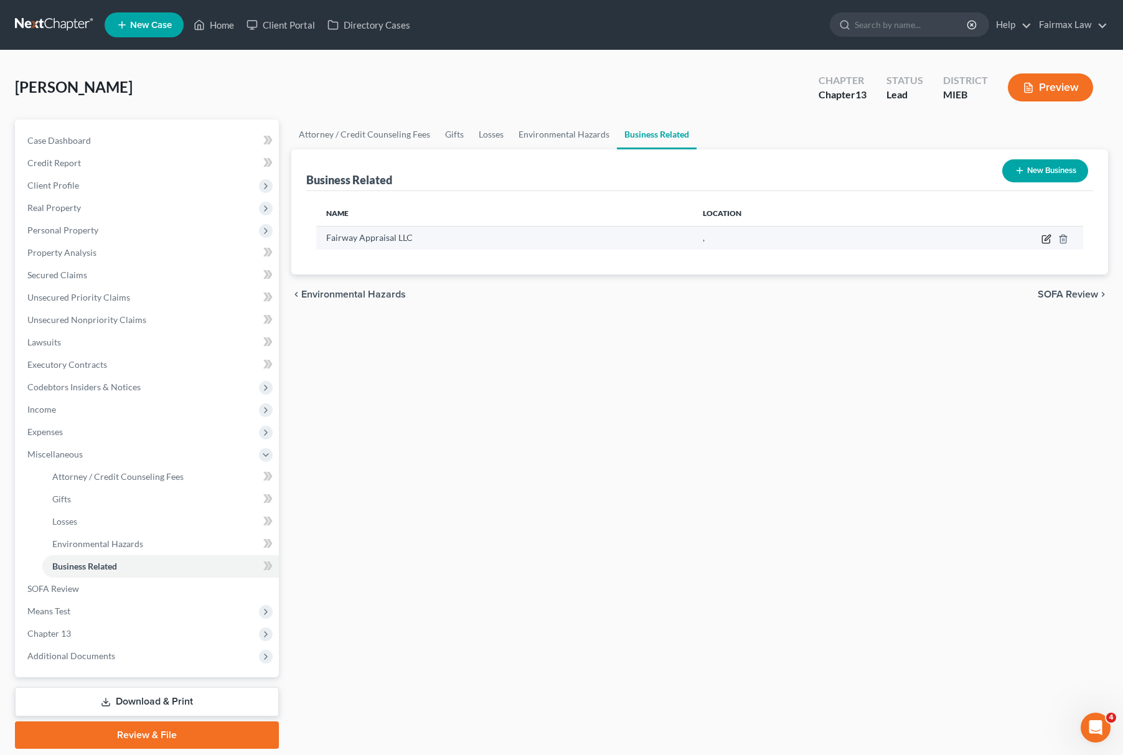
click at [1049, 240] on icon "button" at bounding box center [1047, 239] width 10 height 10
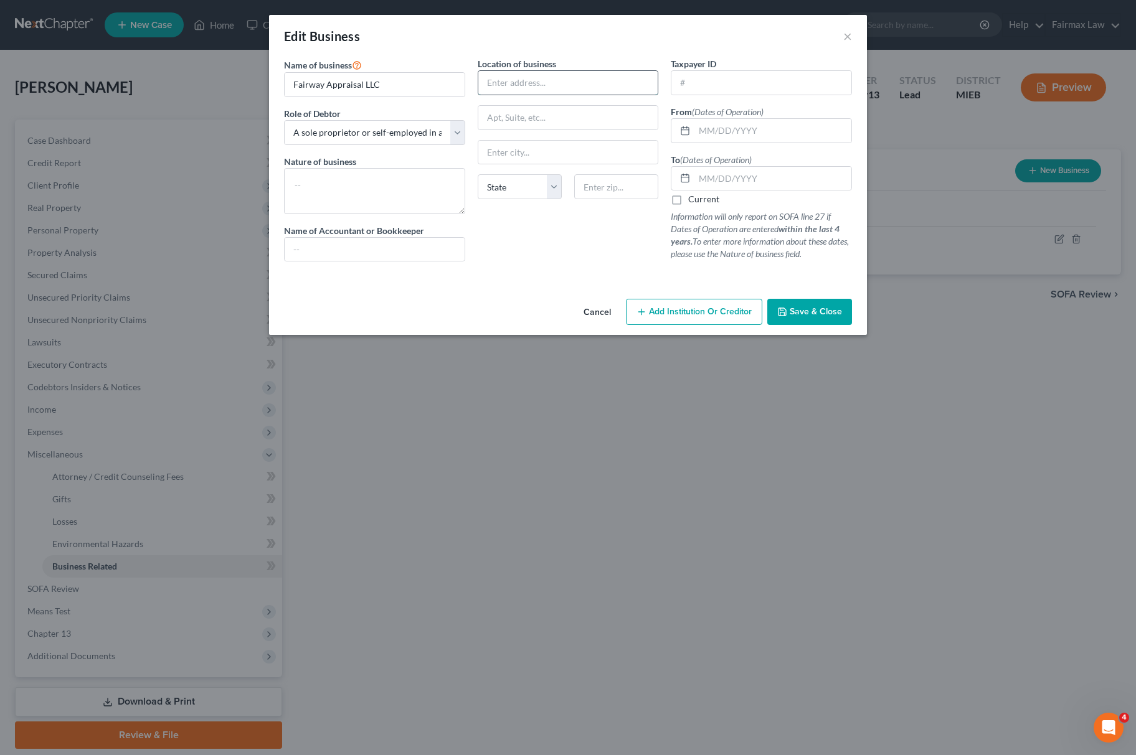
paste input "3800 N Calhoun Rd Brookfield WI 53005"
click at [599, 86] on input "text" at bounding box center [568, 83] width 180 height 24
drag, startPoint x: 616, startPoint y: 78, endPoint x: 653, endPoint y: 93, distance: 38.9
click at [653, 93] on input "3800 N Calhoun Rd Brookfield WI 53005" at bounding box center [568, 83] width 180 height 24
click at [609, 185] on input "text" at bounding box center [616, 186] width 84 height 25
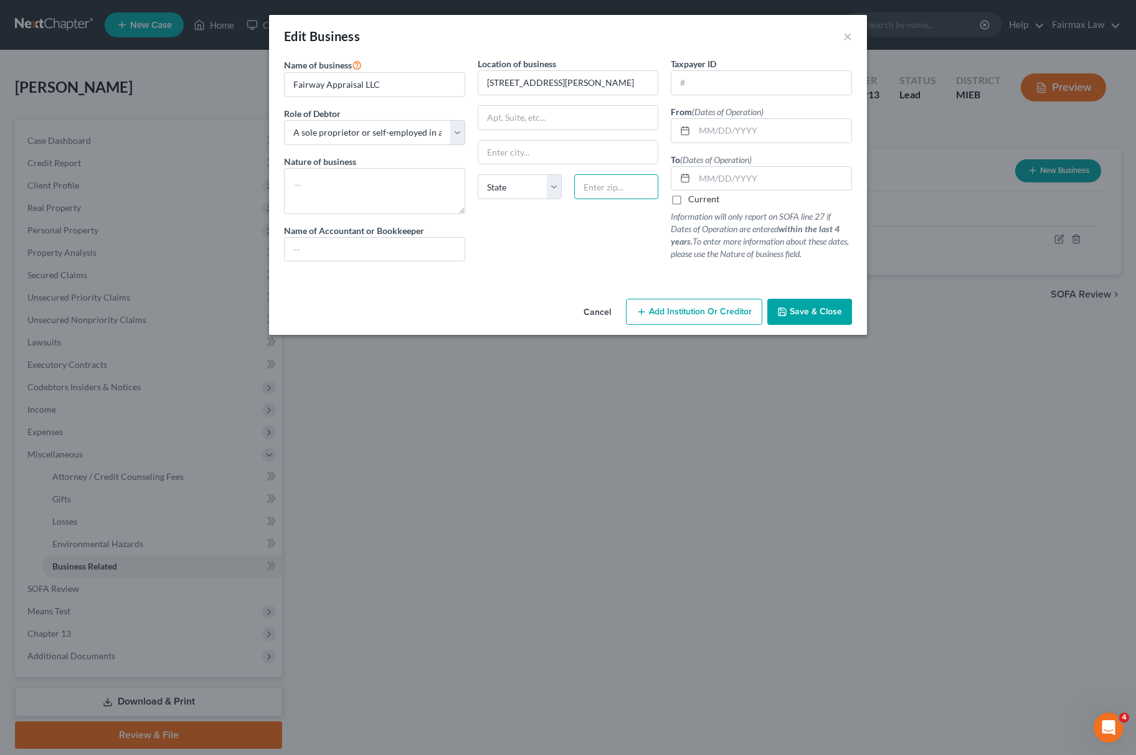
paste input "53005"
click at [544, 188] on select "State AL AK AR AZ CA CO CT DE DC FL GA GU HI ID IL IN IA KS KY LA ME MD MA MI M…" at bounding box center [520, 186] width 84 height 25
click at [478, 176] on select "State AL AK AR AZ CA CO CT DE DC FL GA GU HI ID IL IN IA KS KY LA ME MD MA MI M…" at bounding box center [520, 186] width 84 height 25
drag, startPoint x: 561, startPoint y: 87, endPoint x: 670, endPoint y: 88, distance: 109.0
click at [666, 87] on div "Name of business * Fairway Appraisal LLC Role of Debtor * Select A member of a …" at bounding box center [568, 169] width 580 height 224
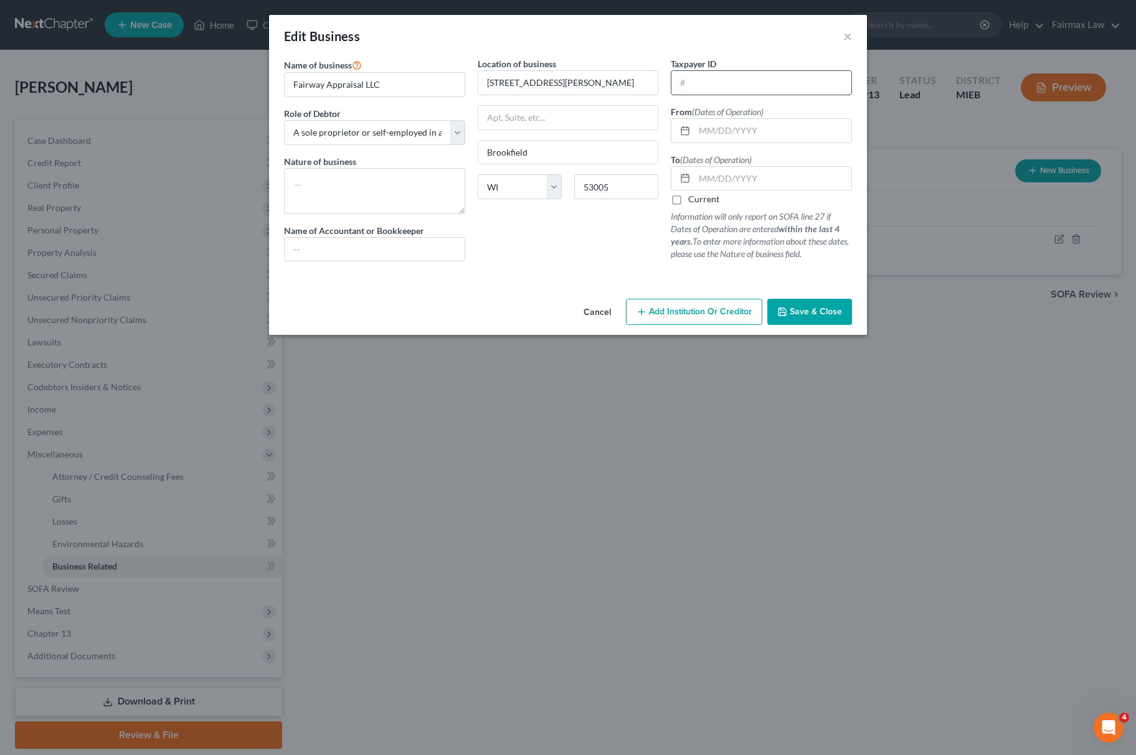
click at [684, 82] on input "text" at bounding box center [761, 83] width 180 height 24
paste input "99-2137005"
click at [405, 210] on textarea at bounding box center [374, 191] width 181 height 46
drag, startPoint x: 412, startPoint y: 85, endPoint x: 257, endPoint y: 128, distance: 161.3
click at [182, 78] on div "Edit Business × Name of business * Fairway Appraisal LLC Role of Debtor * Selec…" at bounding box center [568, 377] width 1136 height 755
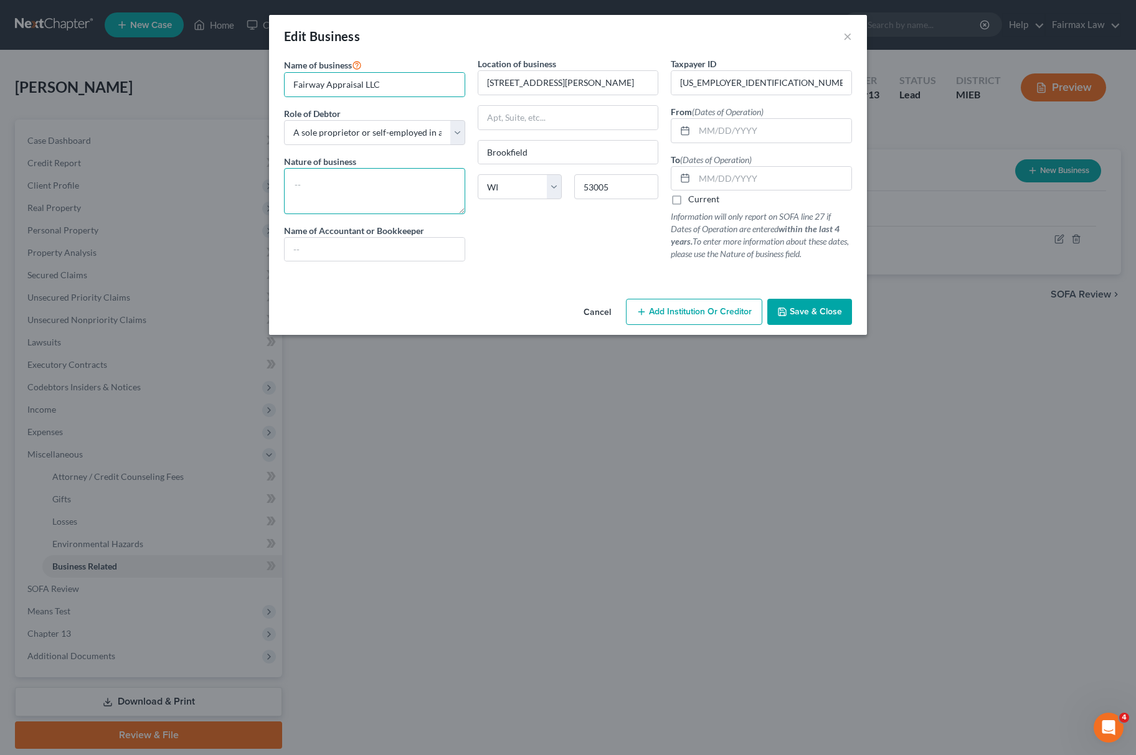
click at [360, 205] on textarea at bounding box center [374, 191] width 181 height 46
paste textarea "Fairway Appraisal LLC"
click at [357, 232] on label "Name of Accountant or Bookkeeper" at bounding box center [354, 230] width 140 height 13
click at [359, 252] on input "text" at bounding box center [375, 250] width 180 height 24
paste input "Omnex"
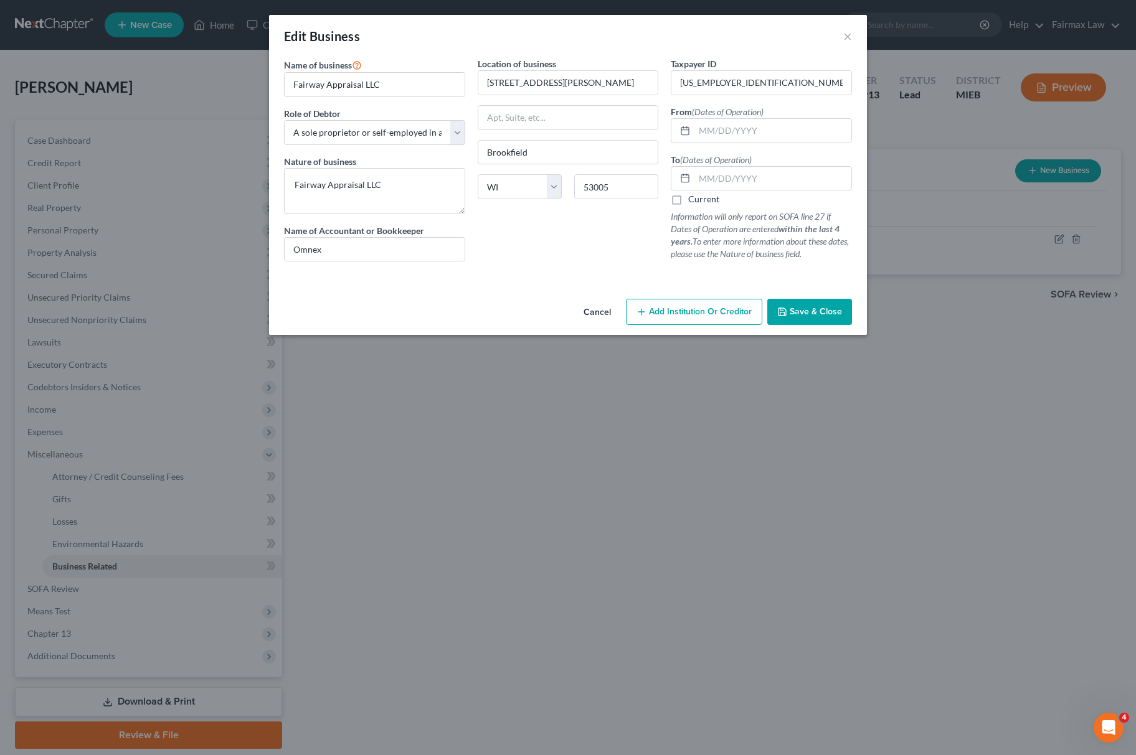
click at [818, 327] on div "Cancel Add Institution Or Creditor Save & Close" at bounding box center [568, 314] width 598 height 41
click at [819, 321] on button "Save & Close" at bounding box center [809, 312] width 85 height 26
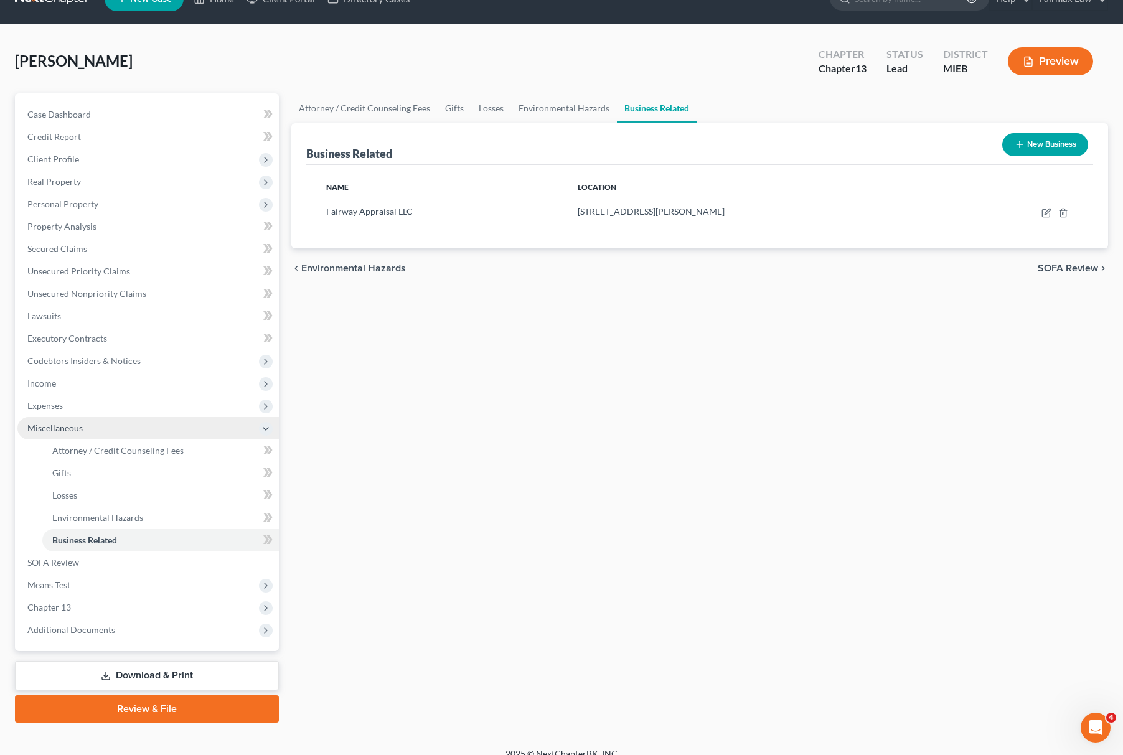
scroll to position [40, 0]
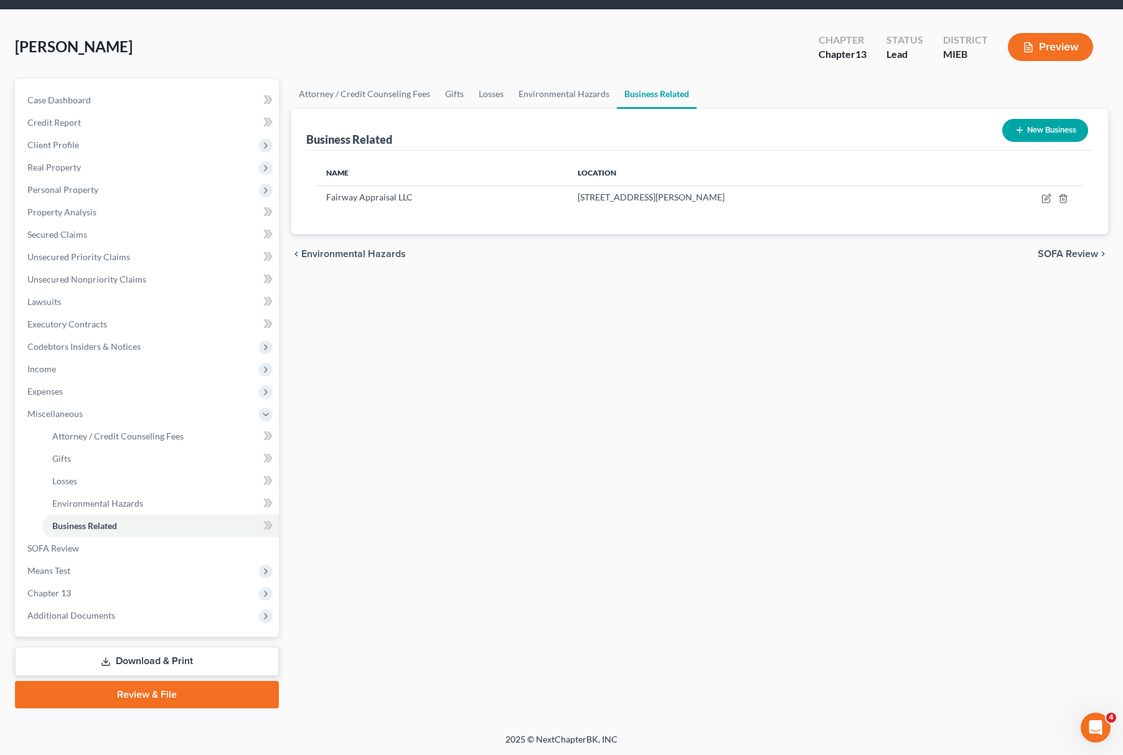
drag, startPoint x: 611, startPoint y: 310, endPoint x: 1016, endPoint y: 379, distance: 410.6
click at [611, 311] on div "Attorney / Credit Counseling Fees Gifts Losses Environmental Hazards Business R…" at bounding box center [699, 394] width 829 height 630
click at [123, 413] on span "Miscellaneous" at bounding box center [148, 414] width 262 height 22
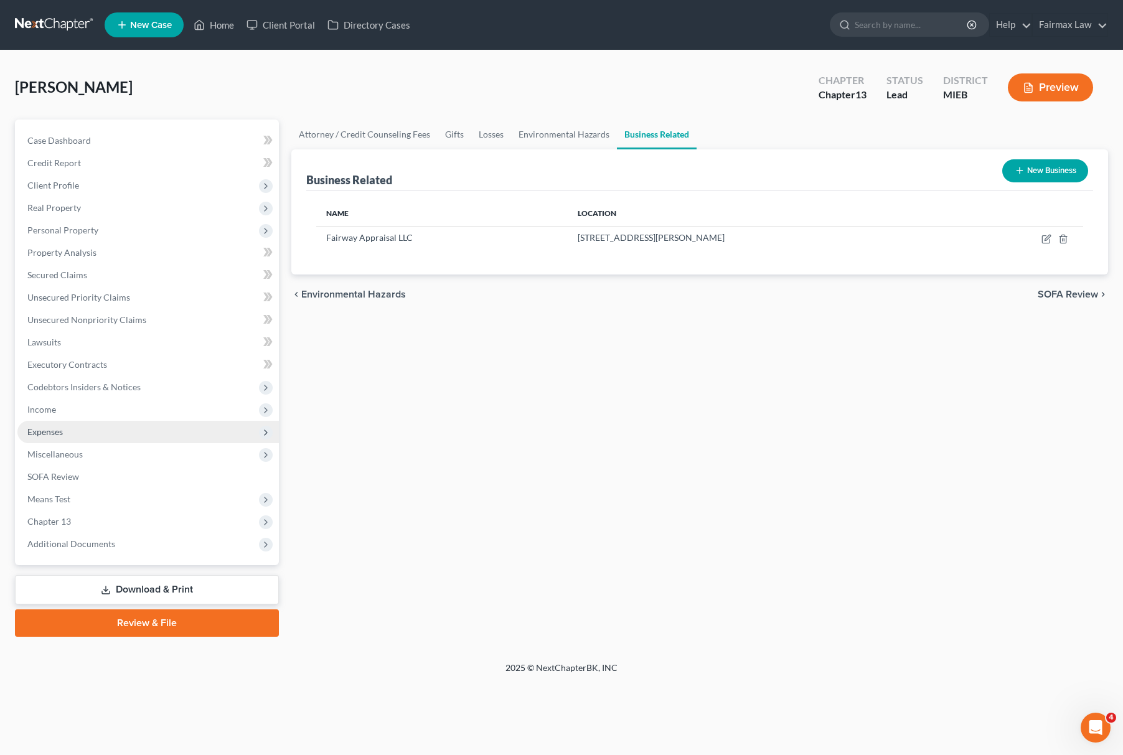
scroll to position [0, 0]
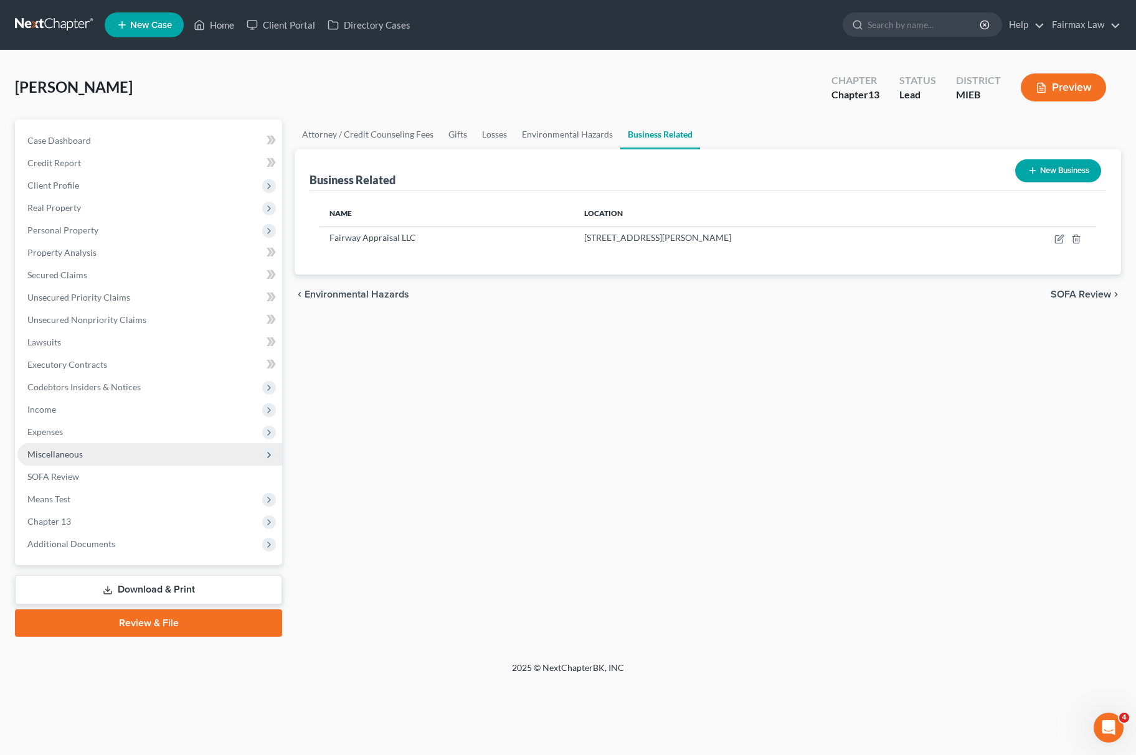
click at [123, 449] on span "Miscellaneous" at bounding box center [149, 454] width 265 height 22
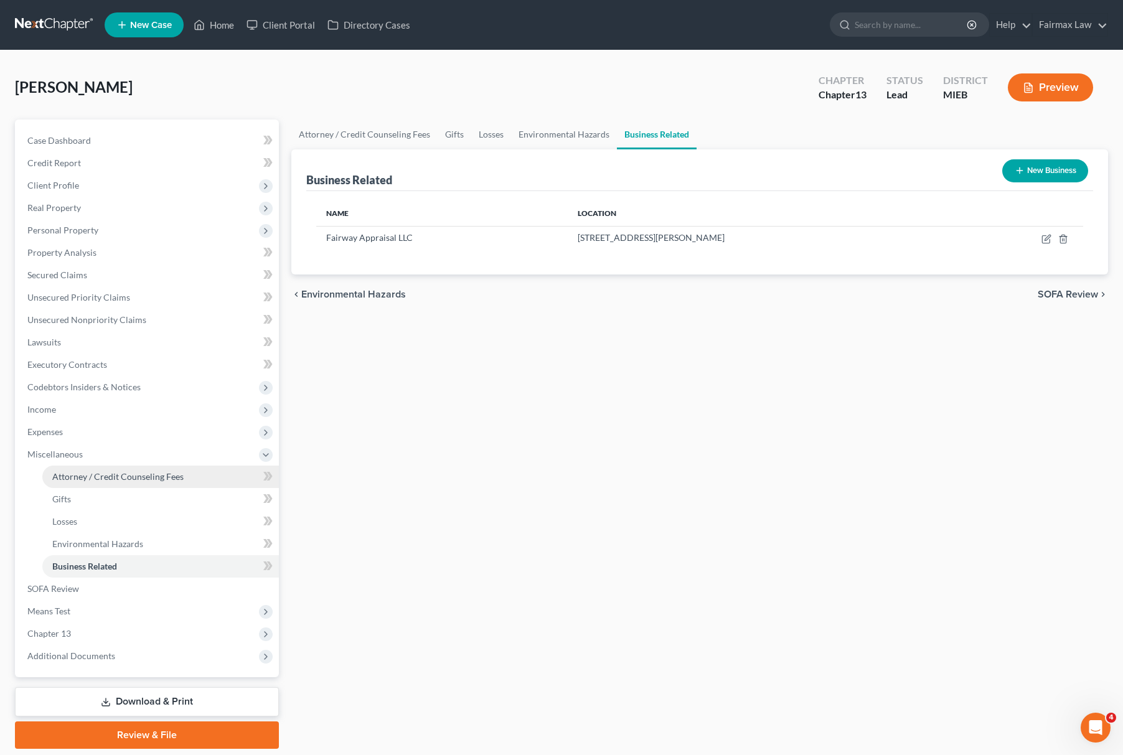
click at [143, 471] on span "Attorney / Credit Counseling Fees" at bounding box center [117, 476] width 131 height 11
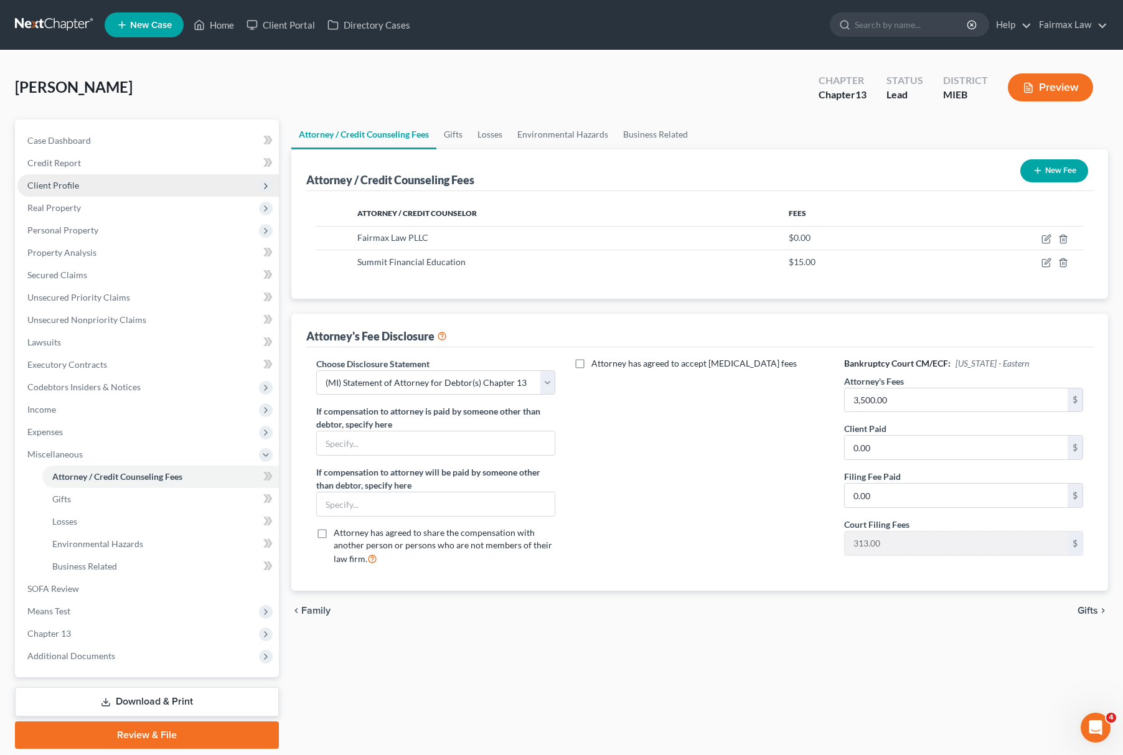
click at [110, 180] on span "Client Profile" at bounding box center [148, 185] width 262 height 22
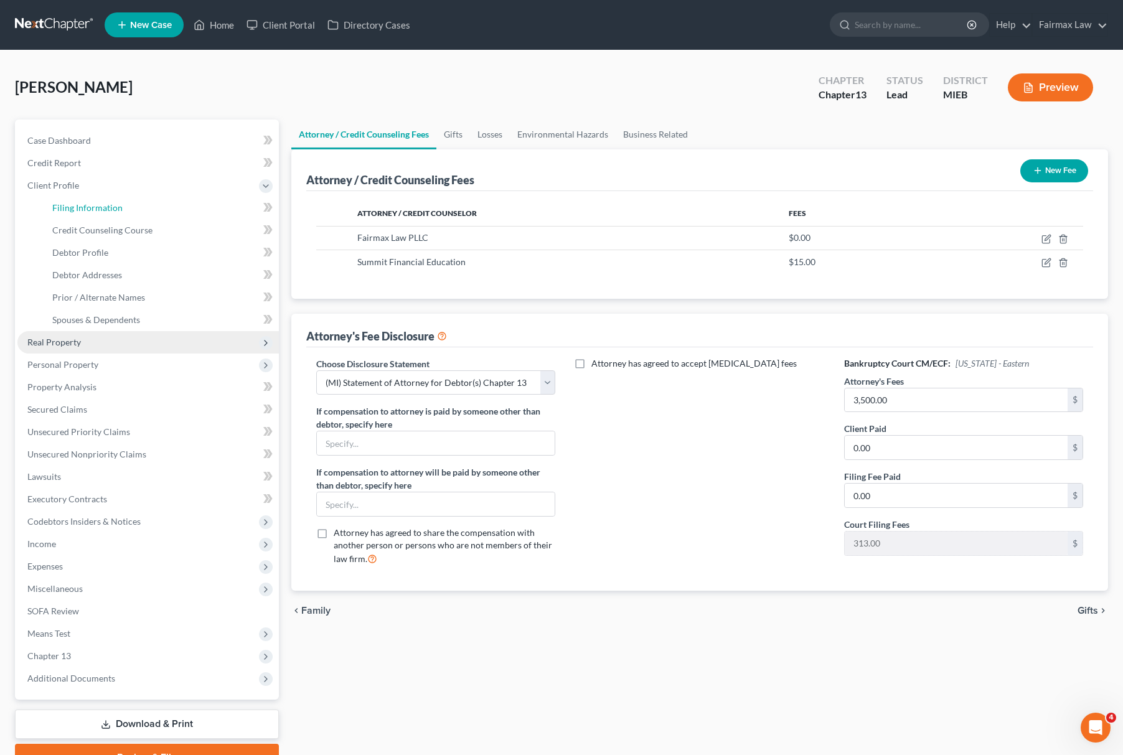
click at [100, 213] on link "Filing Information" at bounding box center [160, 208] width 237 height 22
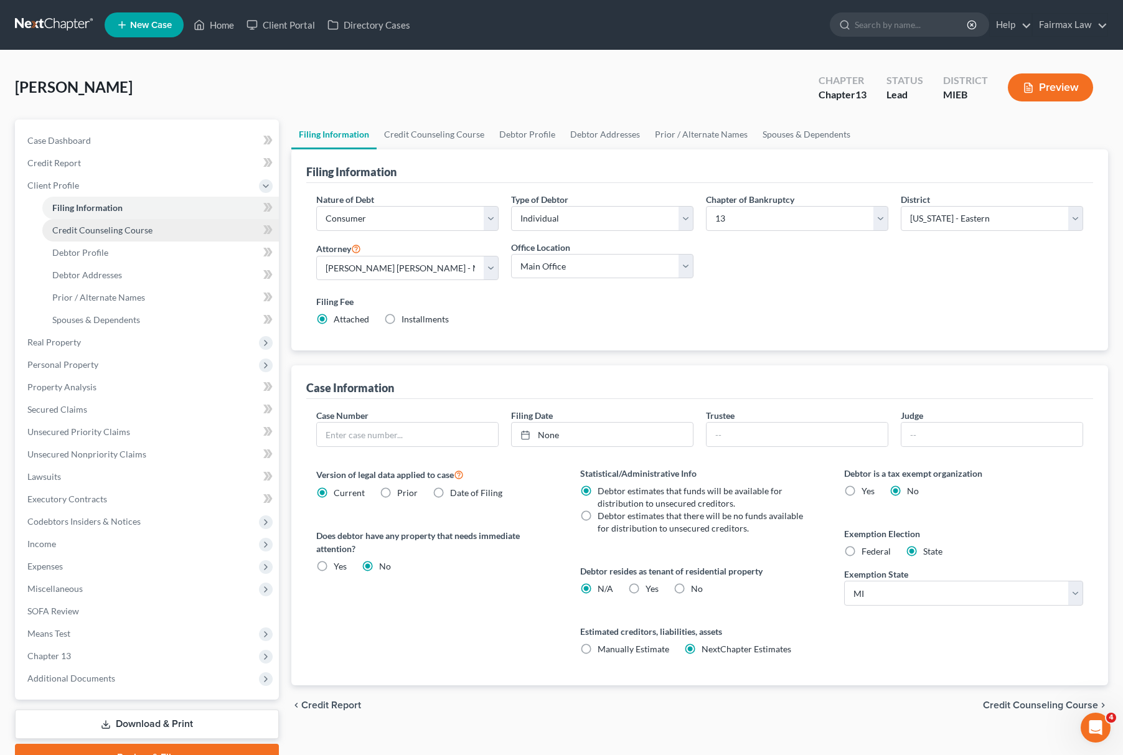
click at [113, 222] on link "Credit Counseling Course" at bounding box center [160, 230] width 237 height 22
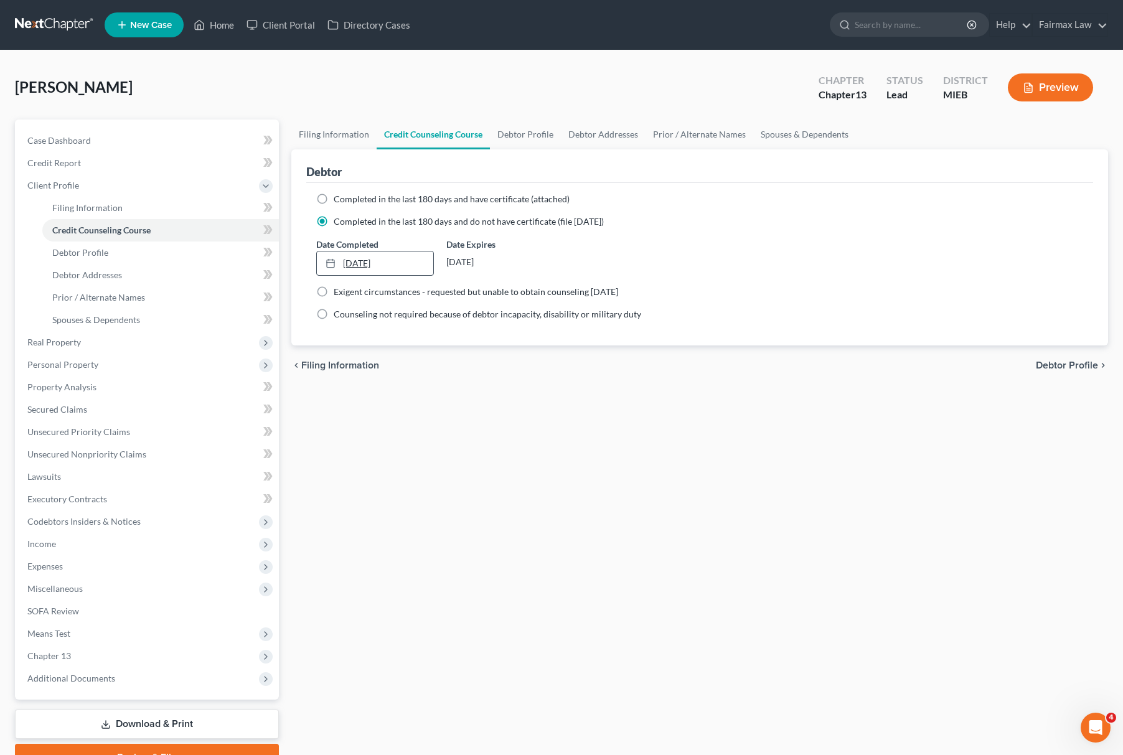
click at [375, 257] on link "10/6/2025" at bounding box center [375, 264] width 116 height 24
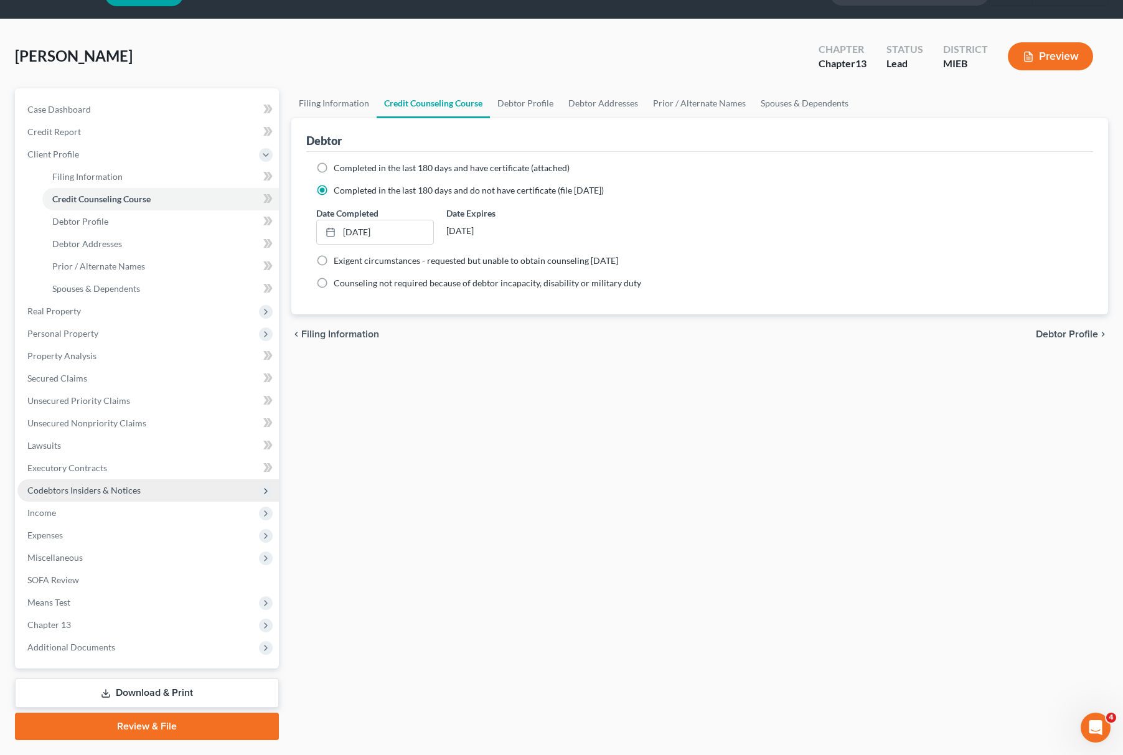
scroll to position [63, 0]
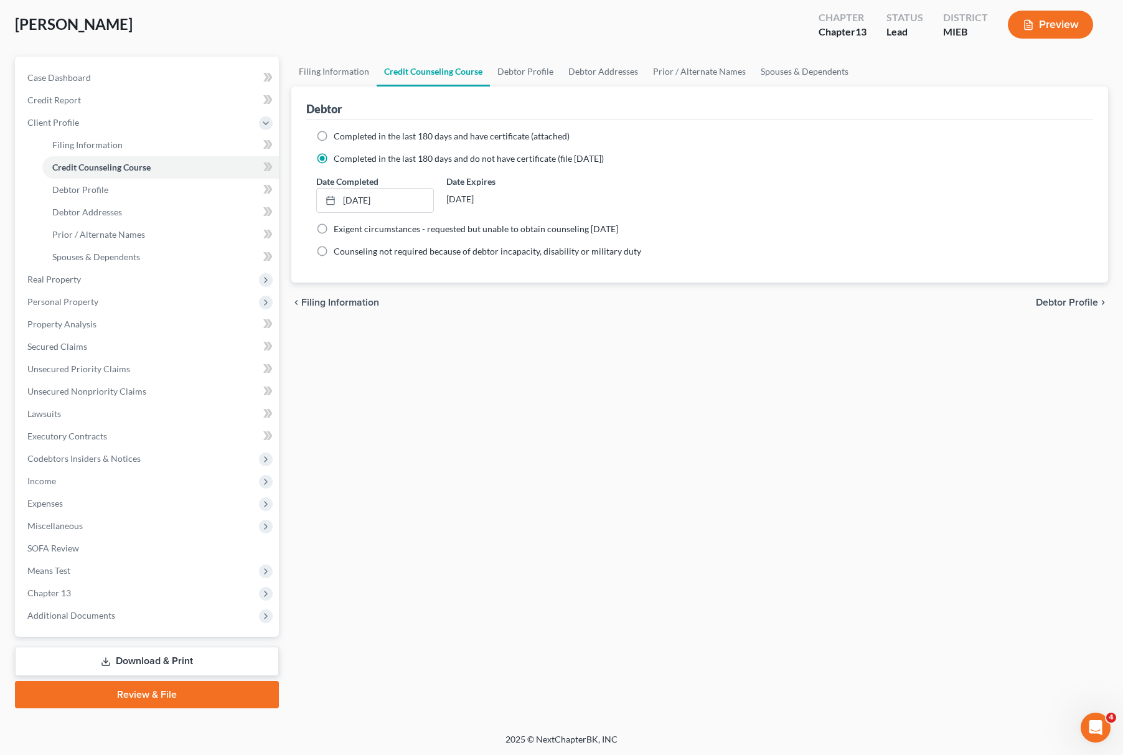
drag, startPoint x: 113, startPoint y: 611, endPoint x: 144, endPoint y: 631, distance: 37.5
click at [123, 631] on div "Case Dashboard Payments Invoices Payments Payments Credit Report Client Profile…" at bounding box center [147, 347] width 264 height 580
drag, startPoint x: 137, startPoint y: 616, endPoint x: 153, endPoint y: 624, distance: 18.1
click at [138, 616] on span "Additional Documents" at bounding box center [148, 616] width 262 height 22
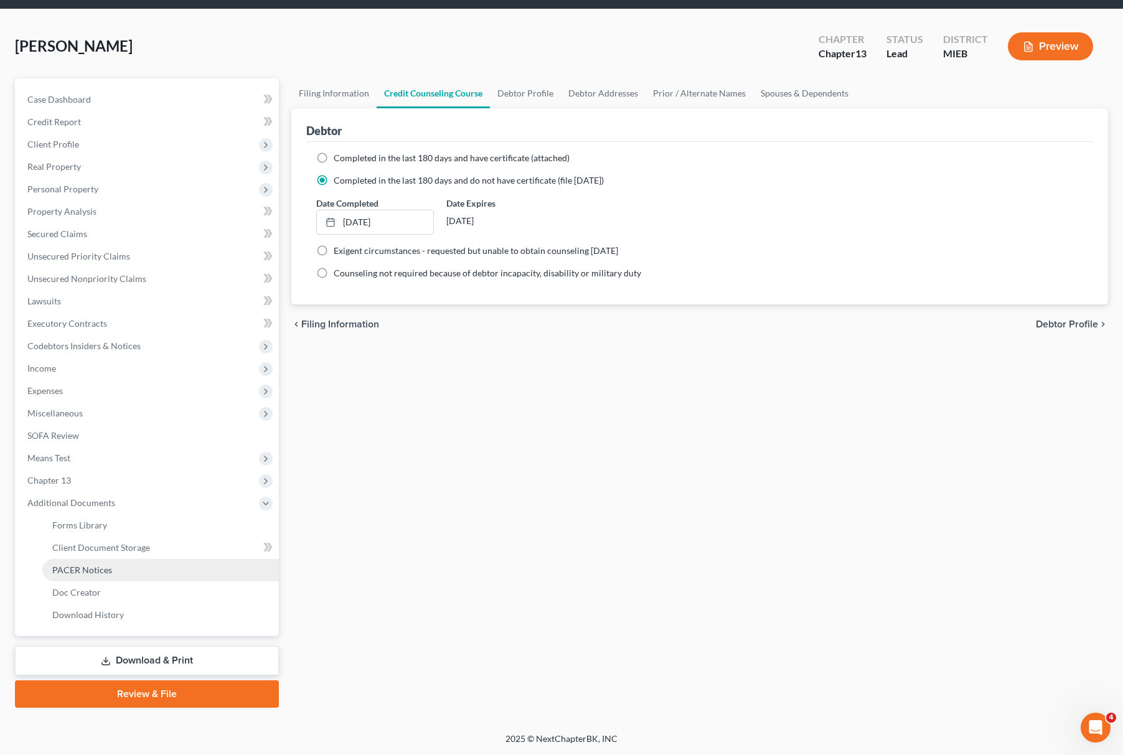
scroll to position [40, 0]
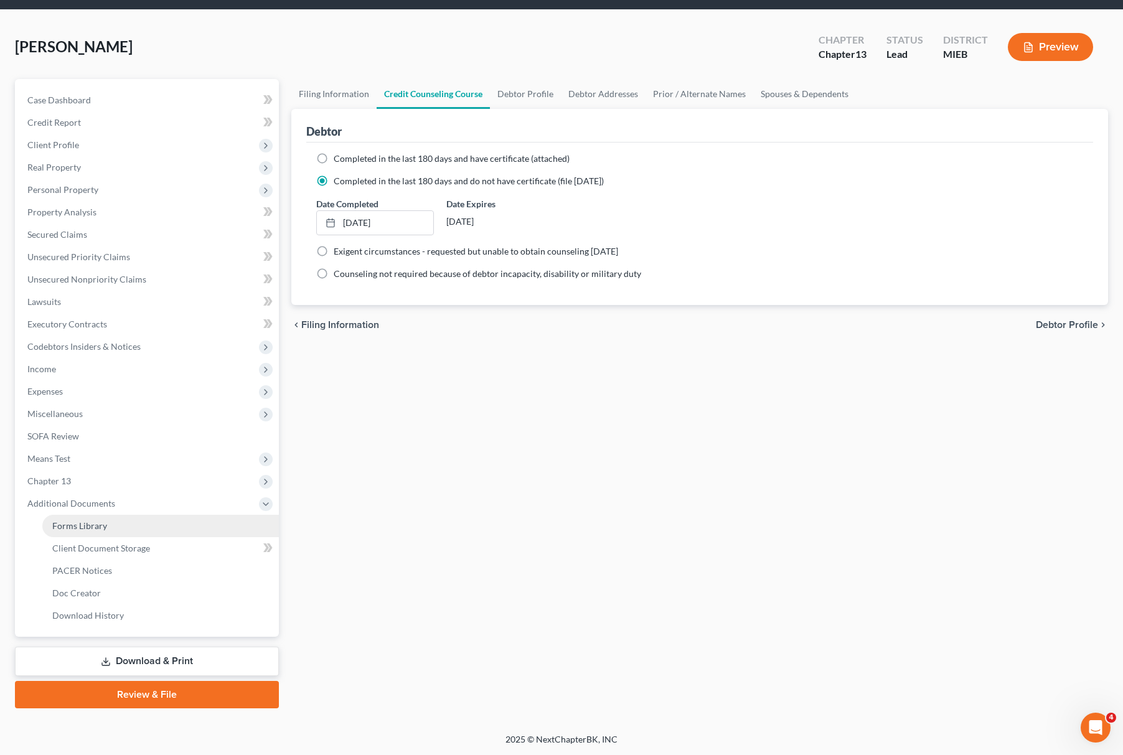
click at [156, 534] on link "Forms Library" at bounding box center [160, 526] width 237 height 22
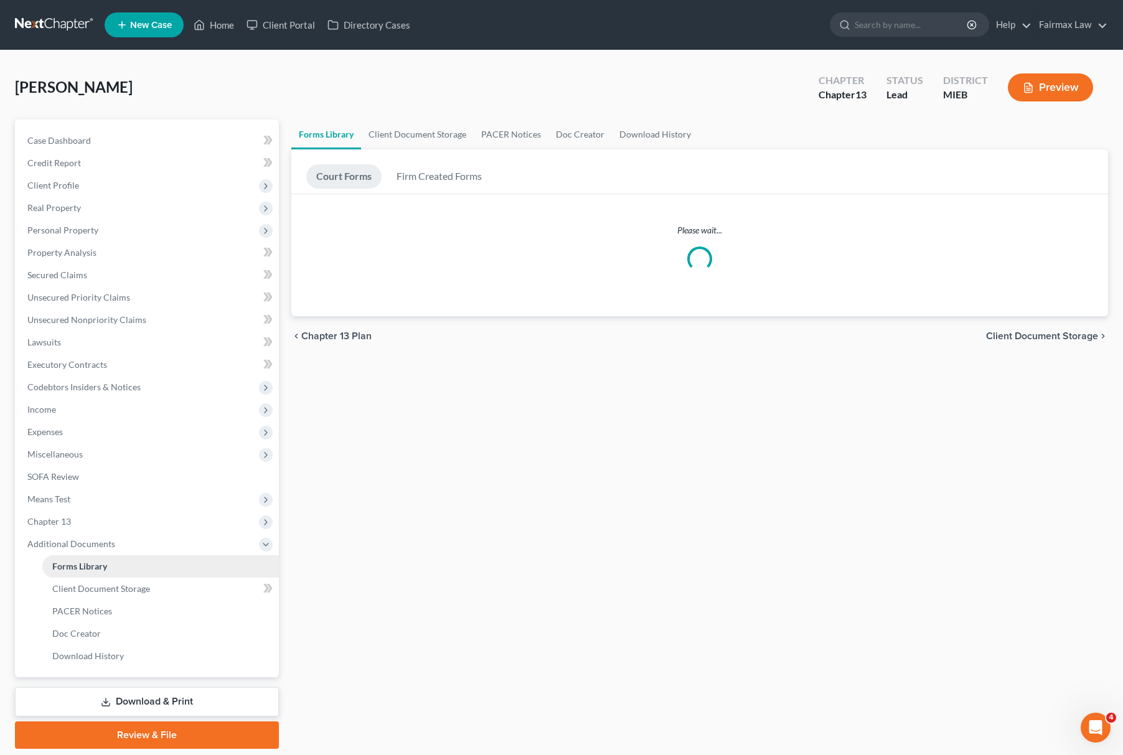
click at [163, 549] on span "Additional Documents" at bounding box center [148, 544] width 262 height 22
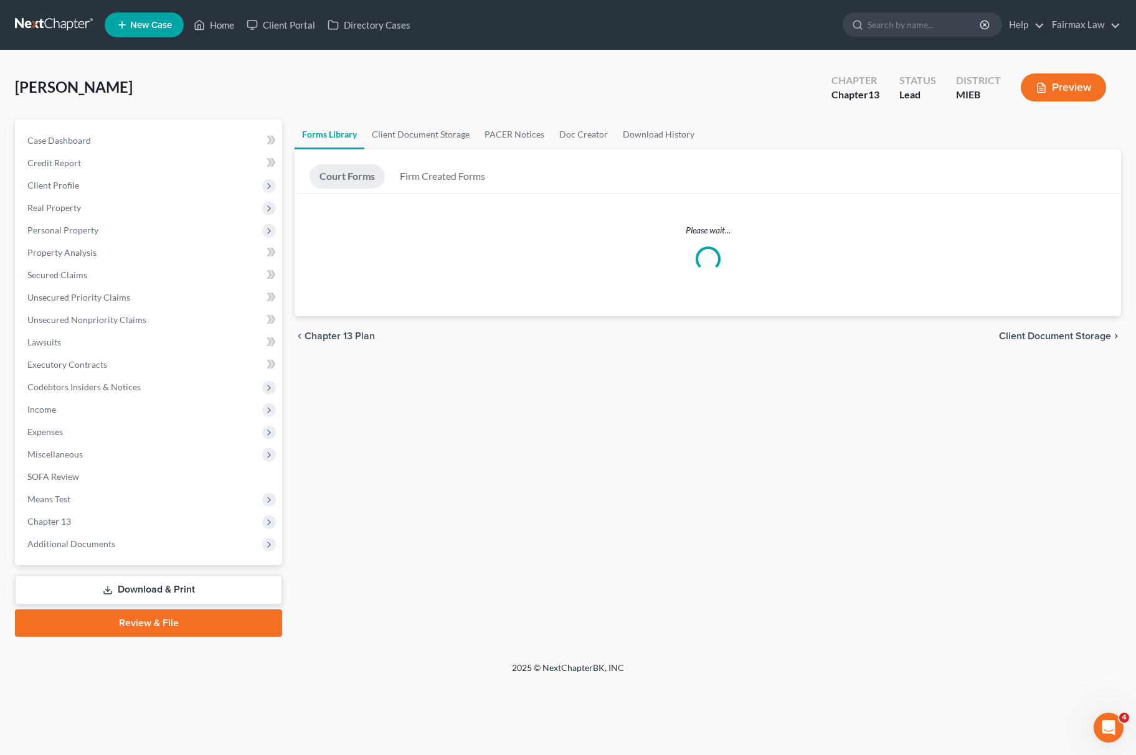
click at [149, 588] on link "Download & Print" at bounding box center [148, 589] width 267 height 29
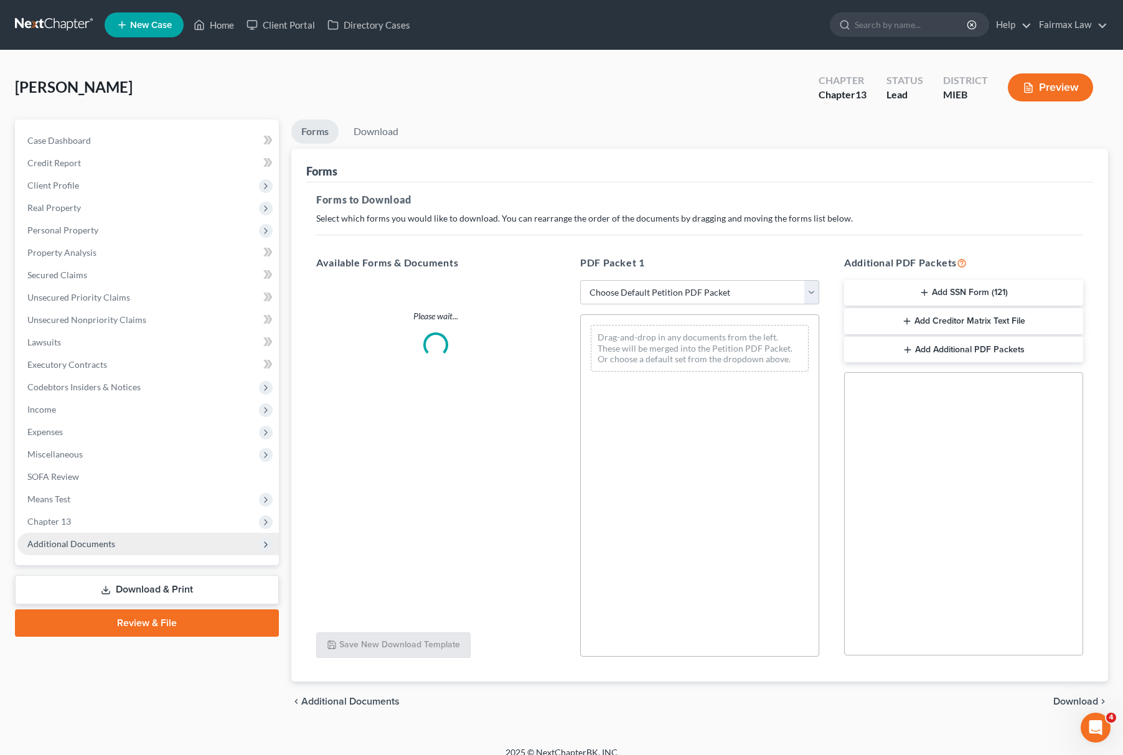
click at [150, 554] on span "Additional Documents" at bounding box center [148, 544] width 262 height 22
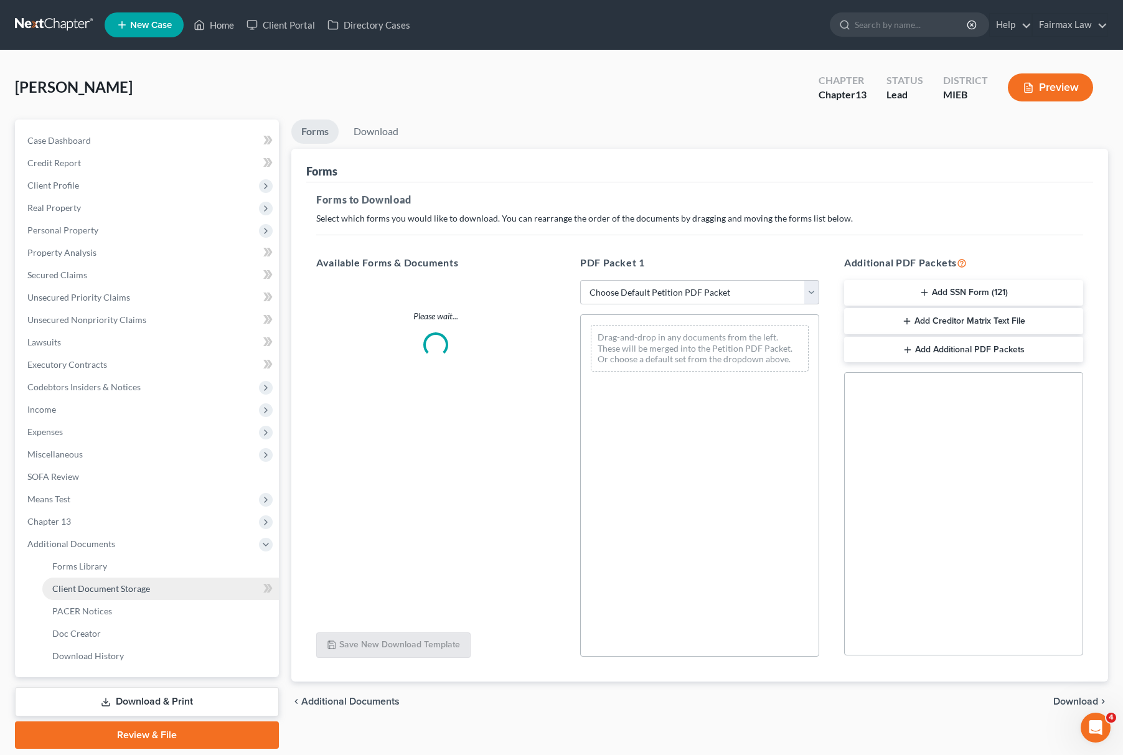
click at [154, 589] on link "Client Document Storage" at bounding box center [160, 589] width 237 height 22
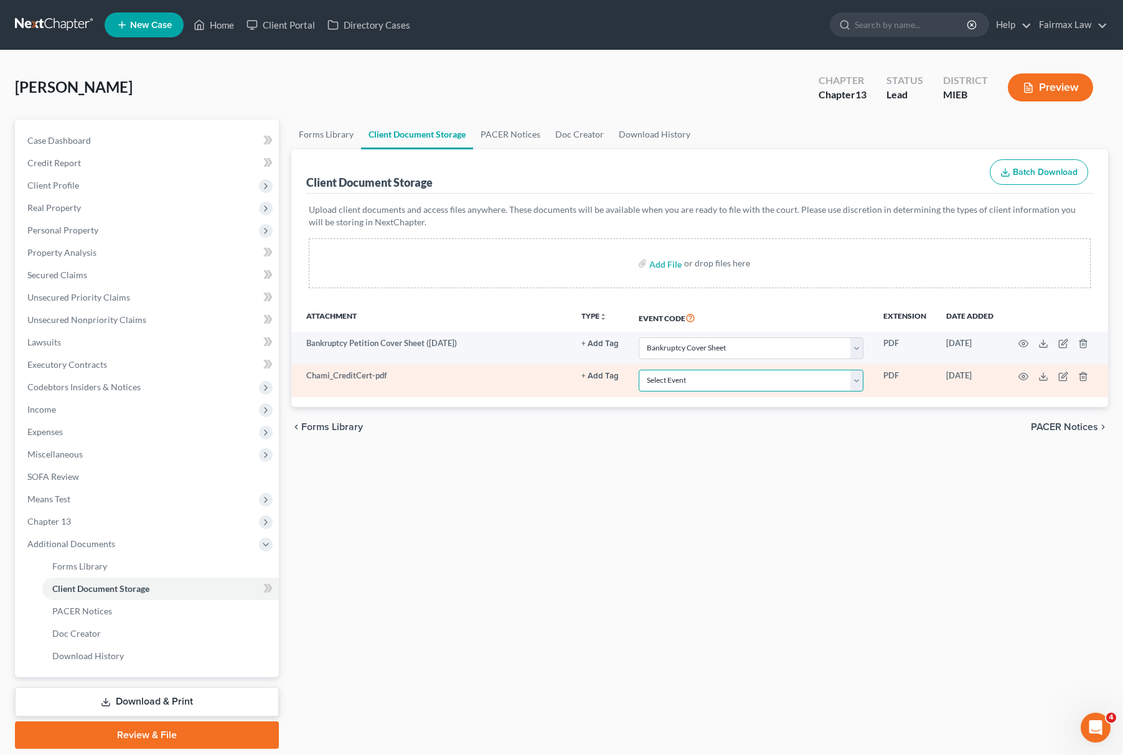
click at [701, 382] on select "Select Event 20 Largest Unsecured Creditors Amended Chapter 11 Plan Amended Cha…" at bounding box center [751, 381] width 225 height 22
click at [639, 370] on select "Select Event 20 Largest Unsecured Creditors Amended Chapter 11 Plan Amended Cha…" at bounding box center [751, 381] width 225 height 22
click at [1022, 379] on icon "button" at bounding box center [1024, 377] width 10 height 10
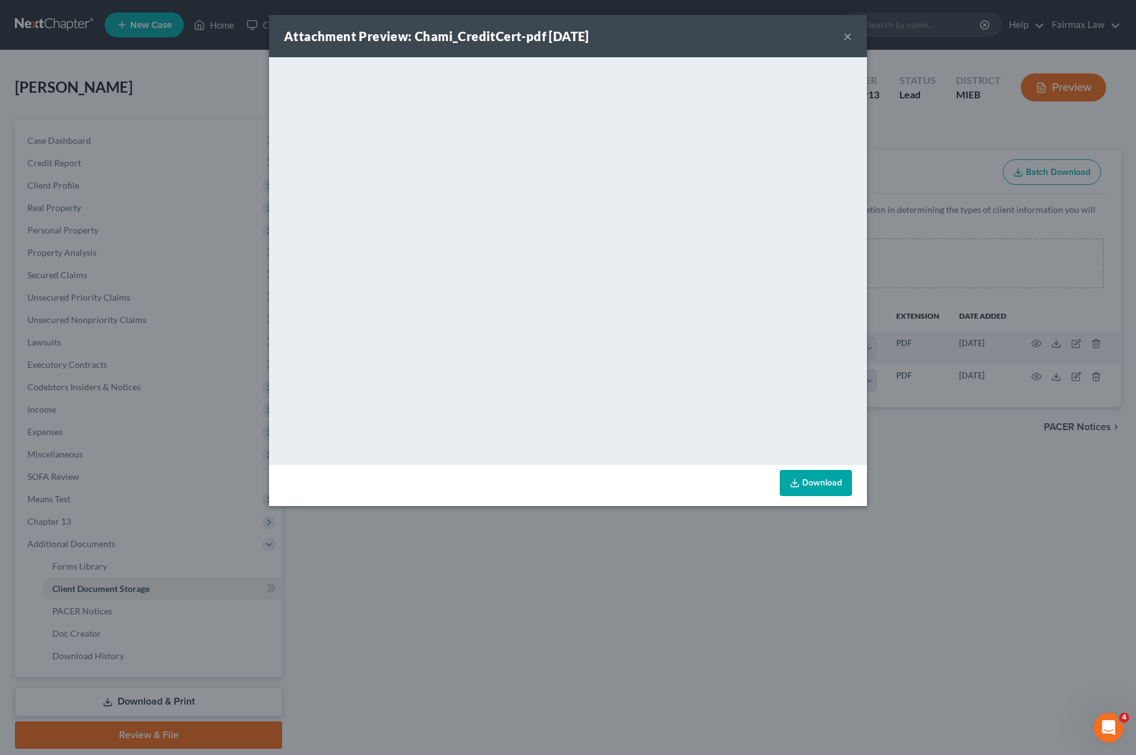
drag, startPoint x: 516, startPoint y: 603, endPoint x: 484, endPoint y: 614, distance: 33.7
click at [508, 604] on div "Attachment Preview: Chami_CreditCert-pdf 10/06/2025 × <object ng-attr-data='htt…" at bounding box center [568, 377] width 1136 height 755
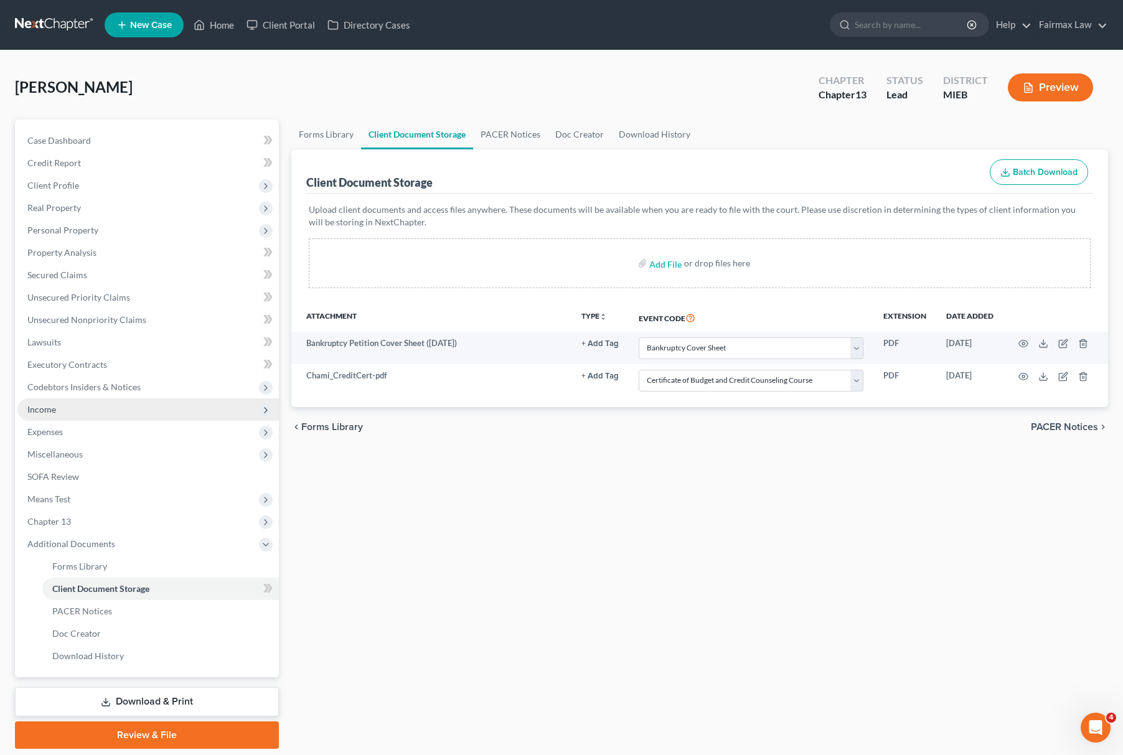
click at [117, 411] on span "Income" at bounding box center [148, 410] width 262 height 22
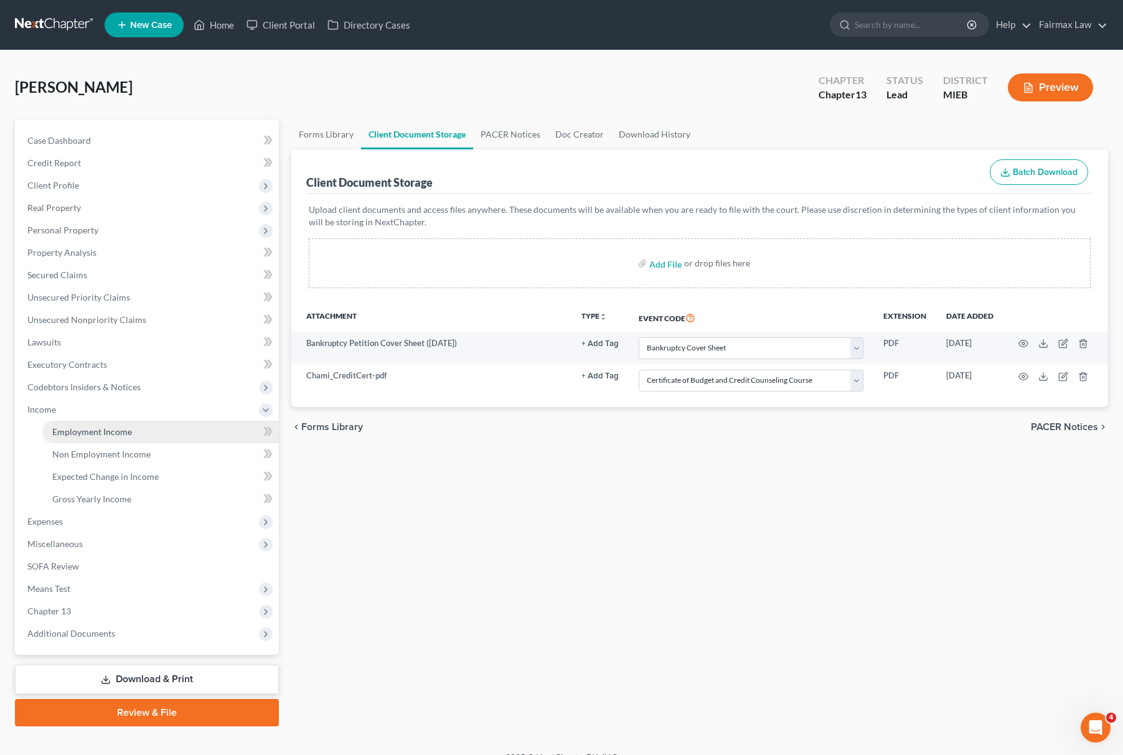
click at [96, 422] on link "Employment Income" at bounding box center [160, 432] width 237 height 22
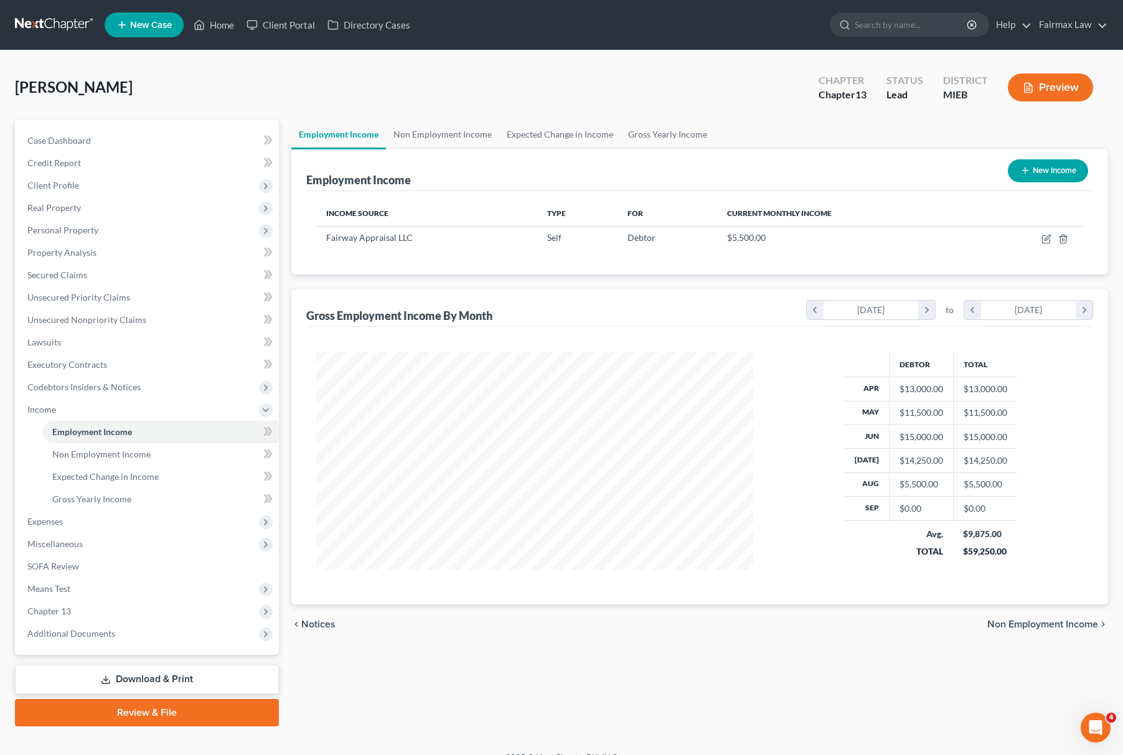
scroll to position [225, 461]
click at [100, 232] on span "Personal Property" at bounding box center [148, 230] width 262 height 22
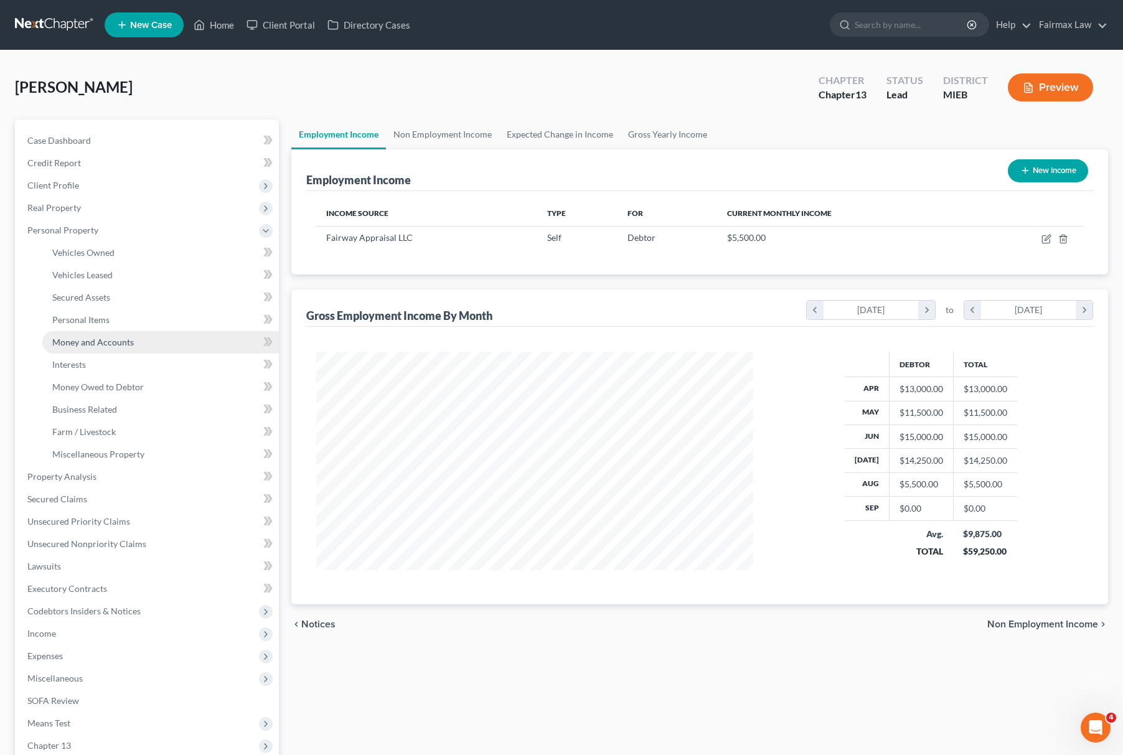
click at [125, 347] on link "Money and Accounts" at bounding box center [160, 342] width 237 height 22
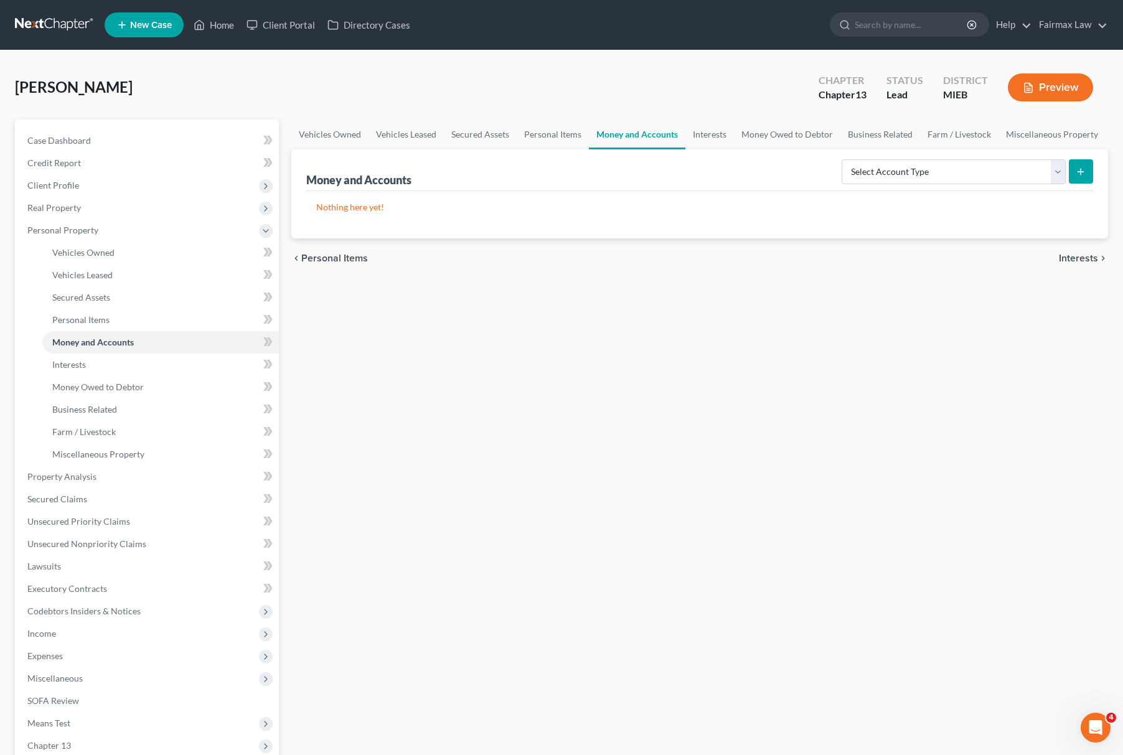
click at [912, 154] on div "Select Account Type Brokerage Cash on Hand Certificates of Deposit Checking Acc…" at bounding box center [965, 170] width 257 height 33
drag, startPoint x: 897, startPoint y: 165, endPoint x: 900, endPoint y: 175, distance: 10.6
click at [897, 165] on select "Select Account Type Brokerage Cash on Hand Certificates of Deposit Checking Acc…" at bounding box center [954, 171] width 224 height 25
click at [844, 159] on select "Select Account Type Brokerage Cash on Hand Certificates of Deposit Checking Acc…" at bounding box center [954, 171] width 224 height 25
click at [1074, 169] on button "submit" at bounding box center [1081, 171] width 24 height 24
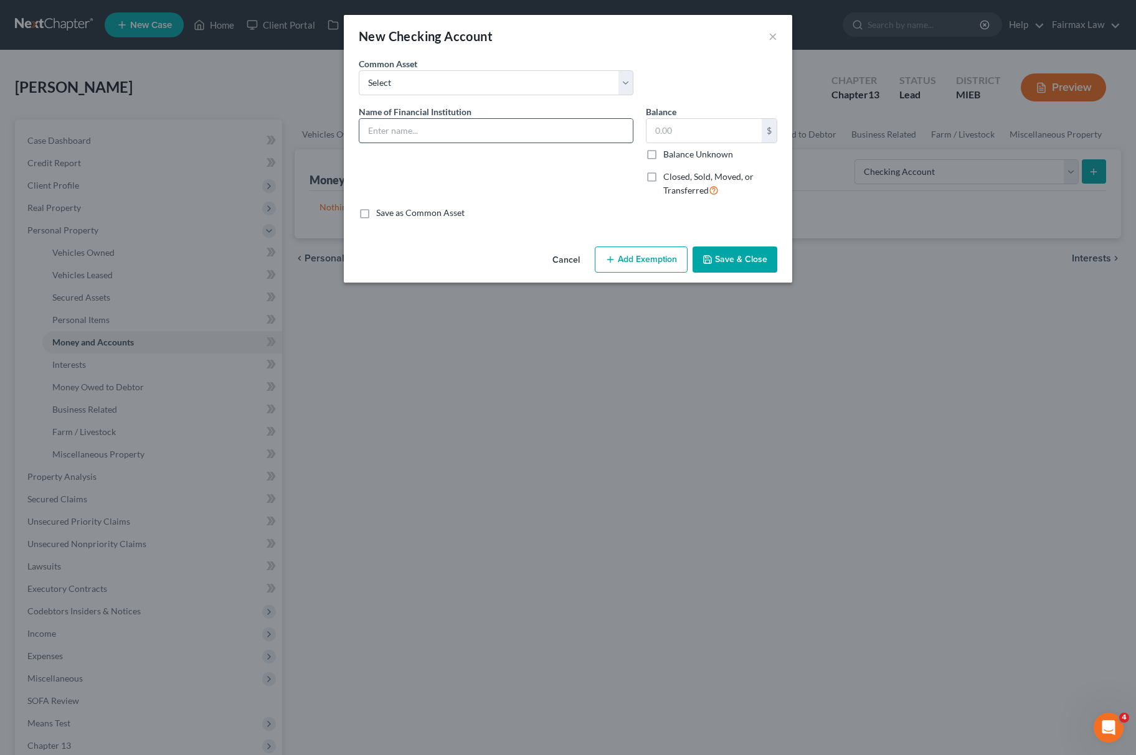
drag, startPoint x: 468, startPoint y: 118, endPoint x: 461, endPoint y: 127, distance: 11.1
click at [468, 119] on input "text" at bounding box center [495, 131] width 273 height 24
click at [651, 128] on input "text" at bounding box center [703, 131] width 115 height 24
click at [646, 242] on div "An exemption set must first be selected from the Filing Information section. Co…" at bounding box center [568, 149] width 448 height 184
click at [631, 281] on div "Cancel Add Exemption Save & Close" at bounding box center [568, 262] width 448 height 41
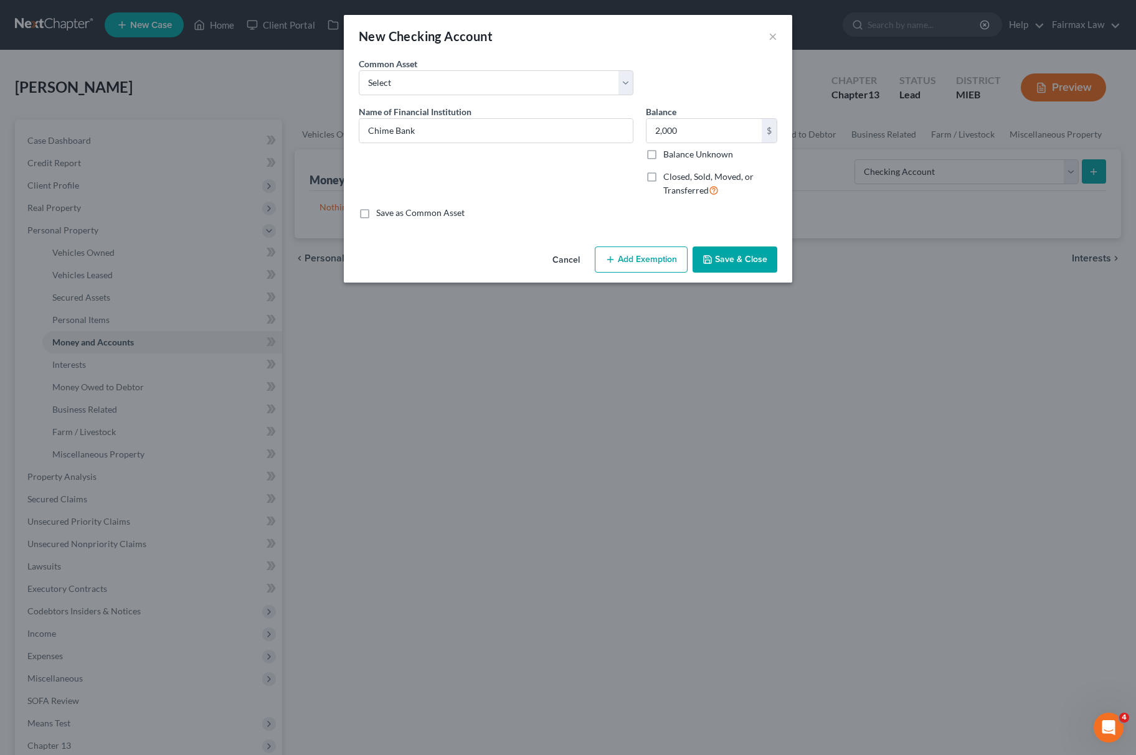
click at [636, 275] on div "Cancel Add Exemption Save & Close" at bounding box center [568, 262] width 448 height 41
click at [636, 267] on button "Add Exemption" at bounding box center [641, 260] width 93 height 26
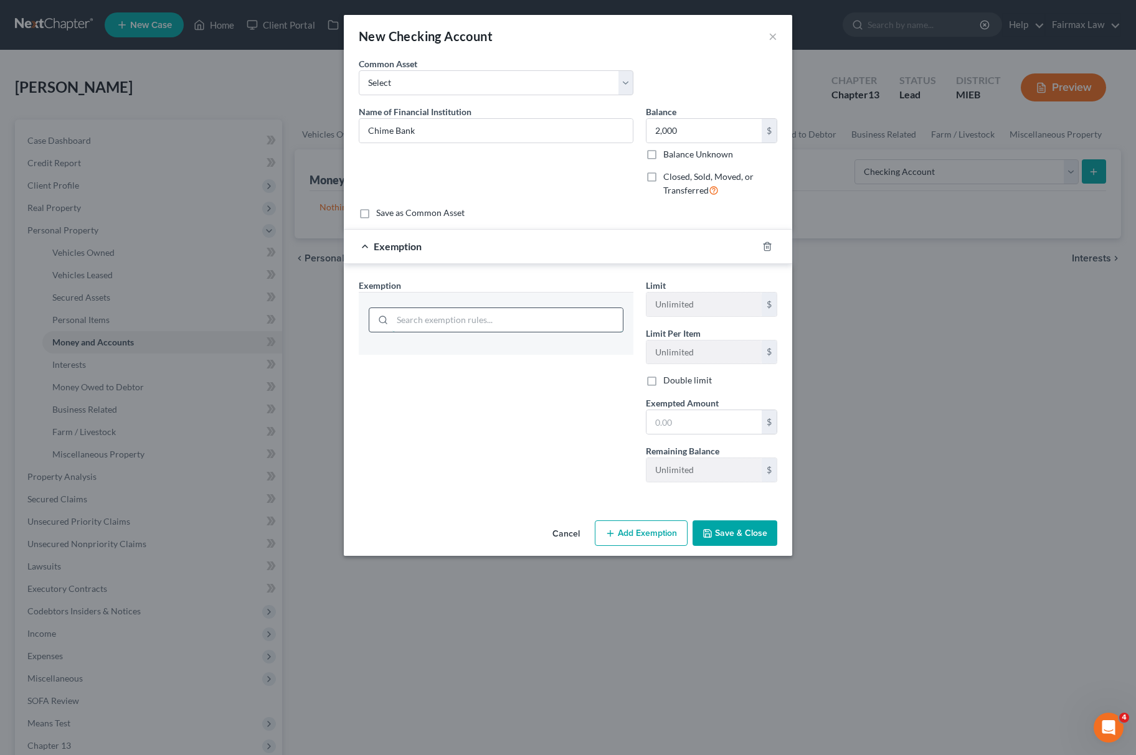
click at [509, 318] on input "search" at bounding box center [507, 320] width 230 height 24
click at [582, 542] on button "Cancel" at bounding box center [565, 534] width 47 height 25
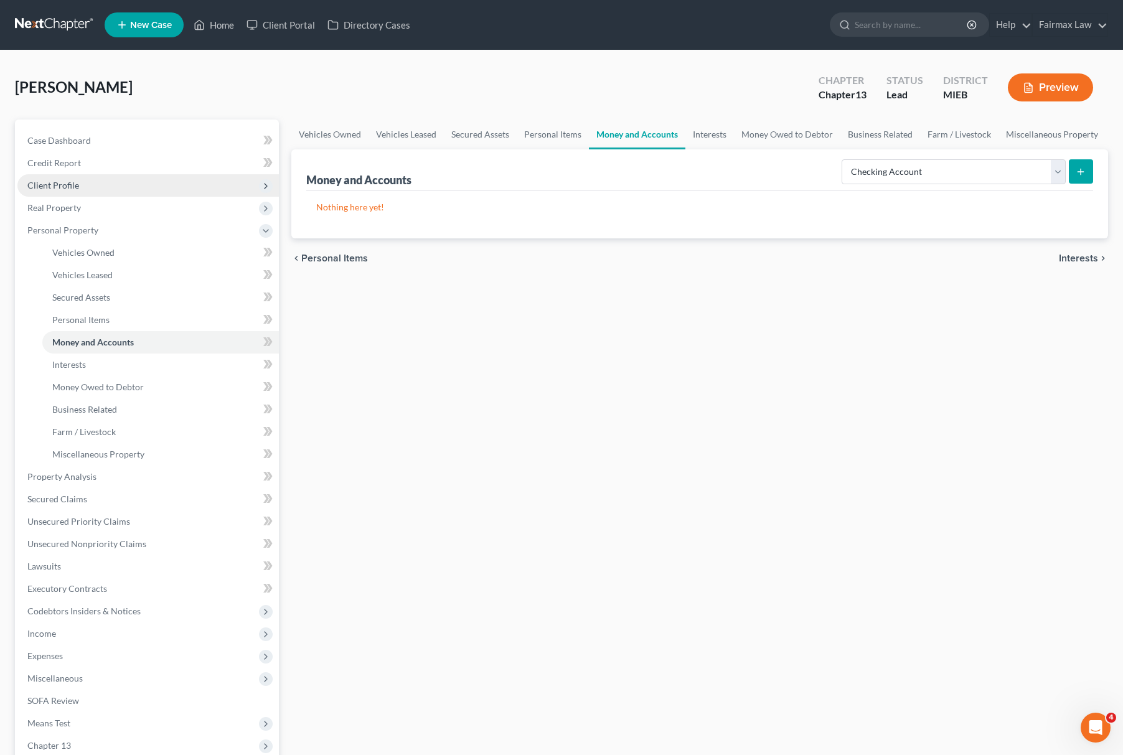
click at [40, 190] on span "Client Profile" at bounding box center [148, 185] width 262 height 22
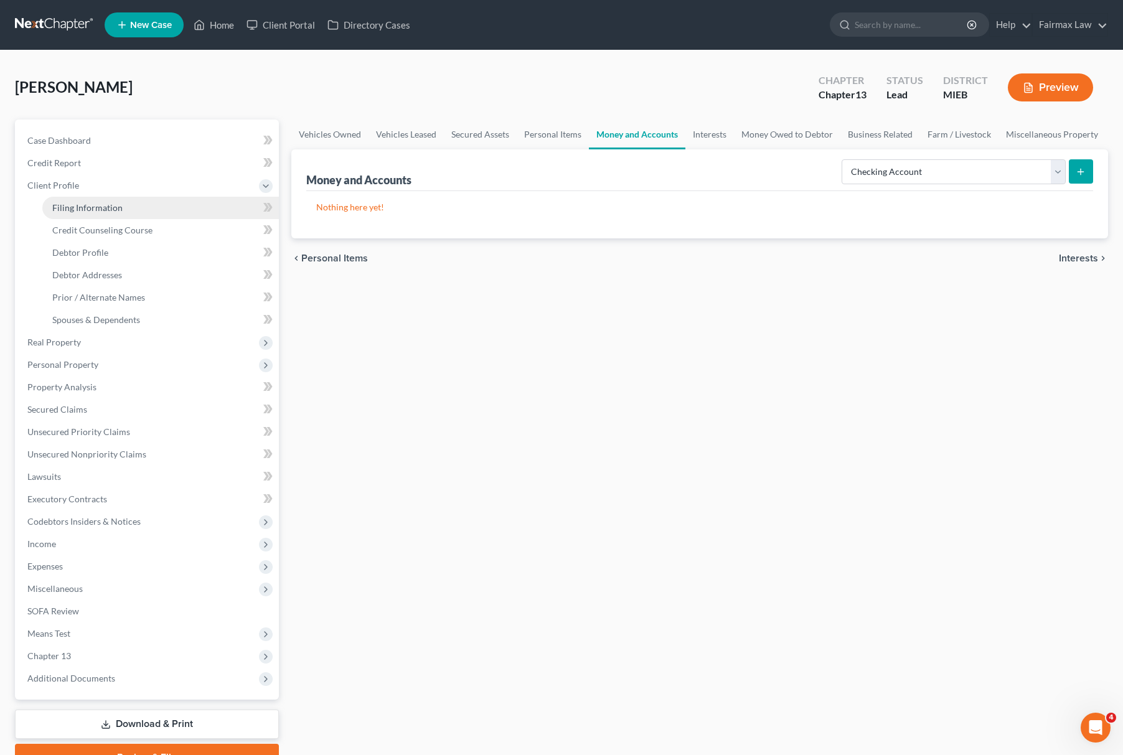
click at [73, 215] on link "Filing Information" at bounding box center [160, 208] width 237 height 22
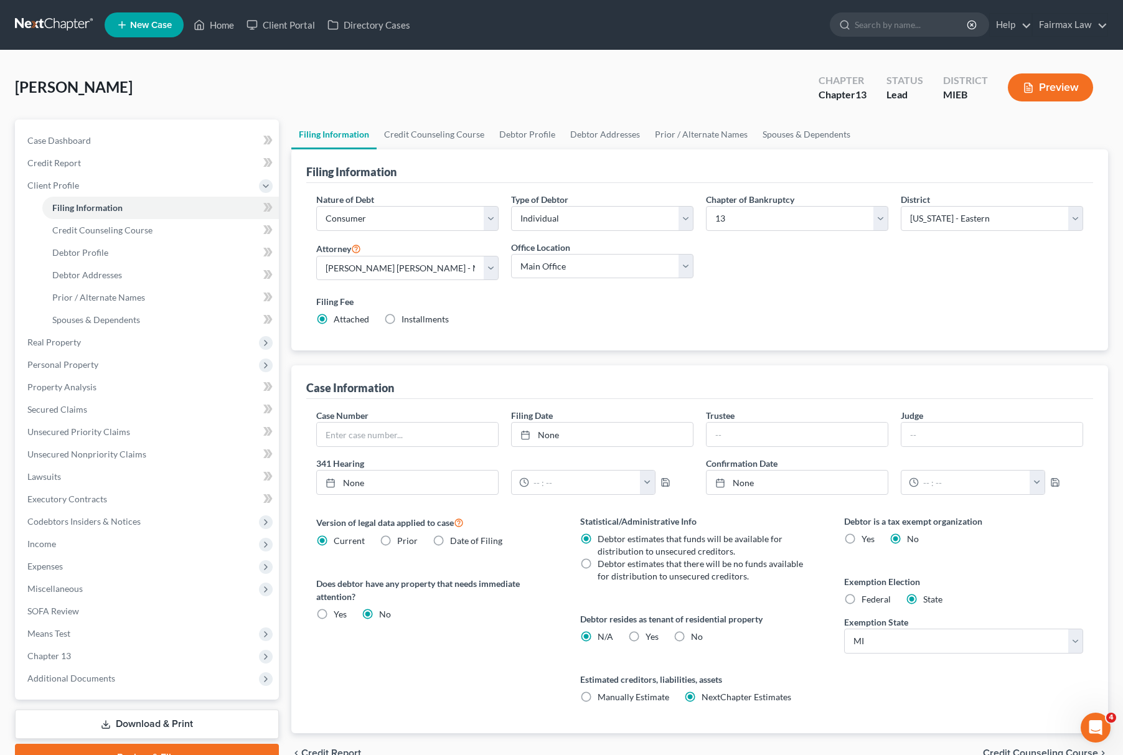
click at [862, 601] on label "Federal" at bounding box center [876, 599] width 29 height 12
click at [867, 601] on input "Federal" at bounding box center [871, 597] width 8 height 8
click at [91, 369] on span "Personal Property" at bounding box center [148, 365] width 262 height 22
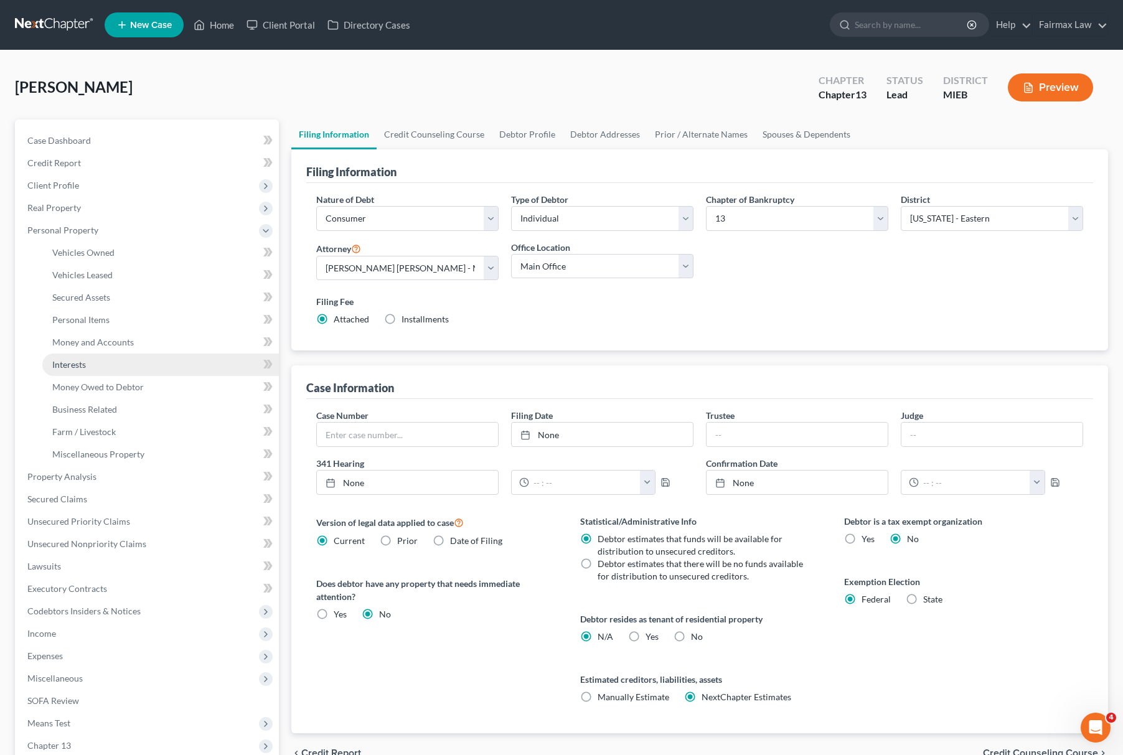
click at [131, 354] on link "Interests" at bounding box center [160, 365] width 237 height 22
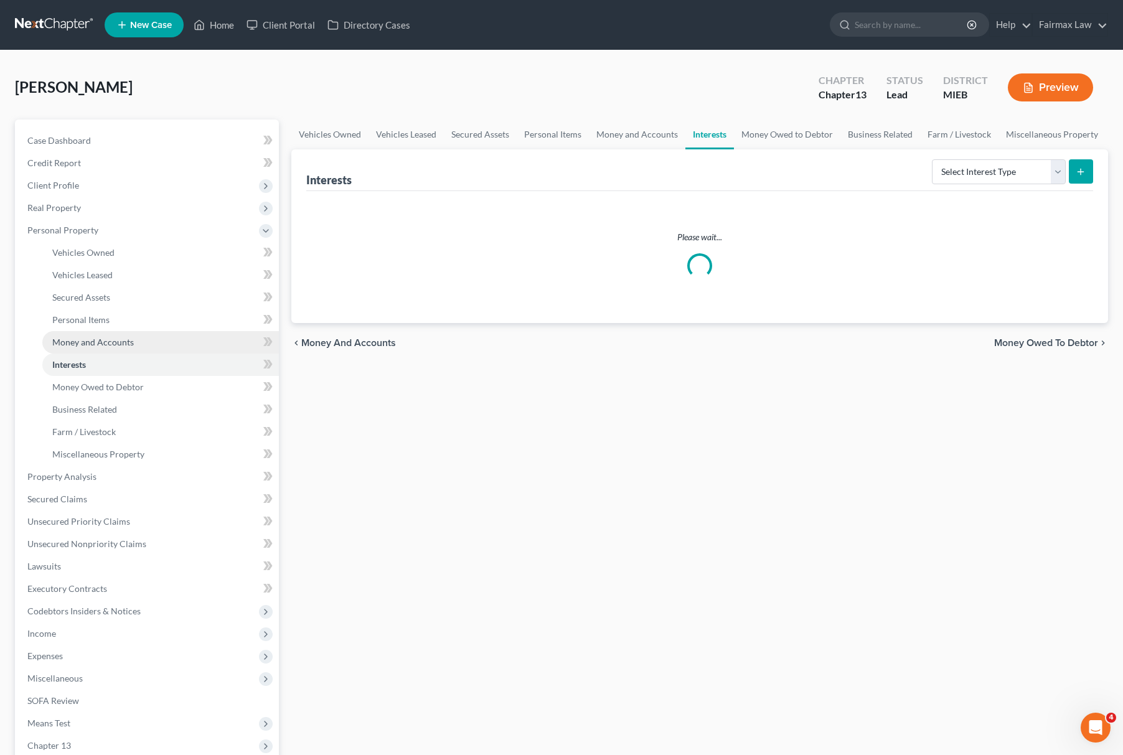
click at [158, 347] on link "Money and Accounts" at bounding box center [160, 342] width 237 height 22
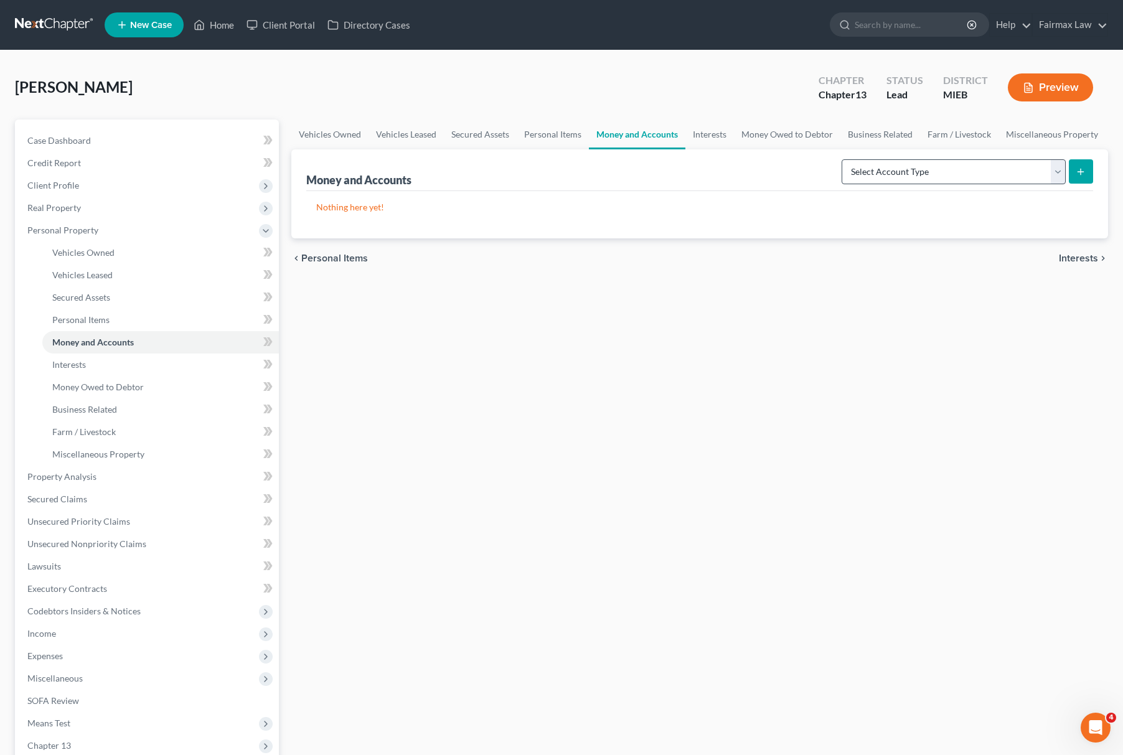
click at [942, 156] on div "Select Account Type Brokerage Cash on Hand Certificates of Deposit Checking Acc…" at bounding box center [965, 170] width 257 height 33
click at [937, 173] on select "Select Account Type Brokerage Cash on Hand Certificates of Deposit Checking Acc…" at bounding box center [954, 171] width 224 height 25
click at [844, 159] on select "Select Account Type Brokerage Cash on Hand Certificates of Deposit Checking Acc…" at bounding box center [954, 171] width 224 height 25
click at [1071, 168] on button "submit" at bounding box center [1081, 171] width 24 height 24
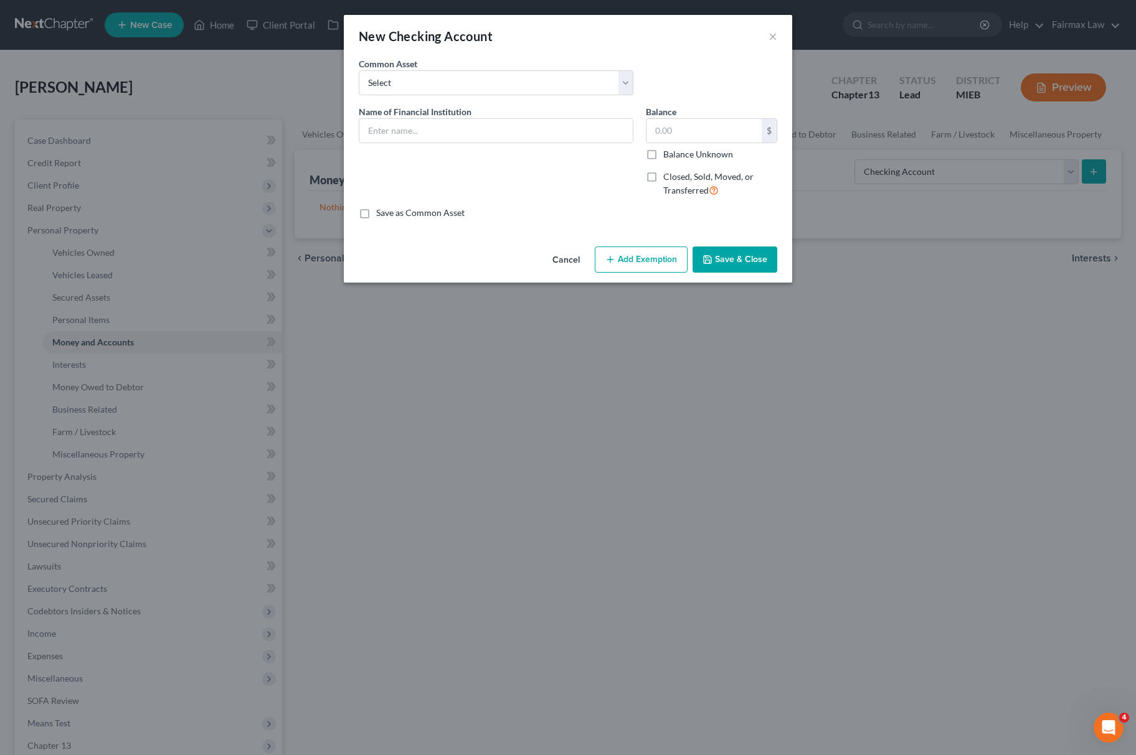
click at [482, 116] on div "Name of Financial Institution *" at bounding box center [496, 124] width 275 height 38
click at [481, 138] on input "text" at bounding box center [495, 131] width 273 height 24
click at [685, 140] on input "text" at bounding box center [703, 131] width 115 height 24
click at [633, 270] on button "Add Exemption" at bounding box center [641, 260] width 93 height 26
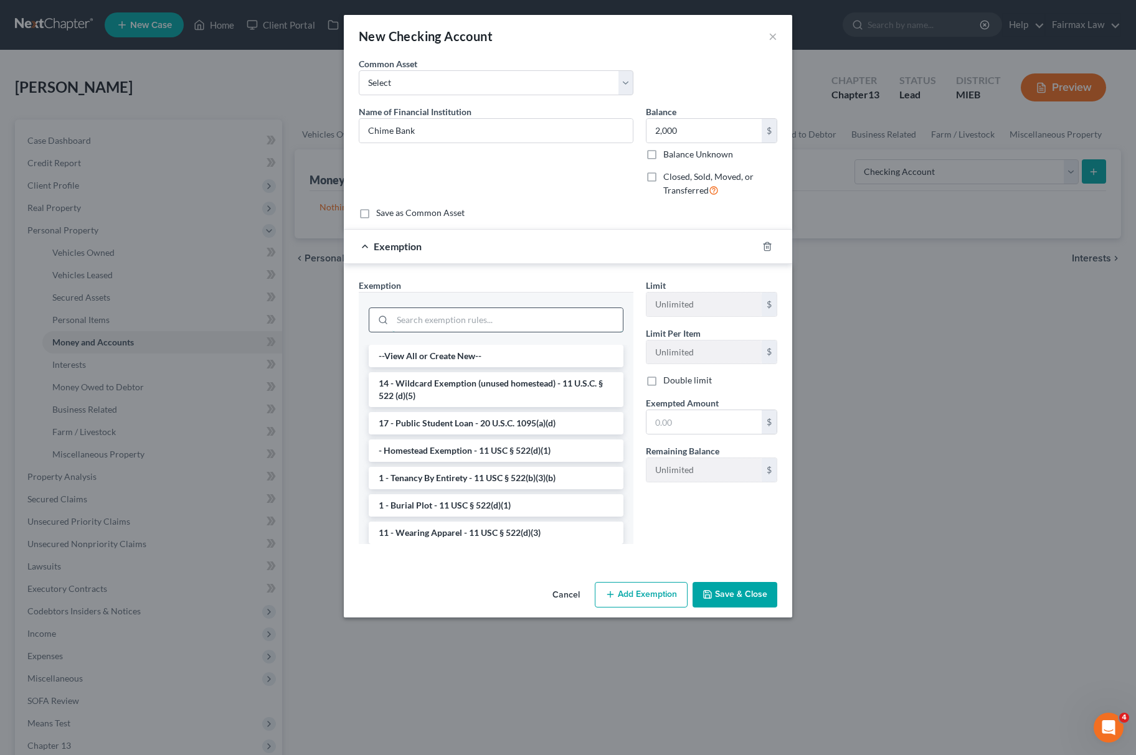
click at [464, 314] on input "search" at bounding box center [507, 320] width 230 height 24
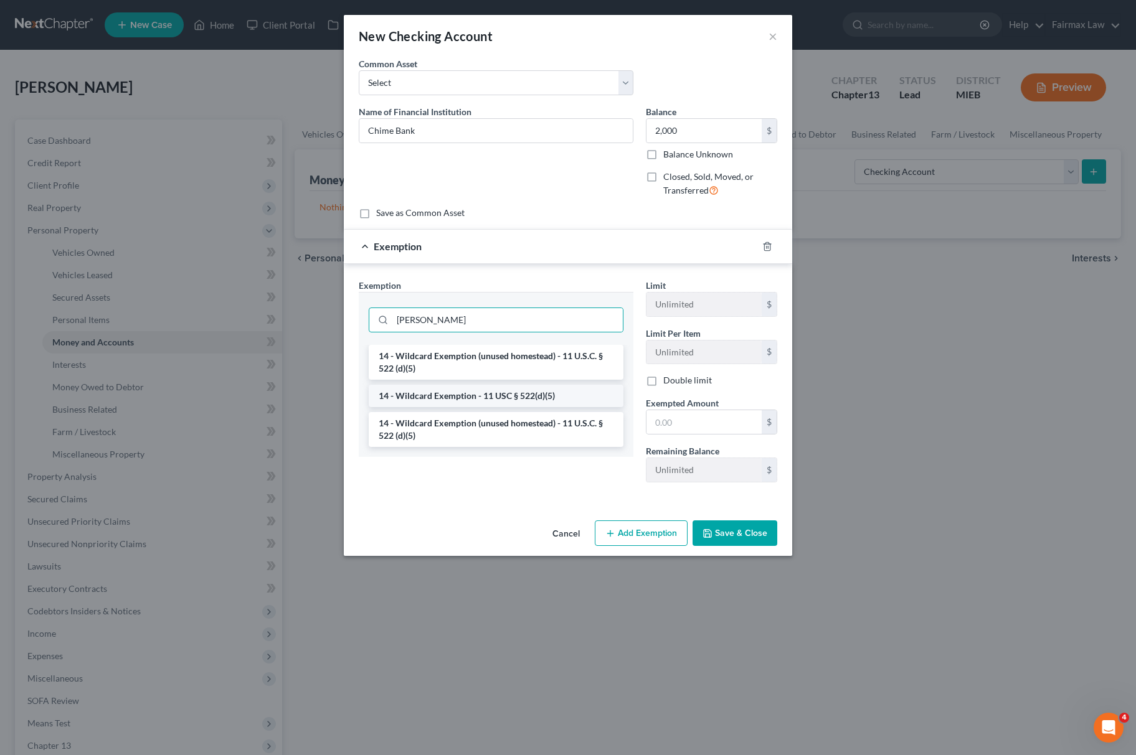
click at [476, 401] on li "14 - Wildcard Exemption - 11 USC § 522(d)(5)" at bounding box center [496, 396] width 255 height 22
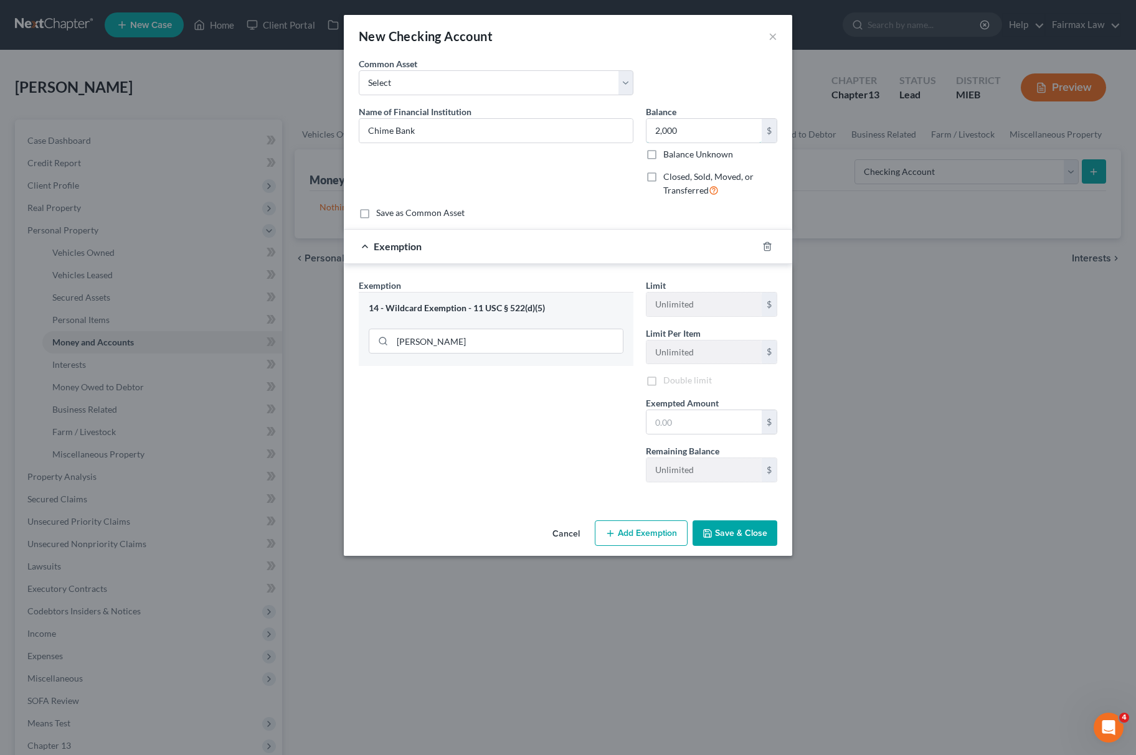
click at [716, 137] on input "2,000" at bounding box center [703, 131] width 115 height 24
click at [683, 422] on input "text" at bounding box center [703, 422] width 115 height 24
paste input "2,000"
drag, startPoint x: 560, startPoint y: 426, endPoint x: 688, endPoint y: 466, distance: 133.9
click at [564, 426] on div "Exemption Set must be selected for CA. Exemption * 14 - Wildcard Exemption - 11…" at bounding box center [495, 386] width 287 height 214
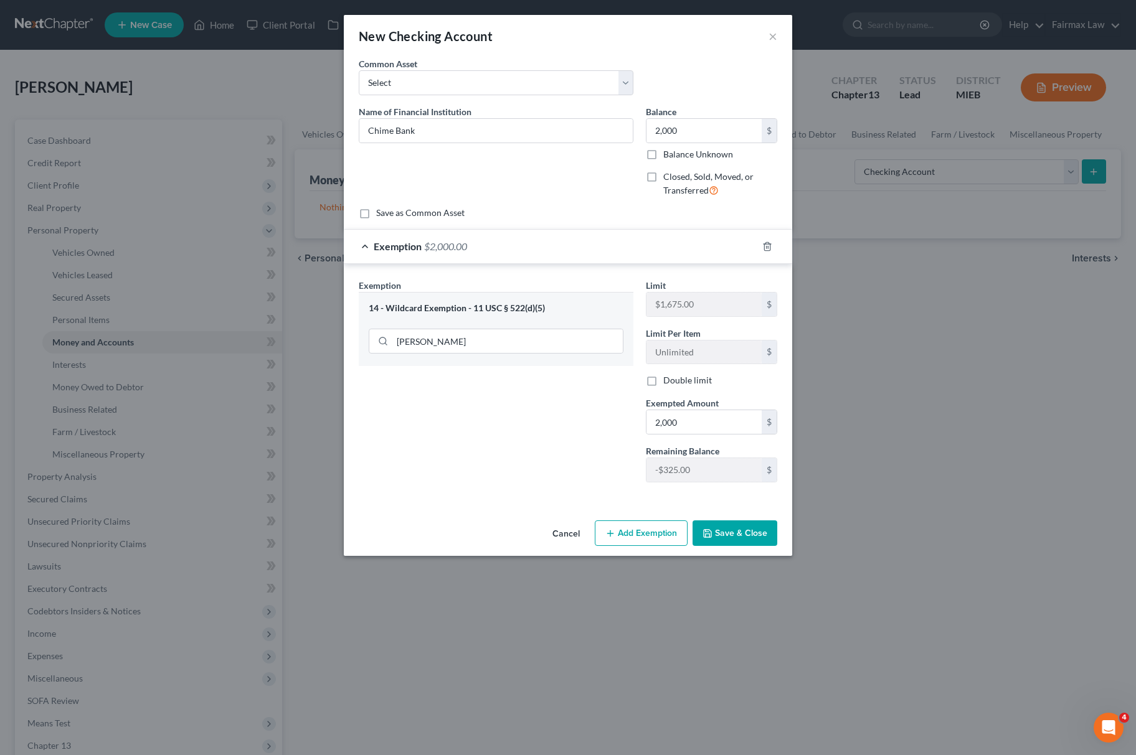
click at [733, 523] on button "Save & Close" at bounding box center [734, 534] width 85 height 26
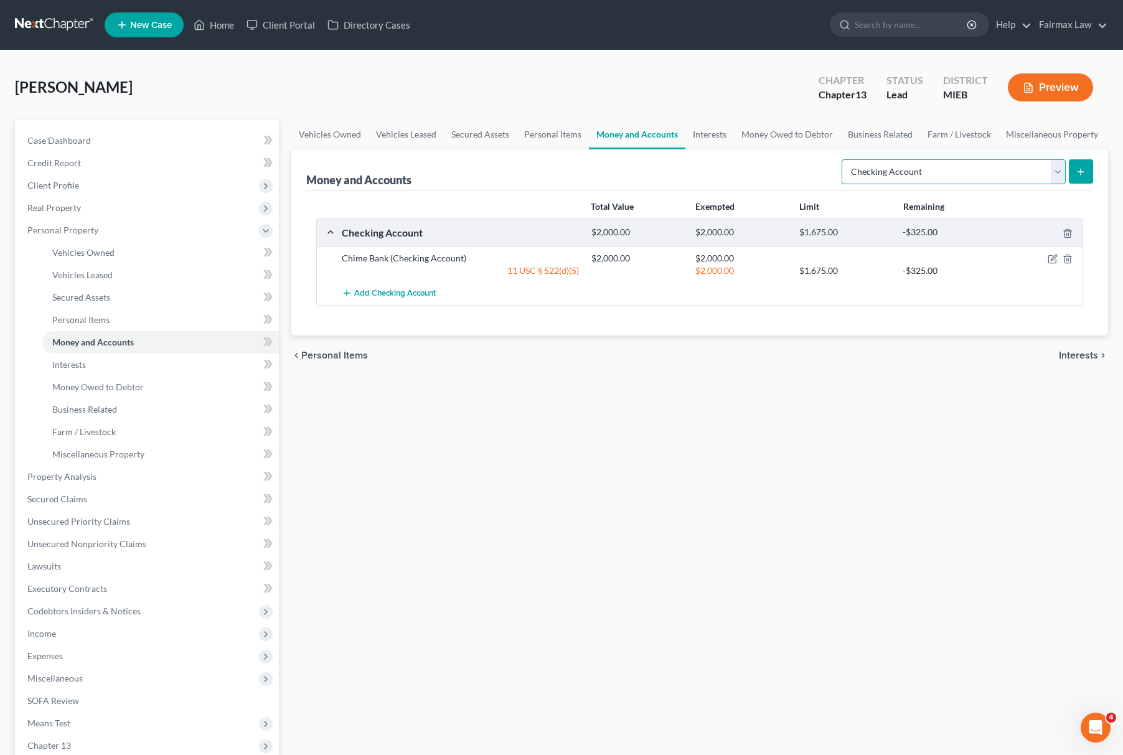
click at [966, 168] on select "Select Account Type Brokerage Cash on Hand Certificates of Deposit Checking Acc…" at bounding box center [954, 171] width 224 height 25
click at [844, 159] on select "Select Account Type Brokerage Cash on Hand Certificates of Deposit Checking Acc…" at bounding box center [954, 171] width 224 height 25
click at [1080, 167] on icon "submit" at bounding box center [1081, 172] width 10 height 10
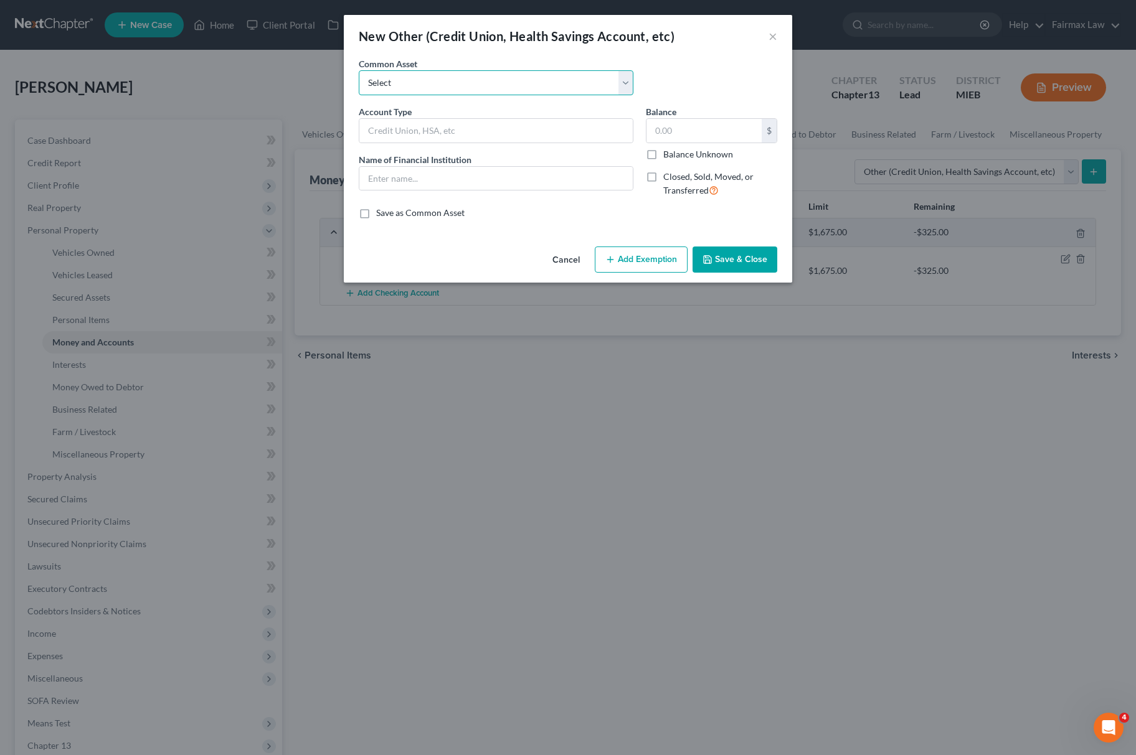
click at [442, 80] on select "Select Prepaid Debit Card - Chime Credit Builder Way2Go Prepaid Debit Card - Ne…" at bounding box center [496, 82] width 275 height 25
click at [359, 70] on select "Select Prepaid Debit Card - Chime Credit Builder Way2Go Prepaid Debit Card - Ne…" at bounding box center [496, 82] width 275 height 25
click at [558, 132] on input "Prepaid Debit Card - Chime Credit Builder" at bounding box center [495, 131] width 273 height 24
drag, startPoint x: 519, startPoint y: 133, endPoint x: 217, endPoint y: 158, distance: 302.5
click at [115, 103] on div "New Other (Credit Union, Health Savings Account, etc) × An exemption set must f…" at bounding box center [568, 377] width 1136 height 755
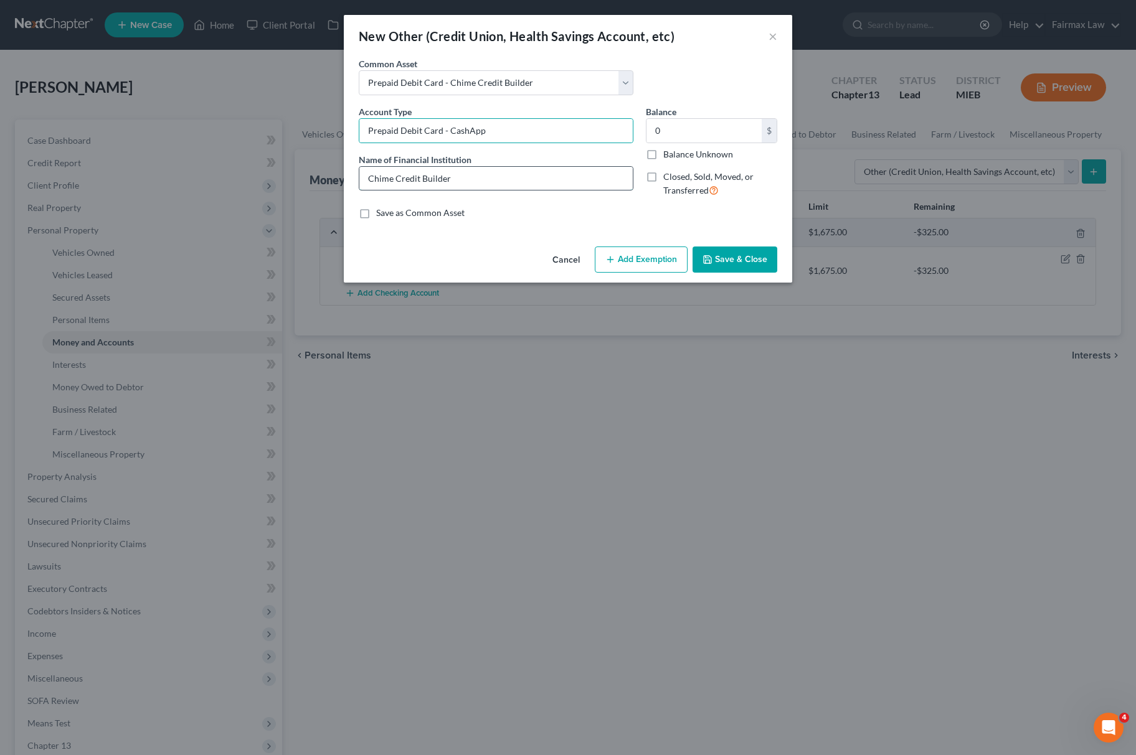
click at [420, 180] on input "Chime Credit Builder" at bounding box center [495, 179] width 273 height 24
paste input "Prepaid Debit Card - CashApp"
click at [678, 132] on input "0" at bounding box center [703, 131] width 115 height 24
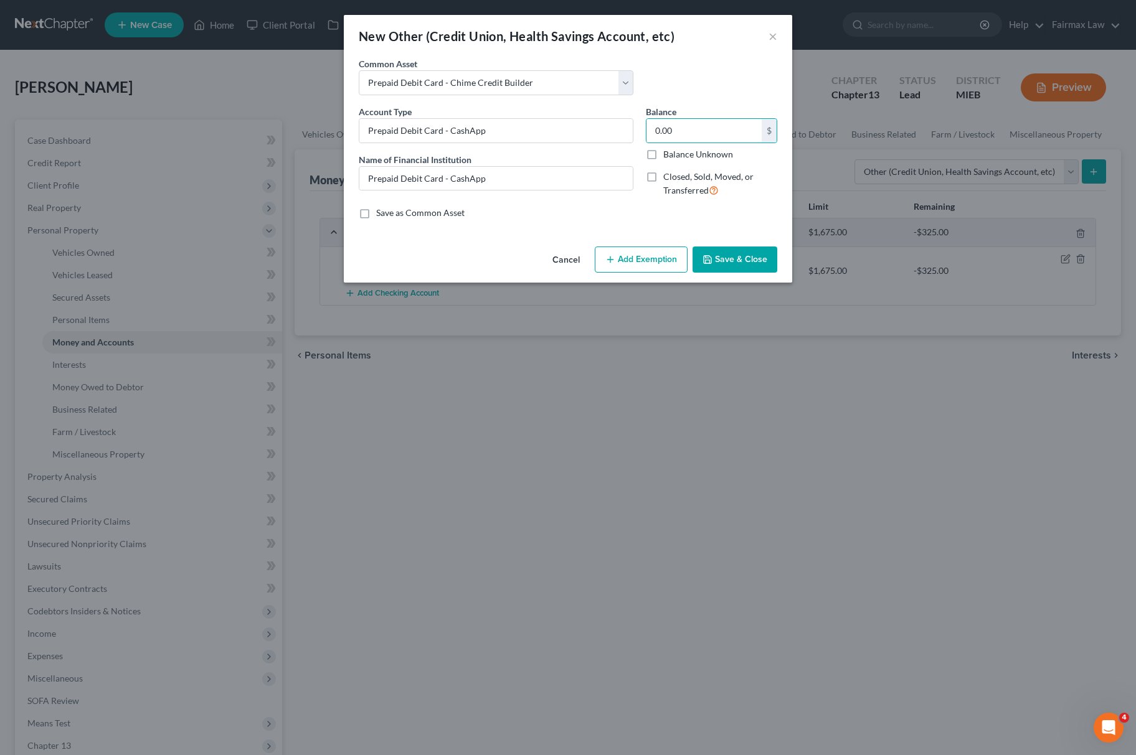
click at [715, 269] on button "Save & Close" at bounding box center [734, 260] width 85 height 26
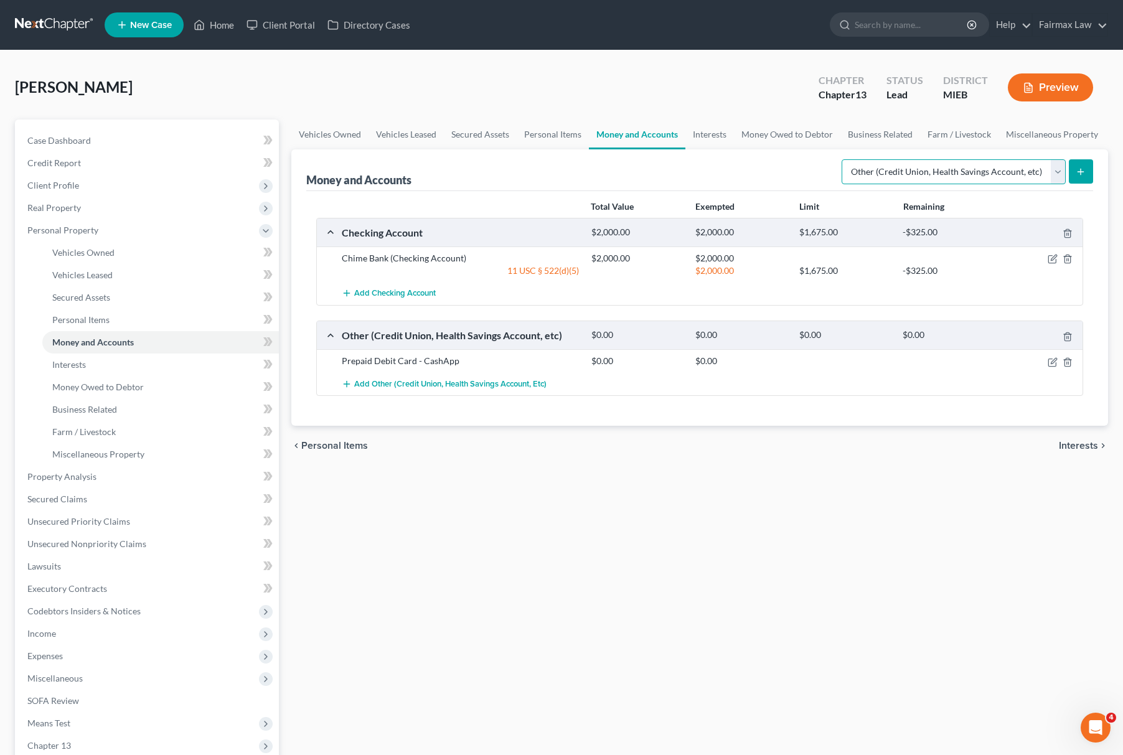
click at [902, 169] on select "Select Account Type Brokerage Cash on Hand Certificates of Deposit Checking Acc…" at bounding box center [954, 171] width 224 height 25
click at [844, 159] on select "Select Account Type Brokerage Cash on Hand Certificates of Deposit Checking Acc…" at bounding box center [954, 171] width 224 height 25
click at [1071, 166] on button "submit" at bounding box center [1081, 171] width 24 height 24
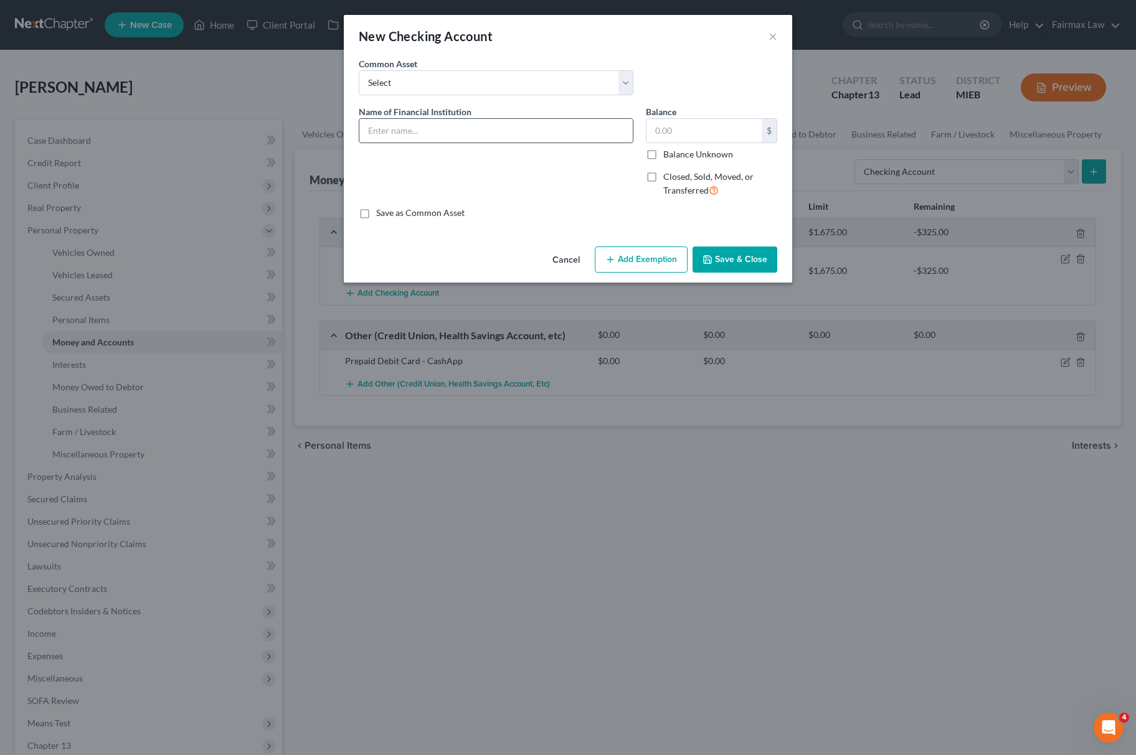
click at [476, 138] on input "text" at bounding box center [495, 131] width 273 height 24
click at [680, 135] on input "text" at bounding box center [703, 131] width 115 height 24
click at [717, 248] on button "Save & Close" at bounding box center [734, 260] width 85 height 26
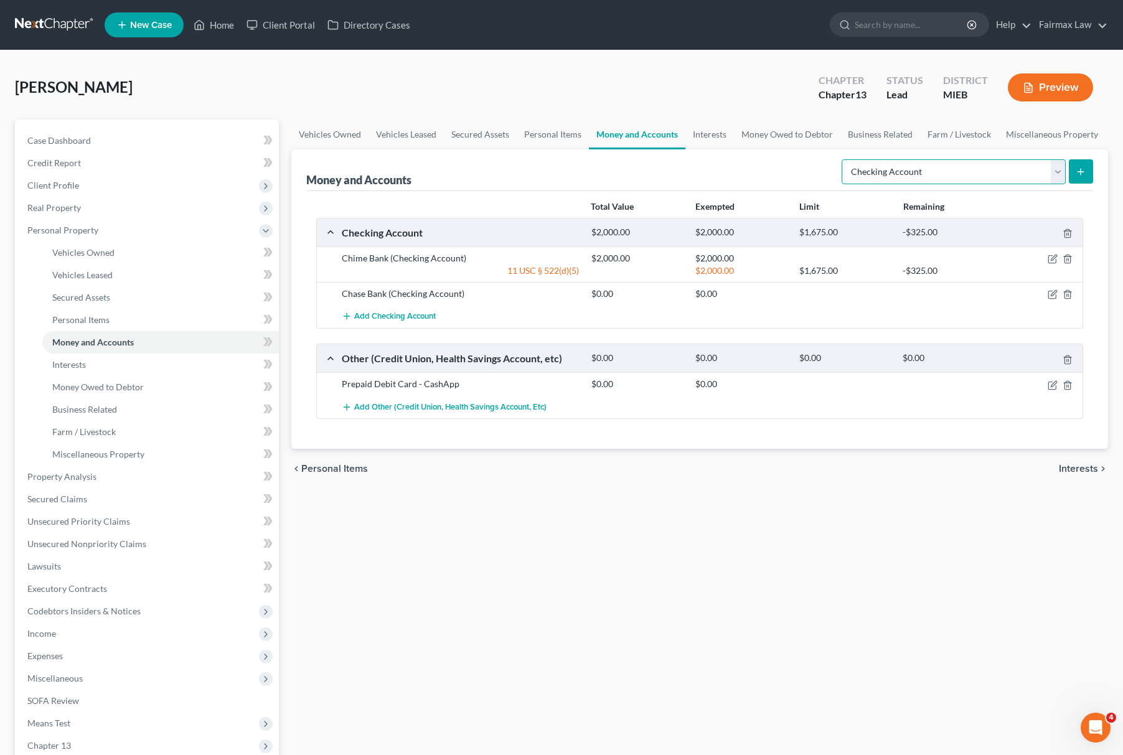
drag, startPoint x: 912, startPoint y: 174, endPoint x: 912, endPoint y: 182, distance: 8.1
click at [912, 174] on select "Select Account Type Brokerage Cash on Hand Certificates of Deposit Checking Acc…" at bounding box center [954, 171] width 224 height 25
click at [844, 159] on select "Select Account Type Brokerage Cash on Hand Certificates of Deposit Checking Acc…" at bounding box center [954, 171] width 224 height 25
click at [1079, 178] on button "submit" at bounding box center [1081, 171] width 24 height 24
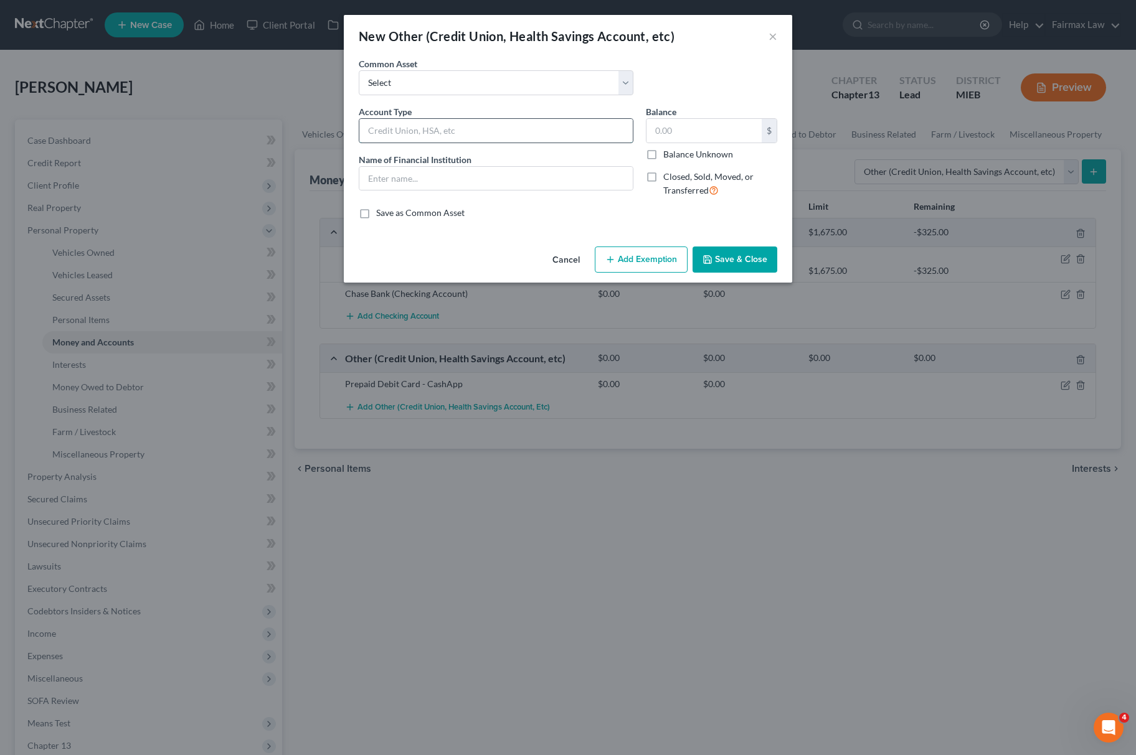
click at [441, 128] on input "text" at bounding box center [495, 131] width 273 height 24
drag, startPoint x: 460, startPoint y: 132, endPoint x: 260, endPoint y: 148, distance: 200.5
click at [196, 133] on div "New Other (Credit Union, Health Savings Account, etc) × An exemption set must f…" at bounding box center [568, 377] width 1136 height 755
drag, startPoint x: 390, startPoint y: 175, endPoint x: 453, endPoint y: 187, distance: 64.6
click at [390, 175] on input "text" at bounding box center [495, 179] width 273 height 24
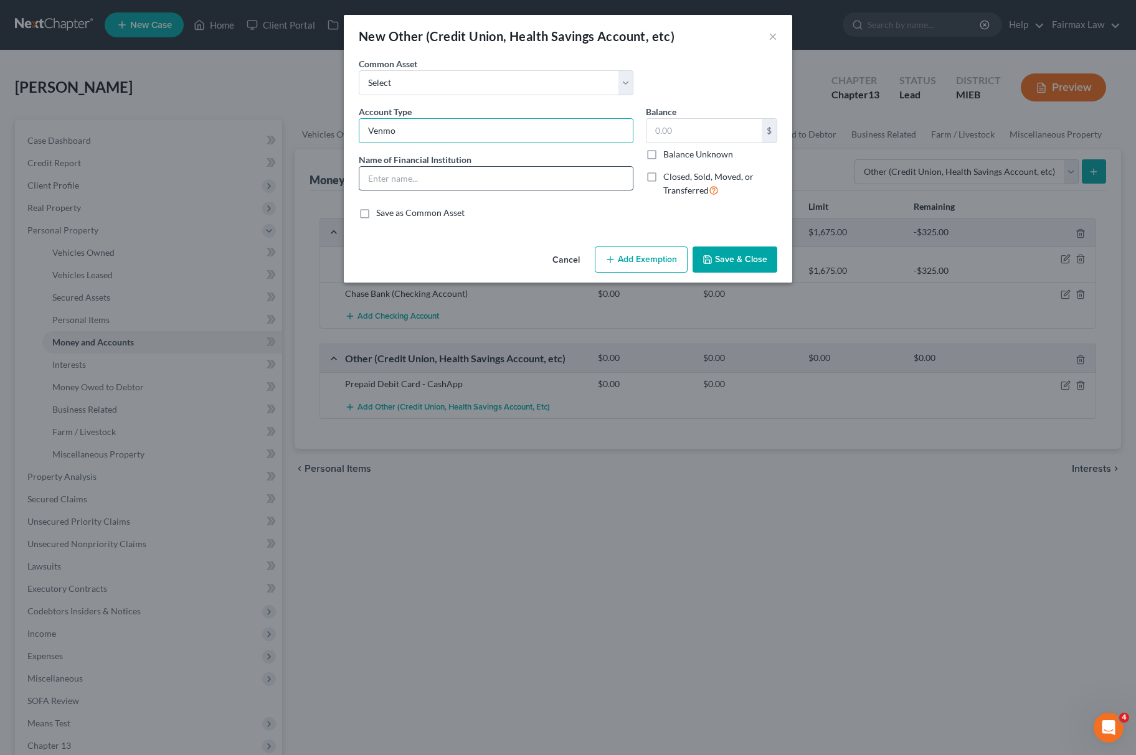
paste input "Venmo"
click at [692, 127] on input "text" at bounding box center [703, 131] width 115 height 24
click at [722, 254] on button "Save & Close" at bounding box center [734, 260] width 85 height 26
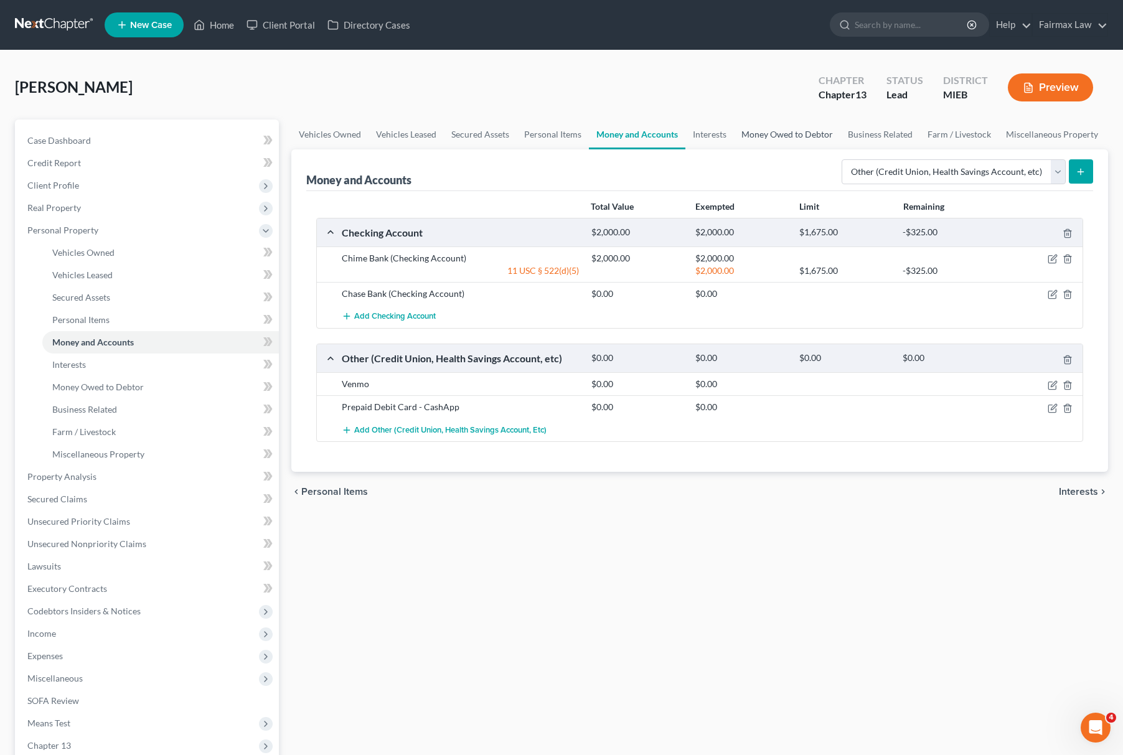
click at [758, 125] on link "Money Owed to Debtor" at bounding box center [787, 135] width 106 height 30
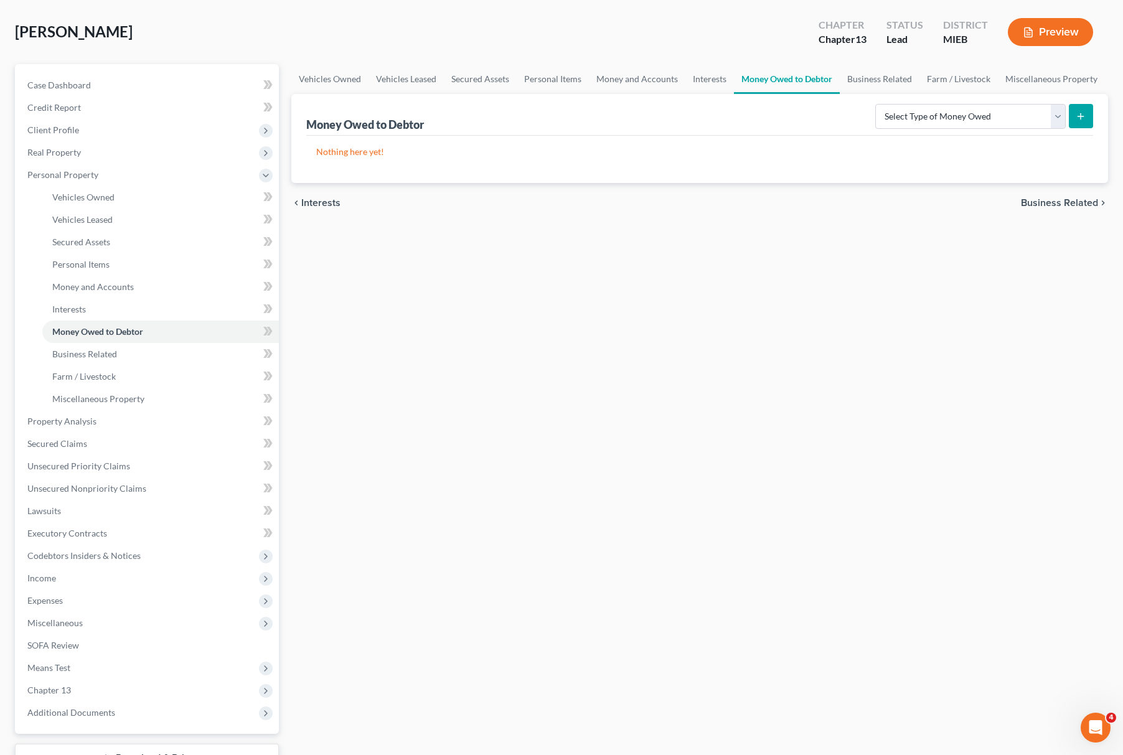
scroll to position [153, 0]
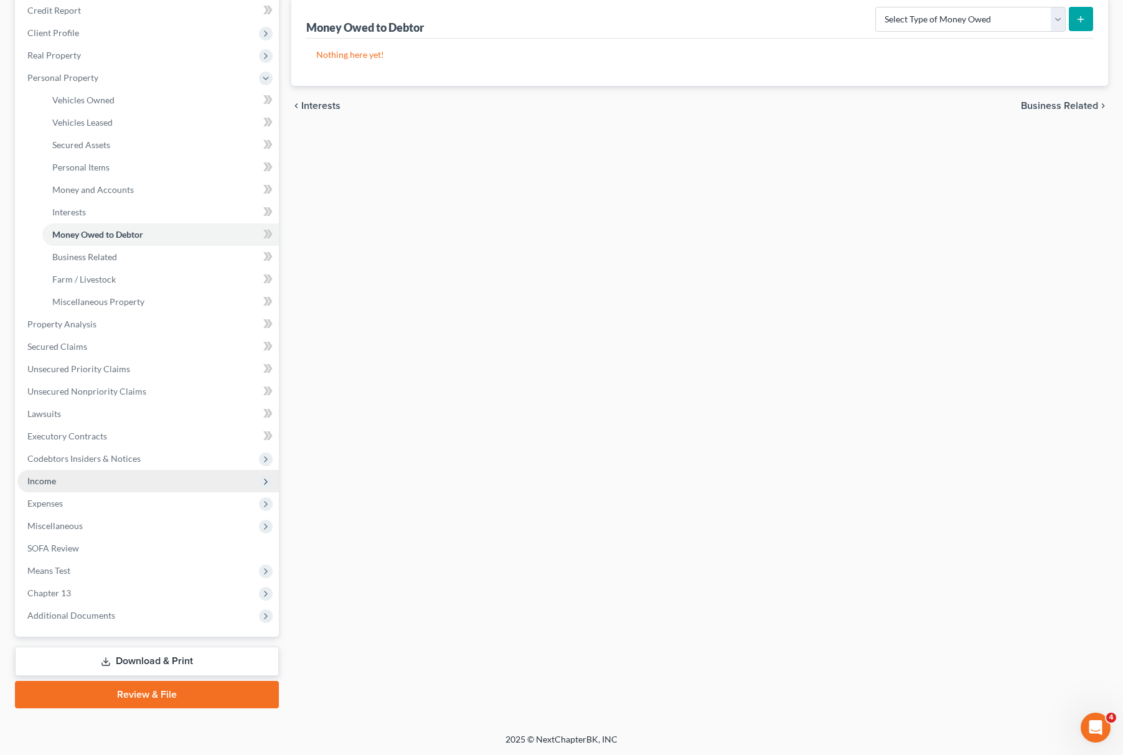
drag, startPoint x: 121, startPoint y: 486, endPoint x: 128, endPoint y: 486, distance: 6.8
click at [125, 486] on span "Income" at bounding box center [148, 481] width 262 height 22
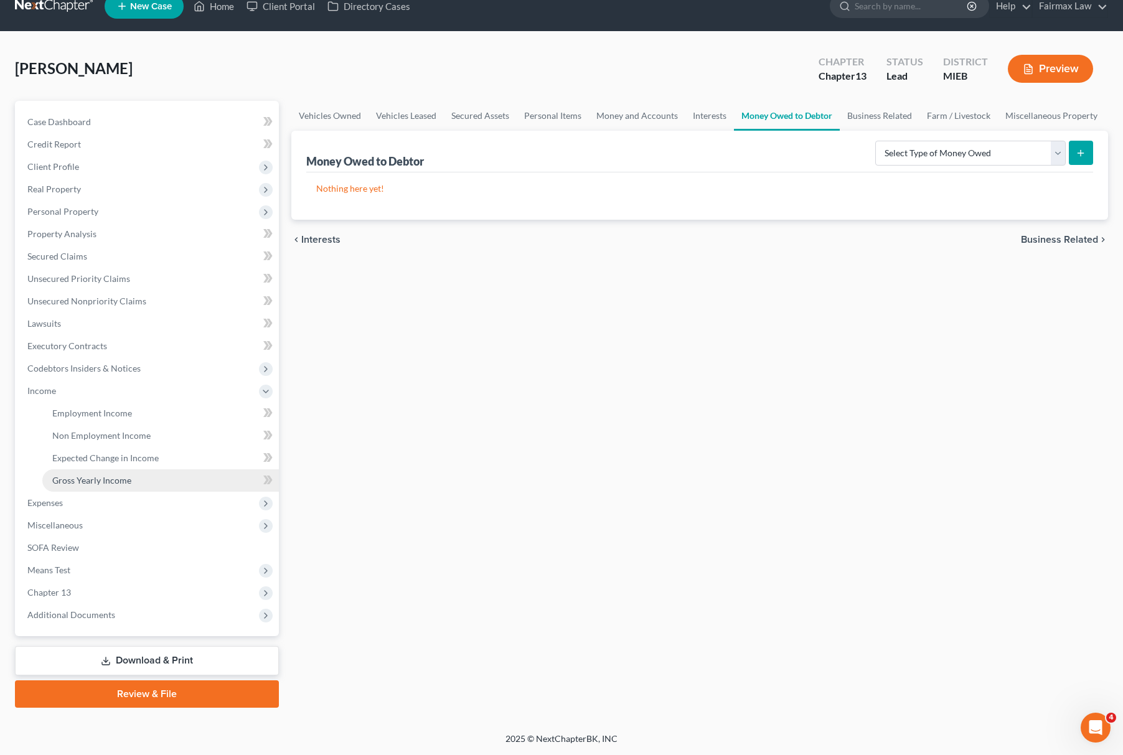
scroll to position [18, 0]
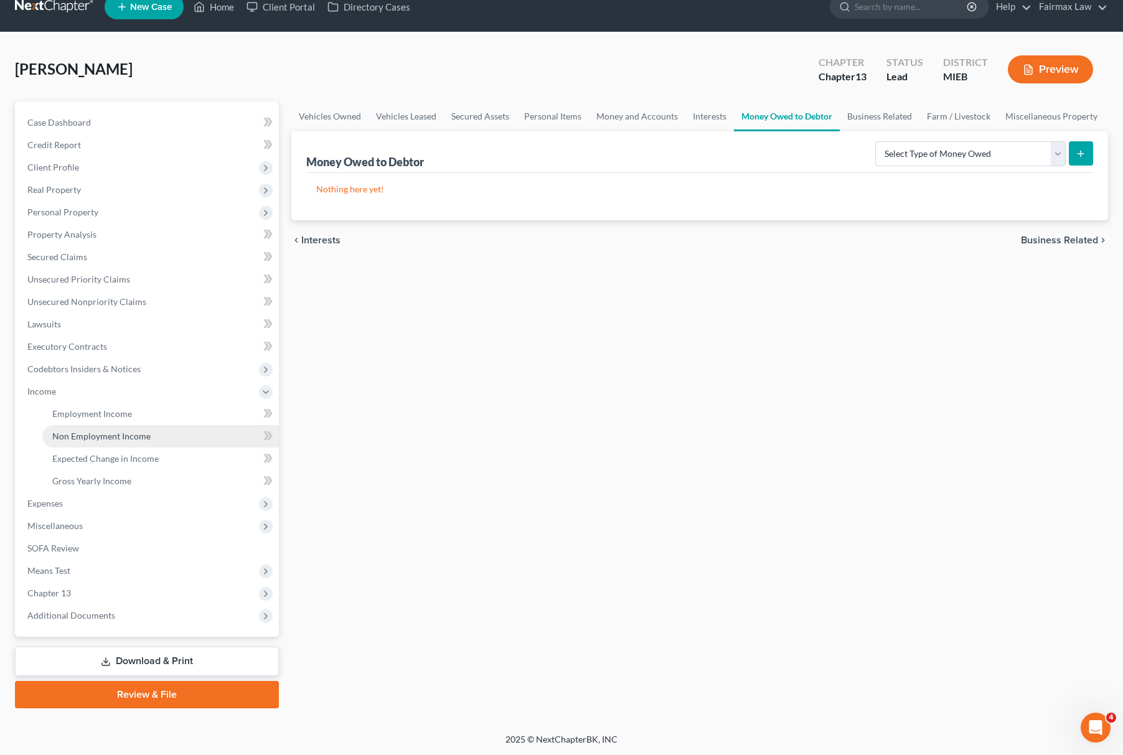
click at [118, 426] on link "Non Employment Income" at bounding box center [160, 436] width 237 height 22
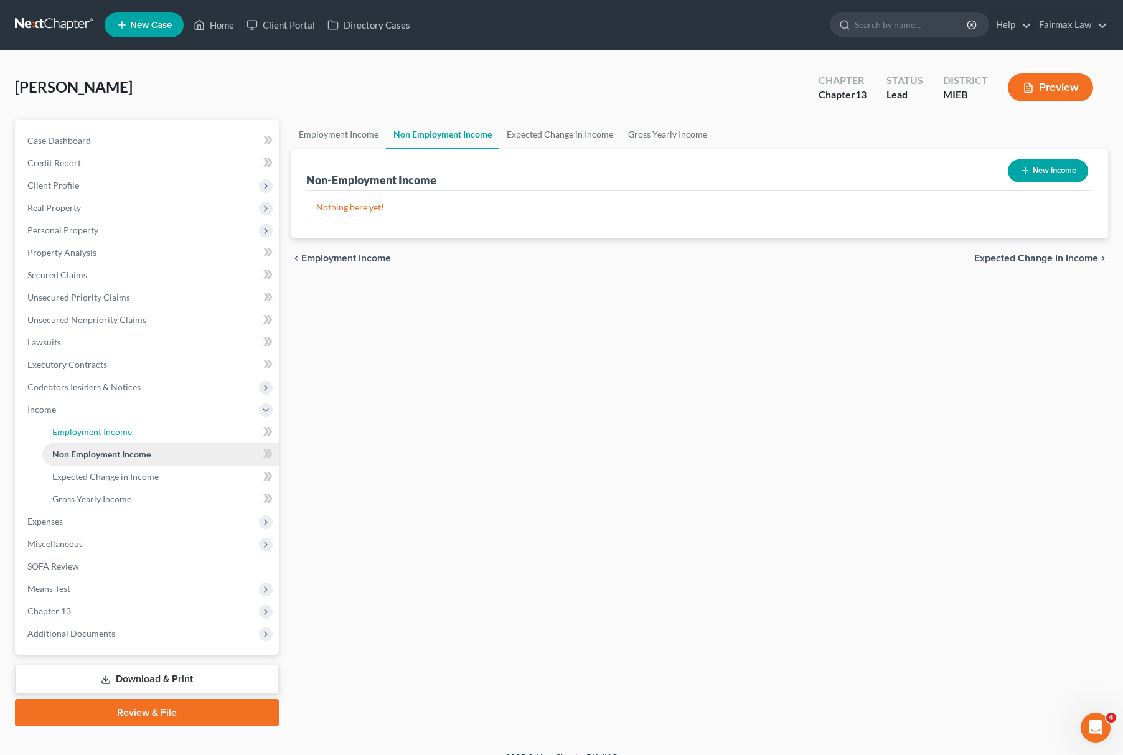
click at [118, 427] on span "Employment Income" at bounding box center [92, 432] width 80 height 11
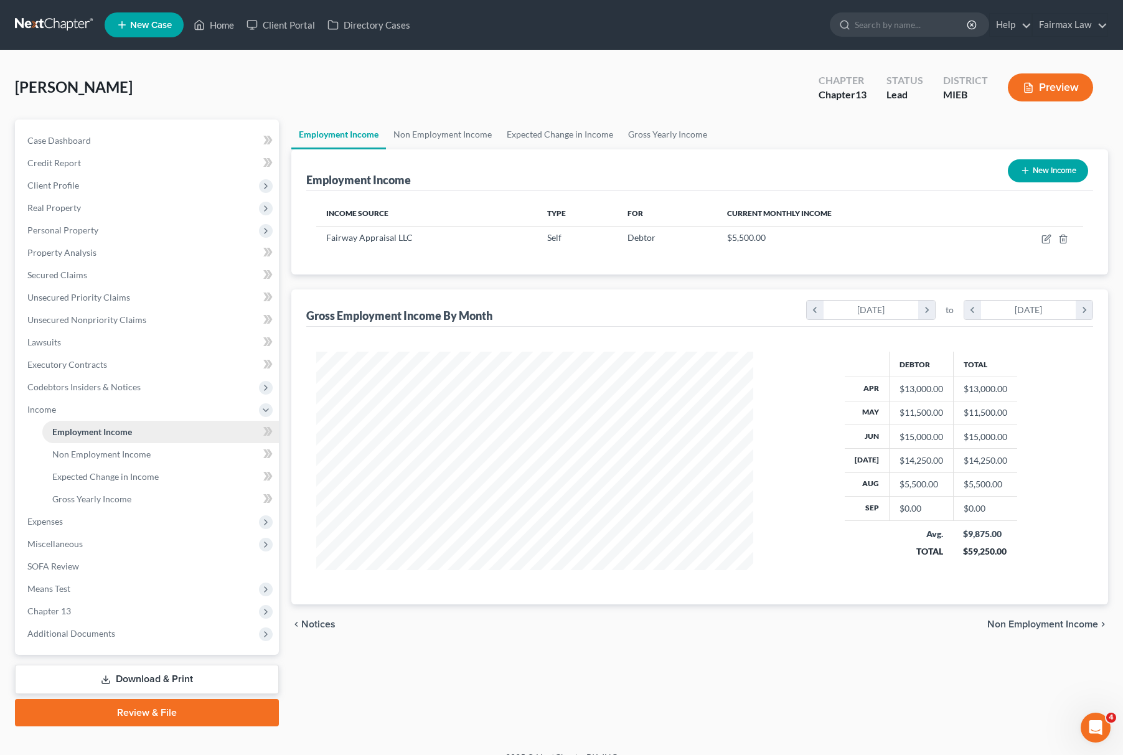
scroll to position [18, 0]
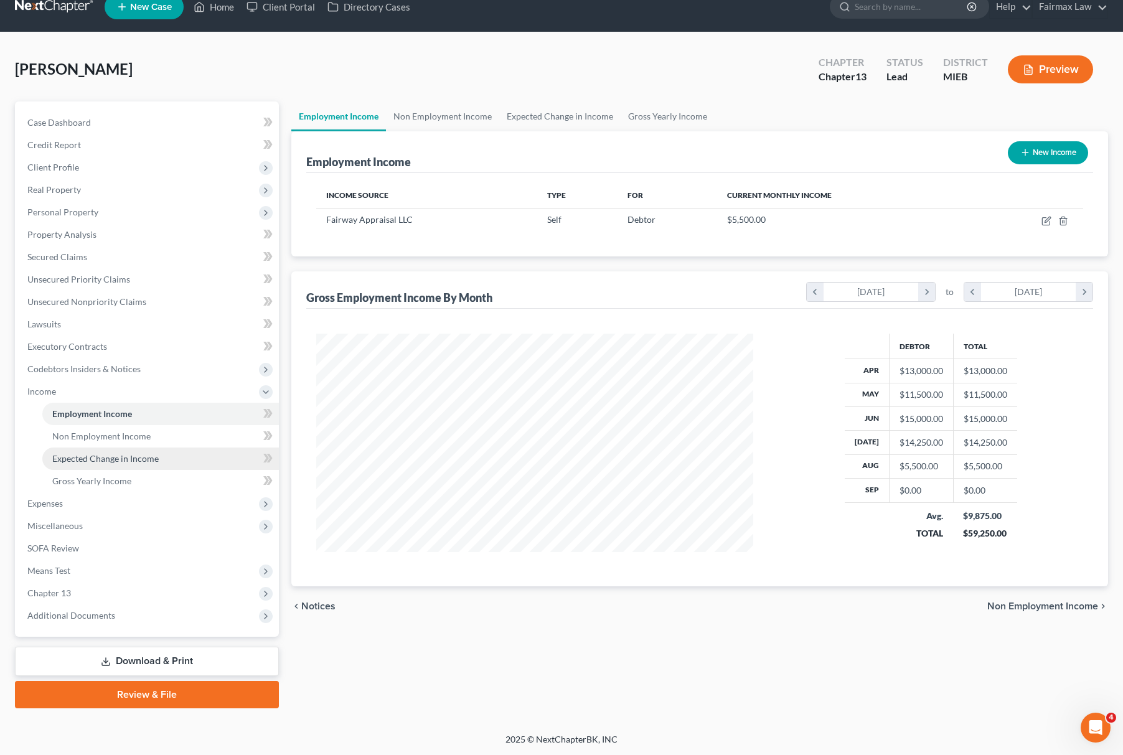
click at [115, 466] on link "Expected Change in Income" at bounding box center [160, 459] width 237 height 22
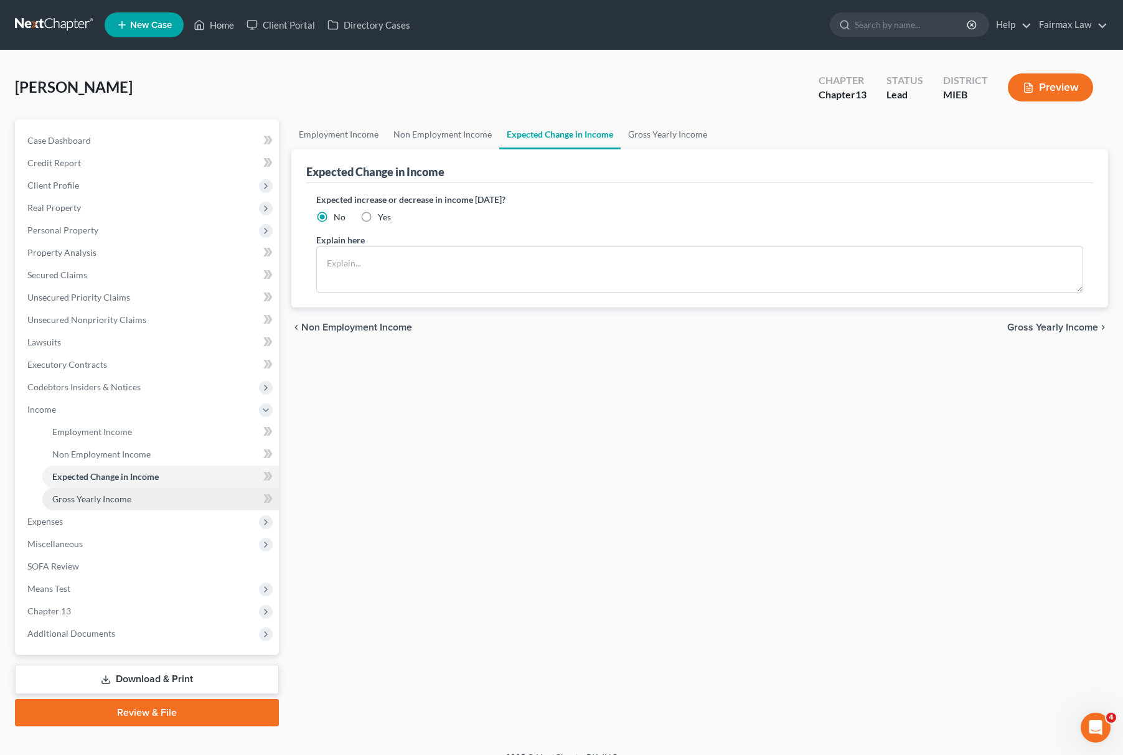
click at [106, 497] on span "Gross Yearly Income" at bounding box center [91, 499] width 79 height 11
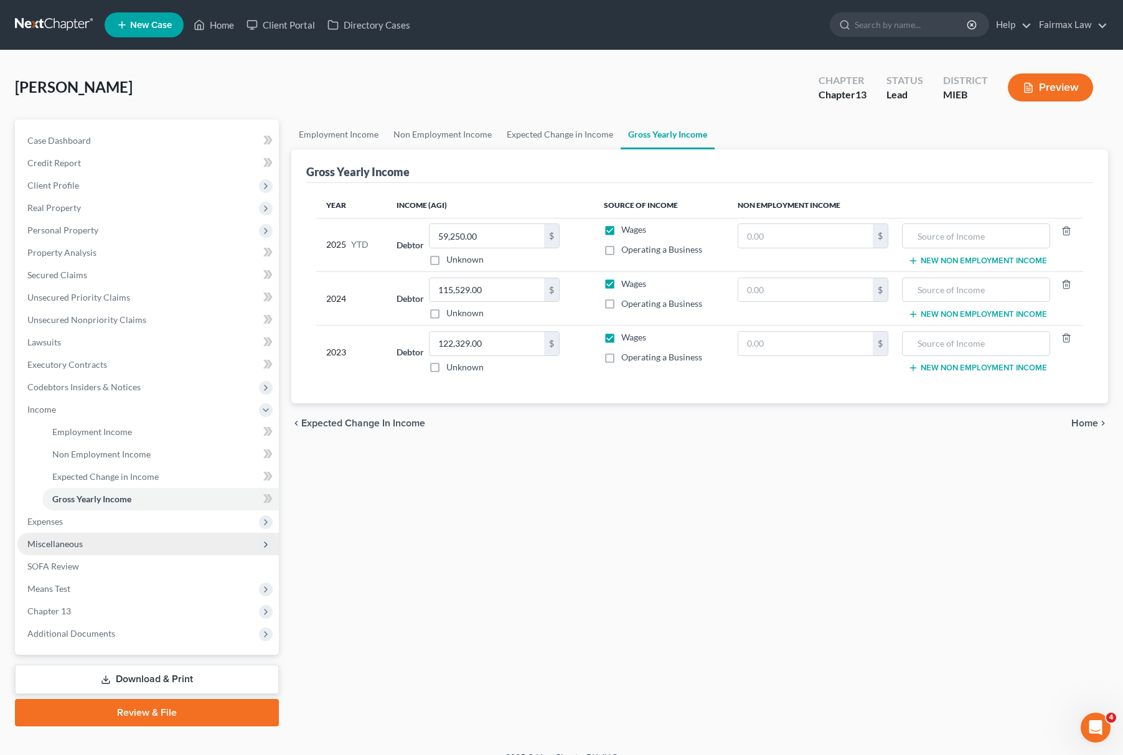
click at [76, 534] on span "Miscellaneous" at bounding box center [148, 544] width 262 height 22
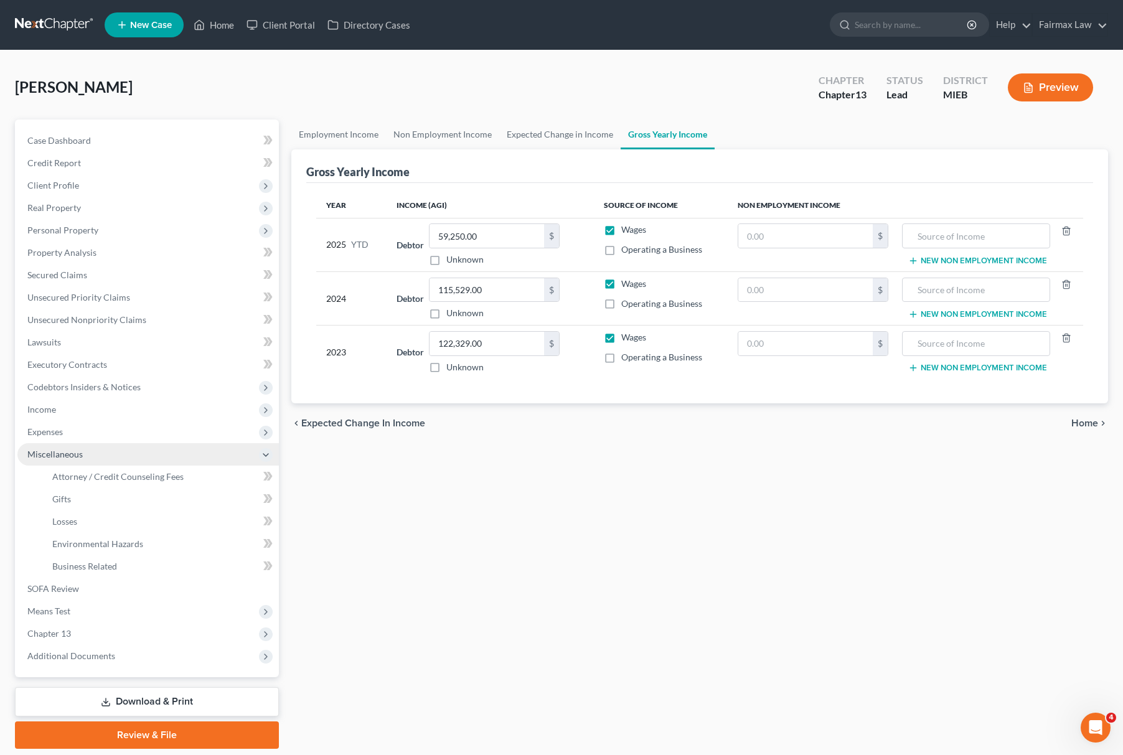
click at [92, 444] on span "Miscellaneous" at bounding box center [148, 454] width 262 height 22
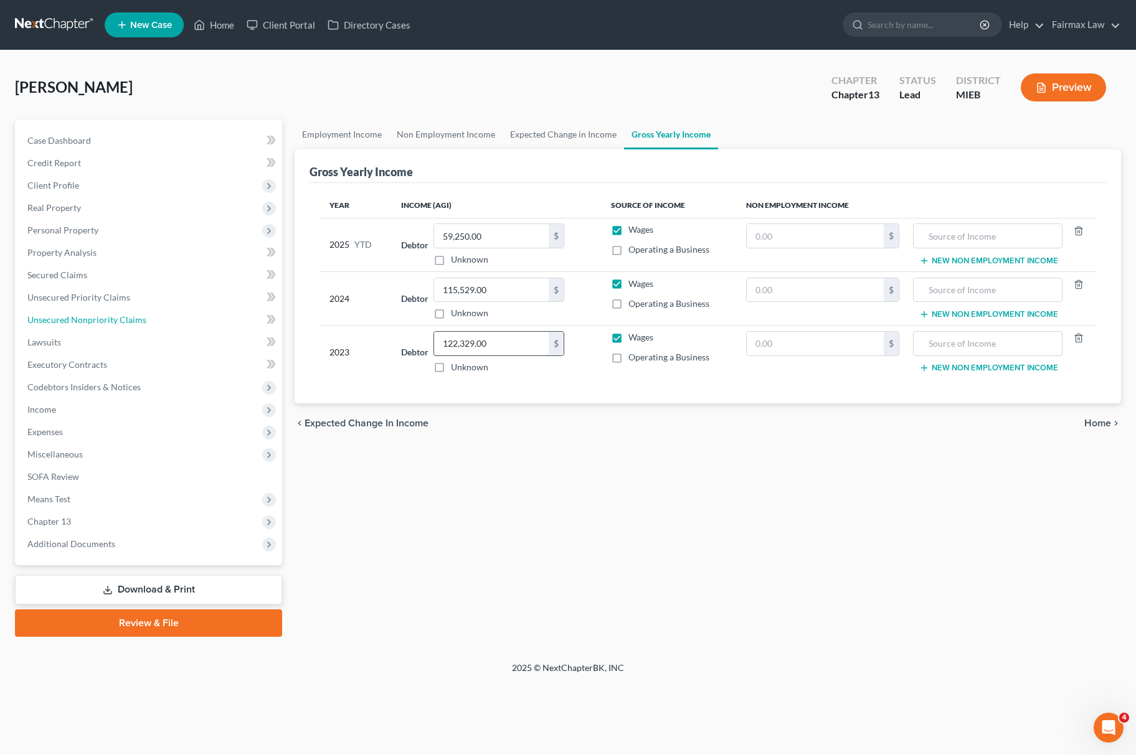
drag, startPoint x: 128, startPoint y: 309, endPoint x: 451, endPoint y: 352, distance: 325.9
click at [128, 309] on link "Unsecured Nonpriority Claims" at bounding box center [149, 320] width 265 height 22
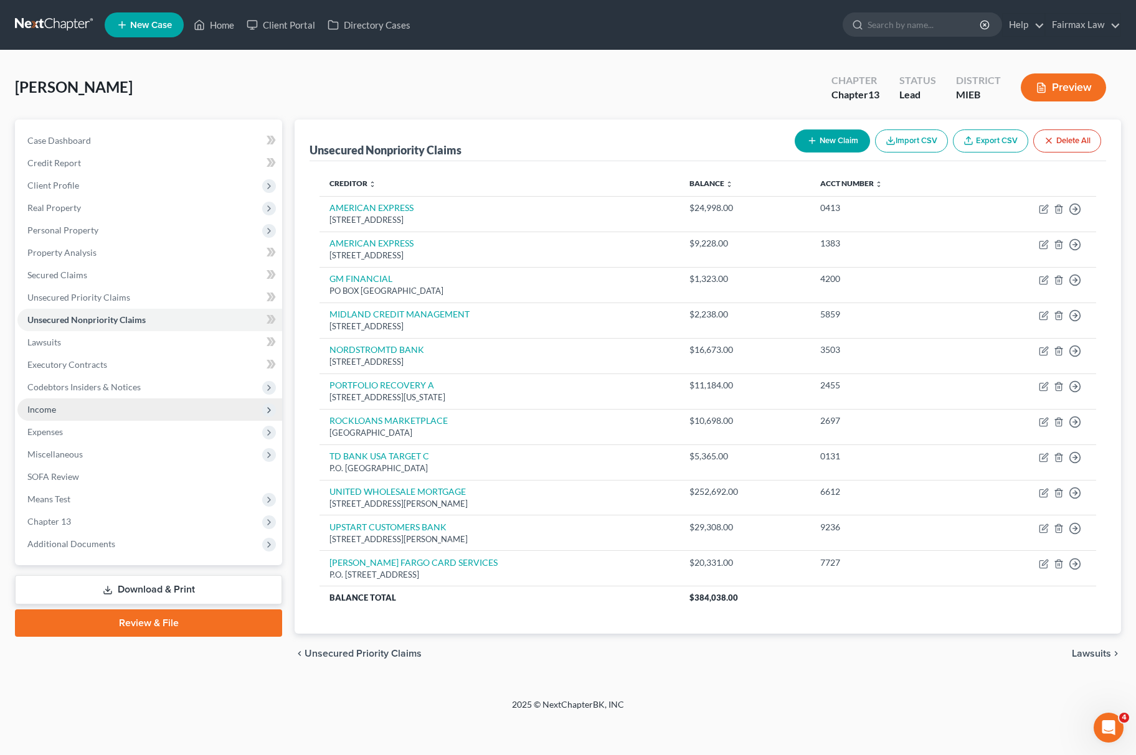
click at [87, 407] on span "Income" at bounding box center [149, 410] width 265 height 22
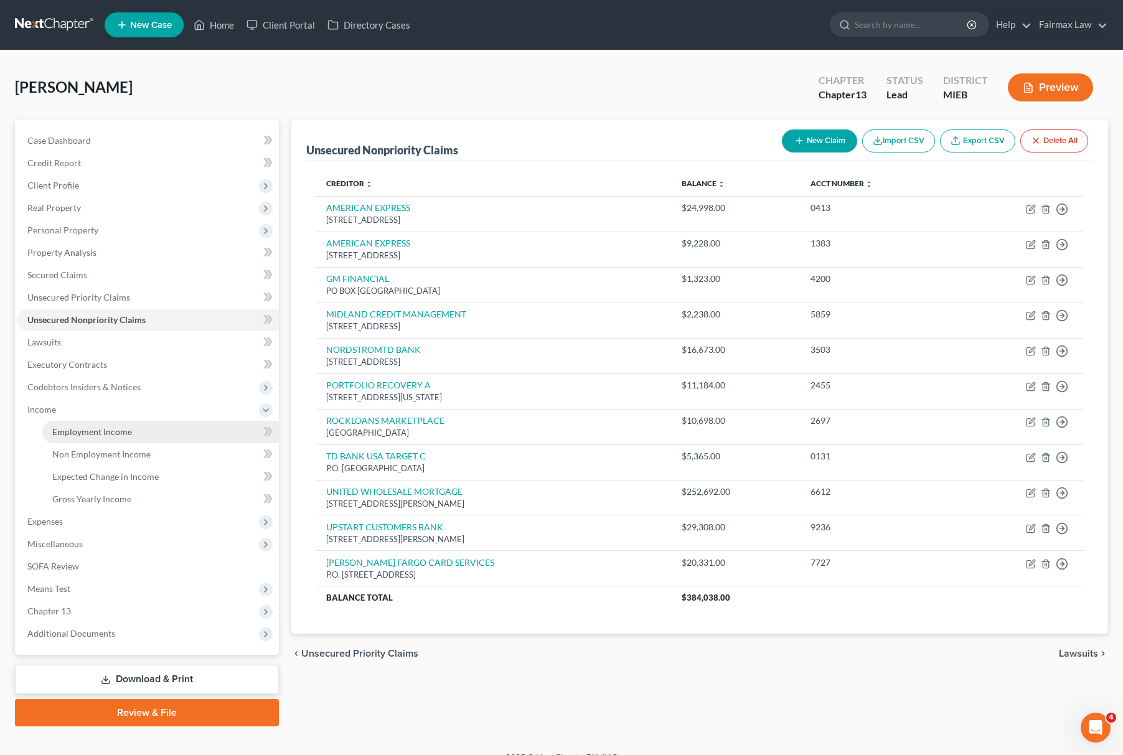
click at [115, 428] on span "Employment Income" at bounding box center [92, 432] width 80 height 11
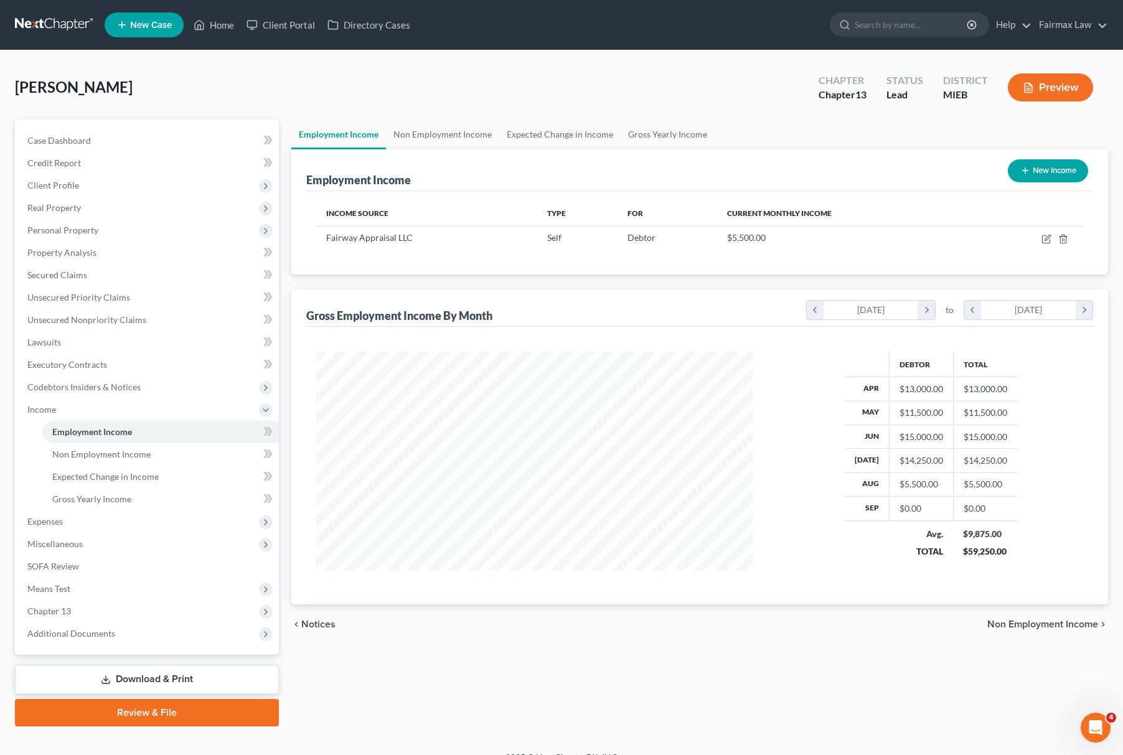
scroll to position [225, 461]
drag, startPoint x: 108, startPoint y: 309, endPoint x: 132, endPoint y: 315, distance: 24.5
click at [108, 309] on link "Unsecured Nonpriority Claims" at bounding box center [148, 320] width 262 height 22
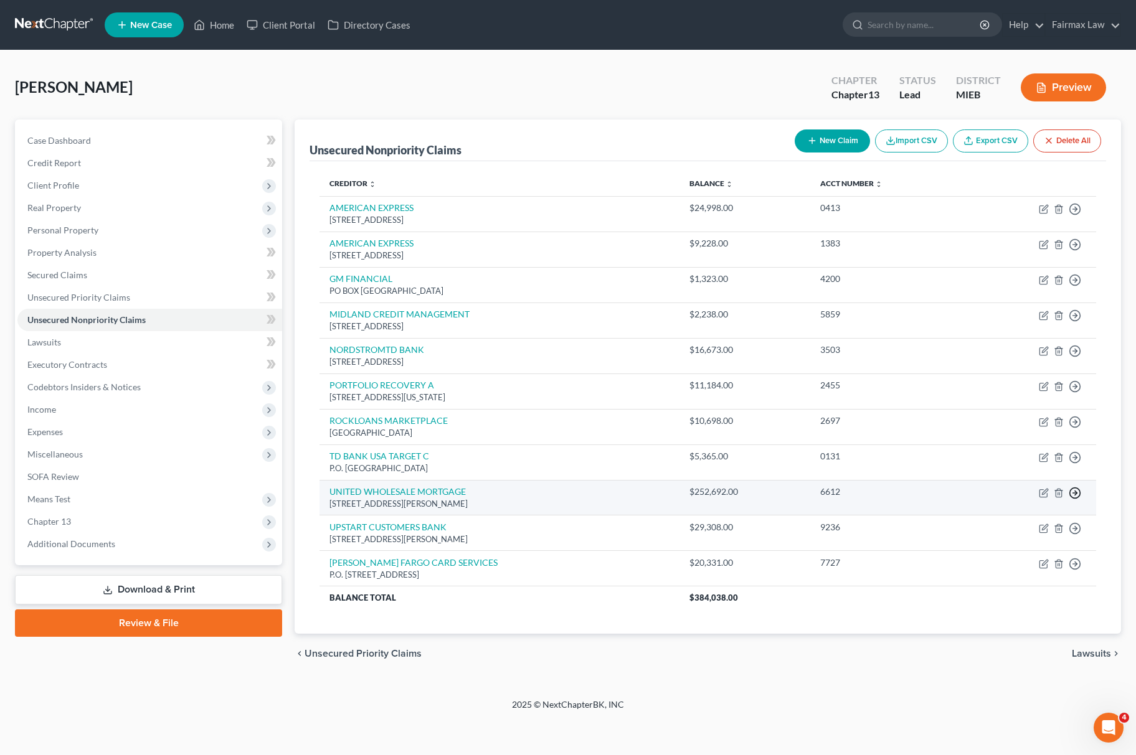
click at [1075, 493] on line "button" at bounding box center [1075, 493] width 4 height 0
click at [1001, 507] on link "Move to D" at bounding box center [1018, 501] width 104 height 21
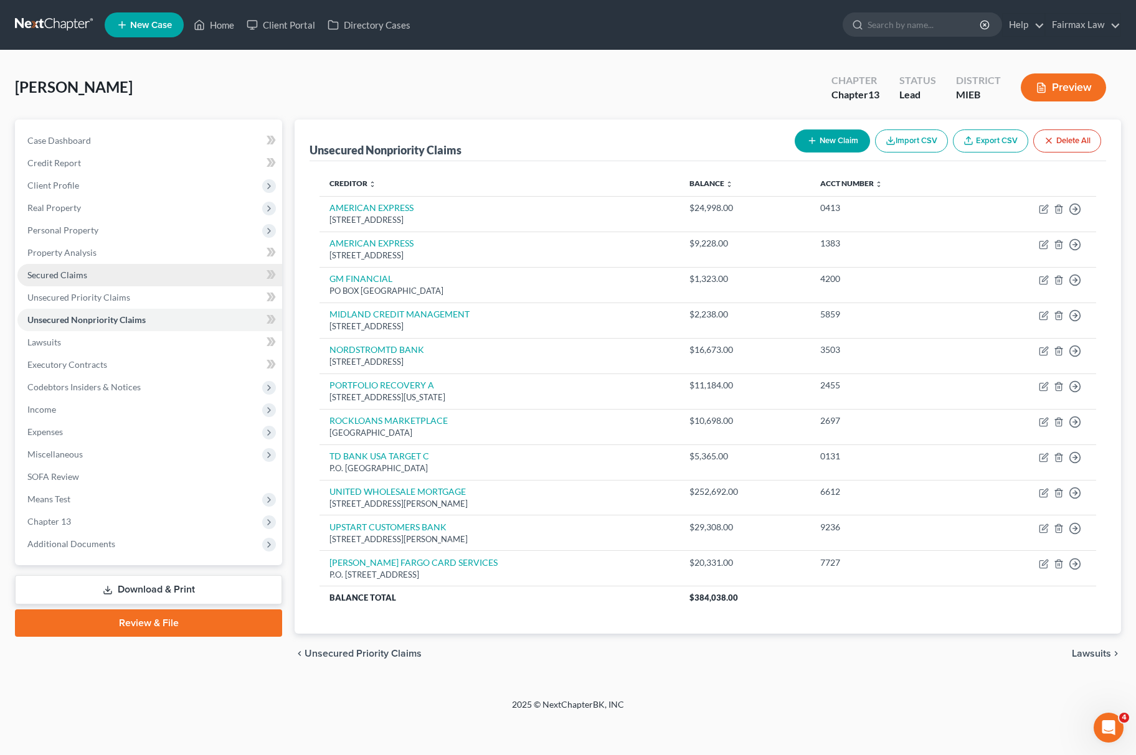
click at [98, 272] on link "Secured Claims" at bounding box center [149, 275] width 265 height 22
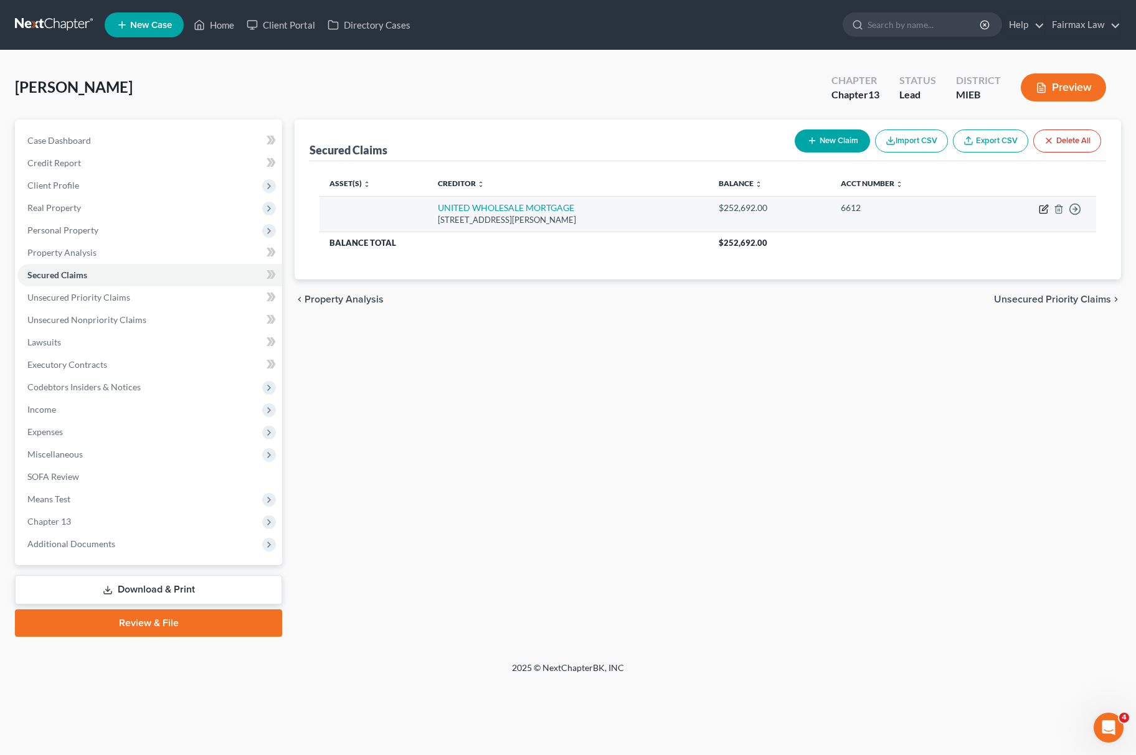
click at [1045, 213] on icon "button" at bounding box center [1042, 209] width 7 height 7
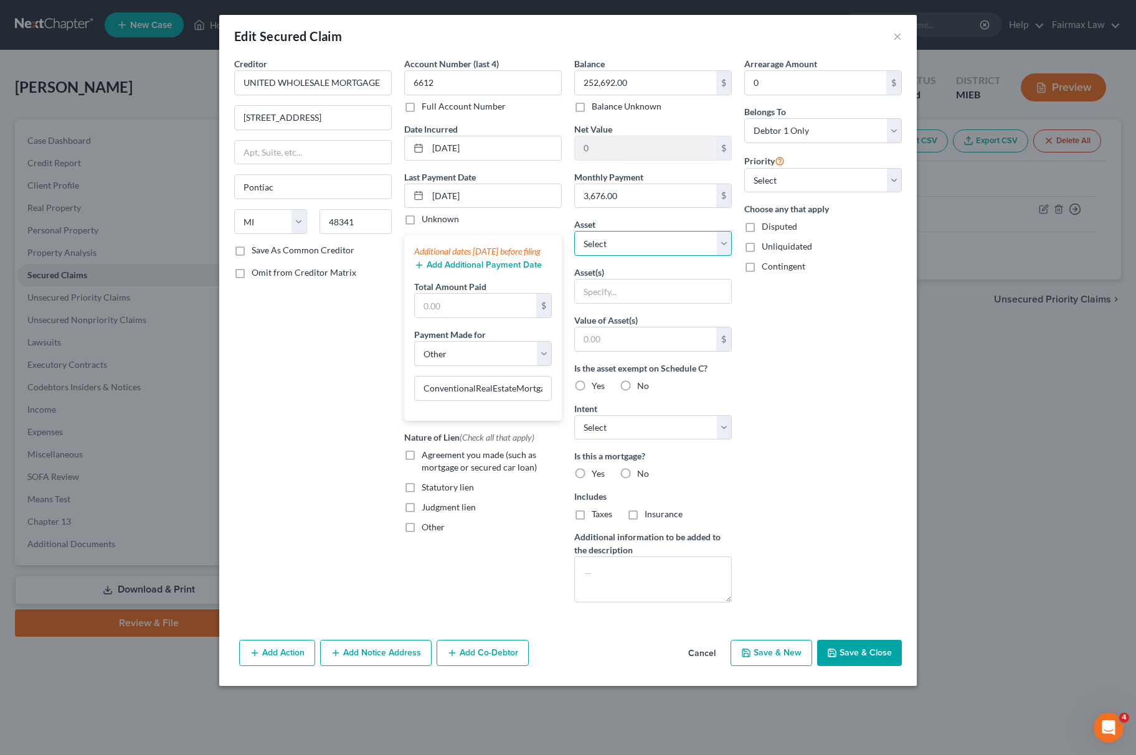
click at [669, 255] on select "Select Other Multiple Assets 21742 Garrison St #9 - $0.0 Venmo (Other (Credit U…" at bounding box center [653, 243] width 158 height 25
click at [574, 232] on select "Select Other Multiple Assets 21742 Garrison St #9 - $0.0 Venmo (Other (Credit U…" at bounding box center [653, 243] width 158 height 25
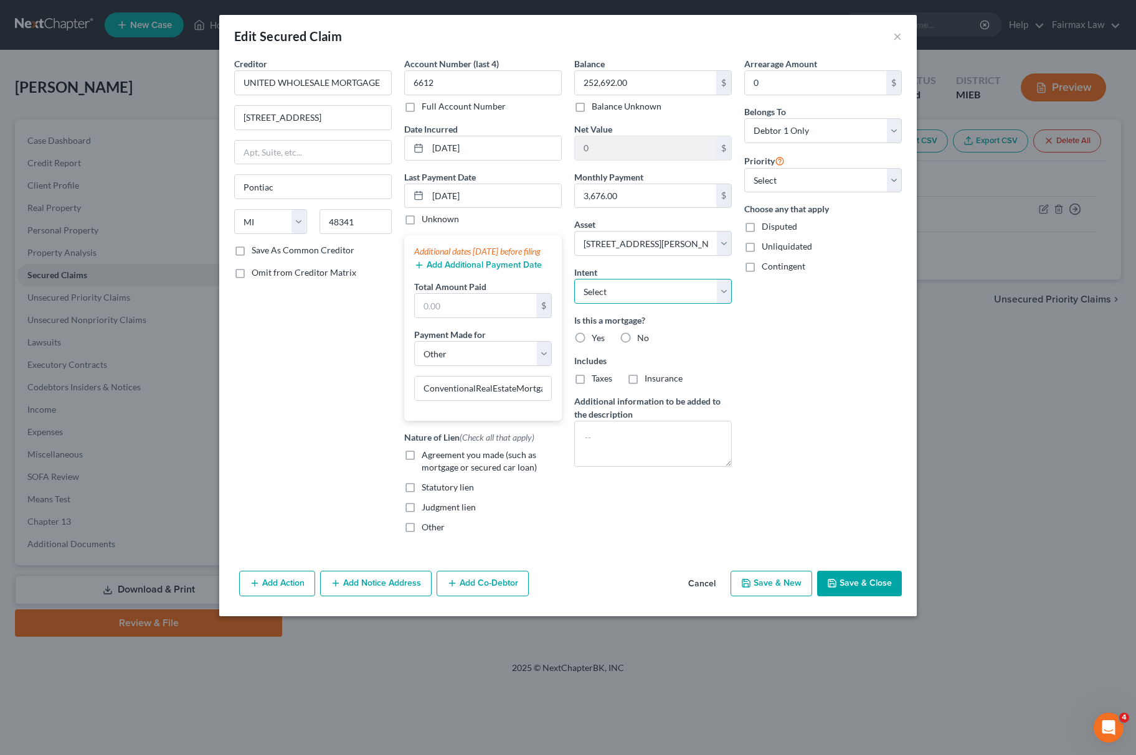
click at [636, 295] on select "Select Surrender Redeem Reaffirm Avoid Other" at bounding box center [653, 291] width 158 height 25
click at [574, 280] on select "Select Surrender Redeem Reaffirm Avoid Other" at bounding box center [653, 291] width 158 height 25
click at [832, 194] on div "Arrearage Amount 0 $ Belongs To * Select Debtor 1 Only Debtor 2 Only Debtor 1 A…" at bounding box center [823, 300] width 170 height 486
drag, startPoint x: 828, startPoint y: 187, endPoint x: 825, endPoint y: 193, distance: 6.7
click at [828, 187] on select "Select 1st 2nd 3rd 4th 5th 6th 7th 8th 9th 10th 11th 12th 13th 14th 15th 16th 1…" at bounding box center [823, 180] width 158 height 25
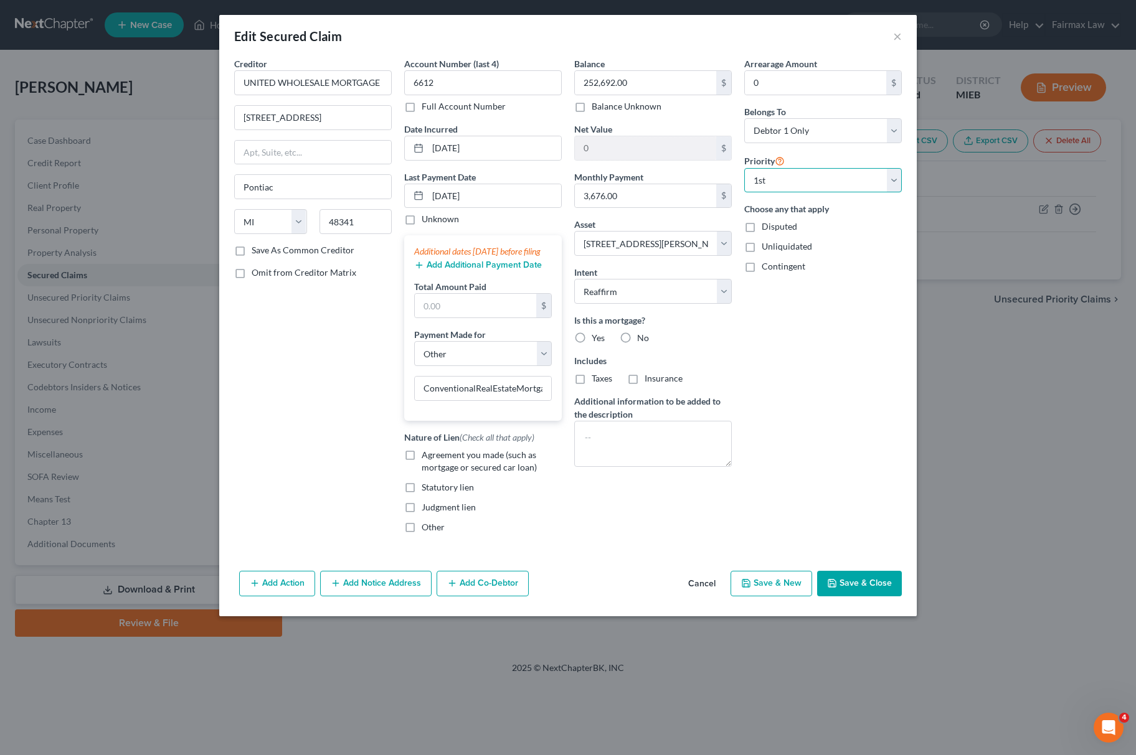
click at [744, 168] on select "Select 1st 2nd 3rd 4th 5th 6th 7th 8th 9th 10th 11th 12th 13th 14th 15th 16th 1…" at bounding box center [823, 180] width 158 height 25
click at [881, 592] on button "Save & Close" at bounding box center [859, 584] width 85 height 26
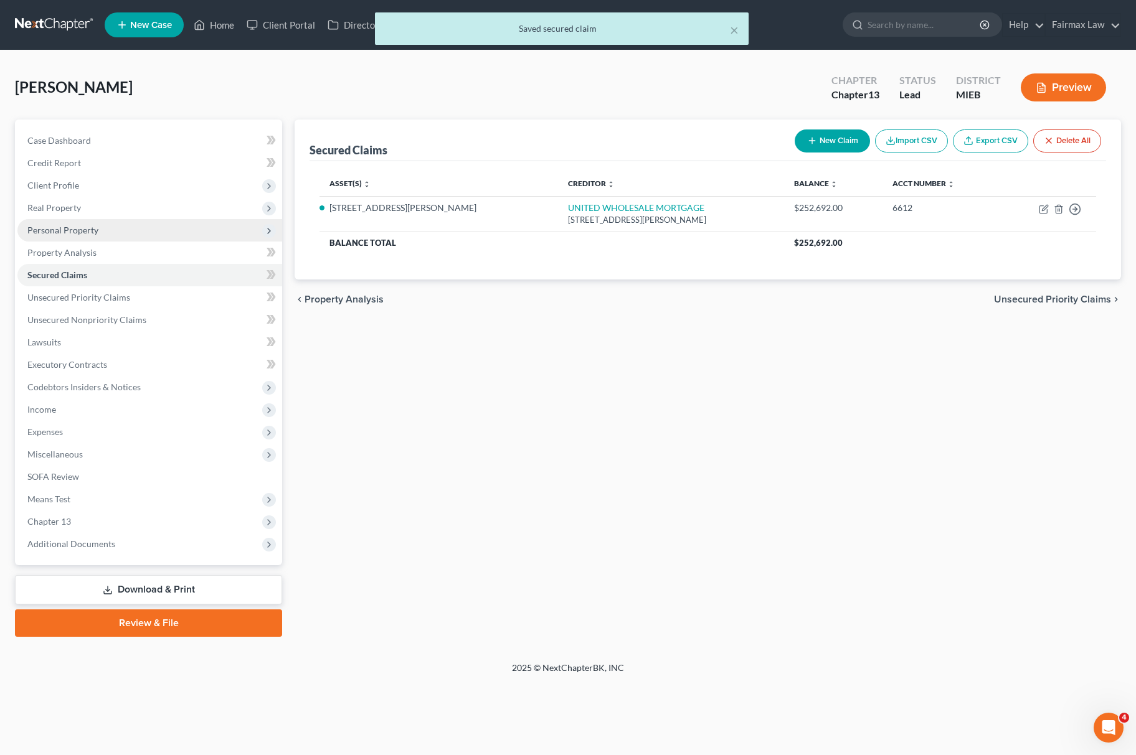
click at [118, 233] on span "Personal Property" at bounding box center [149, 230] width 265 height 22
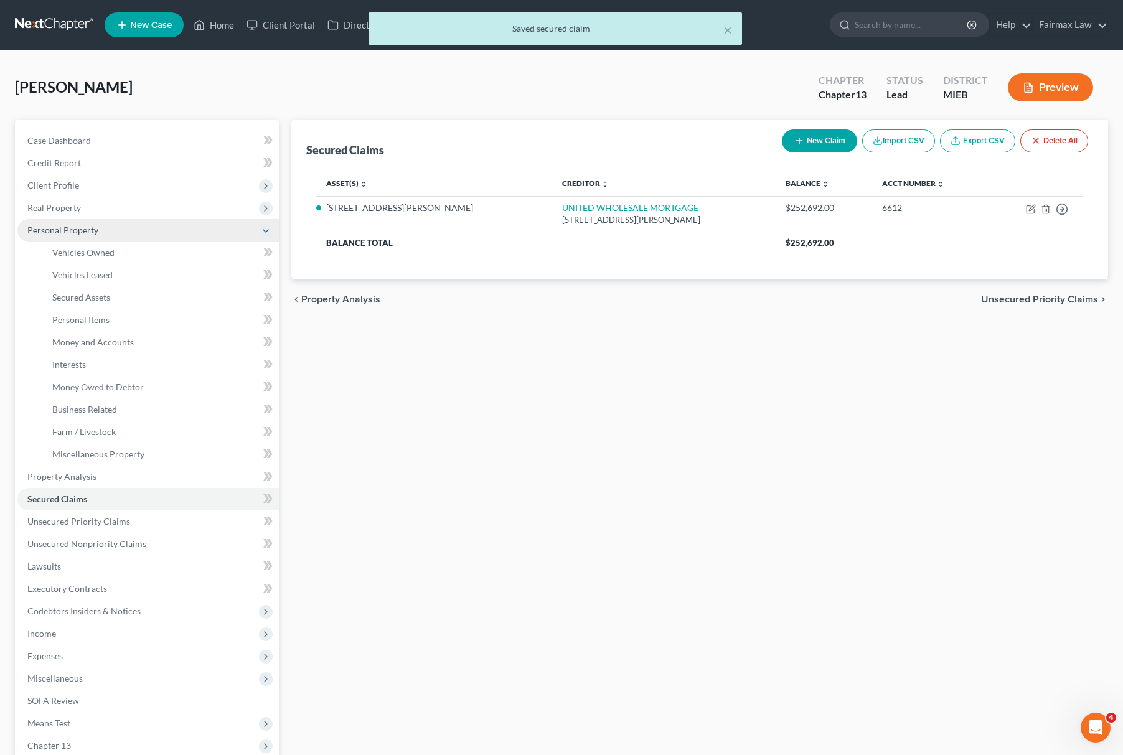
click at [116, 219] on span "Personal Property" at bounding box center [148, 230] width 262 height 22
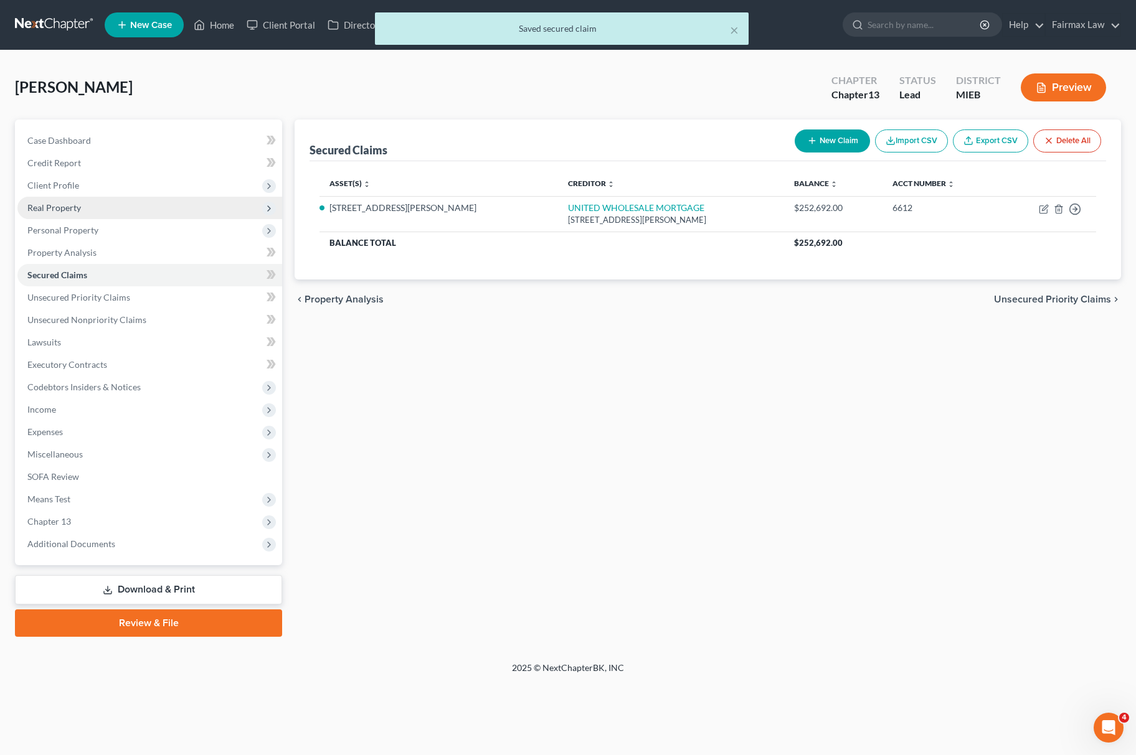
click at [127, 201] on span "Real Property" at bounding box center [149, 208] width 265 height 22
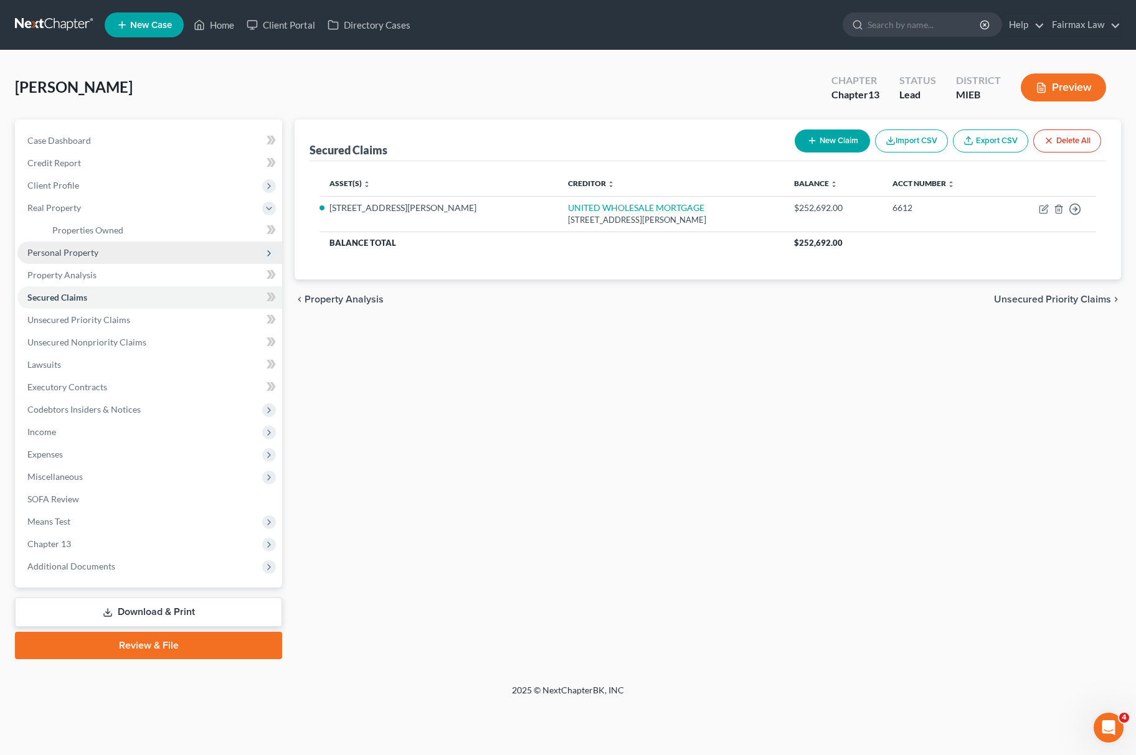
click at [117, 255] on span "Personal Property" at bounding box center [149, 253] width 265 height 22
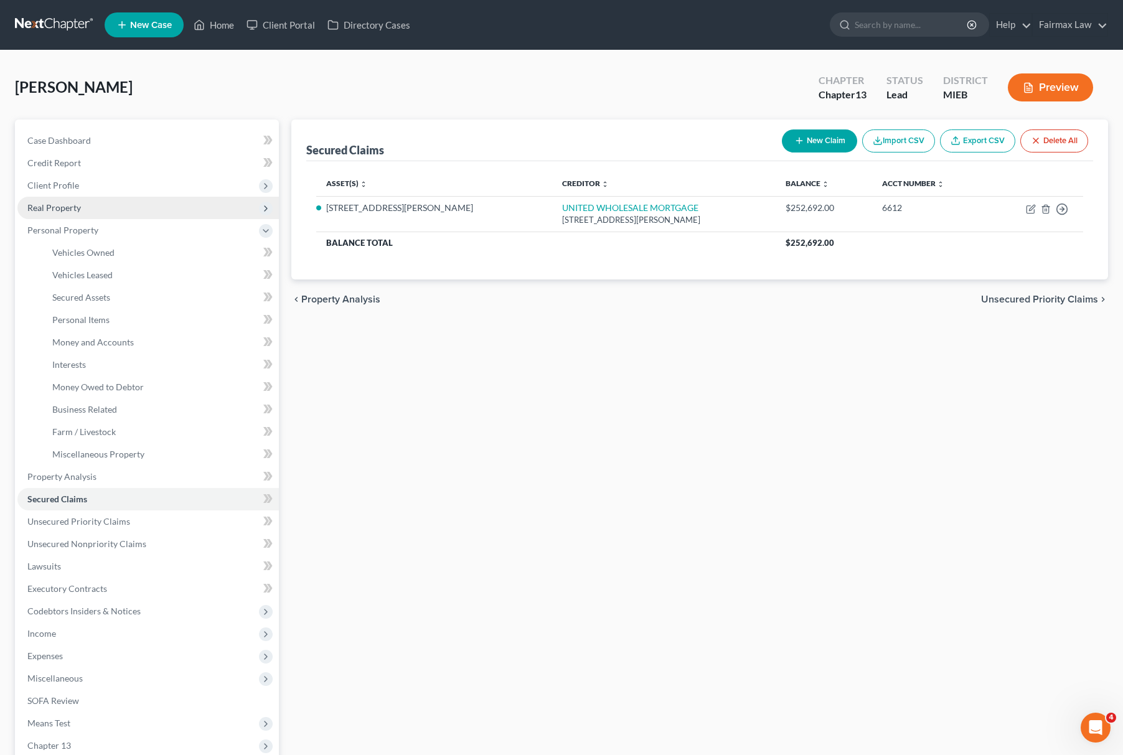
click at [137, 205] on span "Real Property" at bounding box center [148, 208] width 262 height 22
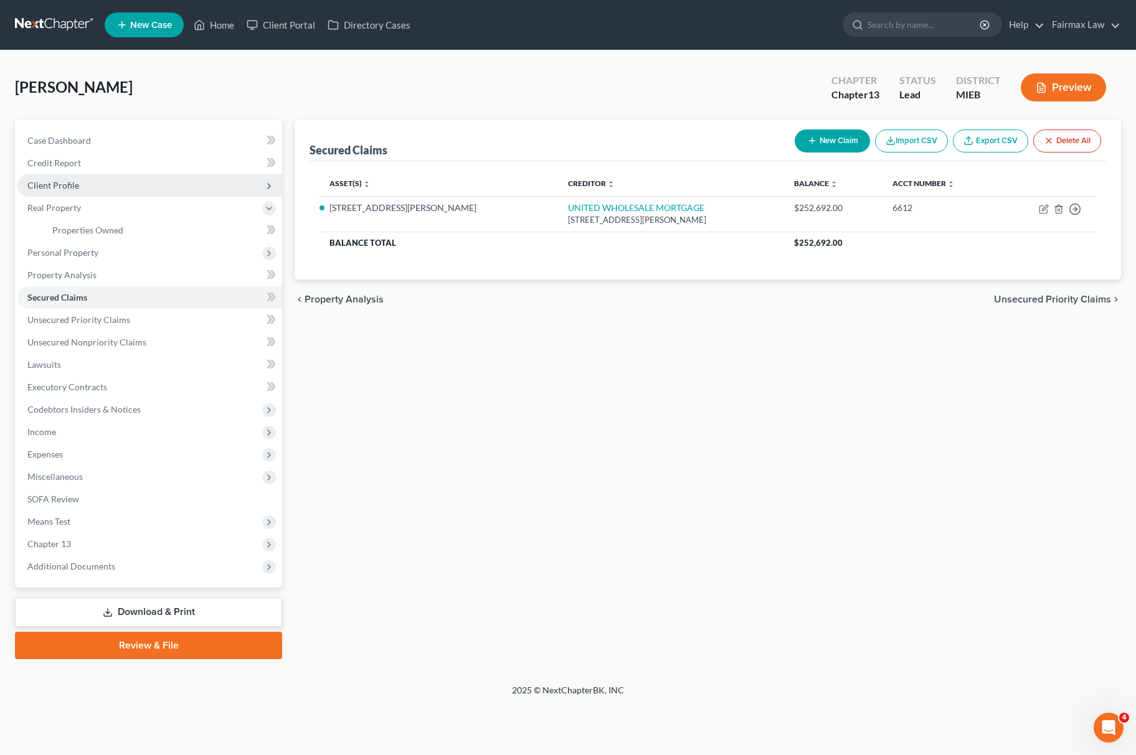
click at [149, 188] on span "Client Profile" at bounding box center [149, 185] width 265 height 22
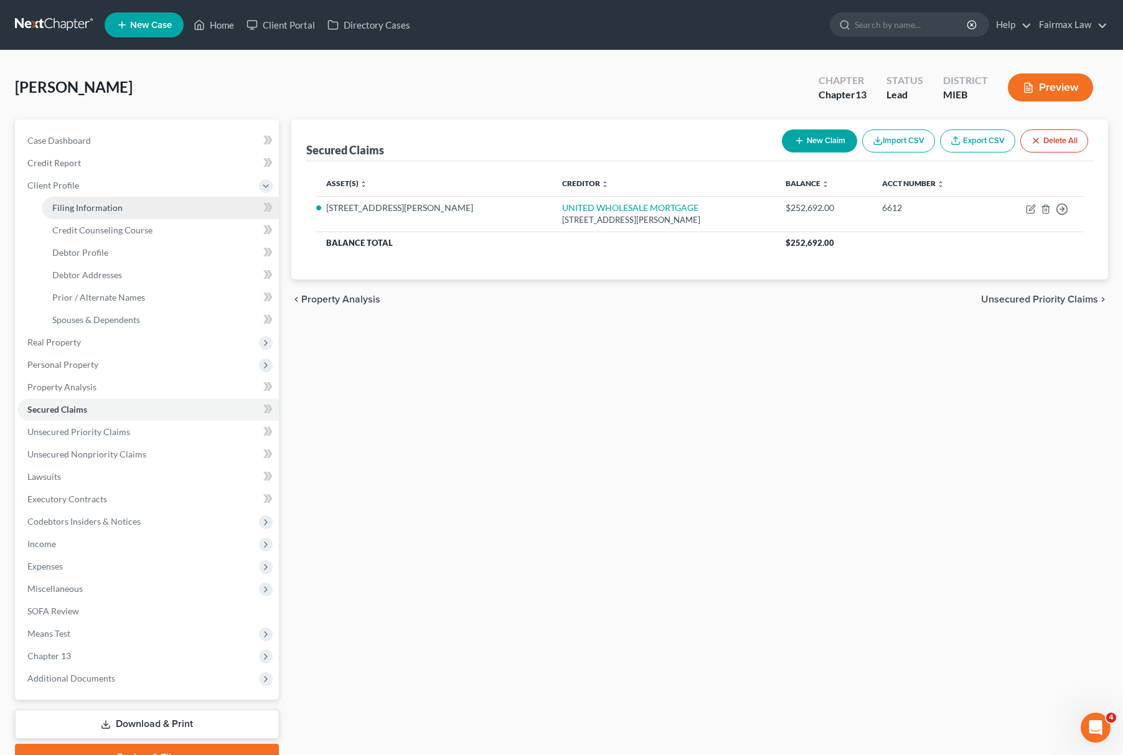
click at [110, 207] on span "Filing Information" at bounding box center [87, 207] width 70 height 11
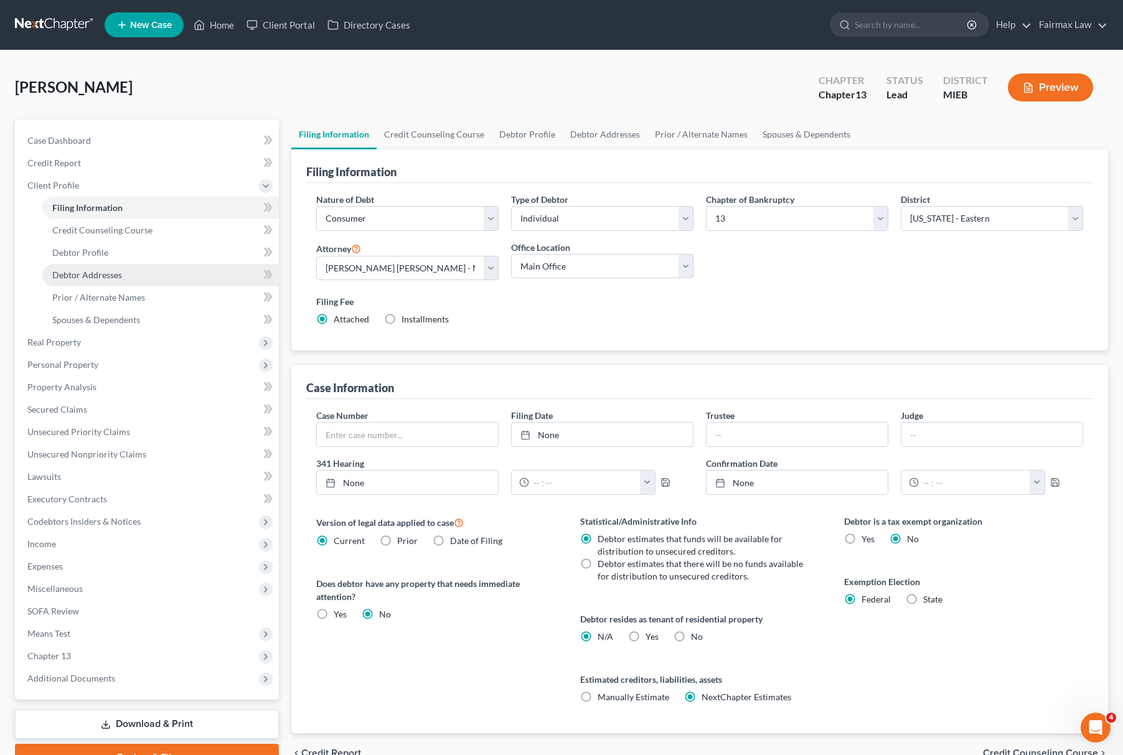
click at [90, 280] on link "Debtor Addresses" at bounding box center [160, 275] width 237 height 22
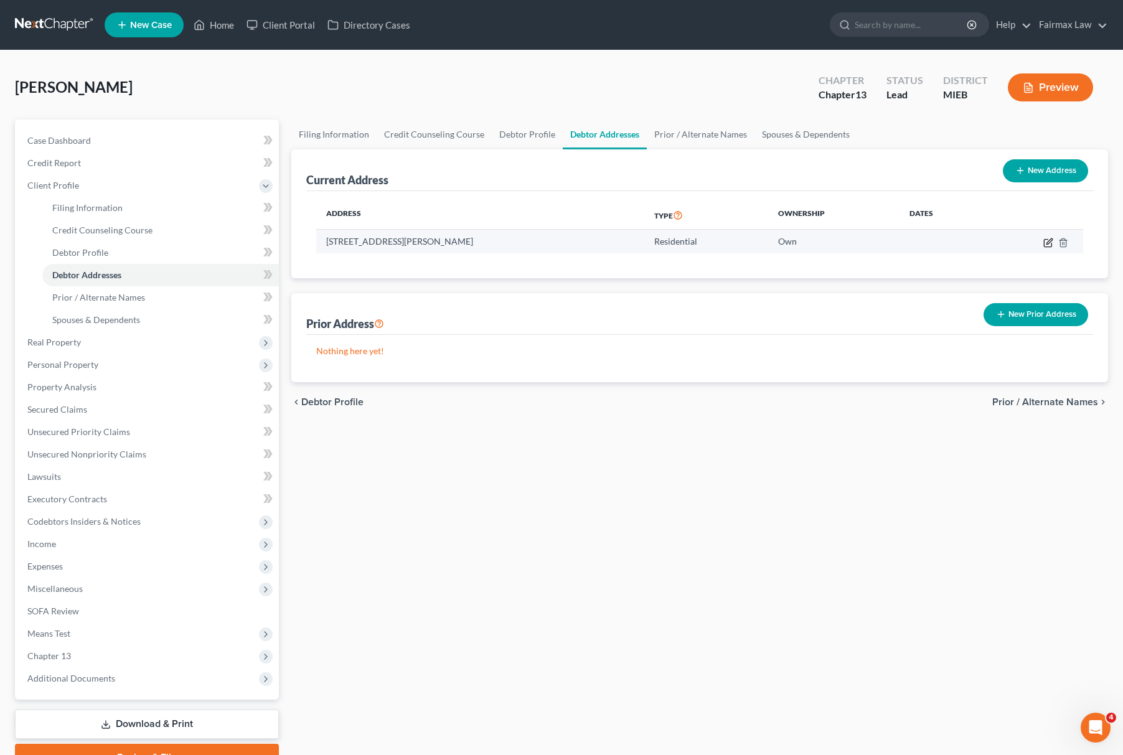
click at [1051, 238] on icon "button" at bounding box center [1049, 243] width 10 height 10
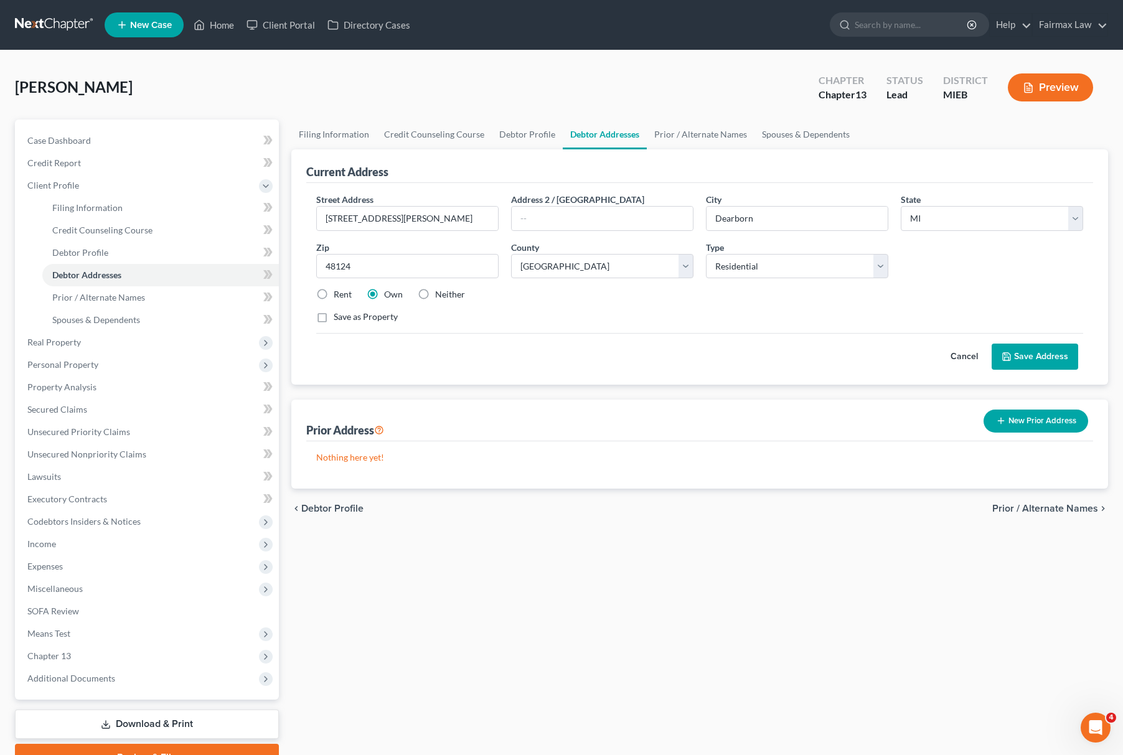
click at [1051, 357] on button "Save Address" at bounding box center [1035, 357] width 87 height 26
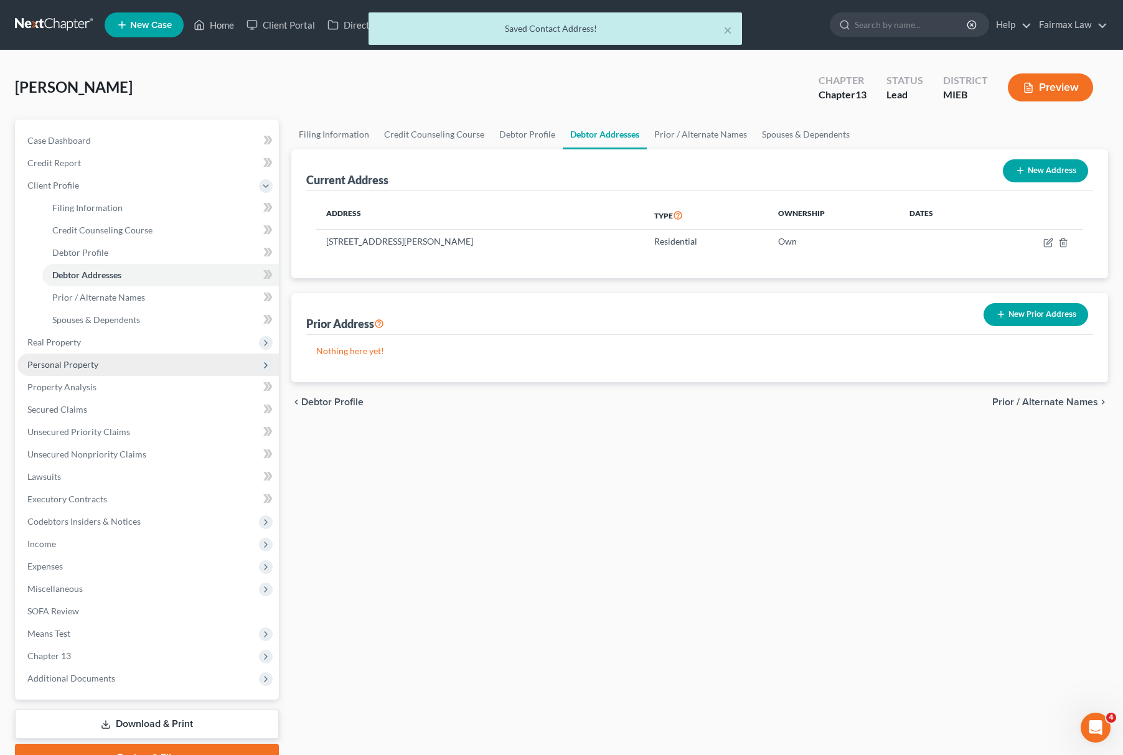
click at [135, 362] on span "Personal Property" at bounding box center [148, 365] width 262 height 22
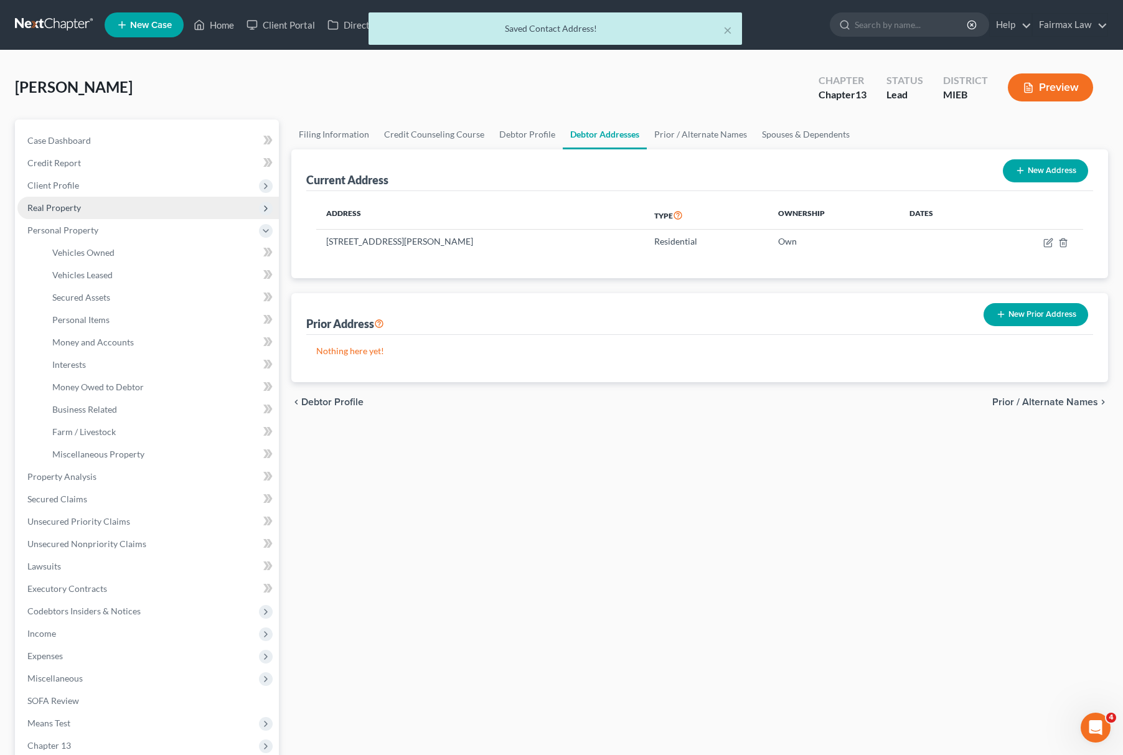
click at [161, 217] on span "Real Property" at bounding box center [148, 208] width 262 height 22
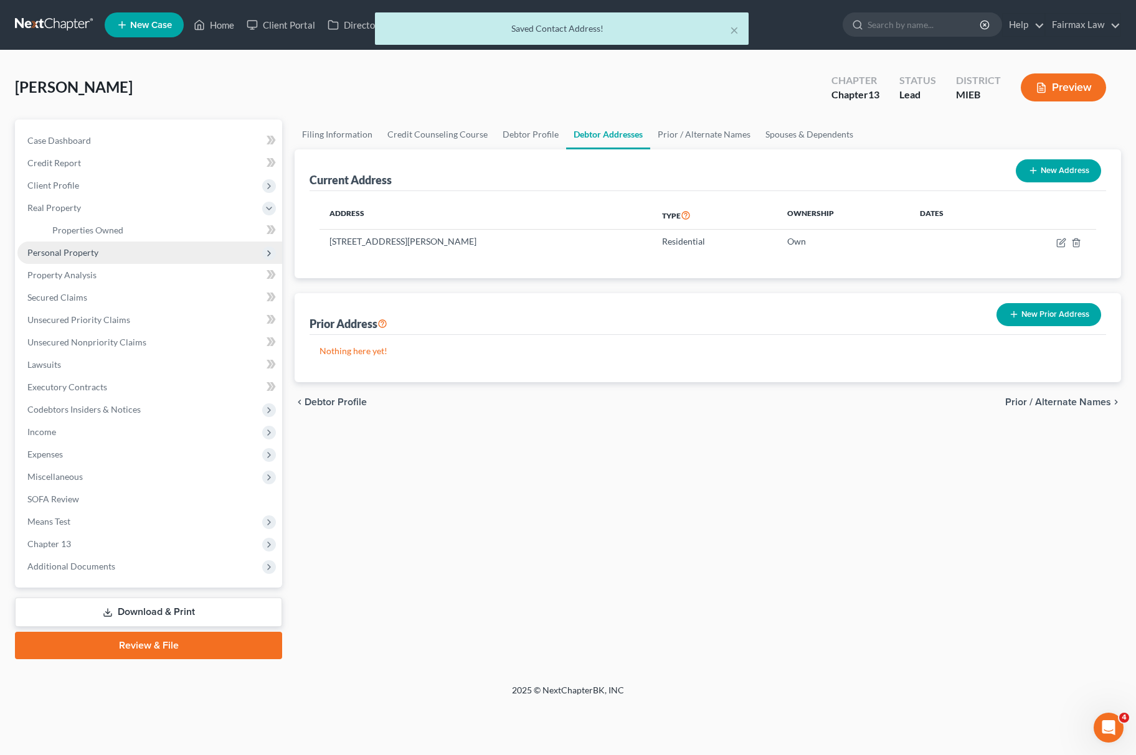
click at [130, 247] on span "Personal Property" at bounding box center [149, 253] width 265 height 22
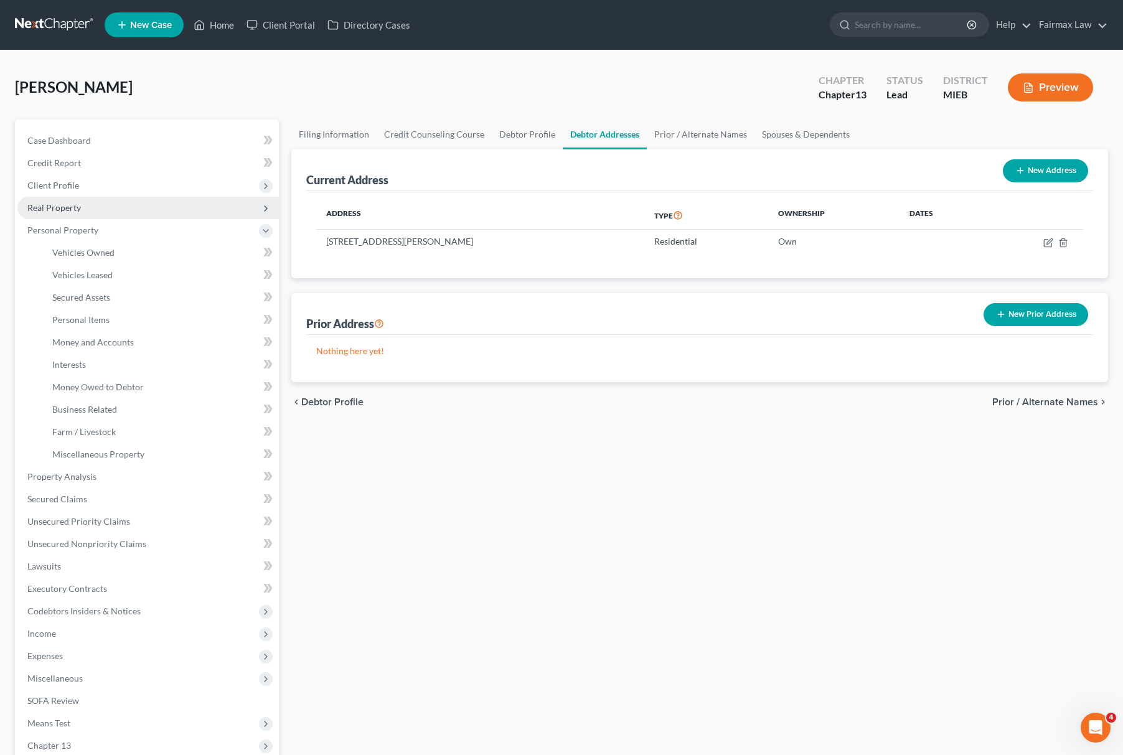
click at [172, 205] on span "Real Property" at bounding box center [148, 208] width 262 height 22
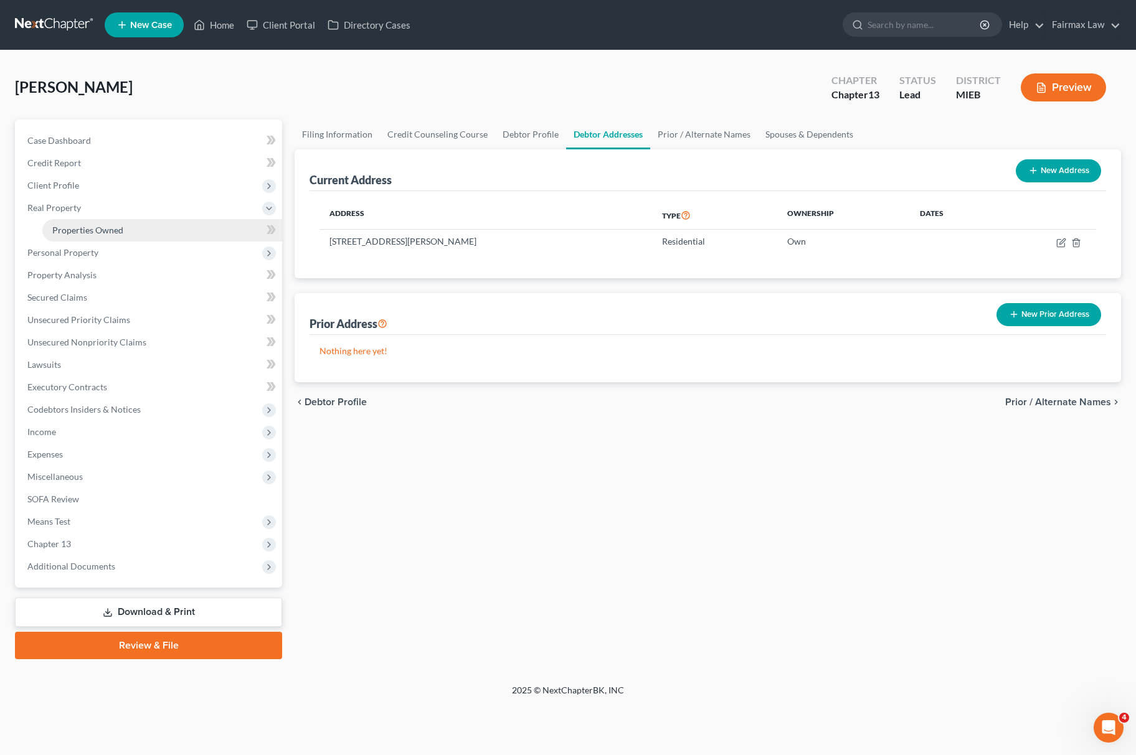
click at [136, 232] on link "Properties Owned" at bounding box center [162, 230] width 240 height 22
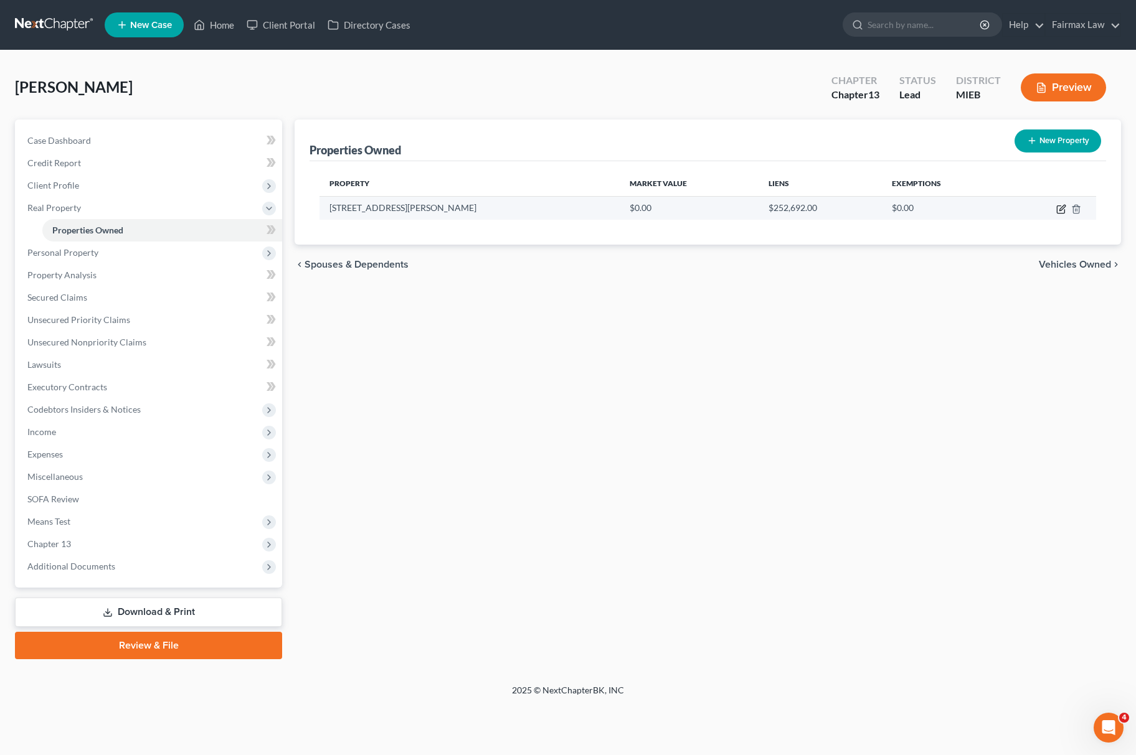
click at [1059, 207] on icon "button" at bounding box center [1061, 209] width 10 height 10
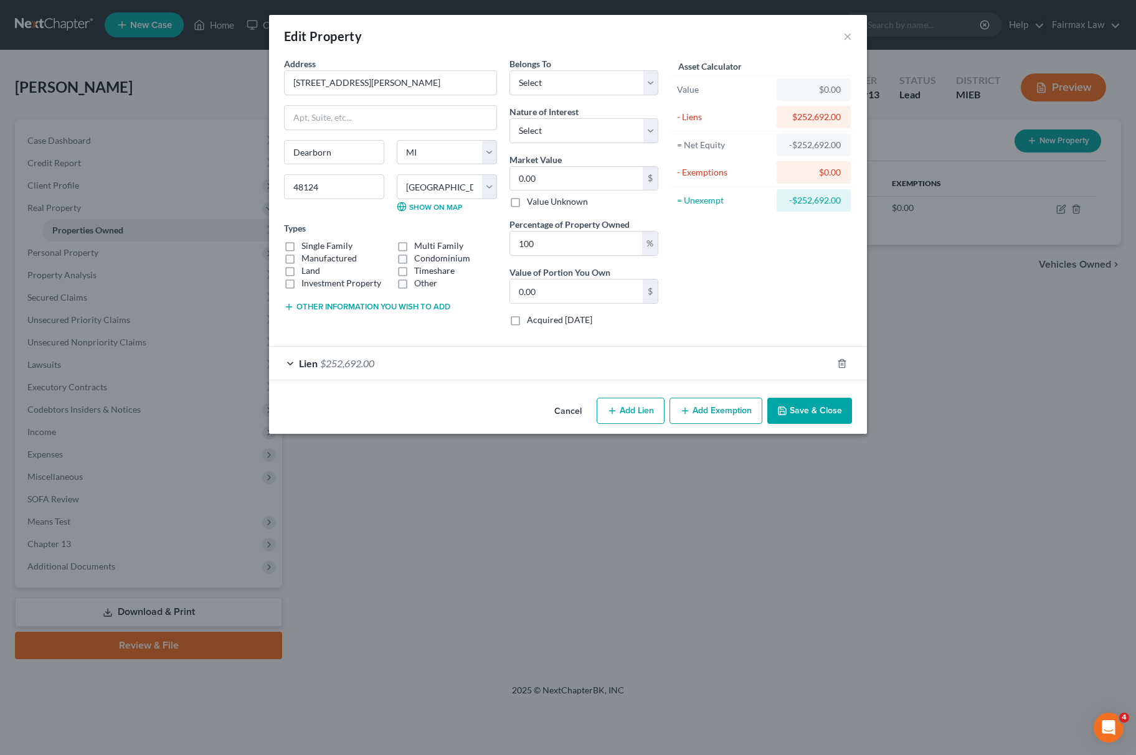
click at [301, 248] on label "Single Family" at bounding box center [326, 246] width 51 height 12
click at [306, 248] on input "Single Family" at bounding box center [310, 244] width 8 height 8
click at [608, 175] on input "0.00" at bounding box center [576, 179] width 133 height 24
paste input "285,0"
click at [560, 135] on select "Select Fee Simple Joint Tenant Life Estate Equitable Interest Future Interest T…" at bounding box center [583, 130] width 149 height 25
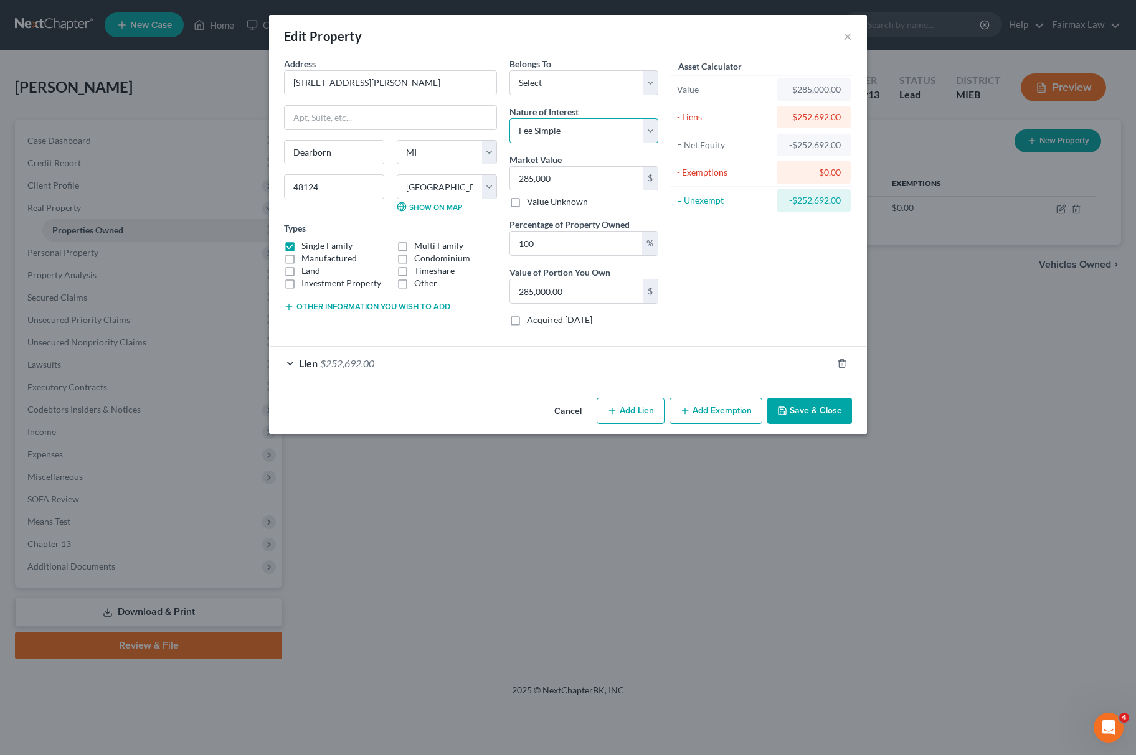
click at [509, 118] on select "Select Fee Simple Joint Tenant Life Estate Equitable Interest Future Interest T…" at bounding box center [583, 130] width 149 height 25
drag, startPoint x: 589, startPoint y: 87, endPoint x: 576, endPoint y: 93, distance: 14.5
click at [589, 87] on select "Select Debtor 1 Only Debtor 2 Only Debtor 1 And Debtor 2 Only At Least One Of T…" at bounding box center [583, 82] width 149 height 25
click at [509, 70] on select "Select Debtor 1 Only Debtor 2 Only Debtor 1 And Debtor 2 Only At Least One Of T…" at bounding box center [583, 82] width 149 height 25
click at [702, 414] on button "Add Exemption" at bounding box center [715, 411] width 93 height 26
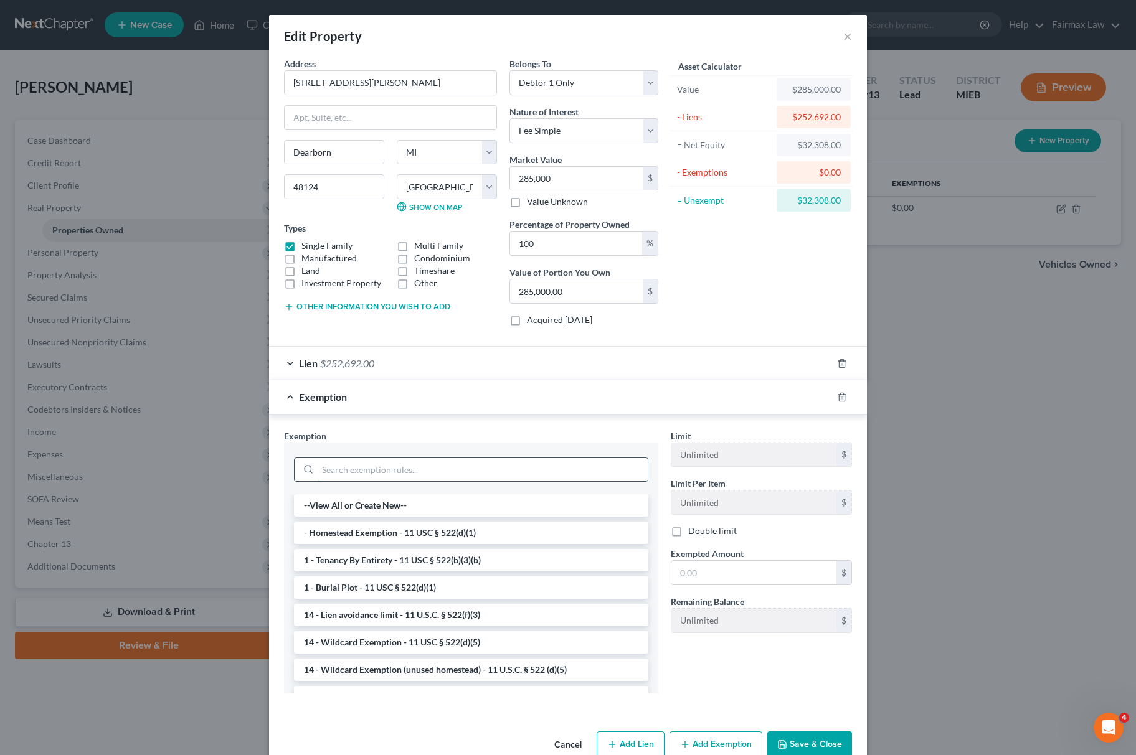
click at [374, 478] on input "search" at bounding box center [483, 470] width 330 height 24
click at [415, 536] on li "- Homestead Exemption - 11 USC § 522(d)(1)" at bounding box center [471, 533] width 354 height 22
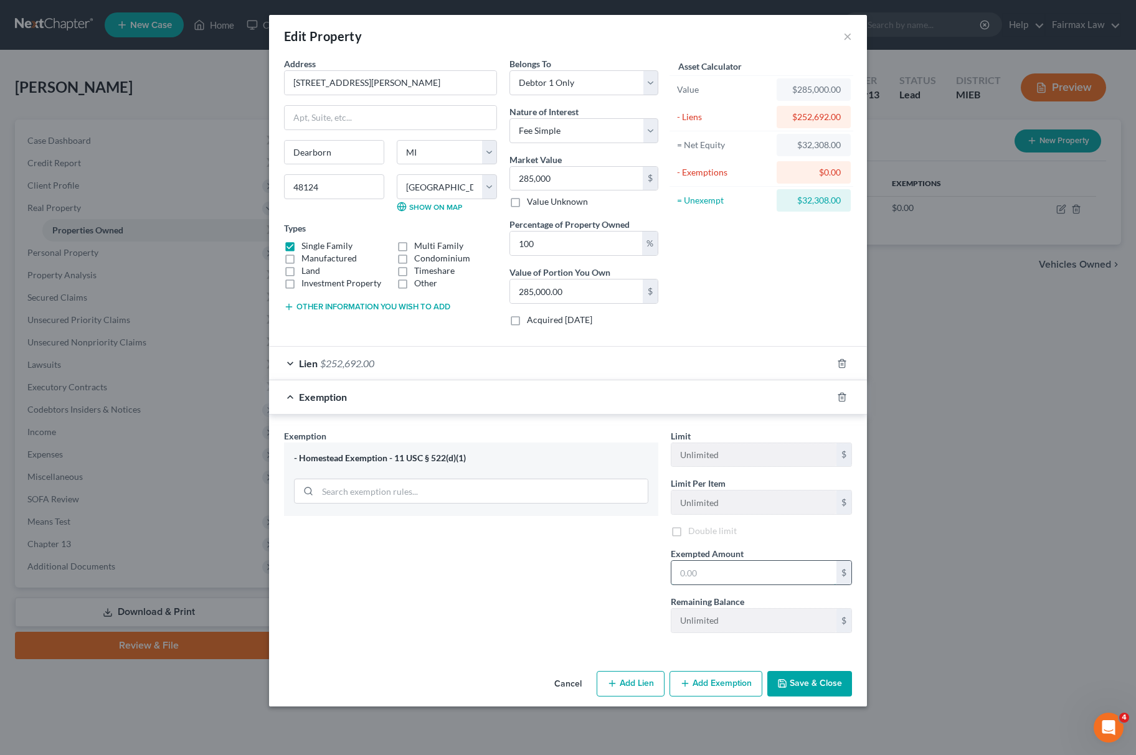
drag, startPoint x: 731, startPoint y: 578, endPoint x: 731, endPoint y: 567, distance: 11.8
click at [731, 578] on input "text" at bounding box center [753, 573] width 165 height 24
click at [818, 693] on button "Save & Close" at bounding box center [809, 684] width 85 height 26
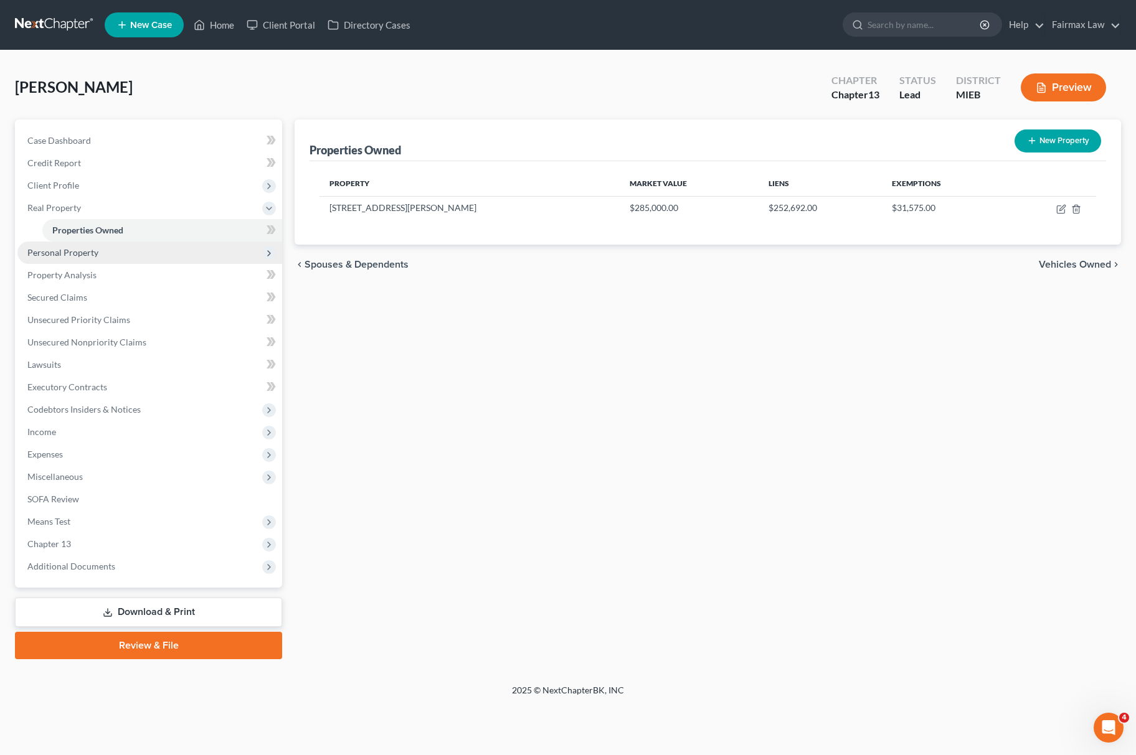
click at [128, 250] on span "Personal Property" at bounding box center [149, 253] width 265 height 22
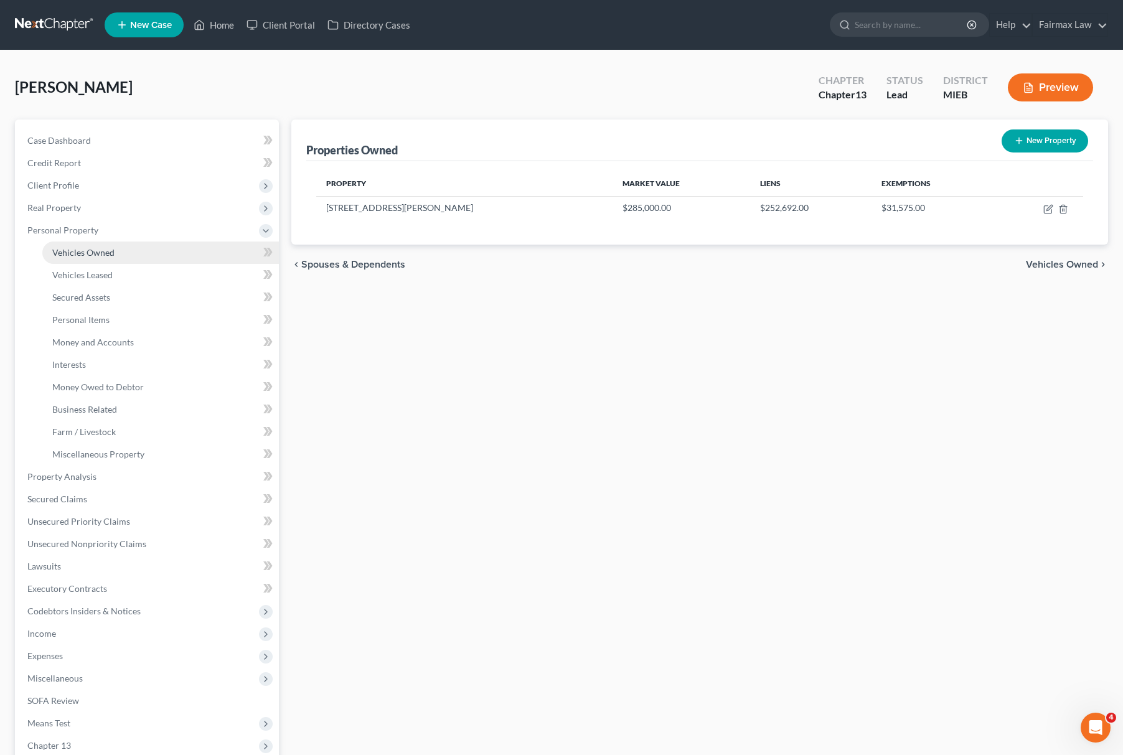
click at [132, 247] on link "Vehicles Owned" at bounding box center [160, 253] width 237 height 22
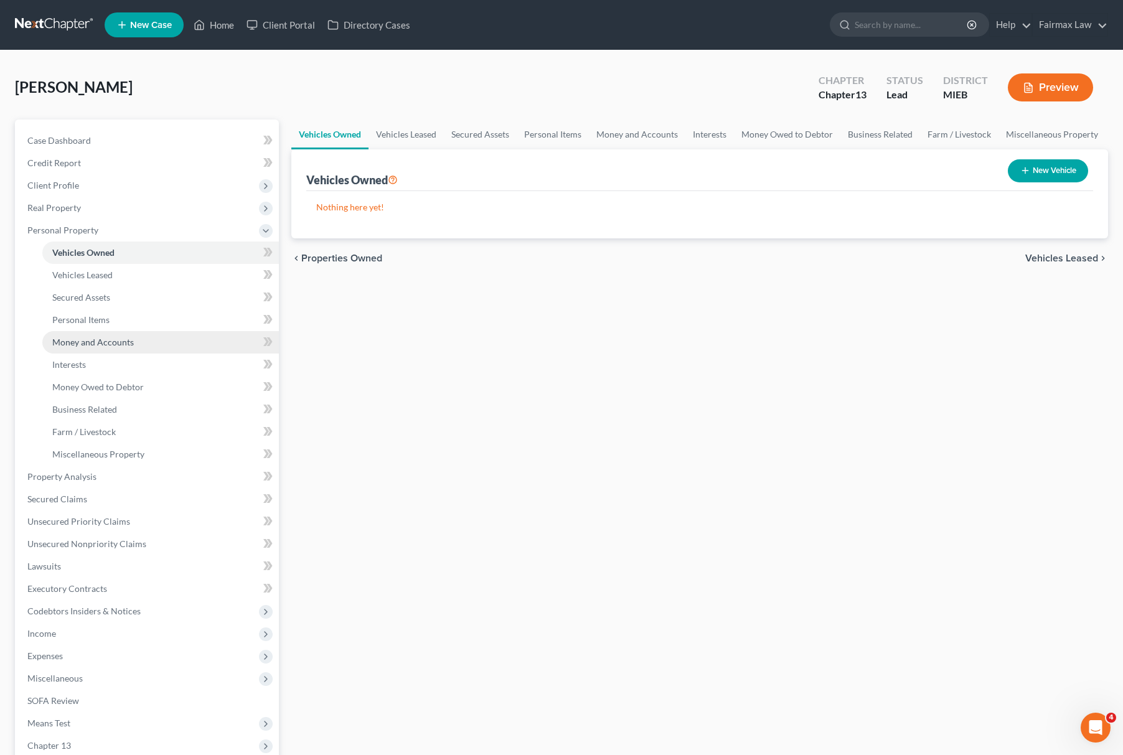
drag, startPoint x: 138, startPoint y: 342, endPoint x: 212, endPoint y: 347, distance: 74.3
click at [138, 341] on link "Money and Accounts" at bounding box center [160, 342] width 237 height 22
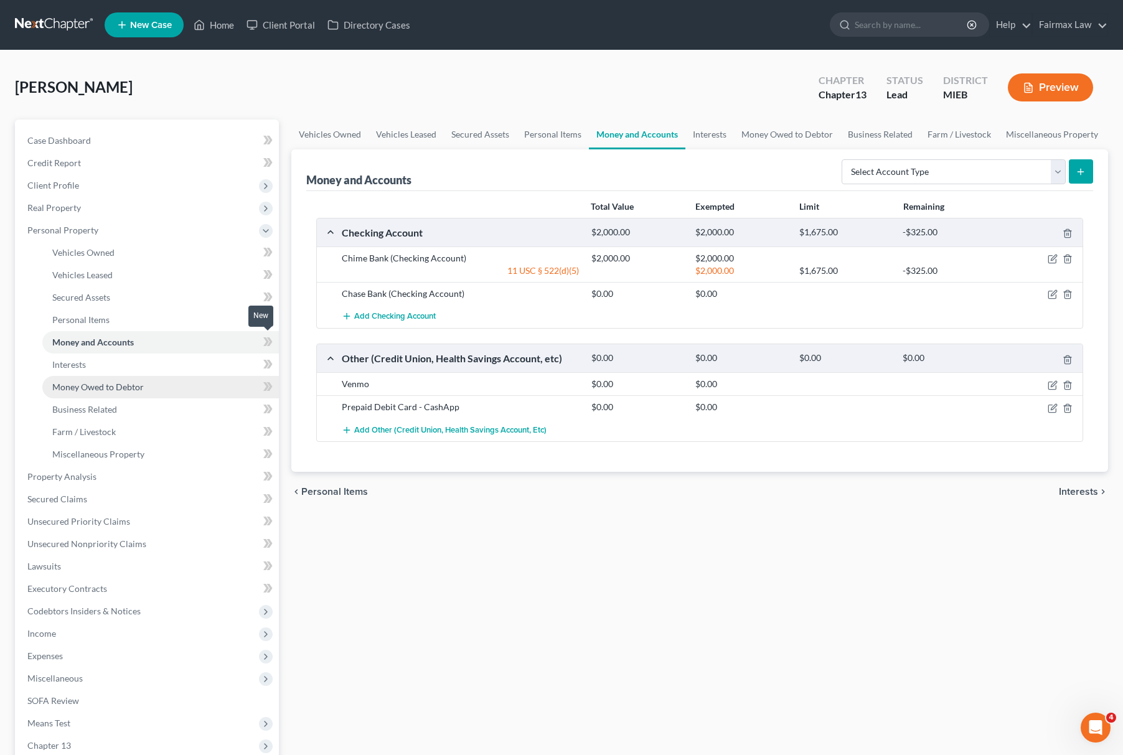
scroll to position [153, 0]
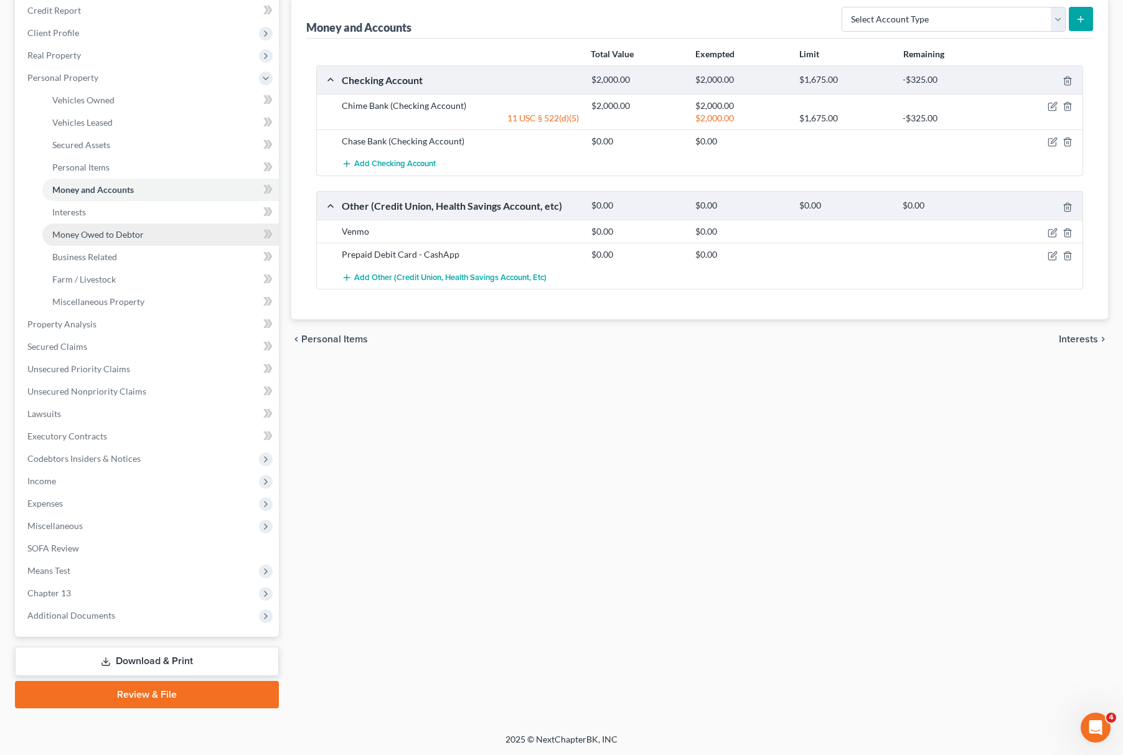
click at [112, 242] on link "Money Owed to Debtor" at bounding box center [160, 235] width 237 height 22
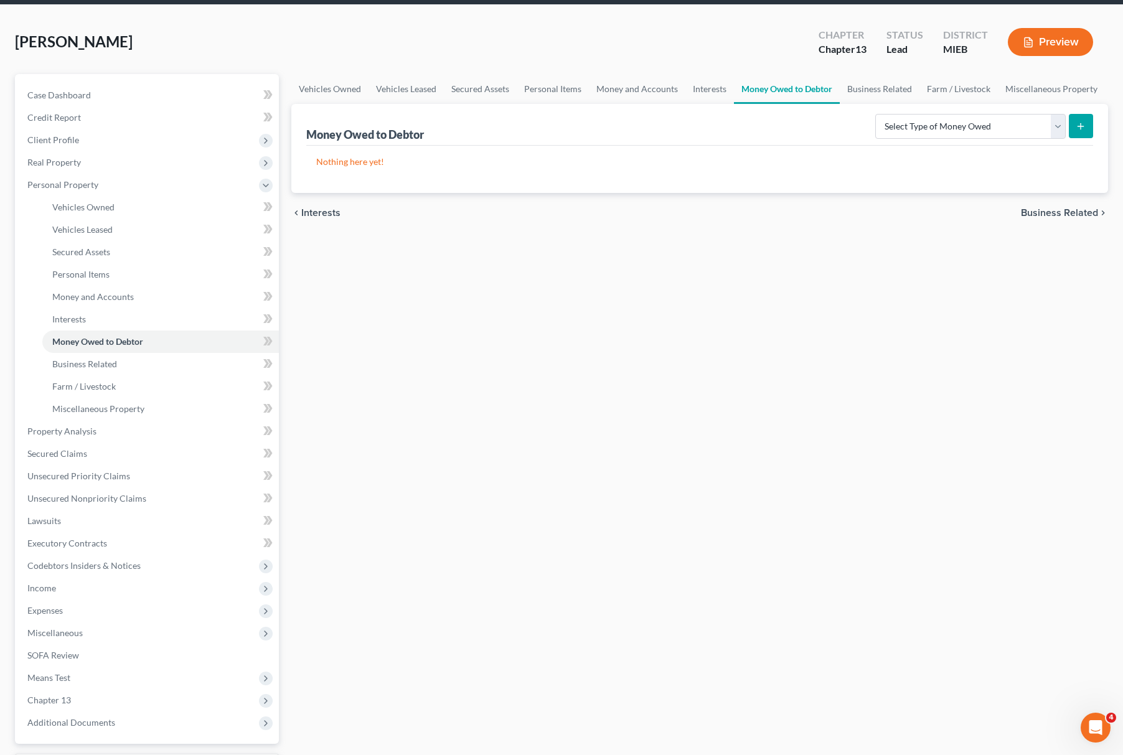
scroll to position [83, 0]
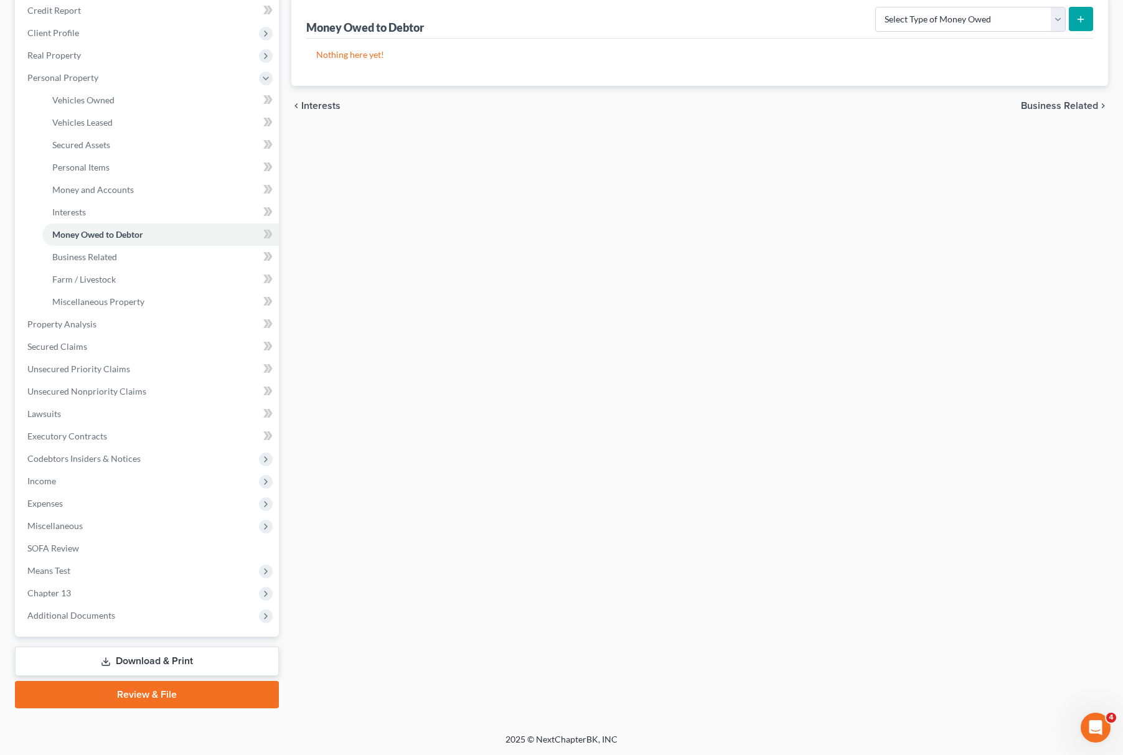
drag, startPoint x: 133, startPoint y: 625, endPoint x: 170, endPoint y: 641, distance: 39.9
click at [133, 625] on span "Additional Documents" at bounding box center [148, 616] width 262 height 22
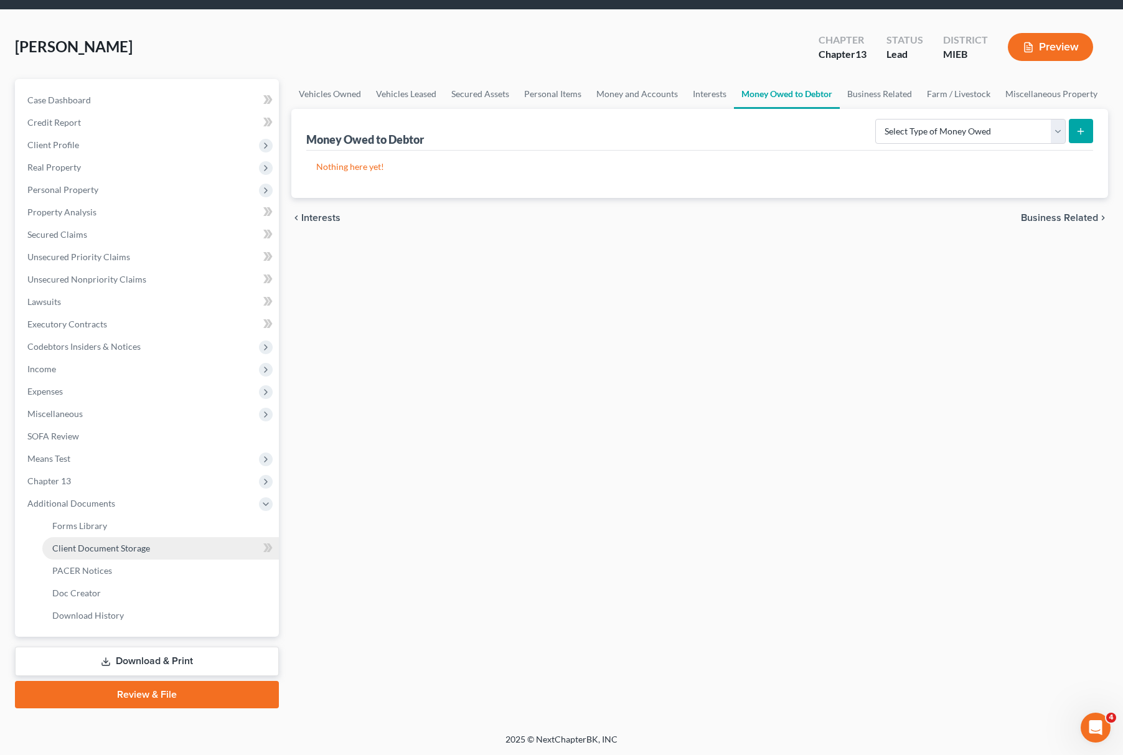
click at [147, 549] on span "Client Document Storage" at bounding box center [101, 548] width 98 height 11
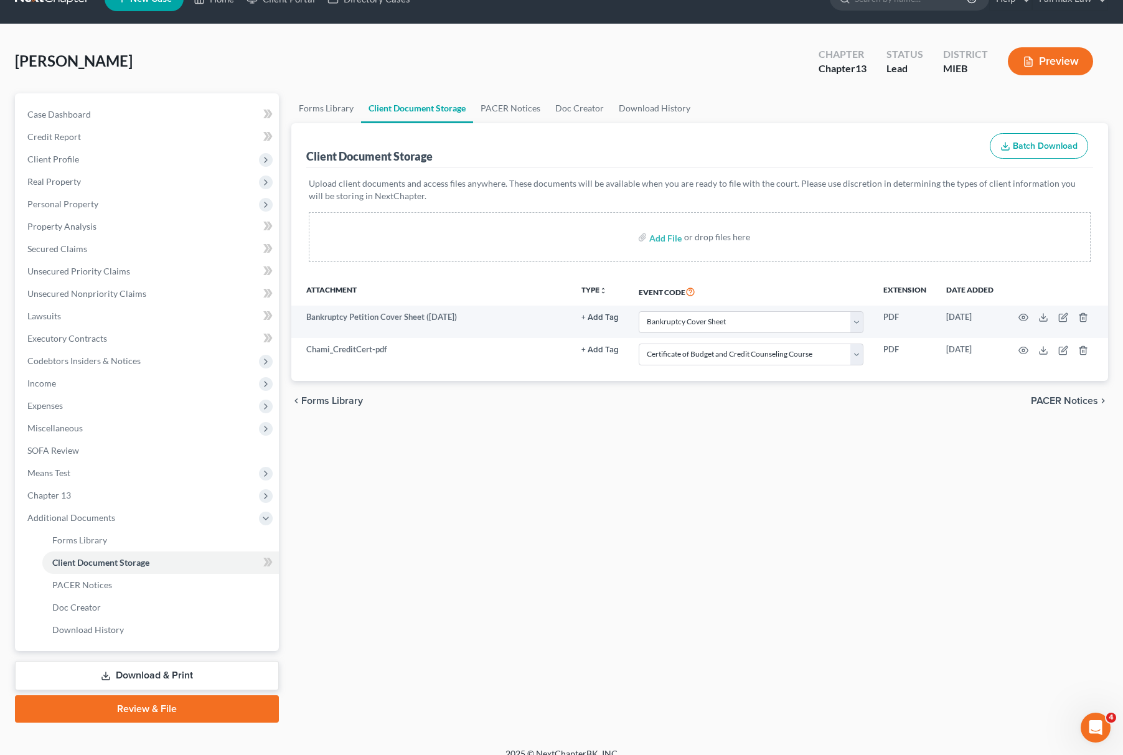
scroll to position [40, 0]
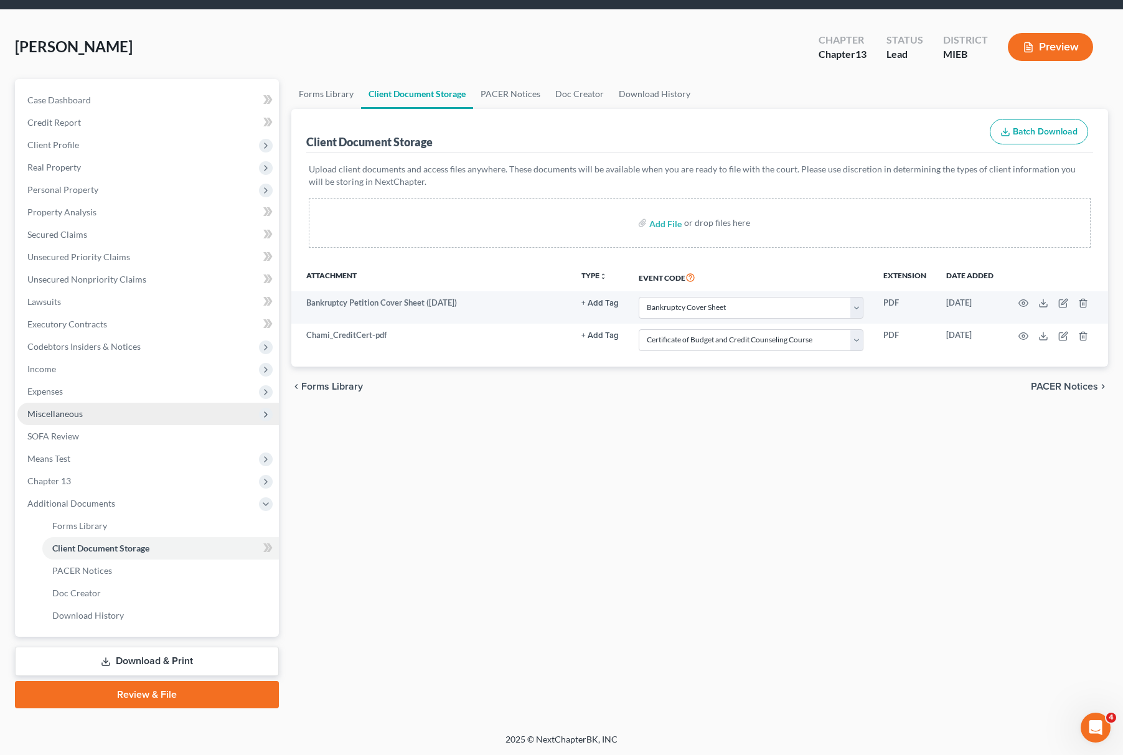
click at [143, 403] on span "Miscellaneous" at bounding box center [148, 414] width 262 height 22
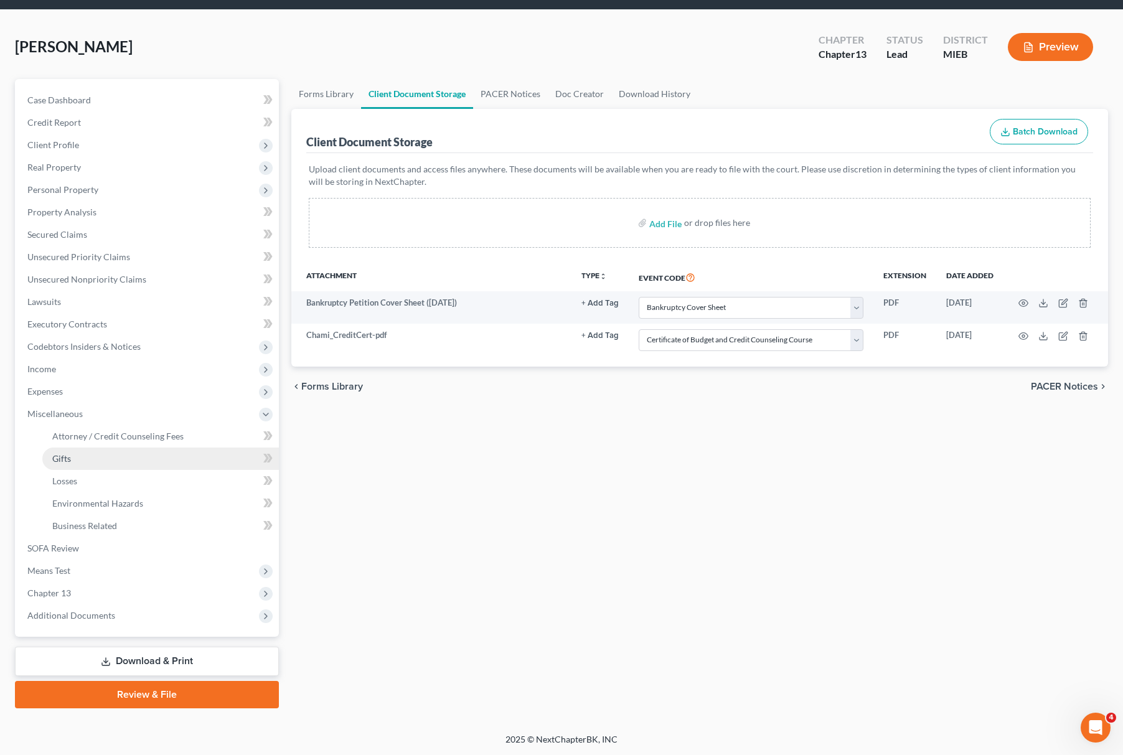
click at [128, 452] on link "Gifts" at bounding box center [160, 459] width 237 height 22
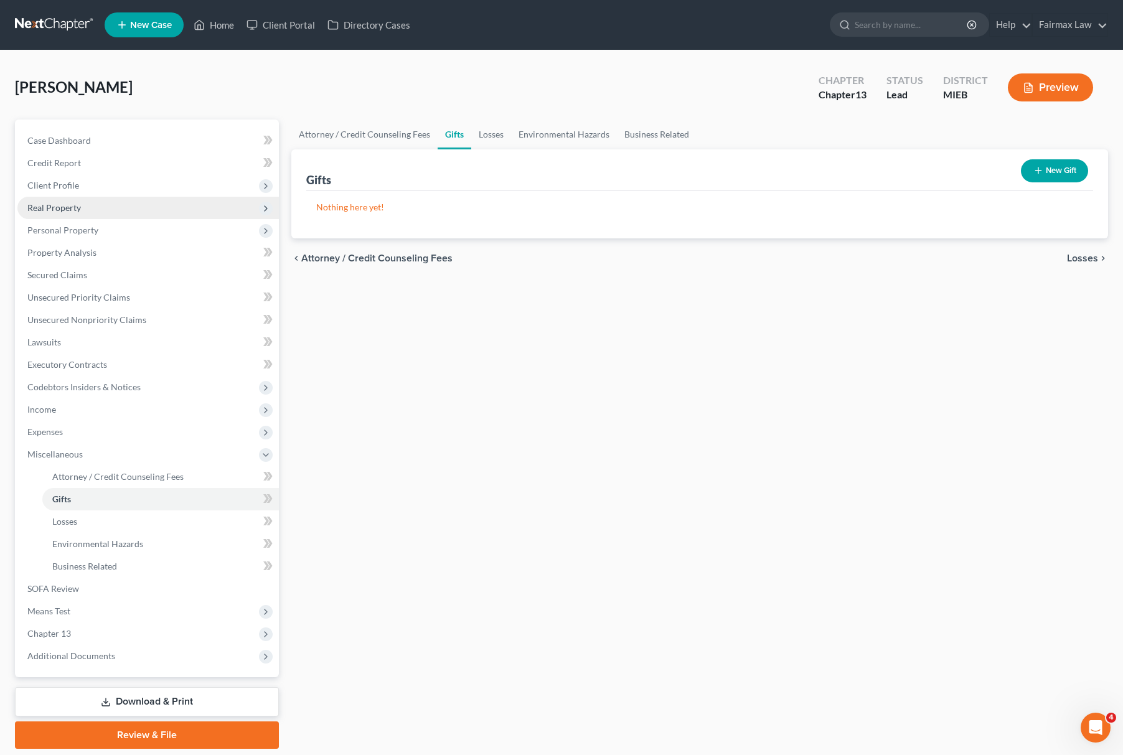
drag, startPoint x: 174, startPoint y: 197, endPoint x: 154, endPoint y: 202, distance: 20.4
click at [174, 197] on span "Real Property" at bounding box center [148, 208] width 262 height 22
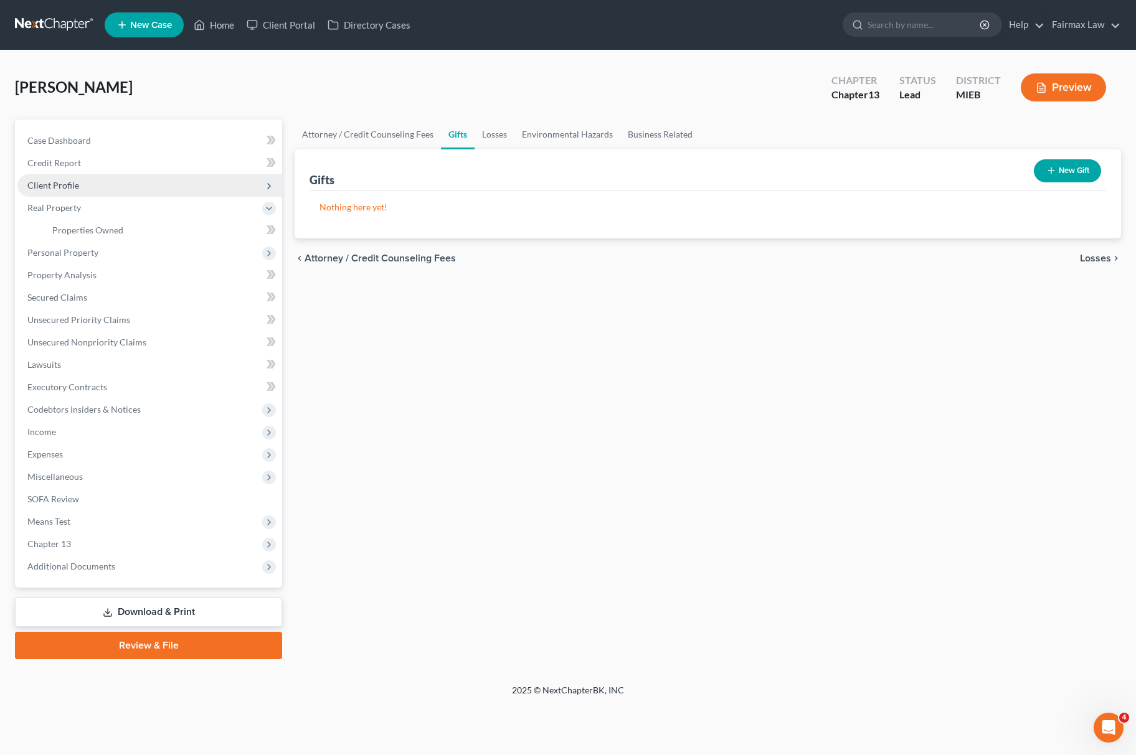
click at [136, 187] on span "Client Profile" at bounding box center [149, 185] width 265 height 22
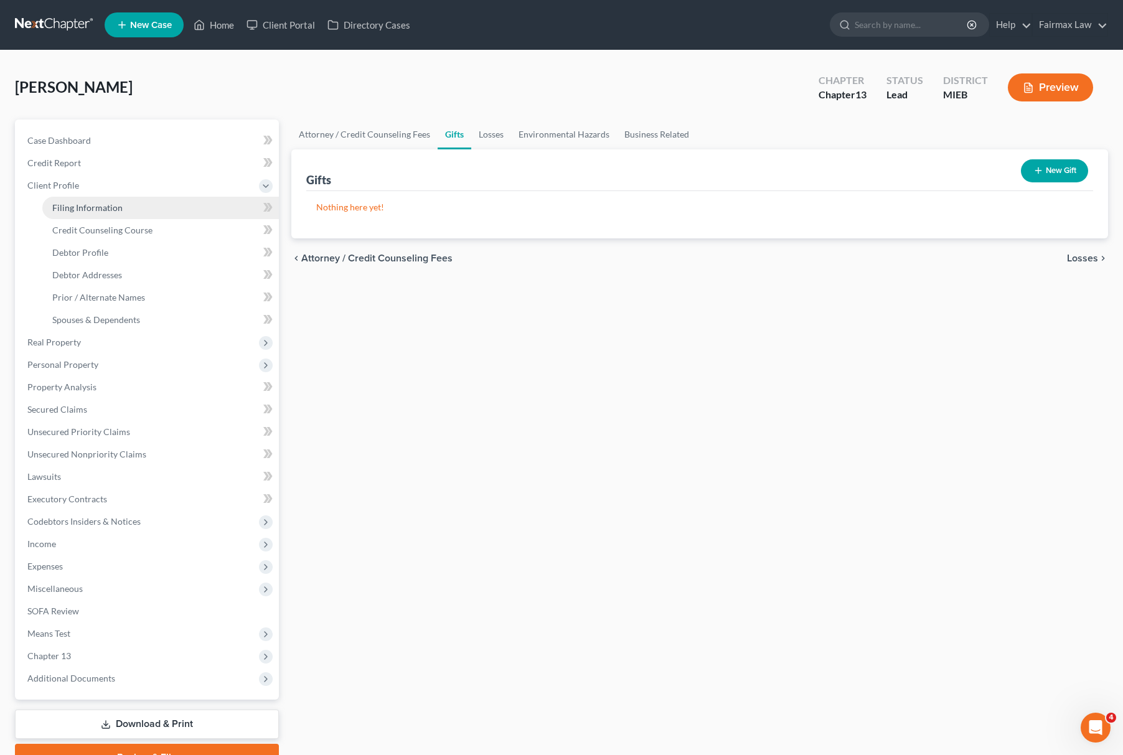
click at [113, 210] on span "Filing Information" at bounding box center [87, 207] width 70 height 11
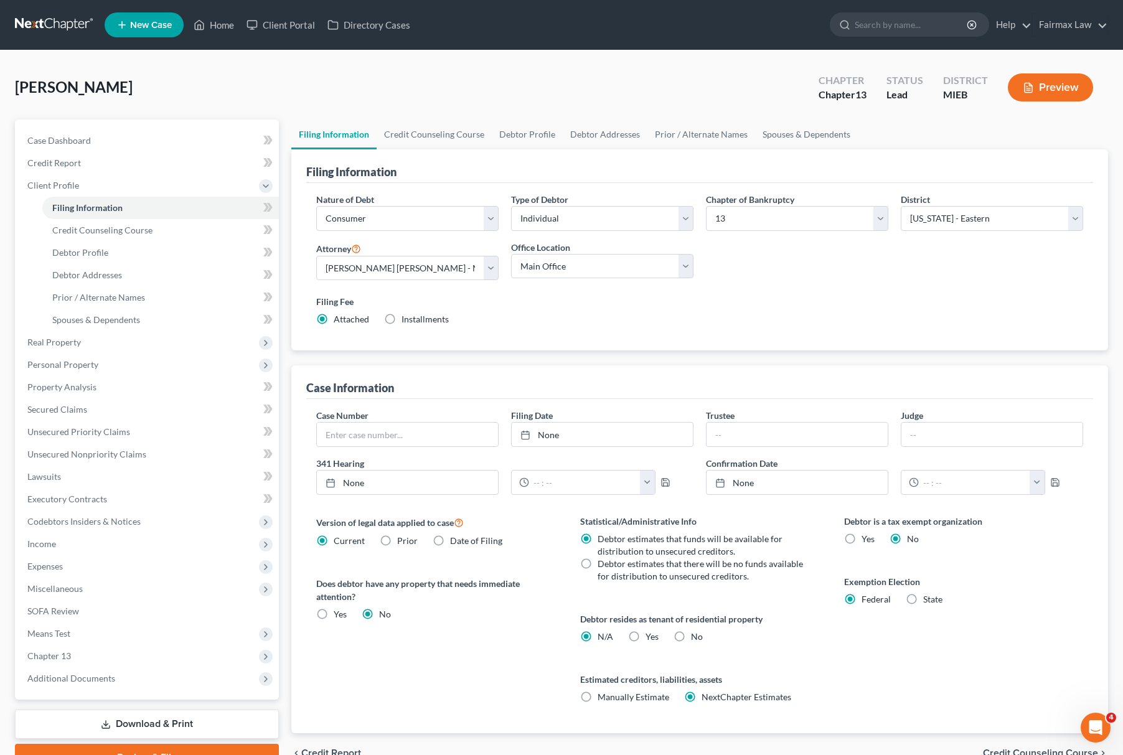
click at [402, 320] on label "Installments Installments" at bounding box center [425, 319] width 47 height 12
click at [407, 320] on input "Installments Installments" at bounding box center [411, 317] width 8 height 8
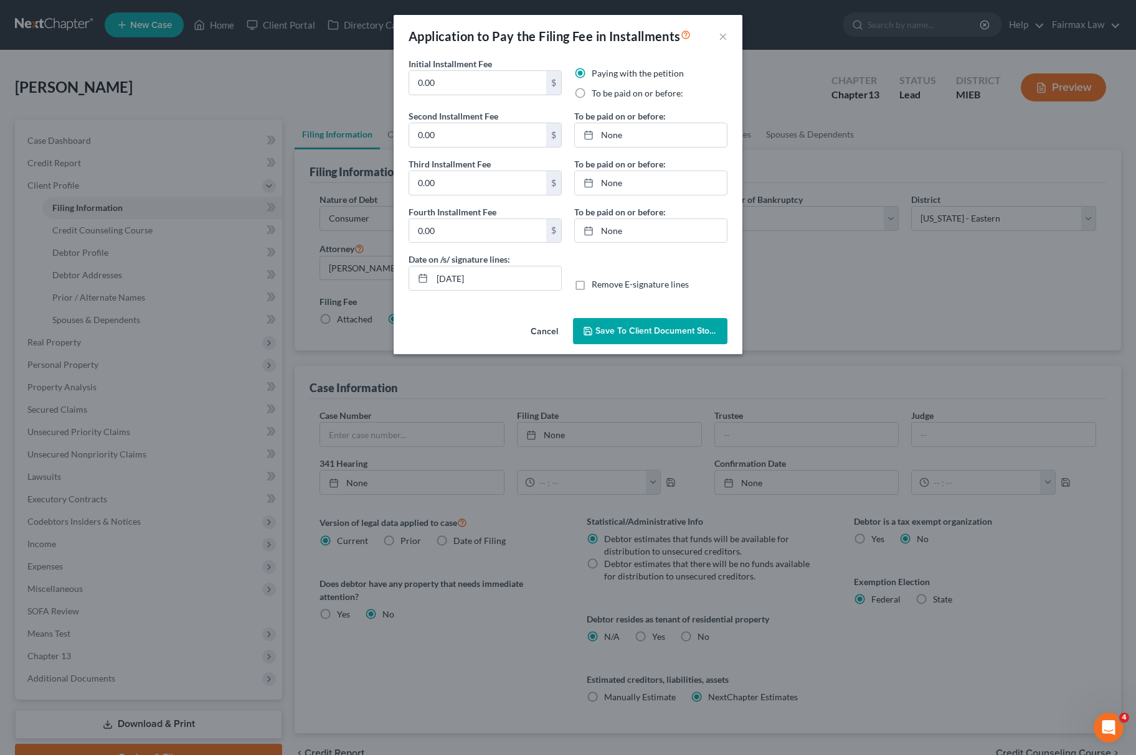
click at [592, 91] on label "To be paid on or before:" at bounding box center [638, 93] width 92 height 12
click at [597, 91] on input "To be paid on or before:" at bounding box center [601, 91] width 8 height 8
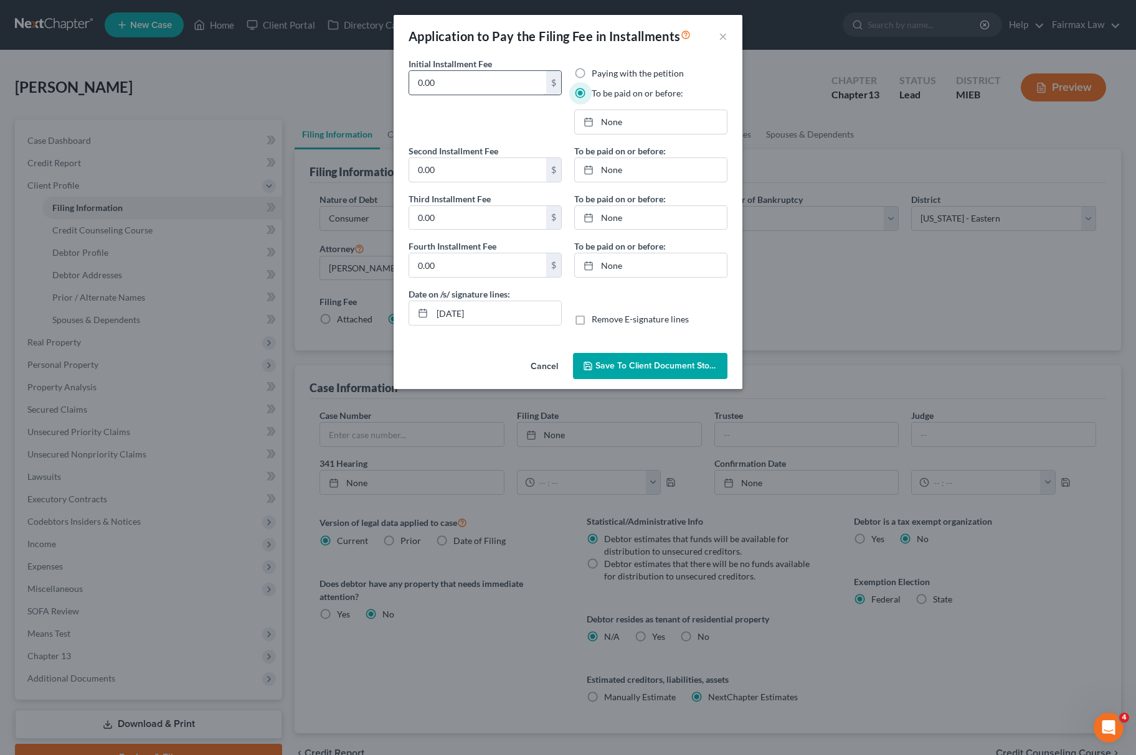
click at [514, 78] on input "0.00" at bounding box center [477, 83] width 137 height 24
drag, startPoint x: 432, startPoint y: 85, endPoint x: 317, endPoint y: 80, distance: 115.3
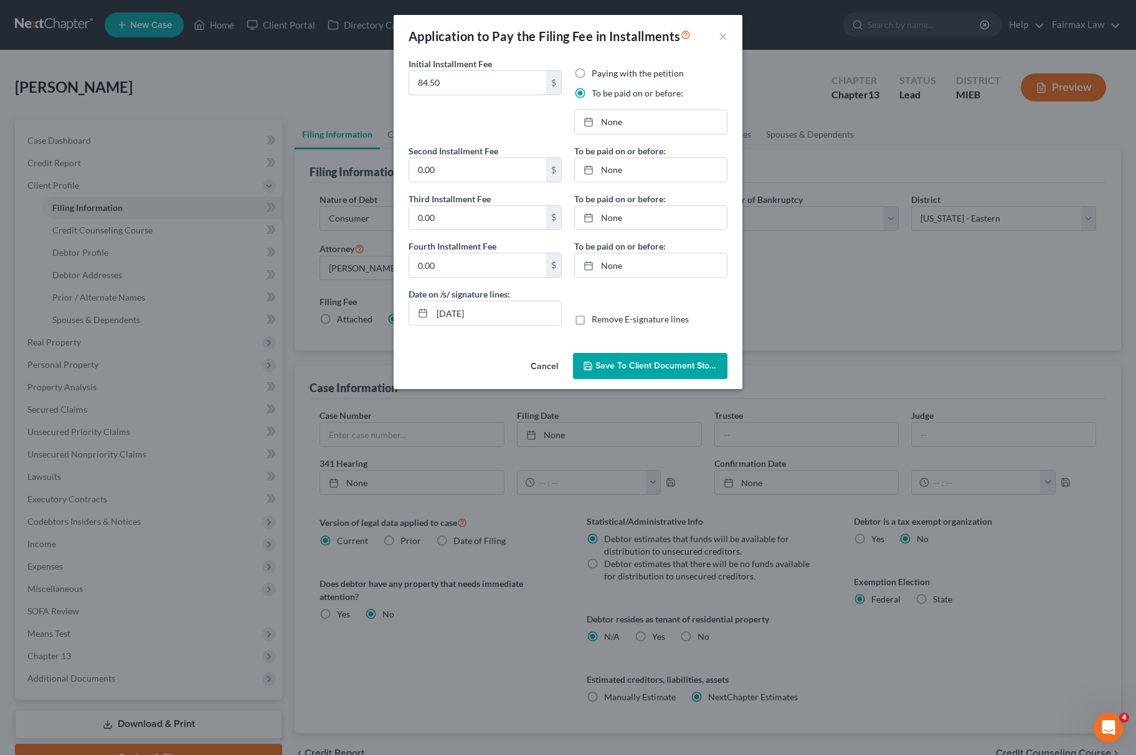
click at [317, 80] on div "Application to Pay the Filing Fee in Installments × Initial Installment Fee 84.…" at bounding box center [568, 377] width 1136 height 755
click at [438, 163] on input "0.00" at bounding box center [477, 170] width 137 height 24
paste input "84.5"
click at [459, 218] on input "0.00" at bounding box center [477, 218] width 137 height 24
paste input "84.5"
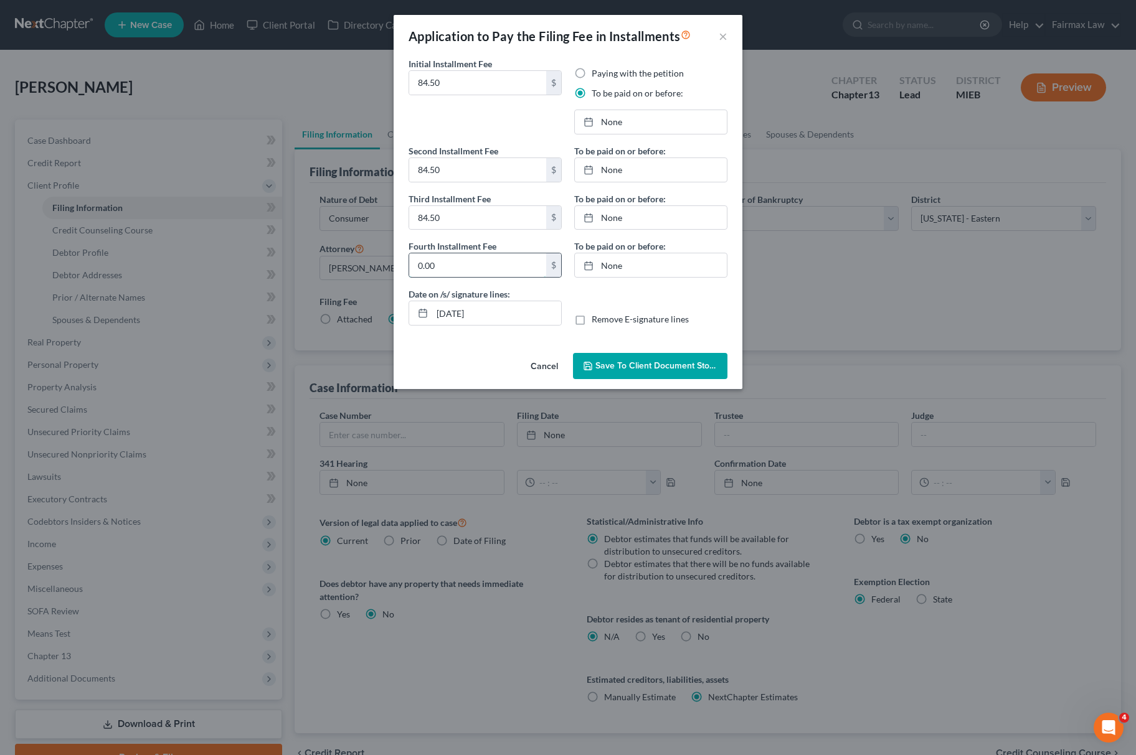
click at [465, 258] on input "0.00" at bounding box center [477, 265] width 137 height 24
paste input "84.5"
click at [641, 125] on link "None" at bounding box center [651, 122] width 152 height 24
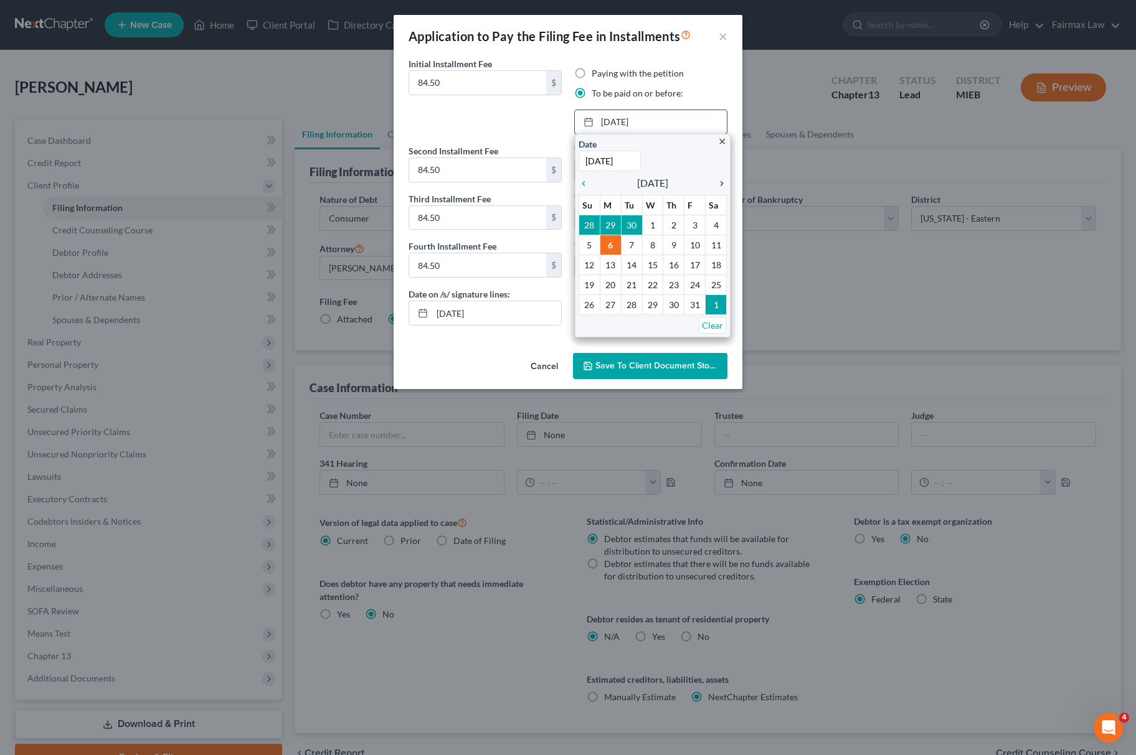
click at [720, 180] on icon "chevron_right" at bounding box center [719, 184] width 16 height 10
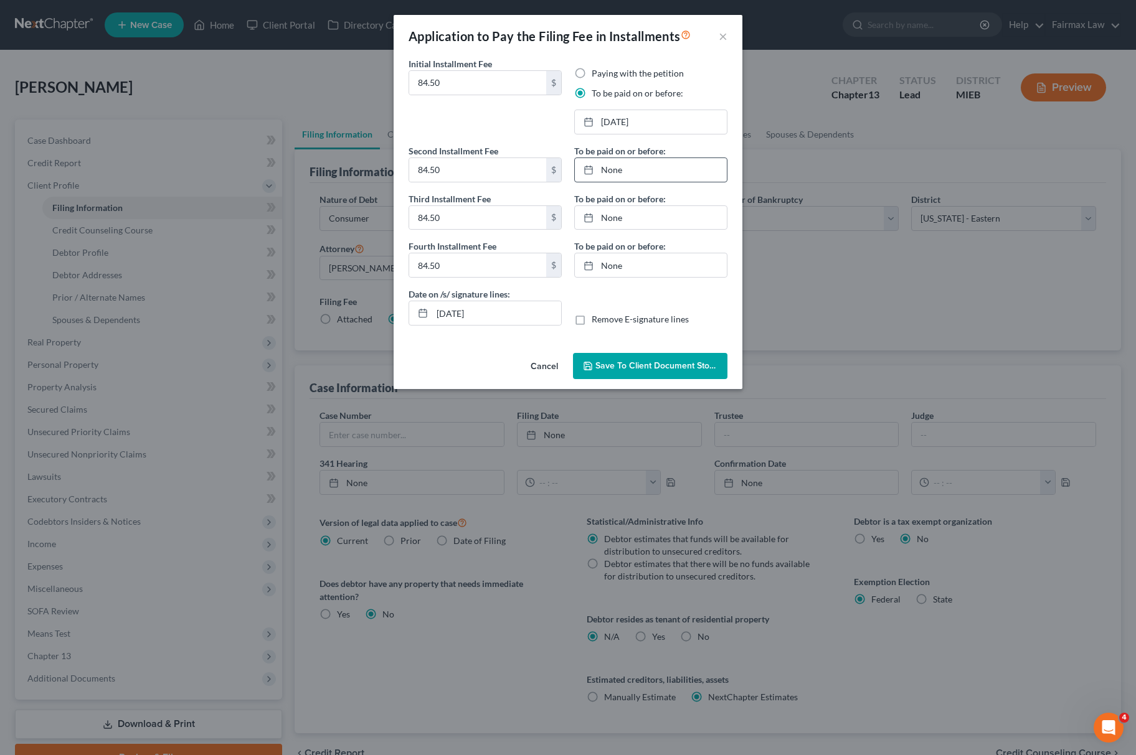
click at [648, 180] on link "None" at bounding box center [651, 170] width 152 height 24
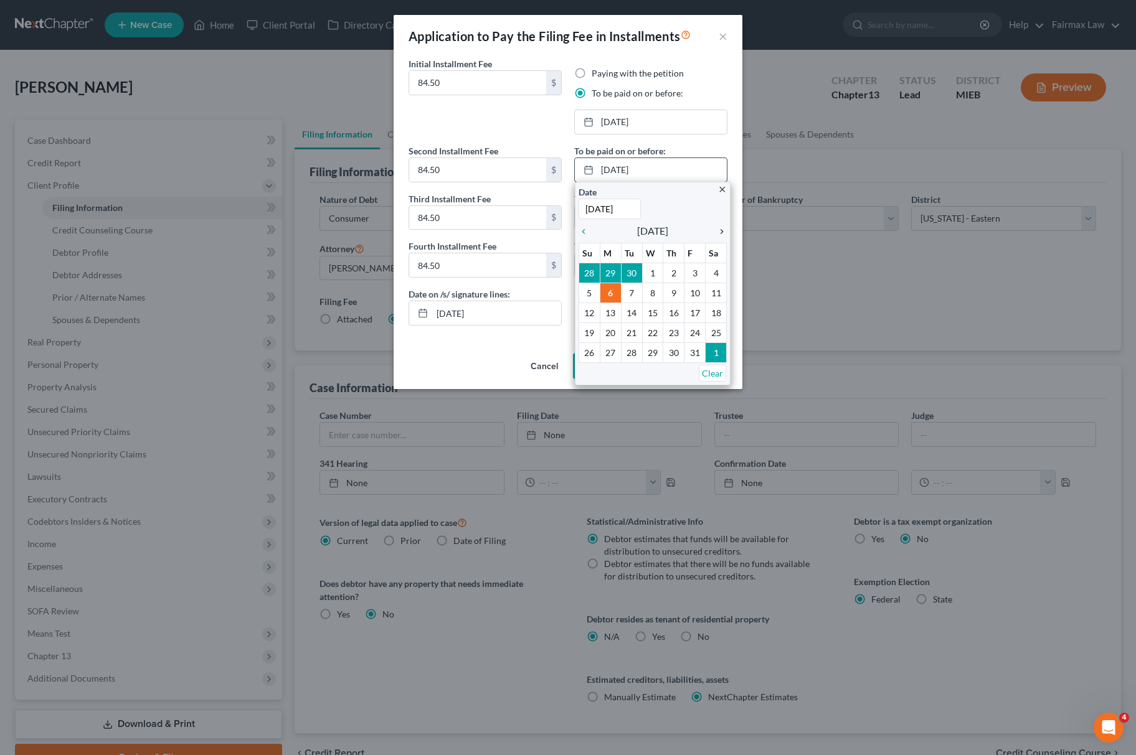
click at [721, 230] on icon "chevron_right" at bounding box center [719, 232] width 16 height 10
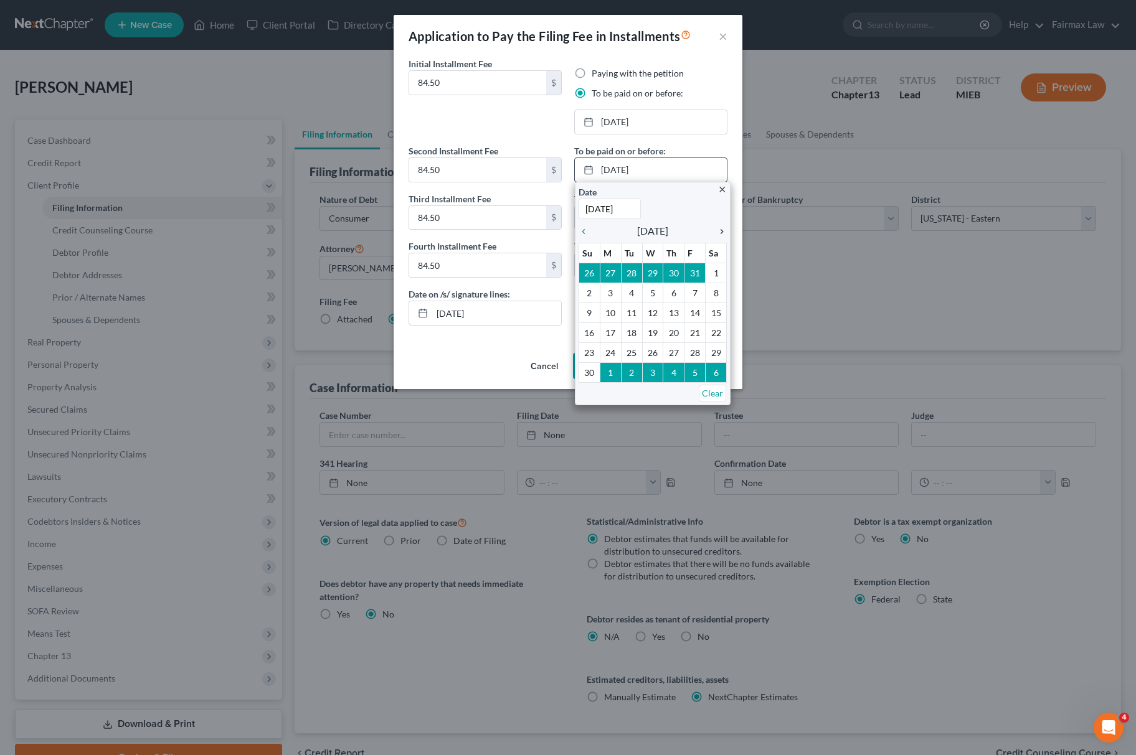
click at [717, 237] on link "chevron_right" at bounding box center [719, 231] width 16 height 15
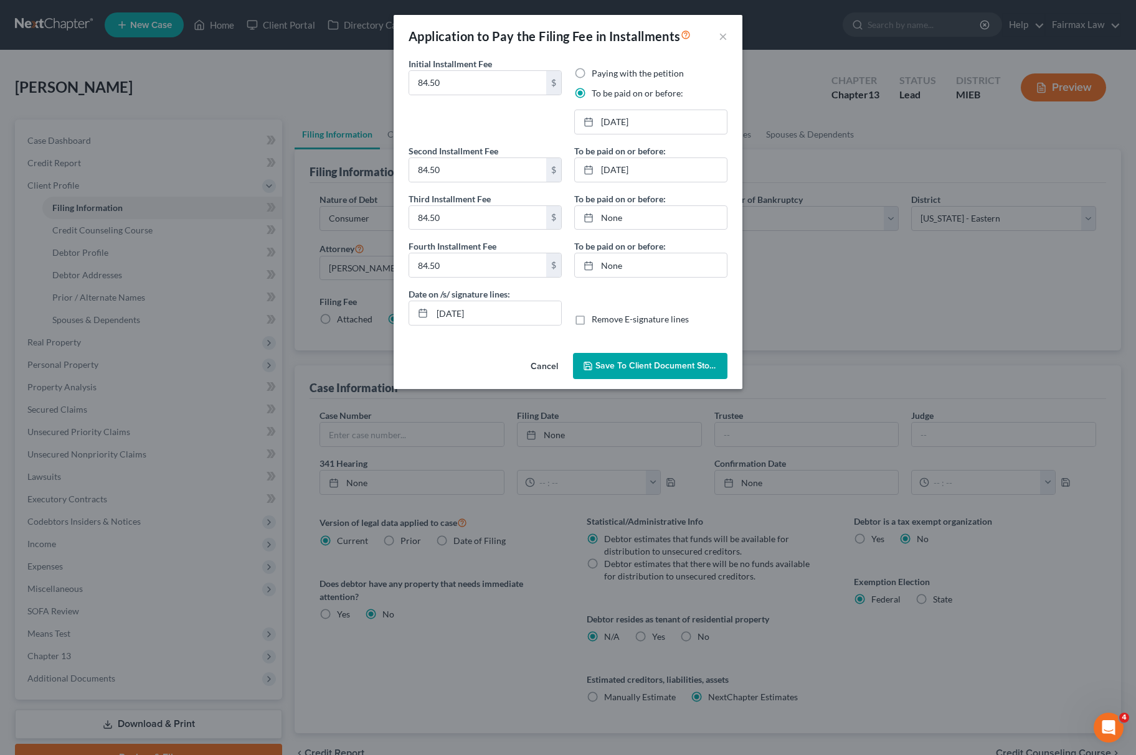
click at [645, 232] on div "To be paid on or before: 12/5/2025 close Date 12/5/2025 Time 12:00 AM chevron_l…" at bounding box center [651, 215] width 166 height 143
click at [649, 228] on link "None" at bounding box center [651, 218] width 152 height 24
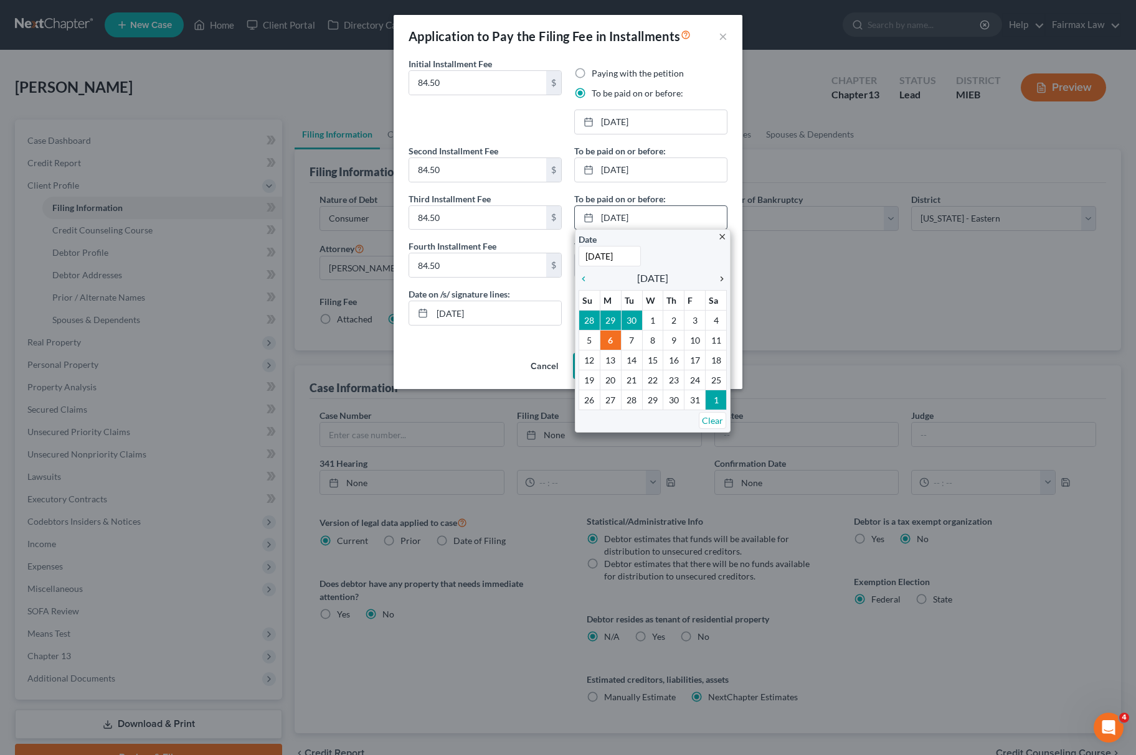
click at [718, 275] on icon "chevron_right" at bounding box center [719, 279] width 16 height 10
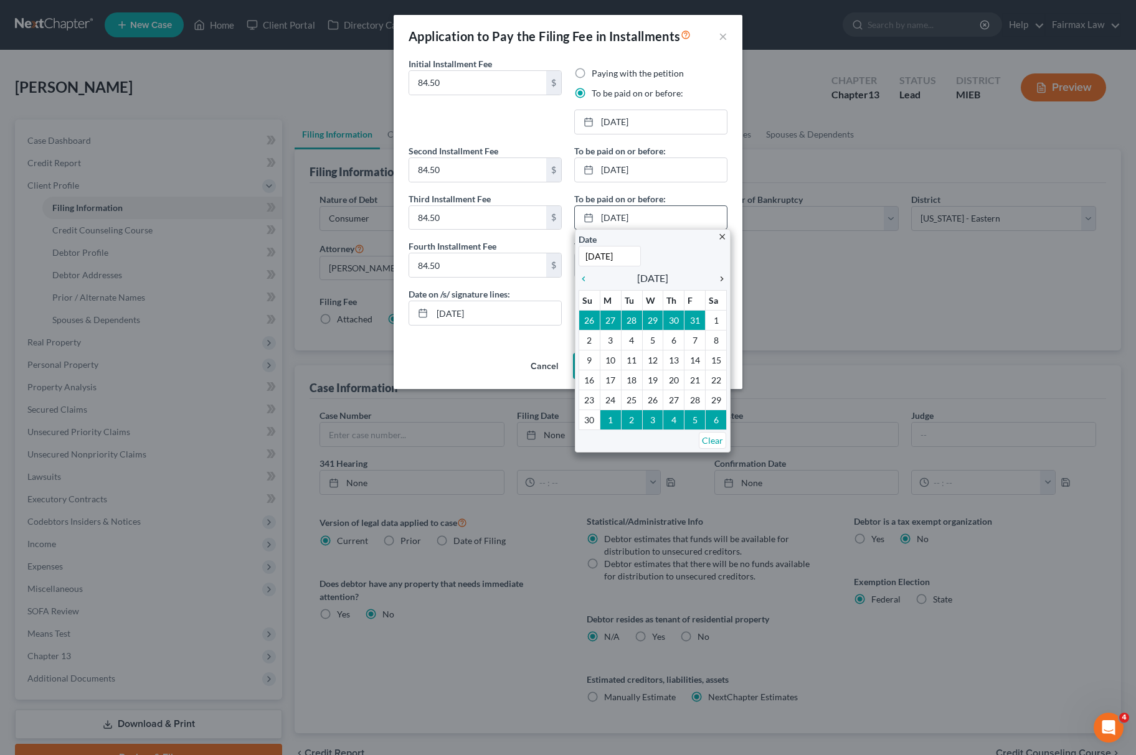
click at [718, 275] on icon "chevron_right" at bounding box center [719, 279] width 16 height 10
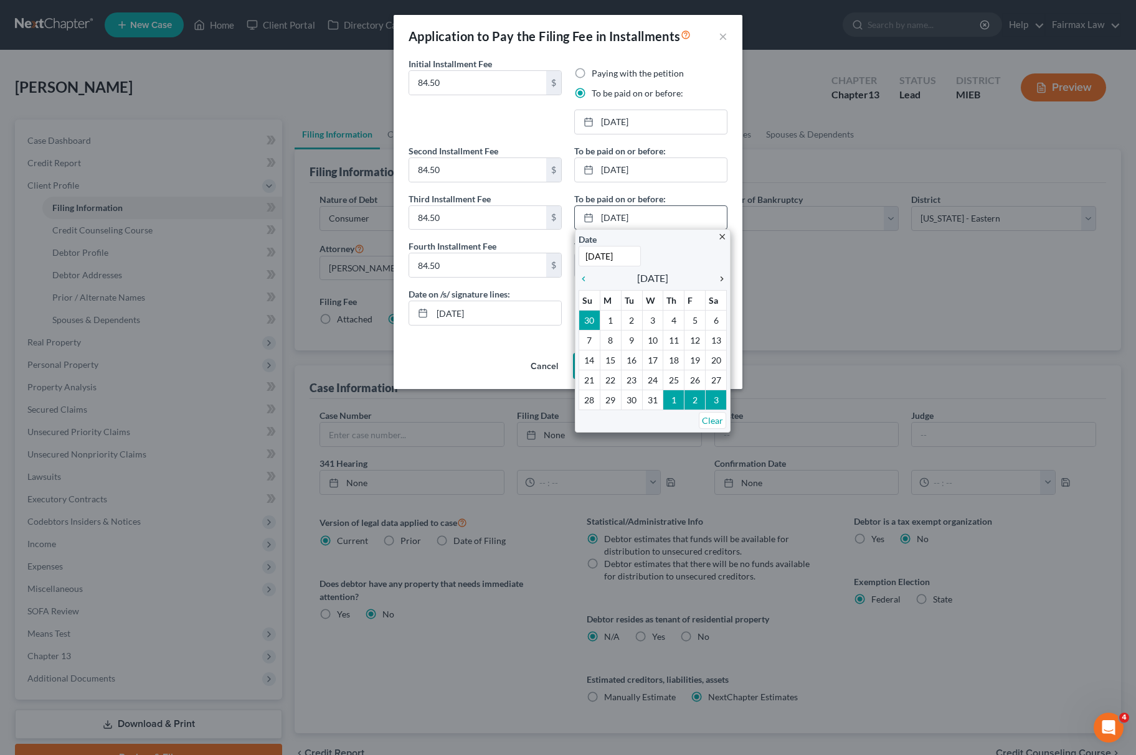
click at [718, 275] on icon "chevron_right" at bounding box center [719, 279] width 16 height 10
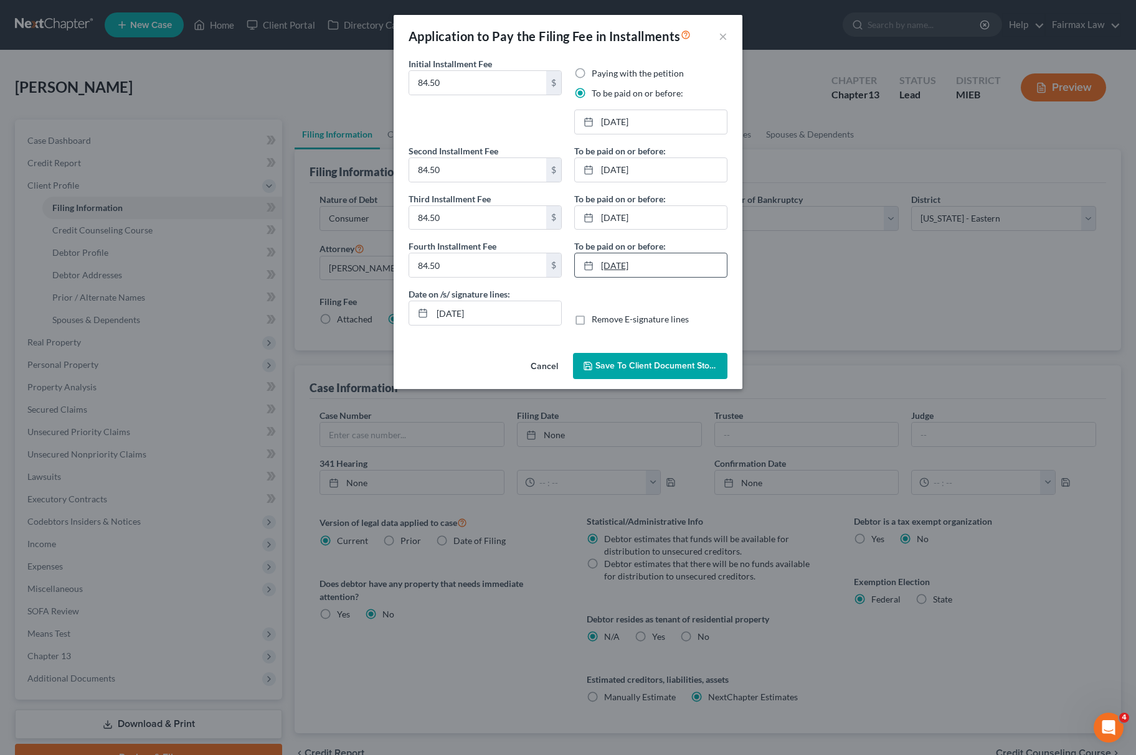
click at [648, 274] on link "10/6/2025" at bounding box center [651, 265] width 152 height 24
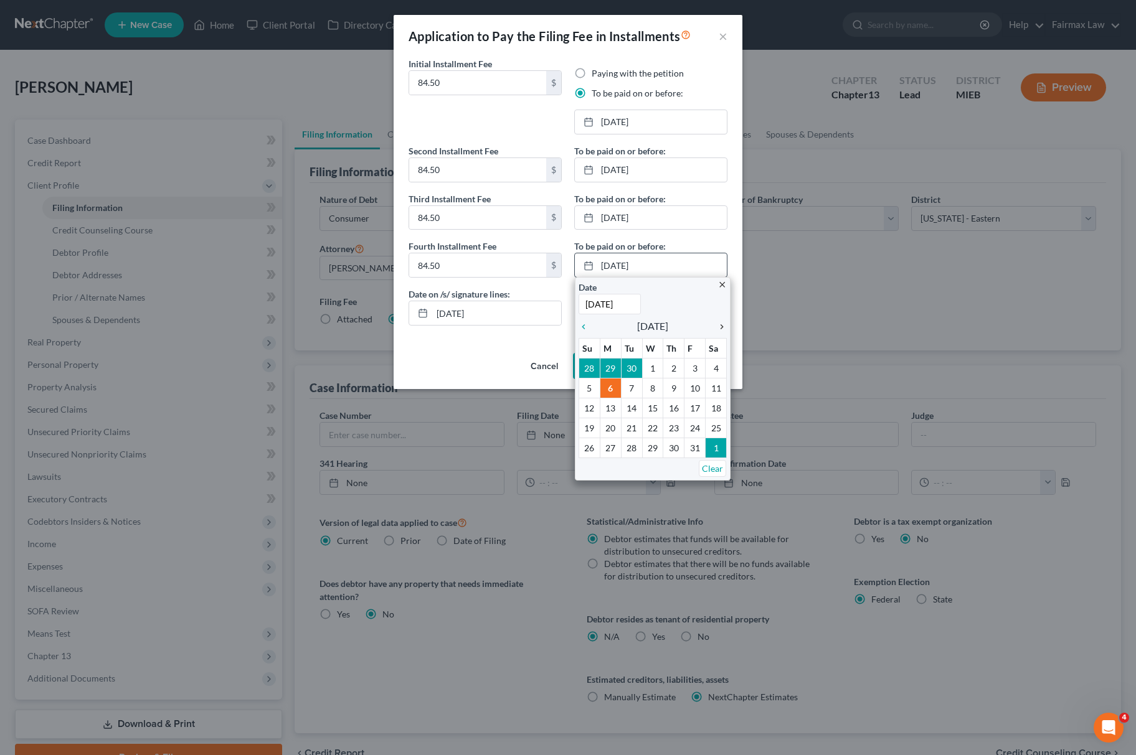
click at [723, 328] on icon "chevron_right" at bounding box center [719, 327] width 16 height 10
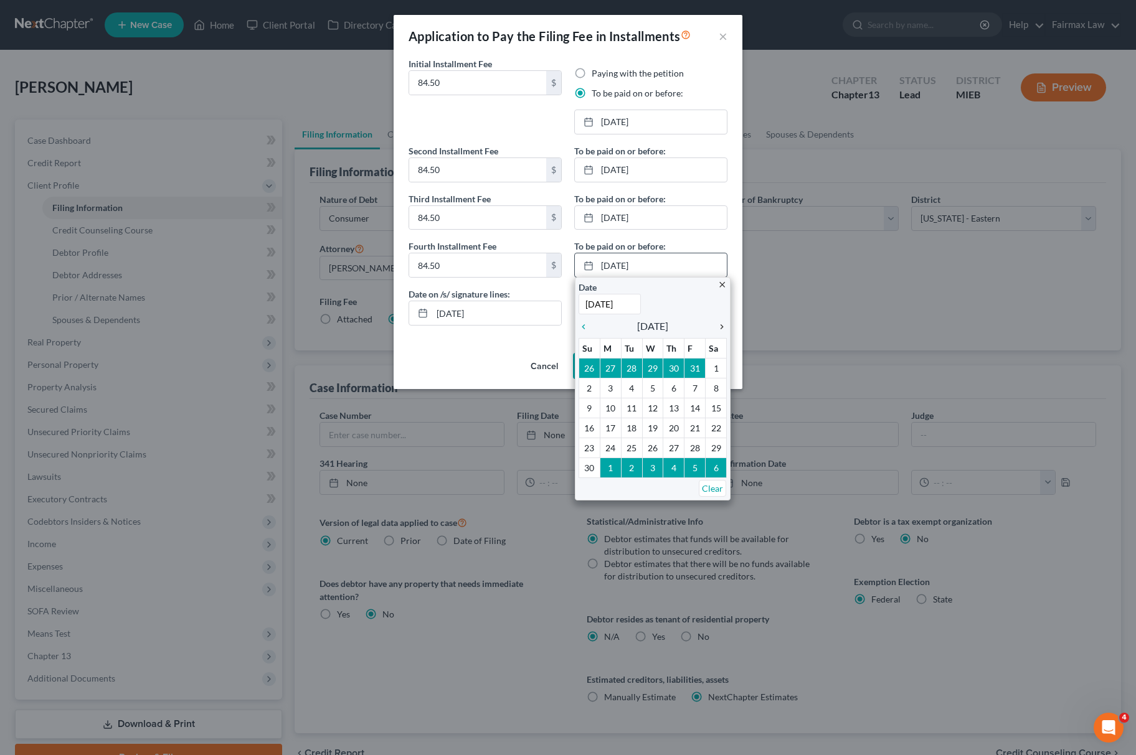
click at [723, 326] on icon "chevron_right" at bounding box center [719, 327] width 16 height 10
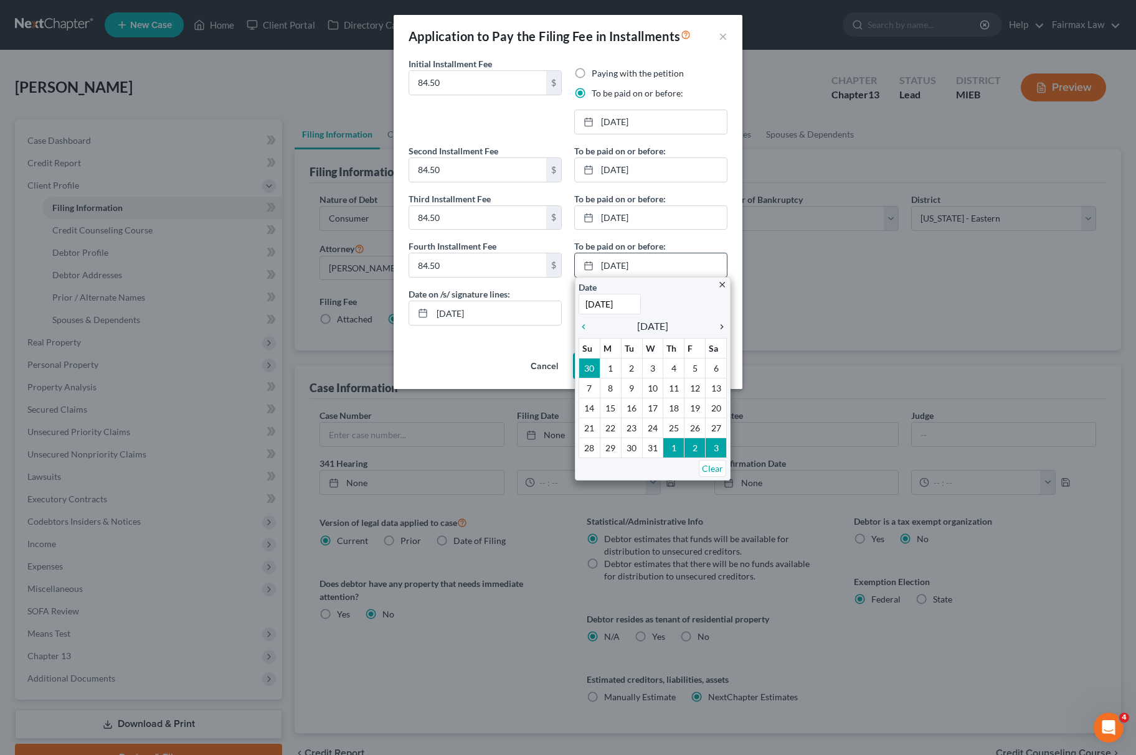
click at [723, 326] on icon "chevron_right" at bounding box center [719, 327] width 16 height 10
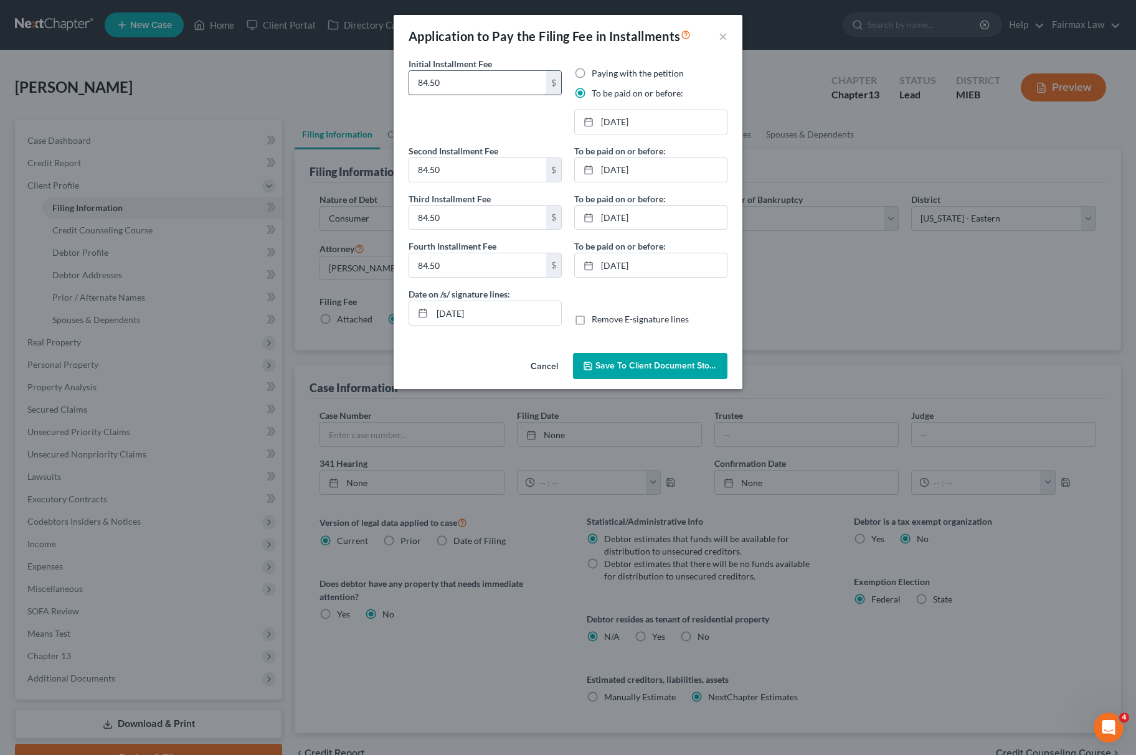
click at [461, 91] on input "84.50" at bounding box center [477, 83] width 137 height 24
drag, startPoint x: 461, startPoint y: 93, endPoint x: 330, endPoint y: 83, distance: 131.1
click at [330, 83] on div "Application to Pay the Filing Fee in Installments × Initial Installment Fee 100…" at bounding box center [568, 377] width 1136 height 755
click at [486, 171] on input "84.50" at bounding box center [477, 170] width 137 height 24
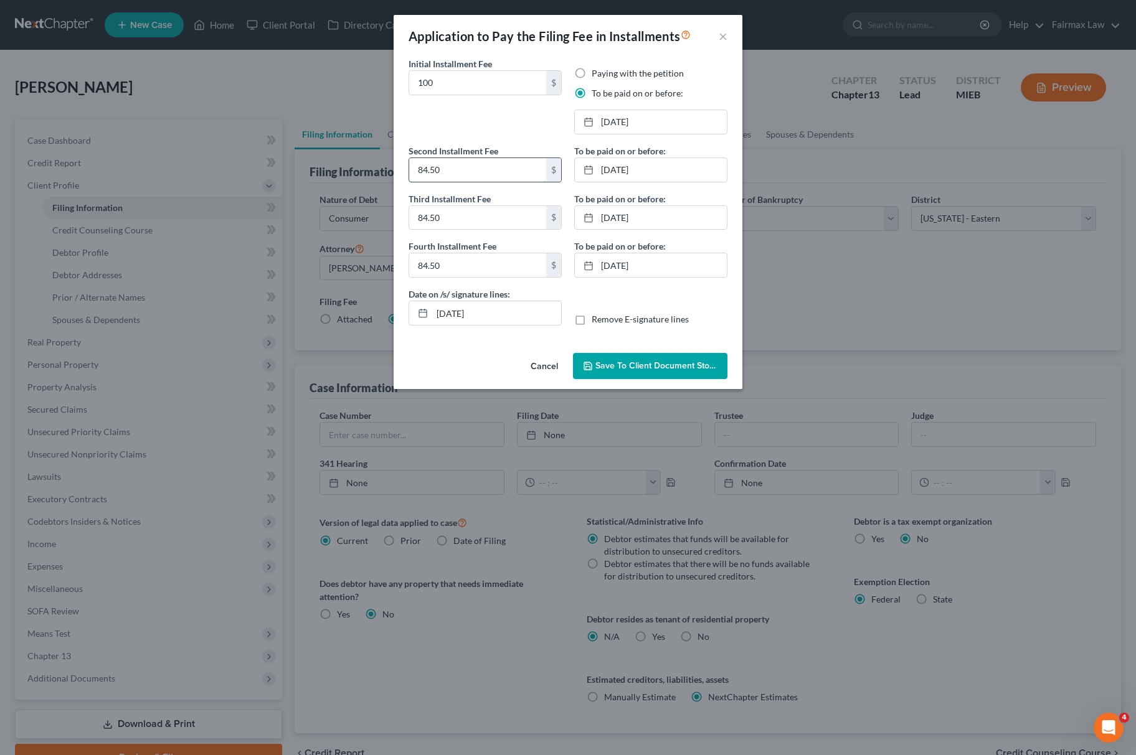
paste input "10"
click at [454, 228] on input "84.50" at bounding box center [477, 218] width 137 height 24
click at [462, 260] on input "84.50" at bounding box center [477, 265] width 137 height 24
click at [636, 276] on link "2/6/2026" at bounding box center [651, 265] width 152 height 24
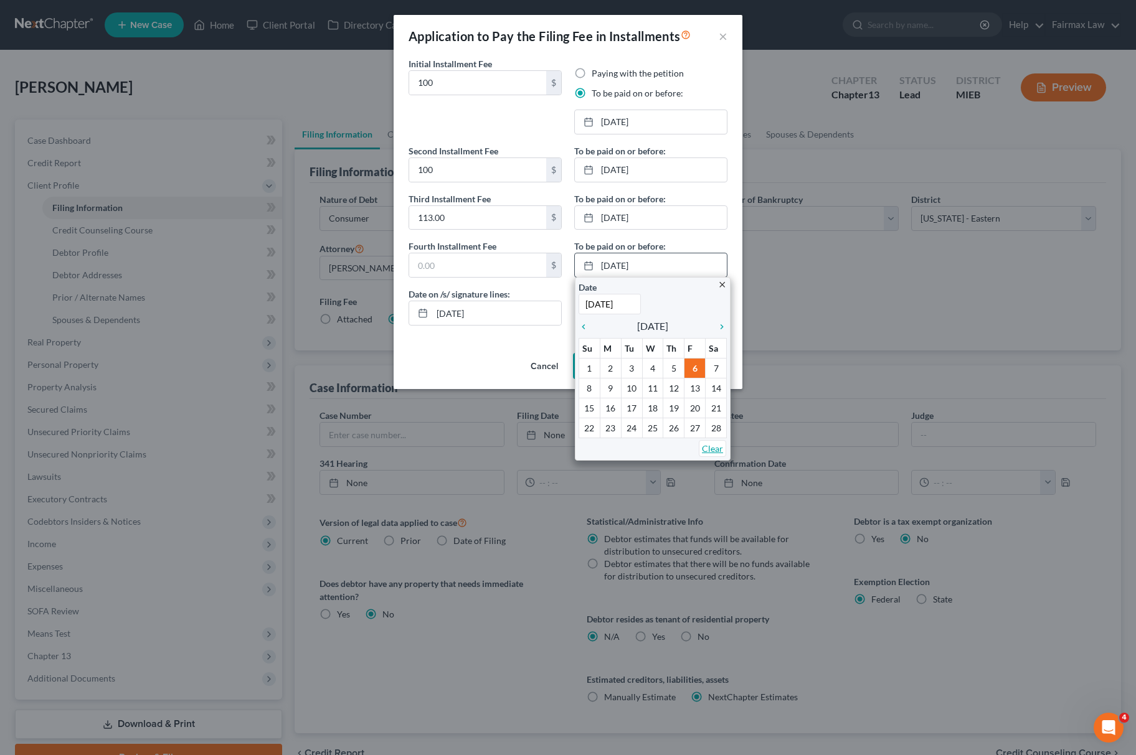
click at [699, 449] on link "Clear" at bounding box center [712, 448] width 27 height 17
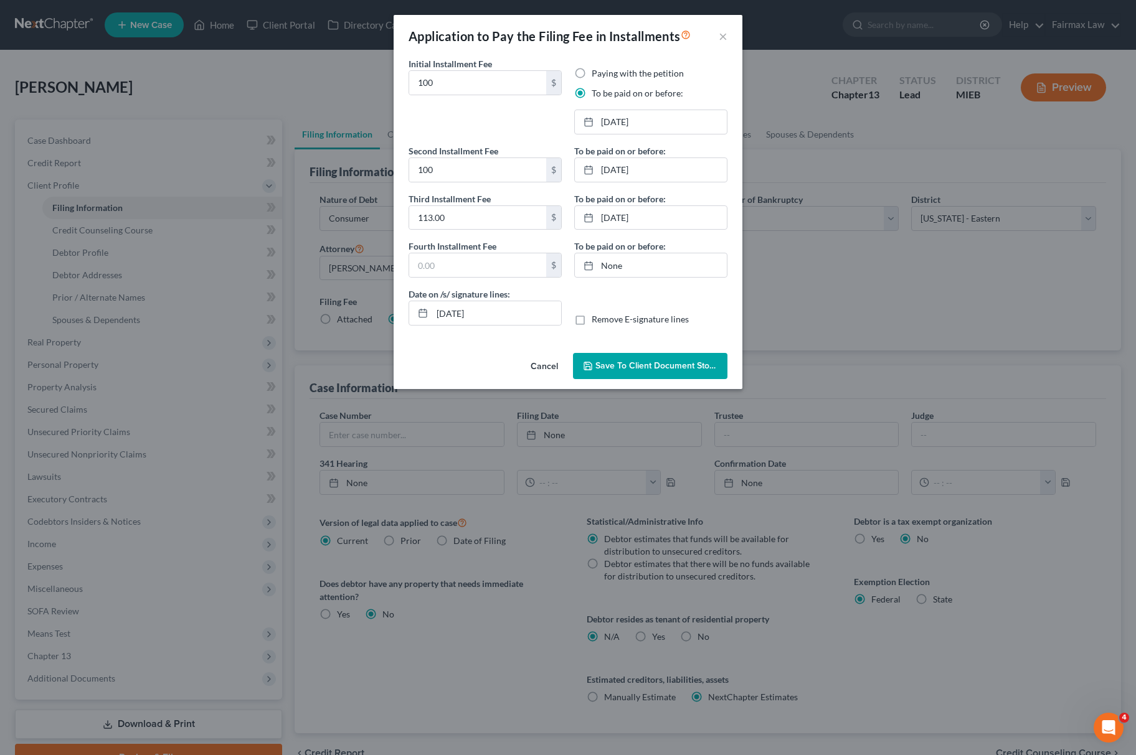
drag, startPoint x: 641, startPoint y: 374, endPoint x: 691, endPoint y: 377, distance: 50.0
click at [641, 374] on button "Save to Client Document Storage" at bounding box center [650, 366] width 154 height 26
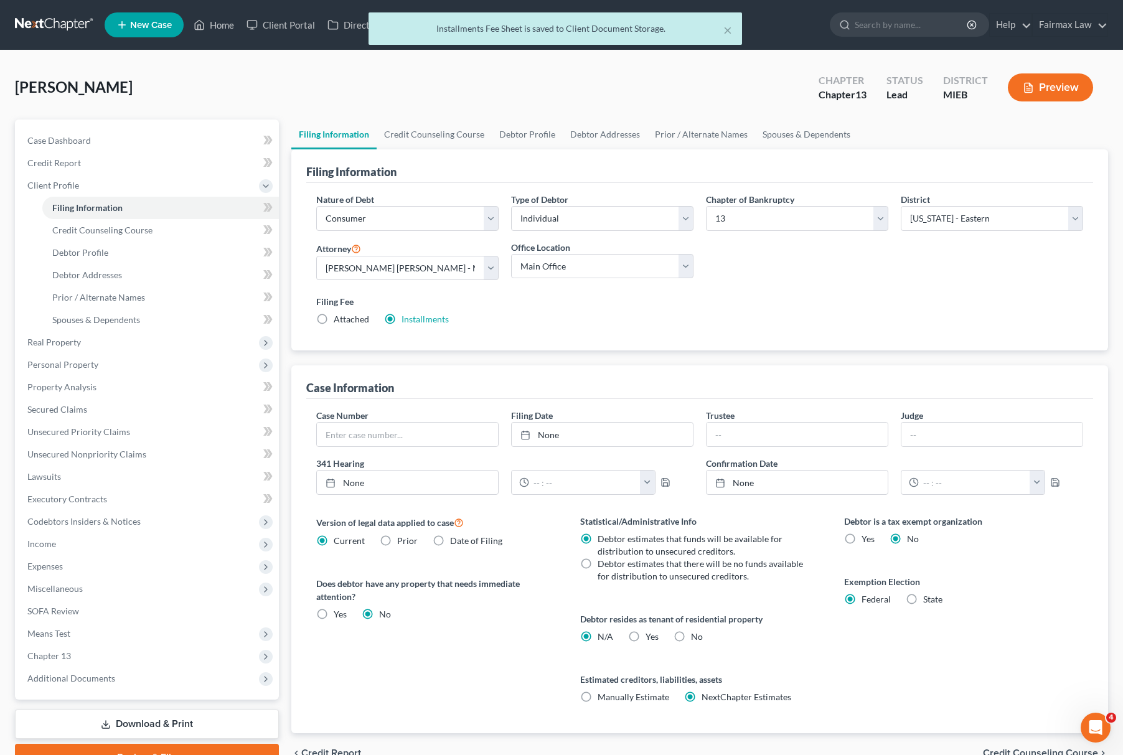
scroll to position [66, 0]
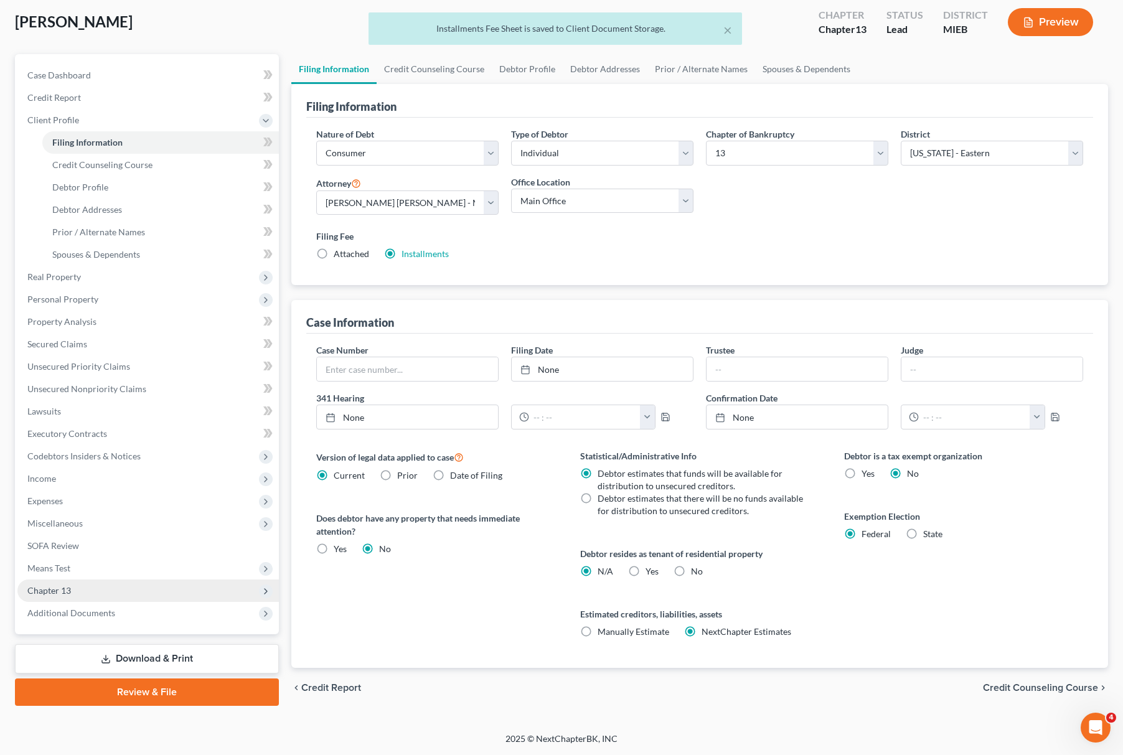
click at [156, 598] on span "Chapter 13" at bounding box center [148, 591] width 262 height 22
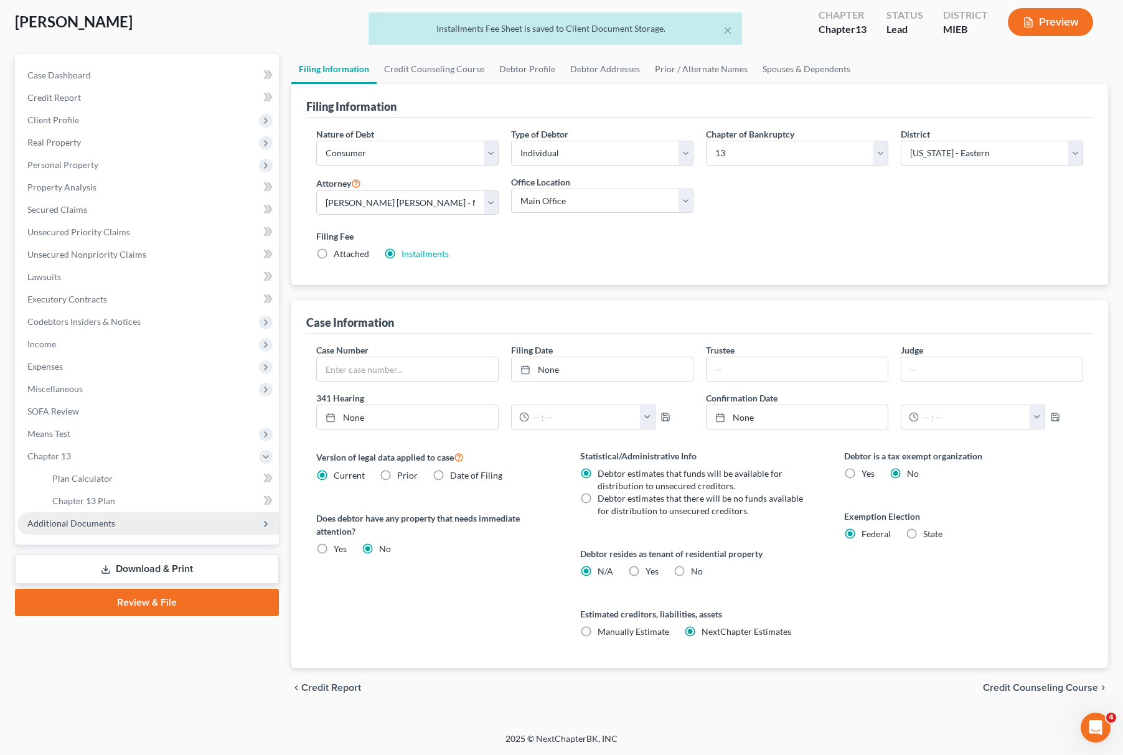
click at [144, 524] on span "Additional Documents" at bounding box center [148, 523] width 262 height 22
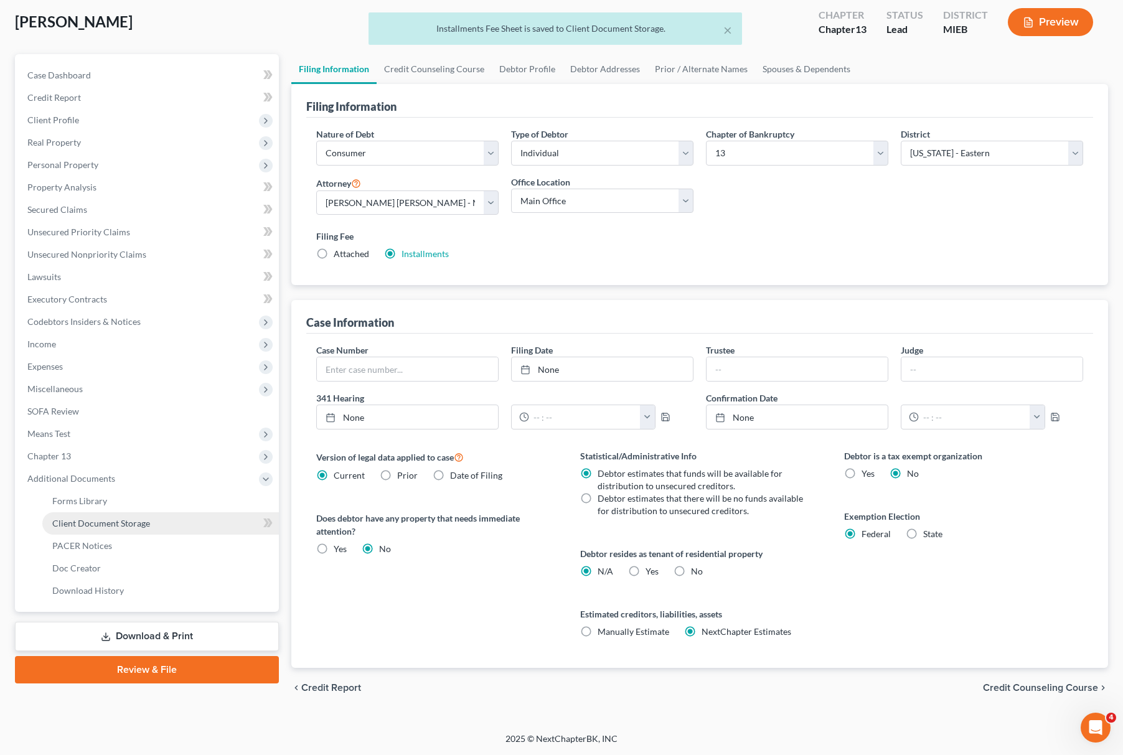
click at [153, 519] on link "Client Document Storage" at bounding box center [160, 523] width 237 height 22
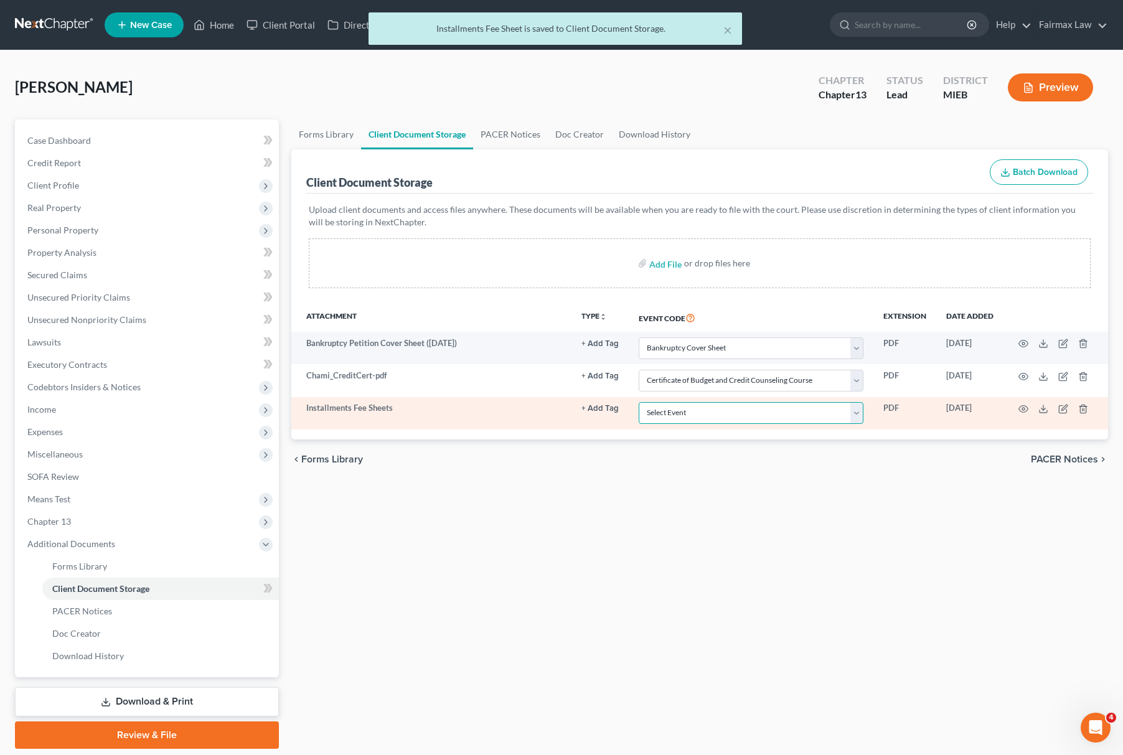
click at [713, 412] on select "Select Event 20 Largest Unsecured Creditors Amended Chapter 11 Plan Amended Cha…" at bounding box center [751, 413] width 225 height 22
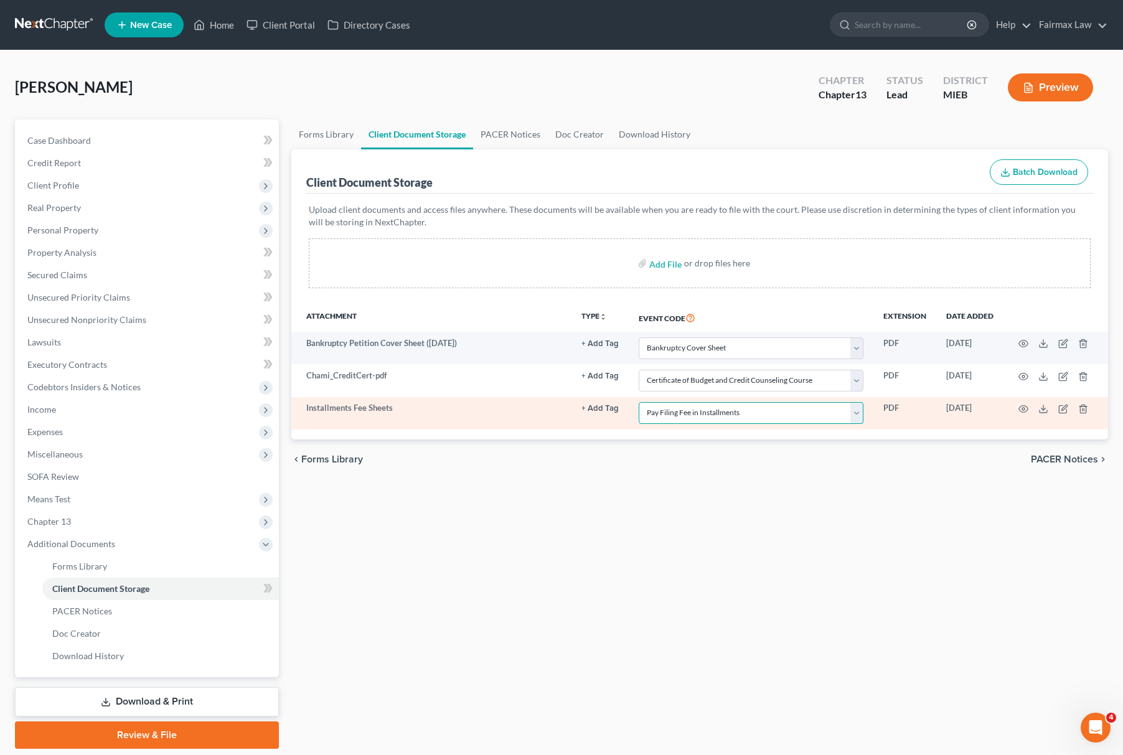
click at [639, 403] on select "Select Event 20 Largest Unsecured Creditors Amended Chapter 11 Plan Amended Cha…" at bounding box center [751, 413] width 225 height 22
click at [1021, 409] on icon "button" at bounding box center [1024, 409] width 10 height 10
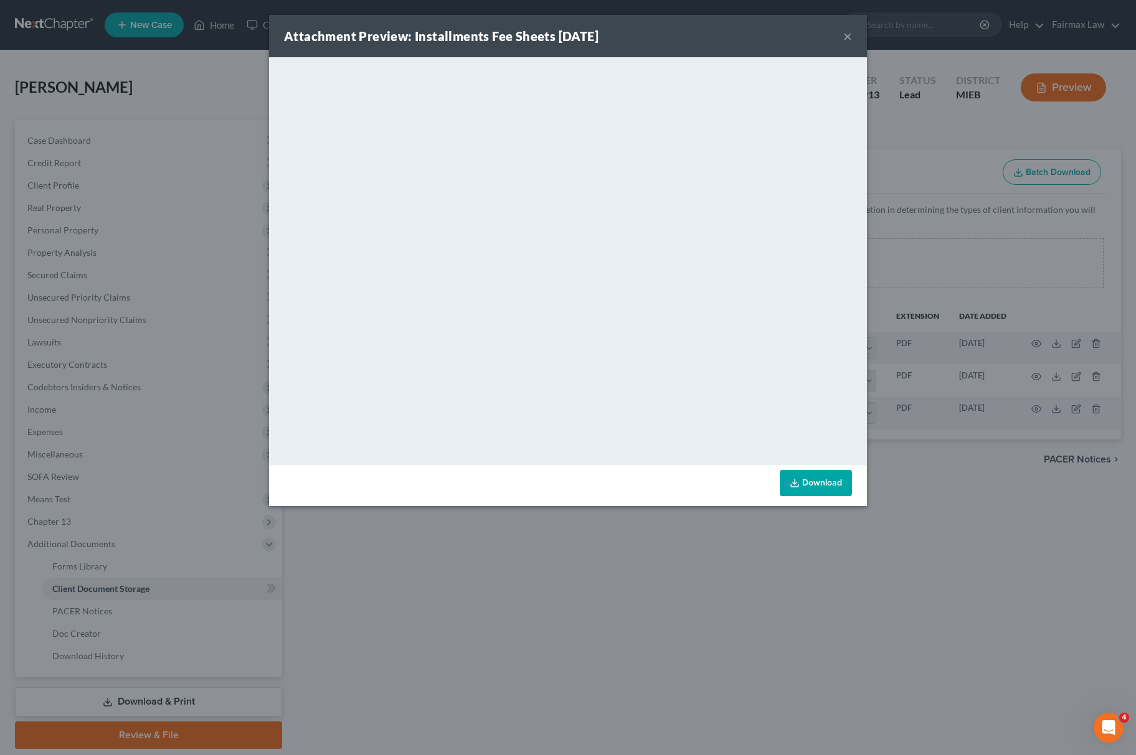
click at [613, 583] on div "Attachment Preview: Installments Fee Sheets 10/06/2025 × <object ng-attr-data='…" at bounding box center [568, 377] width 1136 height 755
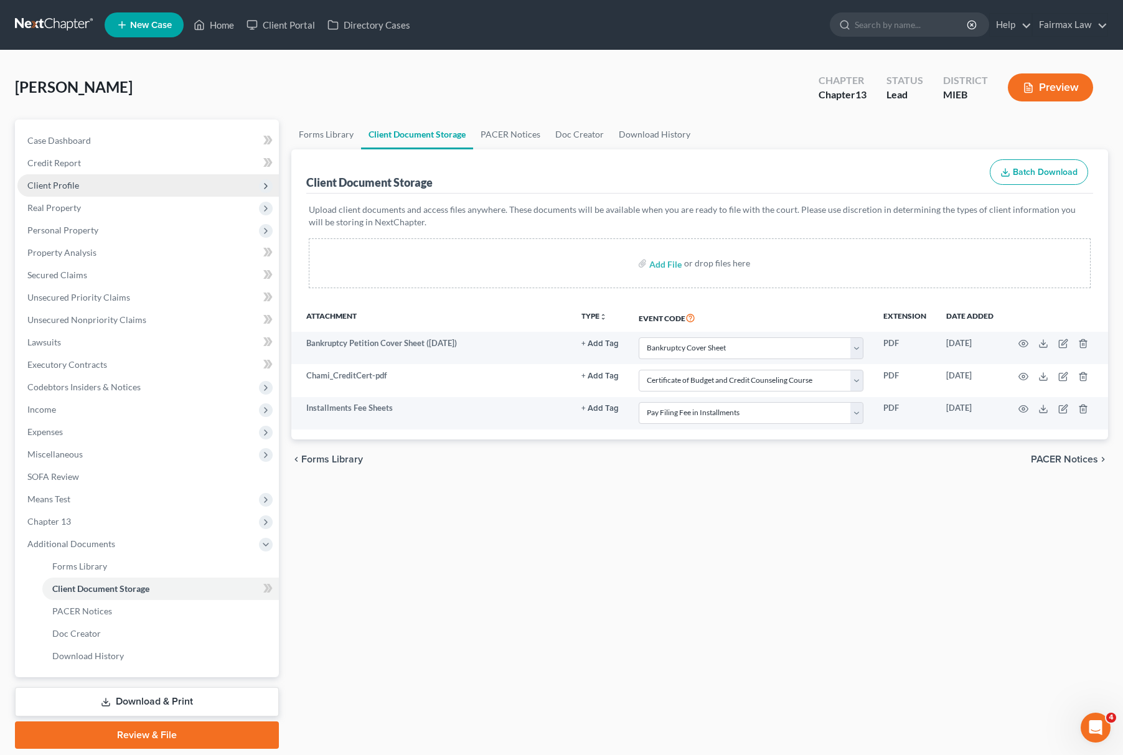
click at [80, 191] on span "Client Profile" at bounding box center [148, 185] width 262 height 22
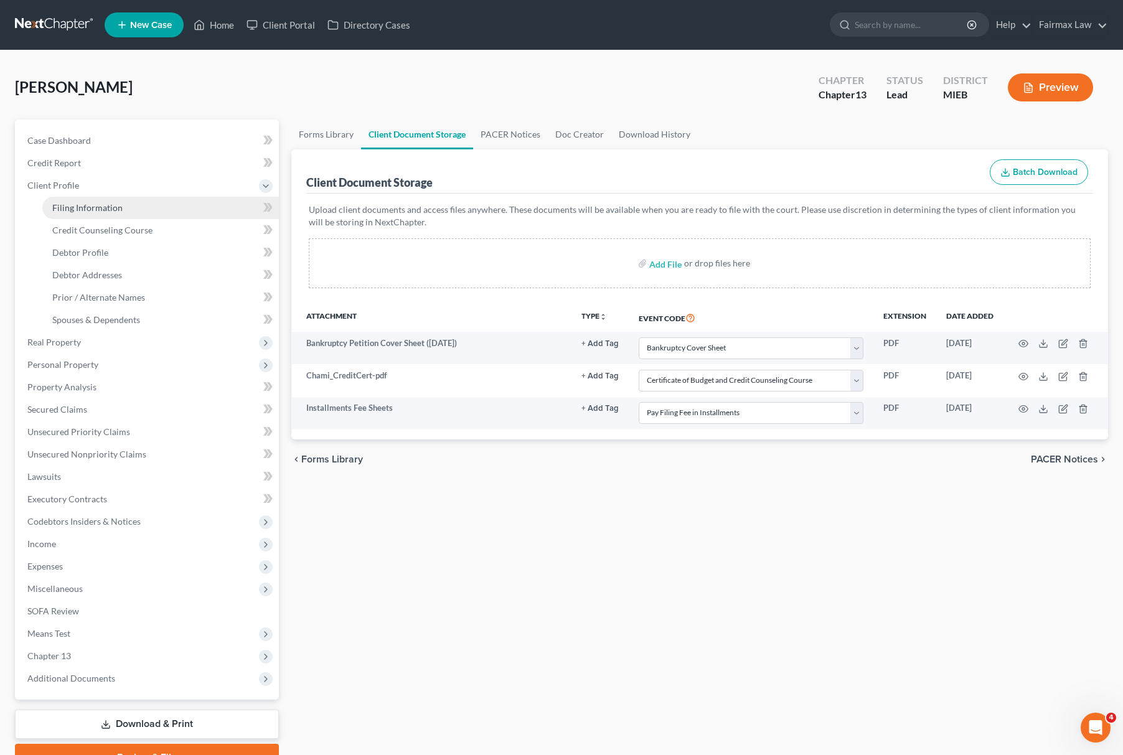
click at [86, 202] on span "Filing Information" at bounding box center [87, 207] width 70 height 11
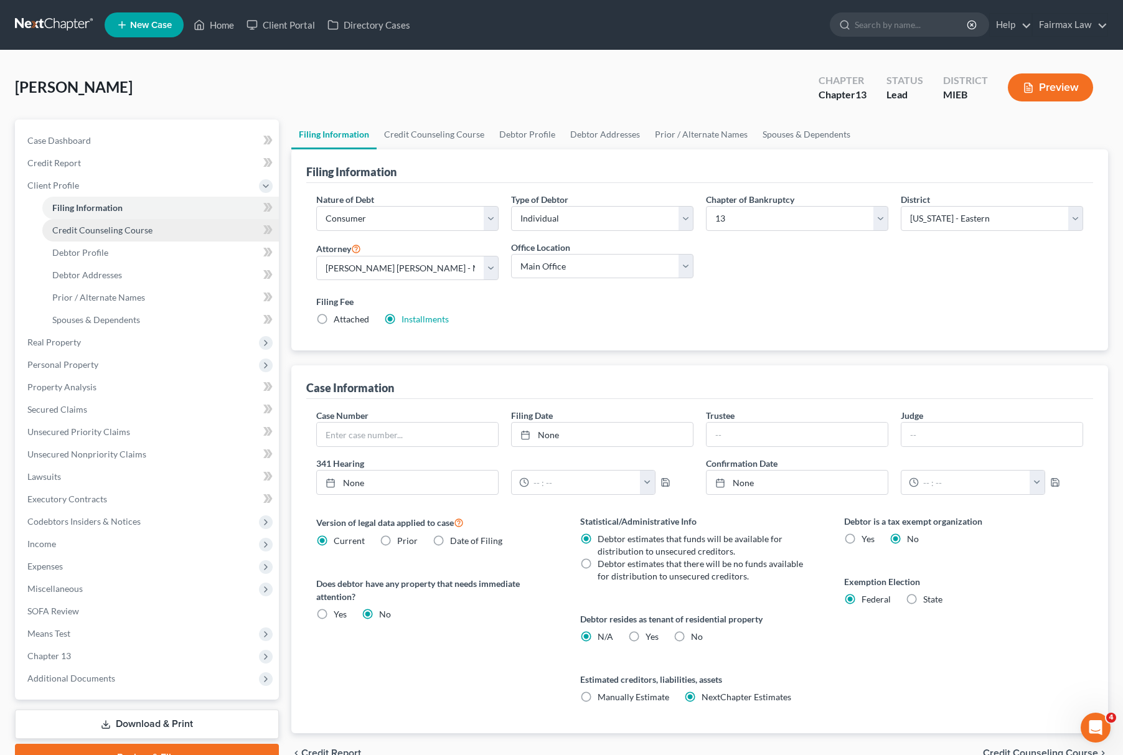
click at [106, 227] on span "Credit Counseling Course" at bounding box center [102, 230] width 100 height 11
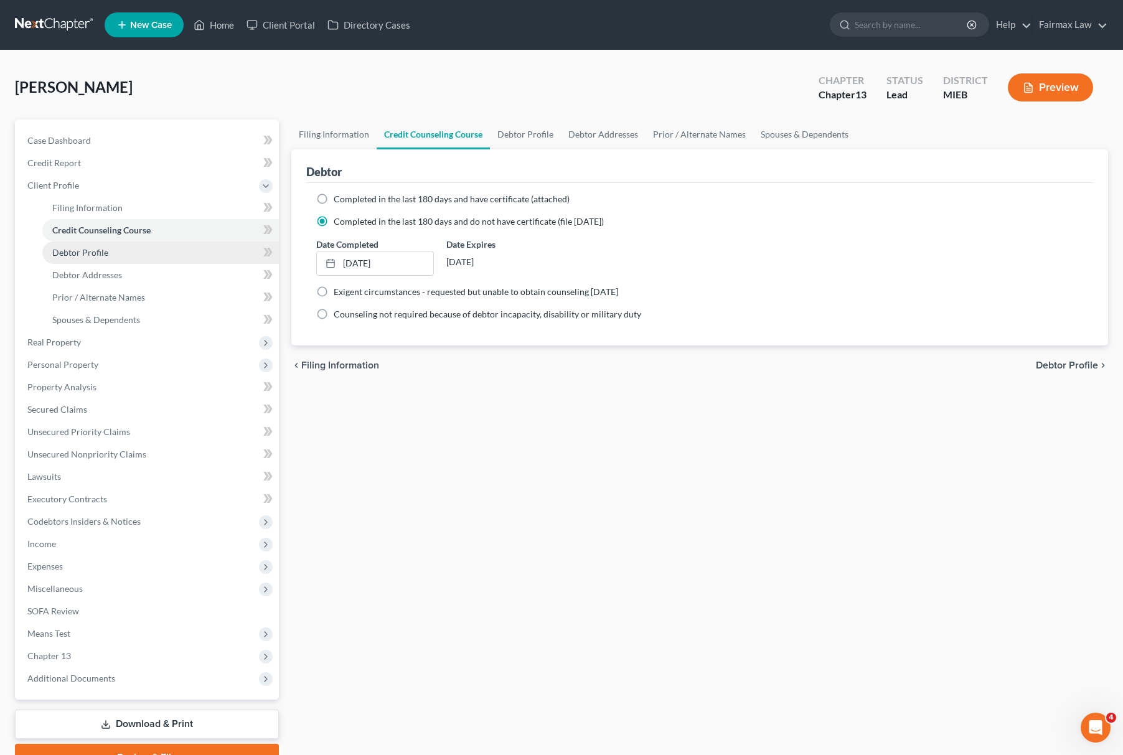
click at [83, 250] on span "Debtor Profile" at bounding box center [80, 252] width 56 height 11
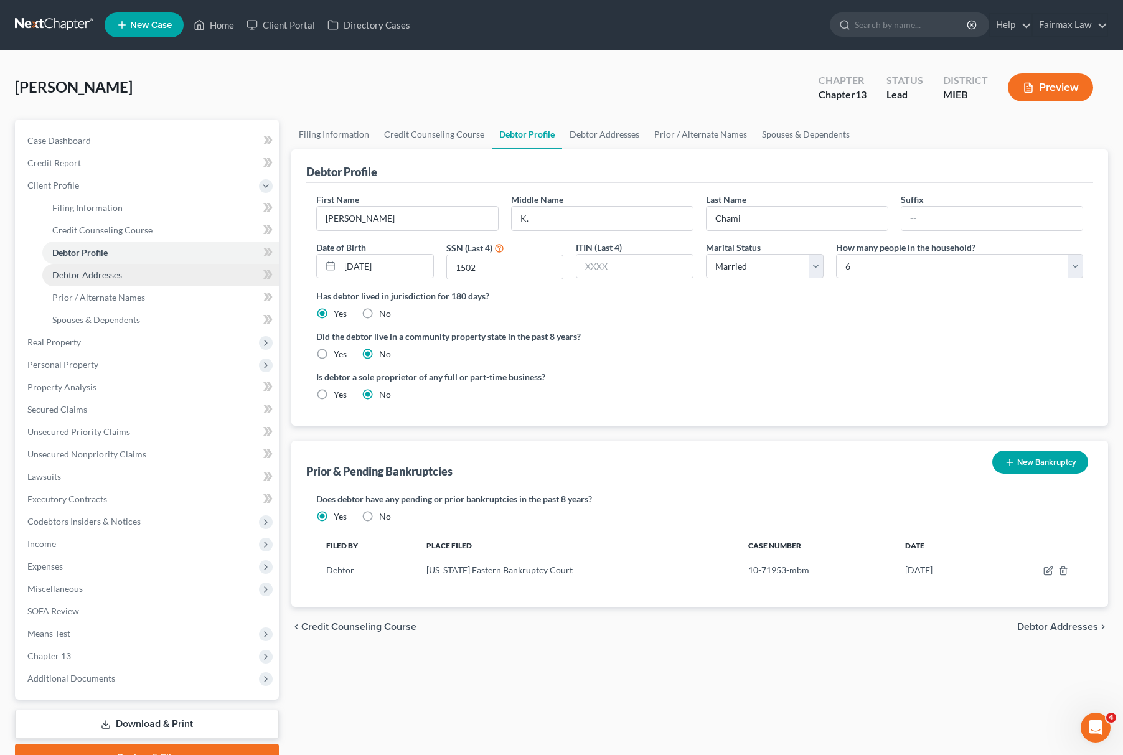
click at [100, 277] on span "Debtor Addresses" at bounding box center [87, 275] width 70 height 11
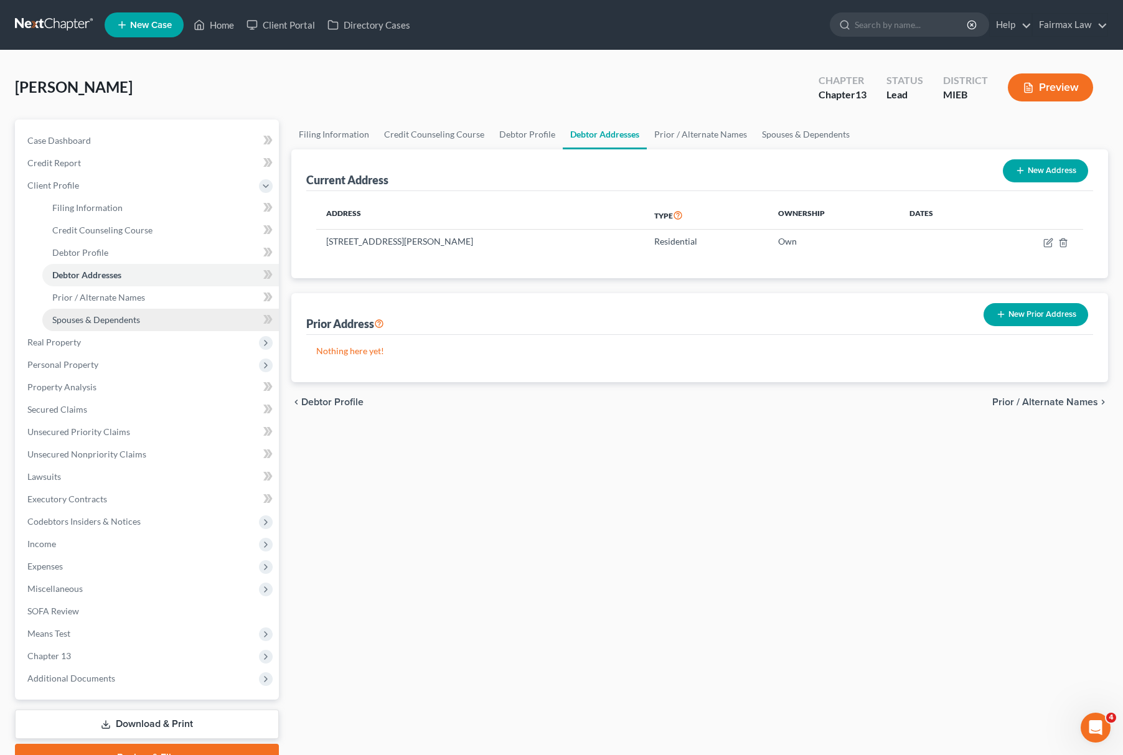
click at [125, 312] on link "Spouses & Dependents" at bounding box center [160, 320] width 237 height 22
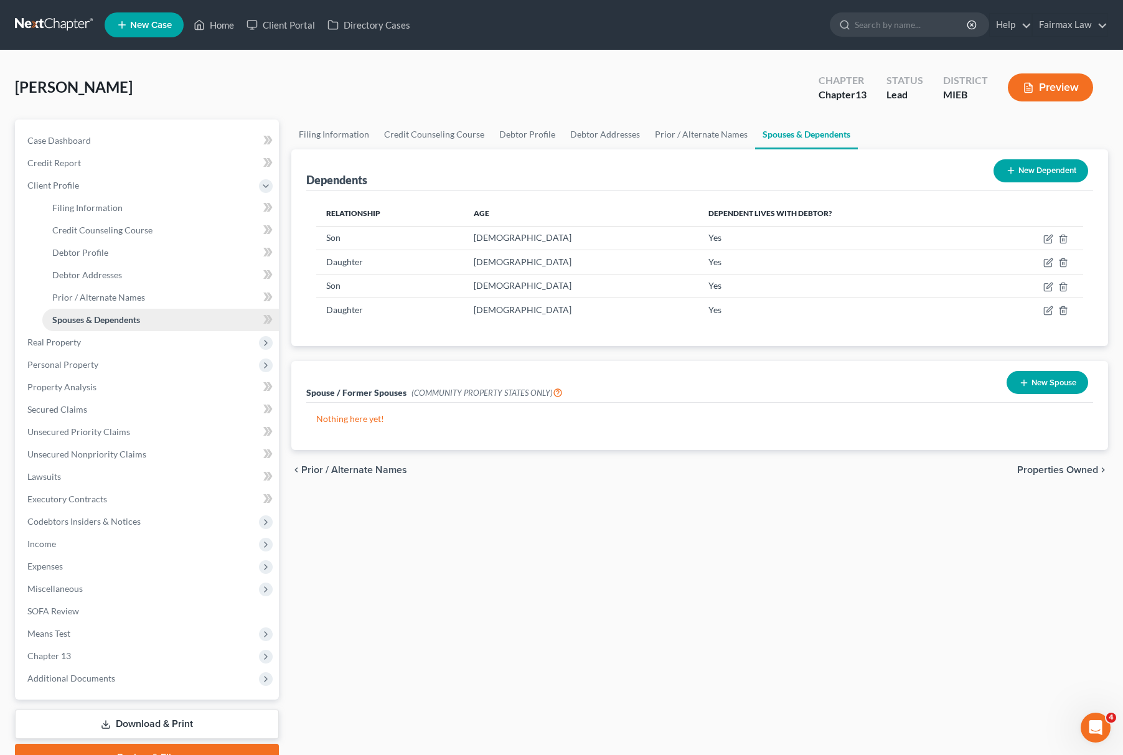
scroll to position [63, 0]
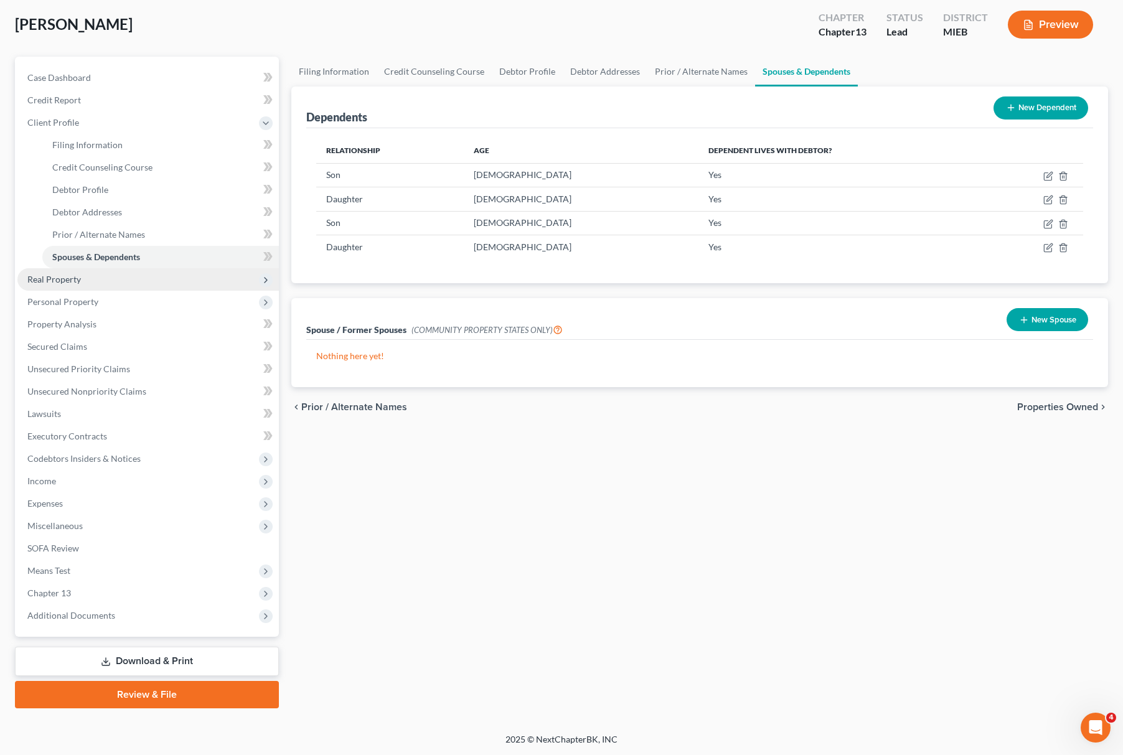
click at [108, 279] on span "Real Property" at bounding box center [148, 279] width 262 height 22
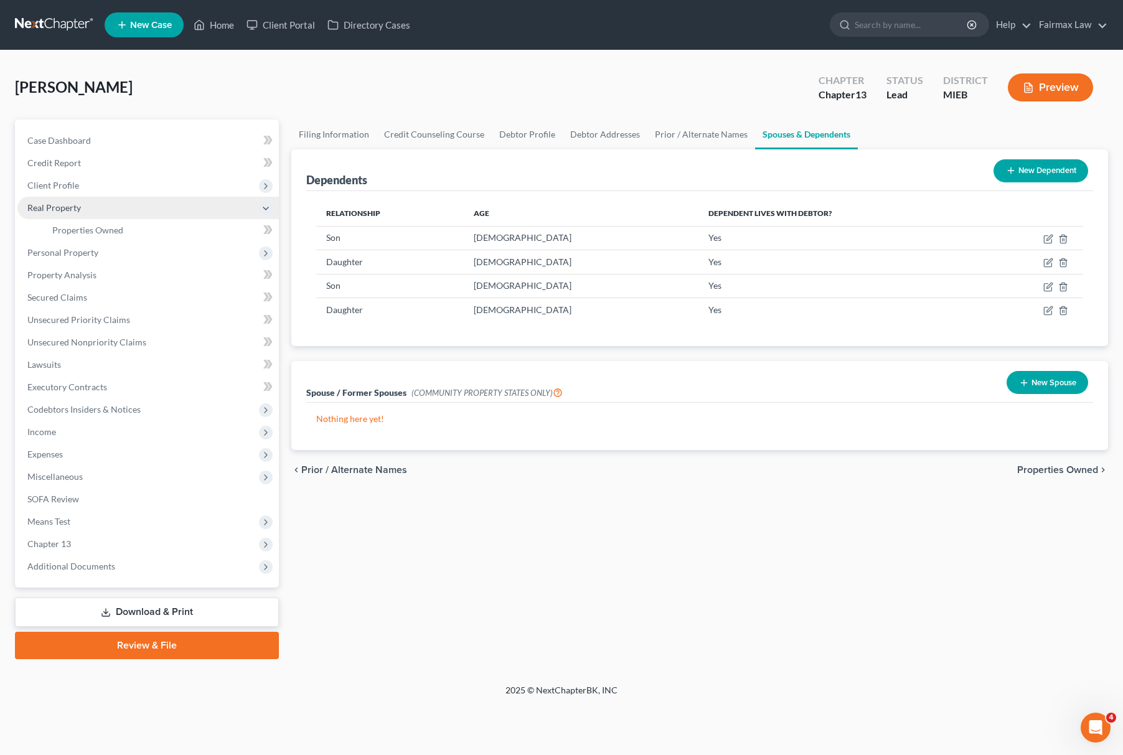
scroll to position [0, 0]
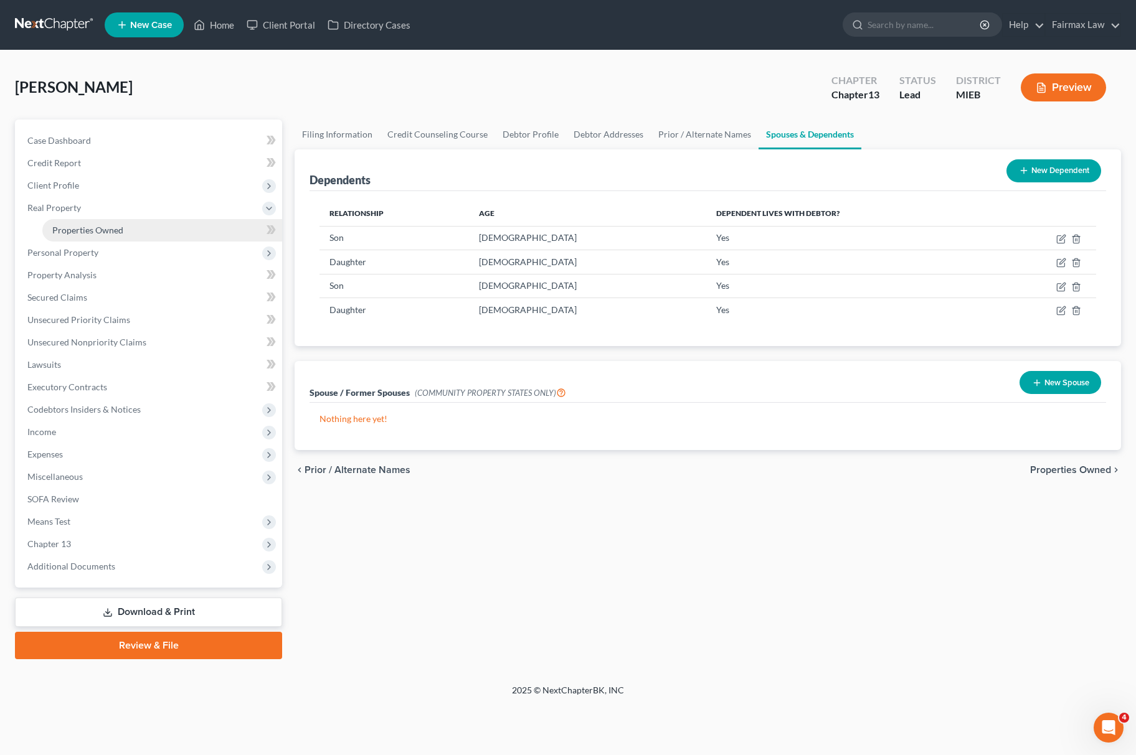
click at [110, 222] on link "Properties Owned" at bounding box center [162, 230] width 240 height 22
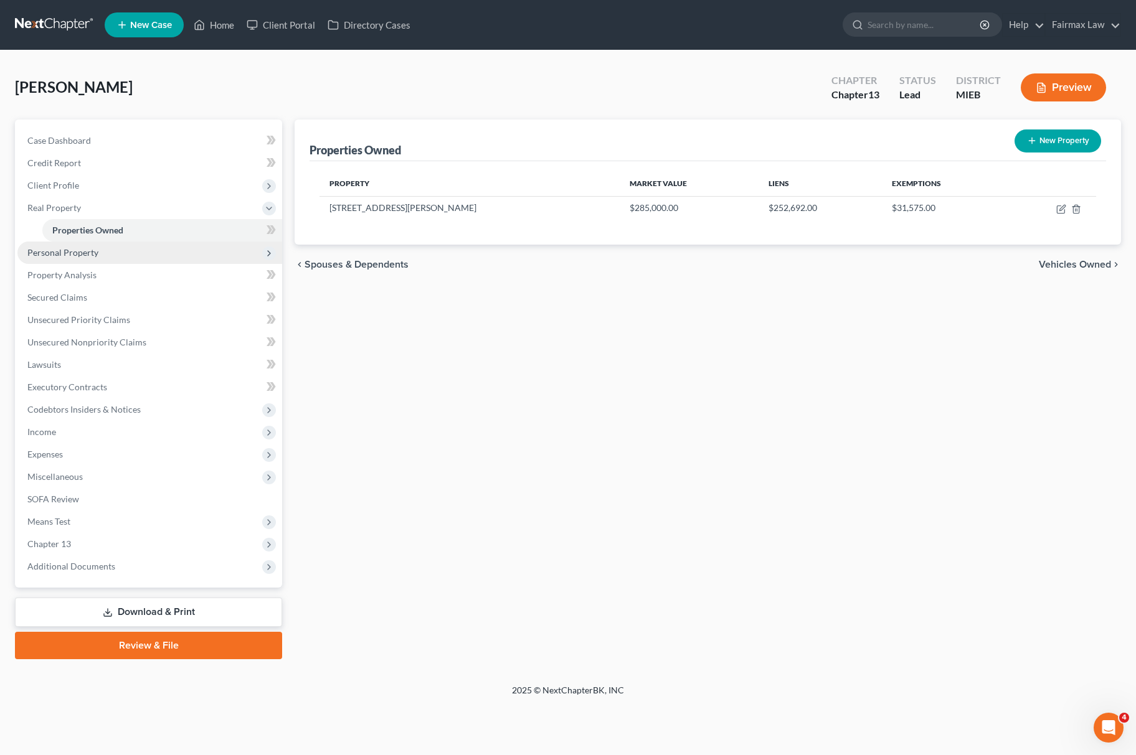
click at [90, 248] on span "Personal Property" at bounding box center [62, 252] width 71 height 11
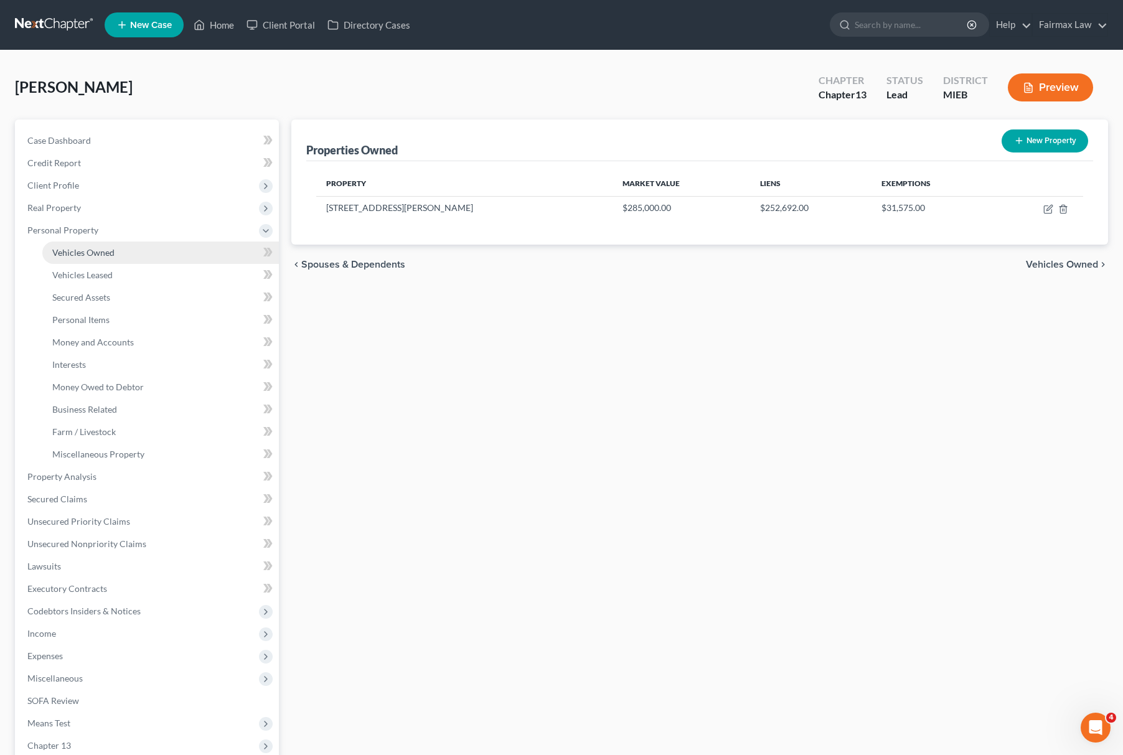
click at [125, 257] on link "Vehicles Owned" at bounding box center [160, 253] width 237 height 22
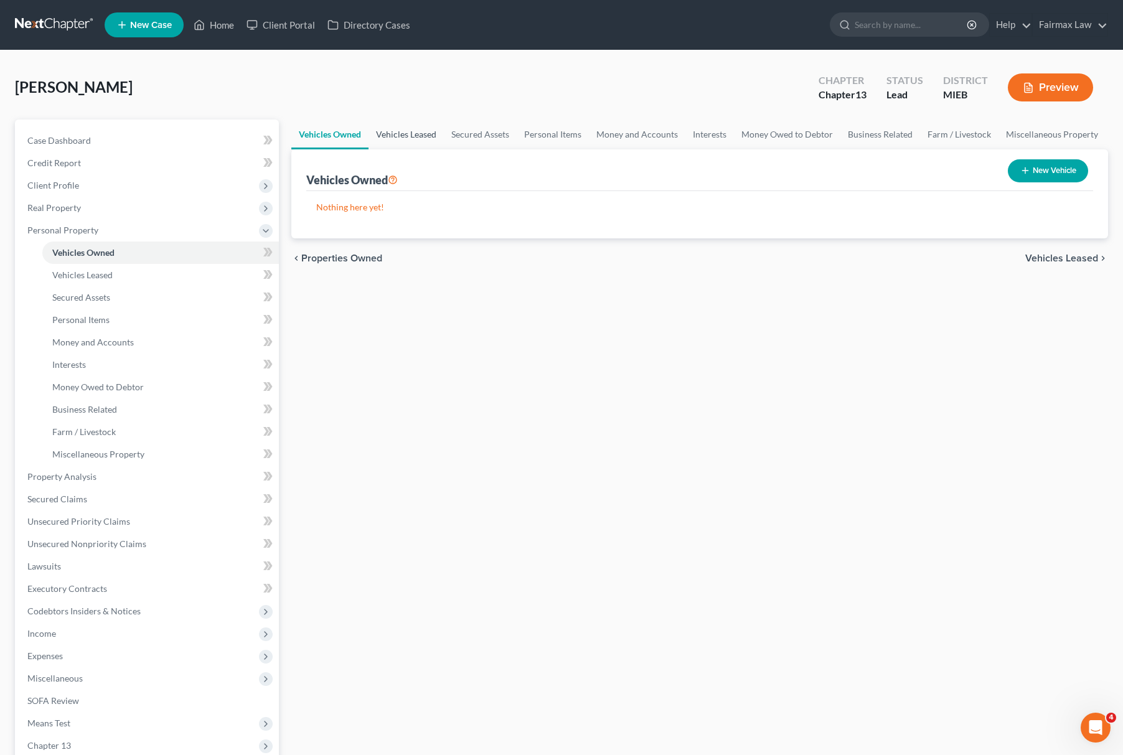
click at [422, 128] on link "Vehicles Leased" at bounding box center [406, 135] width 75 height 30
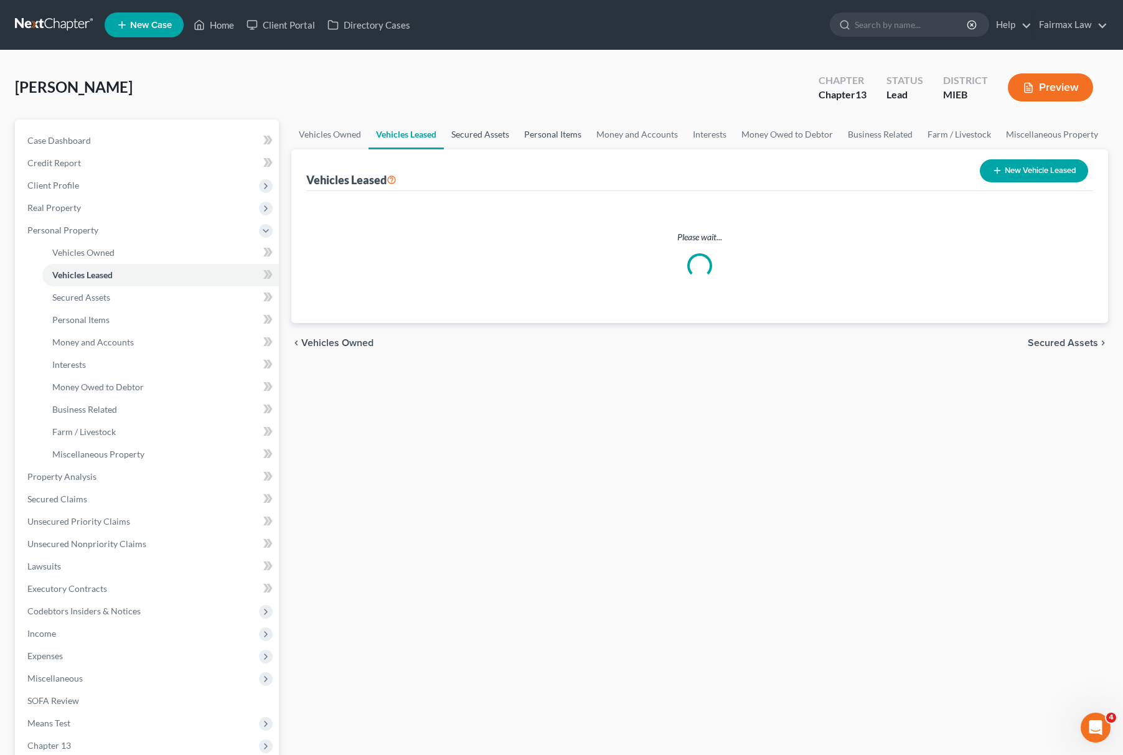
drag, startPoint x: 478, startPoint y: 138, endPoint x: 527, endPoint y: 138, distance: 48.6
click at [479, 138] on link "Secured Assets" at bounding box center [480, 135] width 73 height 30
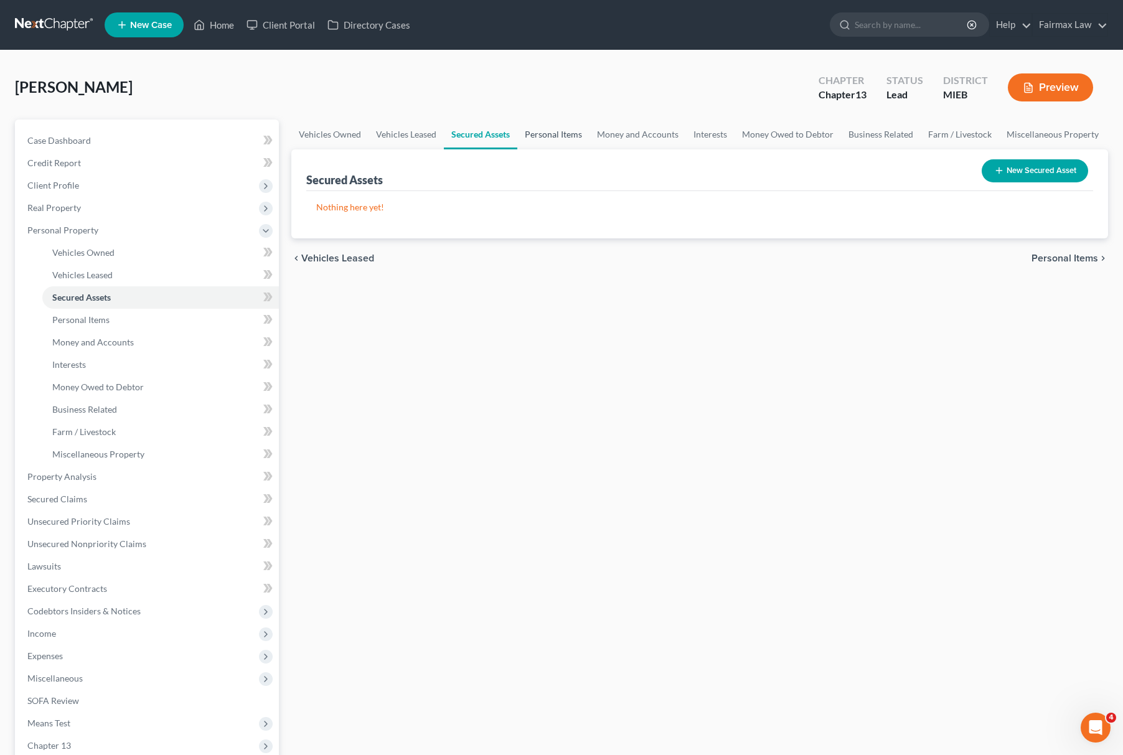
click at [563, 133] on link "Personal Items" at bounding box center [553, 135] width 72 height 30
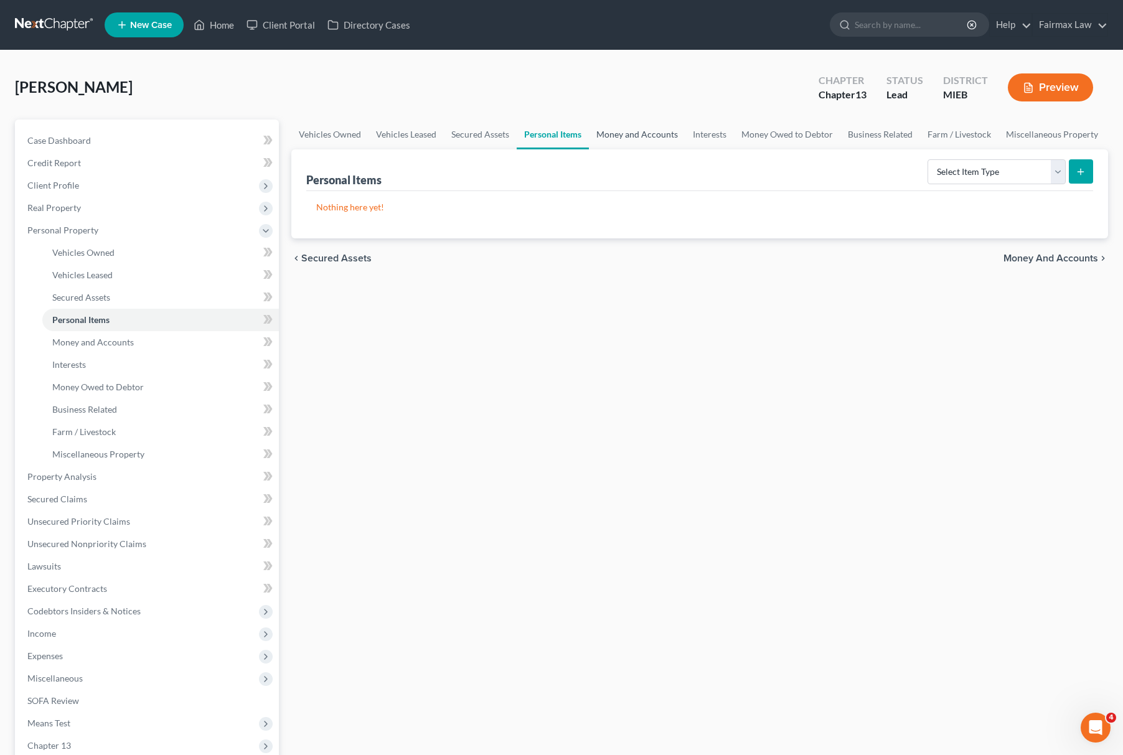
click at [636, 140] on link "Money and Accounts" at bounding box center [637, 135] width 97 height 30
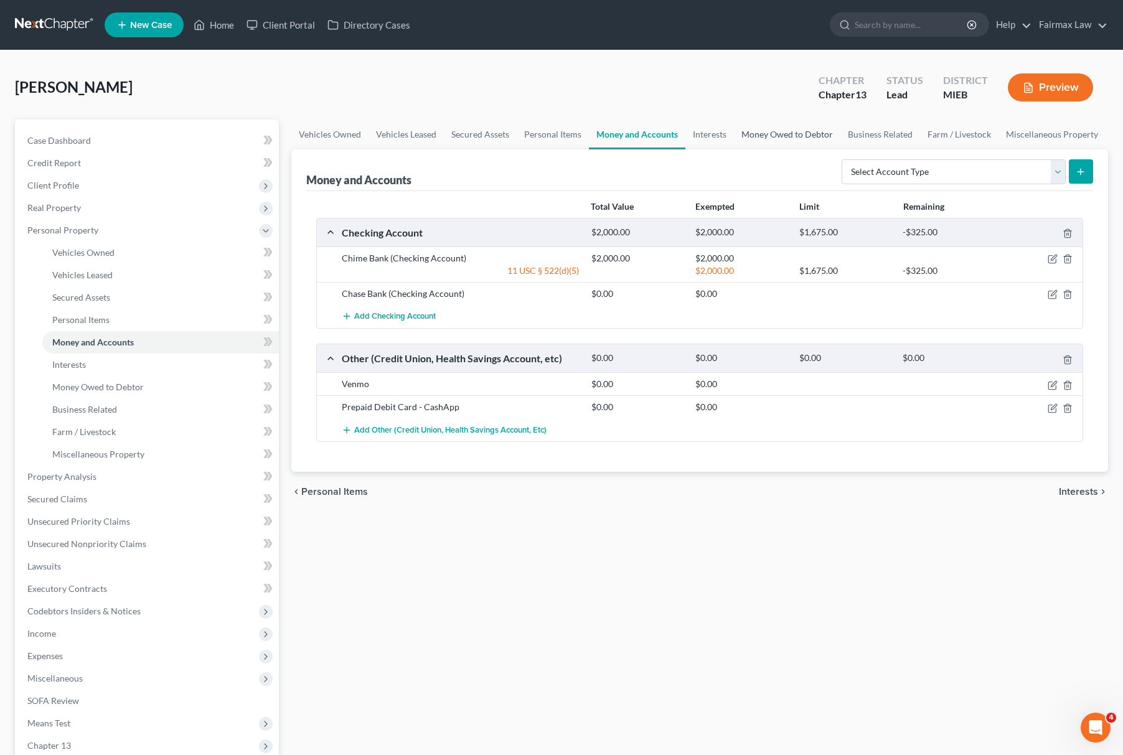
click at [775, 131] on link "Money Owed to Debtor" at bounding box center [787, 135] width 106 height 30
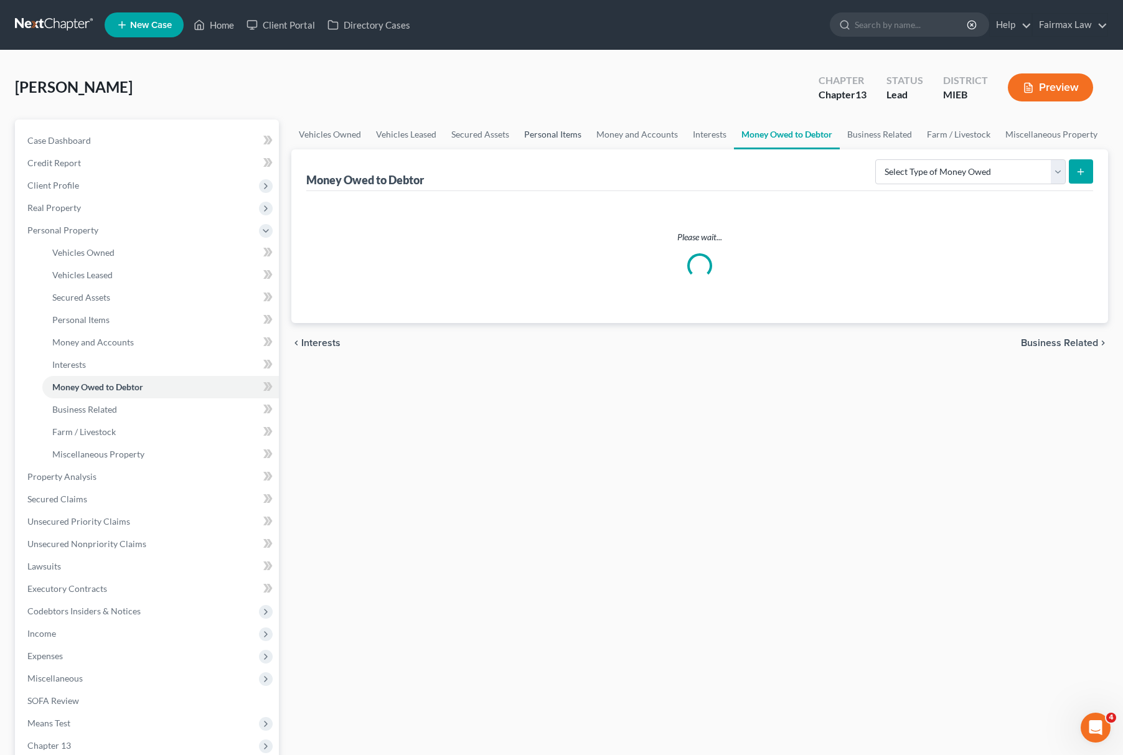
click at [555, 135] on link "Personal Items" at bounding box center [553, 135] width 72 height 30
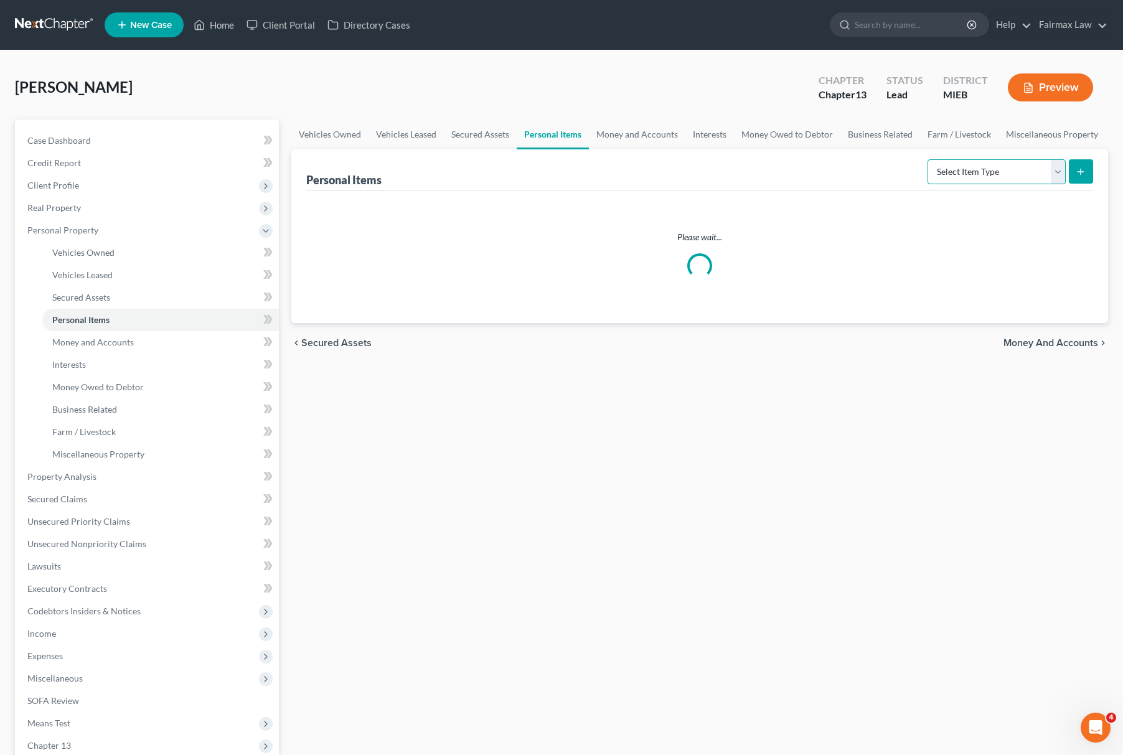
drag, startPoint x: 949, startPoint y: 168, endPoint x: 978, endPoint y: 182, distance: 31.8
click at [949, 168] on select "Select Item Type Clothing Collectibles Of Value Electronics Firearms Household …" at bounding box center [997, 171] width 138 height 25
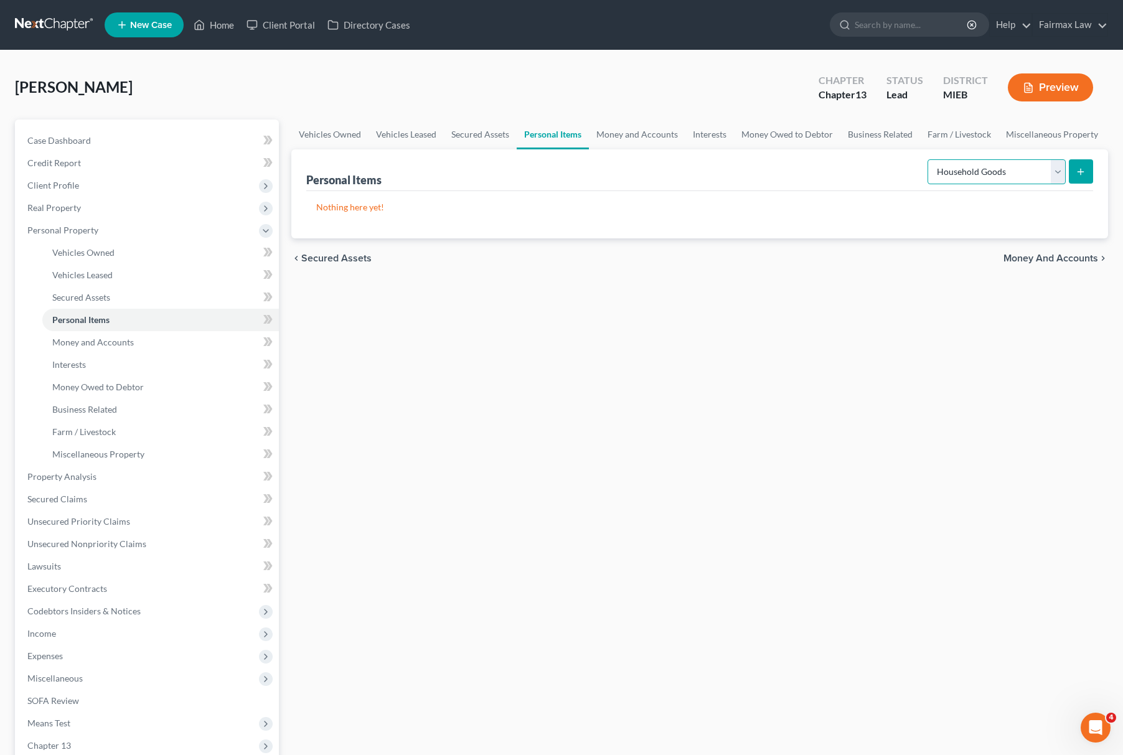
click at [928, 159] on select "Select Item Type Clothing Collectibles Of Value Electronics Firearms Household …" at bounding box center [997, 171] width 138 height 25
click at [1093, 170] on div "Personal Items Select Item Type Clothing Collectibles Of Value Electronics Fire…" at bounding box center [699, 193] width 817 height 89
click at [1081, 170] on line "submit" at bounding box center [1081, 172] width 0 height 6
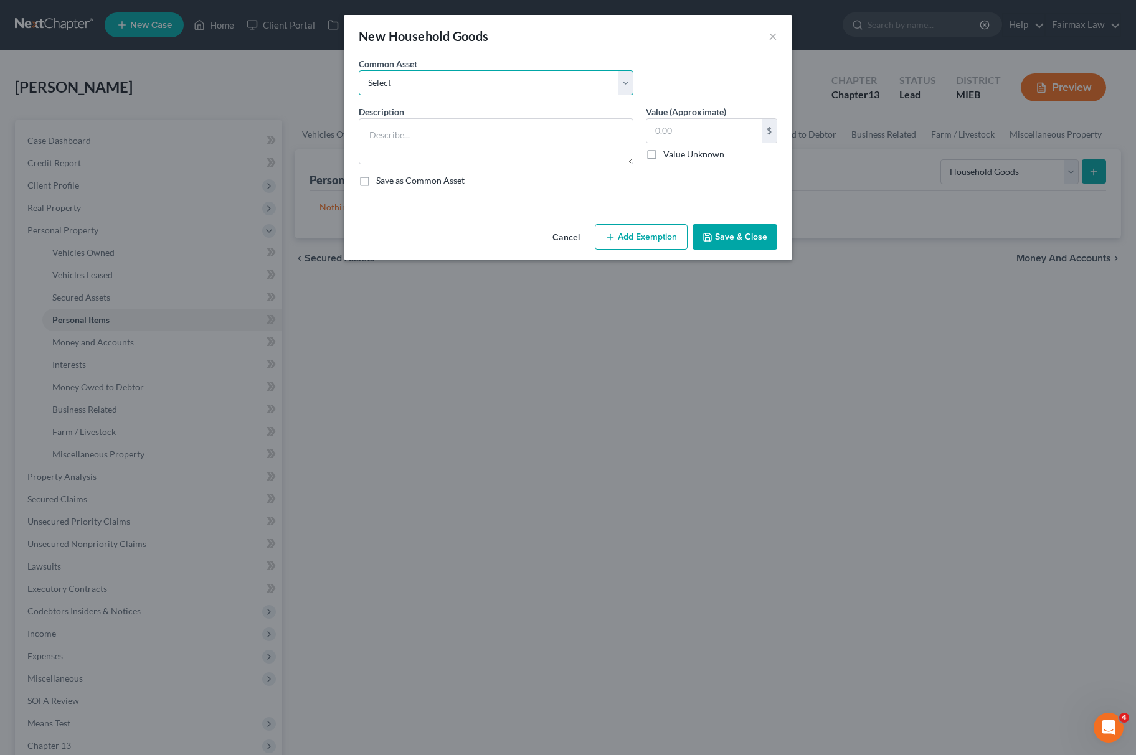
click at [428, 88] on select "Select Common household furnishings, appliances, and decor Common household fur…" at bounding box center [496, 82] width 275 height 25
click at [359, 70] on select "Select Common household furnishings, appliances, and decor Common household fur…" at bounding box center [496, 82] width 275 height 25
click at [701, 136] on input "1,000.00" at bounding box center [703, 131] width 115 height 24
click at [748, 220] on div "Cancel Add Exemption Save & Close" at bounding box center [568, 239] width 448 height 41
click at [711, 250] on button "Save & Close" at bounding box center [734, 237] width 85 height 26
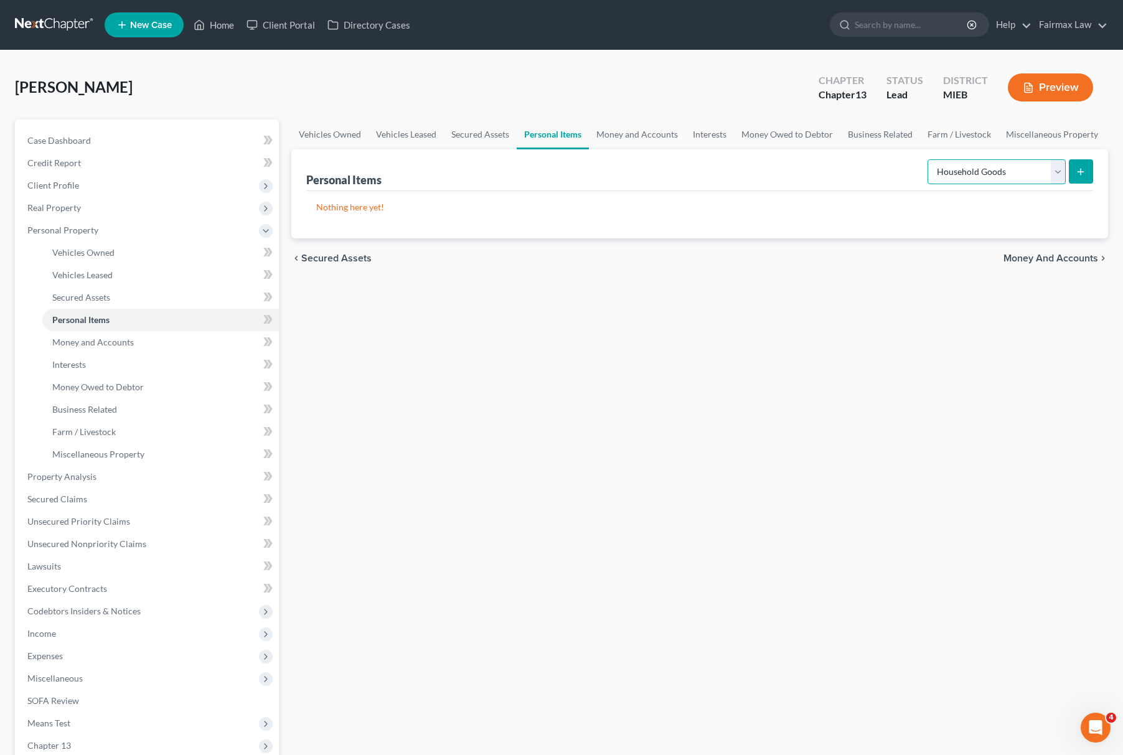
click at [980, 175] on select "Select Item Type Clothing Collectibles Of Value Electronics Firearms Household …" at bounding box center [997, 171] width 138 height 25
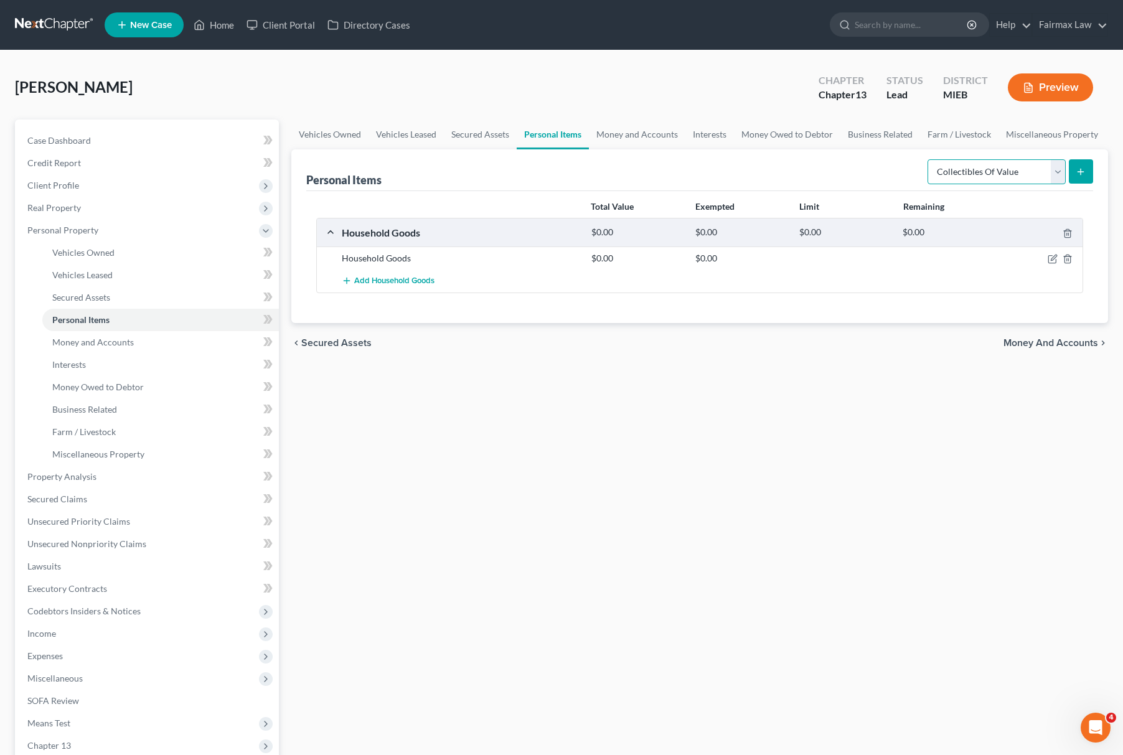
click at [928, 159] on select "Select Item Type Clothing Collectibles Of Value Electronics Firearms Household …" at bounding box center [997, 171] width 138 height 25
click at [1077, 172] on icon "submit" at bounding box center [1081, 172] width 10 height 10
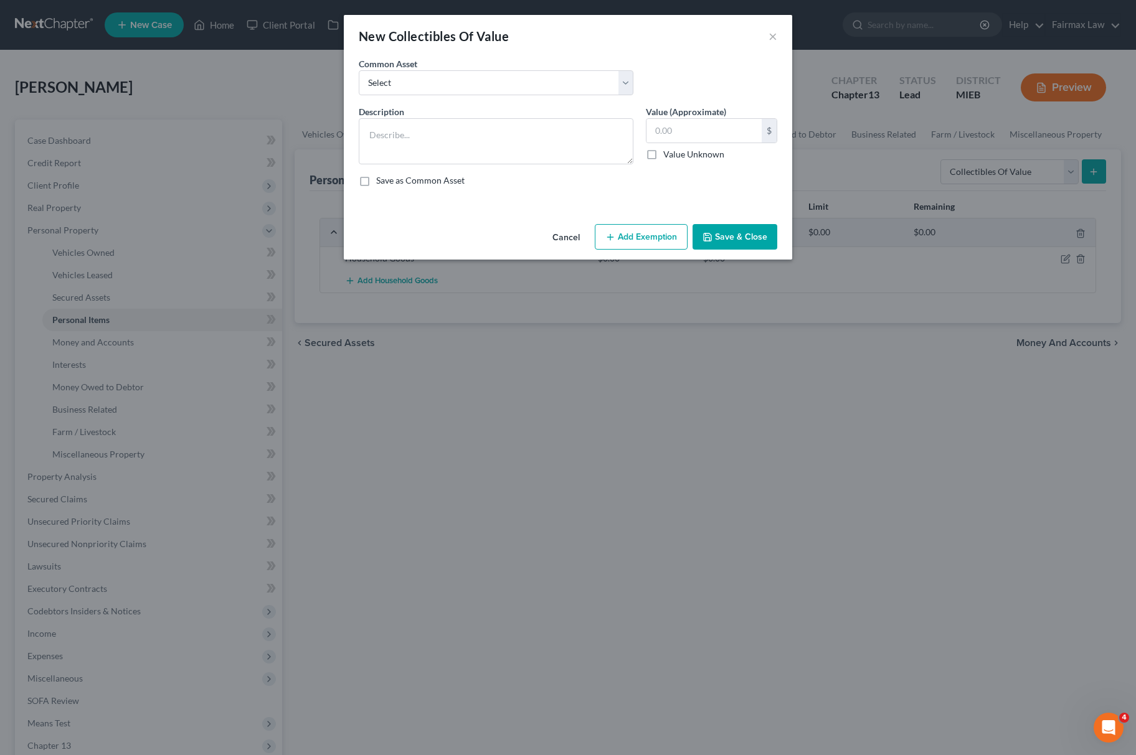
click at [851, 100] on div "New Collectibles Of Value × An exemption set must first be selected from the Fi…" at bounding box center [568, 377] width 1136 height 755
click at [572, 229] on button "Cancel" at bounding box center [565, 237] width 47 height 25
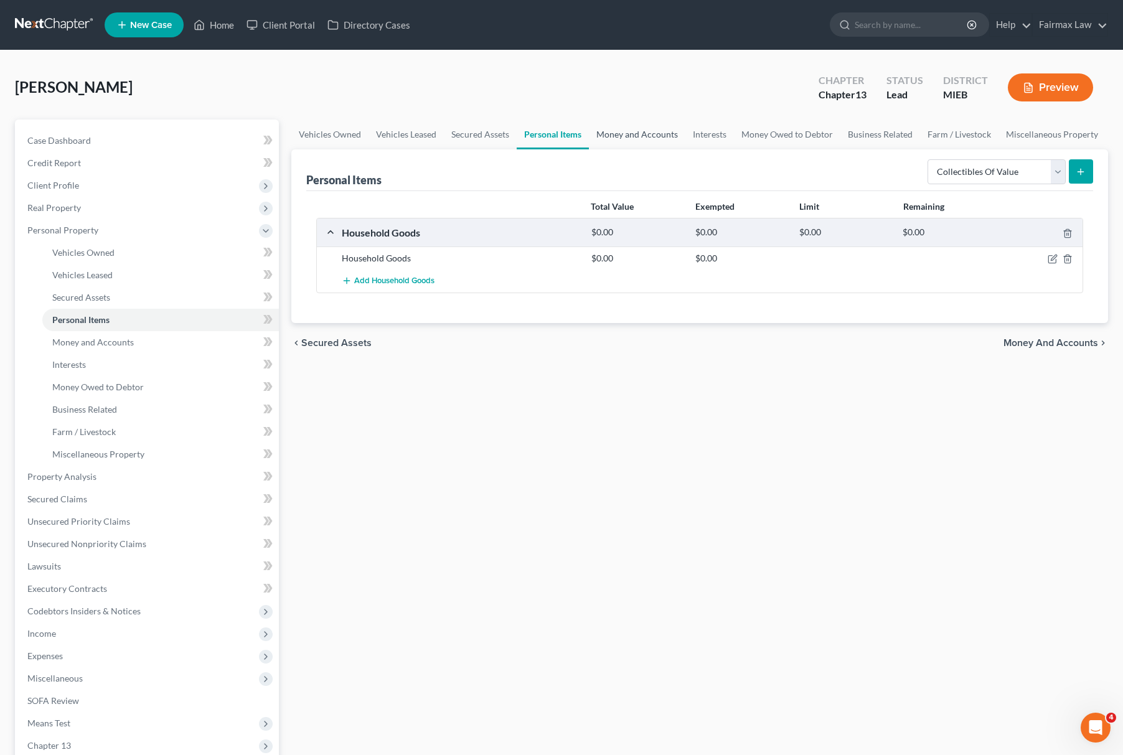
click at [644, 128] on link "Money and Accounts" at bounding box center [637, 135] width 97 height 30
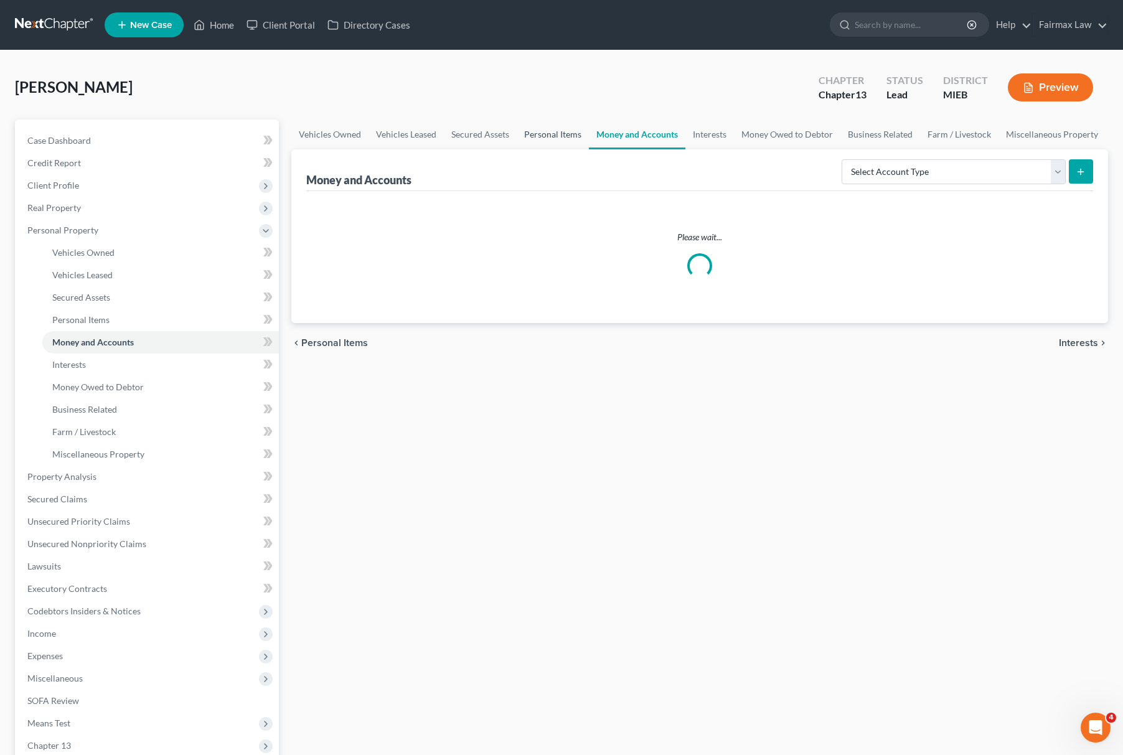
click at [534, 123] on link "Personal Items" at bounding box center [553, 135] width 72 height 30
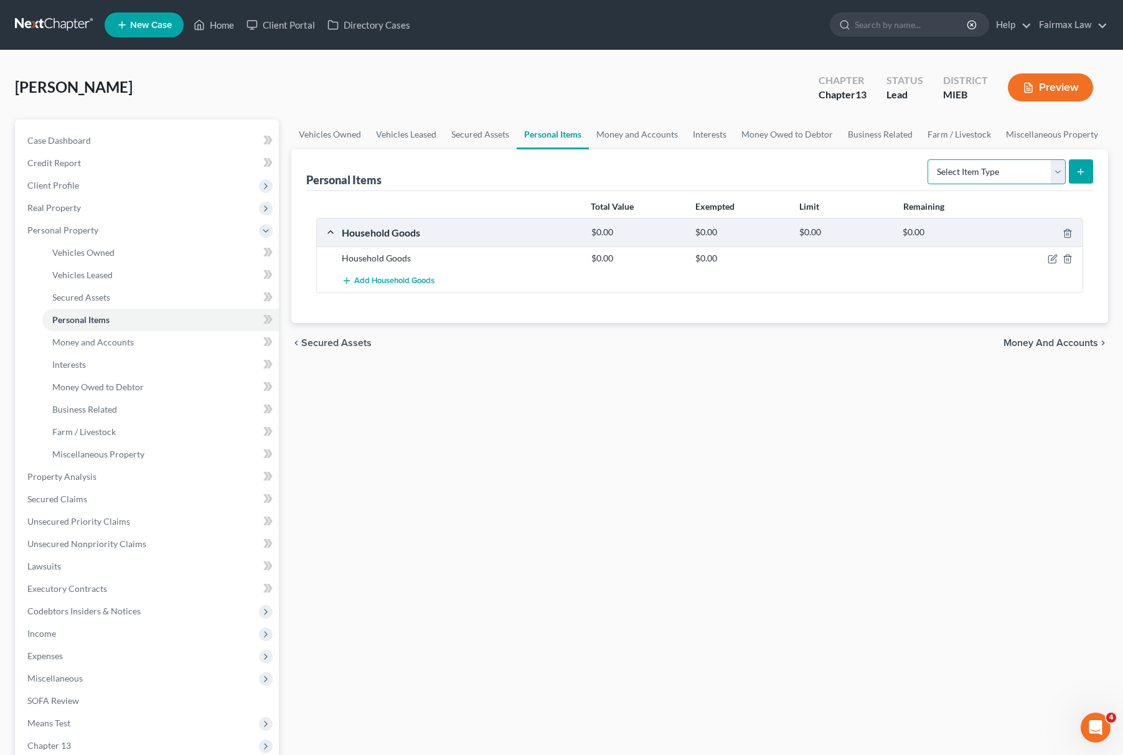
drag, startPoint x: 973, startPoint y: 167, endPoint x: 1092, endPoint y: 207, distance: 126.2
click at [973, 167] on select "Select Item Type Clothing Collectibles Of Value Electronics Firearms Household …" at bounding box center [997, 171] width 138 height 25
click at [928, 159] on select "Select Item Type Clothing Collectibles Of Value Electronics Firearms Household …" at bounding box center [997, 171] width 138 height 25
click at [965, 154] on div "Select Item Type Clothing Collectibles Of Value Electronics Firearms Household …" at bounding box center [1008, 170] width 171 height 33
drag, startPoint x: 970, startPoint y: 163, endPoint x: 975, endPoint y: 168, distance: 6.6
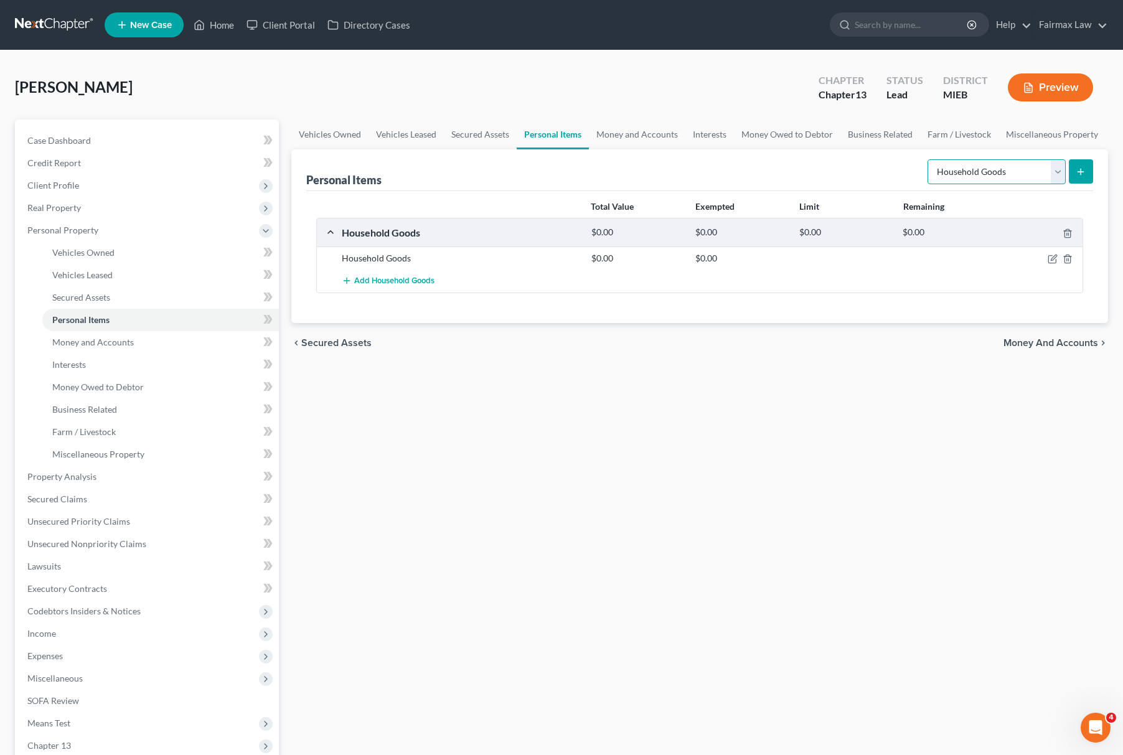
click at [970, 163] on select "Select Item Type Clothing Collectibles Of Value Electronics Firearms Household …" at bounding box center [997, 171] width 138 height 25
click at [928, 159] on select "Select Item Type Clothing Collectibles Of Value Electronics Firearms Household …" at bounding box center [997, 171] width 138 height 25
click at [1079, 163] on button "submit" at bounding box center [1081, 171] width 24 height 24
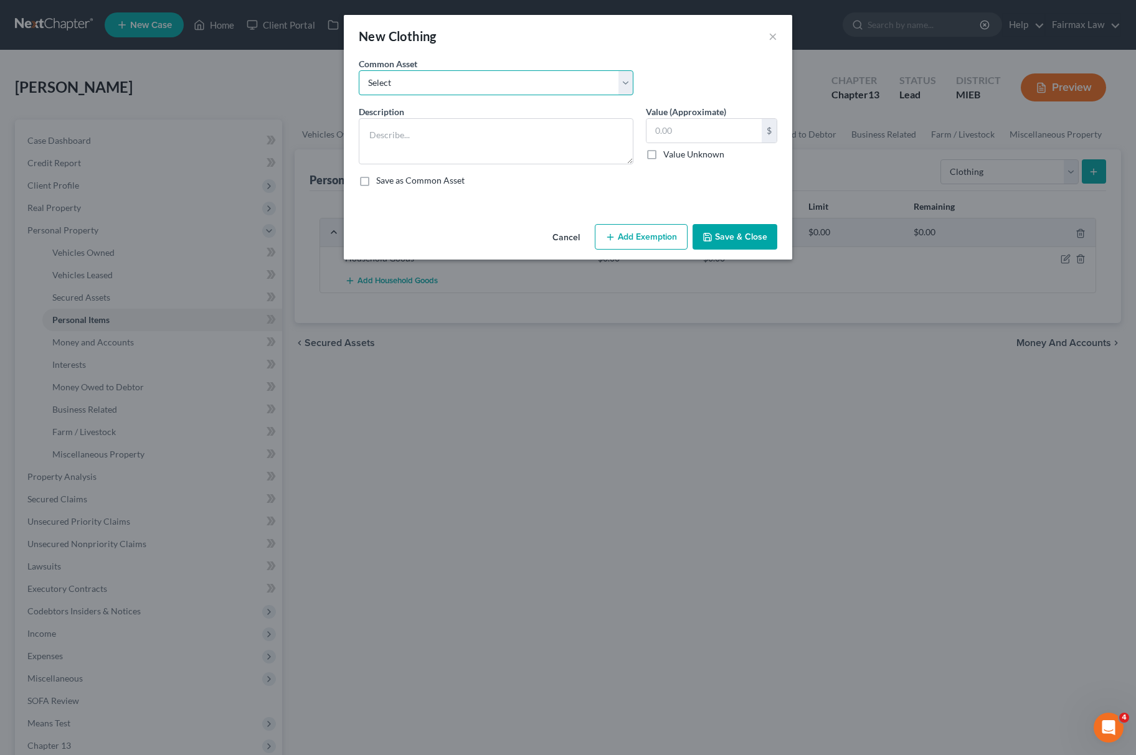
drag, startPoint x: 466, startPoint y: 73, endPoint x: 456, endPoint y: 95, distance: 23.7
click at [466, 73] on select "Select Common clothing Everyday clothing Professional Men's wear. Everyday wear…" at bounding box center [496, 82] width 275 height 25
click at [359, 70] on select "Select Common clothing Everyday clothing Professional Men's wear. Everyday wear…" at bounding box center [496, 82] width 275 height 25
click at [727, 128] on input "400.00" at bounding box center [703, 131] width 115 height 24
click at [725, 225] on button "Save & Close" at bounding box center [734, 237] width 85 height 26
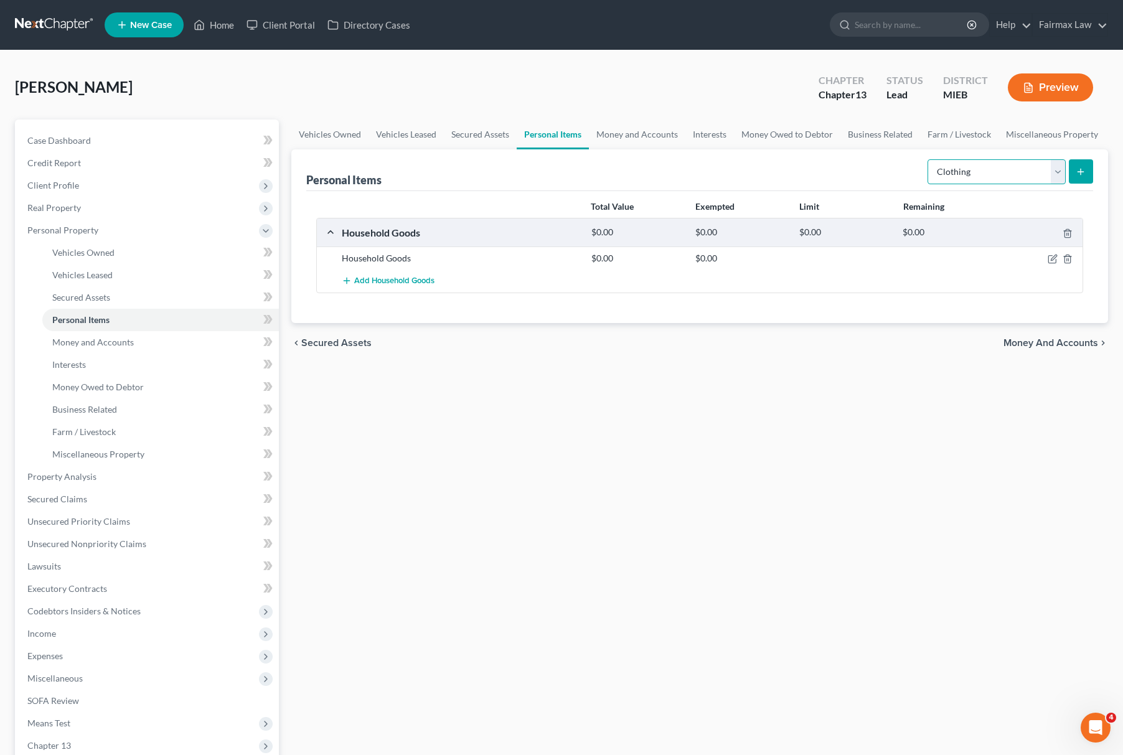
click at [979, 166] on select "Select Item Type Clothing Collectibles Of Value Electronics Firearms Household …" at bounding box center [997, 171] width 138 height 25
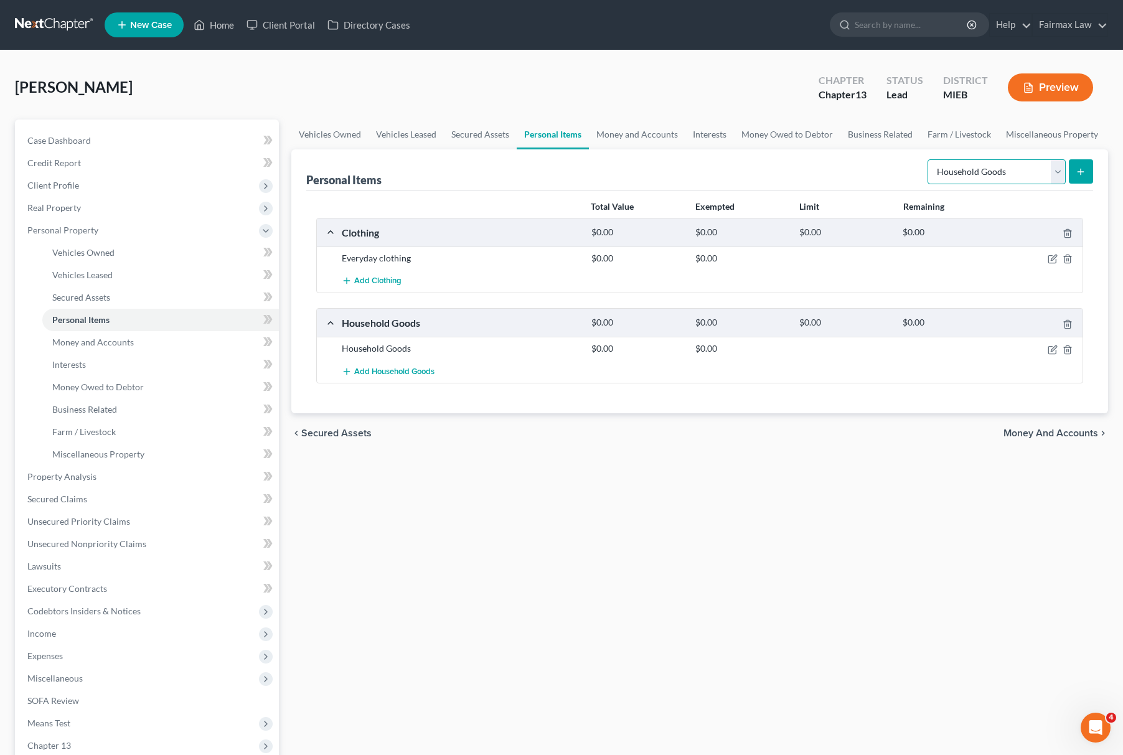
click at [928, 159] on select "Select Item Type Clothing Collectibles Of Value Electronics Firearms Household …" at bounding box center [997, 171] width 138 height 25
click at [975, 169] on select "Select Item Type Clothing Collectibles Of Value Electronics Firearms Household …" at bounding box center [997, 171] width 138 height 25
click at [928, 159] on select "Select Item Type Clothing Collectibles Of Value Electronics Firearms Household …" at bounding box center [997, 171] width 138 height 25
click at [1074, 179] on button "submit" at bounding box center [1081, 171] width 24 height 24
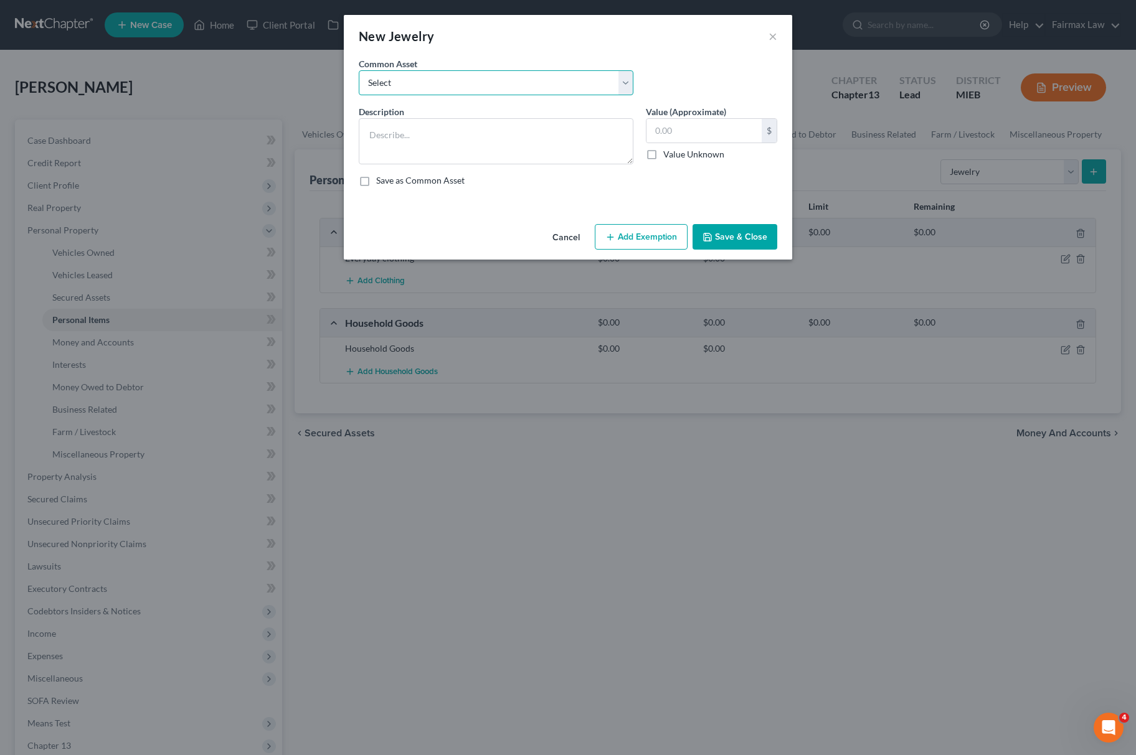
click at [428, 83] on select "Select Jewelry Wedding bands Costume Jewelry Watch Wedding ring and costume jew…" at bounding box center [496, 82] width 275 height 25
click at [359, 70] on select "Select Jewelry Wedding bands Costume Jewelry Watch Wedding ring and costume jew…" at bounding box center [496, 82] width 275 height 25
click at [678, 130] on input "100.00" at bounding box center [703, 131] width 115 height 24
click at [725, 235] on button "Save & Close" at bounding box center [734, 237] width 85 height 26
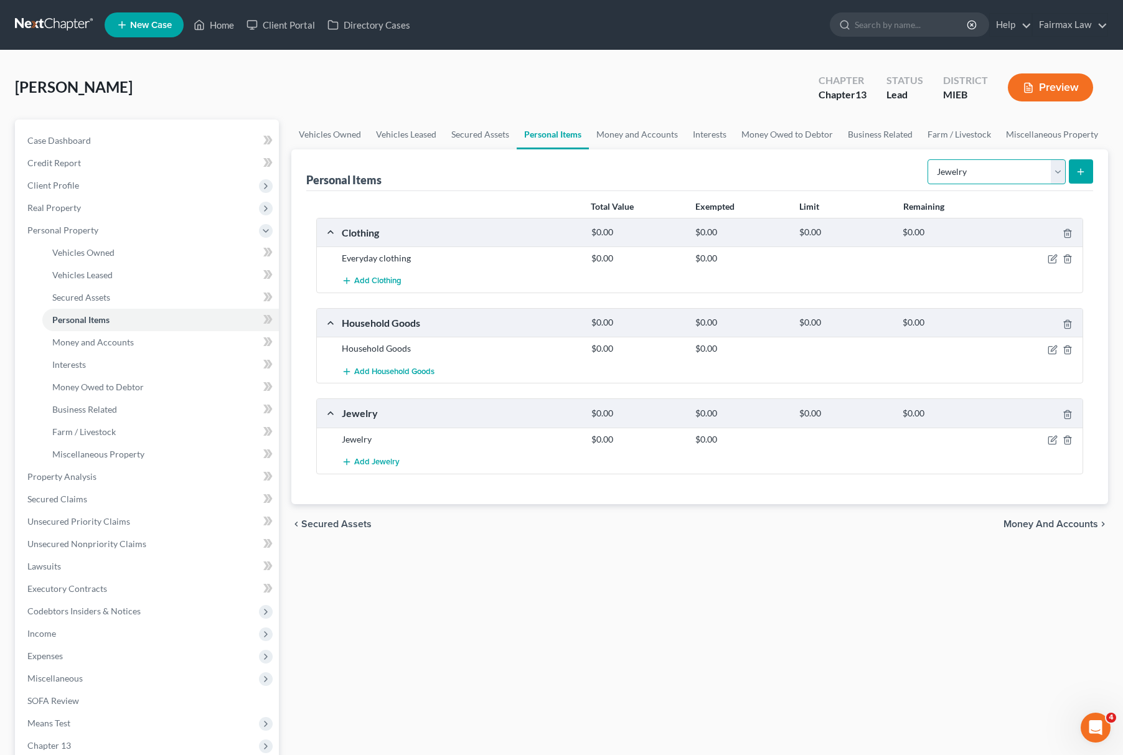
drag, startPoint x: 995, startPoint y: 163, endPoint x: 1004, endPoint y: 180, distance: 18.9
click at [995, 163] on select "Select Item Type Clothing Collectibles Of Value Electronics Firearms Household …" at bounding box center [997, 171] width 138 height 25
click at [928, 159] on select "Select Item Type Clothing Collectibles Of Value Electronics Firearms Household …" at bounding box center [997, 171] width 138 height 25
click at [1074, 170] on button "submit" at bounding box center [1081, 171] width 24 height 24
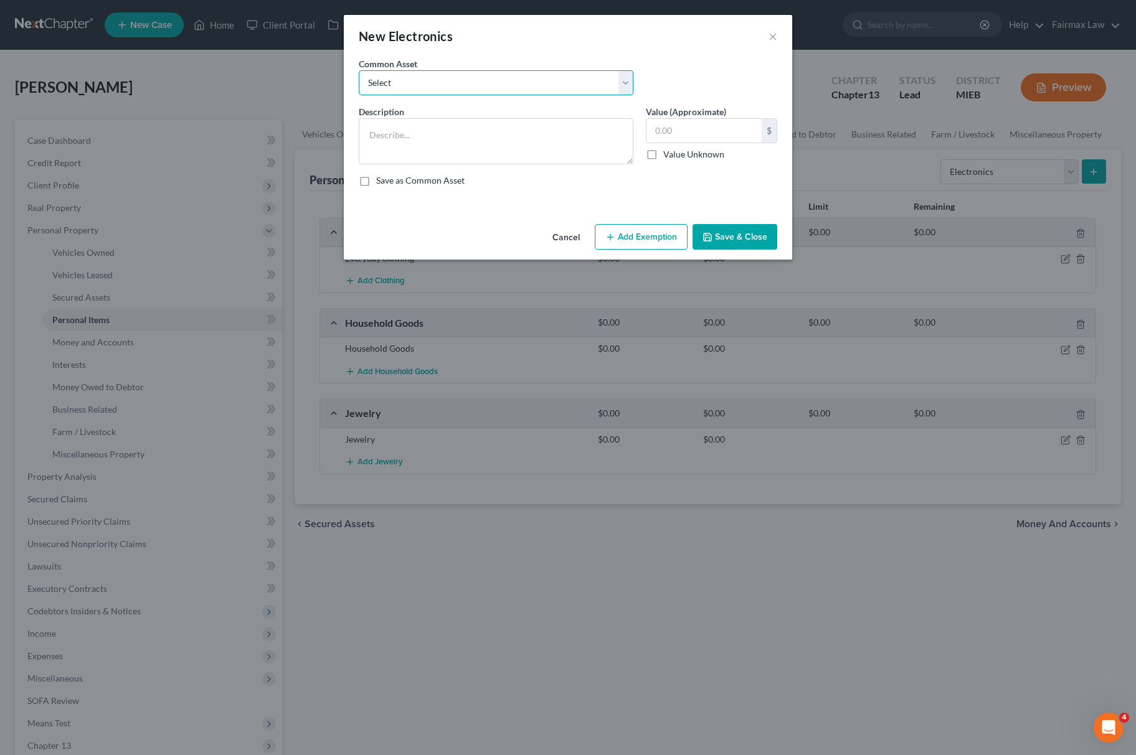
click at [436, 82] on select "Select Household Electronics, including cell phones, PC or tablet device, telev…" at bounding box center [496, 82] width 275 height 25
click at [359, 70] on select "Select Household Electronics, including cell phones, PC or tablet device, telev…" at bounding box center [496, 82] width 275 height 25
click at [696, 127] on input "500.00" at bounding box center [703, 131] width 115 height 24
click at [733, 235] on button "Save & Close" at bounding box center [734, 237] width 85 height 26
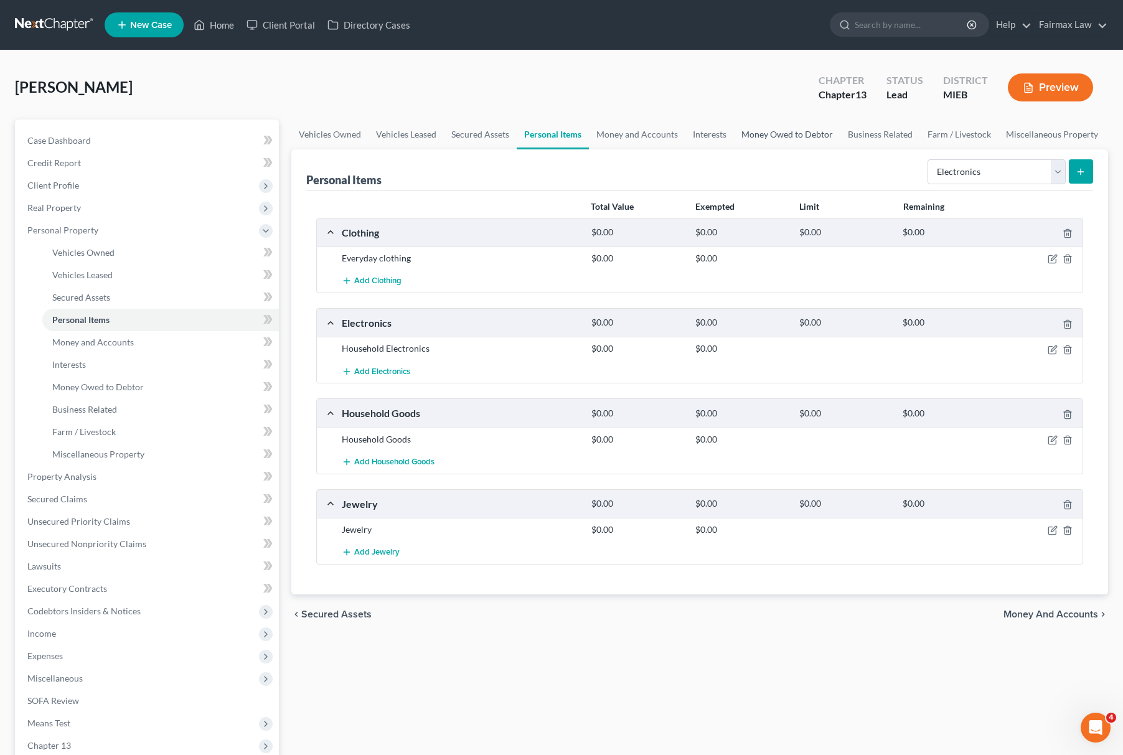
click at [796, 146] on link "Money Owed to Debtor" at bounding box center [787, 135] width 106 height 30
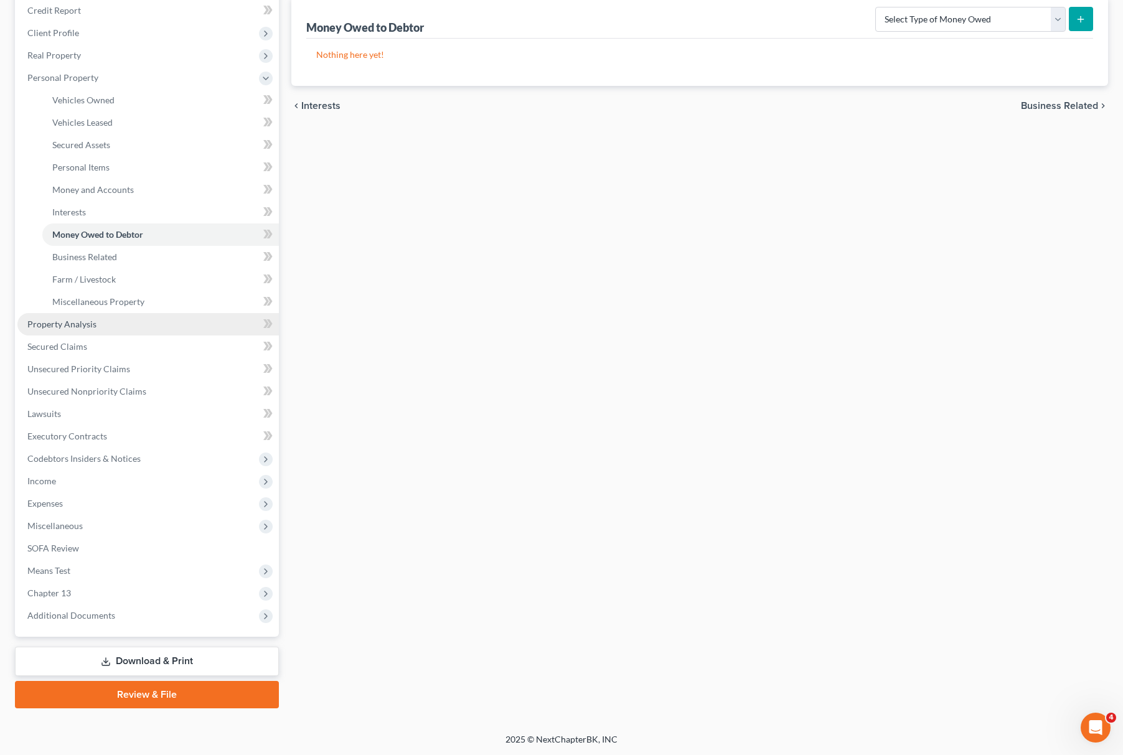
click at [113, 324] on link "Property Analysis" at bounding box center [148, 324] width 262 height 22
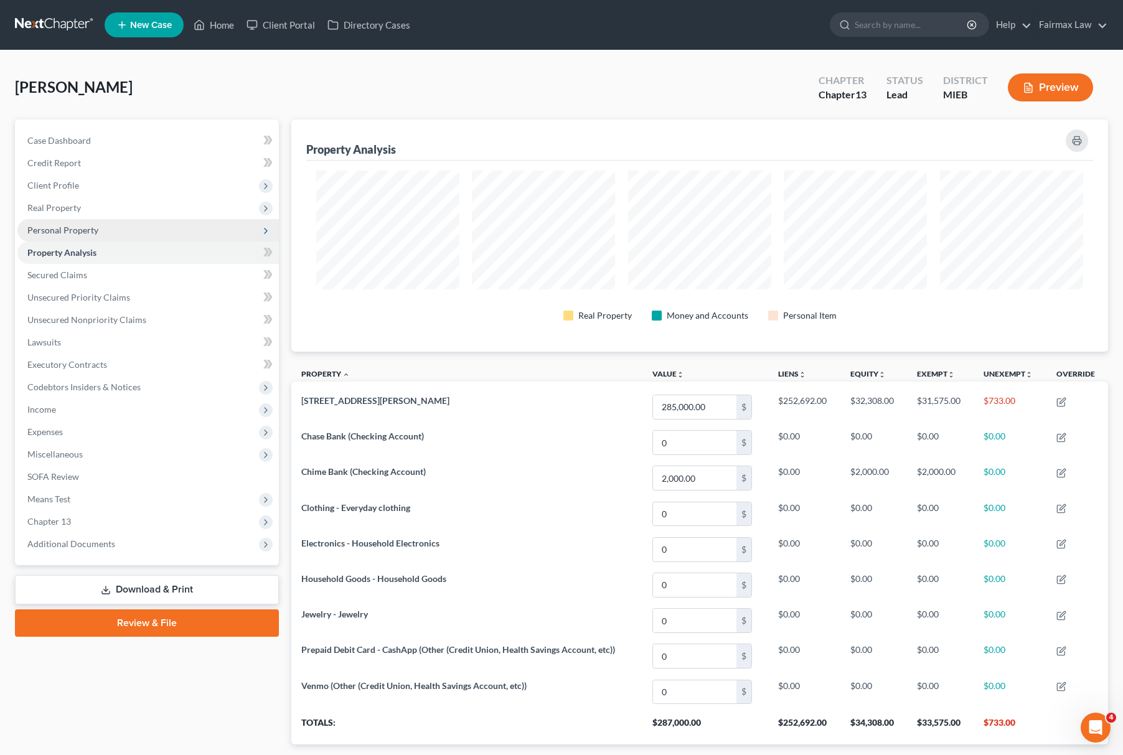
click at [153, 230] on span "Personal Property" at bounding box center [148, 230] width 262 height 22
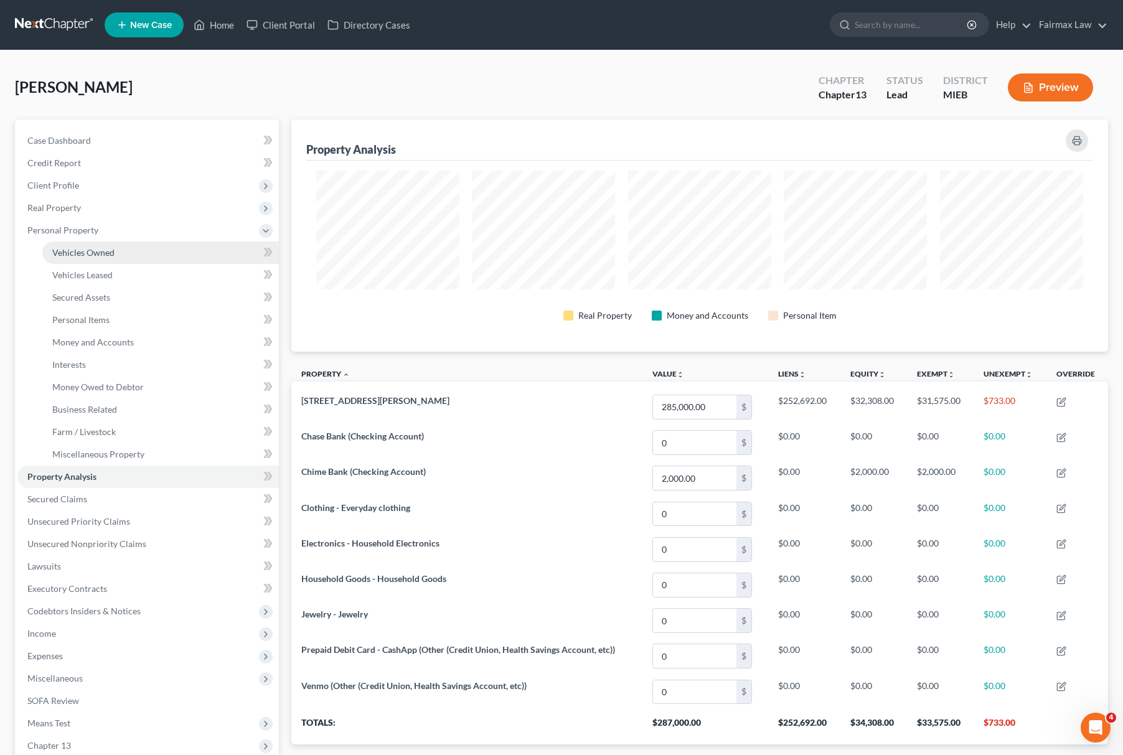
click at [105, 252] on span "Vehicles Owned" at bounding box center [83, 252] width 62 height 11
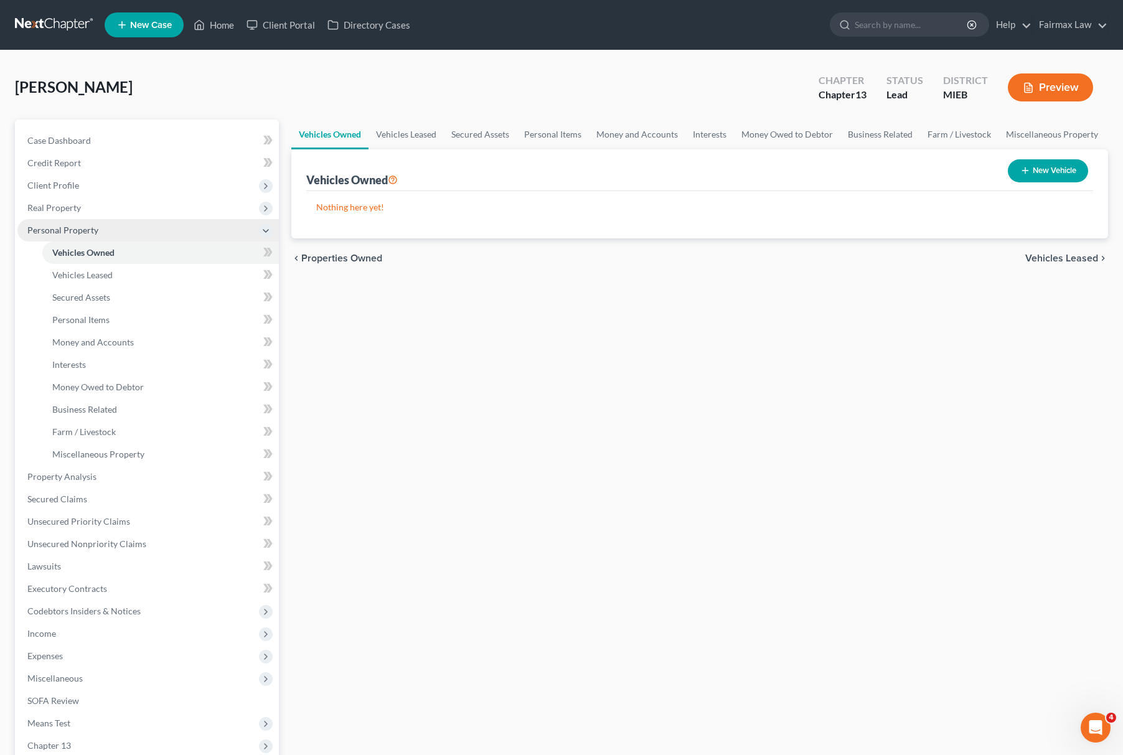
click at [131, 227] on span "Personal Property" at bounding box center [148, 230] width 262 height 22
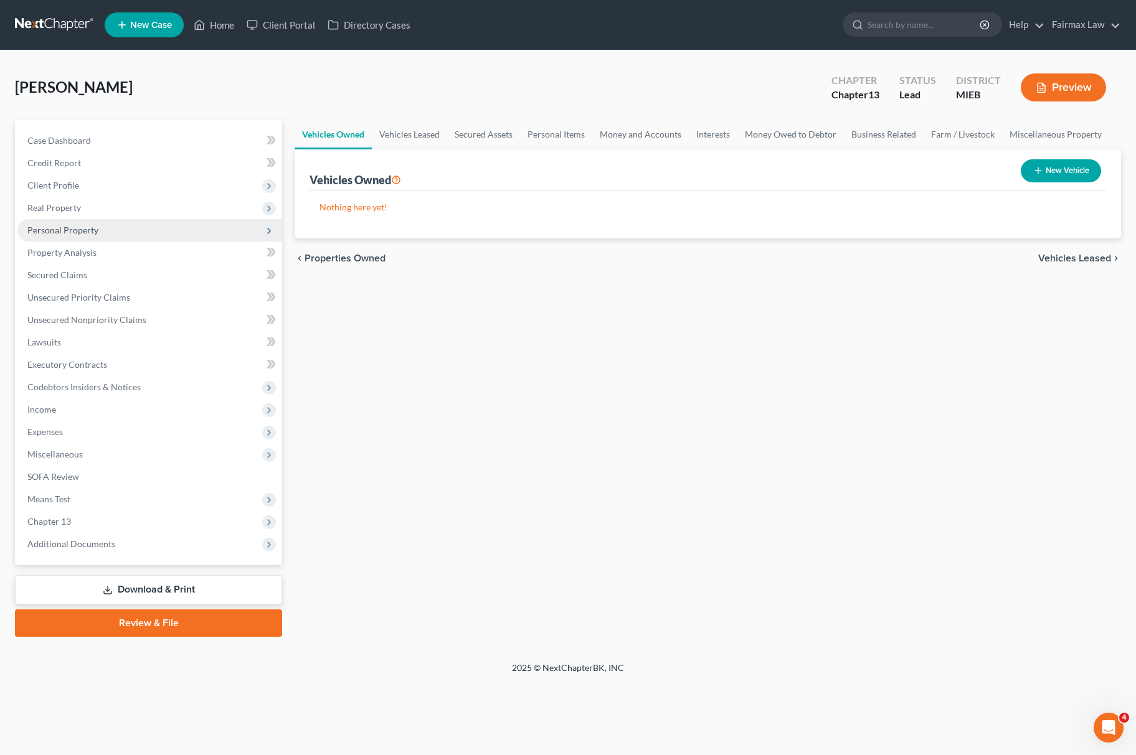
click at [152, 227] on span "Personal Property" at bounding box center [149, 230] width 265 height 22
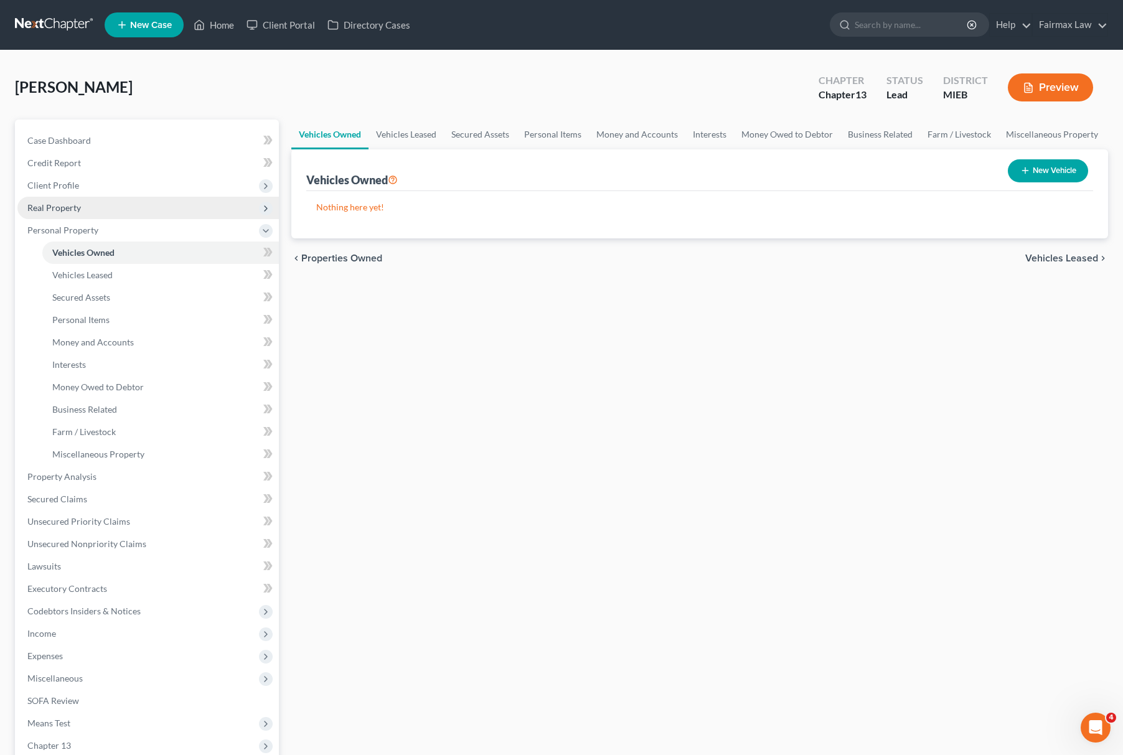
click at [120, 205] on span "Real Property" at bounding box center [148, 208] width 262 height 22
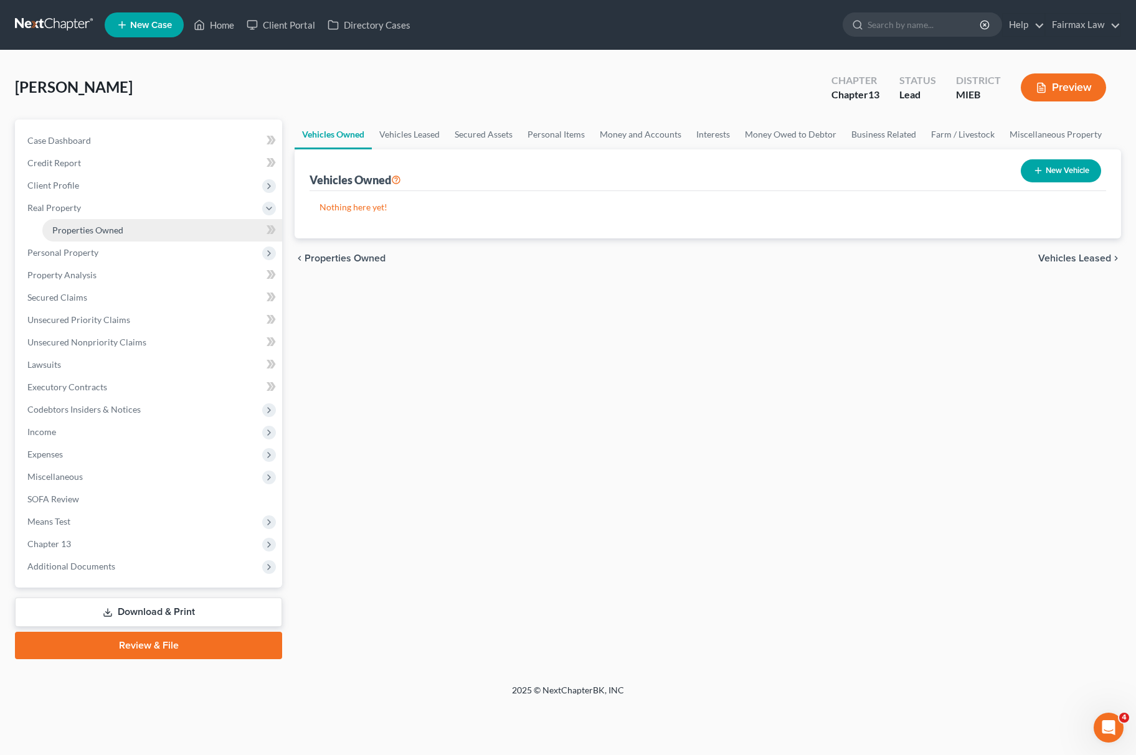
click at [133, 225] on link "Properties Owned" at bounding box center [162, 230] width 240 height 22
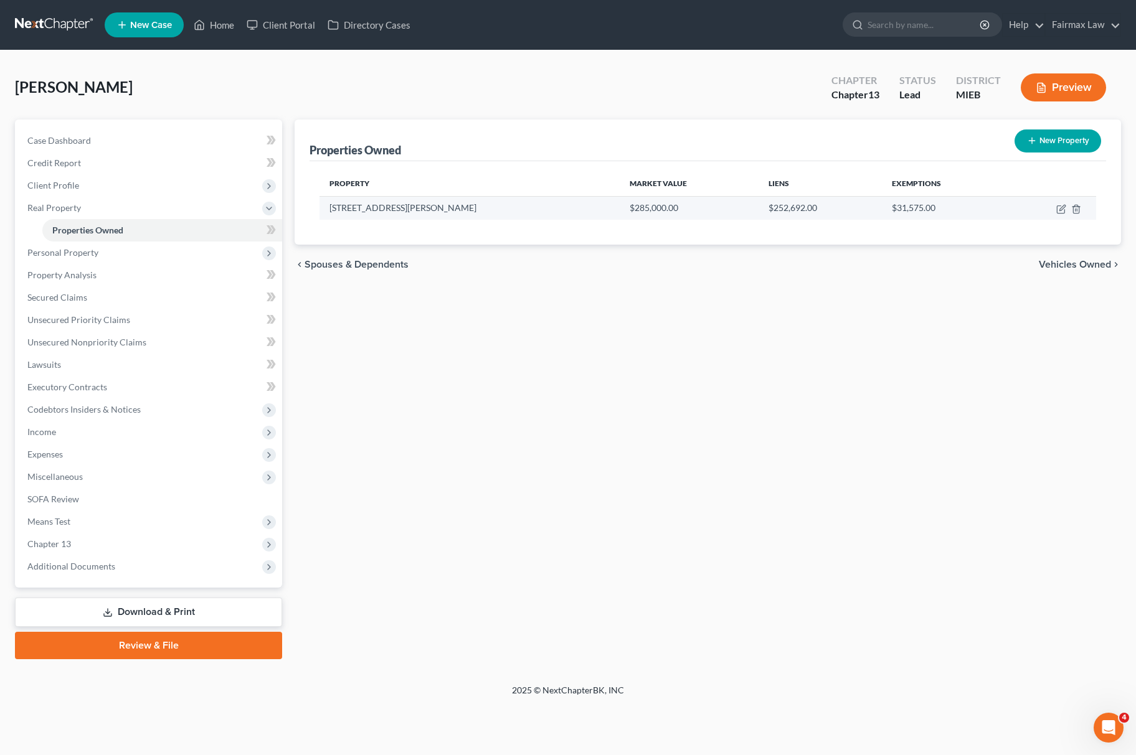
click at [1055, 207] on td at bounding box center [1051, 208] width 90 height 24
click at [1056, 207] on icon "button" at bounding box center [1061, 209] width 10 height 10
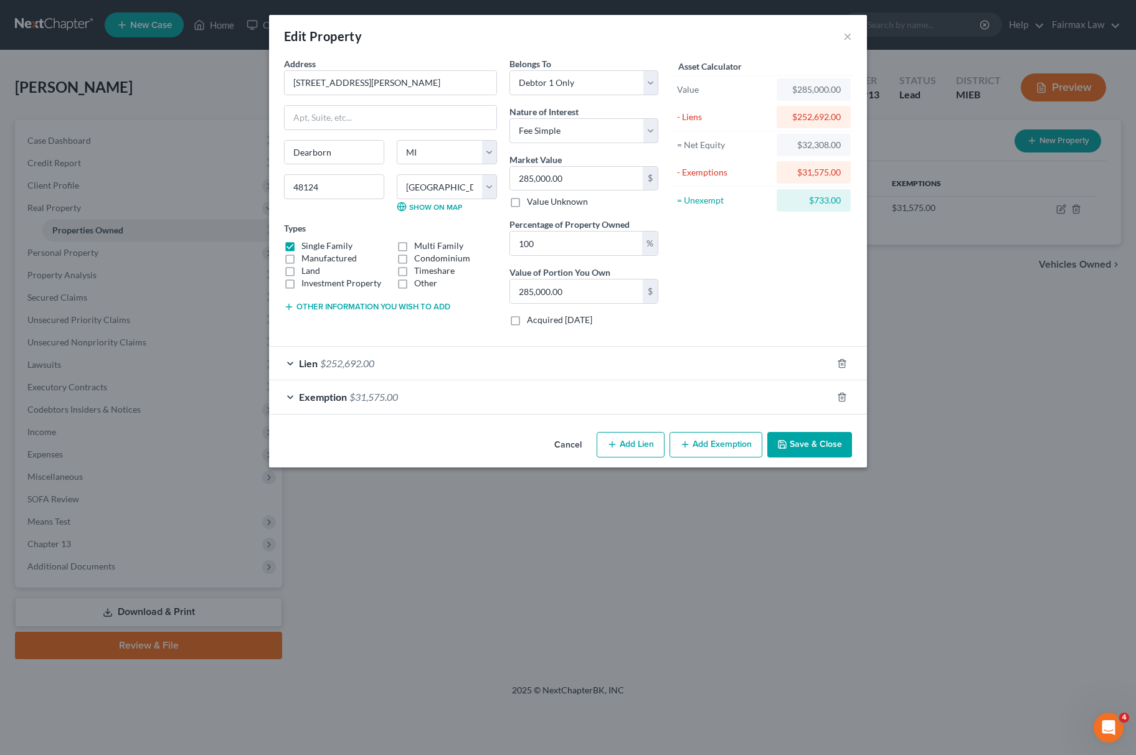
click at [337, 401] on span "Exemption" at bounding box center [323, 397] width 48 height 12
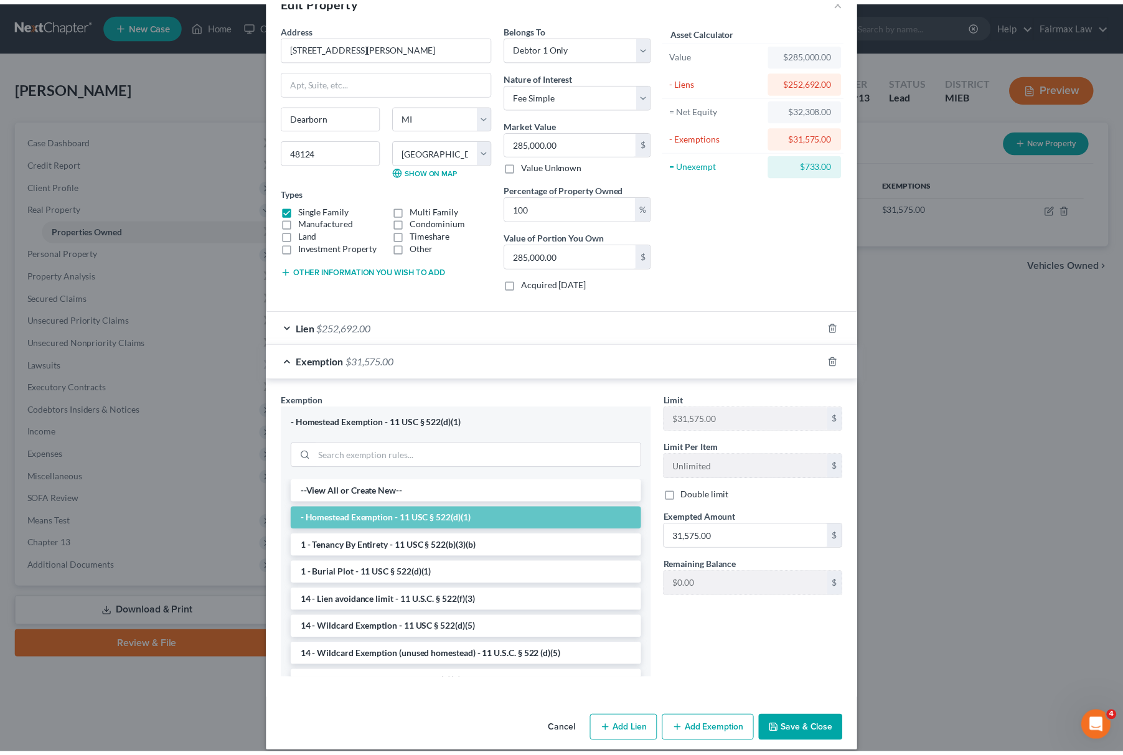
scroll to position [52, 0]
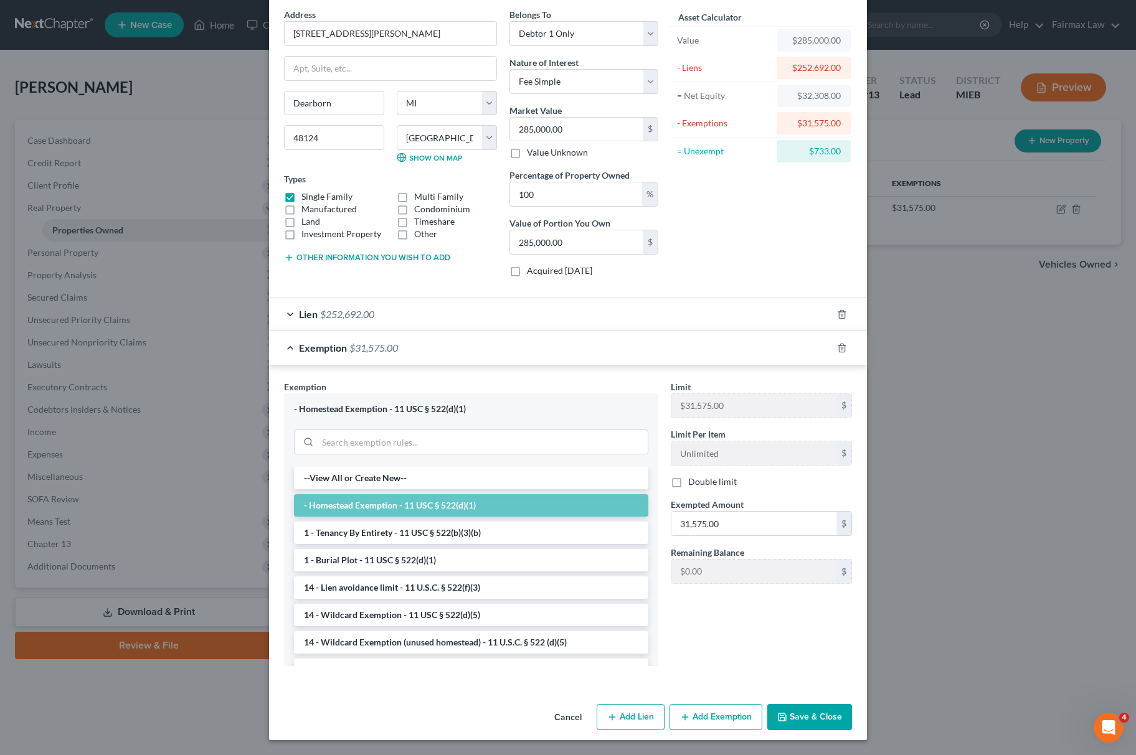
click at [808, 703] on div "Cancel Add Lien Add Lease Add Exemption Save & Close" at bounding box center [568, 719] width 598 height 41
click at [811, 710] on button "Save & Close" at bounding box center [809, 717] width 85 height 26
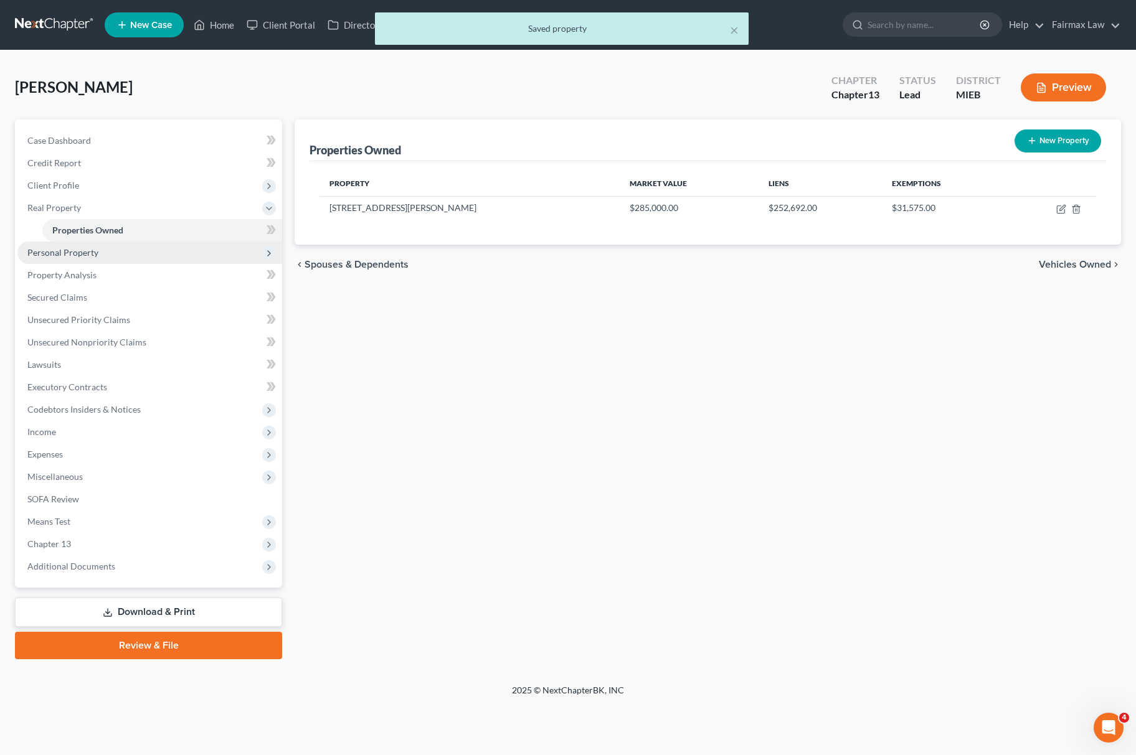
click at [157, 250] on span "Personal Property" at bounding box center [149, 253] width 265 height 22
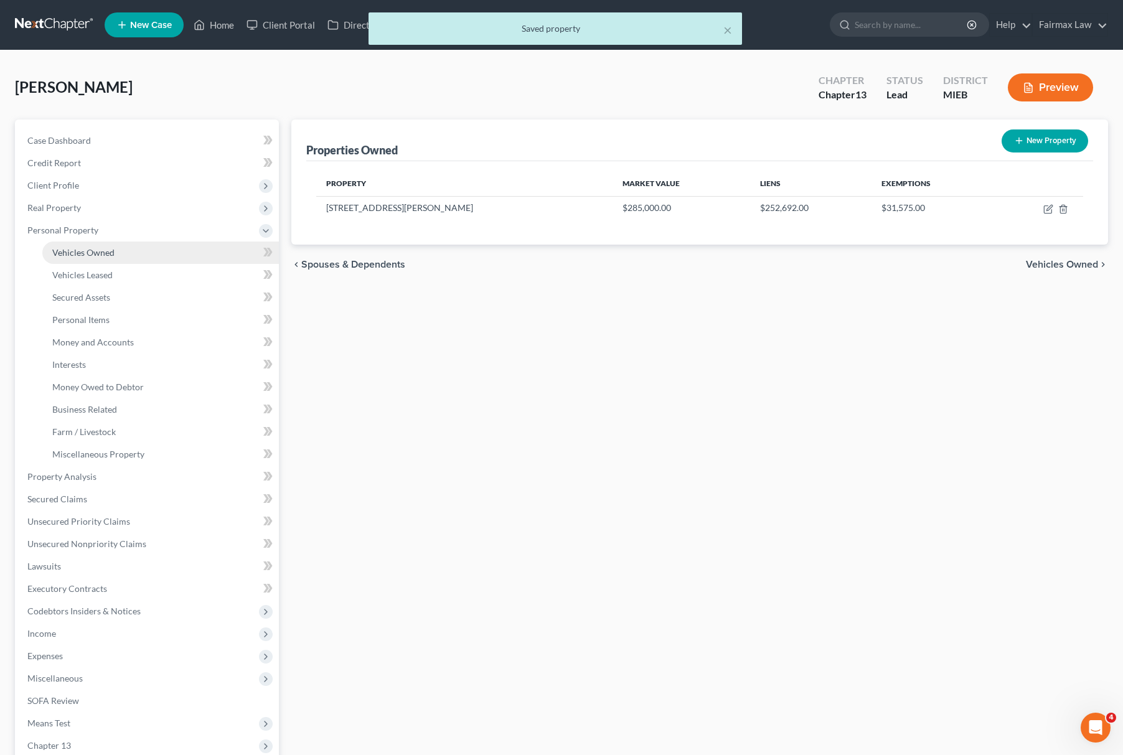
click at [138, 255] on link "Vehicles Owned" at bounding box center [160, 253] width 237 height 22
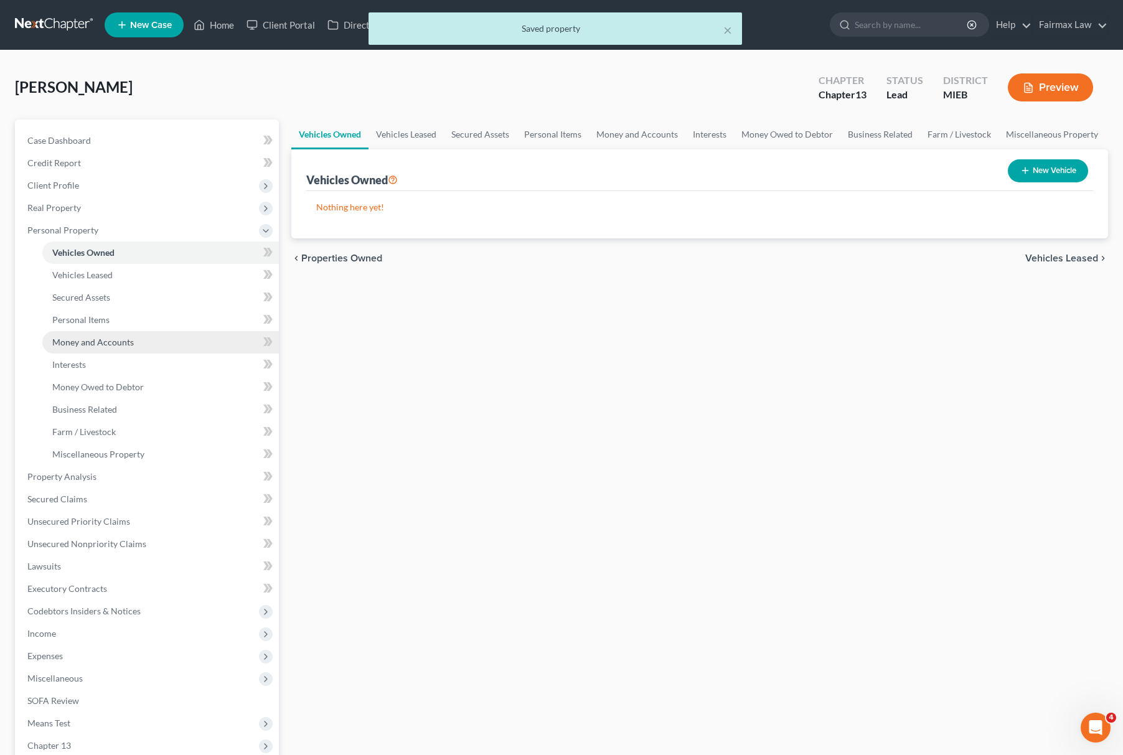
click at [143, 337] on link "Money and Accounts" at bounding box center [160, 342] width 237 height 22
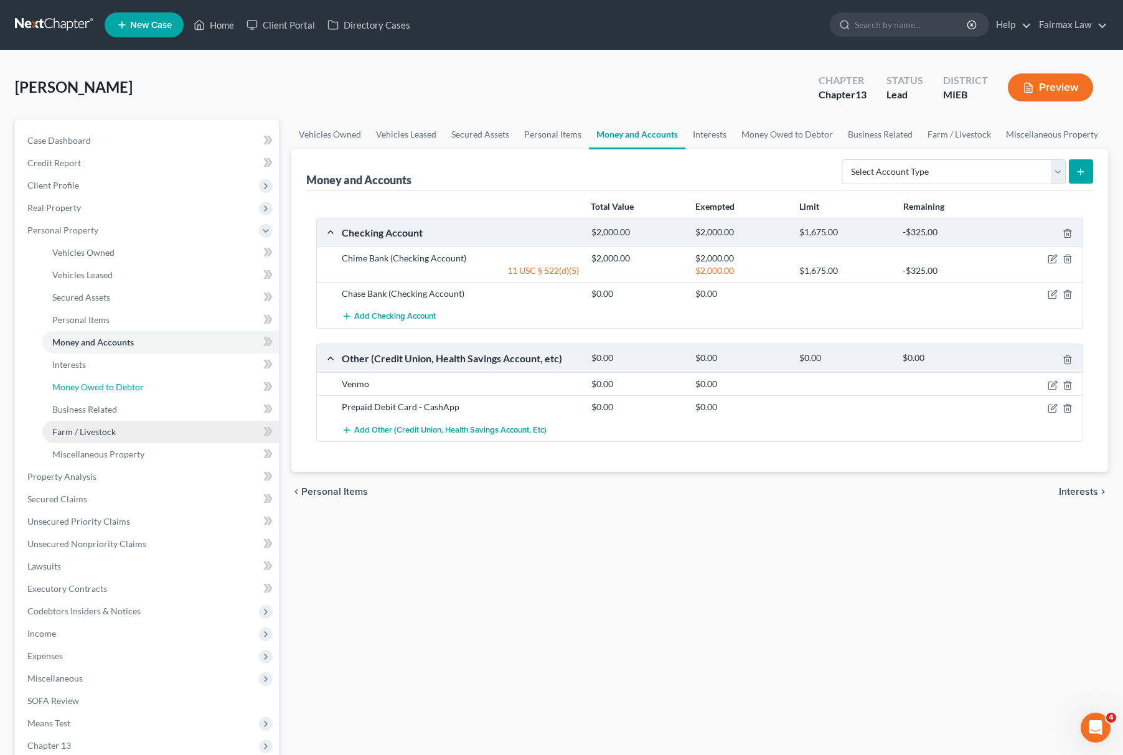
drag, startPoint x: 113, startPoint y: 387, endPoint x: 161, endPoint y: 422, distance: 58.8
click at [113, 389] on span "Money Owed to Debtor" at bounding box center [98, 387] width 92 height 11
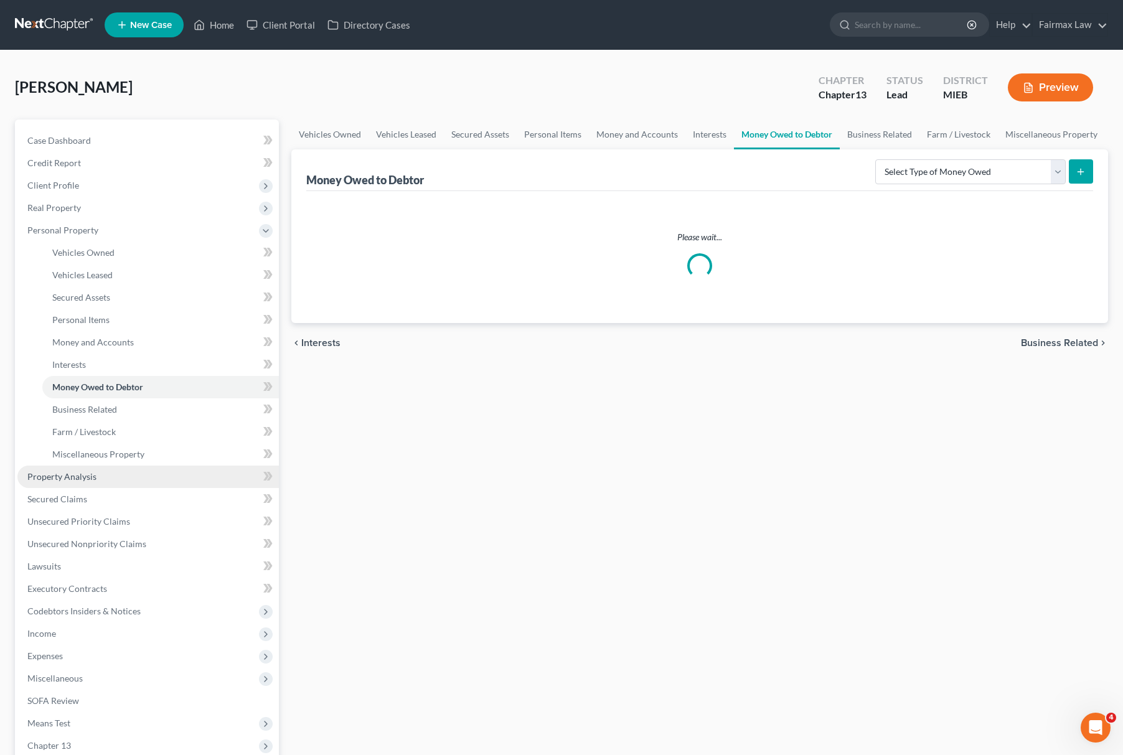
click at [121, 481] on link "Property Analysis" at bounding box center [148, 477] width 262 height 22
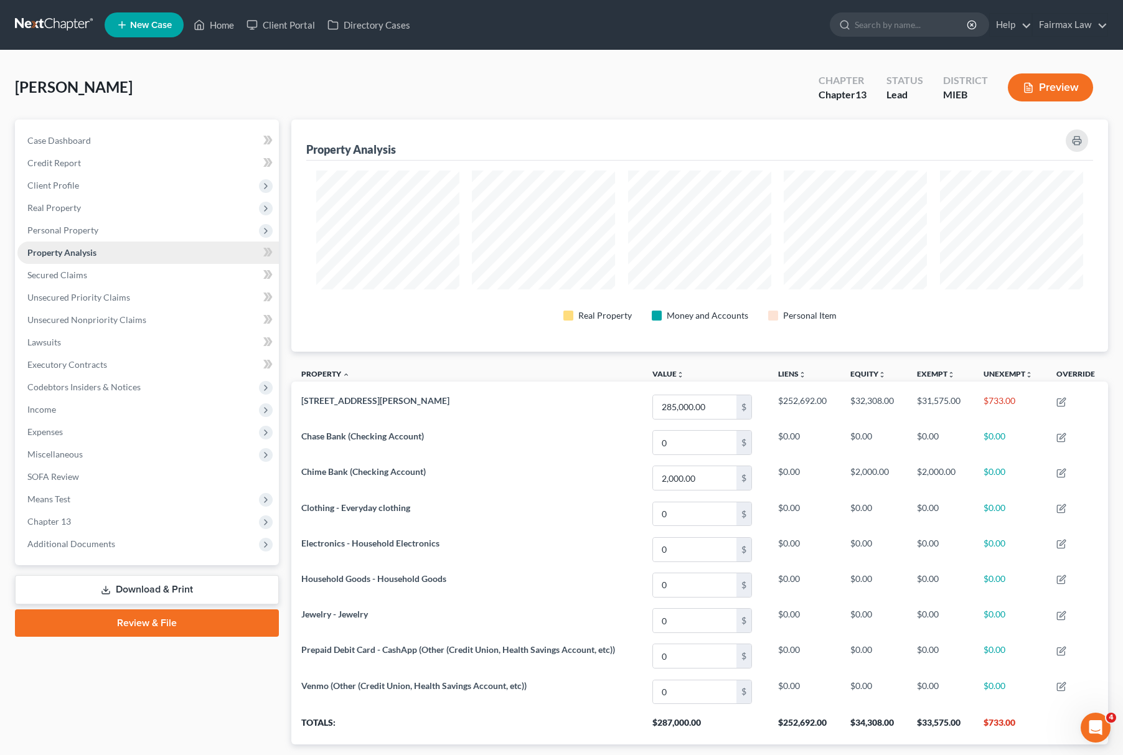
scroll to position [232, 817]
click at [115, 293] on span "Unsecured Priority Claims" at bounding box center [78, 297] width 103 height 11
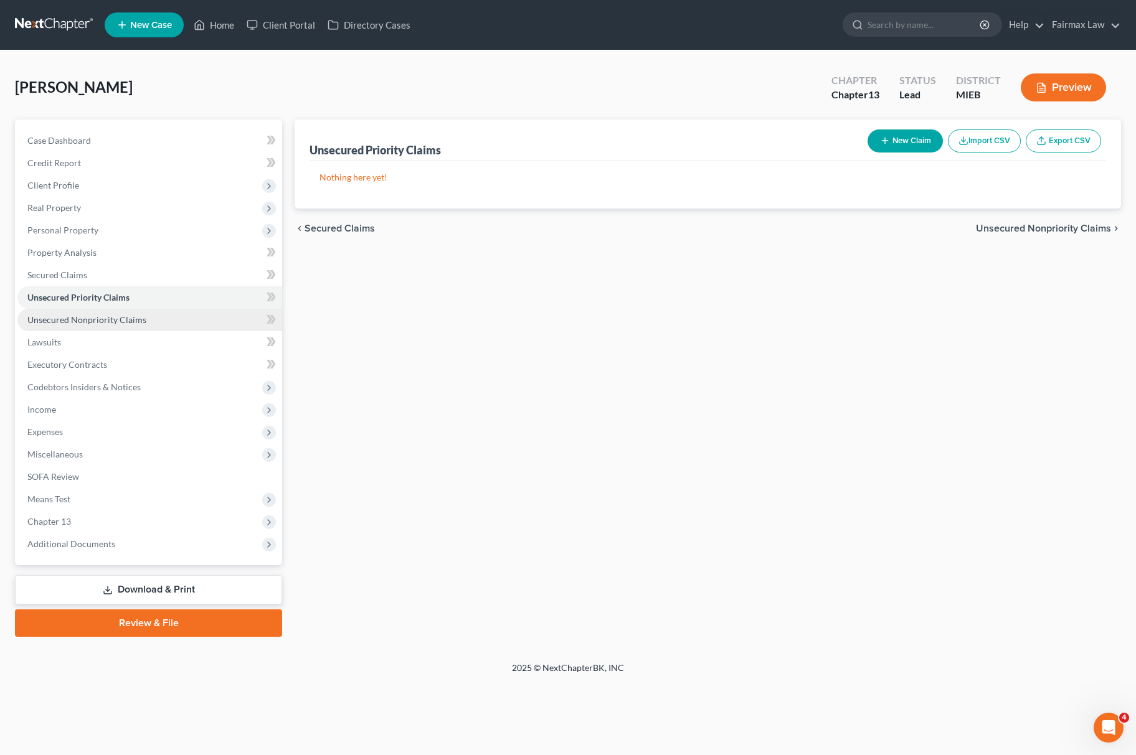
click at [110, 314] on span "Unsecured Nonpriority Claims" at bounding box center [86, 319] width 119 height 11
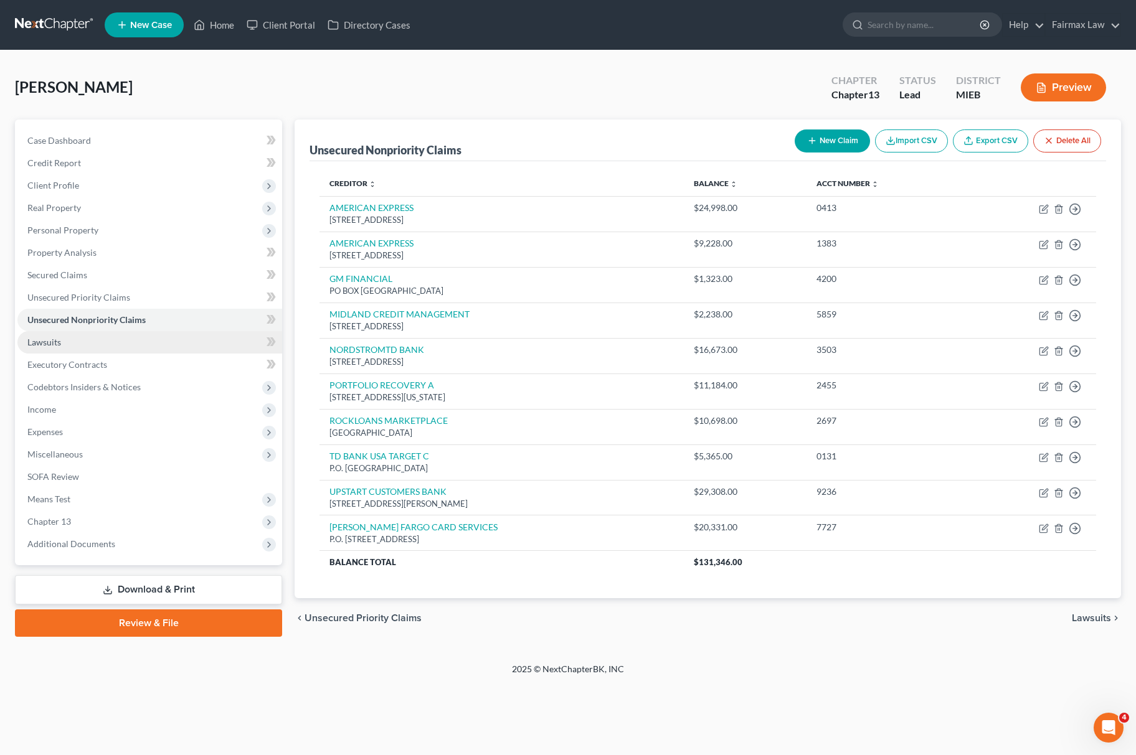
click at [77, 346] on link "Lawsuits" at bounding box center [149, 342] width 265 height 22
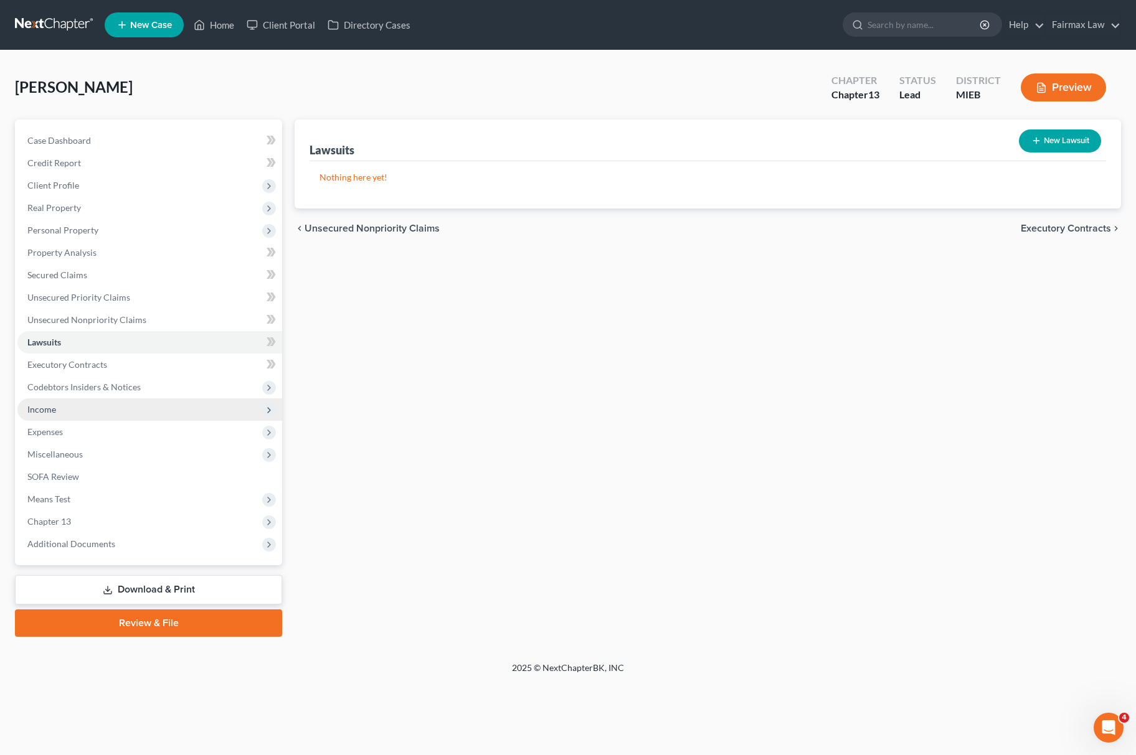
click at [70, 412] on span "Income" at bounding box center [149, 410] width 265 height 22
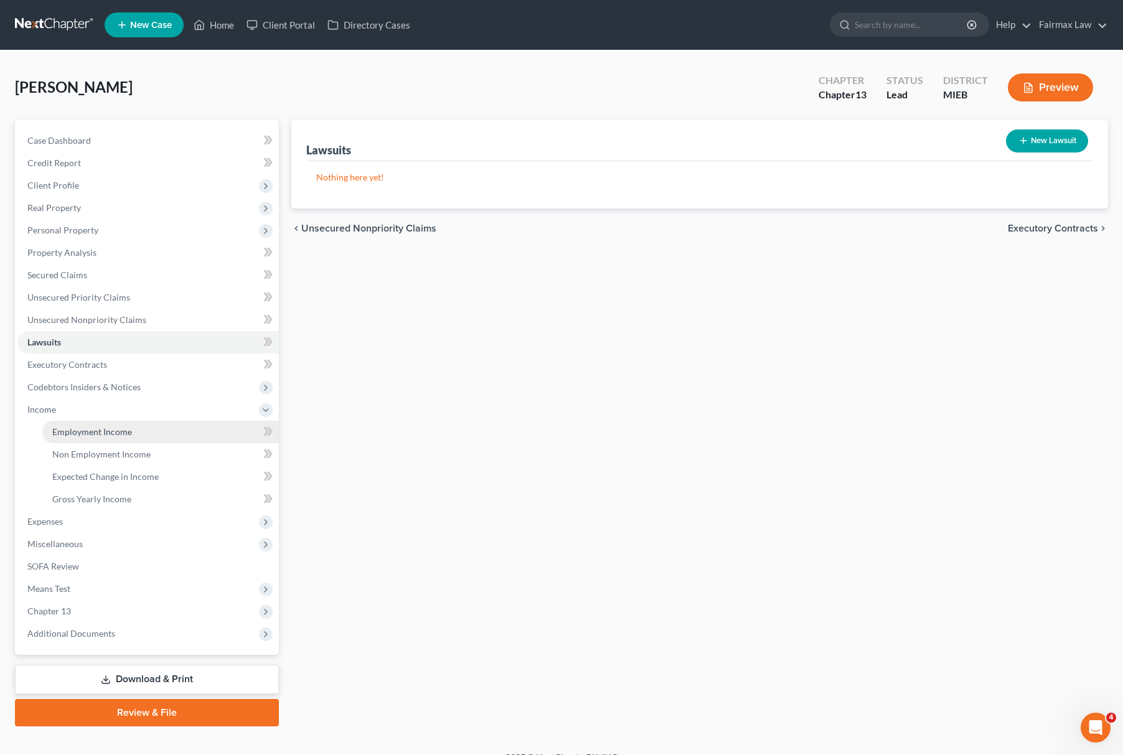
click at [90, 428] on span "Employment Income" at bounding box center [92, 432] width 80 height 11
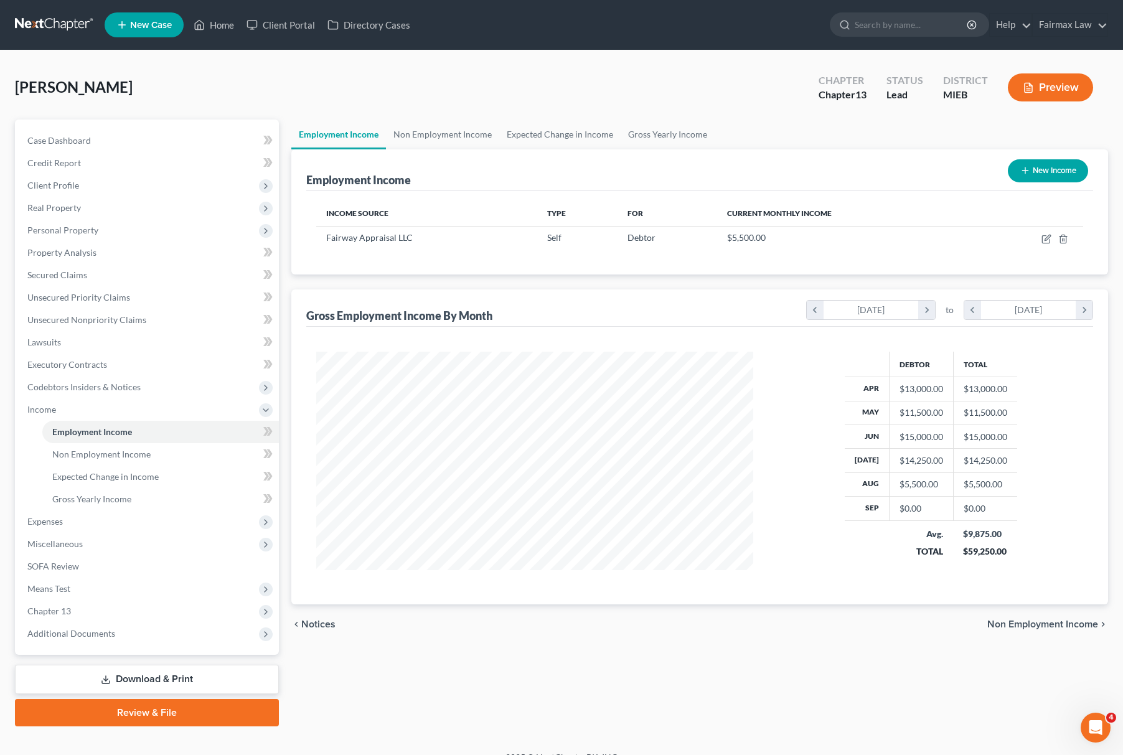
scroll to position [622482, 622244]
click at [456, 116] on div "Chami, Charles Upgraded Chapter Chapter 13 Status Lead District MIEB Preview" at bounding box center [561, 92] width 1093 height 54
click at [478, 128] on link "Non Employment Income" at bounding box center [442, 135] width 113 height 30
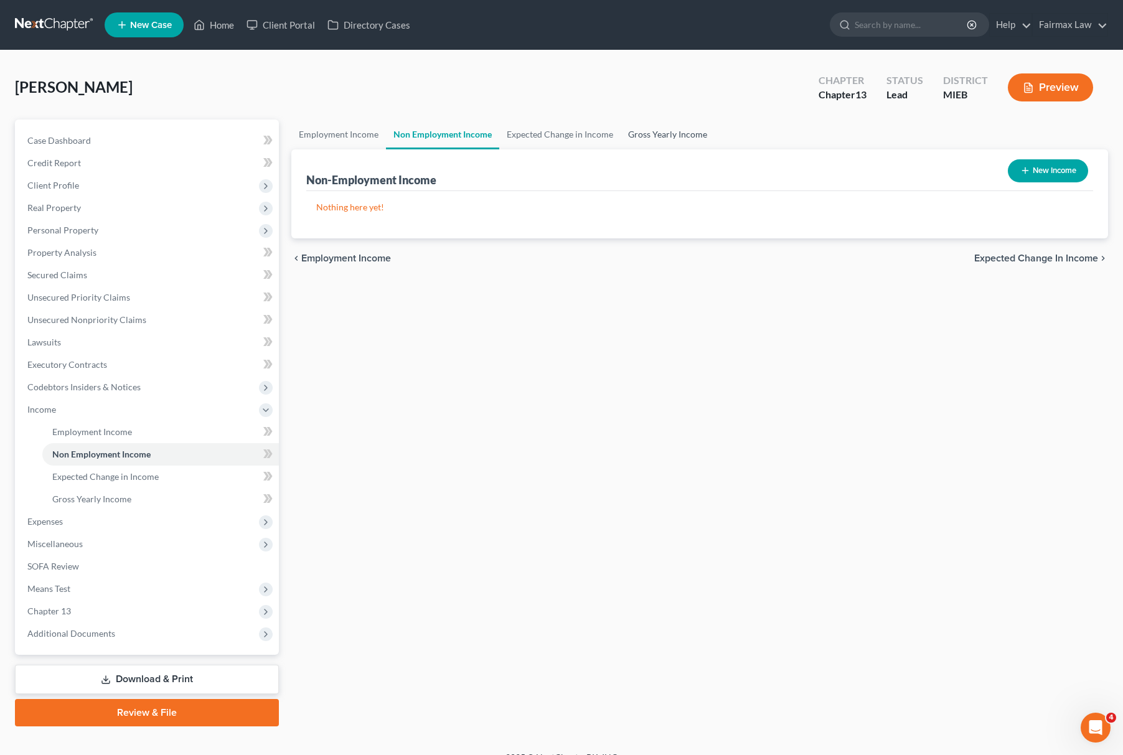
click at [693, 140] on link "Gross Yearly Income" at bounding box center [668, 135] width 94 height 30
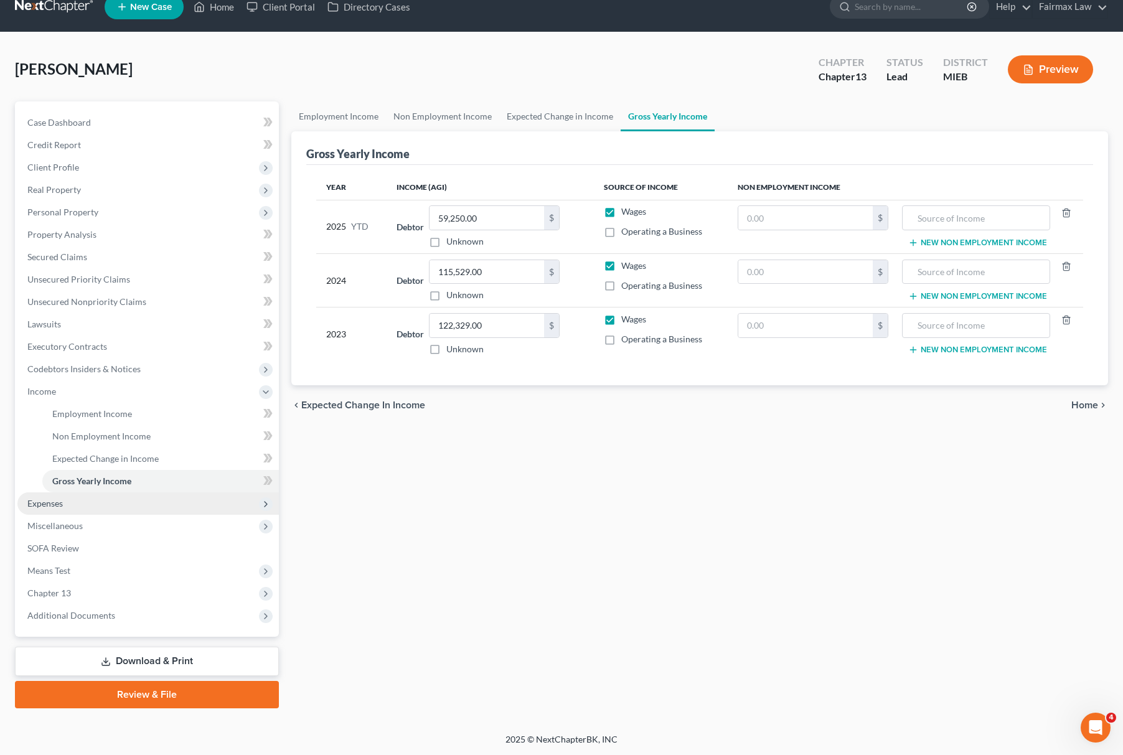
click at [108, 509] on span "Expenses" at bounding box center [148, 504] width 262 height 22
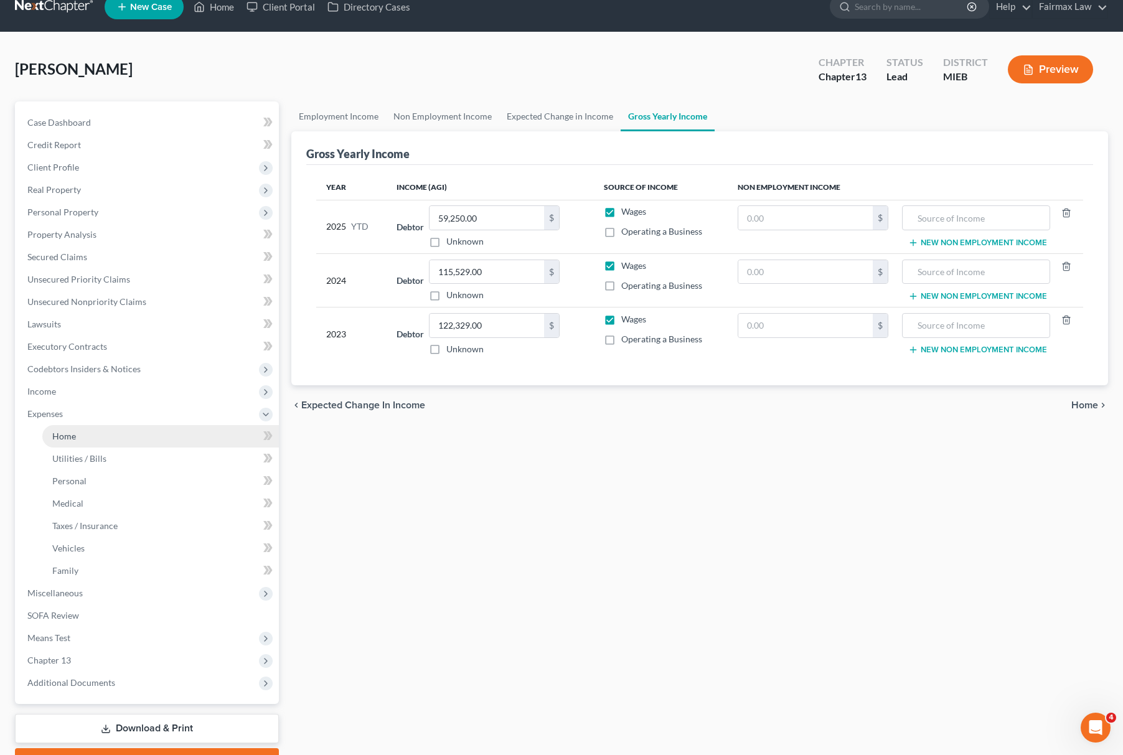
click at [110, 437] on link "Home" at bounding box center [160, 436] width 237 height 22
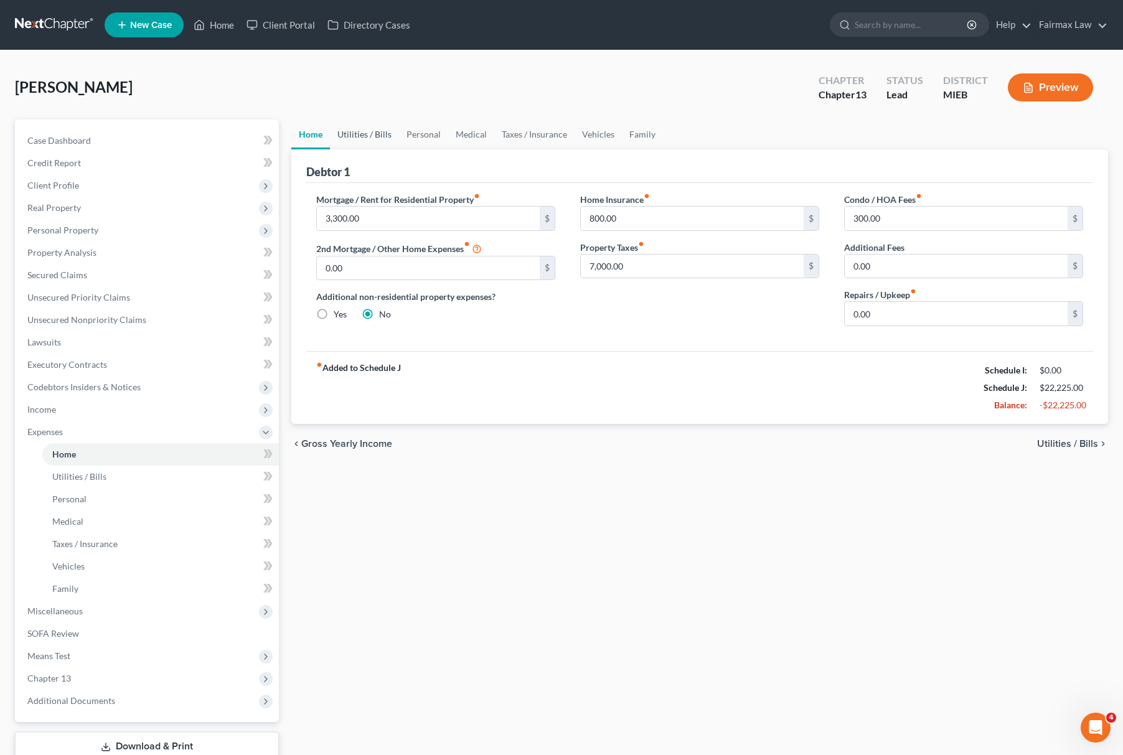
click at [364, 128] on link "Utilities / Bills" at bounding box center [364, 135] width 69 height 30
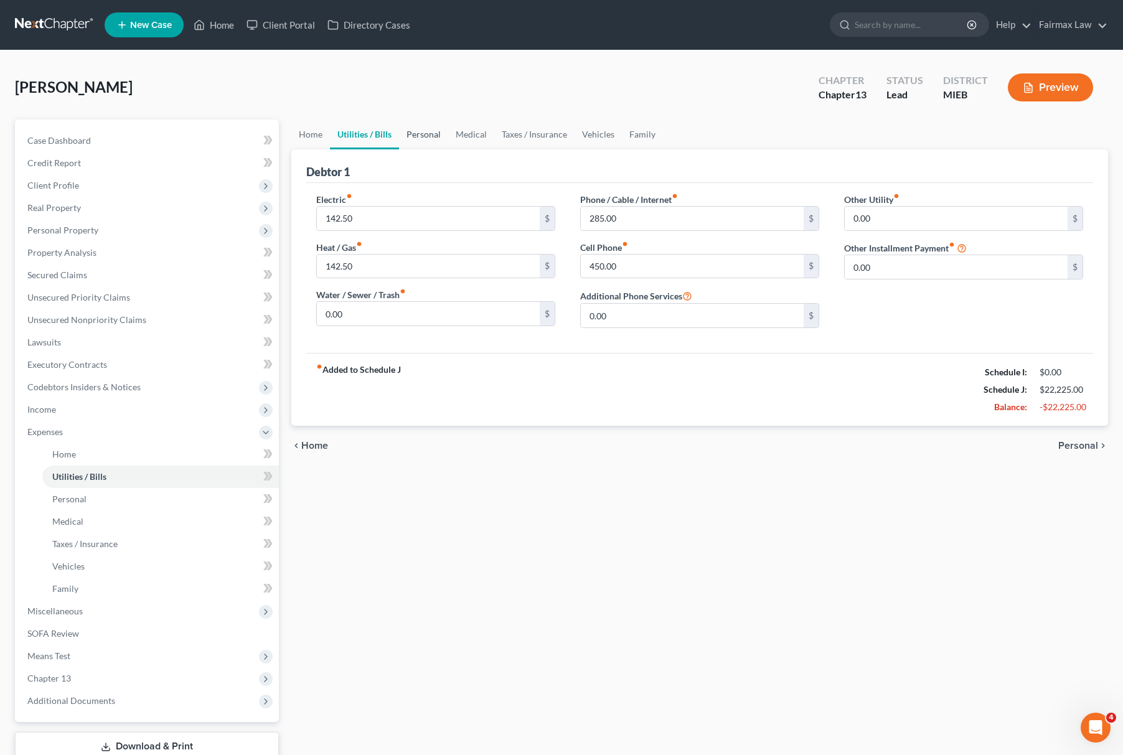
click at [417, 133] on link "Personal" at bounding box center [423, 135] width 49 height 30
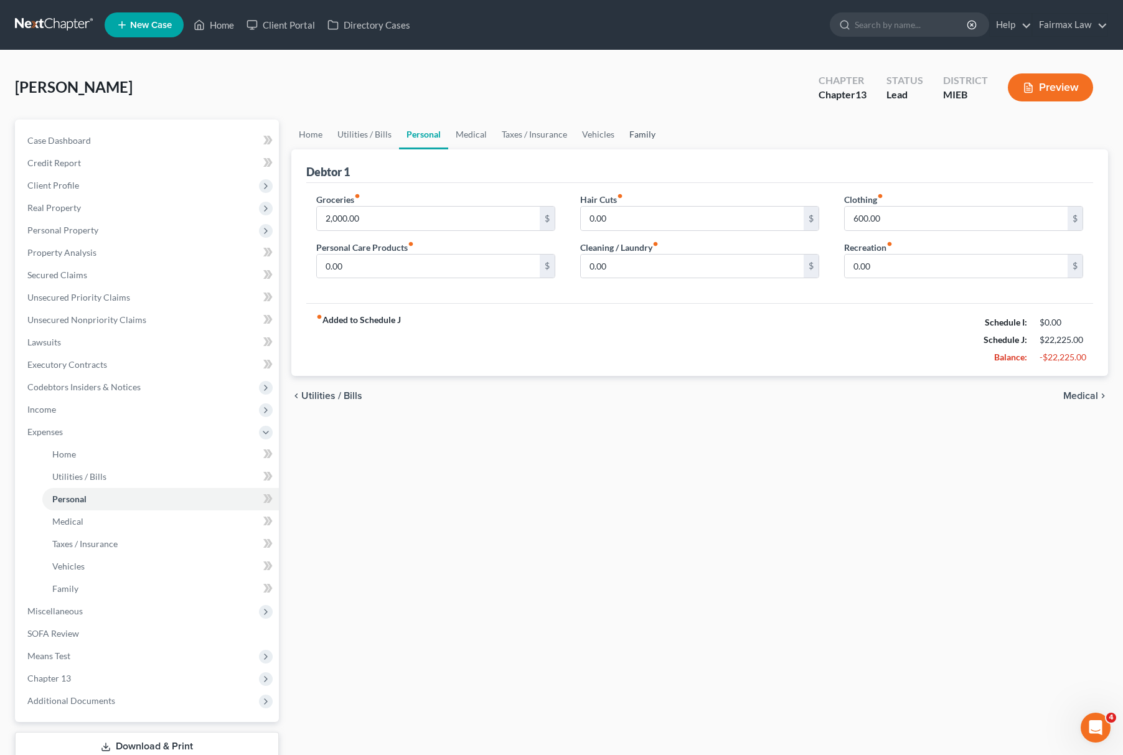
click at [656, 139] on link "Family" at bounding box center [642, 135] width 41 height 30
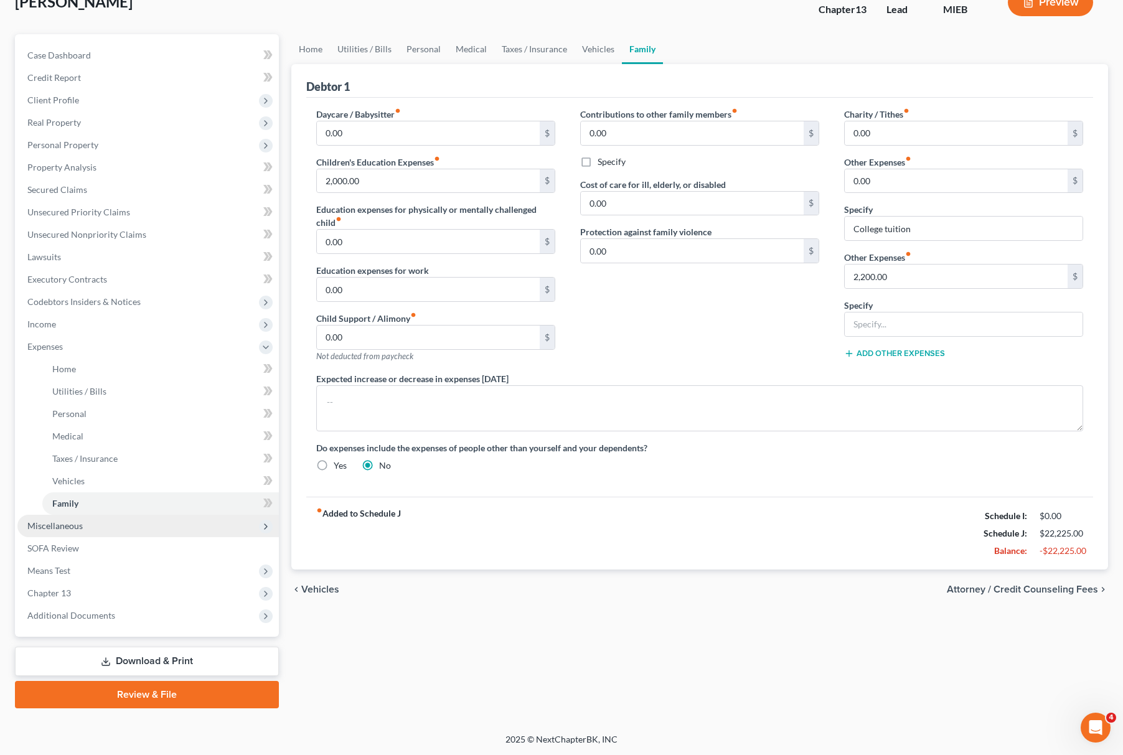
click at [128, 526] on span "Miscellaneous" at bounding box center [148, 526] width 262 height 22
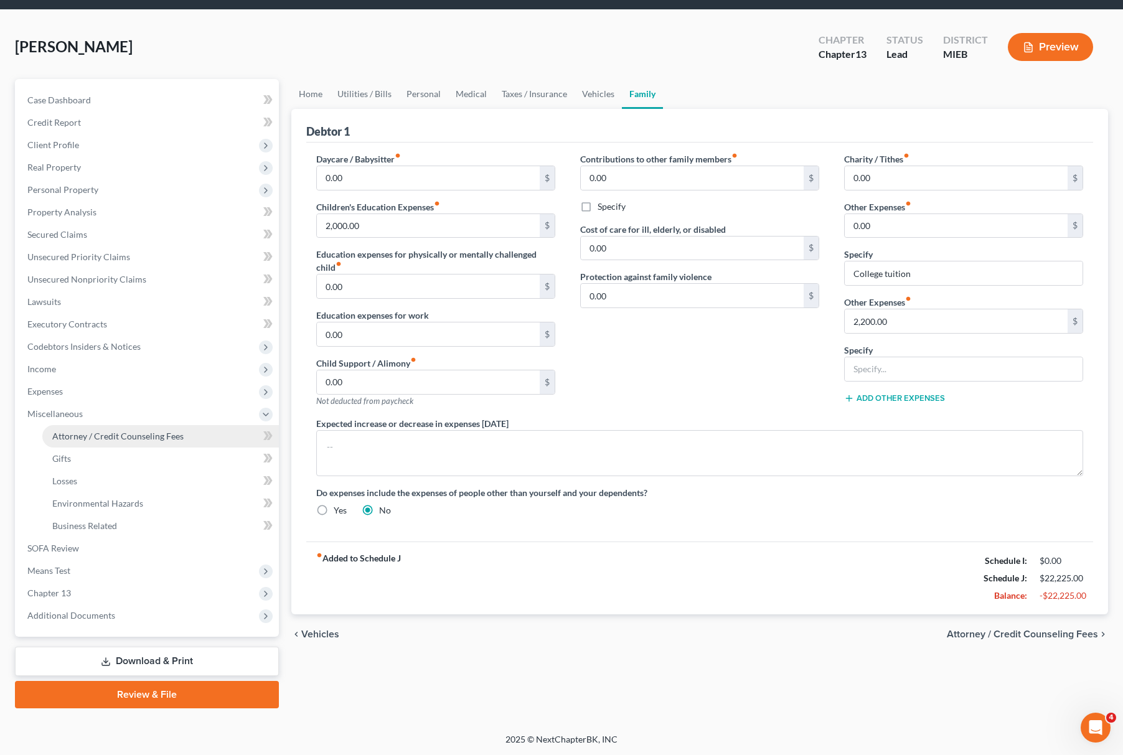
click at [153, 441] on link "Attorney / Credit Counseling Fees" at bounding box center [160, 436] width 237 height 22
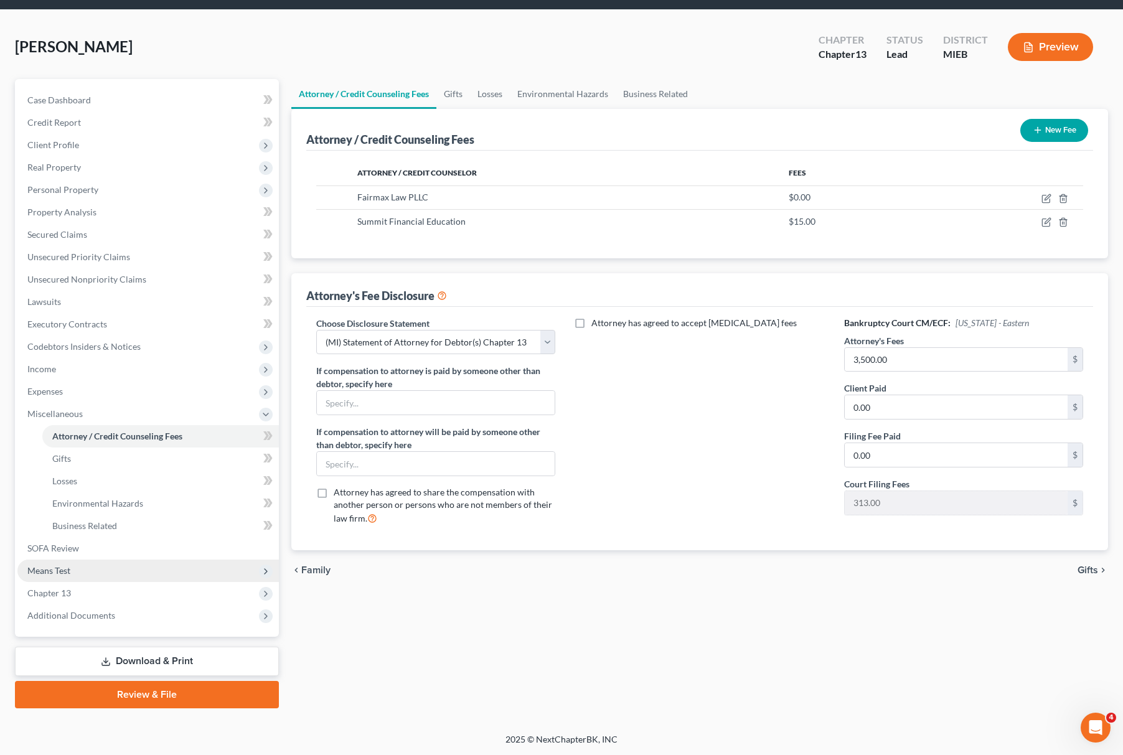
click at [137, 569] on span "Means Test" at bounding box center [148, 571] width 262 height 22
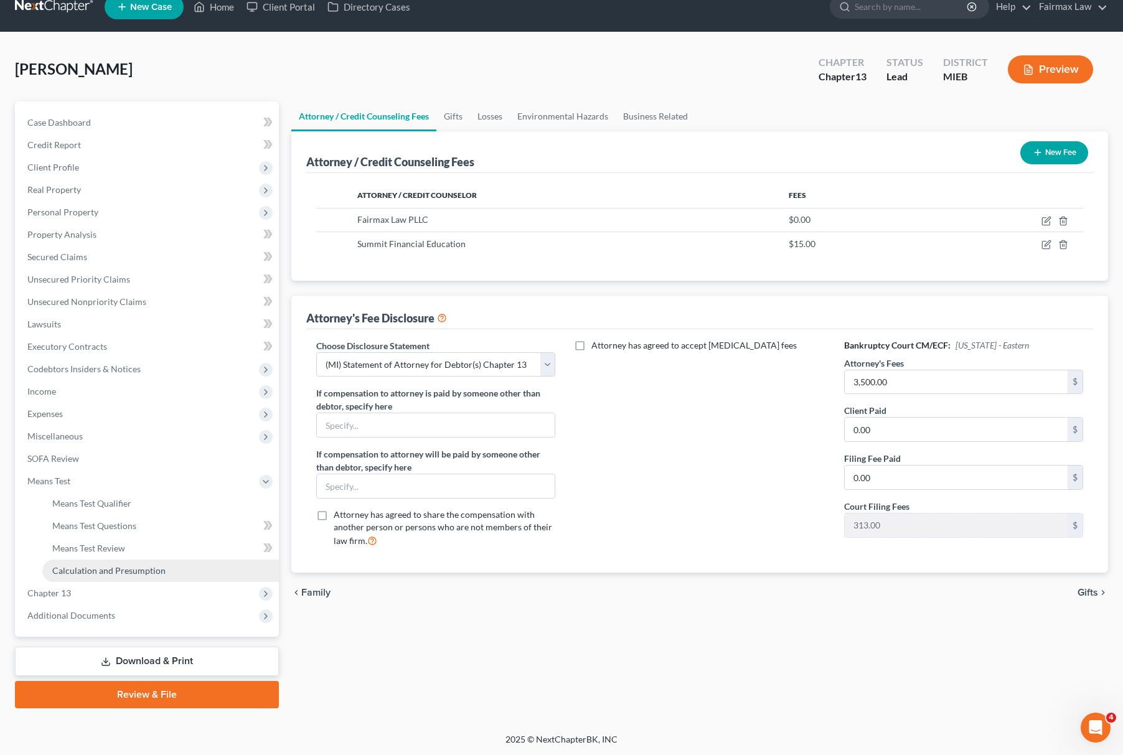
click at [105, 568] on span "Calculation and Presumption" at bounding box center [108, 570] width 113 height 11
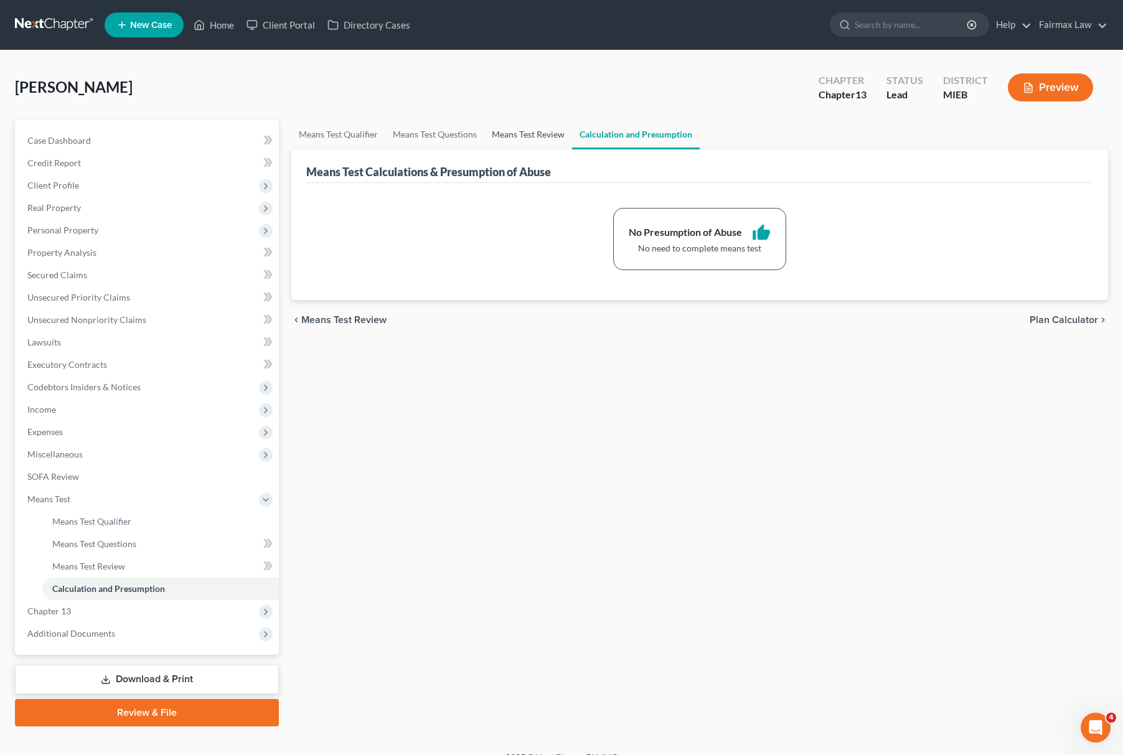
click at [532, 133] on link "Means Test Review" at bounding box center [528, 135] width 88 height 30
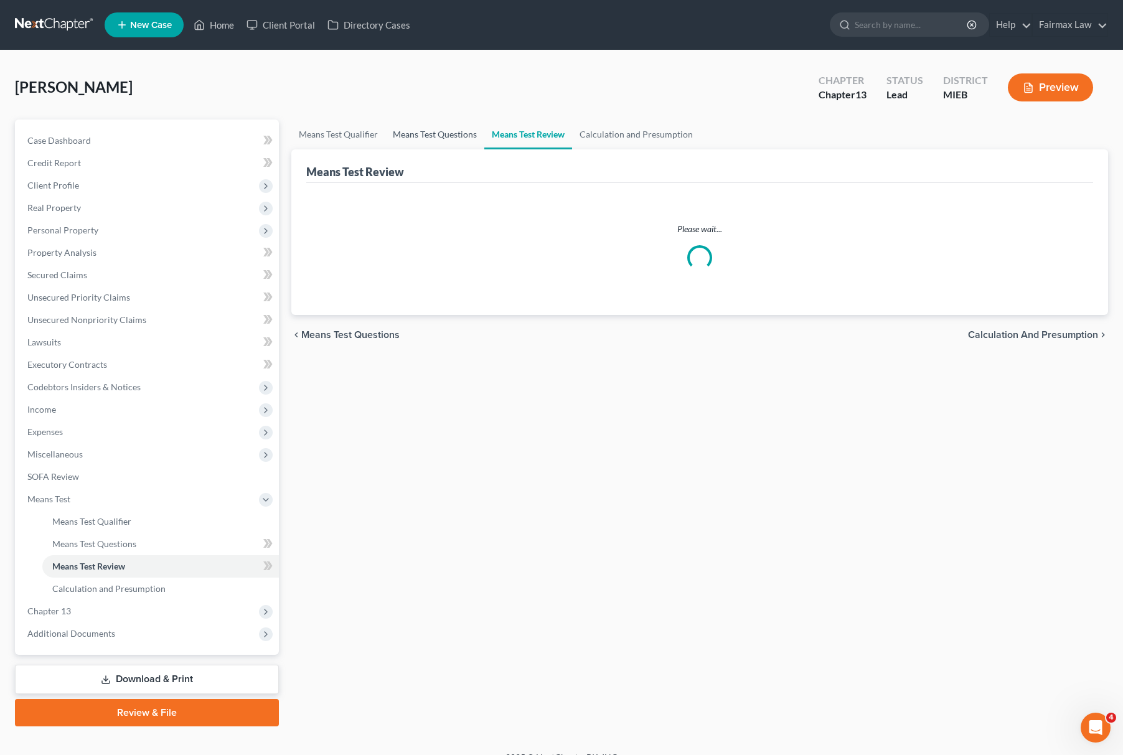
click at [440, 128] on link "Means Test Questions" at bounding box center [434, 135] width 99 height 30
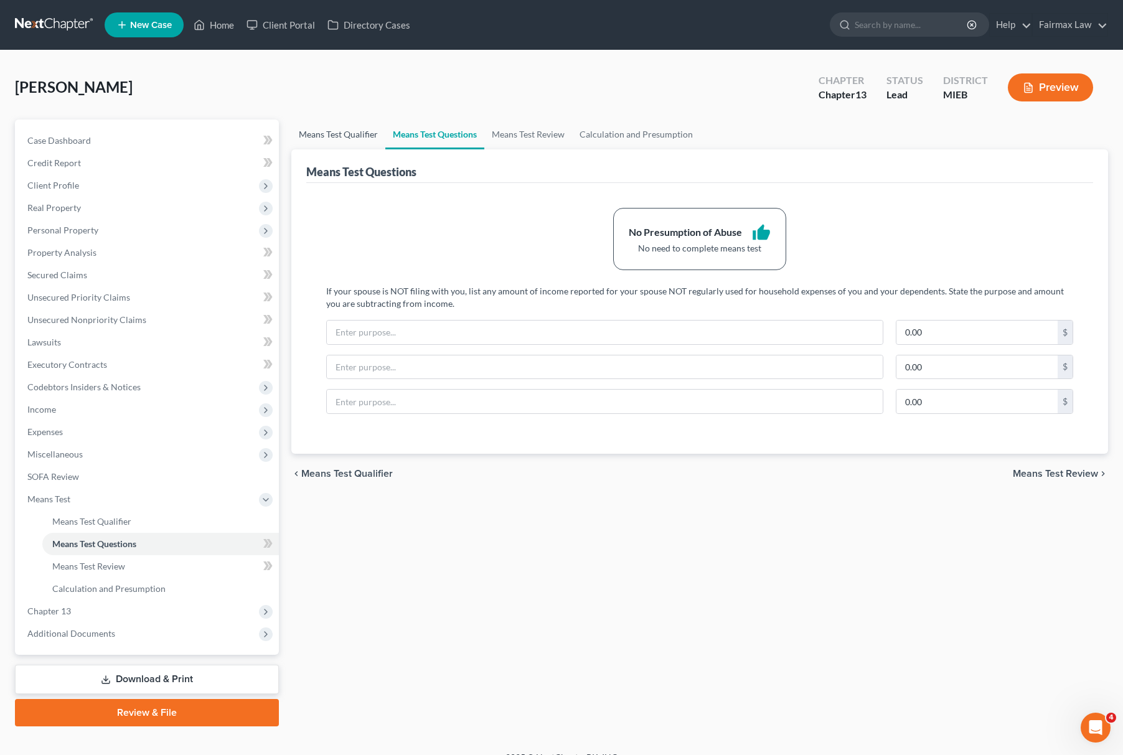
click at [341, 132] on link "Means Test Qualifier" at bounding box center [338, 135] width 94 height 30
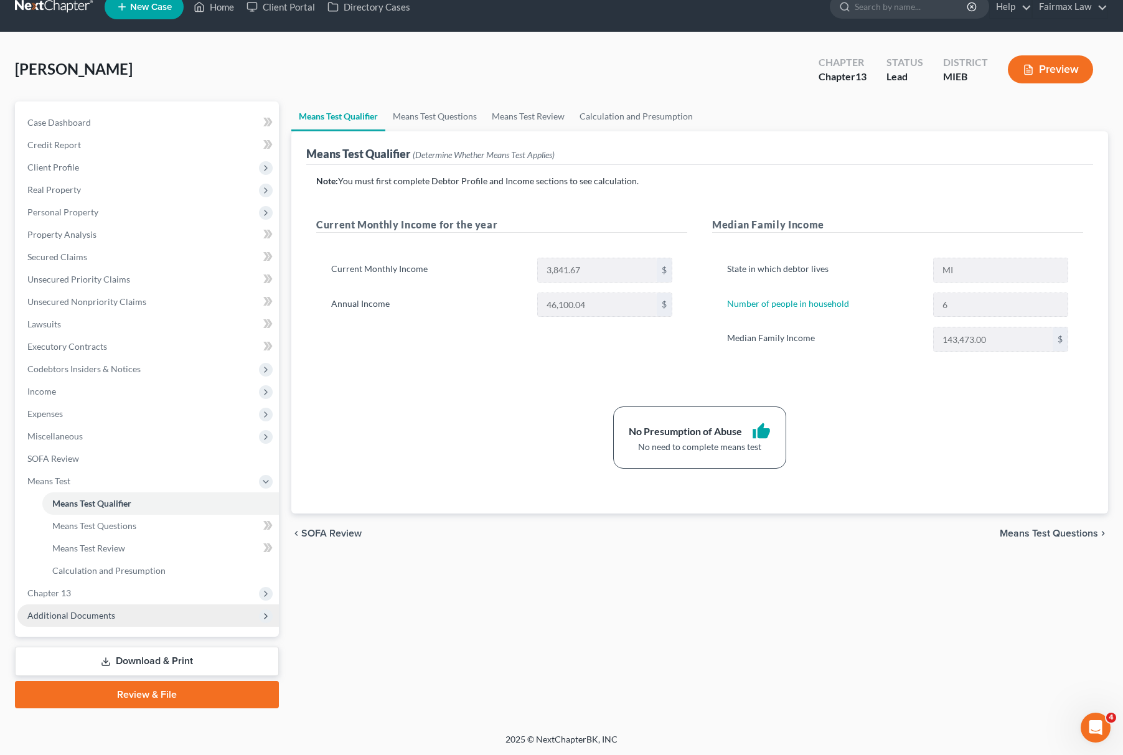
click at [138, 616] on span "Additional Documents" at bounding box center [148, 616] width 262 height 22
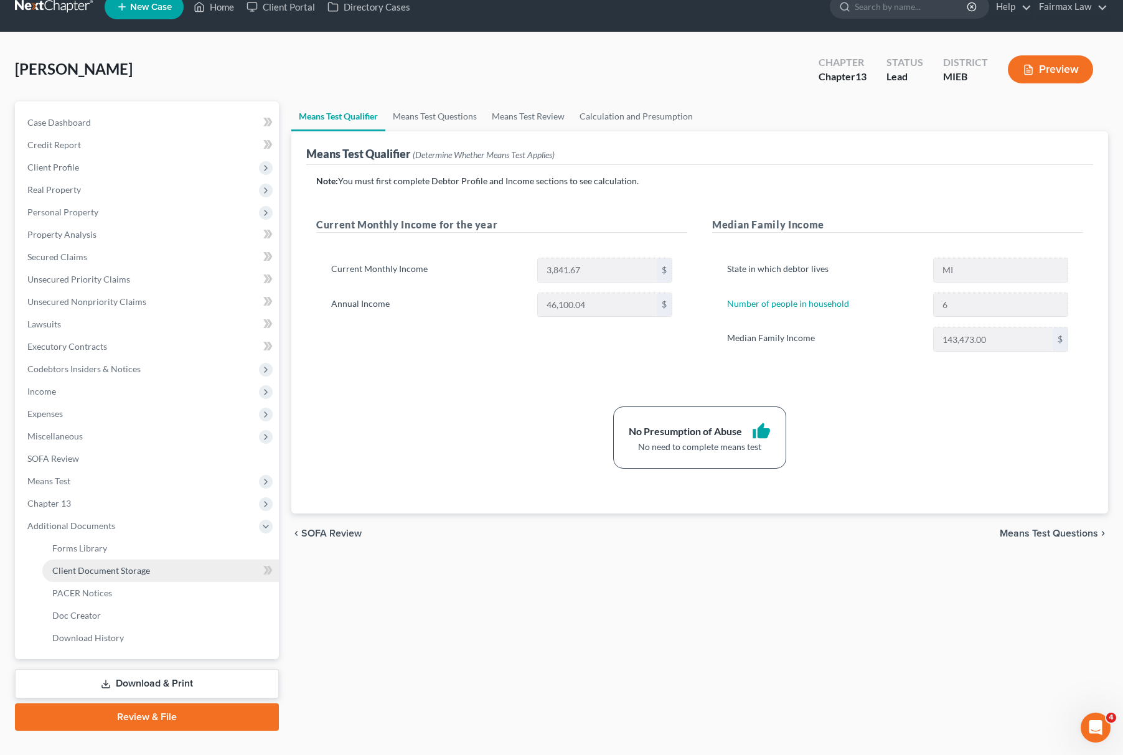
click at [159, 570] on link "Client Document Storage" at bounding box center [160, 571] width 237 height 22
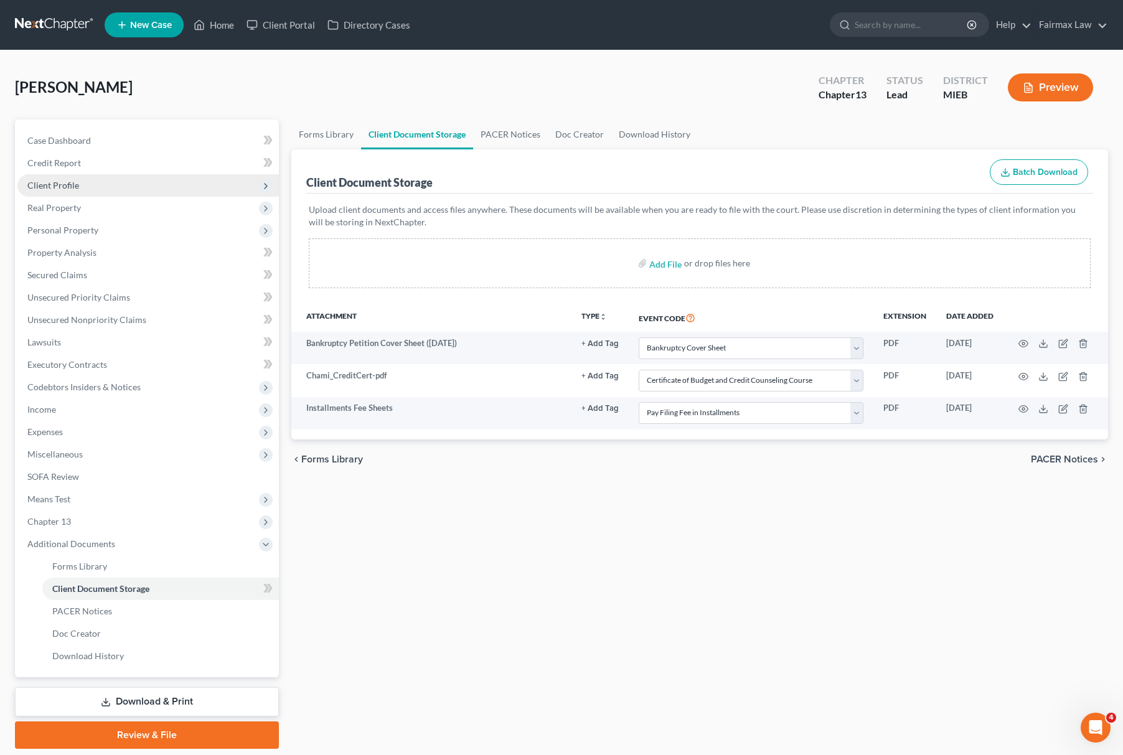
click at [108, 190] on span "Client Profile" at bounding box center [148, 185] width 262 height 22
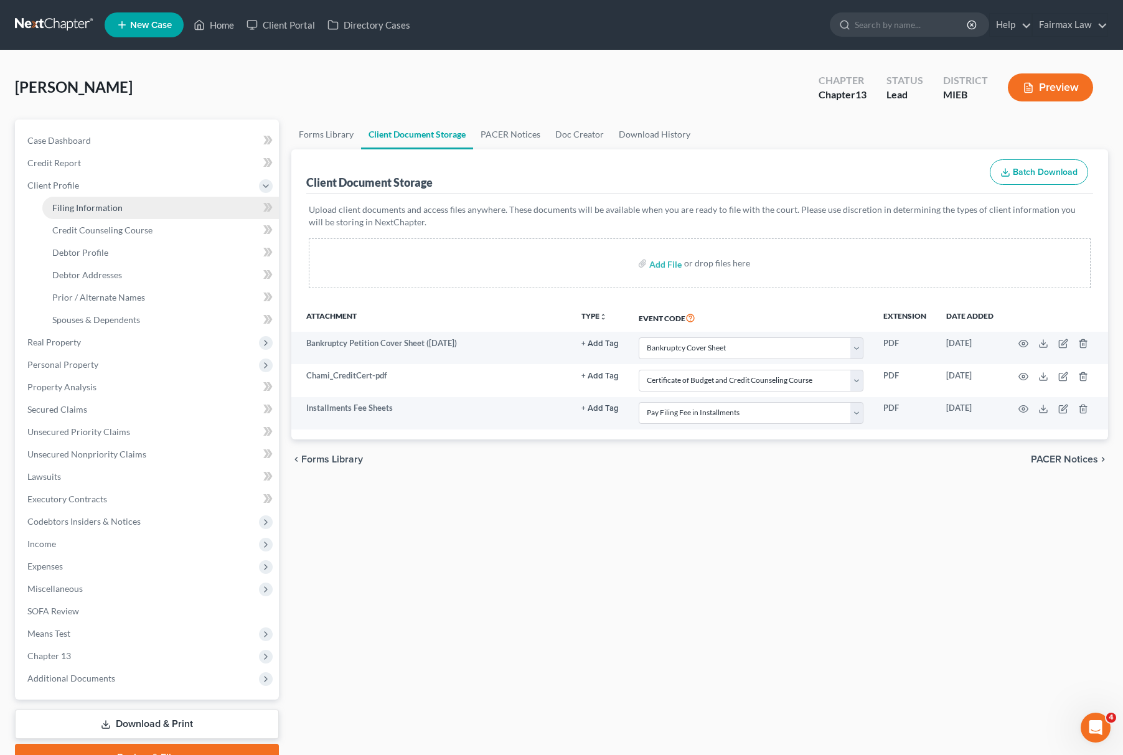
click at [111, 212] on link "Filing Information" at bounding box center [160, 208] width 237 height 22
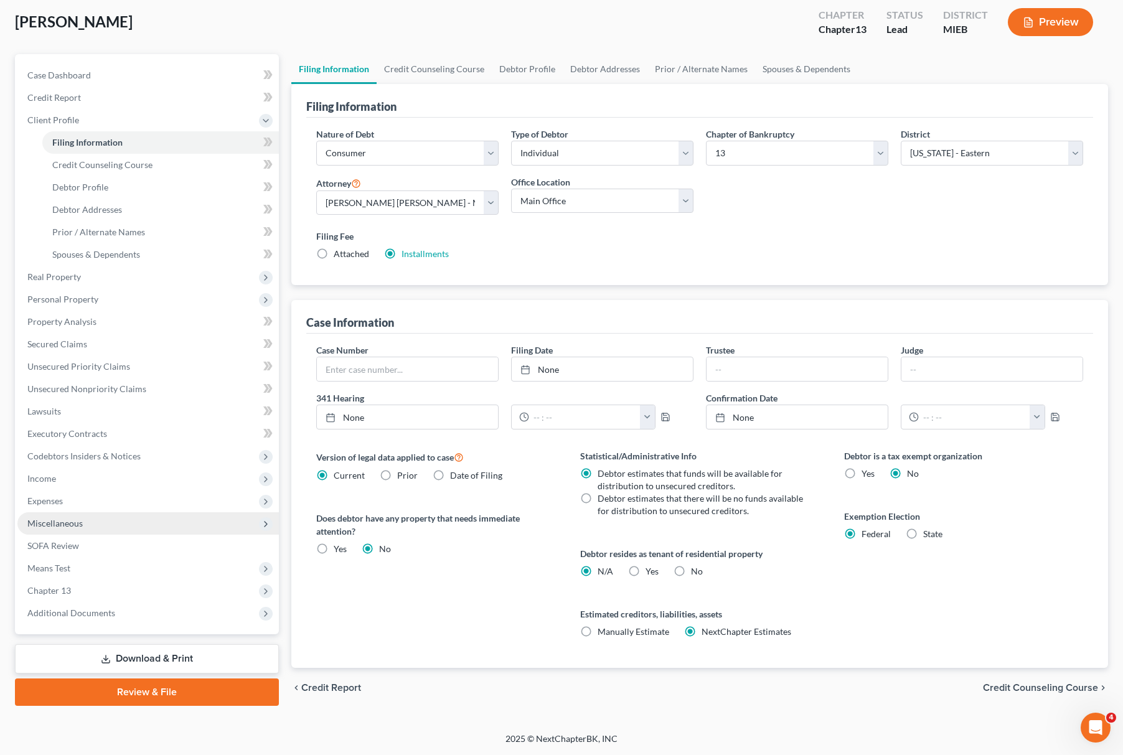
click at [81, 512] on span "Miscellaneous" at bounding box center [148, 523] width 262 height 22
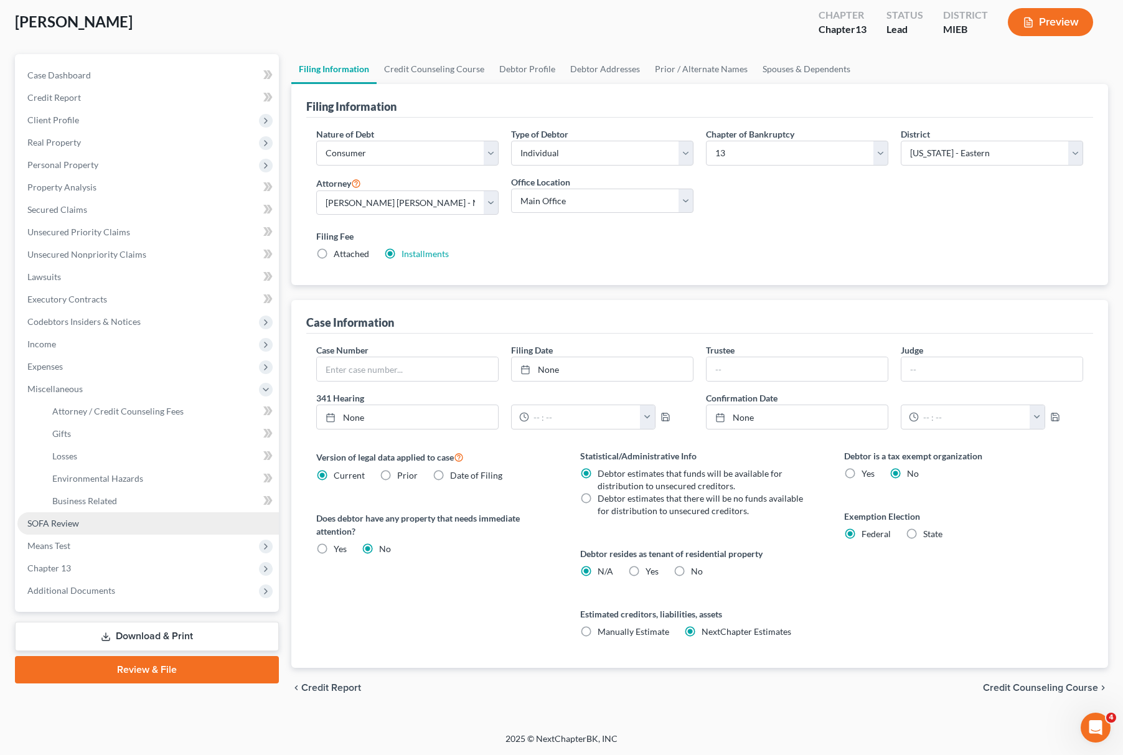
click at [78, 521] on span "SOFA Review" at bounding box center [53, 523] width 52 height 11
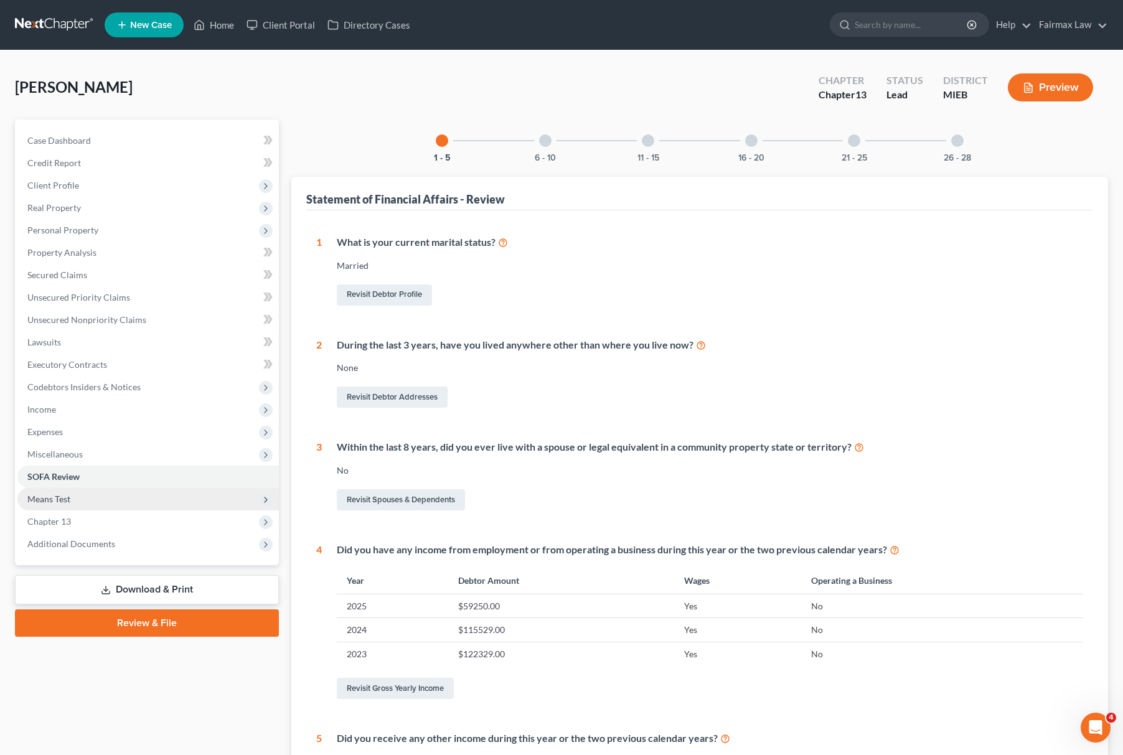
click at [73, 496] on span "Means Test" at bounding box center [148, 499] width 262 height 22
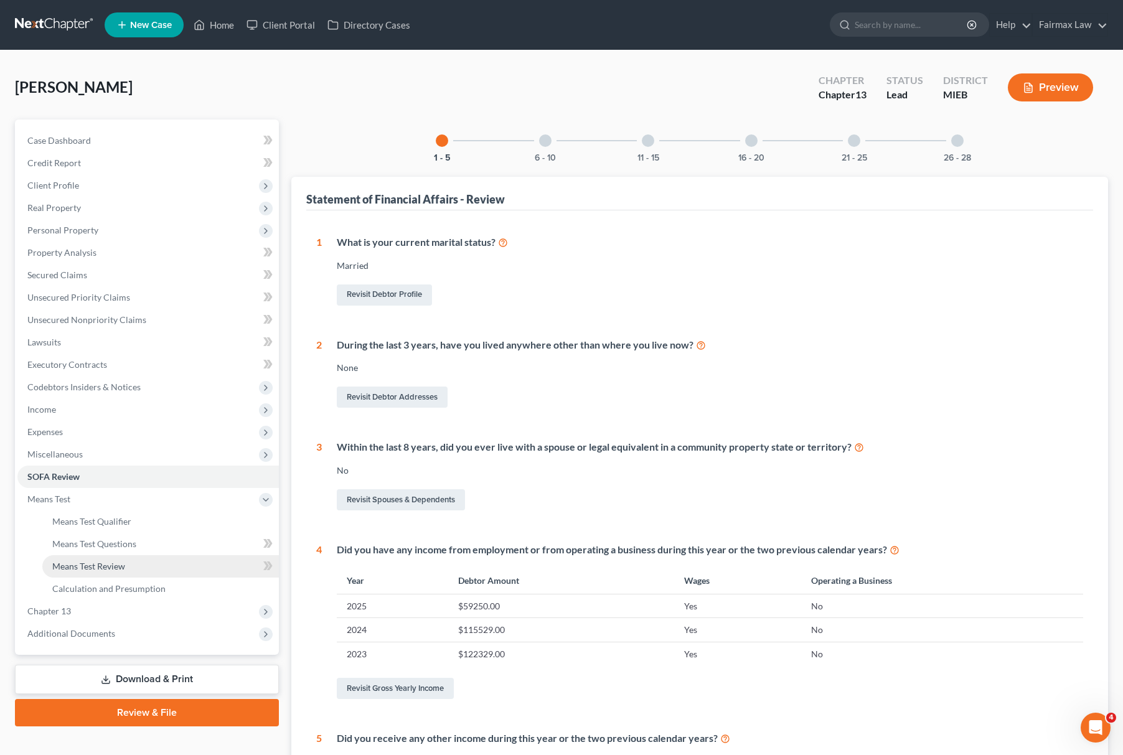
click at [107, 563] on span "Means Test Review" at bounding box center [88, 566] width 73 height 11
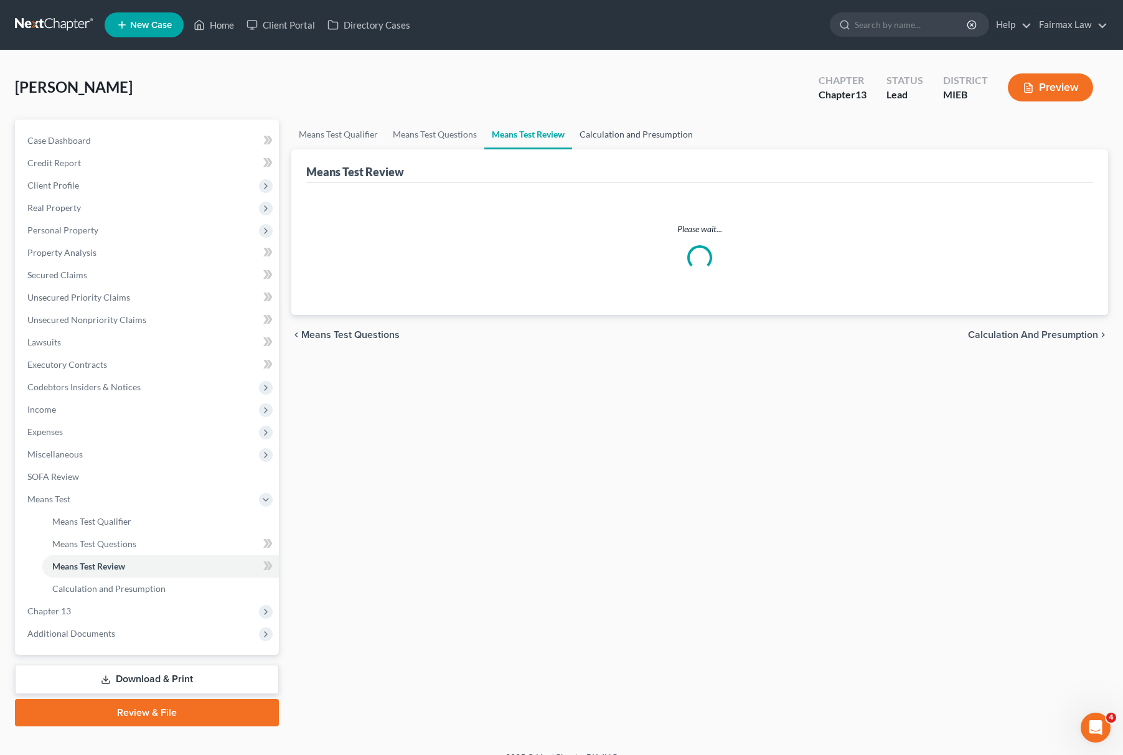
drag, startPoint x: 649, startPoint y: 138, endPoint x: 476, endPoint y: 143, distance: 172.5
click at [649, 139] on link "Calculation and Presumption" at bounding box center [636, 135] width 128 height 30
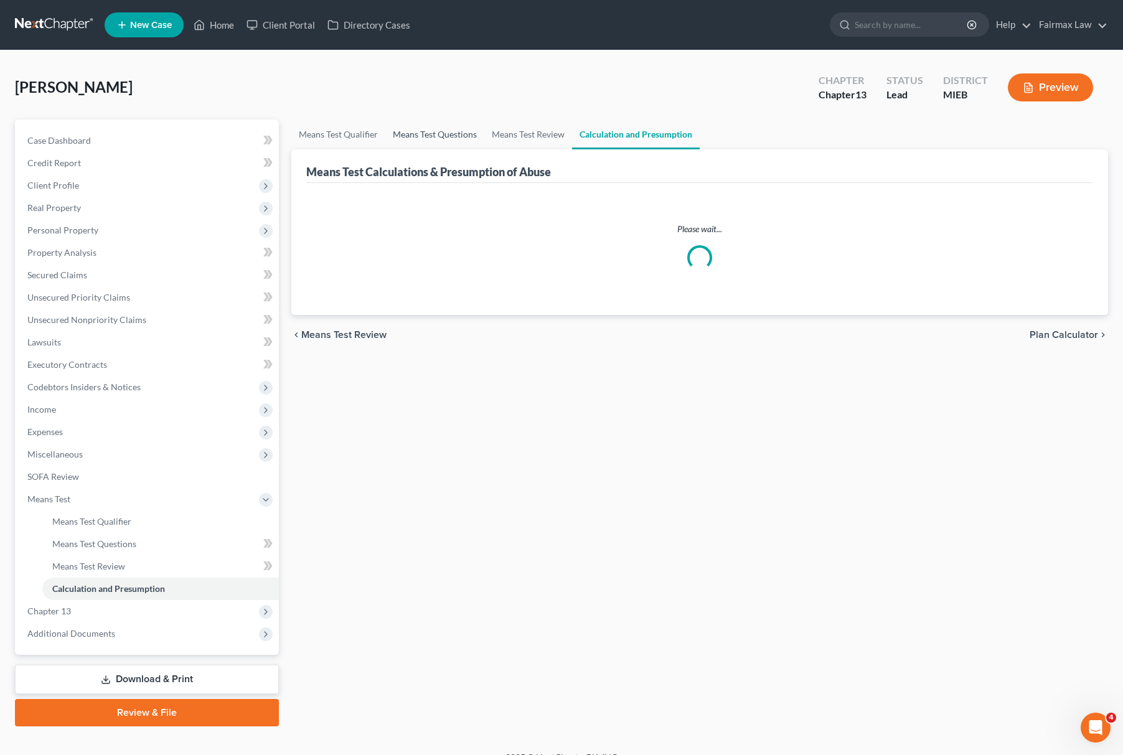
click at [450, 131] on link "Means Test Questions" at bounding box center [434, 135] width 99 height 30
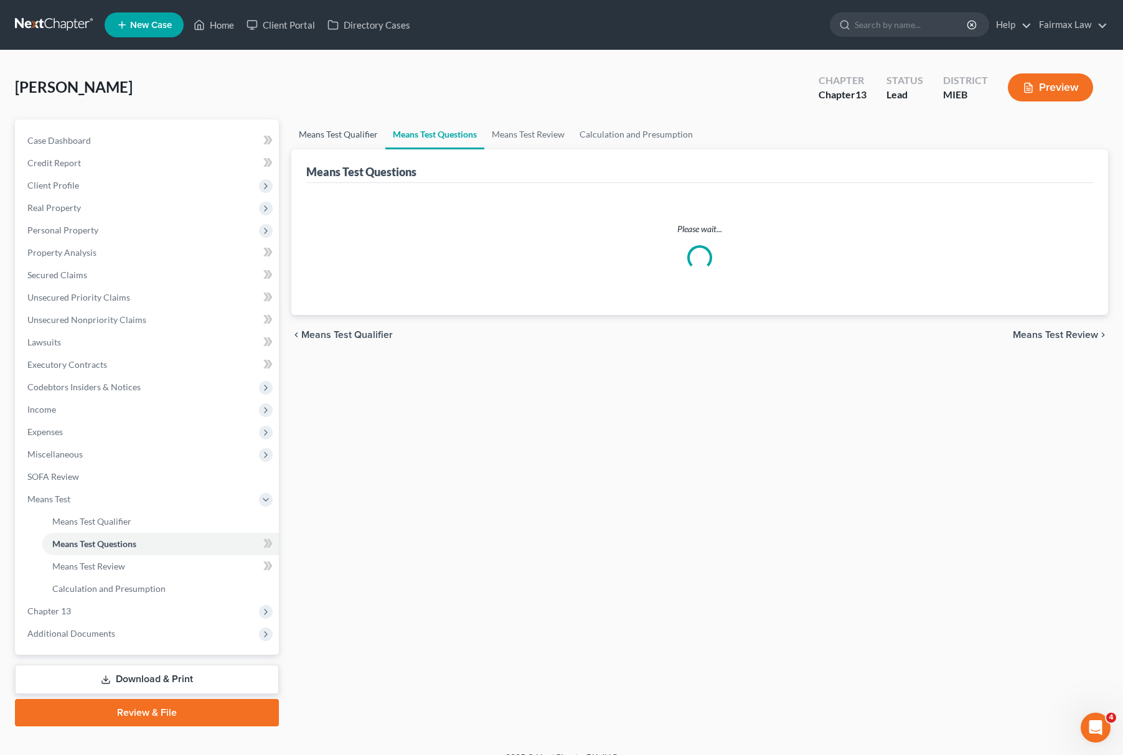
click at [330, 141] on link "Means Test Qualifier" at bounding box center [338, 135] width 94 height 30
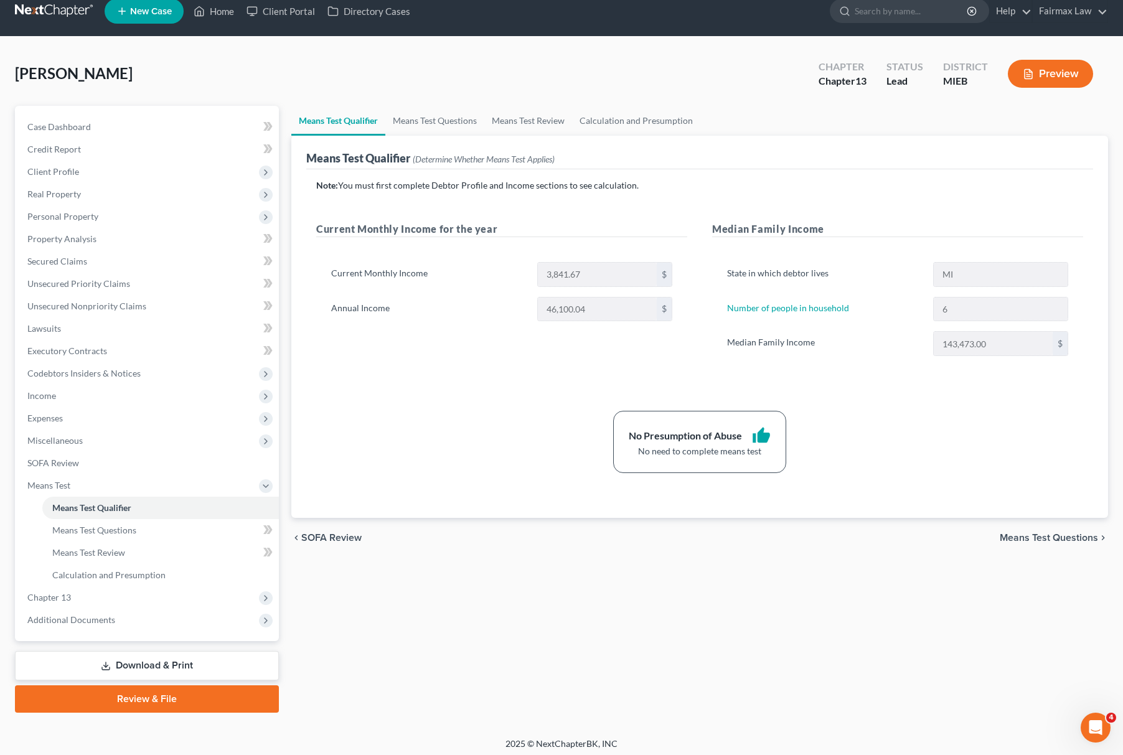
scroll to position [18, 0]
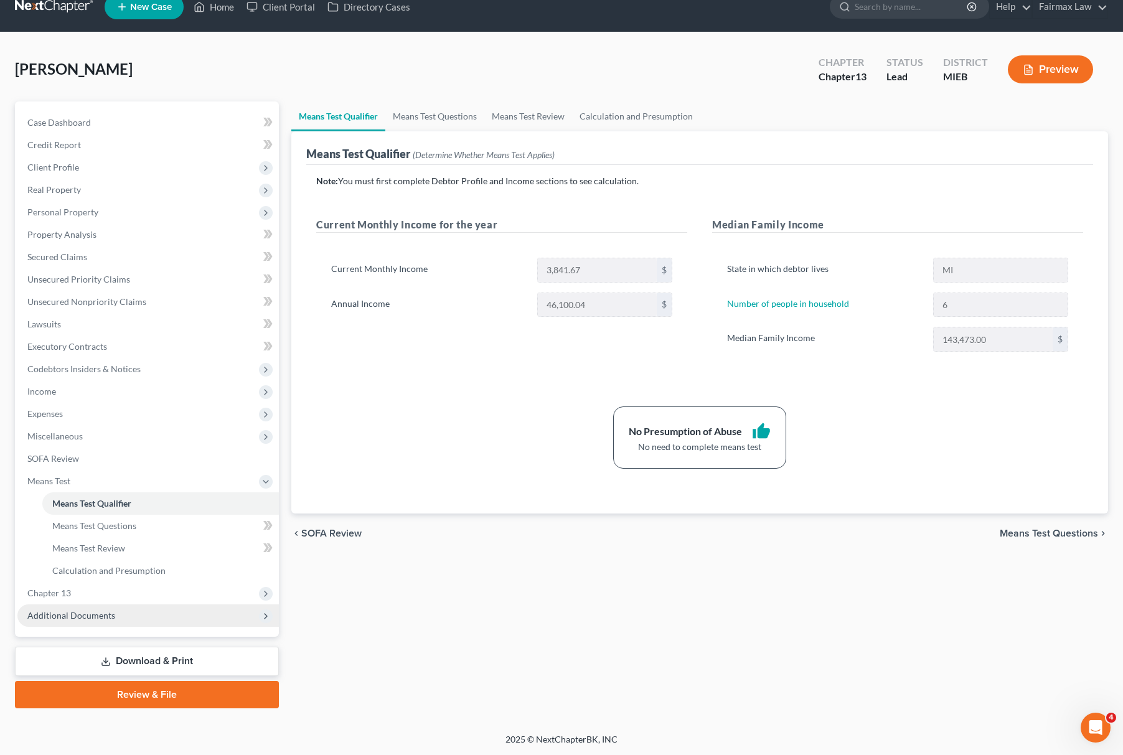
click at [108, 608] on span "Additional Documents" at bounding box center [148, 616] width 262 height 22
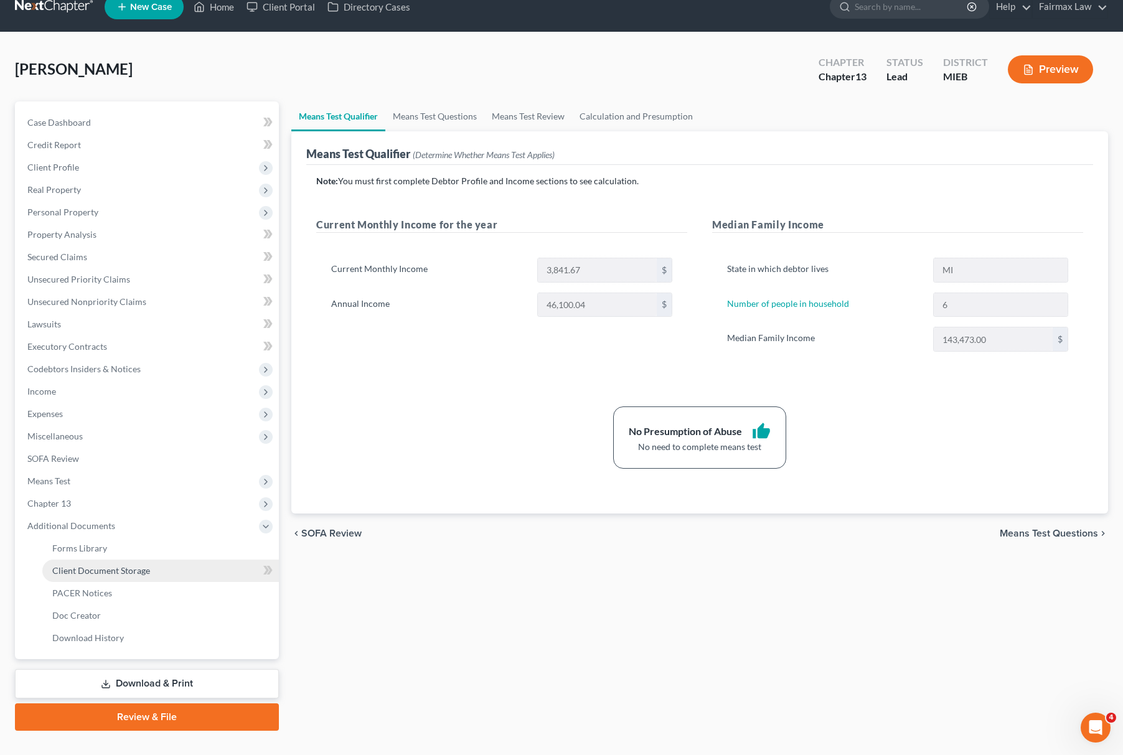
click at [167, 571] on link "Client Document Storage" at bounding box center [160, 571] width 237 height 22
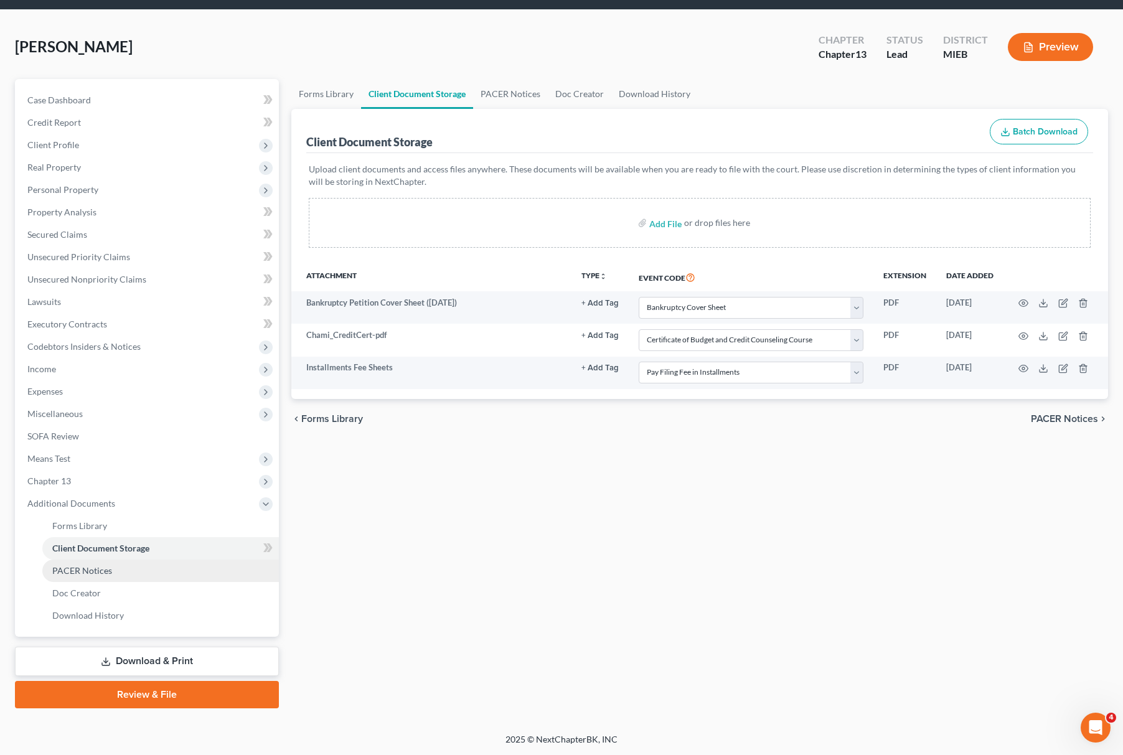
click at [80, 567] on span "PACER Notices" at bounding box center [82, 570] width 60 height 11
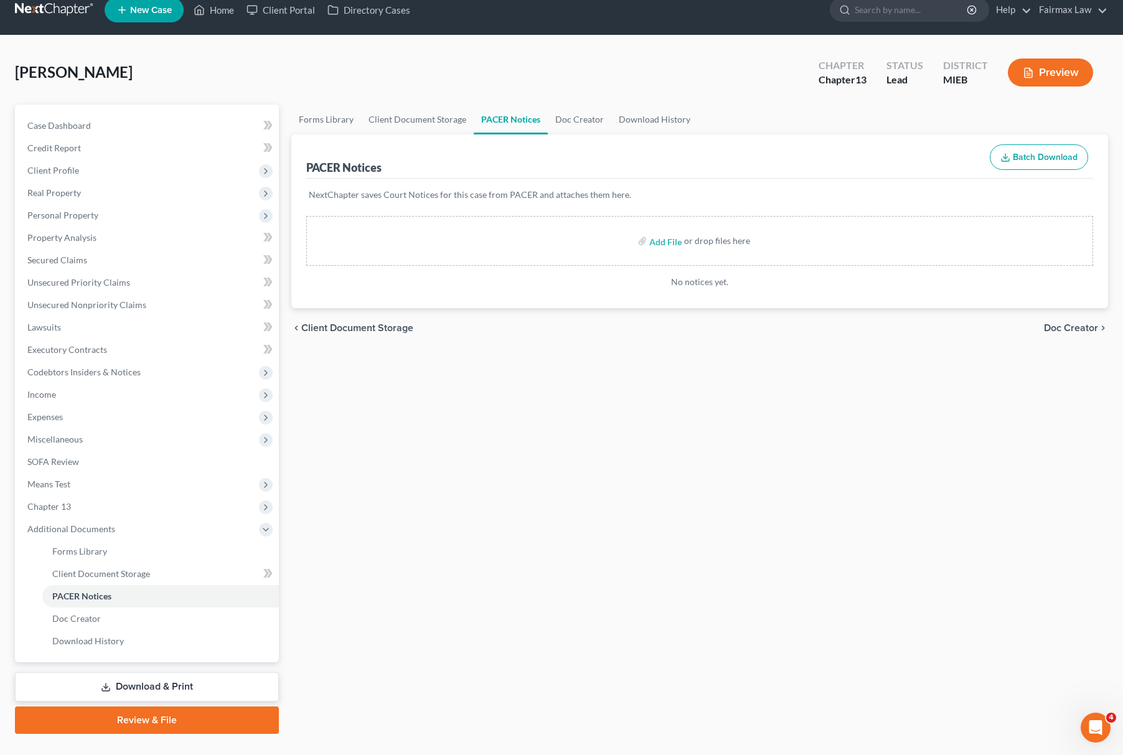
scroll to position [40, 0]
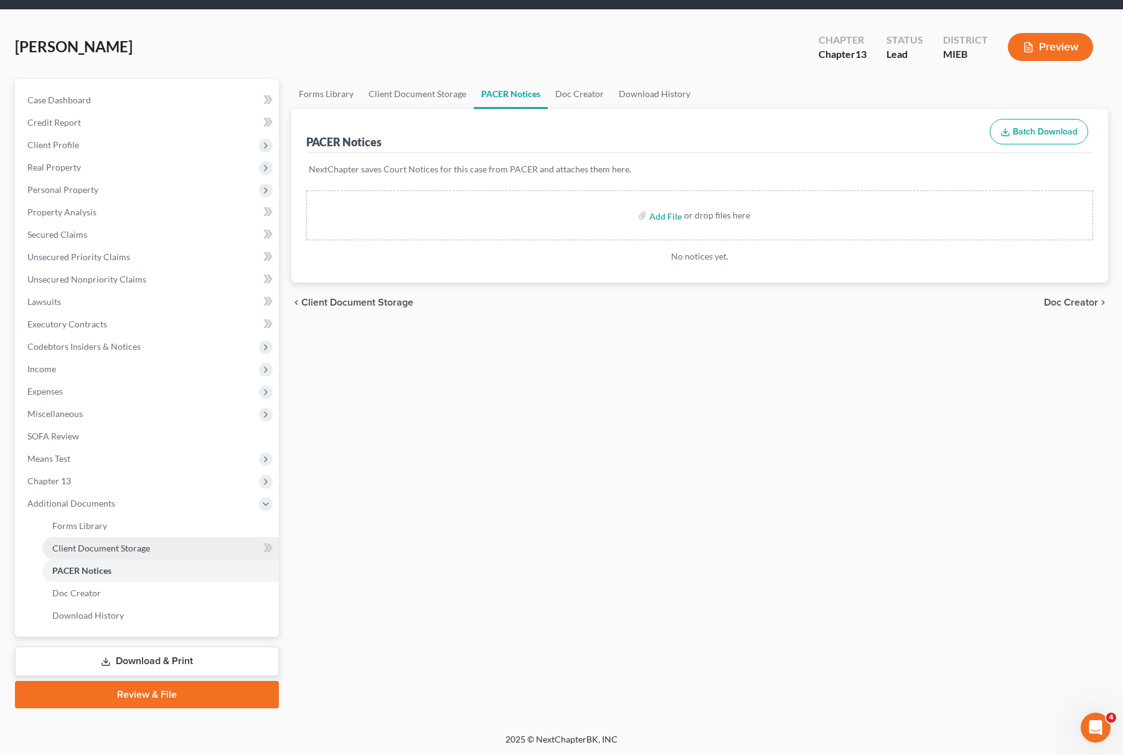
click at [168, 550] on link "Client Document Storage" at bounding box center [160, 548] width 237 height 22
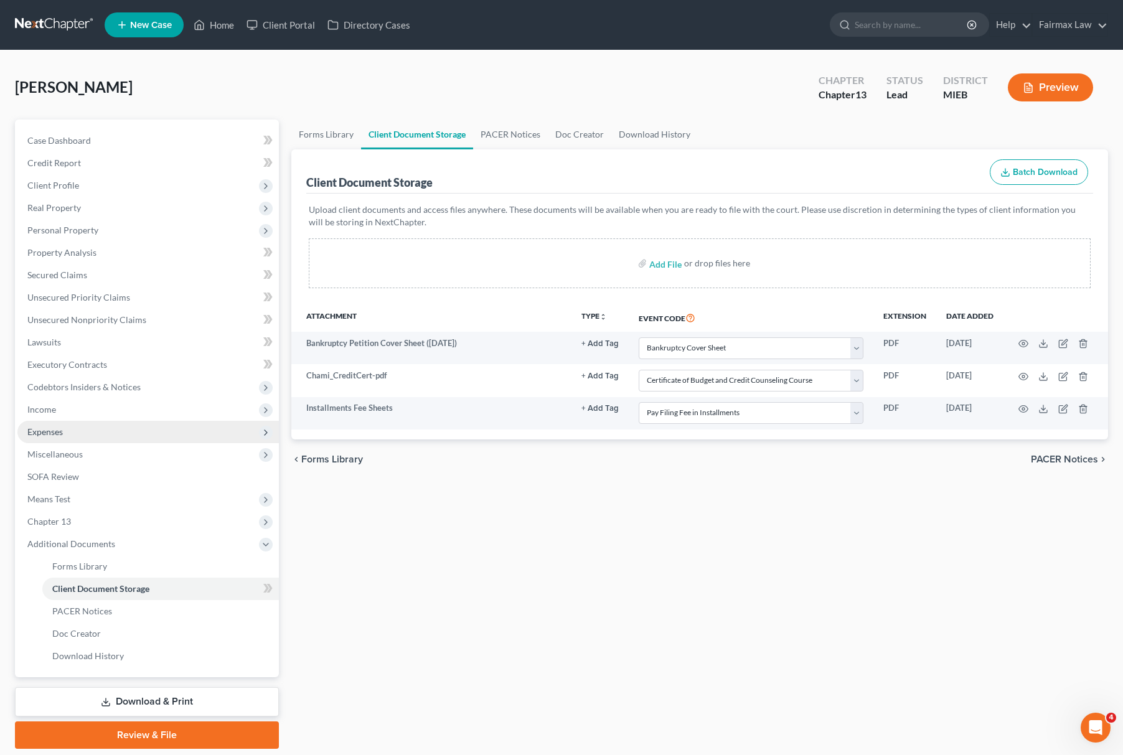
click at [108, 428] on span "Expenses" at bounding box center [148, 432] width 262 height 22
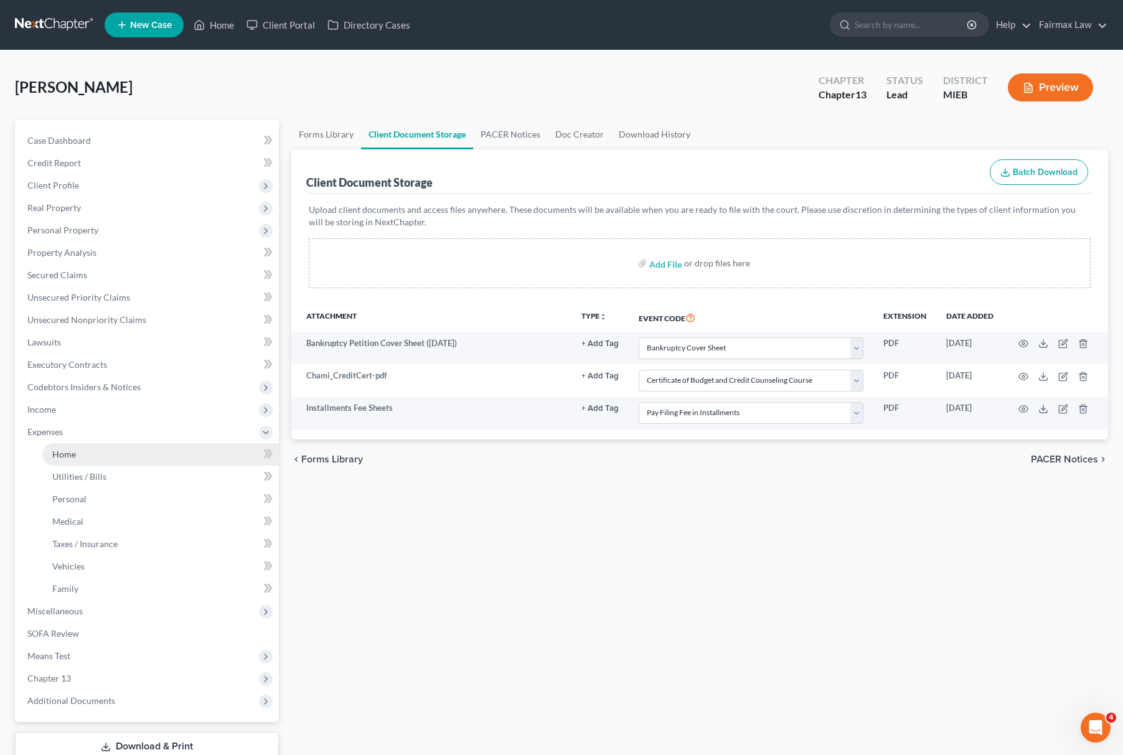
click at [98, 445] on link "Home" at bounding box center [160, 454] width 237 height 22
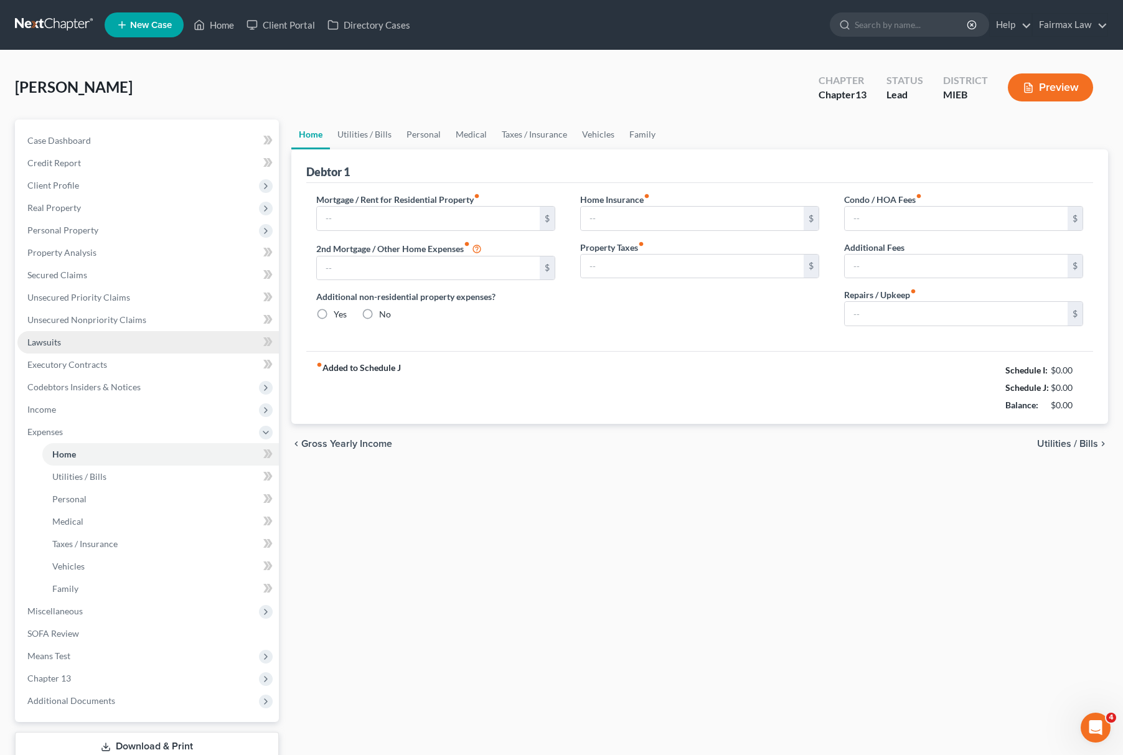
click at [93, 344] on link "Lawsuits" at bounding box center [148, 342] width 262 height 22
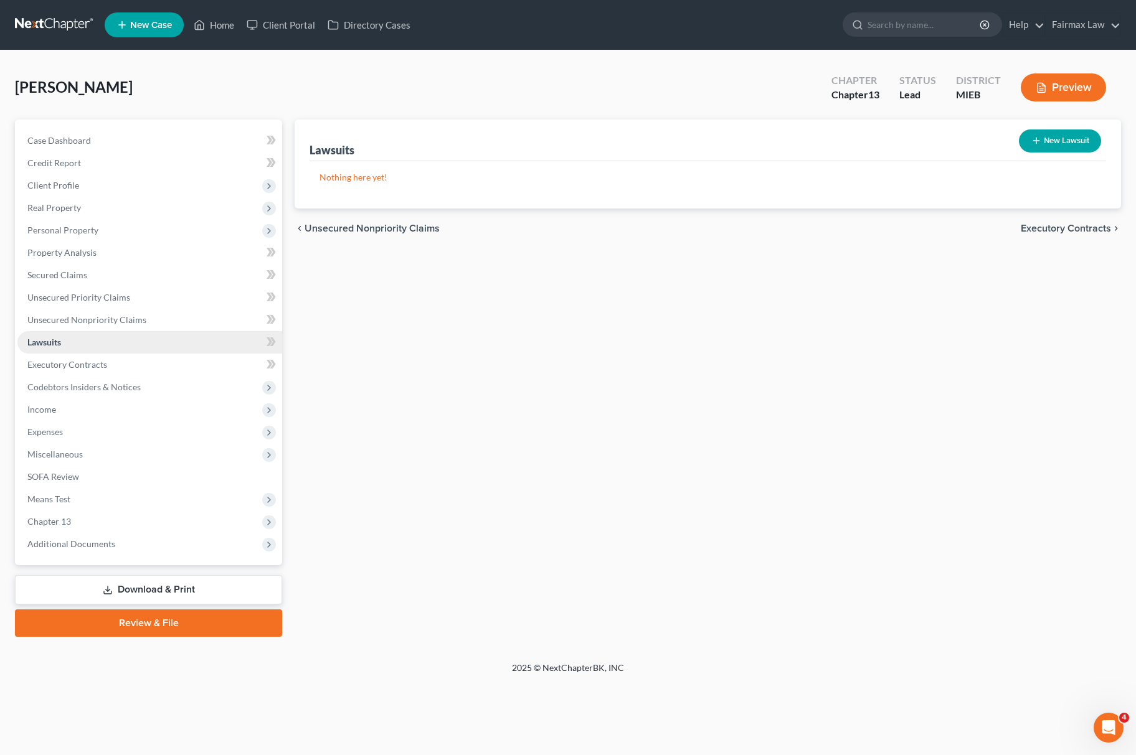
click at [143, 331] on link "Lawsuits" at bounding box center [149, 342] width 265 height 22
click at [160, 318] on link "Unsecured Nonpriority Claims" at bounding box center [149, 320] width 265 height 22
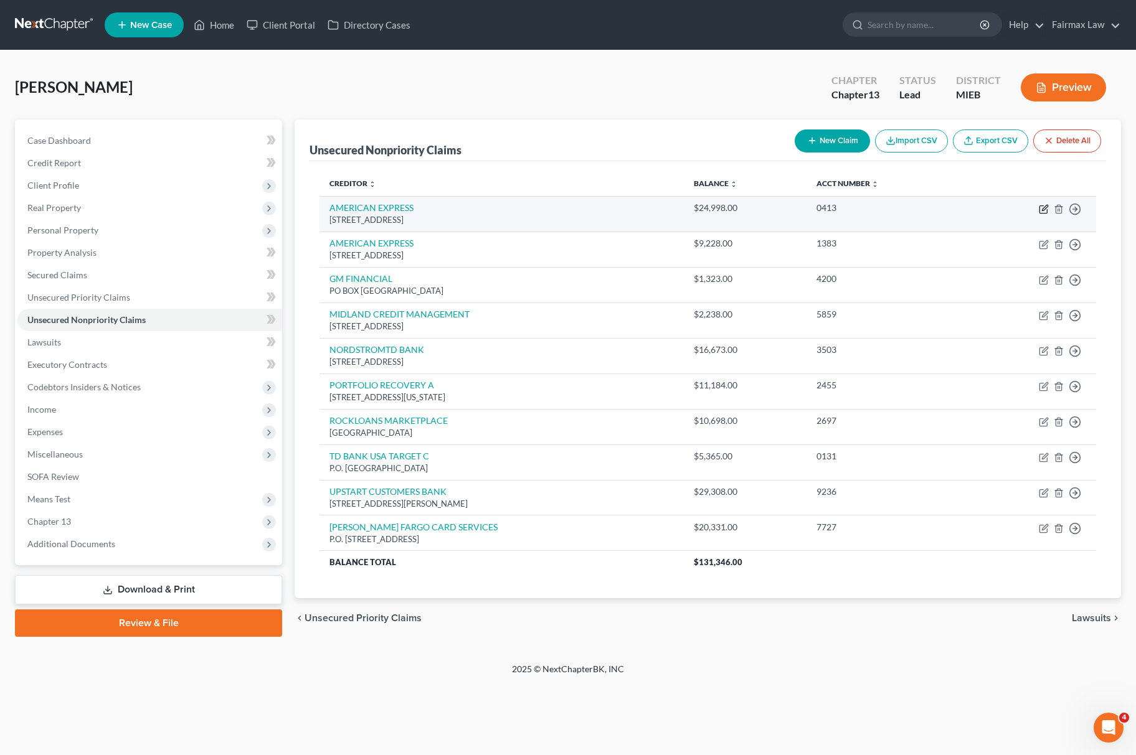
click at [1044, 210] on icon "button" at bounding box center [1044, 209] width 10 height 10
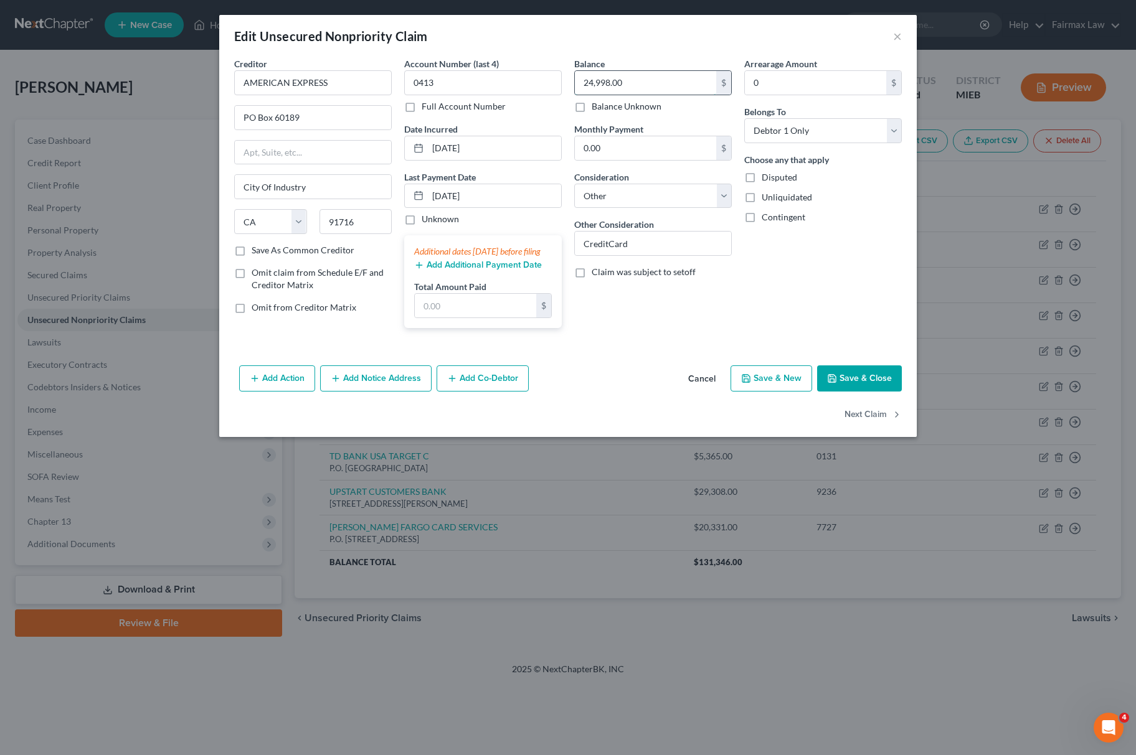
click at [661, 88] on input "24,998.00" at bounding box center [645, 83] width 141 height 24
click at [287, 384] on button "Add Action" at bounding box center [277, 379] width 76 height 26
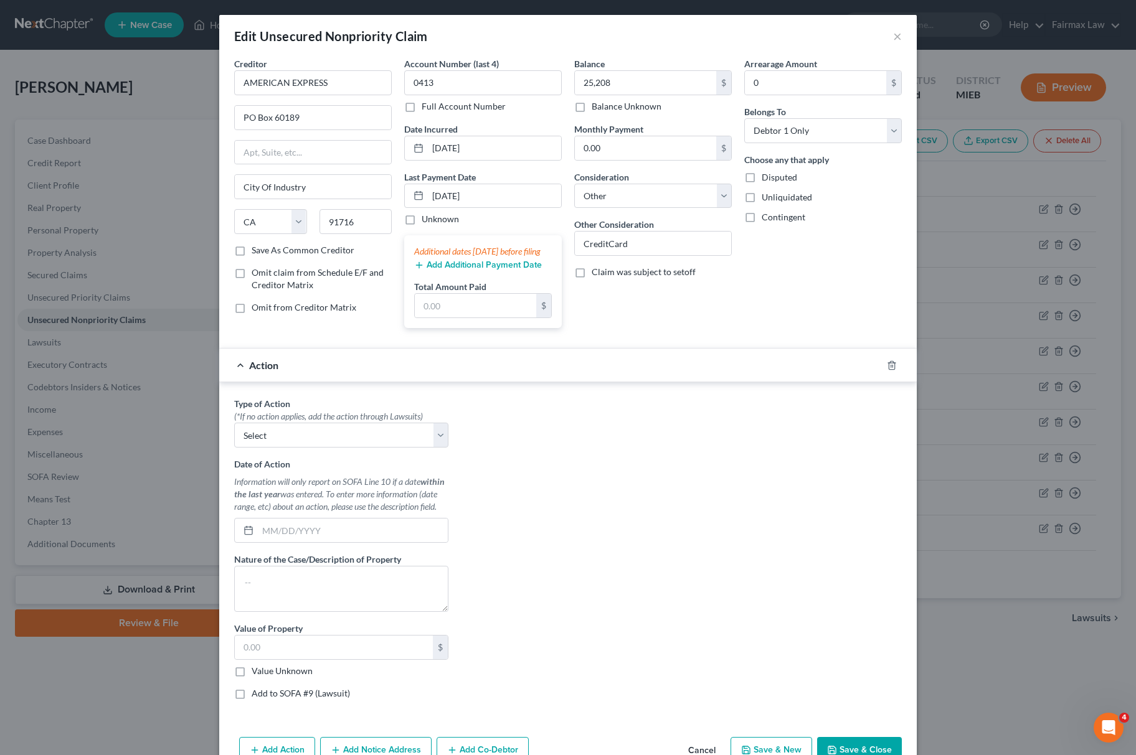
click at [342, 422] on div "Type of Action * (*If no action applies, add the action through Lawsuits) Selec…" at bounding box center [341, 422] width 214 height 50
click at [337, 423] on div "(*If no action applies, add the action through Lawsuits)" at bounding box center [341, 416] width 214 height 12
click at [351, 447] on select "Select Repossession Garnishment Foreclosure Personal Injury Attached, Seized, O…" at bounding box center [341, 435] width 214 height 25
click at [234, 437] on select "Select Repossession Garnishment Foreclosure Personal Injury Attached, Seized, O…" at bounding box center [341, 435] width 214 height 25
click at [252, 678] on label "Value Unknown" at bounding box center [282, 671] width 61 height 12
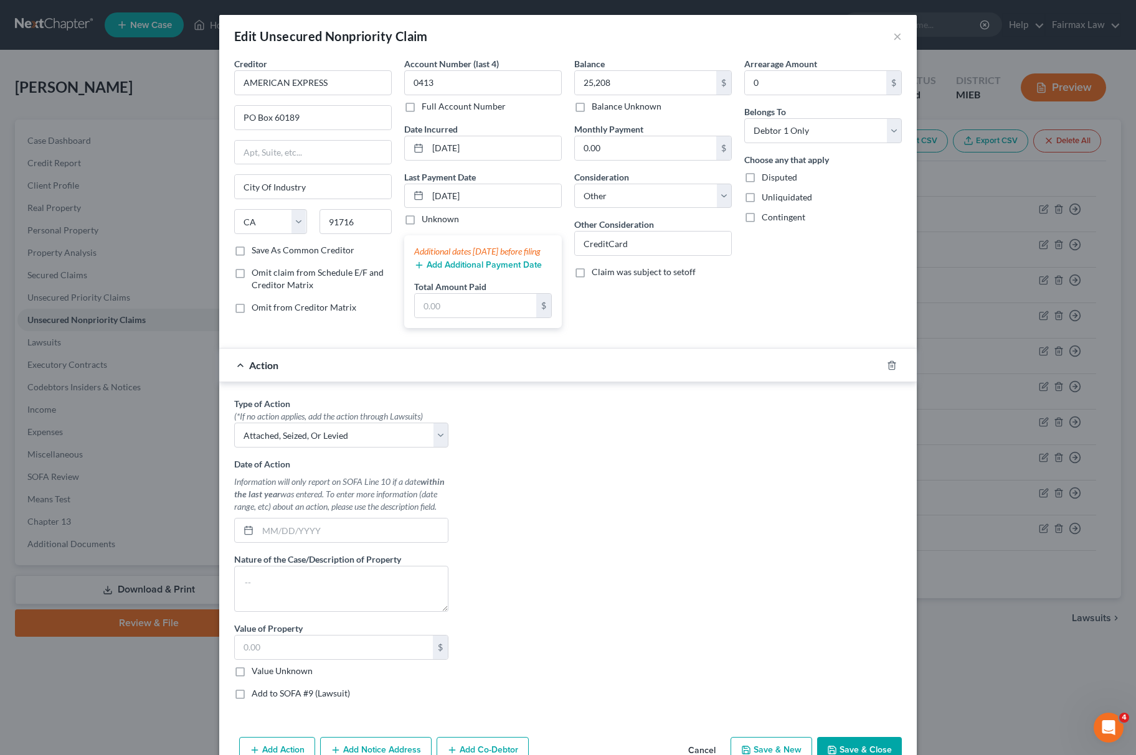
click at [257, 673] on input "Value Unknown" at bounding box center [261, 669] width 8 height 8
click at [252, 700] on label "Add to SOFA #9 (Lawsuit)" at bounding box center [301, 693] width 98 height 12
click at [257, 696] on input "Add to SOFA #9 (Lawsuit)" at bounding box center [261, 691] width 8 height 8
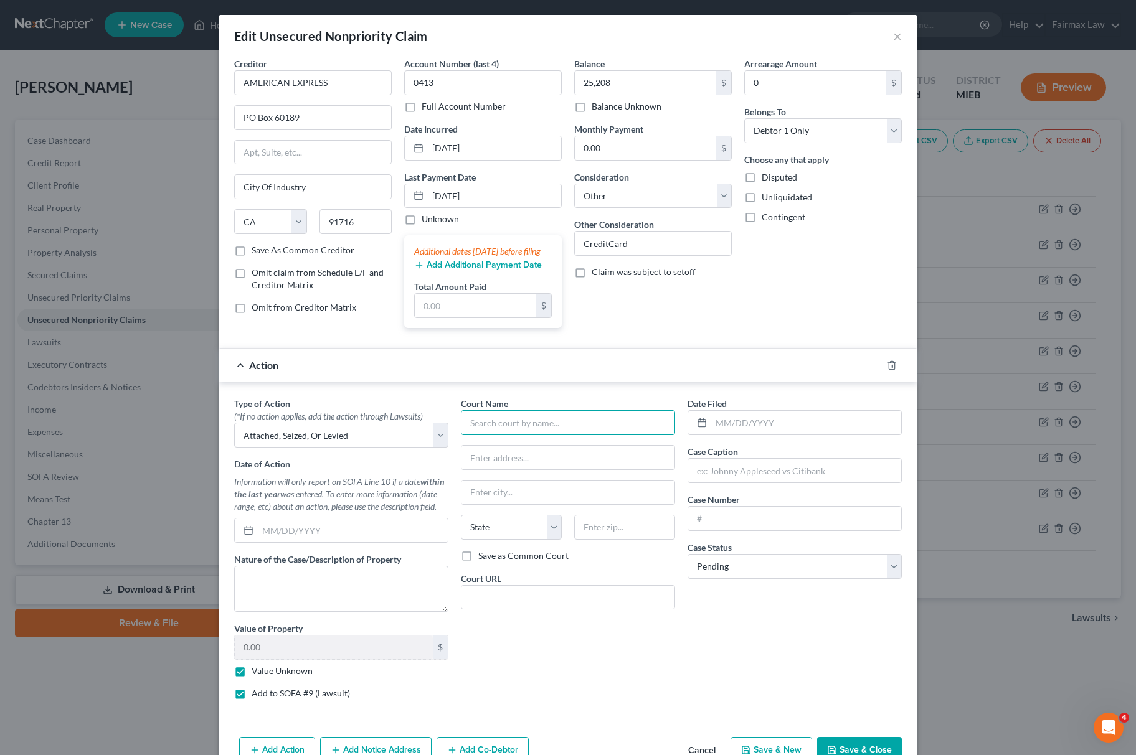
click at [509, 435] on input "text" at bounding box center [568, 422] width 214 height 25
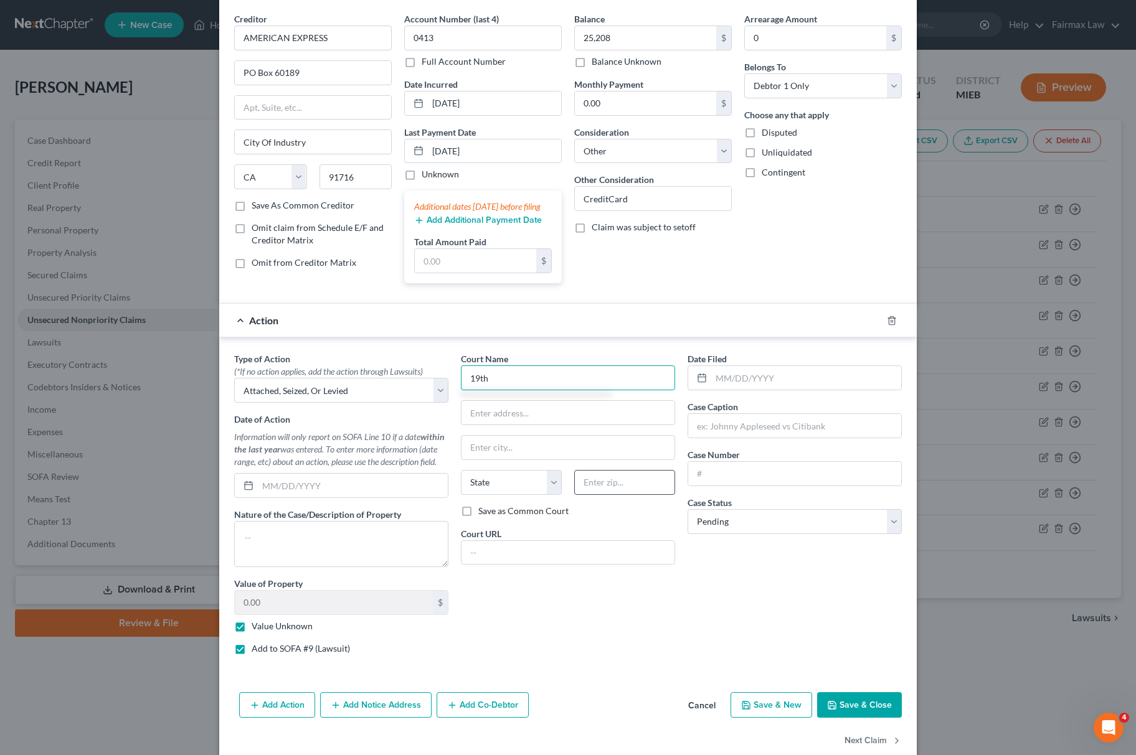
scroll to position [85, 0]
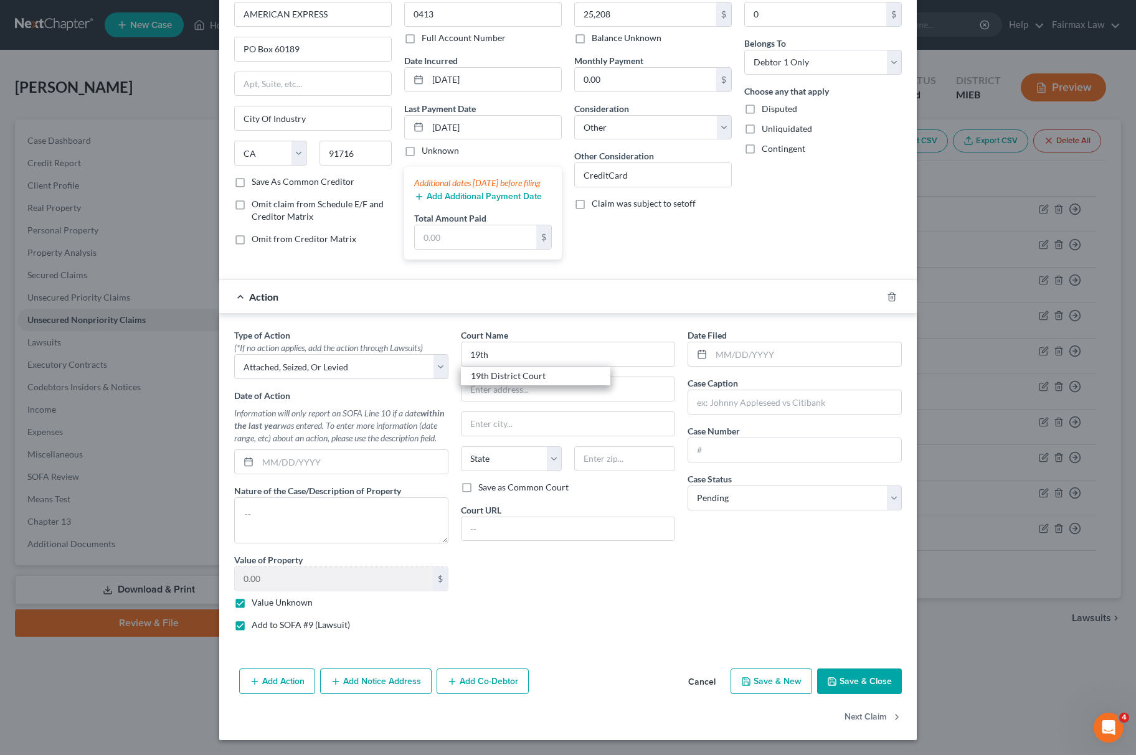
drag, startPoint x: 499, startPoint y: 375, endPoint x: 443, endPoint y: 631, distance: 262.5
click at [499, 376] on div "19th District Court" at bounding box center [536, 376] width 130 height 12
click at [412, 684] on button "Add Notice Address" at bounding box center [375, 682] width 111 height 26
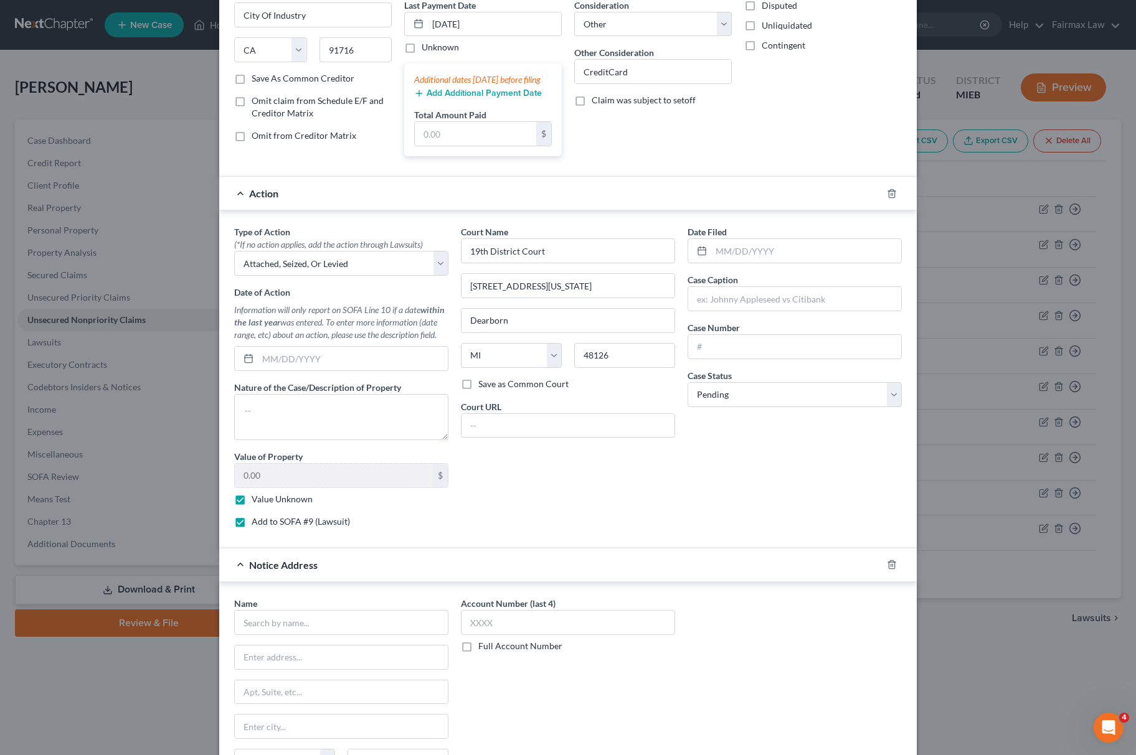
scroll to position [356, 0]
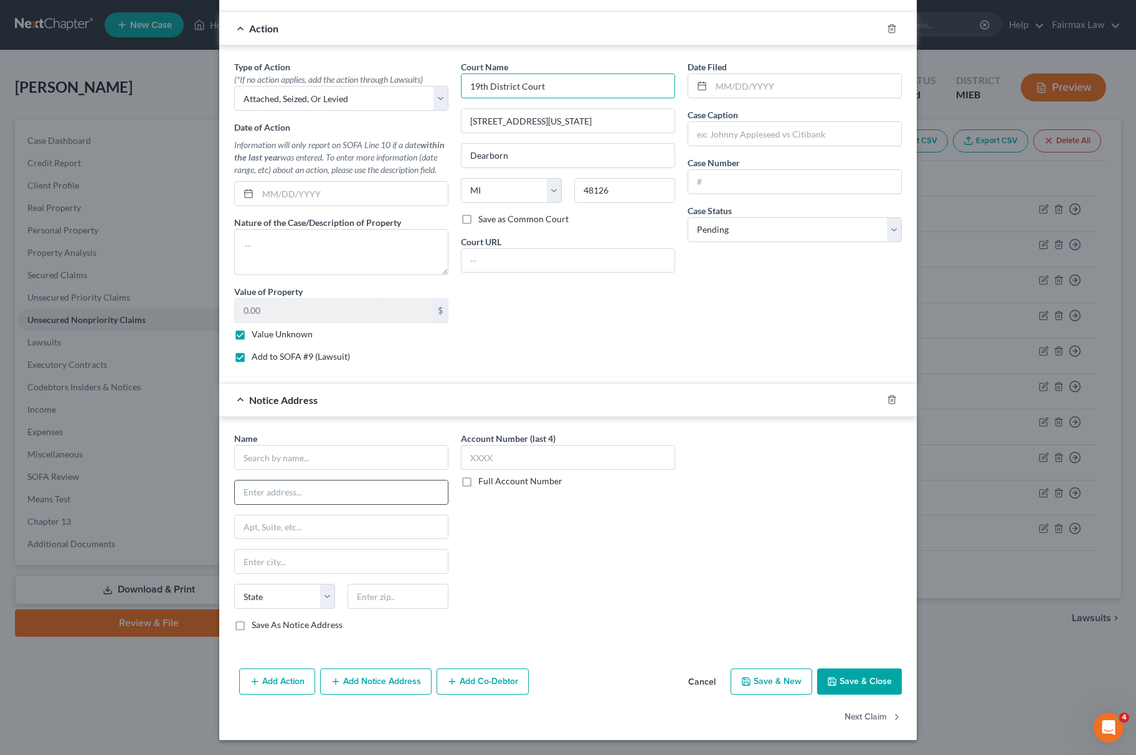
drag, startPoint x: 579, startPoint y: 75, endPoint x: 319, endPoint y: 502, distance: 499.9
click at [182, 106] on div "Edit Unsecured Nonpriority Claim × Creditor * AMERICAN EXPRESS PO Box 60189 Cit…" at bounding box center [568, 377] width 1136 height 755
click at [311, 453] on input "text" at bounding box center [341, 457] width 214 height 25
paste input "19th District Court"
drag, startPoint x: 567, startPoint y: 122, endPoint x: 387, endPoint y: 478, distance: 398.8
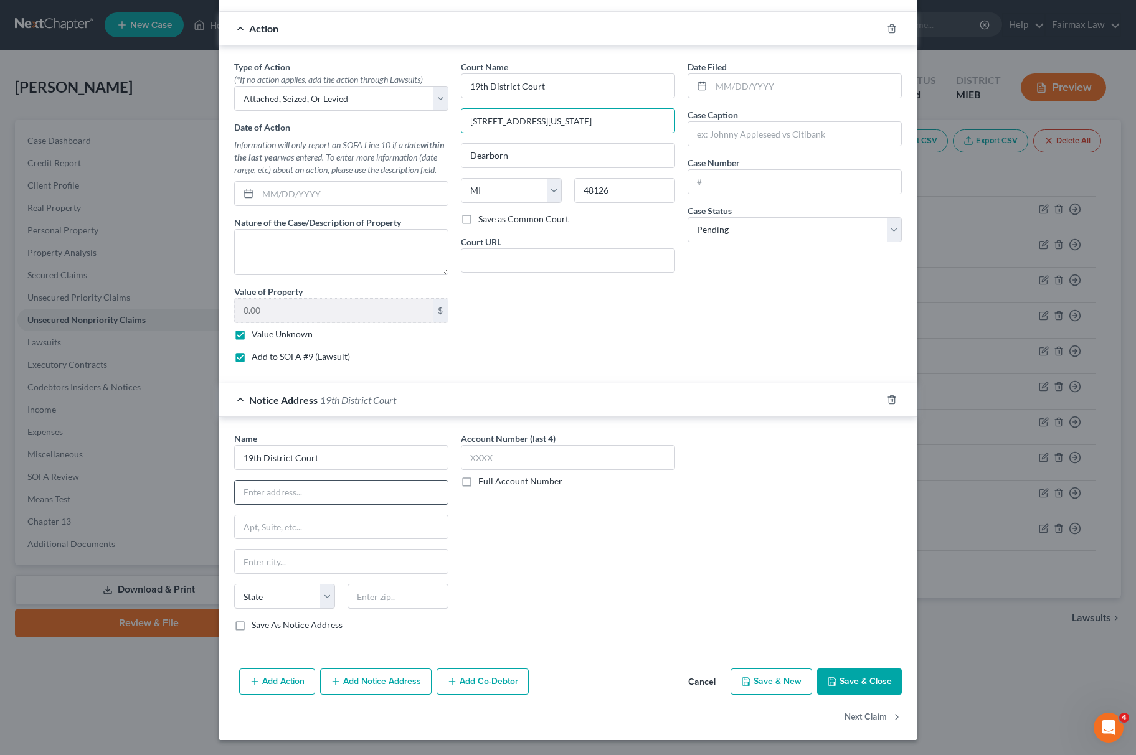
click at [250, 115] on div "Type of Action * (*If no action applies, add the action through Lawsuits) Selec…" at bounding box center [568, 216] width 680 height 312
click at [377, 484] on input "text" at bounding box center [341, 493] width 213 height 24
paste input "16077 Michigan Ave"
drag, startPoint x: 578, startPoint y: 153, endPoint x: 278, endPoint y: 553, distance: 500.8
click at [132, 156] on div "Edit Unsecured Nonpriority Claim × Creditor * AMERICAN EXPRESS PO Box 60189 Cit…" at bounding box center [568, 377] width 1136 height 755
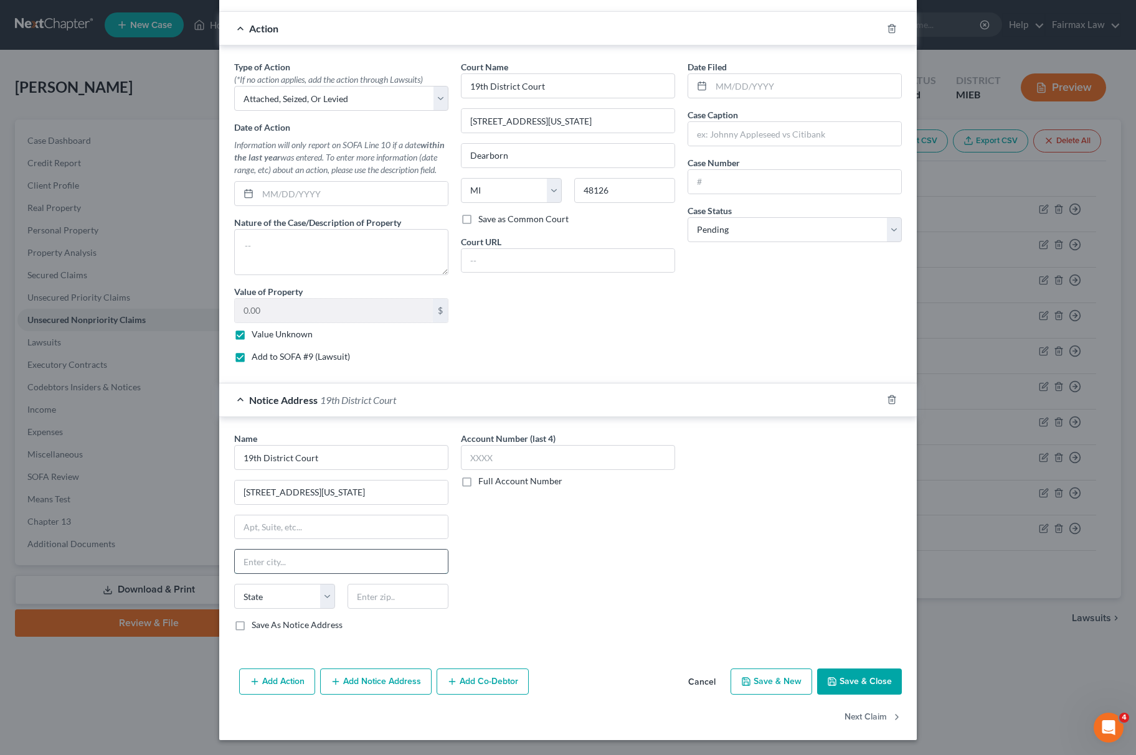
drag, startPoint x: 278, startPoint y: 553, endPoint x: 284, endPoint y: 597, distance: 44.0
click at [278, 554] on input "text" at bounding box center [341, 562] width 213 height 24
paste input "Dearborn"
click at [284, 597] on select "State AL AK AR AZ CA CO CT DE DC FL GA GU HI ID IL IN IA KS KY LA ME MD MA MI M…" at bounding box center [284, 596] width 101 height 25
click at [234, 584] on select "State AL AK AR AZ CA CO CT DE DC FL GA GU HI ID IL IN IA KS KY LA ME MD MA MI M…" at bounding box center [284, 596] width 101 height 25
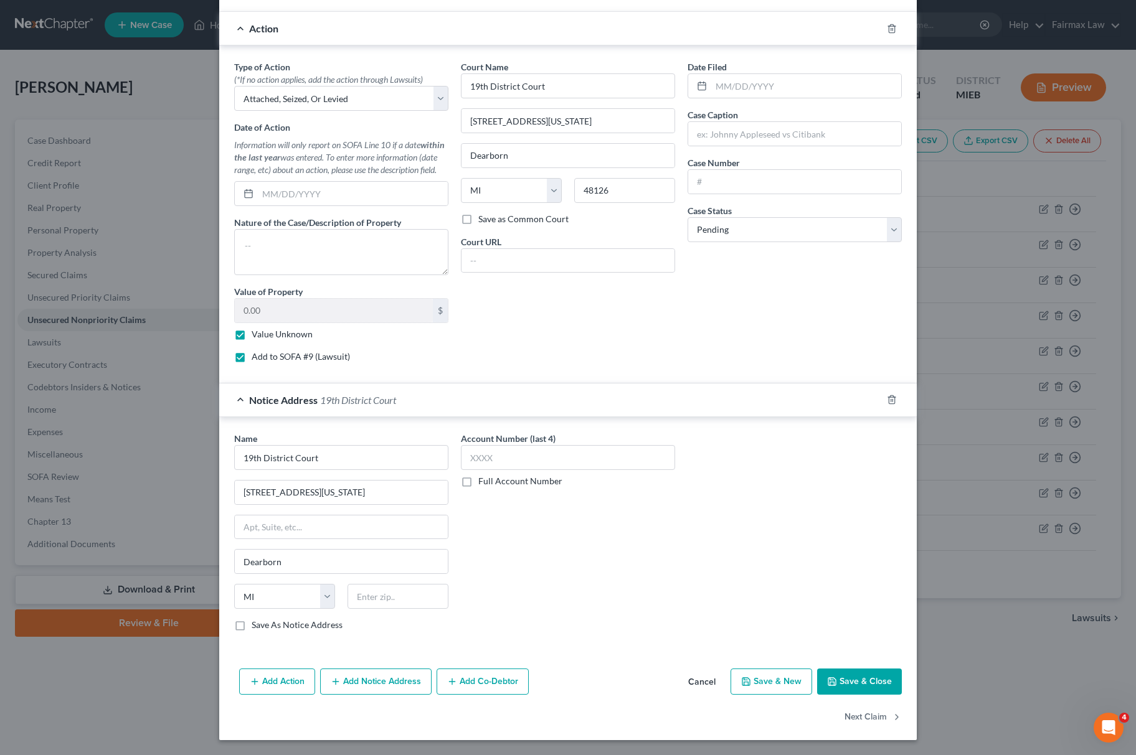
click at [568, 597] on div "Account Number (last 4) Full Account Number" at bounding box center [568, 536] width 227 height 209
drag, startPoint x: 633, startPoint y: 187, endPoint x: 407, endPoint y: 598, distance: 469.3
click at [325, 212] on div "Type of Action * (*If no action applies, add the action through Lawsuits) Selec…" at bounding box center [568, 216] width 680 height 312
click at [399, 594] on input "text" at bounding box center [397, 596] width 101 height 25
paste input "48126"
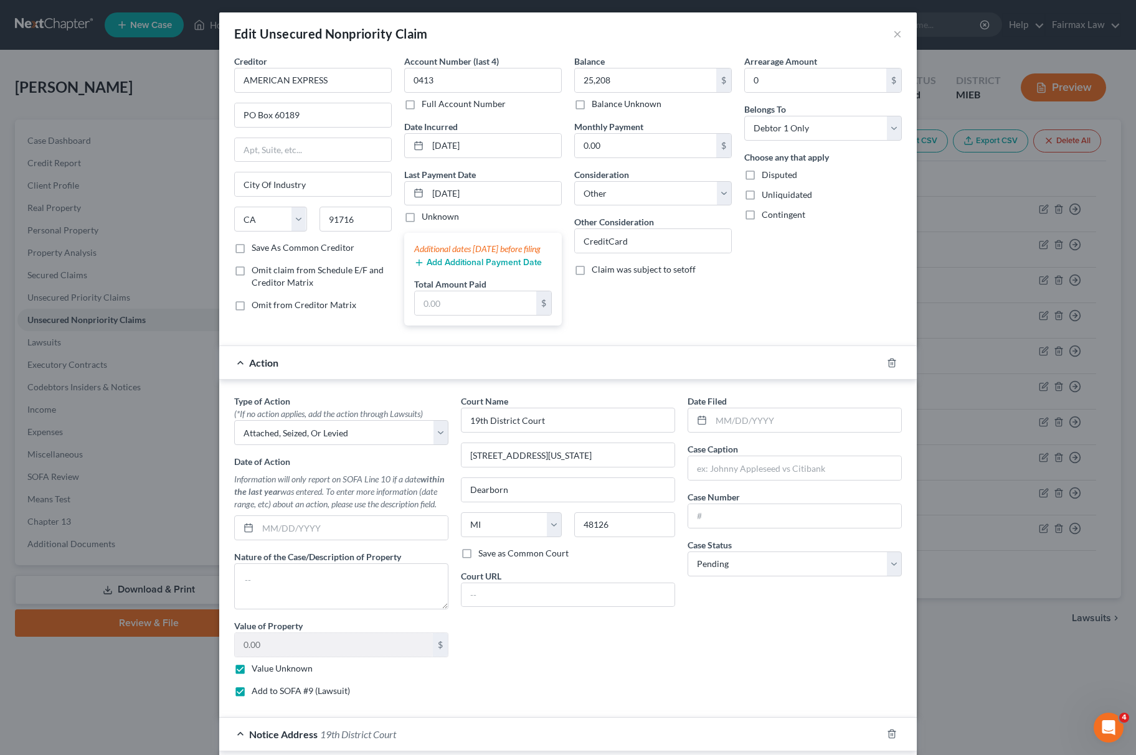
scroll to position [0, 0]
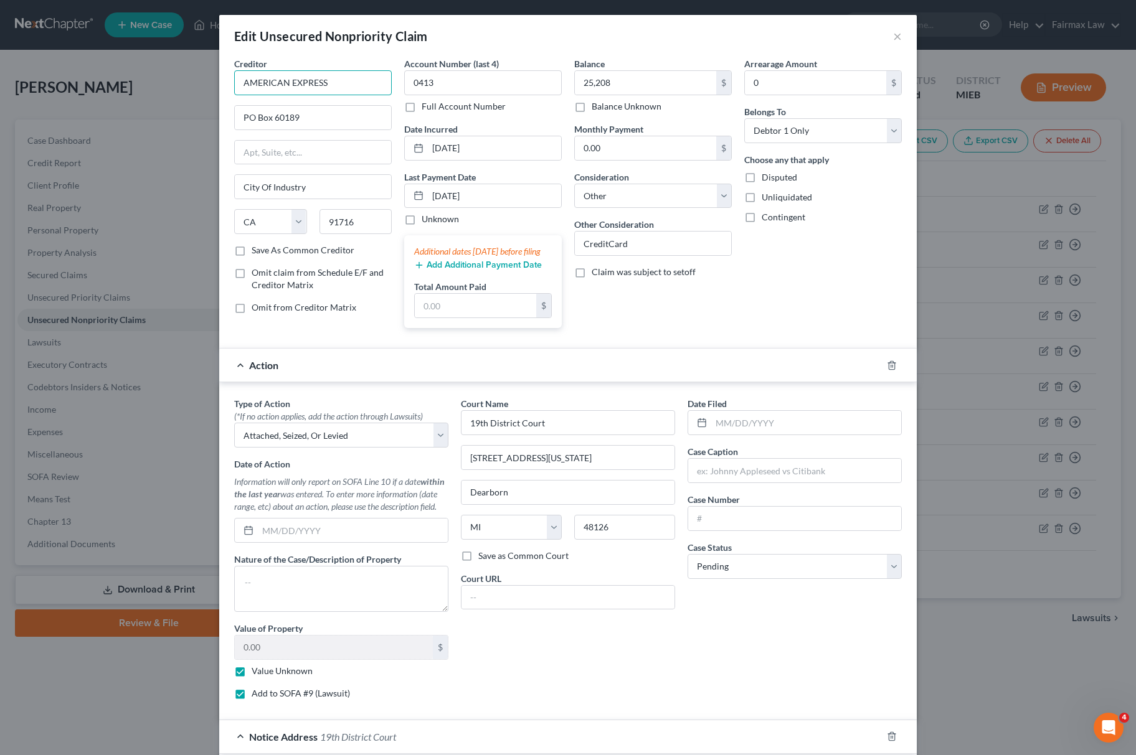
drag, startPoint x: 361, startPoint y: 76, endPoint x: 762, endPoint y: 499, distance: 583.2
click at [0, 80] on html "Home New Case Client Portal Directory Cases Fairmax Law mary@fairmaxlaw.com My …" at bounding box center [568, 377] width 1136 height 755
drag, startPoint x: 762, startPoint y: 499, endPoint x: 772, endPoint y: 486, distance: 16.4
click at [763, 499] on div "Date Filed Case Caption Case Number Case Status * Select Pending On Appeal Conc…" at bounding box center [794, 553] width 227 height 312
click at [768, 483] on input "text" at bounding box center [794, 471] width 213 height 24
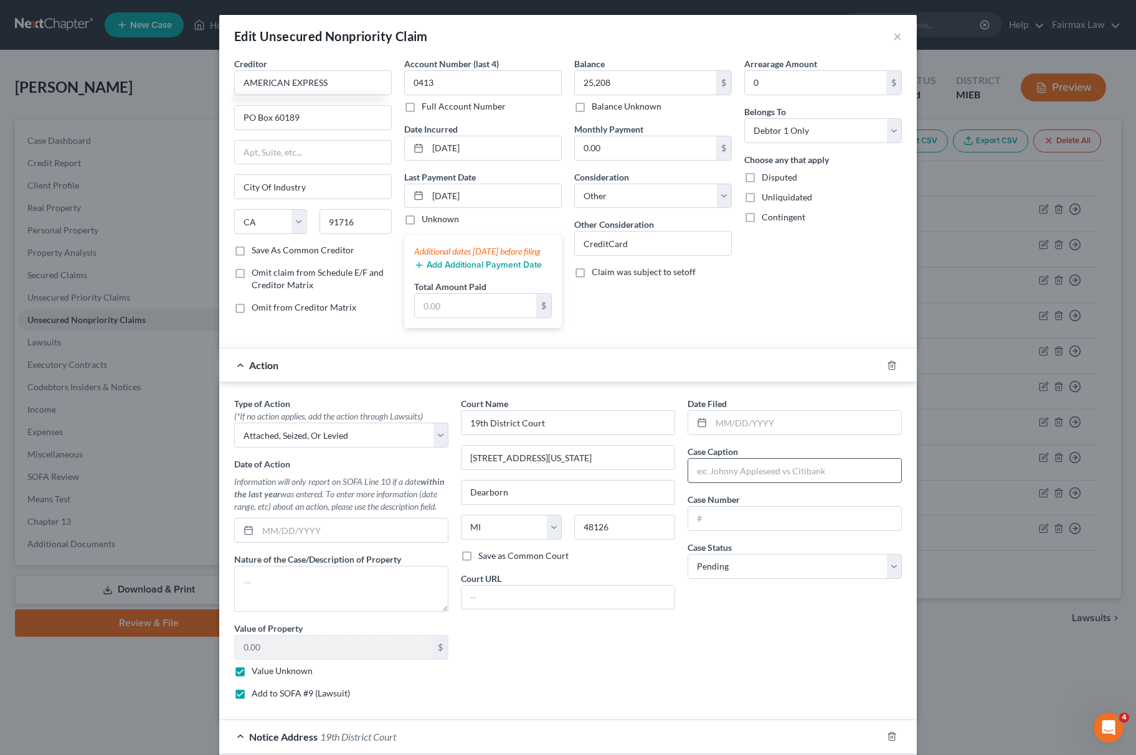
paste input "AMERICAN EXPRESS"
click at [772, 483] on input "AMERICAN EXPRESS" at bounding box center [794, 471] width 213 height 24
paste input "AMERICAN EXPRESS"
click at [785, 549] on div "Date Filed Case Caption AMERICAN EXPRESS vs. Charles Chami Case Number Case Sta…" at bounding box center [794, 553] width 227 height 312
click at [788, 531] on input "text" at bounding box center [794, 519] width 213 height 24
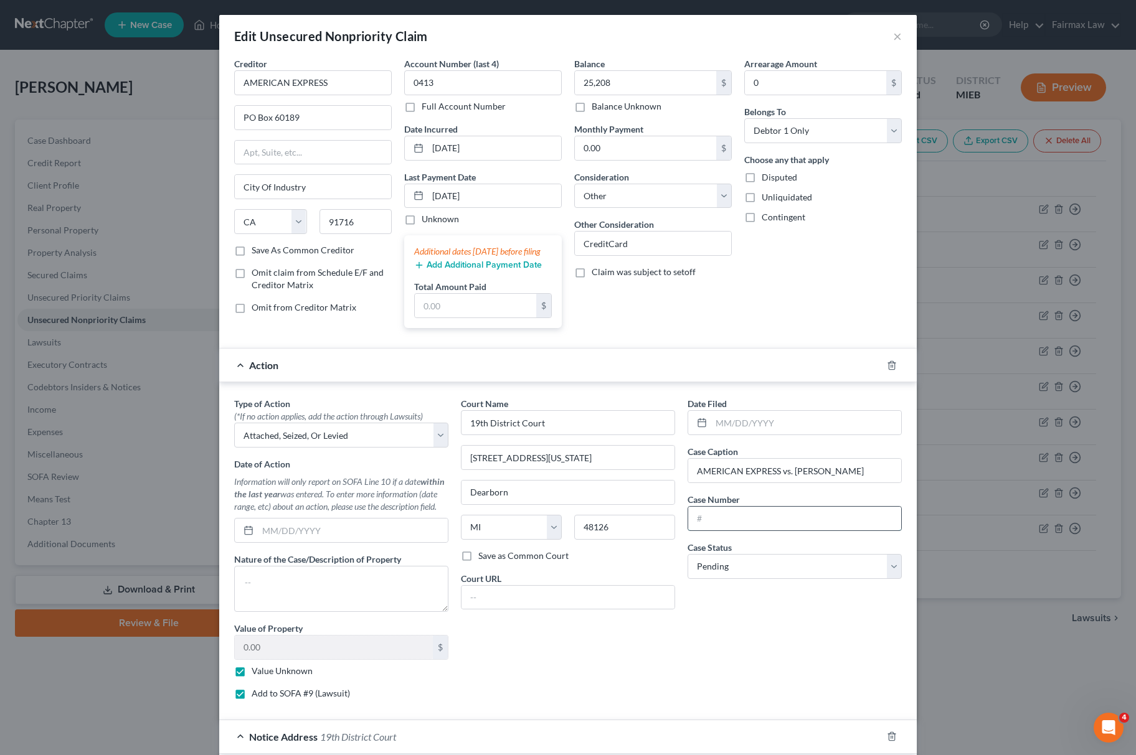
paste input "2464587GC"
click at [788, 531] on input "2464587GC" at bounding box center [794, 519] width 213 height 24
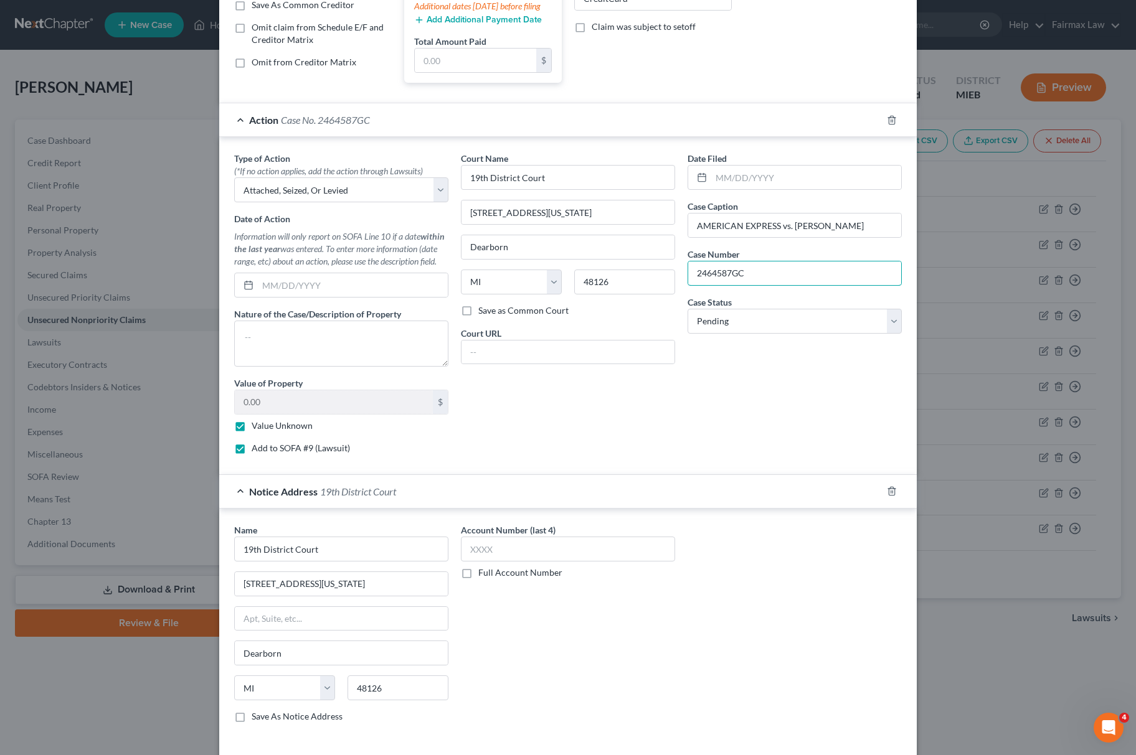
scroll to position [356, 0]
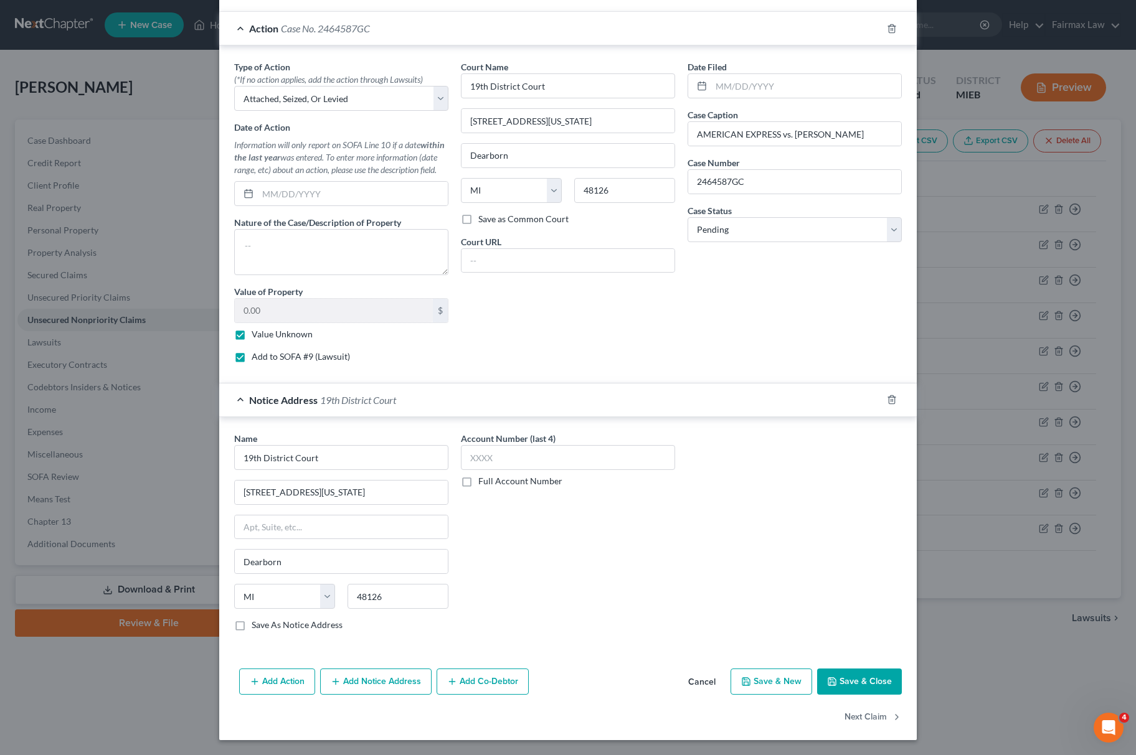
click at [850, 681] on button "Save & Close" at bounding box center [859, 682] width 85 height 26
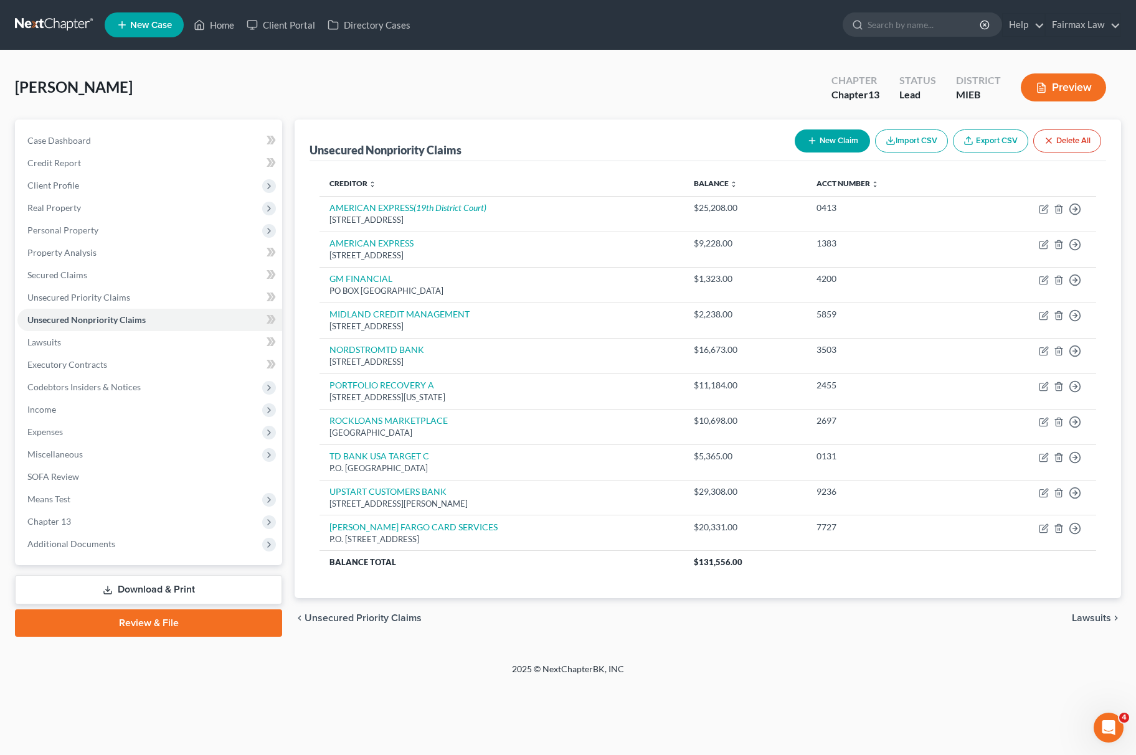
click at [825, 135] on button "New Claim" at bounding box center [832, 141] width 75 height 23
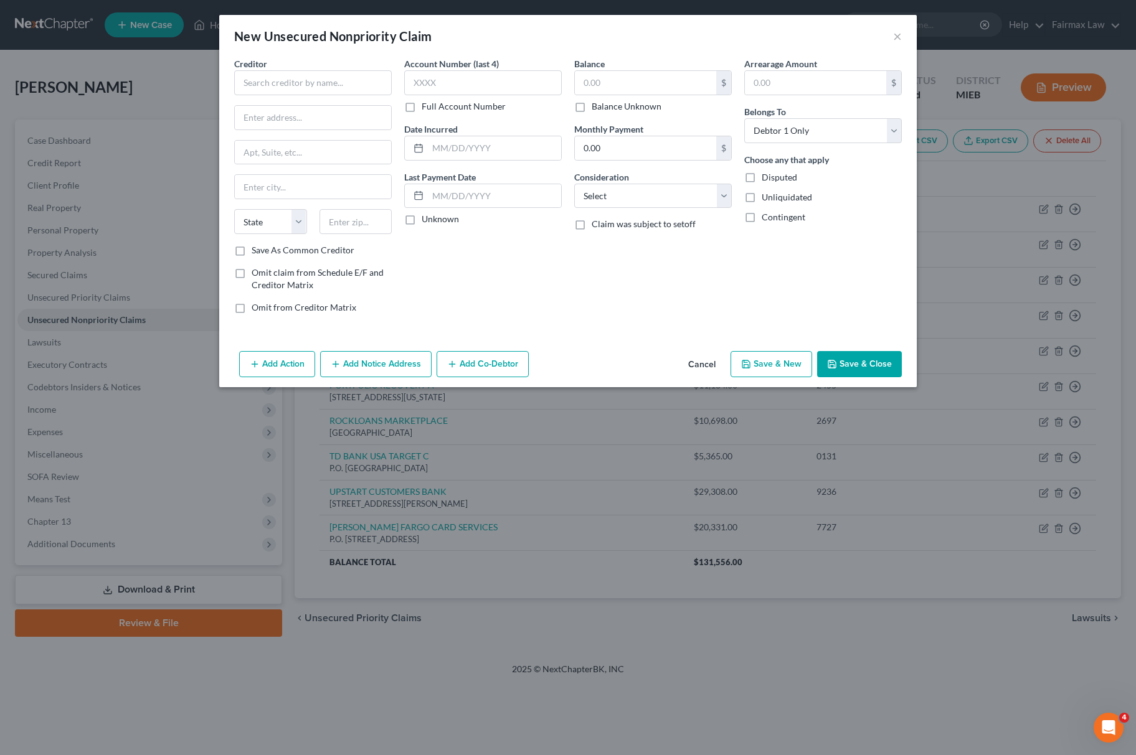
click at [342, 66] on div "Creditor *" at bounding box center [313, 76] width 158 height 38
click at [362, 80] on input "text" at bounding box center [313, 82] width 158 height 25
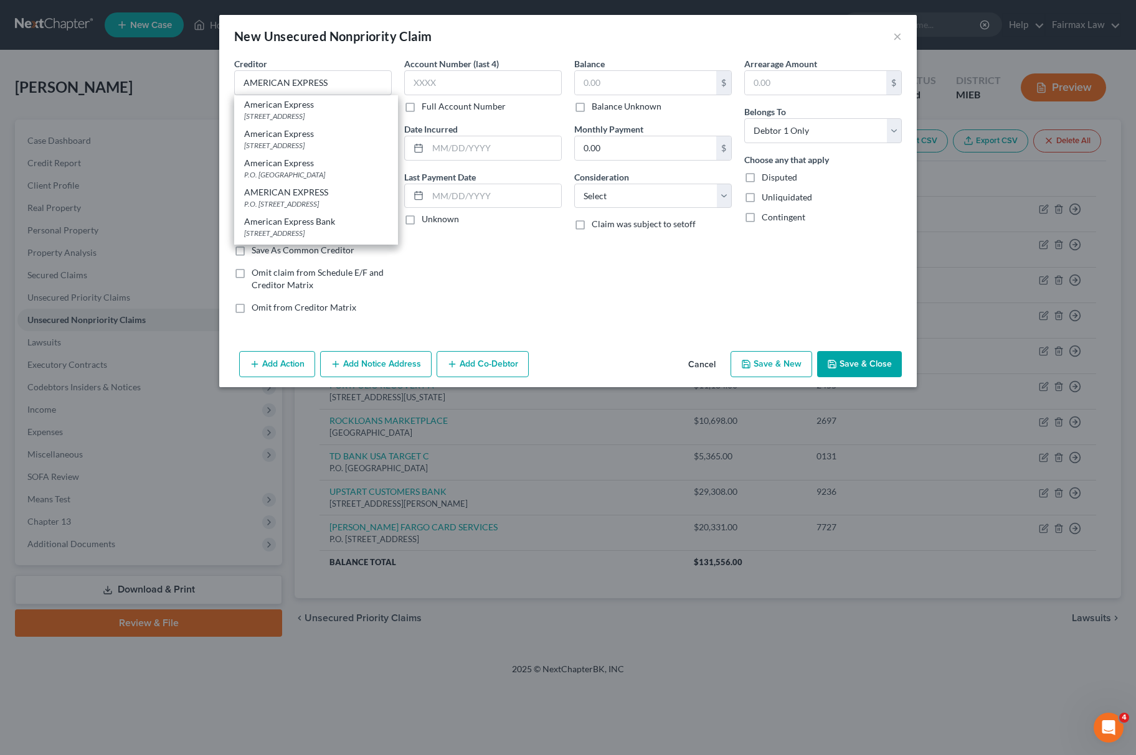
click at [709, 367] on button "Cancel" at bounding box center [701, 364] width 47 height 25
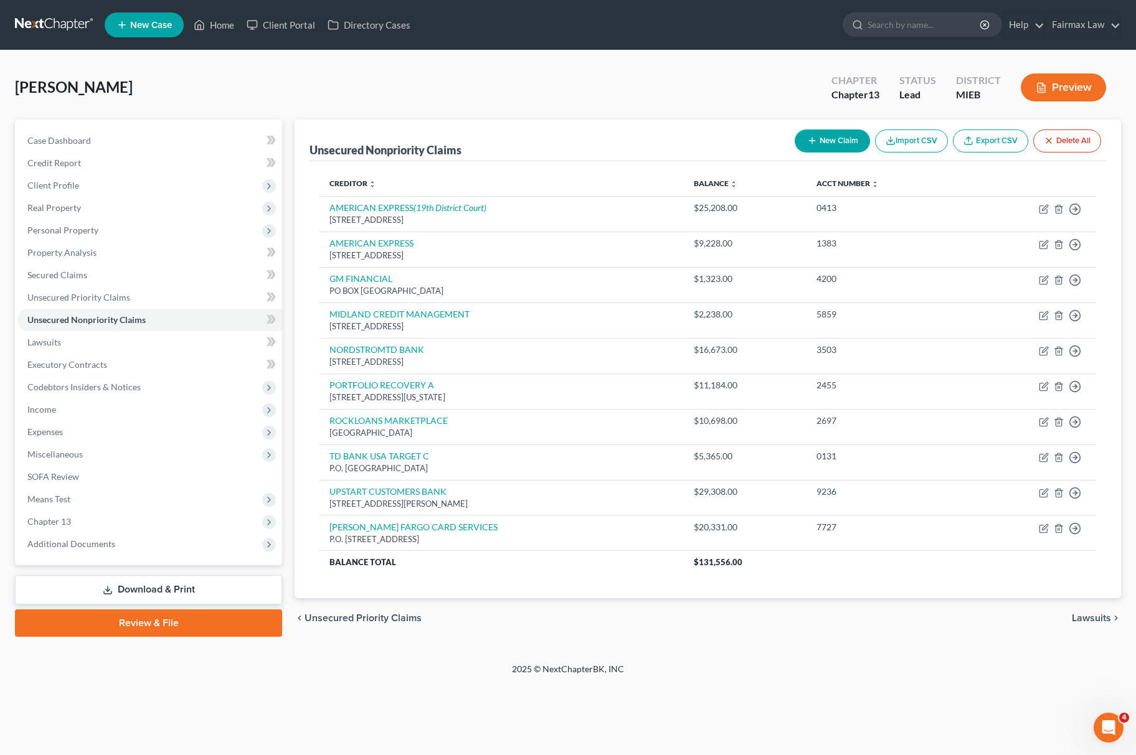
click at [811, 136] on icon "button" at bounding box center [812, 141] width 10 height 10
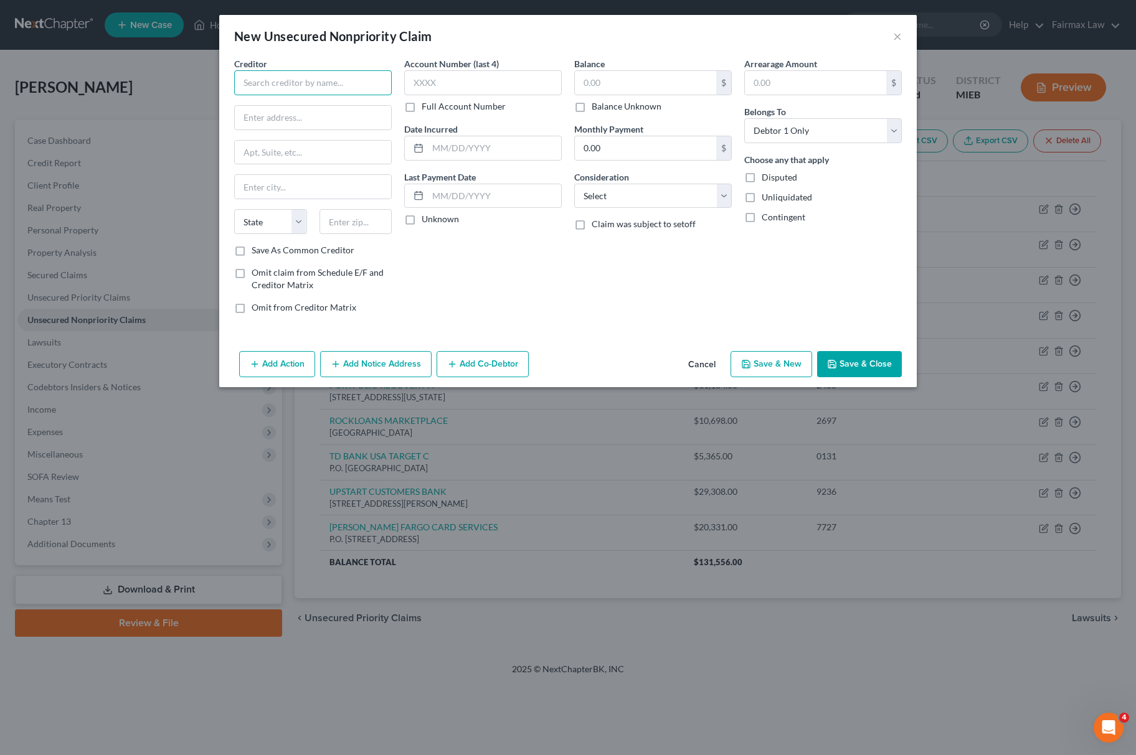
click at [328, 88] on input "text" at bounding box center [313, 82] width 158 height 25
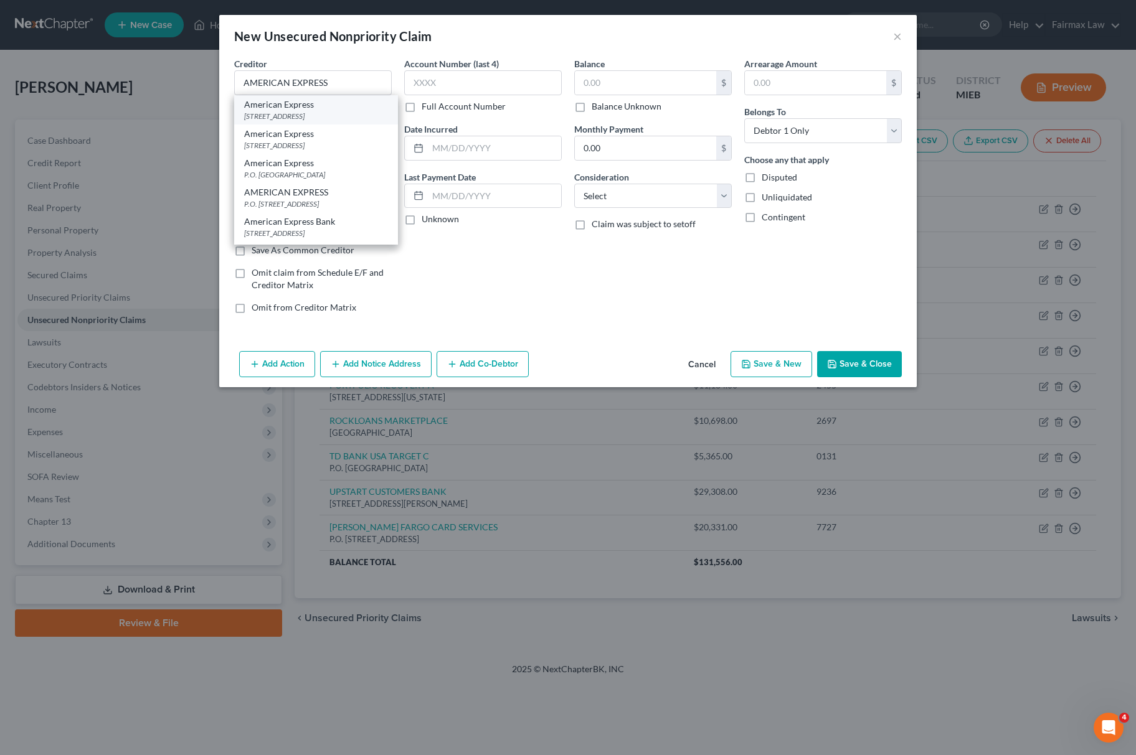
click at [298, 121] on div "PO Box 60189, City Of Industry, CA 91716" at bounding box center [316, 116] width 144 height 11
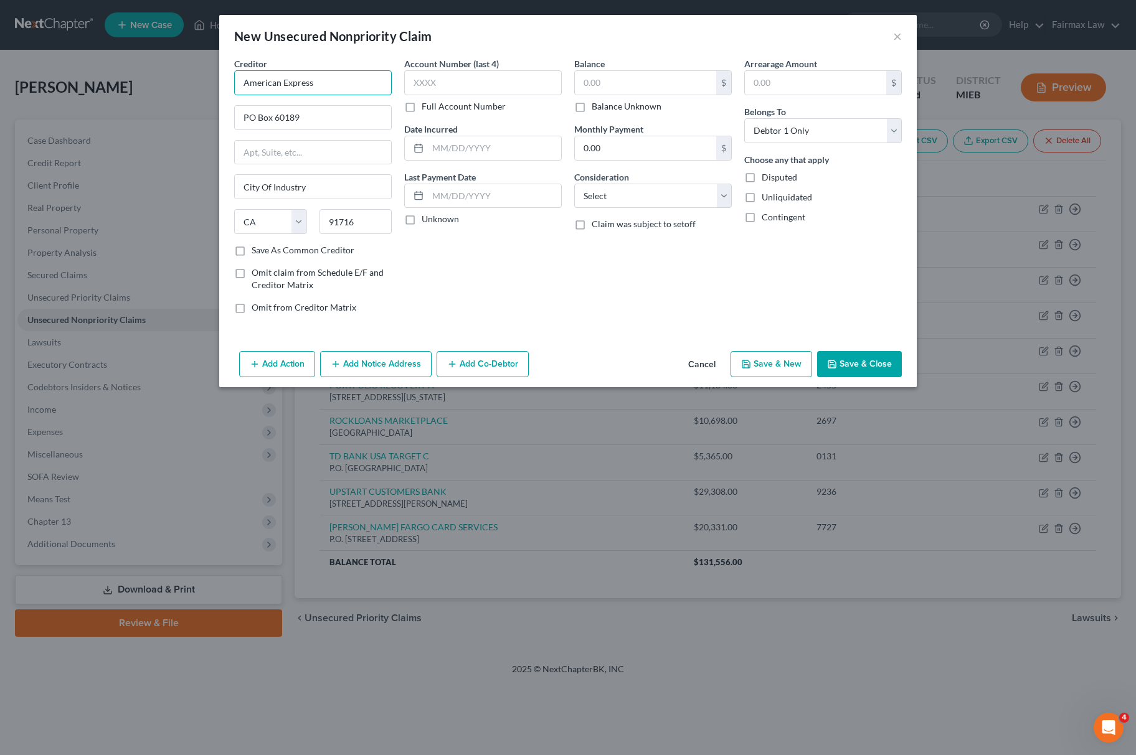
drag, startPoint x: 153, startPoint y: 118, endPoint x: 33, endPoint y: 126, distance: 120.5
click at [40, 128] on div "New Unsecured Nonpriority Claim × Creditor * American Express PO Box 60189 City…" at bounding box center [568, 377] width 1136 height 755
click at [688, 203] on select "Select Cable / Satellite Services Collection Agency Credit Card Debt Debt Couns…" at bounding box center [653, 196] width 158 height 25
click at [574, 184] on select "Select Cable / Satellite Services Collection Agency Credit Card Debt Debt Couns…" at bounding box center [653, 196] width 158 height 25
click at [613, 168] on div "Balance $ Balance Unknown Balance Undetermined $ Balance Unknown Monthly Paymen…" at bounding box center [653, 190] width 170 height 267
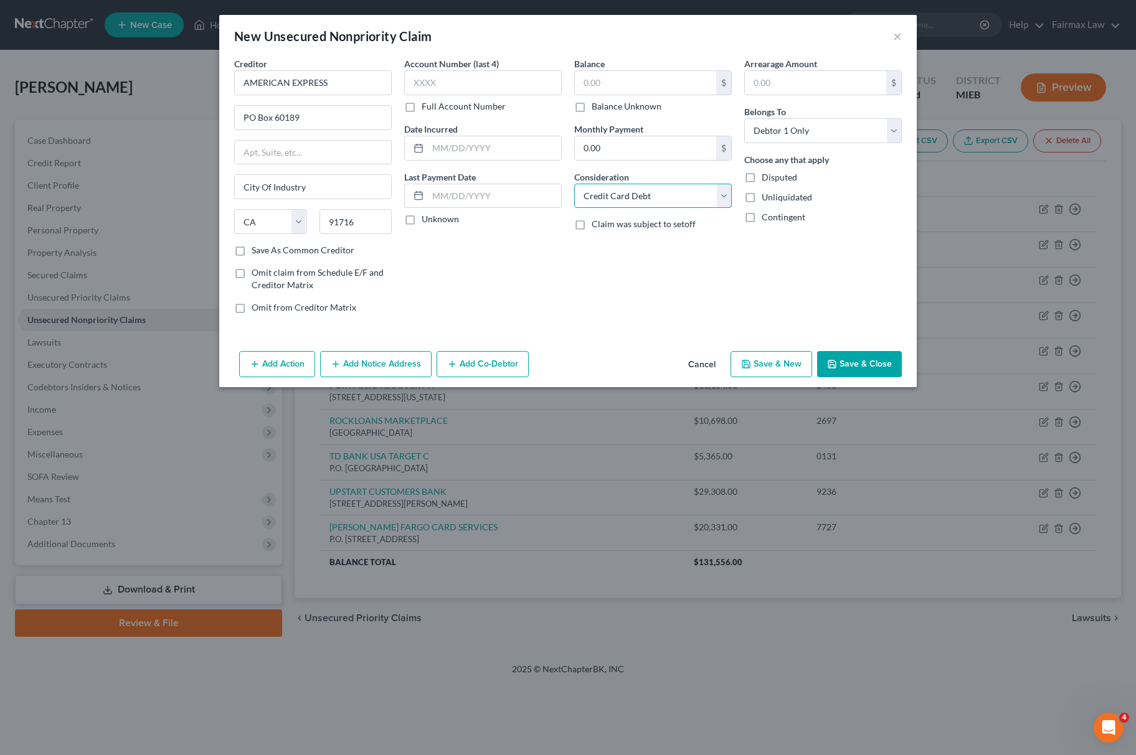
drag, startPoint x: 611, startPoint y: 196, endPoint x: 616, endPoint y: 204, distance: 9.7
click at [611, 196] on select "Select Cable / Satellite Services Collection Agency Credit Card Debt Debt Couns…" at bounding box center [653, 196] width 158 height 25
click at [574, 184] on select "Select Cable / Satellite Services Collection Agency Credit Card Debt Debt Couns…" at bounding box center [653, 196] width 158 height 25
click at [663, 250] on input "text" at bounding box center [653, 244] width 156 height 24
click at [628, 82] on input "text" at bounding box center [645, 83] width 141 height 24
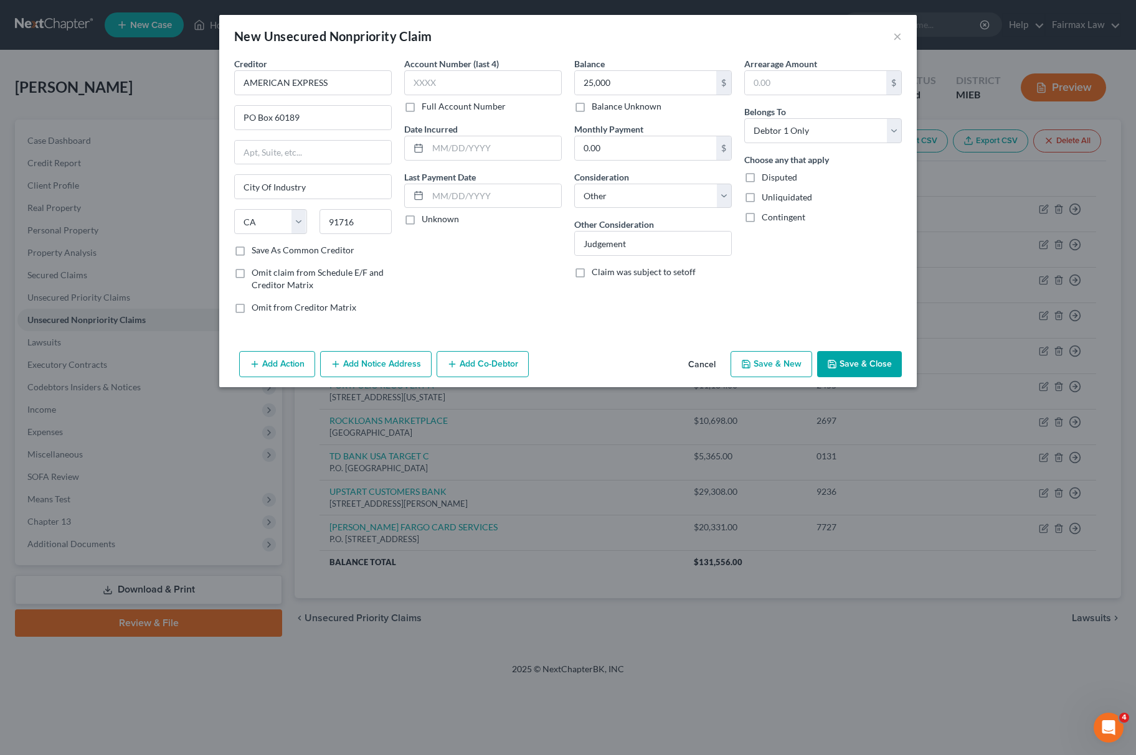
click at [282, 364] on button "Add Action" at bounding box center [277, 364] width 76 height 26
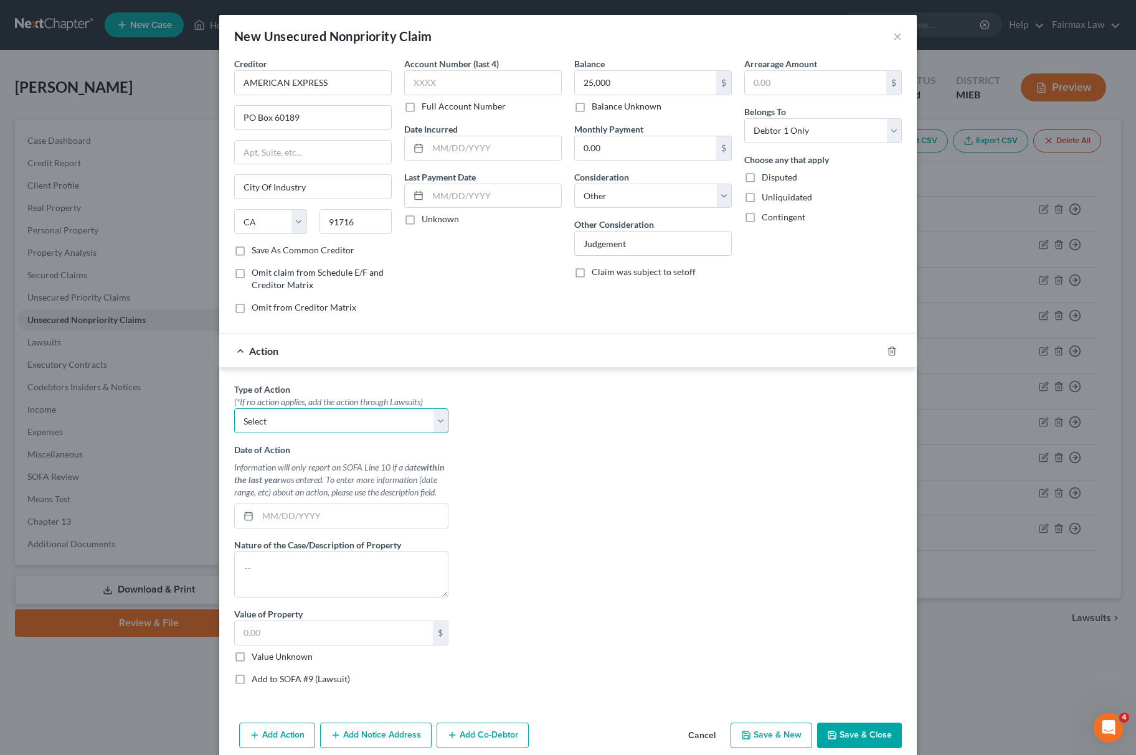
click at [324, 431] on select "Select Repossession Garnishment Foreclosure Personal Injury Attached, Seized, O…" at bounding box center [341, 420] width 214 height 25
click at [305, 548] on label "Nature of the Case/Description of Property" at bounding box center [317, 545] width 167 height 13
click at [292, 417] on select "Select Repossession Garnishment Foreclosure Personal Injury Attached, Seized, O…" at bounding box center [341, 420] width 214 height 25
click at [234, 411] on select "Select Repossession Garnishment Foreclosure Personal Injury Attached, Seized, O…" at bounding box center [341, 420] width 214 height 25
click at [252, 661] on label "Value Unknown" at bounding box center [282, 657] width 61 height 12
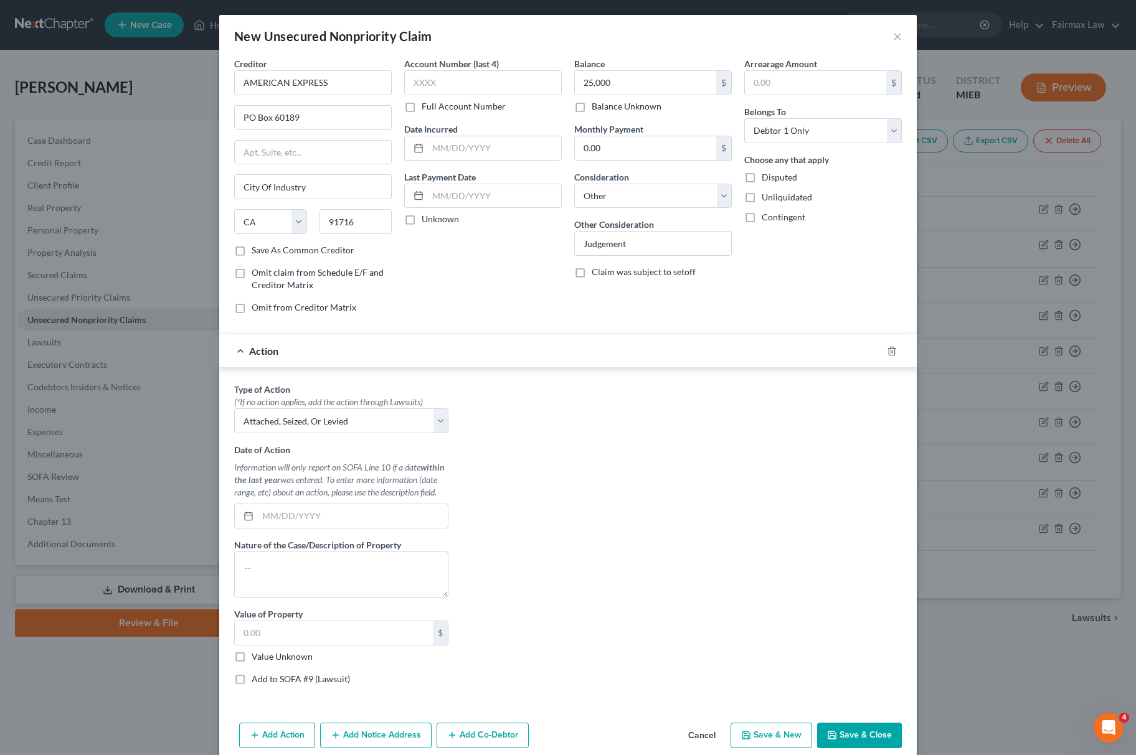
click at [257, 659] on input "Value Unknown" at bounding box center [261, 655] width 8 height 8
click at [252, 682] on label "Add to SOFA #9 (Lawsuit)" at bounding box center [301, 679] width 98 height 12
click at [257, 681] on input "Add to SOFA #9 (Lawsuit)" at bounding box center [261, 677] width 8 height 8
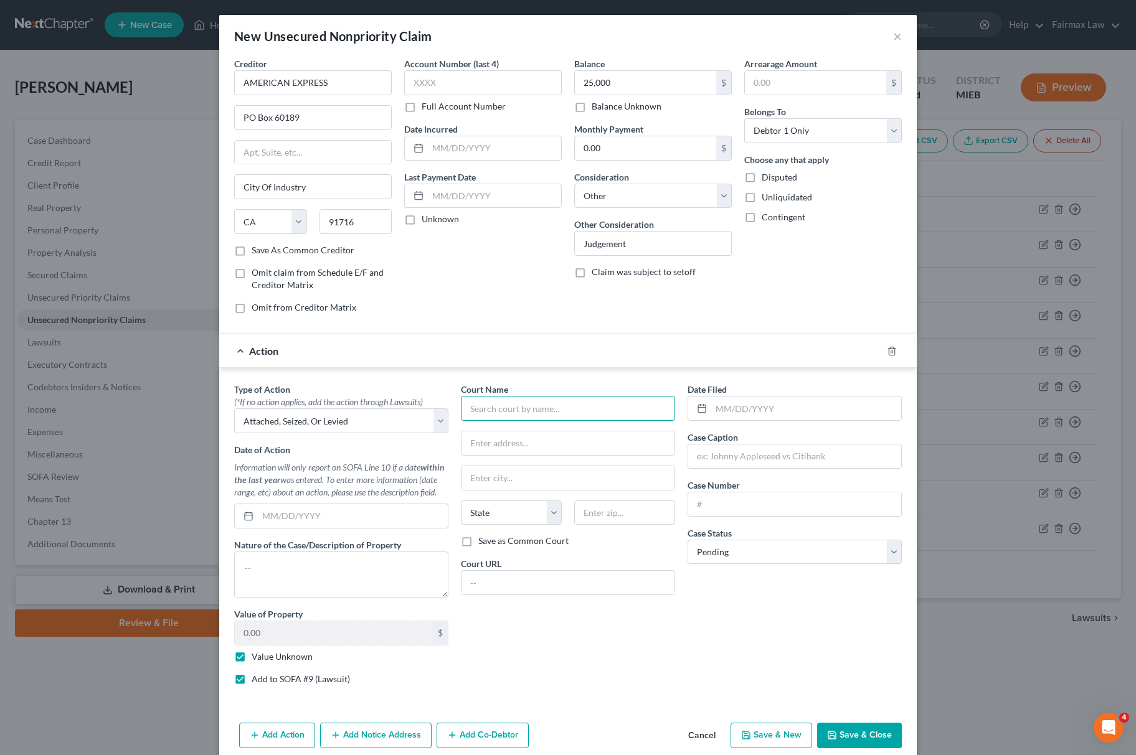
drag, startPoint x: 503, startPoint y: 412, endPoint x: 524, endPoint y: 418, distance: 21.5
click at [502, 412] on input "text" at bounding box center [568, 408] width 214 height 25
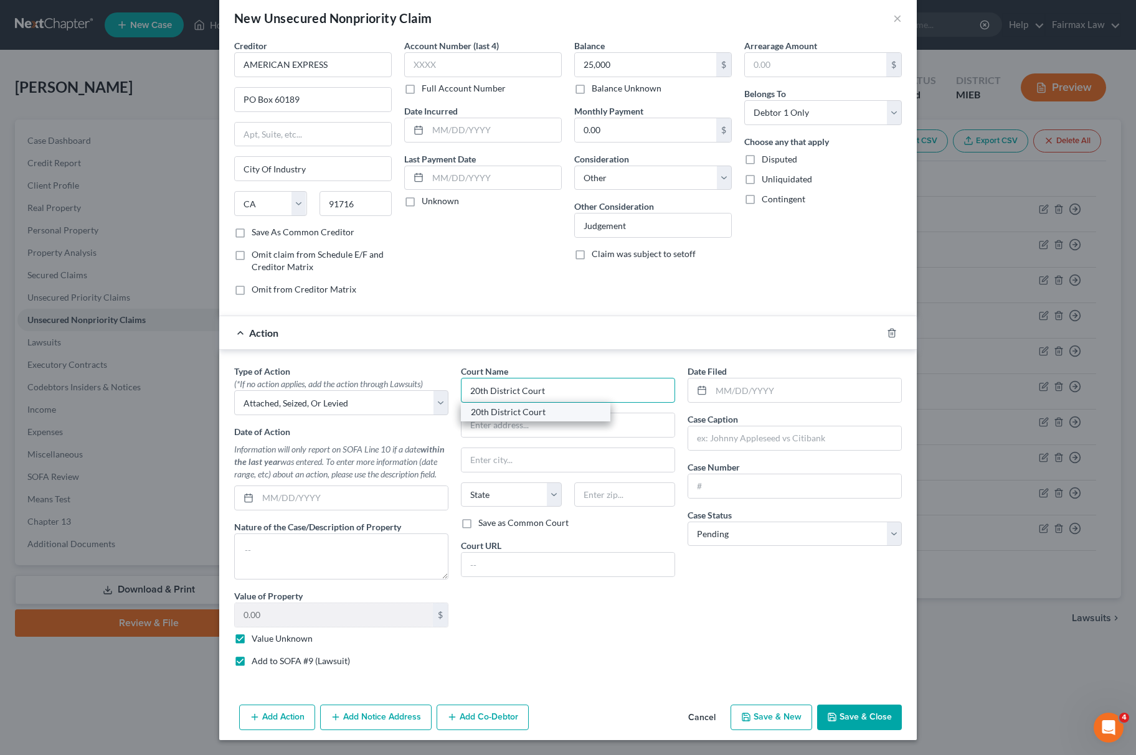
drag, startPoint x: 539, startPoint y: 394, endPoint x: 524, endPoint y: 407, distance: 19.4
click at [539, 394] on input "20th District Court" at bounding box center [568, 390] width 214 height 25
click at [524, 407] on div "20th District Court" at bounding box center [536, 412] width 130 height 12
click at [357, 726] on button "Add Notice Address" at bounding box center [375, 718] width 111 height 26
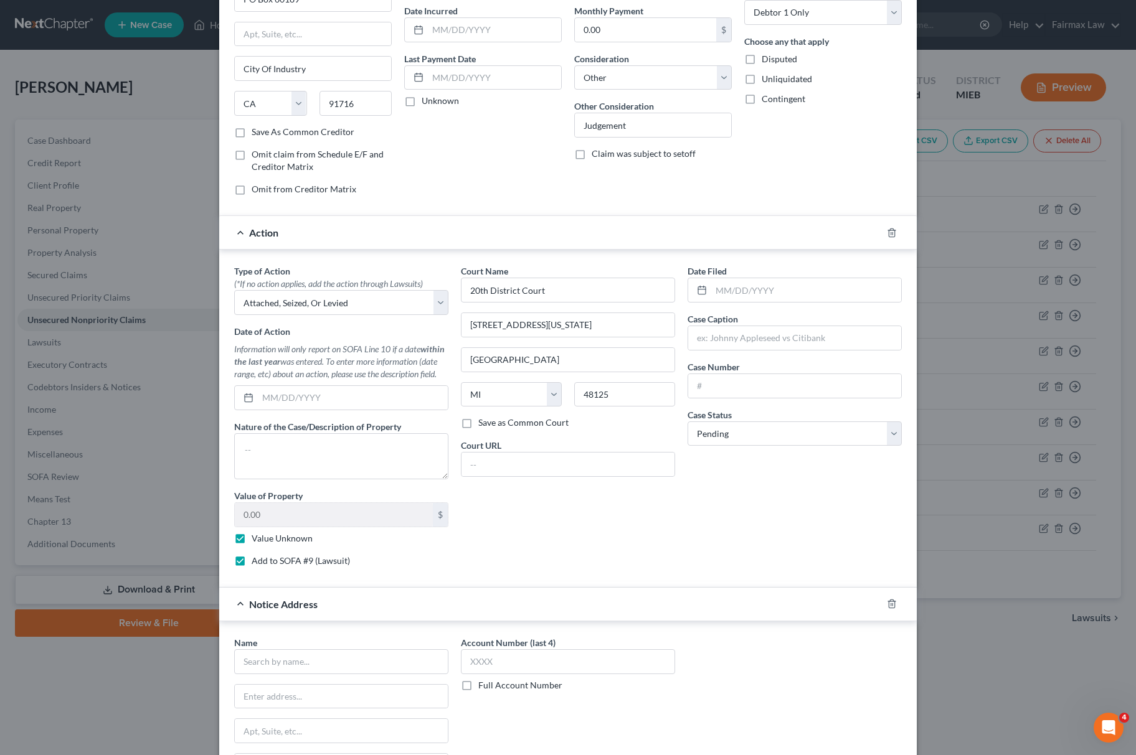
scroll to position [294, 0]
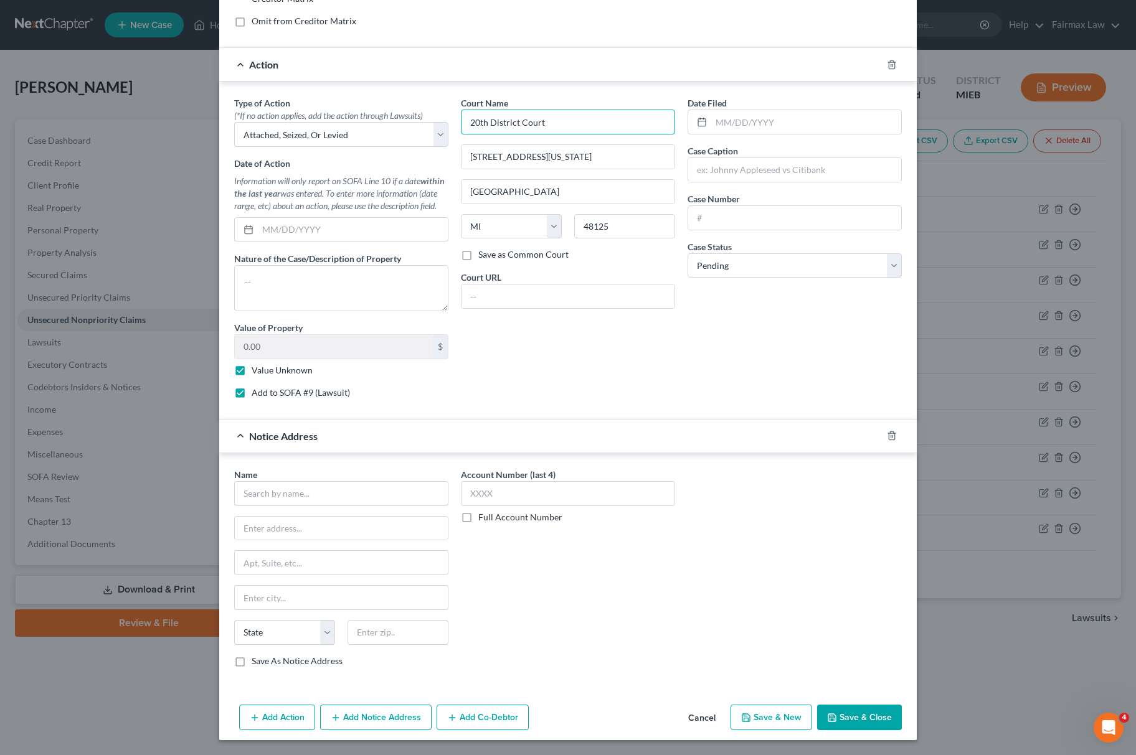
drag, startPoint x: 620, startPoint y: 122, endPoint x: 334, endPoint y: 397, distance: 396.8
click at [282, 121] on div "Type of Action * (*If no action applies, add the action through Lawsuits) Selec…" at bounding box center [568, 253] width 680 height 312
drag, startPoint x: 333, startPoint y: 473, endPoint x: 328, endPoint y: 486, distance: 13.4
click at [331, 479] on div "Name *" at bounding box center [341, 487] width 214 height 38
click at [328, 486] on input "text" at bounding box center [341, 493] width 214 height 25
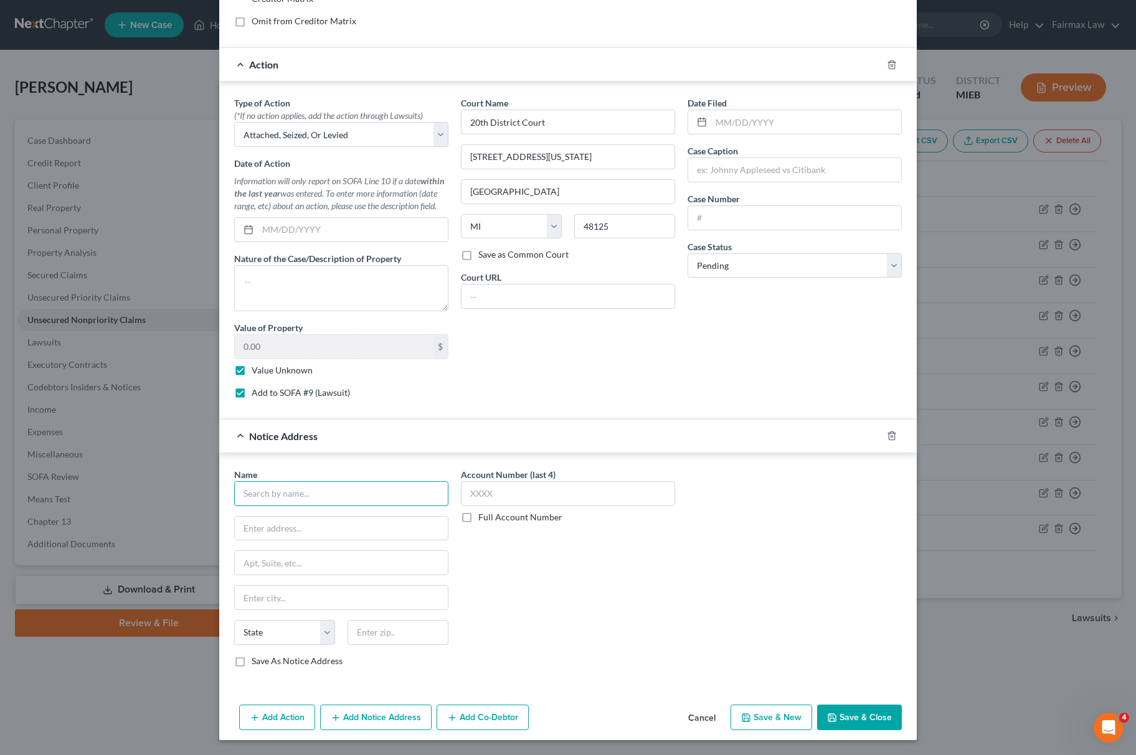
paste input "20th District Court"
drag, startPoint x: 553, startPoint y: 153, endPoint x: 334, endPoint y: 563, distance: 464.9
click at [228, 165] on div "Type of Action * (*If no action applies, add the action through Lawsuits) Selec…" at bounding box center [568, 253] width 680 height 312
drag, startPoint x: 330, startPoint y: 526, endPoint x: 354, endPoint y: 517, distance: 25.4
click at [330, 526] on input "text" at bounding box center [341, 529] width 213 height 24
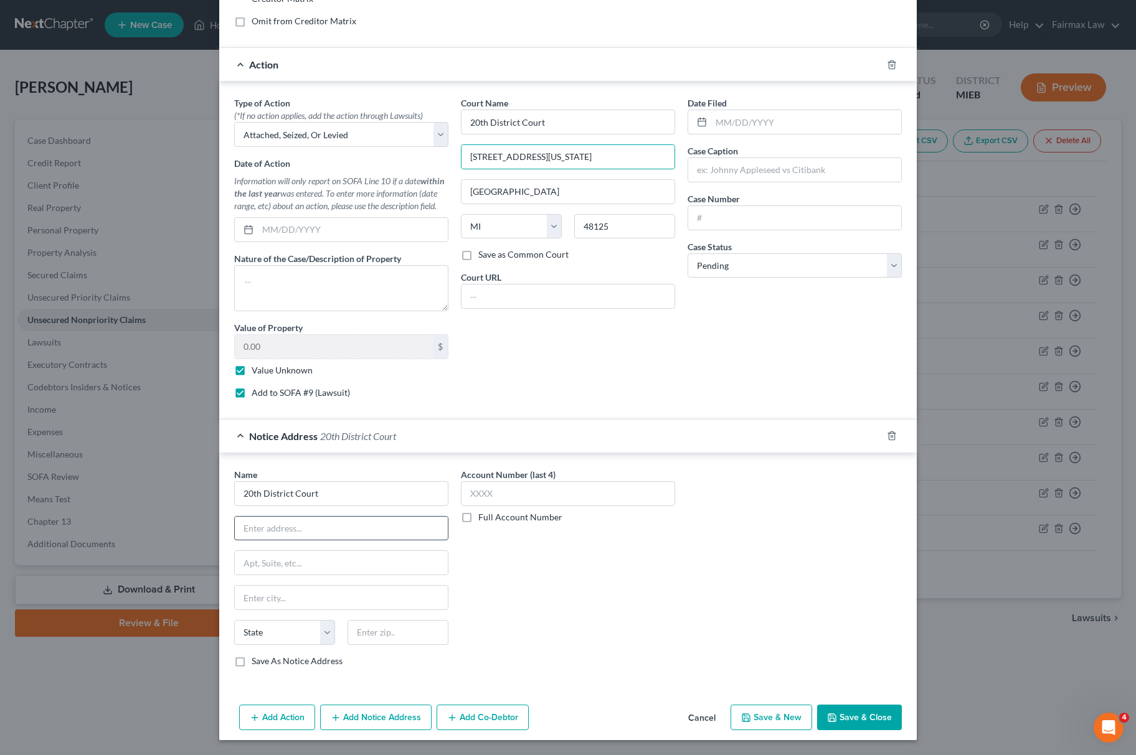
paste input "25637 Michigan Ave."
drag, startPoint x: 556, startPoint y: 183, endPoint x: 385, endPoint y: 671, distance: 517.4
click at [219, 193] on div "Type of Action * (*If no action applies, add the action through Lawsuits) Selec…" at bounding box center [567, 251] width 697 height 338
drag, startPoint x: 337, startPoint y: 592, endPoint x: 344, endPoint y: 584, distance: 10.6
click at [337, 592] on input "text" at bounding box center [341, 598] width 213 height 24
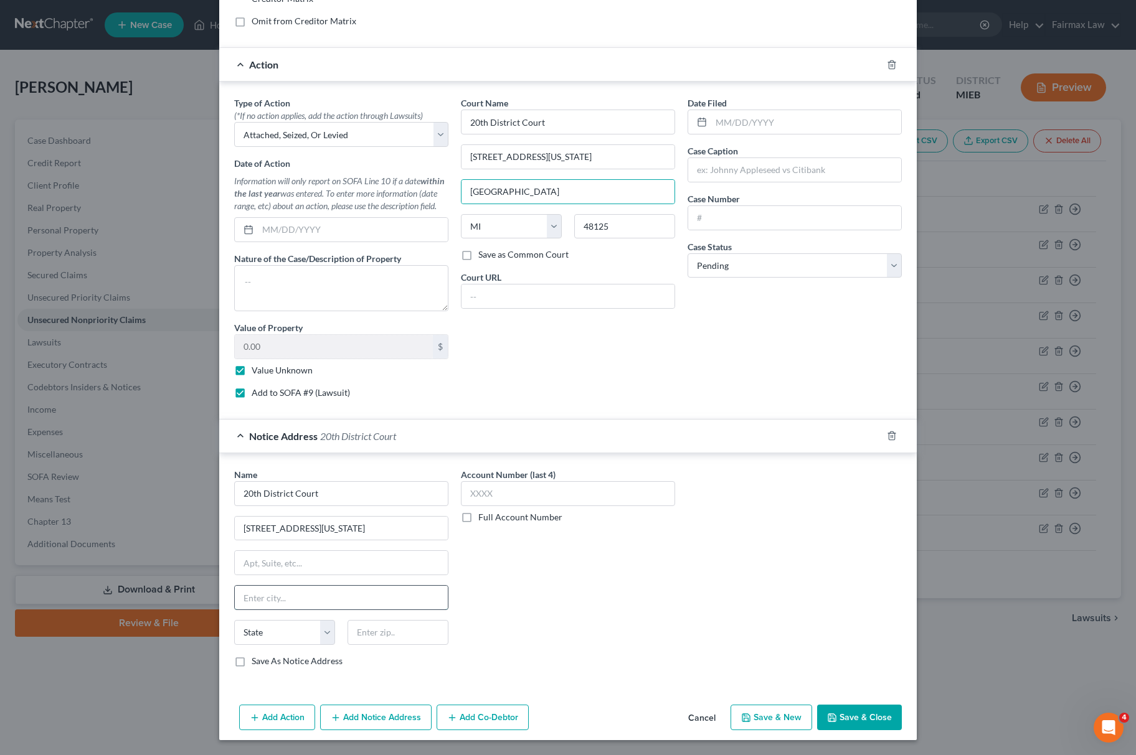
paste input "Dearborn Heights"
click at [255, 638] on select "State AL AK AR AZ CA CO CT DE DC FL GA GU HI ID IL IN IA KS KY LA ME MD MA MI M…" at bounding box center [284, 632] width 101 height 25
click at [234, 620] on select "State AL AK AR AZ CA CO CT DE DC FL GA GU HI ID IL IN IA KS KY LA ME MD MA MI M…" at bounding box center [284, 632] width 101 height 25
drag, startPoint x: 631, startPoint y: 214, endPoint x: 437, endPoint y: 654, distance: 480.6
click at [258, 249] on div "Type of Action * (*If no action applies, add the action through Lawsuits) Selec…" at bounding box center [568, 253] width 680 height 312
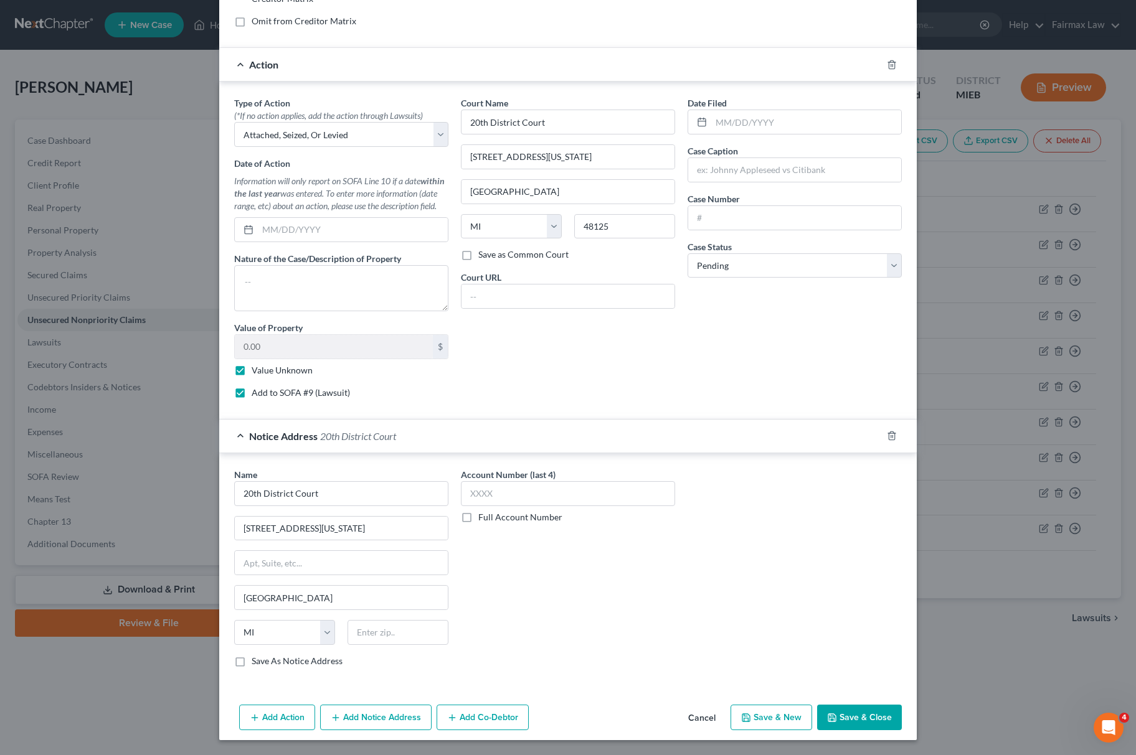
click at [355, 616] on div "Name * 20th District Court 25637 Michigan Ave. Dearborn Heights State AL AK AR …" at bounding box center [341, 567] width 214 height 199
drag, startPoint x: 356, startPoint y: 640, endPoint x: 364, endPoint y: 636, distance: 8.7
click at [356, 640] on input "text" at bounding box center [397, 632] width 101 height 25
paste input "48125"
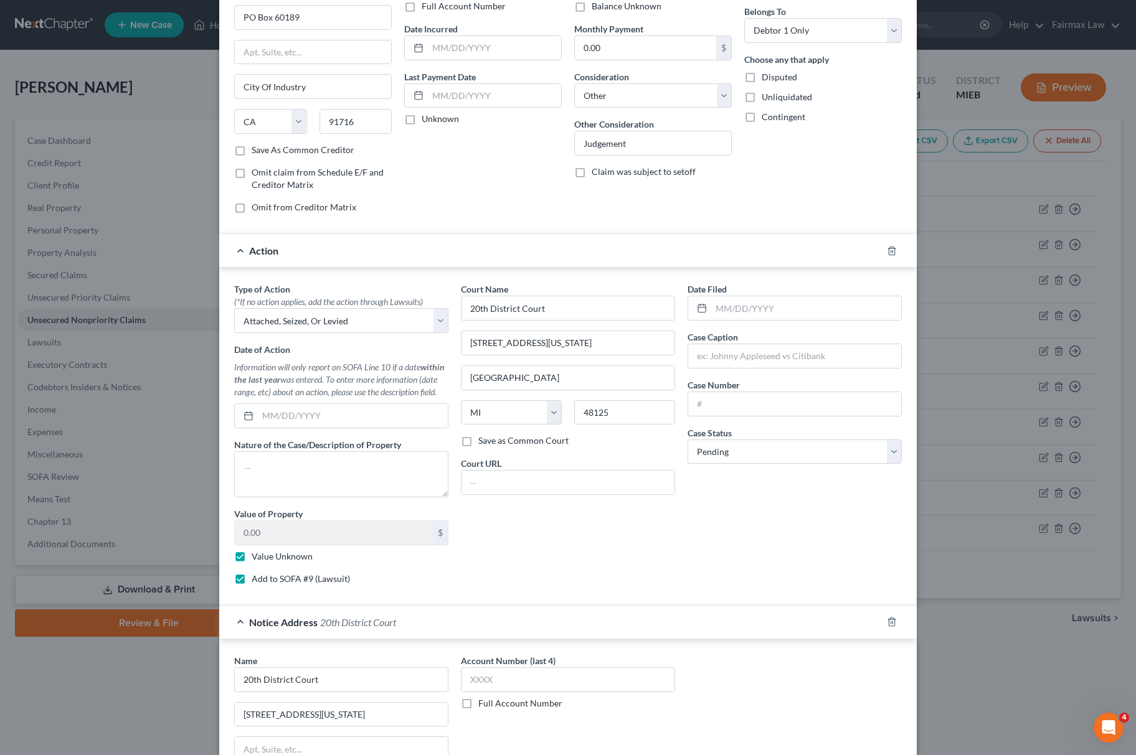
scroll to position [0, 0]
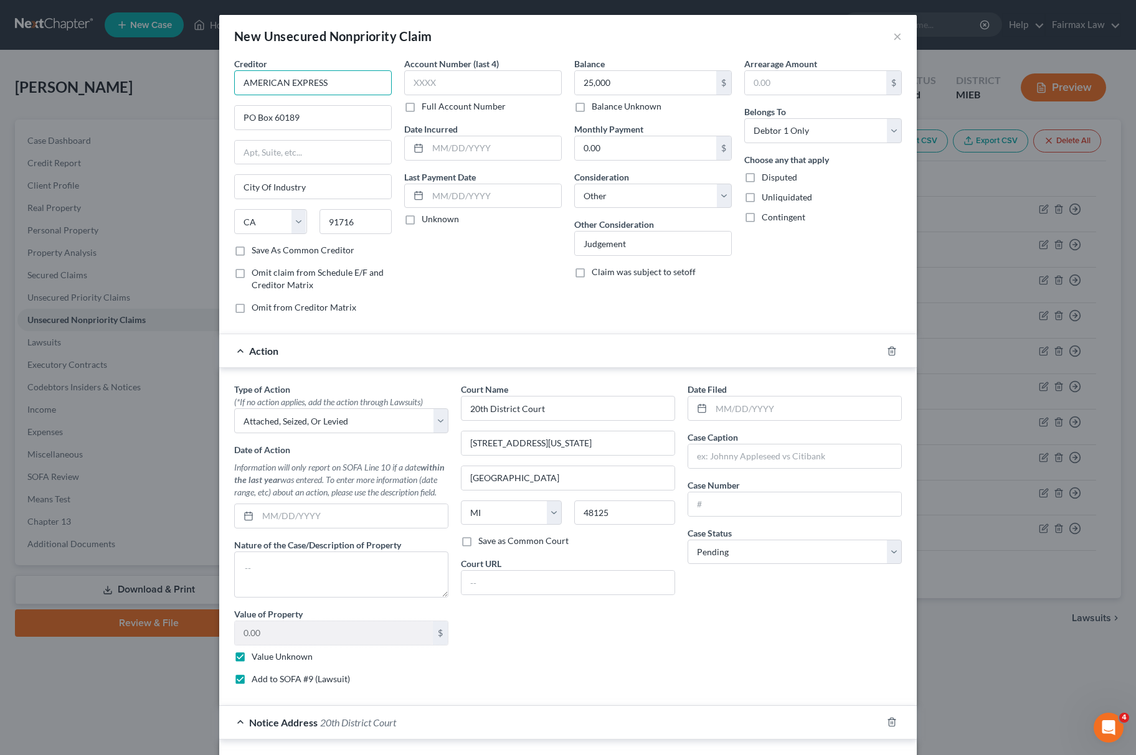
drag, startPoint x: 341, startPoint y: 85, endPoint x: 770, endPoint y: 441, distance: 557.2
click at [30, 85] on div "New Unsecured Nonpriority Claim × Creditor * AMERICAN EXPRESS PO Box 60189 City…" at bounding box center [568, 377] width 1136 height 755
click at [765, 461] on input "text" at bounding box center [794, 457] width 213 height 24
paste input "AMERICAN EXPRESS"
click at [832, 516] on input "text" at bounding box center [794, 505] width 213 height 24
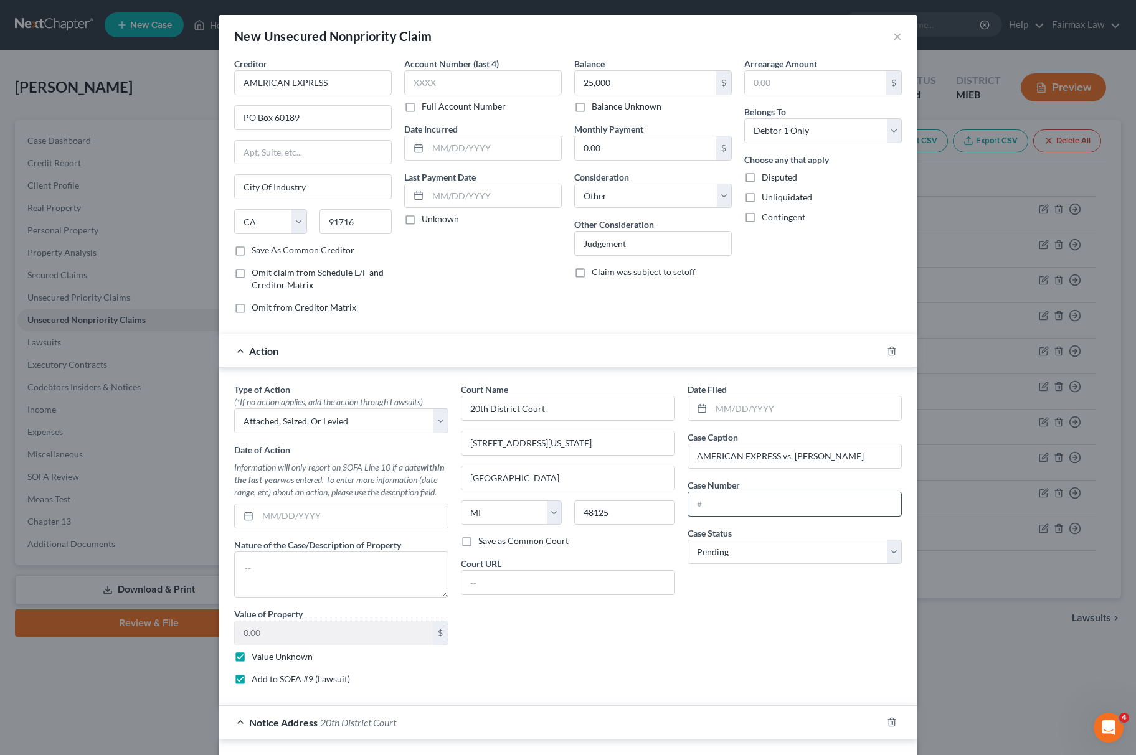
paste input "162955LT"
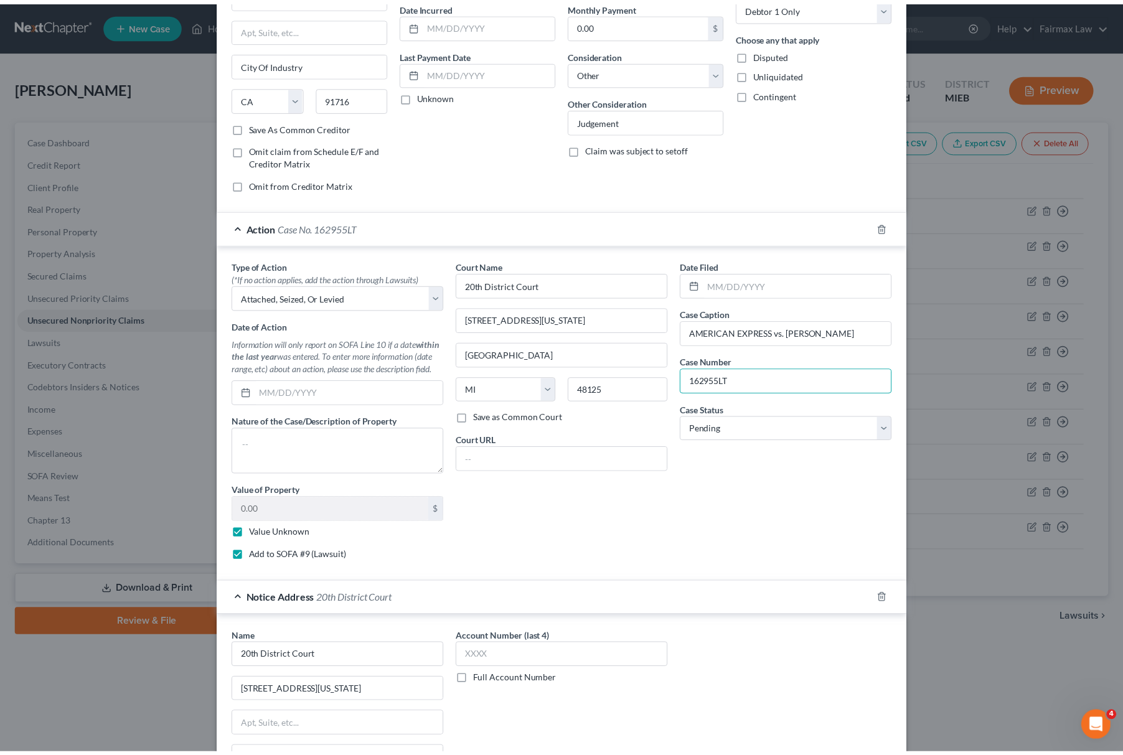
scroll to position [294, 0]
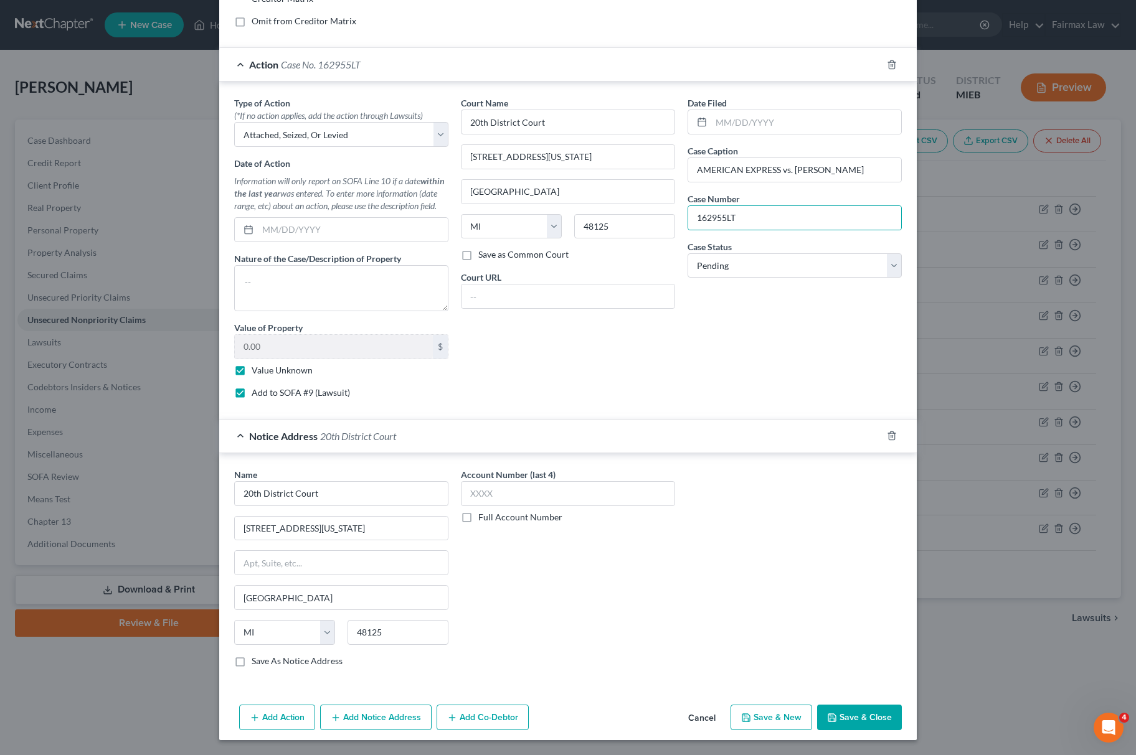
click at [853, 720] on button "Save & Close" at bounding box center [859, 718] width 85 height 26
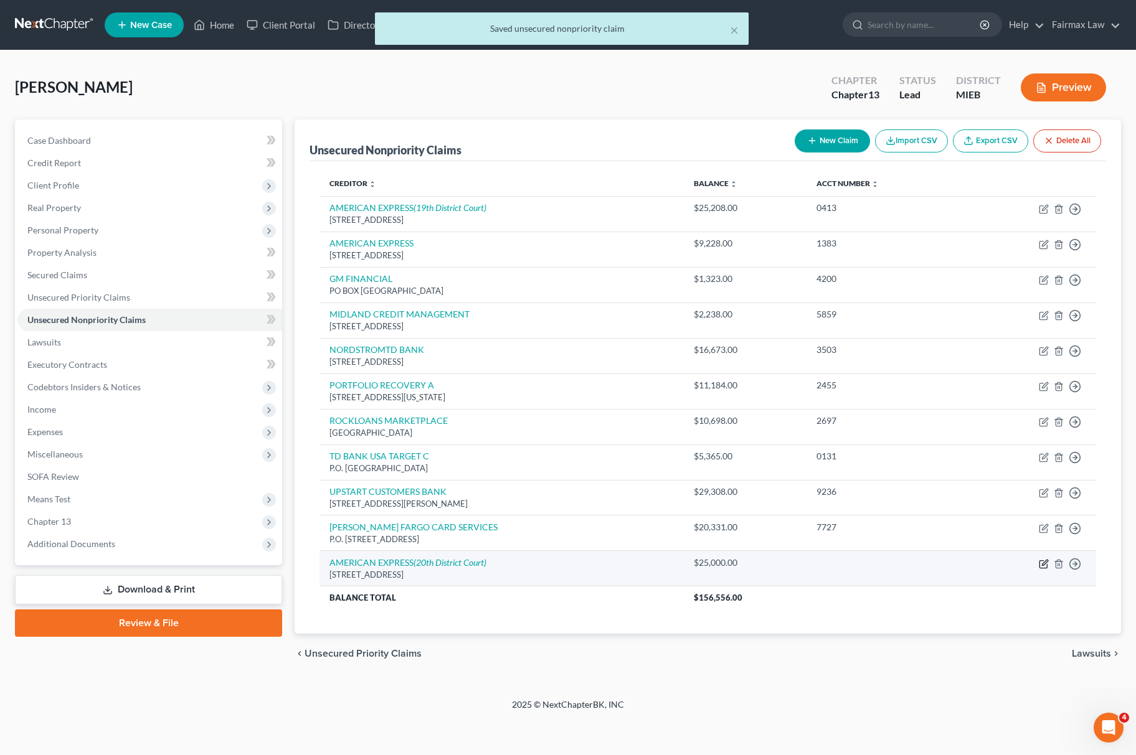
click at [1041, 565] on icon "button" at bounding box center [1044, 564] width 10 height 10
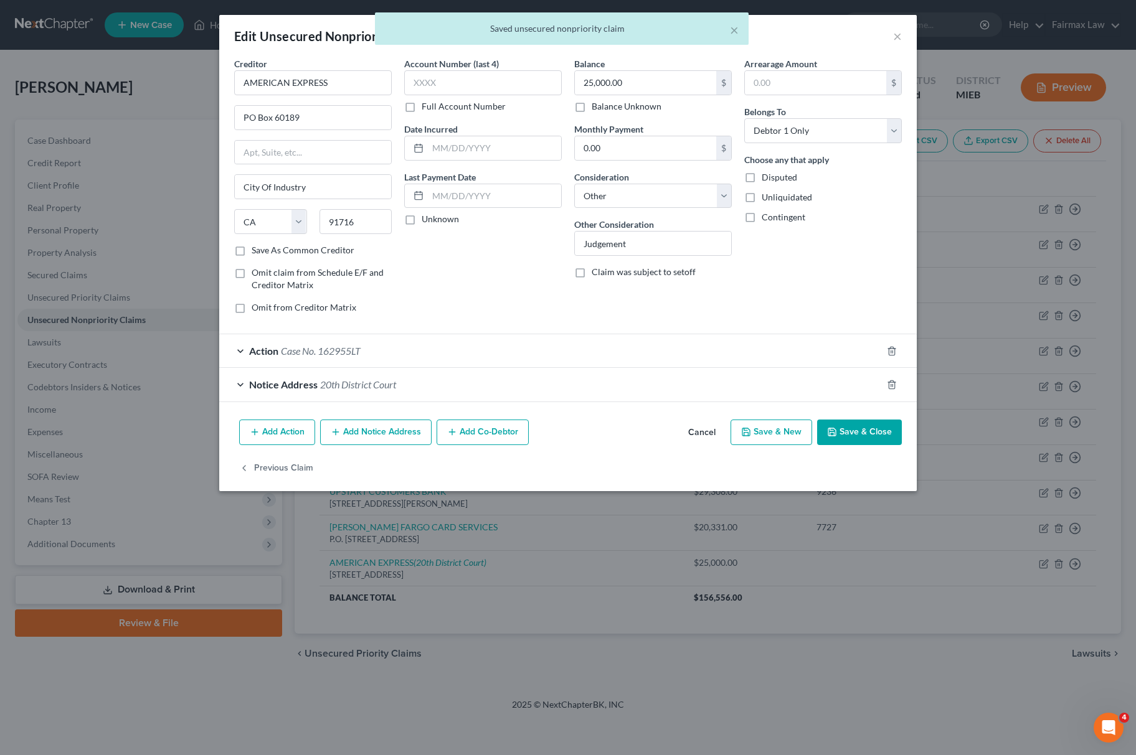
click at [342, 382] on span "20th District Court" at bounding box center [358, 385] width 76 height 12
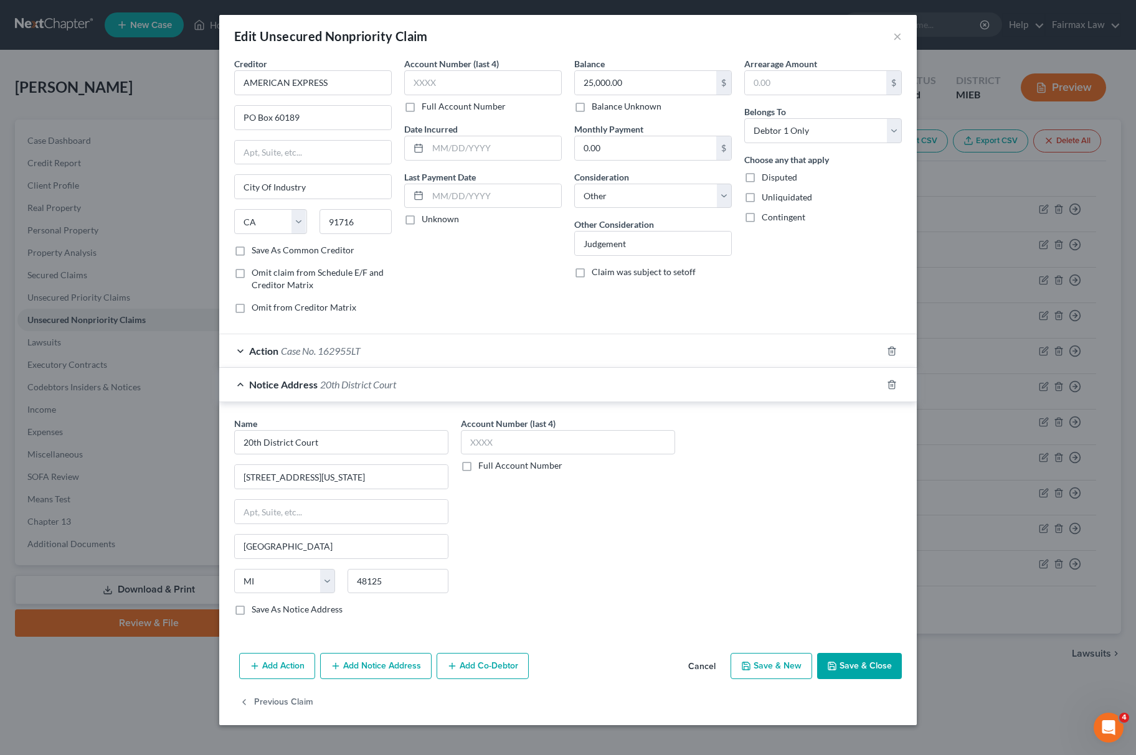
click at [852, 673] on button "Save & Close" at bounding box center [859, 666] width 85 height 26
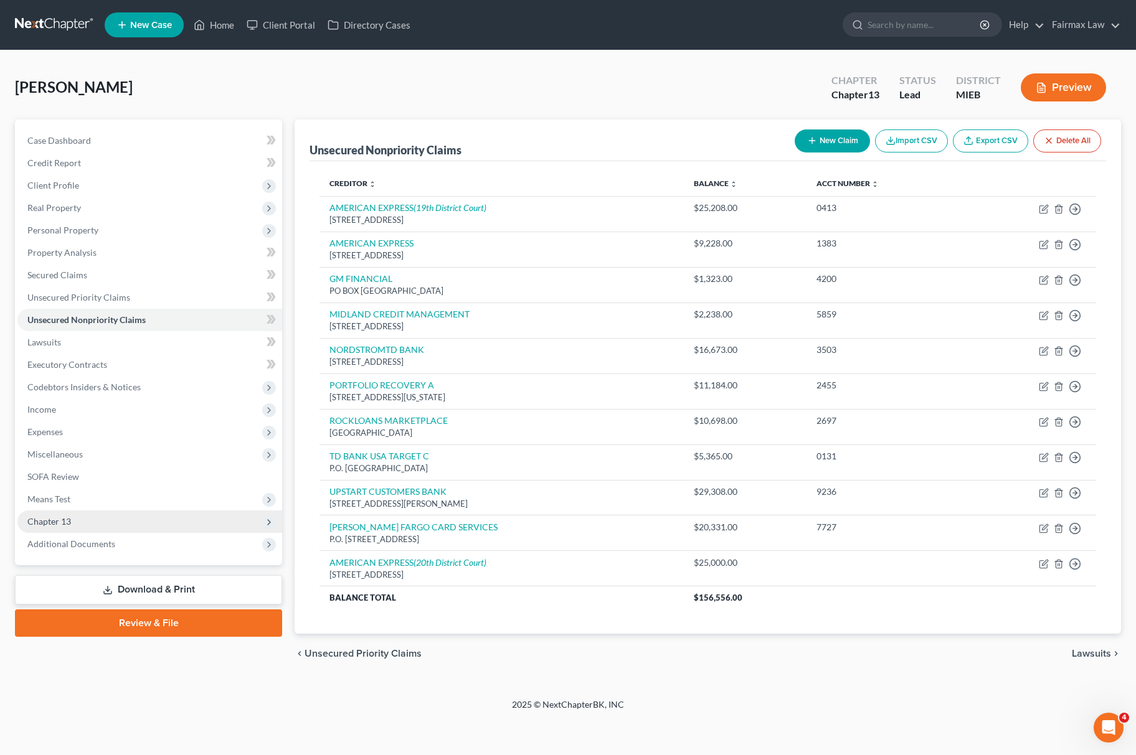
click at [100, 496] on span "Means Test" at bounding box center [149, 499] width 265 height 22
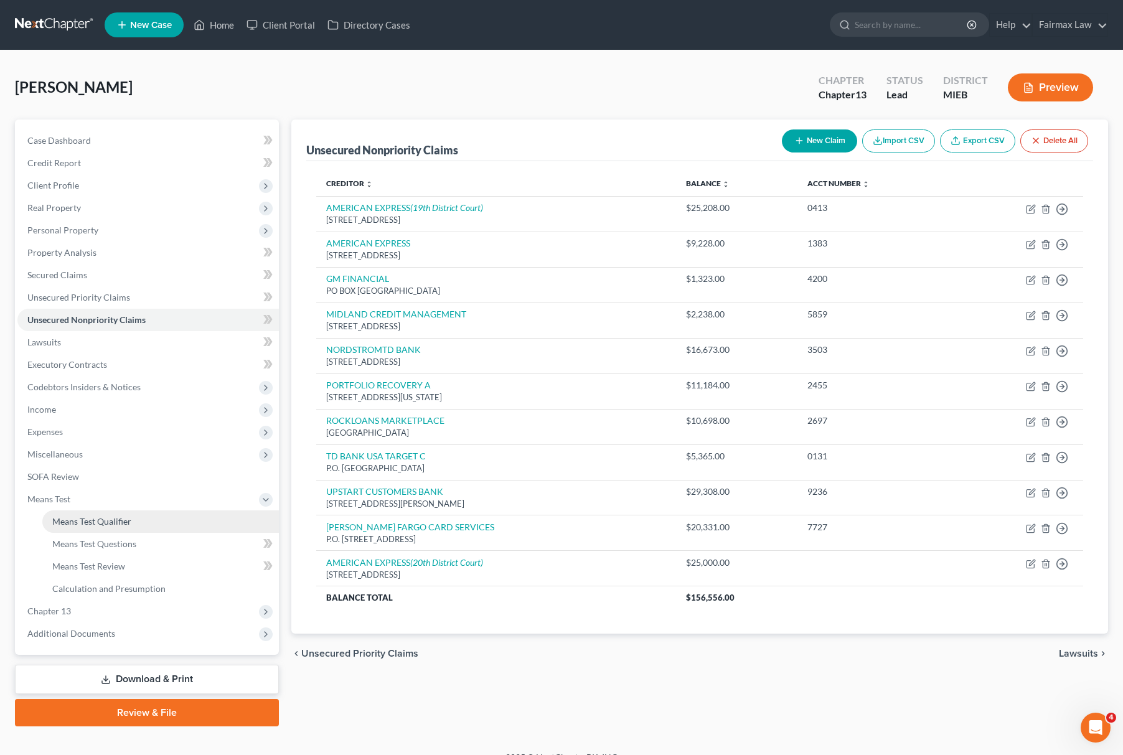
click at [118, 524] on span "Means Test Qualifier" at bounding box center [91, 521] width 79 height 11
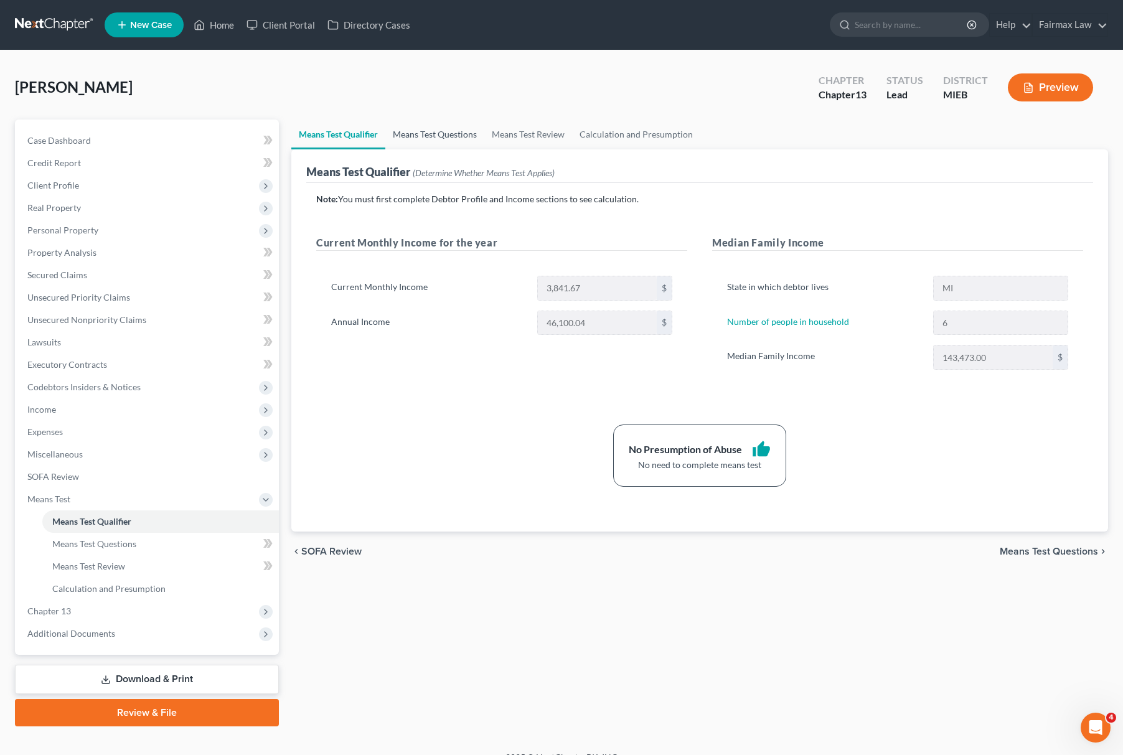
click at [451, 144] on link "Means Test Questions" at bounding box center [434, 135] width 99 height 30
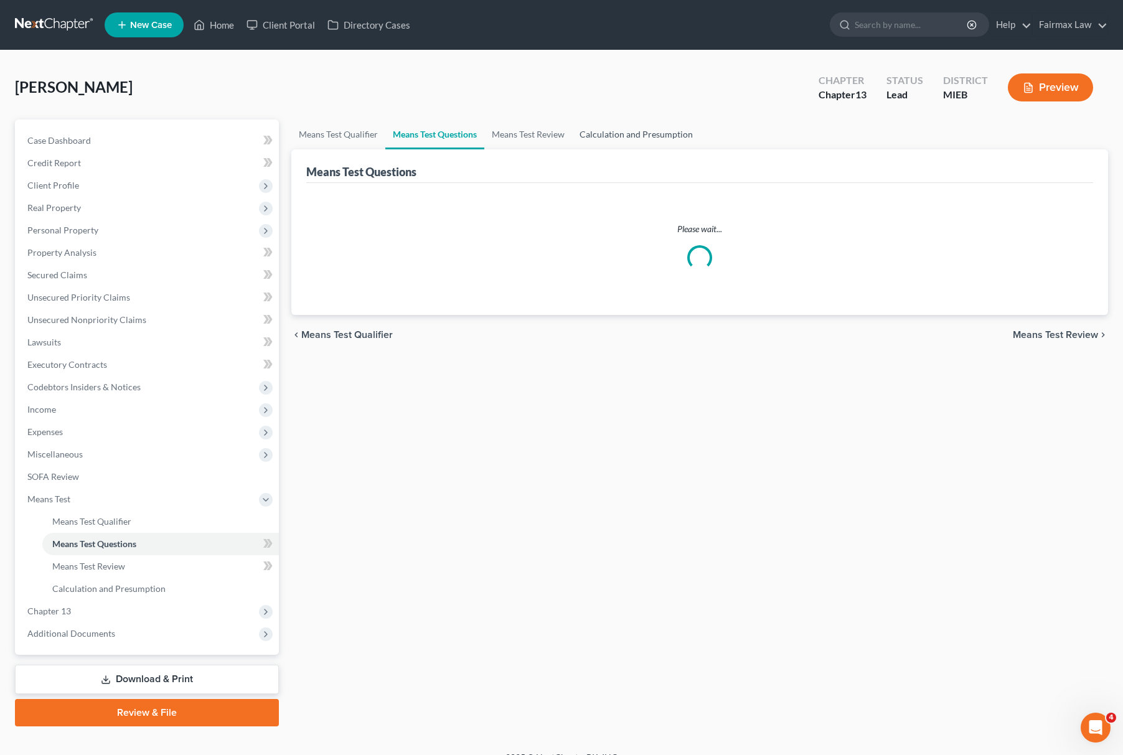
click at [623, 133] on link "Calculation and Presumption" at bounding box center [636, 135] width 128 height 30
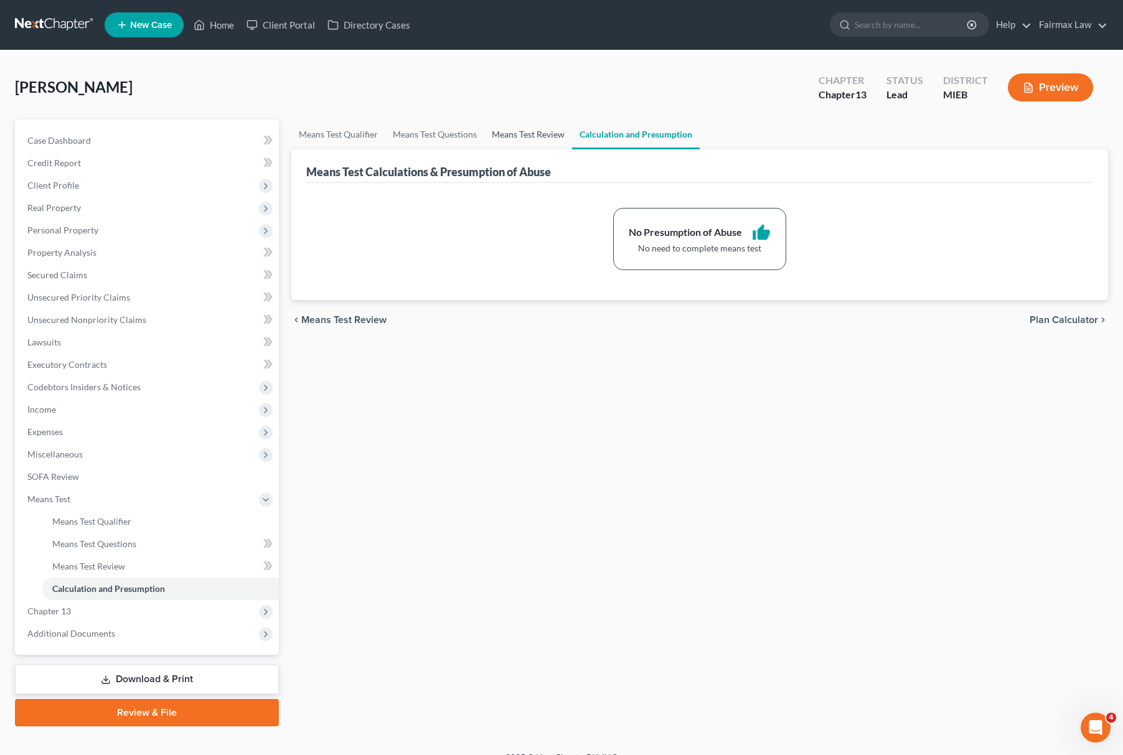
click at [539, 132] on link "Means Test Review" at bounding box center [528, 135] width 88 height 30
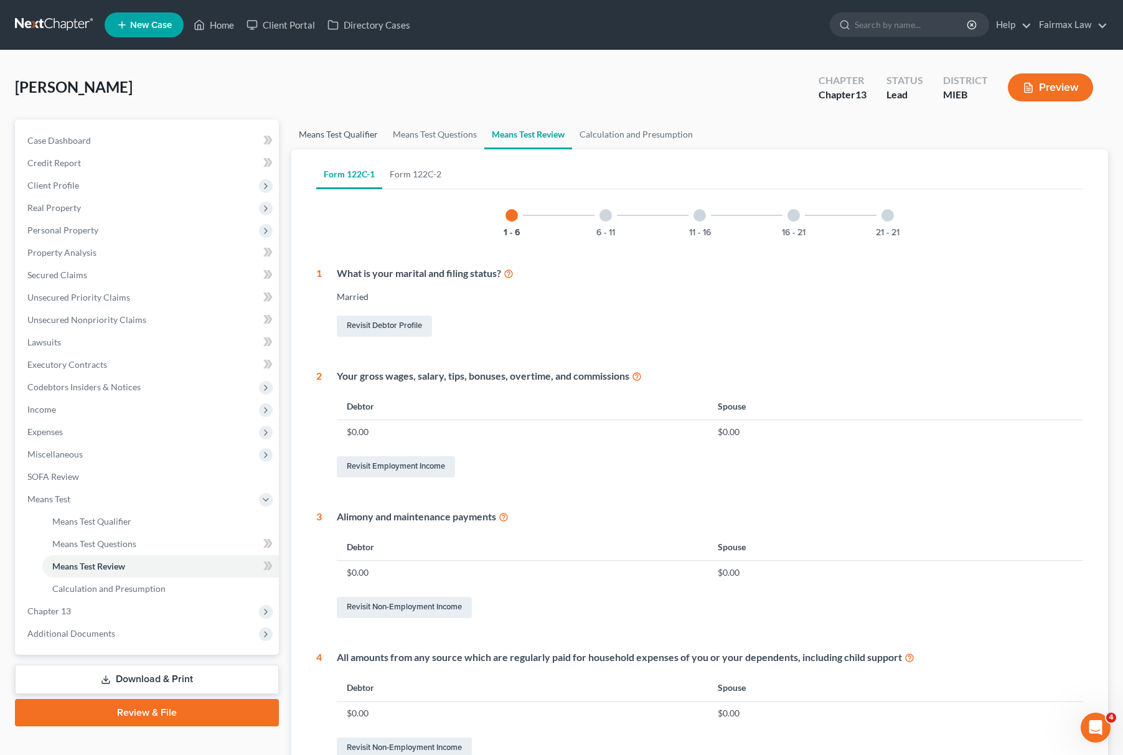
click at [359, 126] on link "Means Test Qualifier" at bounding box center [338, 135] width 94 height 30
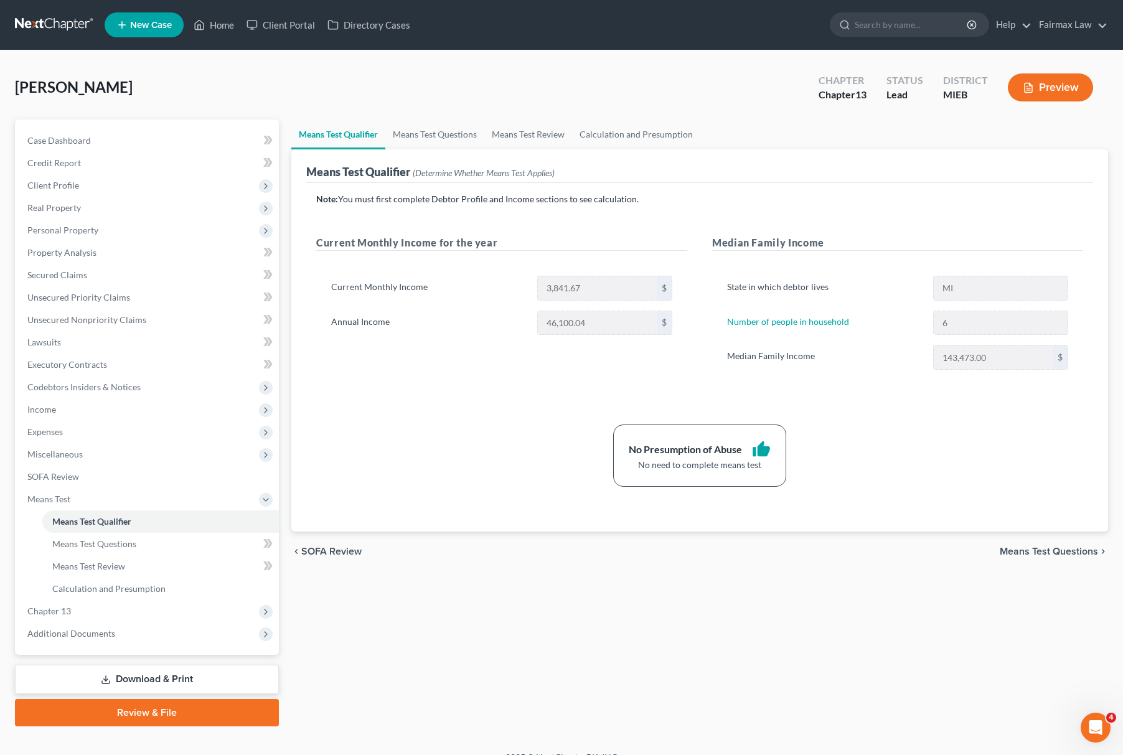
scroll to position [18, 0]
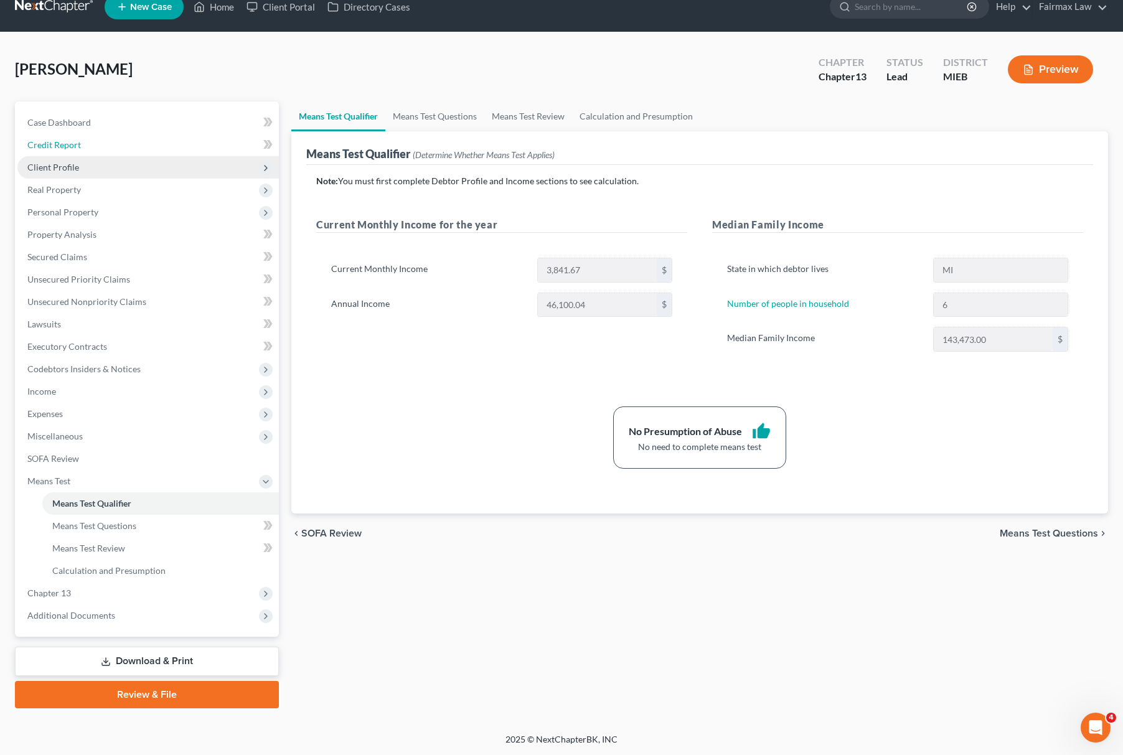
click at [107, 153] on link "Credit Report" at bounding box center [148, 145] width 262 height 22
click at [110, 163] on span "Client Profile" at bounding box center [148, 167] width 262 height 22
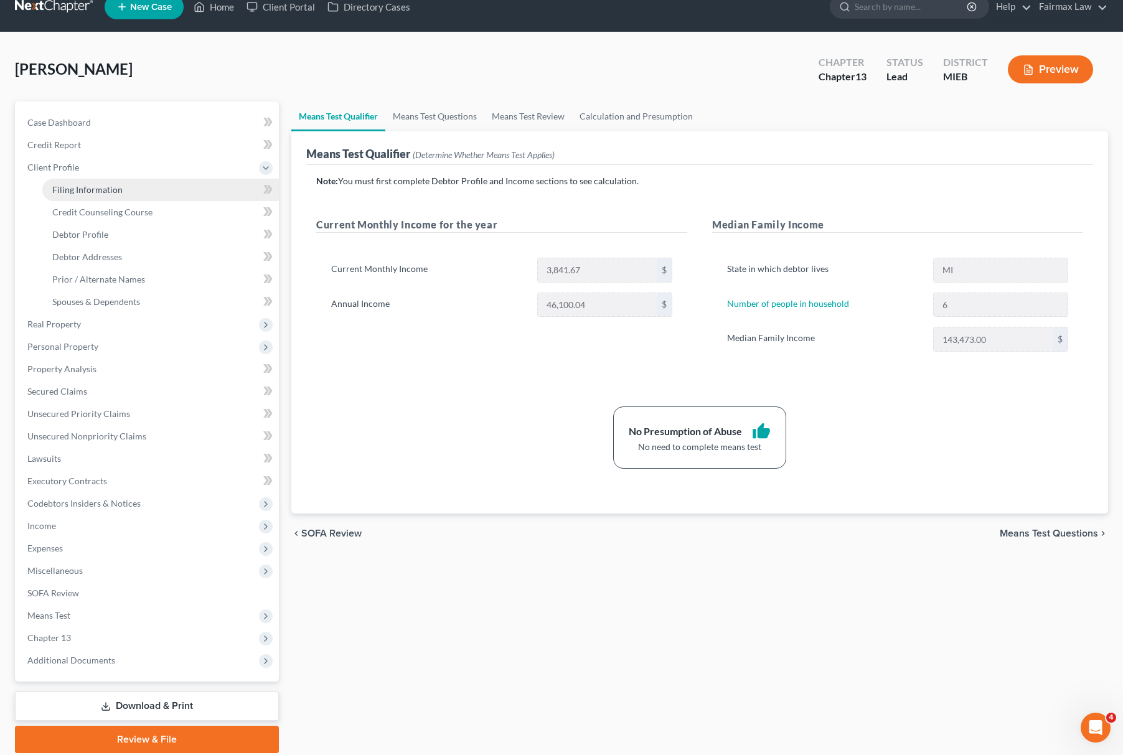
click at [112, 181] on link "Filing Information" at bounding box center [160, 190] width 237 height 22
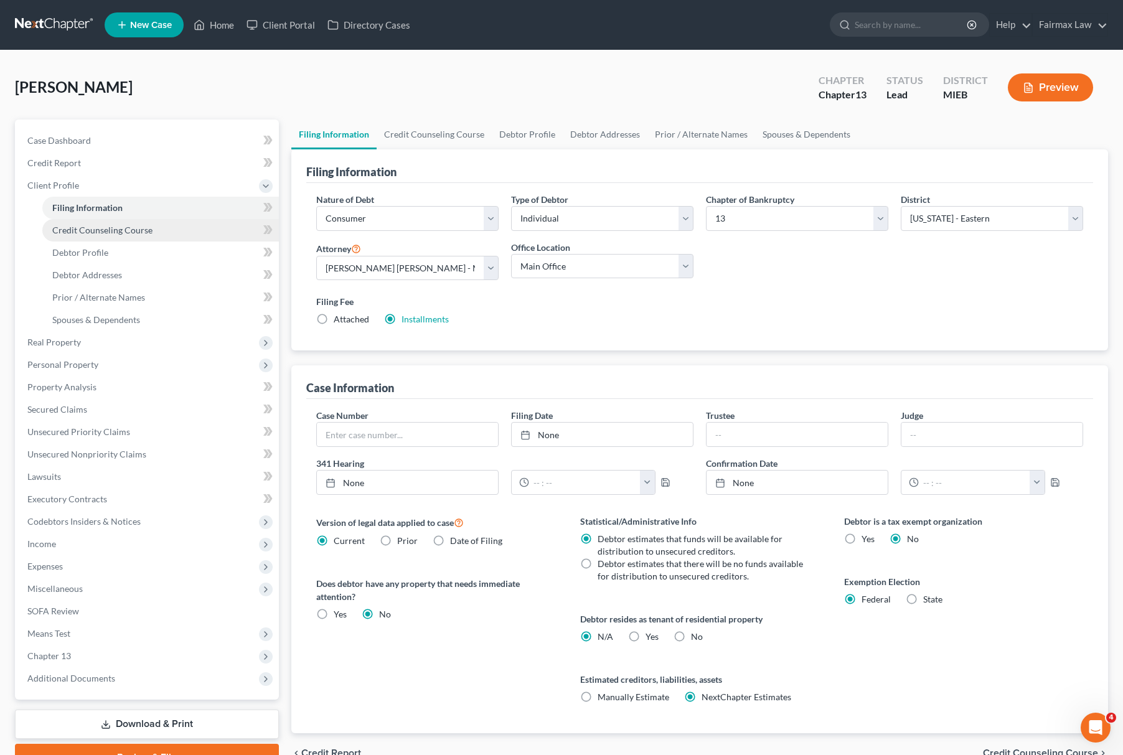
click at [118, 230] on span "Credit Counseling Course" at bounding box center [102, 230] width 100 height 11
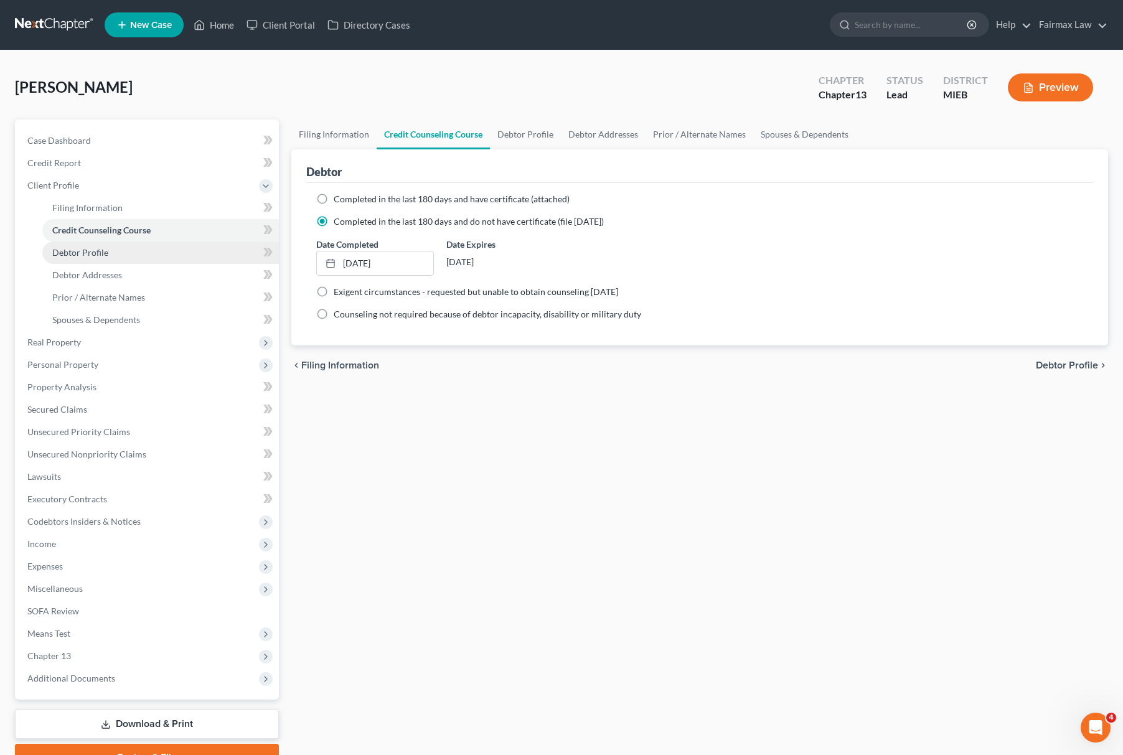
click at [100, 252] on span "Debtor Profile" at bounding box center [80, 252] width 56 height 11
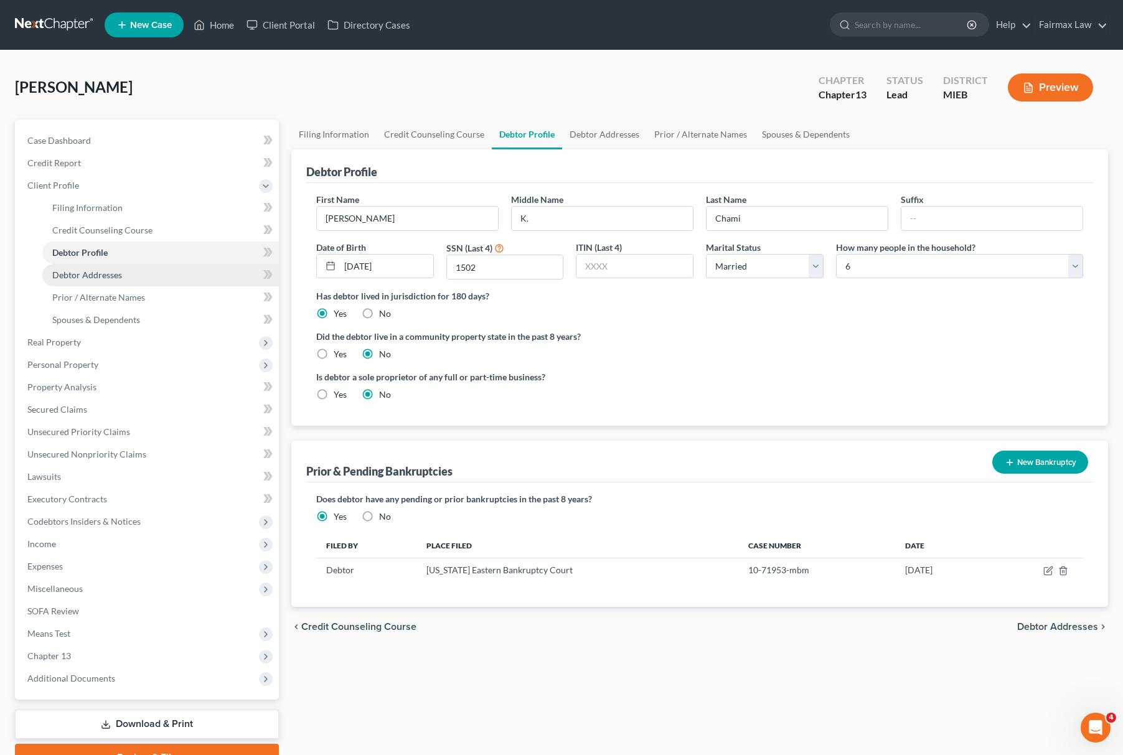
click at [108, 281] on link "Debtor Addresses" at bounding box center [160, 275] width 237 height 22
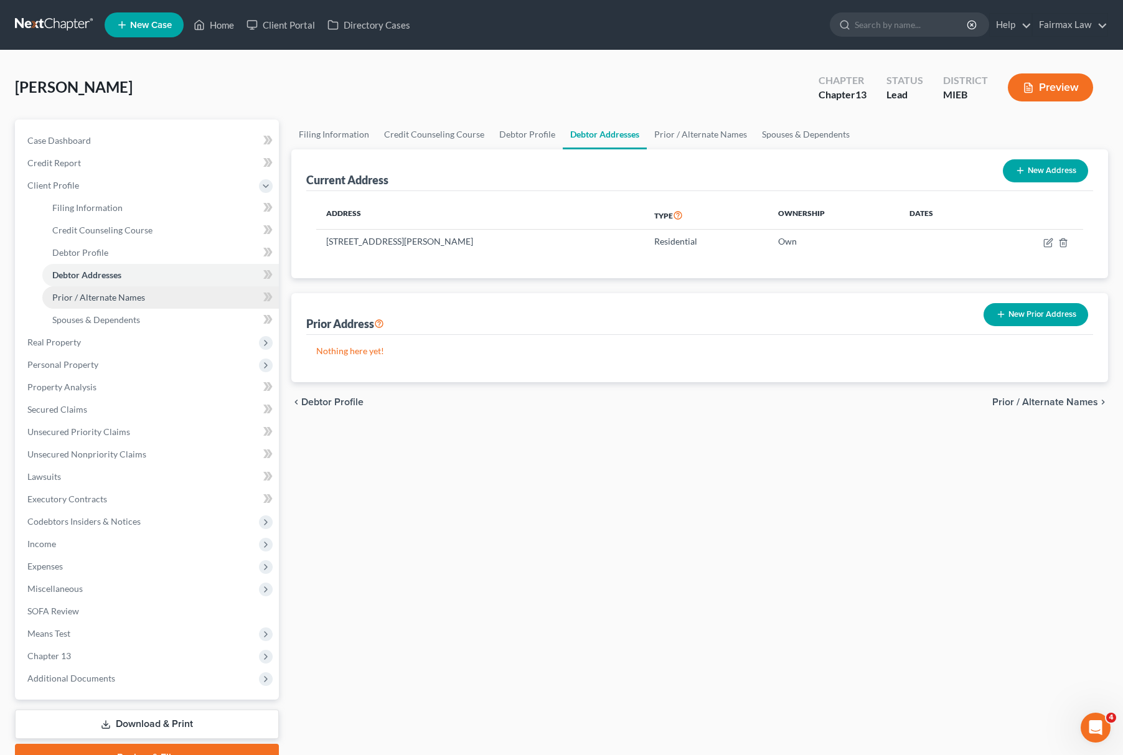
click at [116, 298] on span "Prior / Alternate Names" at bounding box center [98, 297] width 93 height 11
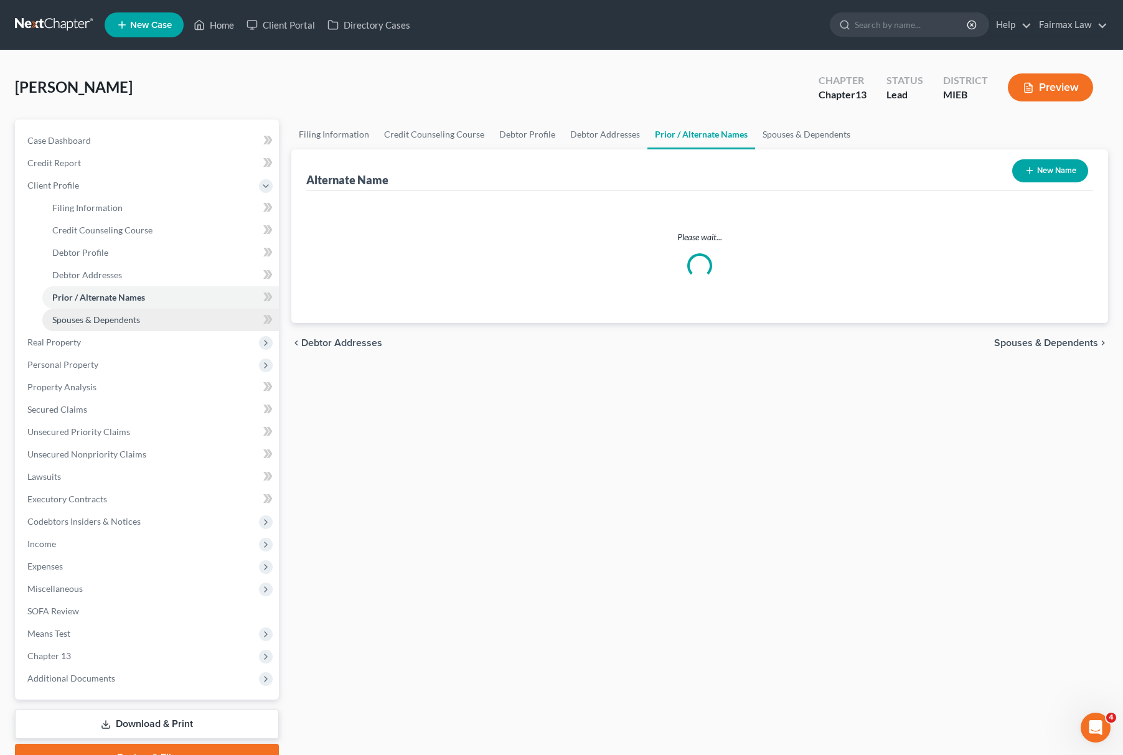
click at [121, 319] on span "Spouses & Dependents" at bounding box center [96, 319] width 88 height 11
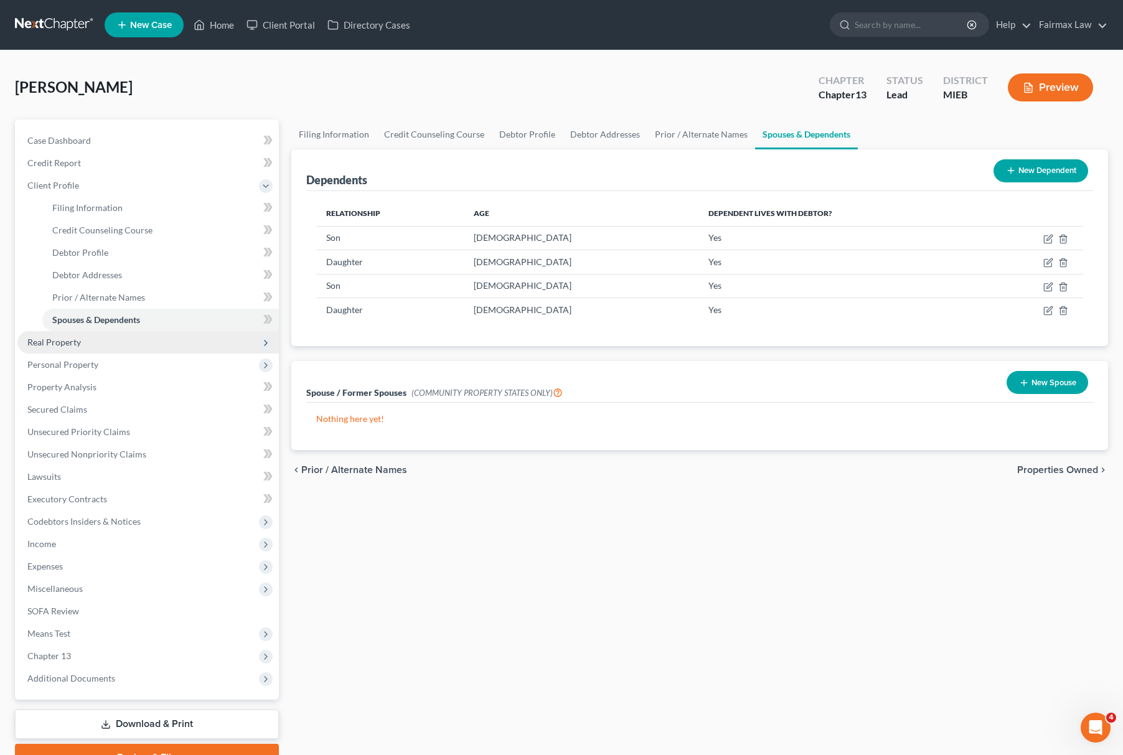
click at [110, 341] on span "Real Property" at bounding box center [148, 342] width 262 height 22
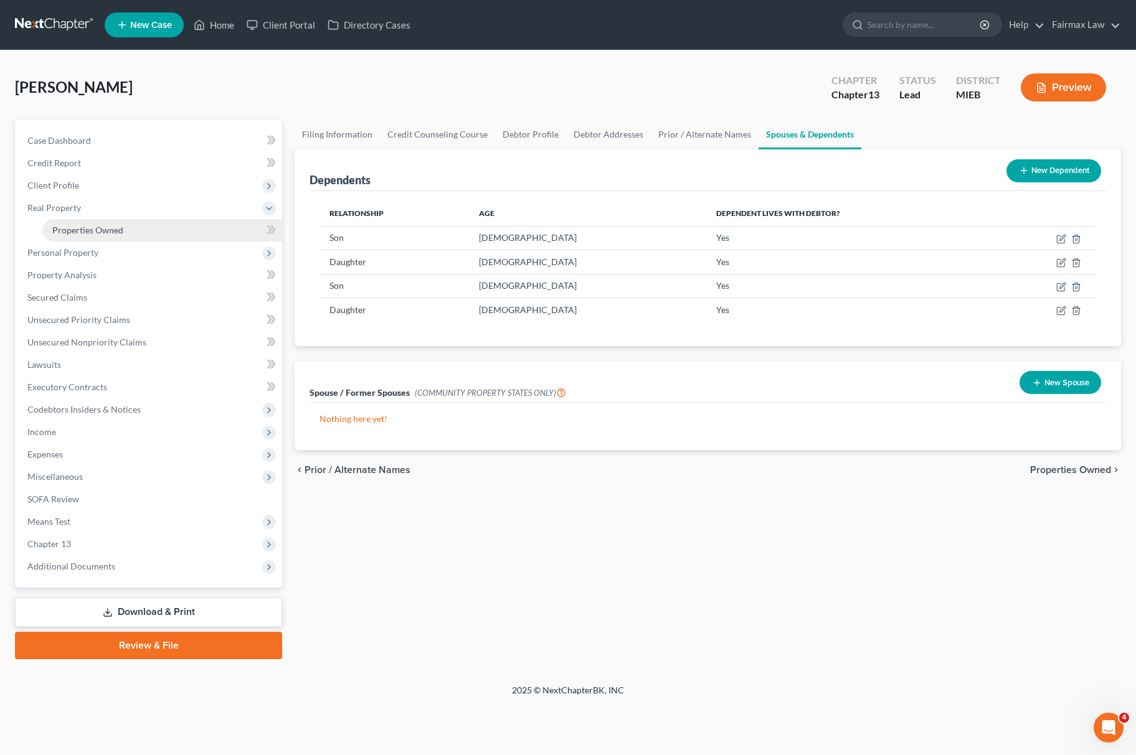
click at [158, 228] on link "Properties Owned" at bounding box center [162, 230] width 240 height 22
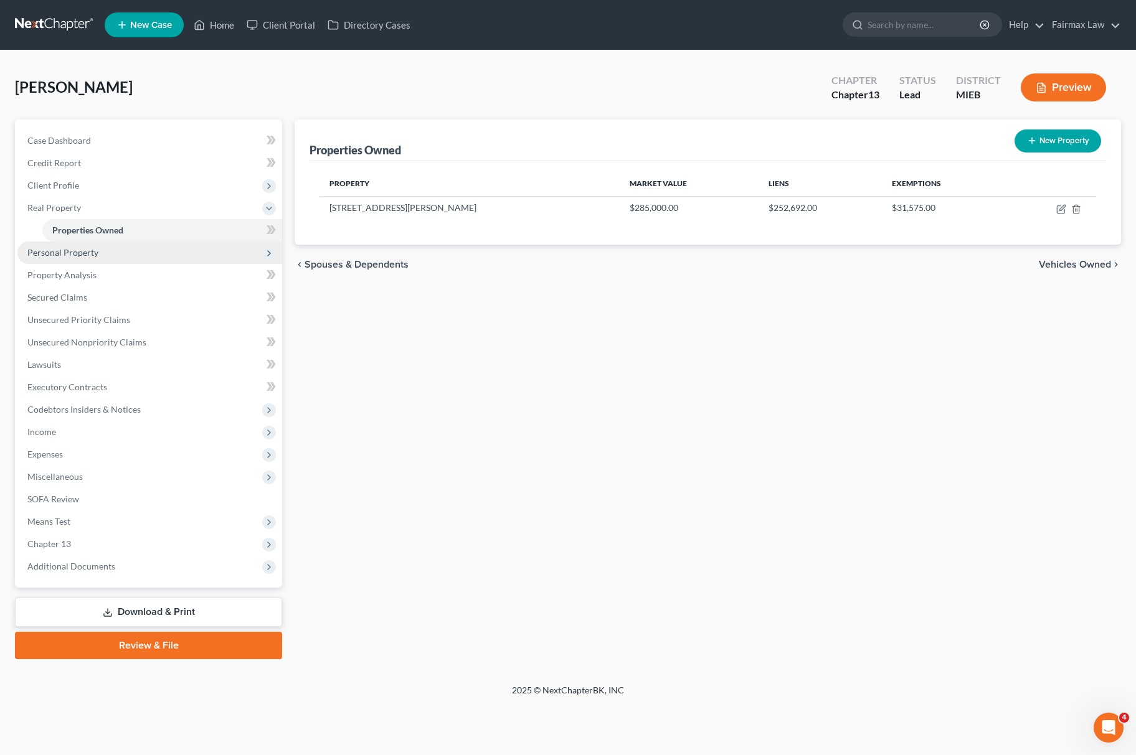
click at [77, 254] on span "Personal Property" at bounding box center [62, 252] width 71 height 11
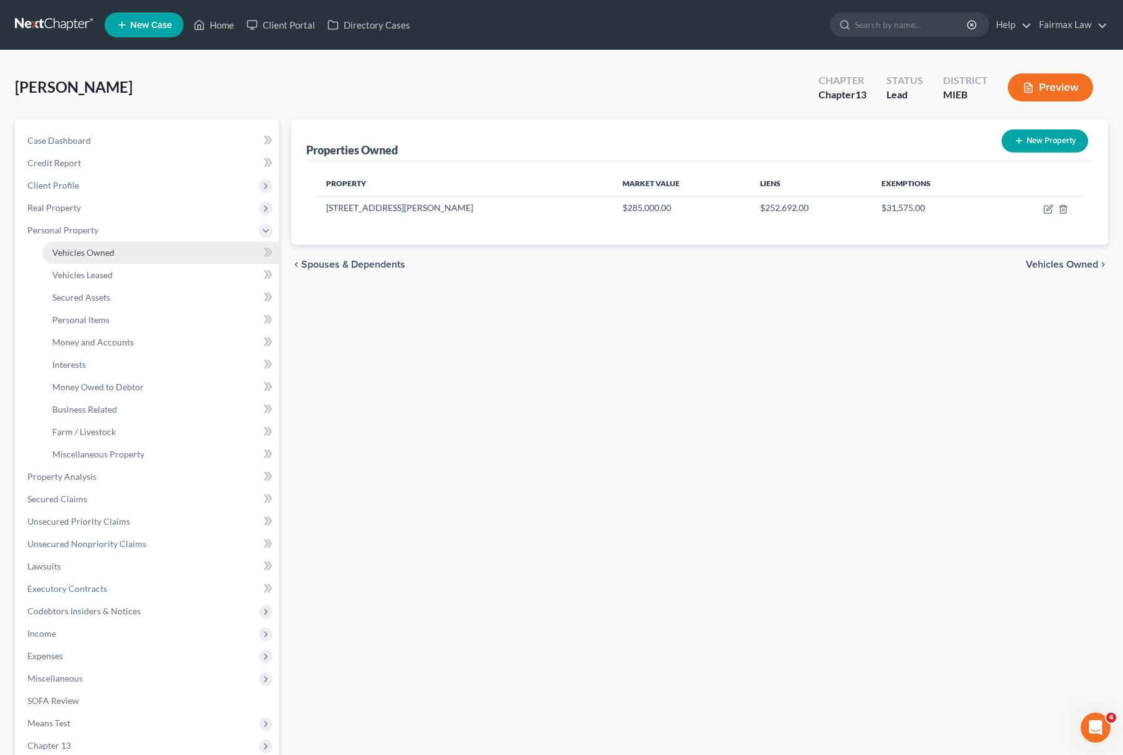
click at [147, 254] on link "Vehicles Owned" at bounding box center [160, 253] width 237 height 22
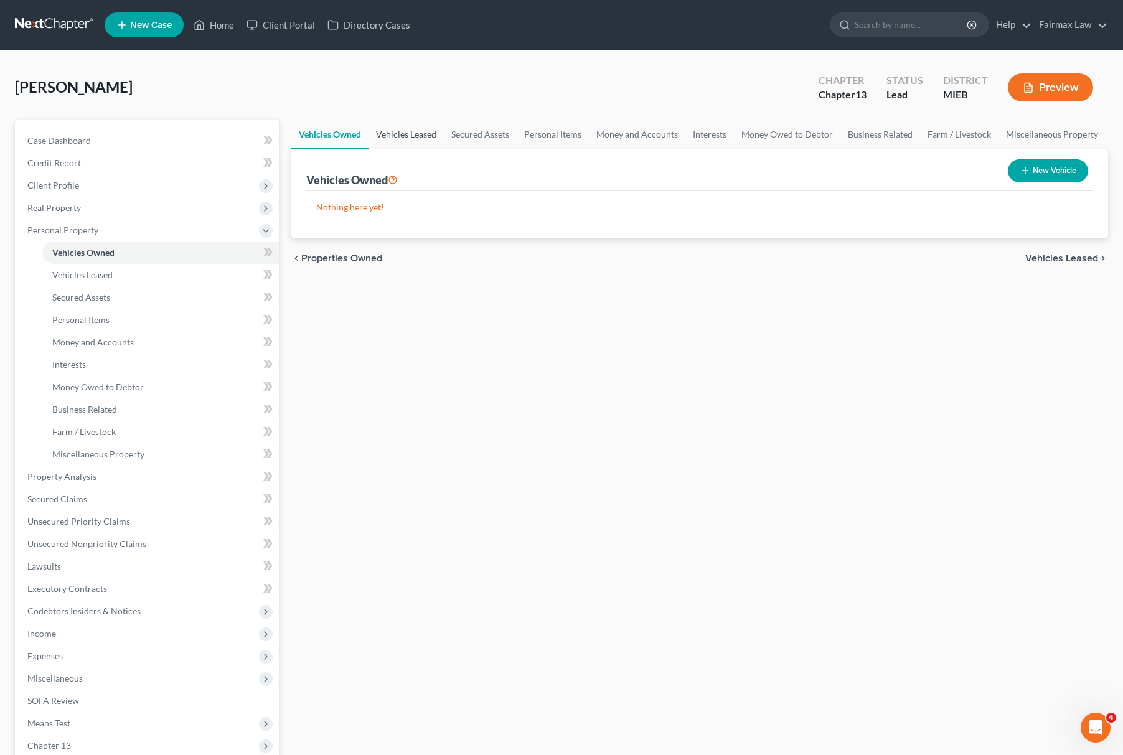
click at [410, 138] on link "Vehicles Leased" at bounding box center [406, 135] width 75 height 30
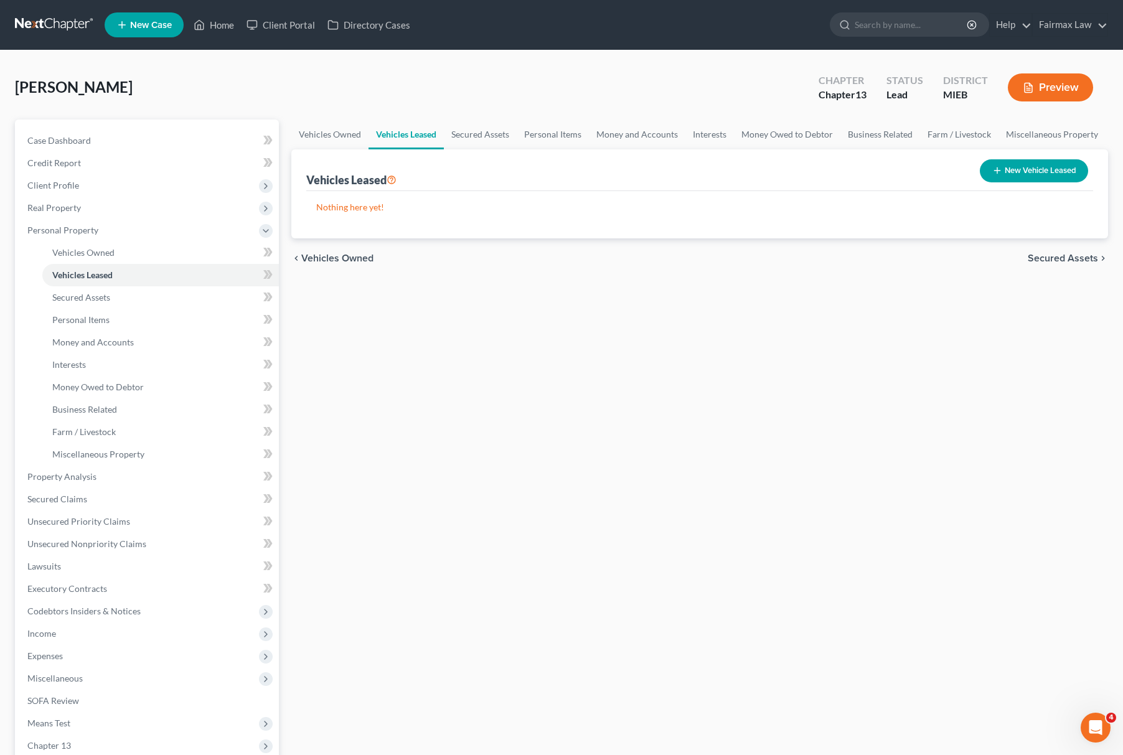
click at [504, 113] on div "Chami, Charles Upgraded Chapter Chapter 13 Status Lead District MIEB Preview" at bounding box center [561, 92] width 1093 height 54
drag, startPoint x: 466, startPoint y: 130, endPoint x: 538, endPoint y: 131, distance: 71.6
click at [466, 130] on link "Secured Assets" at bounding box center [480, 135] width 73 height 30
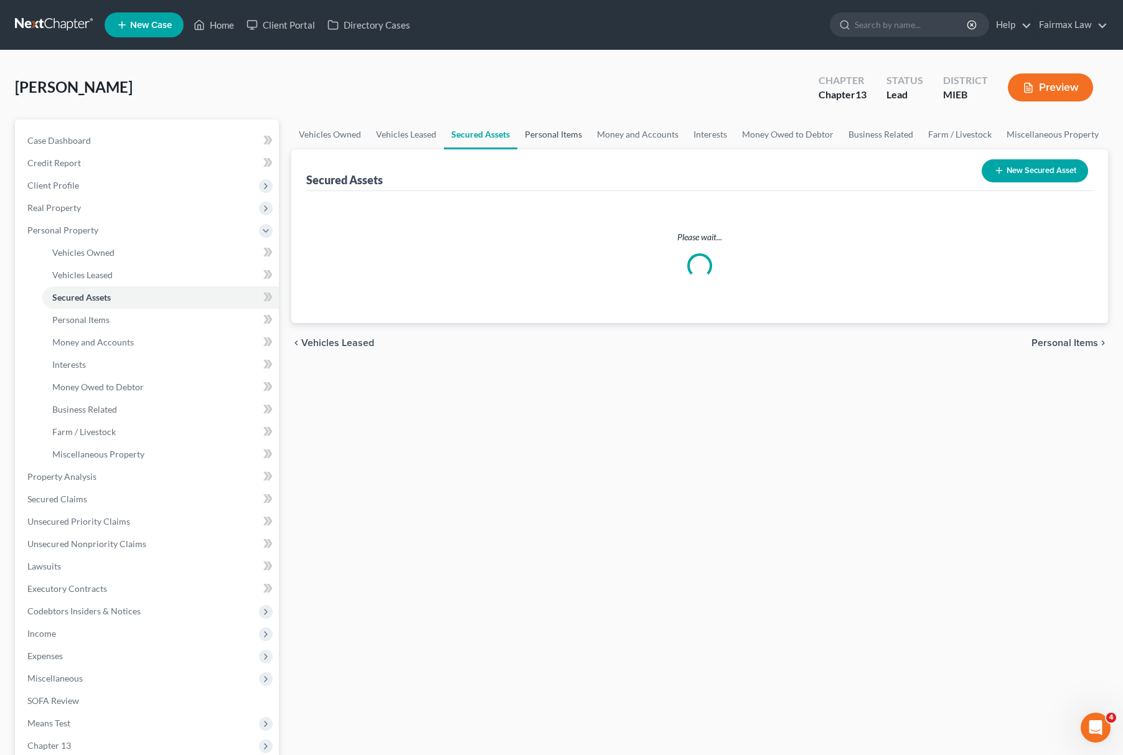
click at [549, 128] on link "Personal Items" at bounding box center [553, 135] width 72 height 30
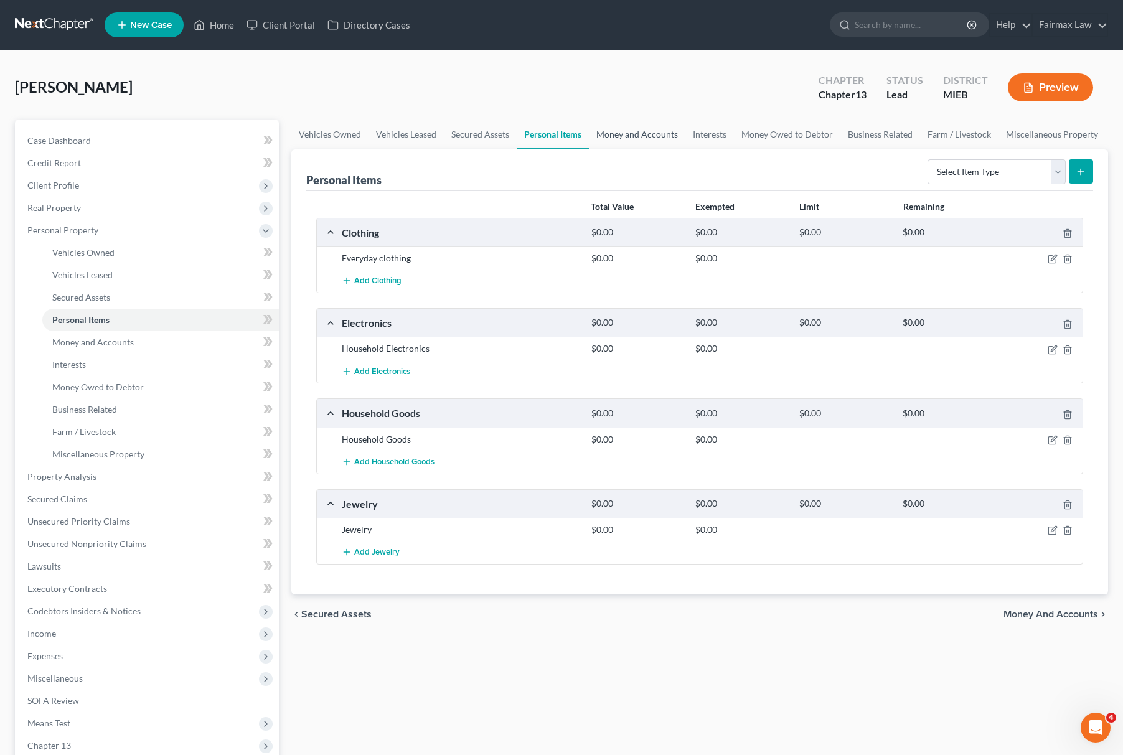
click at [640, 141] on link "Money and Accounts" at bounding box center [637, 135] width 97 height 30
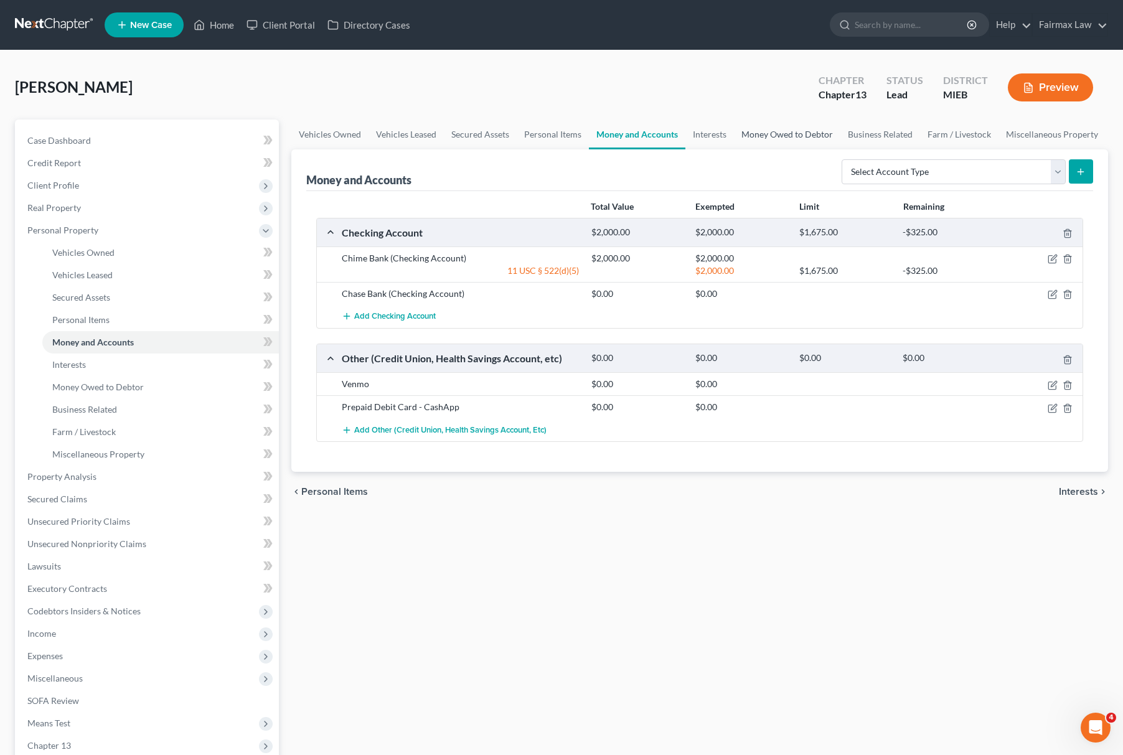
click at [770, 133] on link "Money Owed to Debtor" at bounding box center [787, 135] width 106 height 30
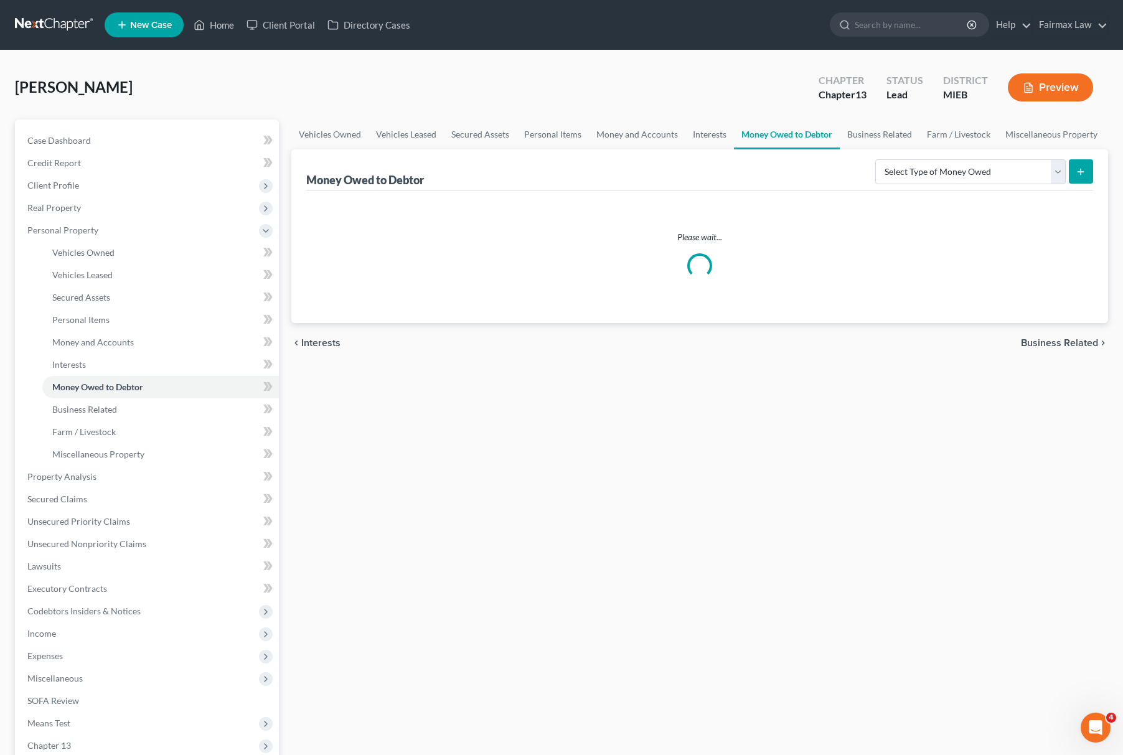
scroll to position [153, 0]
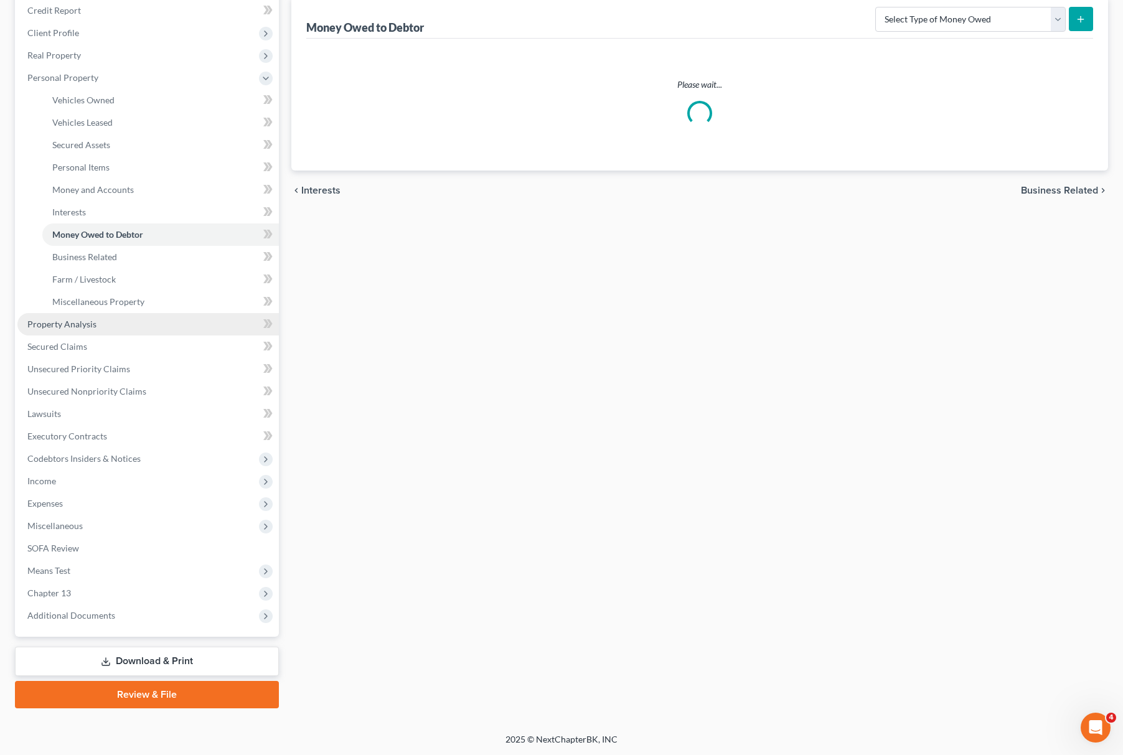
click at [135, 325] on link "Property Analysis" at bounding box center [148, 324] width 262 height 22
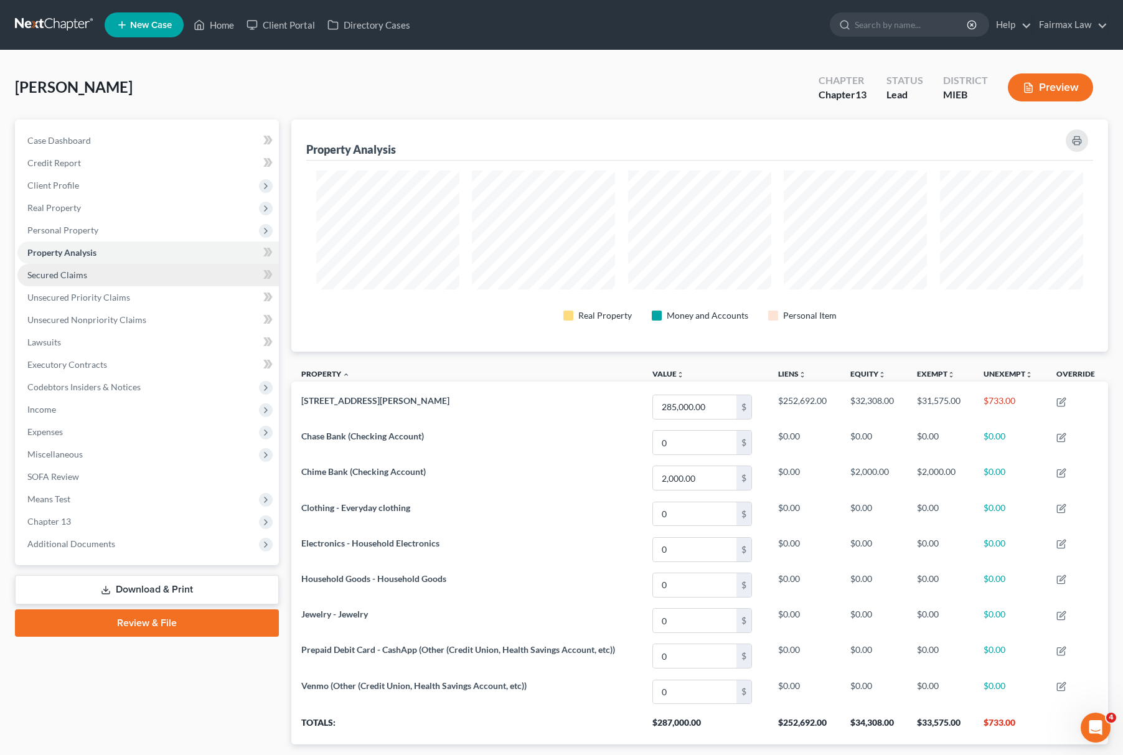
click at [103, 279] on link "Secured Claims" at bounding box center [148, 275] width 262 height 22
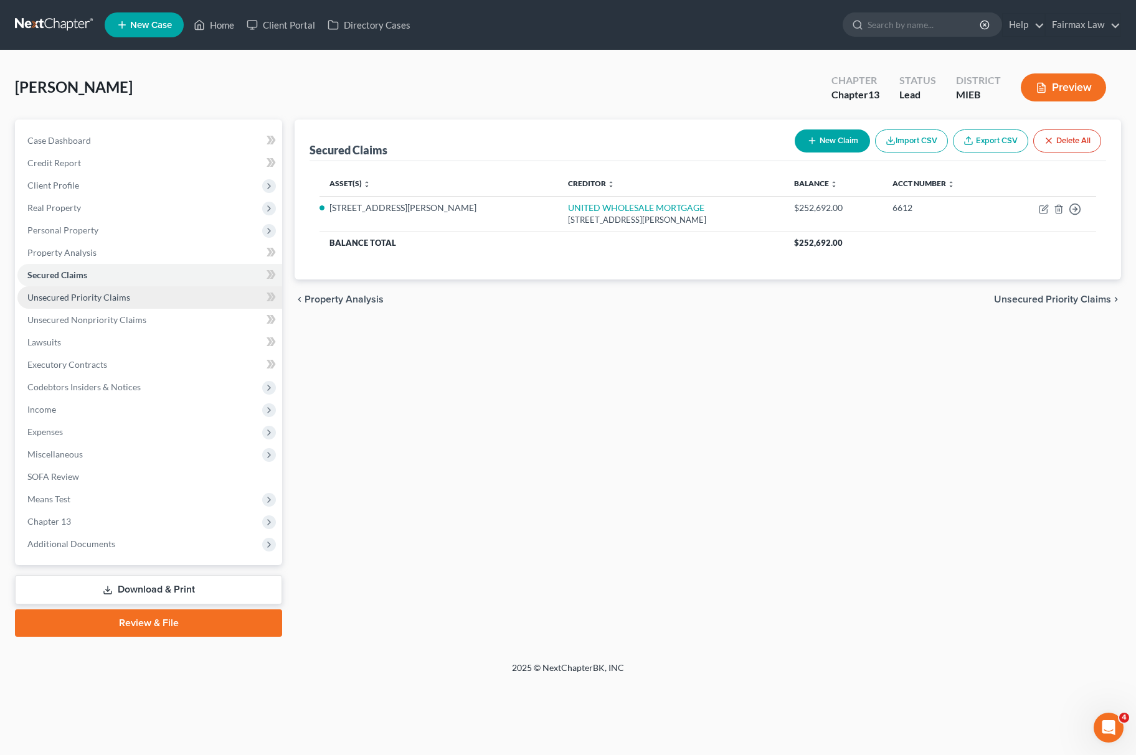
click at [113, 296] on span "Unsecured Priority Claims" at bounding box center [78, 297] width 103 height 11
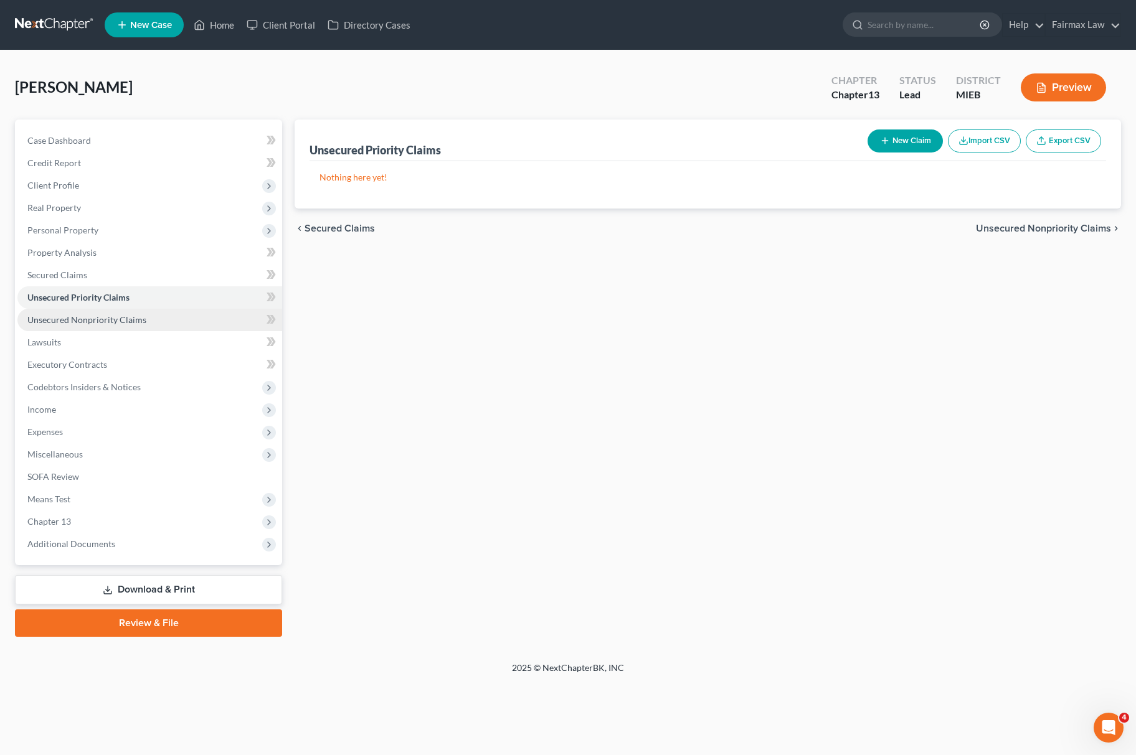
click at [123, 319] on span "Unsecured Nonpriority Claims" at bounding box center [86, 319] width 119 height 11
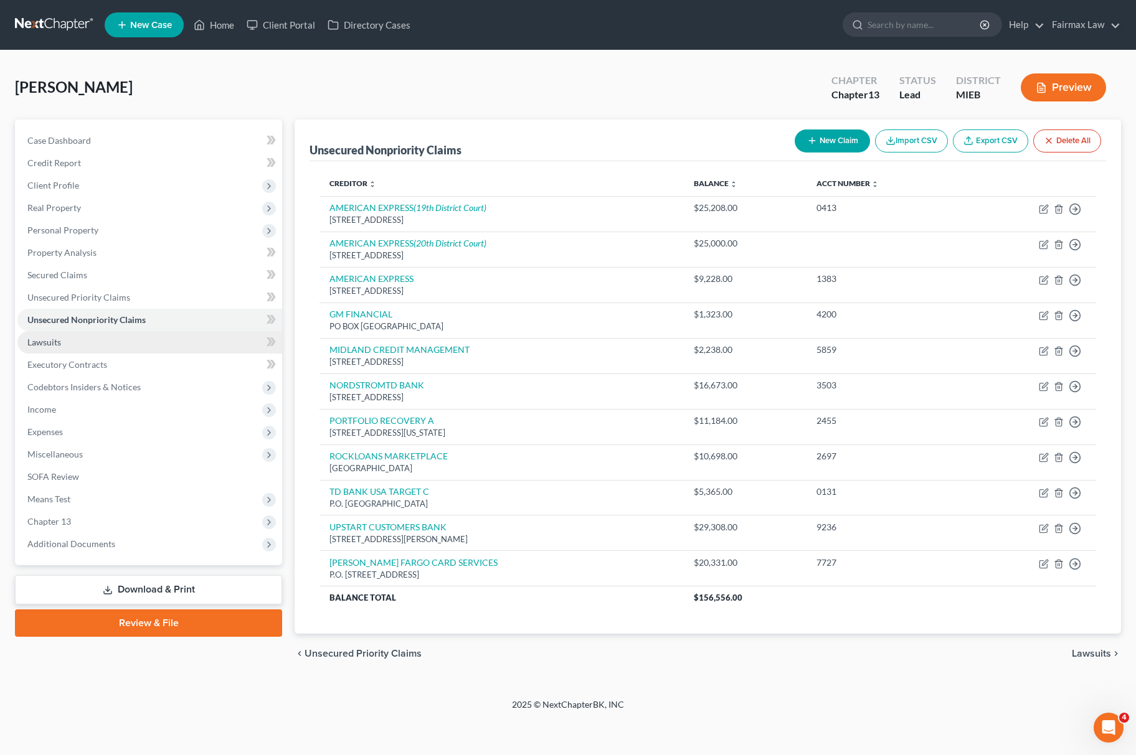
click at [47, 346] on link "Lawsuits" at bounding box center [149, 342] width 265 height 22
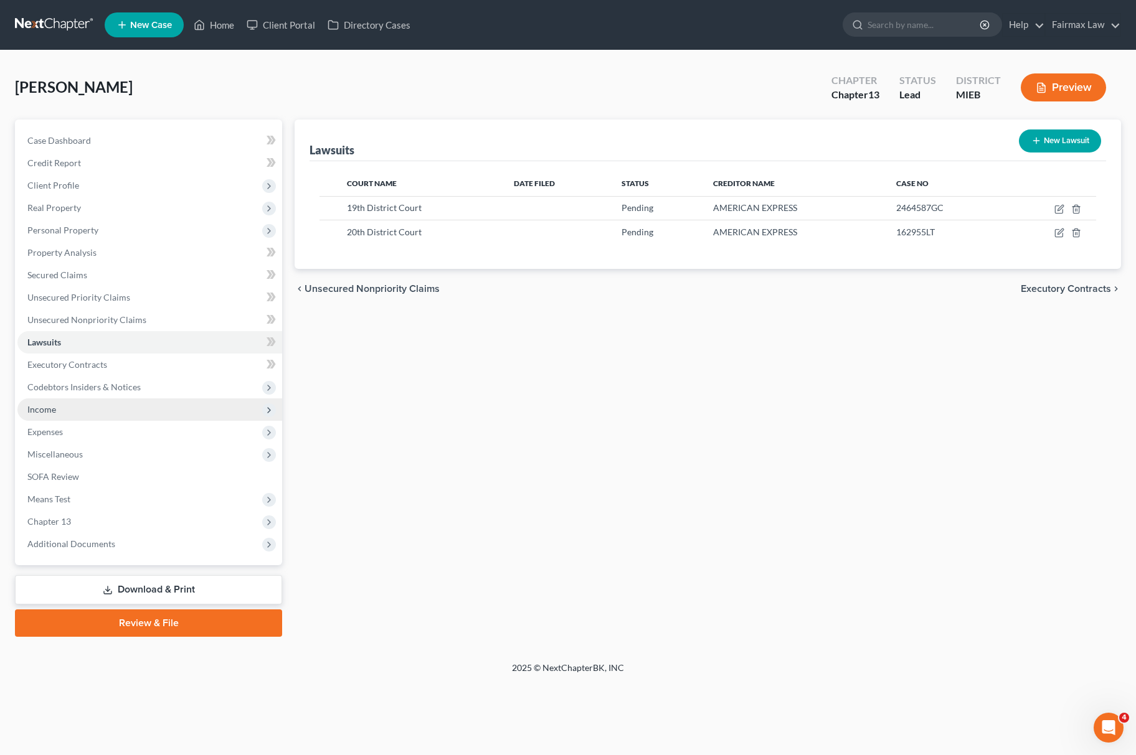
click at [64, 405] on span "Income" at bounding box center [149, 410] width 265 height 22
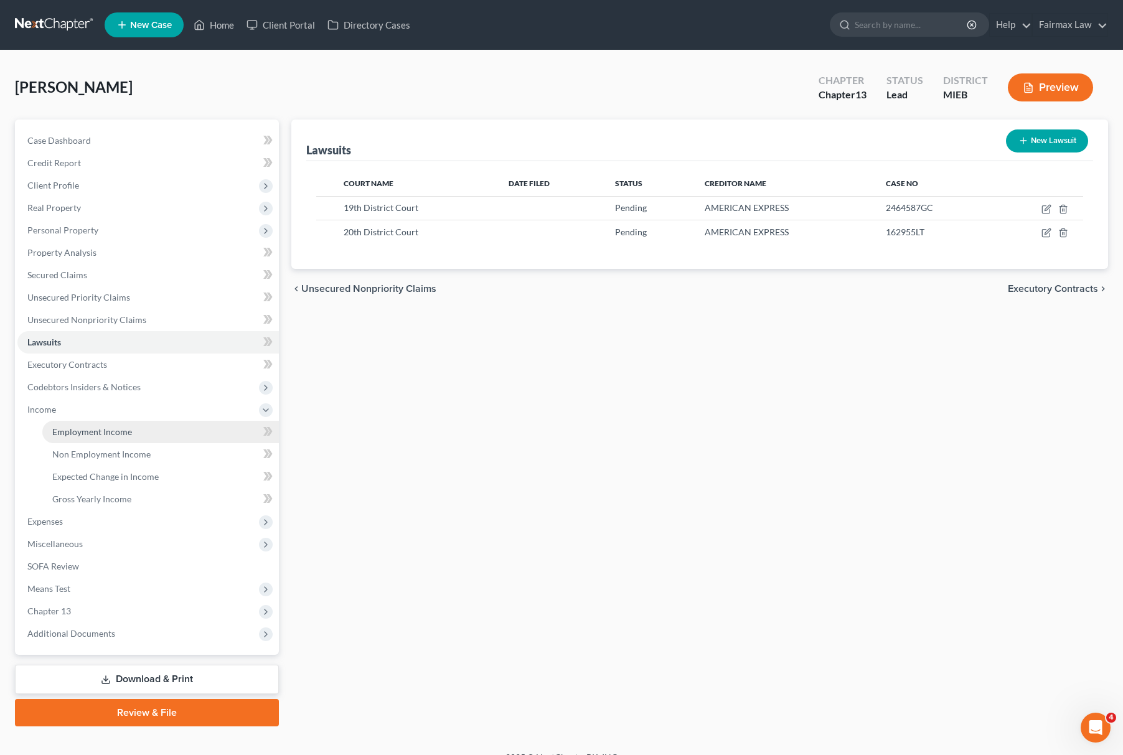
click at [93, 424] on link "Employment Income" at bounding box center [160, 432] width 237 height 22
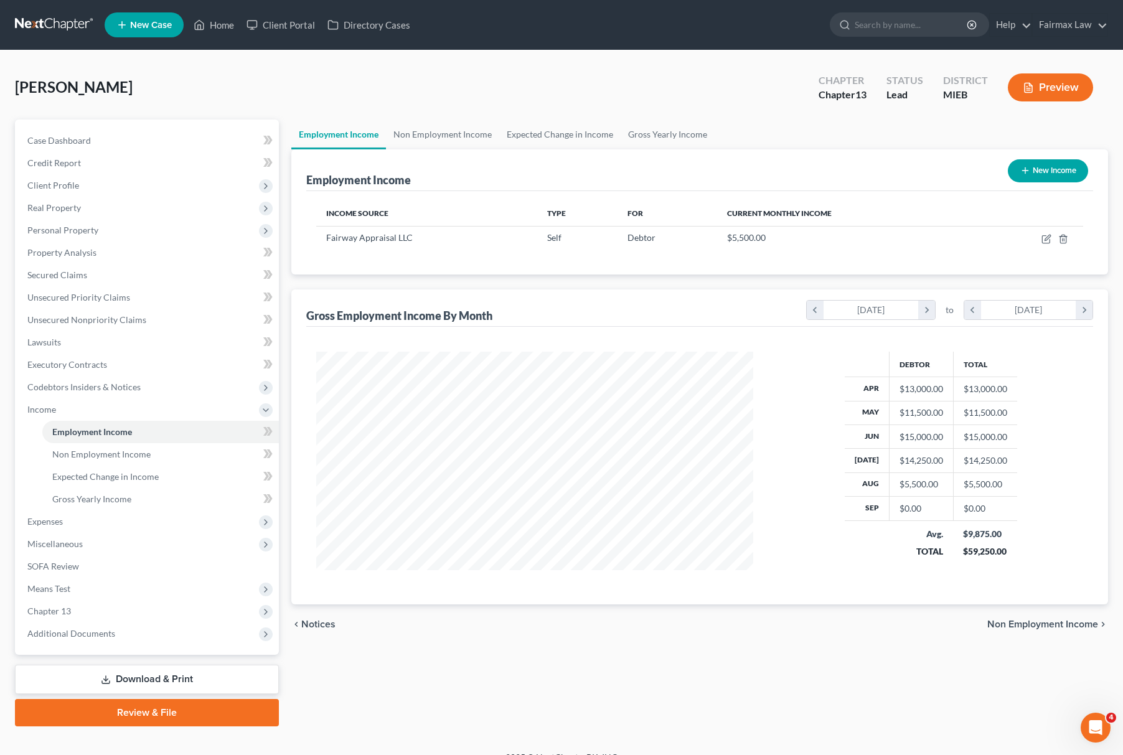
scroll to position [225, 461]
click at [460, 137] on link "Non Employment Income" at bounding box center [442, 135] width 113 height 30
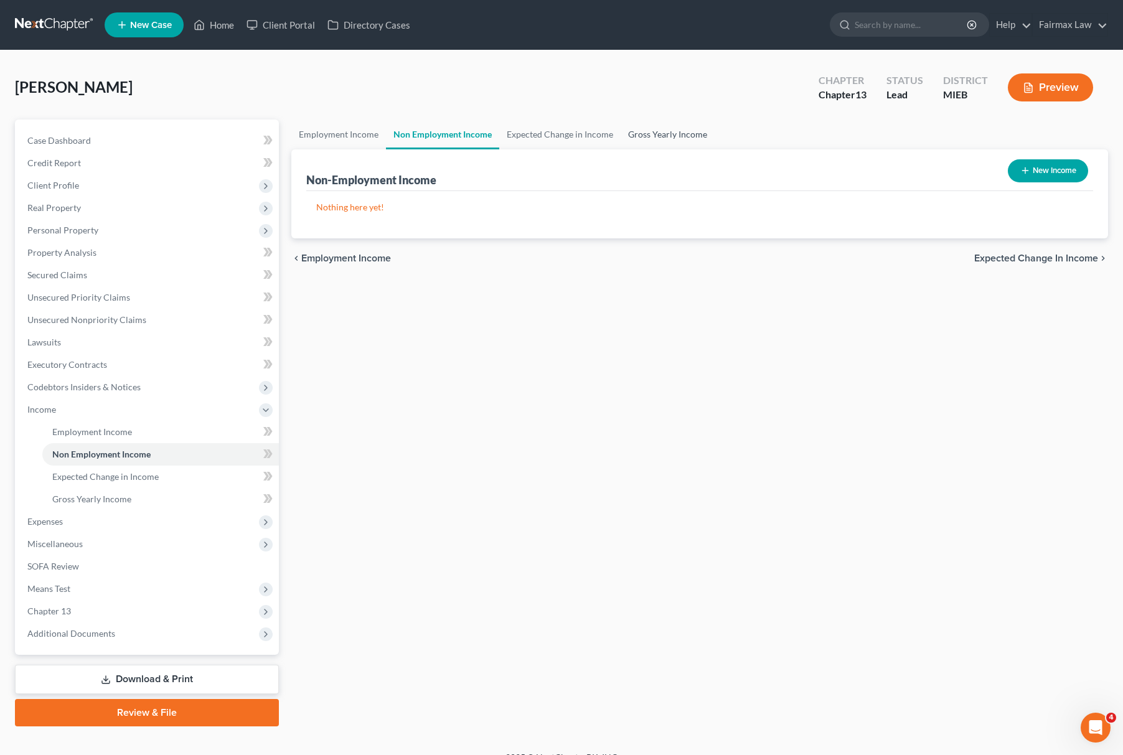
click at [668, 120] on link "Gross Yearly Income" at bounding box center [668, 135] width 94 height 30
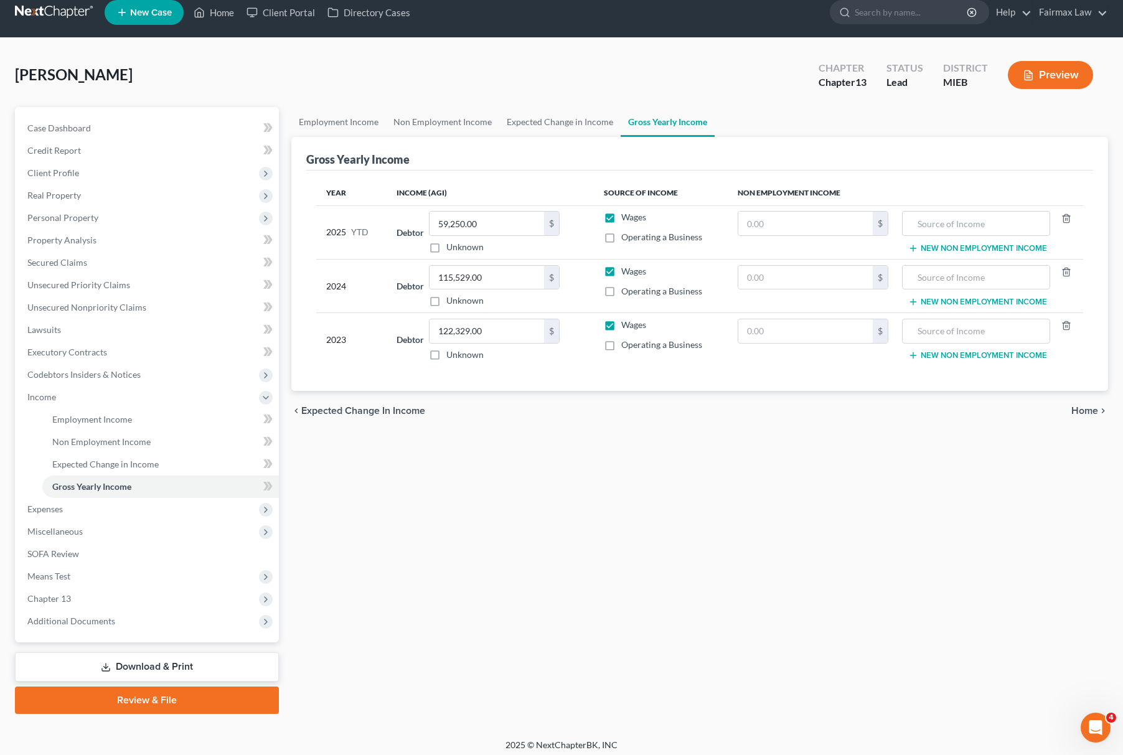
scroll to position [18, 0]
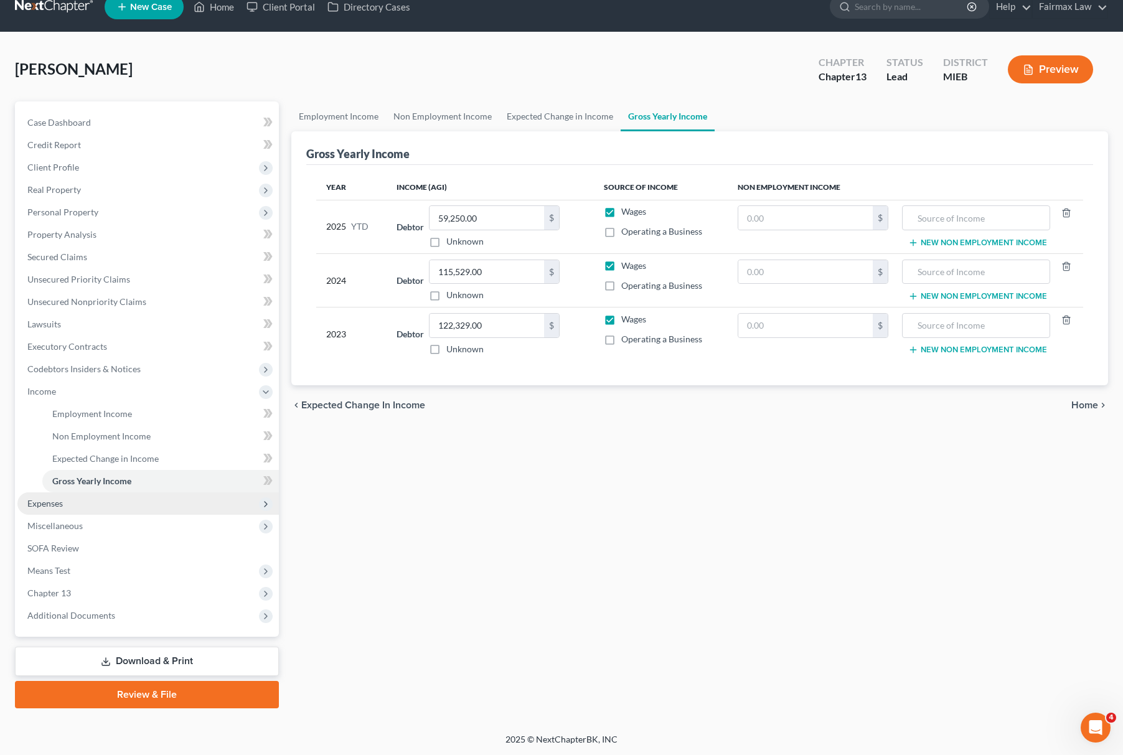
click at [148, 499] on span "Expenses" at bounding box center [148, 504] width 262 height 22
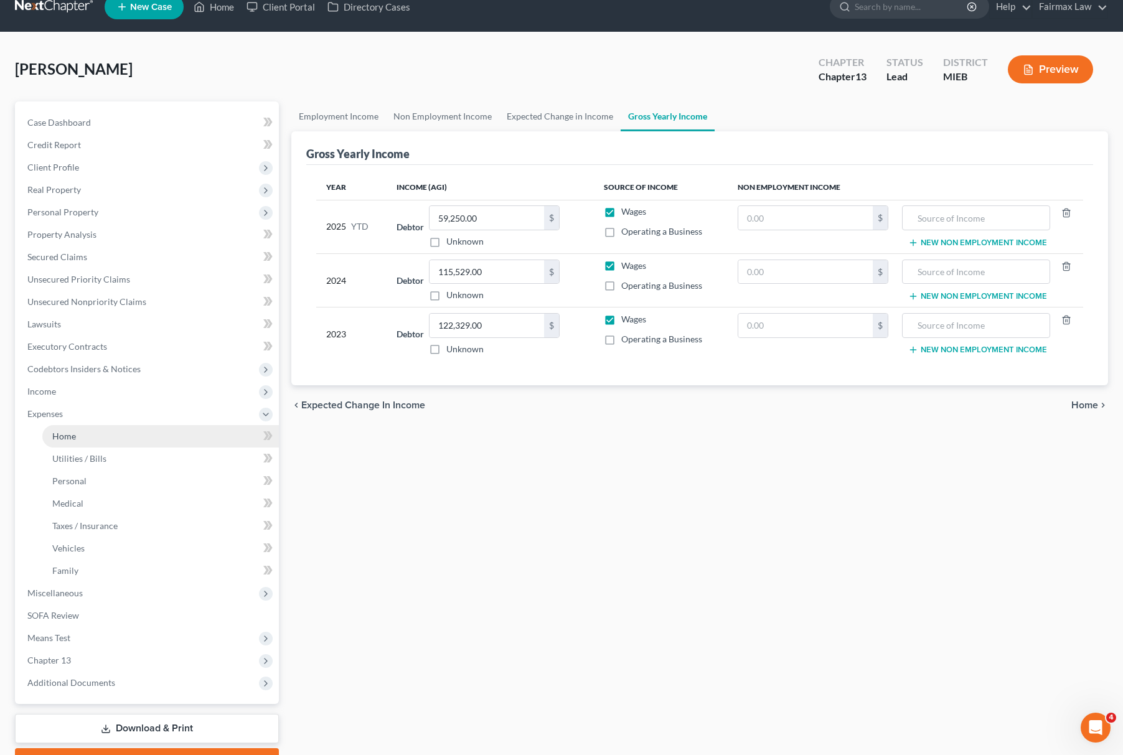
click at [113, 429] on link "Home" at bounding box center [160, 436] width 237 height 22
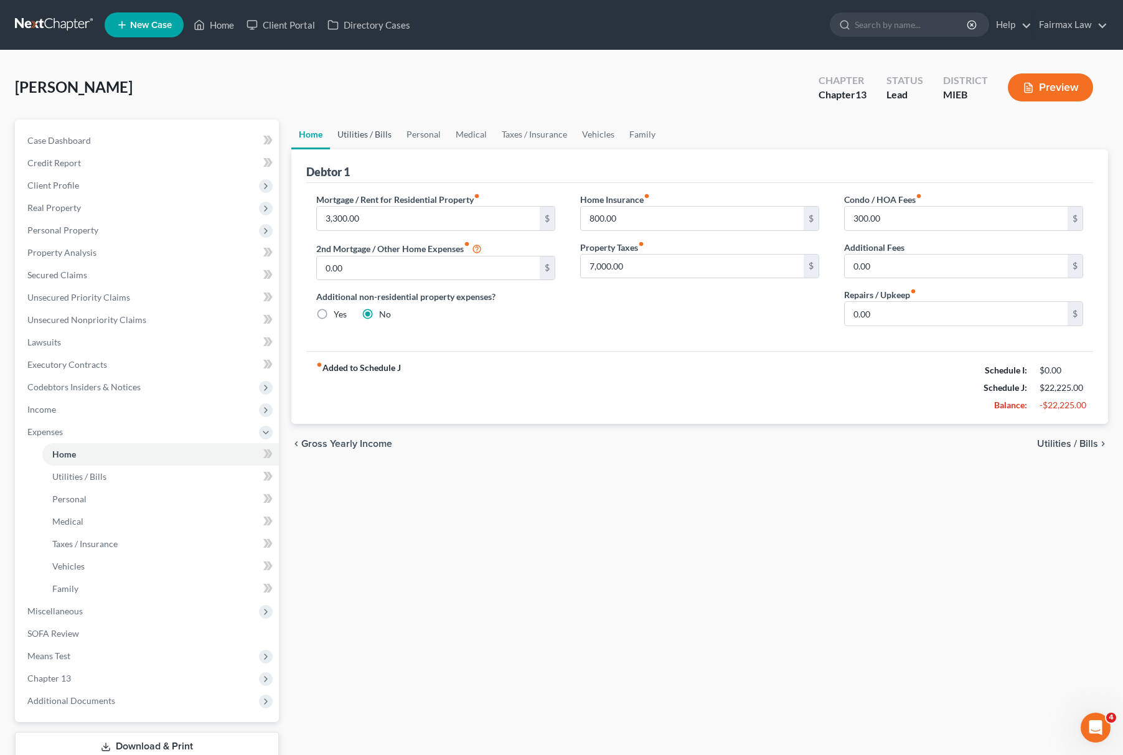
click at [376, 141] on link "Utilities / Bills" at bounding box center [364, 135] width 69 height 30
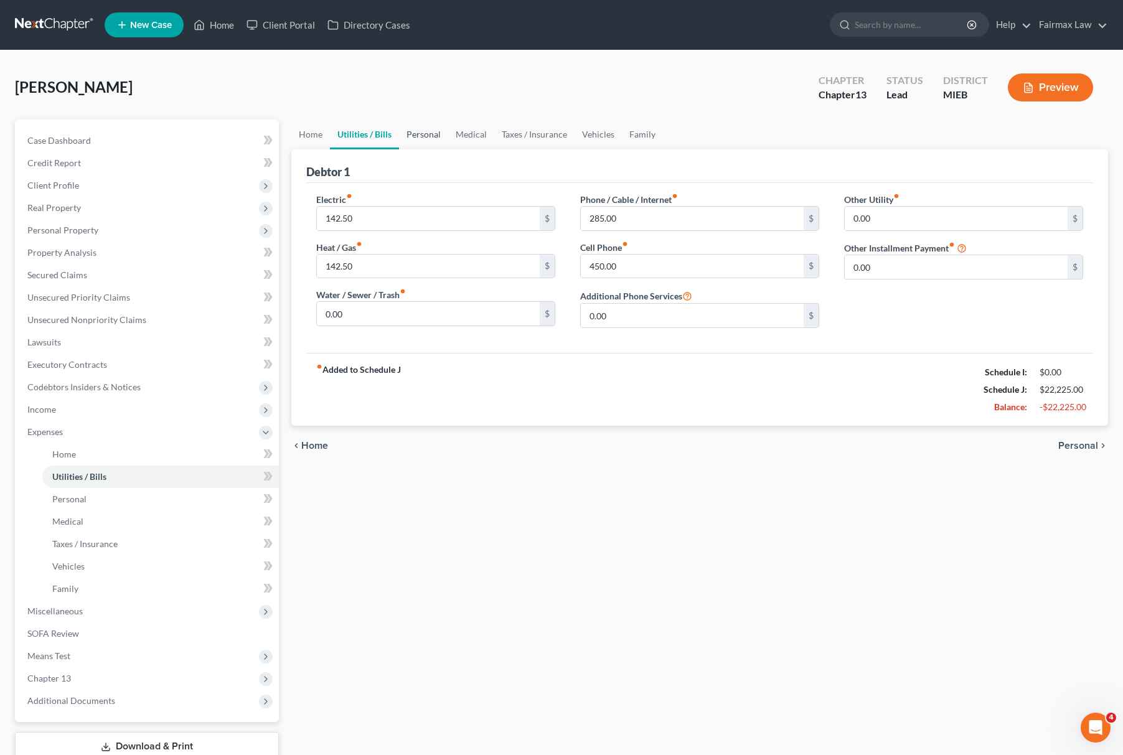
click at [426, 141] on link "Personal" at bounding box center [423, 135] width 49 height 30
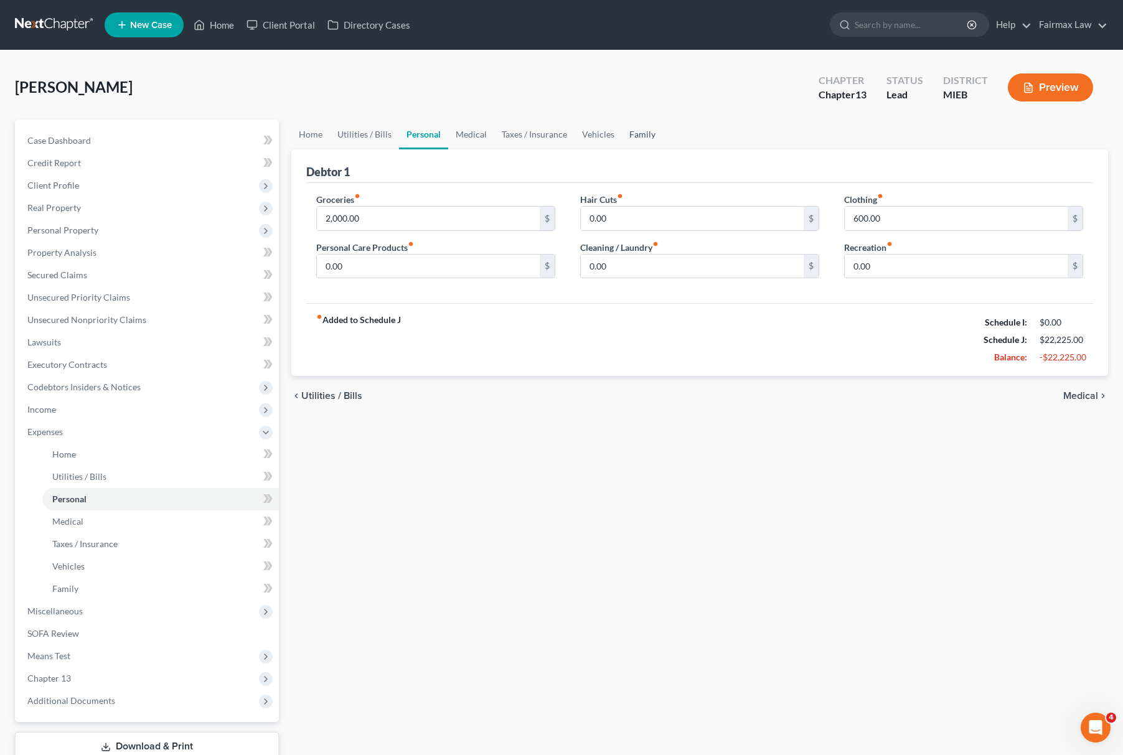
click at [646, 128] on link "Family" at bounding box center [642, 135] width 41 height 30
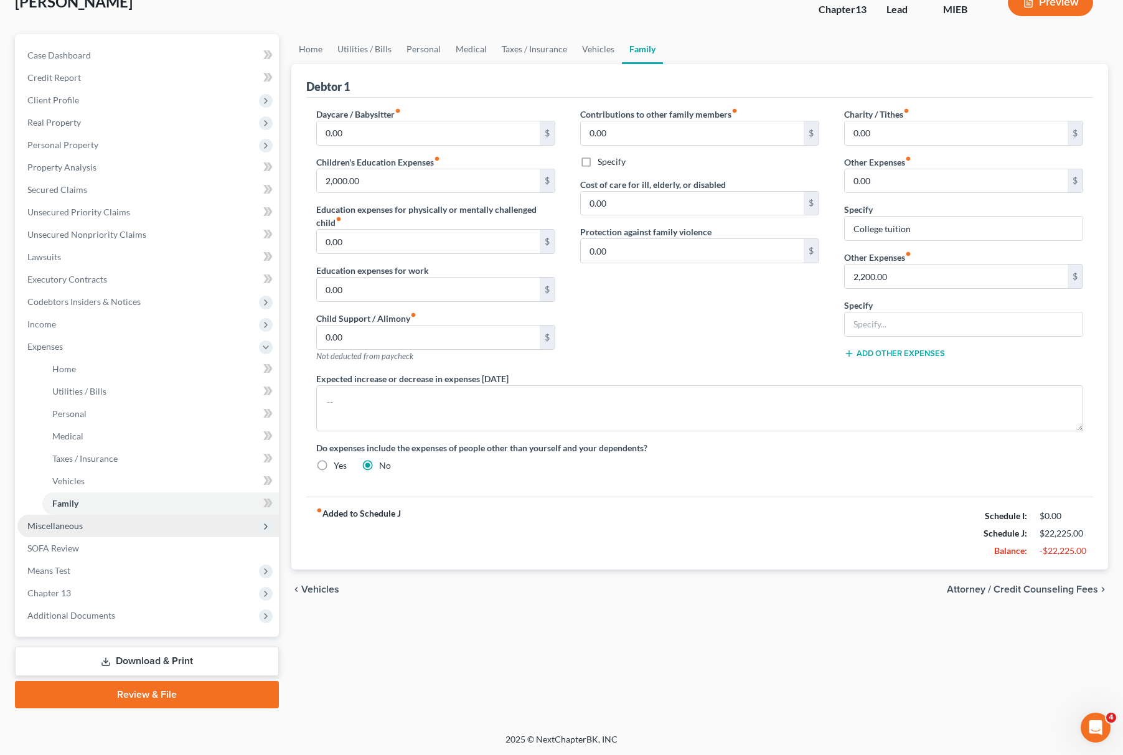
click at [115, 522] on span "Miscellaneous" at bounding box center [148, 526] width 262 height 22
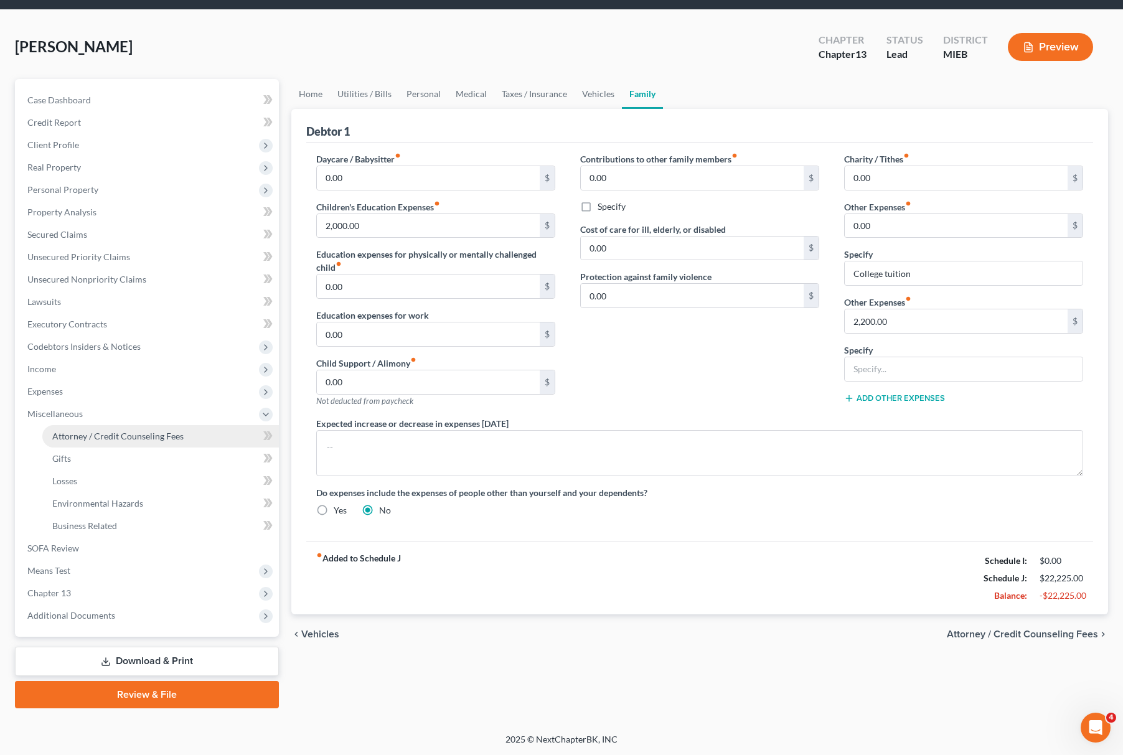
click at [145, 441] on link "Attorney / Credit Counseling Fees" at bounding box center [160, 436] width 237 height 22
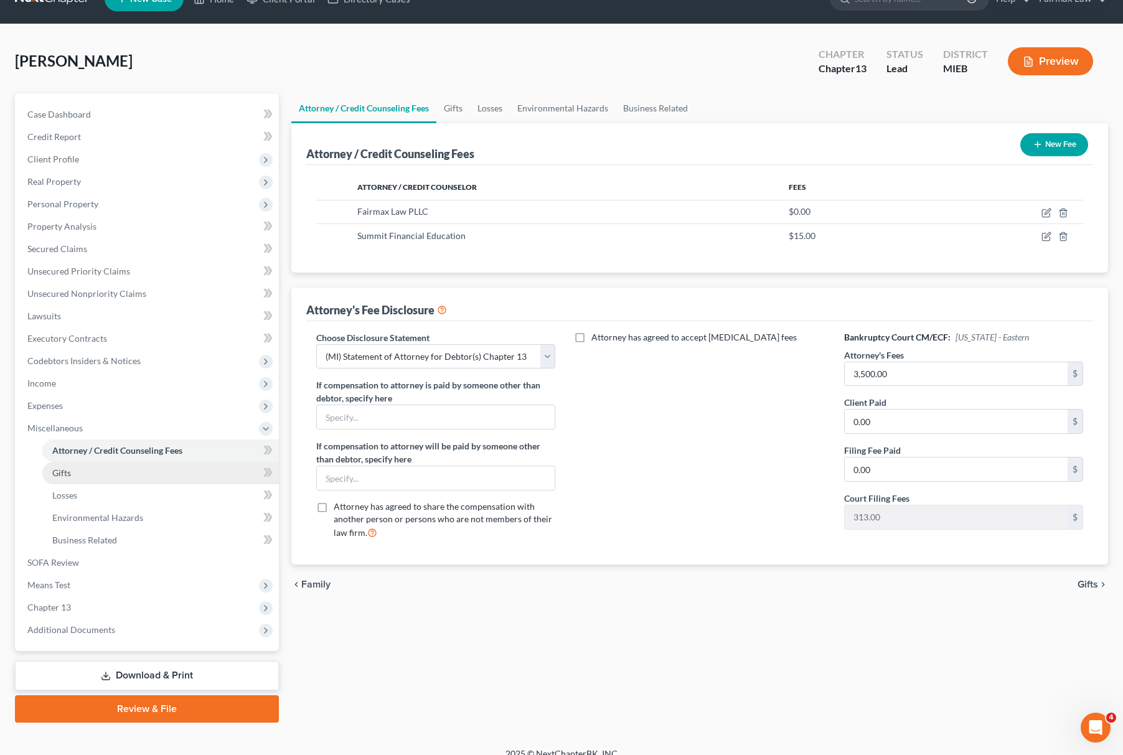
scroll to position [40, 0]
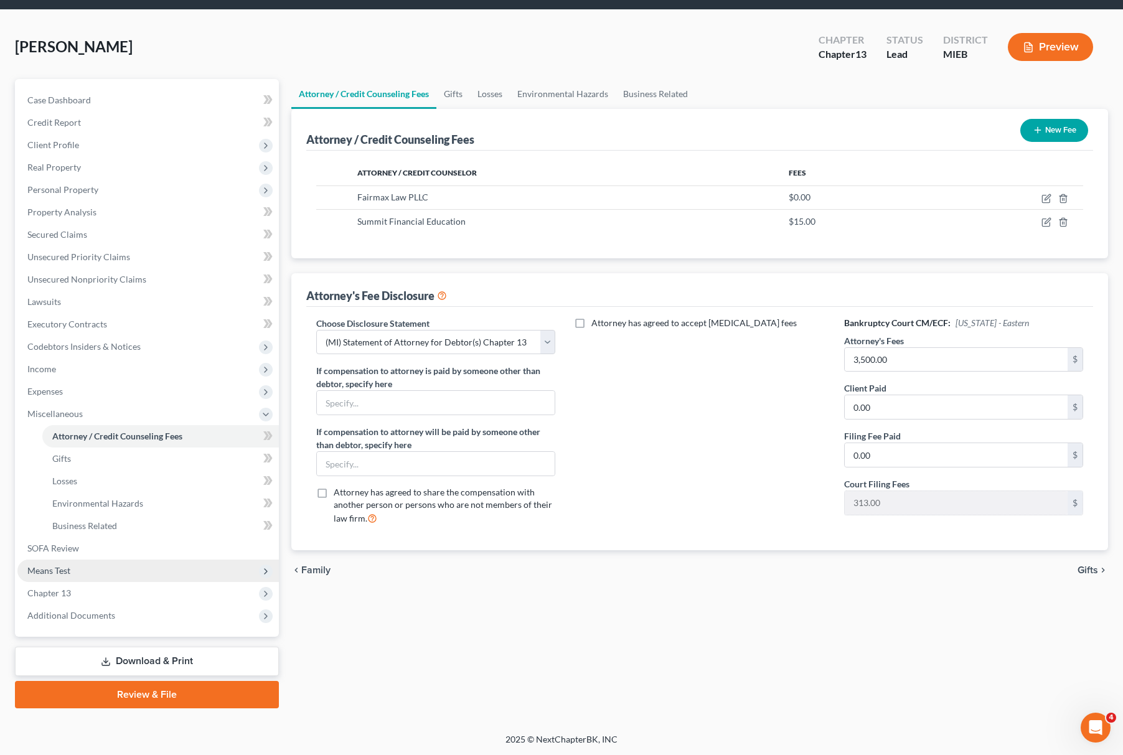
click at [118, 569] on span "Means Test" at bounding box center [148, 571] width 262 height 22
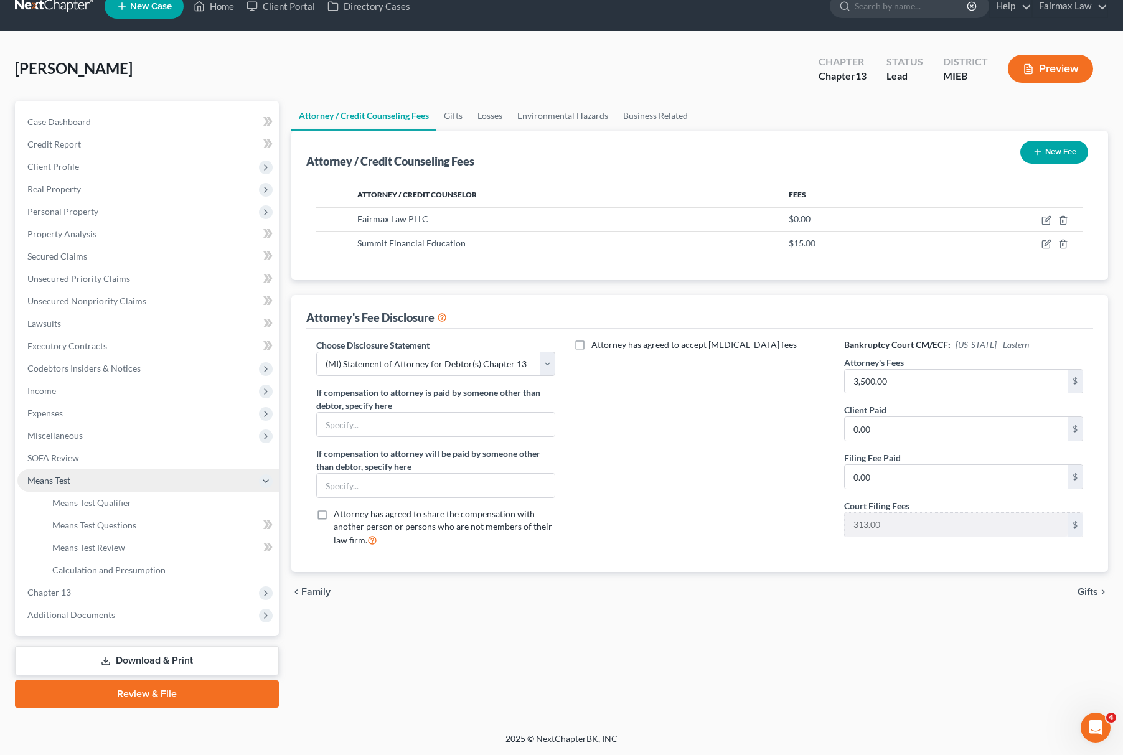
scroll to position [18, 0]
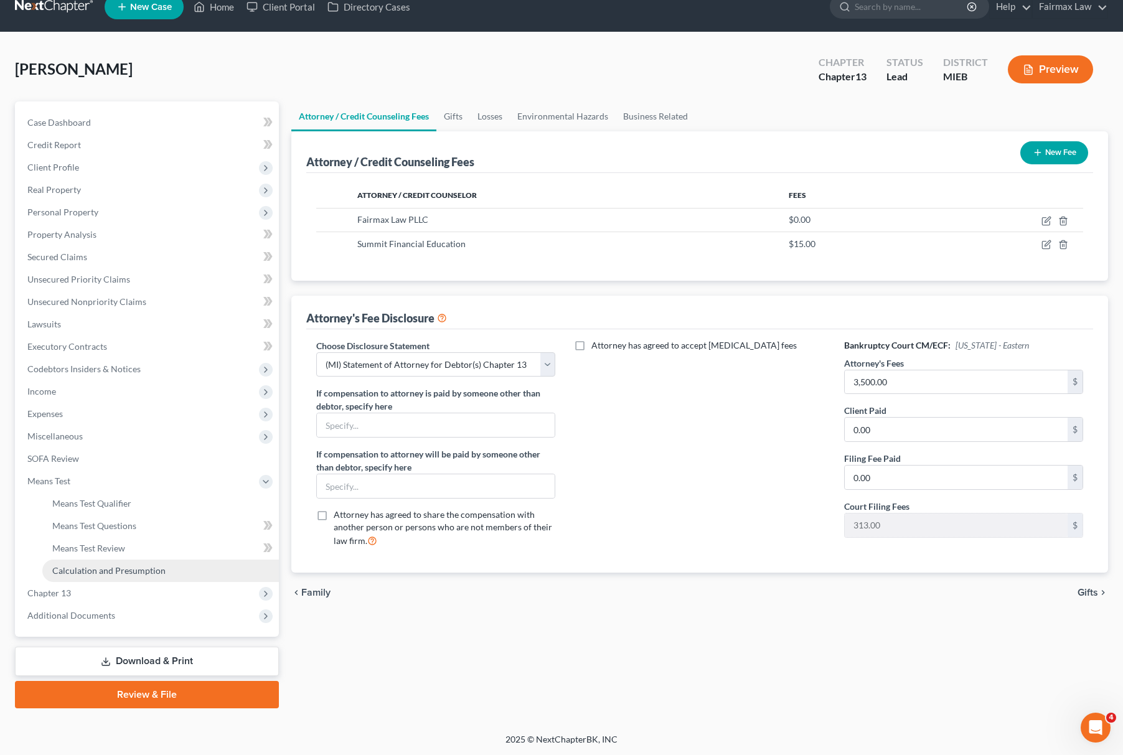
click at [138, 569] on span "Calculation and Presumption" at bounding box center [108, 570] width 113 height 11
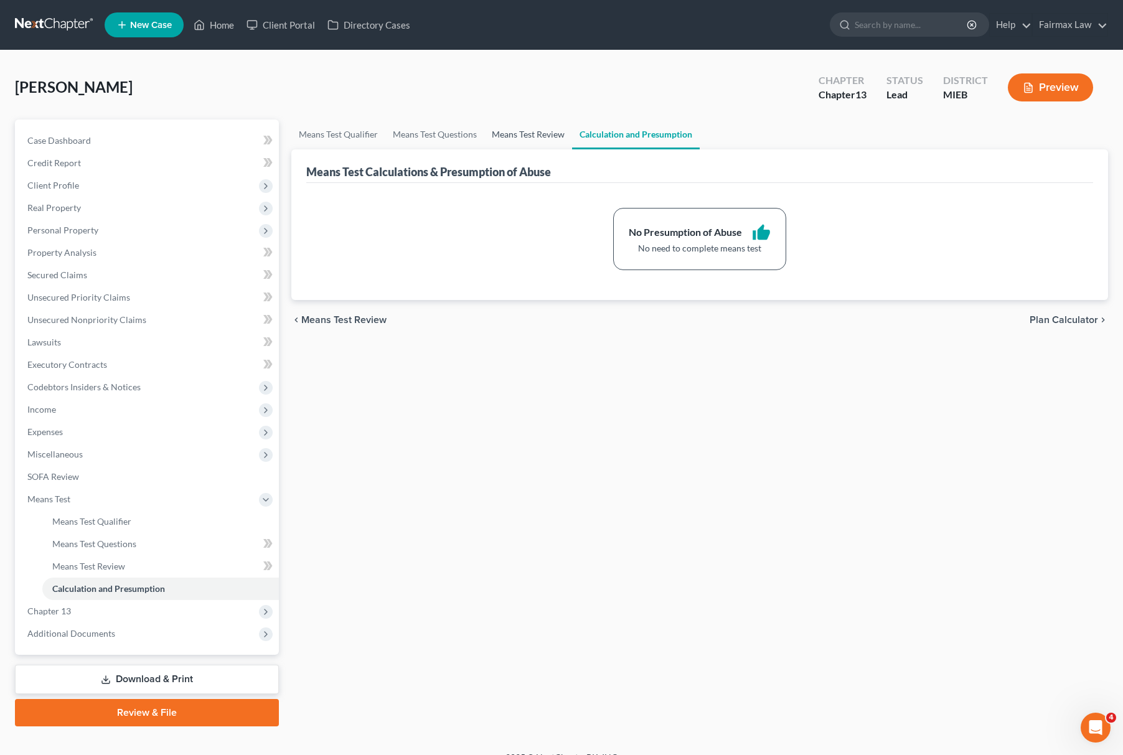
click at [536, 123] on link "Means Test Review" at bounding box center [528, 135] width 88 height 30
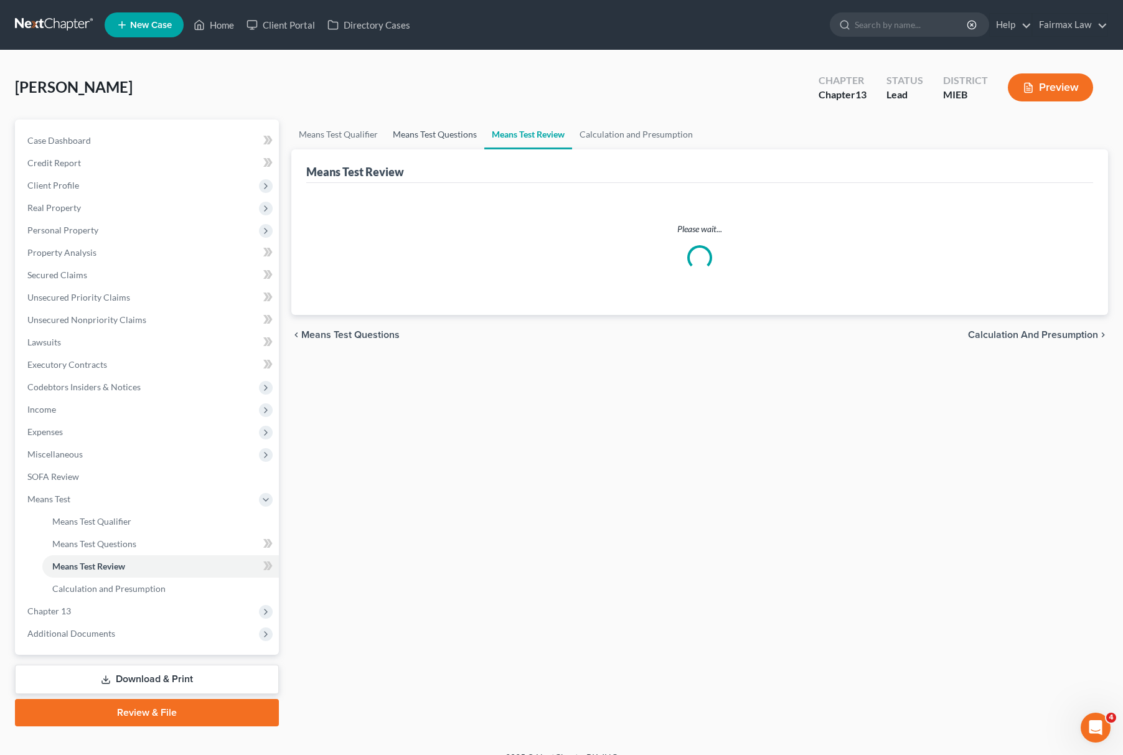
click at [432, 132] on link "Means Test Questions" at bounding box center [434, 135] width 99 height 30
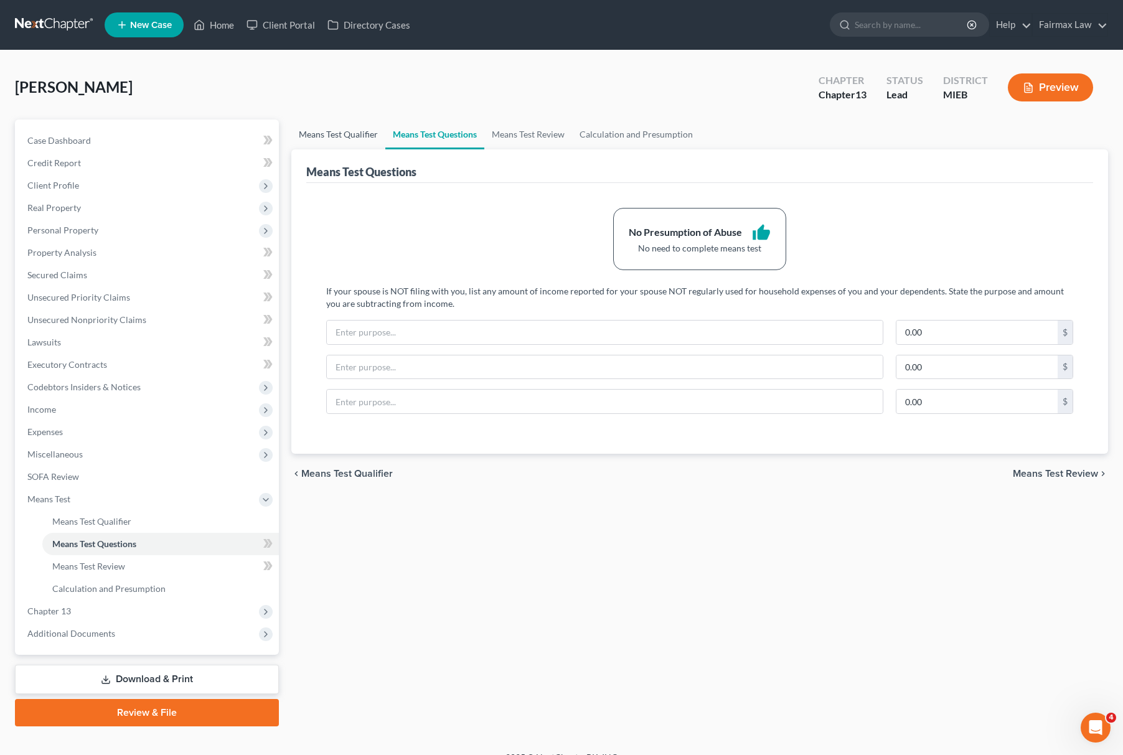
click at [344, 130] on link "Means Test Qualifier" at bounding box center [338, 135] width 94 height 30
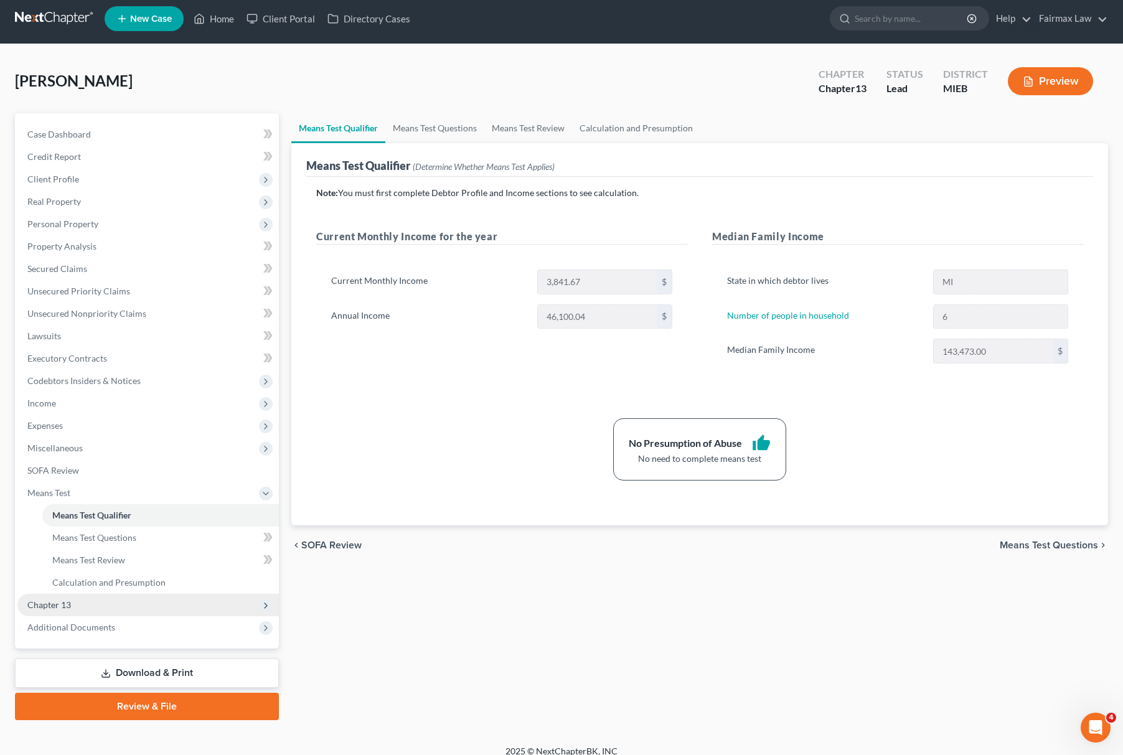
scroll to position [18, 0]
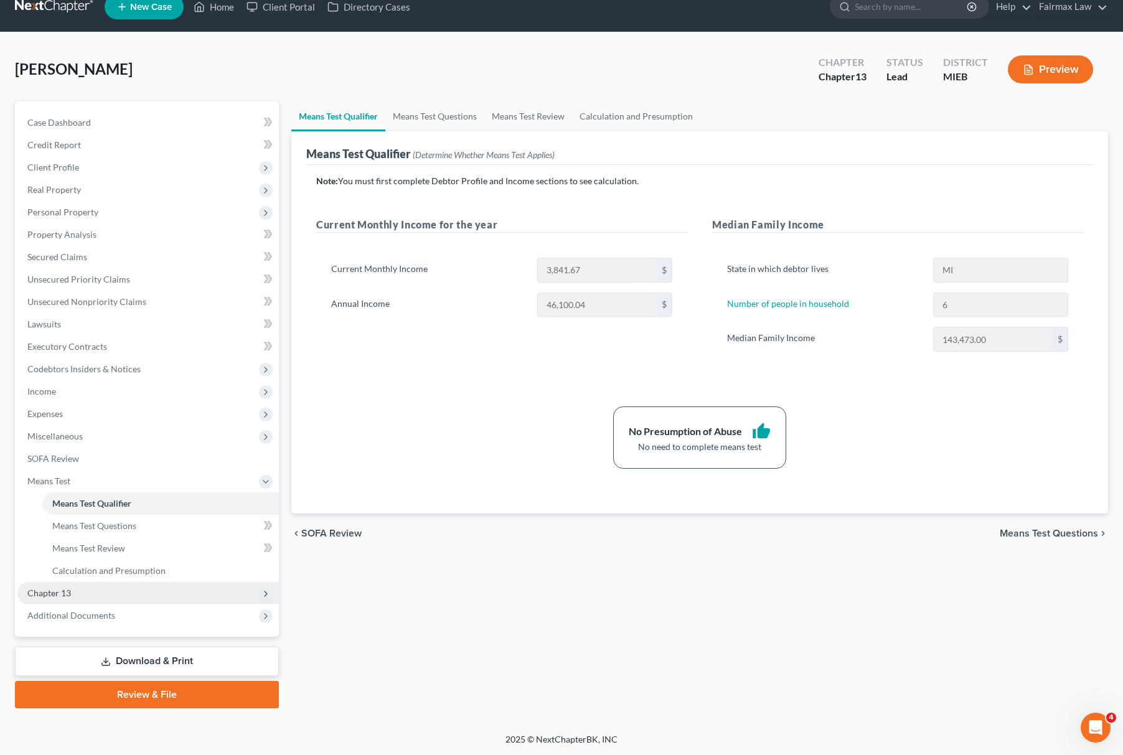
click at [135, 593] on span "Chapter 13" at bounding box center [148, 593] width 262 height 22
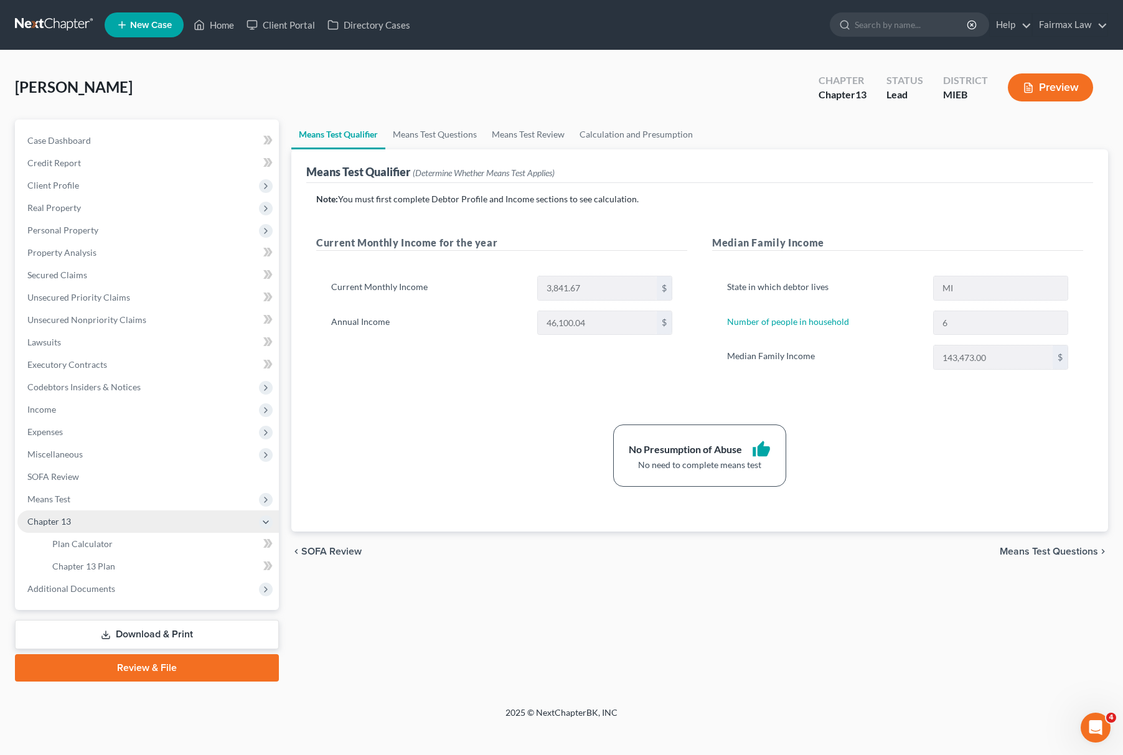
scroll to position [0, 0]
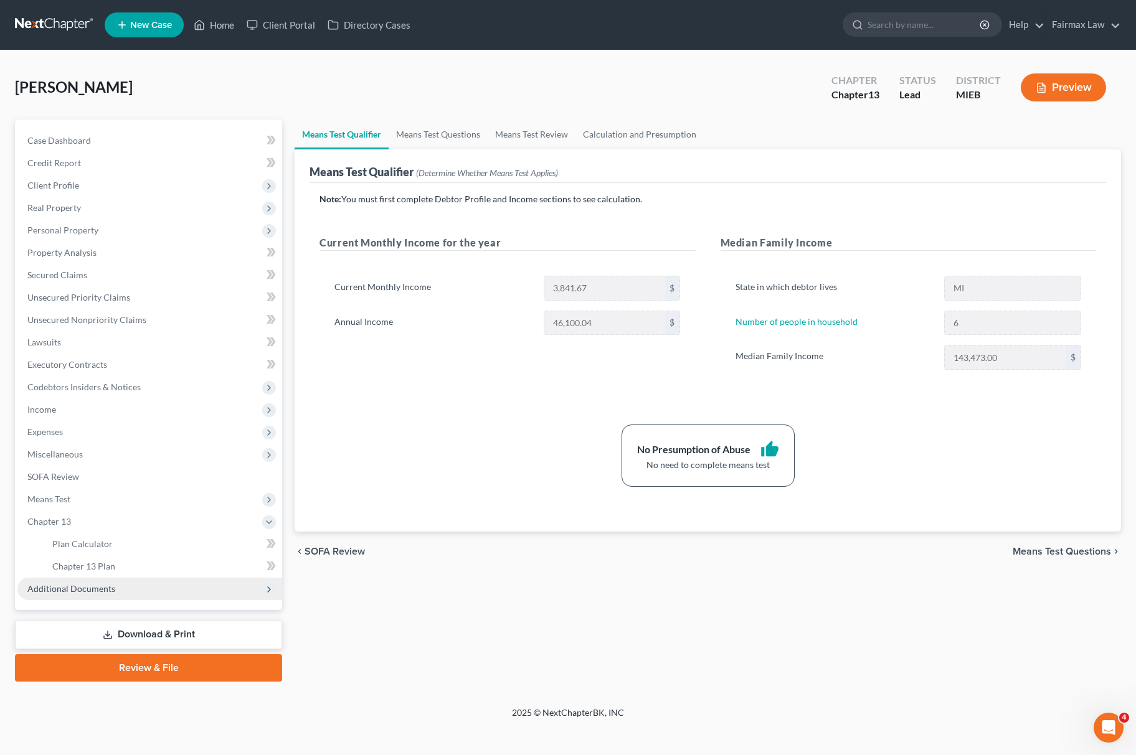
click at [136, 593] on span "Additional Documents" at bounding box center [149, 589] width 265 height 22
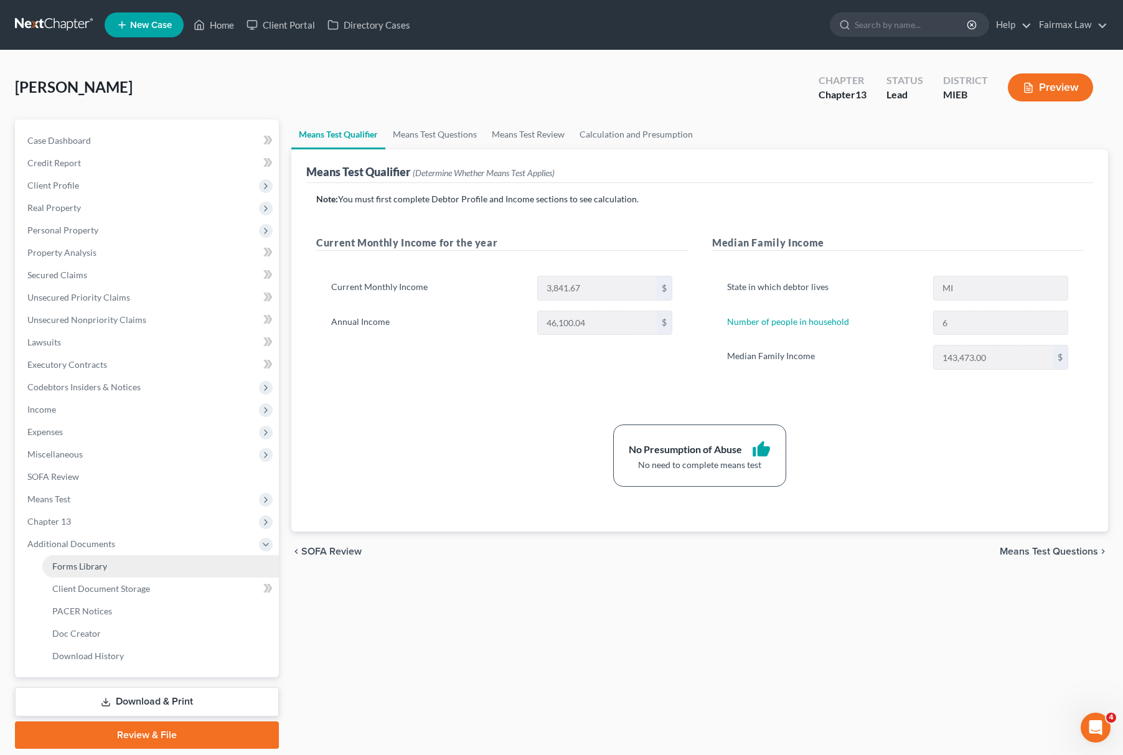
click at [145, 572] on link "Forms Library" at bounding box center [160, 566] width 237 height 22
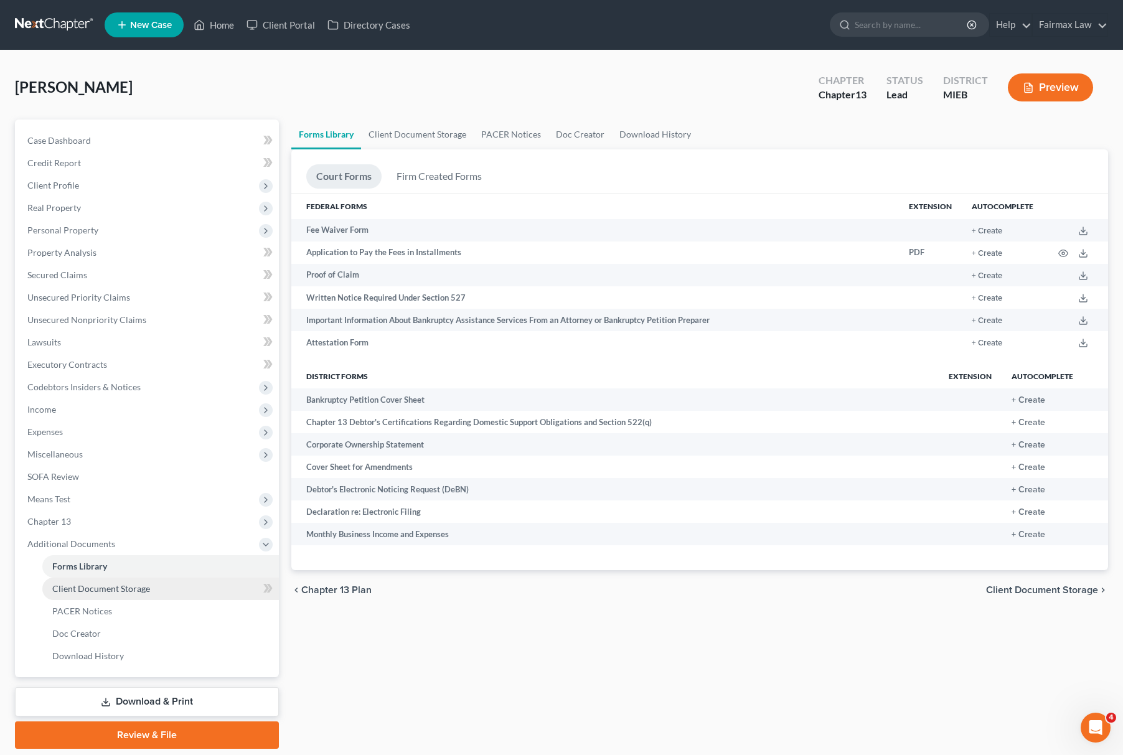
click at [151, 586] on link "Client Document Storage" at bounding box center [160, 589] width 237 height 22
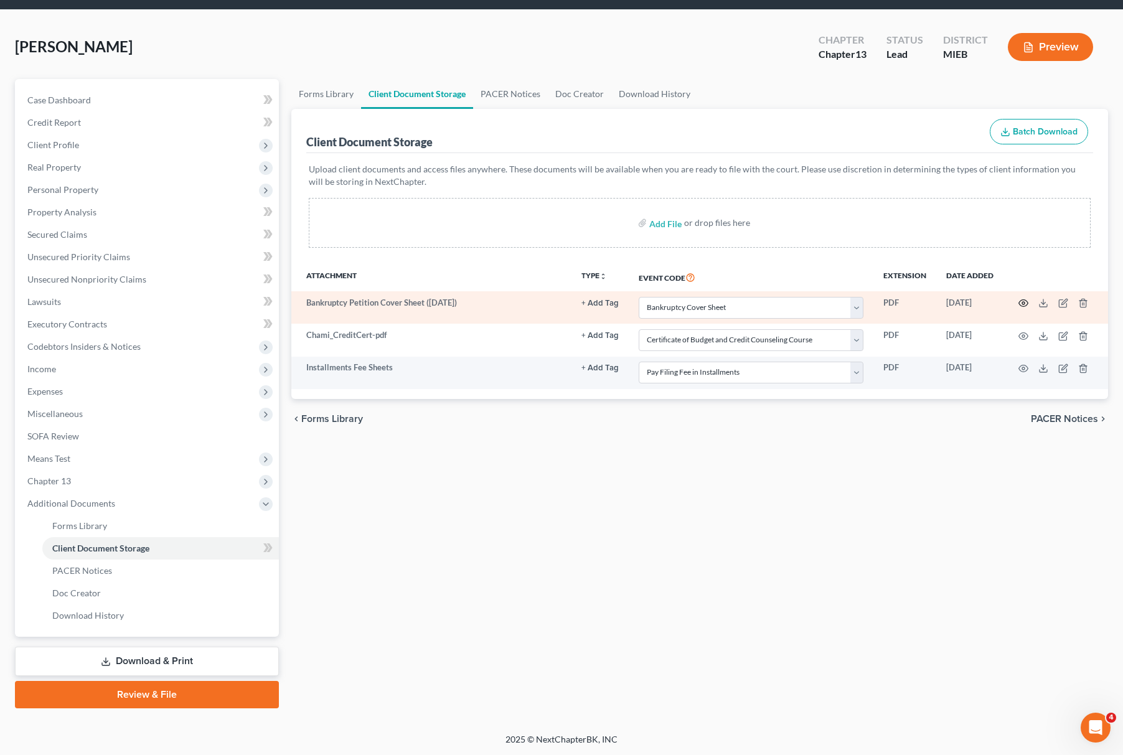
click at [1025, 302] on icon "button" at bounding box center [1024, 303] width 10 height 10
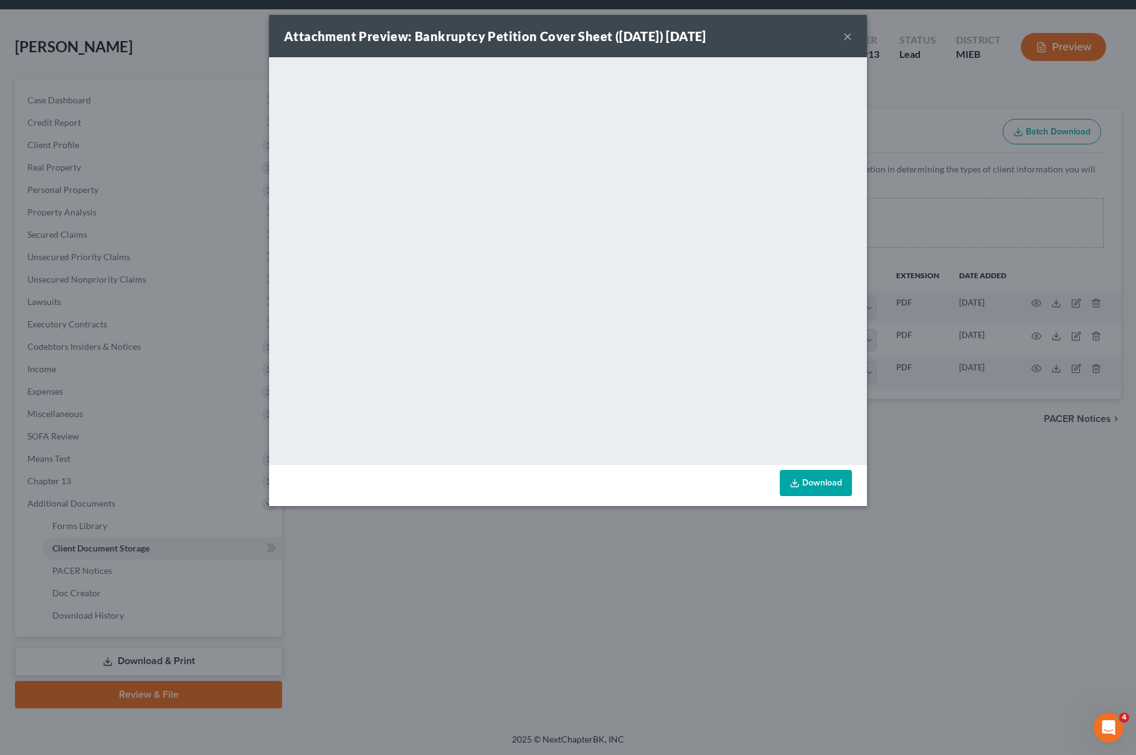
click at [977, 479] on div "Attachment Preview: Bankruptcy Petition Cover Sheet (10/06/2025) 10/06/2025 × <…" at bounding box center [568, 377] width 1136 height 755
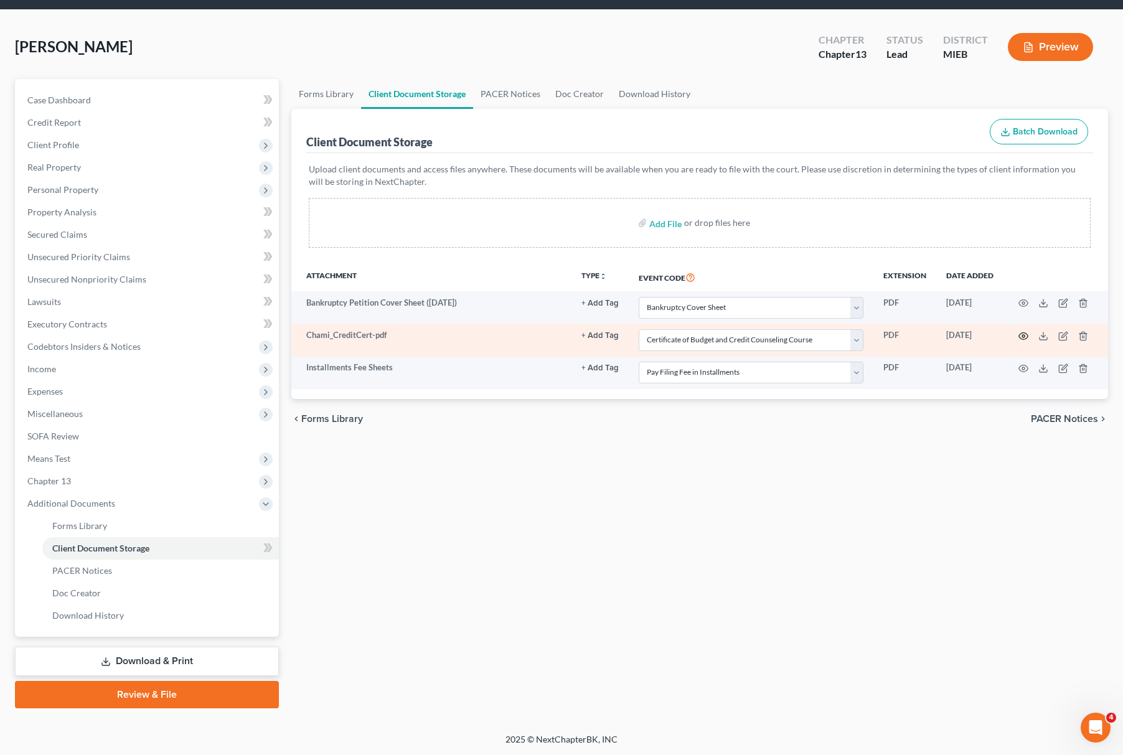
click at [1022, 338] on icon "button" at bounding box center [1024, 336] width 10 height 10
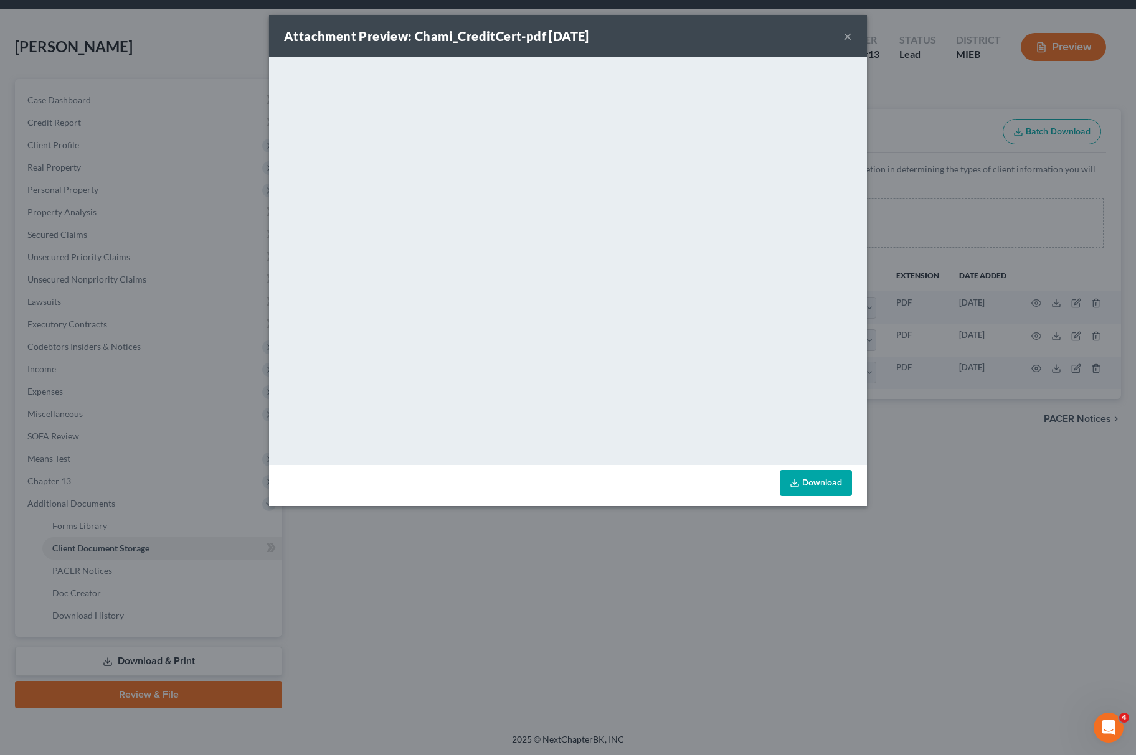
click at [909, 449] on div "Attachment Preview: Chami_CreditCert-pdf 10/06/2025 × <object ng-attr-data='htt…" at bounding box center [568, 377] width 1136 height 755
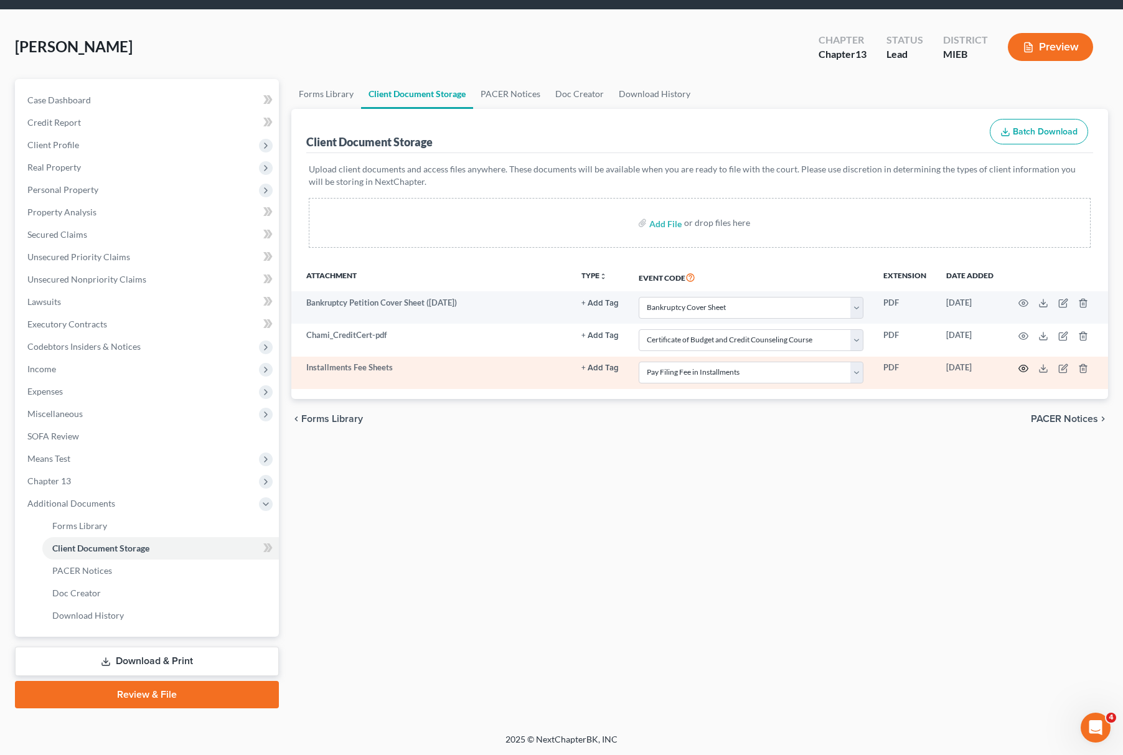
click at [1024, 369] on circle "button" at bounding box center [1023, 368] width 2 height 2
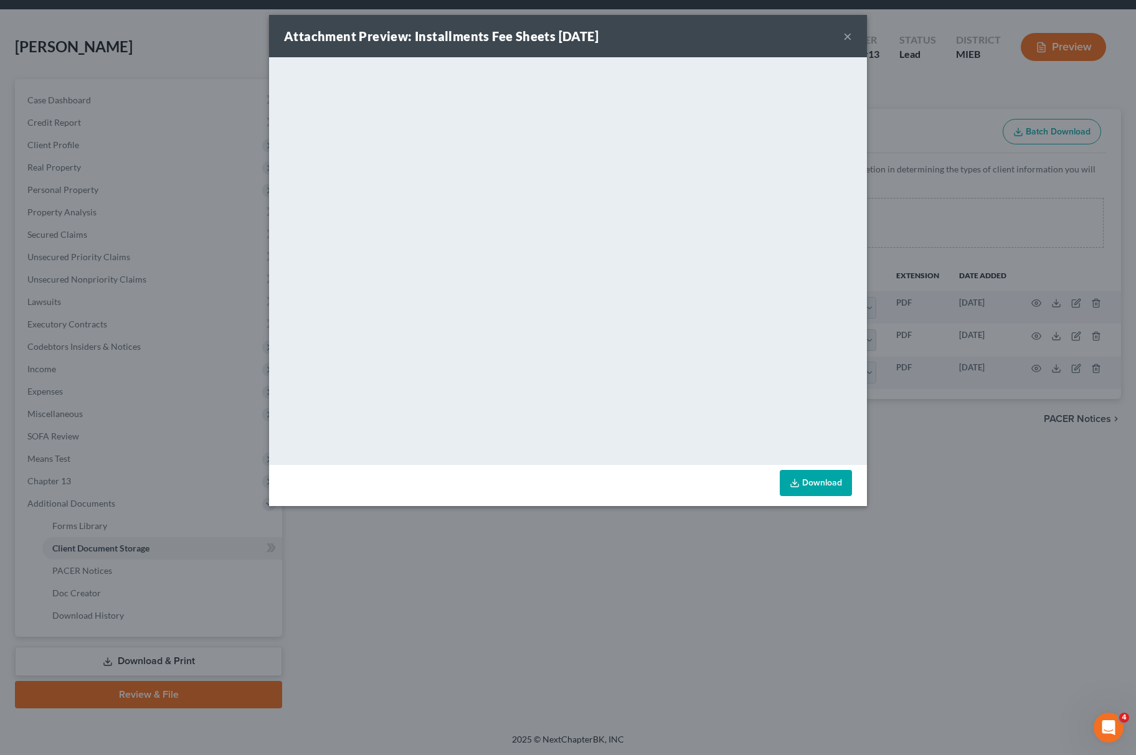
click at [950, 503] on div "Attachment Preview: Installments Fee Sheets 10/06/2025 × <object ng-attr-data='…" at bounding box center [568, 377] width 1136 height 755
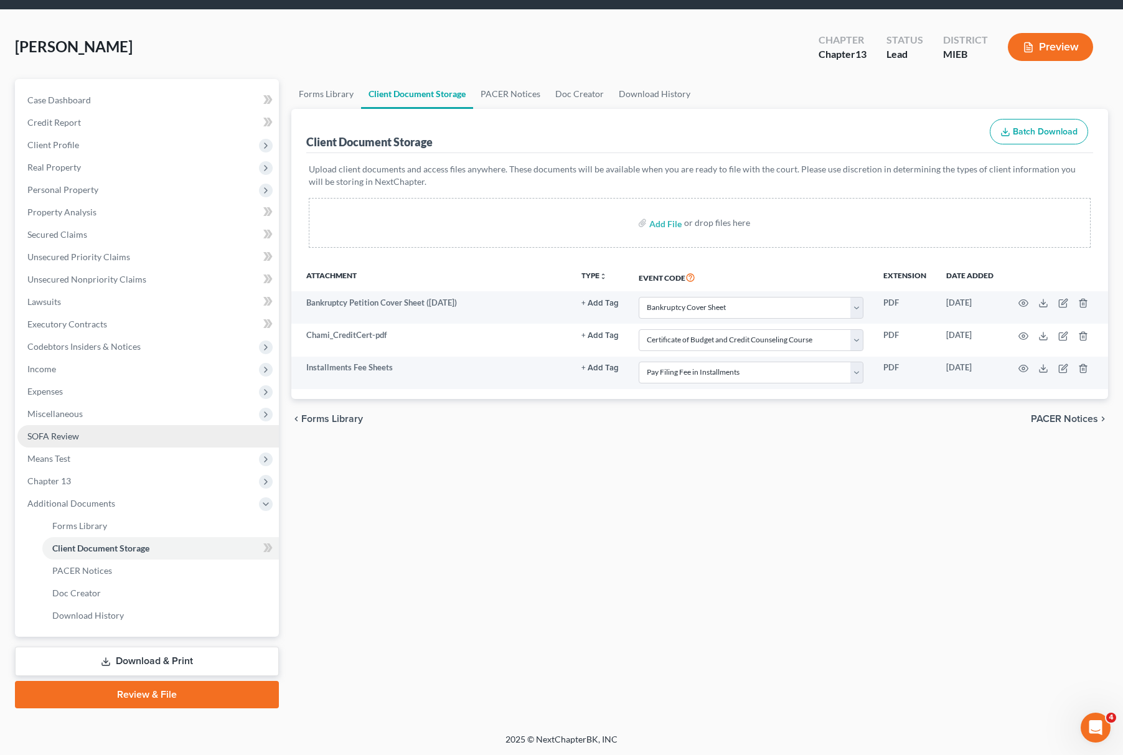
click at [135, 428] on link "SOFA Review" at bounding box center [148, 436] width 262 height 22
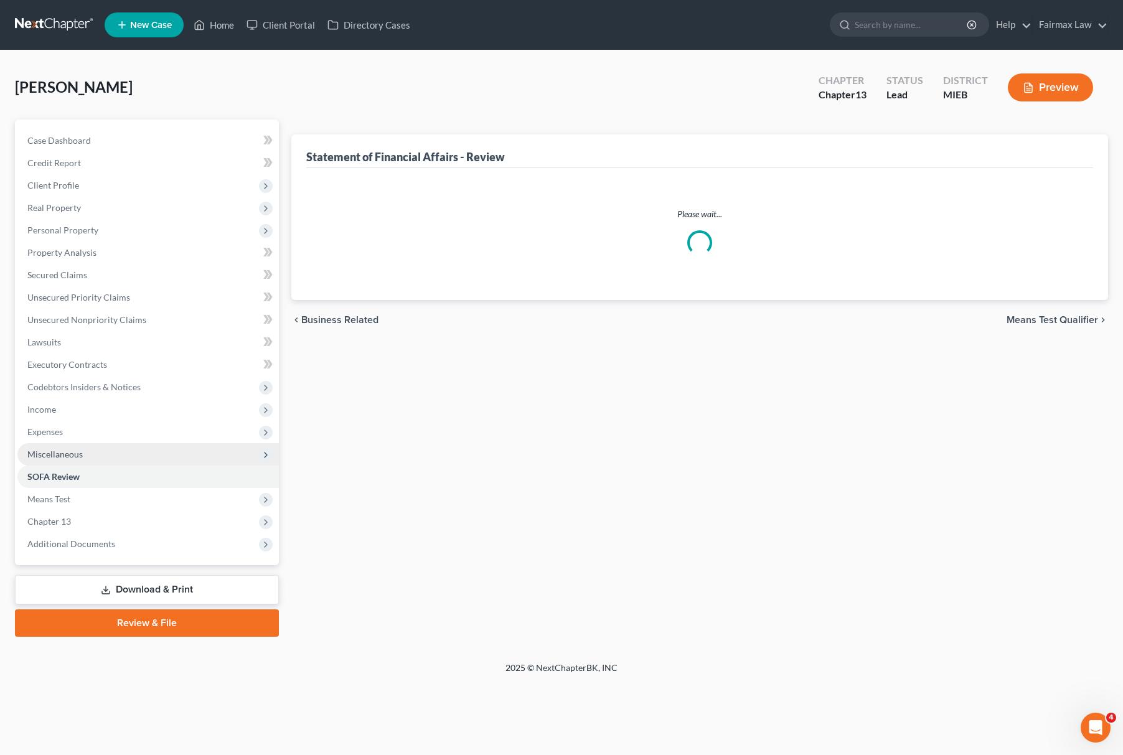
click at [152, 417] on span "Income" at bounding box center [148, 410] width 262 height 22
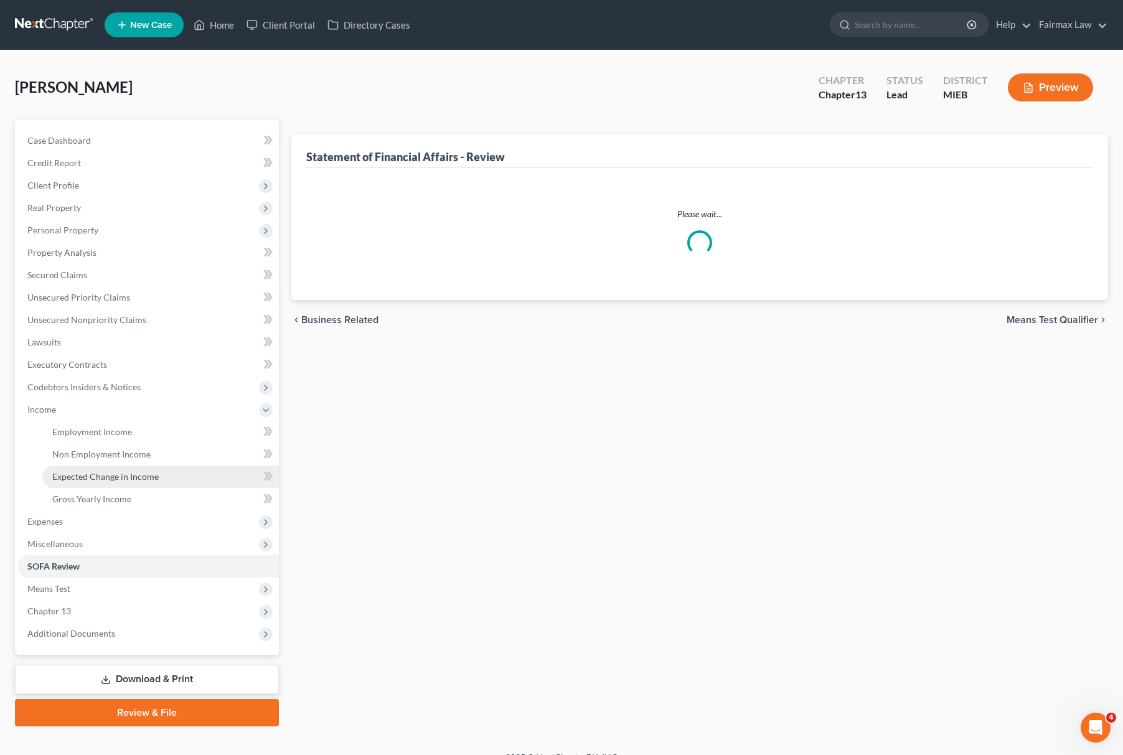
click at [133, 469] on link "Expected Change in Income" at bounding box center [160, 477] width 237 height 22
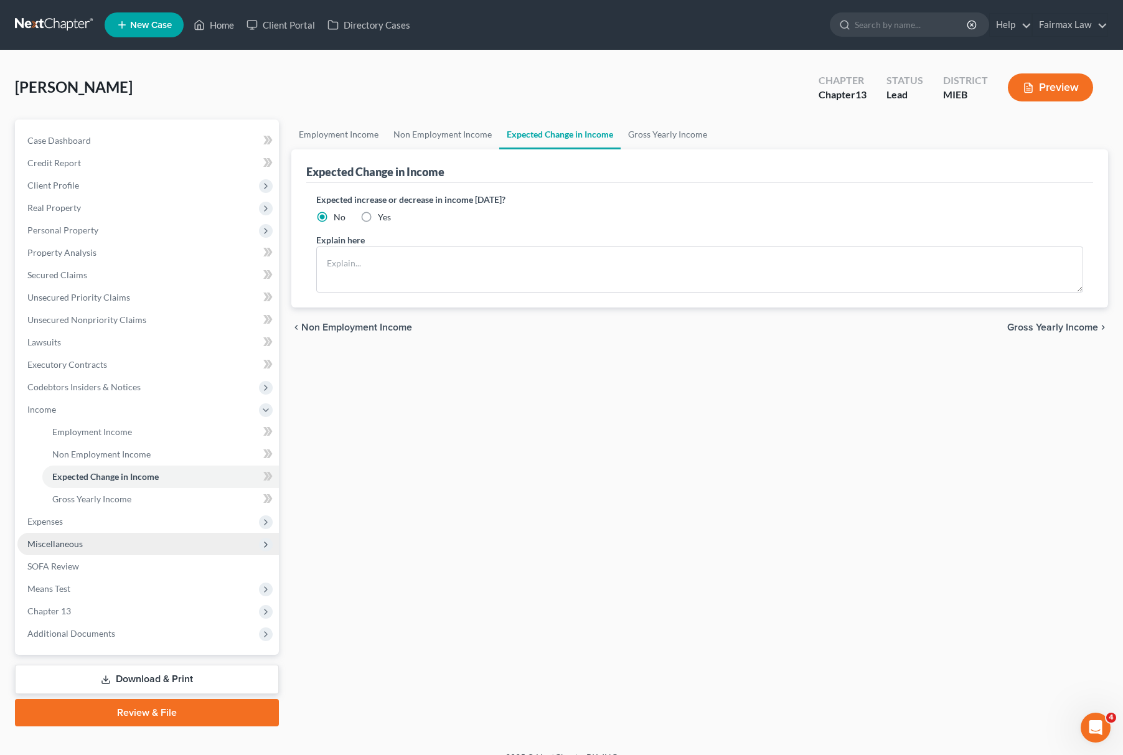
click at [128, 543] on span "Miscellaneous" at bounding box center [148, 544] width 262 height 22
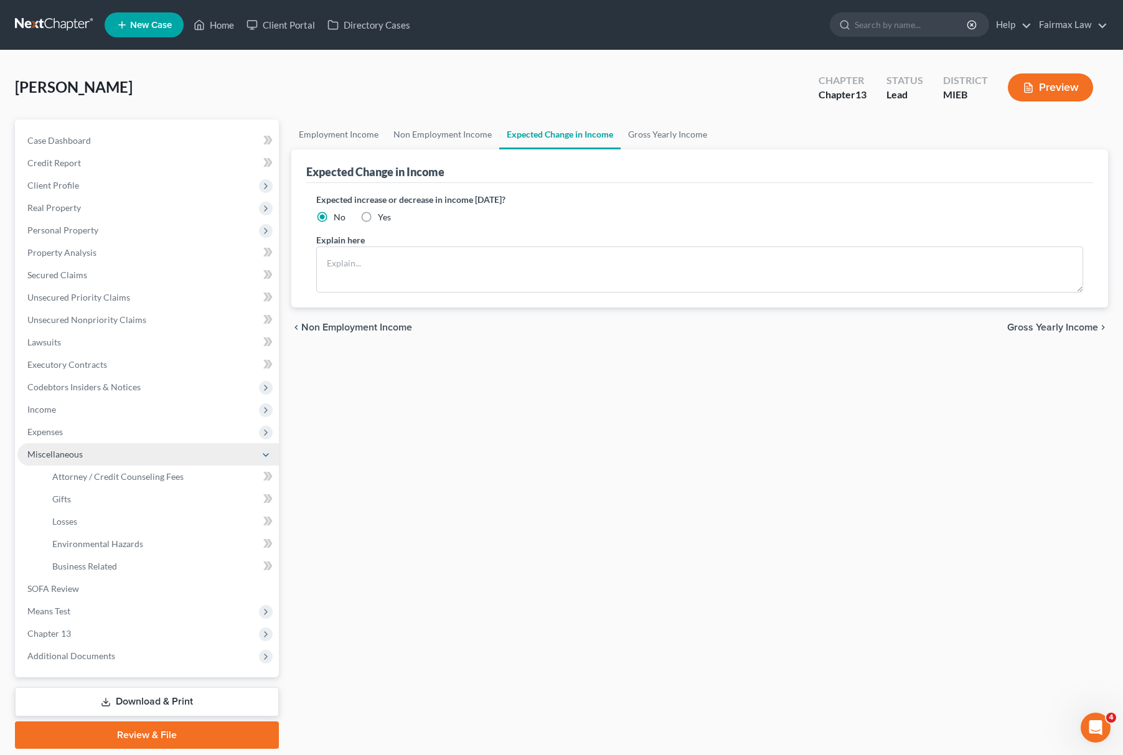
click at [141, 463] on span "Miscellaneous" at bounding box center [148, 454] width 262 height 22
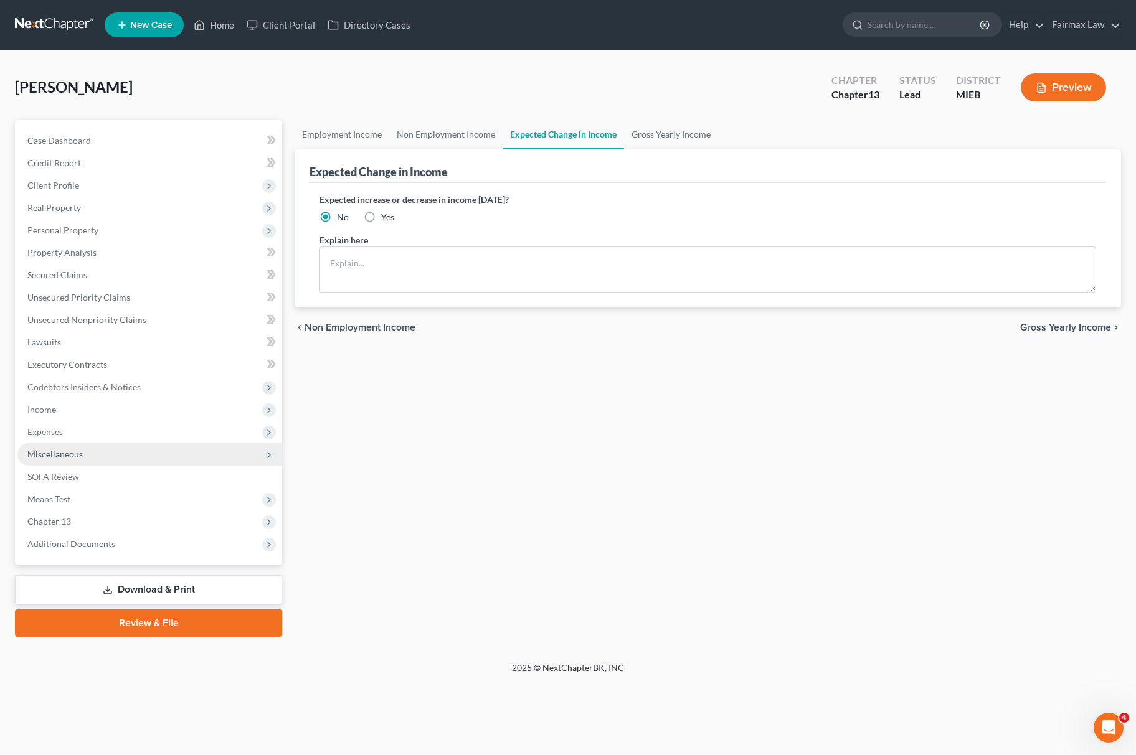
click at [135, 454] on span "Miscellaneous" at bounding box center [149, 454] width 265 height 22
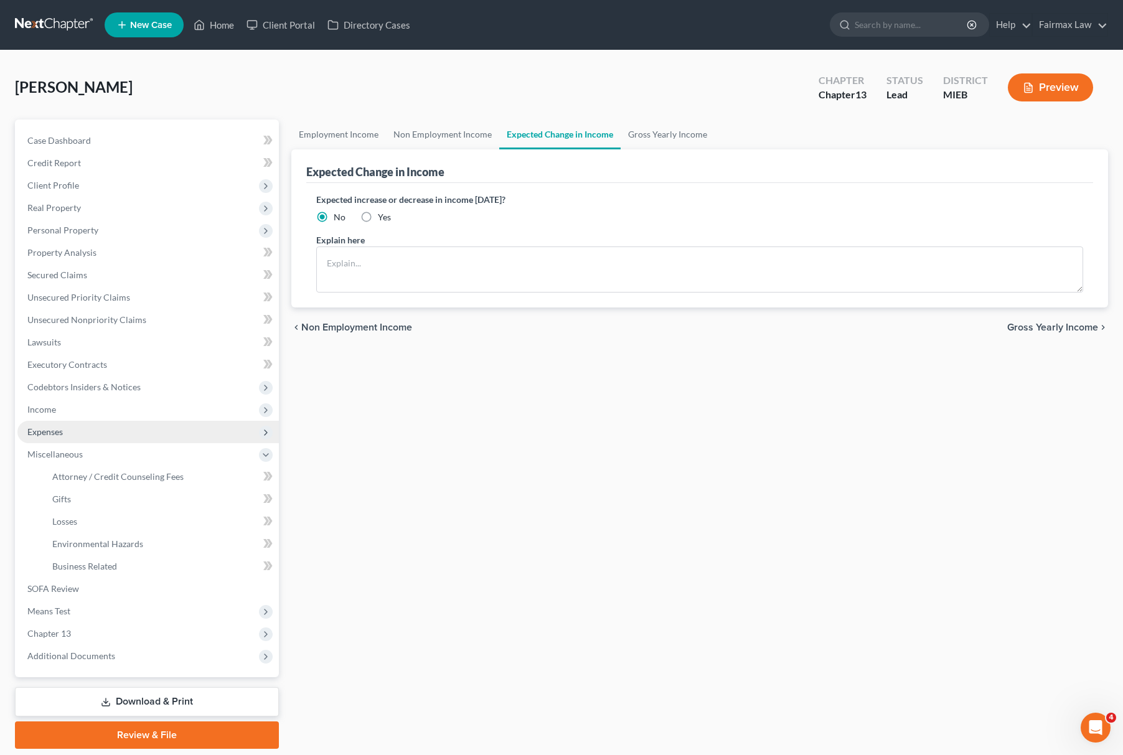
click at [146, 437] on span "Expenses" at bounding box center [148, 432] width 262 height 22
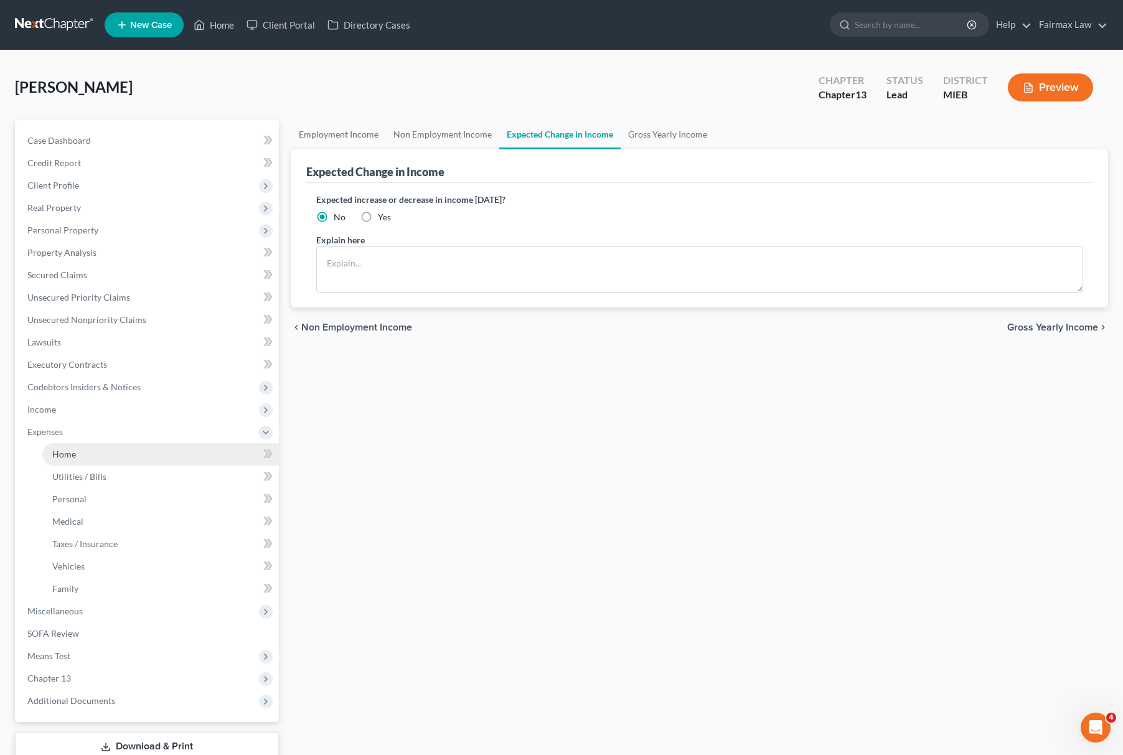
click at [148, 461] on link "Home" at bounding box center [160, 454] width 237 height 22
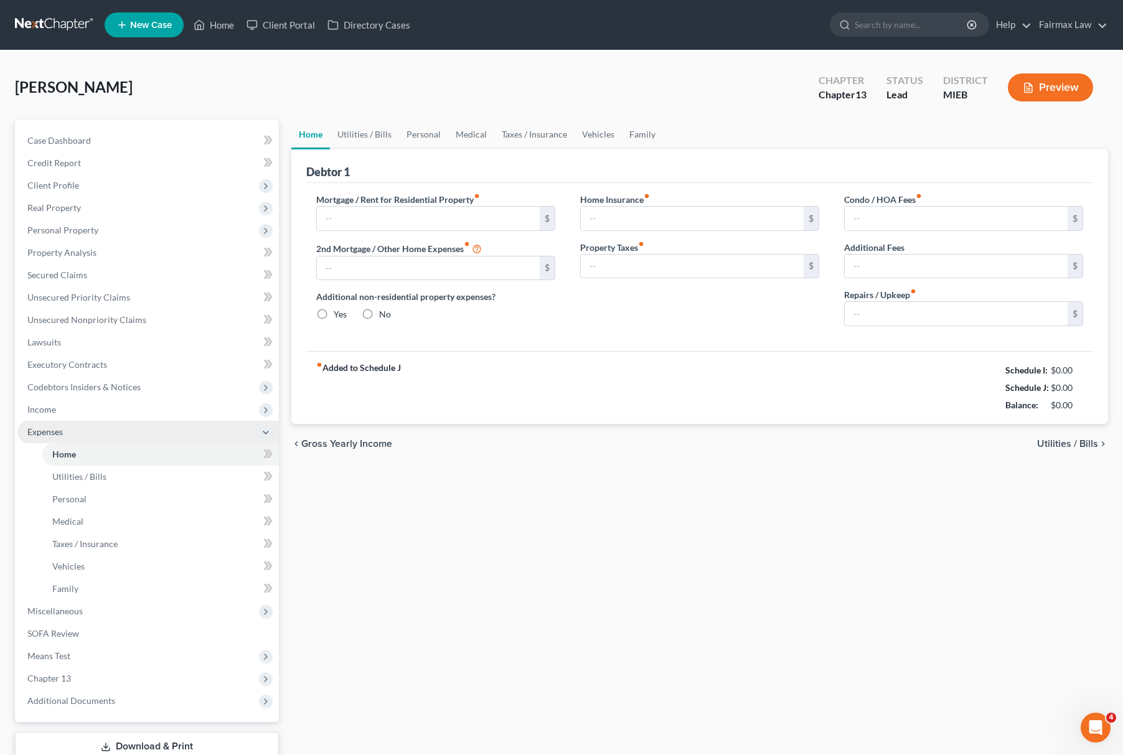
click at [150, 431] on span "Expenses" at bounding box center [148, 432] width 262 height 22
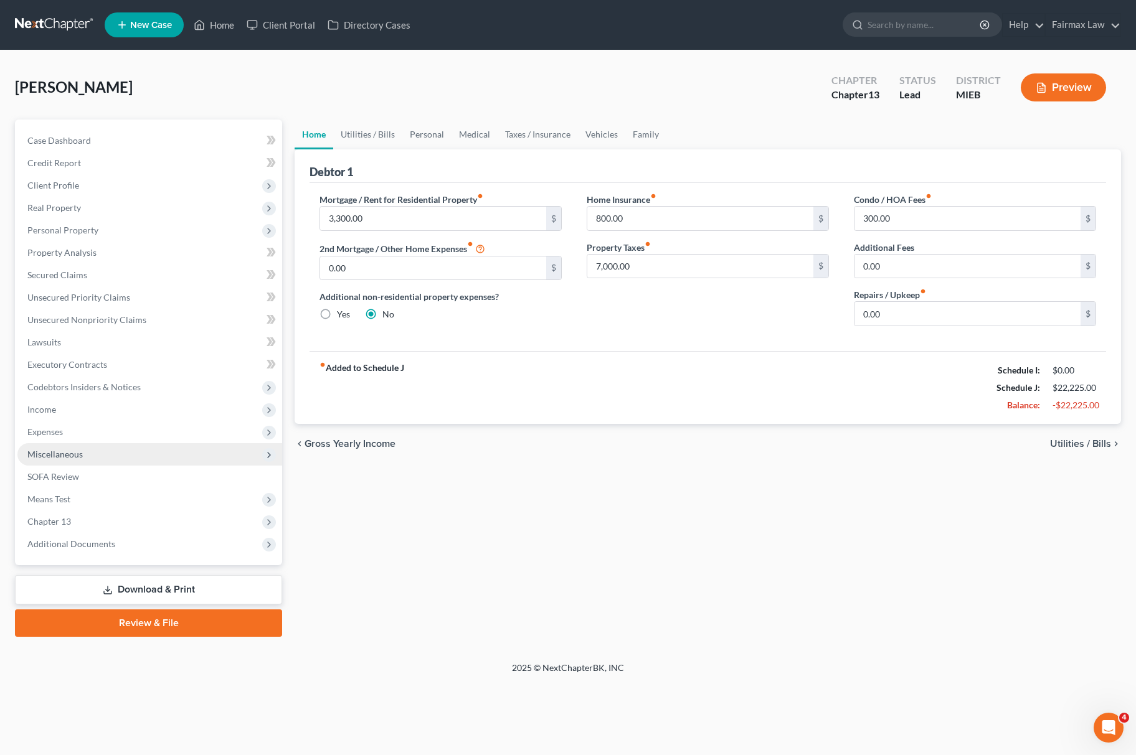
click at [171, 454] on span "Miscellaneous" at bounding box center [149, 454] width 265 height 22
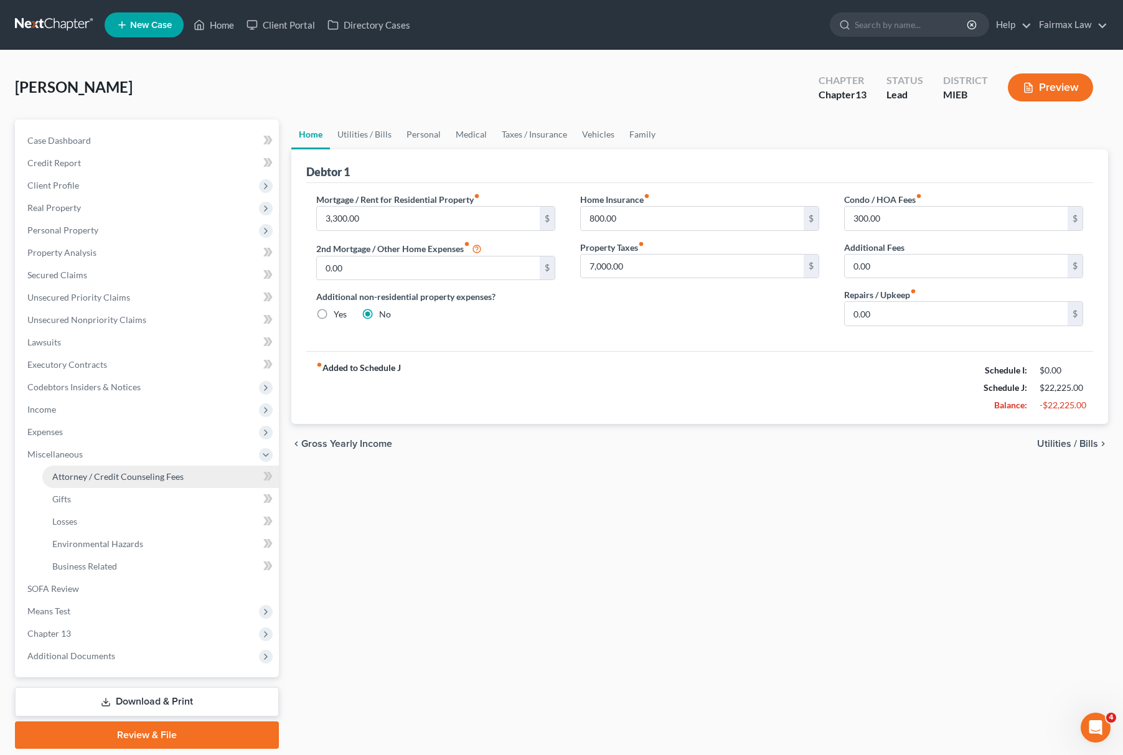
click at [167, 476] on span "Attorney / Credit Counseling Fees" at bounding box center [117, 476] width 131 height 11
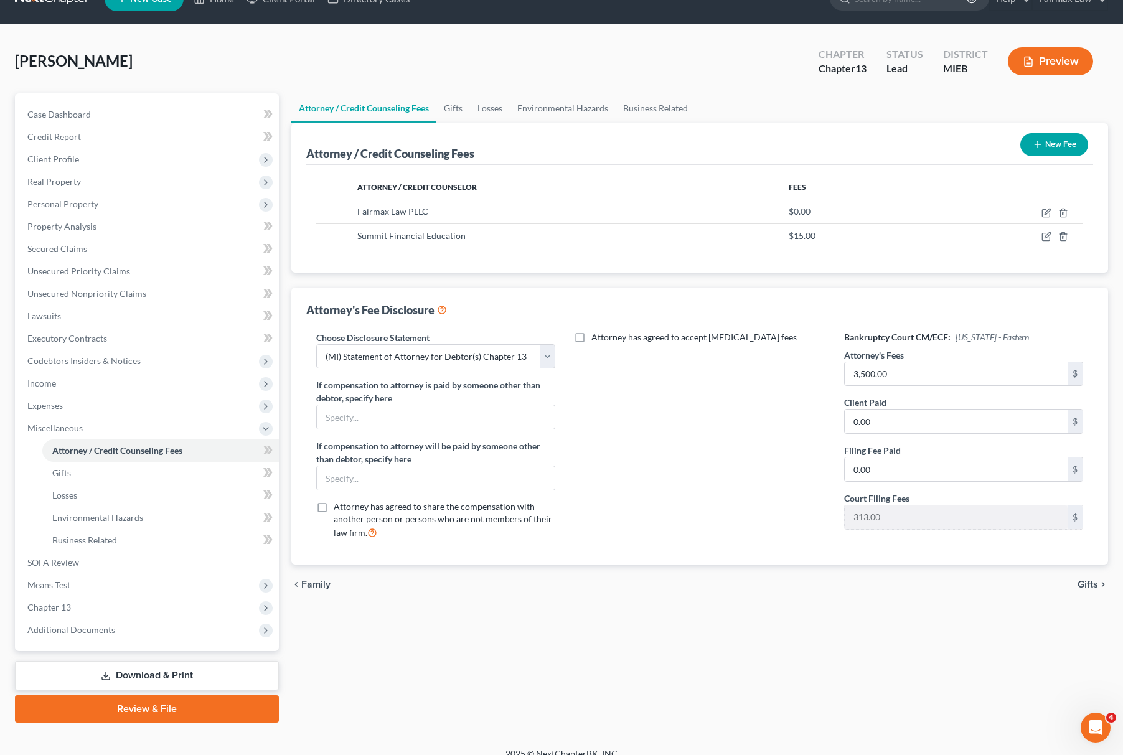
scroll to position [40, 0]
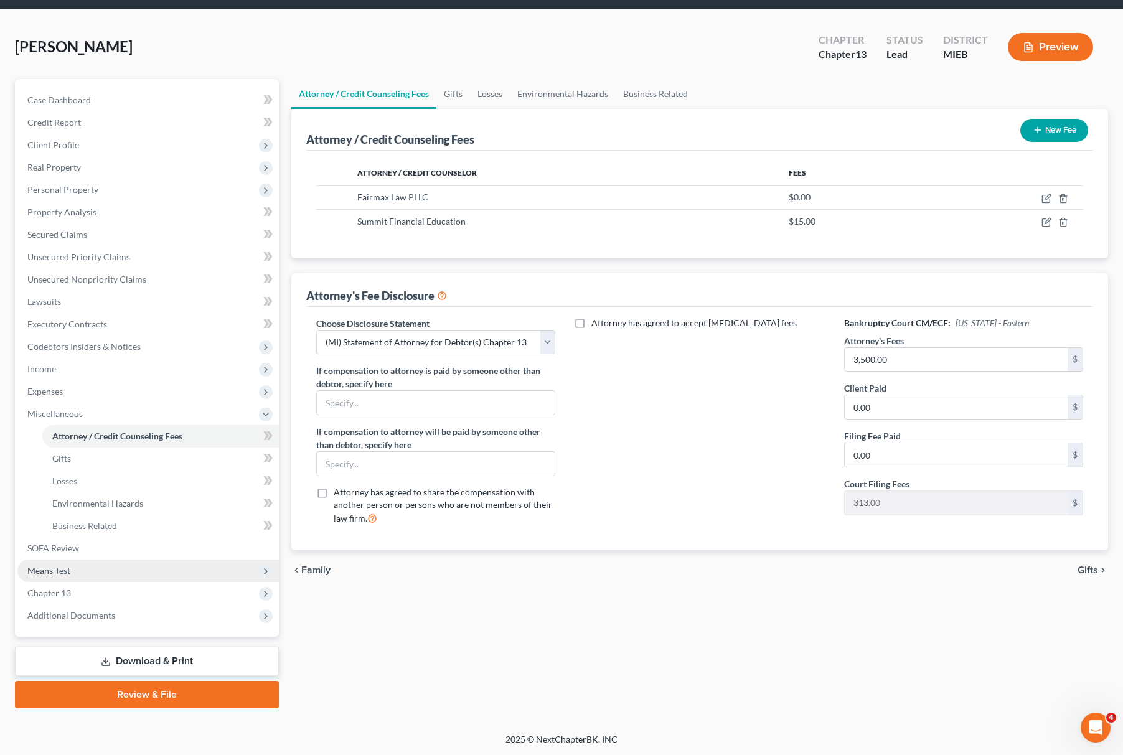
drag, startPoint x: 90, startPoint y: 566, endPoint x: 172, endPoint y: 579, distance: 82.6
click at [90, 566] on span "Means Test" at bounding box center [148, 571] width 262 height 22
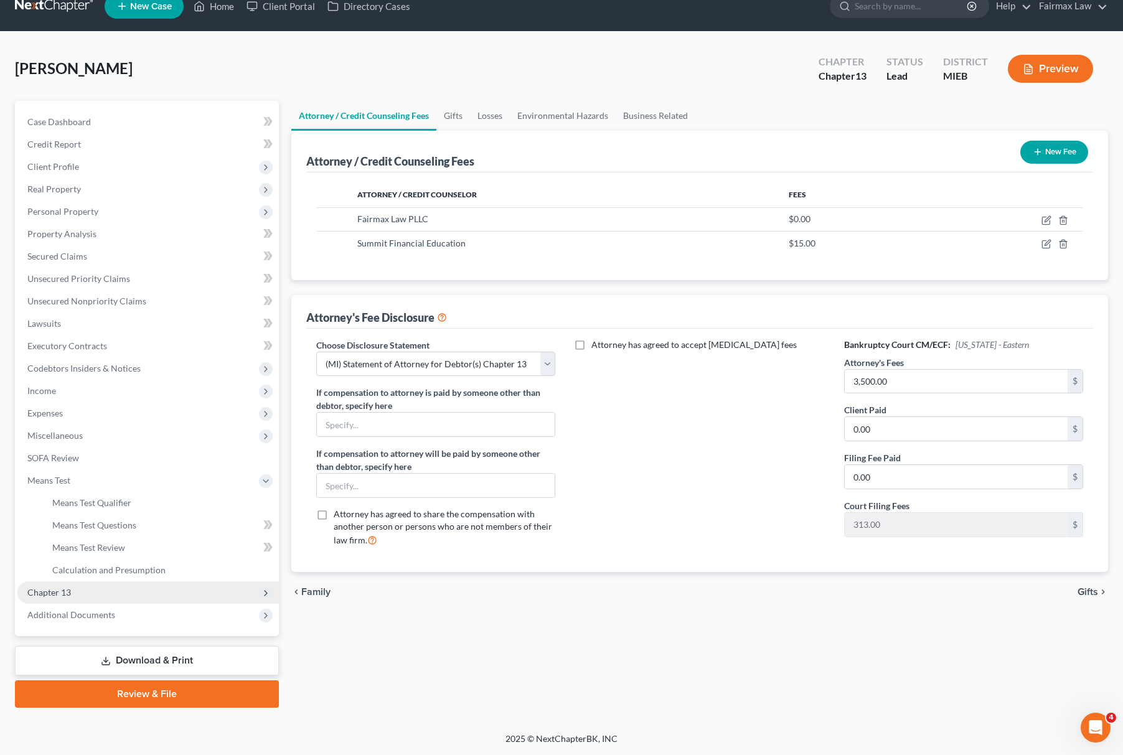
scroll to position [18, 0]
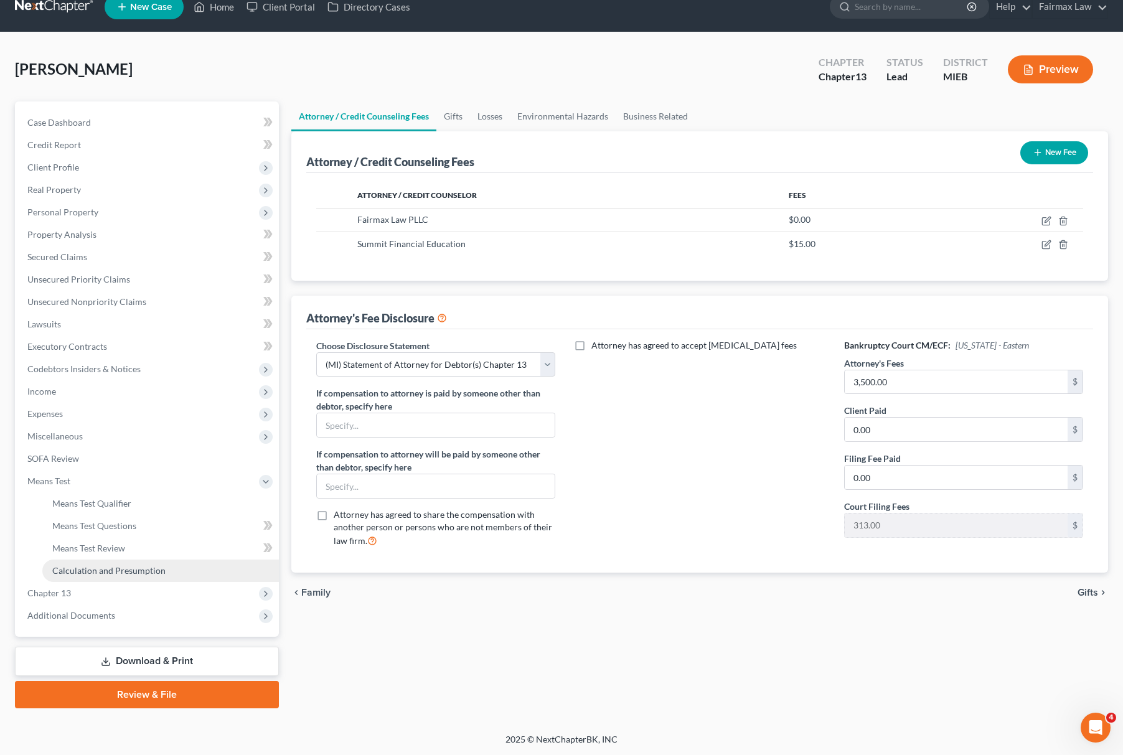
click at [139, 560] on link "Calculation and Presumption" at bounding box center [160, 571] width 237 height 22
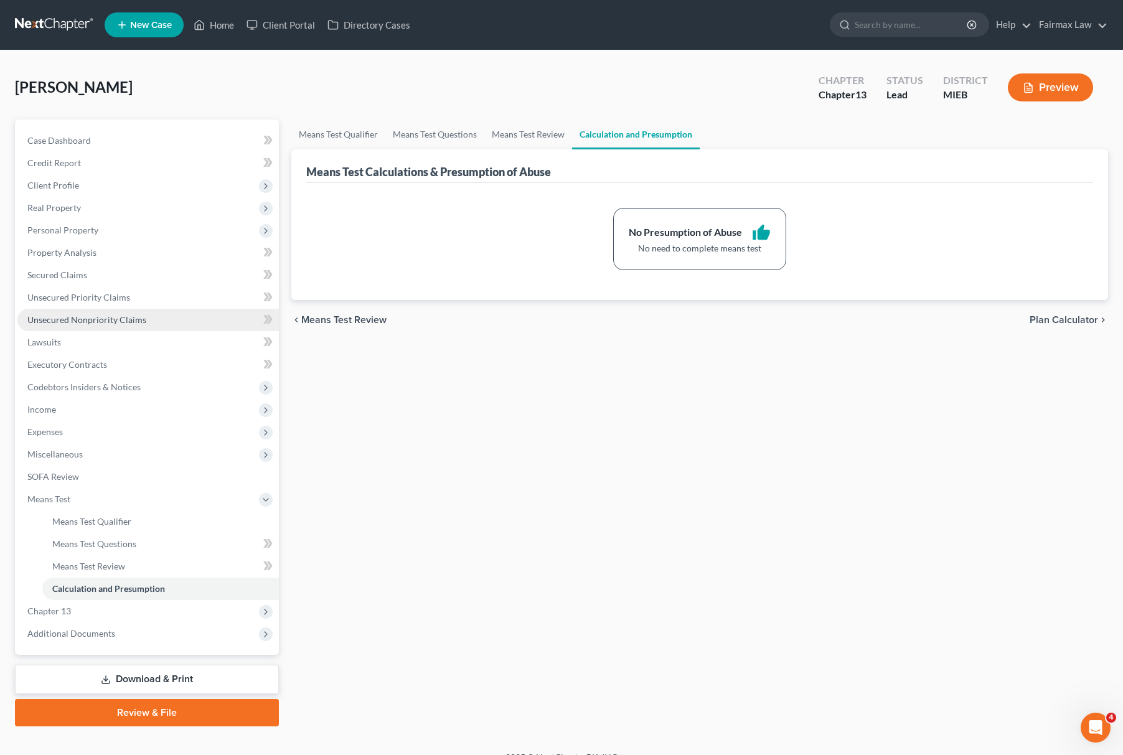
click at [171, 317] on link "Unsecured Nonpriority Claims" at bounding box center [148, 320] width 262 height 22
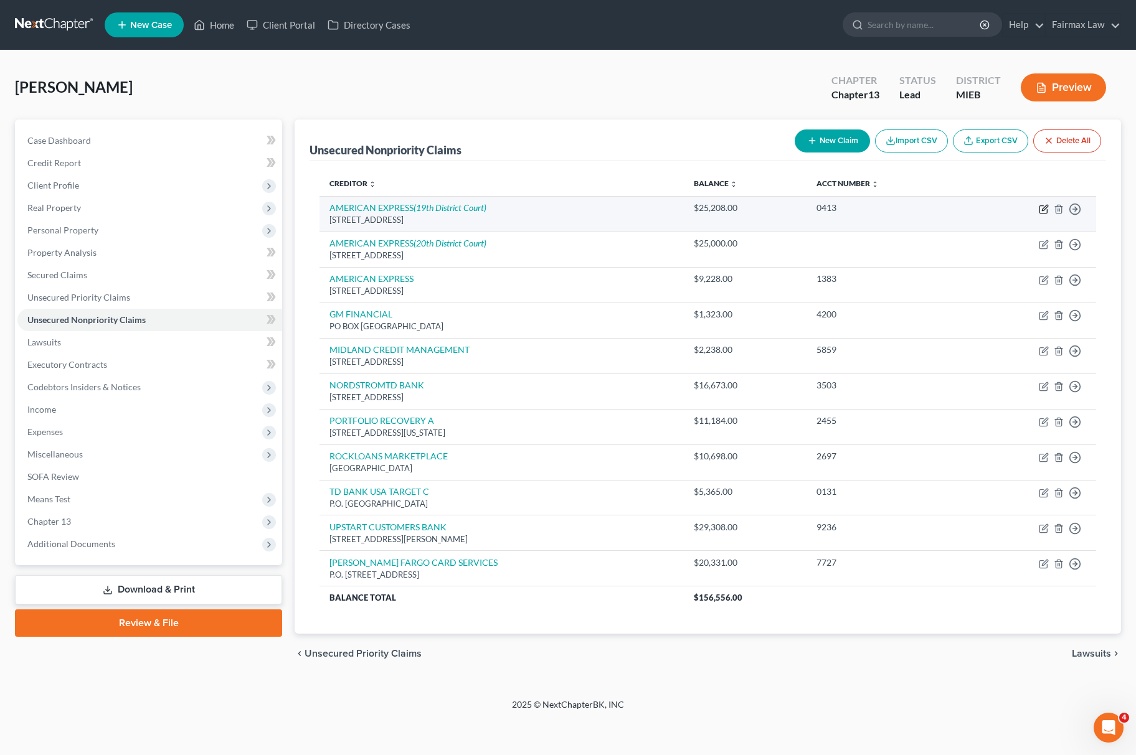
click at [1042, 207] on icon "button" at bounding box center [1044, 209] width 10 height 10
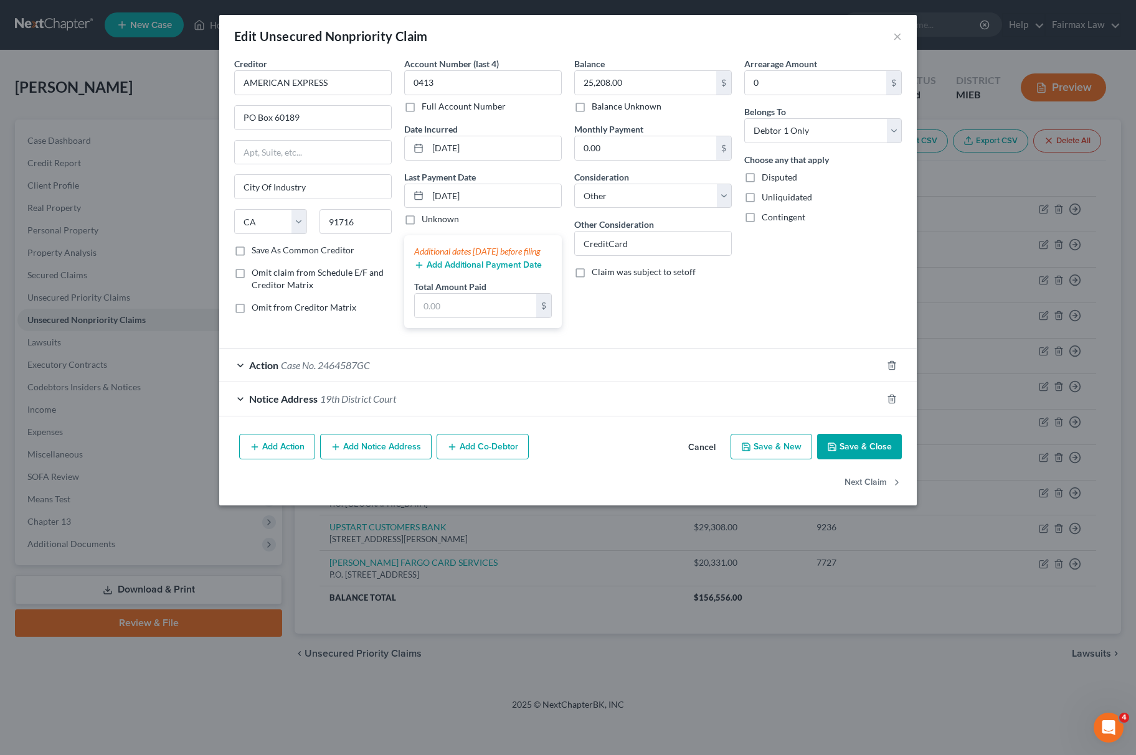
click at [859, 460] on button "Save & Close" at bounding box center [859, 447] width 85 height 26
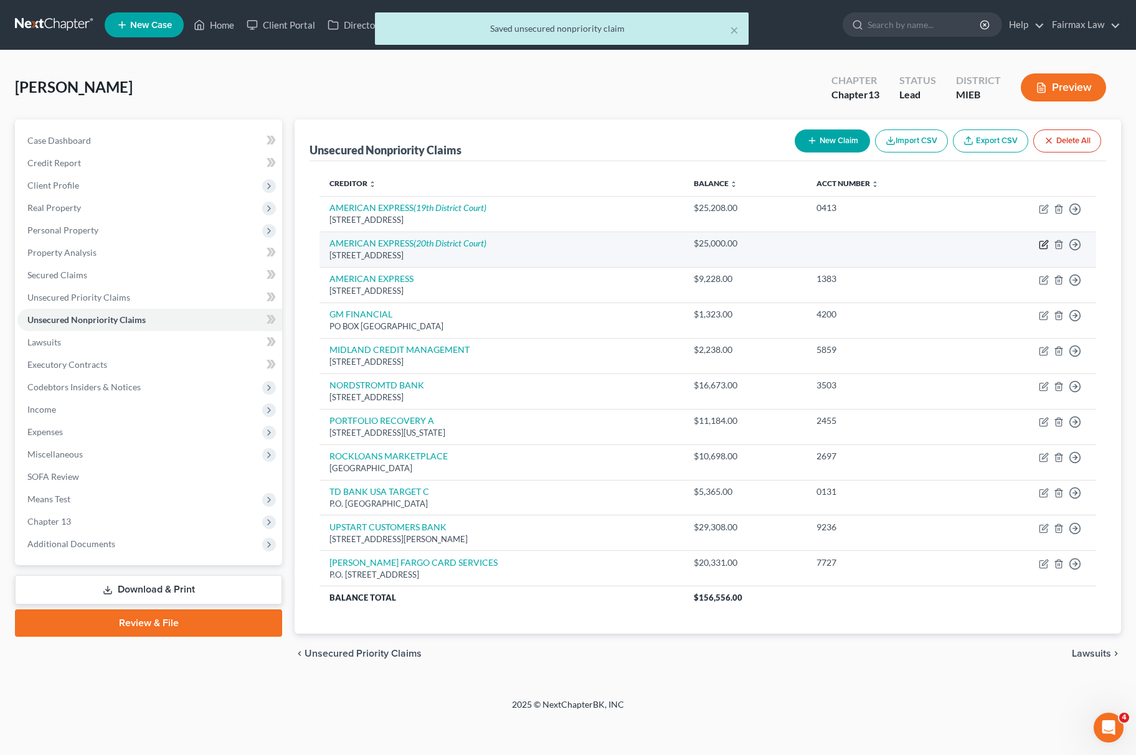
click at [1045, 243] on icon "button" at bounding box center [1044, 245] width 10 height 10
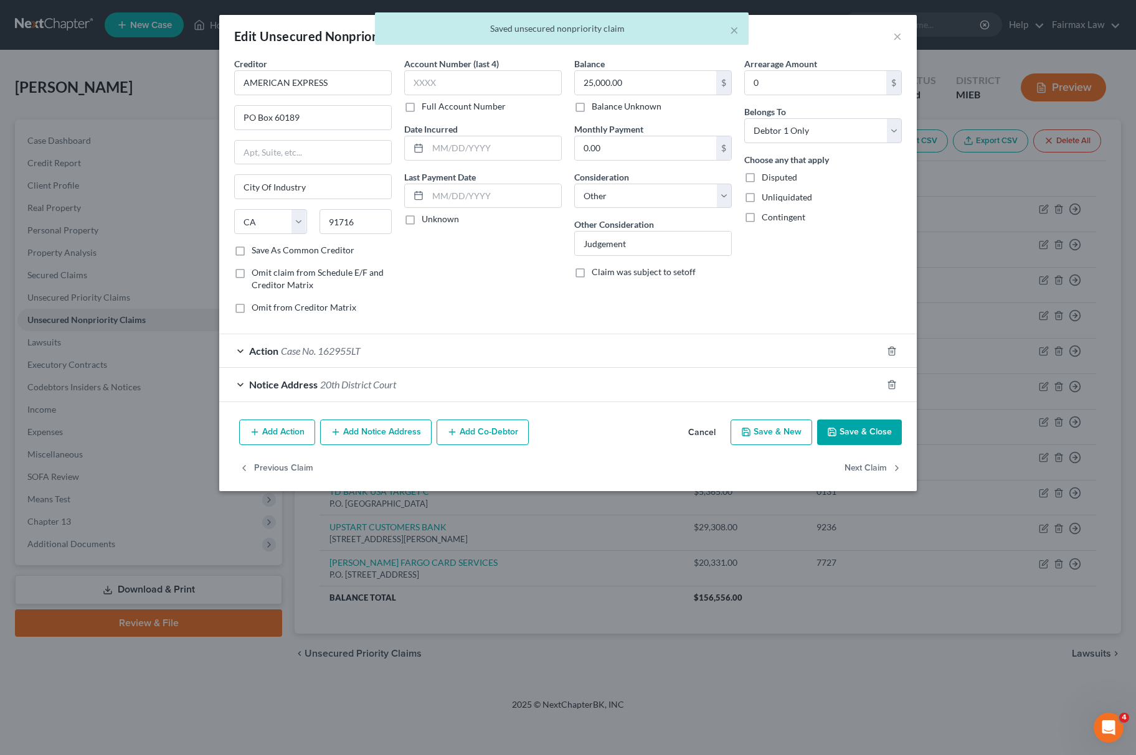
click at [867, 437] on button "Save & Close" at bounding box center [859, 433] width 85 height 26
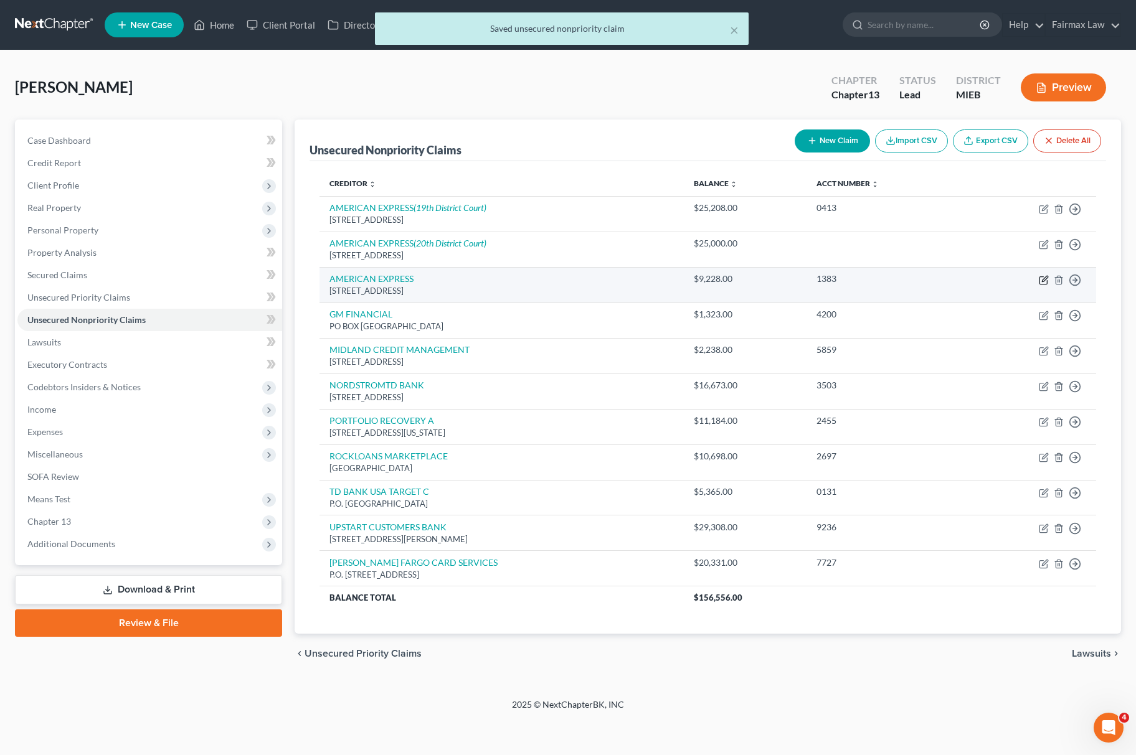
click at [1040, 281] on icon "button" at bounding box center [1044, 280] width 10 height 10
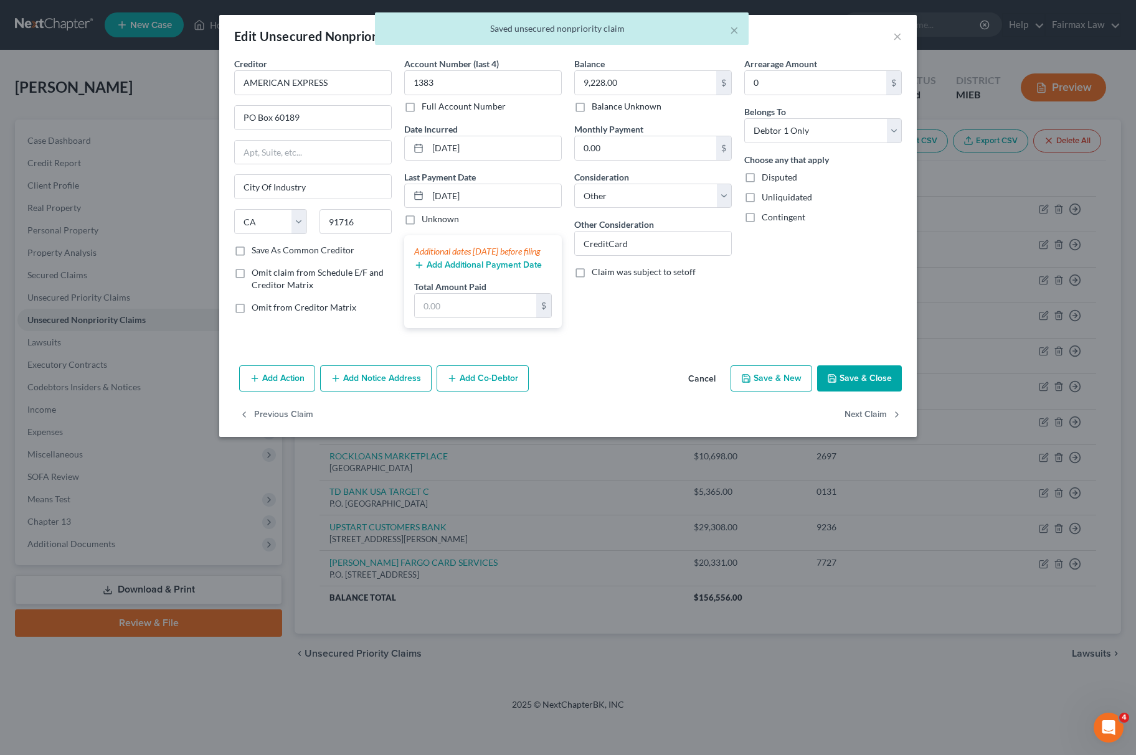
click at [857, 390] on button "Save & Close" at bounding box center [859, 379] width 85 height 26
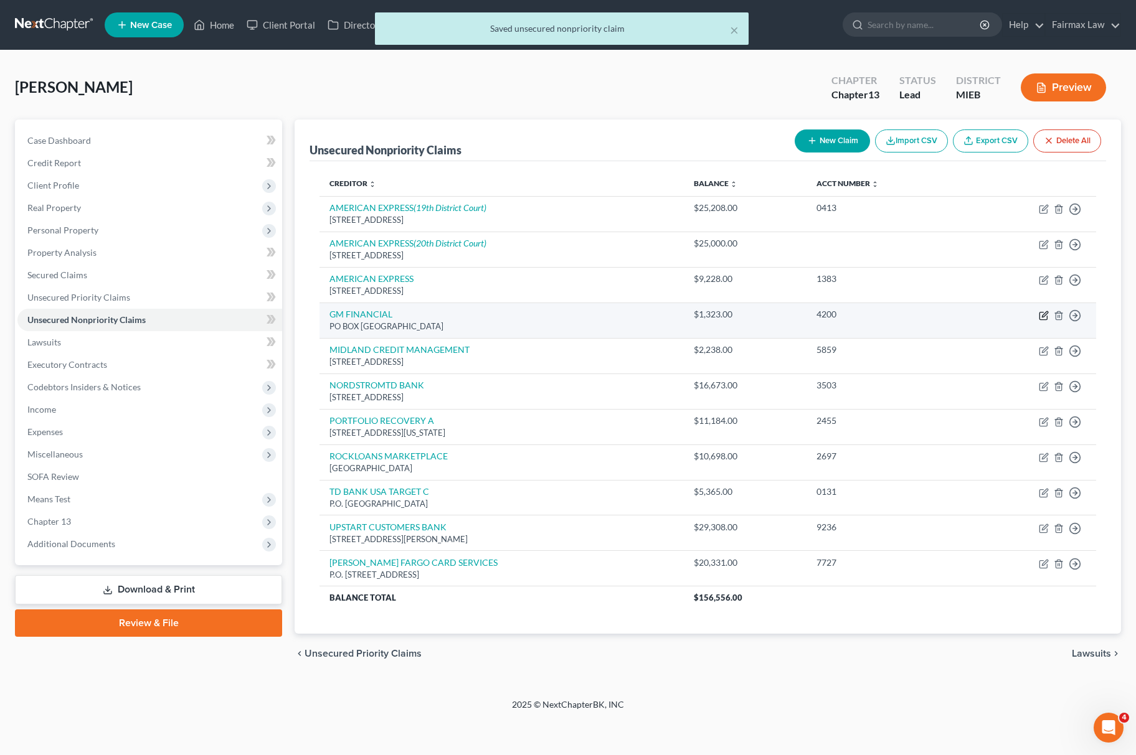
click at [1047, 315] on icon "button" at bounding box center [1044, 316] width 10 height 10
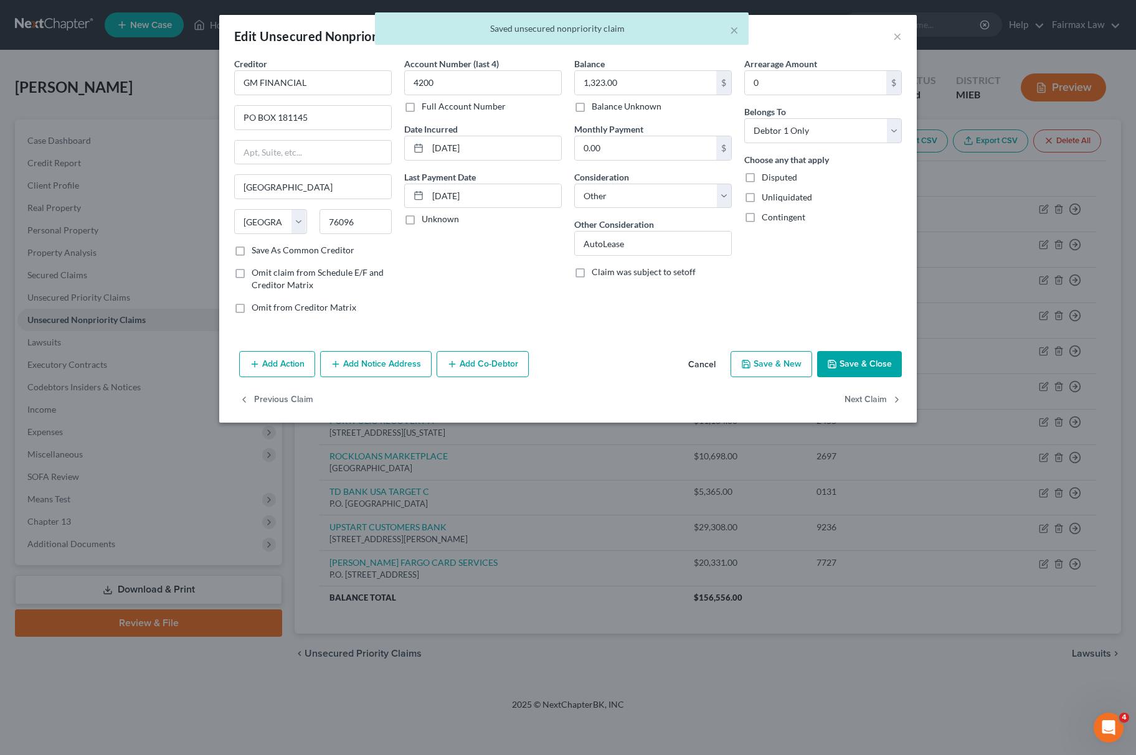
click at [852, 359] on button "Save & Close" at bounding box center [859, 364] width 85 height 26
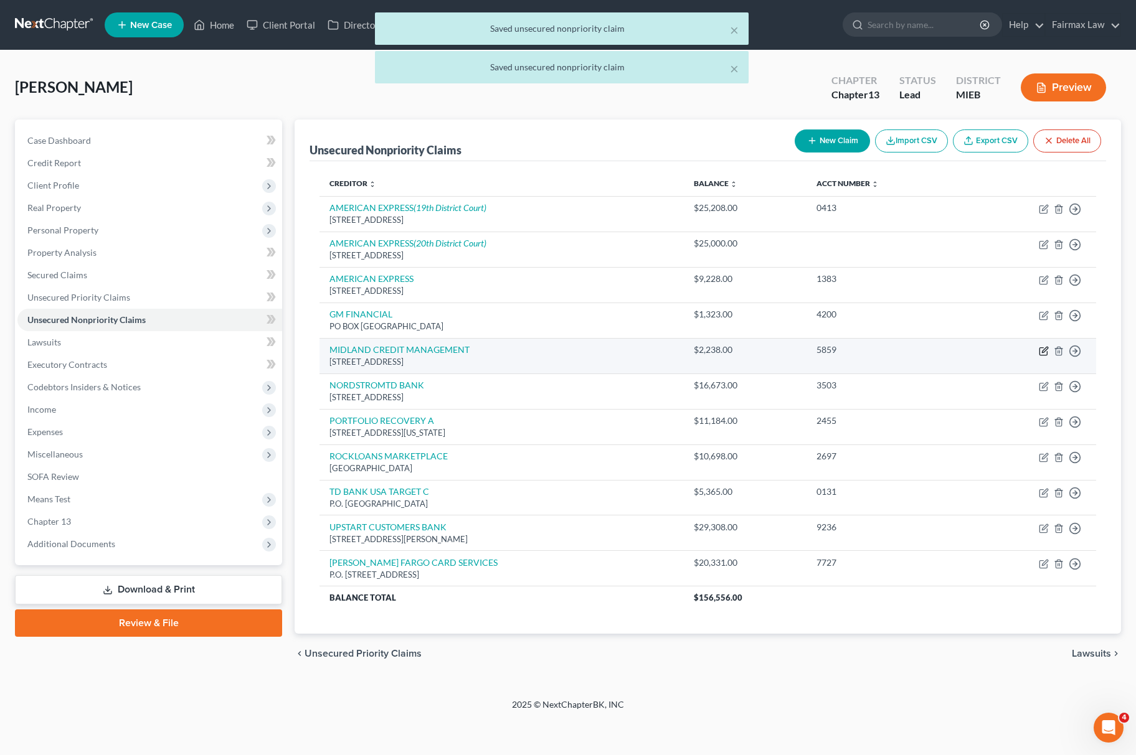
click at [1045, 352] on icon "button" at bounding box center [1044, 351] width 10 height 10
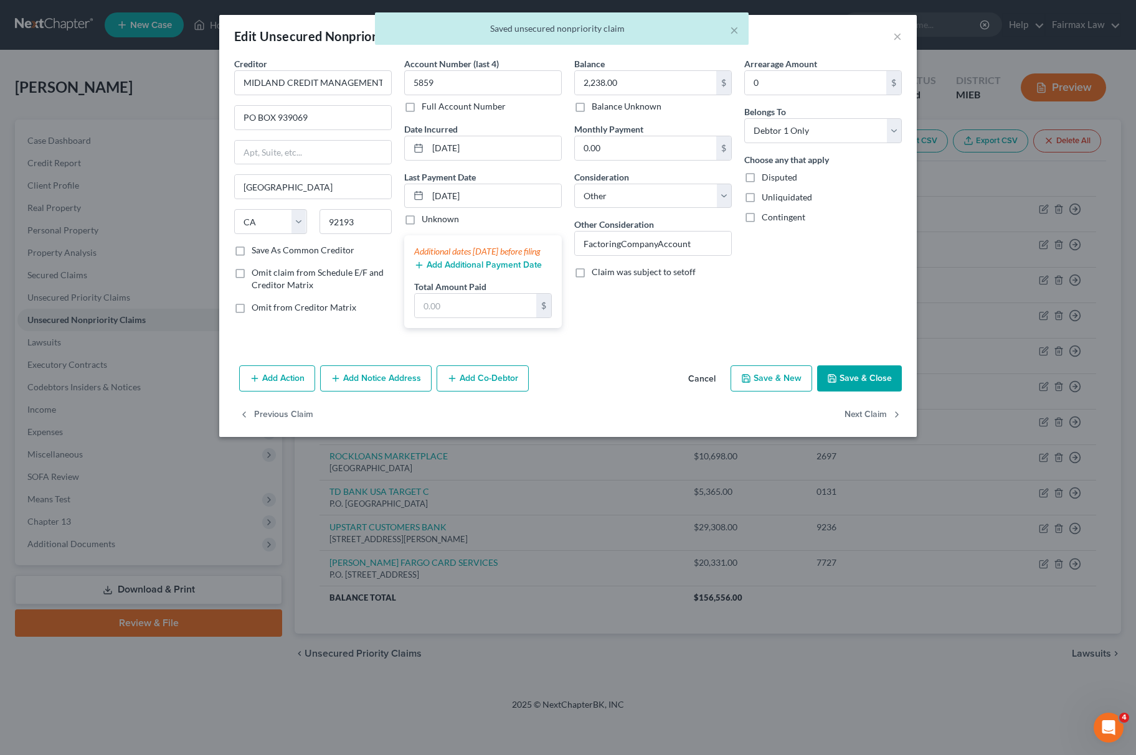
click at [860, 392] on button "Save & Close" at bounding box center [859, 379] width 85 height 26
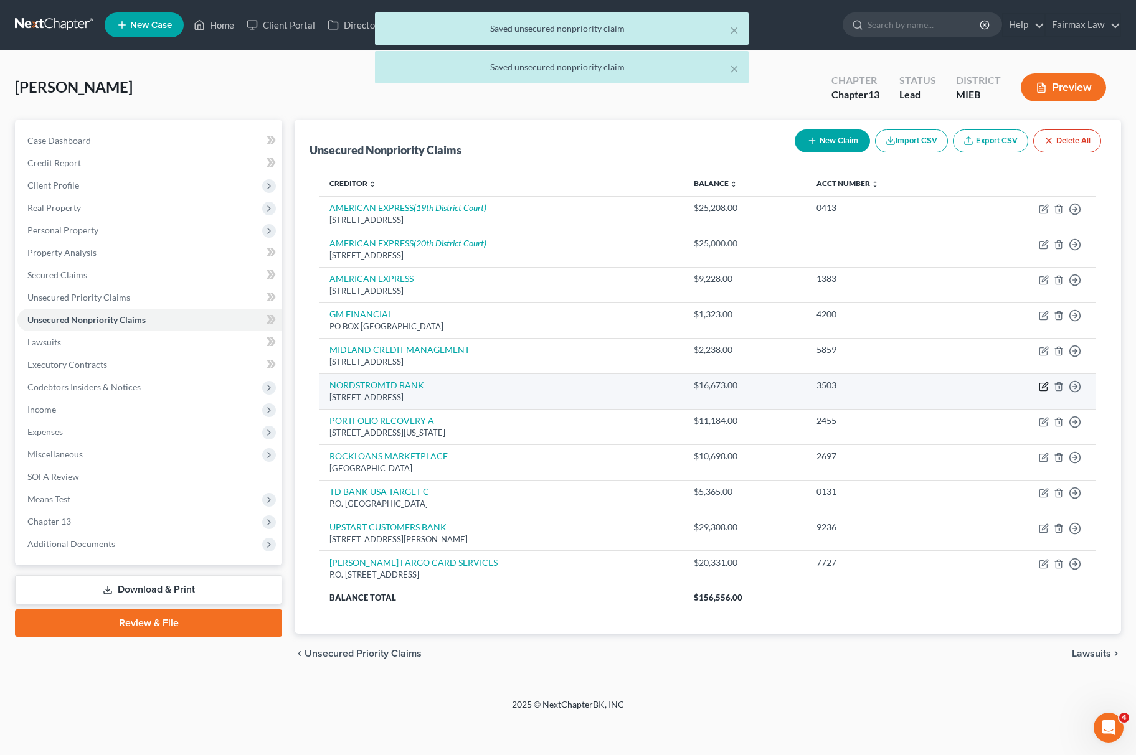
click at [1044, 391] on icon "button" at bounding box center [1044, 387] width 10 height 10
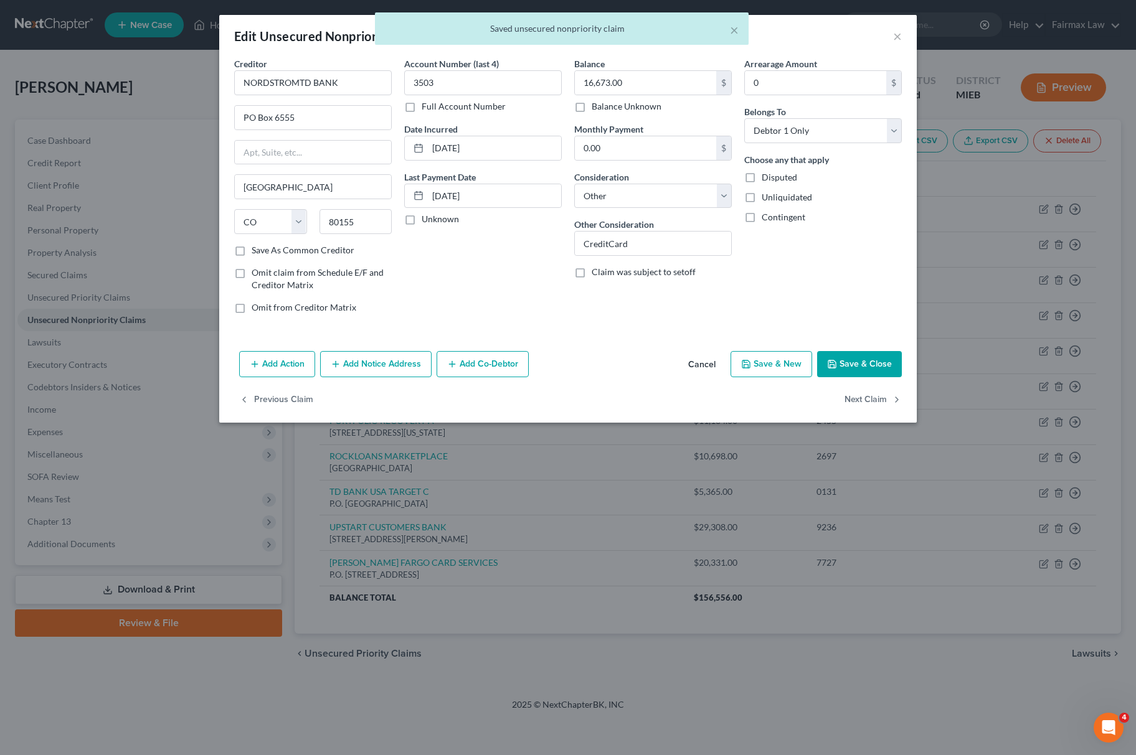
click at [882, 372] on button "Save & Close" at bounding box center [859, 364] width 85 height 26
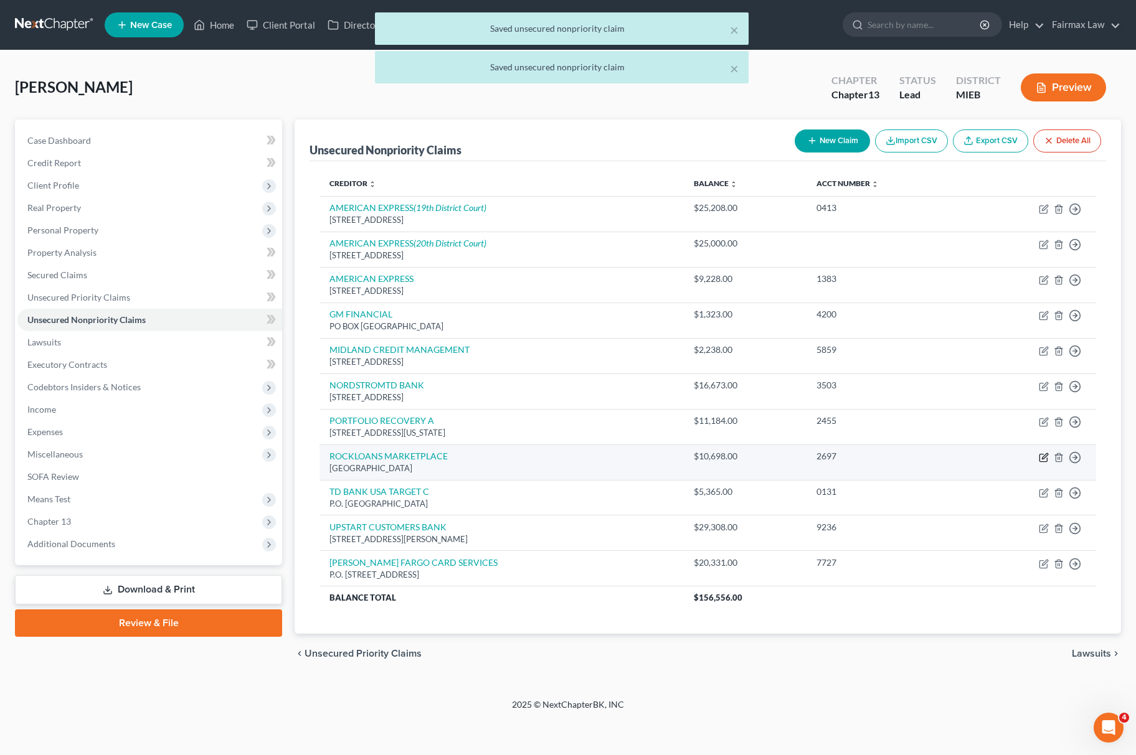
click at [1044, 456] on icon "button" at bounding box center [1044, 458] width 10 height 10
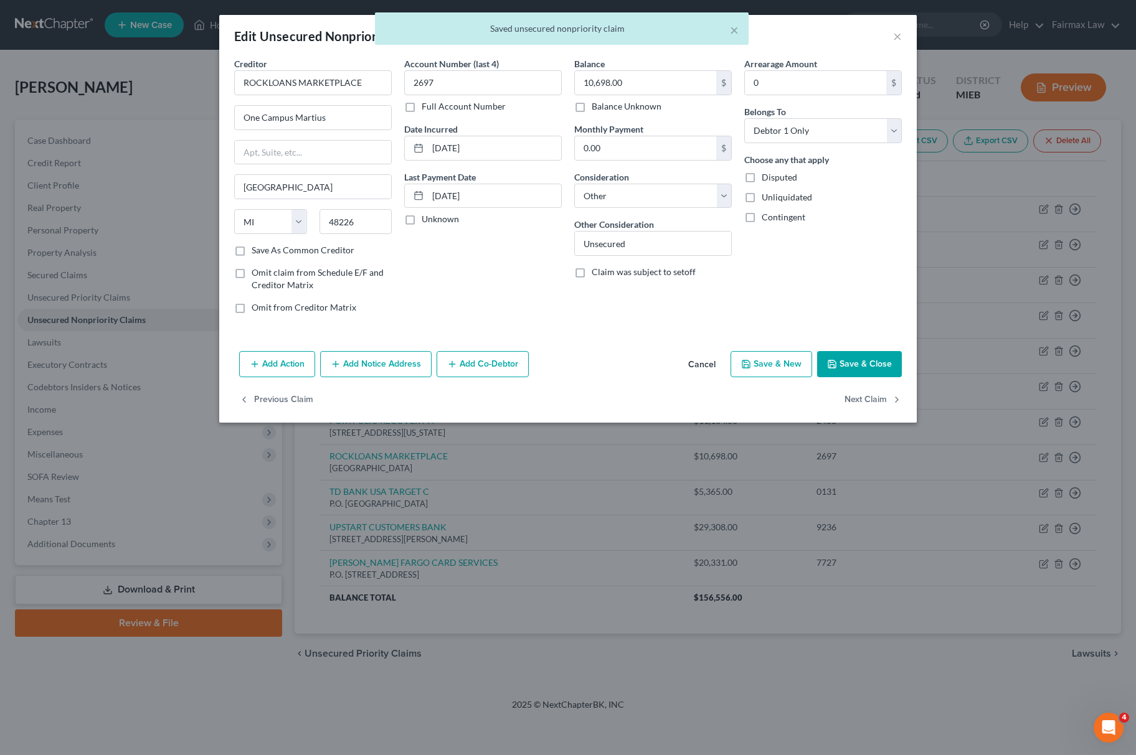
click at [871, 372] on button "Save & Close" at bounding box center [859, 364] width 85 height 26
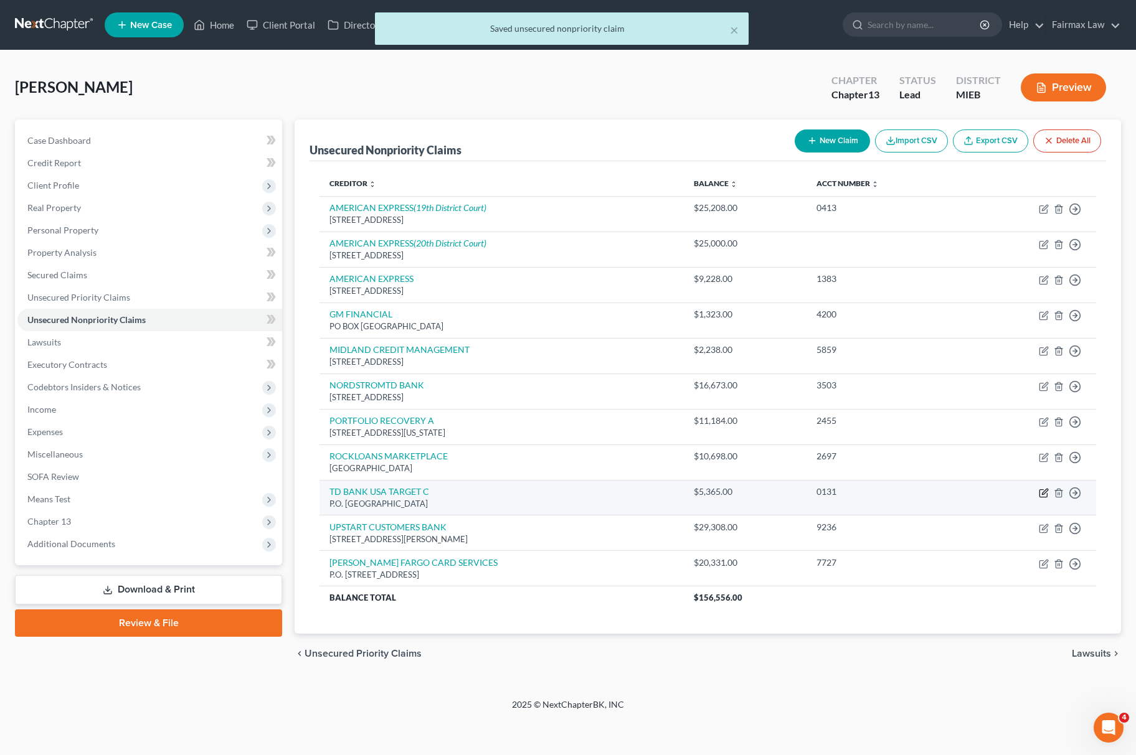
click at [1039, 492] on icon "button" at bounding box center [1044, 493] width 10 height 10
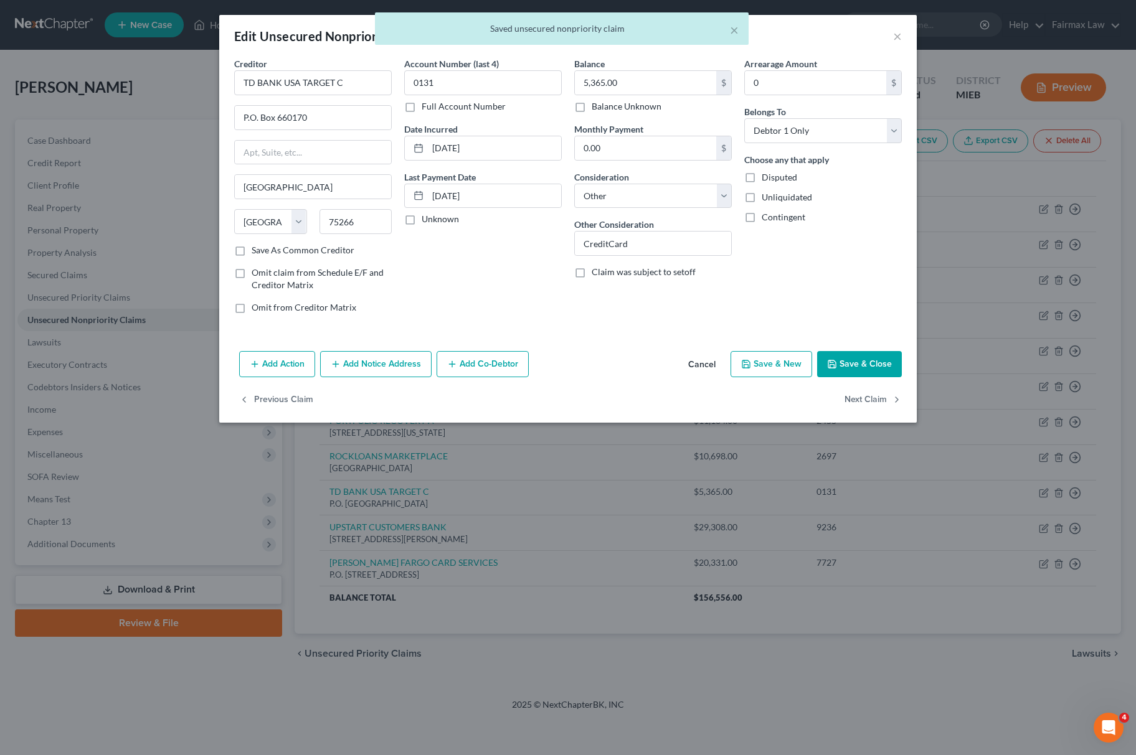
click at [872, 362] on button "Save & Close" at bounding box center [859, 364] width 85 height 26
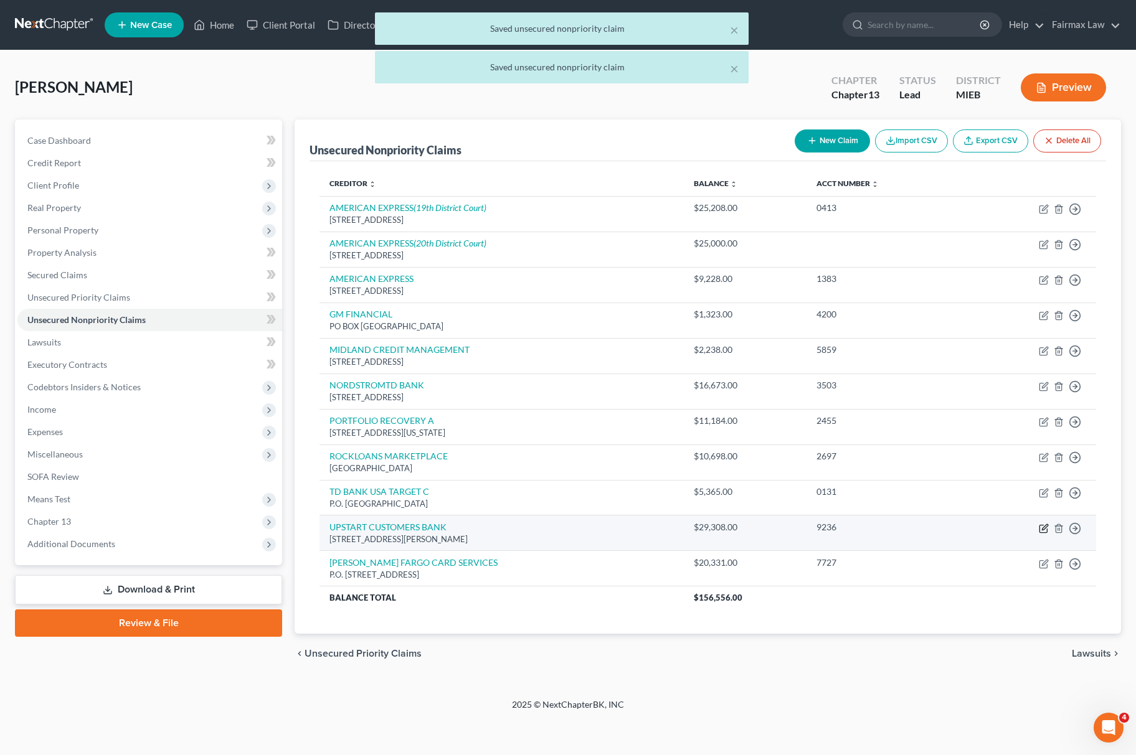
click at [1040, 527] on icon "button" at bounding box center [1042, 528] width 7 height 7
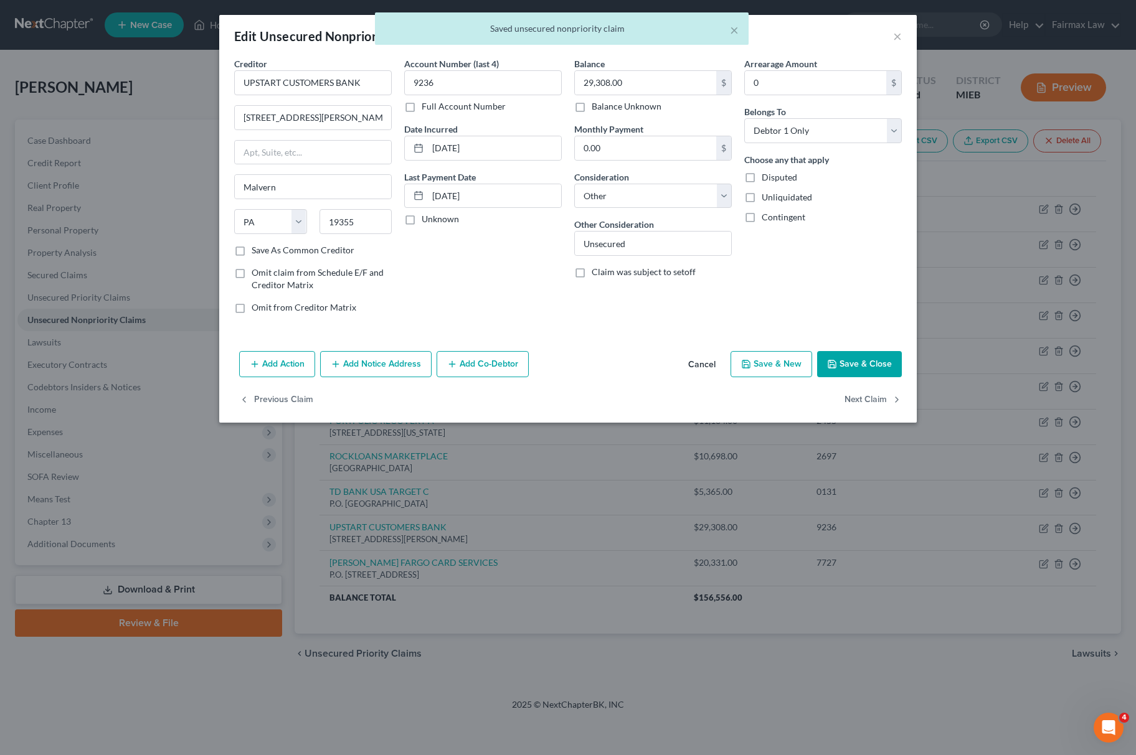
click at [882, 372] on button "Save & Close" at bounding box center [859, 364] width 85 height 26
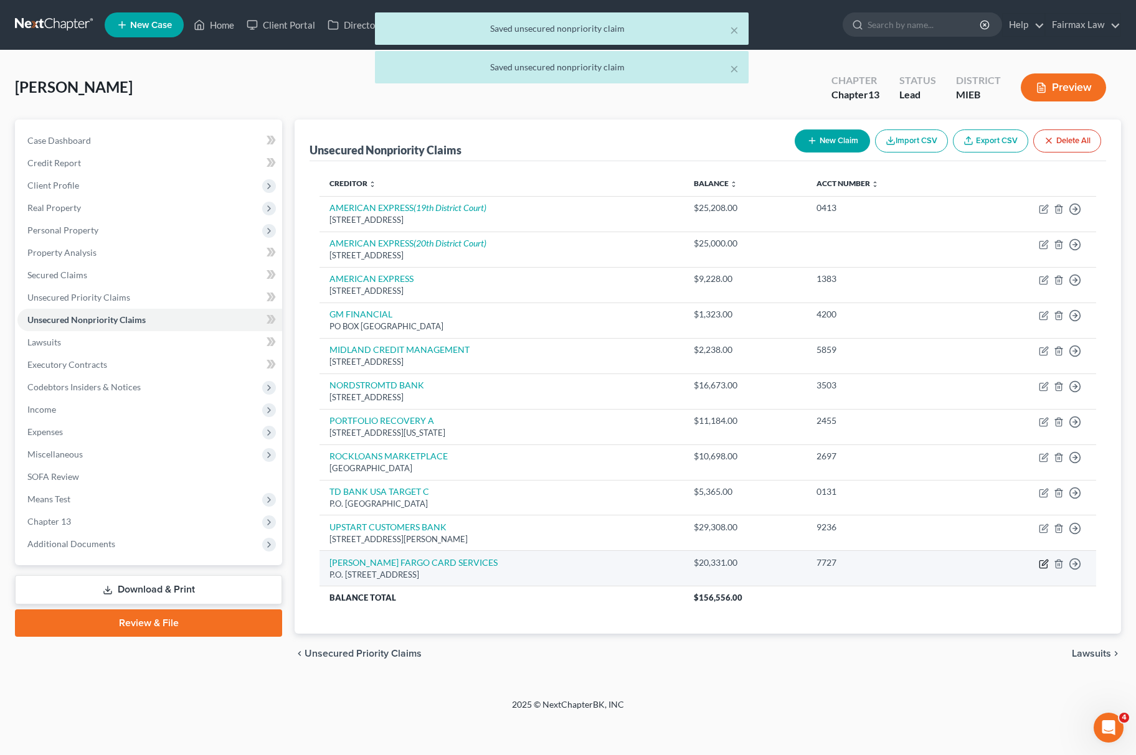
click at [1040, 565] on icon "button" at bounding box center [1044, 564] width 10 height 10
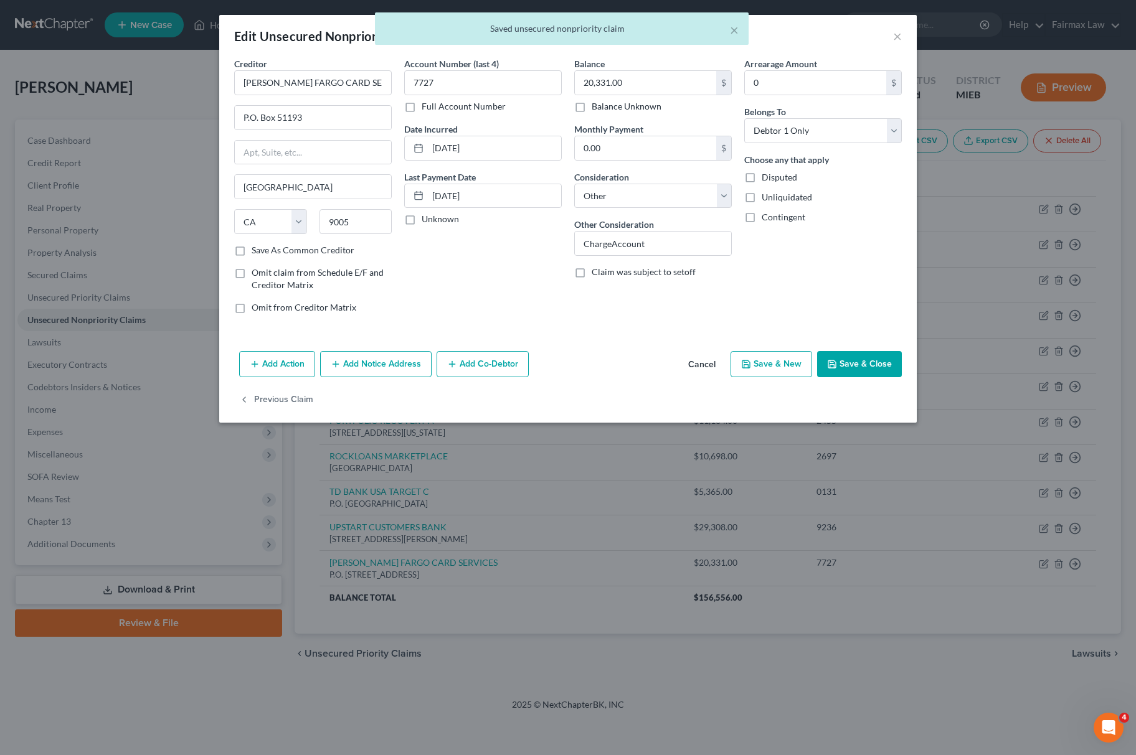
click at [842, 359] on button "Save & Close" at bounding box center [859, 364] width 85 height 26
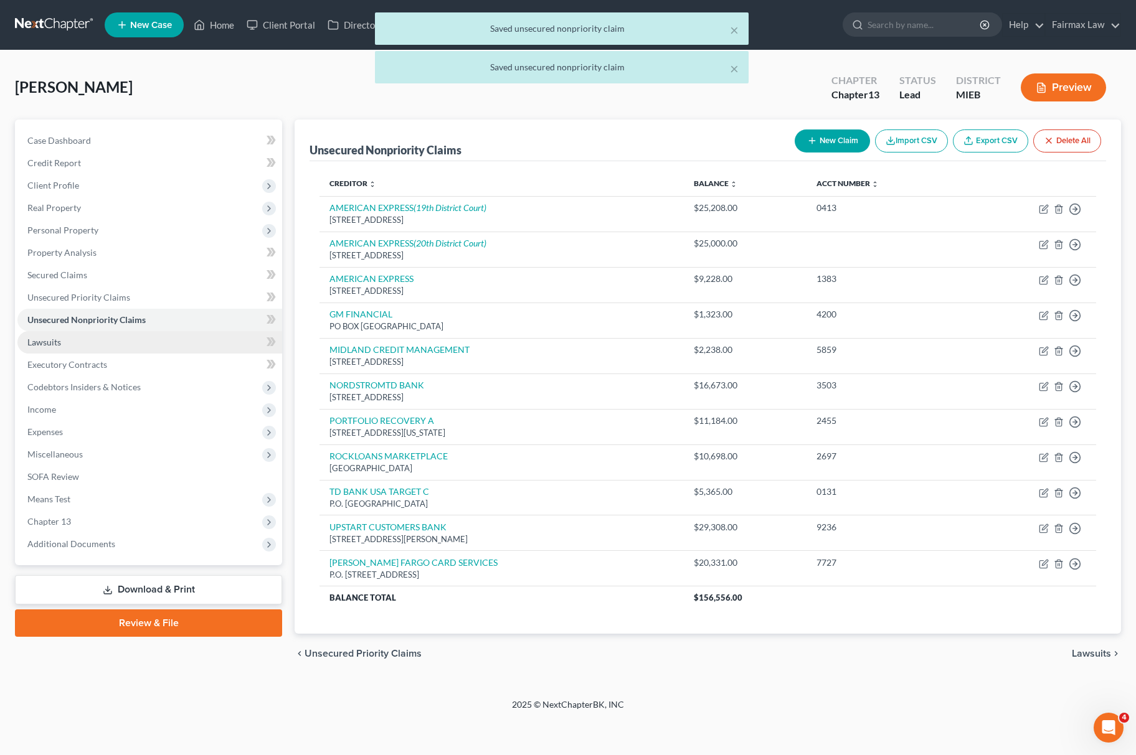
click at [83, 347] on link "Lawsuits" at bounding box center [149, 342] width 265 height 22
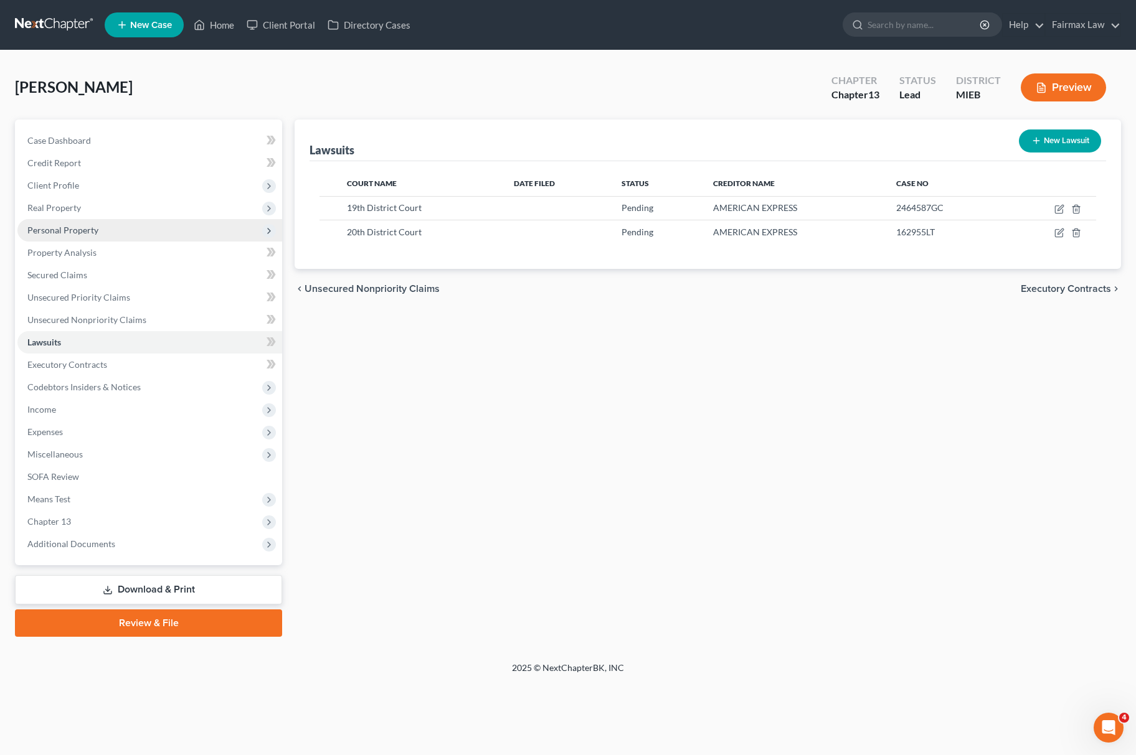
click at [115, 235] on span "Personal Property" at bounding box center [149, 230] width 265 height 22
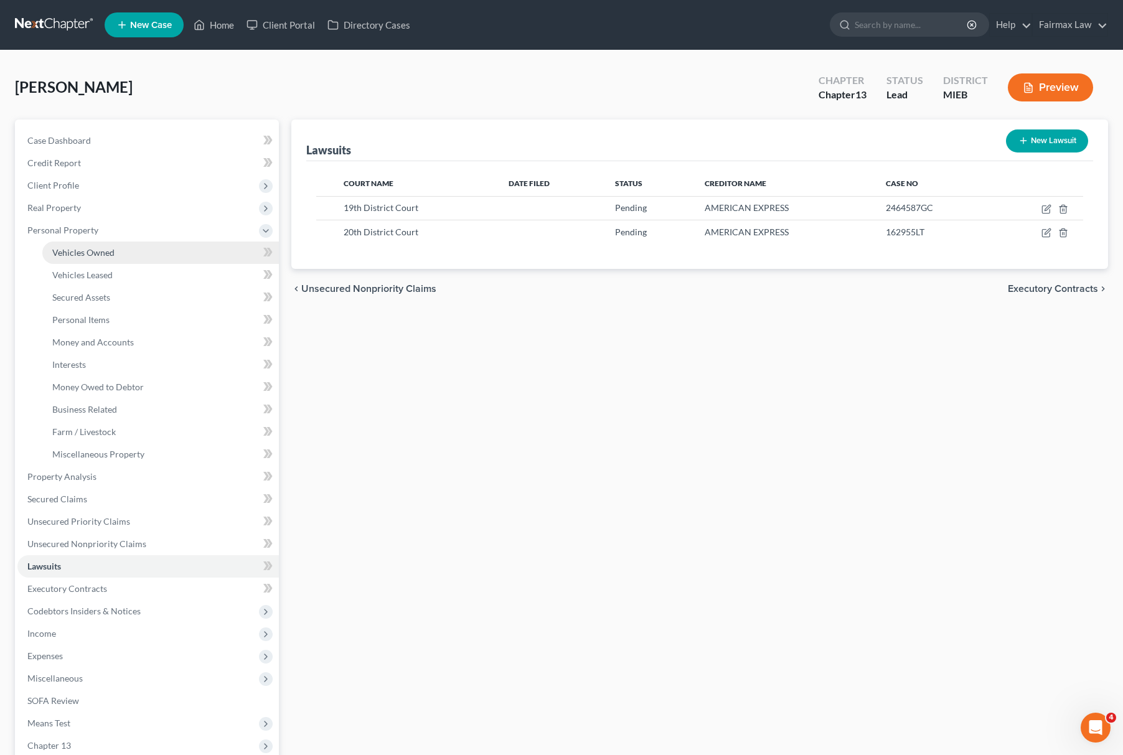
click at [100, 252] on span "Vehicles Owned" at bounding box center [83, 252] width 62 height 11
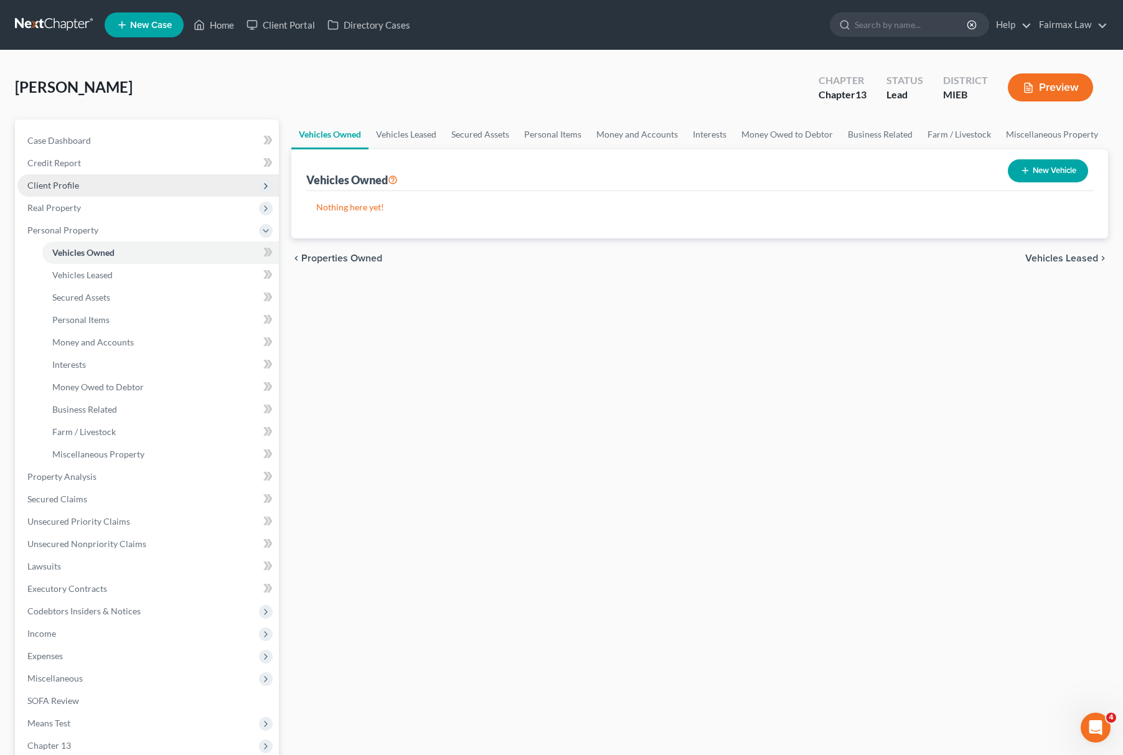
click at [98, 187] on span "Client Profile" at bounding box center [148, 185] width 262 height 22
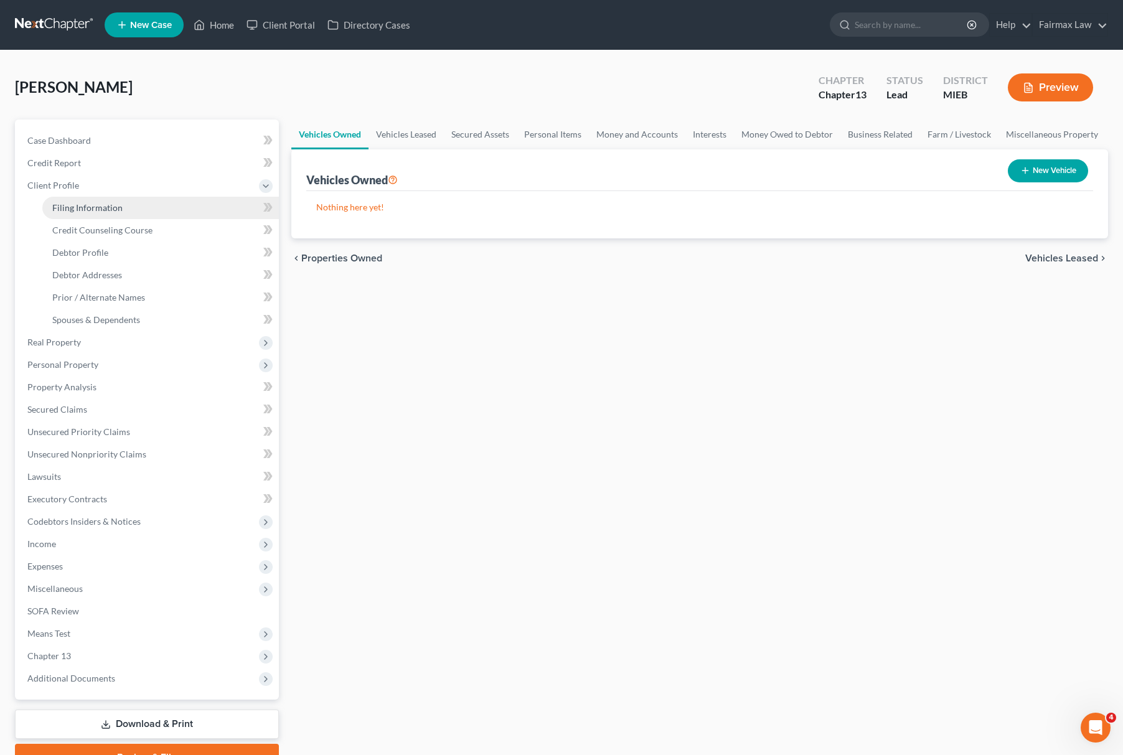
click at [93, 207] on span "Filing Information" at bounding box center [87, 207] width 70 height 11
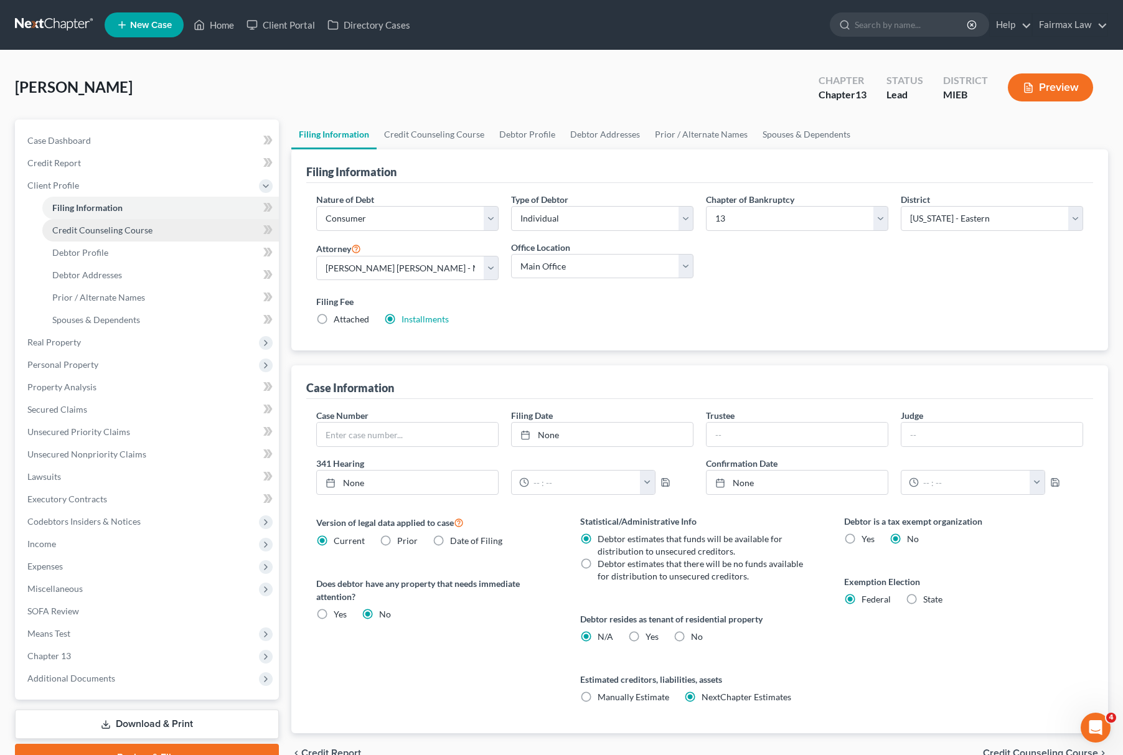
click at [122, 237] on link "Credit Counseling Course" at bounding box center [160, 230] width 237 height 22
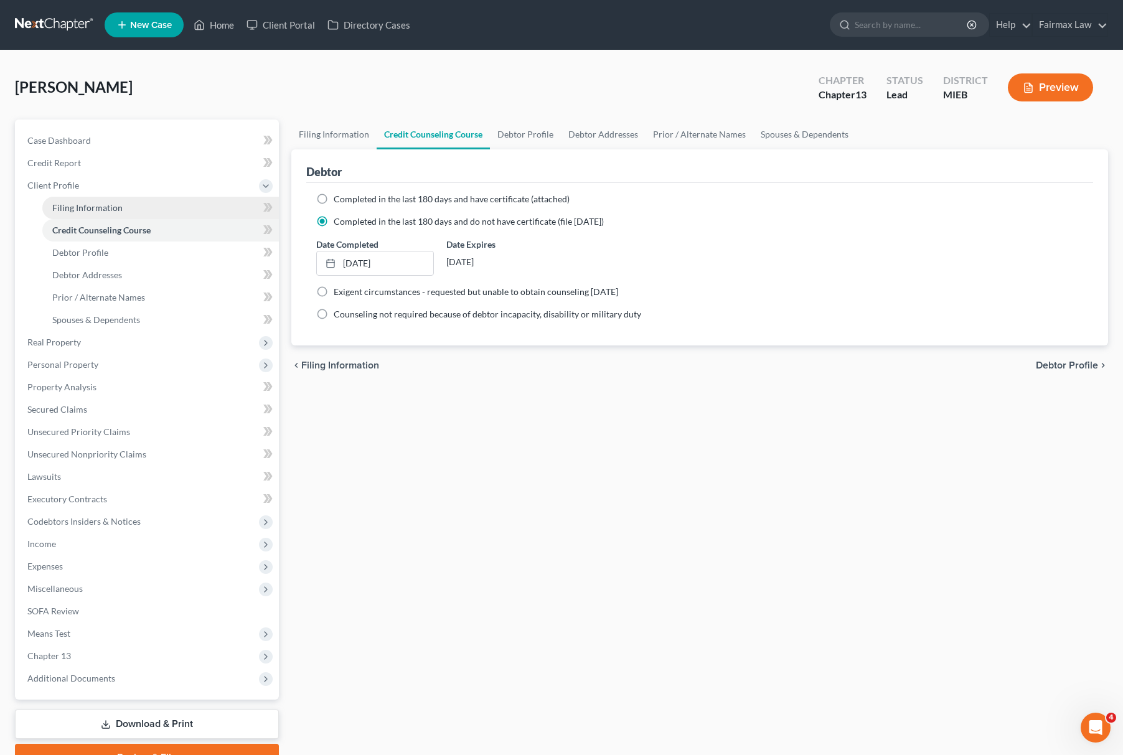
click at [172, 207] on link "Filing Information" at bounding box center [160, 208] width 237 height 22
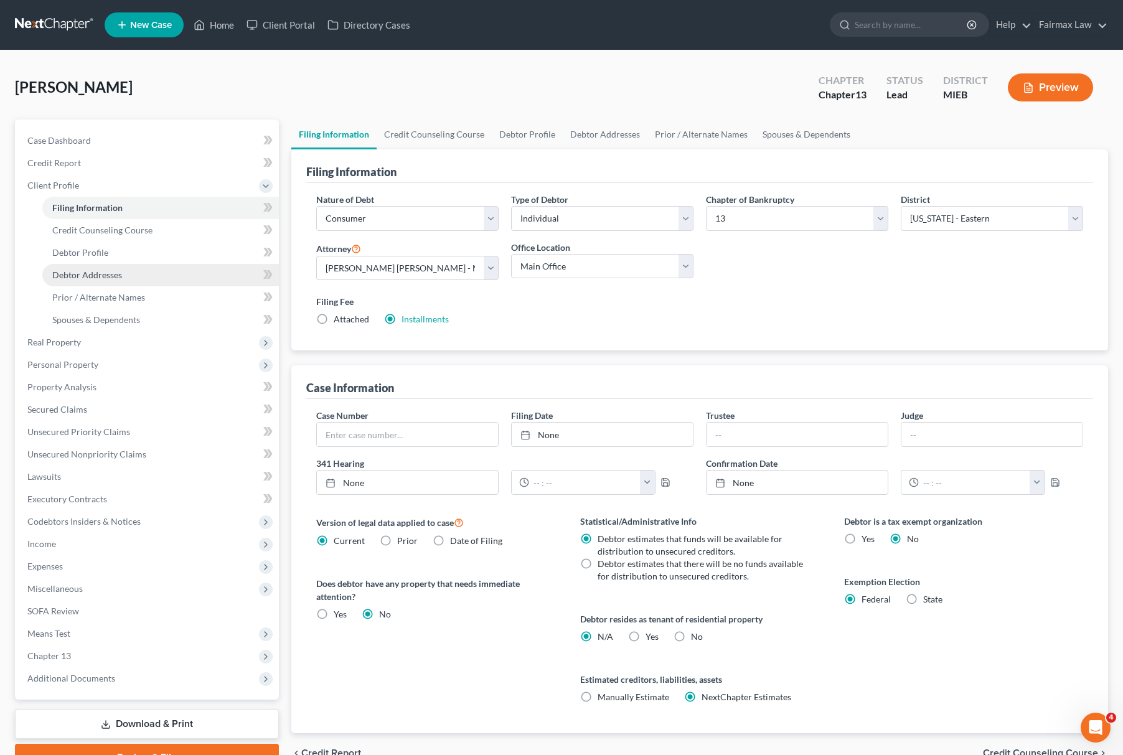
click at [112, 264] on link "Debtor Addresses" at bounding box center [160, 275] width 237 height 22
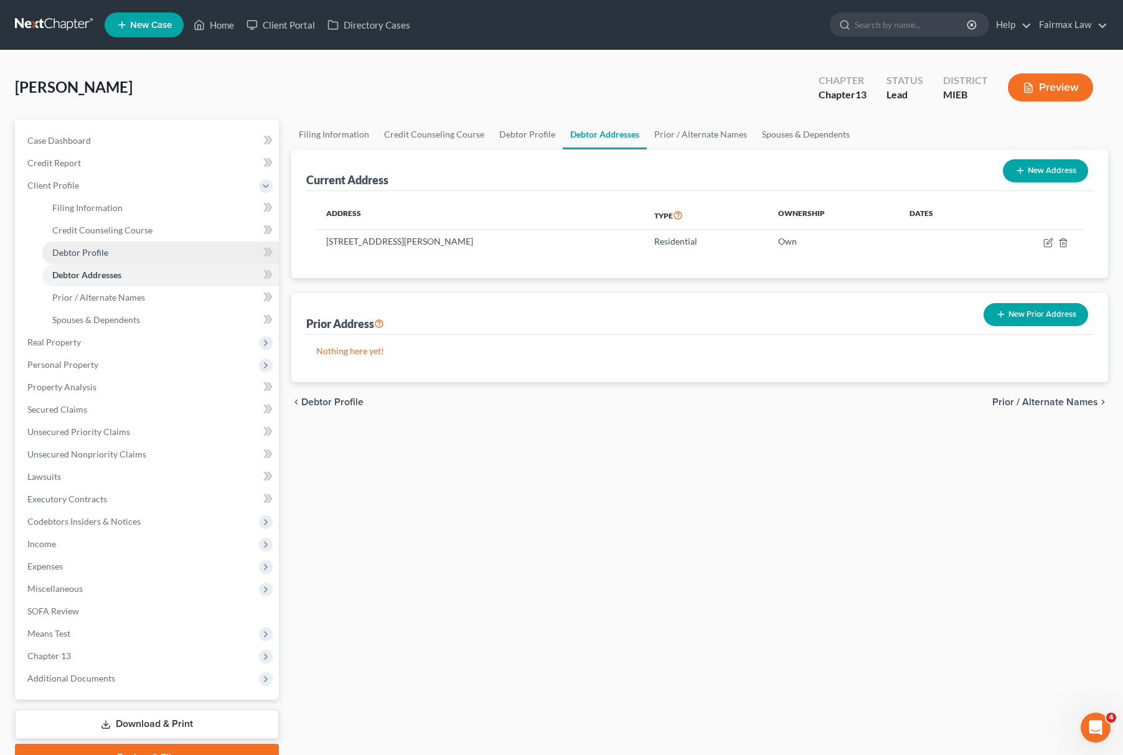
click at [133, 242] on link "Debtor Profile" at bounding box center [160, 253] width 237 height 22
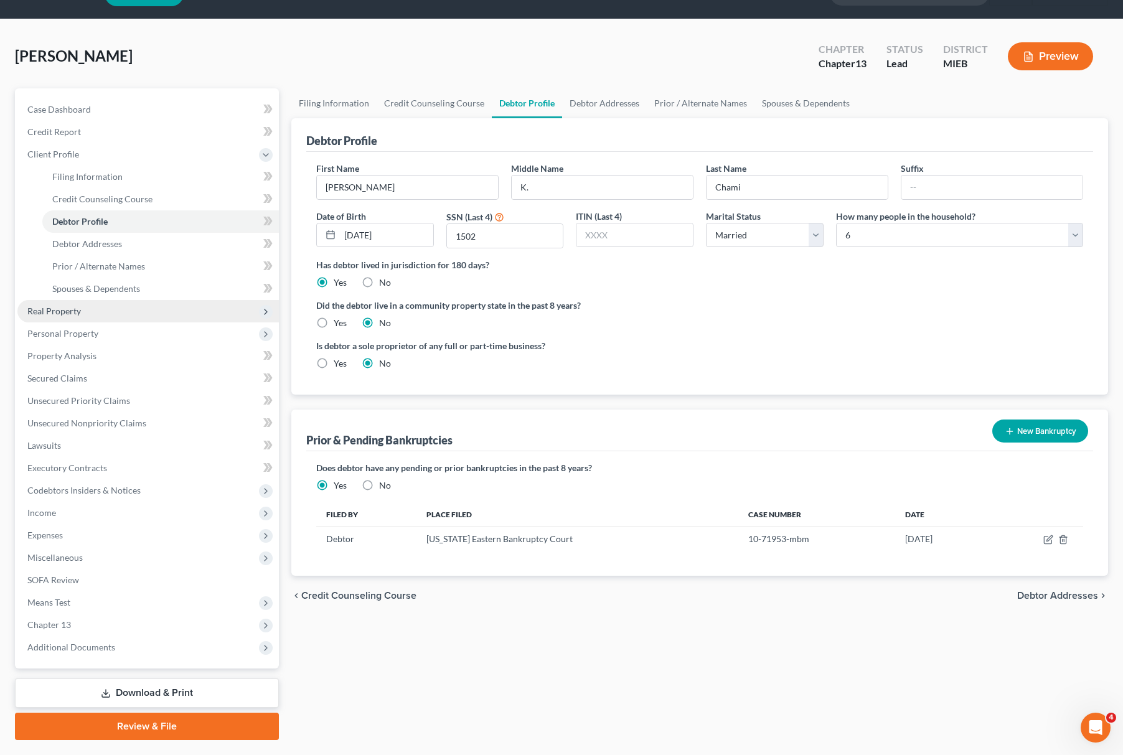
scroll to position [63, 0]
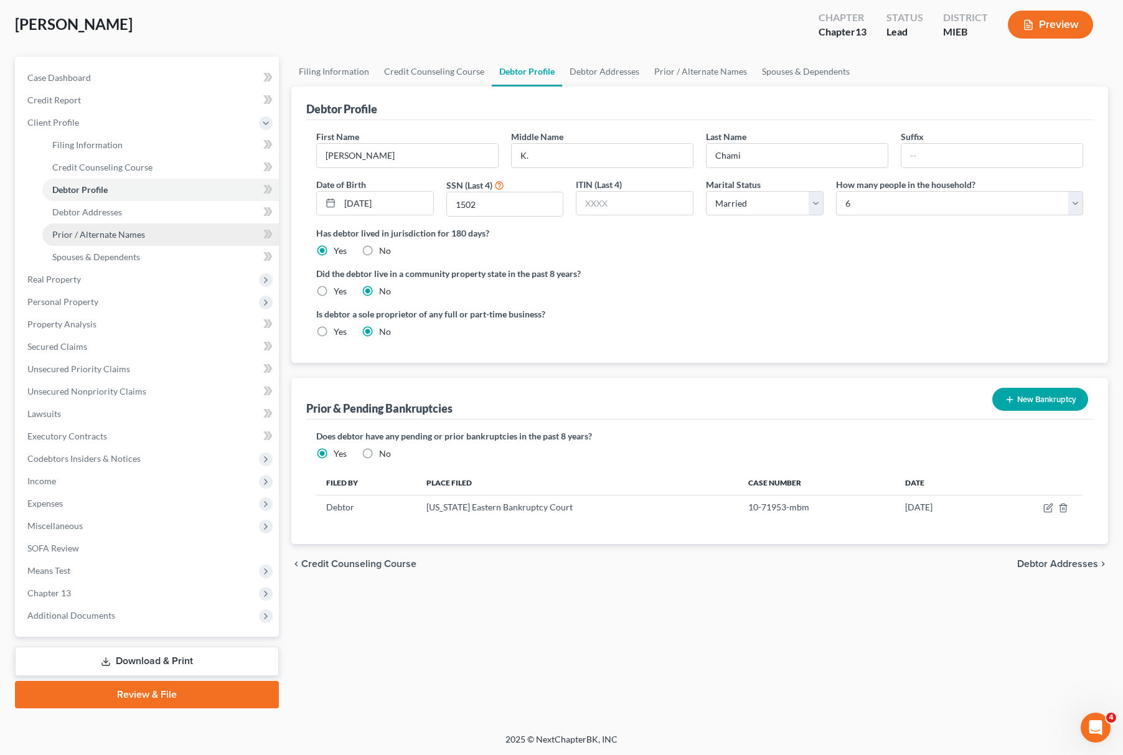
click at [146, 224] on link "Prior / Alternate Names" at bounding box center [160, 235] width 237 height 22
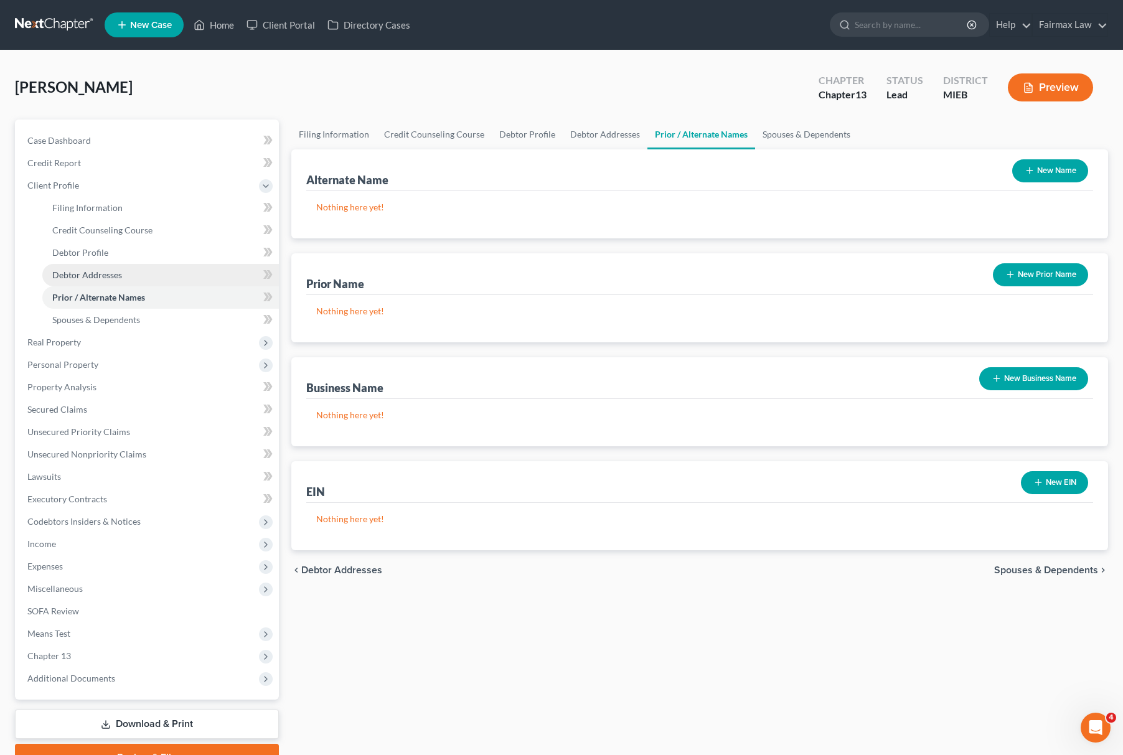
click at [159, 267] on link "Debtor Addresses" at bounding box center [160, 275] width 237 height 22
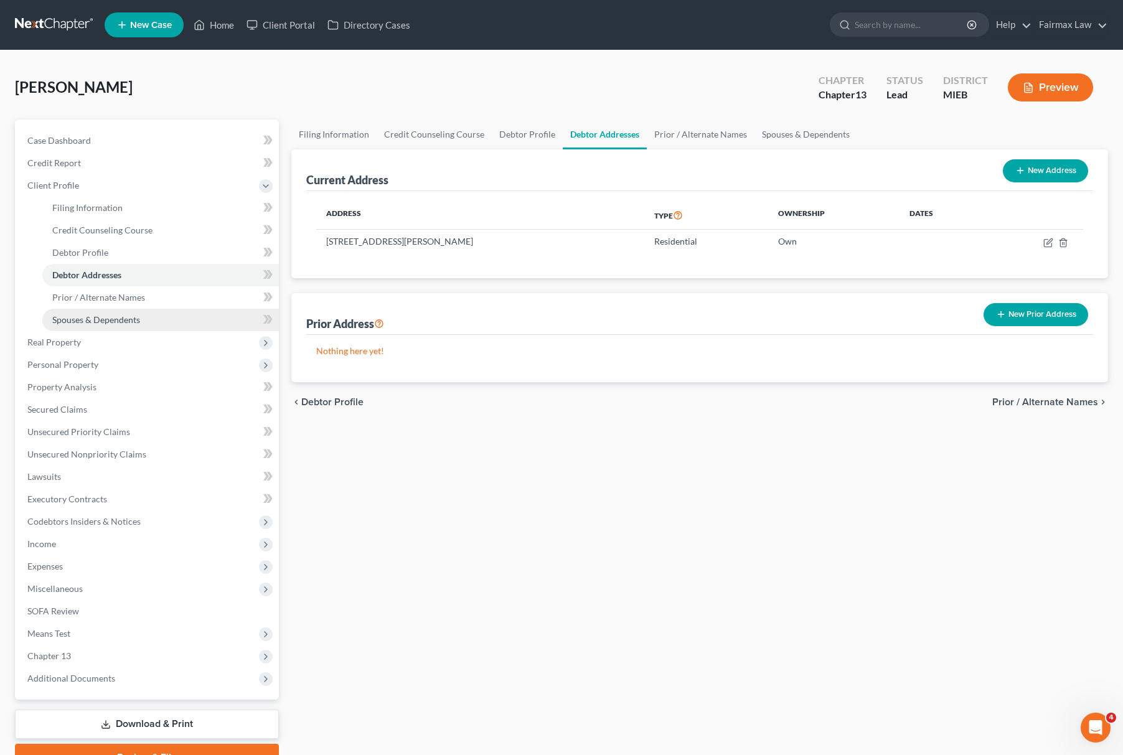
click at [158, 328] on link "Spouses & Dependents" at bounding box center [160, 320] width 237 height 22
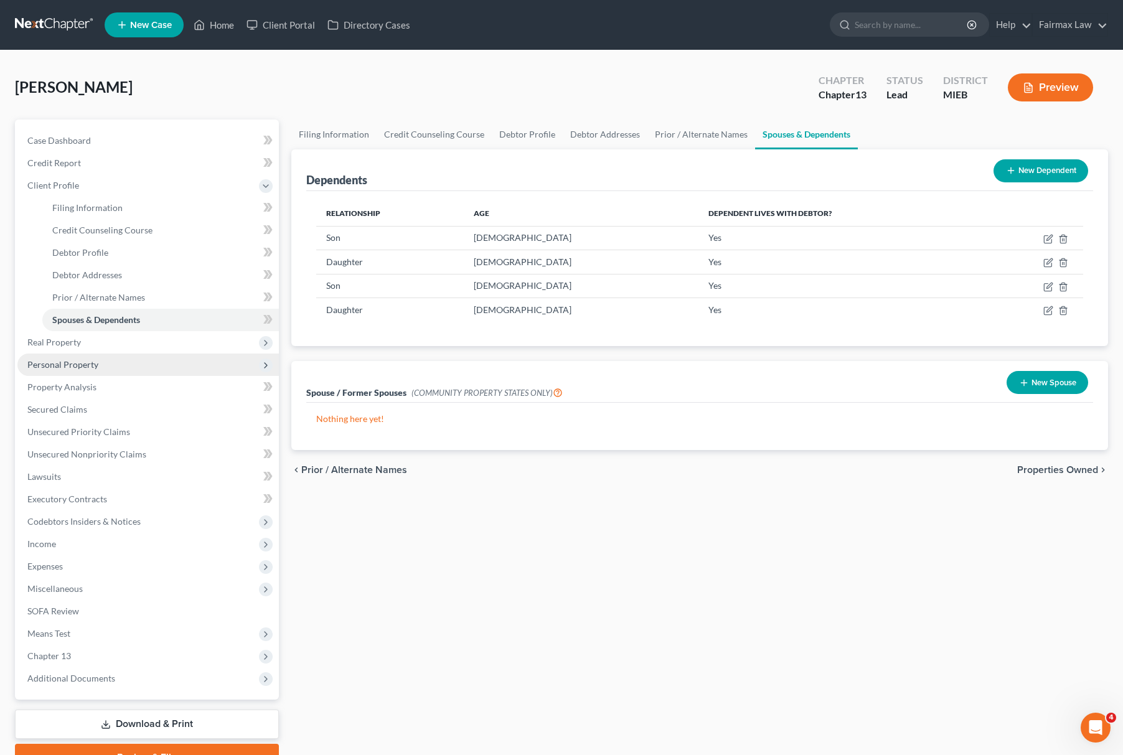
click at [95, 359] on span "Personal Property" at bounding box center [62, 364] width 71 height 11
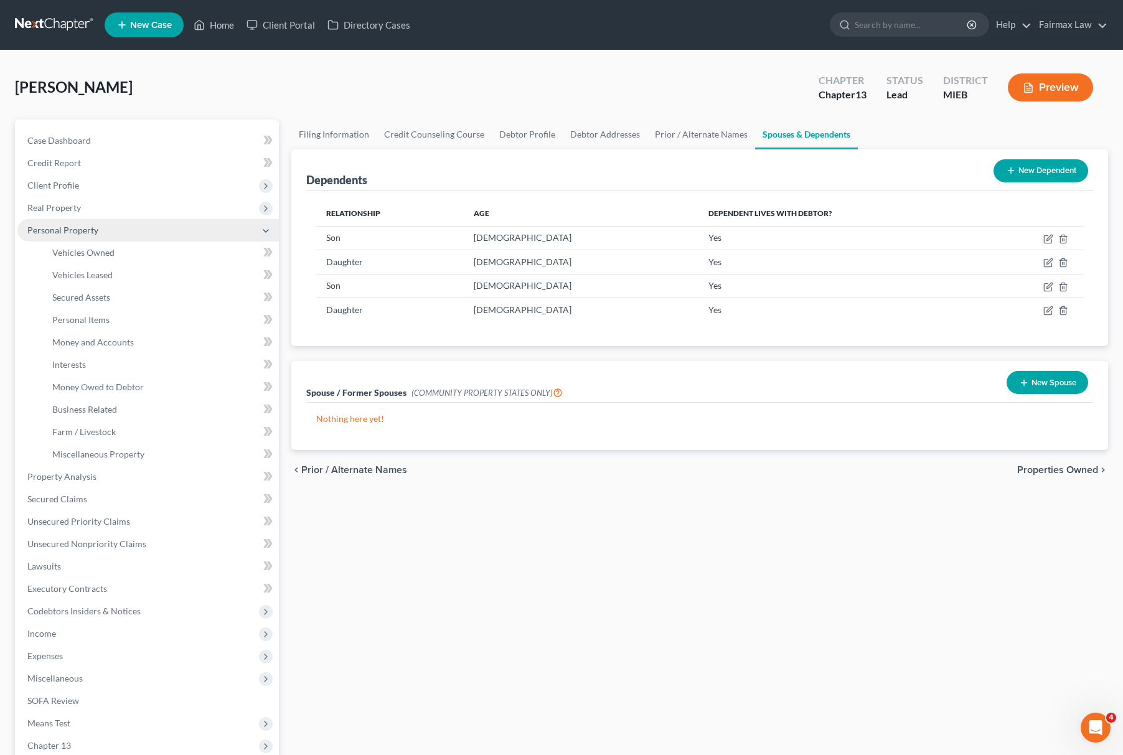
click at [143, 237] on span "Personal Property" at bounding box center [148, 230] width 262 height 22
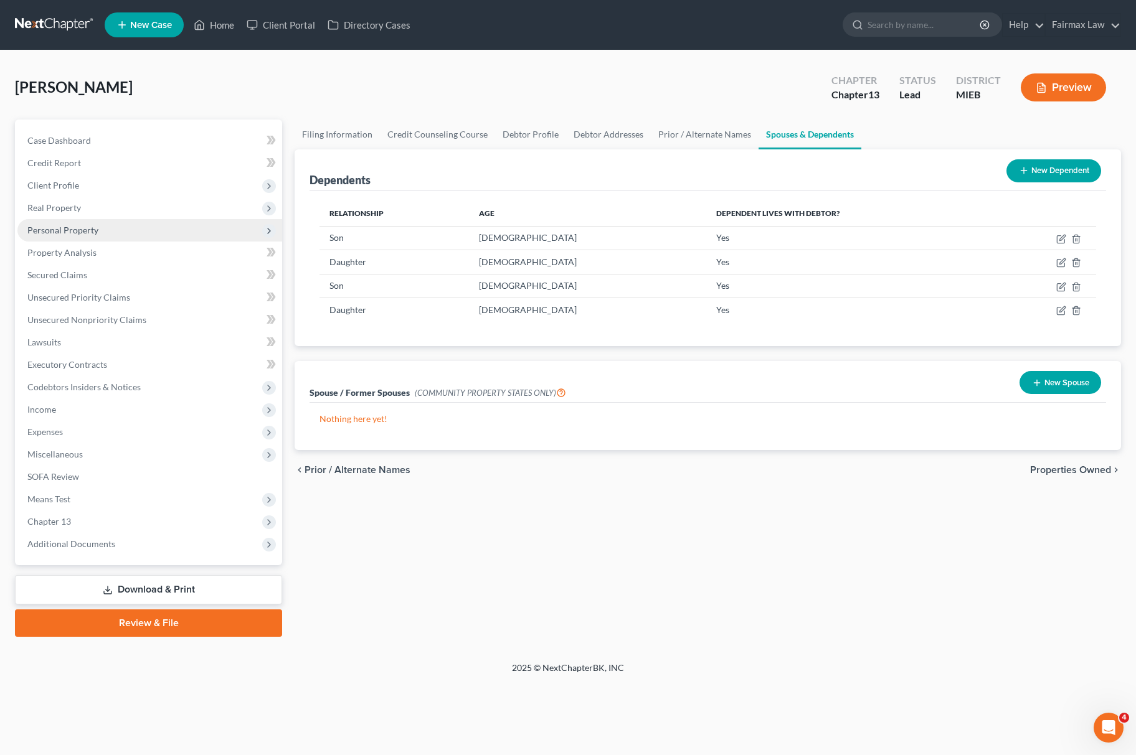
click at [144, 234] on span "Personal Property" at bounding box center [149, 230] width 265 height 22
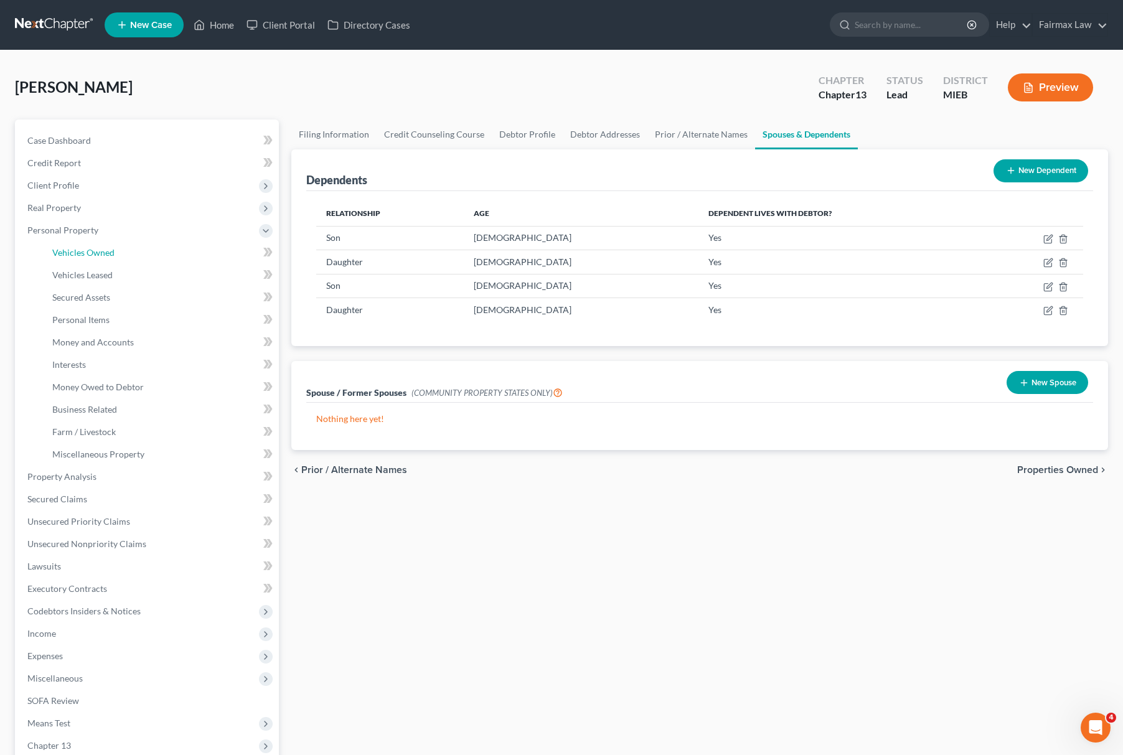
drag, startPoint x: 108, startPoint y: 252, endPoint x: 264, endPoint y: 295, distance: 161.7
click at [107, 252] on span "Vehicles Owned" at bounding box center [83, 252] width 62 height 11
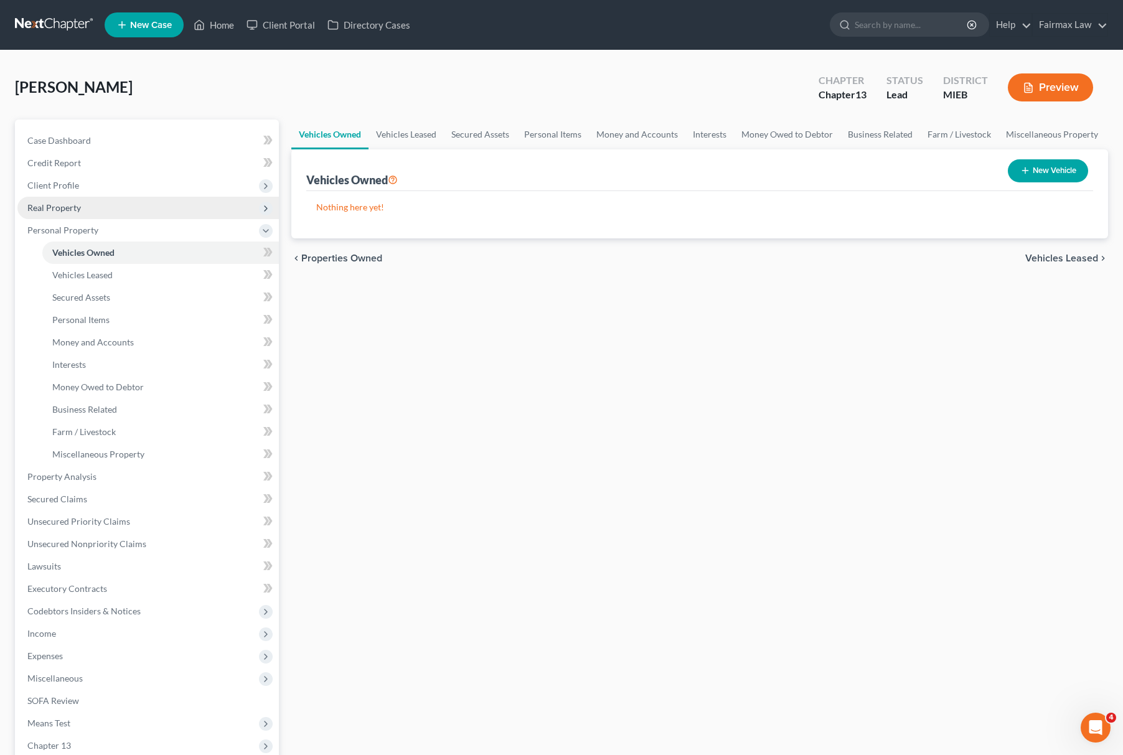
click at [90, 207] on span "Real Property" at bounding box center [148, 208] width 262 height 22
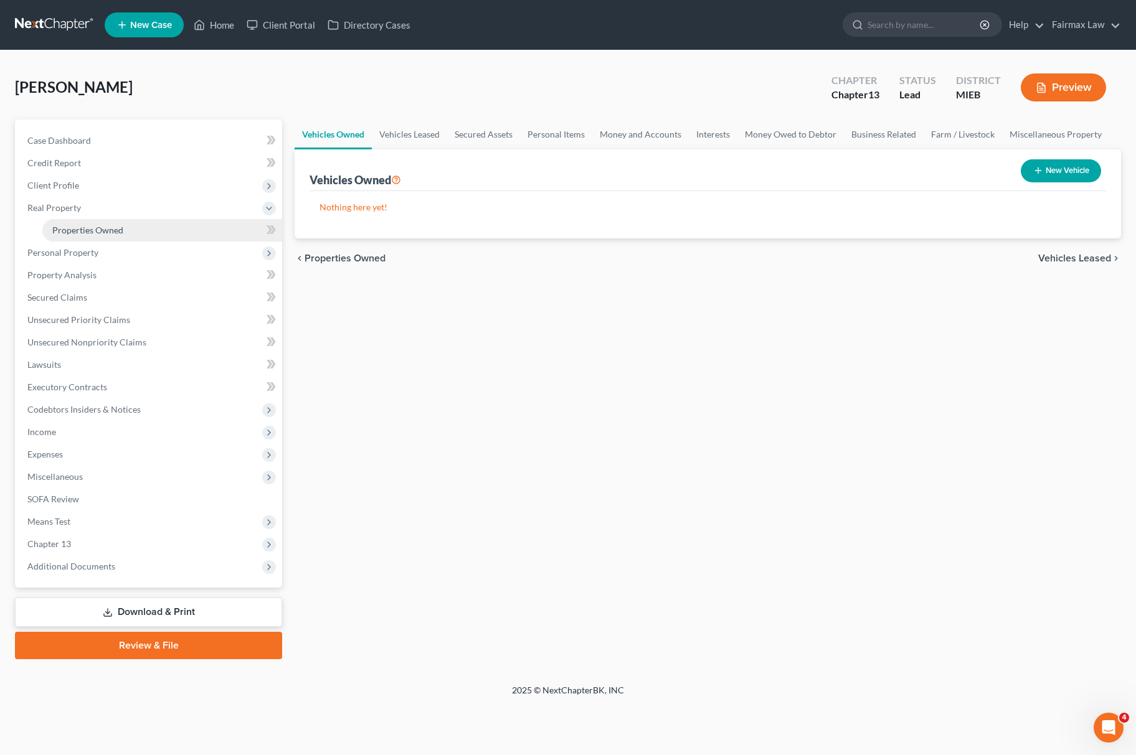
click at [115, 232] on span "Properties Owned" at bounding box center [87, 230] width 71 height 11
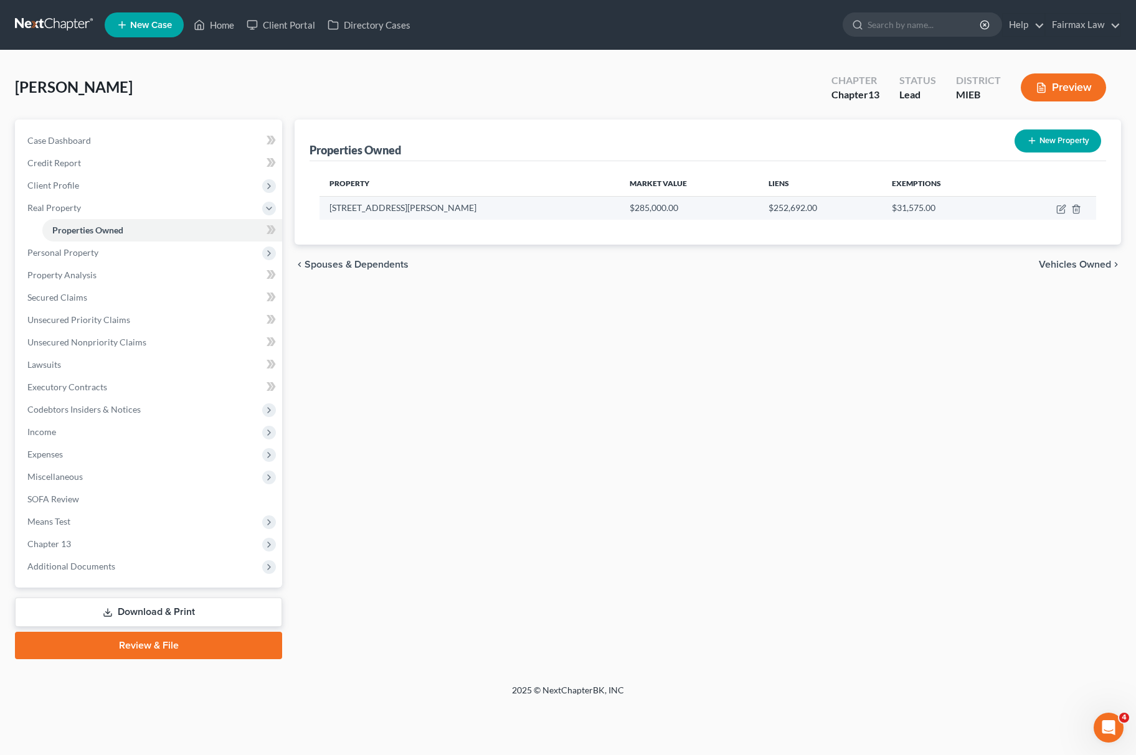
click at [1061, 215] on td at bounding box center [1051, 208] width 90 height 24
click at [1057, 207] on icon "button" at bounding box center [1060, 209] width 7 height 7
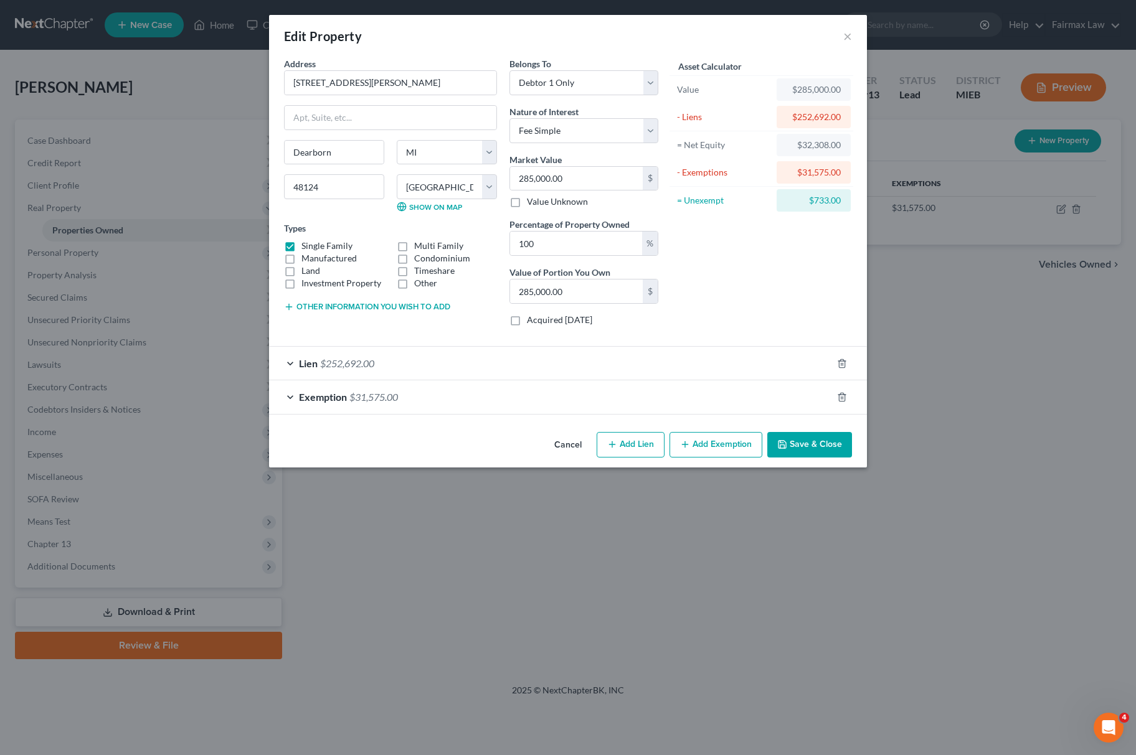
click at [414, 258] on label "Condominium" at bounding box center [442, 258] width 56 height 12
click at [419, 258] on input "Condominium" at bounding box center [423, 256] width 8 height 8
click at [301, 247] on label "Single Family" at bounding box center [326, 246] width 51 height 12
click at [301, 245] on label "Single Family" at bounding box center [326, 246] width 51 height 12
click at [306, 245] on input "Single Family" at bounding box center [310, 244] width 8 height 8
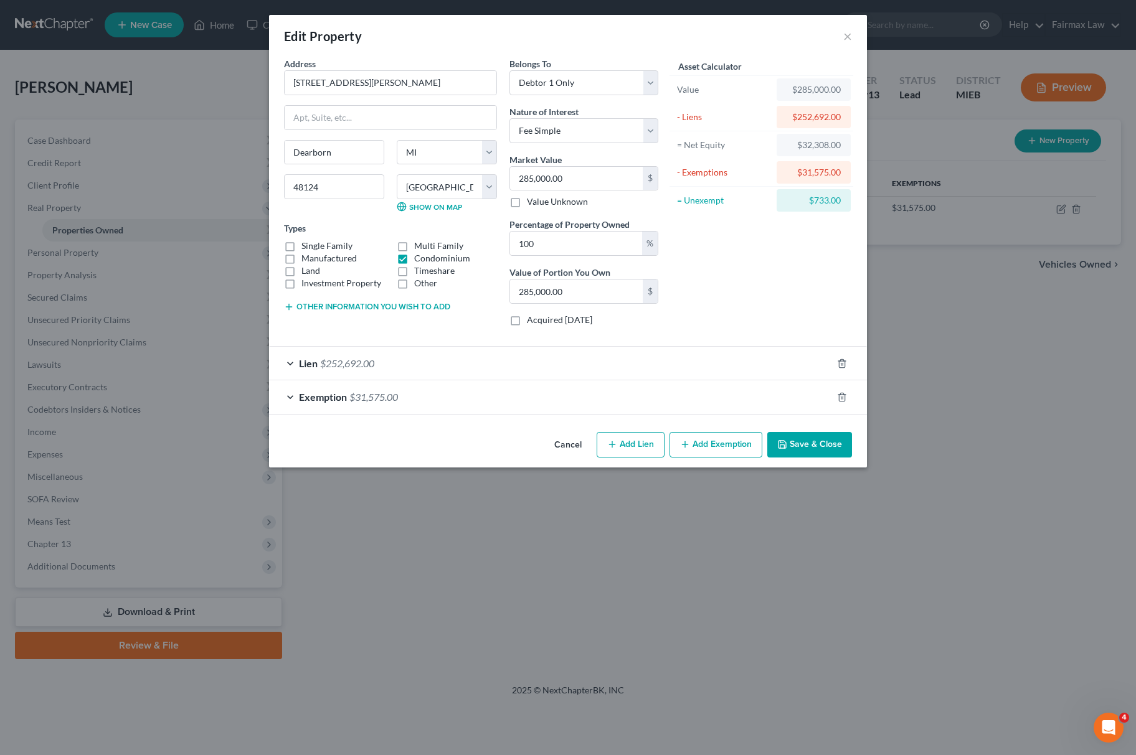
click at [819, 456] on button "Save & Close" at bounding box center [809, 445] width 85 height 26
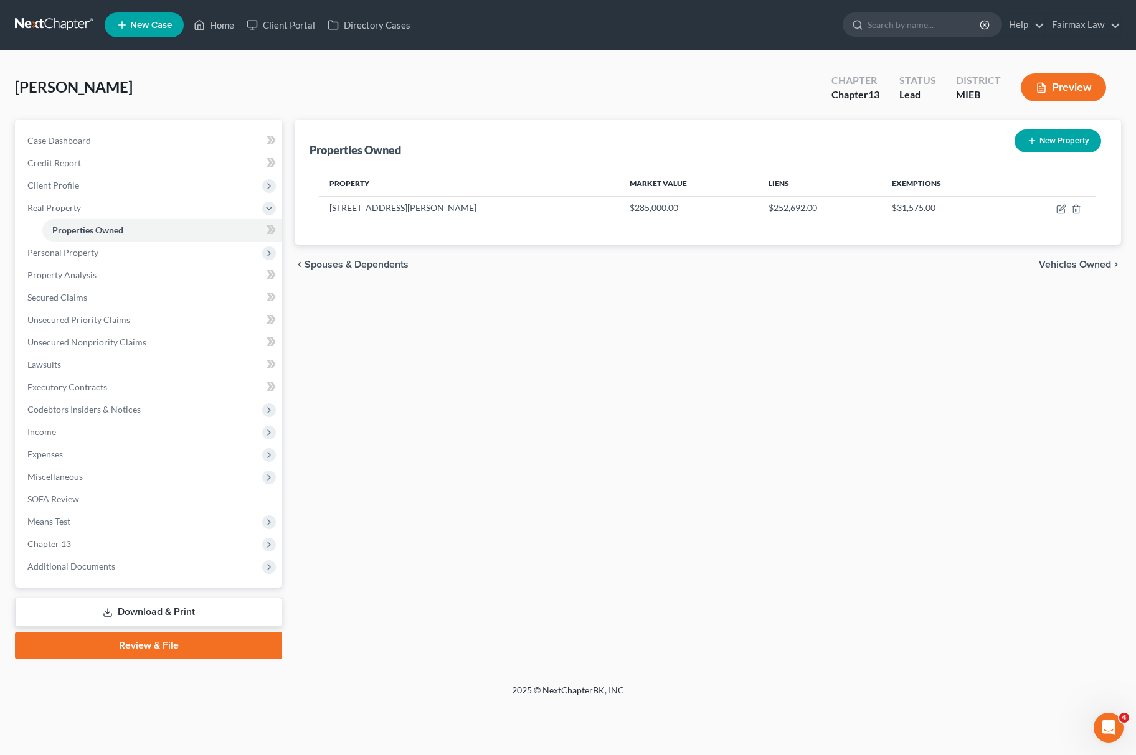
click at [141, 23] on span "New Case" at bounding box center [151, 25] width 42 height 9
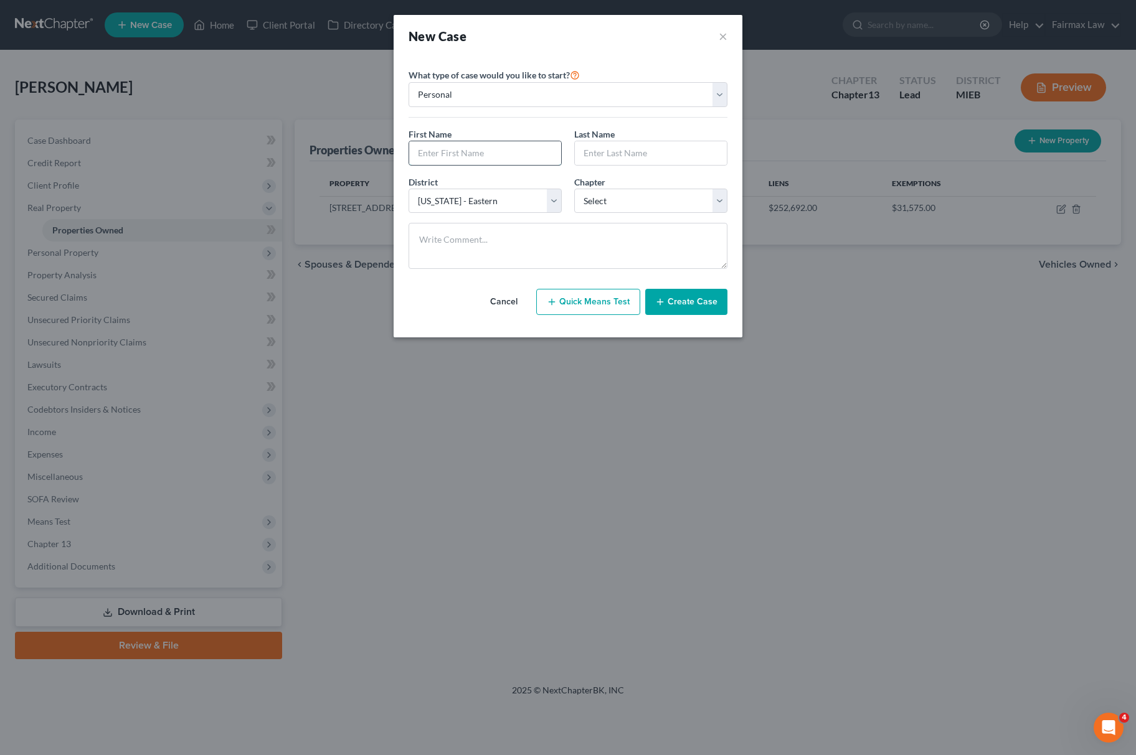
click at [469, 152] on input "text" at bounding box center [485, 153] width 152 height 24
click at [680, 151] on input "text" at bounding box center [651, 153] width 152 height 24
drag, startPoint x: 641, startPoint y: 203, endPoint x: 634, endPoint y: 214, distance: 13.1
click at [641, 203] on select "Select 7 11 12 13" at bounding box center [650, 201] width 153 height 25
click at [574, 189] on select "Select 7 11 12 13" at bounding box center [650, 201] width 153 height 25
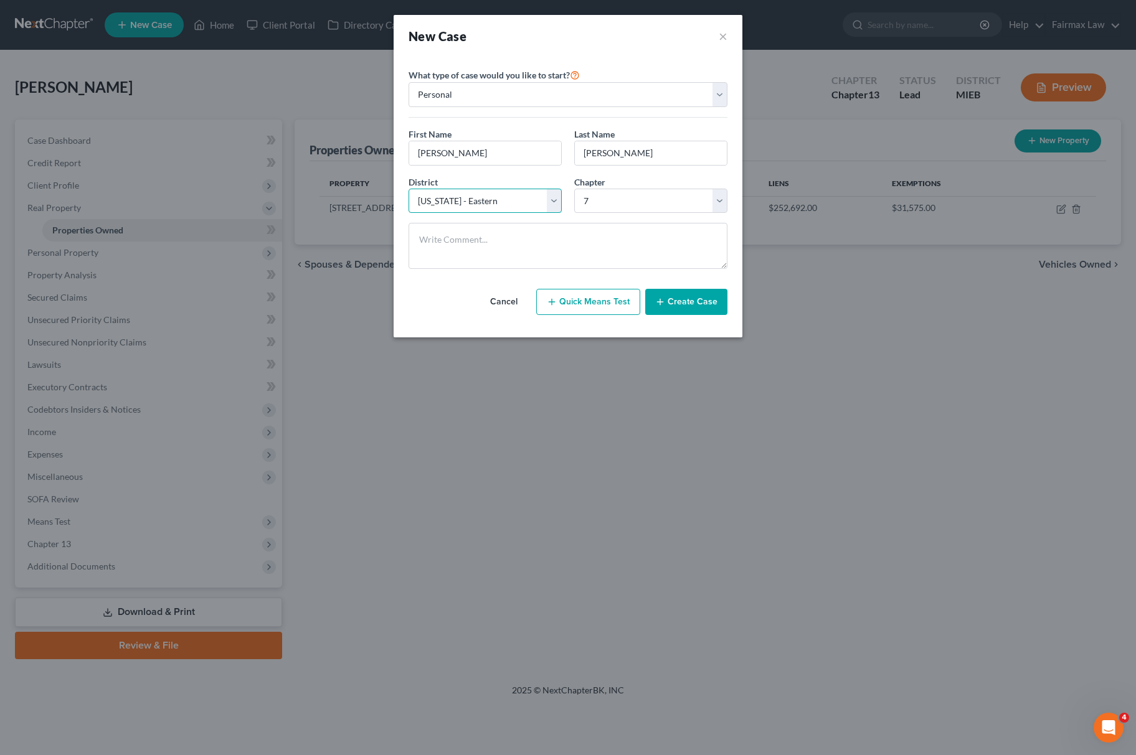
click at [464, 210] on select "Select Alabama - Middle Alabama - Northern Alabama - Southern Alaska Arizona Ar…" at bounding box center [484, 201] width 153 height 25
click at [408, 189] on select "Select Alabama - Middle Alabama - Northern Alabama - Southern Alaska Arizona Ar…" at bounding box center [484, 201] width 153 height 25
click at [703, 297] on button "Create Case" at bounding box center [686, 302] width 82 height 26
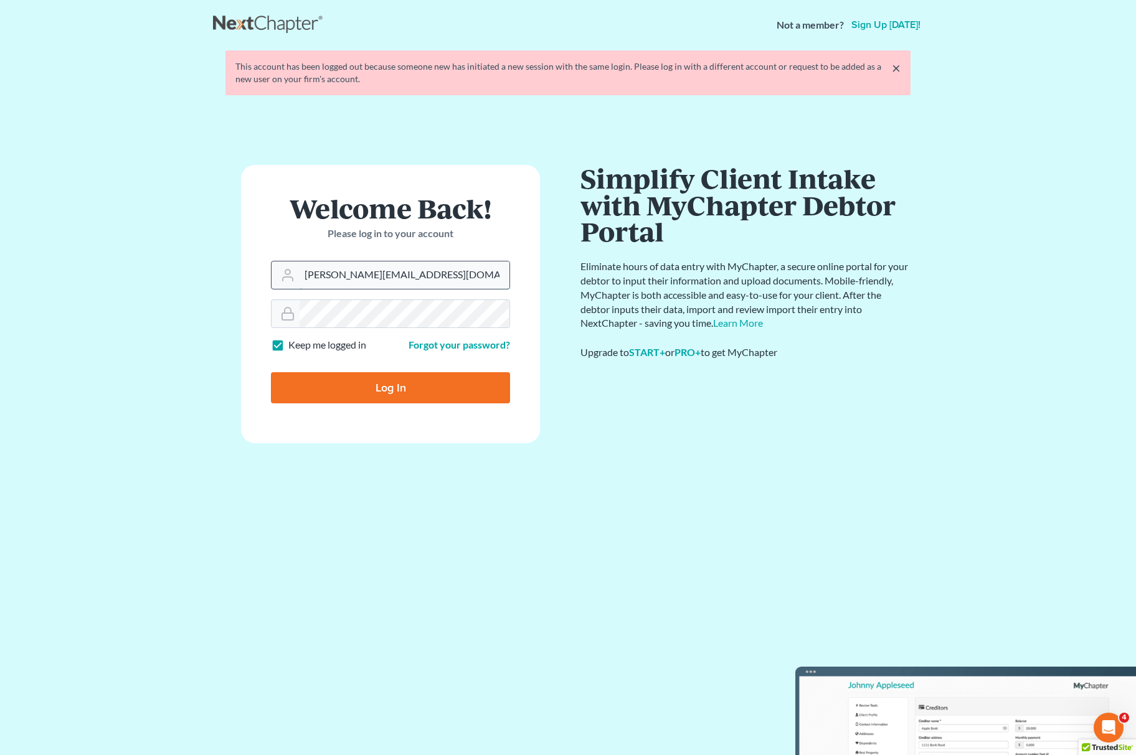
click at [396, 278] on input "[PERSON_NAME][EMAIL_ADDRESS][DOMAIN_NAME]" at bounding box center [405, 275] width 210 height 27
type input "[PERSON_NAME][EMAIL_ADDRESS][DOMAIN_NAME]"
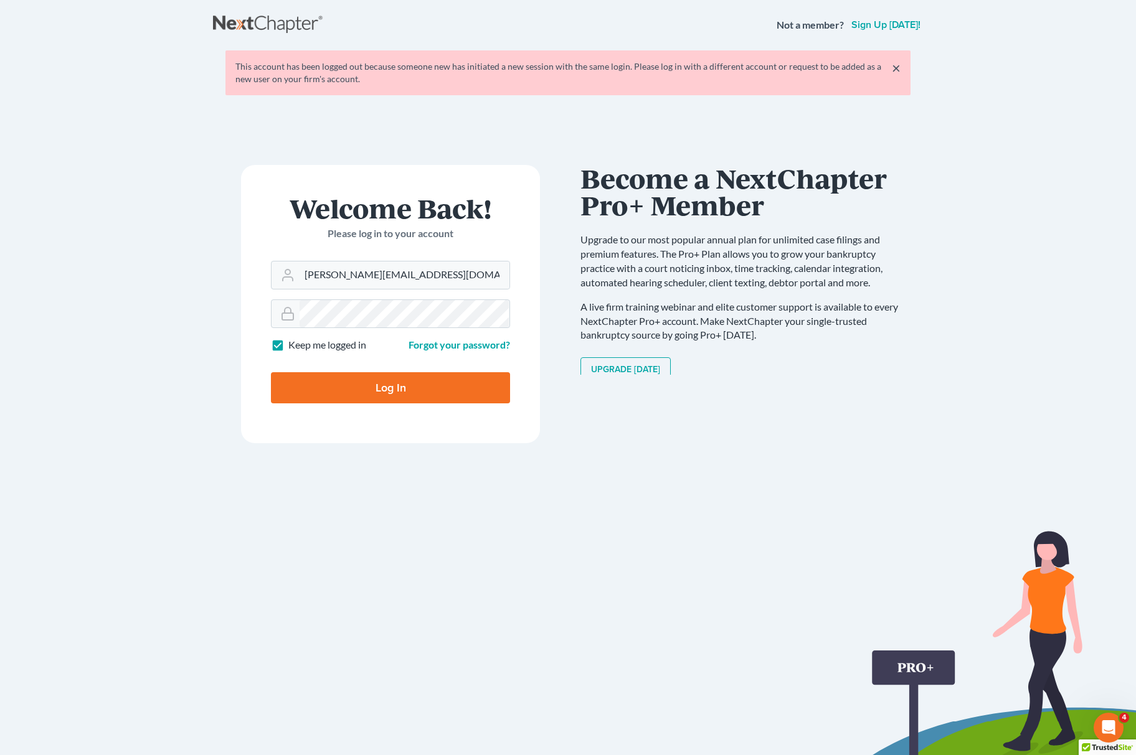
click at [417, 391] on input "Log In" at bounding box center [390, 387] width 239 height 31
type input "Thinking..."
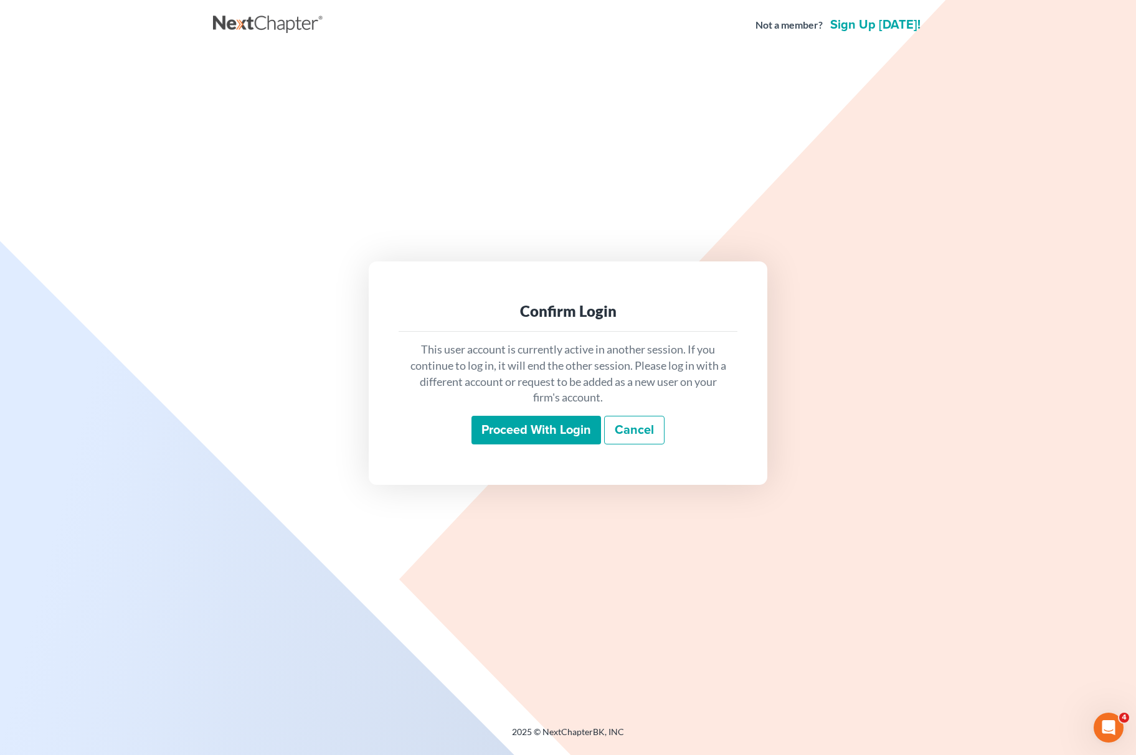
click at [549, 431] on input "Proceed with login" at bounding box center [536, 430] width 130 height 29
